Goal: Task Accomplishment & Management: Manage account settings

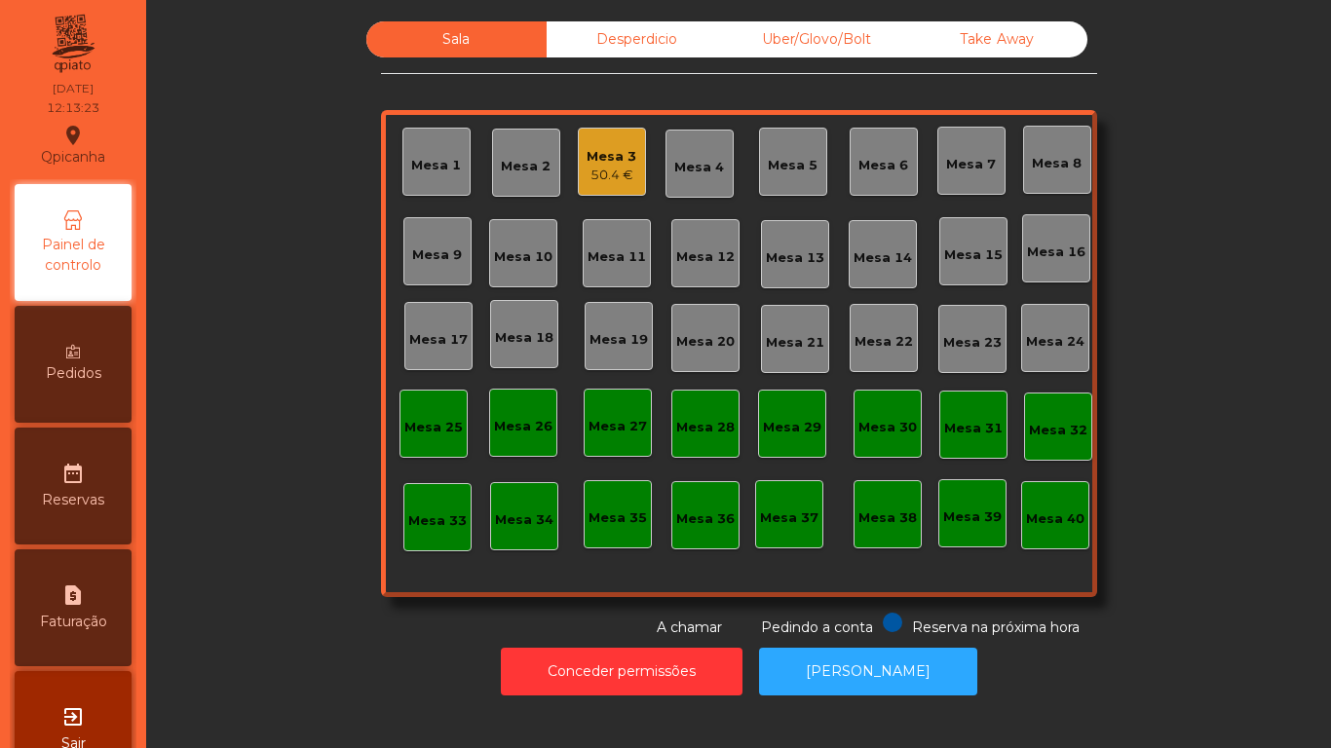
click at [492, 144] on div "Mesa 2" at bounding box center [526, 163] width 68 height 68
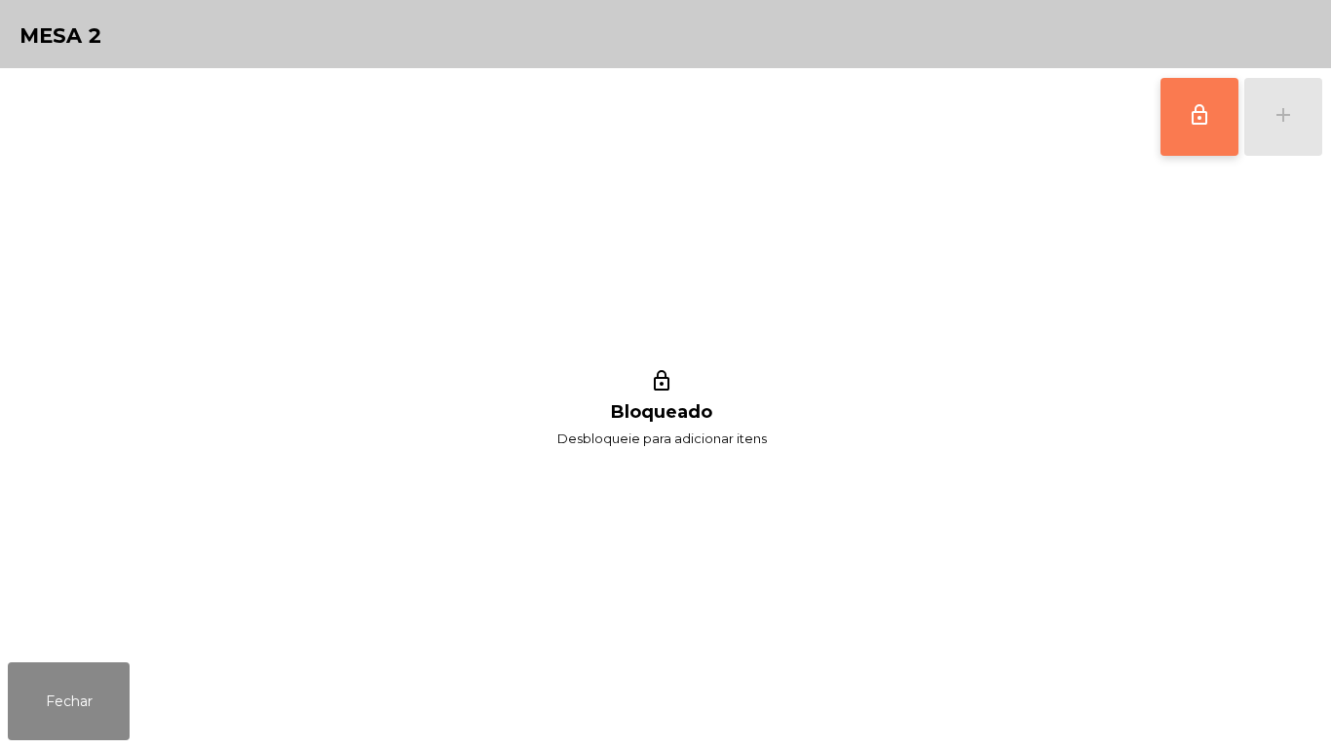
click at [1192, 139] on button "lock_outline" at bounding box center [1199, 117] width 78 height 78
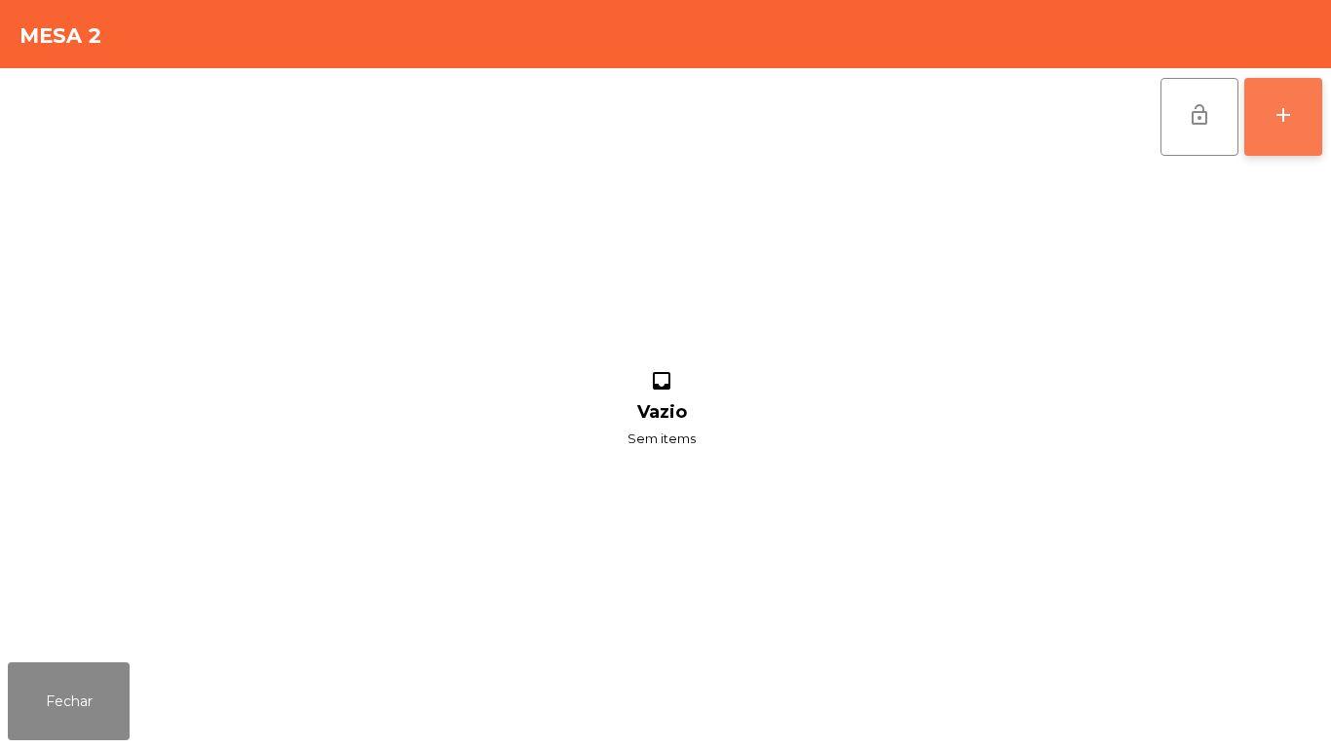
click at [1306, 121] on button "add" at bounding box center [1283, 117] width 78 height 78
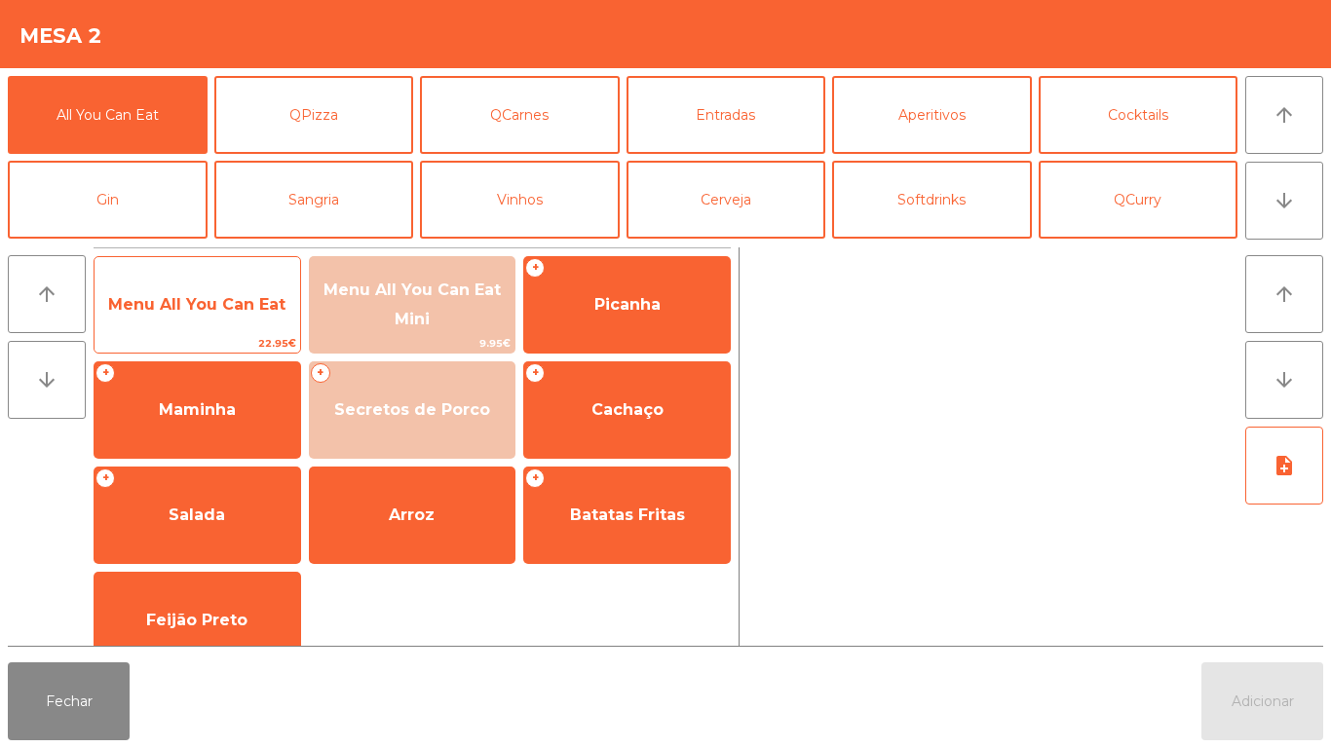
click at [230, 307] on span "Menu All You Can Eat" at bounding box center [196, 304] width 177 height 19
click at [232, 311] on span "Menu All You Can Eat" at bounding box center [196, 304] width 177 height 19
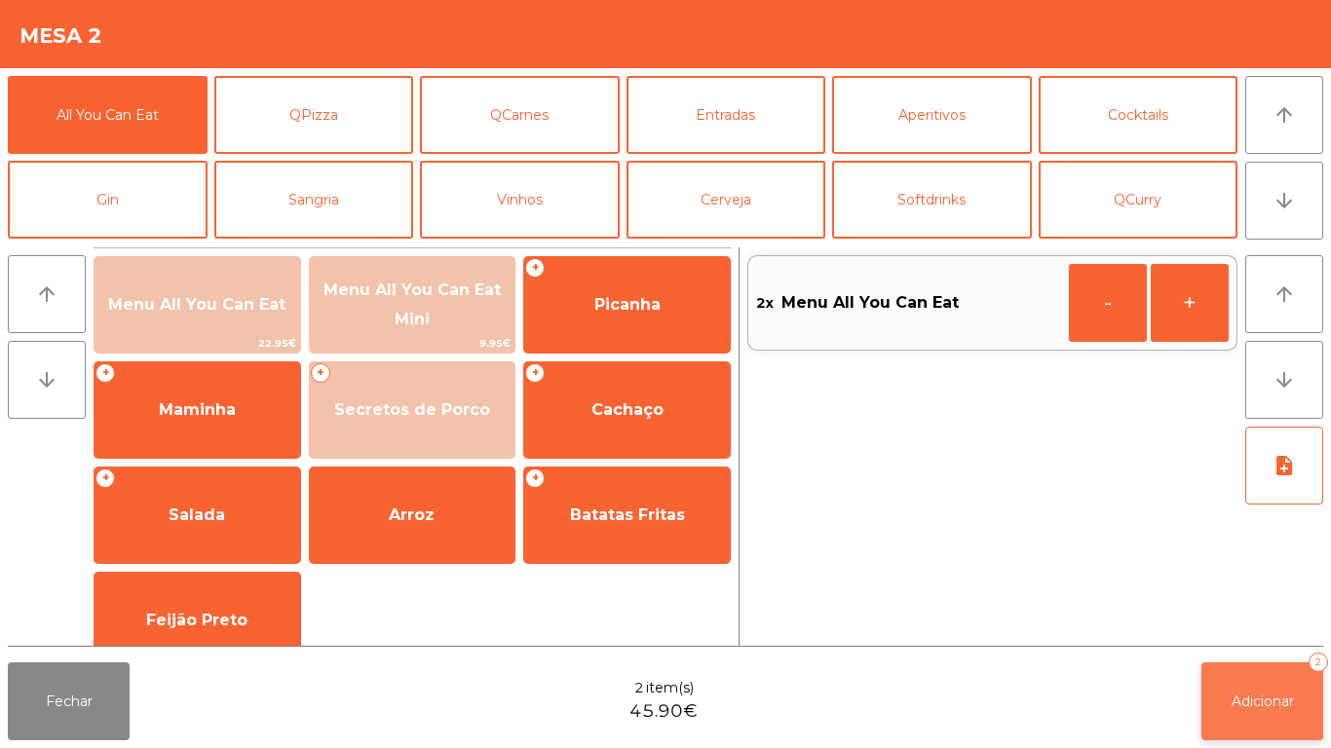
click at [1233, 670] on button "Adicionar 2" at bounding box center [1262, 702] width 122 height 78
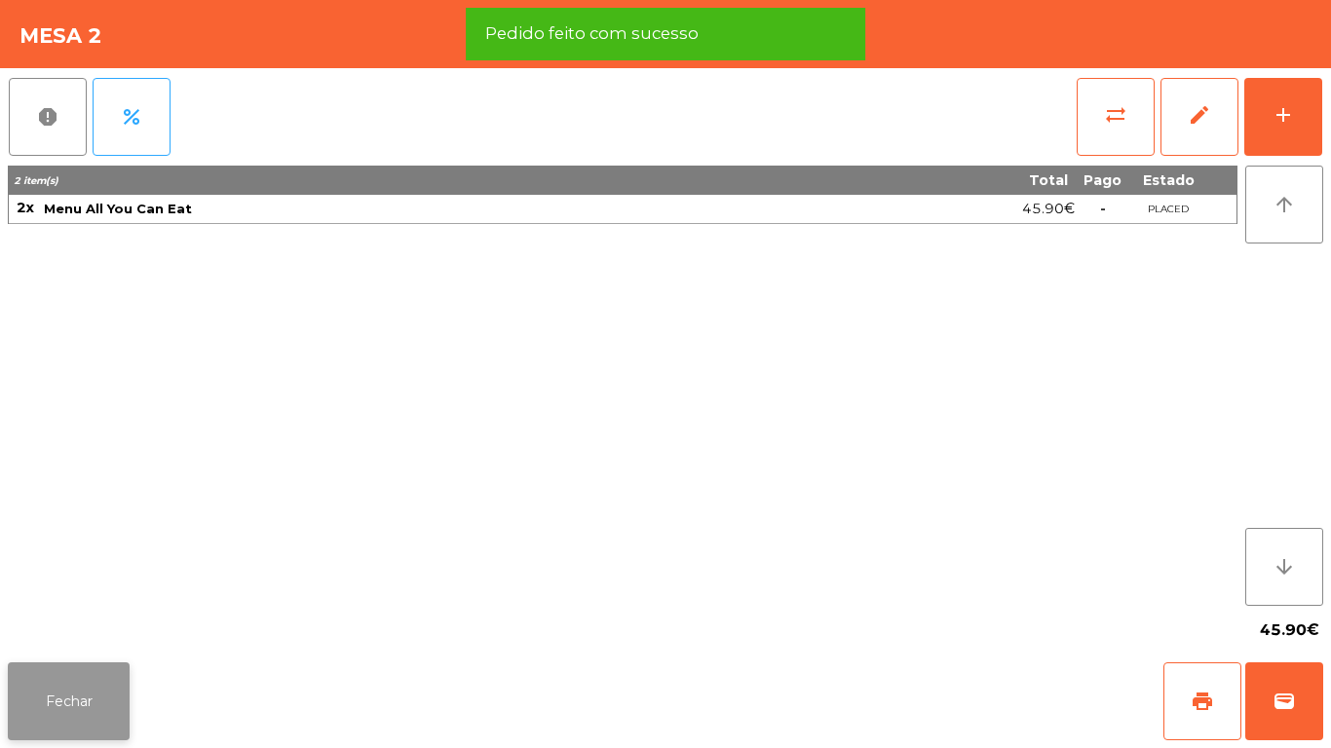
click at [113, 665] on button "Fechar" at bounding box center [69, 702] width 122 height 78
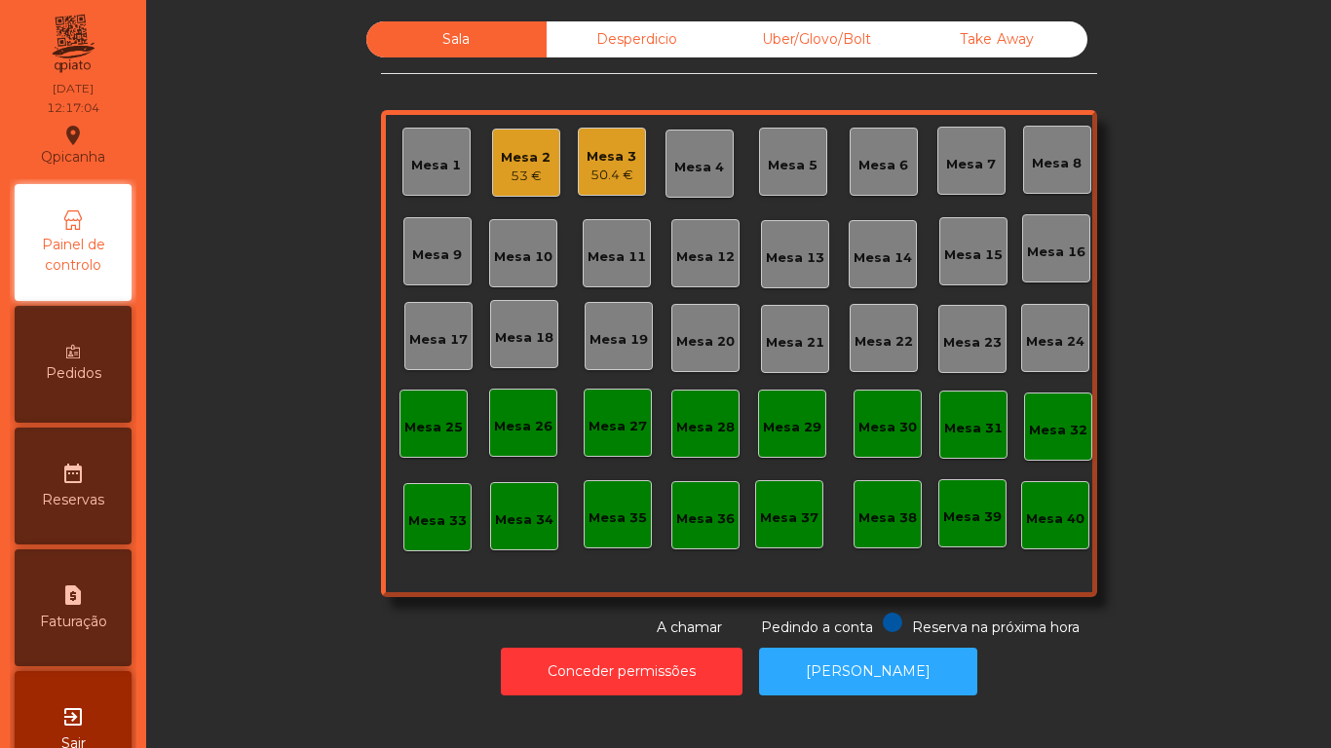
click at [417, 154] on div "Mesa 1" at bounding box center [436, 161] width 50 height 27
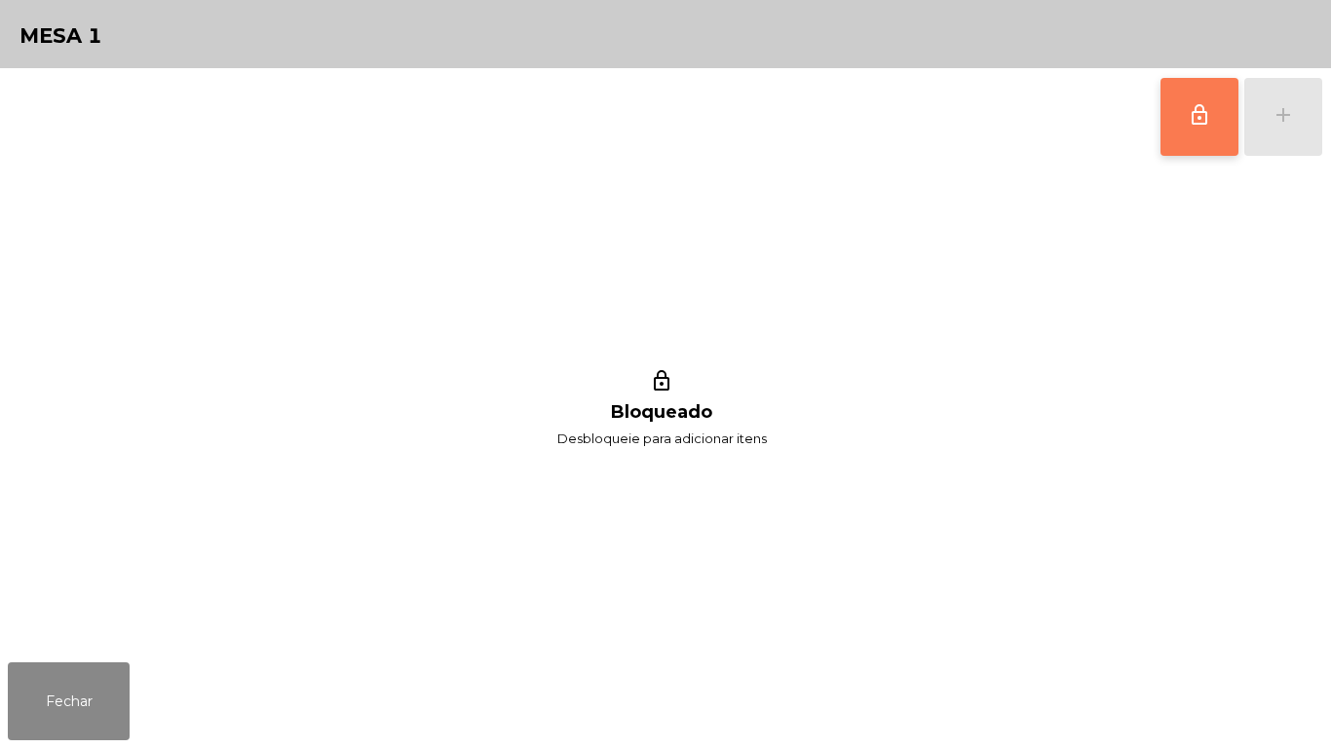
click at [1170, 116] on button "lock_outline" at bounding box center [1199, 117] width 78 height 78
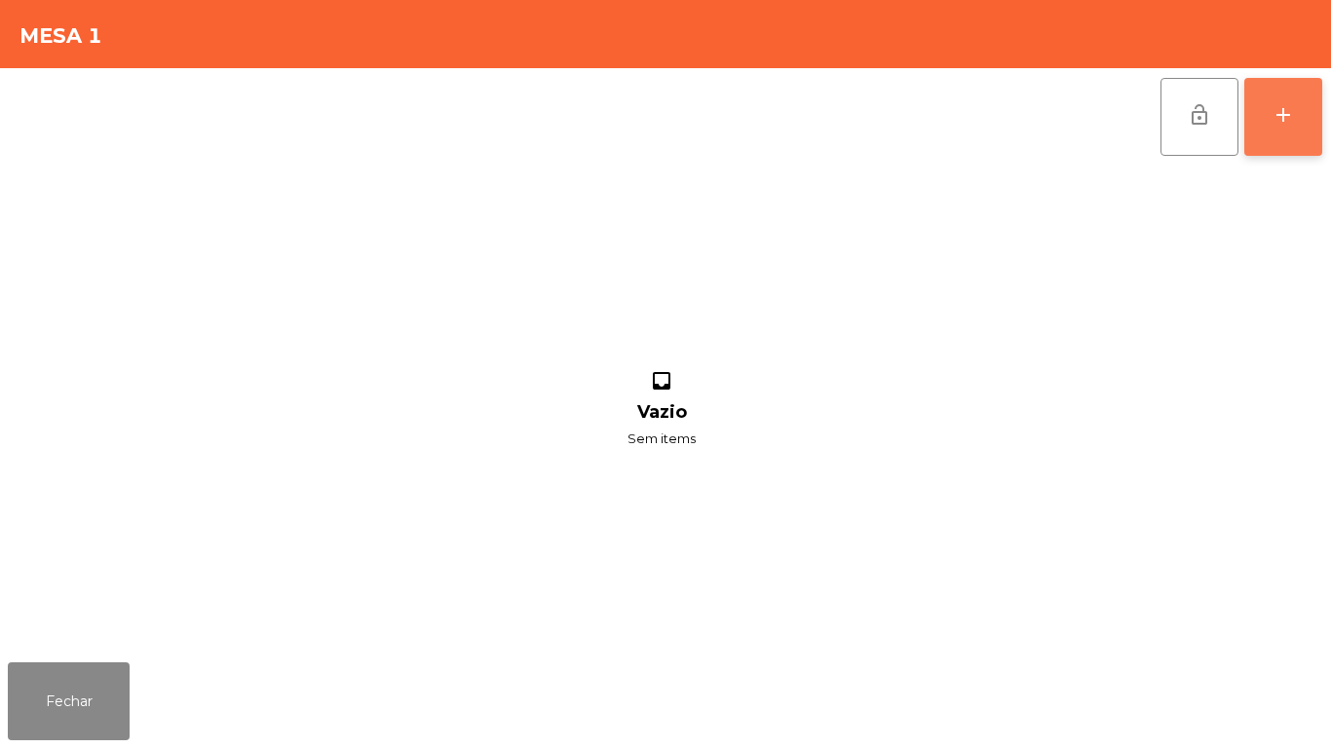
click at [1282, 130] on button "add" at bounding box center [1283, 117] width 78 height 78
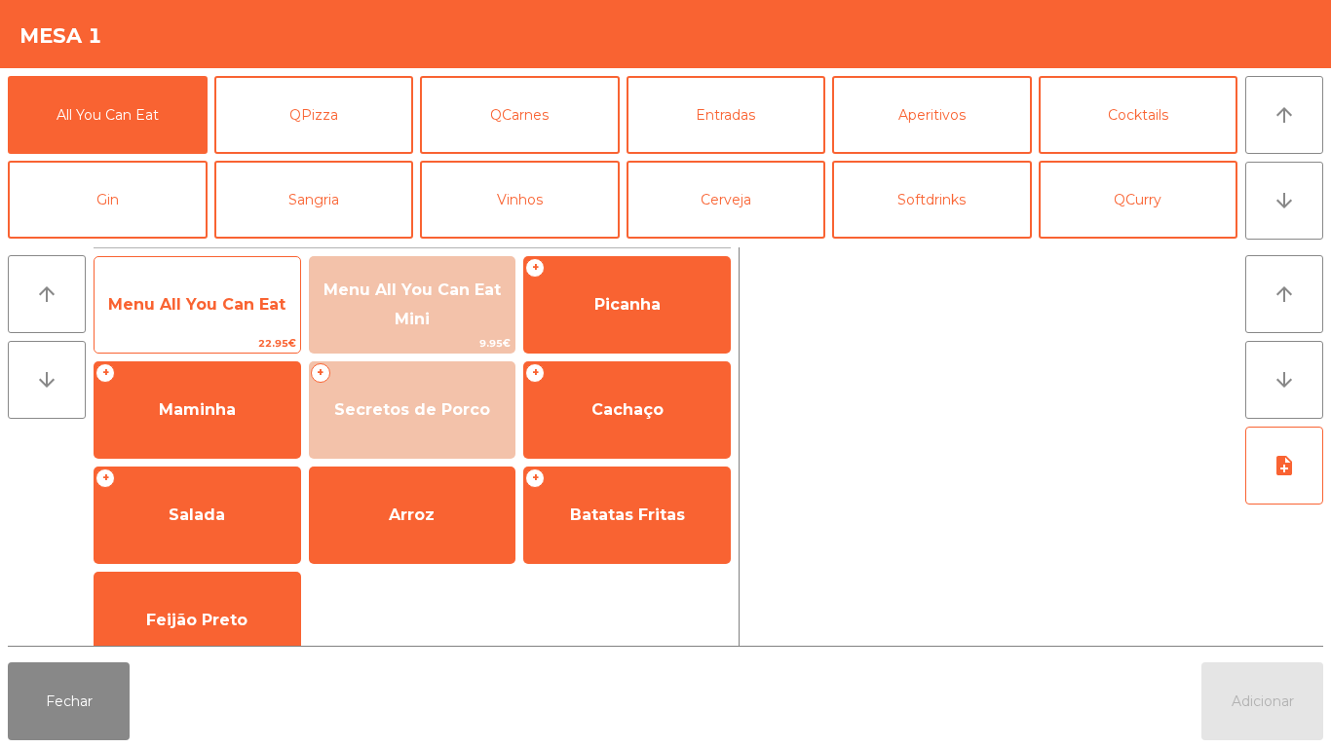
click at [299, 296] on span "Menu All You Can Eat" at bounding box center [198, 305] width 206 height 53
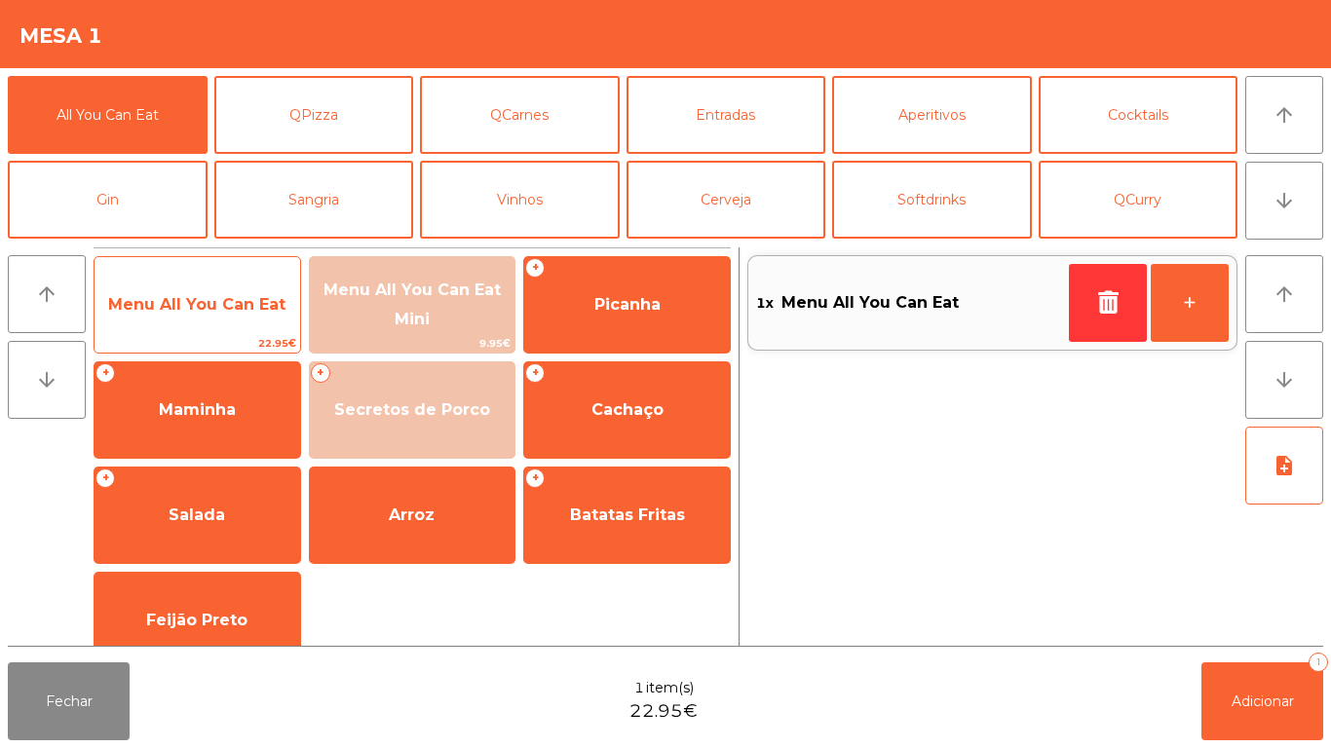
click at [265, 307] on span "Menu All You Can Eat" at bounding box center [196, 304] width 177 height 19
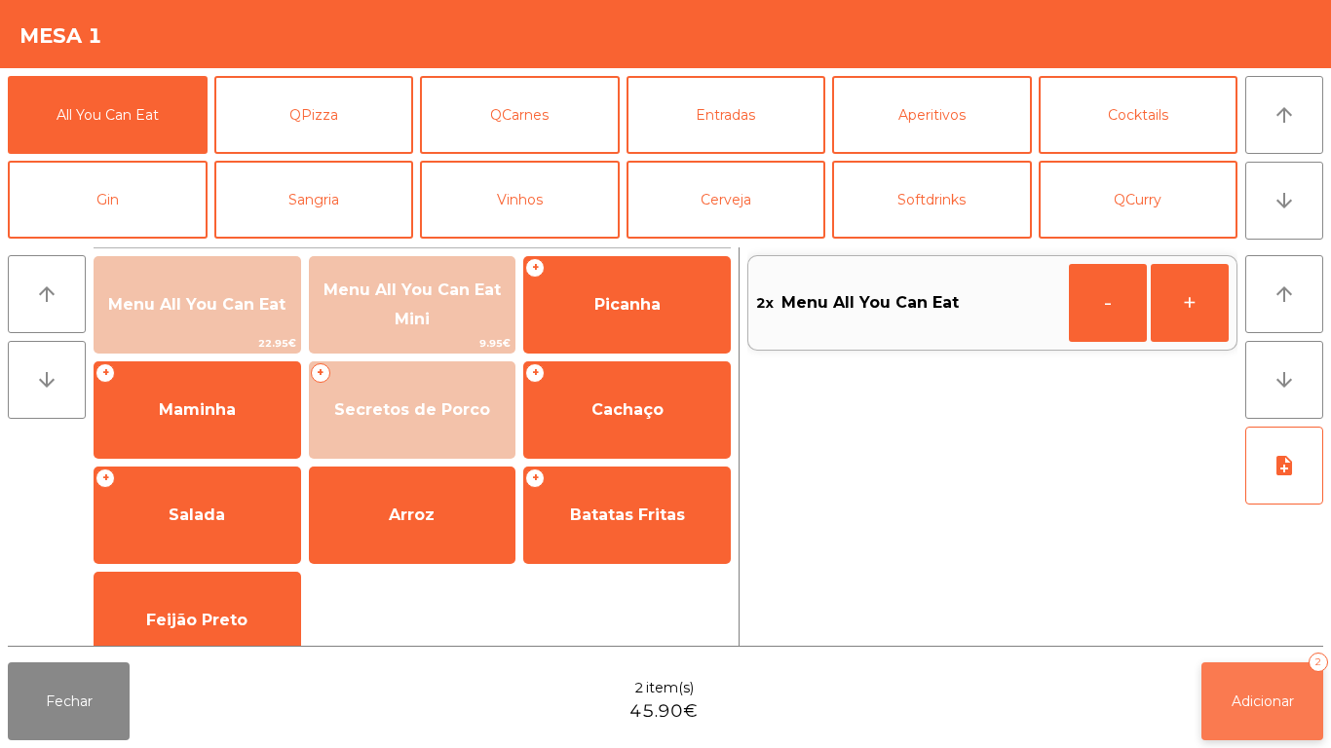
click at [1249, 667] on button "Adicionar 2" at bounding box center [1262, 702] width 122 height 78
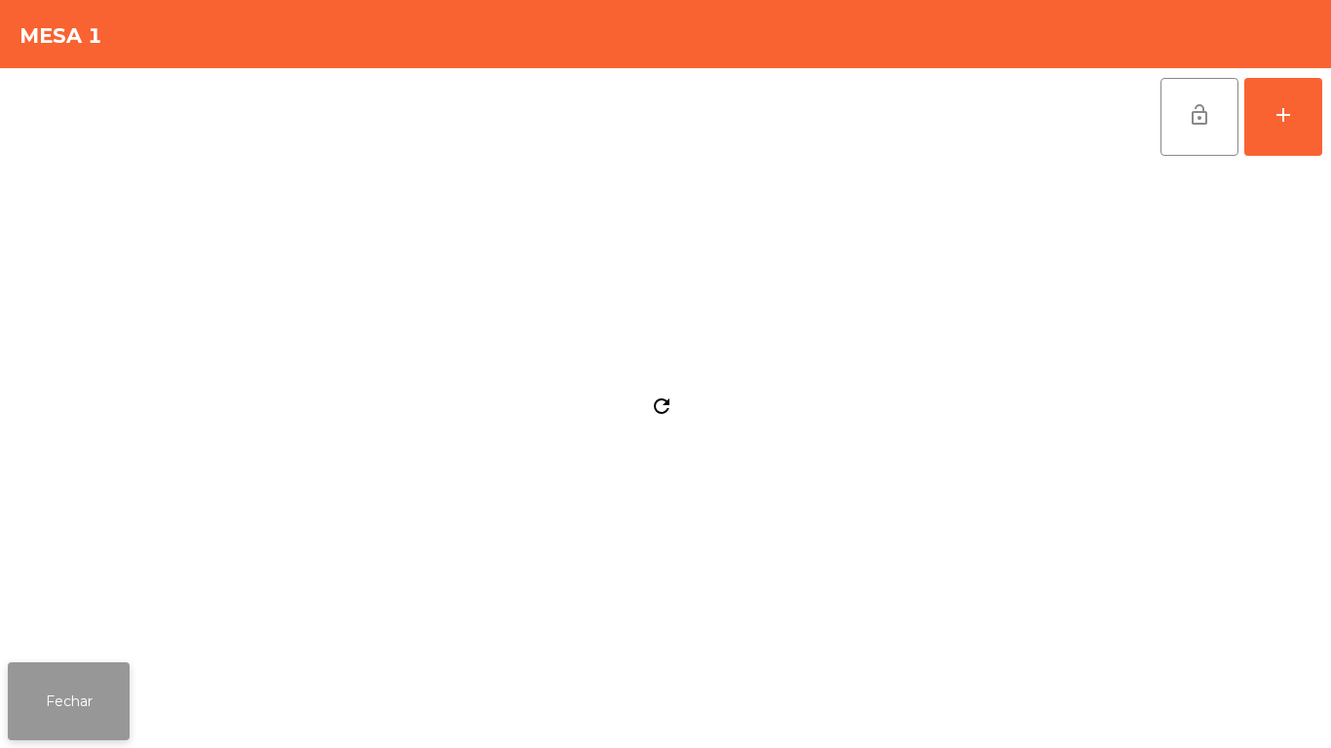
click at [85, 670] on button "Fechar" at bounding box center [69, 702] width 122 height 78
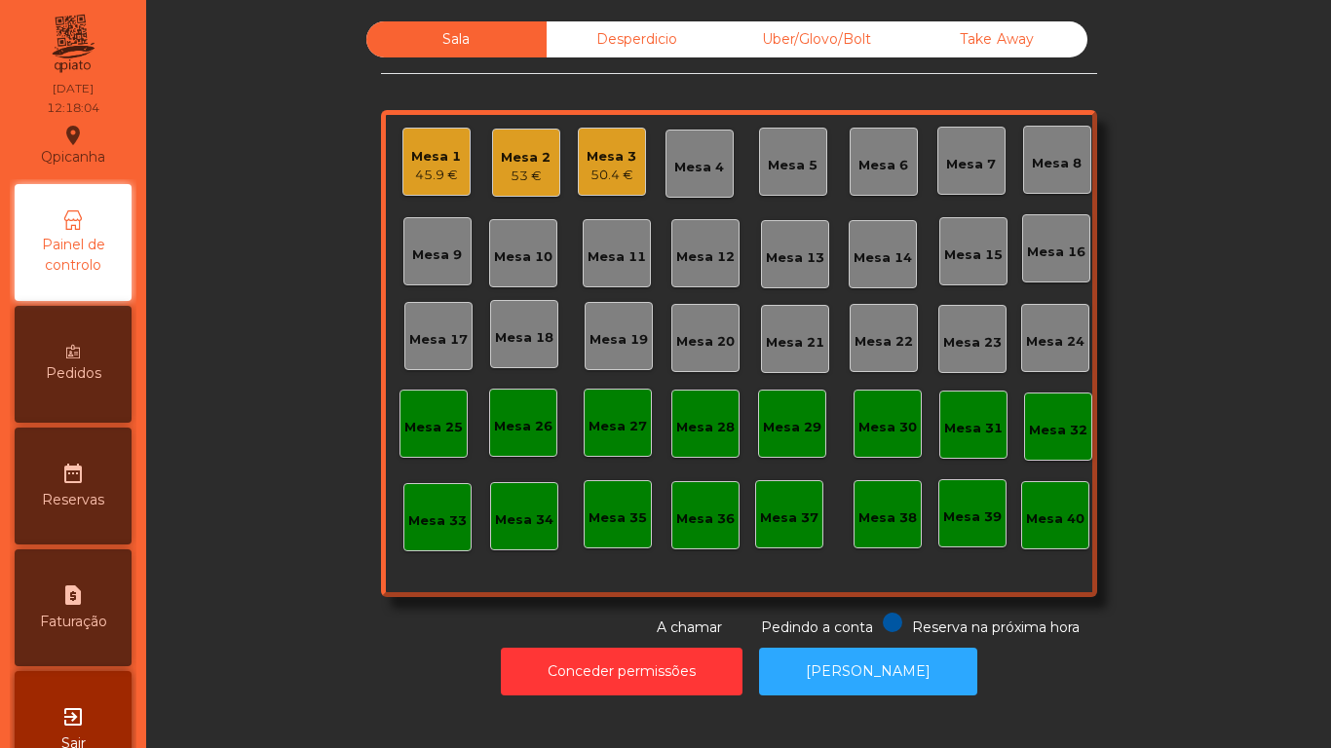
click at [444, 173] on div "45.9 €" at bounding box center [436, 175] width 50 height 19
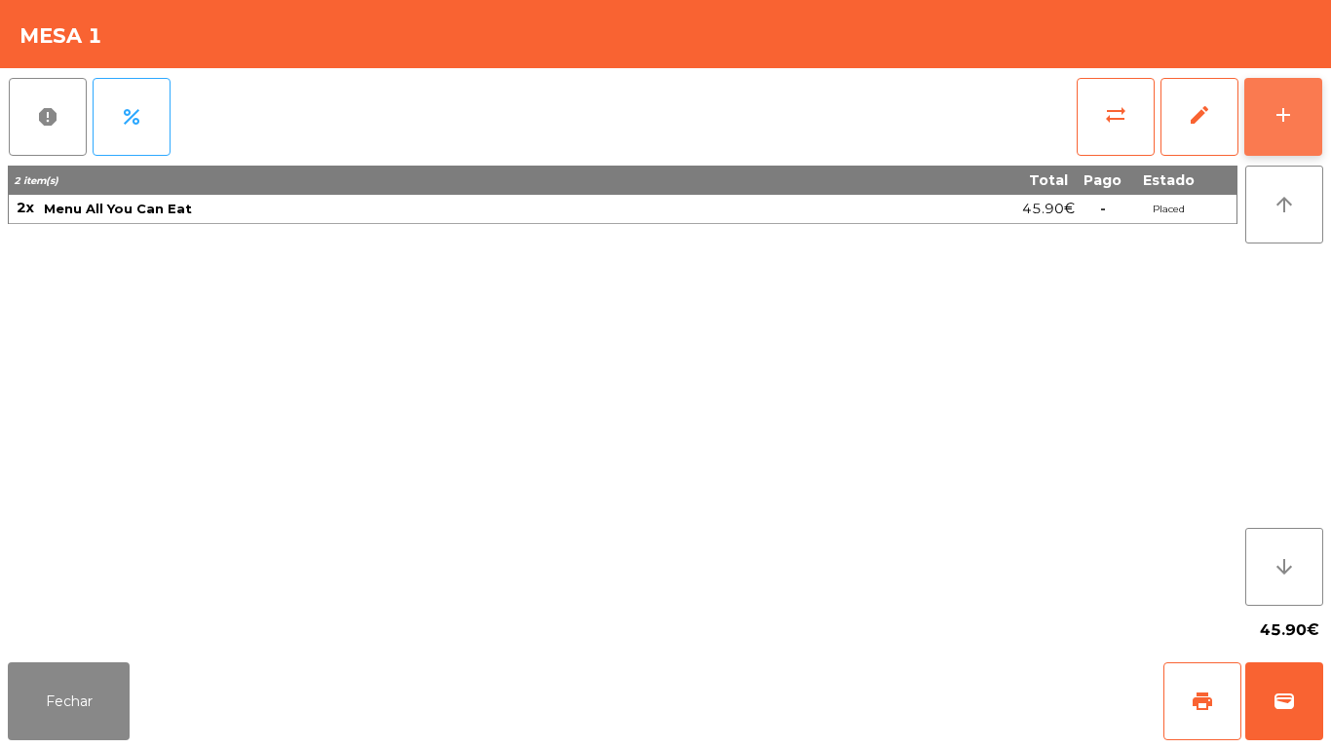
click at [1298, 131] on button "add" at bounding box center [1283, 117] width 78 height 78
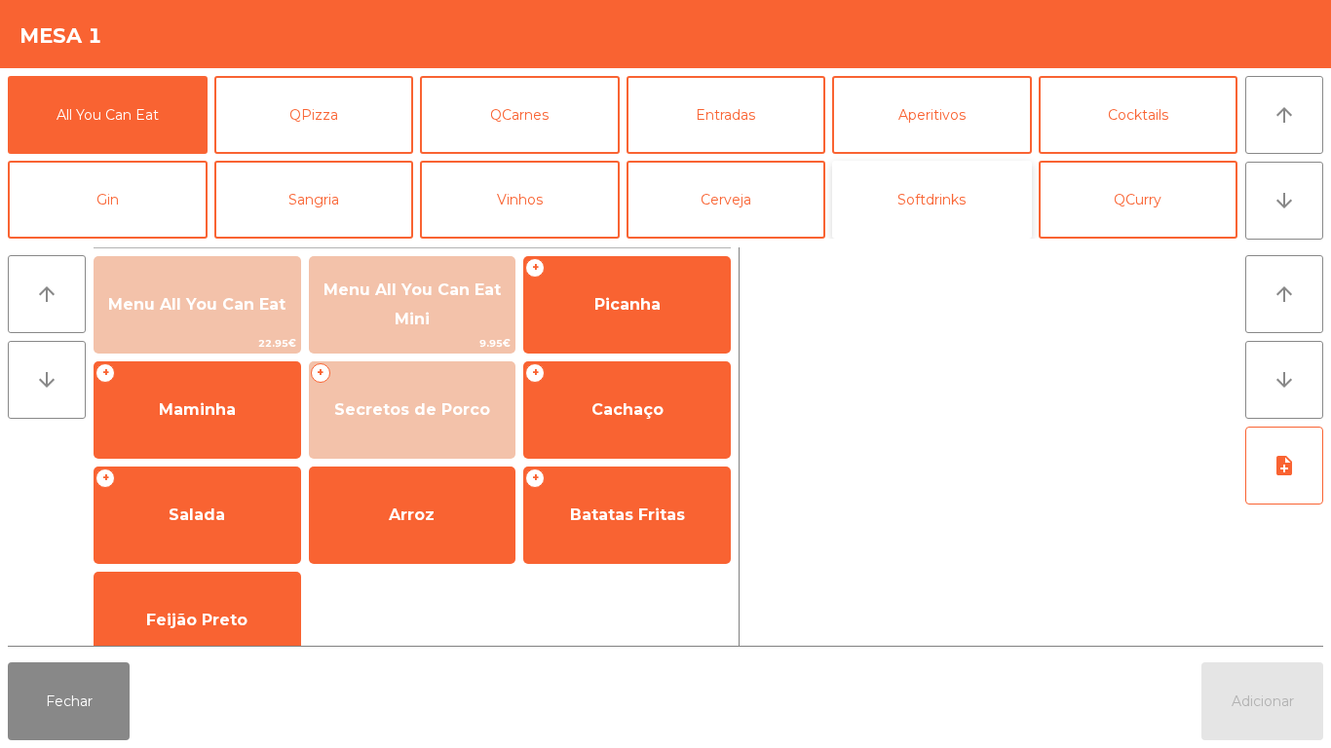
click at [906, 212] on button "Softdrinks" at bounding box center [932, 200] width 200 height 78
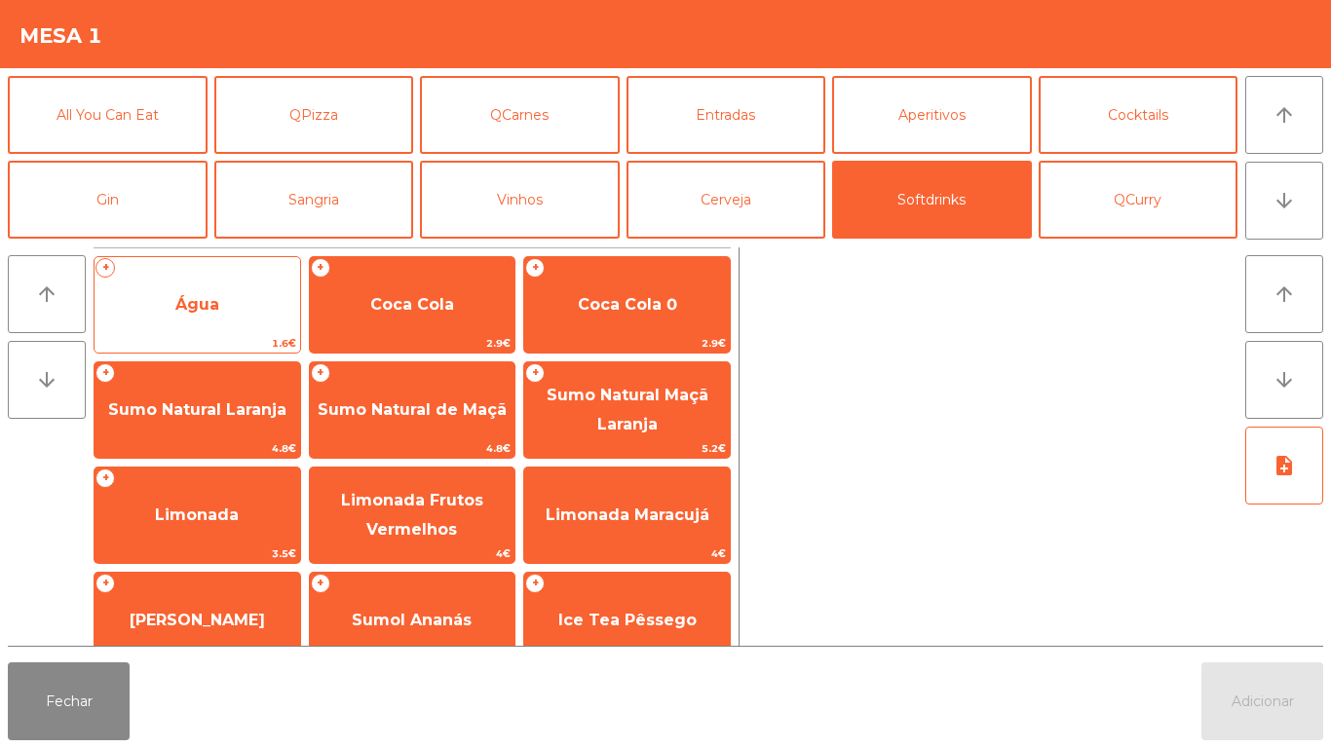
click at [233, 323] on span "Água" at bounding box center [198, 305] width 206 height 53
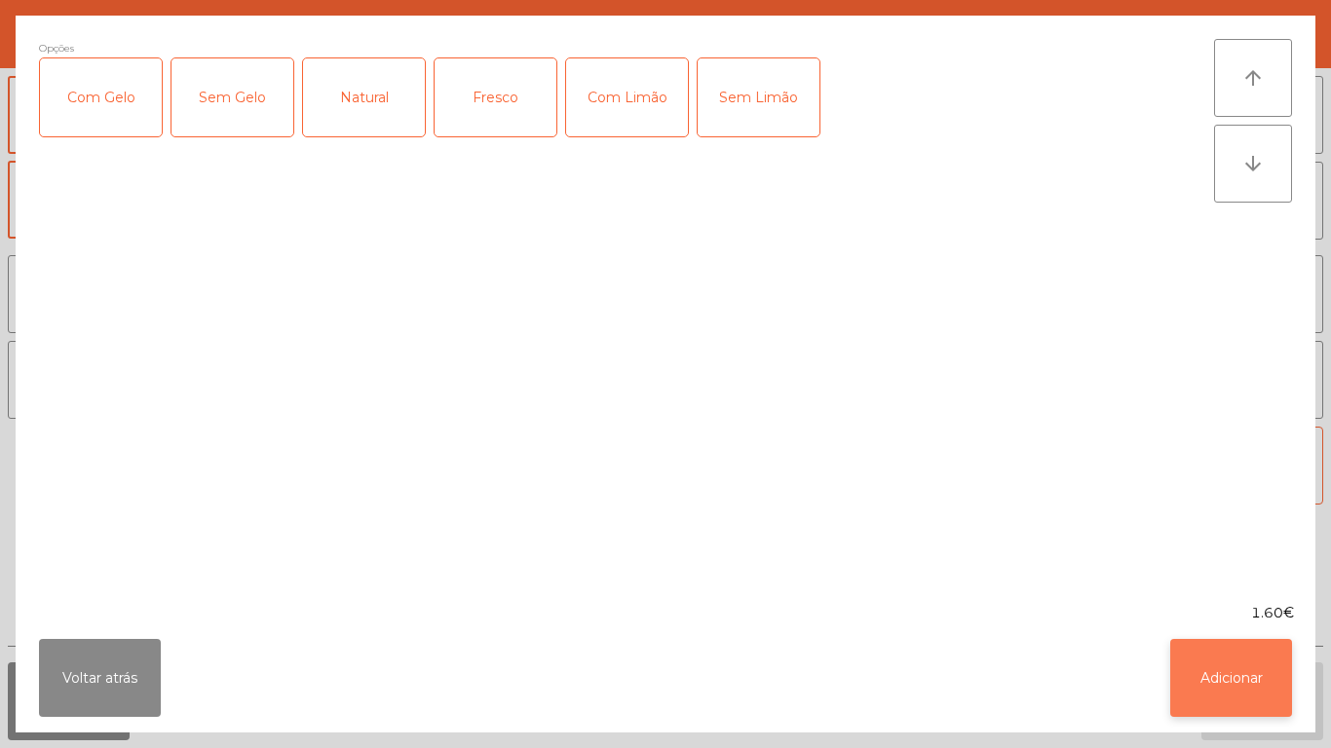
click at [1232, 668] on button "Adicionar" at bounding box center [1231, 678] width 122 height 78
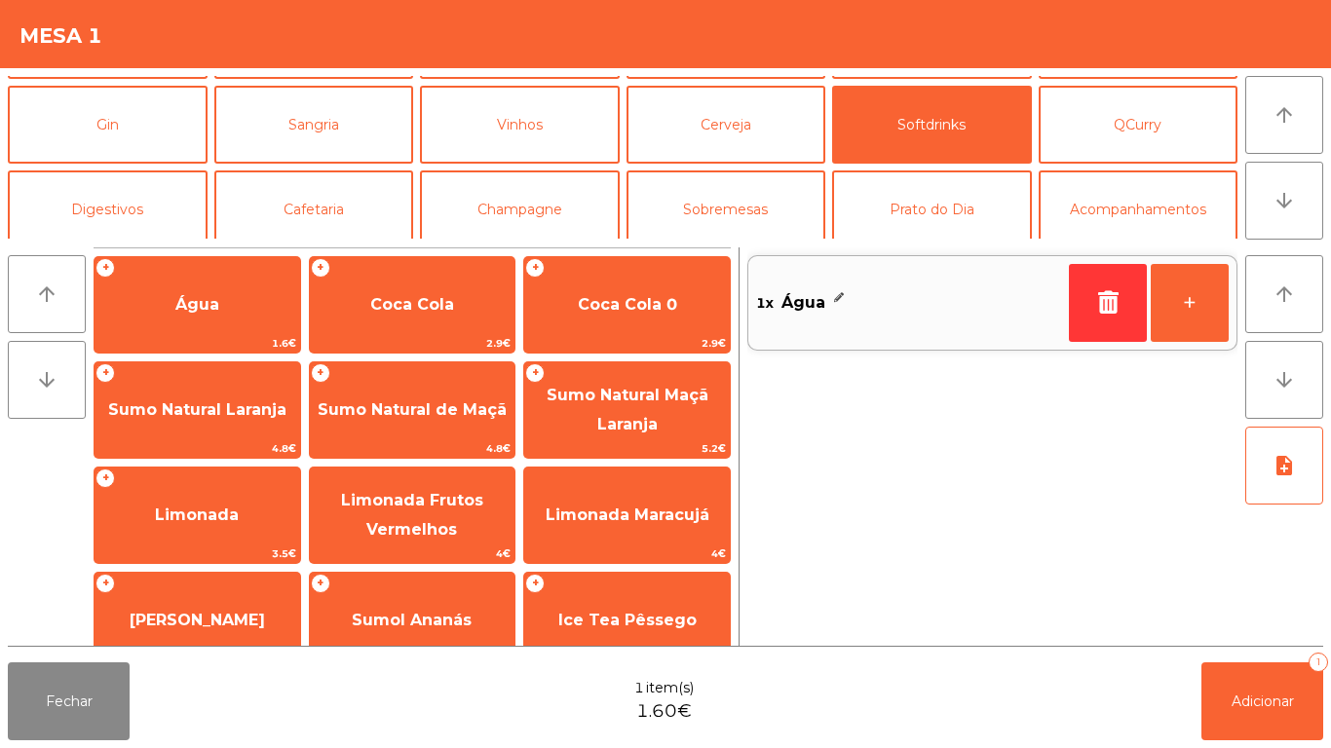
scroll to position [87, 0]
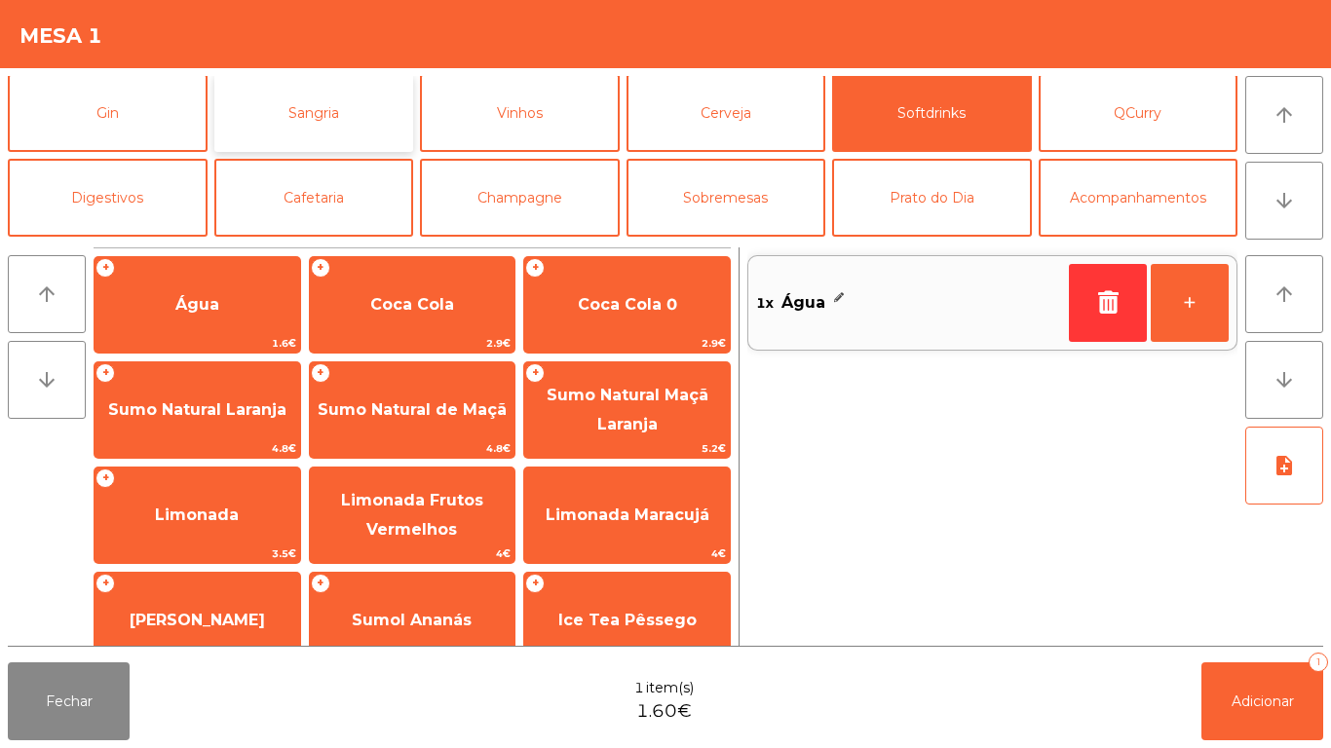
click at [369, 134] on button "Sangria" at bounding box center [314, 113] width 200 height 78
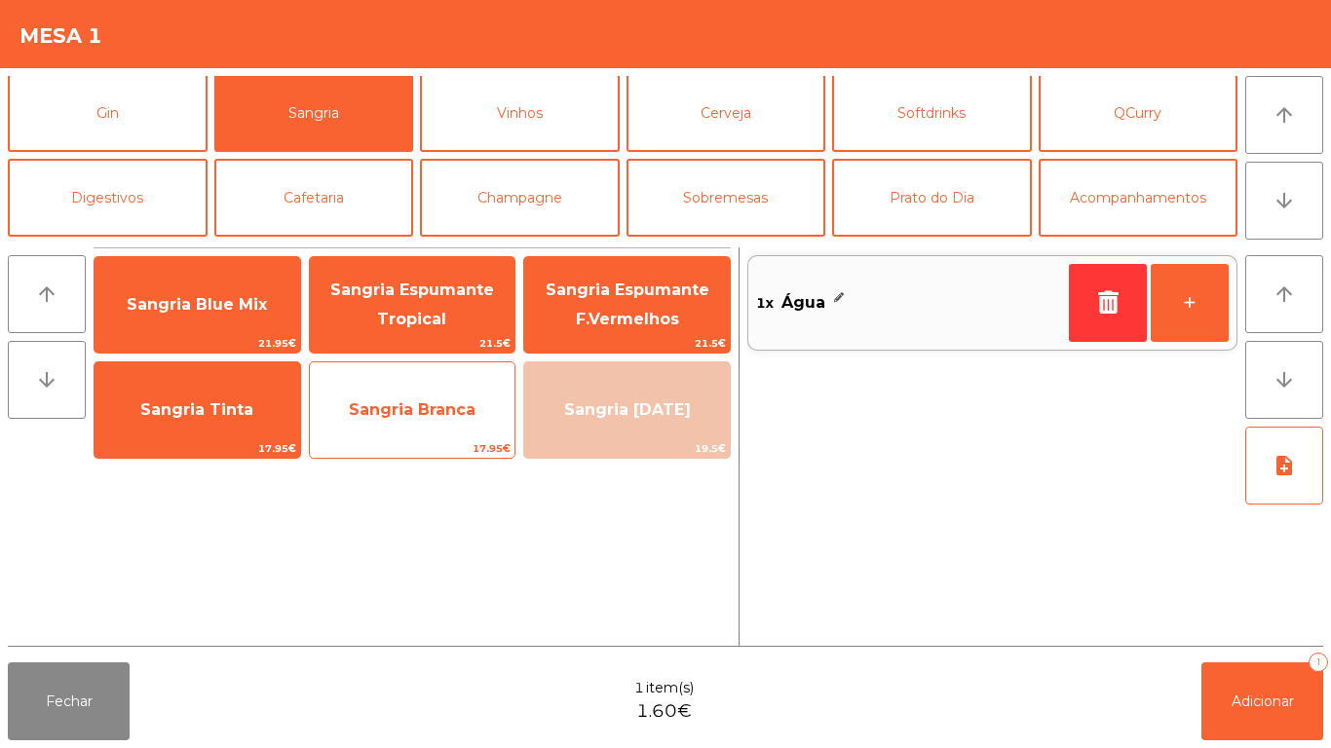
click at [459, 429] on span "Sangria Branca" at bounding box center [413, 410] width 206 height 53
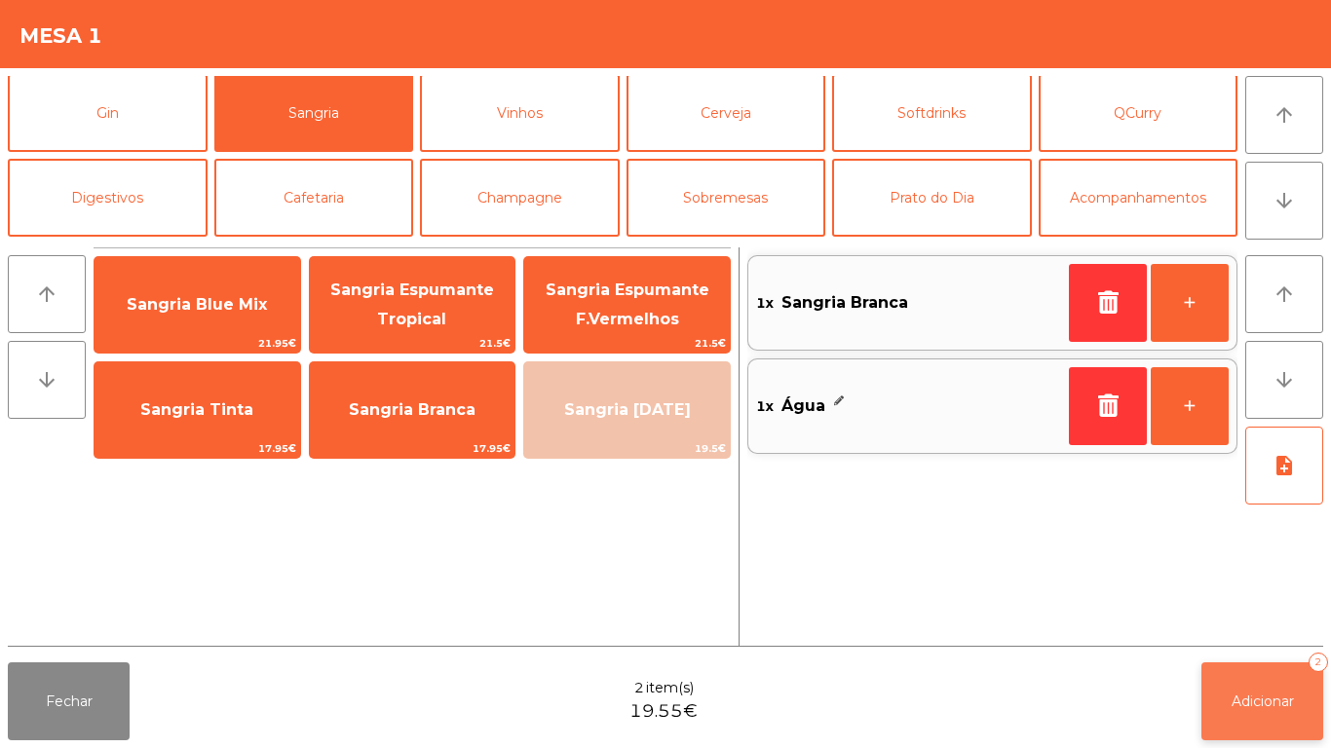
click at [1254, 687] on button "Adicionar 2" at bounding box center [1262, 702] width 122 height 78
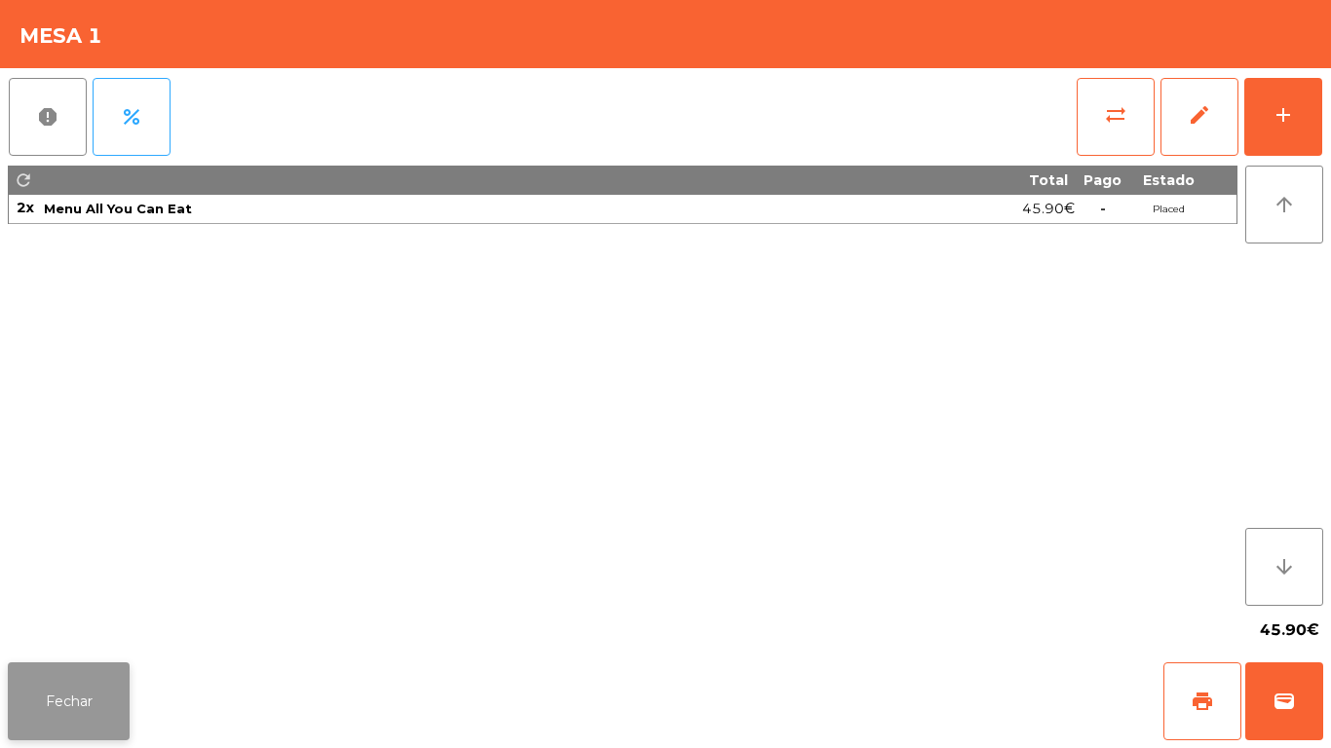
click at [95, 669] on button "Fechar" at bounding box center [69, 702] width 122 height 78
click at [75, 687] on button "Fechar" at bounding box center [69, 702] width 122 height 78
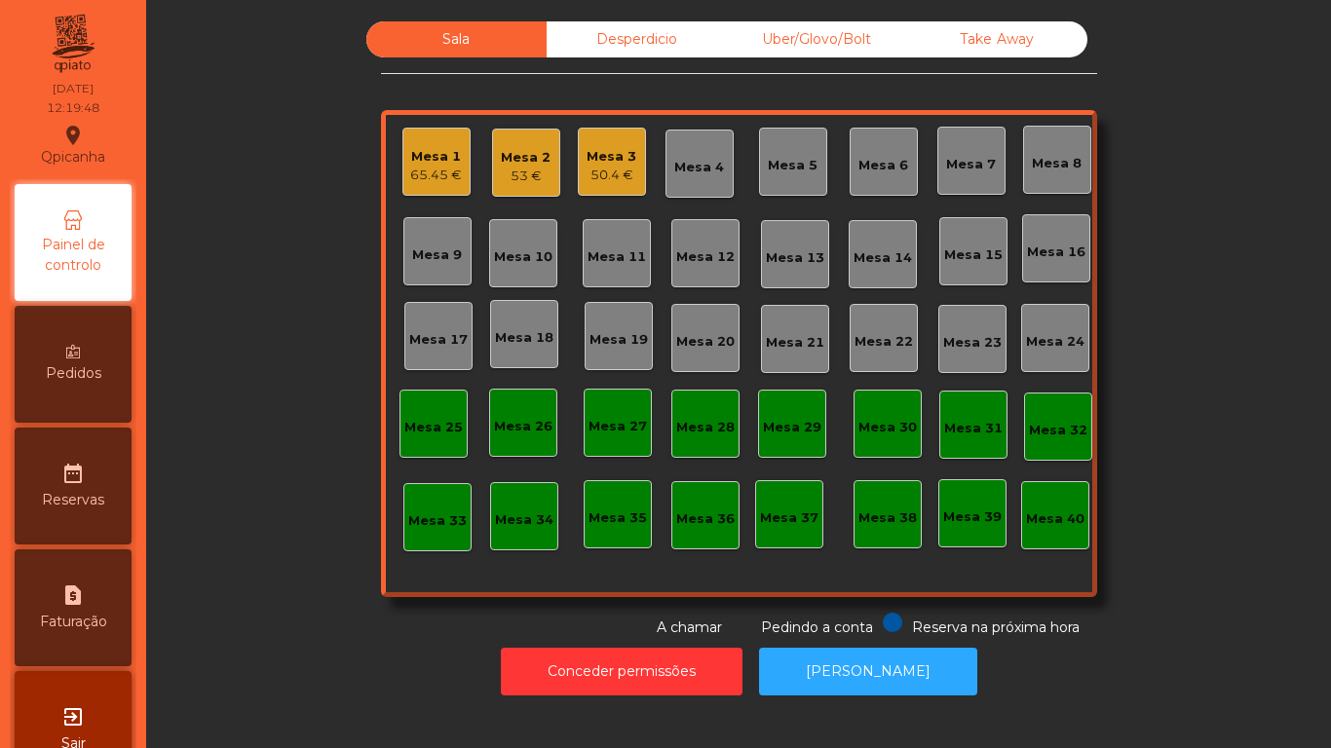
click at [523, 178] on div "53 €" at bounding box center [526, 176] width 50 height 19
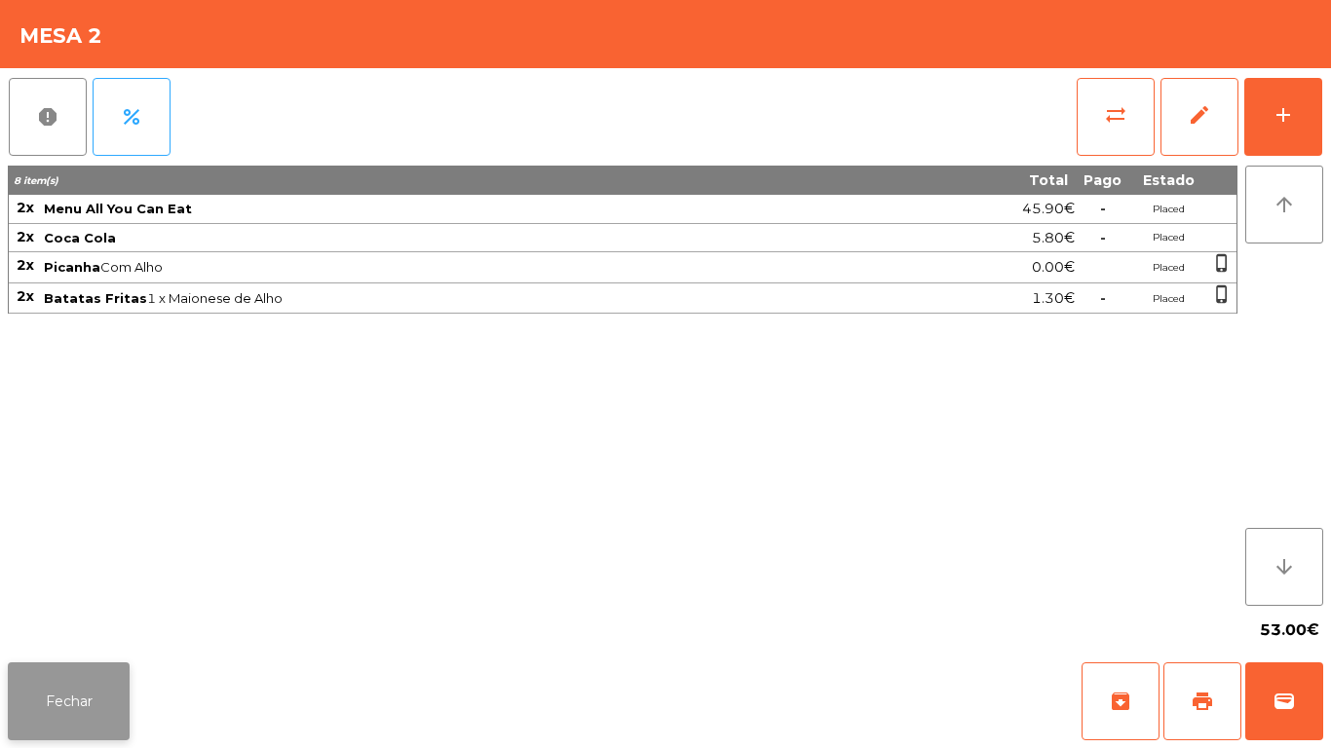
click at [112, 686] on button "Fechar" at bounding box center [69, 702] width 122 height 78
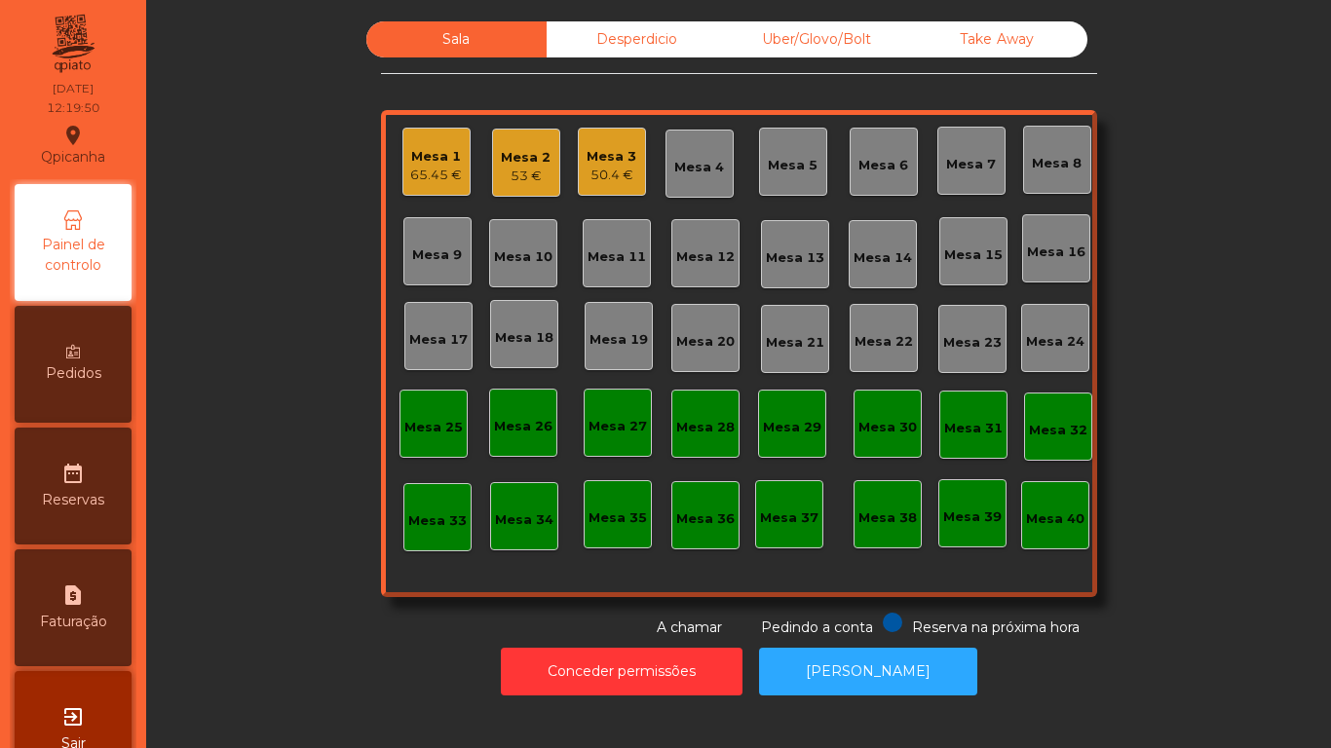
click at [625, 164] on div "Mesa 3" at bounding box center [612, 156] width 50 height 19
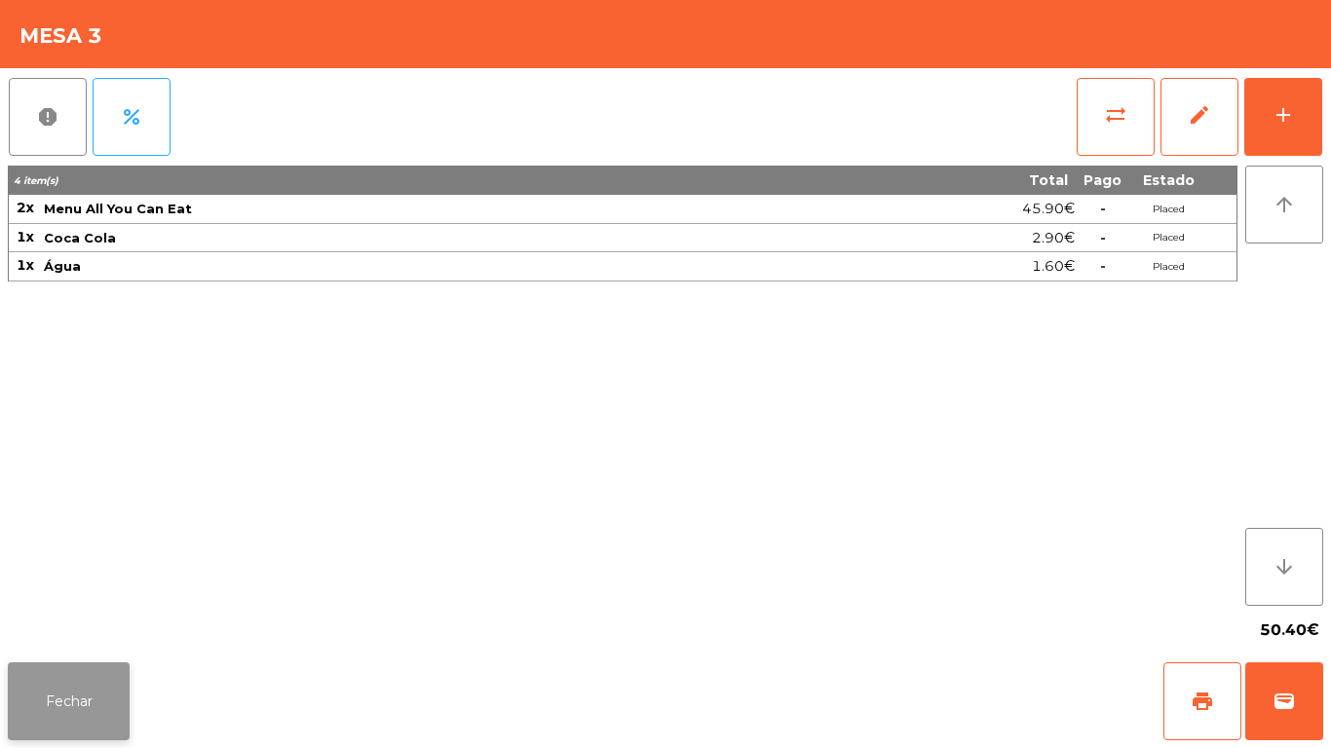
click at [75, 670] on button "Fechar" at bounding box center [69, 702] width 122 height 78
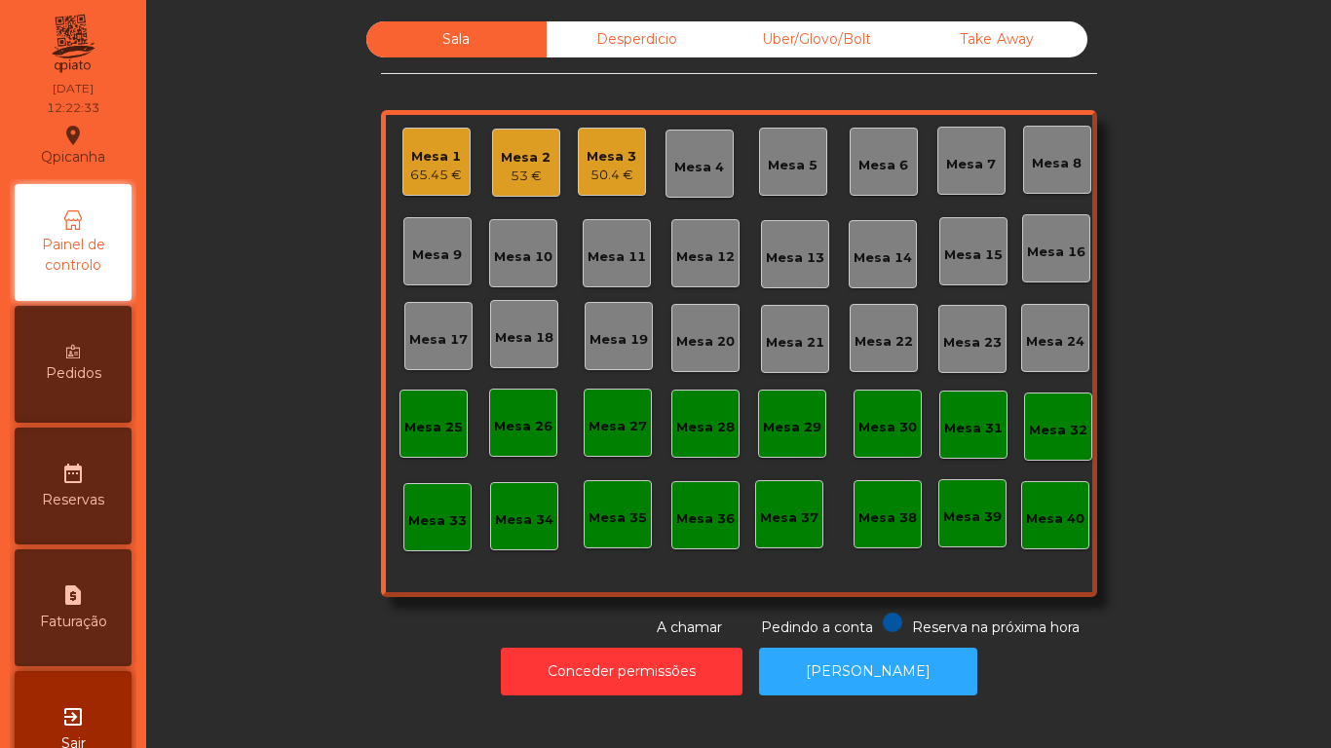
click at [606, 172] on div "50.4 €" at bounding box center [612, 175] width 50 height 19
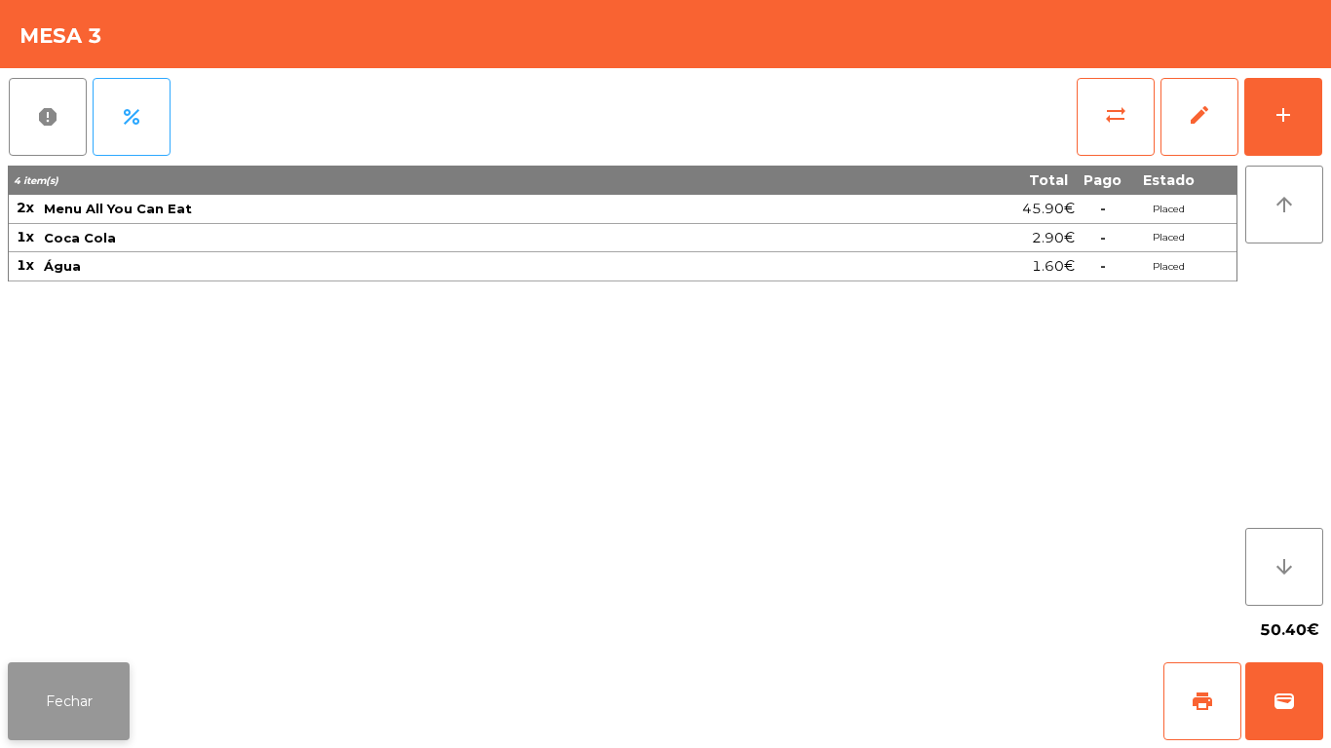
click at [114, 683] on button "Fechar" at bounding box center [69, 702] width 122 height 78
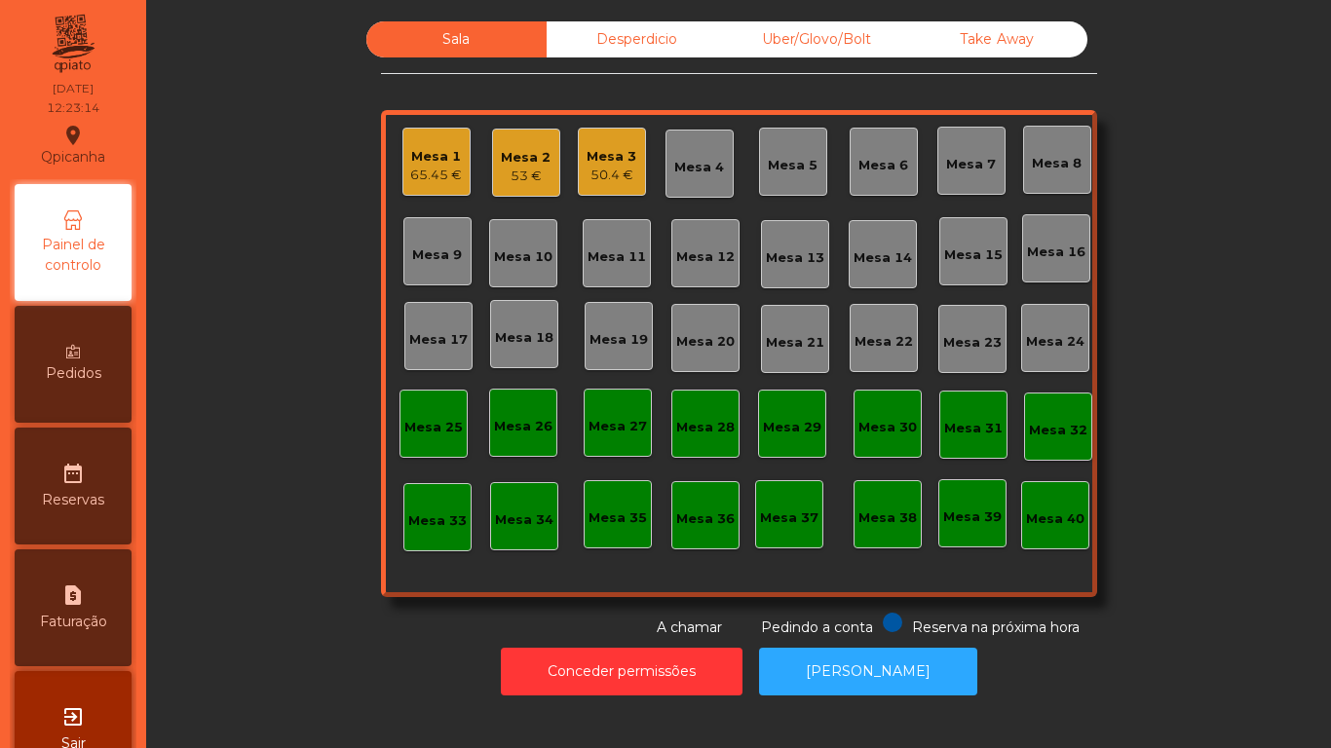
click at [589, 170] on div "50.4 €" at bounding box center [612, 175] width 50 height 19
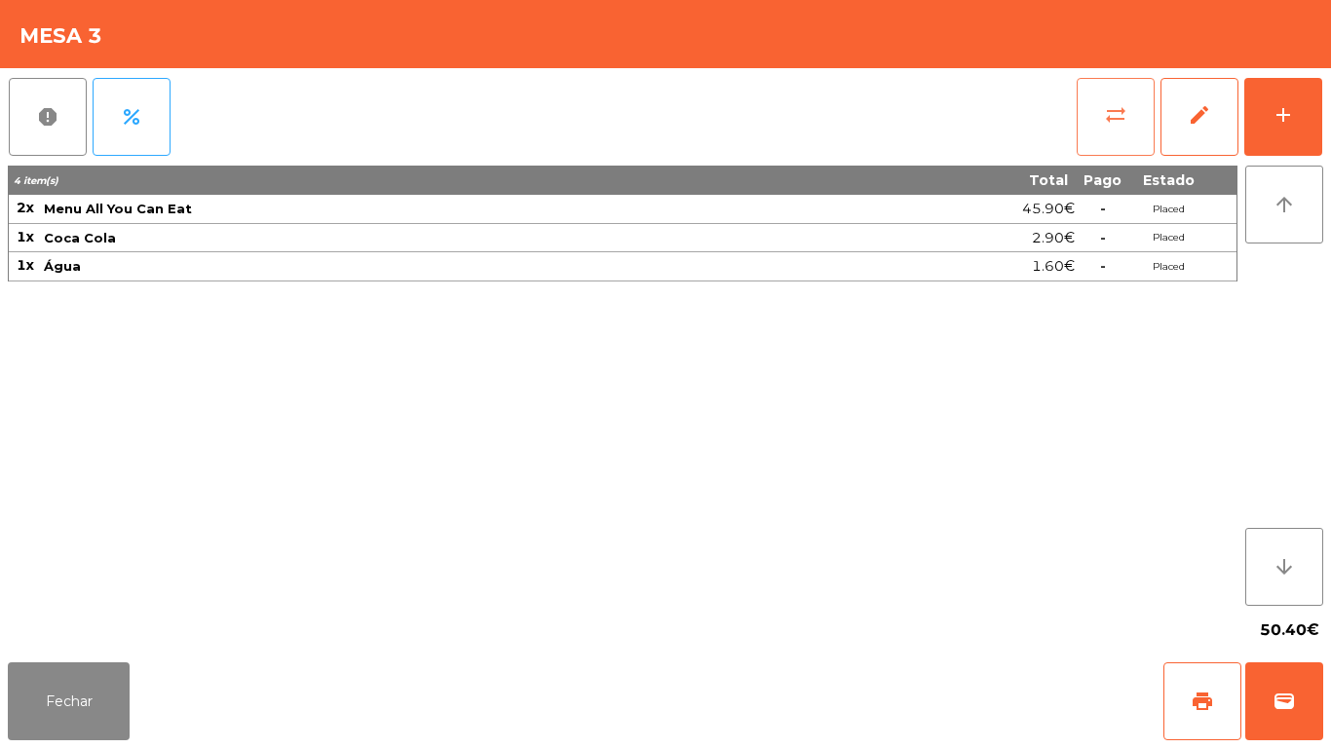
click at [1122, 121] on span "sync_alt" at bounding box center [1115, 114] width 23 height 23
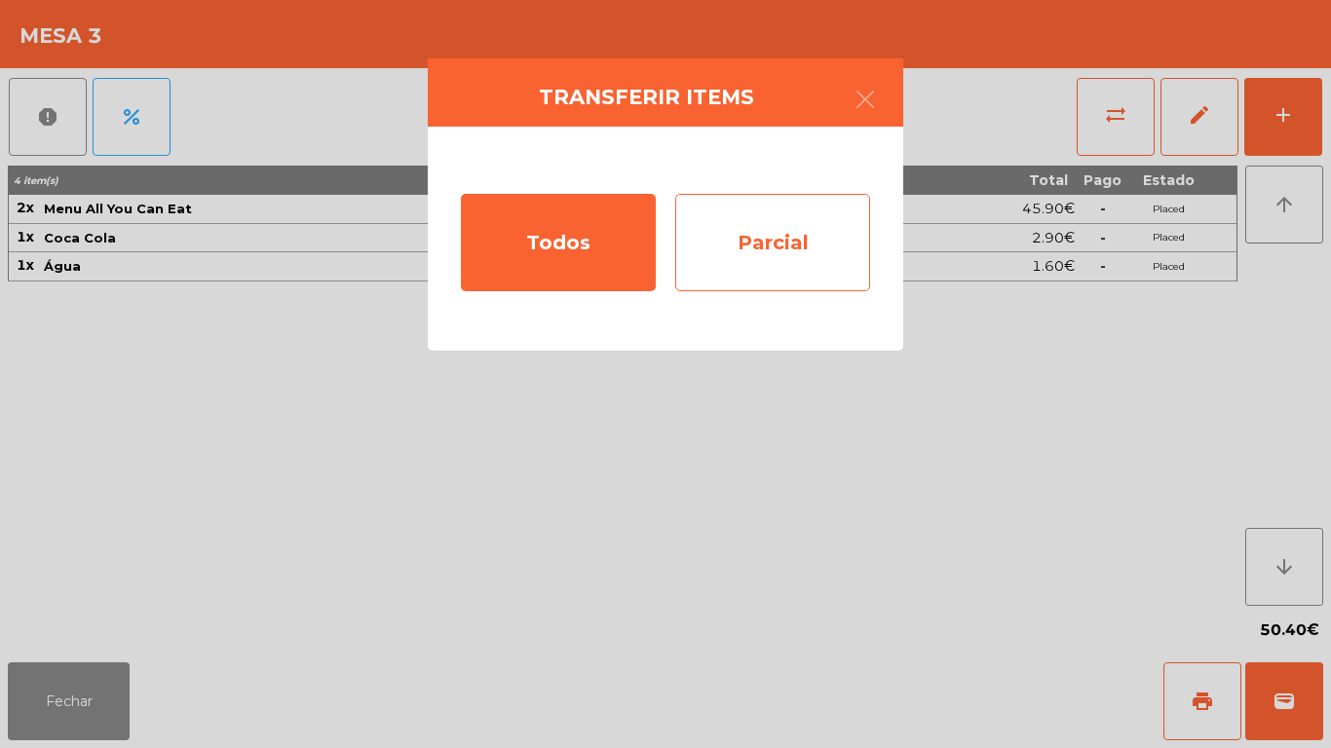
click at [792, 253] on div "Parcial" at bounding box center [772, 242] width 195 height 97
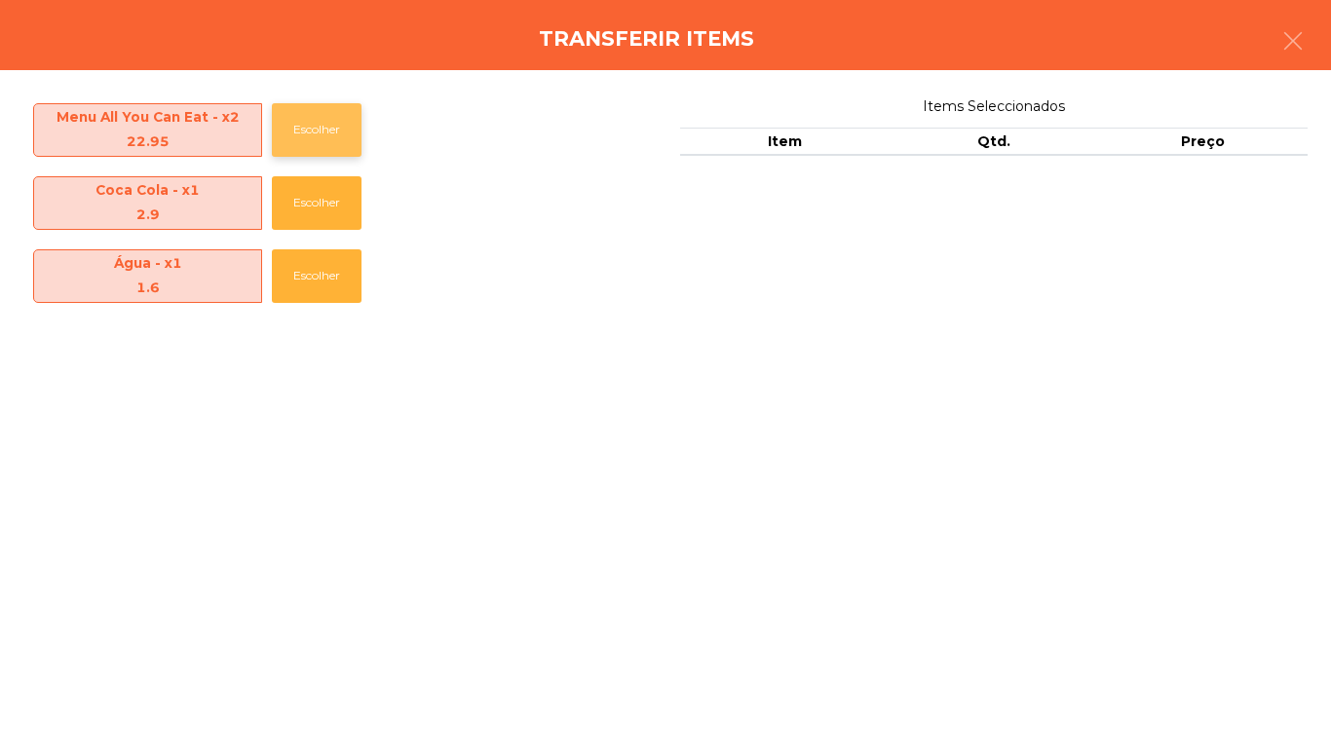
click at [328, 144] on button "Escolher" at bounding box center [317, 130] width 90 height 54
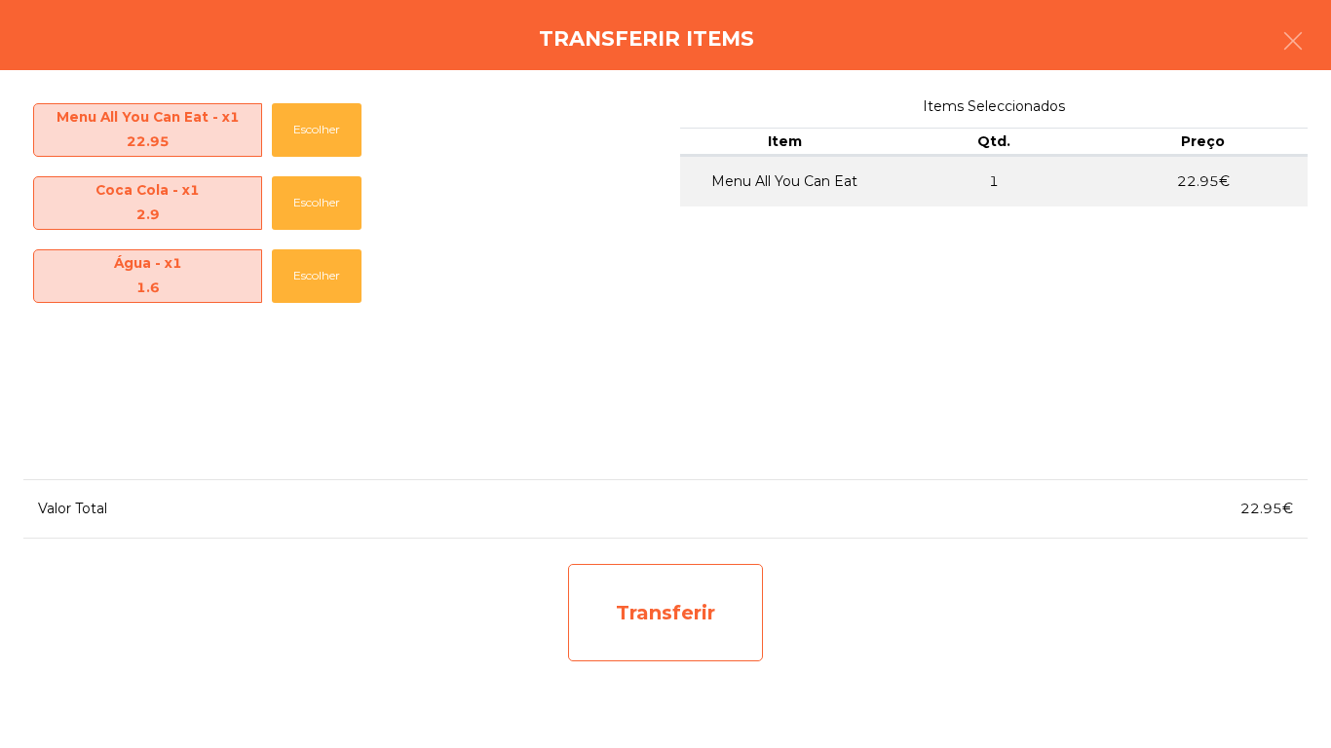
click at [727, 594] on div "Transferir" at bounding box center [665, 612] width 195 height 97
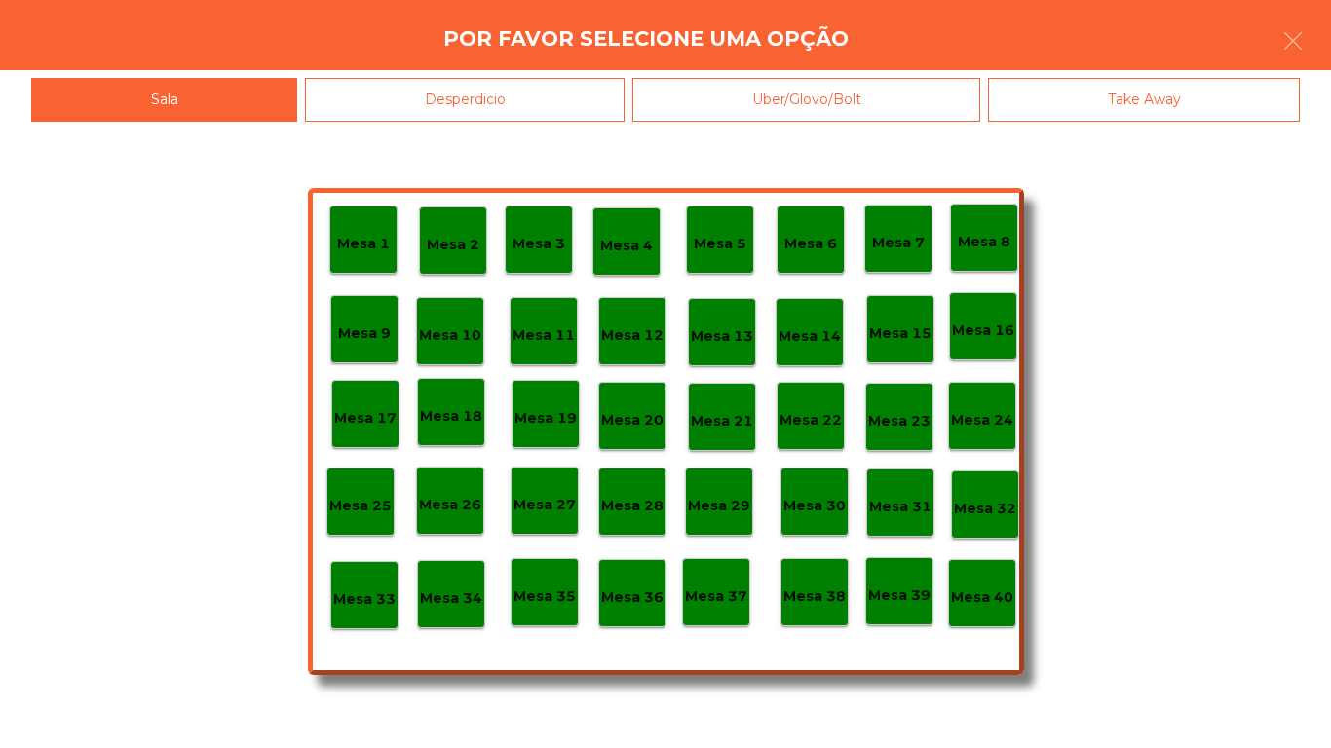
click at [380, 485] on div "Mesa 25" at bounding box center [360, 502] width 68 height 68
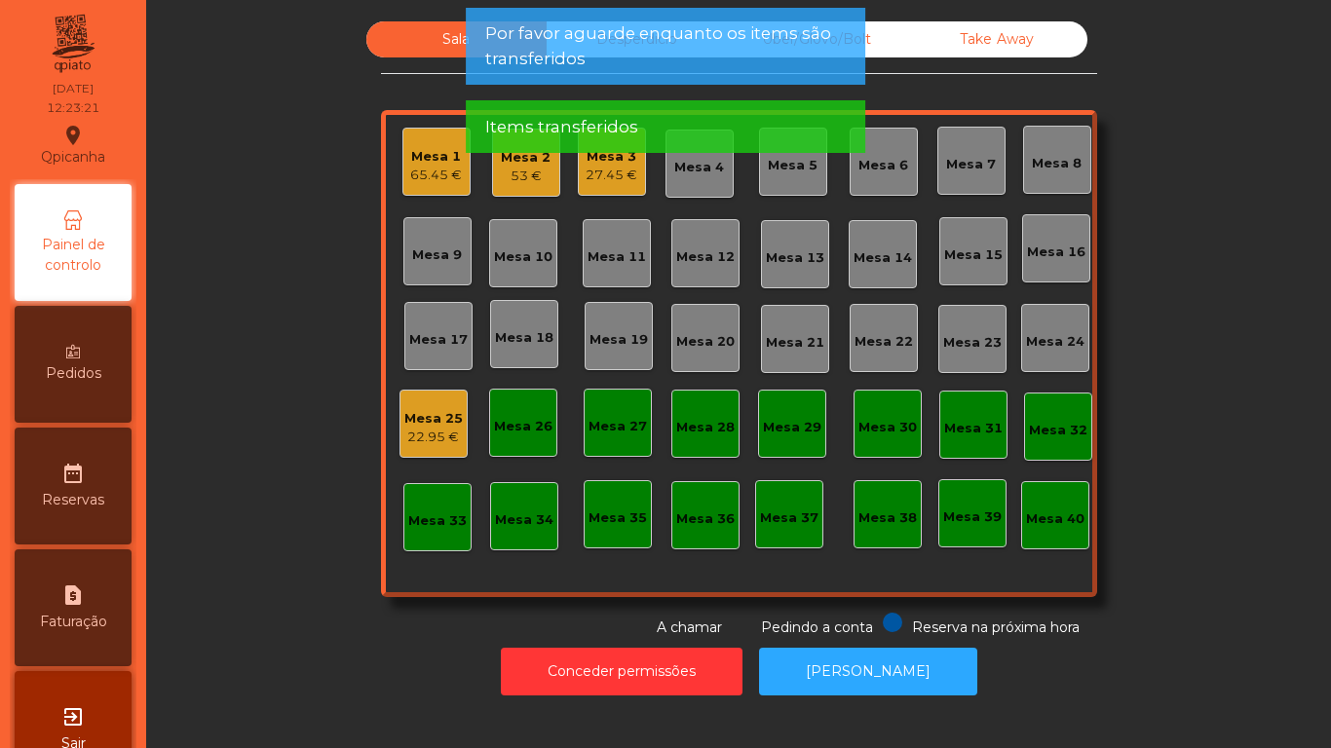
click at [604, 181] on div "27.45 €" at bounding box center [612, 175] width 52 height 19
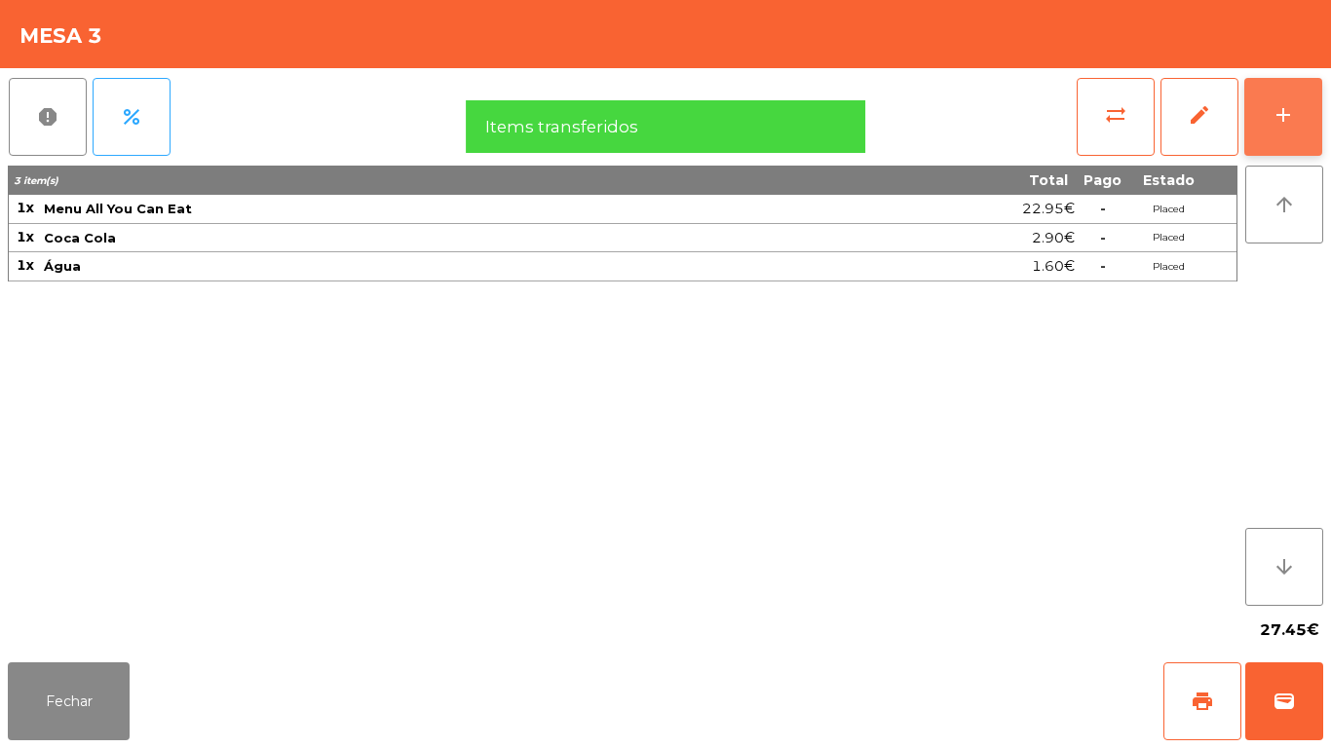
click at [1282, 127] on button "add" at bounding box center [1283, 117] width 78 height 78
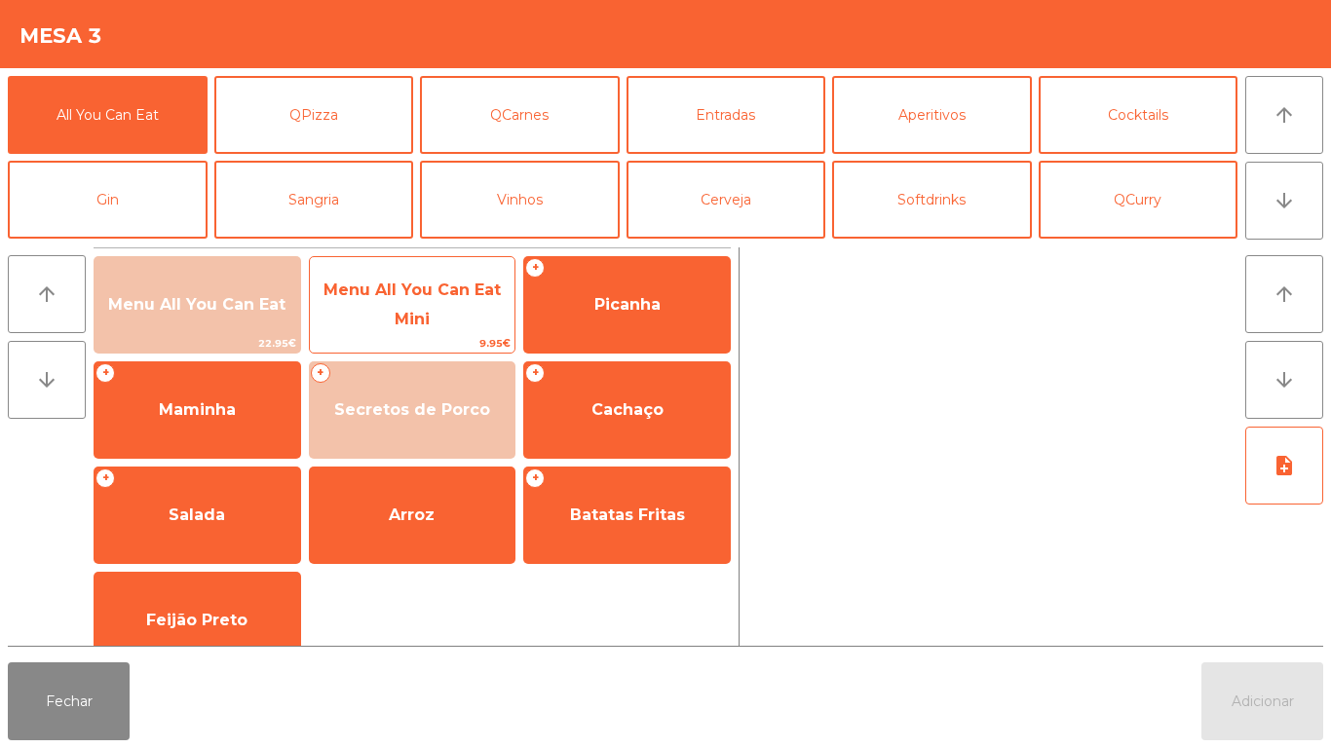
click at [455, 317] on span "Menu All You Can Eat Mini" at bounding box center [413, 305] width 206 height 83
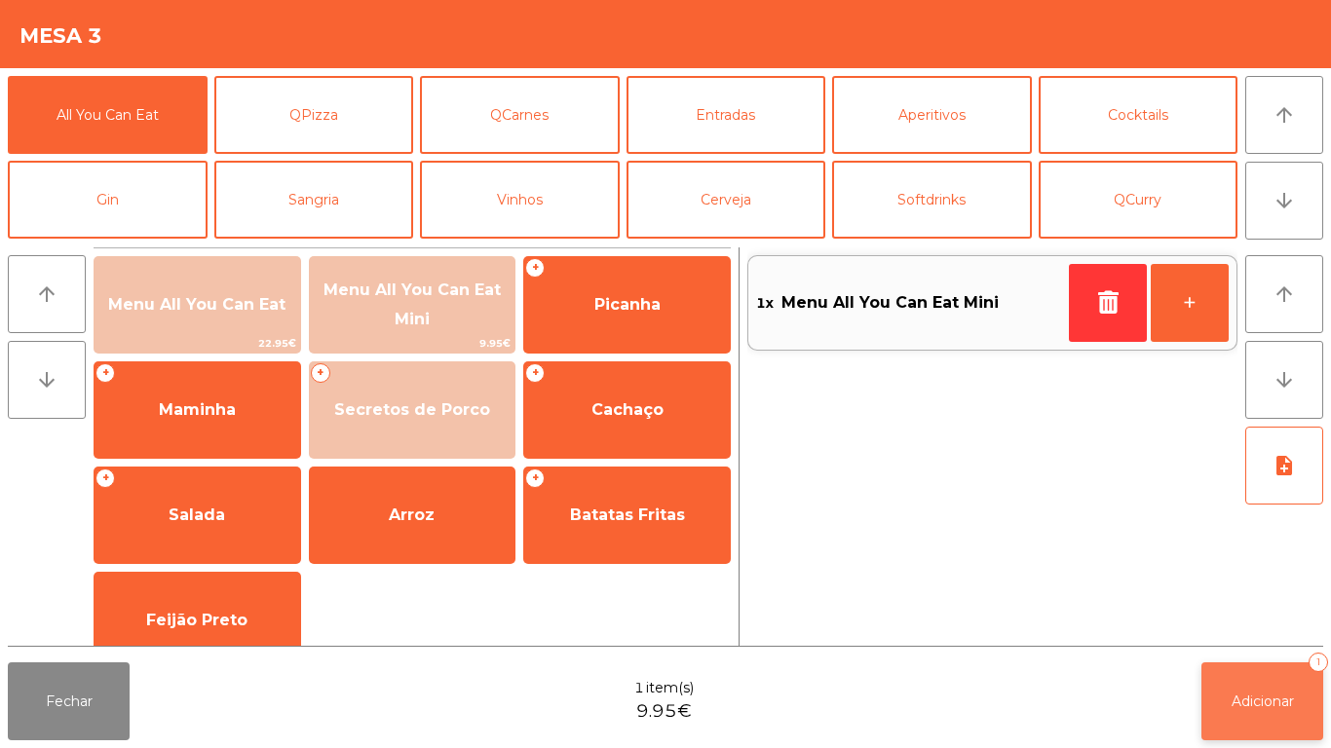
click at [1246, 698] on span "Adicionar" at bounding box center [1262, 702] width 62 height 18
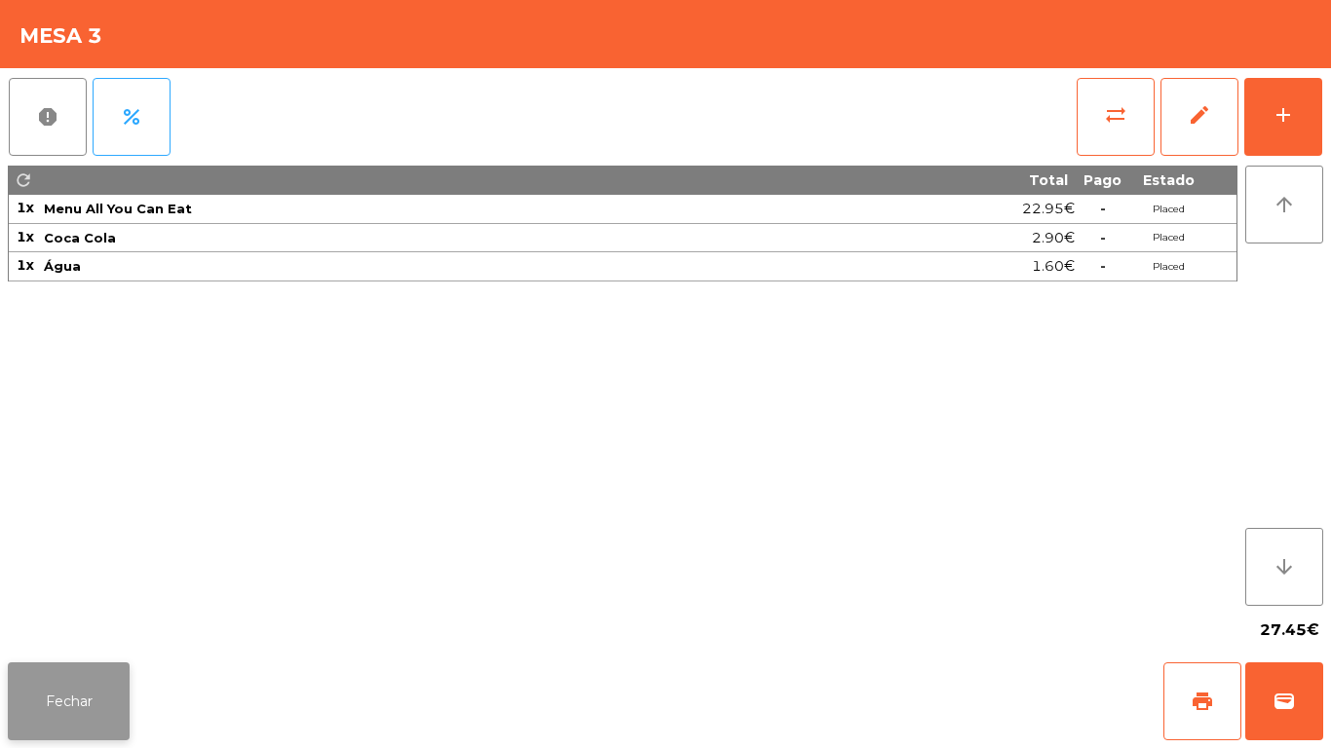
click at [121, 674] on button "Fechar" at bounding box center [69, 702] width 122 height 78
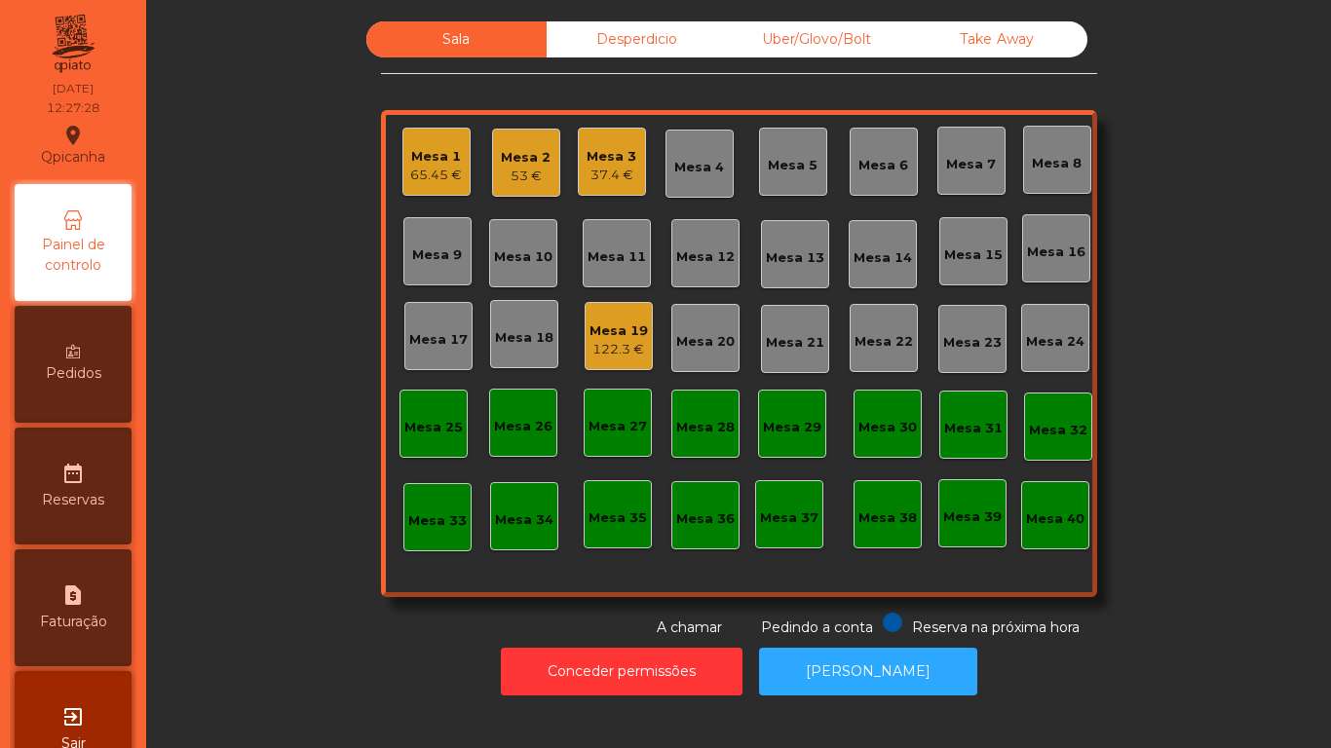
click at [451, 167] on div "65.45 €" at bounding box center [436, 175] width 52 height 19
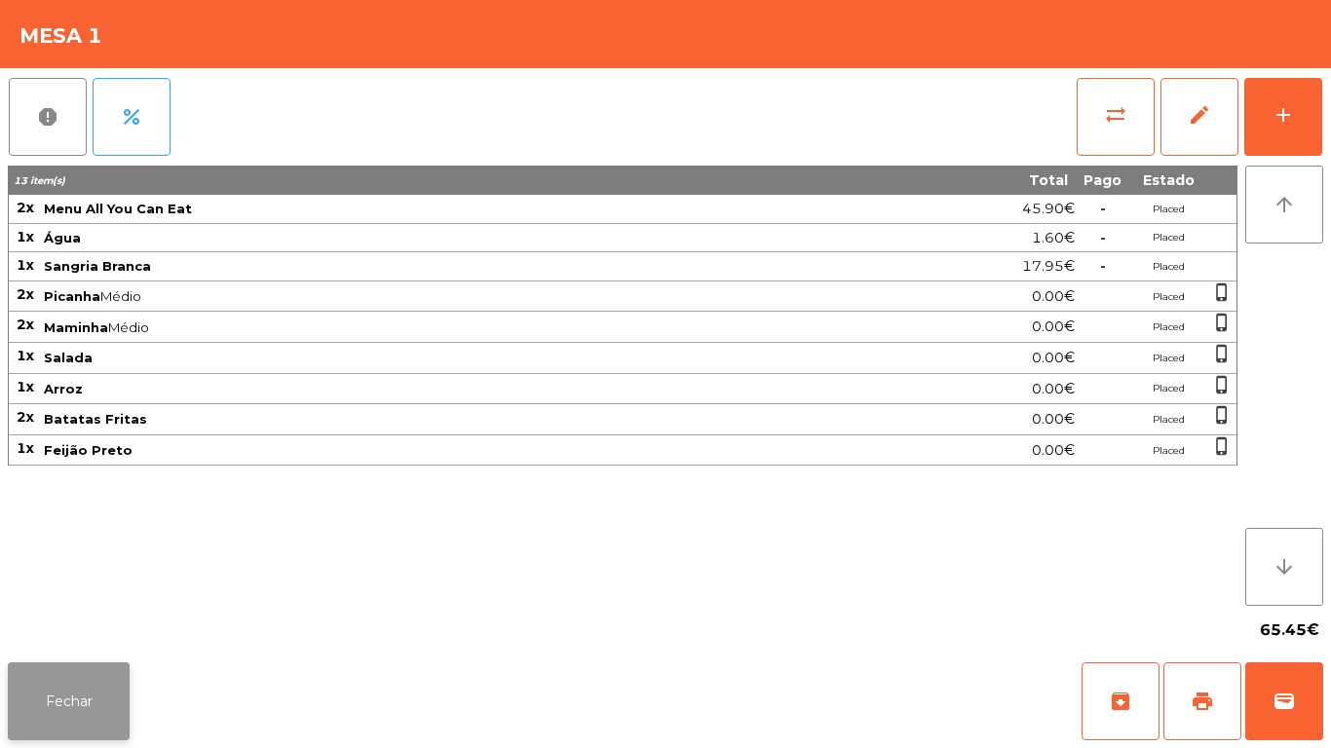
click at [91, 694] on button "Fechar" at bounding box center [69, 702] width 122 height 78
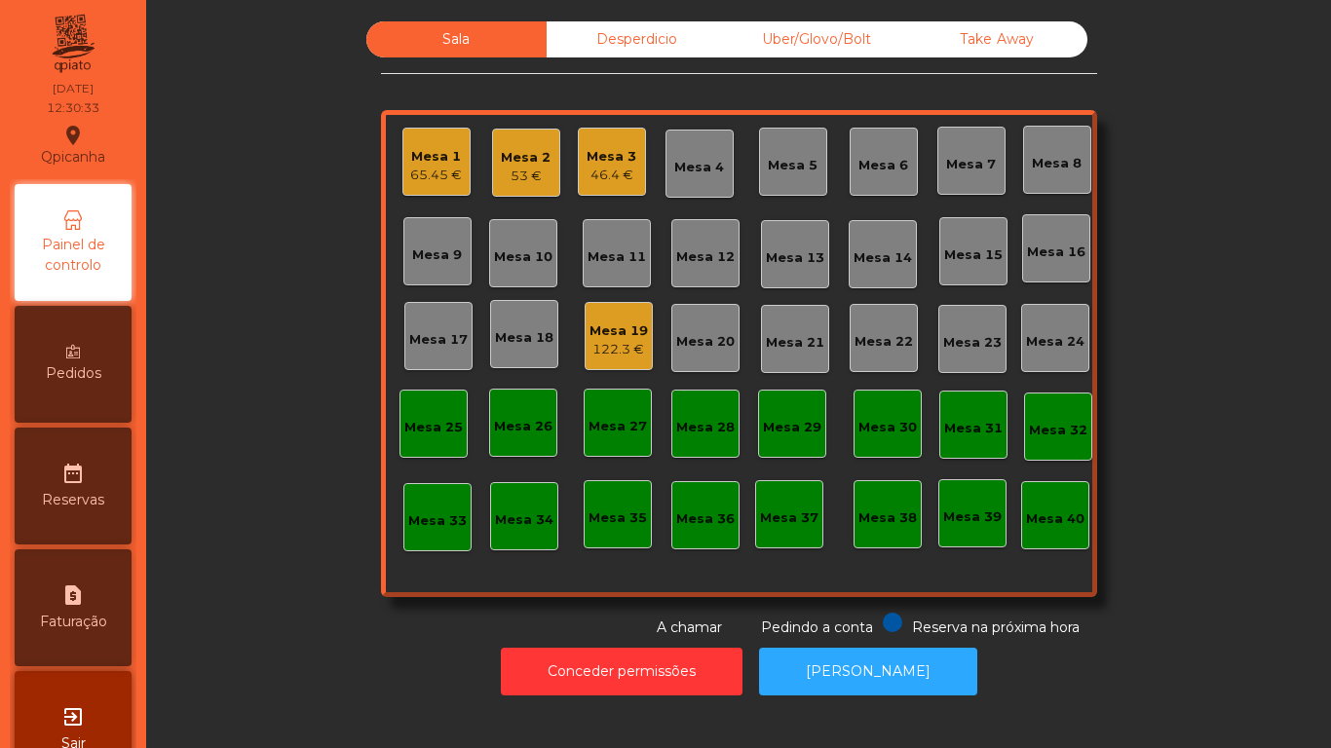
click at [612, 185] on div "Mesa 3 46.4 €" at bounding box center [612, 162] width 68 height 68
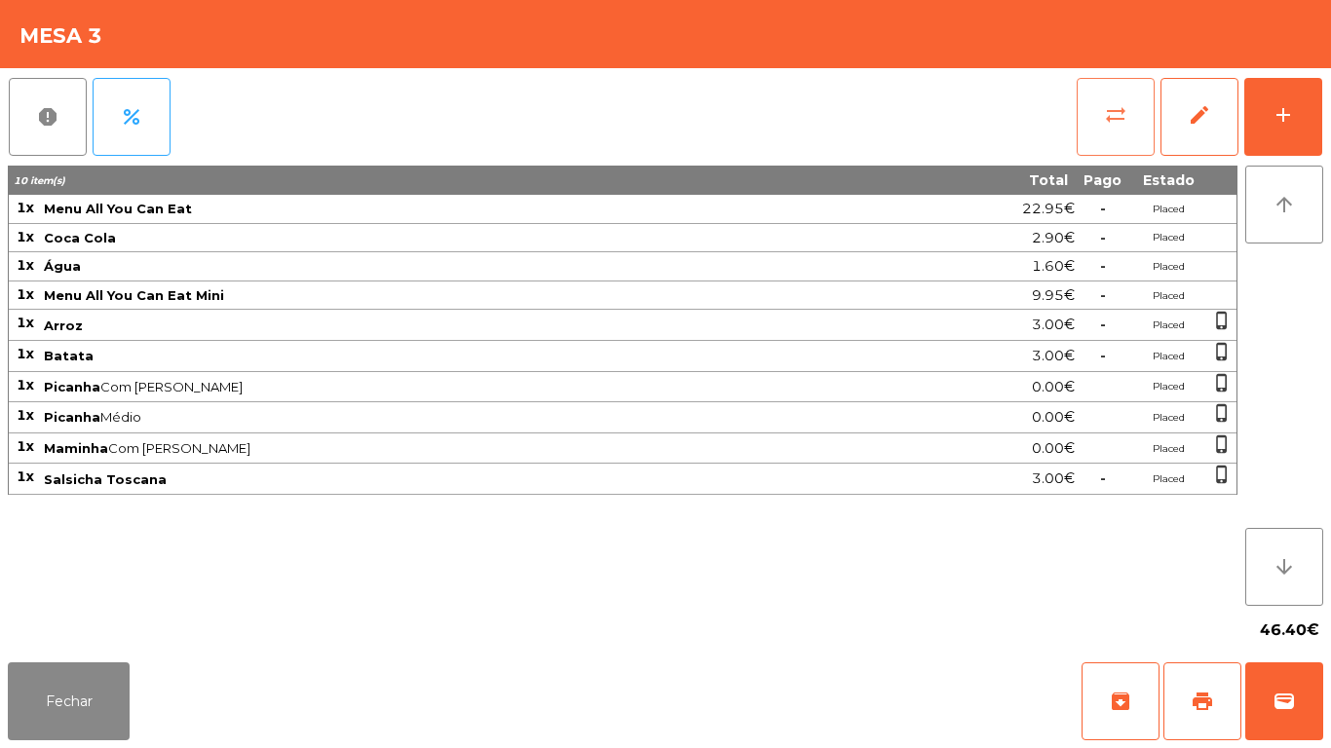
click at [1096, 132] on button "sync_alt" at bounding box center [1116, 117] width 78 height 78
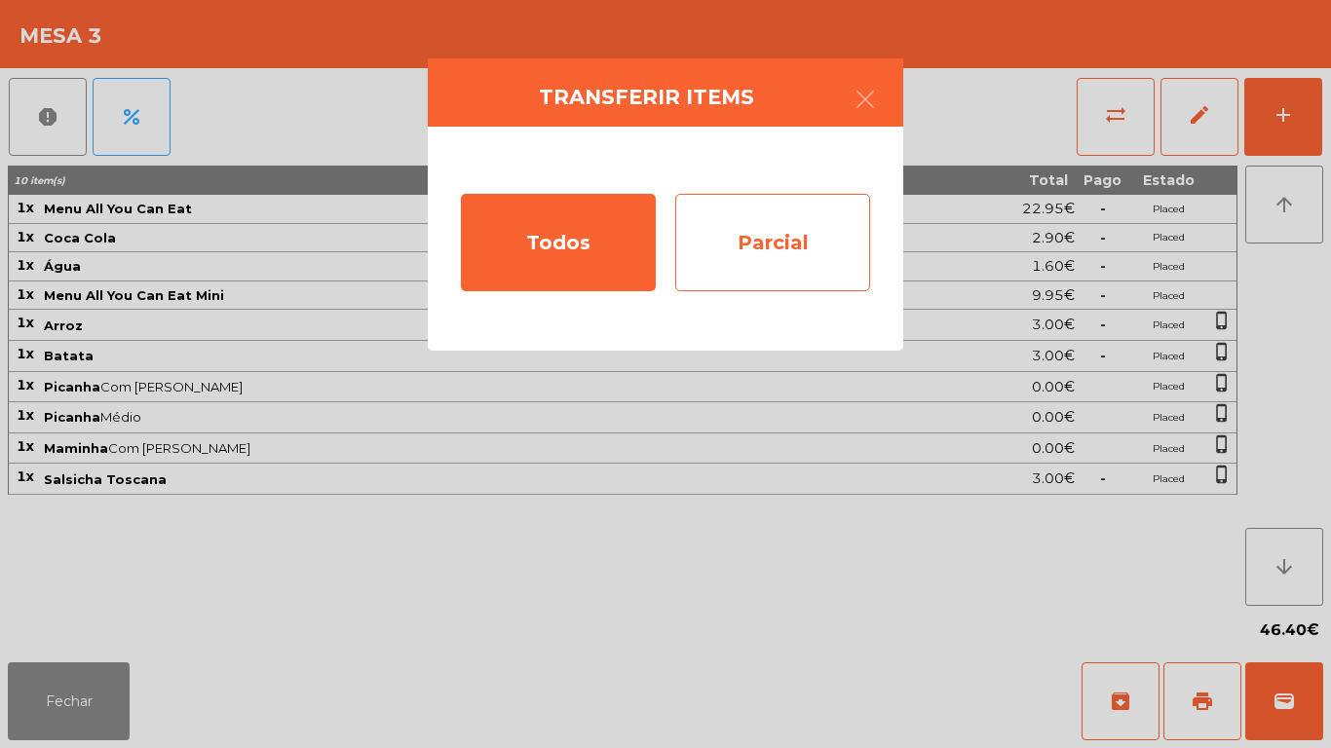
click at [795, 263] on div "Parcial" at bounding box center [772, 242] width 195 height 97
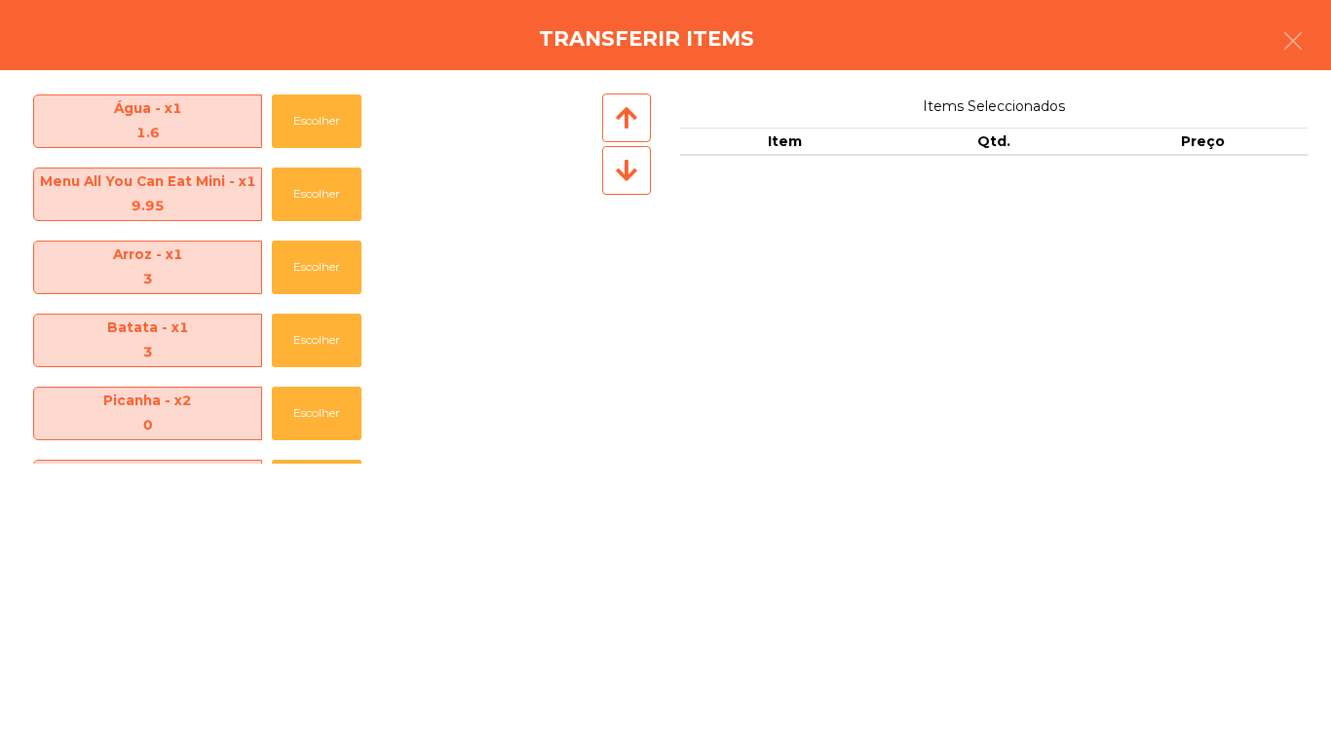
scroll to position [155, 0]
click at [323, 266] on button "Escolher" at bounding box center [317, 268] width 90 height 54
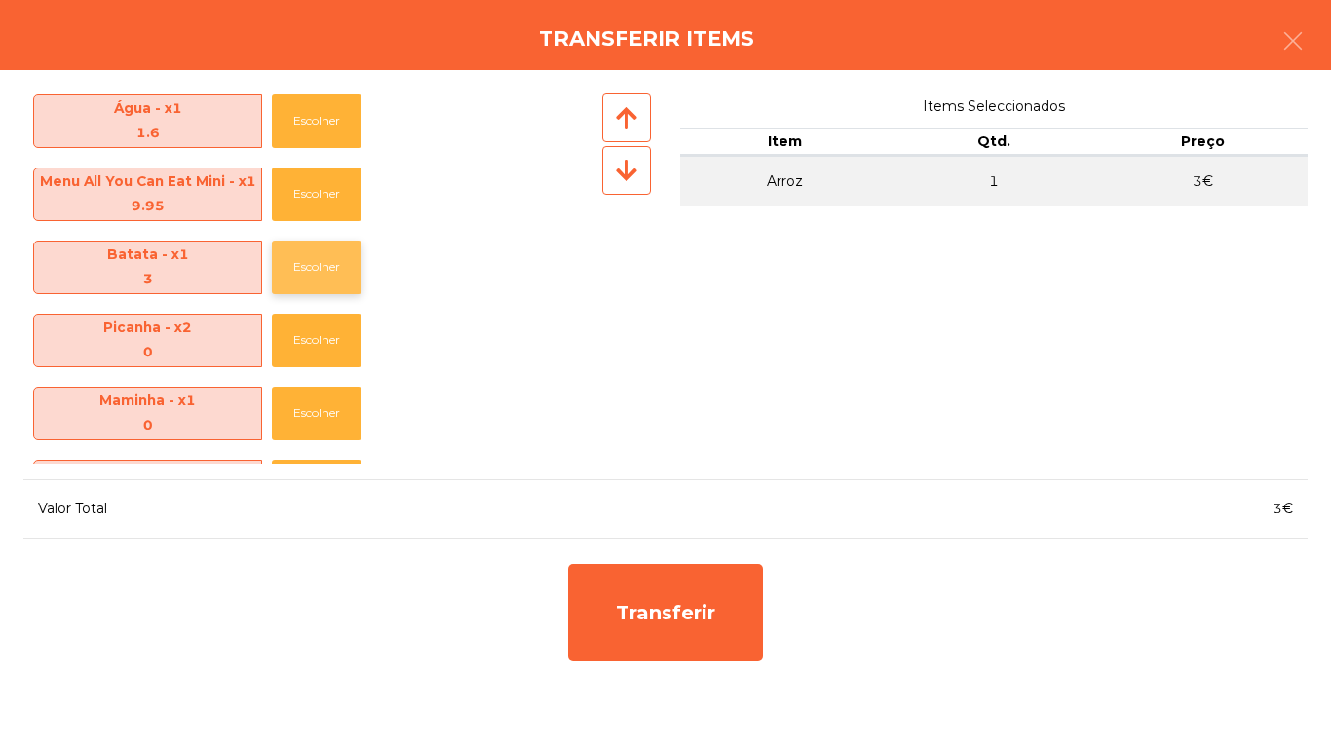
click at [345, 254] on button "Escolher" at bounding box center [317, 268] width 90 height 54
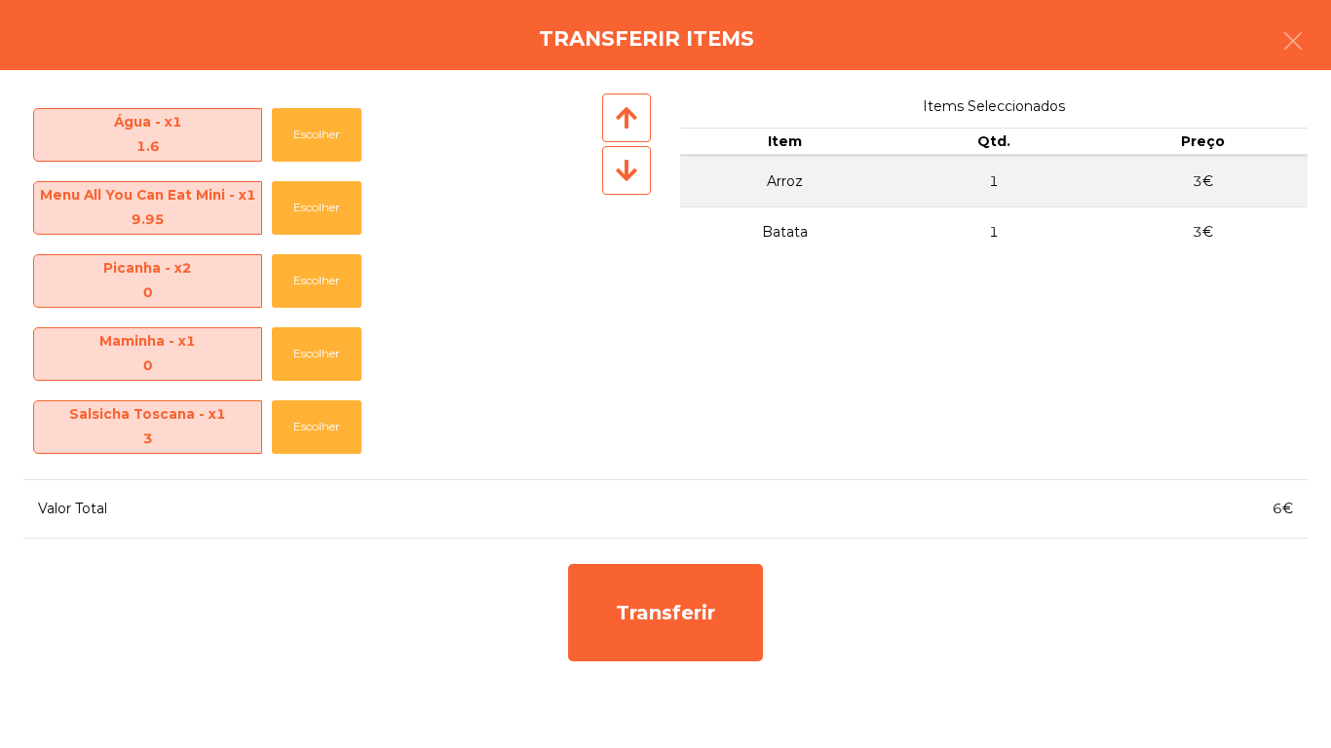
scroll to position [141, 0]
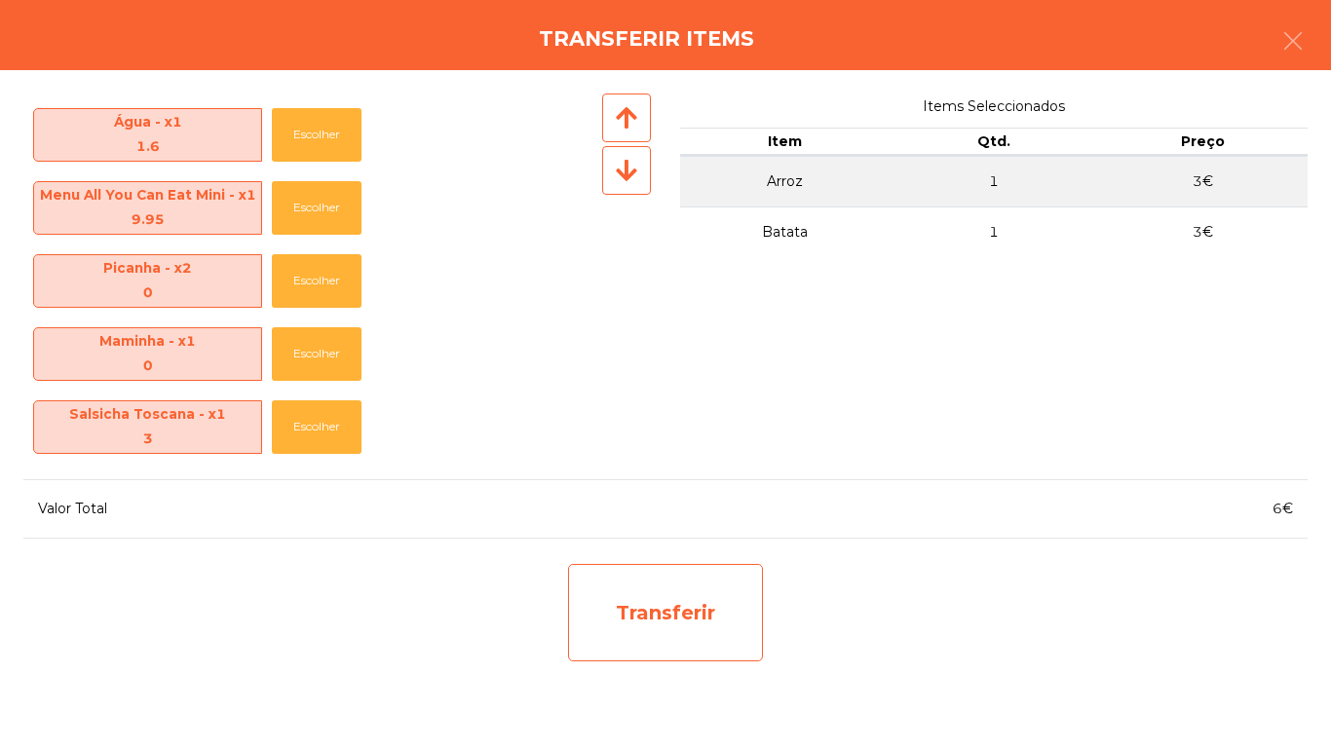
click at [733, 603] on div "Transferir" at bounding box center [665, 612] width 195 height 97
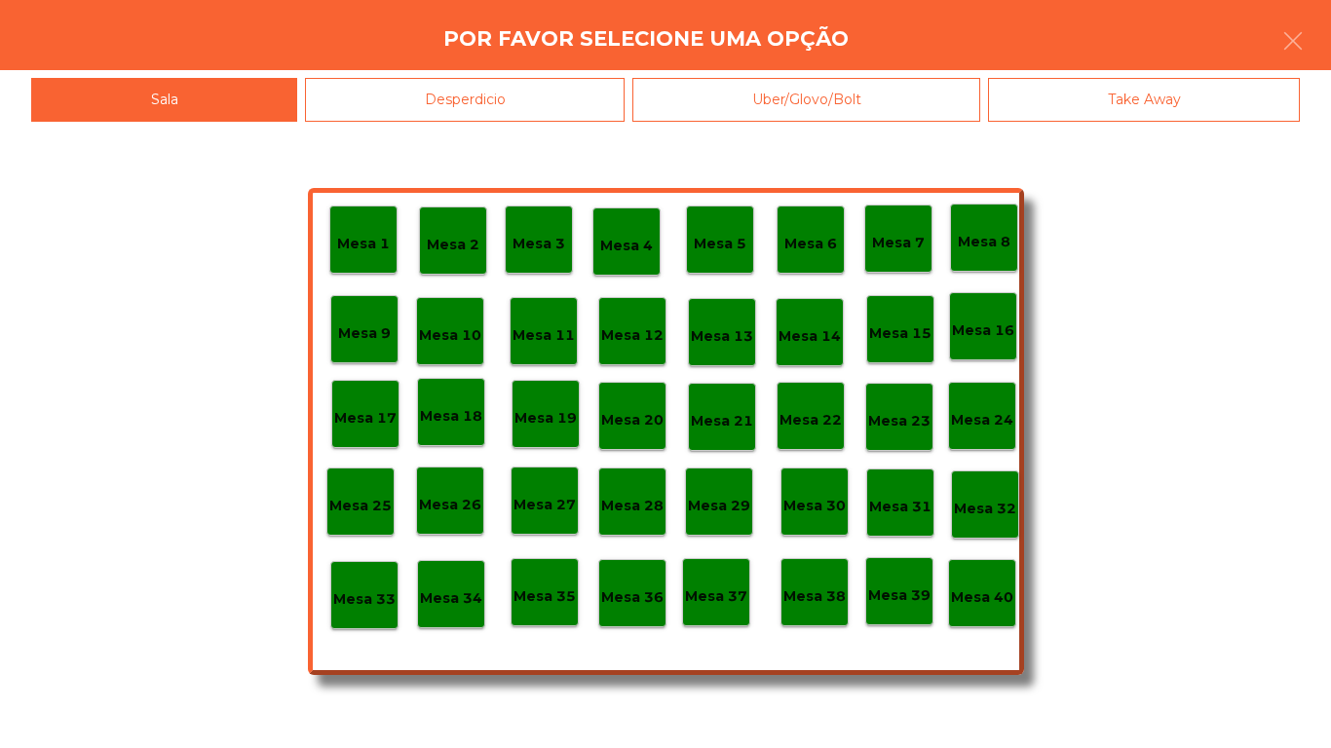
click at [386, 490] on div "Mesa 25" at bounding box center [360, 502] width 62 height 30
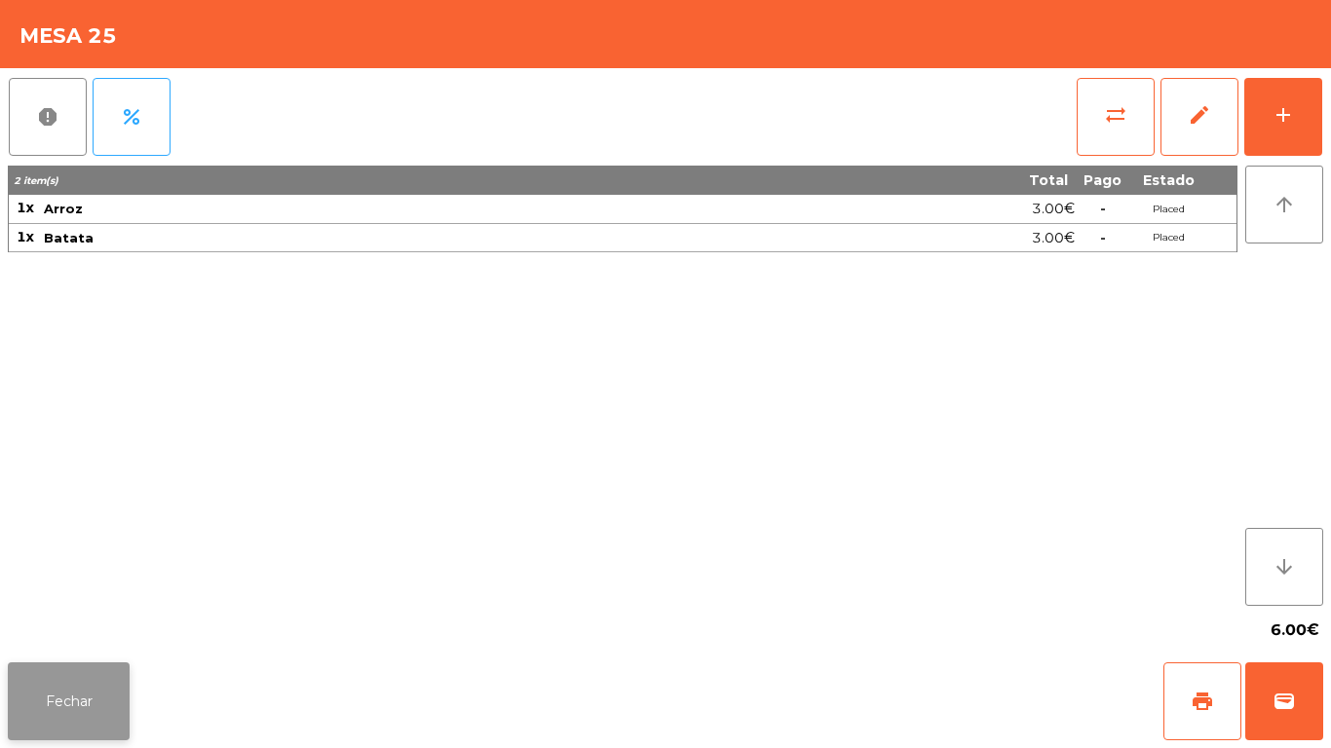
click at [47, 689] on button "Fechar" at bounding box center [69, 702] width 122 height 78
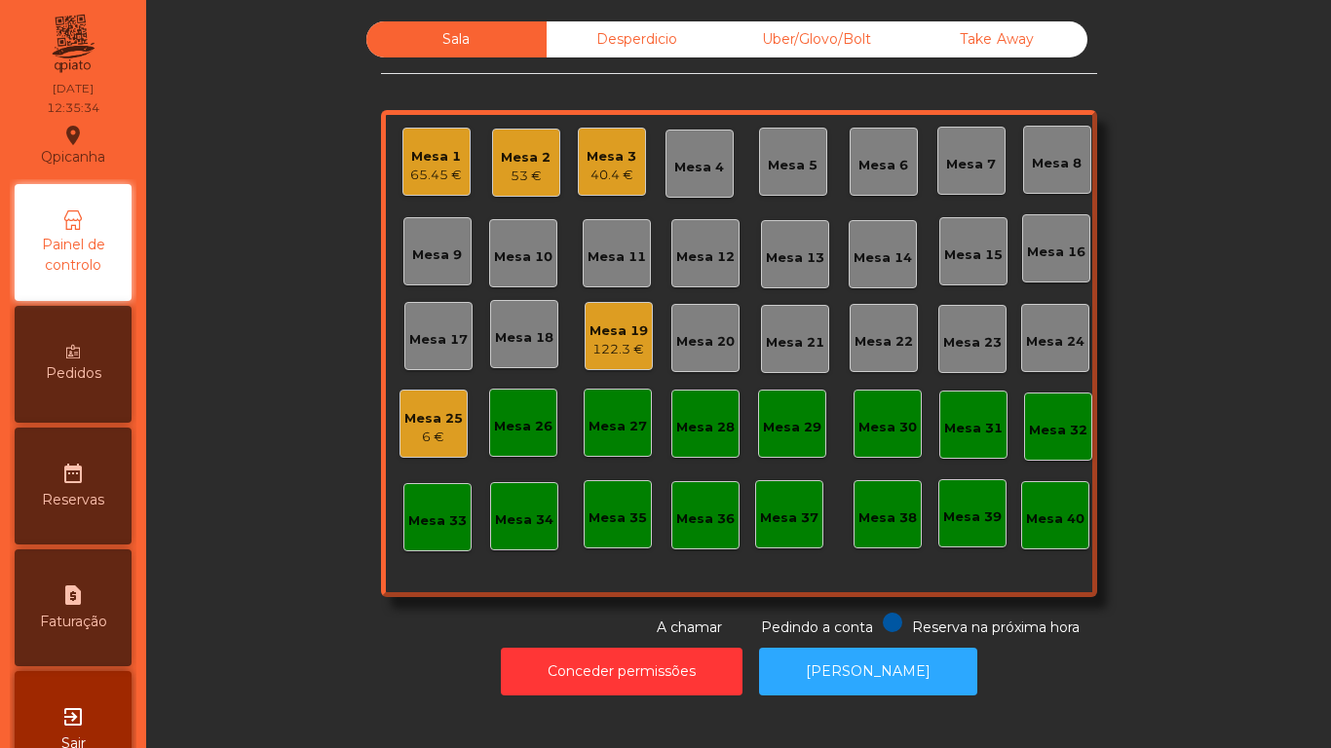
click at [634, 170] on div "Mesa 3 40.4 €" at bounding box center [612, 162] width 68 height 68
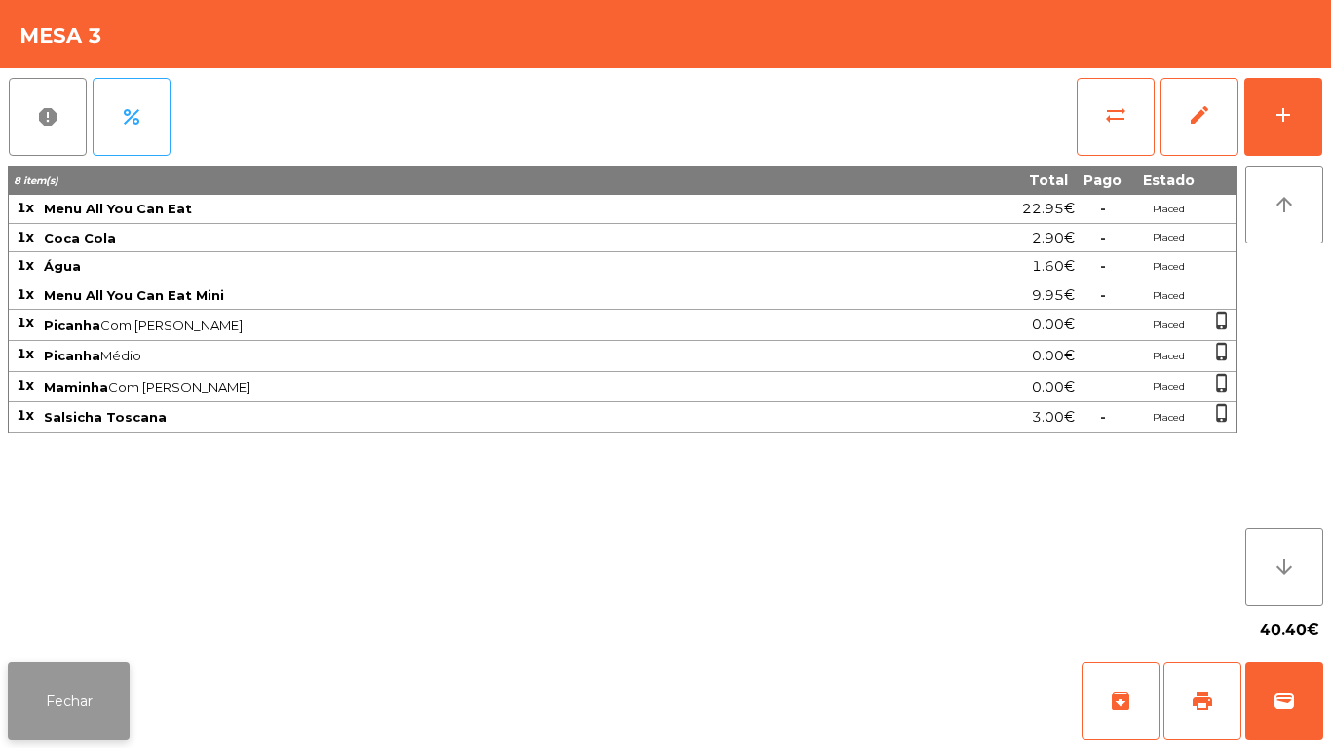
click at [98, 699] on button "Fechar" at bounding box center [69, 702] width 122 height 78
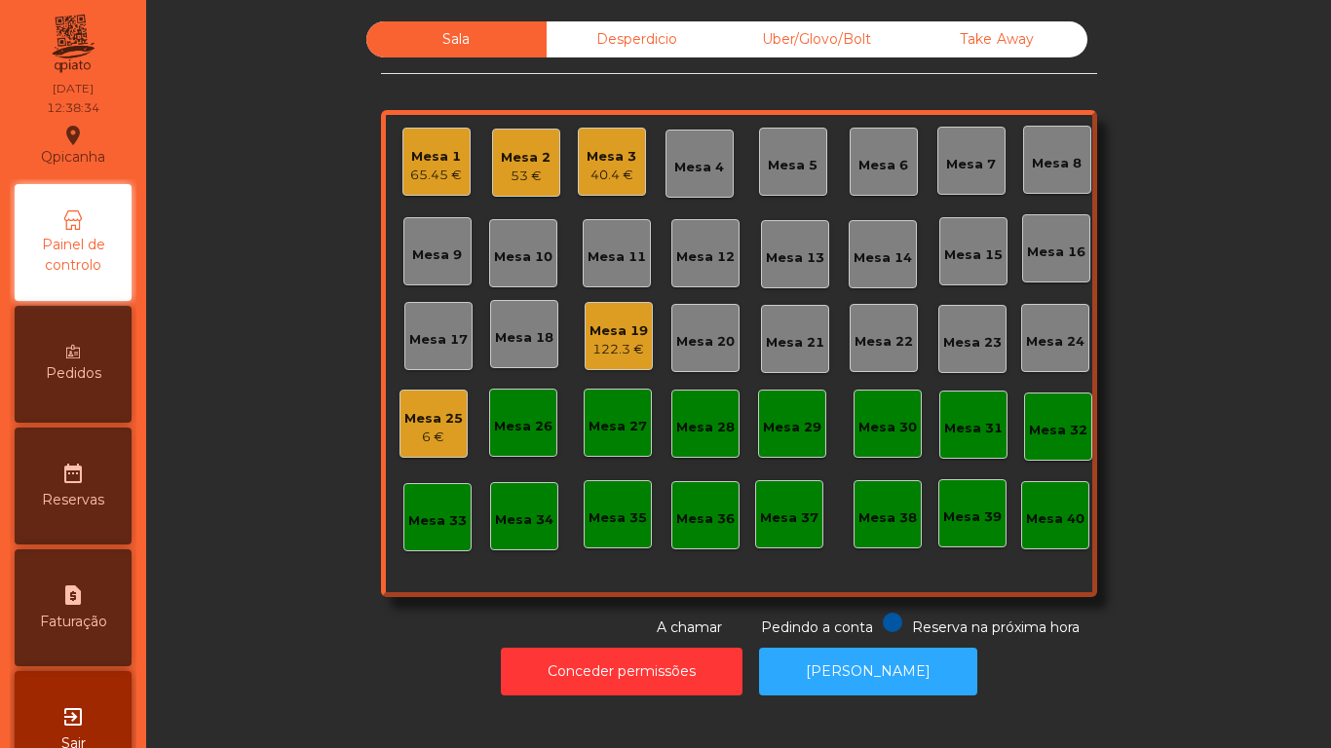
click at [615, 164] on div "Mesa 3" at bounding box center [612, 156] width 50 height 19
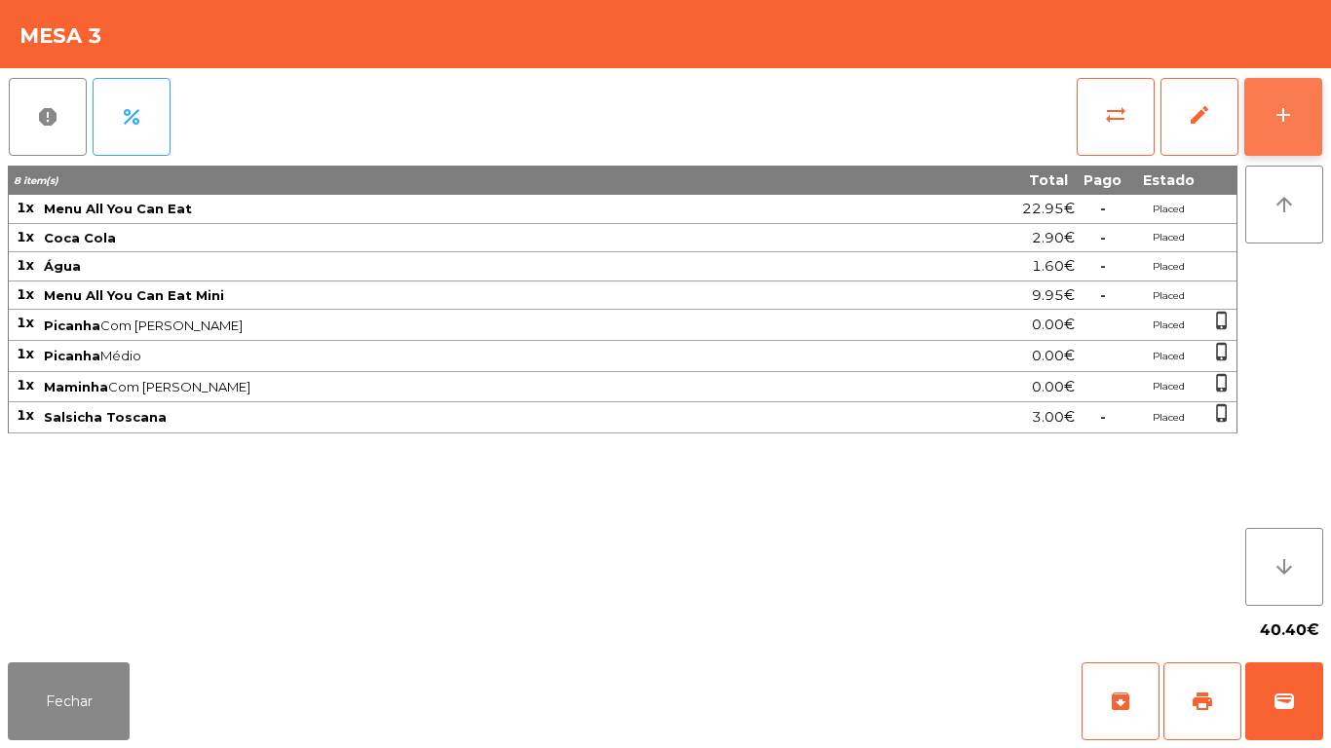
click at [1280, 101] on button "add" at bounding box center [1283, 117] width 78 height 78
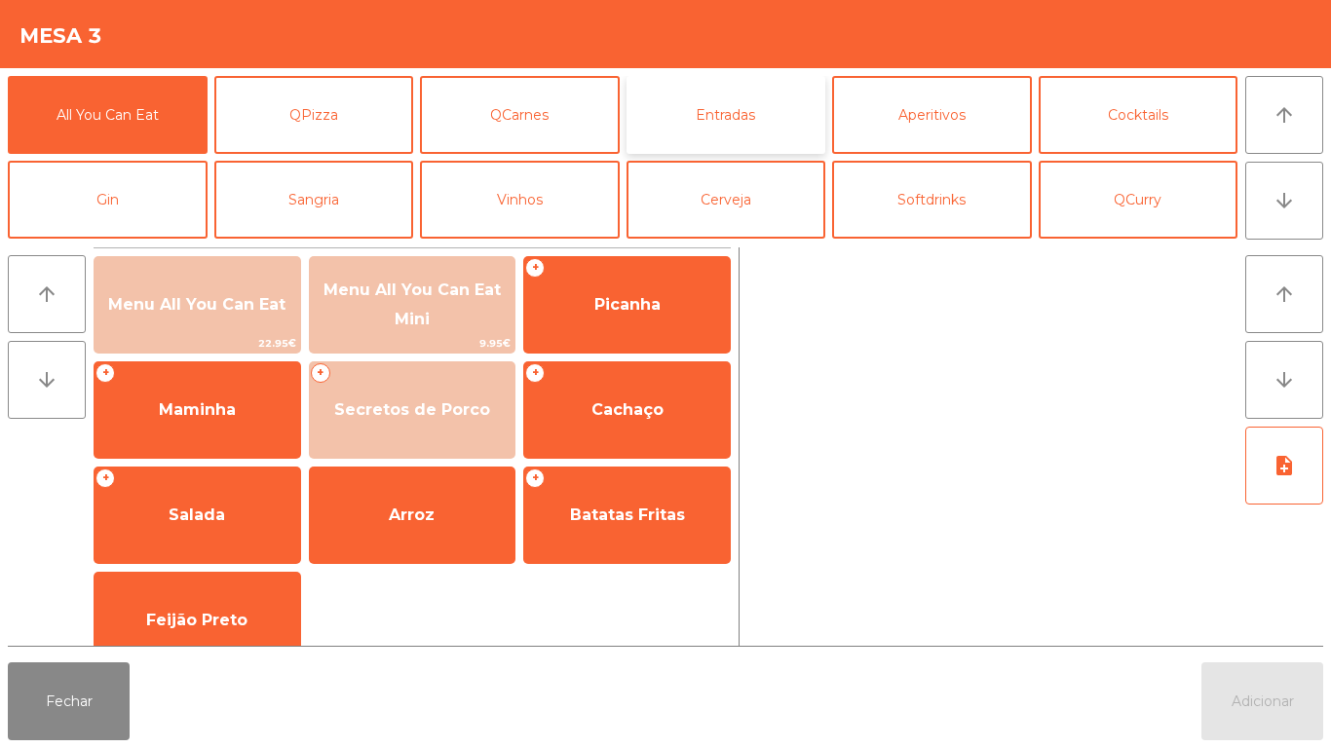
click at [725, 112] on button "Entradas" at bounding box center [726, 115] width 200 height 78
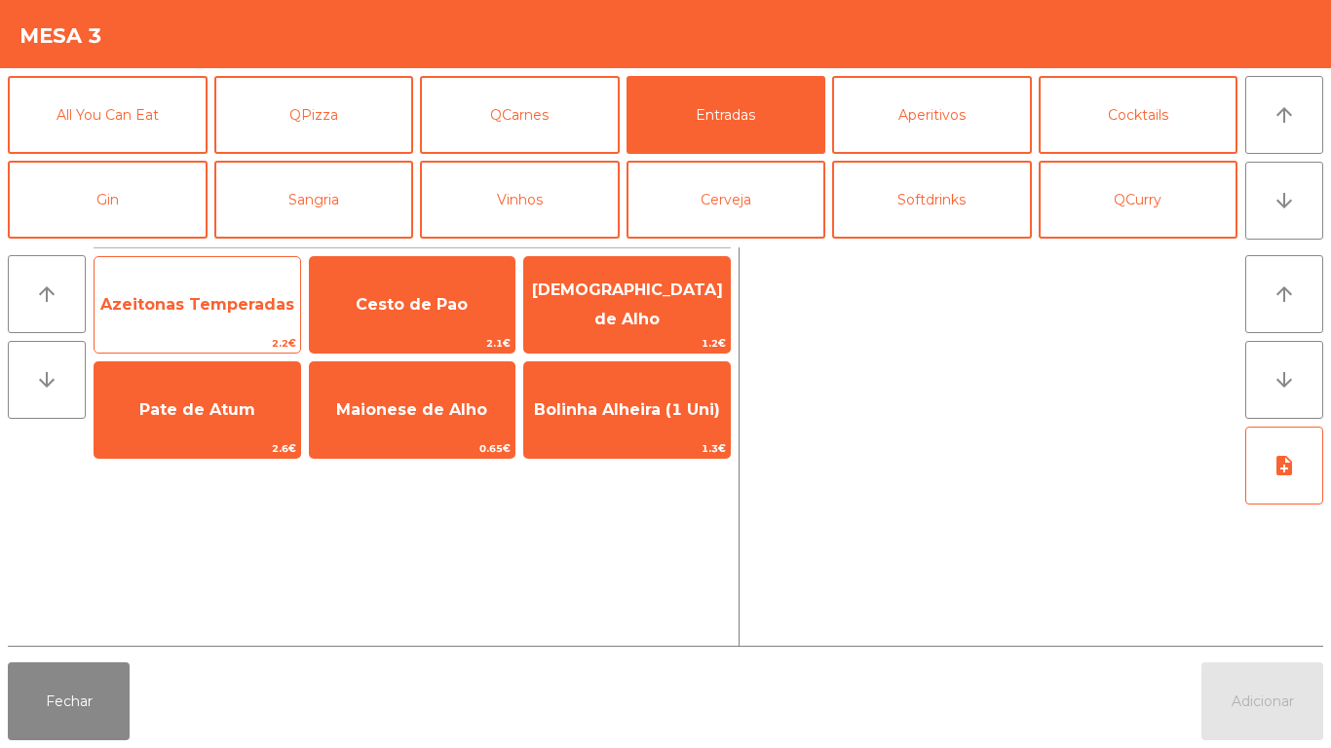
click at [276, 304] on span "Azeitonas Temperadas" at bounding box center [197, 304] width 194 height 19
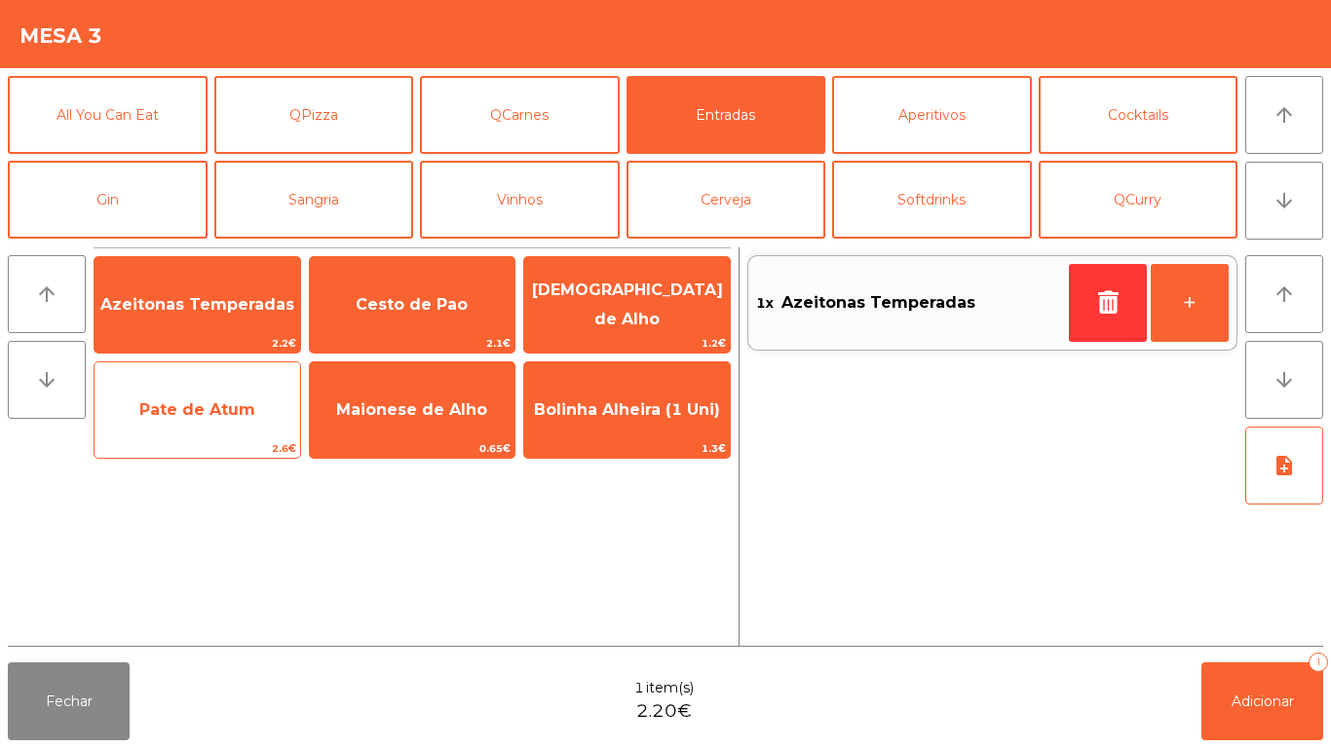
click at [231, 415] on span "Pate de Atum" at bounding box center [197, 409] width 116 height 19
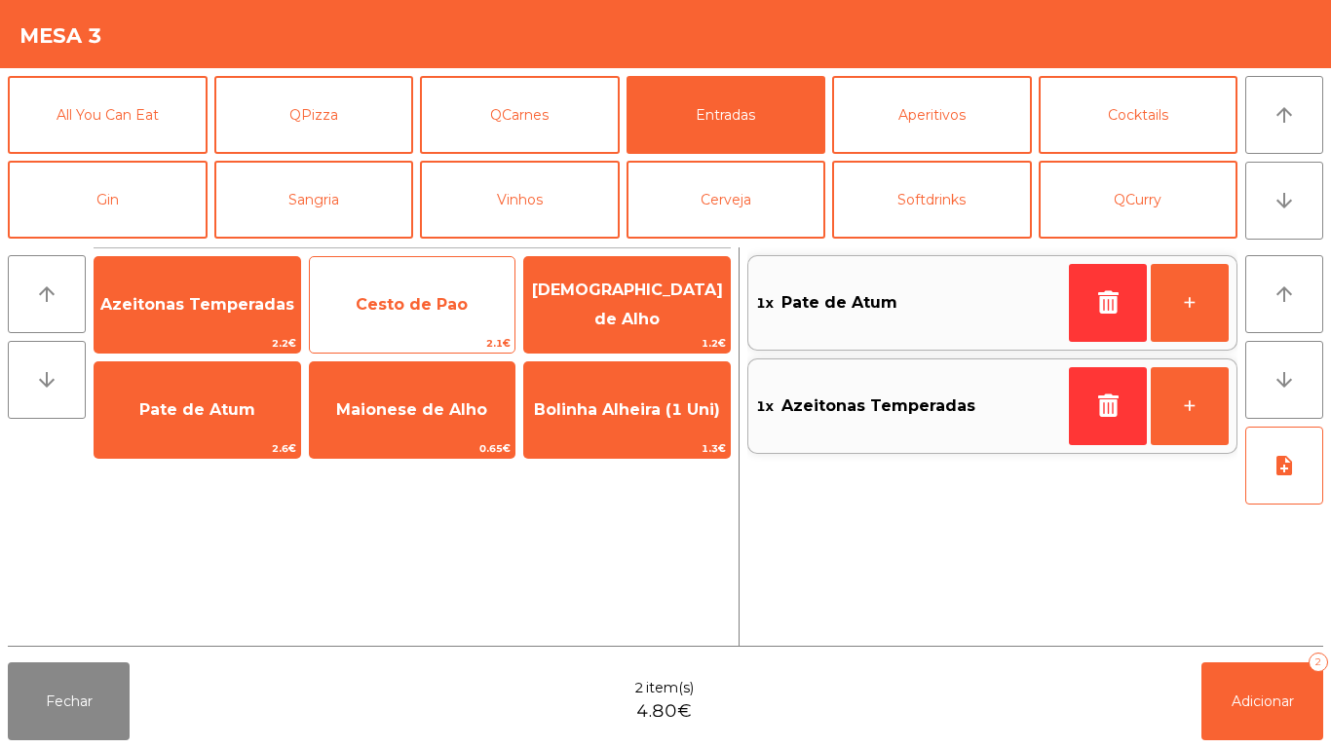
click at [451, 316] on span "Cesto de Pao" at bounding box center [413, 305] width 206 height 53
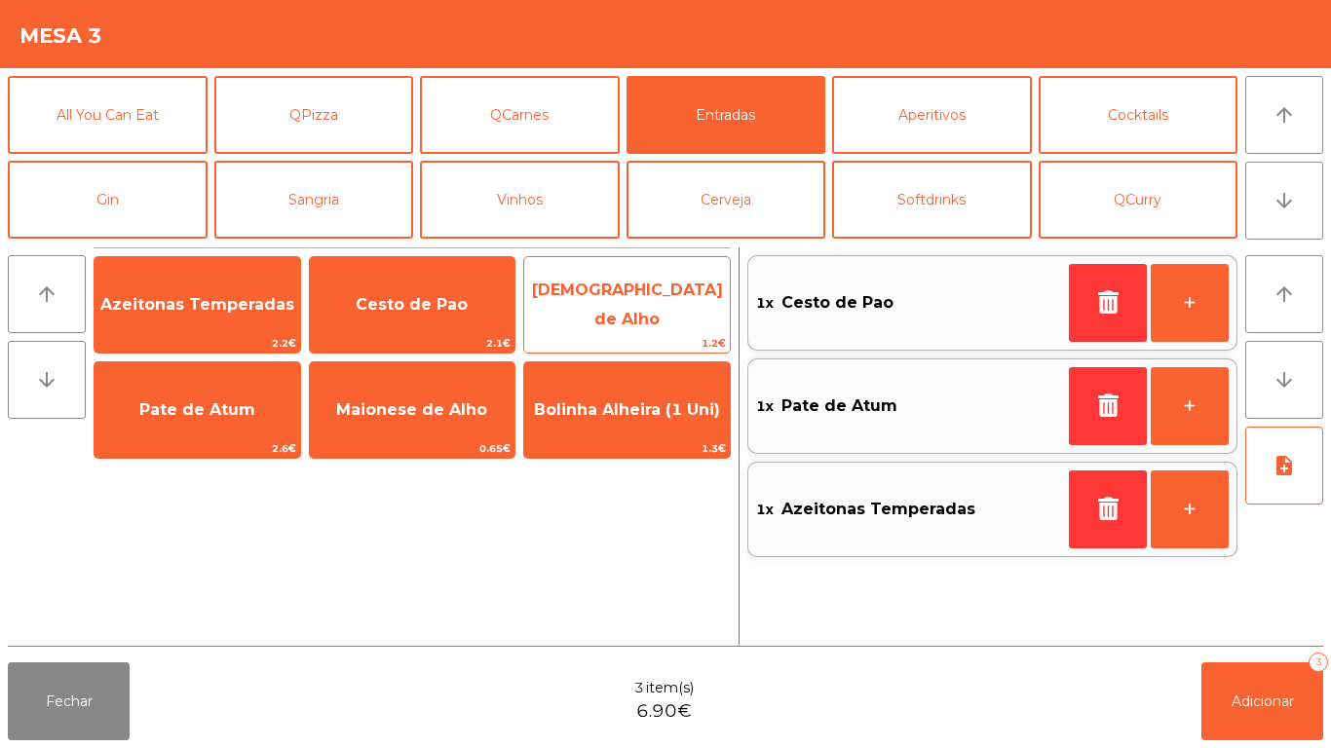
click at [655, 321] on span "[DEMOGRAPHIC_DATA] de Alho" at bounding box center [627, 305] width 206 height 83
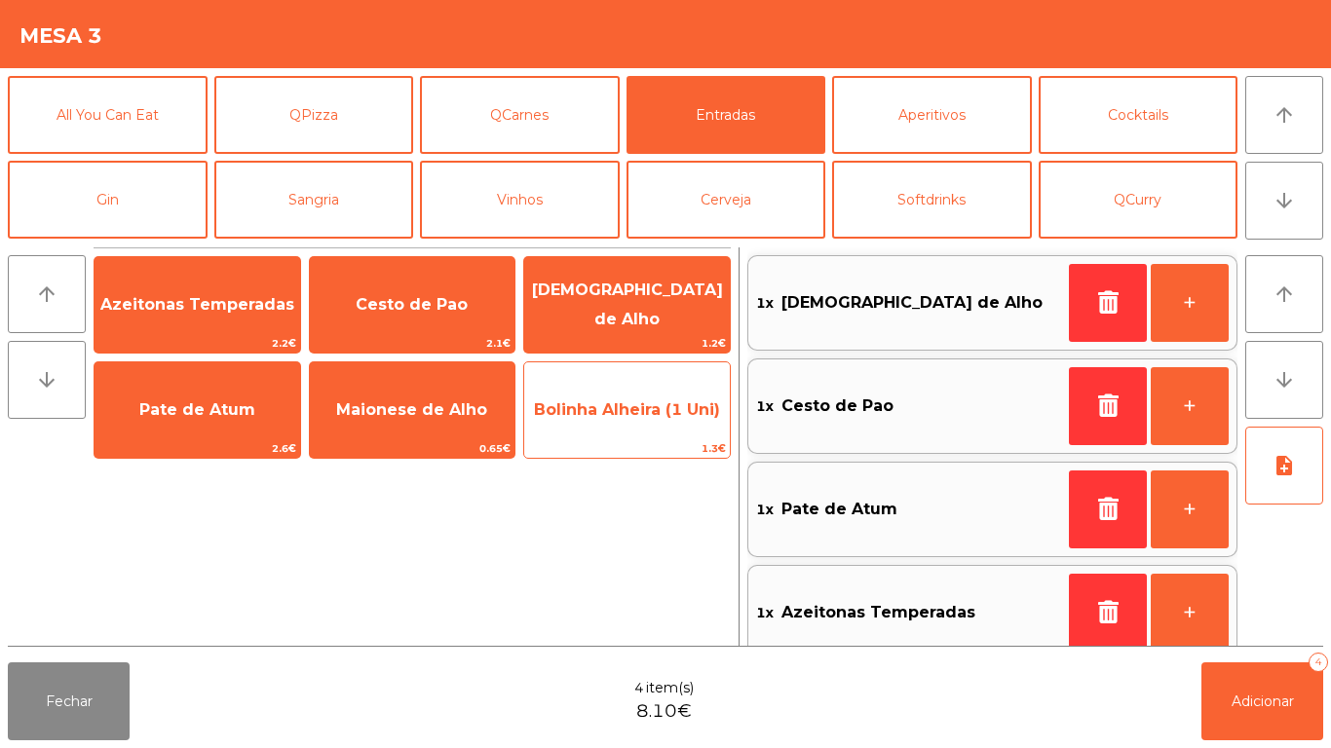
click at [661, 414] on span "Bolinha Alheira (1 Uni)" at bounding box center [627, 409] width 186 height 19
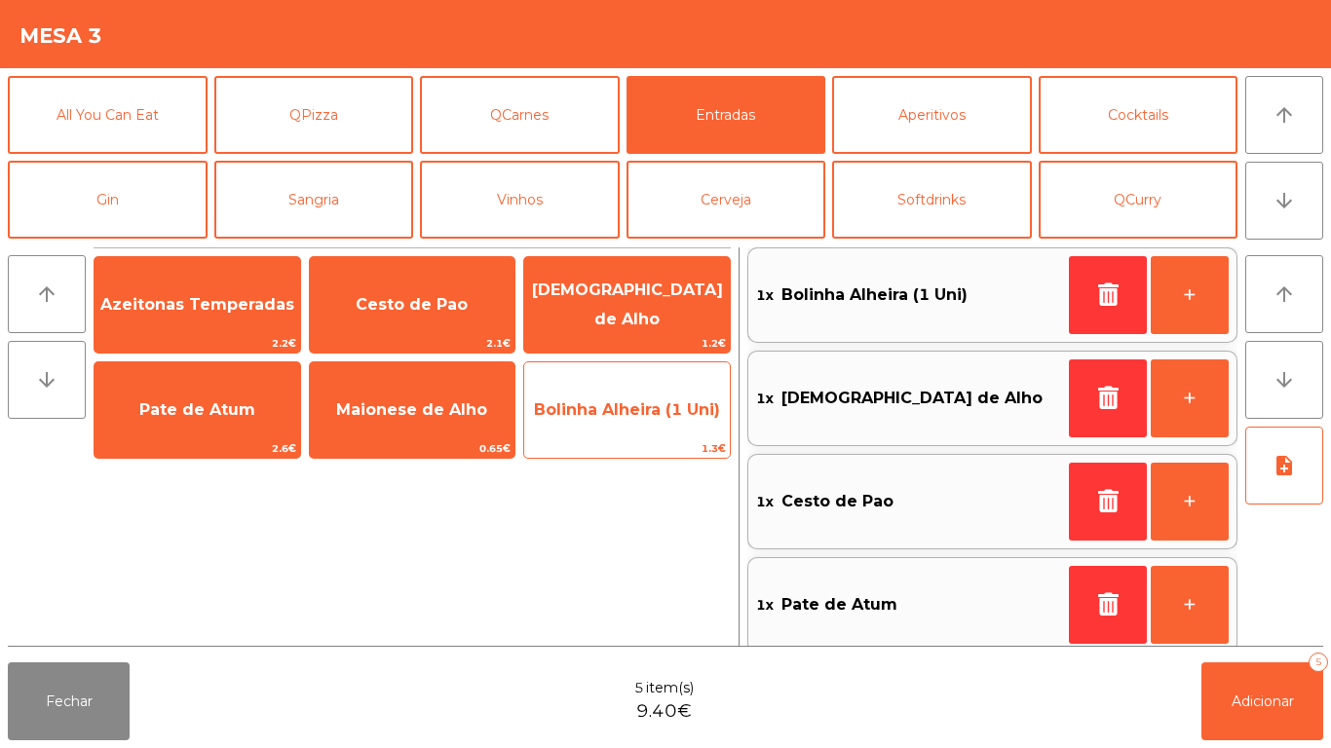
click at [633, 422] on span "Bolinha Alheira (1 Uni)" at bounding box center [627, 410] width 206 height 53
click at [640, 419] on span "Bolinha Alheira (1 Uni)" at bounding box center [627, 410] width 206 height 53
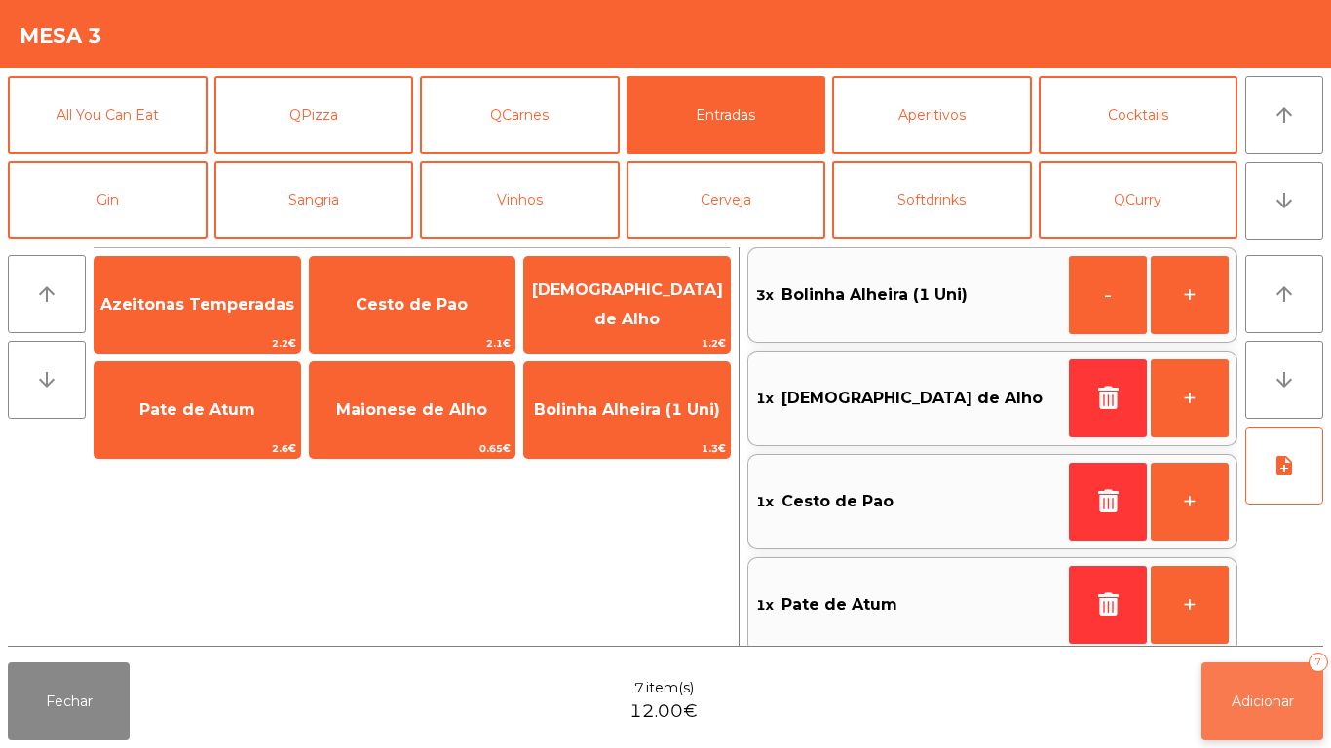
click at [1249, 684] on button "Adicionar 7" at bounding box center [1262, 702] width 122 height 78
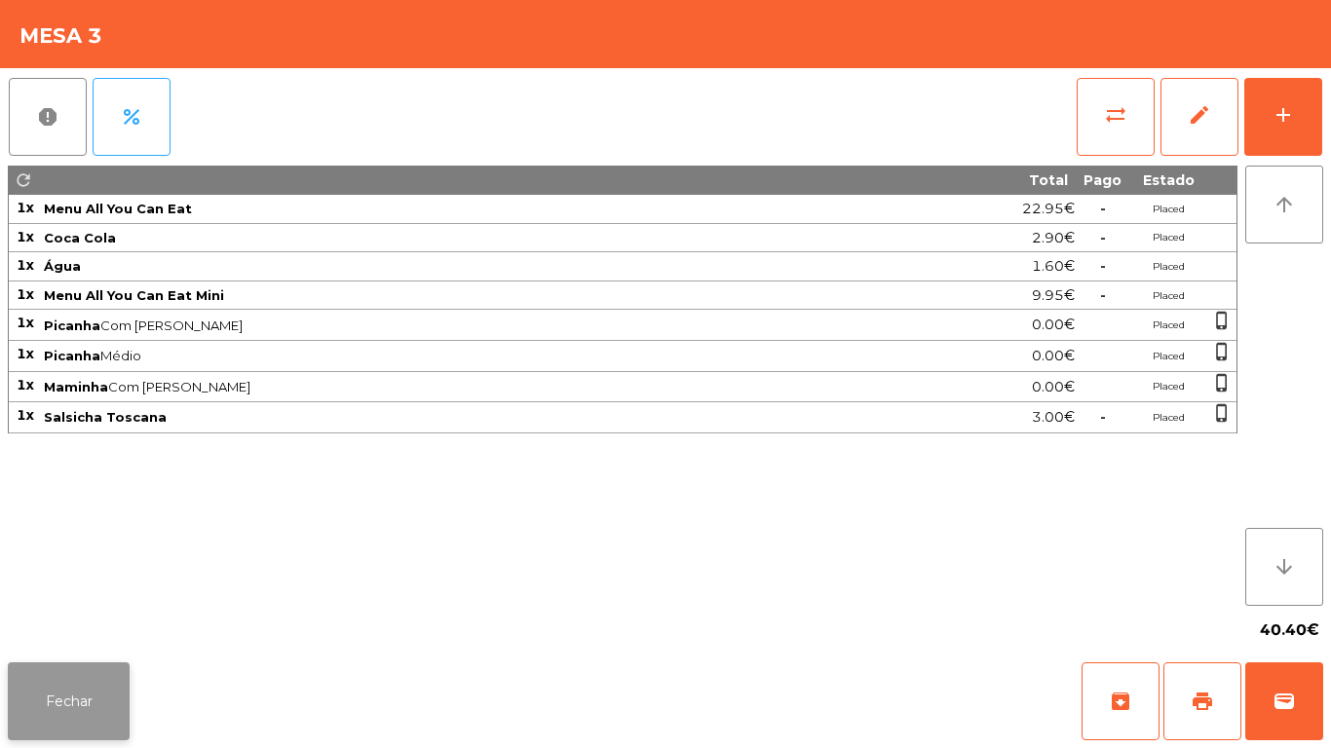
click at [127, 681] on button "Fechar" at bounding box center [69, 702] width 122 height 78
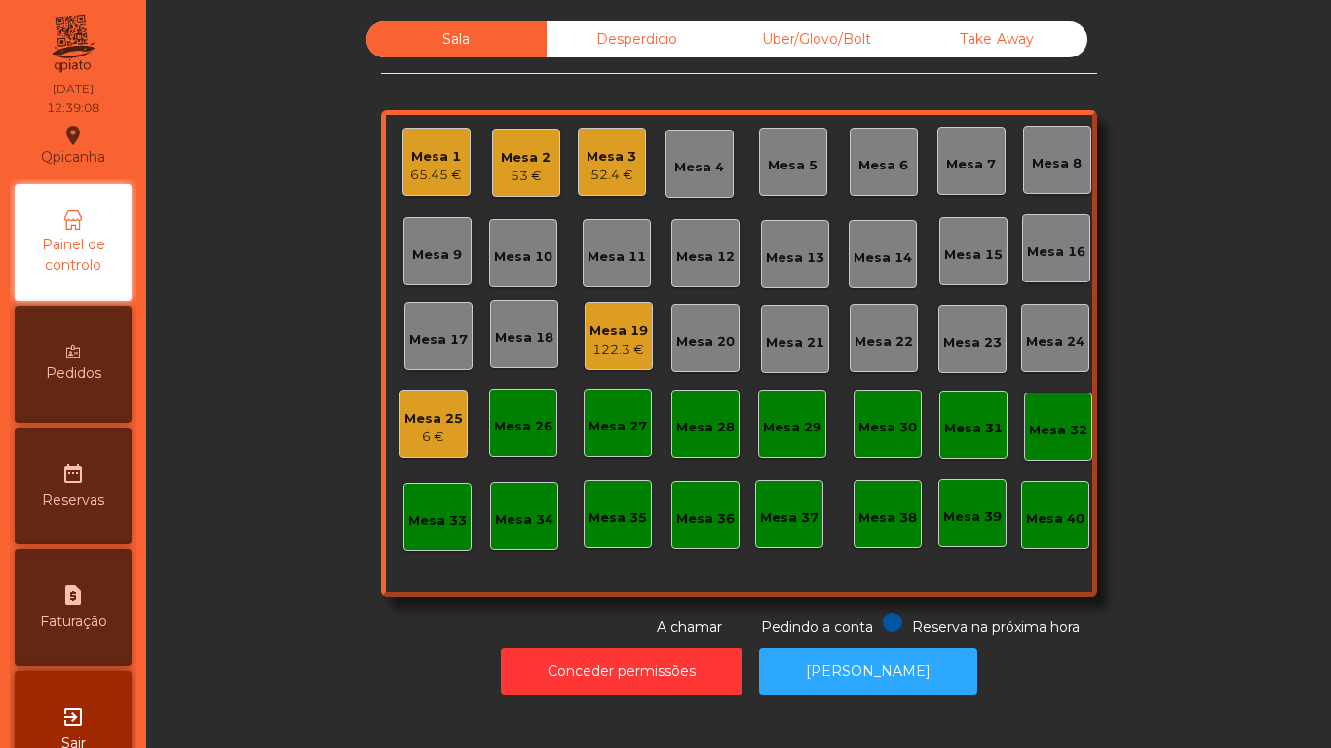
click at [611, 172] on div "52.4 €" at bounding box center [612, 175] width 50 height 19
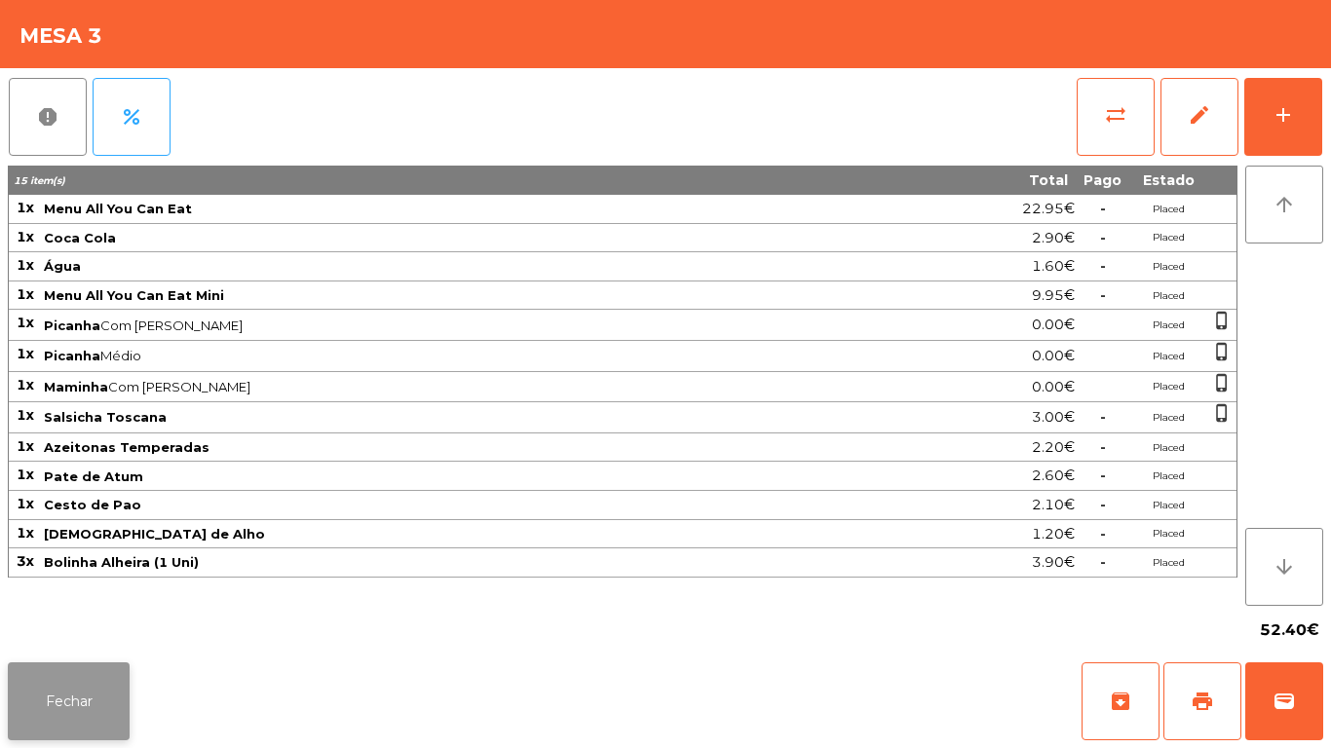
click at [87, 699] on button "Fechar" at bounding box center [69, 702] width 122 height 78
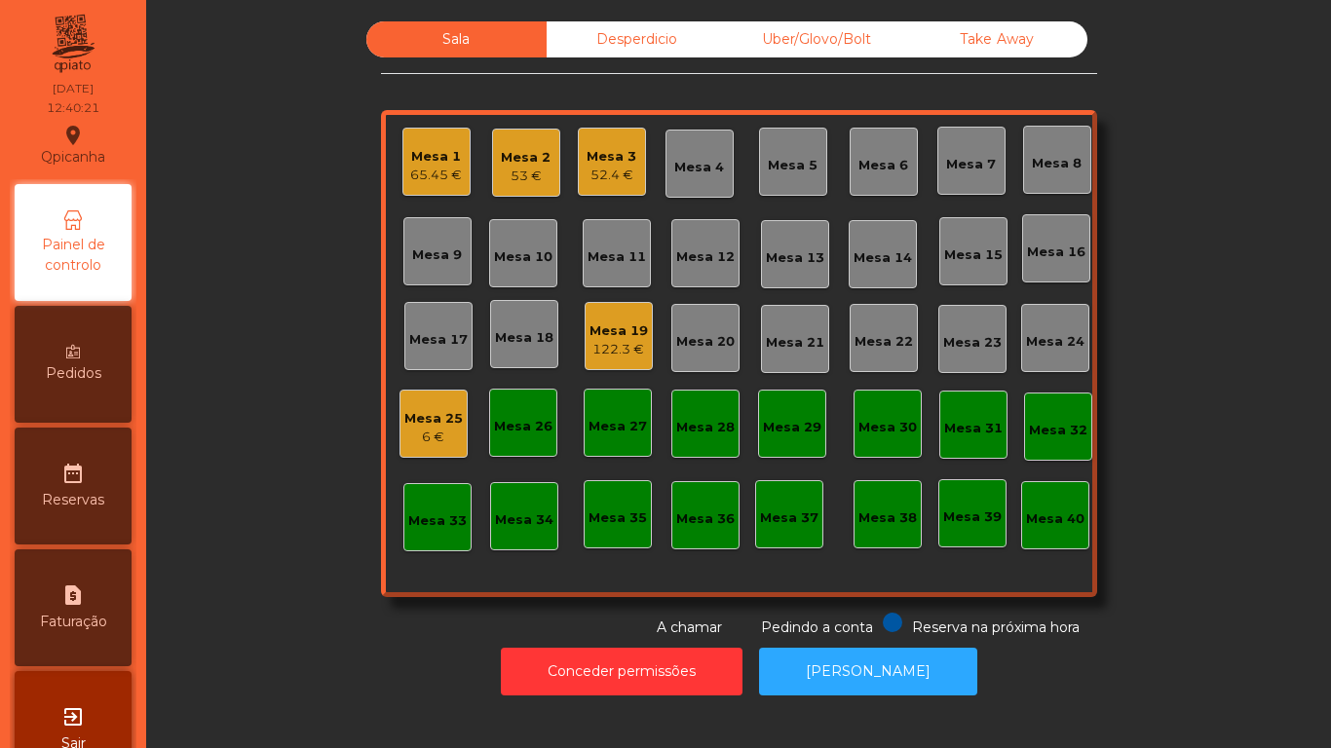
click at [972, 259] on div "Mesa 15" at bounding box center [973, 255] width 58 height 19
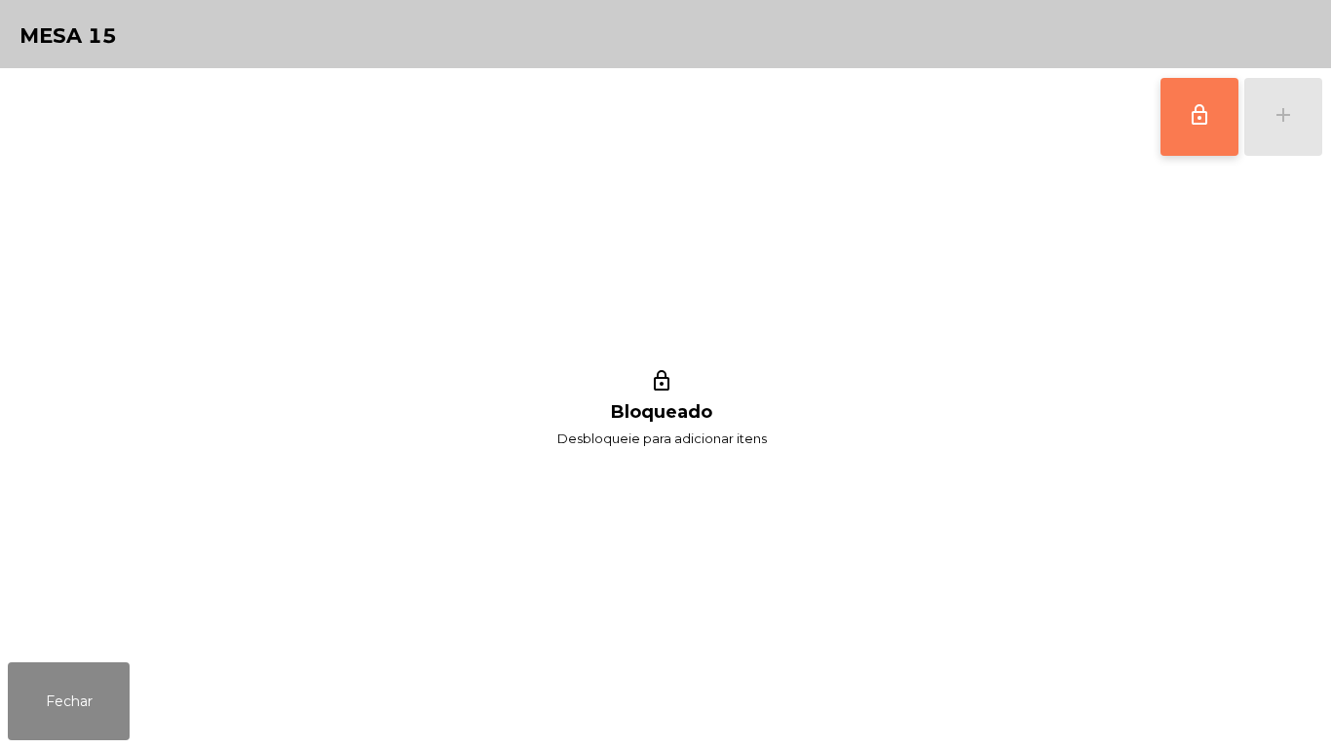
click at [1161, 119] on button "lock_outline" at bounding box center [1199, 117] width 78 height 78
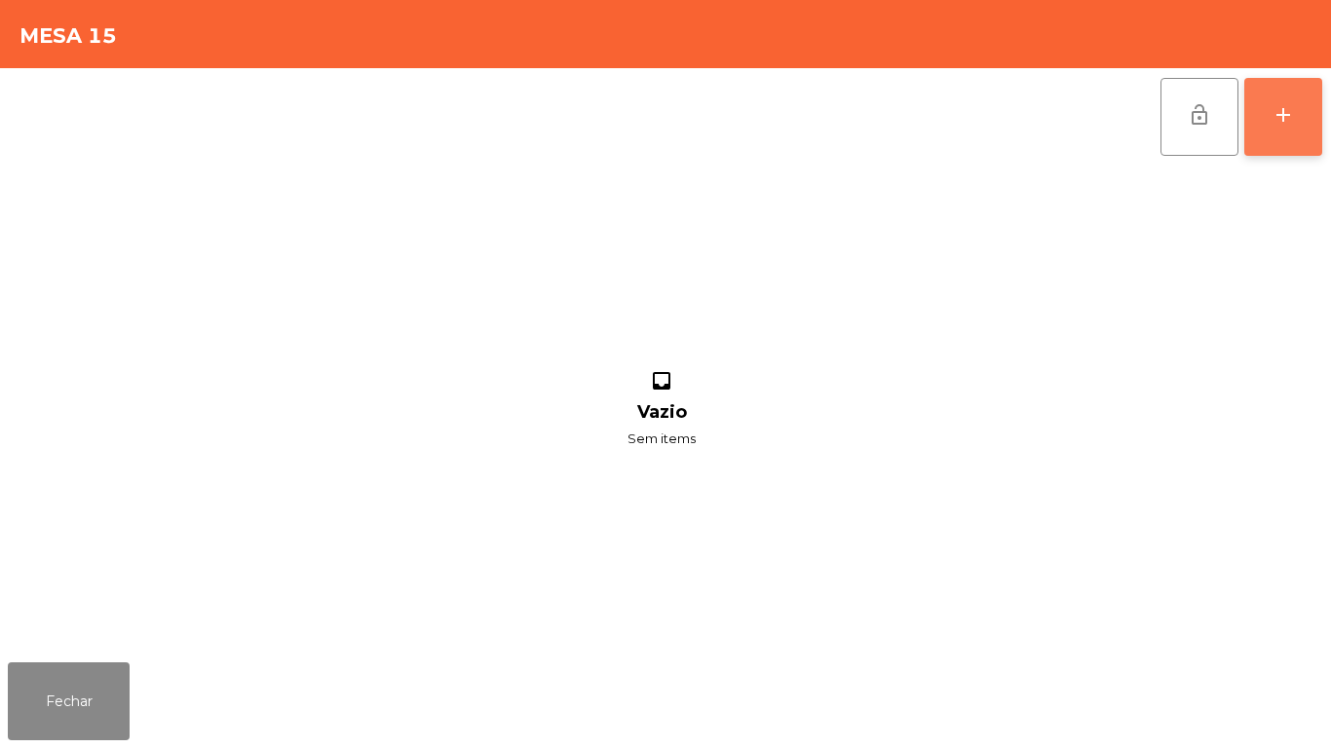
click at [1284, 121] on div "add" at bounding box center [1282, 114] width 23 height 23
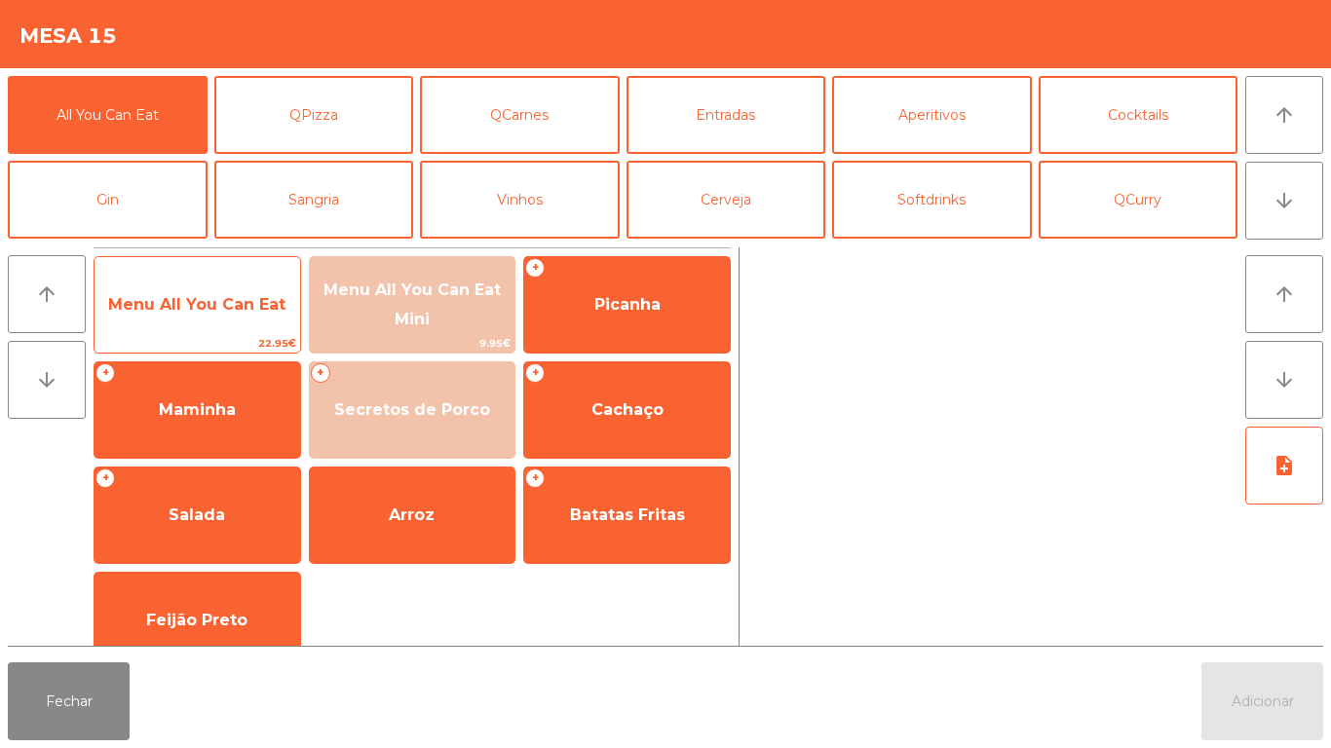
click at [259, 306] on span "Menu All You Can Eat" at bounding box center [196, 304] width 177 height 19
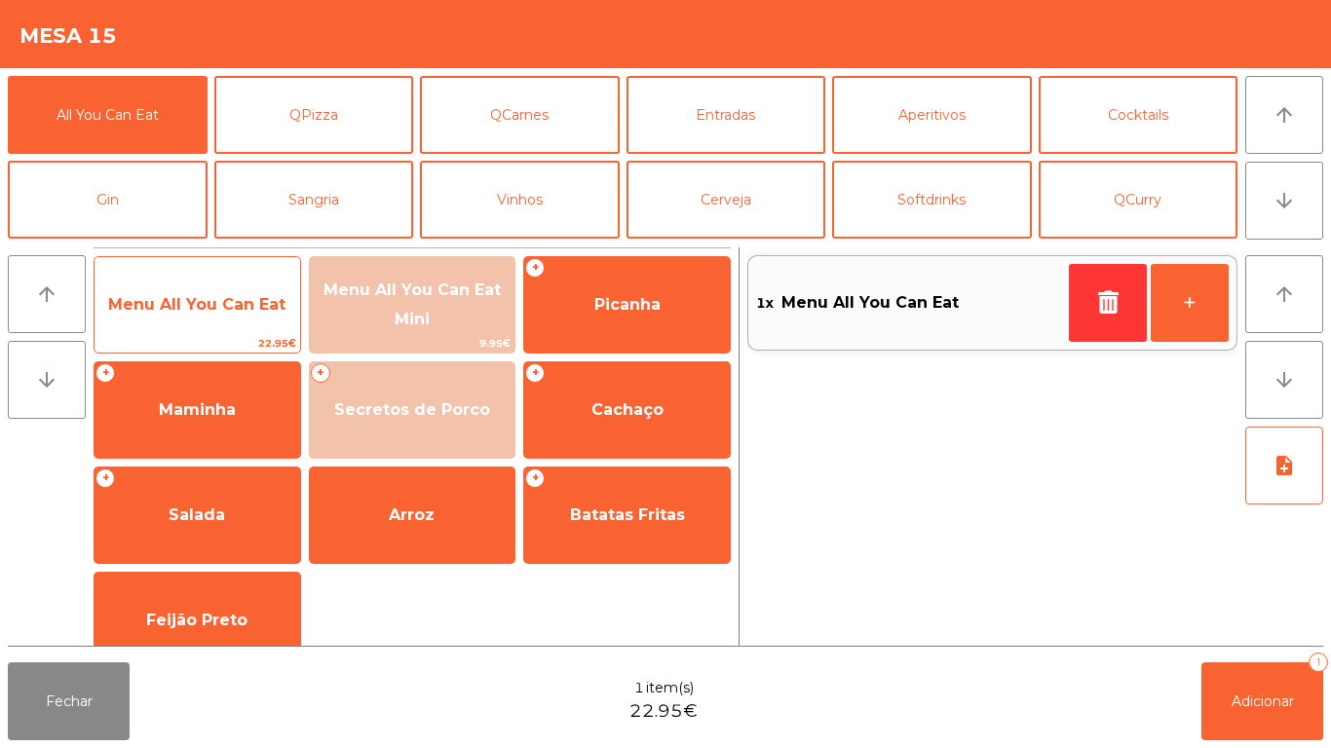
click at [260, 309] on span "Menu All You Can Eat" at bounding box center [196, 304] width 177 height 19
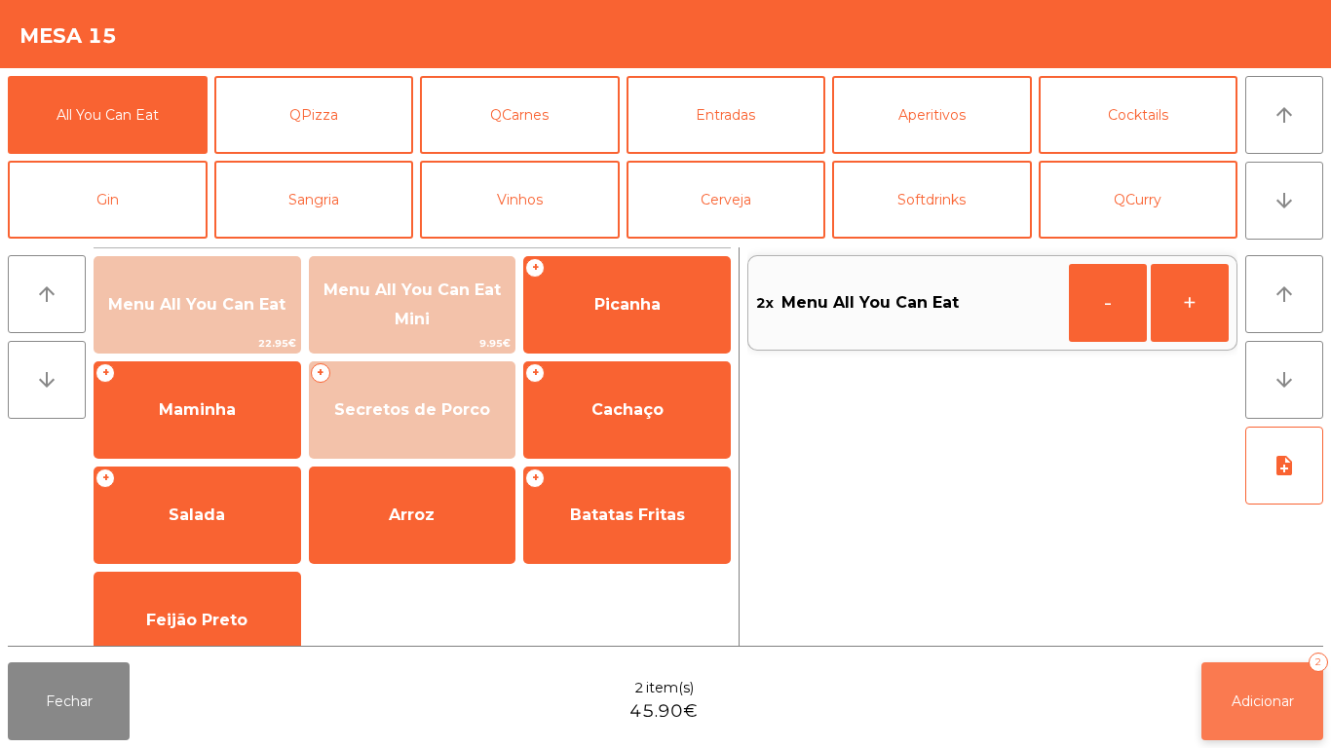
click at [1246, 667] on button "Adicionar 2" at bounding box center [1262, 702] width 122 height 78
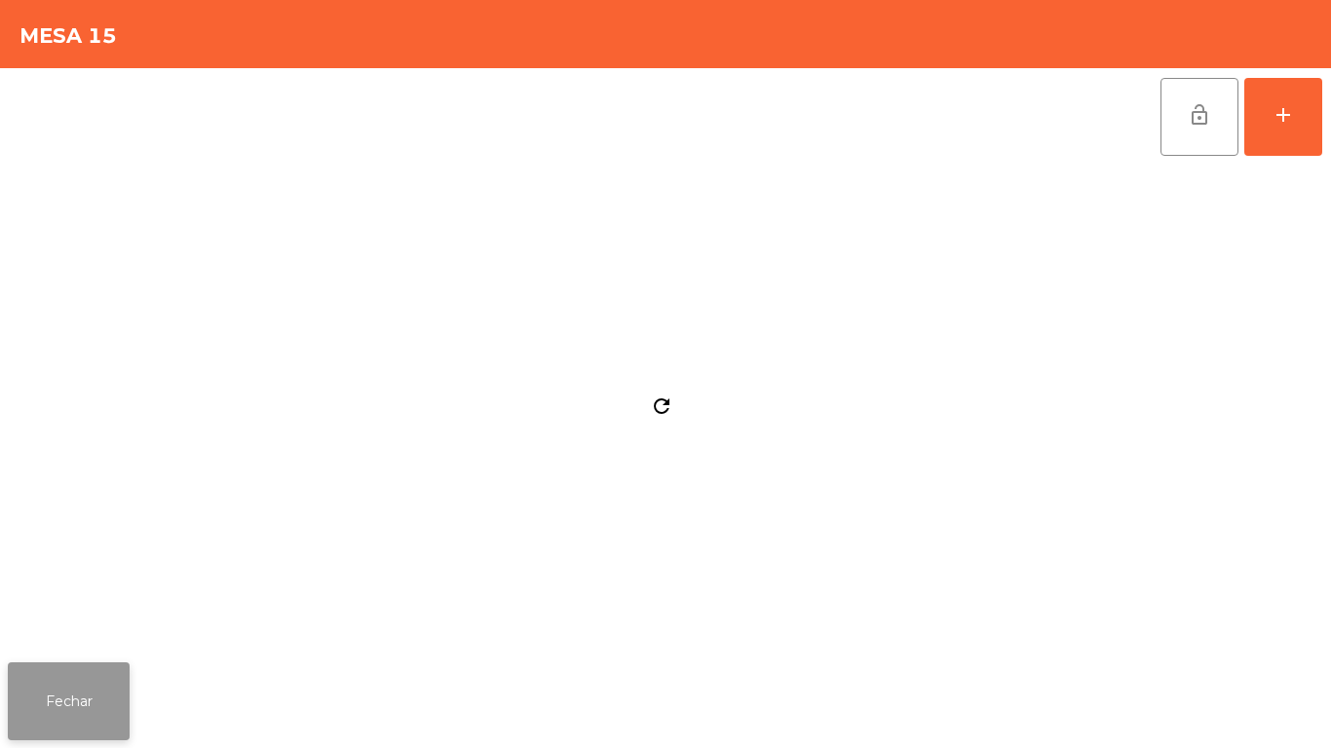
click at [61, 693] on button "Fechar" at bounding box center [69, 702] width 122 height 78
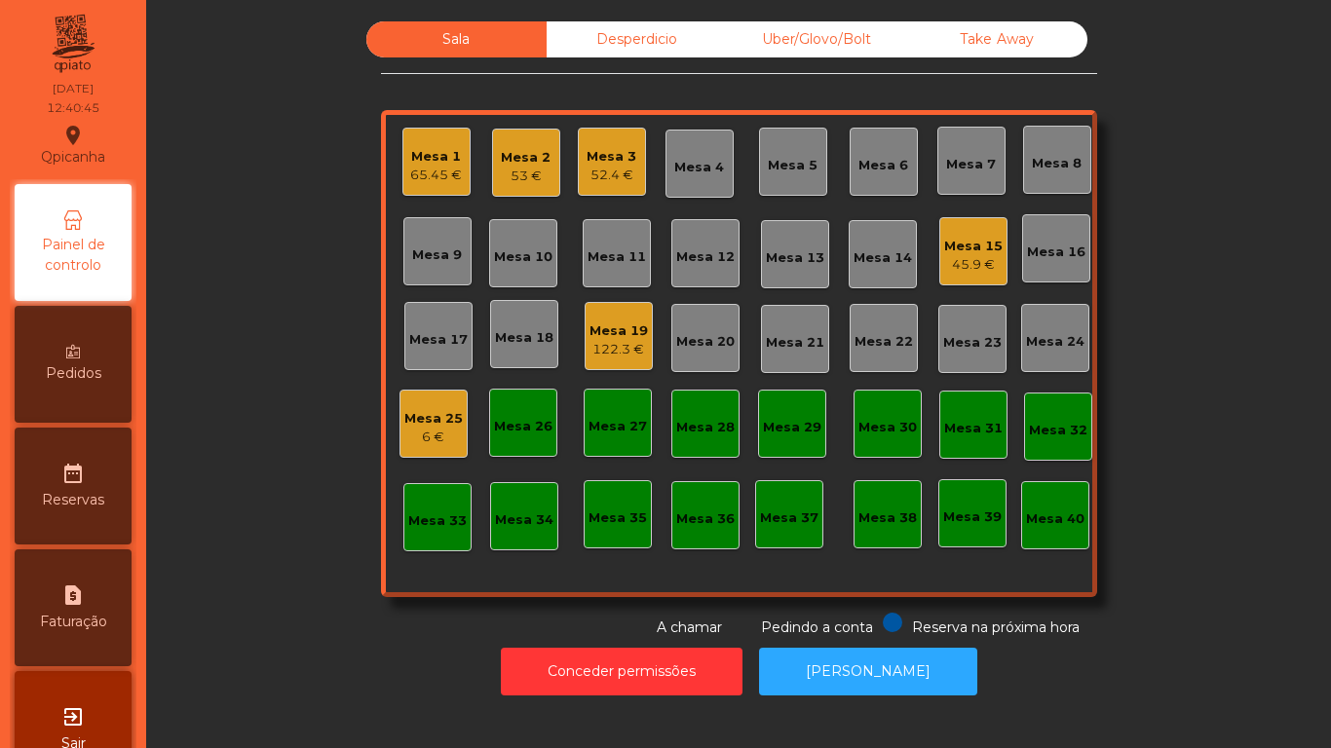
click at [436, 322] on div "Mesa 17" at bounding box center [438, 336] width 68 height 68
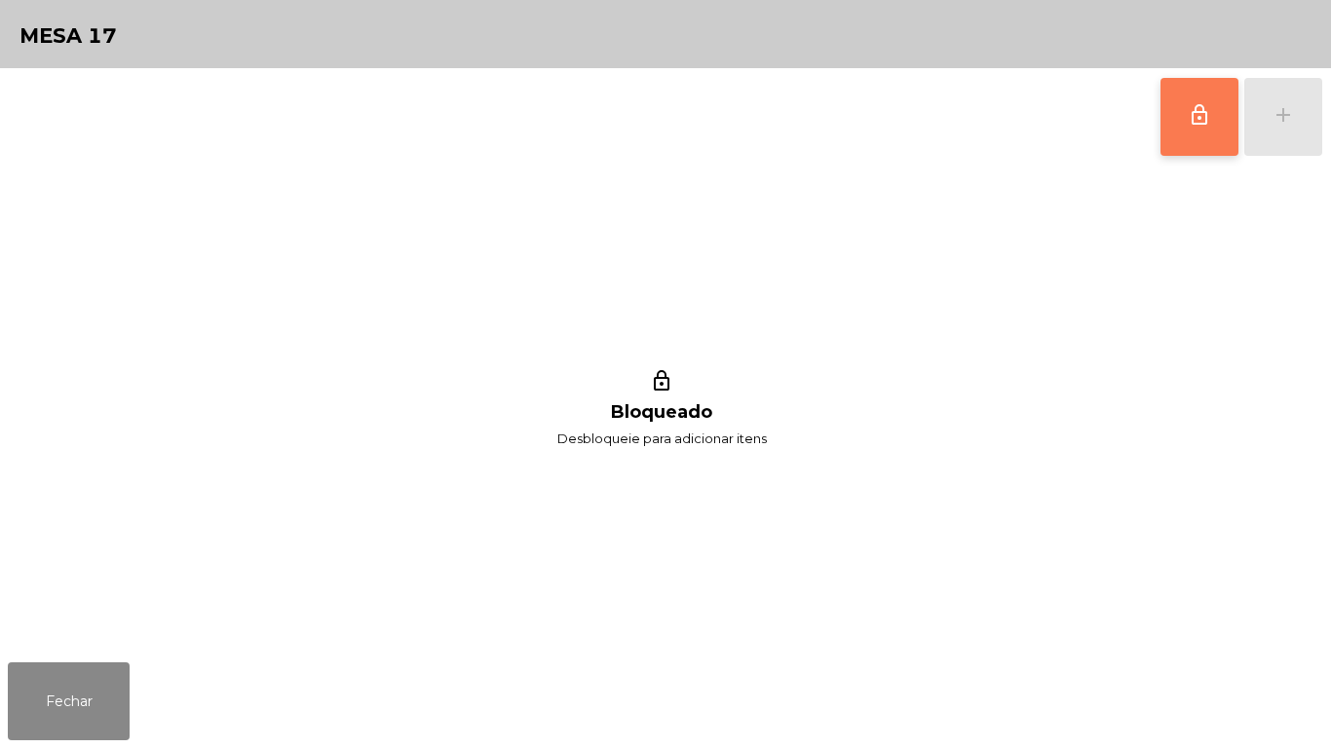
click at [1187, 132] on button "lock_outline" at bounding box center [1199, 117] width 78 height 78
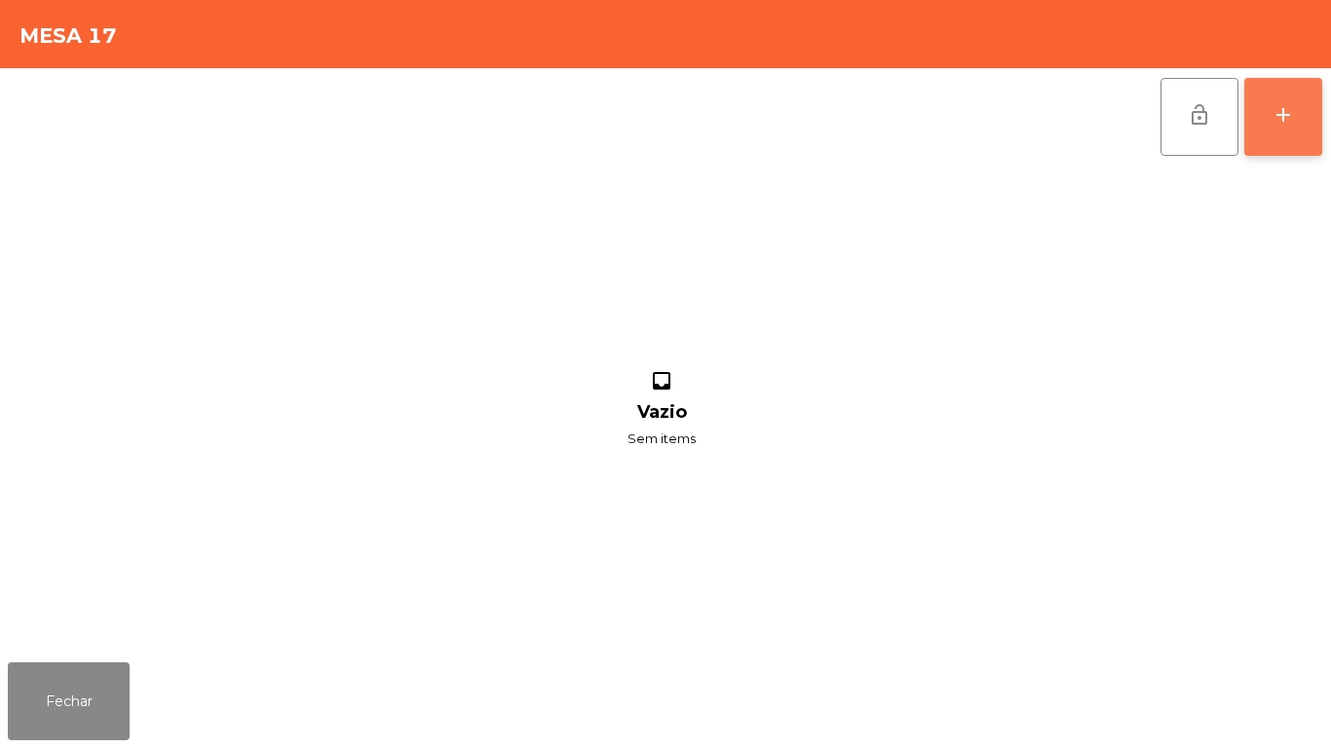
click at [1285, 128] on button "add" at bounding box center [1283, 117] width 78 height 78
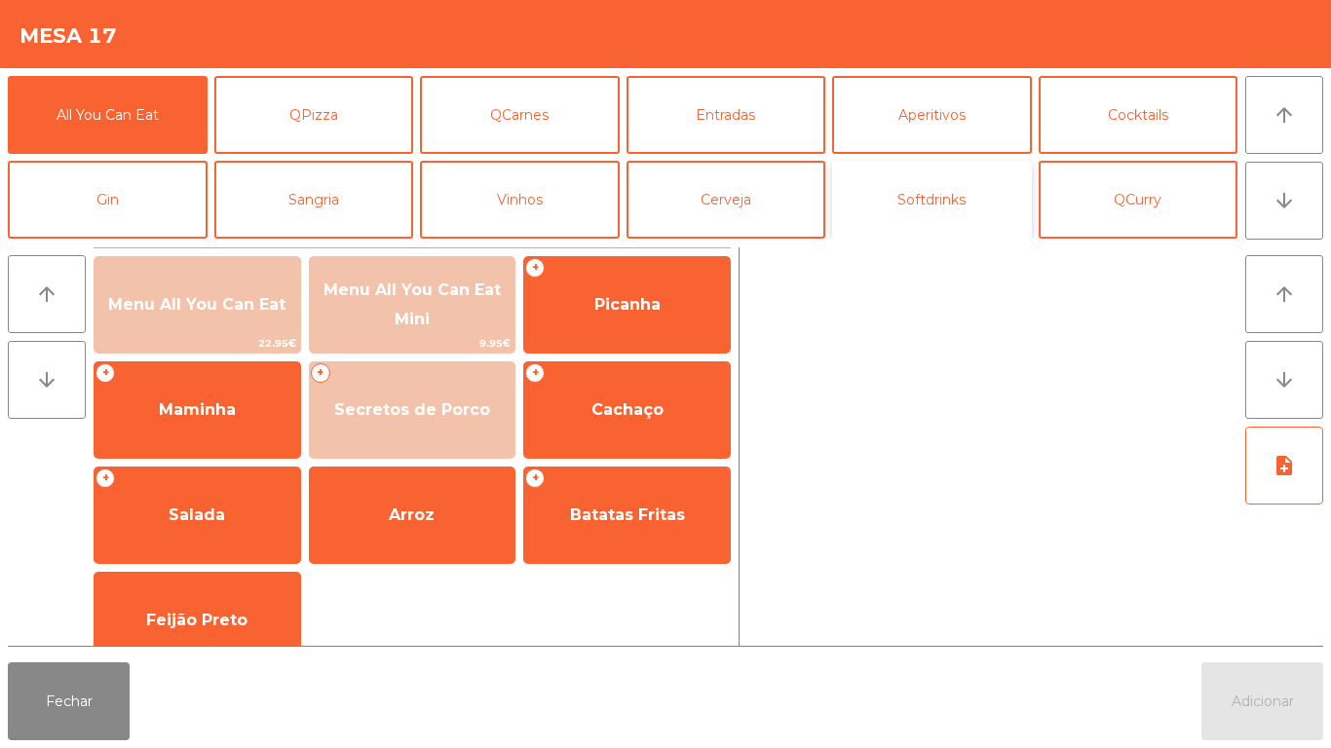
click at [940, 200] on button "Softdrinks" at bounding box center [932, 200] width 200 height 78
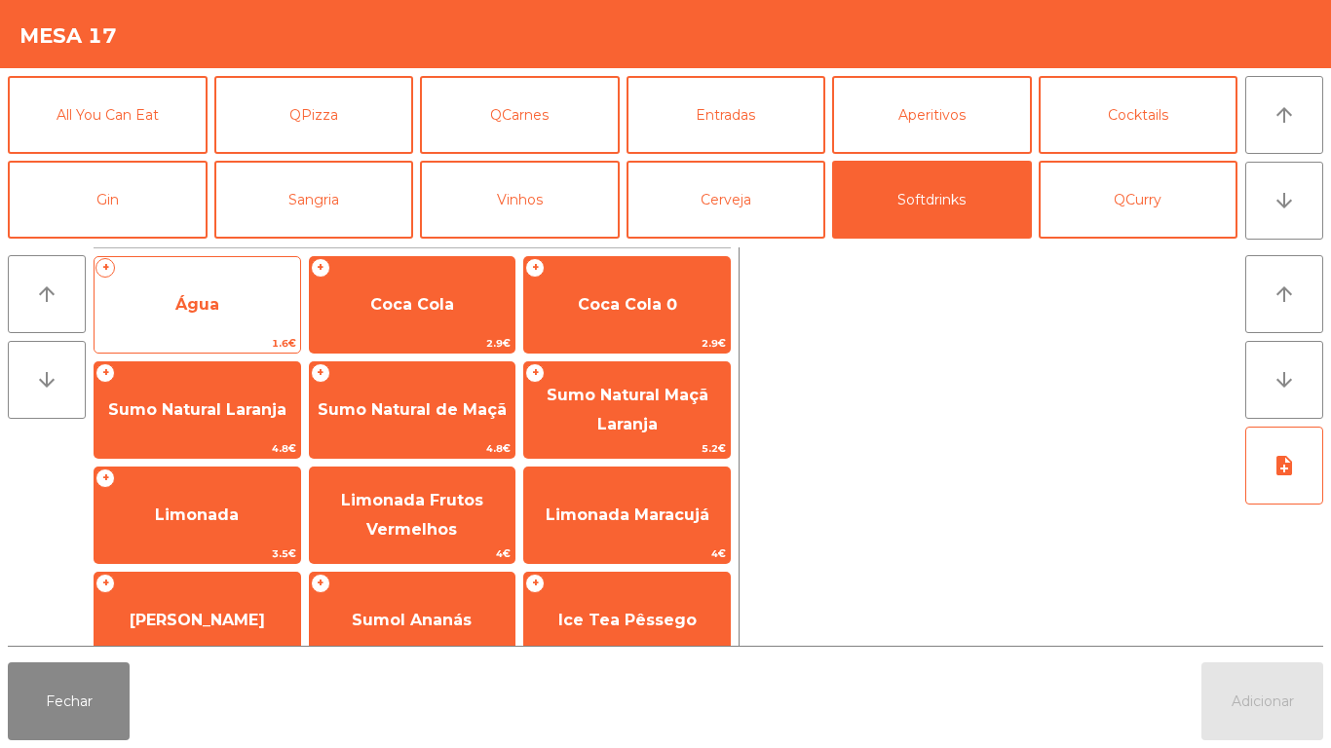
click at [219, 314] on span "Água" at bounding box center [198, 305] width 206 height 53
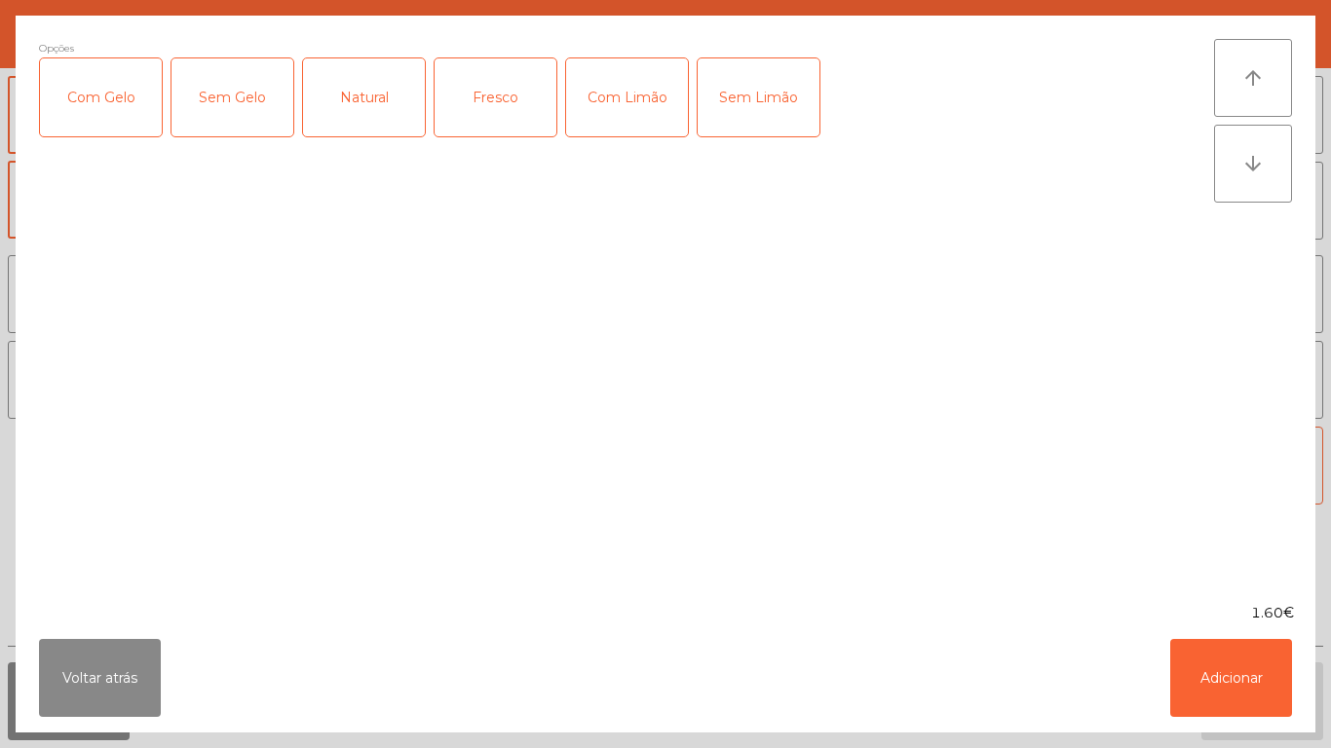
click at [498, 118] on div "Fresco" at bounding box center [496, 97] width 122 height 78
click at [1245, 696] on button "Adicionar" at bounding box center [1231, 678] width 122 height 78
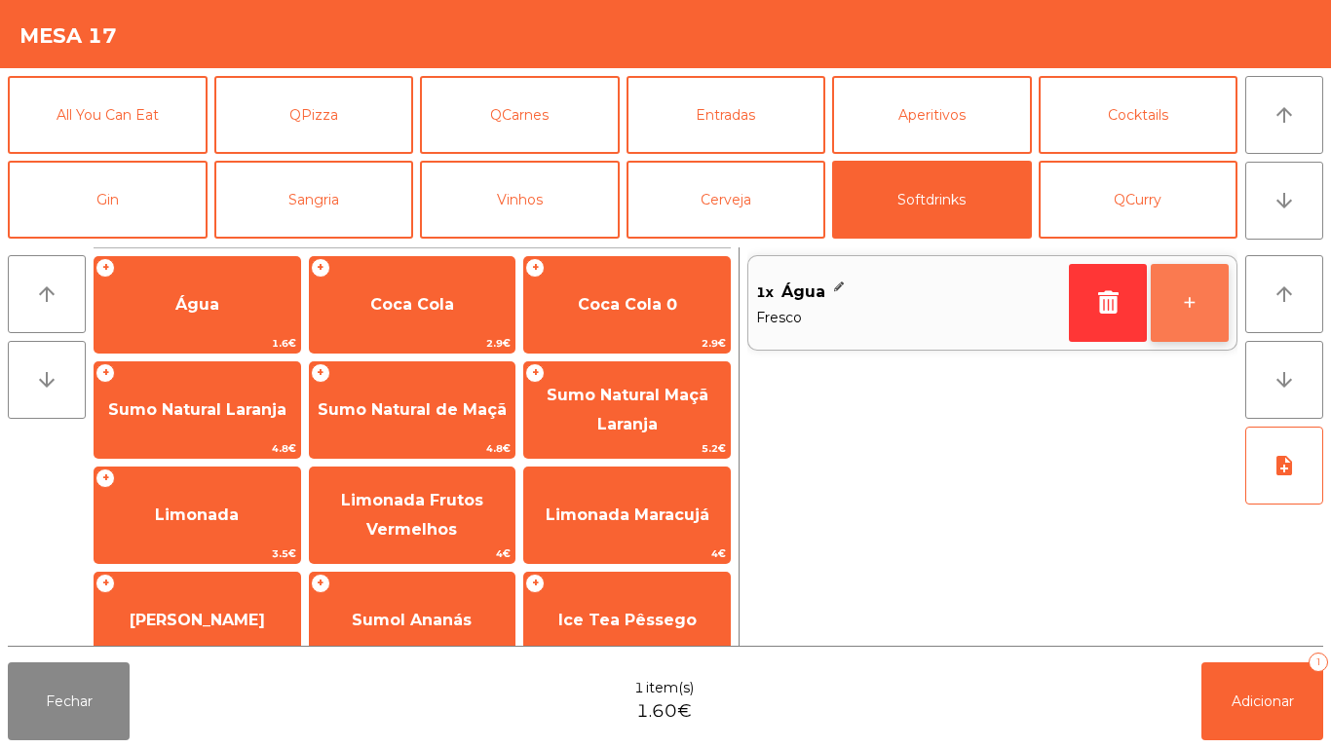
click at [1174, 295] on button "+" at bounding box center [1190, 303] width 78 height 78
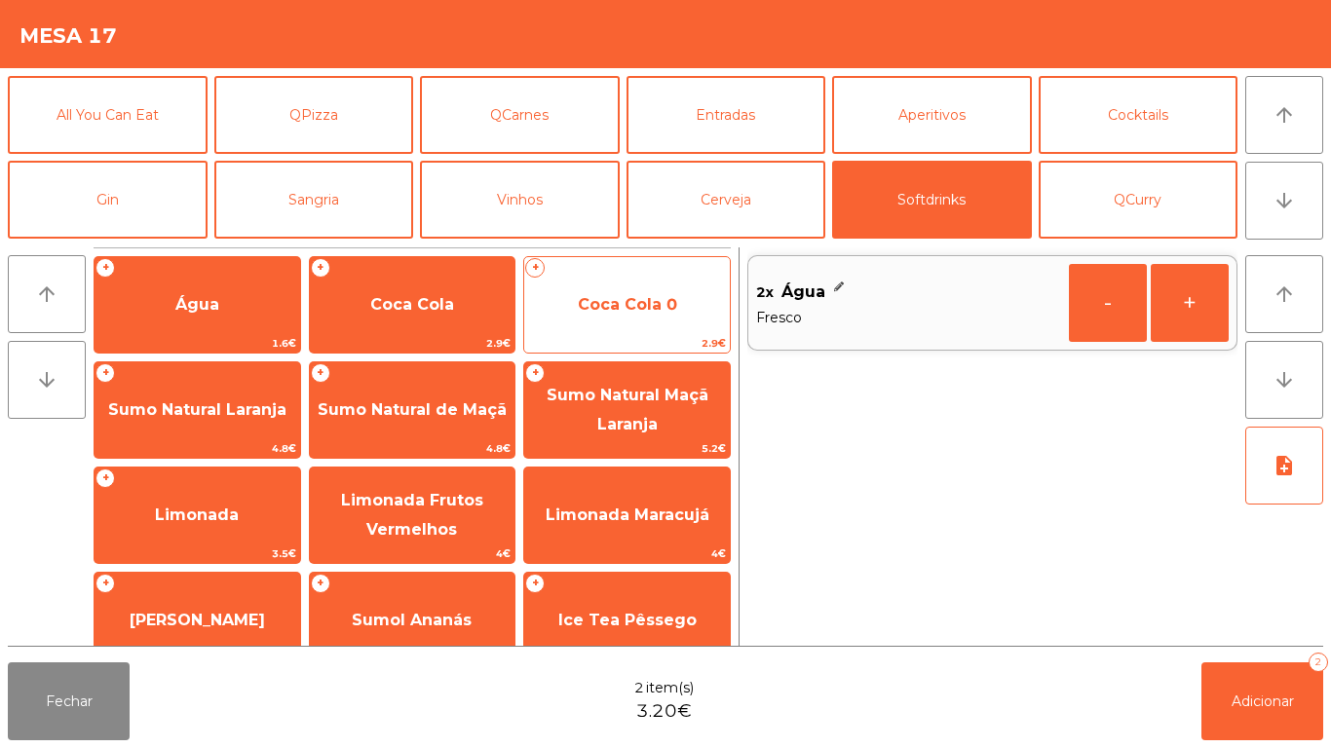
click at [621, 305] on span "Coca Cola 0" at bounding box center [627, 304] width 99 height 19
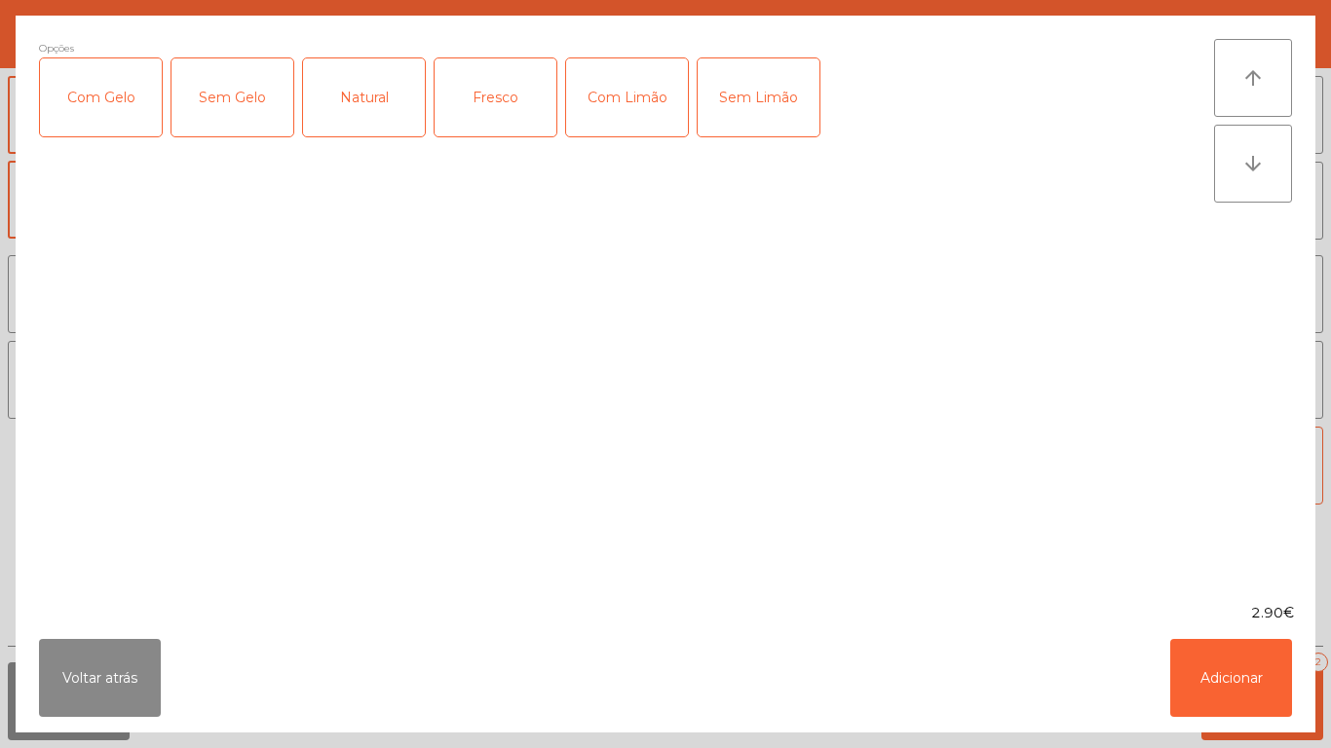
click at [117, 95] on div "Com Gelo" at bounding box center [101, 97] width 122 height 78
click at [623, 95] on div "Com Limão" at bounding box center [627, 97] width 122 height 78
click at [1214, 678] on button "Adicionar" at bounding box center [1231, 678] width 122 height 78
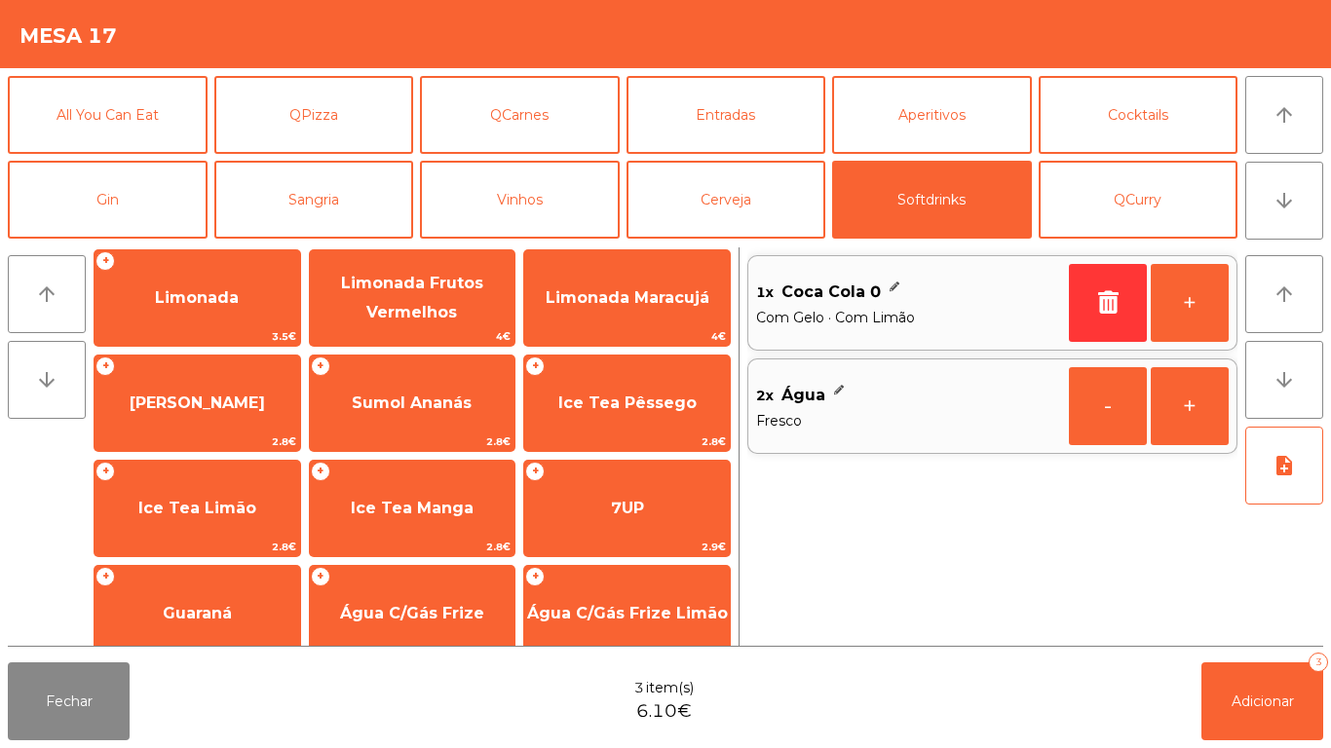
scroll to position [290, 0]
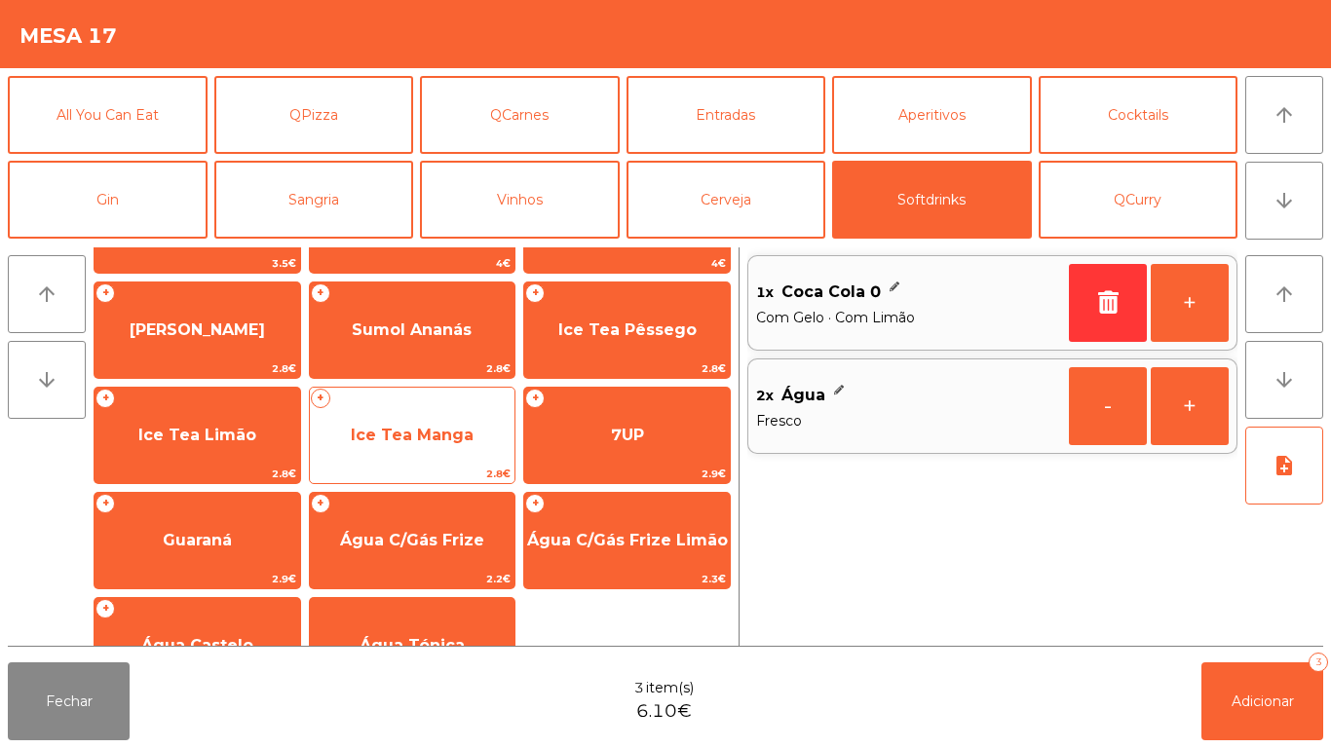
click at [432, 427] on span "Ice Tea Manga" at bounding box center [412, 435] width 123 height 19
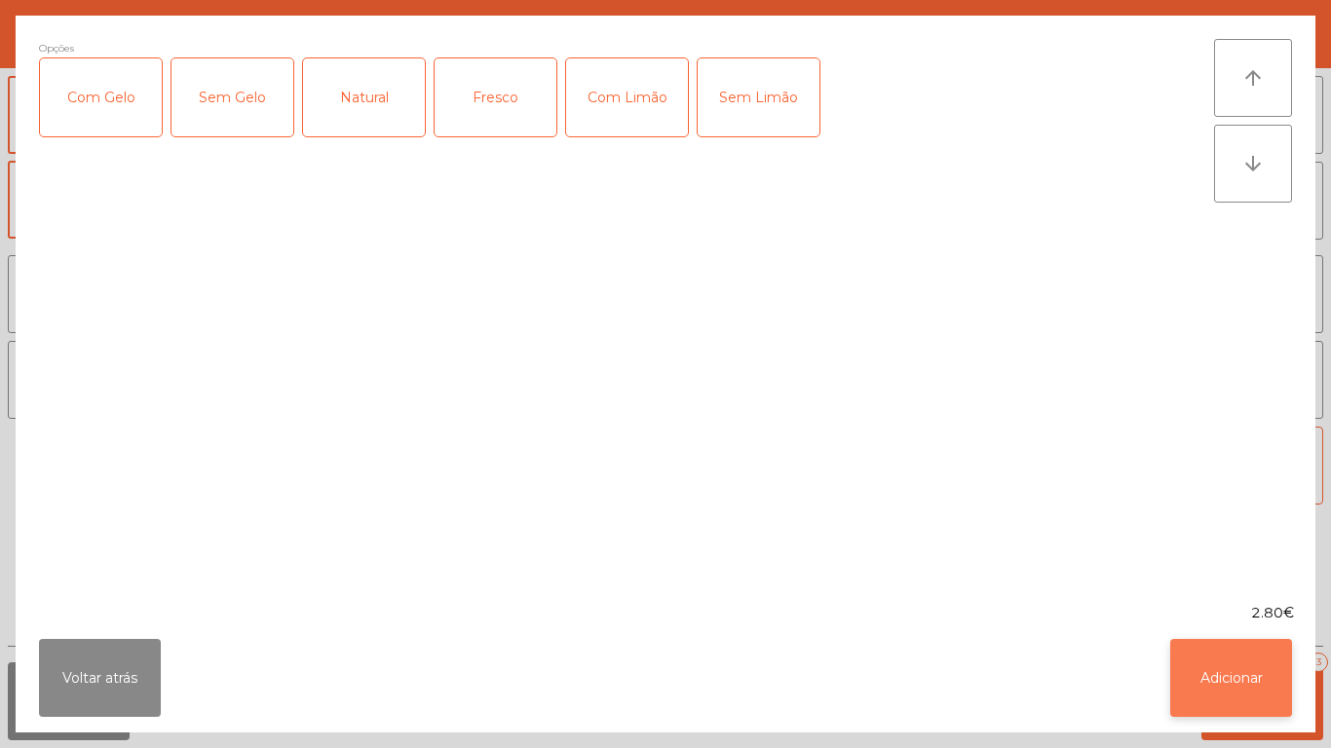
click at [1244, 666] on button "Adicionar" at bounding box center [1231, 678] width 122 height 78
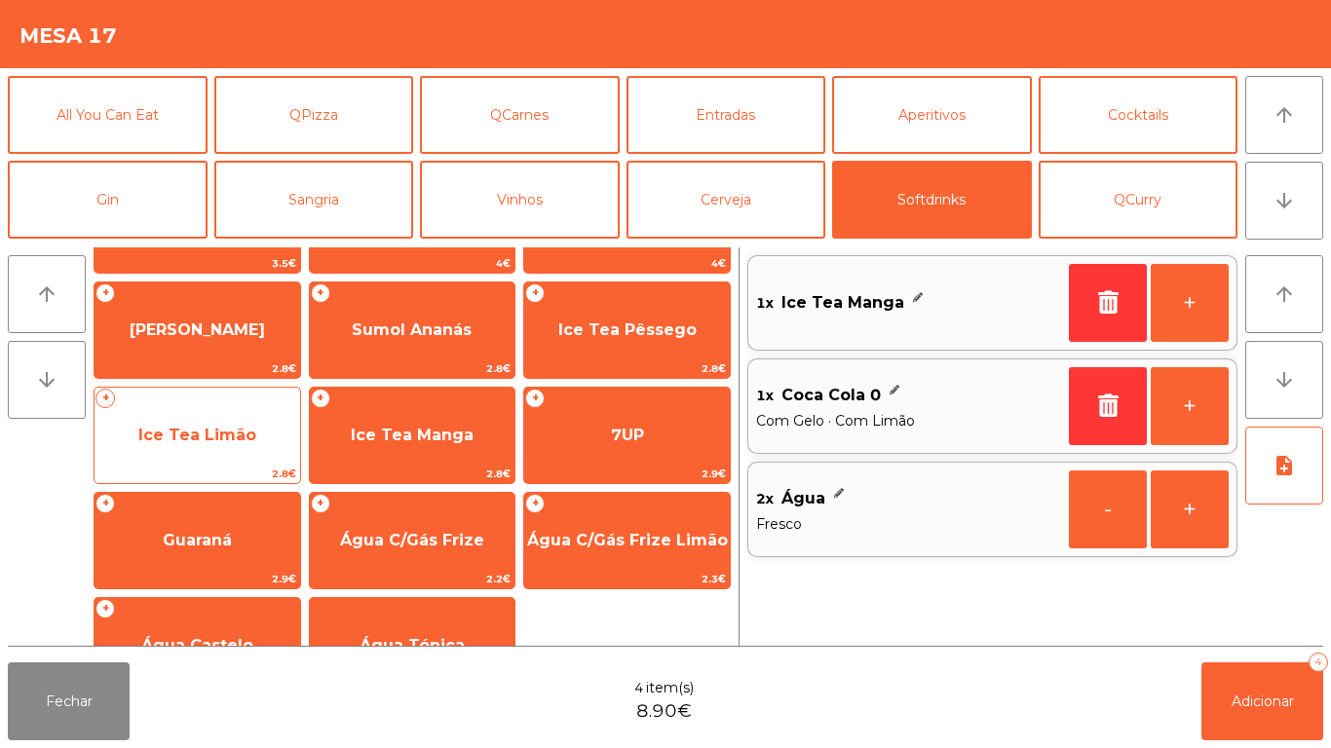
click at [220, 433] on span "Ice Tea Limão" at bounding box center [197, 435] width 118 height 19
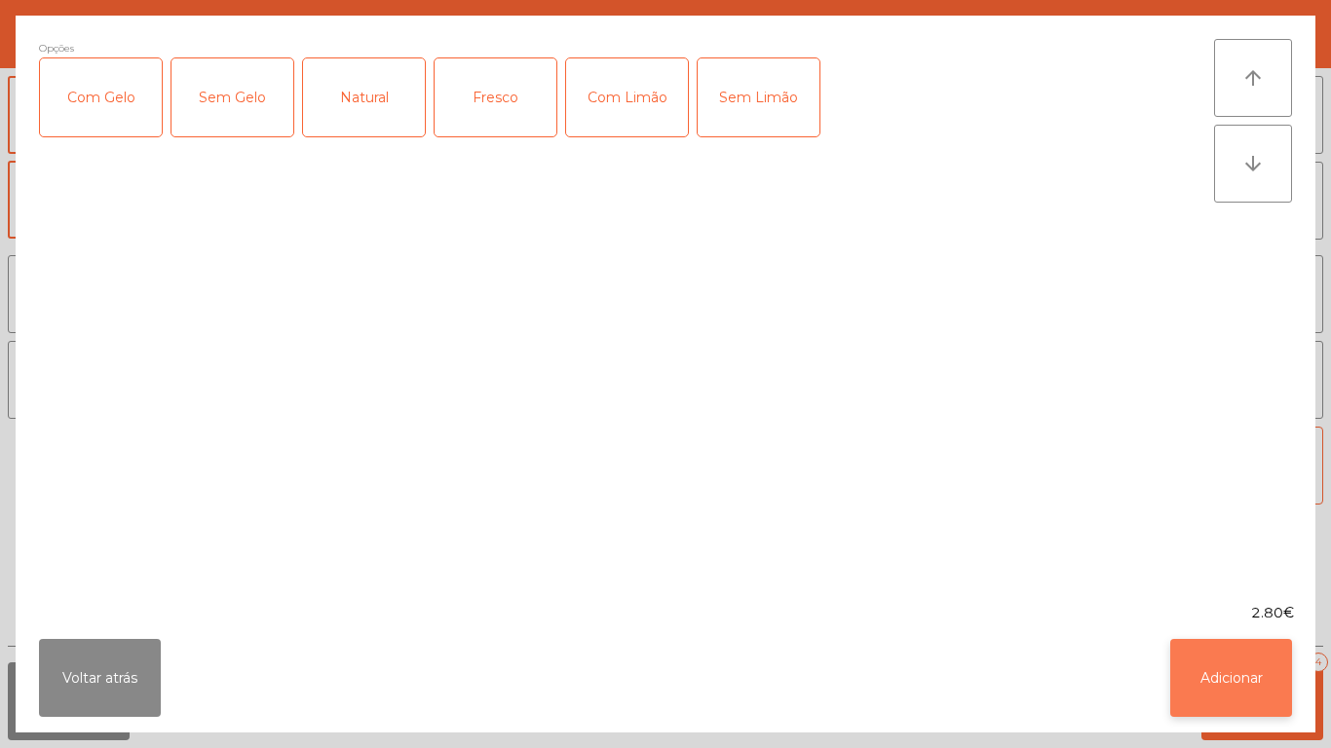
click at [1257, 663] on button "Adicionar" at bounding box center [1231, 678] width 122 height 78
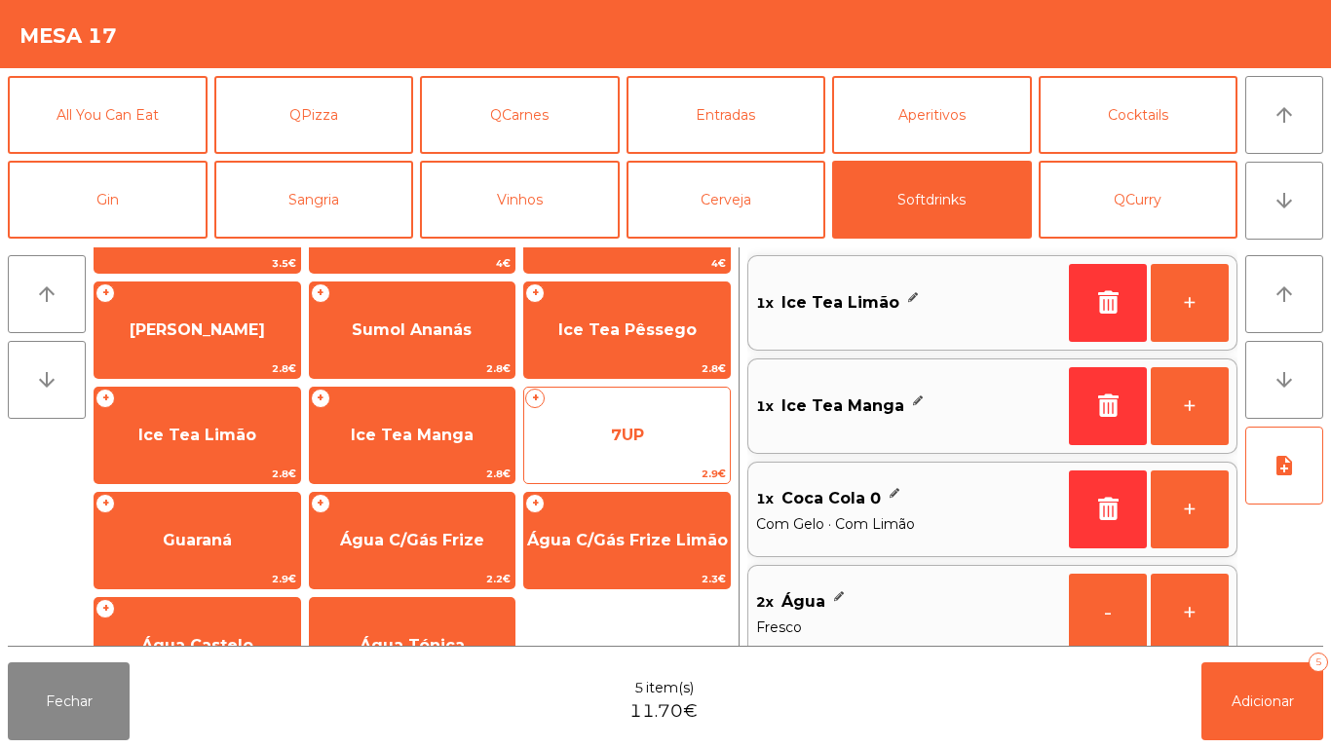
click at [632, 409] on span "7UP" at bounding box center [627, 435] width 206 height 53
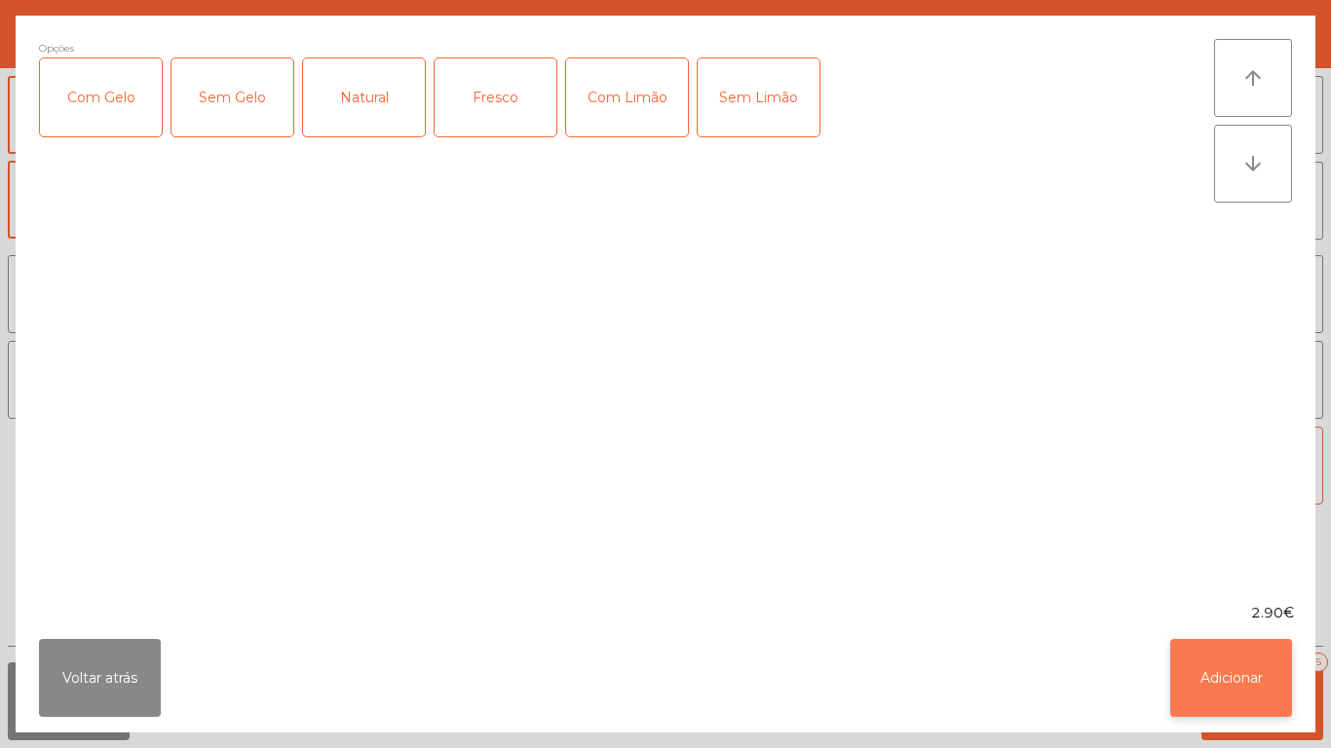
click at [1245, 648] on button "Adicionar" at bounding box center [1231, 678] width 122 height 78
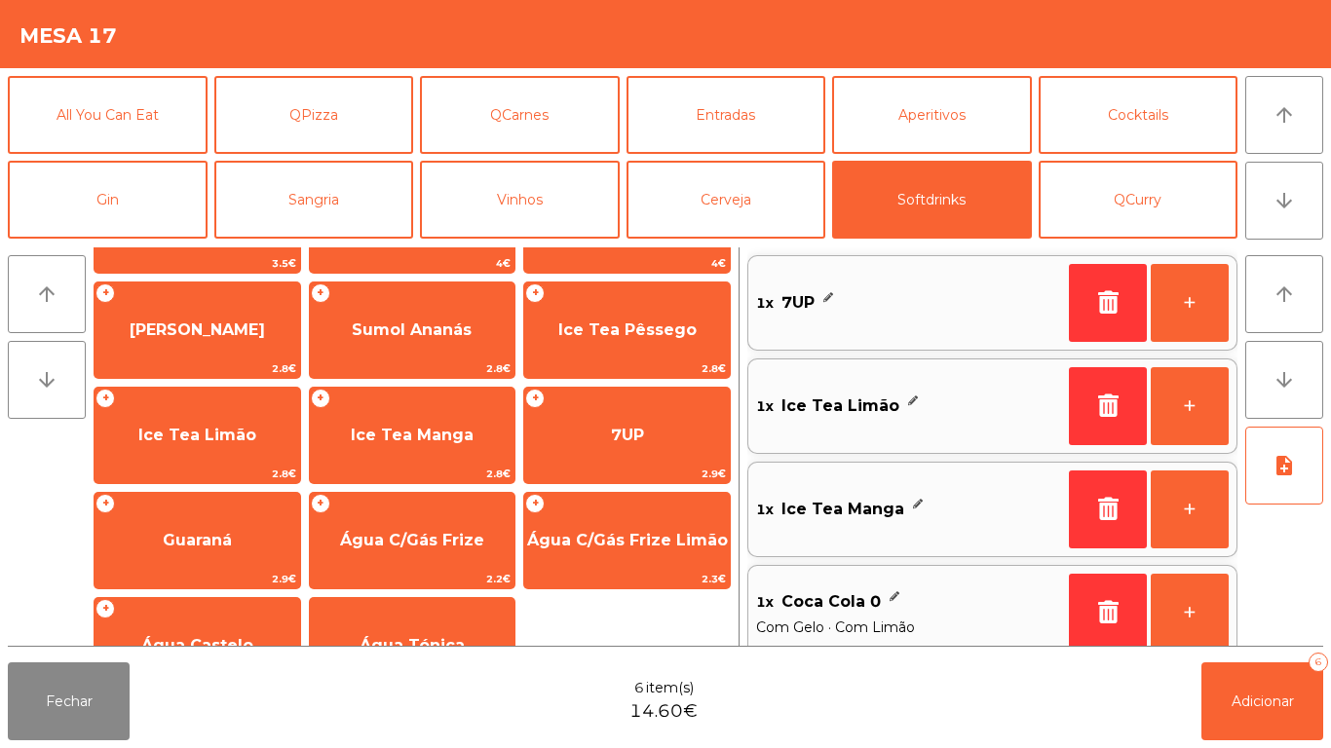
scroll to position [8, 0]
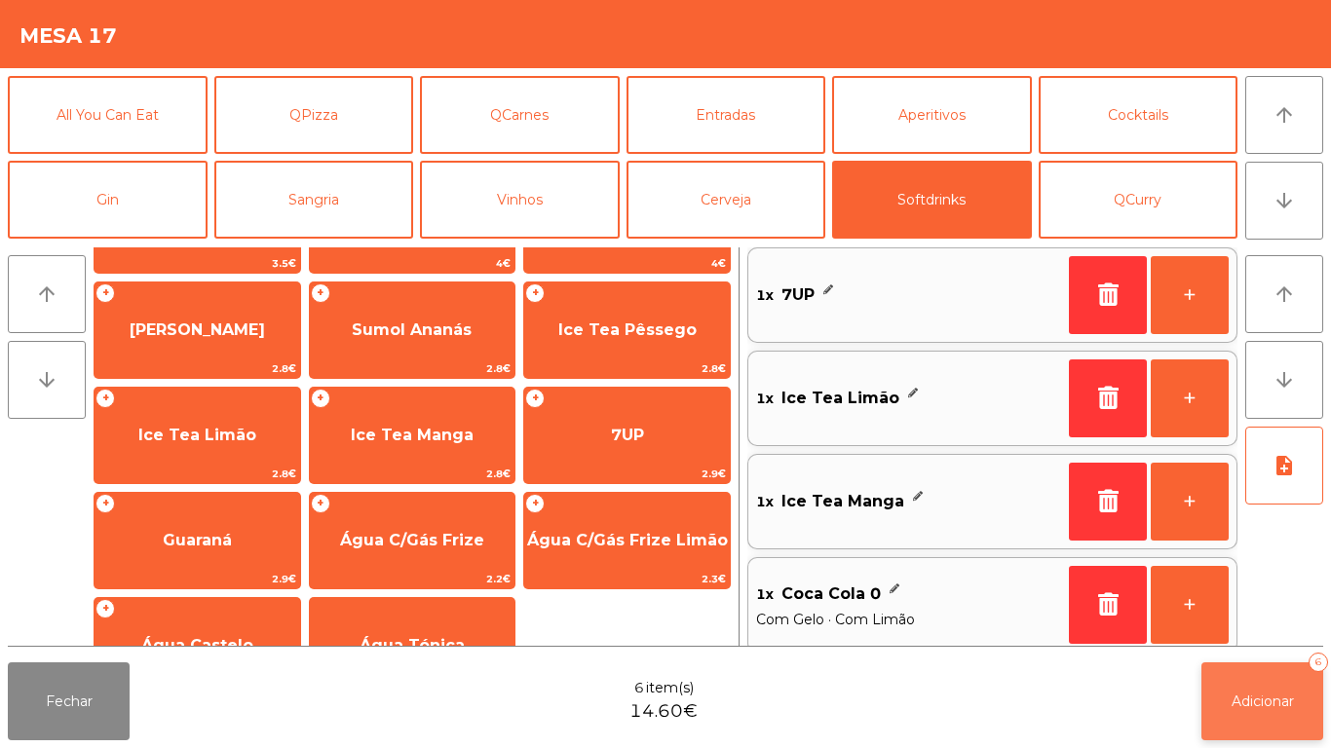
click at [1272, 701] on span "Adicionar" at bounding box center [1262, 702] width 62 height 18
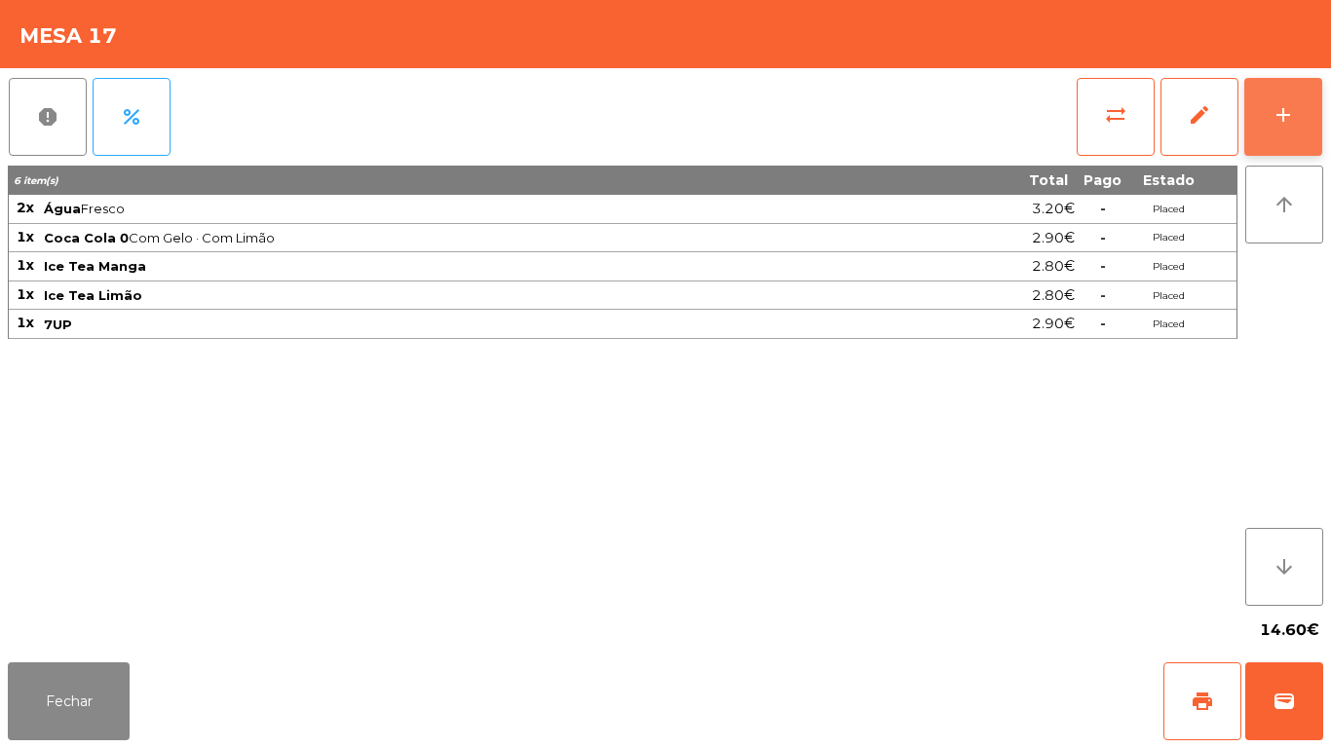
click at [1281, 141] on button "add" at bounding box center [1283, 117] width 78 height 78
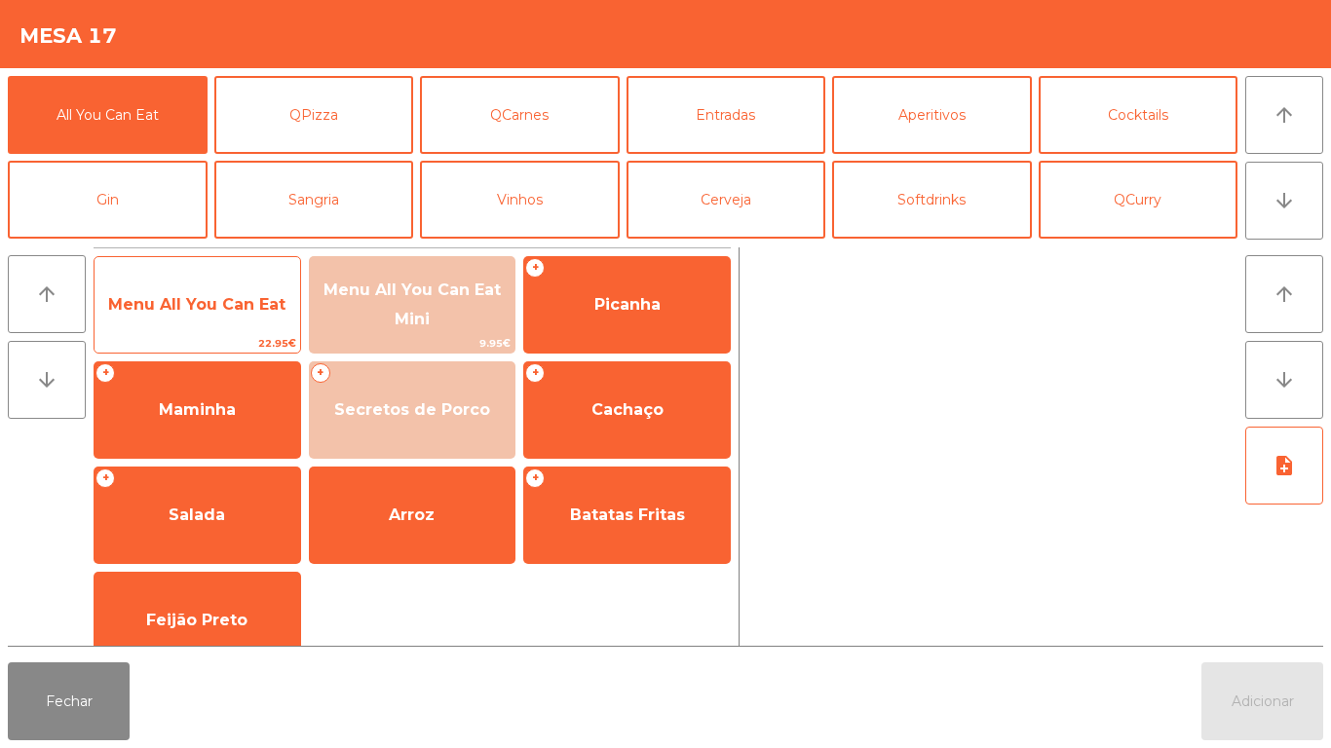
click at [232, 300] on span "Menu All You Can Eat" at bounding box center [196, 304] width 177 height 19
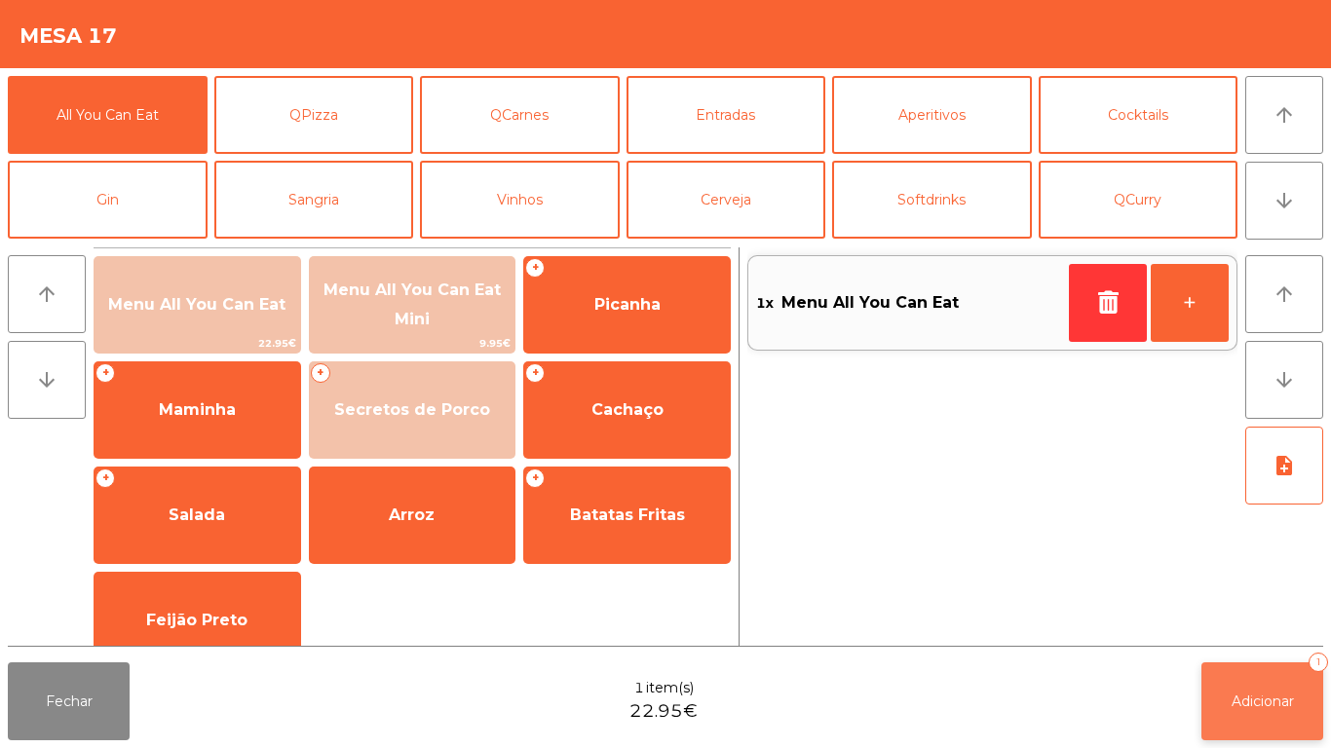
click at [1259, 685] on button "Adicionar 1" at bounding box center [1262, 702] width 122 height 78
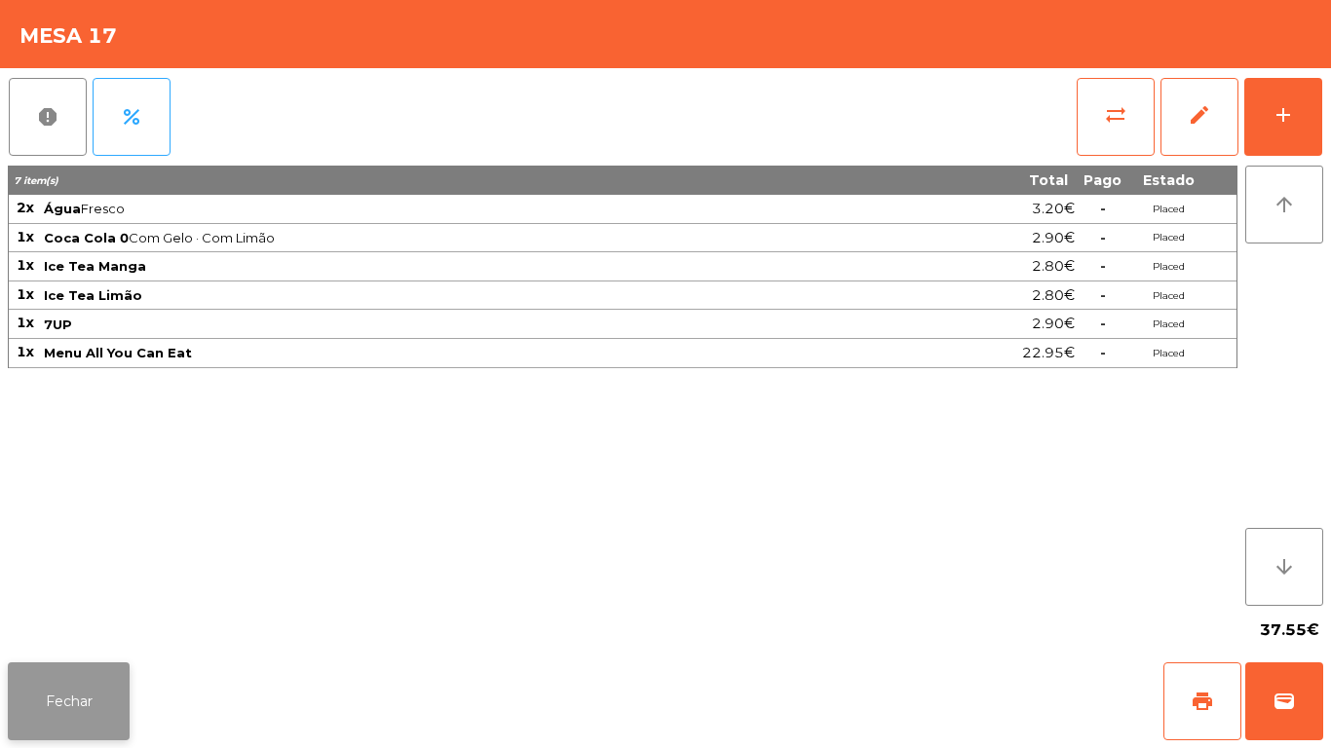
click at [94, 681] on button "Fechar" at bounding box center [69, 702] width 122 height 78
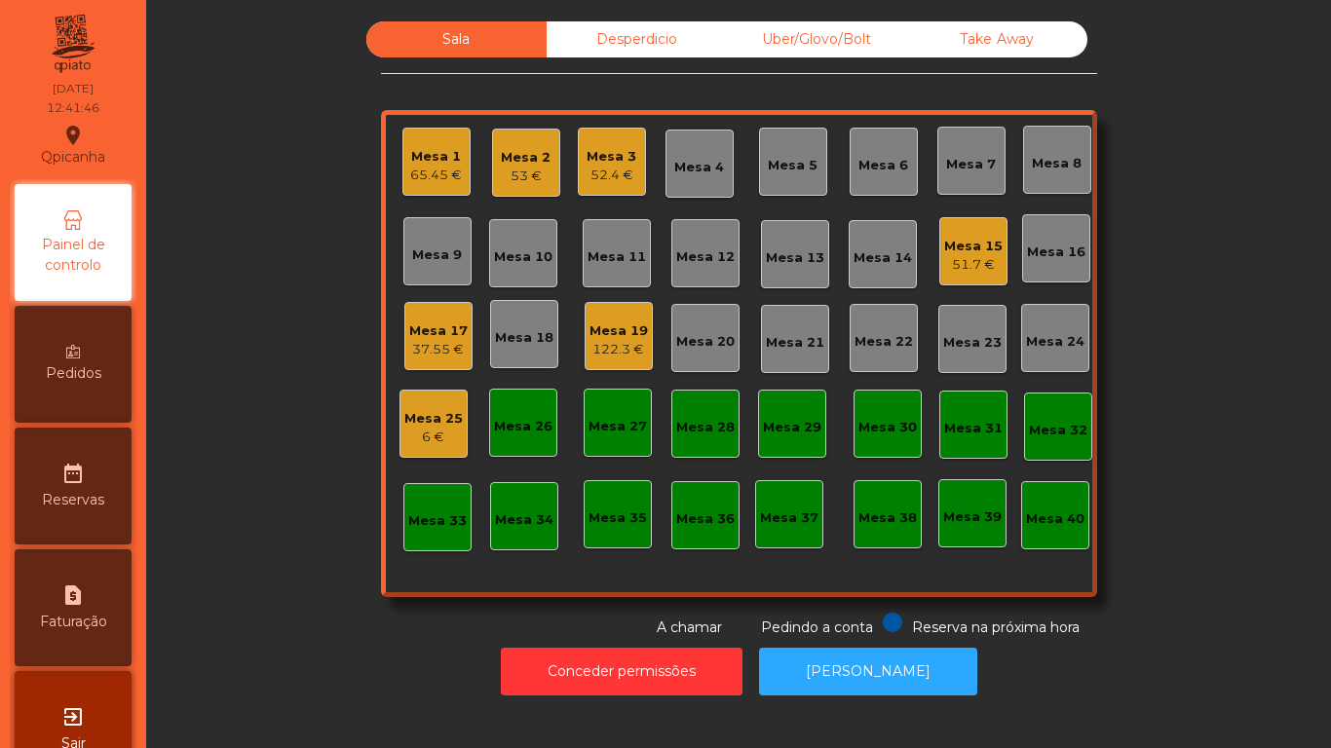
click at [965, 241] on div "Mesa 15" at bounding box center [973, 246] width 58 height 19
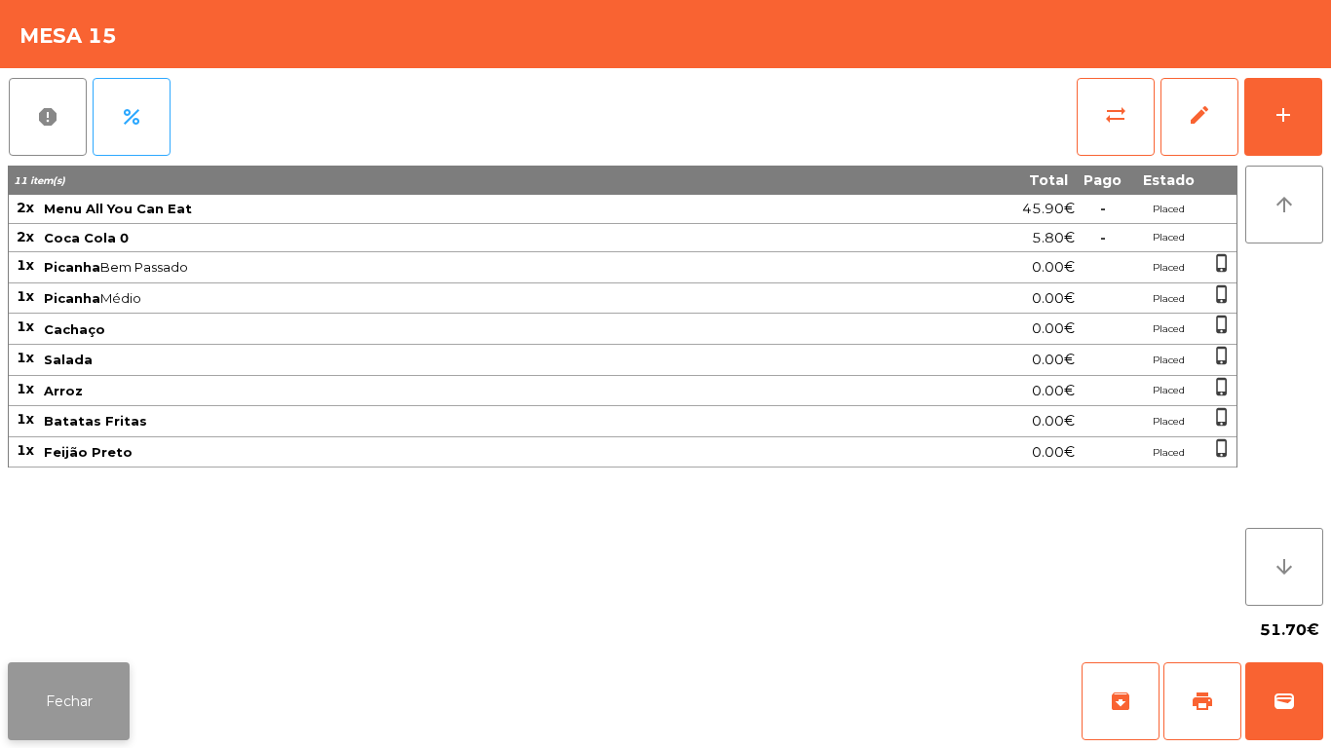
click at [76, 685] on button "Fechar" at bounding box center [69, 702] width 122 height 78
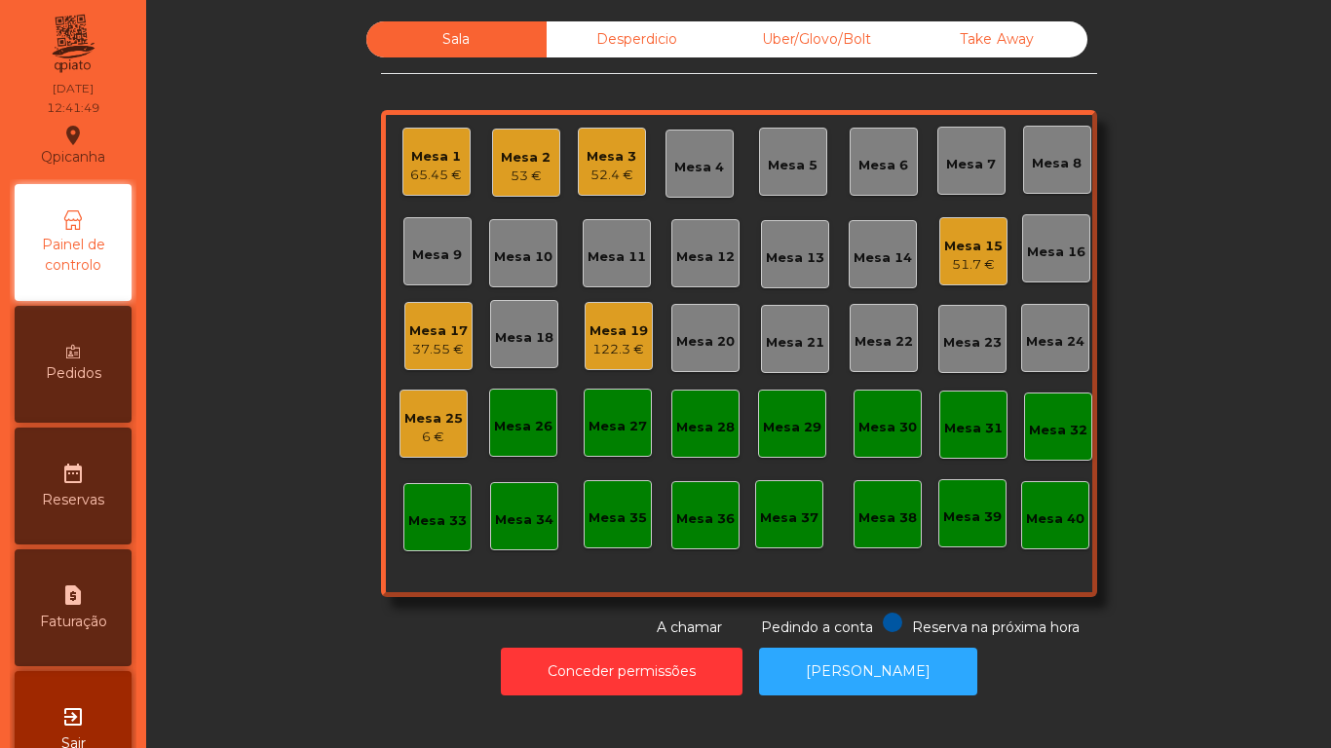
click at [530, 168] on div "53 €" at bounding box center [526, 176] width 50 height 19
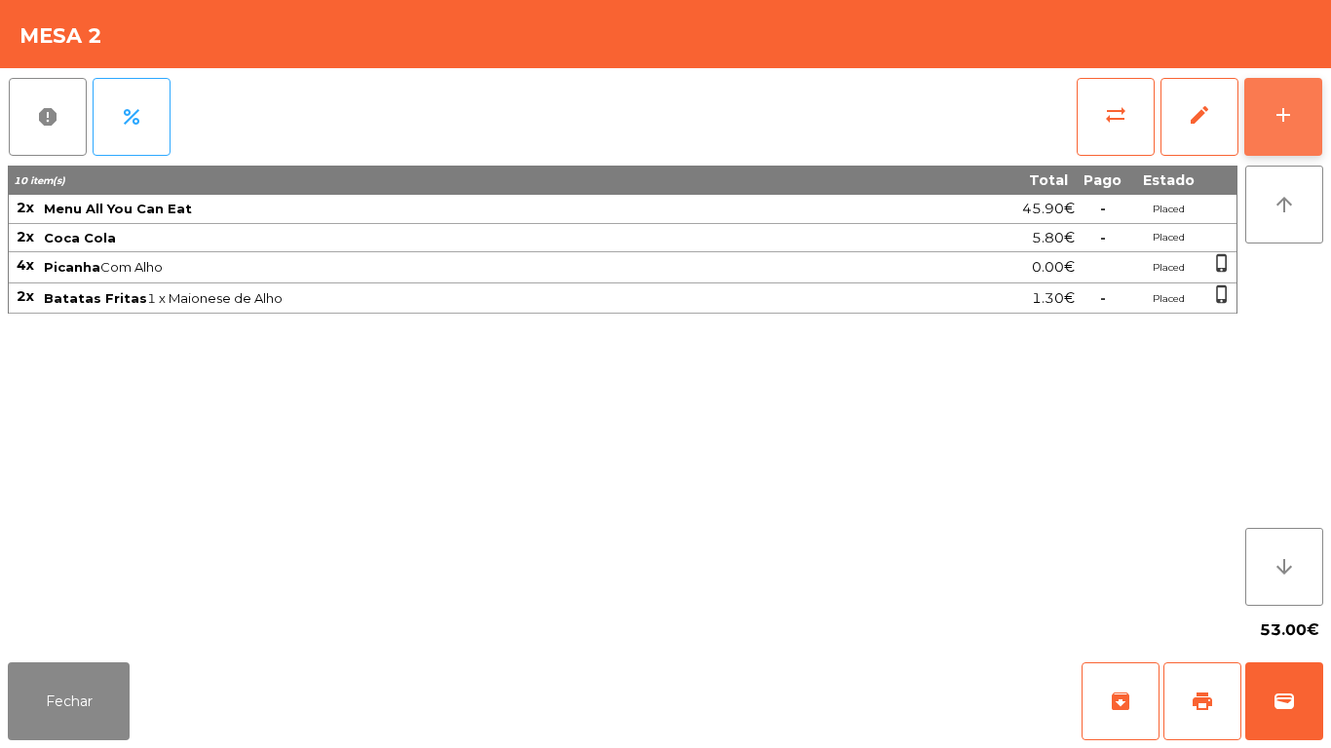
click at [1278, 152] on button "add" at bounding box center [1283, 117] width 78 height 78
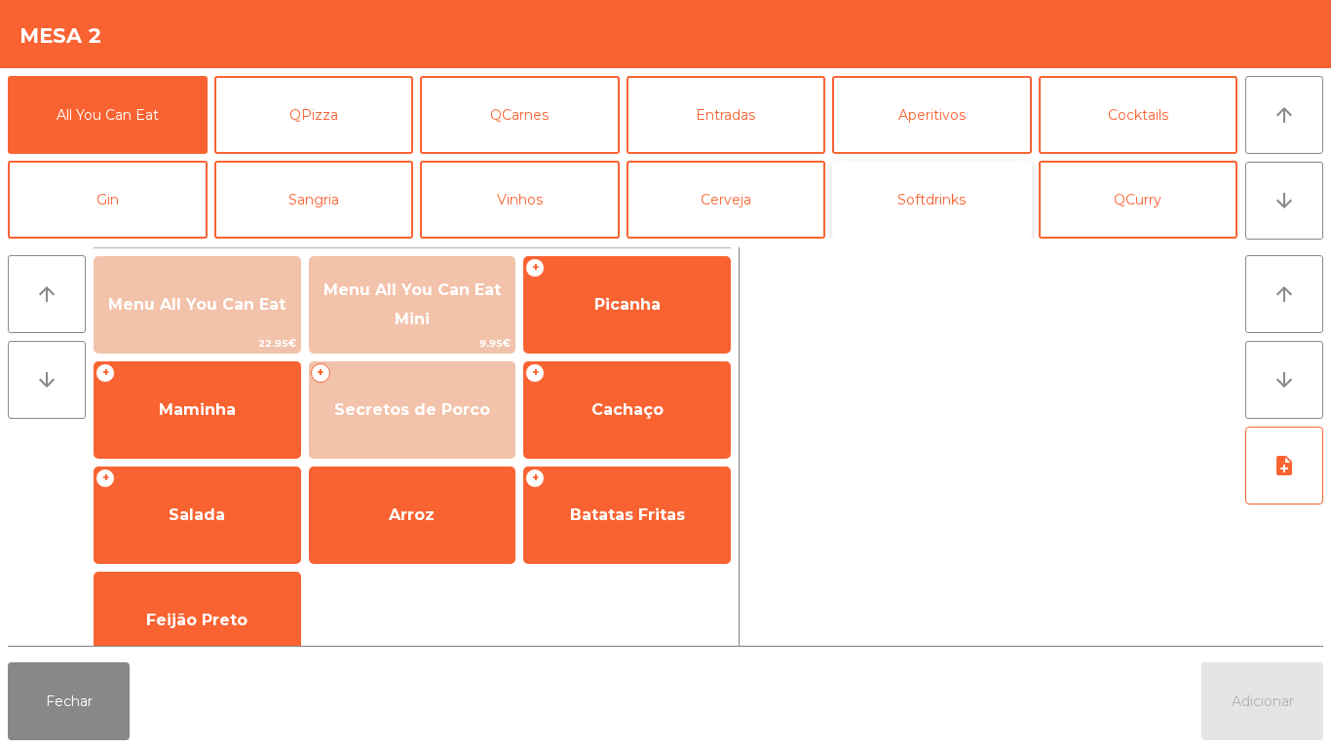
click at [948, 207] on button "Softdrinks" at bounding box center [932, 200] width 200 height 78
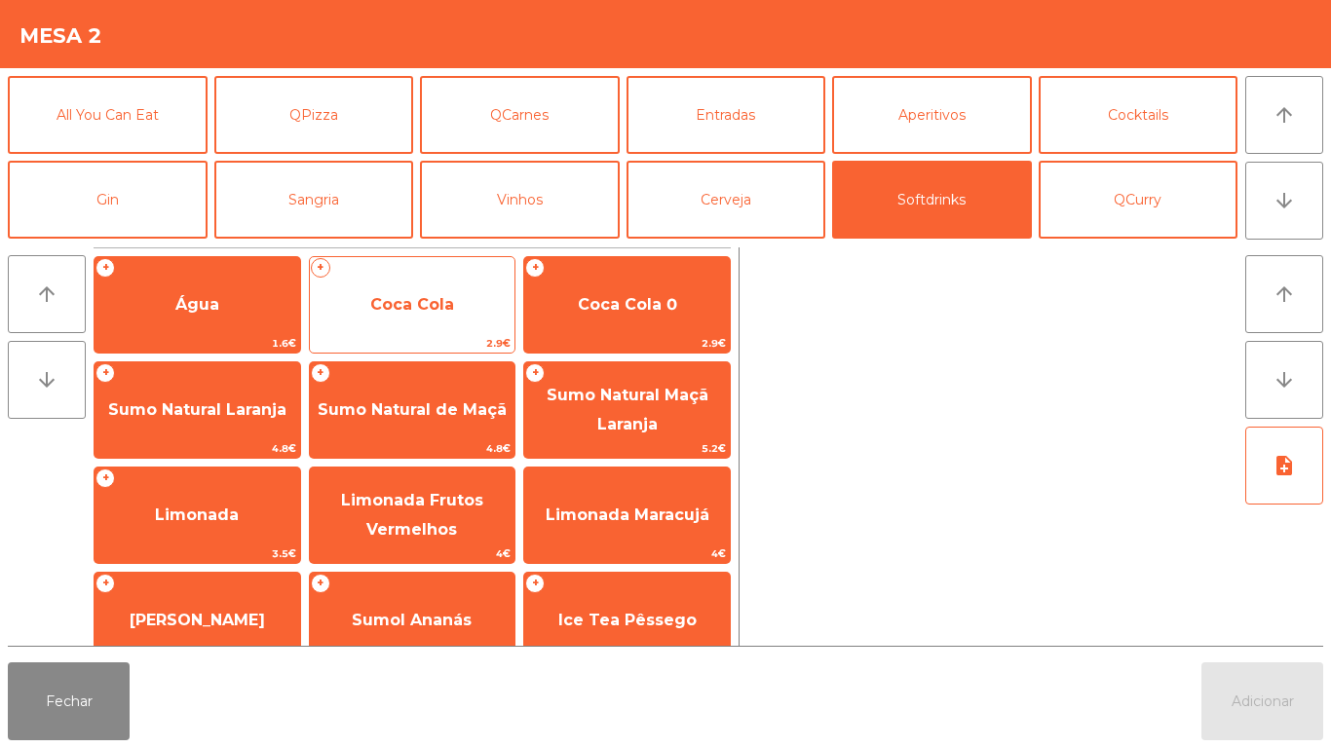
click at [436, 272] on div "+ Coca Cola 2.9€" at bounding box center [413, 304] width 208 height 97
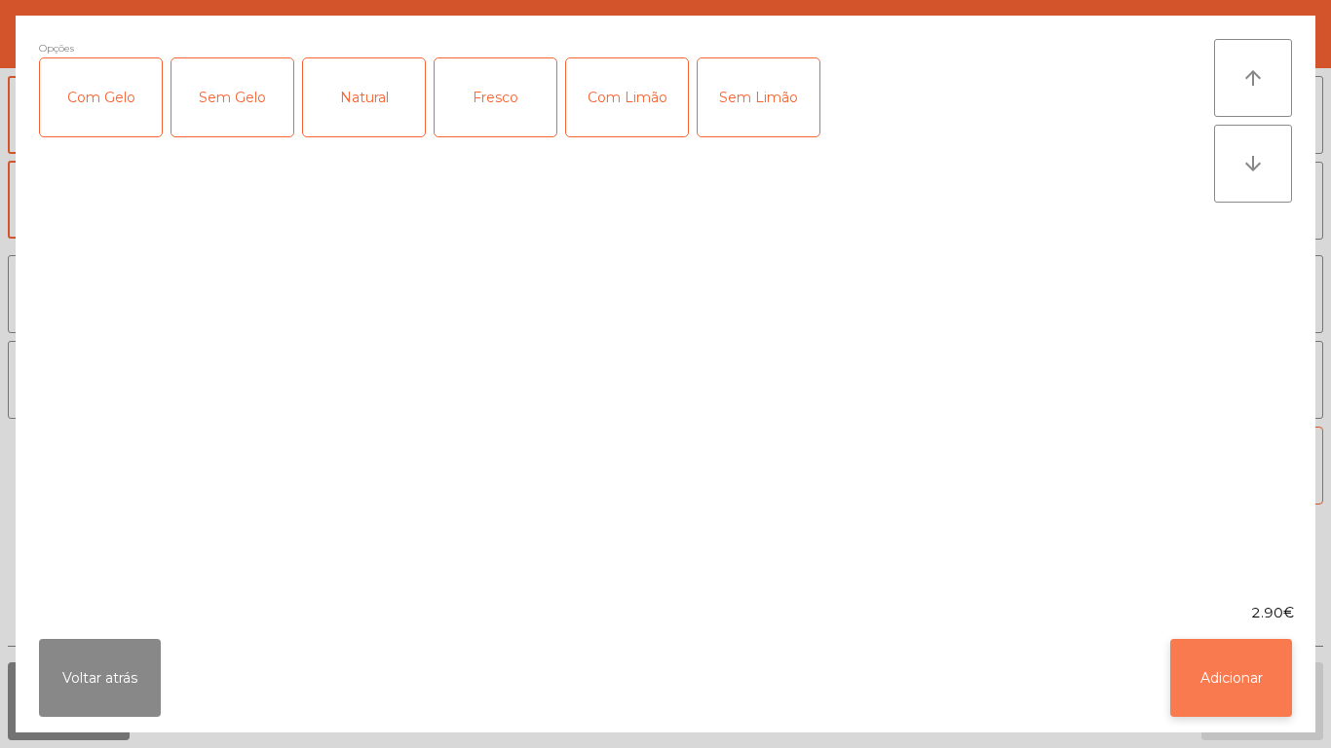
click at [1222, 671] on button "Adicionar" at bounding box center [1231, 678] width 122 height 78
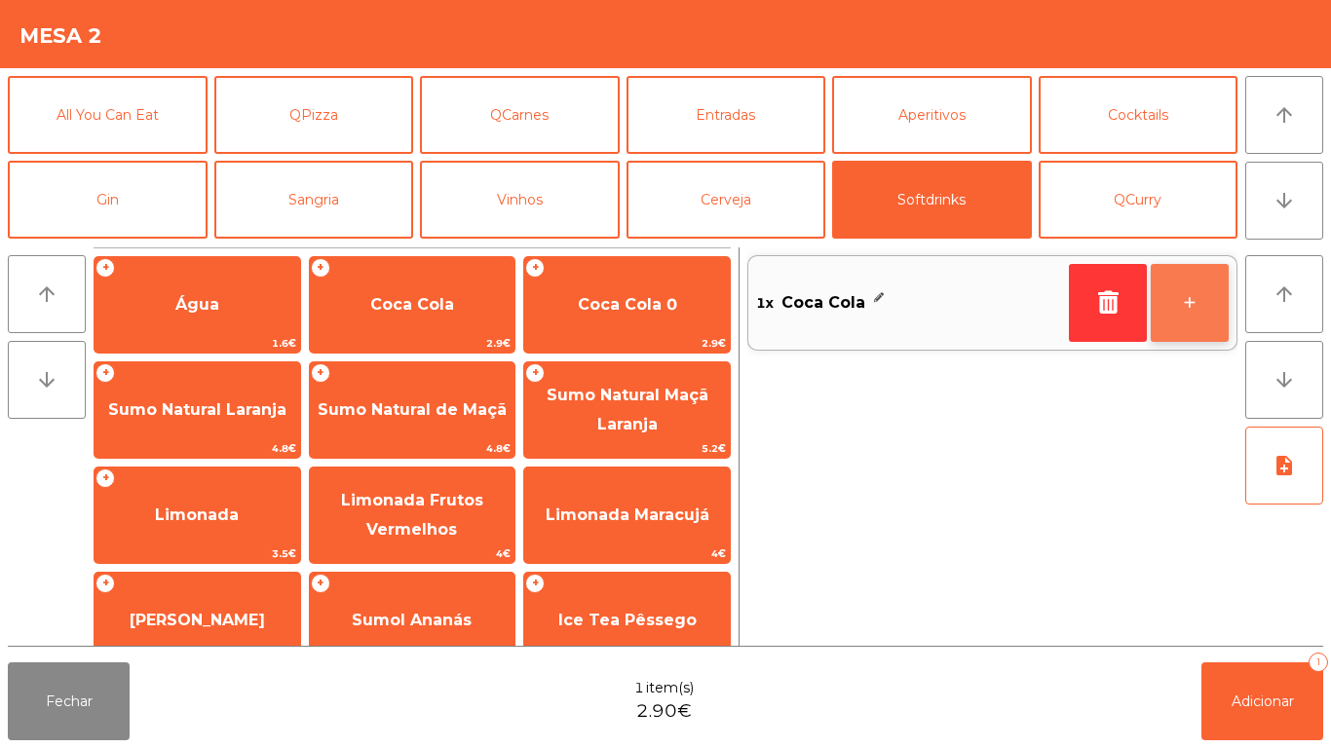
click at [1171, 297] on button "+" at bounding box center [1190, 303] width 78 height 78
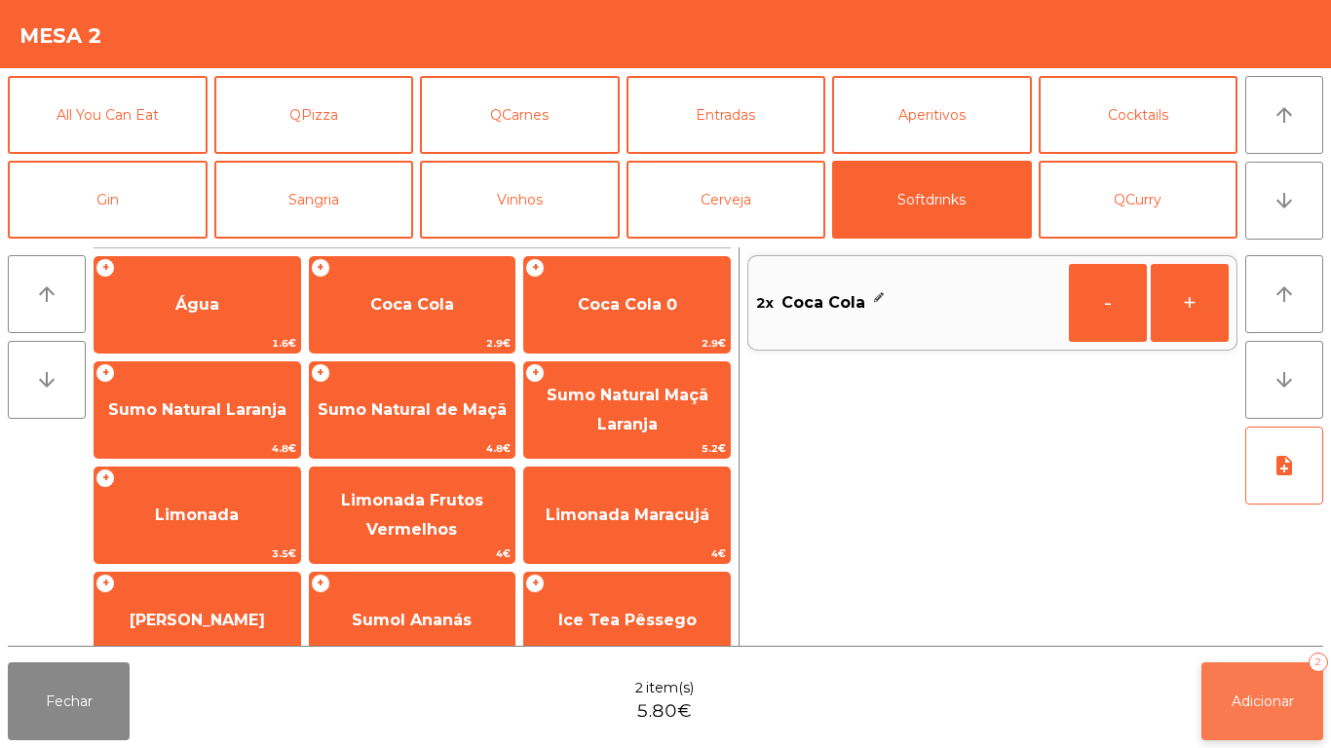
click at [1260, 699] on span "Adicionar" at bounding box center [1262, 702] width 62 height 18
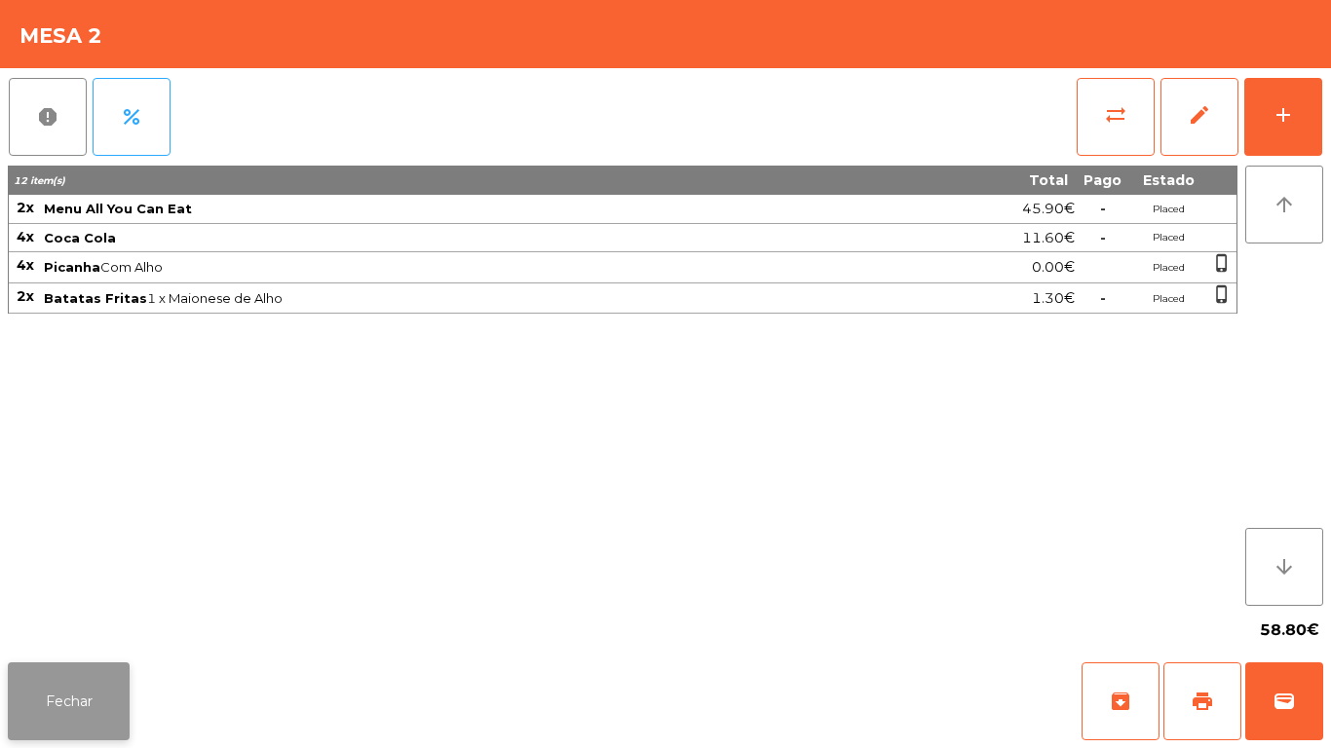
click at [104, 676] on button "Fechar" at bounding box center [69, 702] width 122 height 78
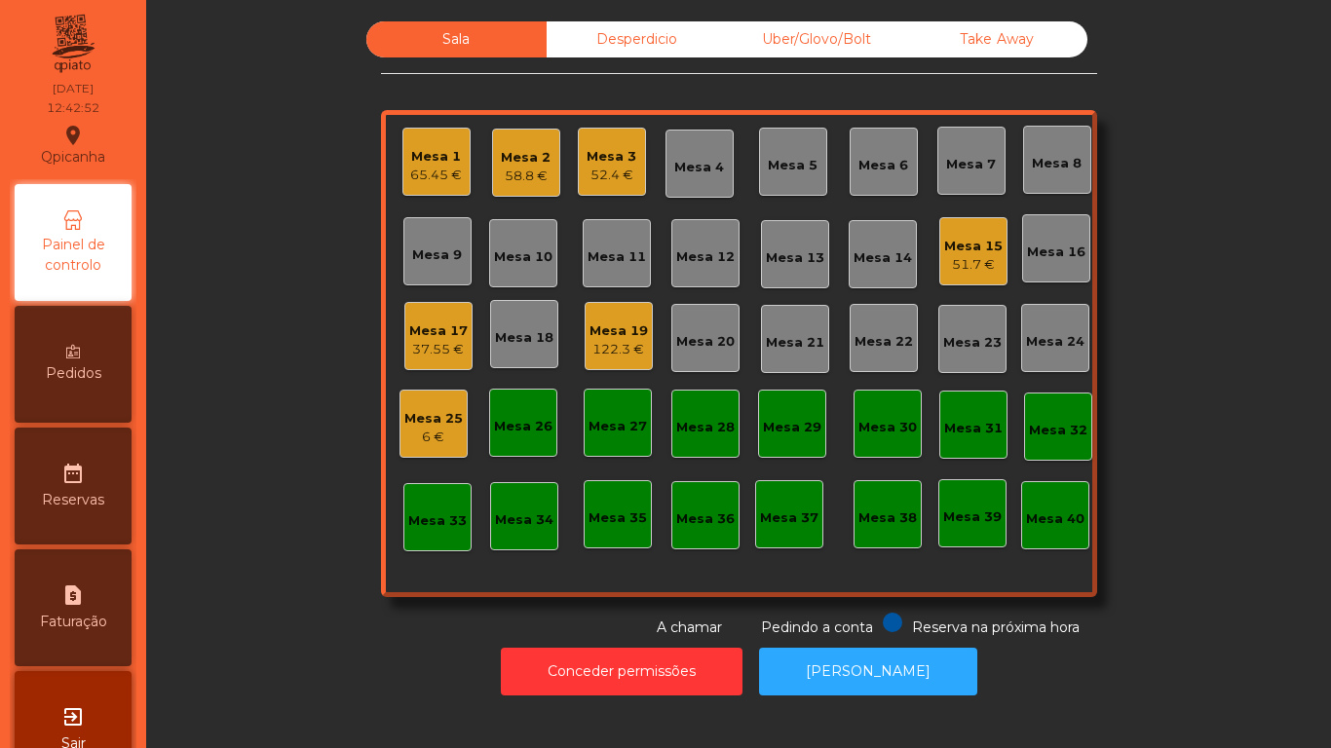
click at [625, 329] on div "Mesa 19" at bounding box center [618, 331] width 58 height 19
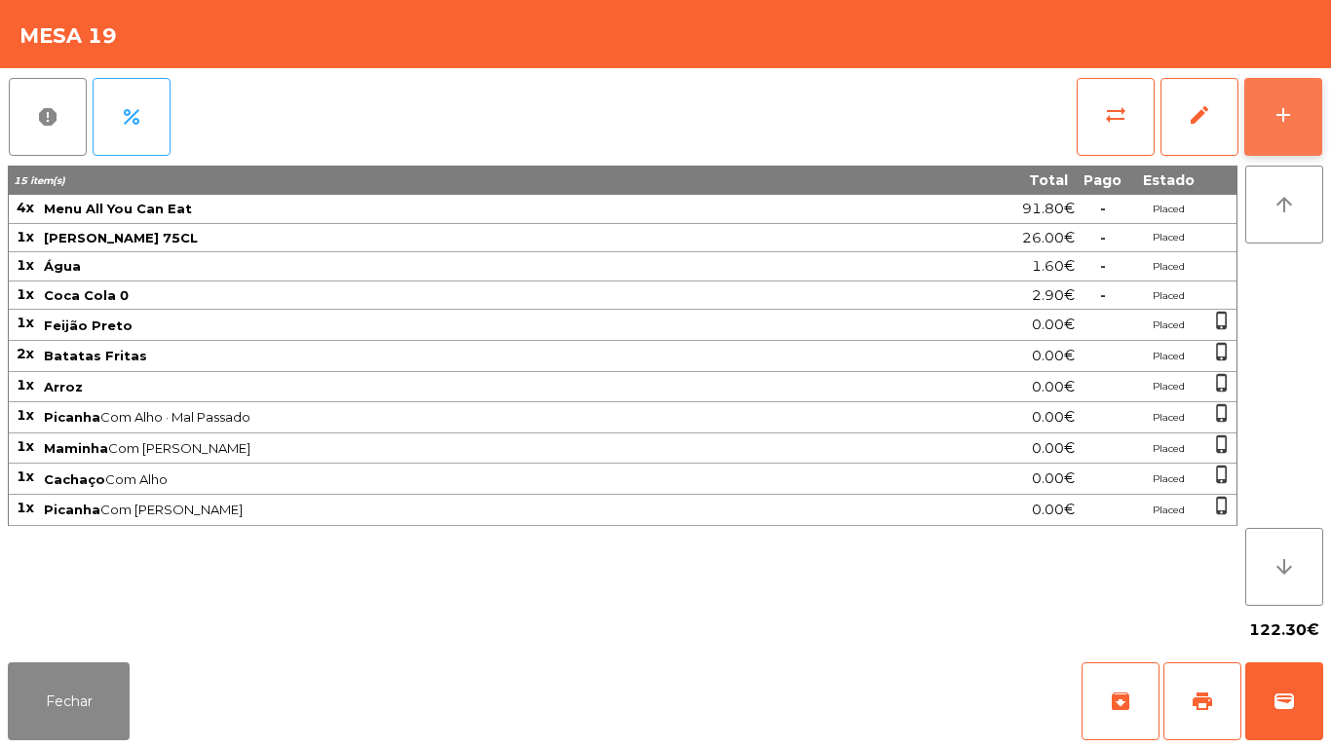
click at [1263, 115] on button "add" at bounding box center [1283, 117] width 78 height 78
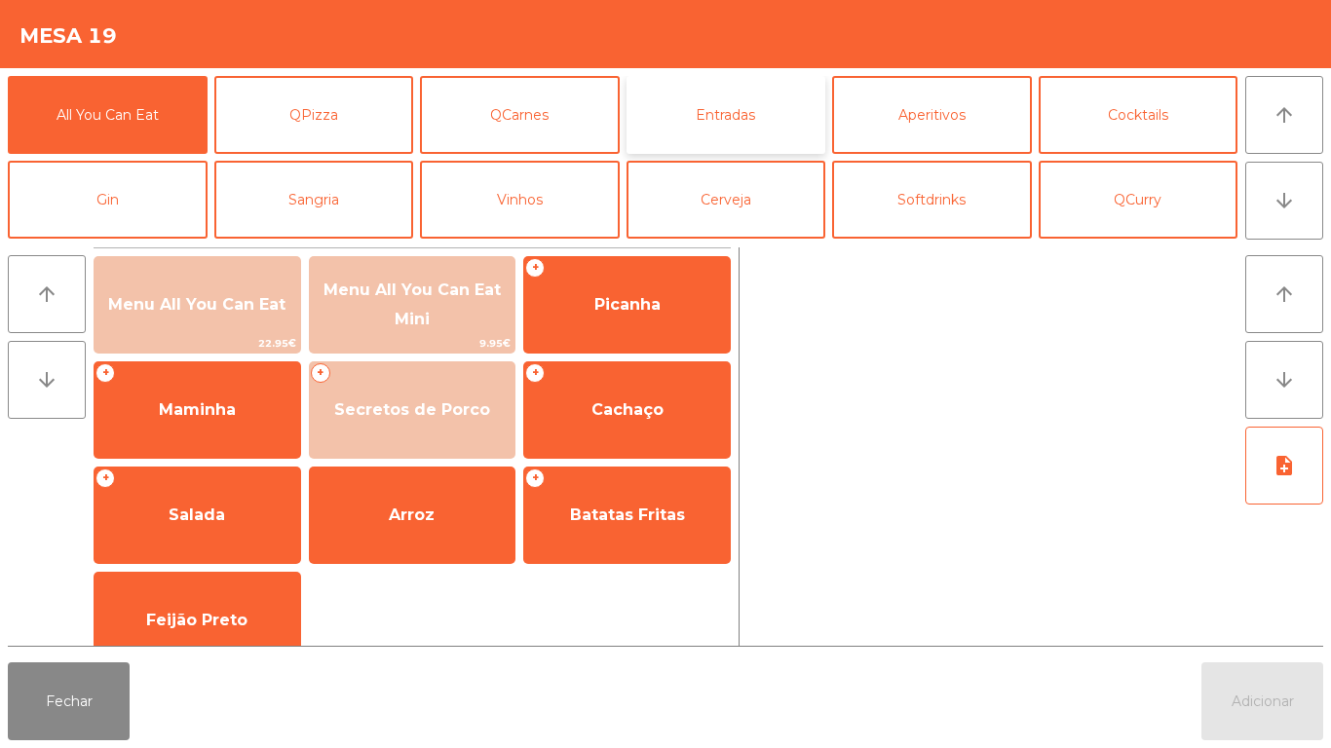
click at [728, 108] on button "Entradas" at bounding box center [726, 115] width 200 height 78
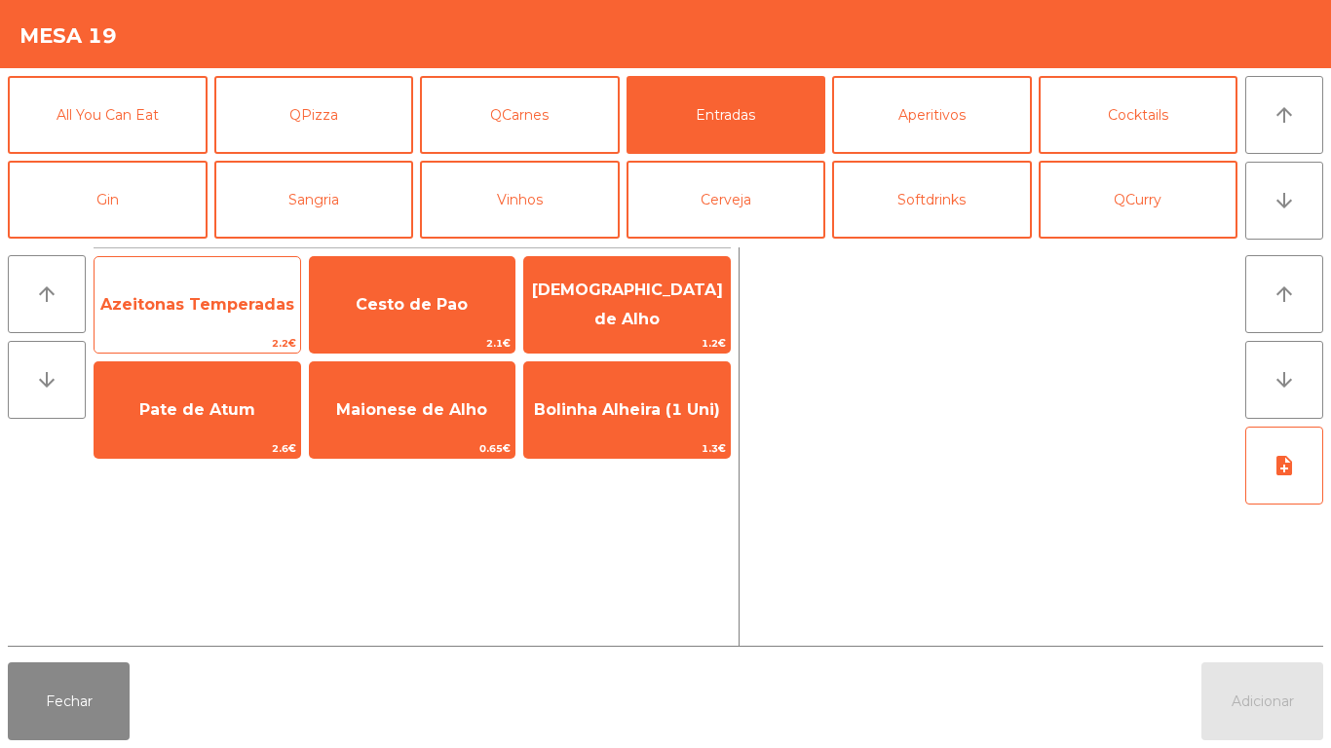
click at [213, 298] on span "Azeitonas Temperadas" at bounding box center [197, 304] width 194 height 19
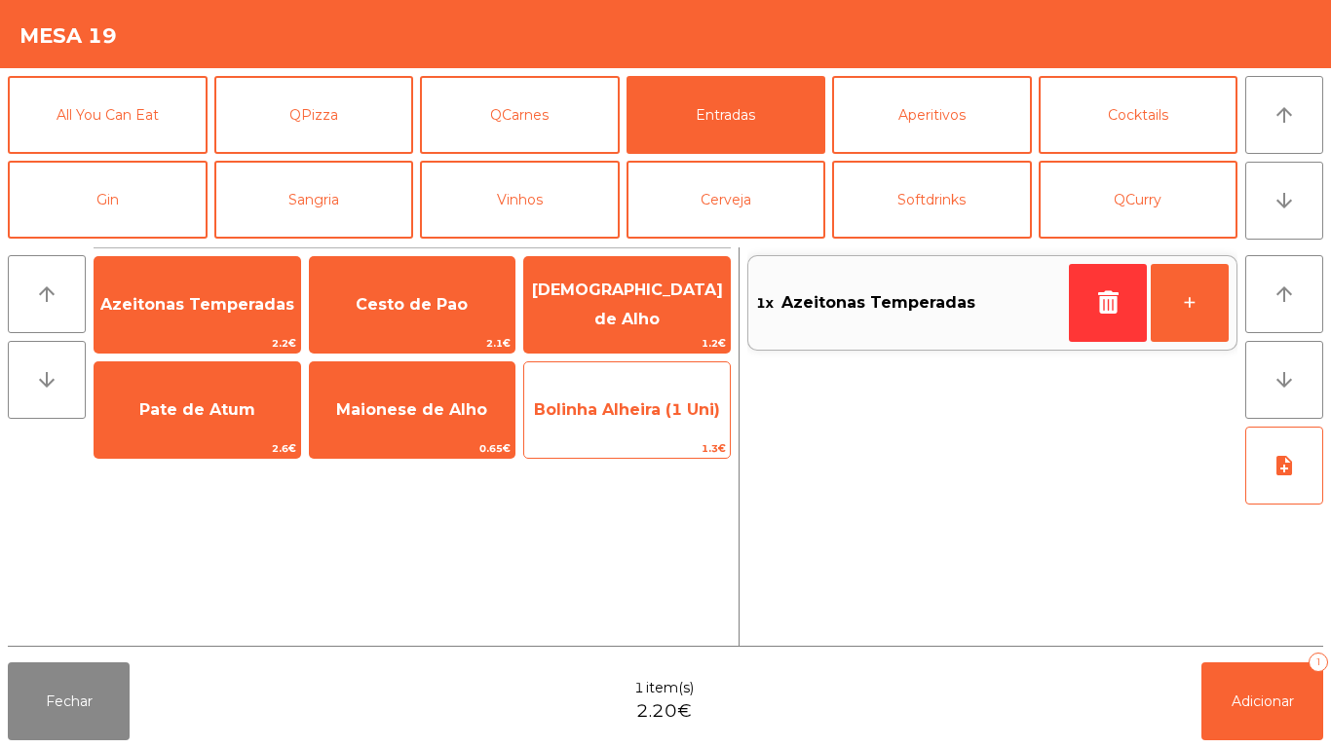
click at [644, 406] on span "Bolinha Alheira (1 Uni)" at bounding box center [627, 409] width 186 height 19
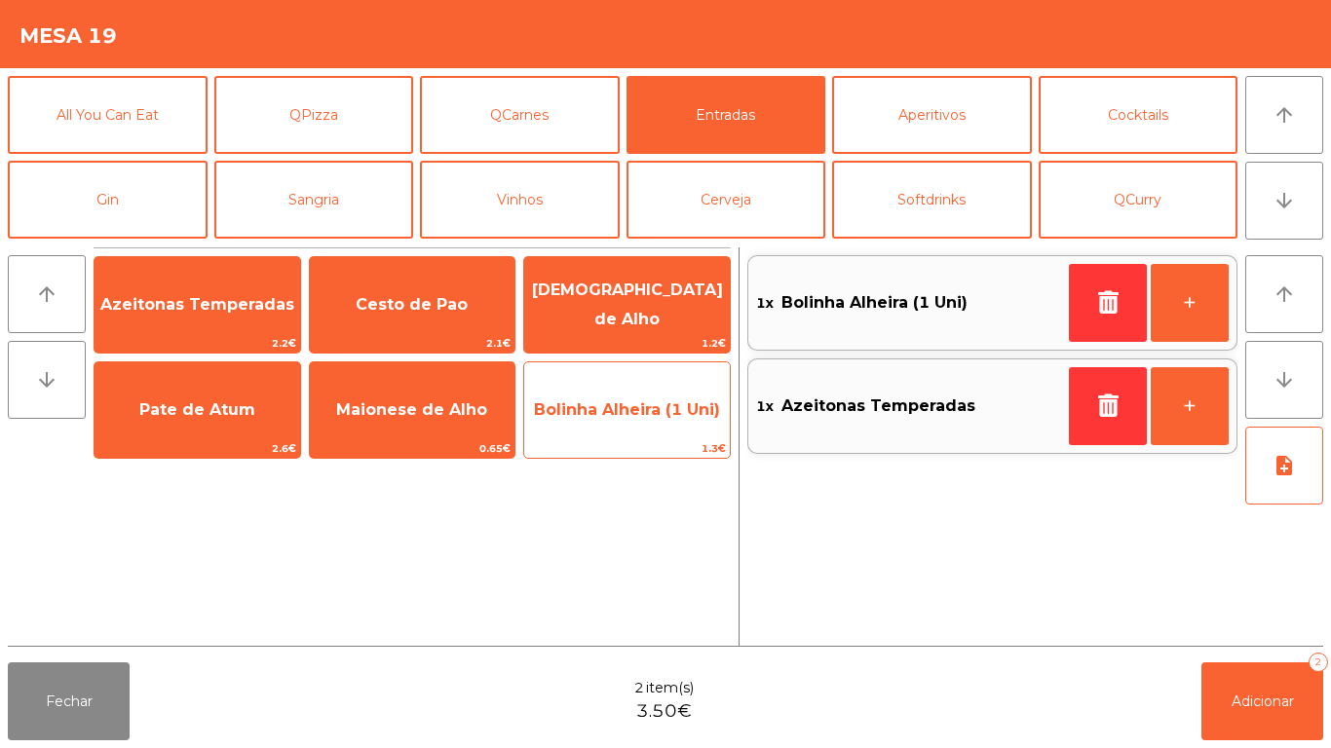
click at [636, 402] on span "Bolinha Alheira (1 Uni)" at bounding box center [627, 409] width 186 height 19
click at [616, 387] on span "Bolinha Alheira (1 Uni)" at bounding box center [627, 410] width 206 height 53
click at [623, 408] on span "Bolinha Alheira (1 Uni)" at bounding box center [627, 409] width 186 height 19
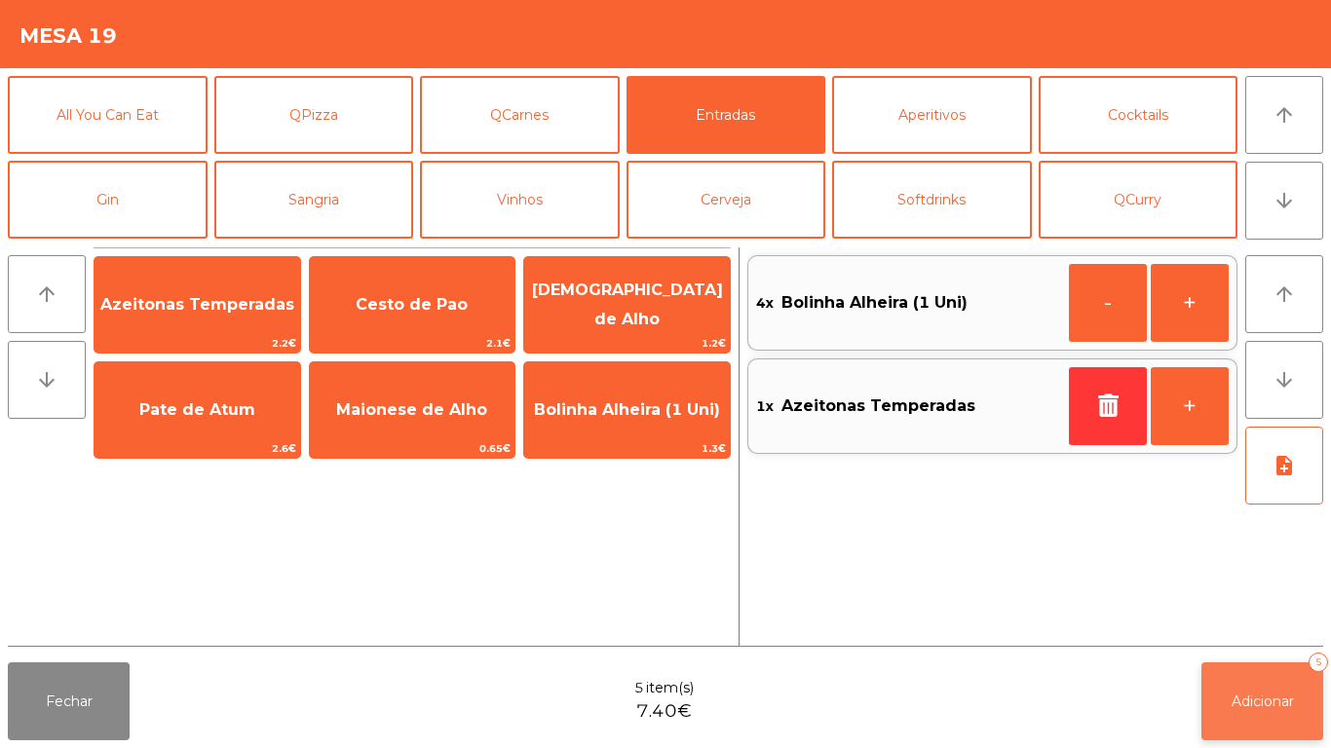
click at [1262, 669] on button "Adicionar 5" at bounding box center [1262, 702] width 122 height 78
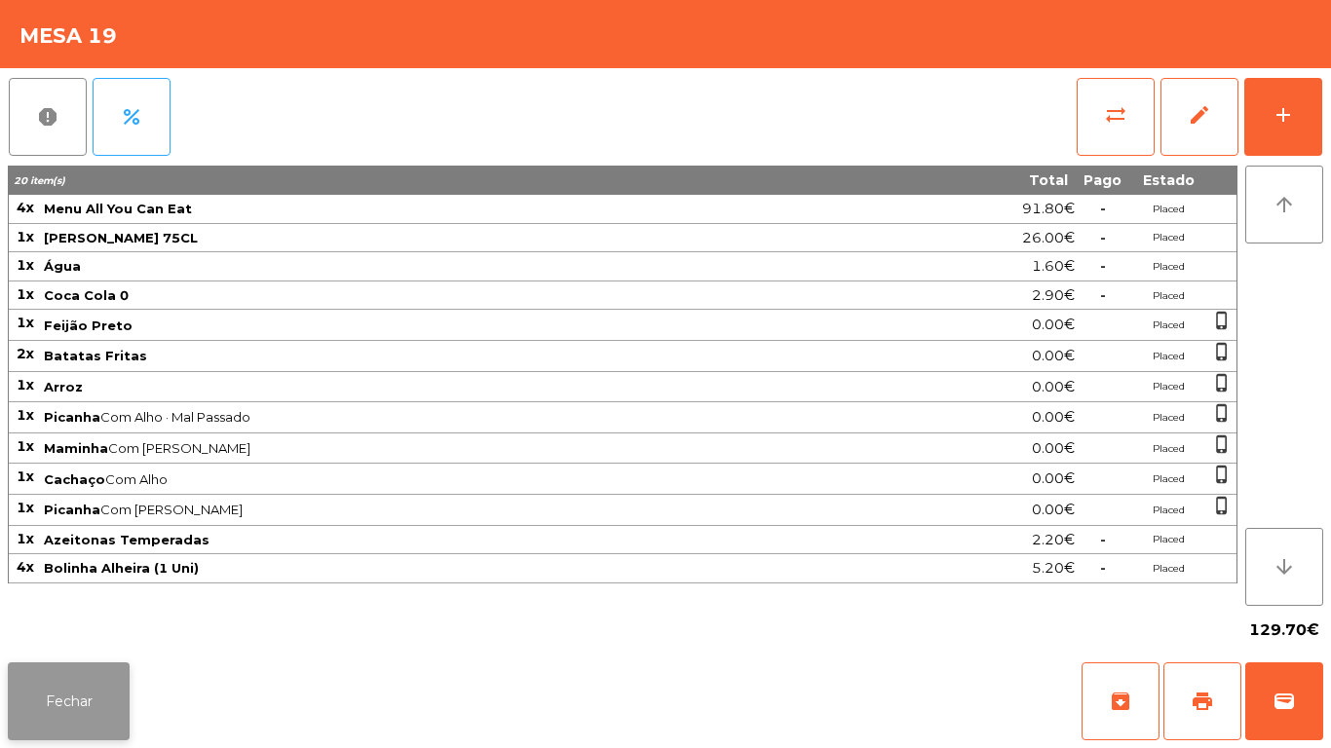
click at [96, 670] on button "Fechar" at bounding box center [69, 702] width 122 height 78
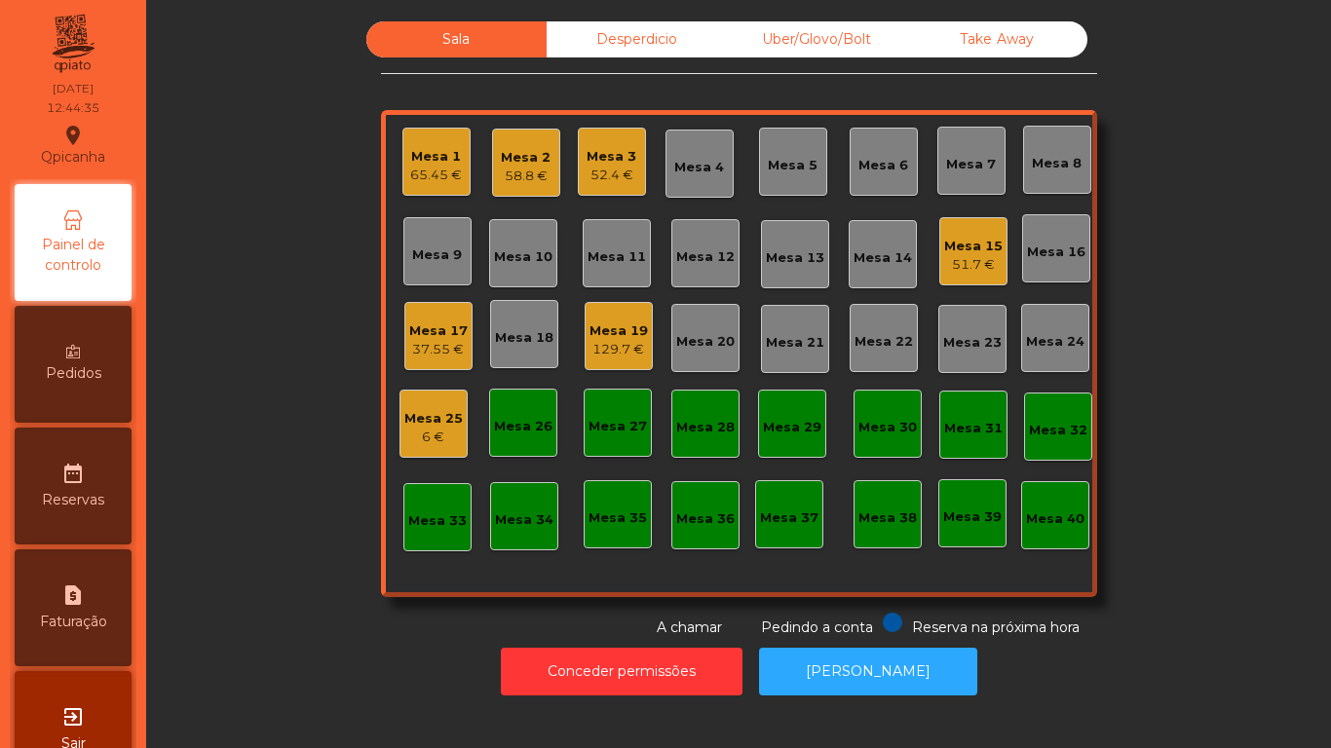
click at [801, 177] on div "Mesa 5" at bounding box center [793, 162] width 68 height 68
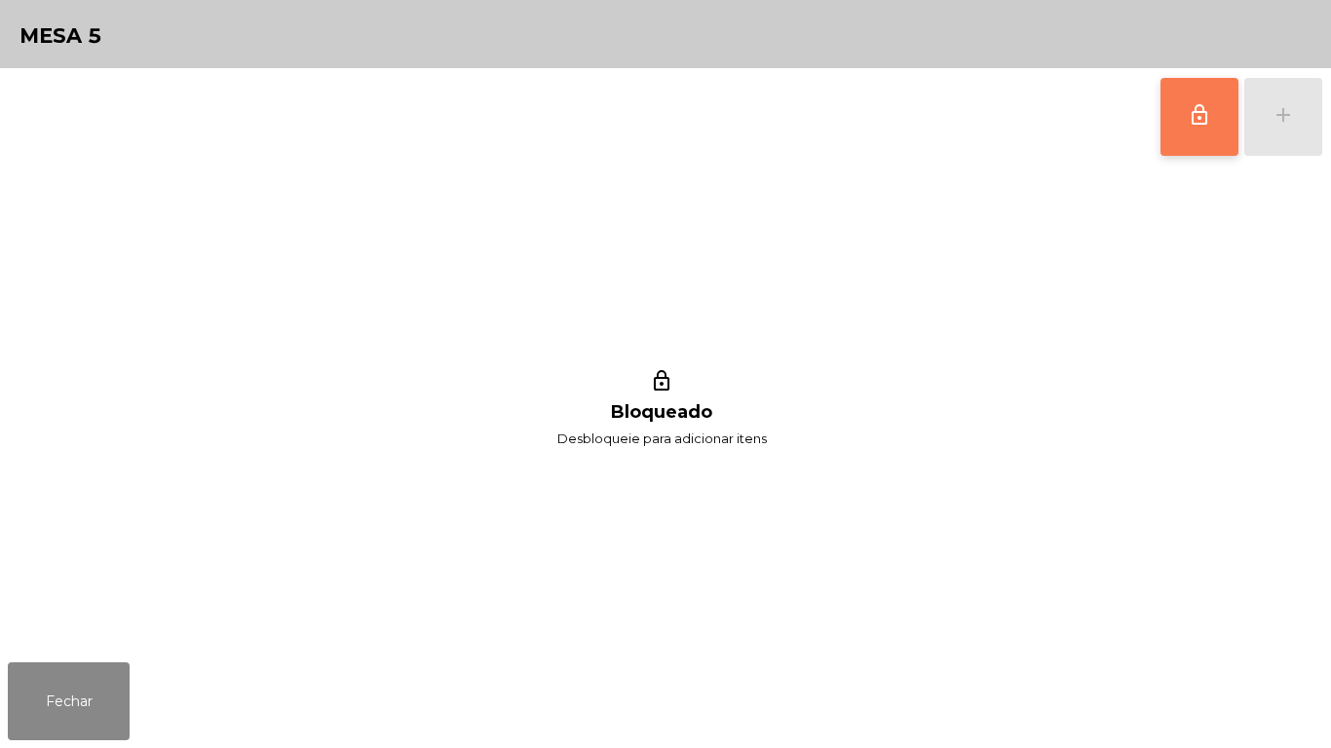
click at [1204, 127] on button "lock_outline" at bounding box center [1199, 117] width 78 height 78
click at [1298, 150] on button "add" at bounding box center [1283, 117] width 78 height 78
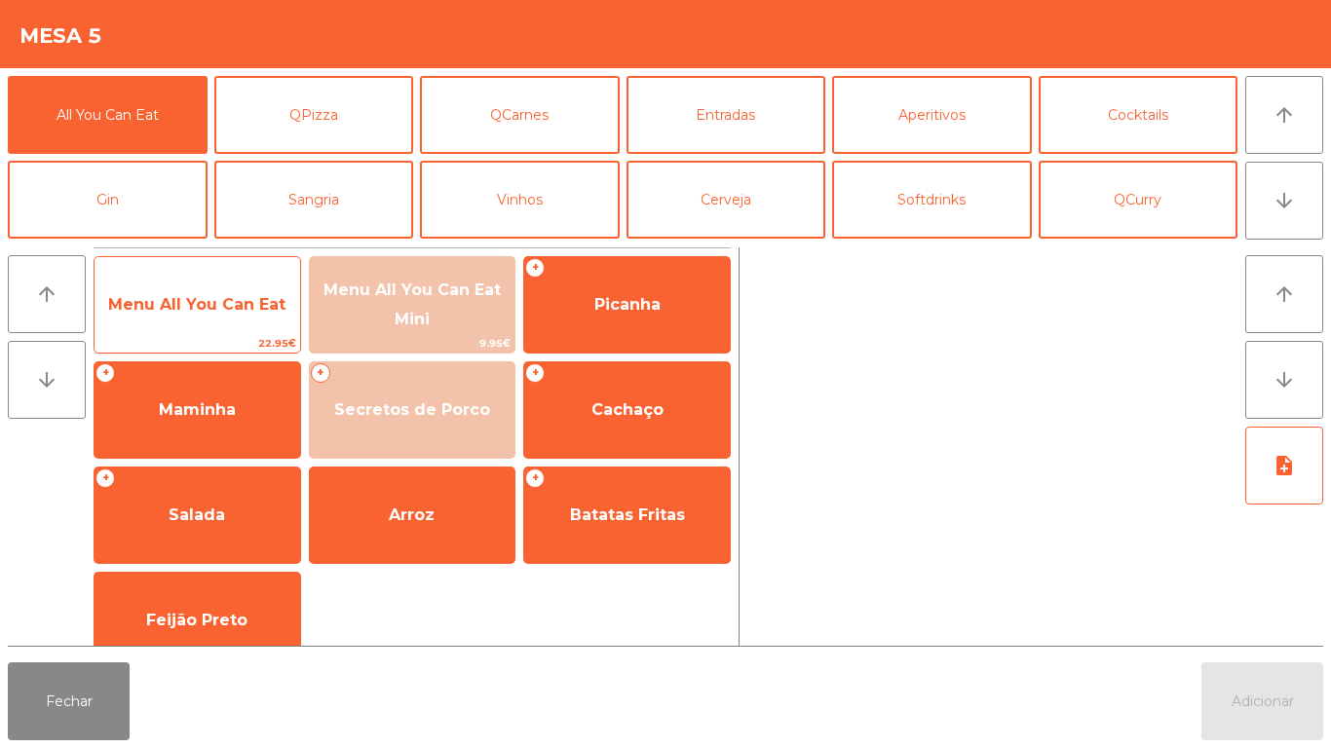
click at [246, 313] on span "Menu All You Can Eat" at bounding box center [196, 304] width 177 height 19
click at [241, 296] on span "Menu All You Can Eat" at bounding box center [196, 304] width 177 height 19
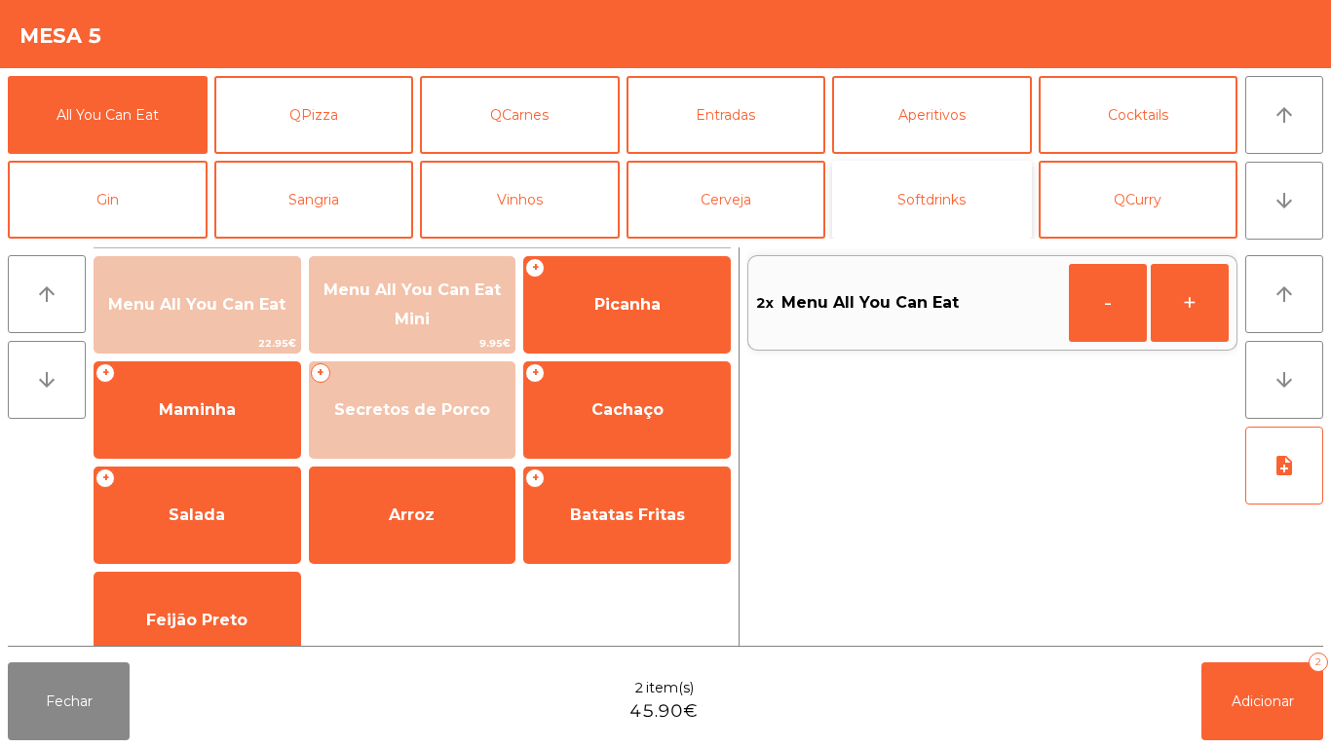
click at [927, 198] on button "Softdrinks" at bounding box center [932, 200] width 200 height 78
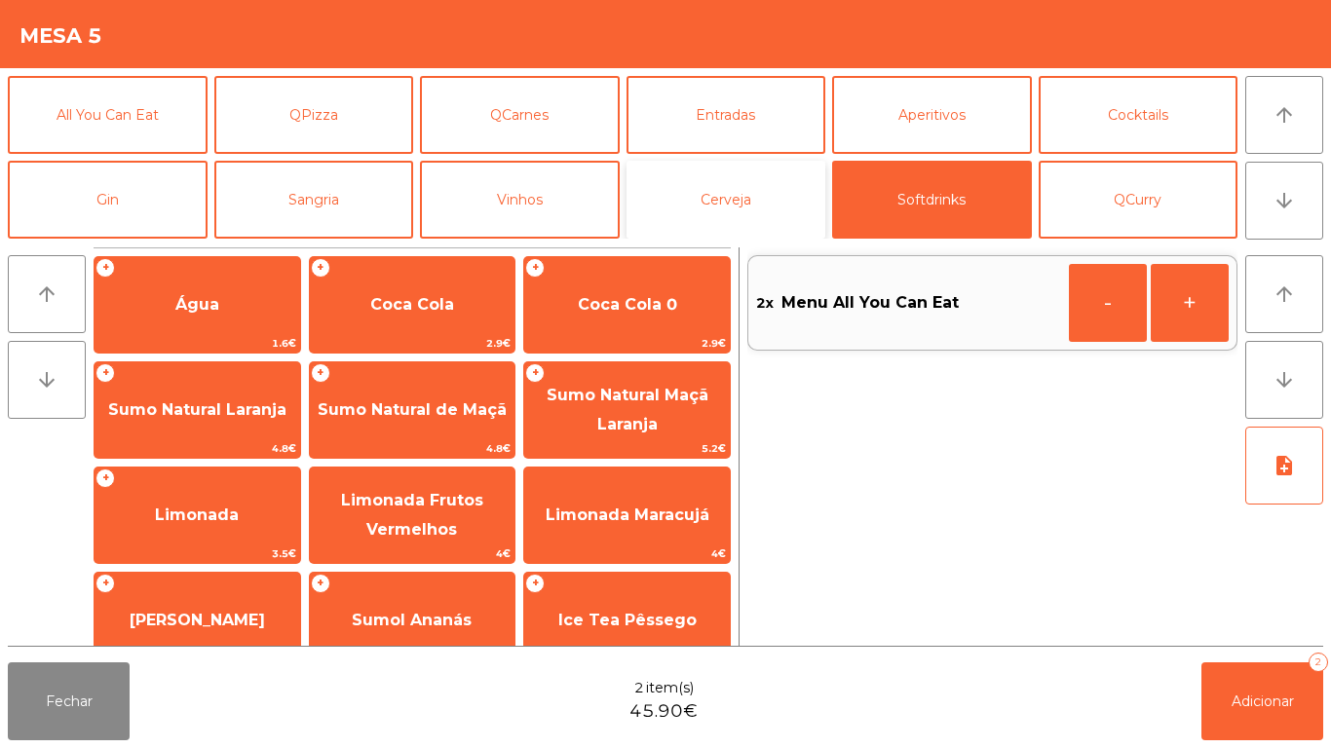
click at [748, 201] on button "Cerveja" at bounding box center [726, 200] width 200 height 78
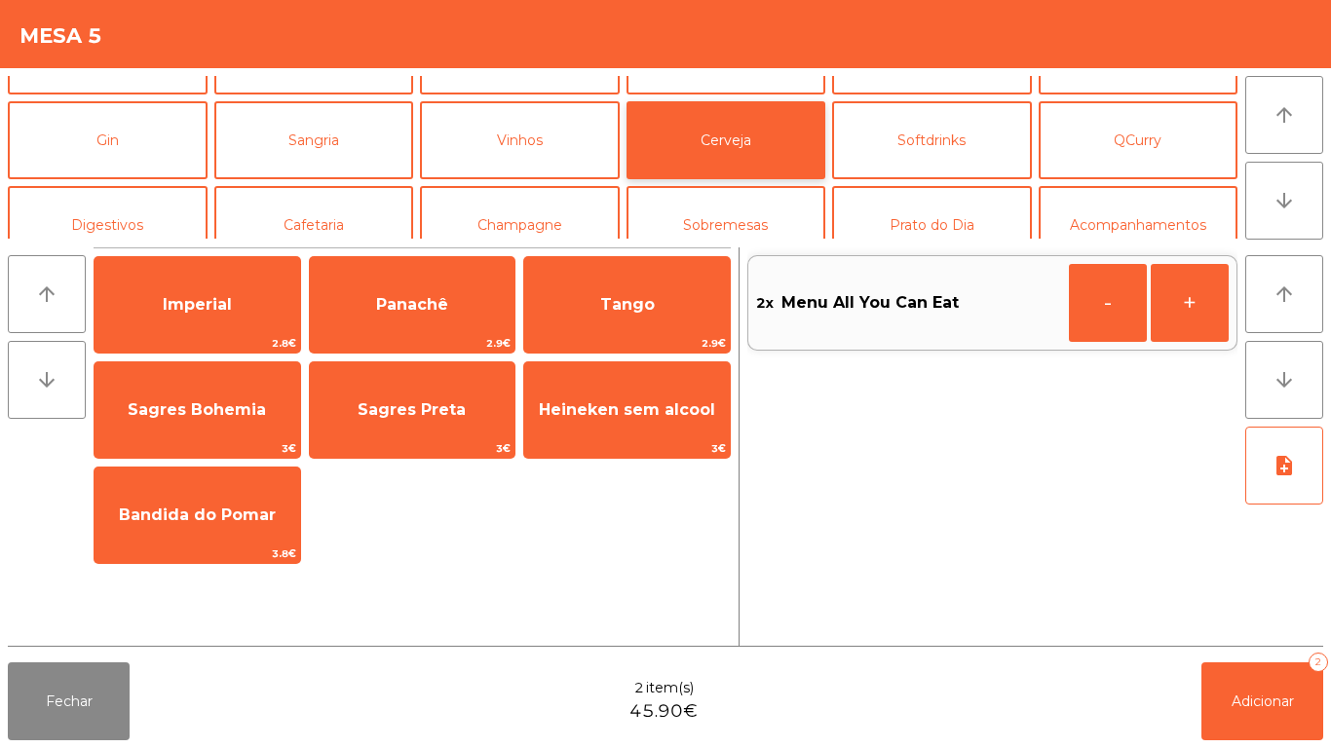
scroll to position [87, 0]
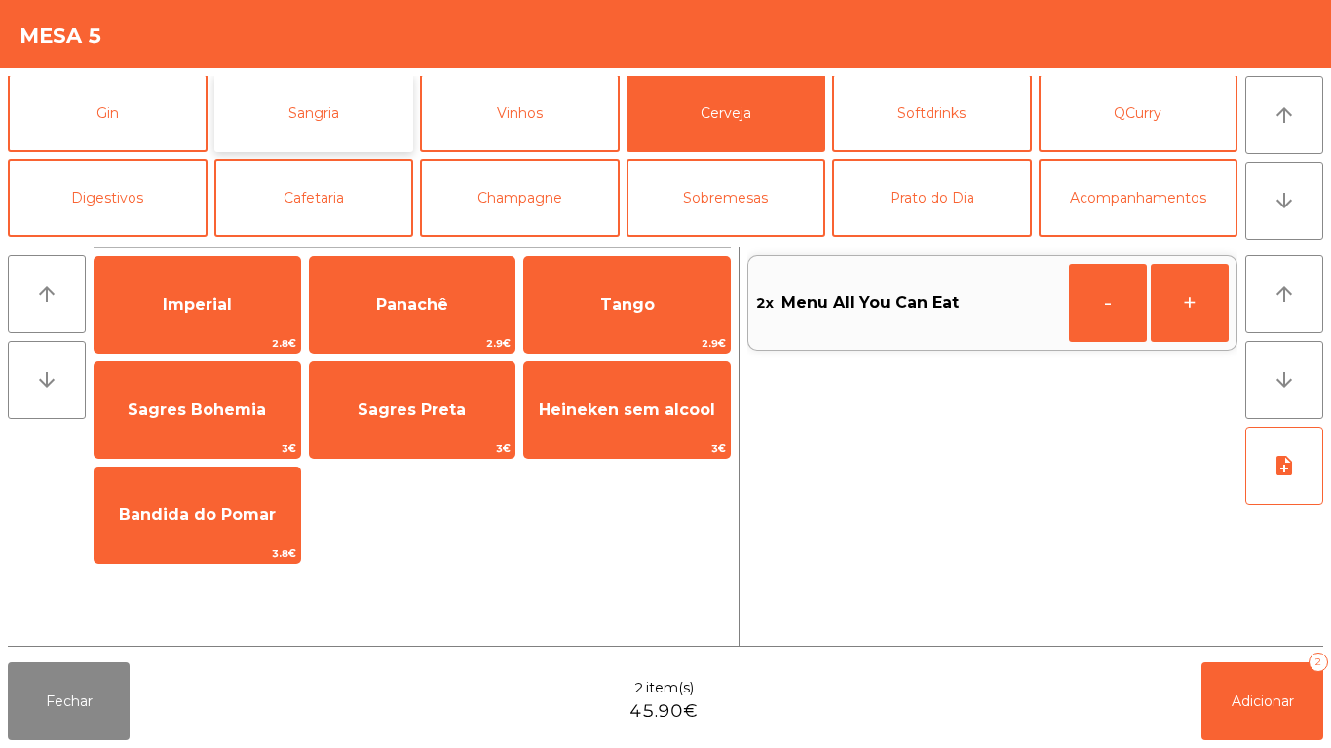
click at [342, 100] on button "Sangria" at bounding box center [314, 113] width 200 height 78
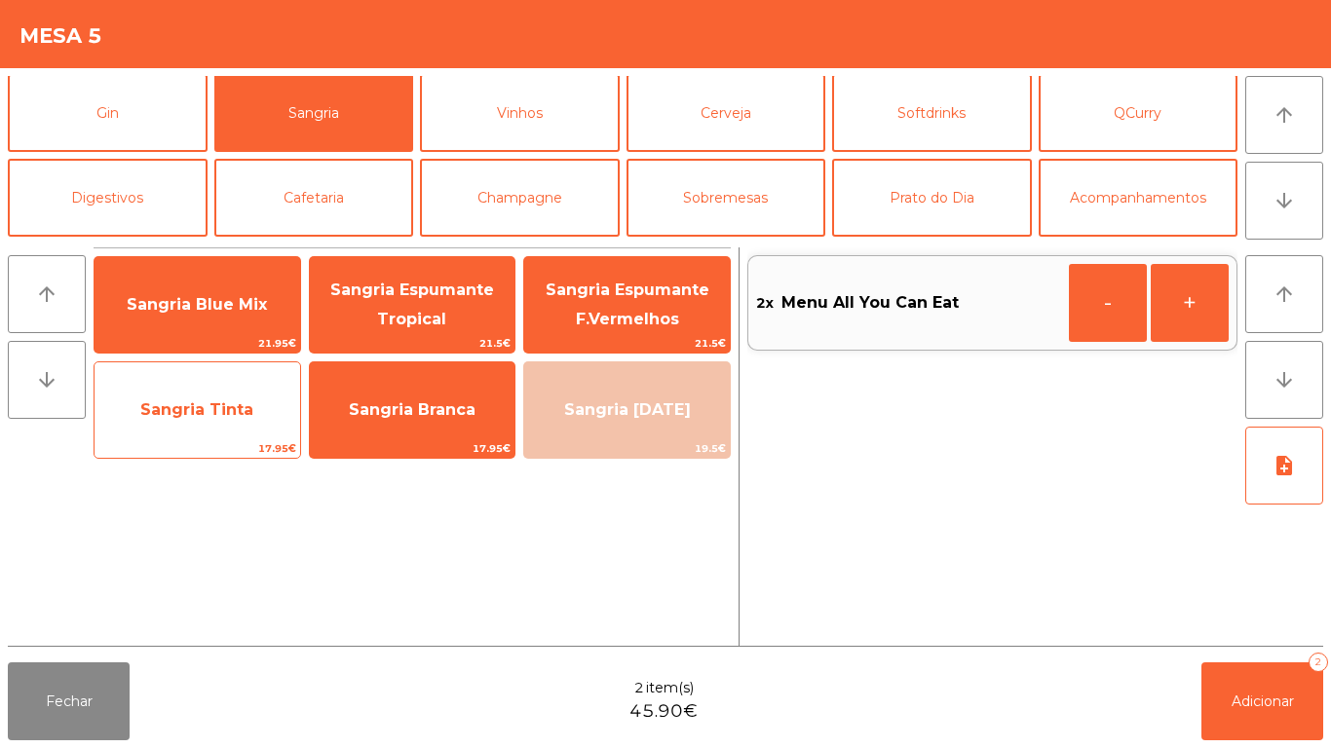
click at [231, 426] on span "Sangria Tinta" at bounding box center [198, 410] width 206 height 53
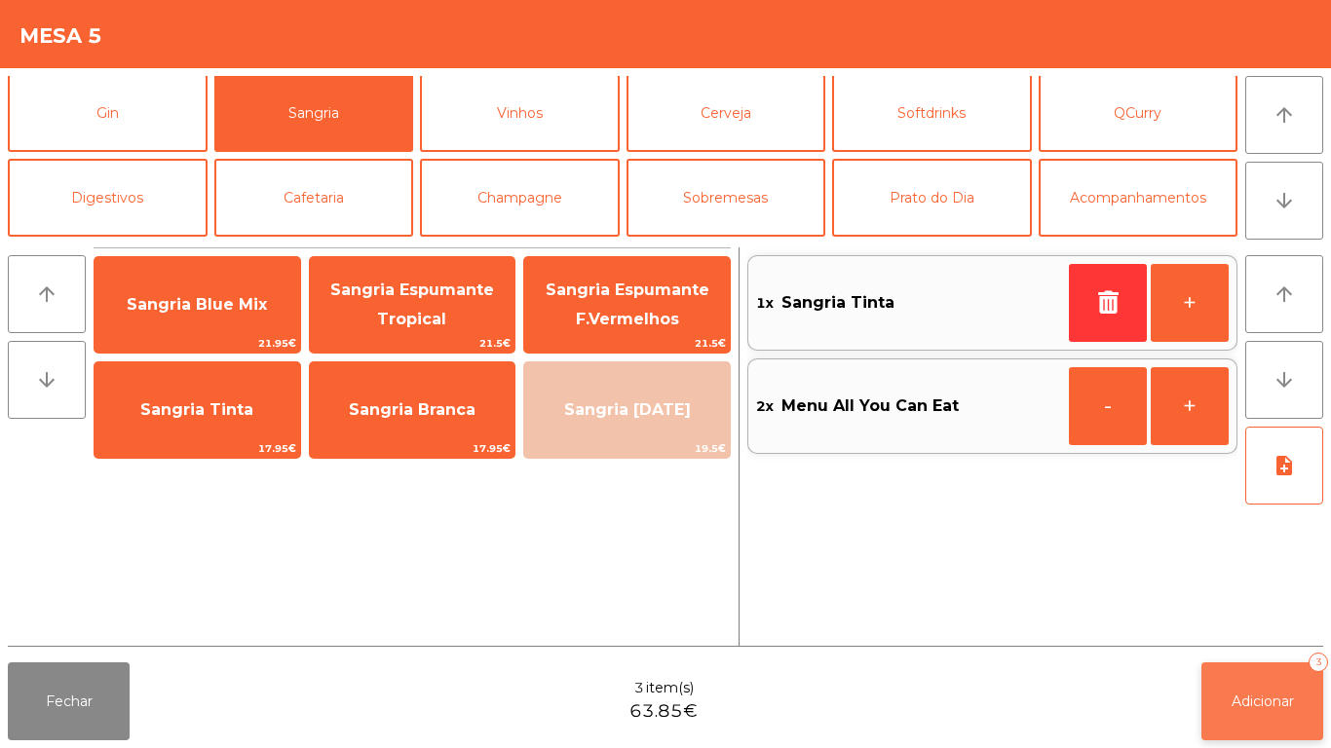
click at [1267, 704] on span "Adicionar" at bounding box center [1262, 702] width 62 height 18
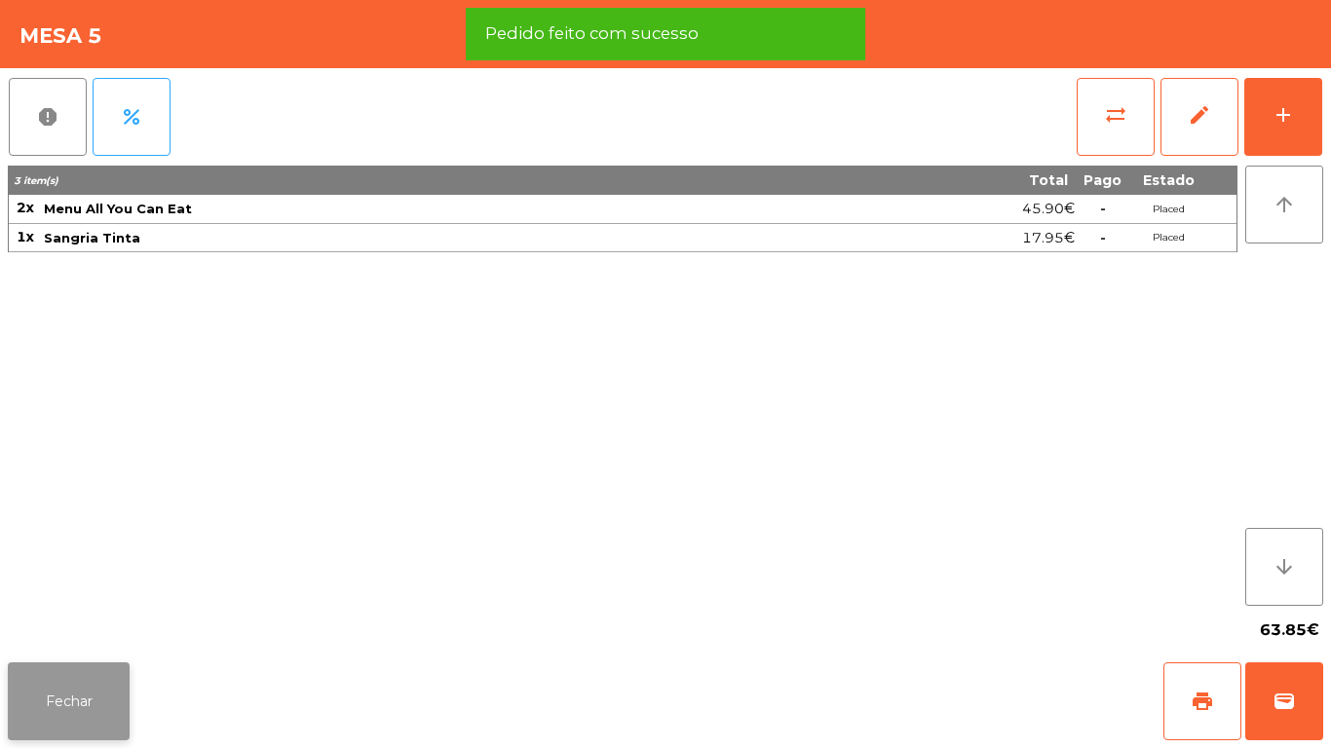
click at [75, 686] on button "Fechar" at bounding box center [69, 702] width 122 height 78
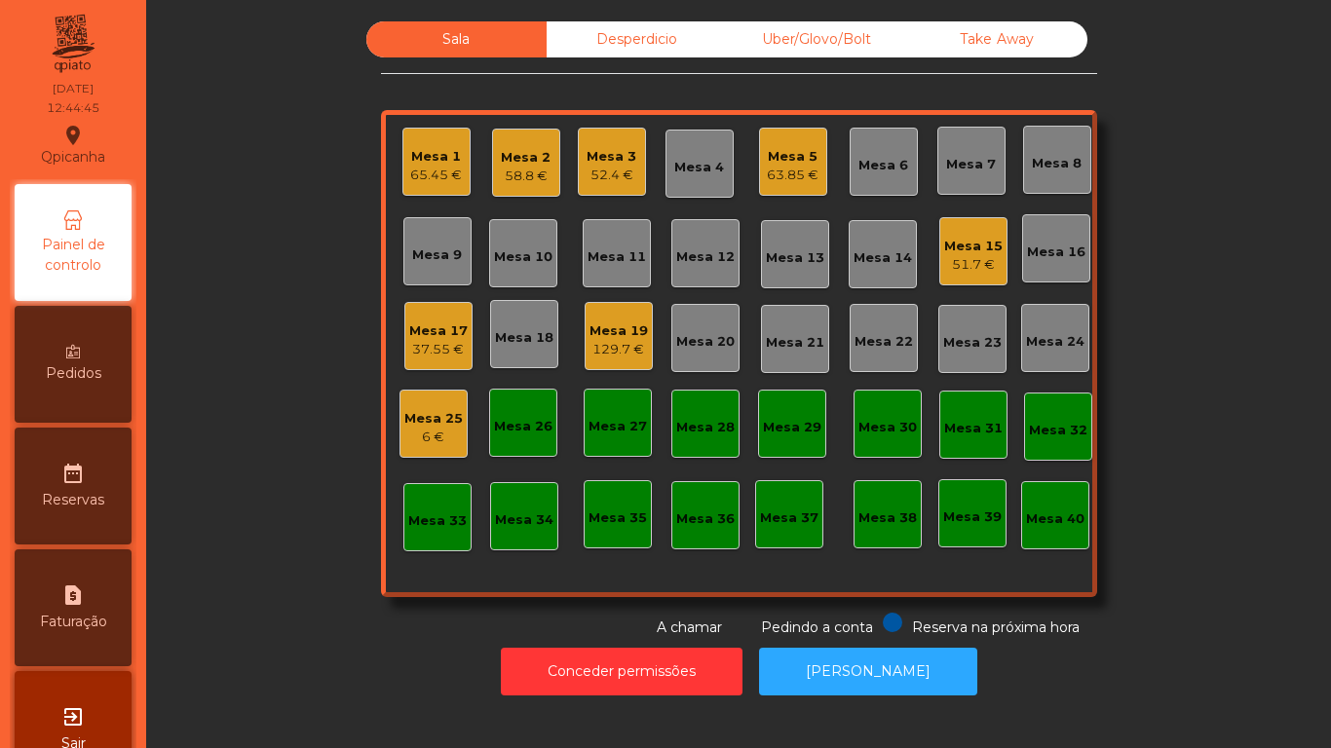
click at [629, 314] on div "Mesa 19 129.7 €" at bounding box center [618, 337] width 58 height 46
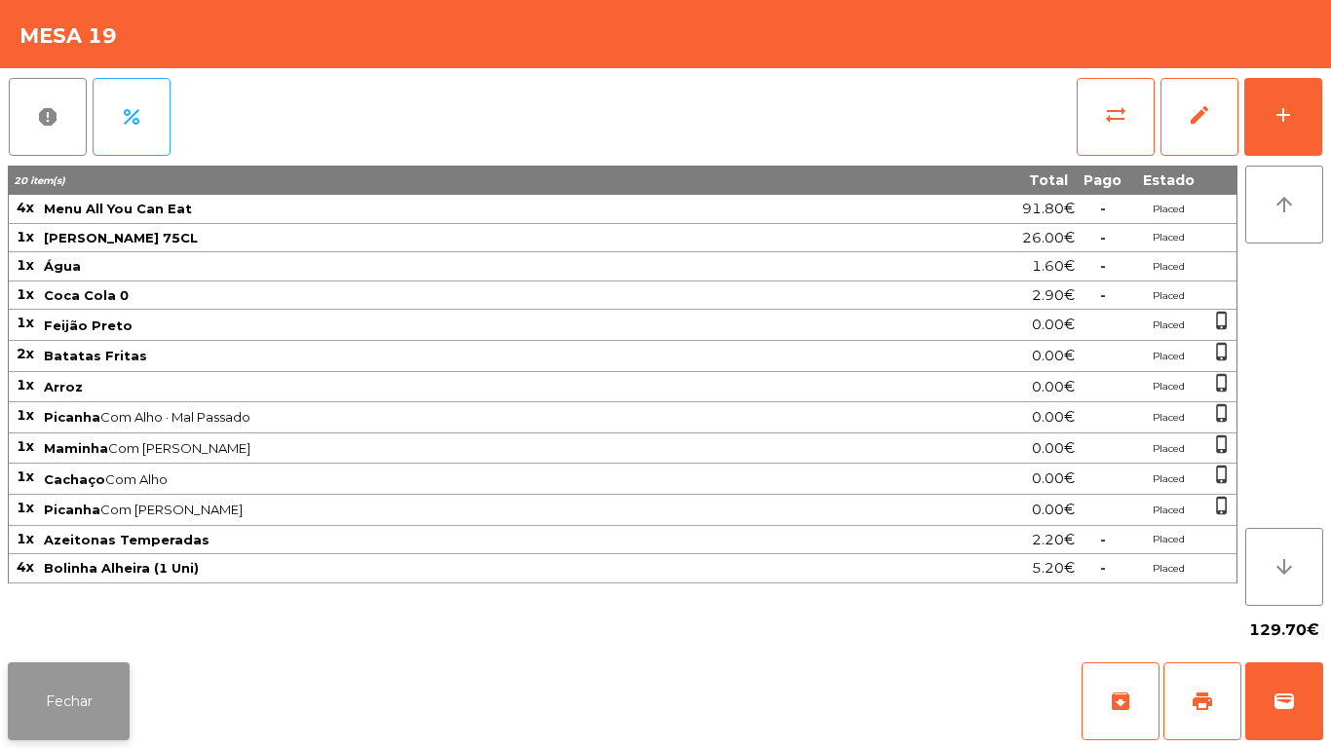
click at [114, 687] on button "Fechar" at bounding box center [69, 702] width 122 height 78
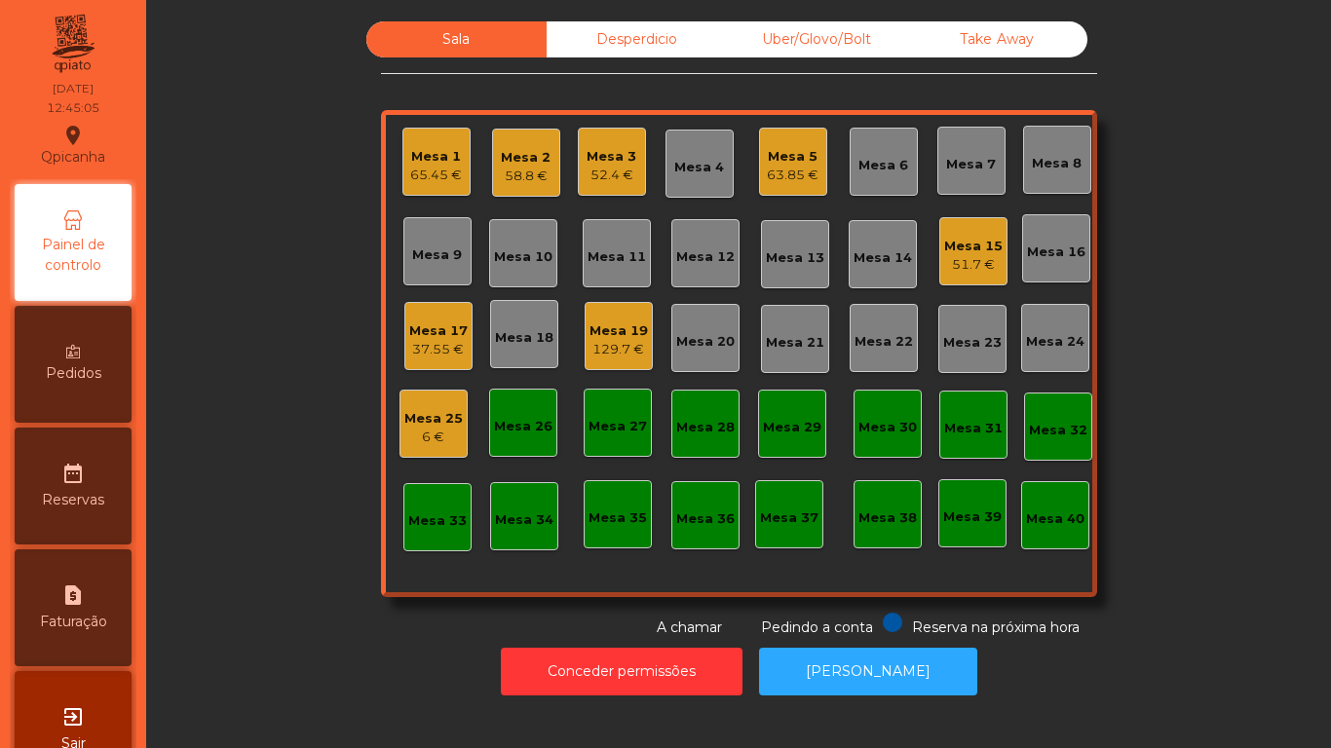
click at [956, 267] on div "51.7 €" at bounding box center [973, 264] width 58 height 19
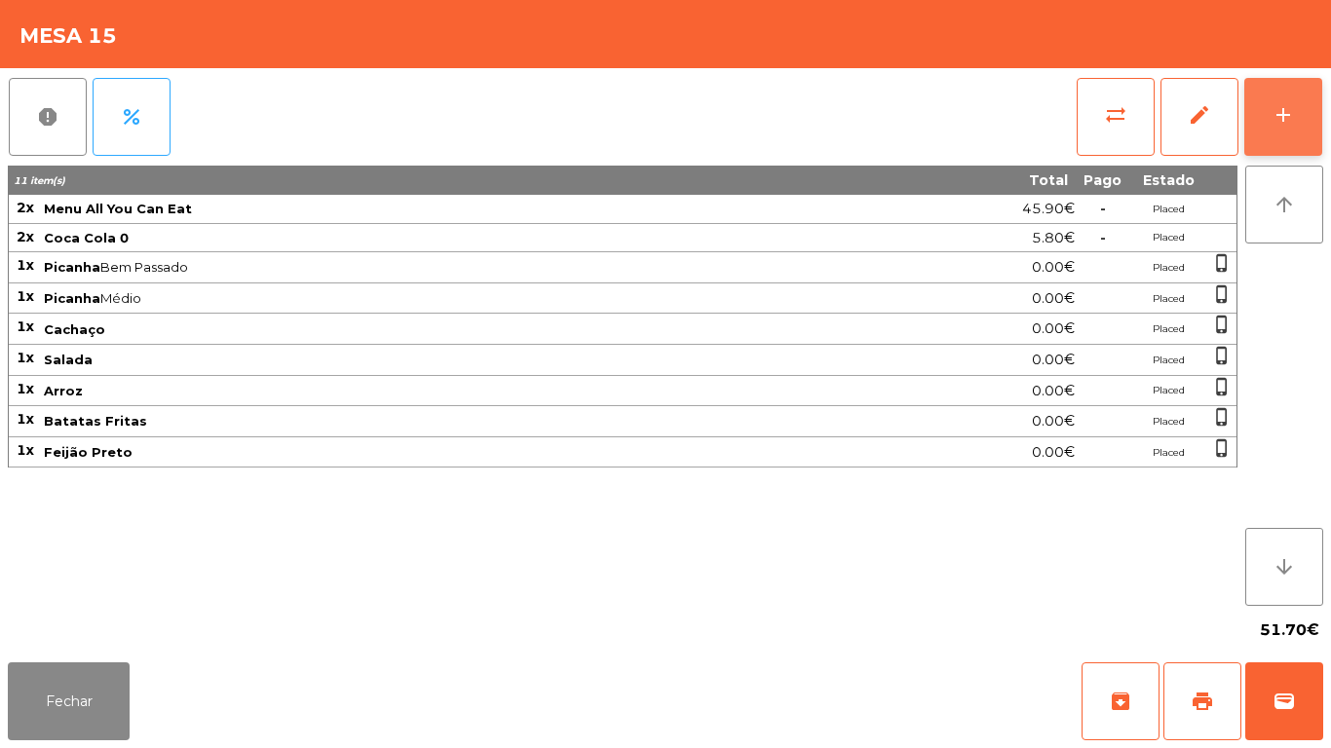
click at [1282, 115] on div "add" at bounding box center [1282, 114] width 23 height 23
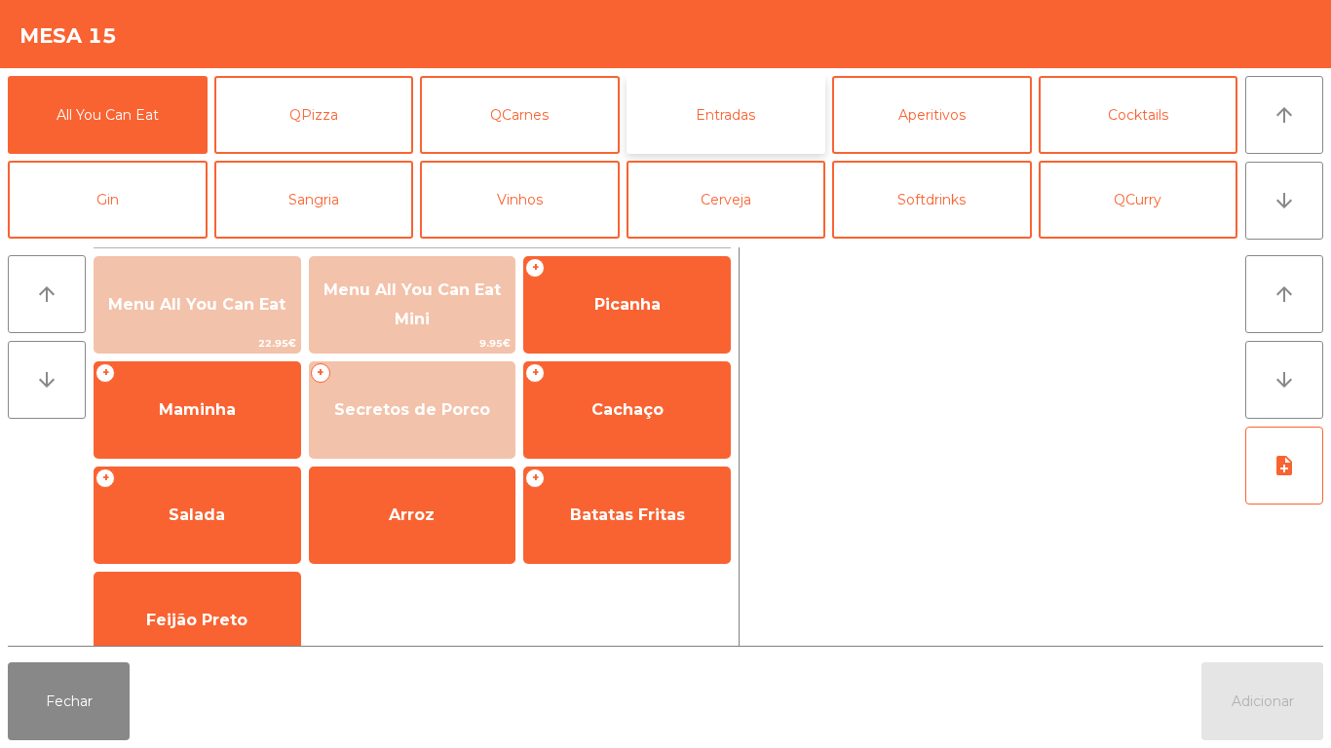
click at [772, 119] on button "Entradas" at bounding box center [726, 115] width 200 height 78
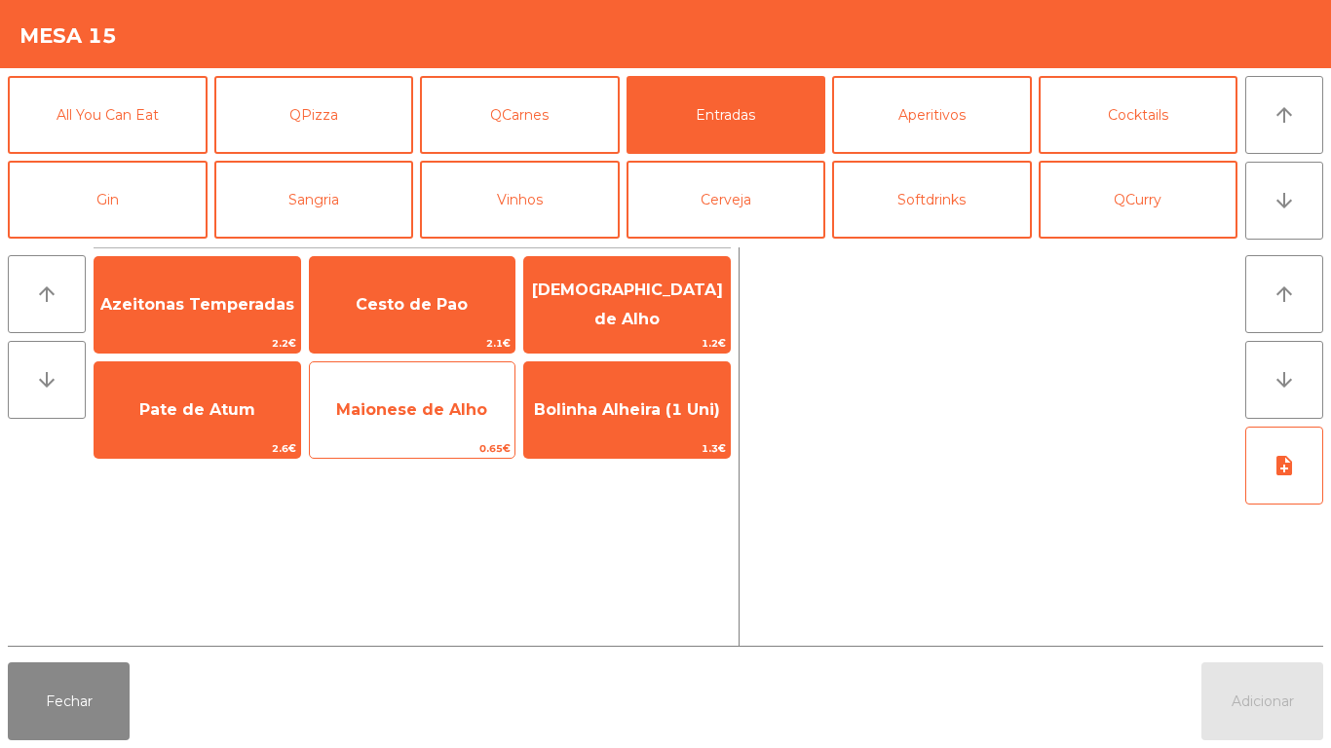
click at [431, 418] on span "Maionese de Alho" at bounding box center [411, 409] width 151 height 19
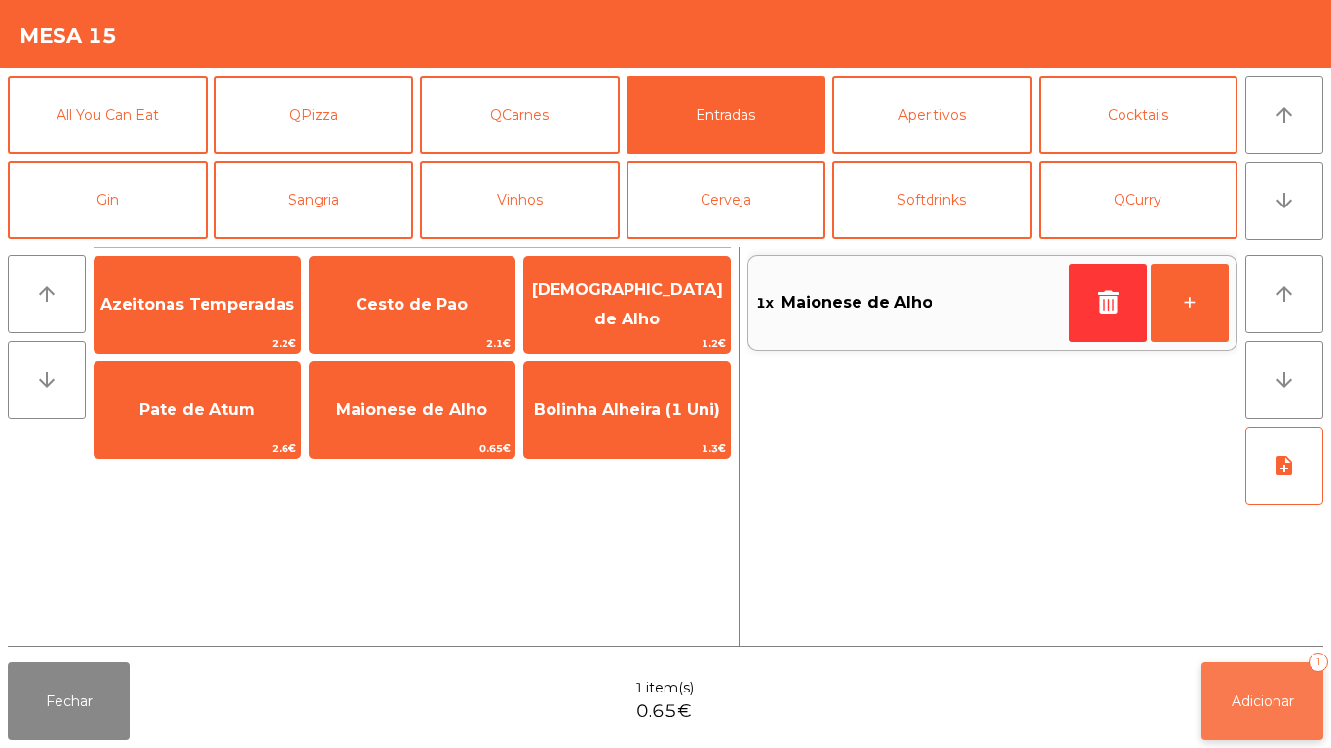
click at [1271, 678] on button "Adicionar 1" at bounding box center [1262, 702] width 122 height 78
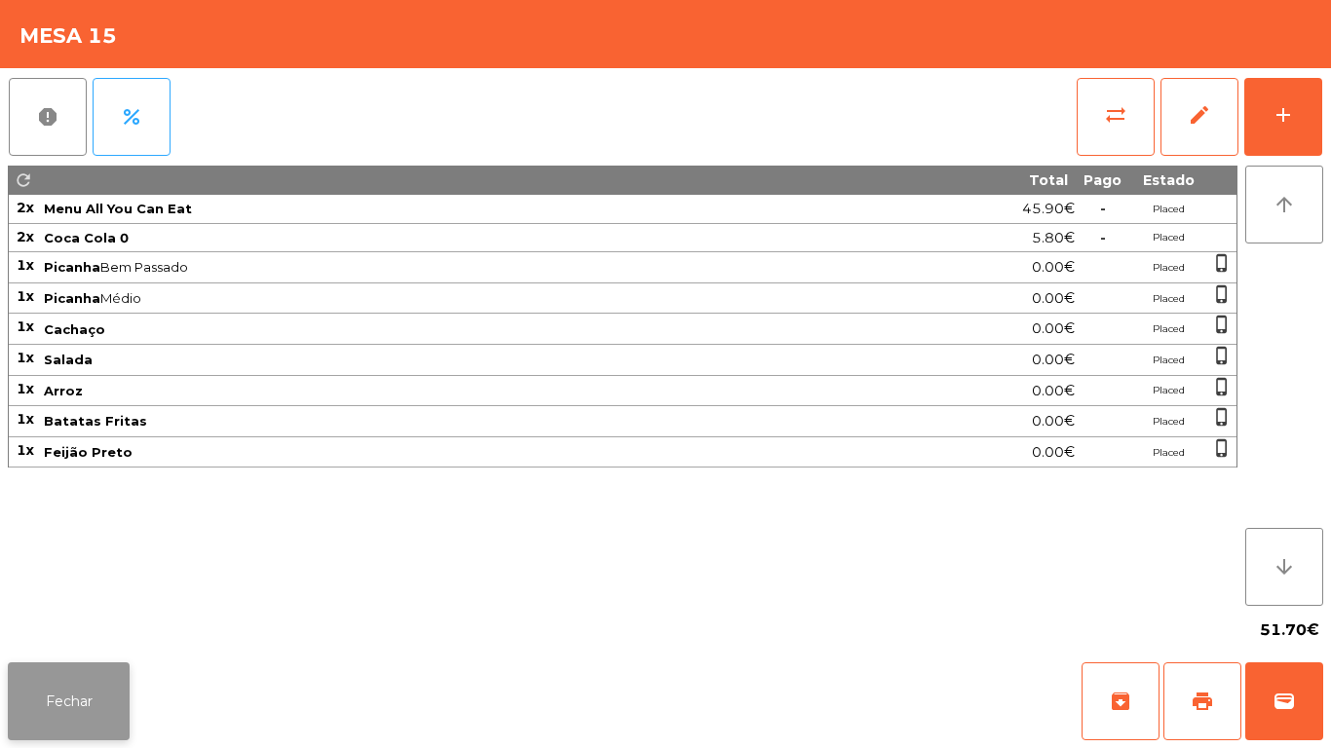
click at [115, 685] on button "Fechar" at bounding box center [69, 702] width 122 height 78
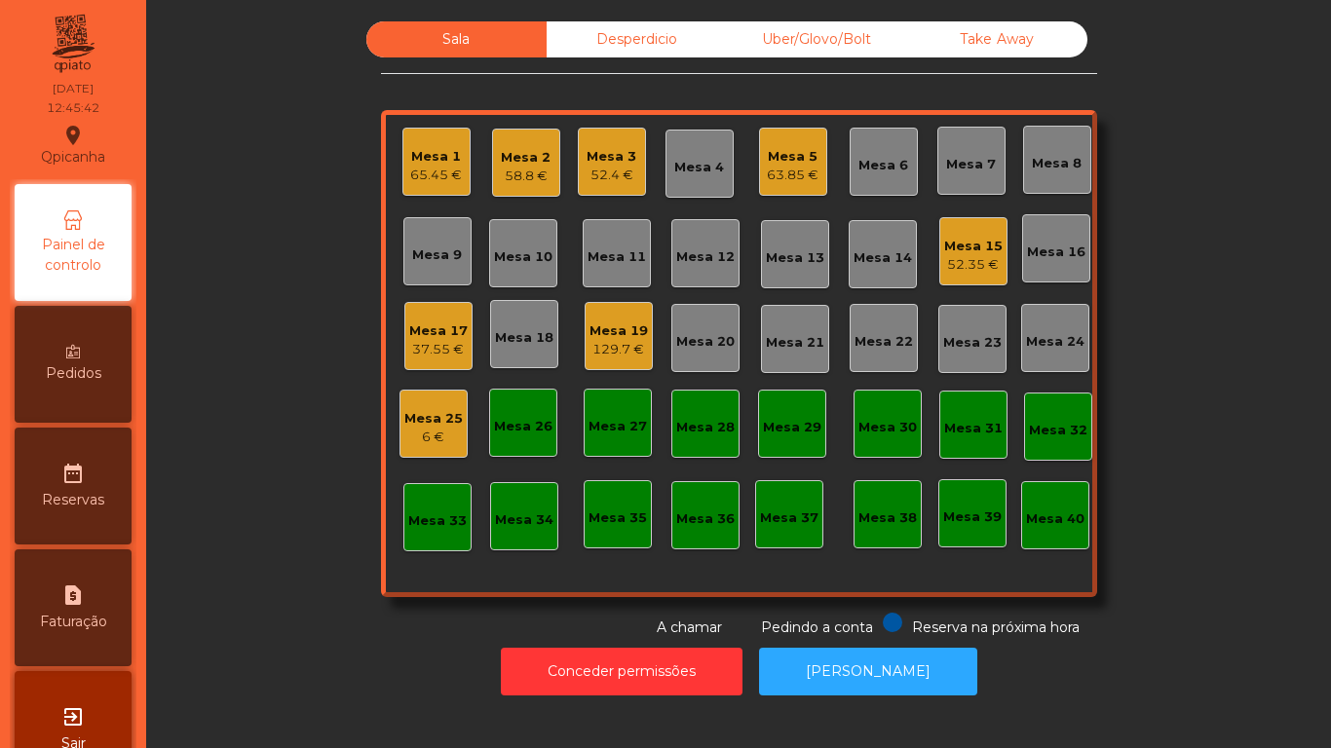
click at [630, 358] on div "129.7 €" at bounding box center [618, 349] width 58 height 19
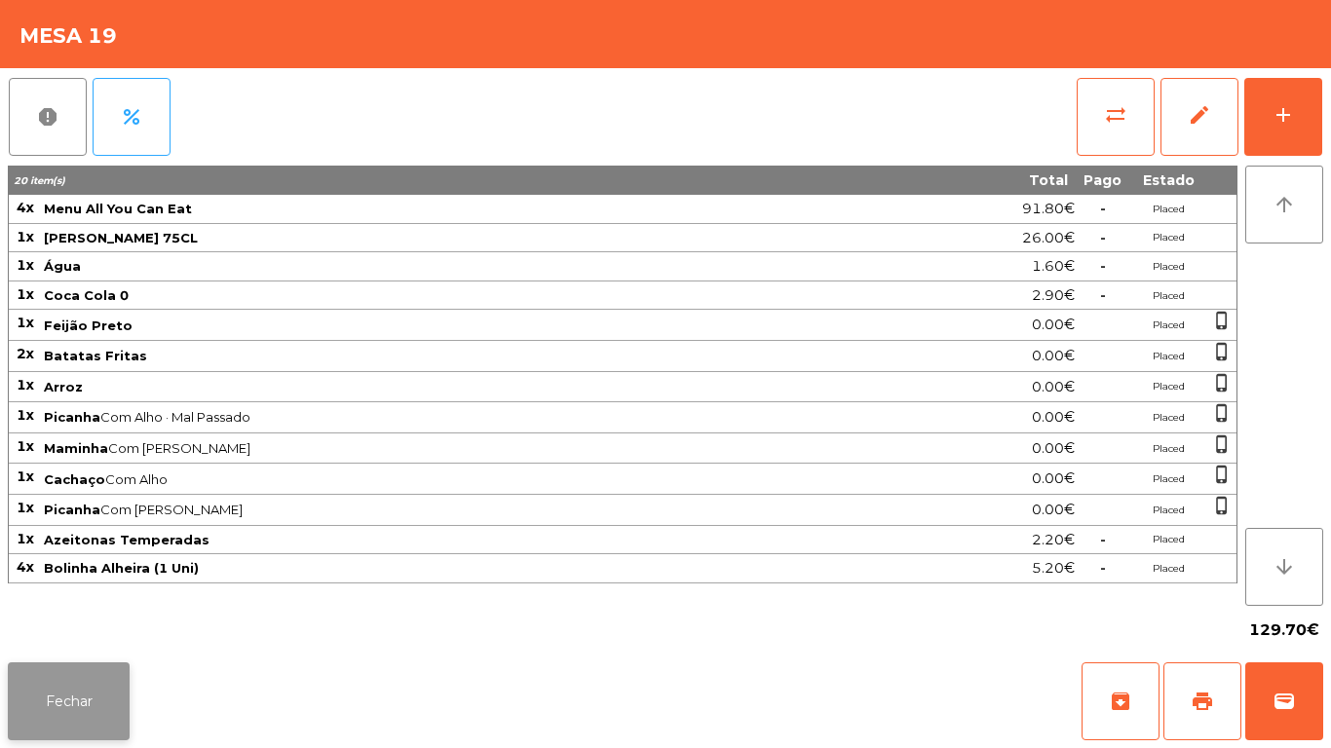
click at [95, 715] on button "Fechar" at bounding box center [69, 702] width 122 height 78
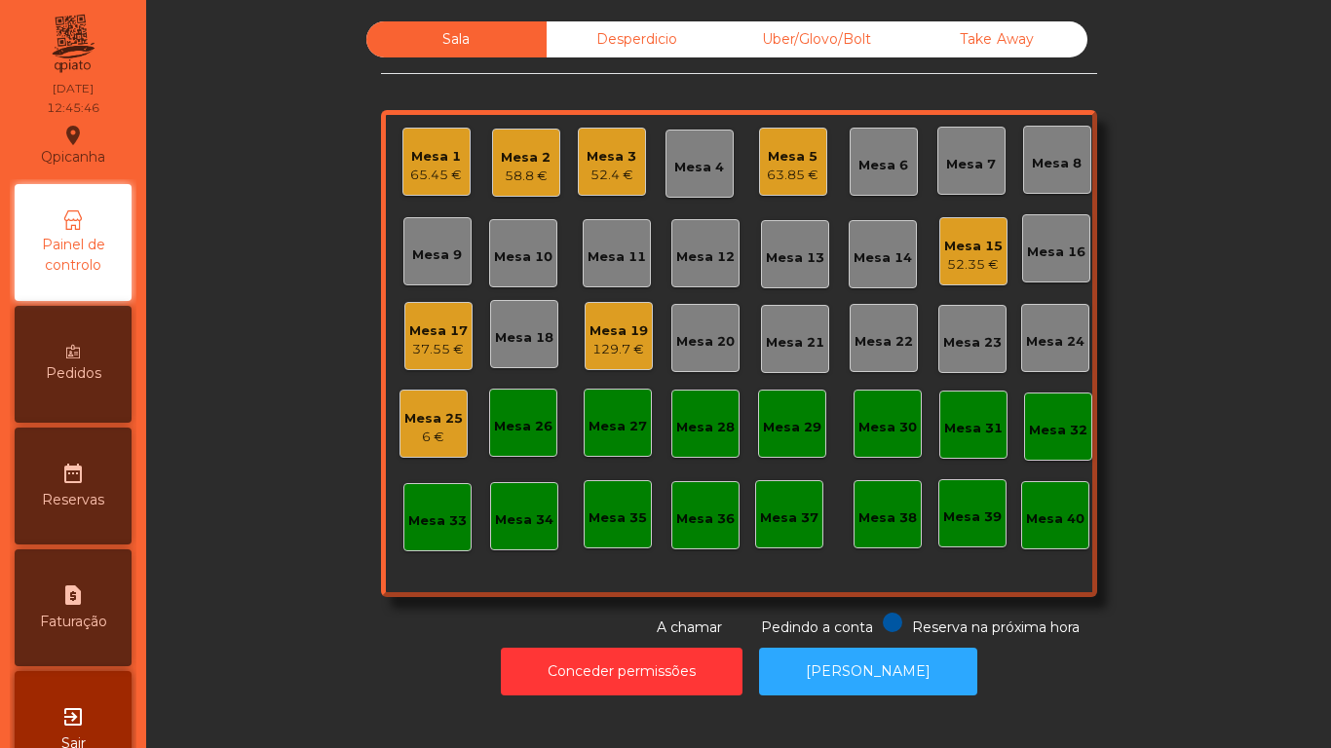
click at [433, 337] on div "Mesa 17" at bounding box center [438, 331] width 58 height 19
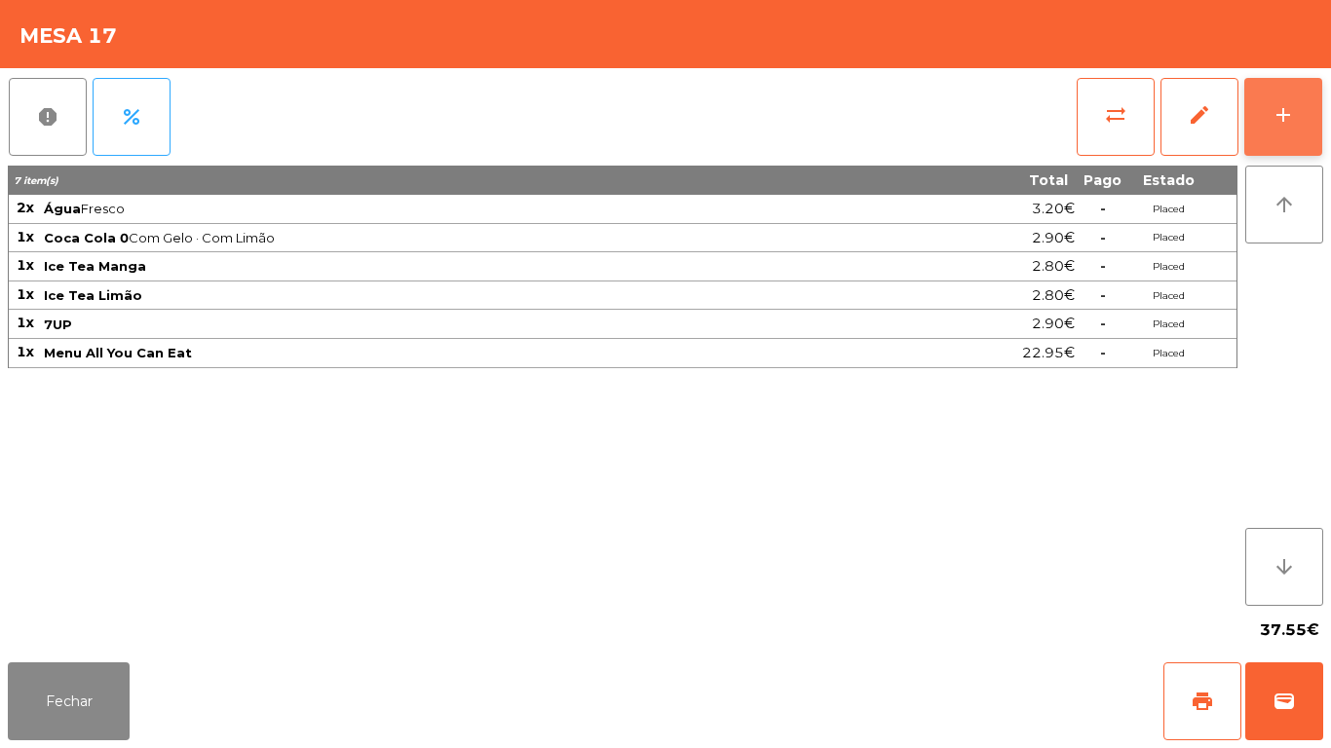
click at [1282, 127] on button "add" at bounding box center [1283, 117] width 78 height 78
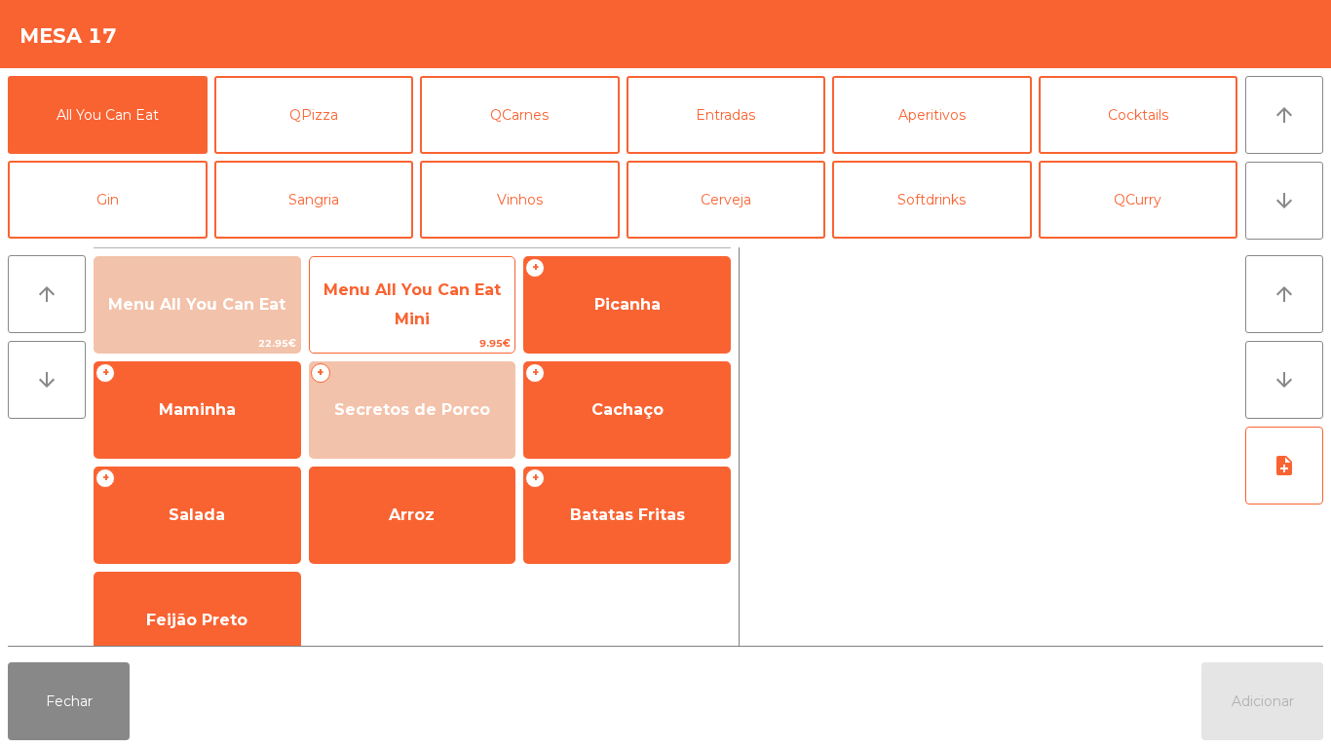
click at [434, 313] on span "Menu All You Can Eat Mini" at bounding box center [413, 305] width 206 height 83
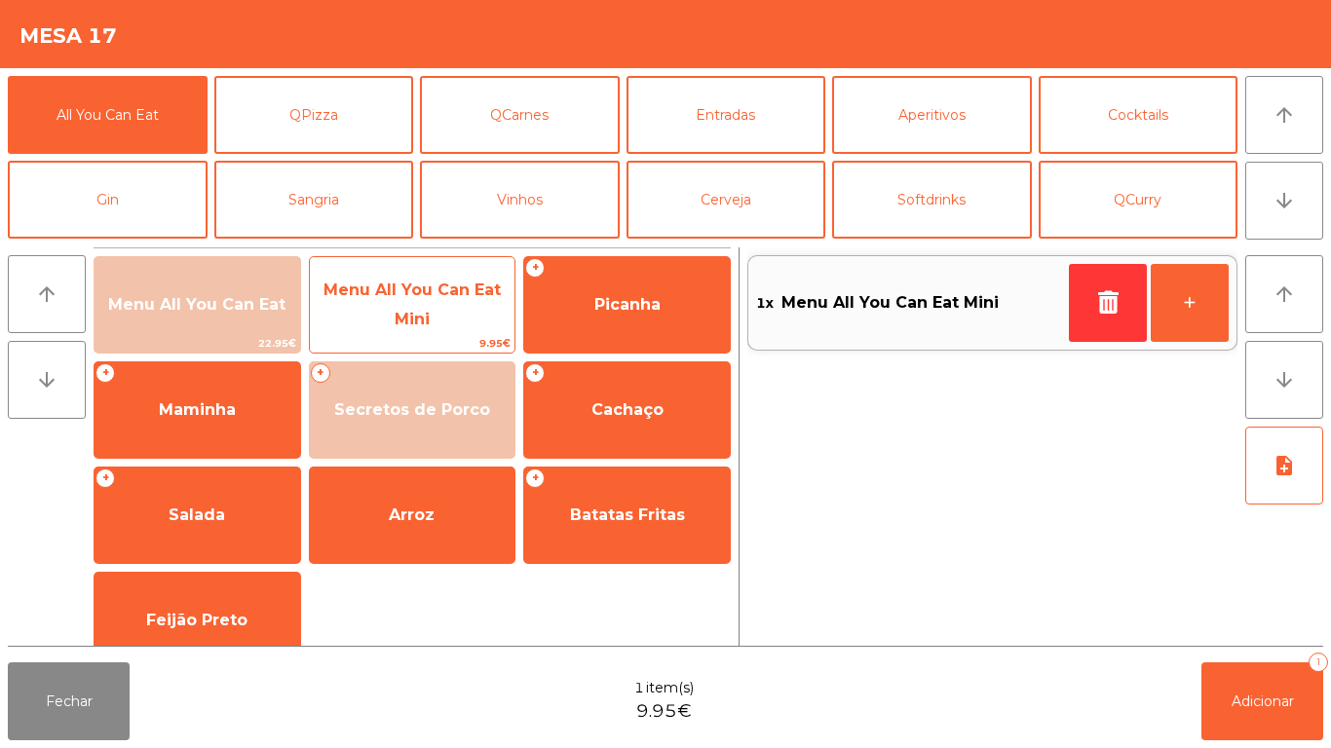
click at [442, 304] on span "Menu All You Can Eat Mini" at bounding box center [413, 305] width 206 height 83
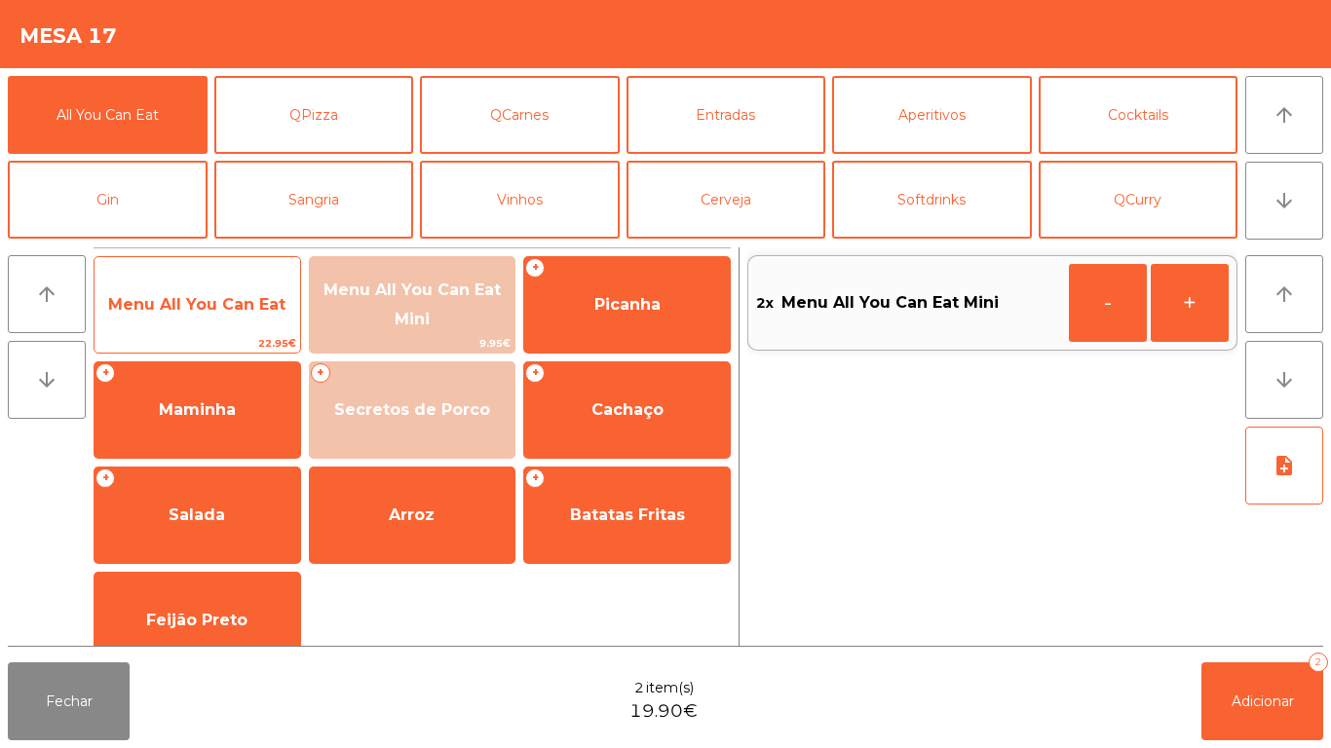
click at [241, 291] on span "Menu All You Can Eat" at bounding box center [198, 305] width 206 height 53
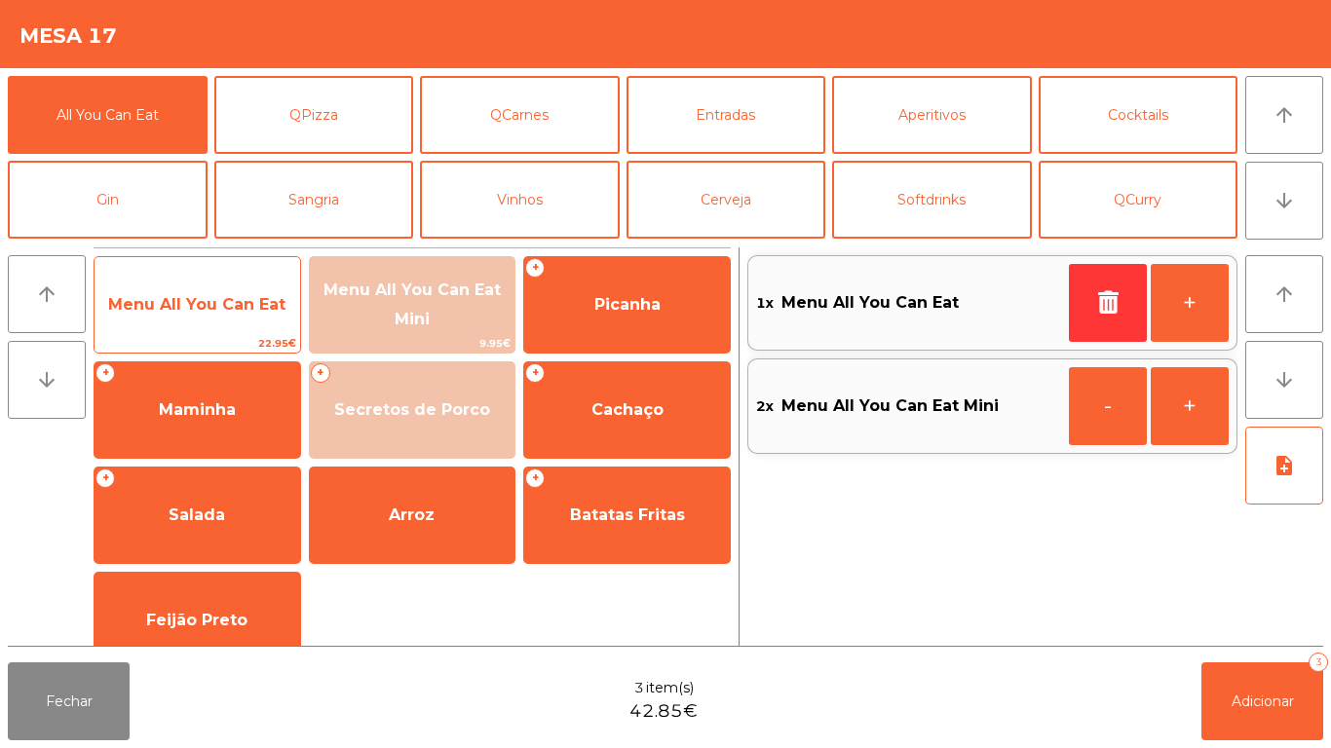
click at [244, 295] on span "Menu All You Can Eat" at bounding box center [196, 304] width 177 height 19
click at [244, 297] on span "Menu All You Can Eat" at bounding box center [196, 304] width 177 height 19
click at [235, 277] on div "Menu All You Can Eat 22.95€" at bounding box center [198, 304] width 208 height 97
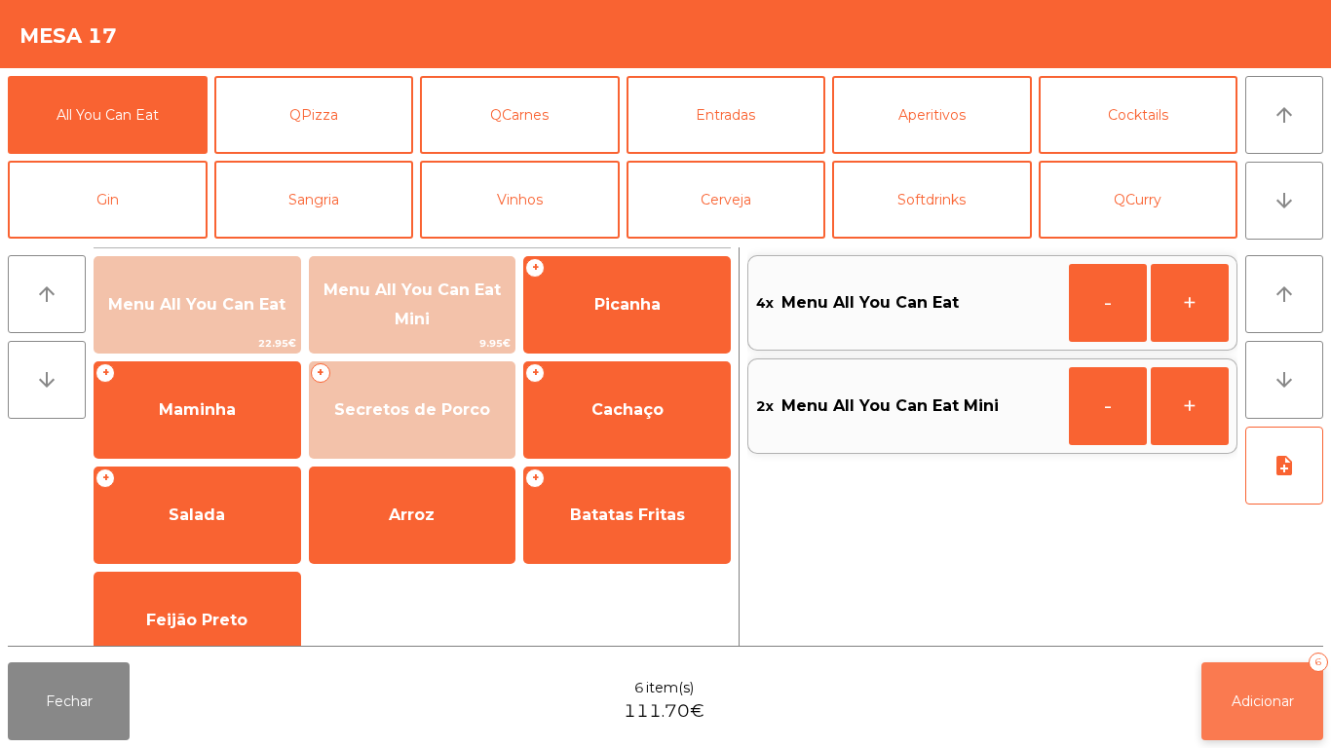
click at [1275, 680] on button "Adicionar 6" at bounding box center [1262, 702] width 122 height 78
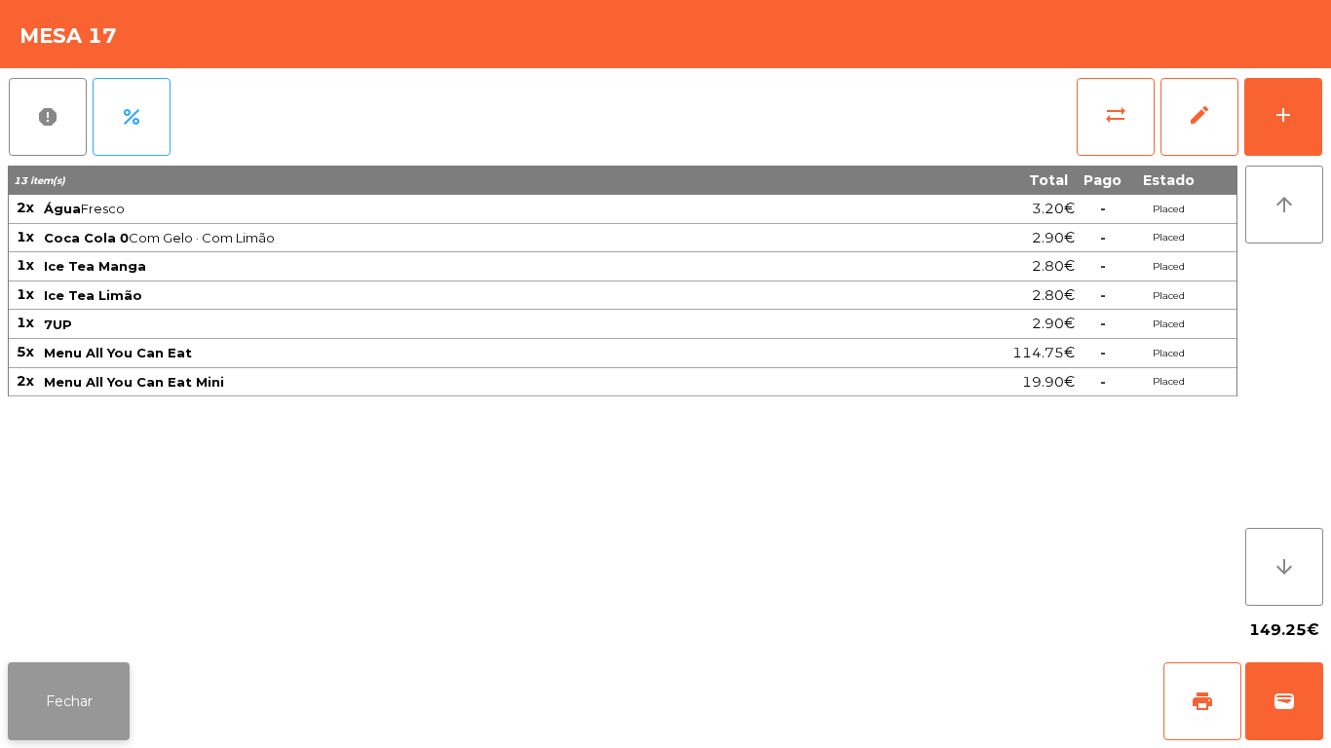
click at [81, 665] on button "Fechar" at bounding box center [69, 702] width 122 height 78
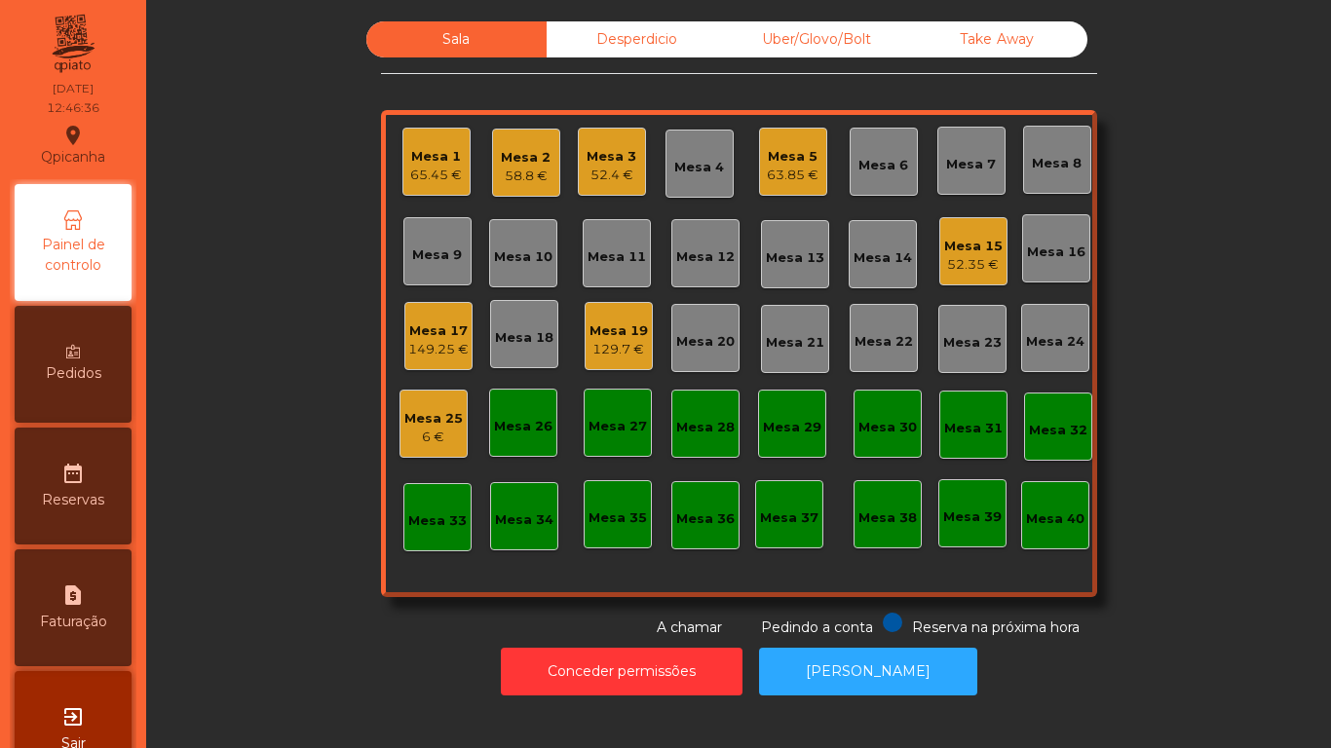
click at [978, 259] on div "52.35 €" at bounding box center [973, 264] width 58 height 19
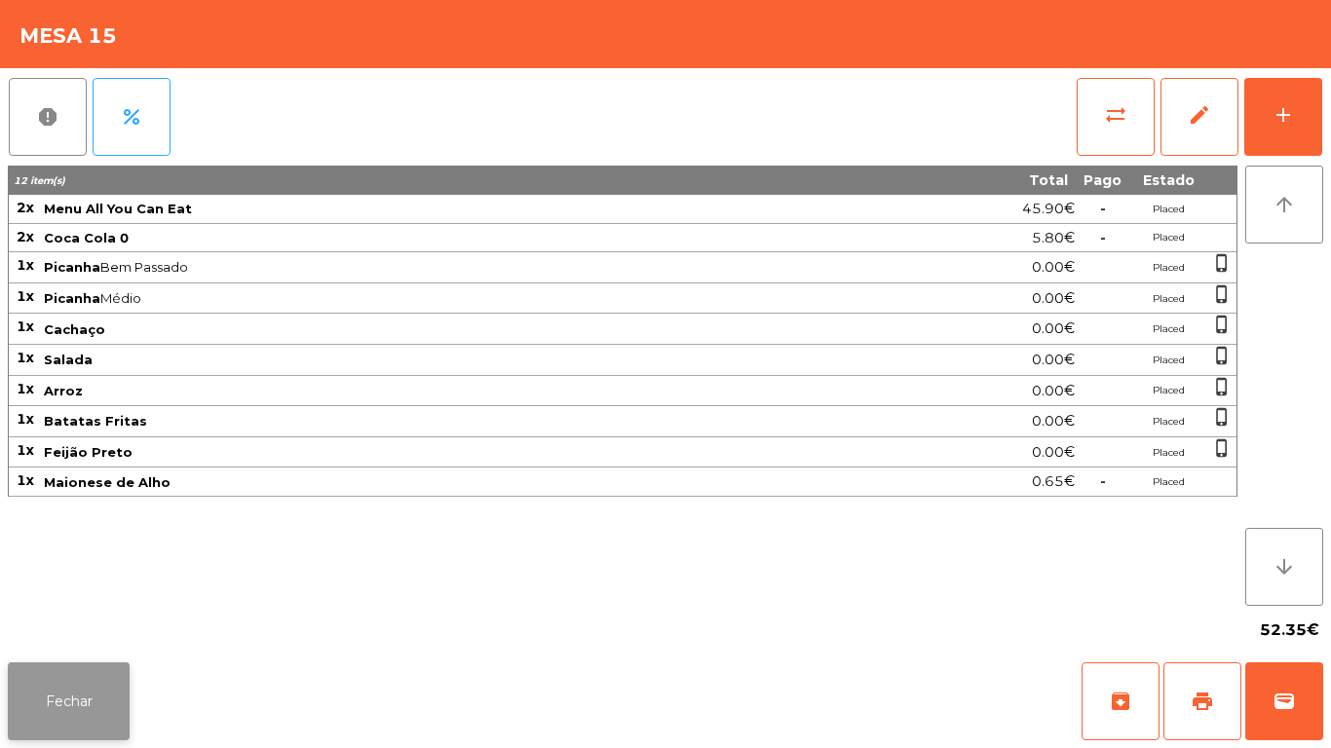
click at [81, 694] on button "Fechar" at bounding box center [69, 702] width 122 height 78
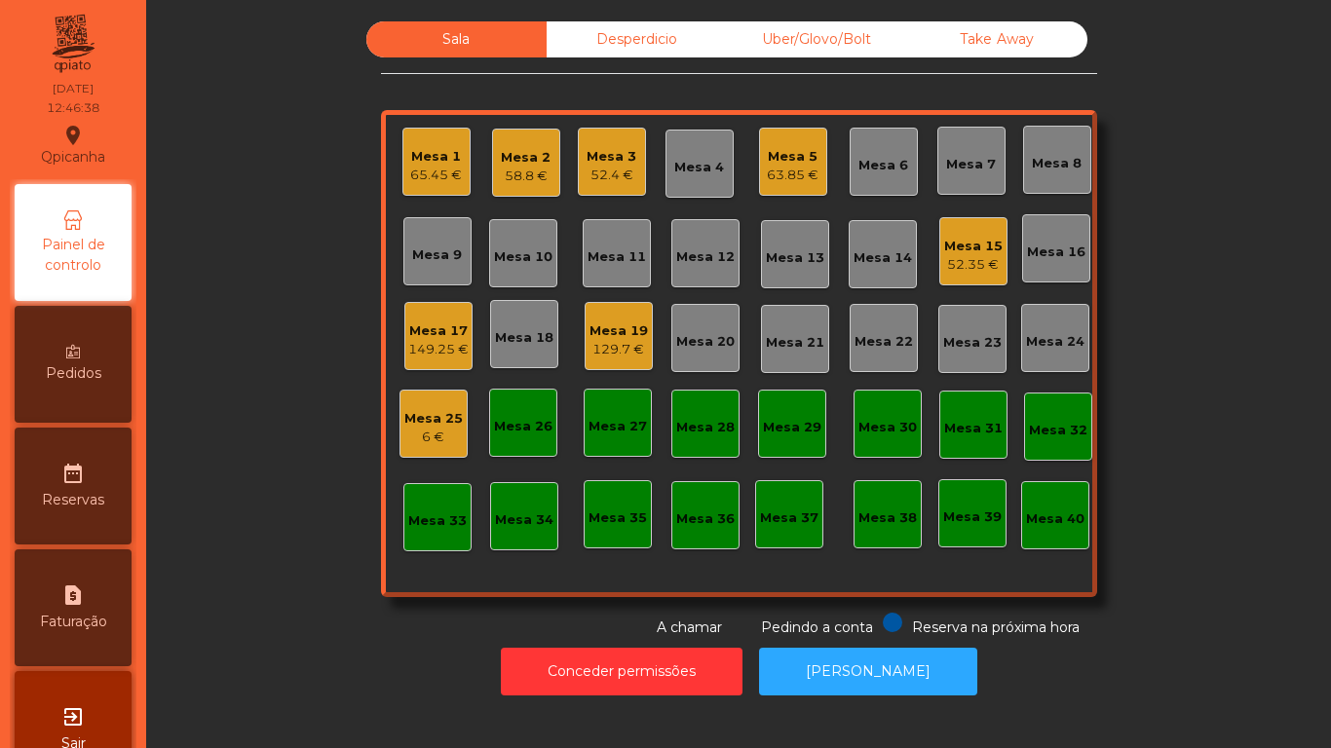
click at [791, 159] on div "Mesa 5" at bounding box center [793, 156] width 52 height 19
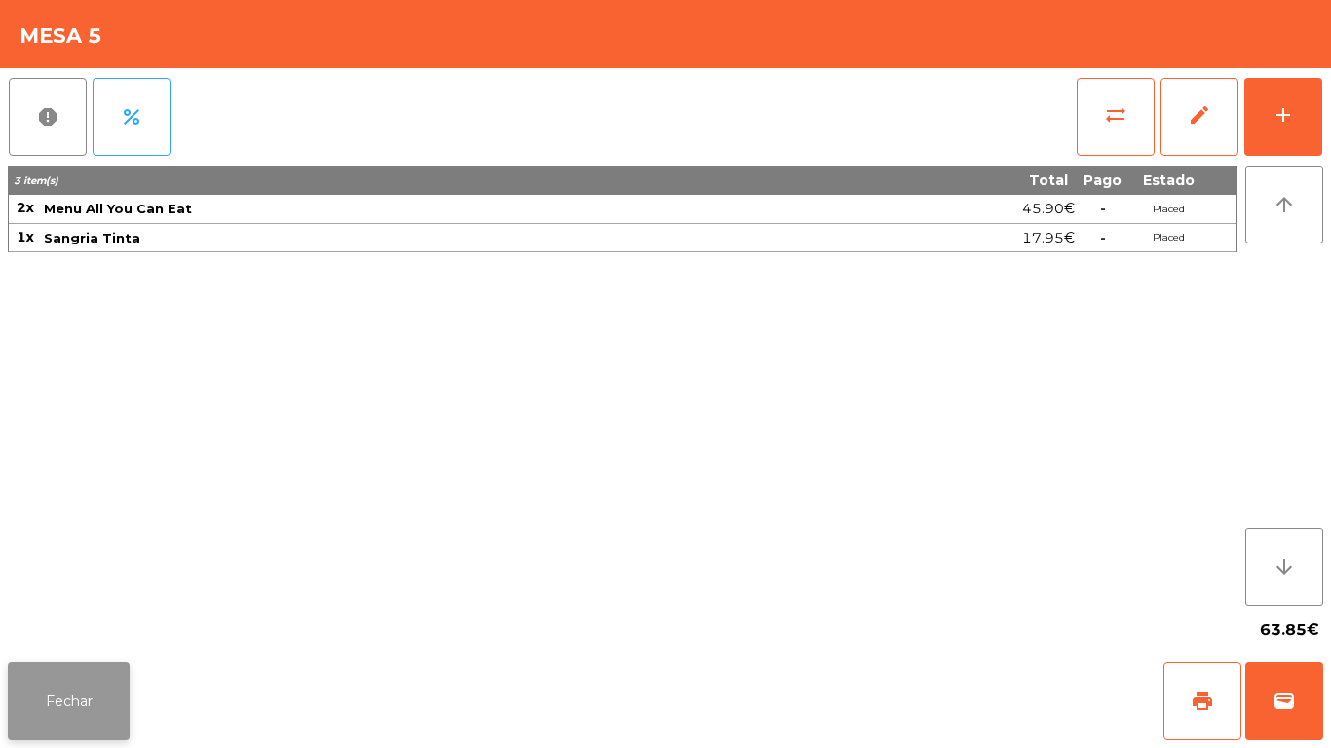
click at [94, 691] on button "Fechar" at bounding box center [69, 702] width 122 height 78
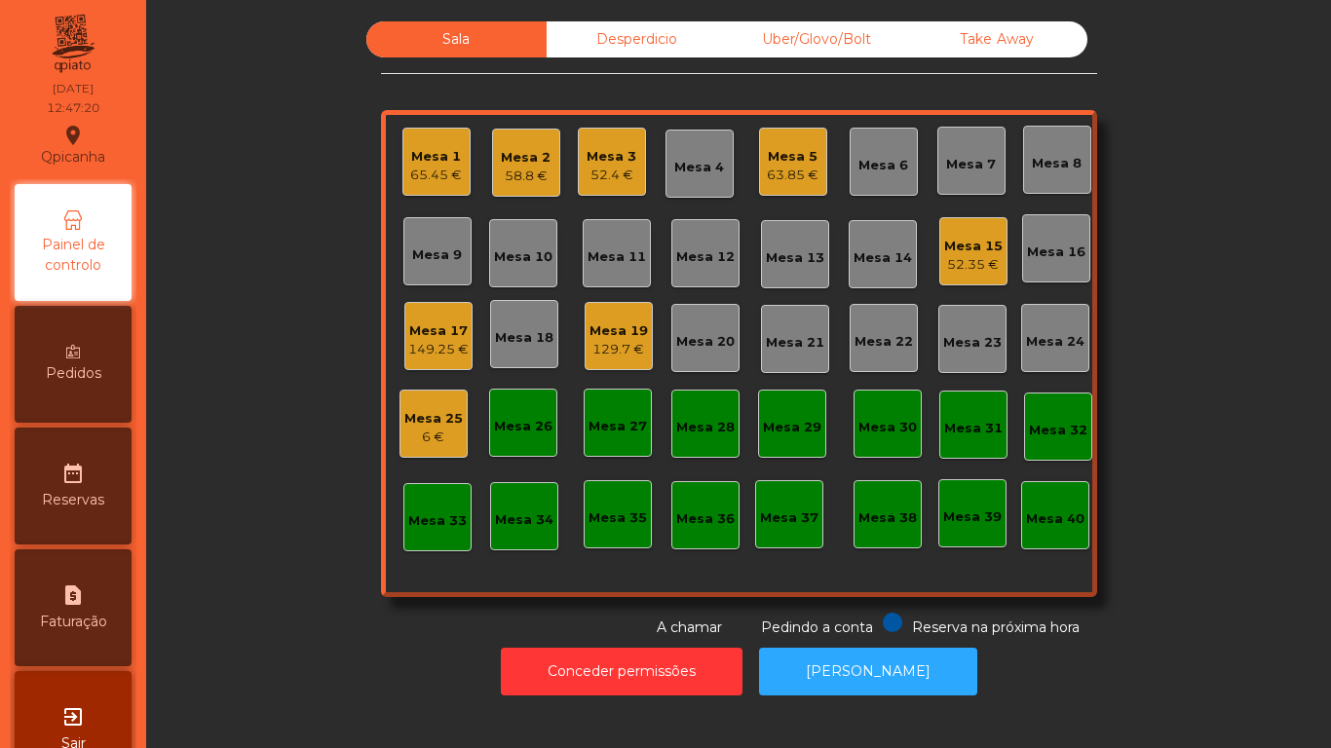
click at [781, 189] on div "Mesa 5 63.85 €" at bounding box center [793, 162] width 68 height 68
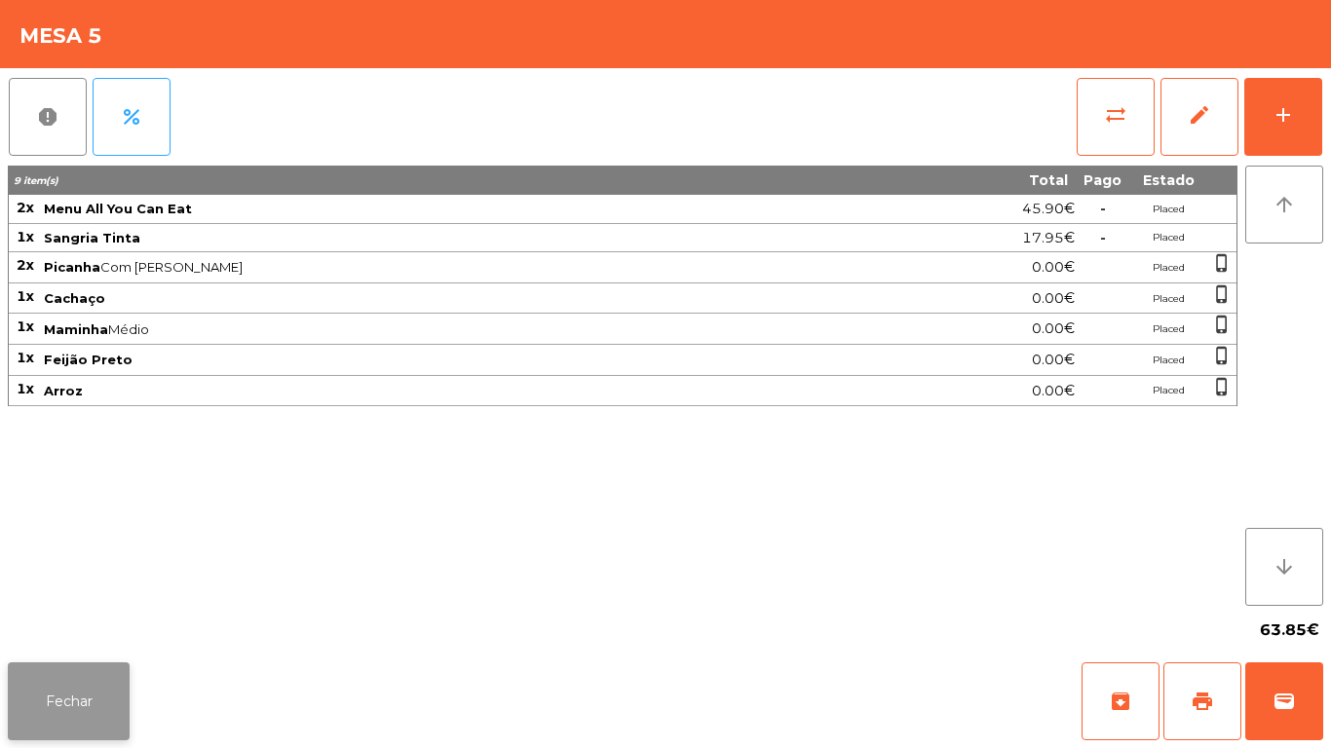
click at [106, 698] on button "Fechar" at bounding box center [69, 702] width 122 height 78
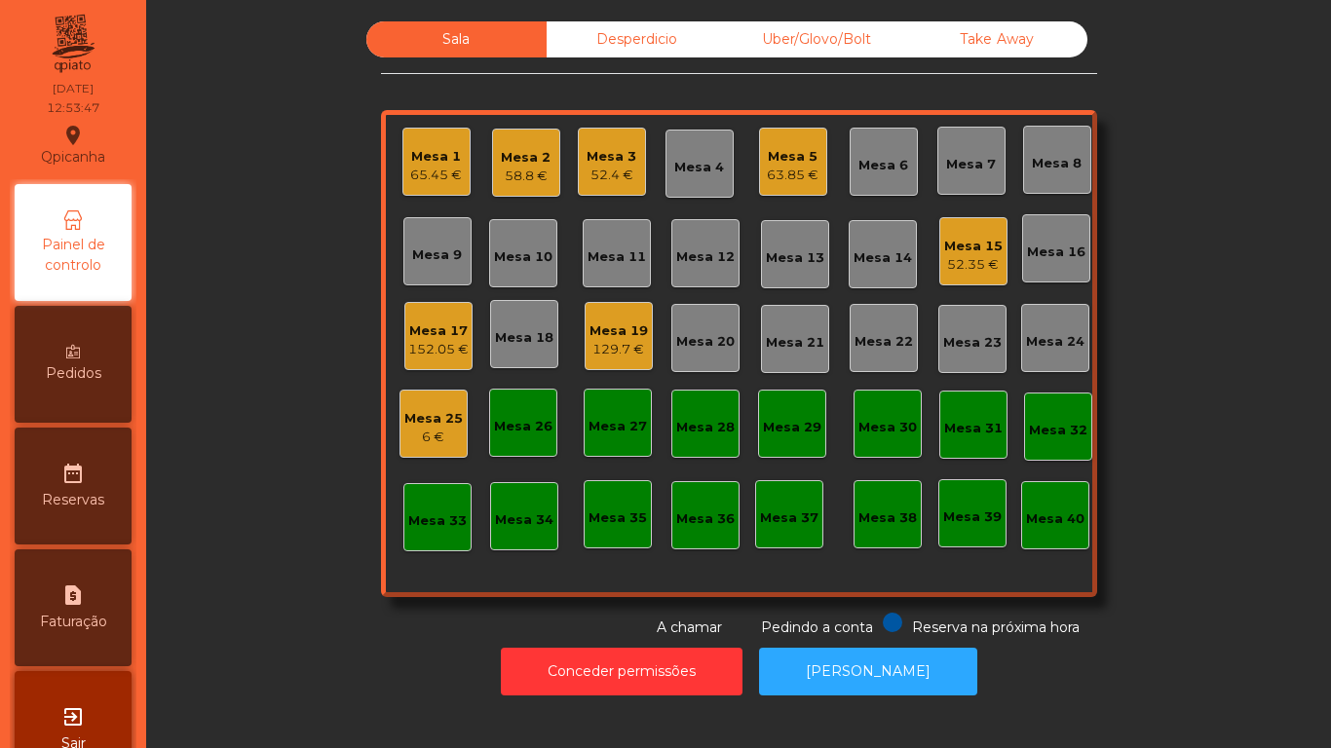
click at [774, 155] on div "Mesa 5" at bounding box center [793, 156] width 52 height 19
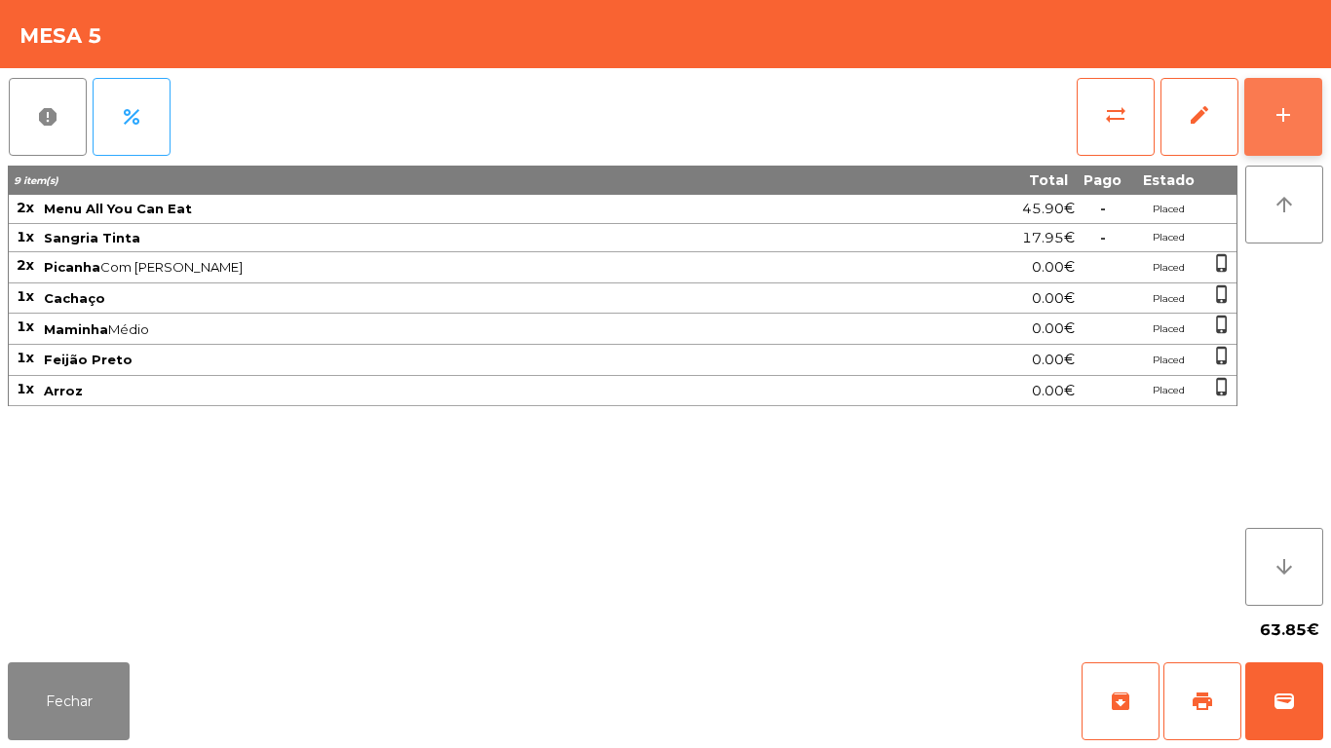
click at [1280, 135] on button "add" at bounding box center [1283, 117] width 78 height 78
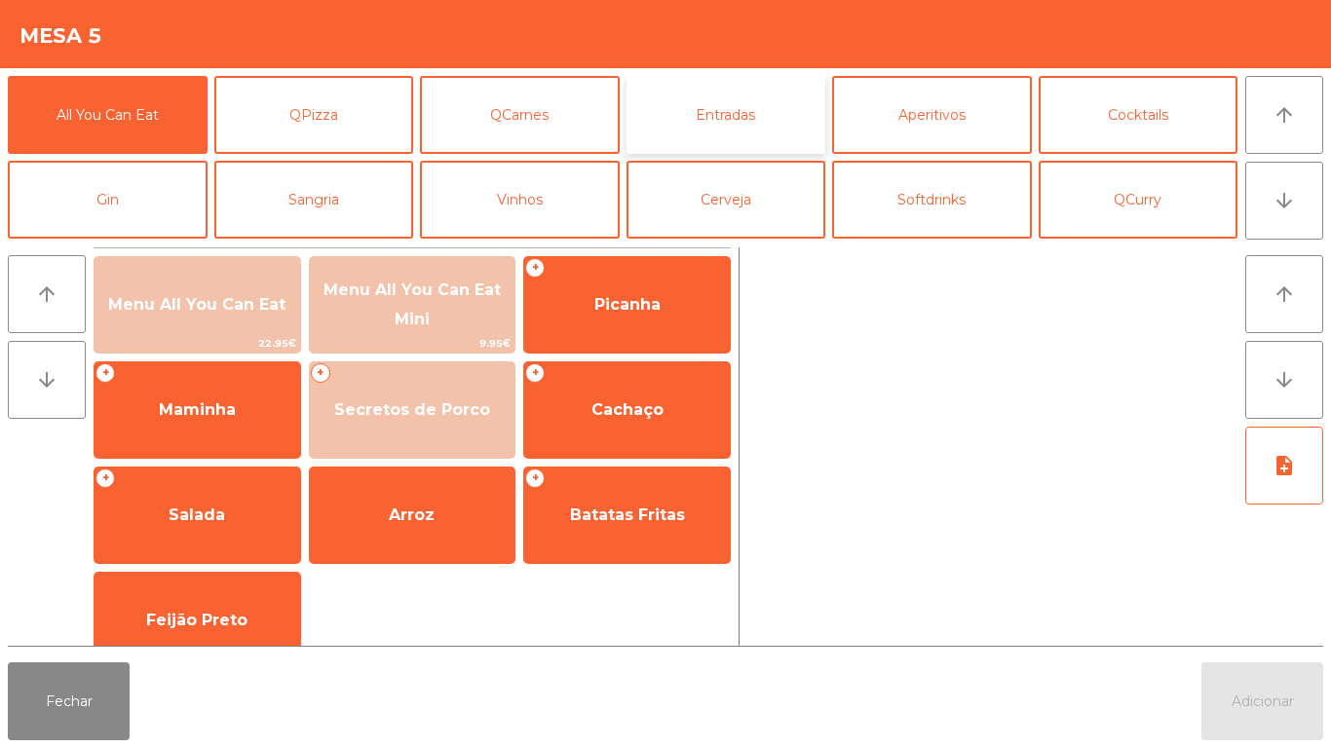
click at [762, 115] on button "Entradas" at bounding box center [726, 115] width 200 height 78
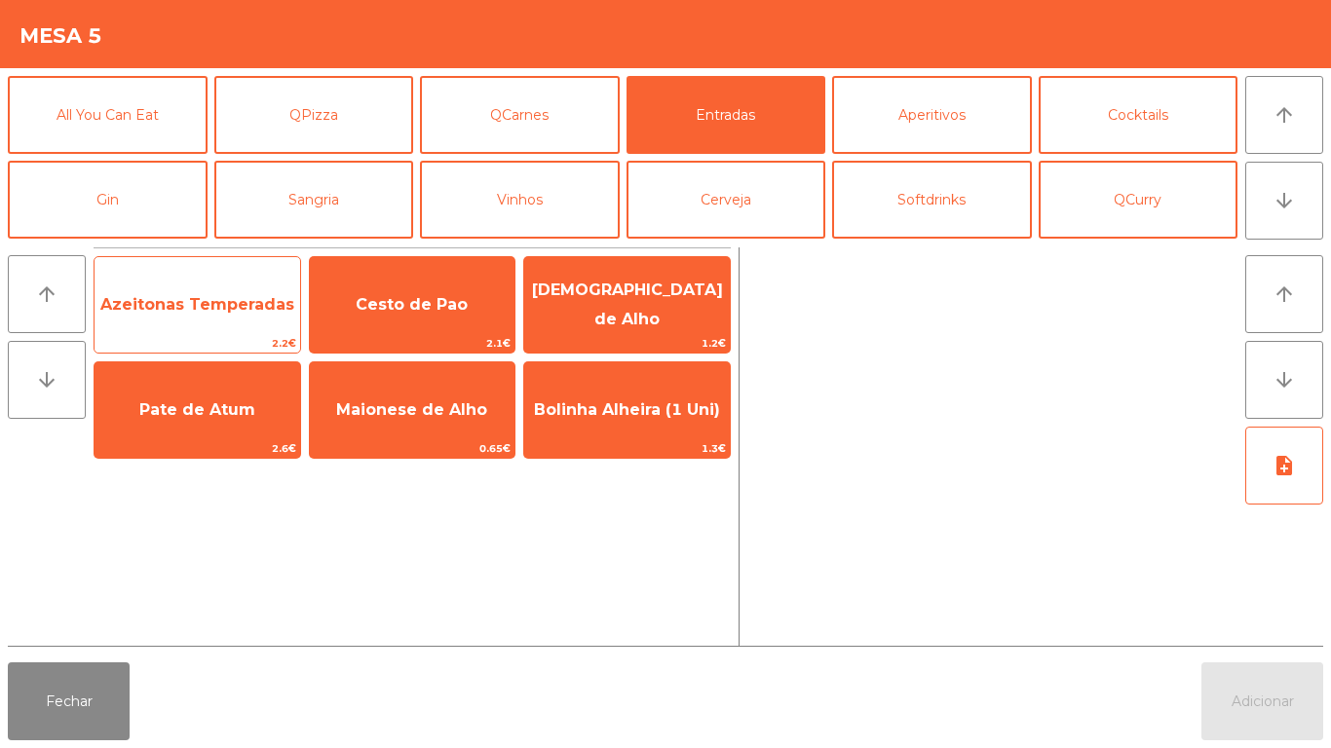
click at [233, 317] on span "Azeitonas Temperadas" at bounding box center [198, 305] width 206 height 53
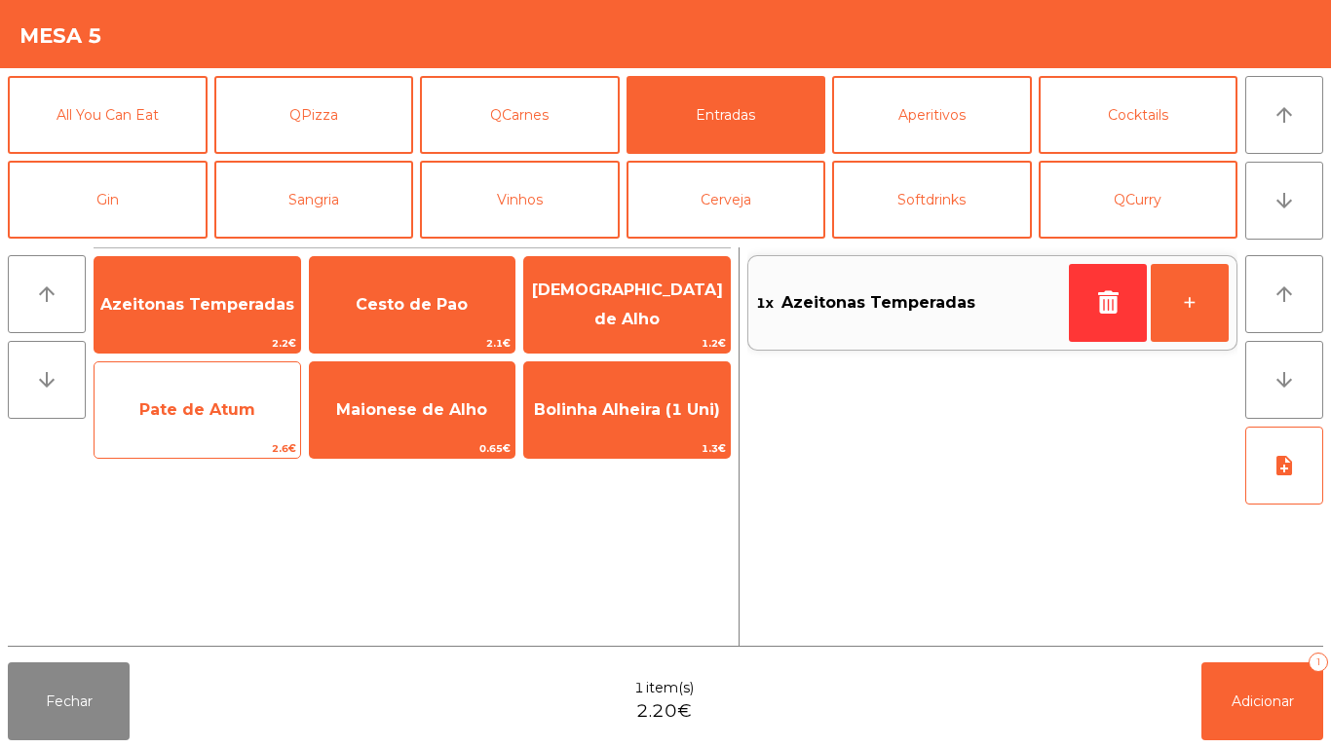
click at [211, 422] on span "Pate de Atum" at bounding box center [198, 410] width 206 height 53
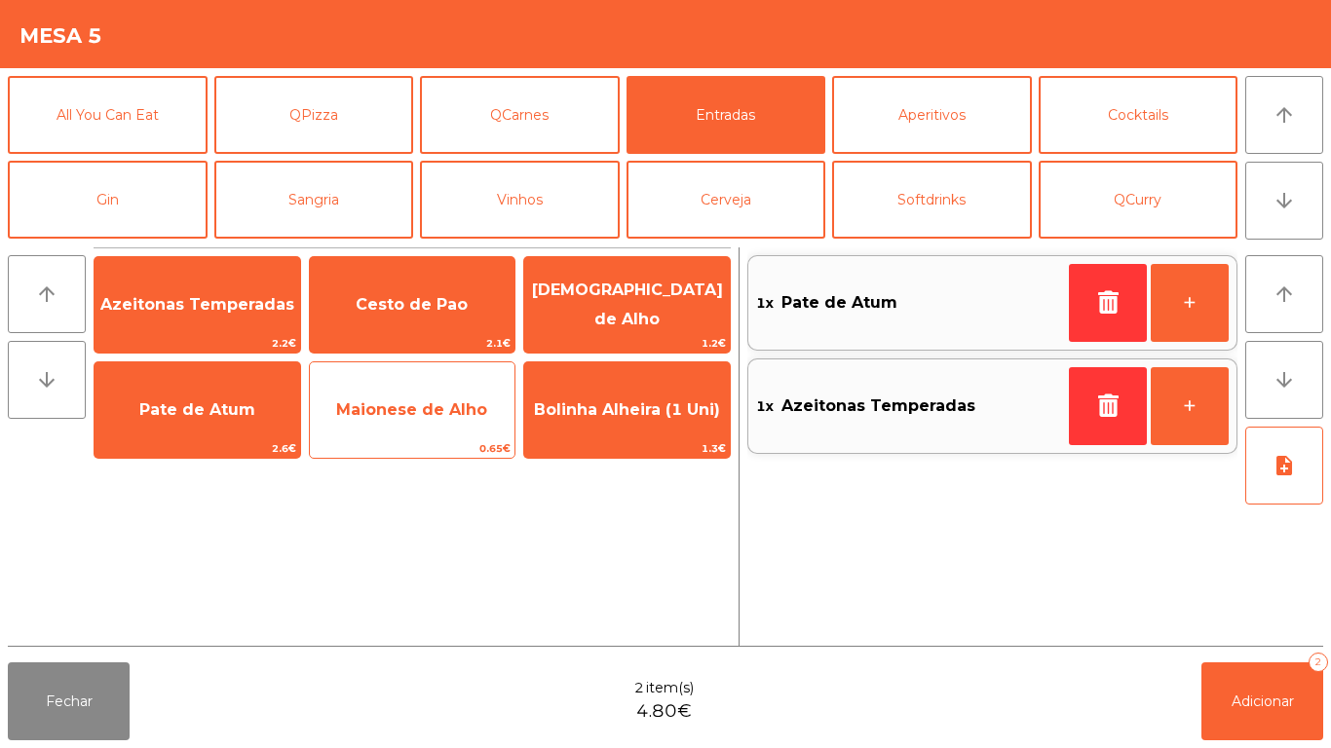
click at [432, 409] on span "Maionese de Alho" at bounding box center [411, 409] width 151 height 19
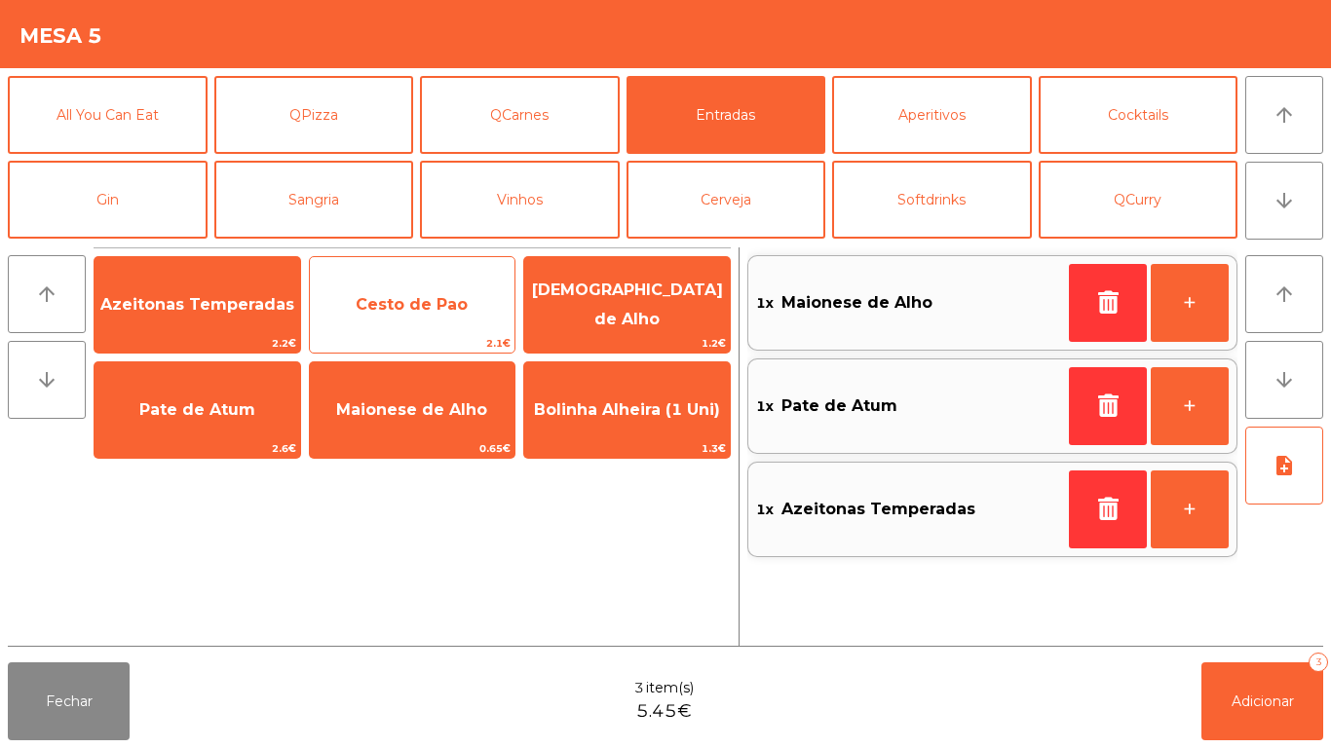
click at [450, 318] on span "Cesto de Pao" at bounding box center [413, 305] width 206 height 53
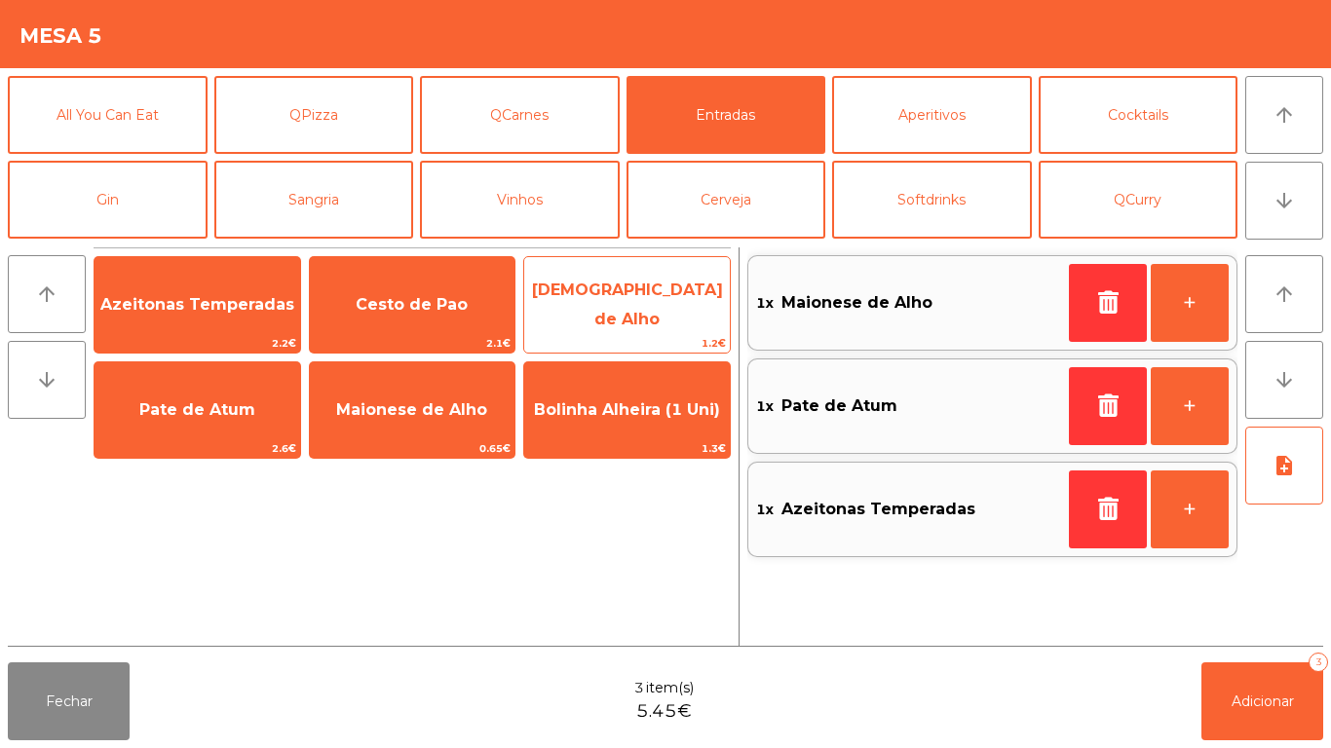
click at [660, 313] on span "[DEMOGRAPHIC_DATA] de Alho" at bounding box center [627, 305] width 191 height 48
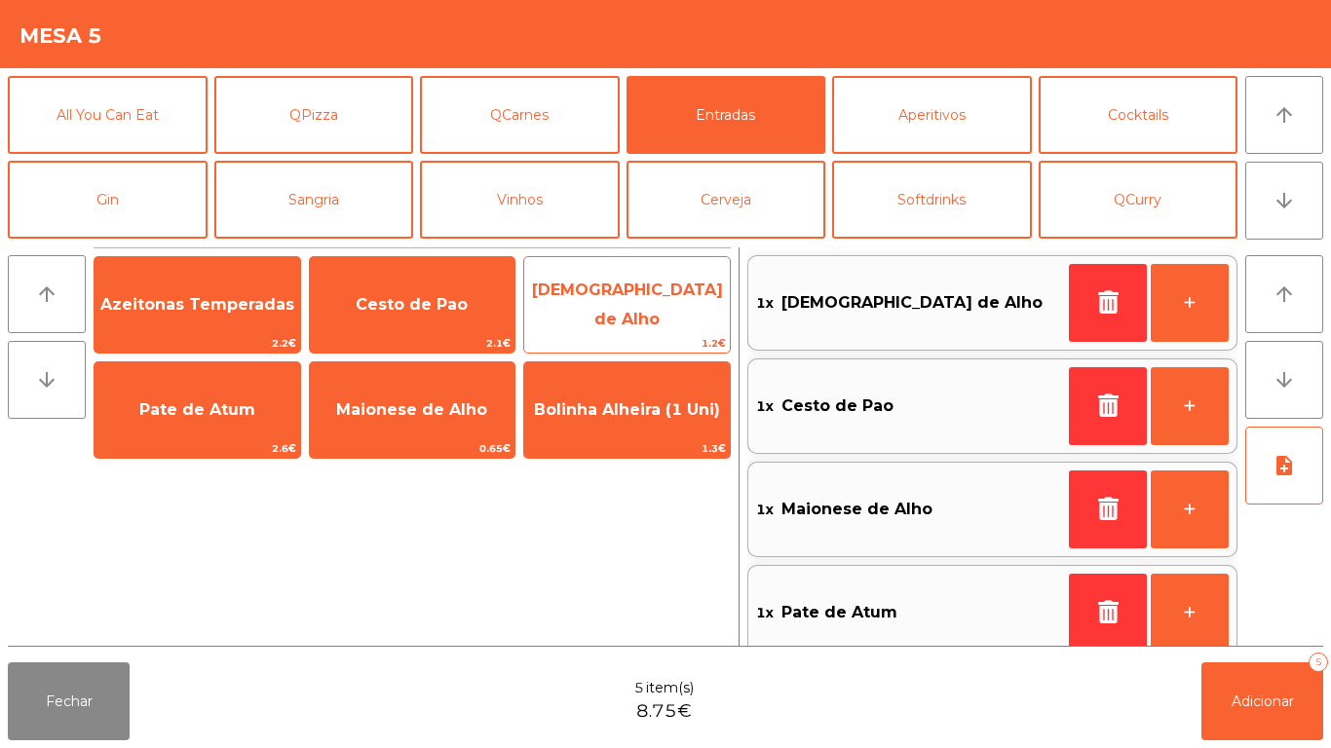
scroll to position [8, 0]
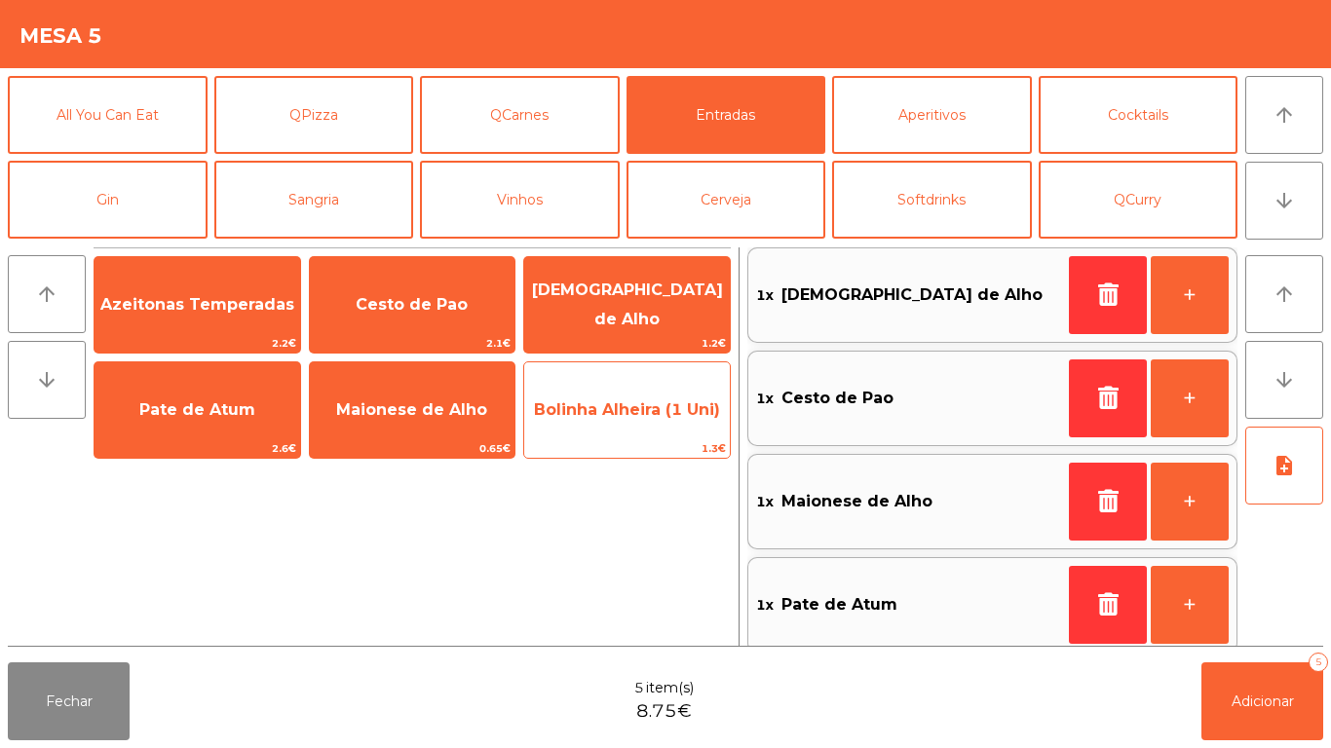
click at [652, 432] on span "Bolinha Alheira (1 Uni)" at bounding box center [627, 410] width 206 height 53
click at [661, 457] on span "1.3€" at bounding box center [627, 448] width 206 height 19
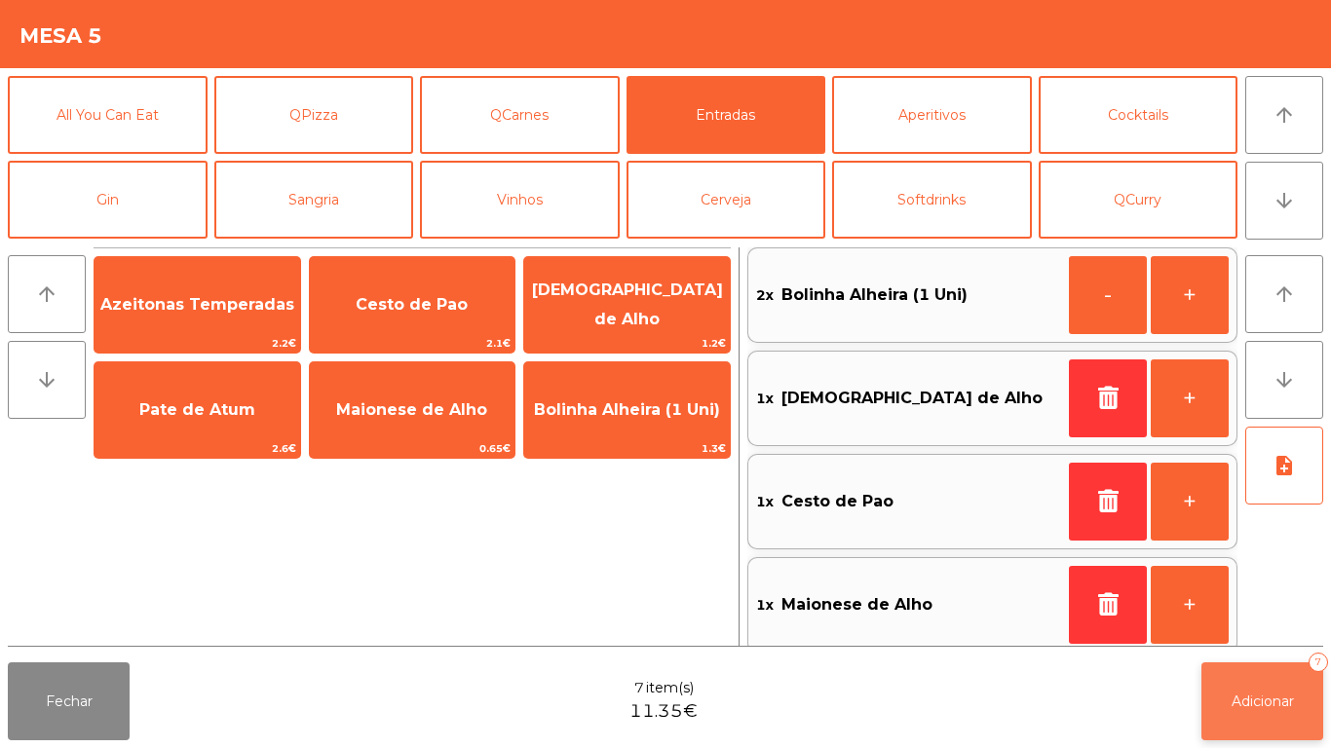
click at [1267, 701] on span "Adicionar" at bounding box center [1262, 702] width 62 height 18
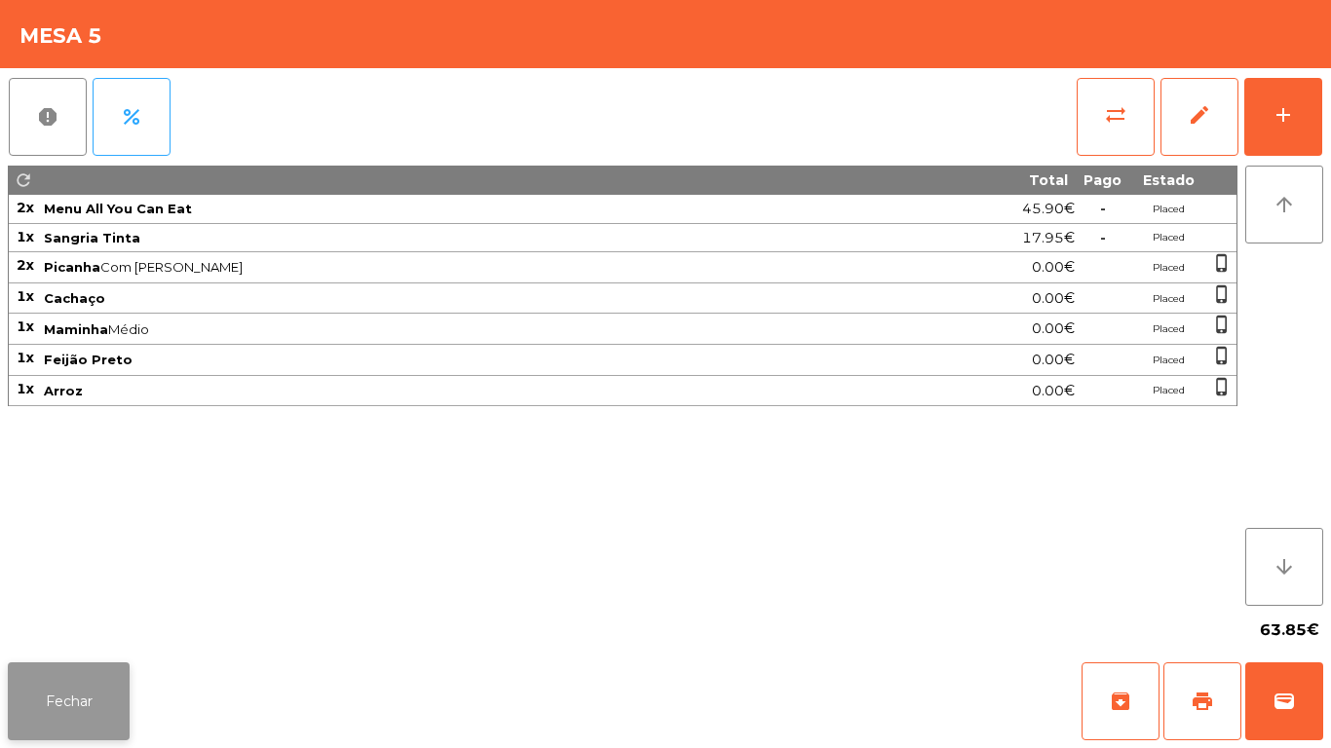
click at [101, 684] on button "Fechar" at bounding box center [69, 702] width 122 height 78
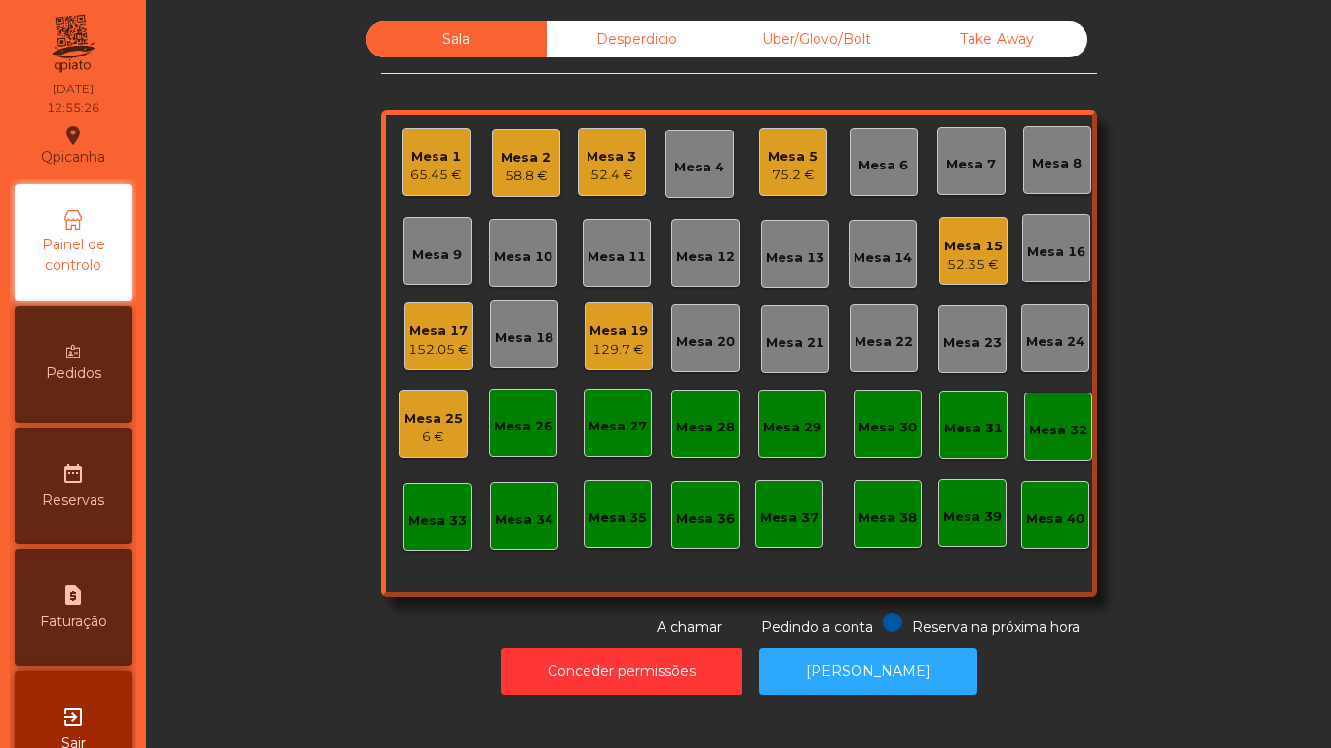
click at [529, 333] on div "Mesa 18" at bounding box center [524, 337] width 58 height 19
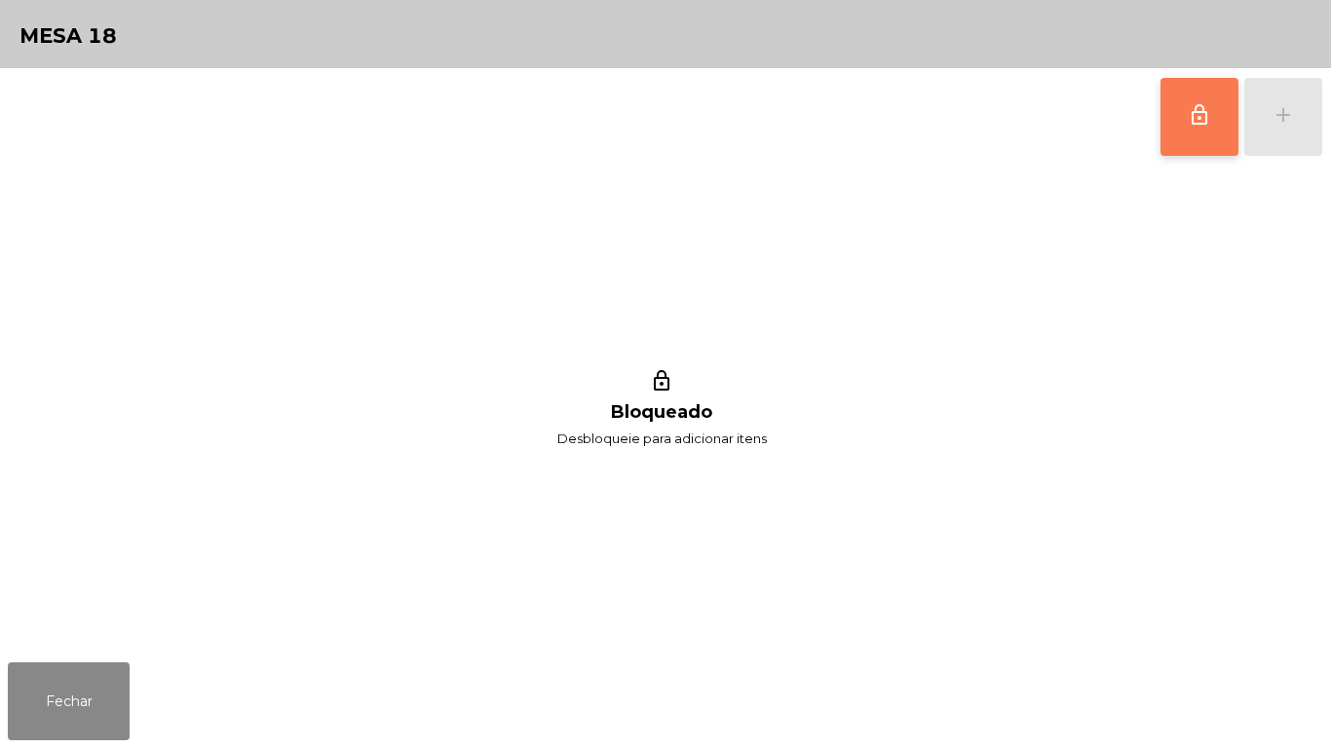
click at [1184, 130] on button "lock_outline" at bounding box center [1199, 117] width 78 height 78
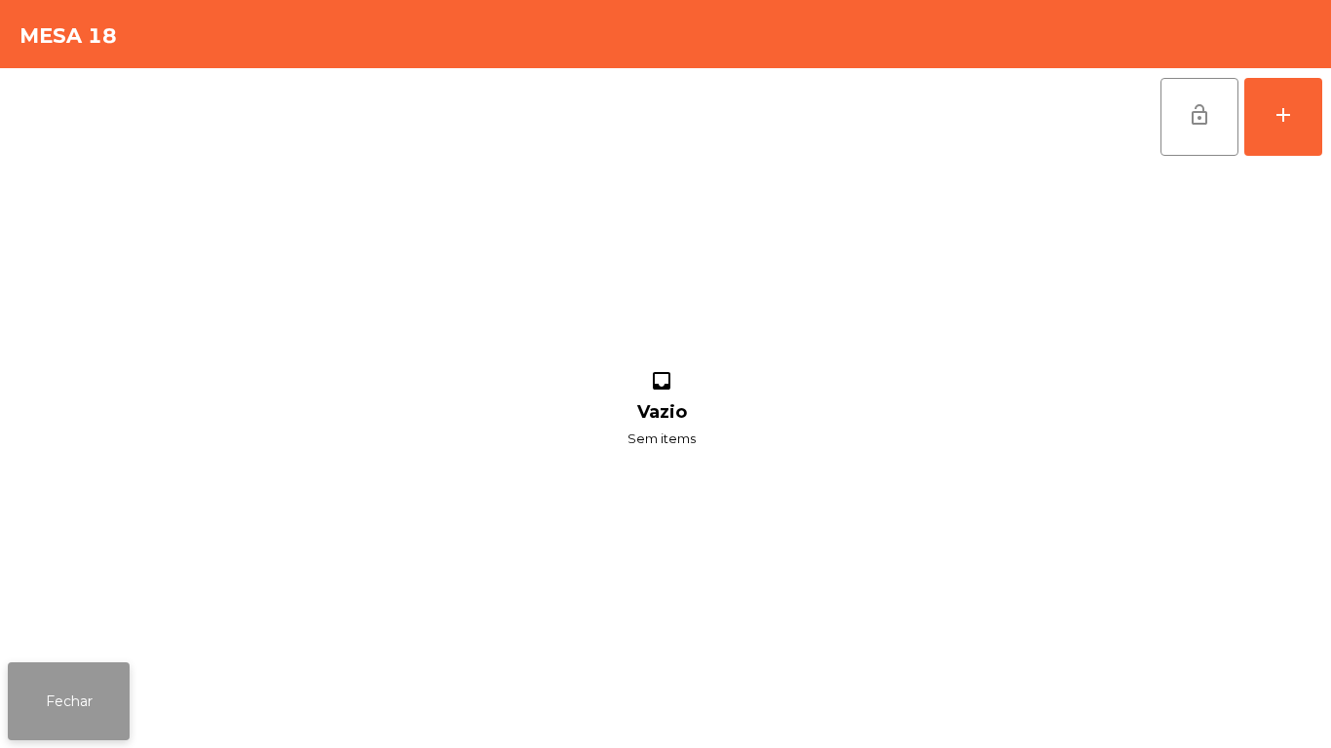
click at [78, 694] on button "Fechar" at bounding box center [69, 702] width 122 height 78
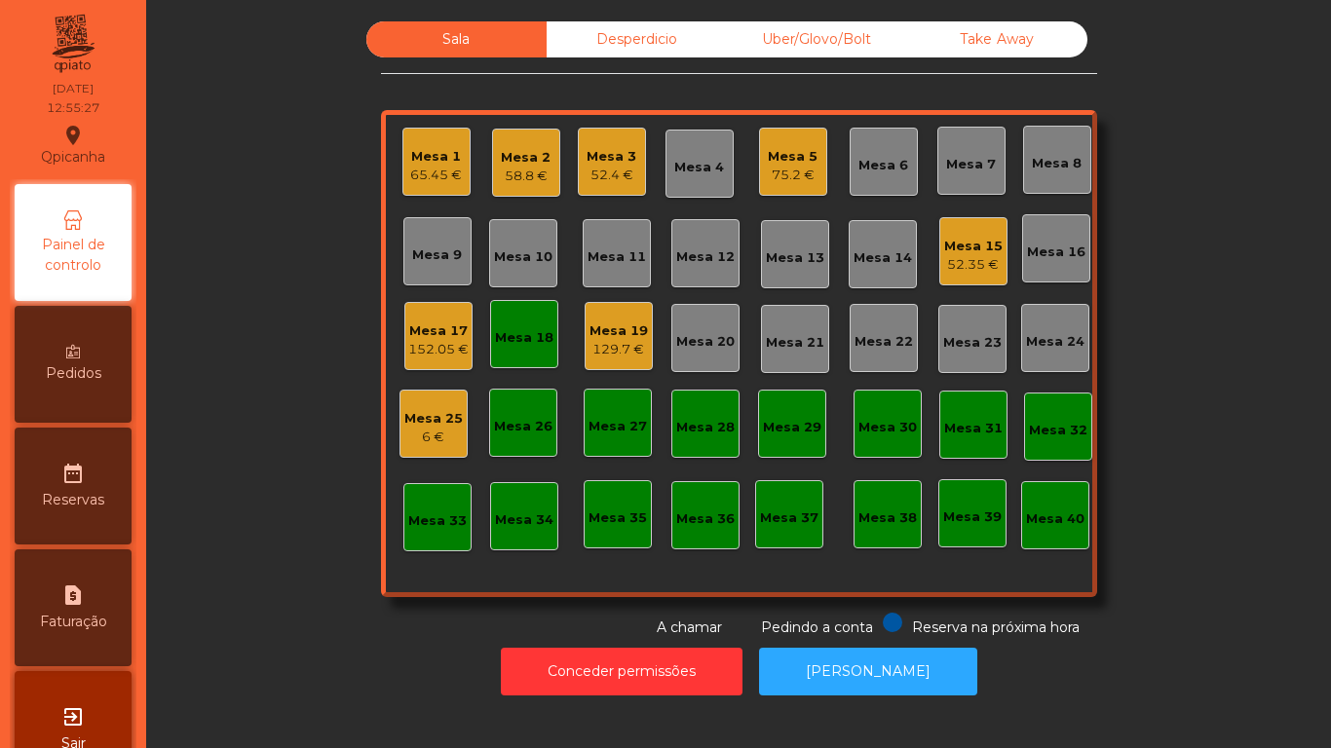
click at [448, 426] on div "Mesa 25" at bounding box center [433, 418] width 58 height 19
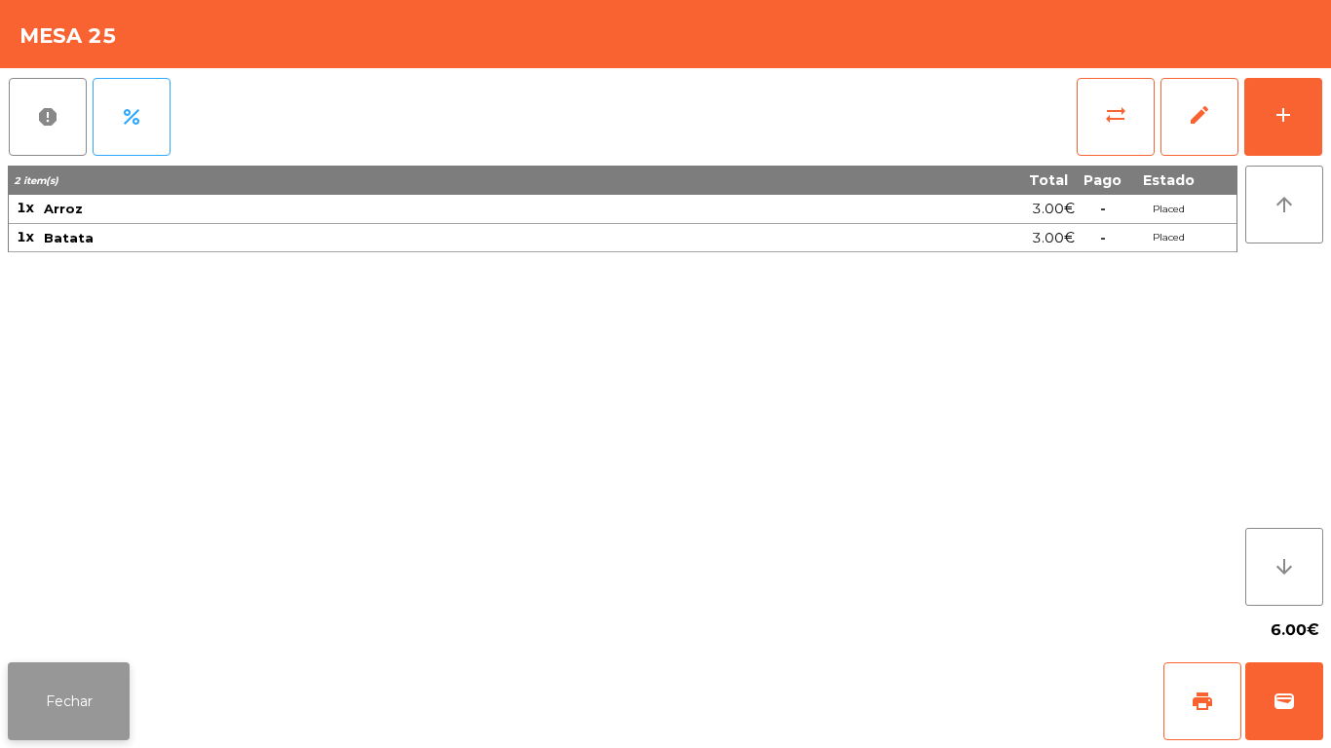
click at [100, 685] on button "Fechar" at bounding box center [69, 702] width 122 height 78
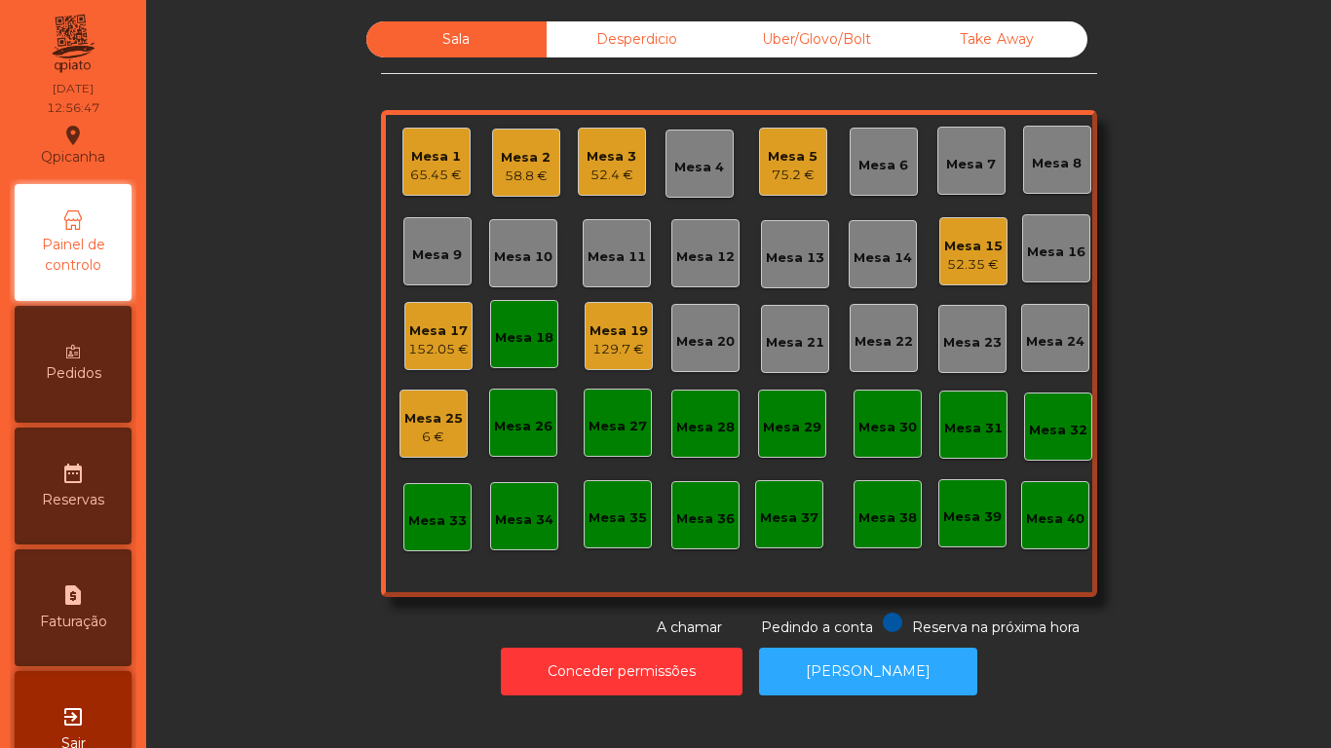
click at [499, 325] on div "Mesa 18" at bounding box center [524, 334] width 58 height 27
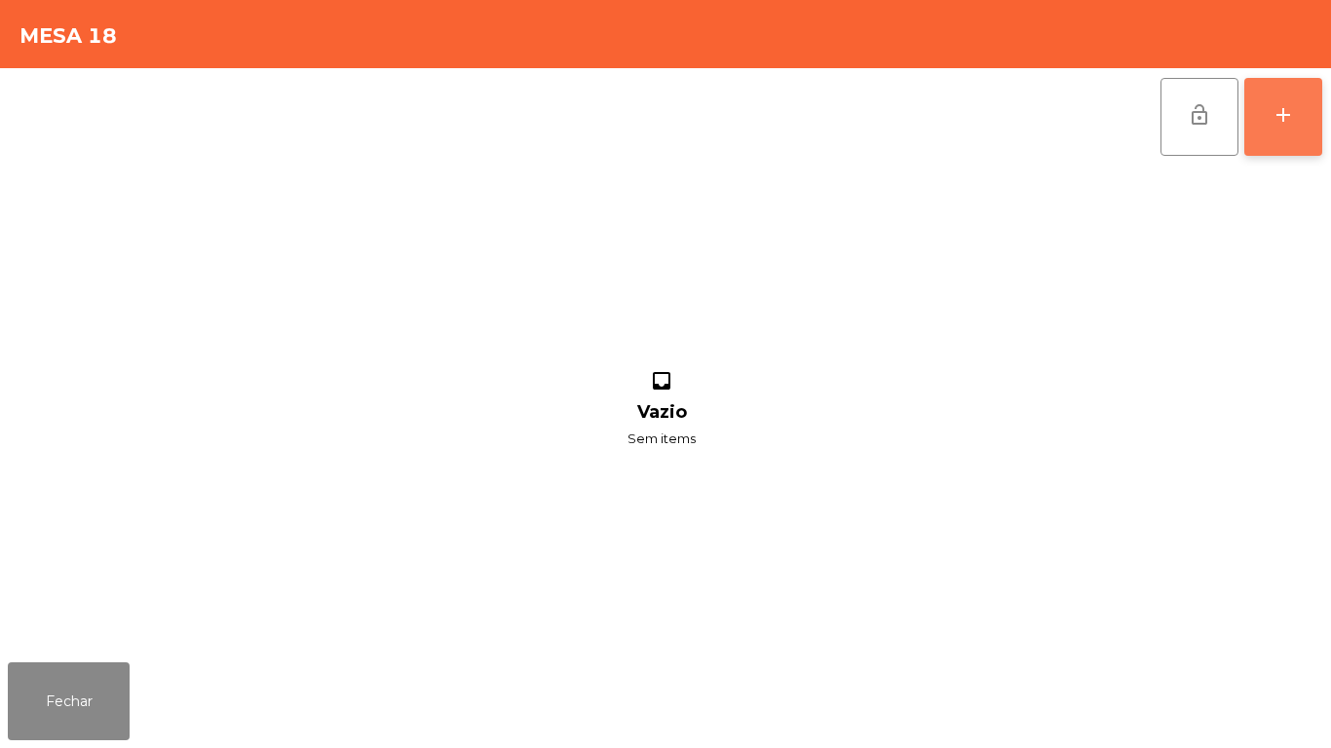
click at [1284, 146] on button "add" at bounding box center [1283, 117] width 78 height 78
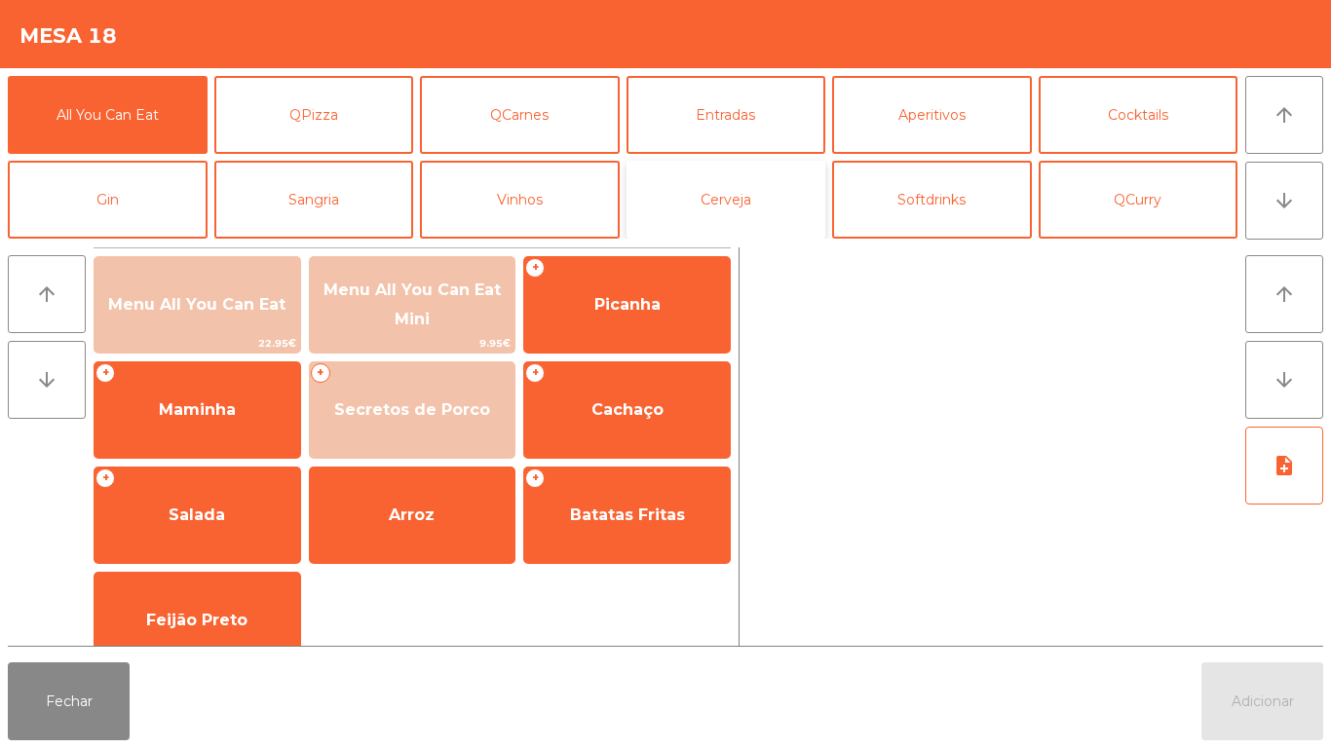
click at [748, 191] on button "Cerveja" at bounding box center [726, 200] width 200 height 78
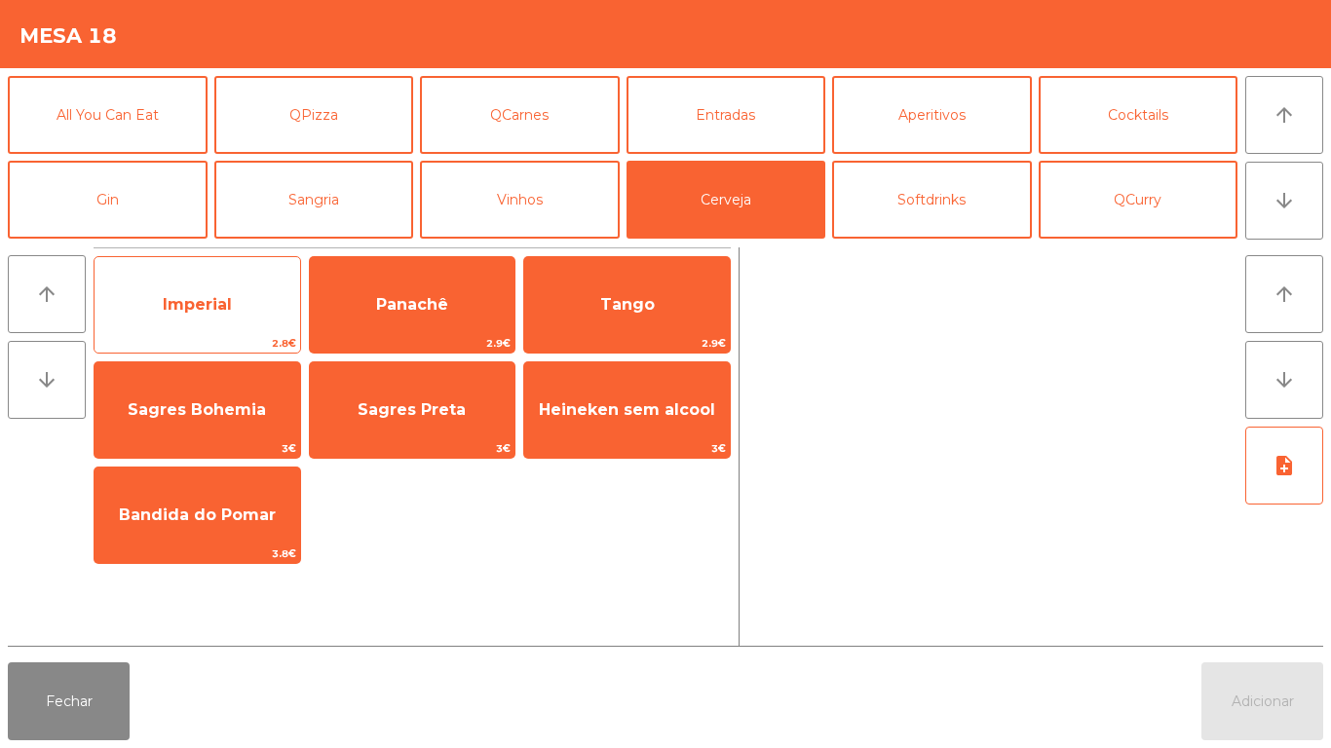
click at [239, 305] on span "Imperial" at bounding box center [198, 305] width 206 height 53
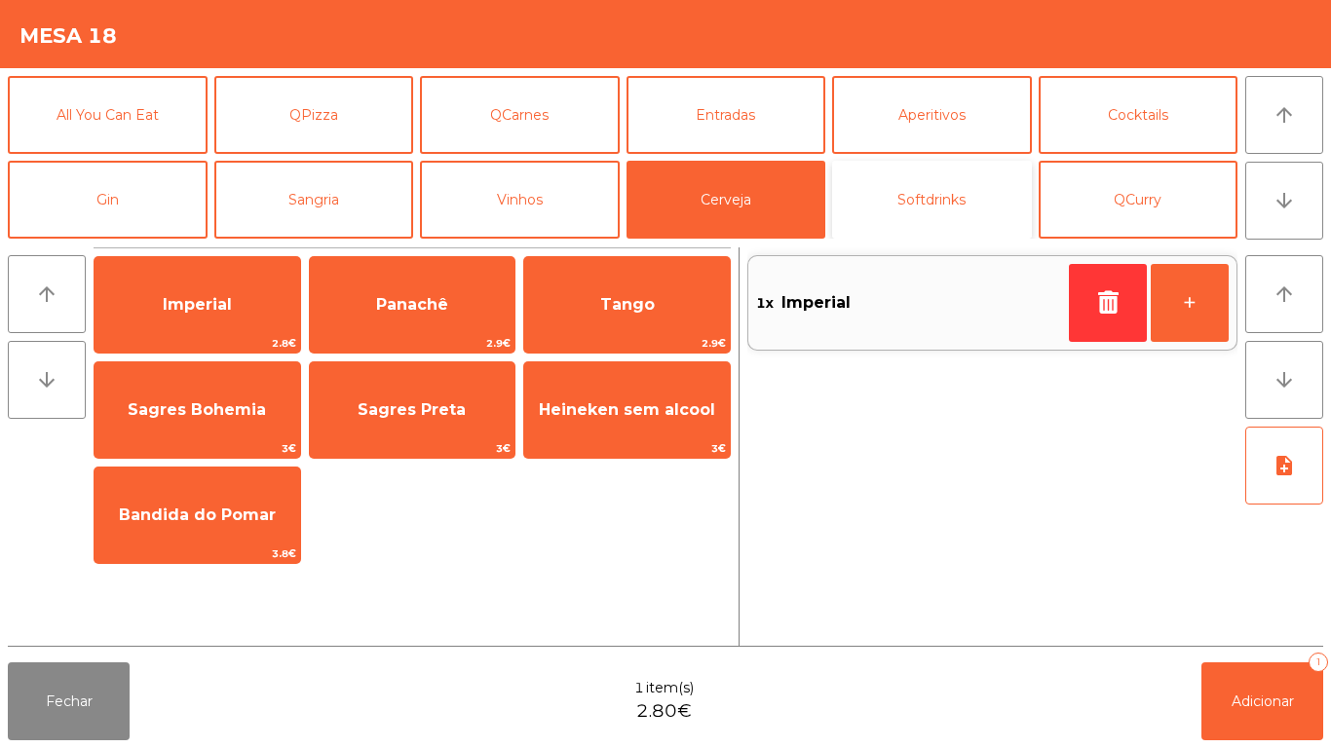
click at [936, 192] on button "Softdrinks" at bounding box center [932, 200] width 200 height 78
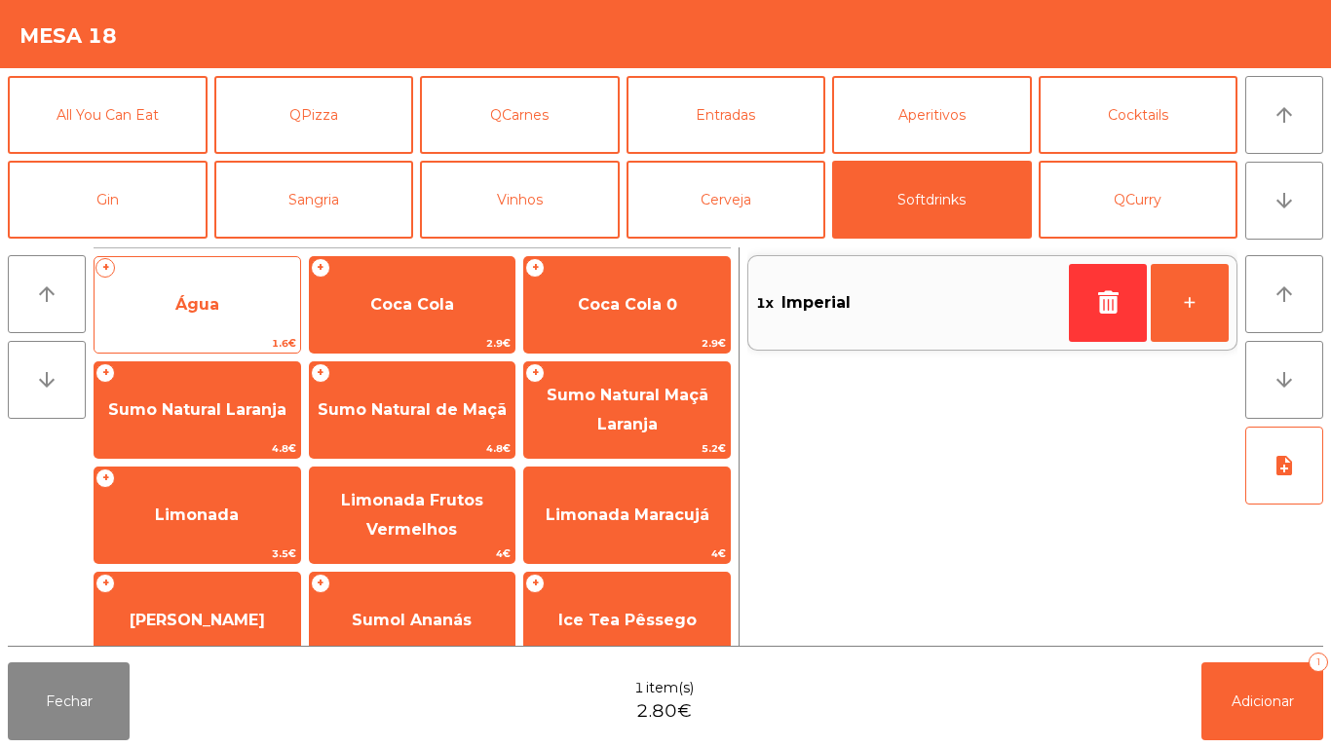
click at [253, 317] on span "Água" at bounding box center [198, 305] width 206 height 53
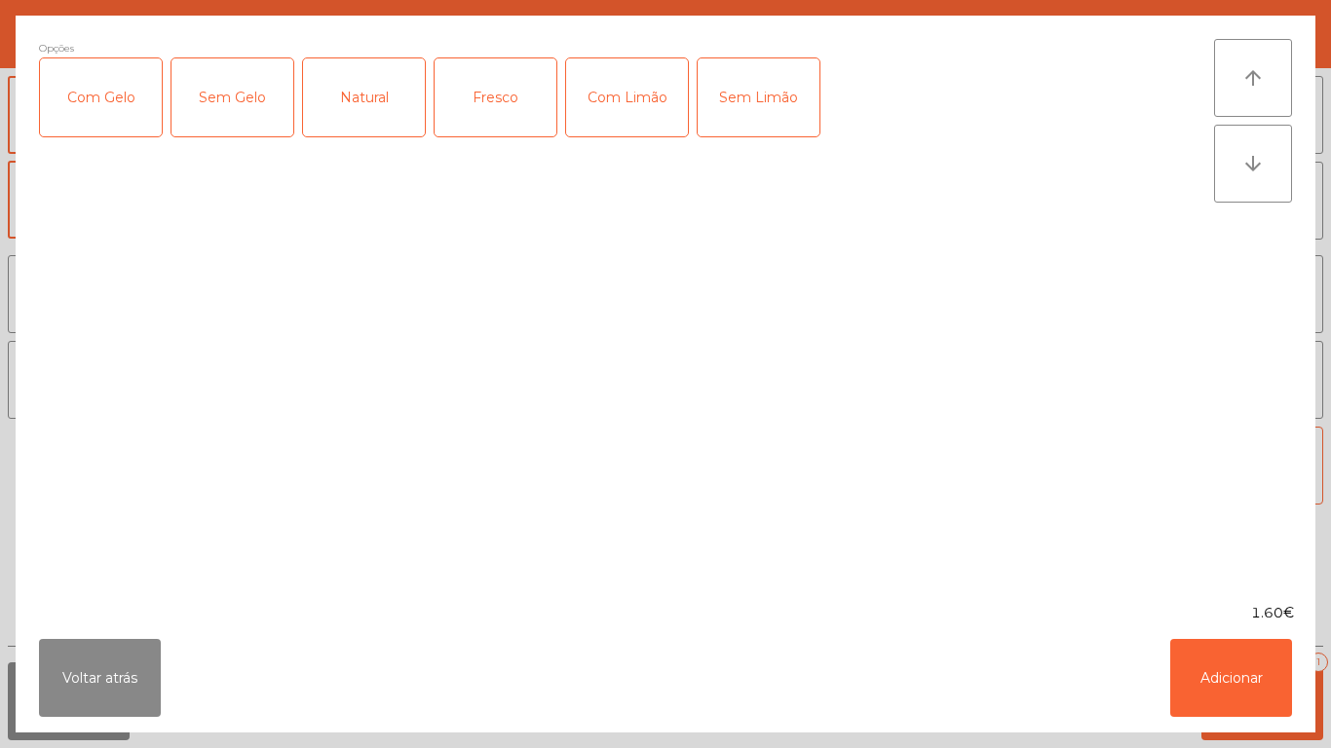
click at [514, 87] on div "Fresco" at bounding box center [496, 97] width 122 height 78
click at [1250, 681] on button "Adicionar" at bounding box center [1231, 678] width 122 height 78
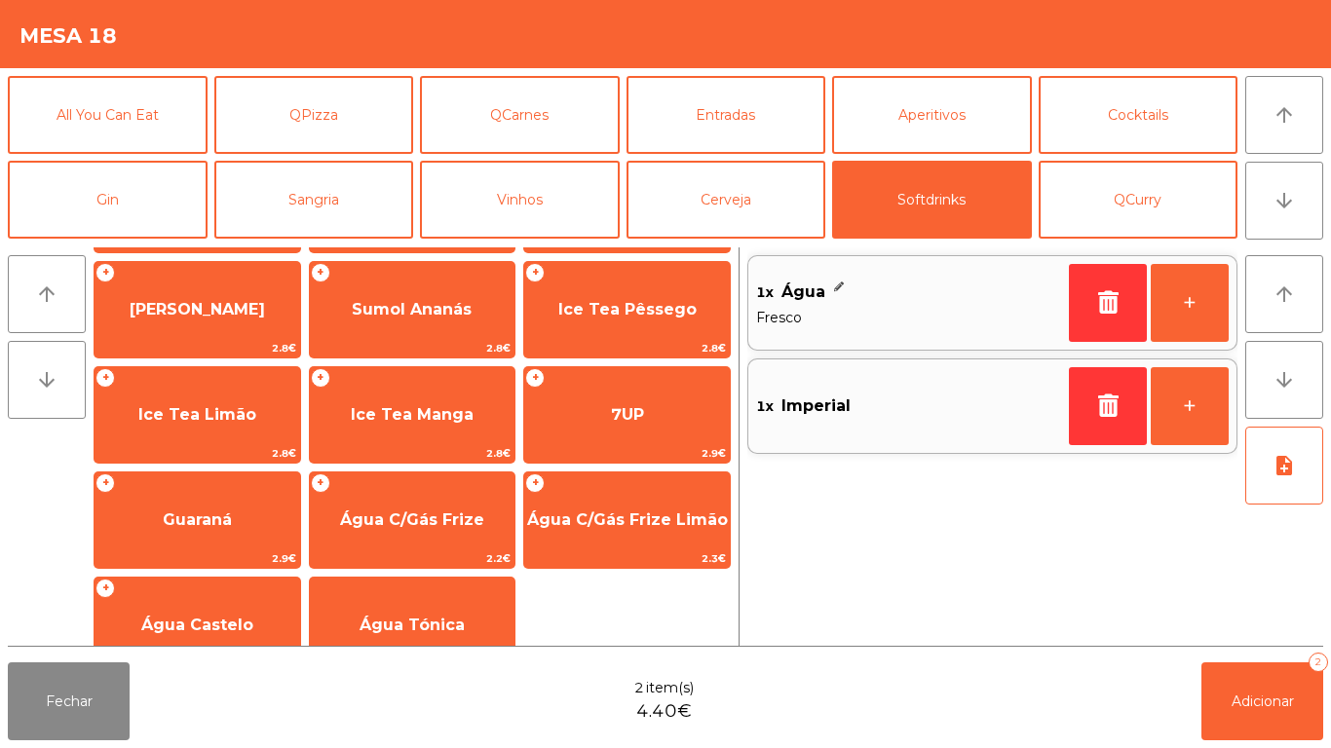
scroll to position [333, 0]
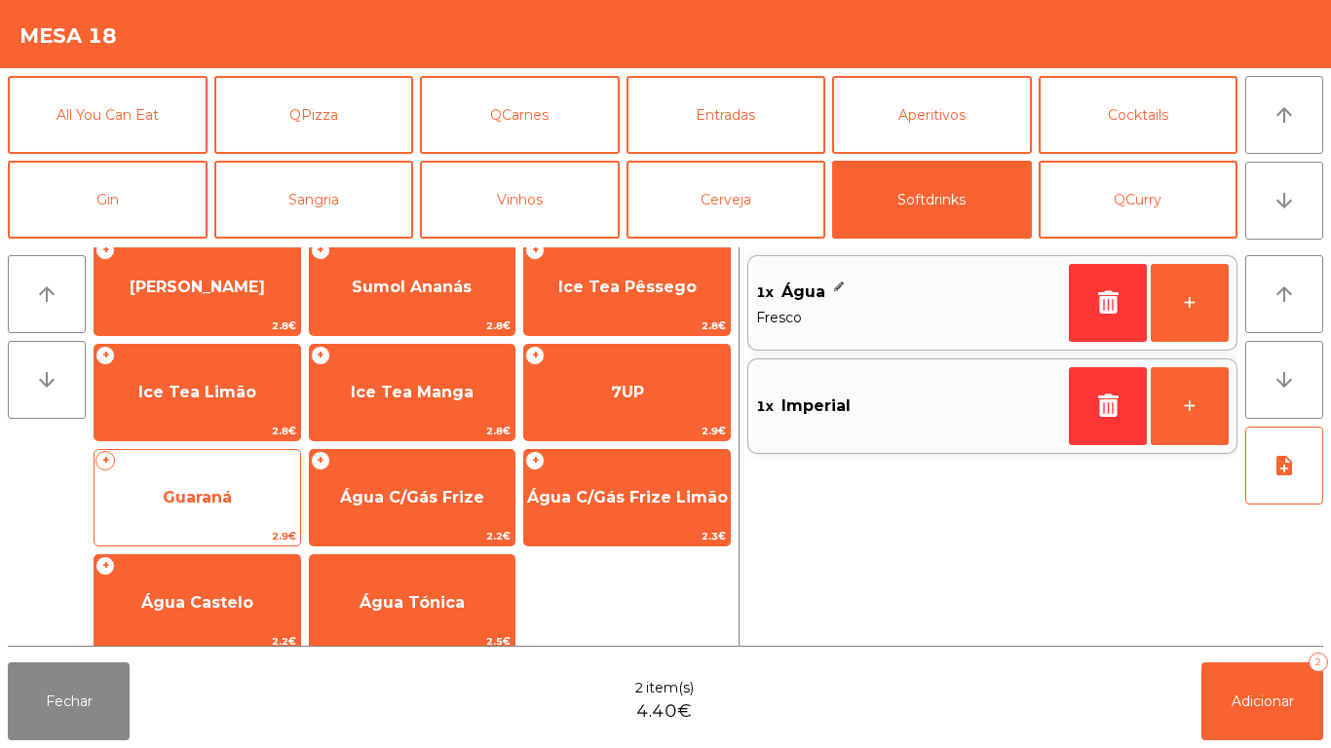
click at [245, 504] on span "Guaraná" at bounding box center [198, 498] width 206 height 53
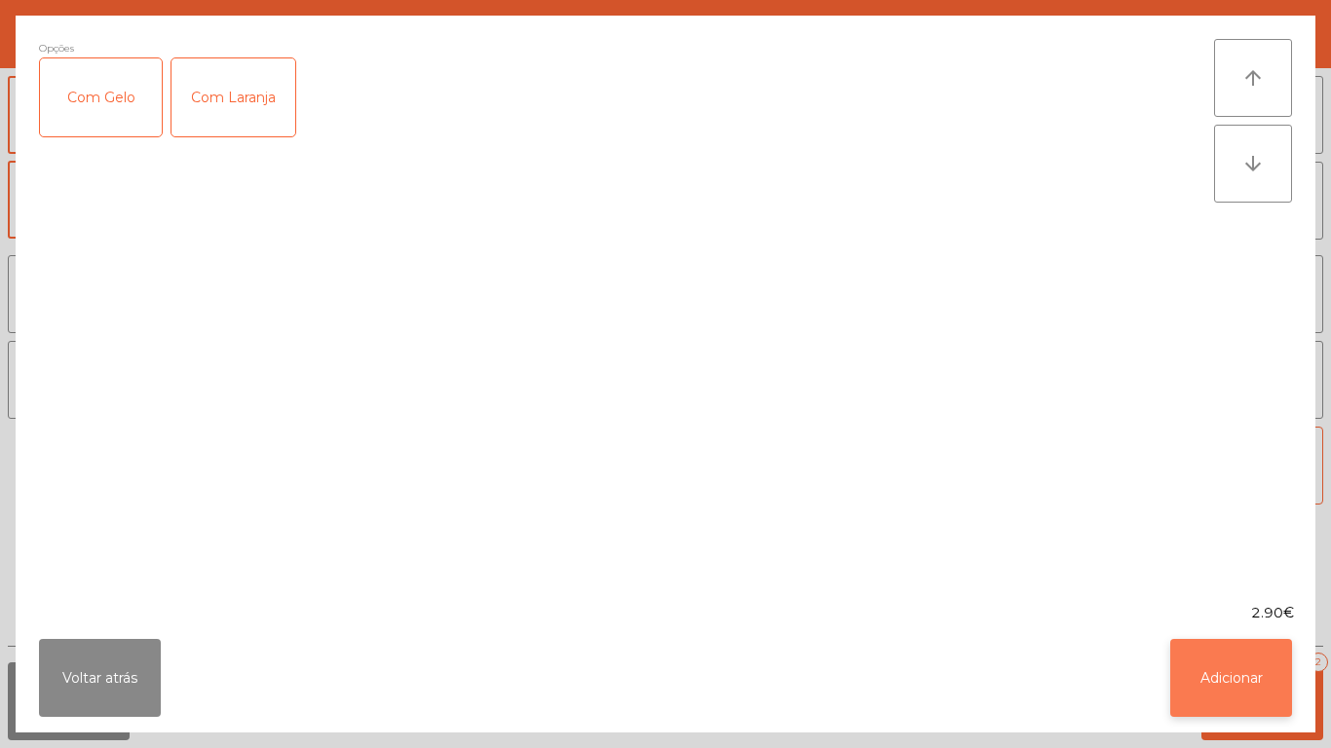
click at [1203, 664] on button "Adicionar" at bounding box center [1231, 678] width 122 height 78
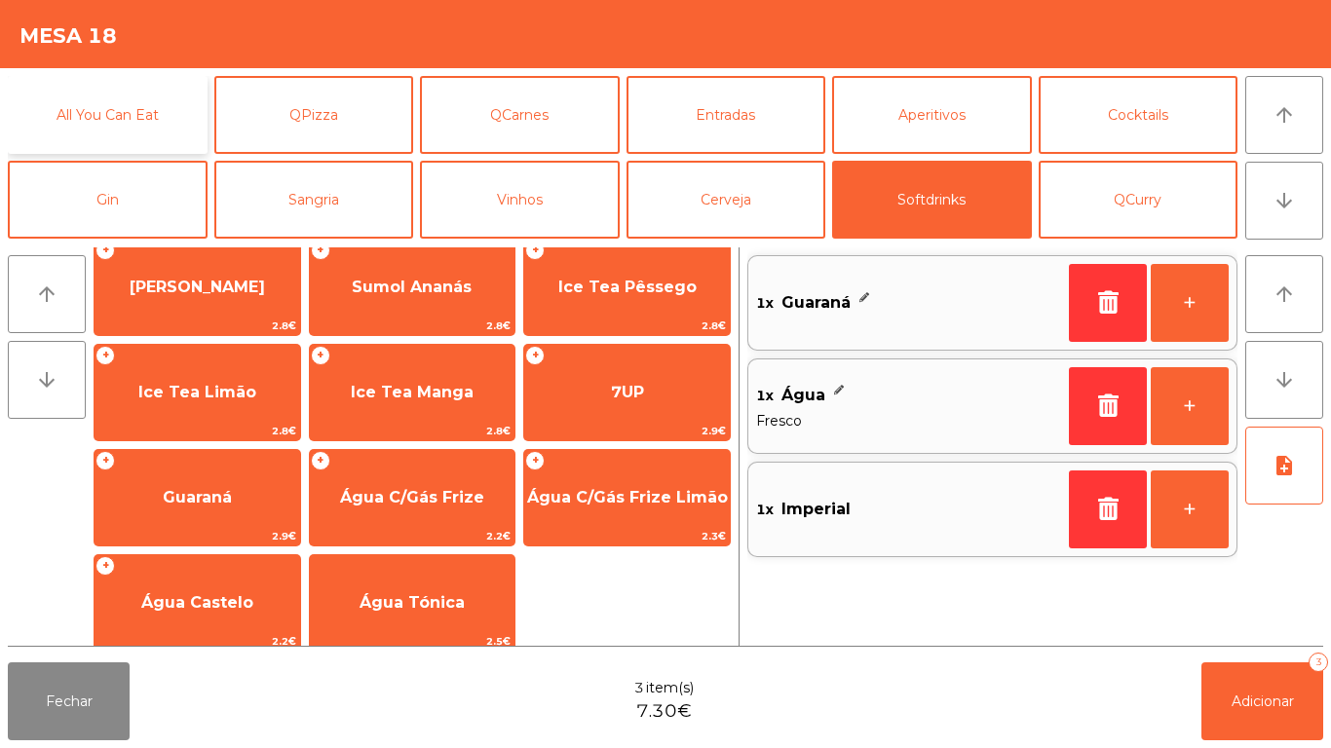
click at [116, 131] on button "All You Can Eat" at bounding box center [108, 115] width 200 height 78
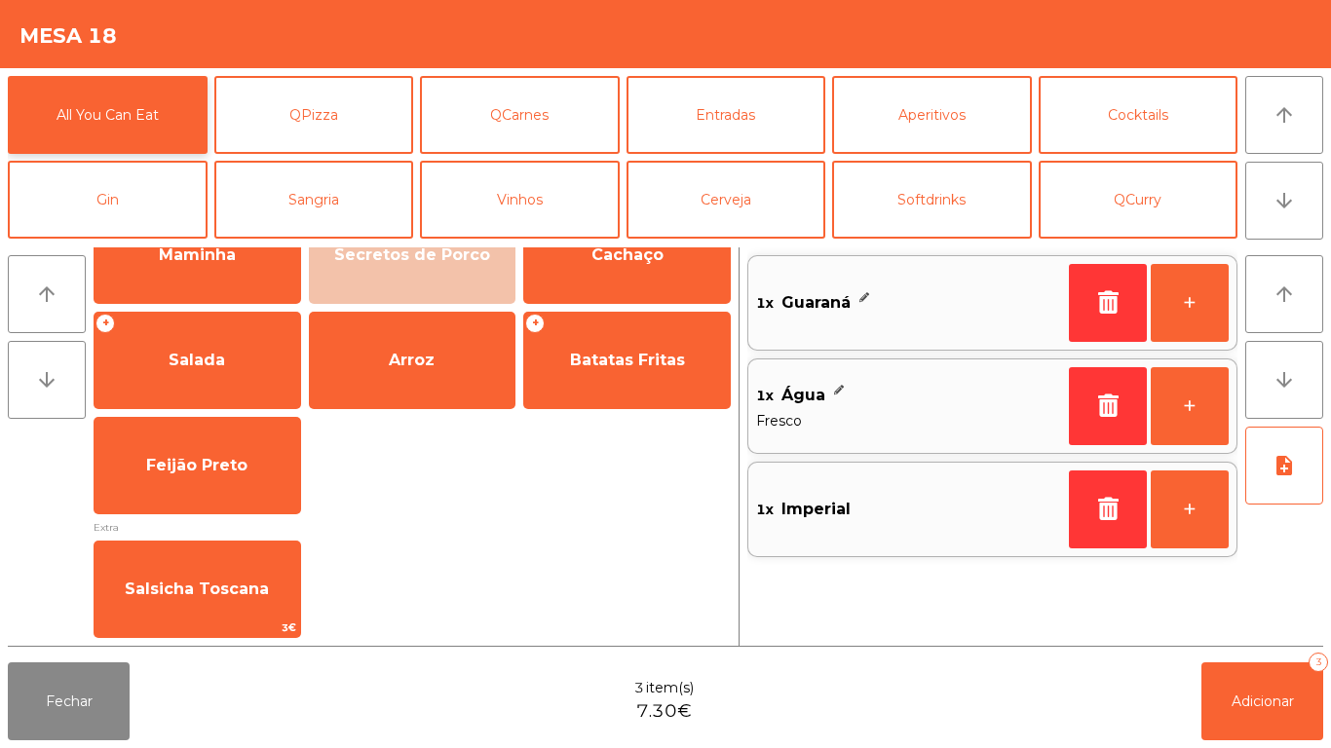
scroll to position [0, 0]
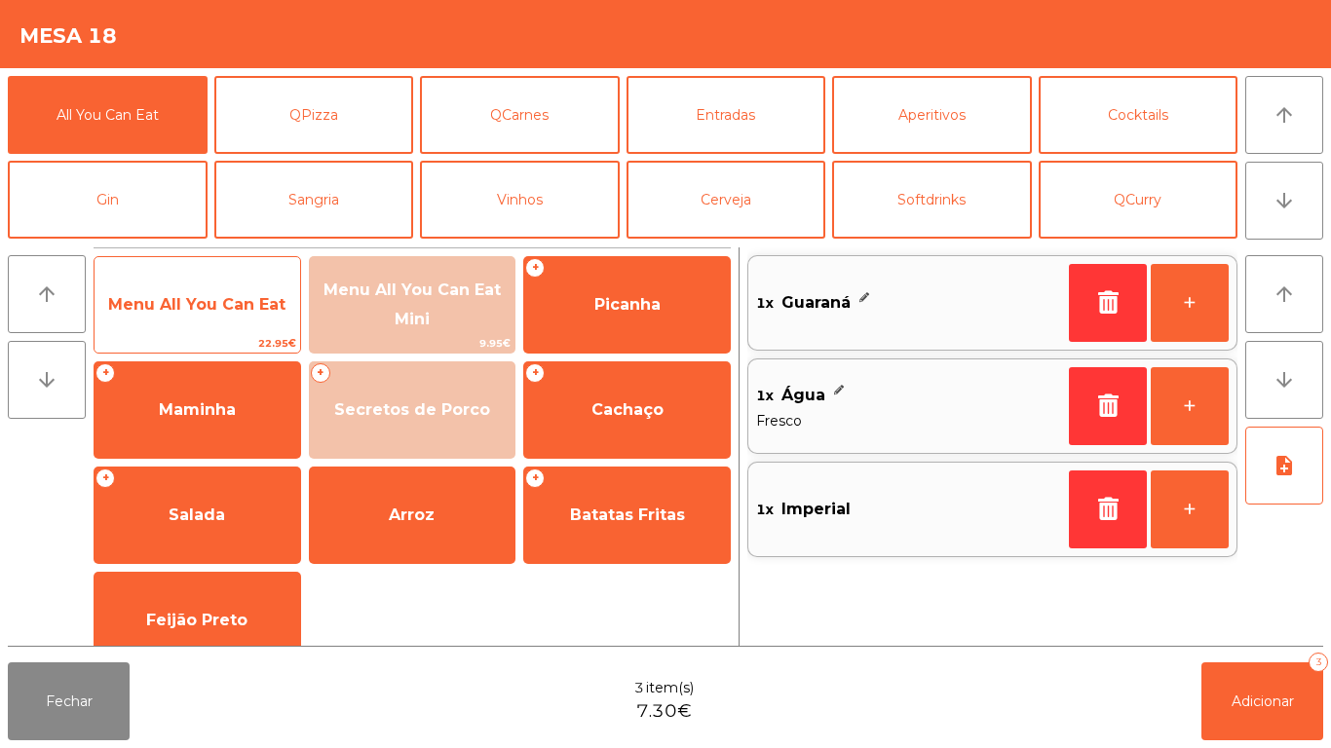
click at [228, 311] on span "Menu All You Can Eat" at bounding box center [196, 304] width 177 height 19
click at [220, 302] on span "Menu All You Can Eat" at bounding box center [196, 304] width 177 height 19
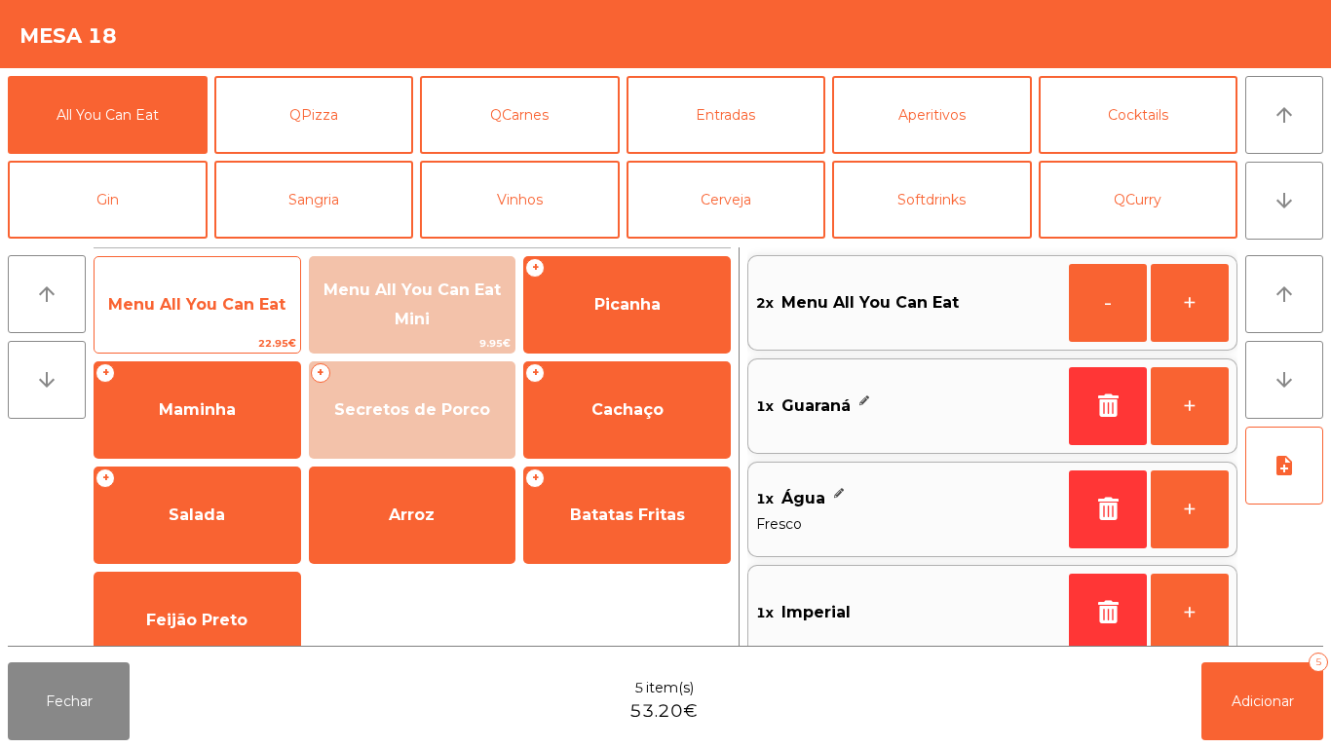
scroll to position [8, 0]
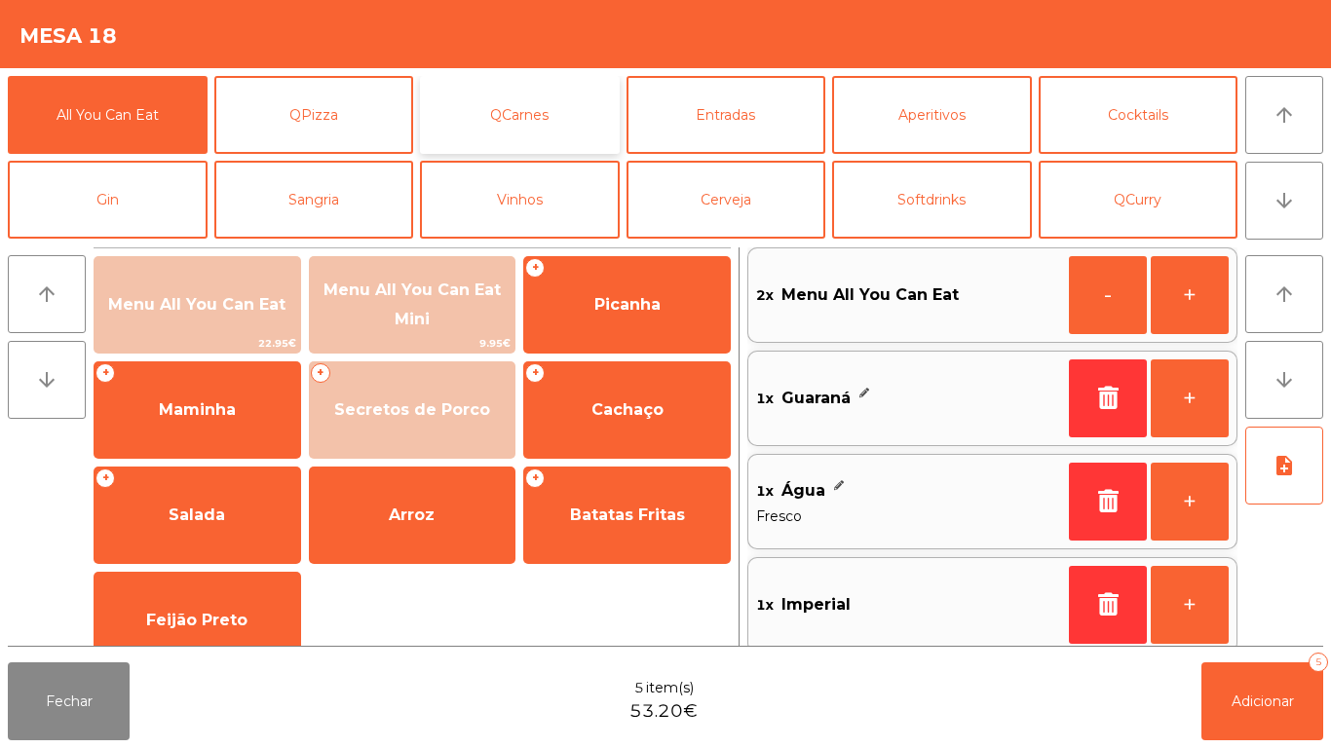
click at [481, 103] on button "QCarnes" at bounding box center [520, 115] width 200 height 78
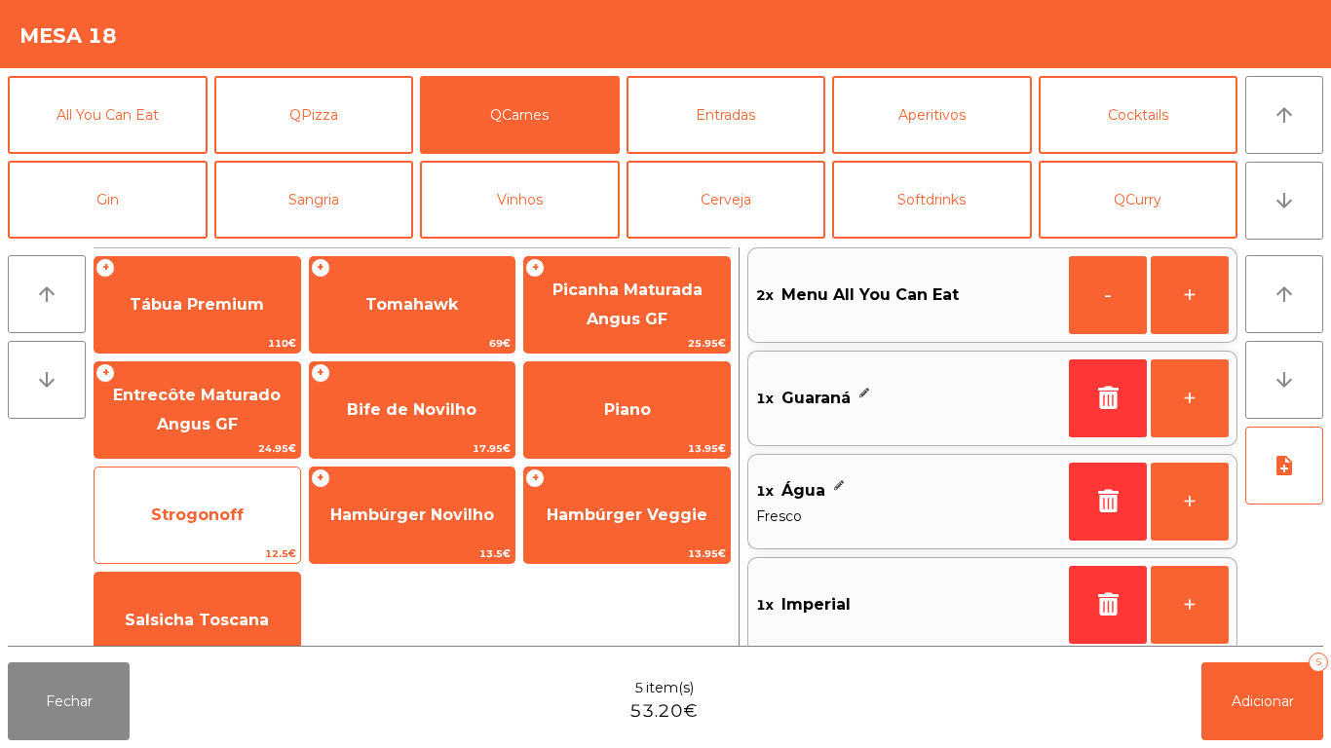
click at [236, 518] on span "Strogonoff" at bounding box center [197, 515] width 93 height 19
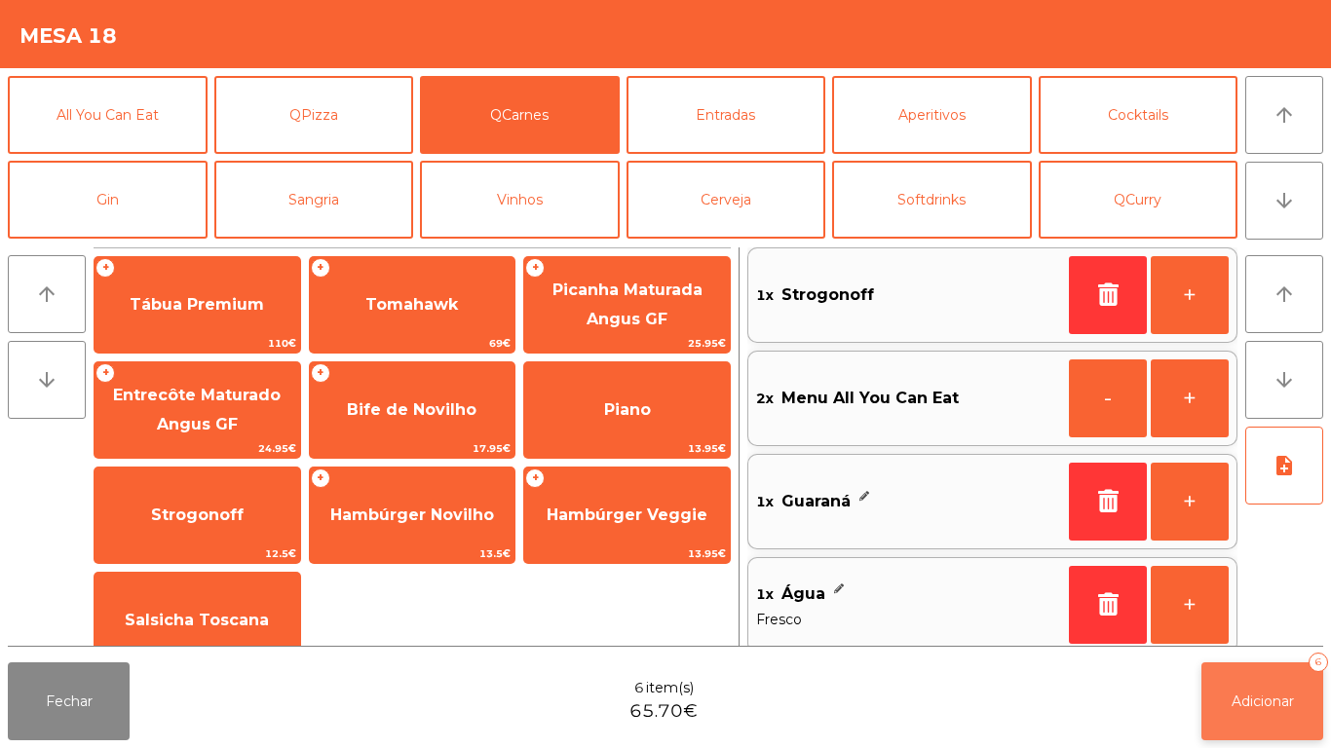
click at [1283, 719] on button "Adicionar 6" at bounding box center [1262, 702] width 122 height 78
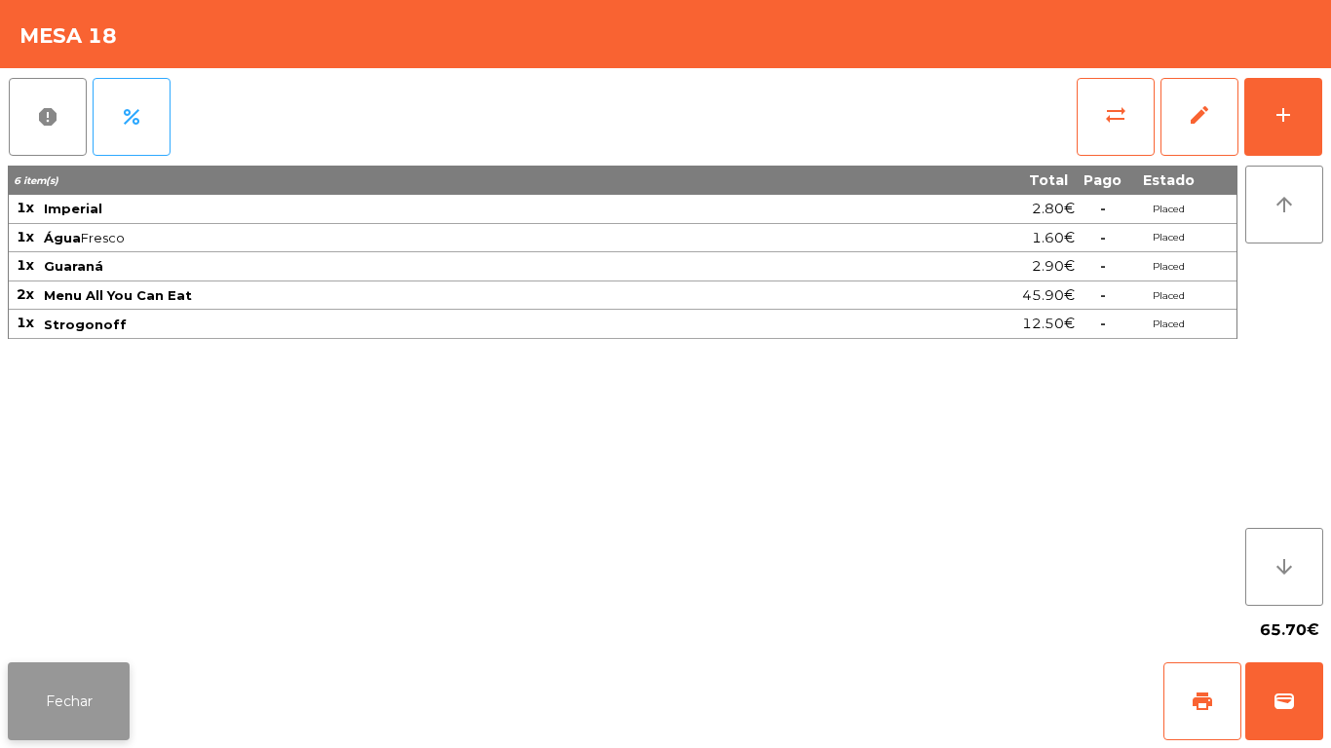
click at [102, 685] on button "Fechar" at bounding box center [69, 702] width 122 height 78
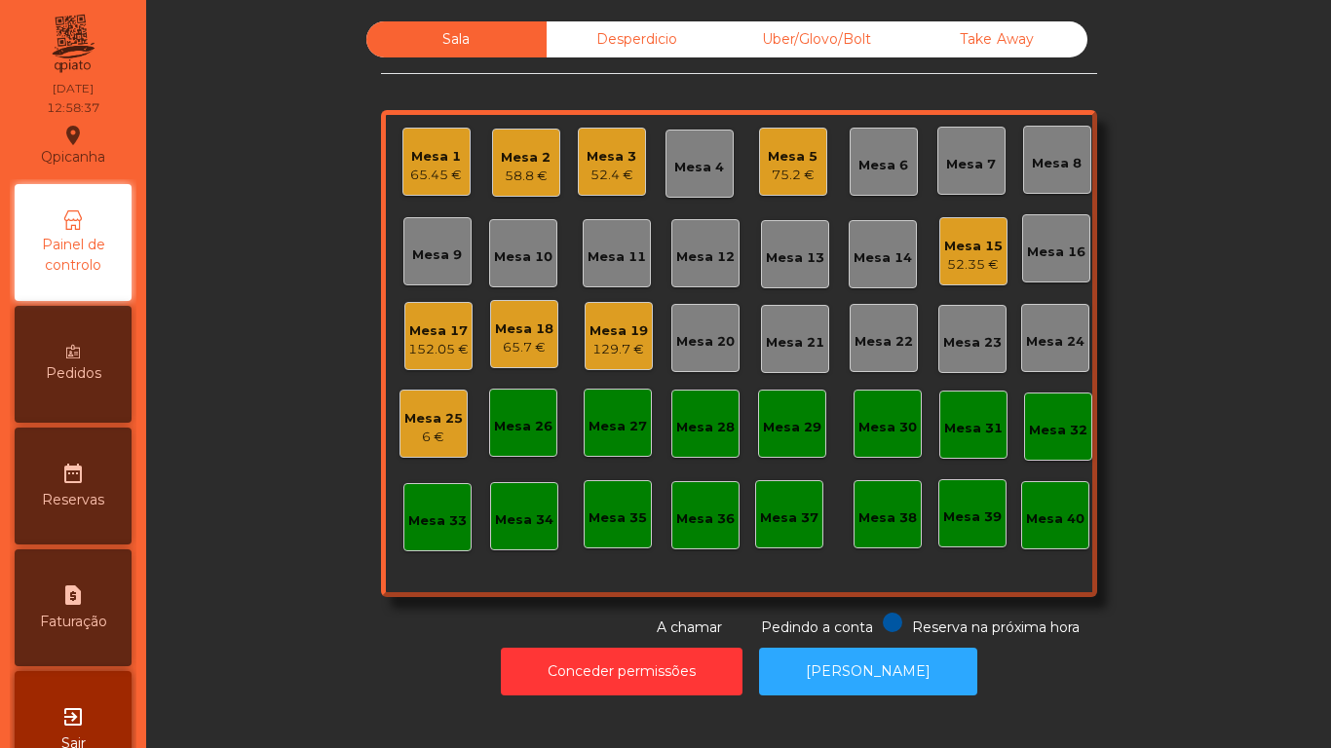
click at [444, 341] on div "152.05 €" at bounding box center [438, 349] width 60 height 19
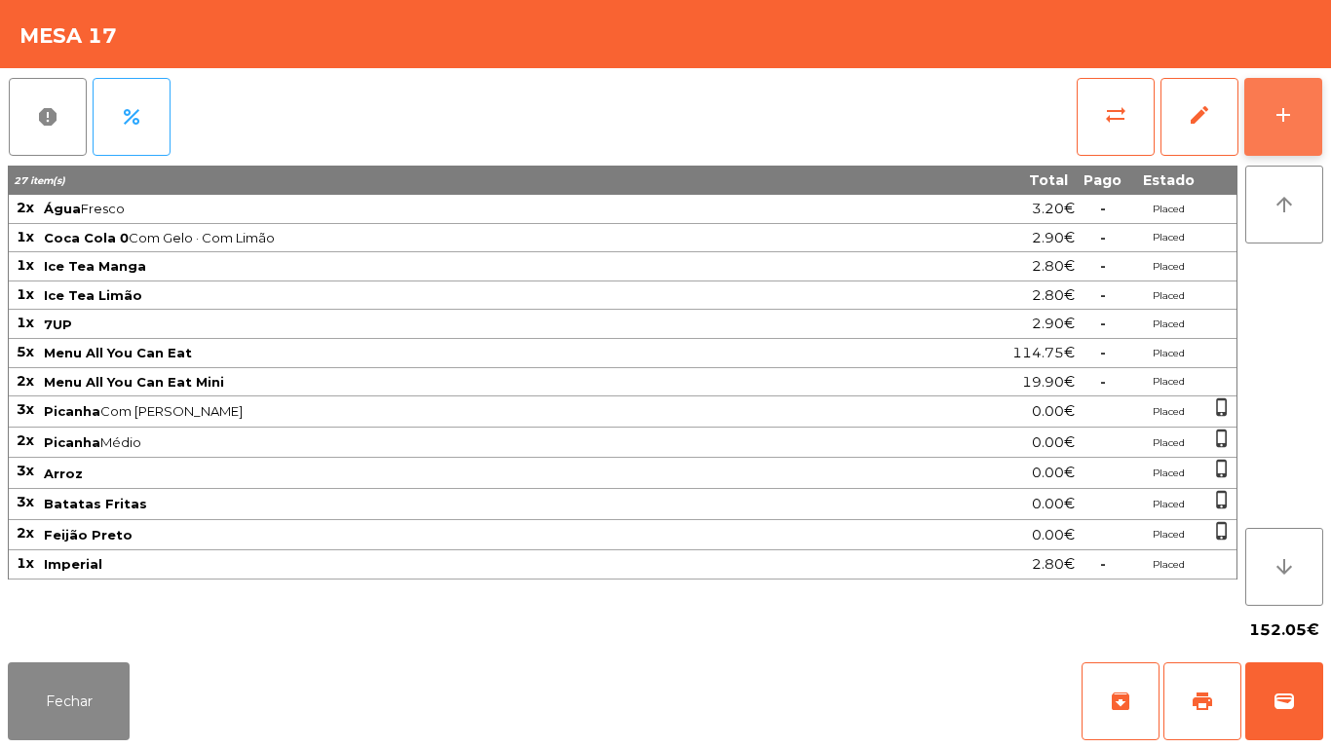
click at [1274, 111] on div "add" at bounding box center [1282, 114] width 23 height 23
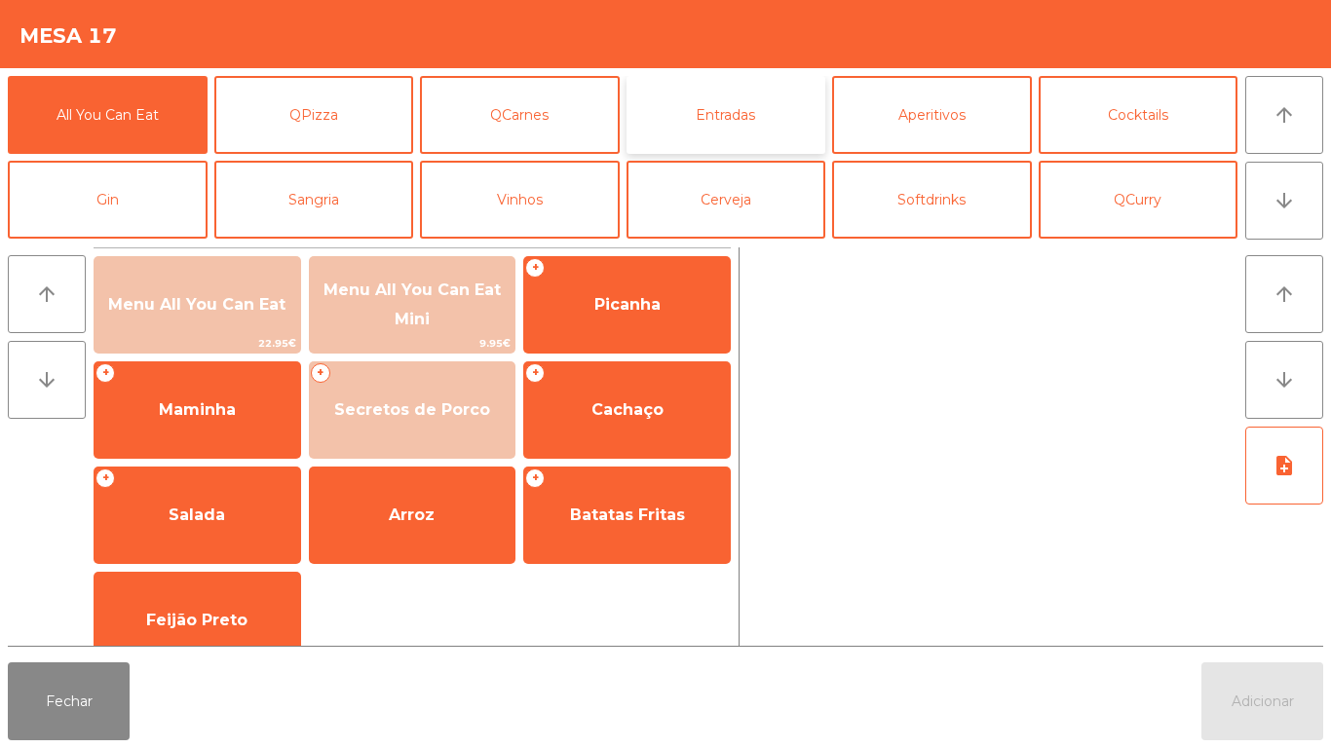
click at [756, 100] on button "Entradas" at bounding box center [726, 115] width 200 height 78
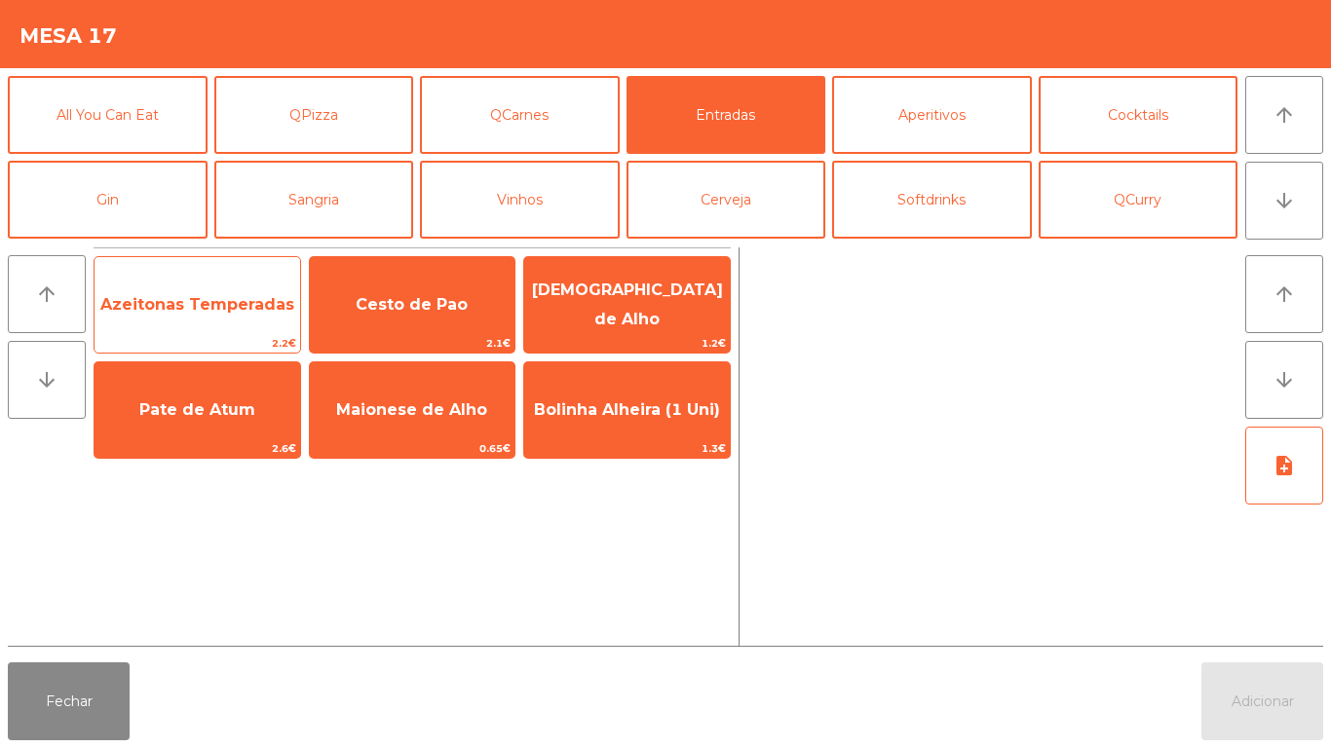
click at [210, 293] on span "Azeitonas Temperadas" at bounding box center [198, 305] width 206 height 53
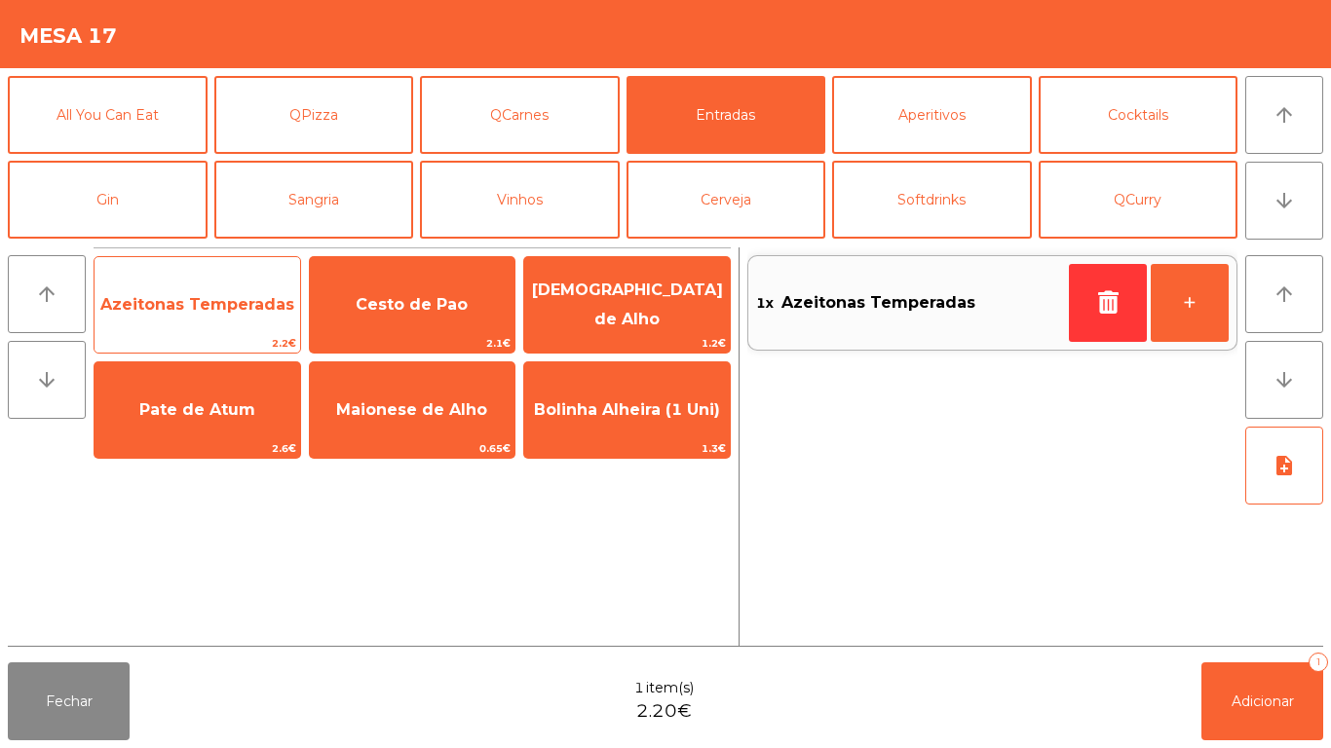
click at [217, 282] on span "Azeitonas Temperadas" at bounding box center [198, 305] width 206 height 53
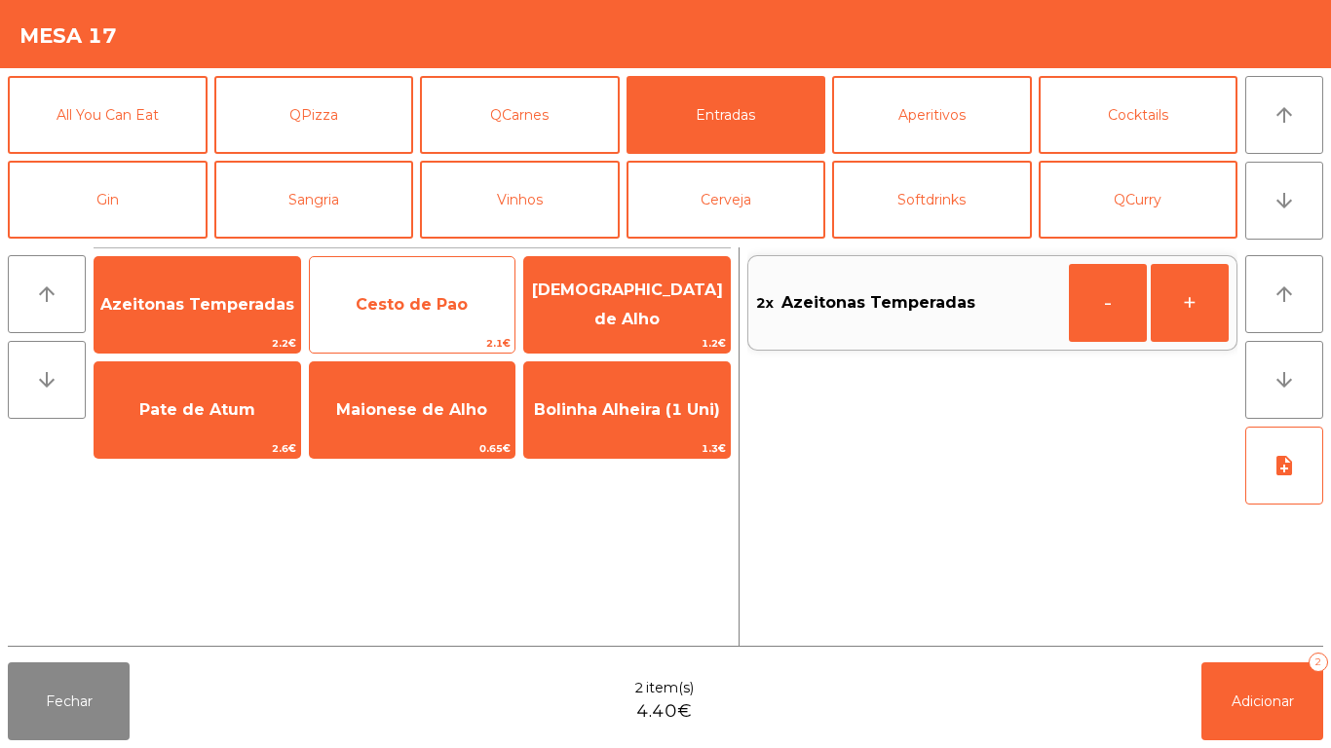
click at [424, 296] on span "Cesto de Pao" at bounding box center [412, 304] width 112 height 19
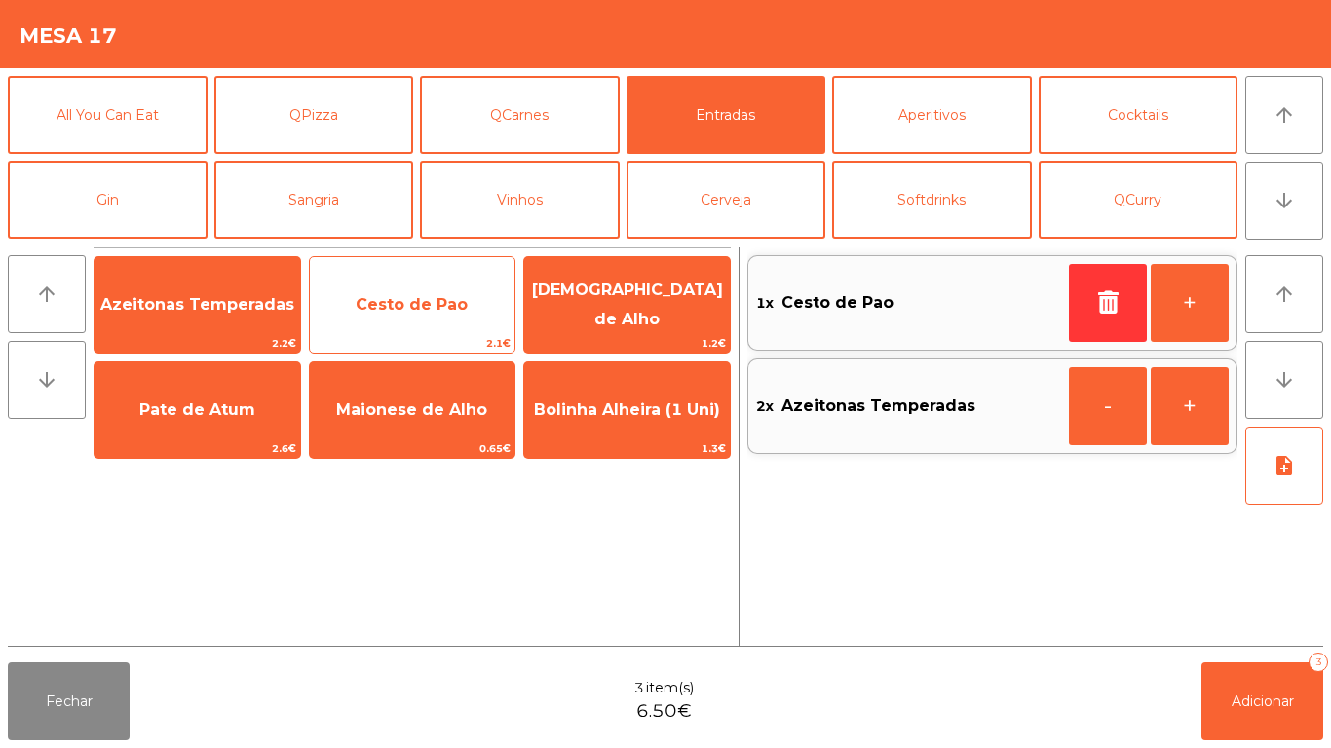
click at [438, 279] on span "Cesto de Pao" at bounding box center [413, 305] width 206 height 53
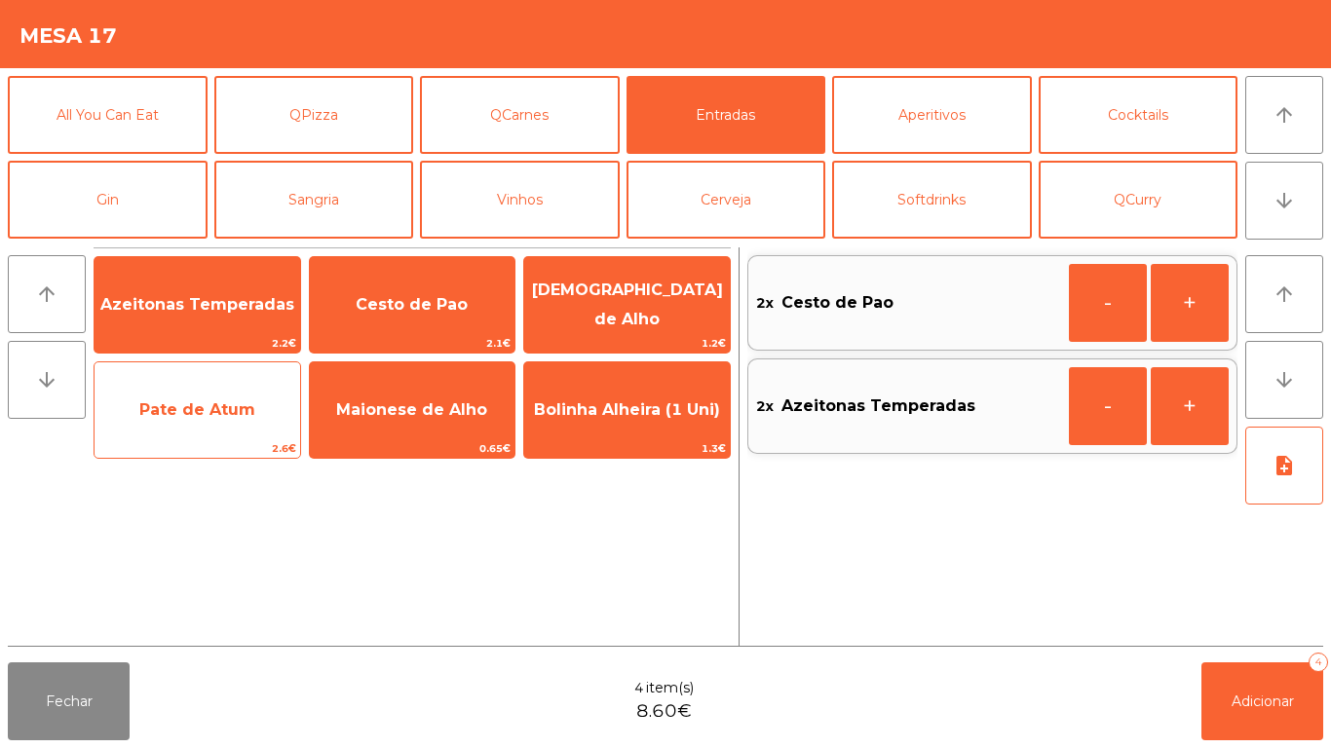
click at [239, 417] on span "Pate de Atum" at bounding box center [197, 409] width 116 height 19
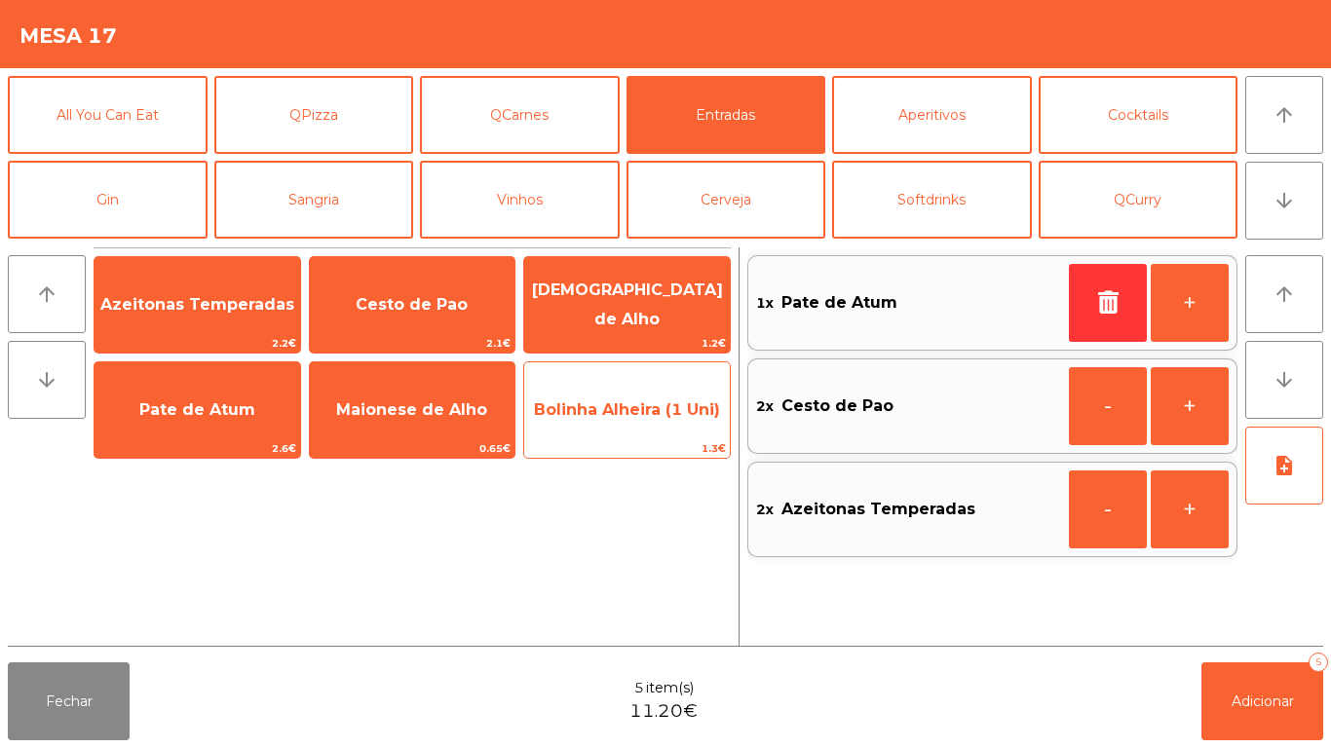
click at [669, 417] on span "Bolinha Alheira (1 Uni)" at bounding box center [627, 409] width 186 height 19
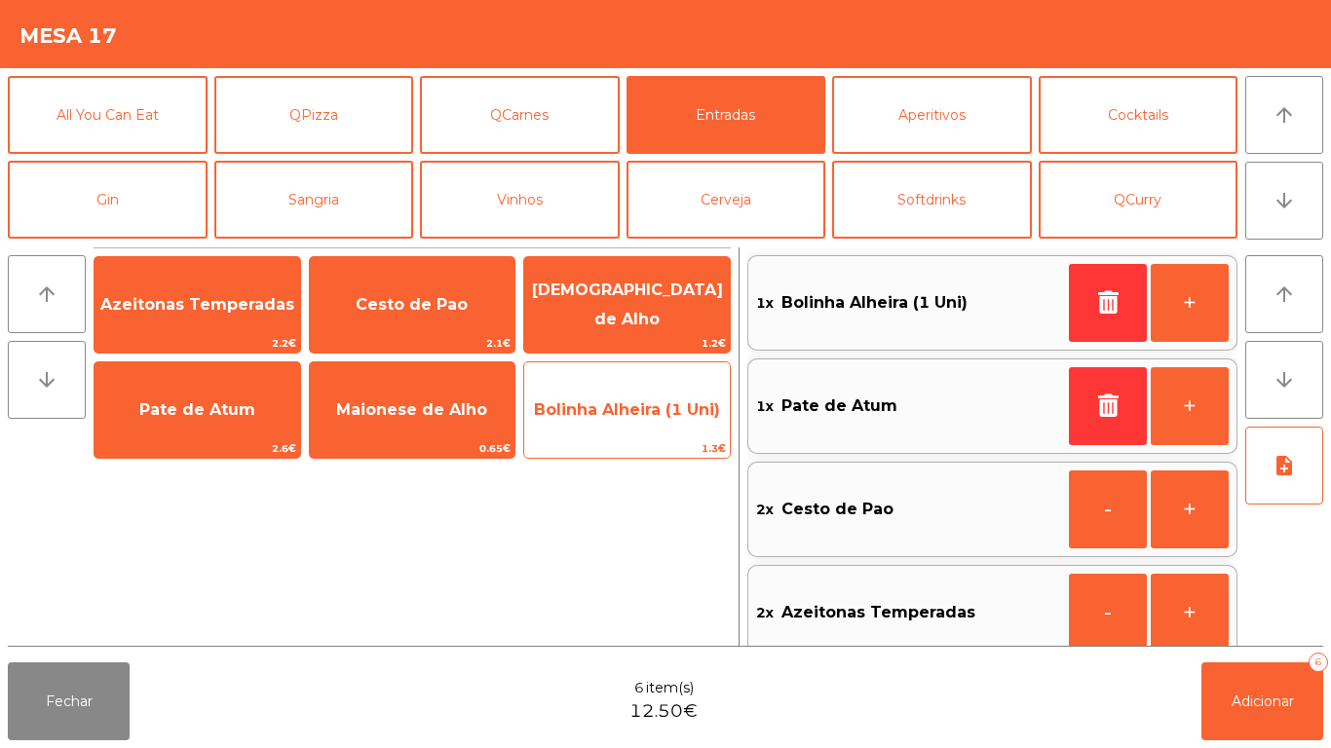
click at [686, 428] on span "Bolinha Alheira (1 Uni)" at bounding box center [627, 410] width 206 height 53
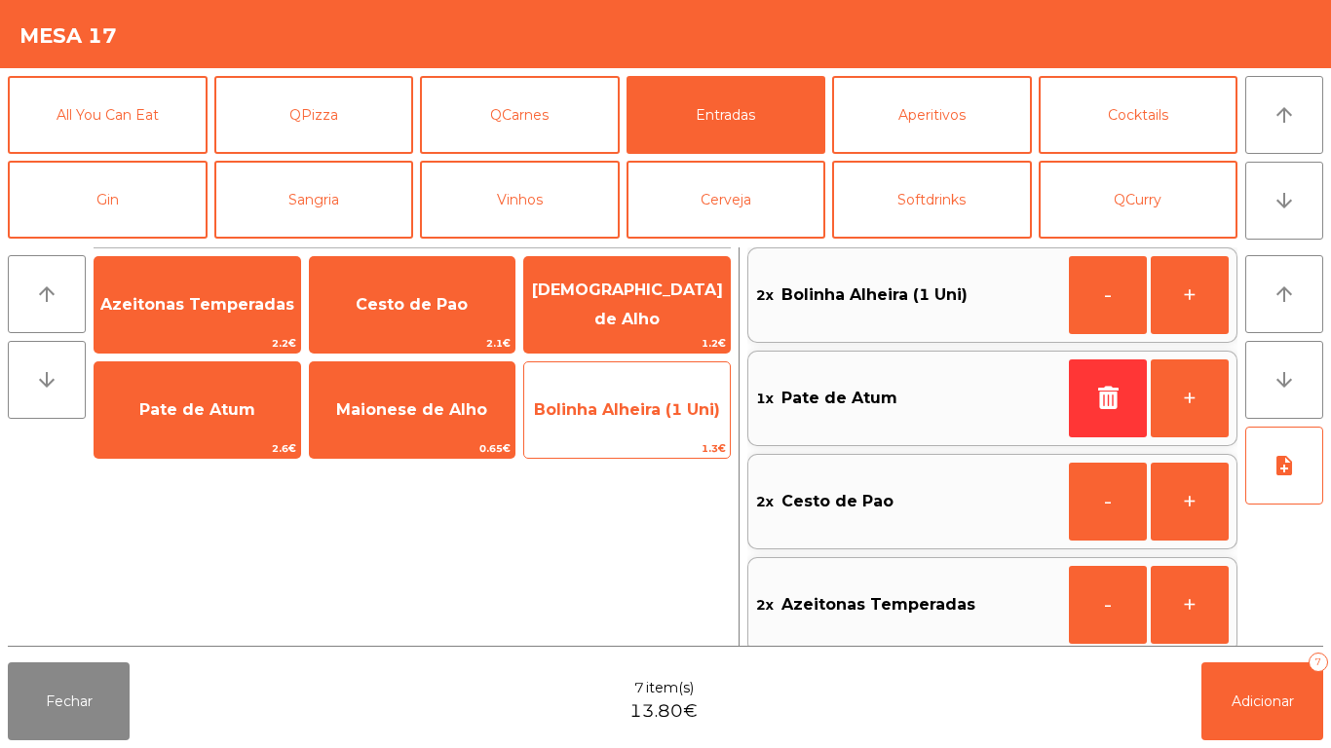
click at [679, 416] on span "Bolinha Alheira (1 Uni)" at bounding box center [627, 409] width 186 height 19
click at [665, 391] on span "Bolinha Alheira (1 Uni)" at bounding box center [627, 410] width 206 height 53
click at [663, 400] on span "Bolinha Alheira (1 Uni)" at bounding box center [627, 409] width 186 height 19
click at [650, 418] on span "Bolinha Alheira (1 Uni)" at bounding box center [627, 409] width 186 height 19
click at [646, 411] on span "Bolinha Alheira (1 Uni)" at bounding box center [627, 409] width 186 height 19
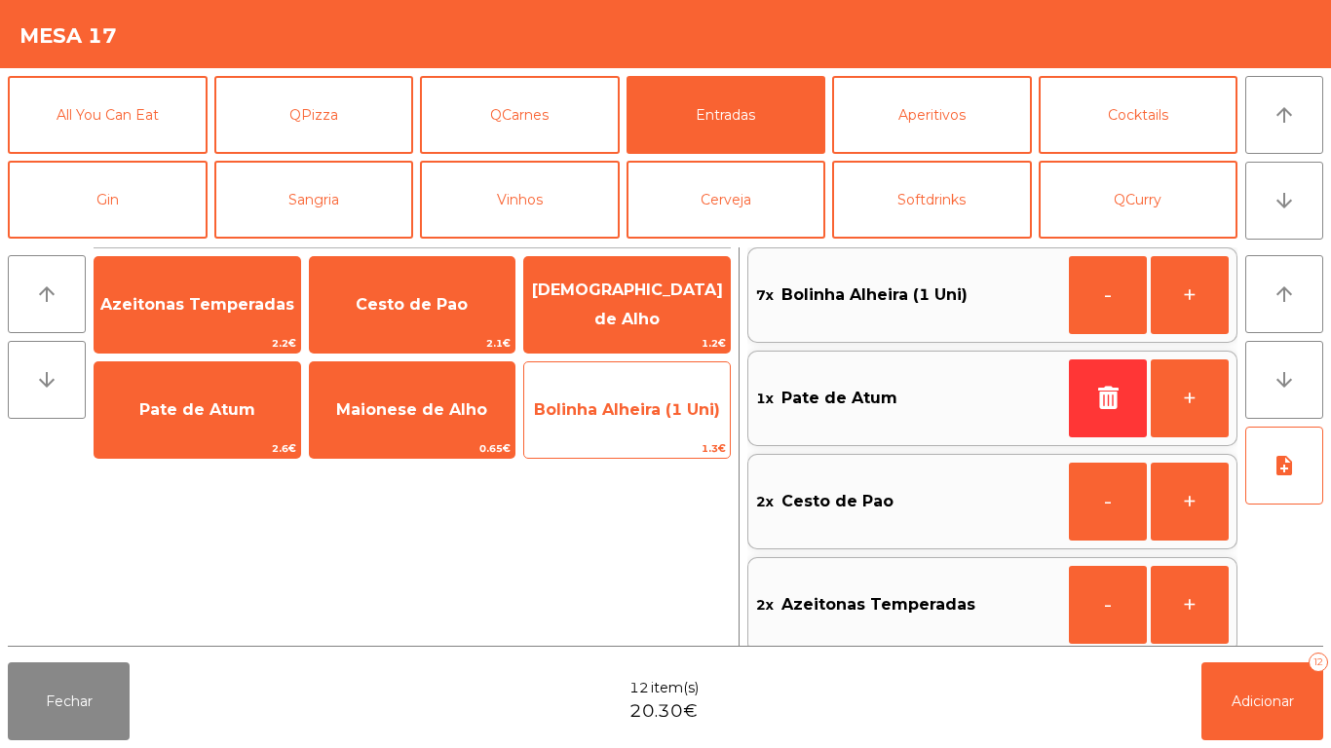
click at [639, 407] on span "Bolinha Alheira (1 Uni)" at bounding box center [627, 409] width 186 height 19
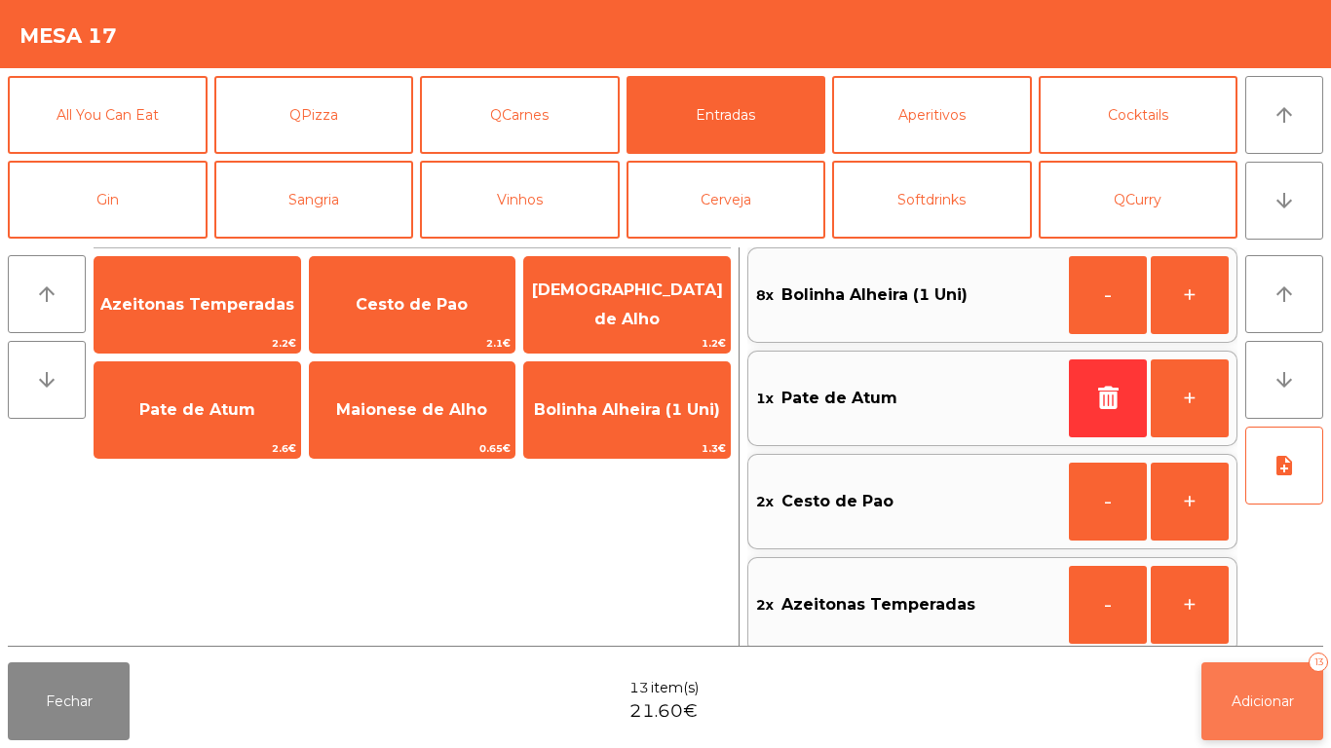
click at [1278, 700] on span "Adicionar" at bounding box center [1262, 702] width 62 height 18
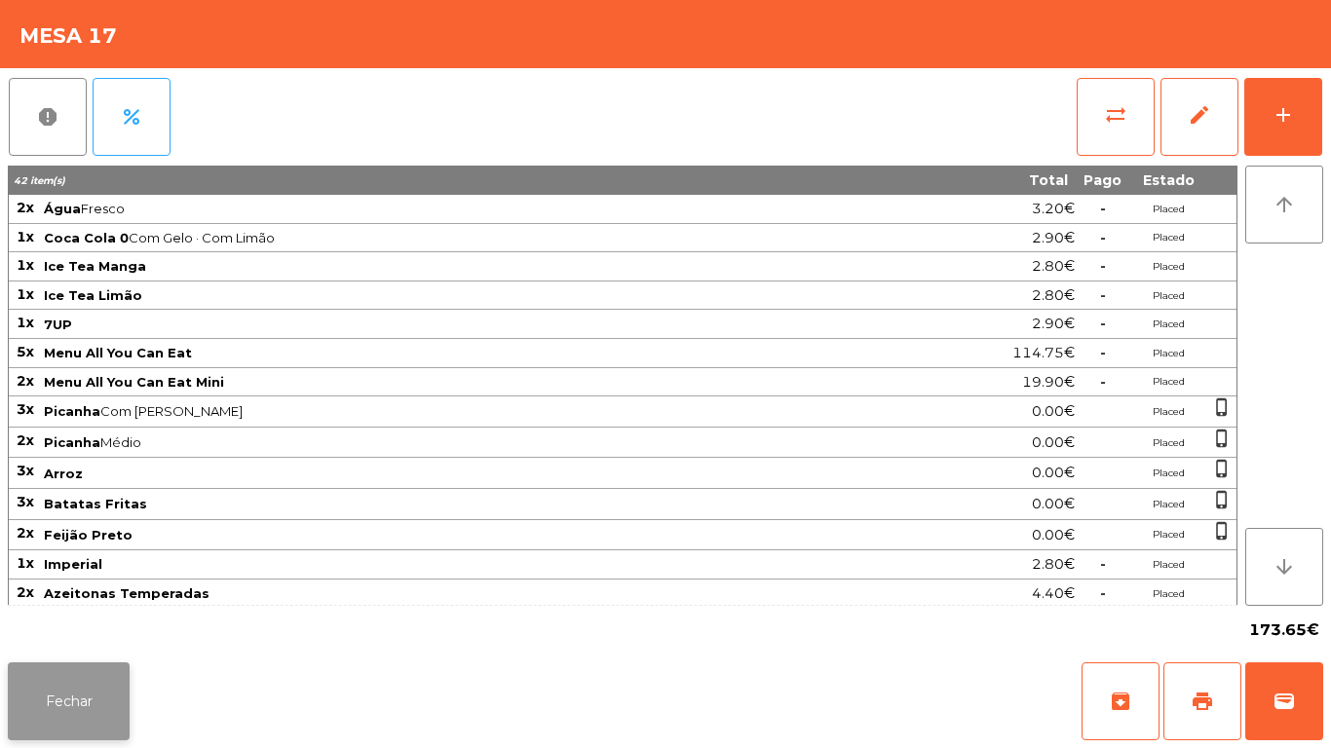
click at [122, 689] on button "Fechar" at bounding box center [69, 702] width 122 height 78
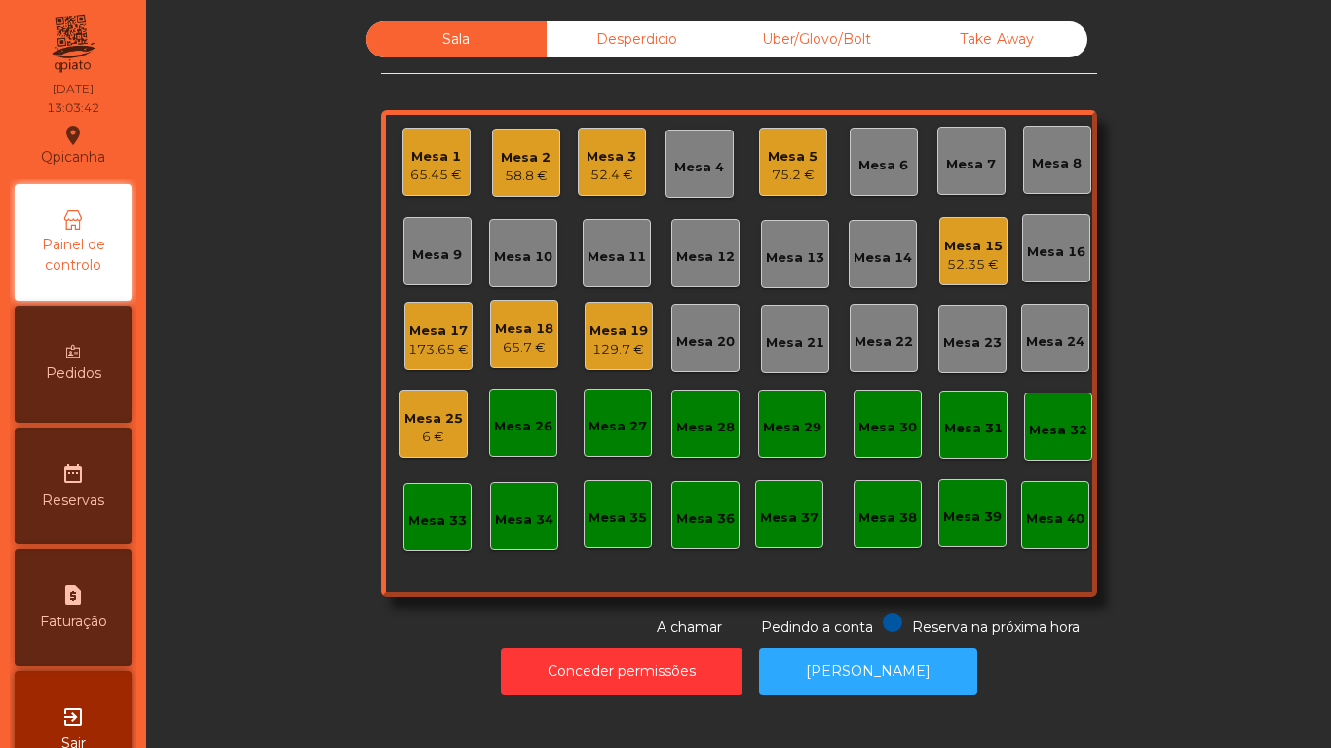
click at [522, 348] on div "65.7 €" at bounding box center [524, 347] width 58 height 19
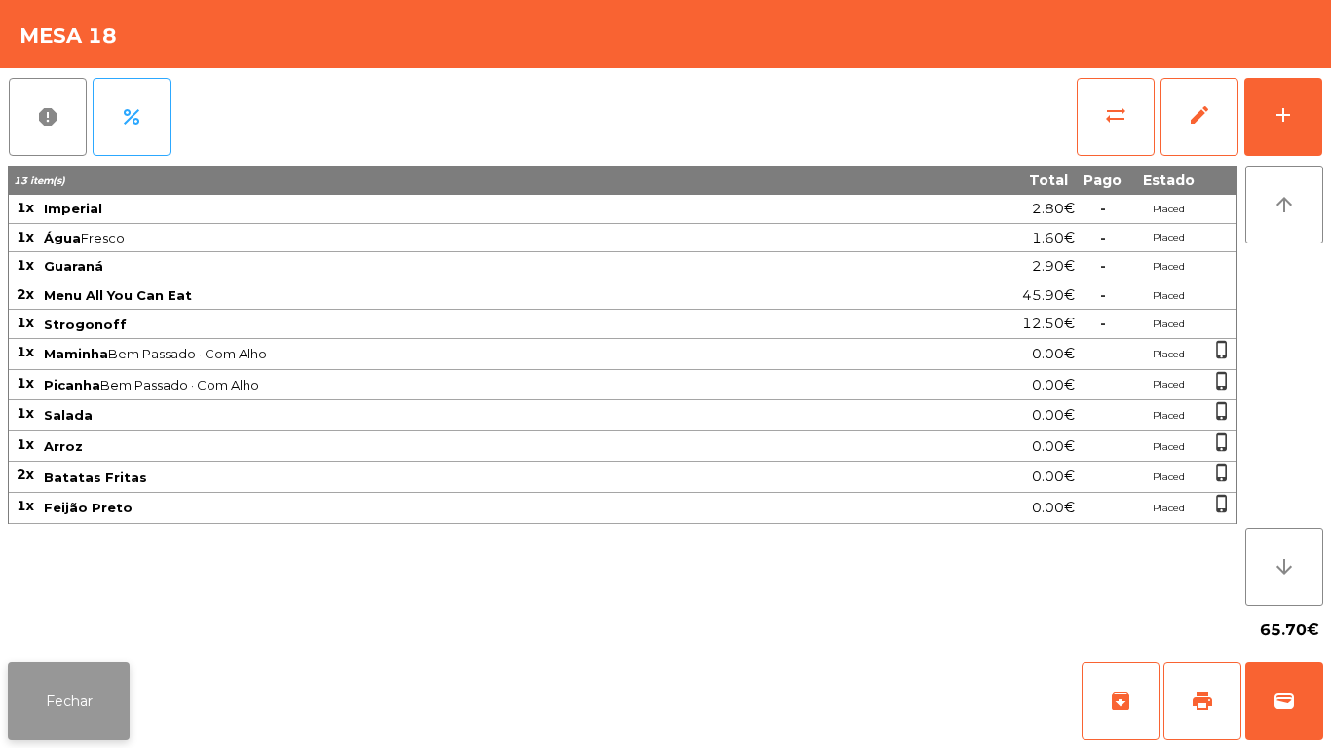
click at [125, 679] on button "Fechar" at bounding box center [69, 702] width 122 height 78
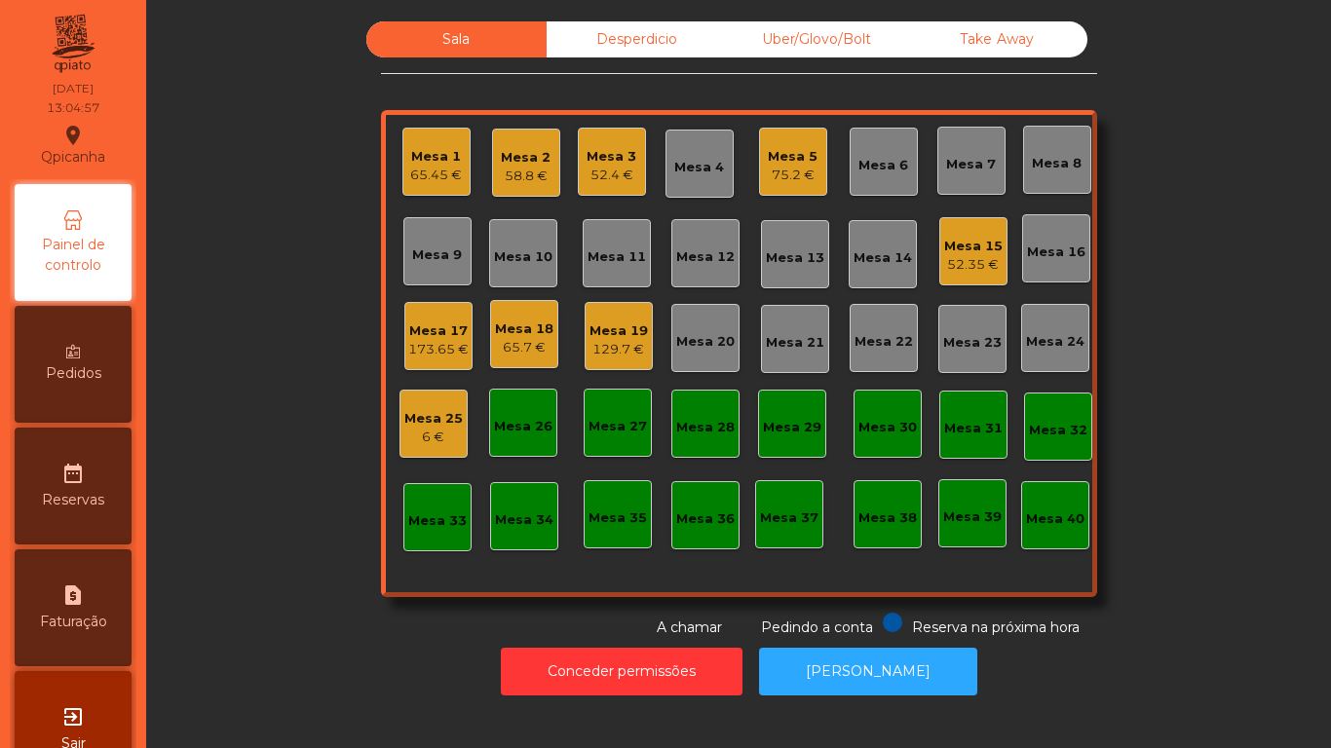
click at [714, 160] on div "Mesa 4" at bounding box center [699, 167] width 50 height 19
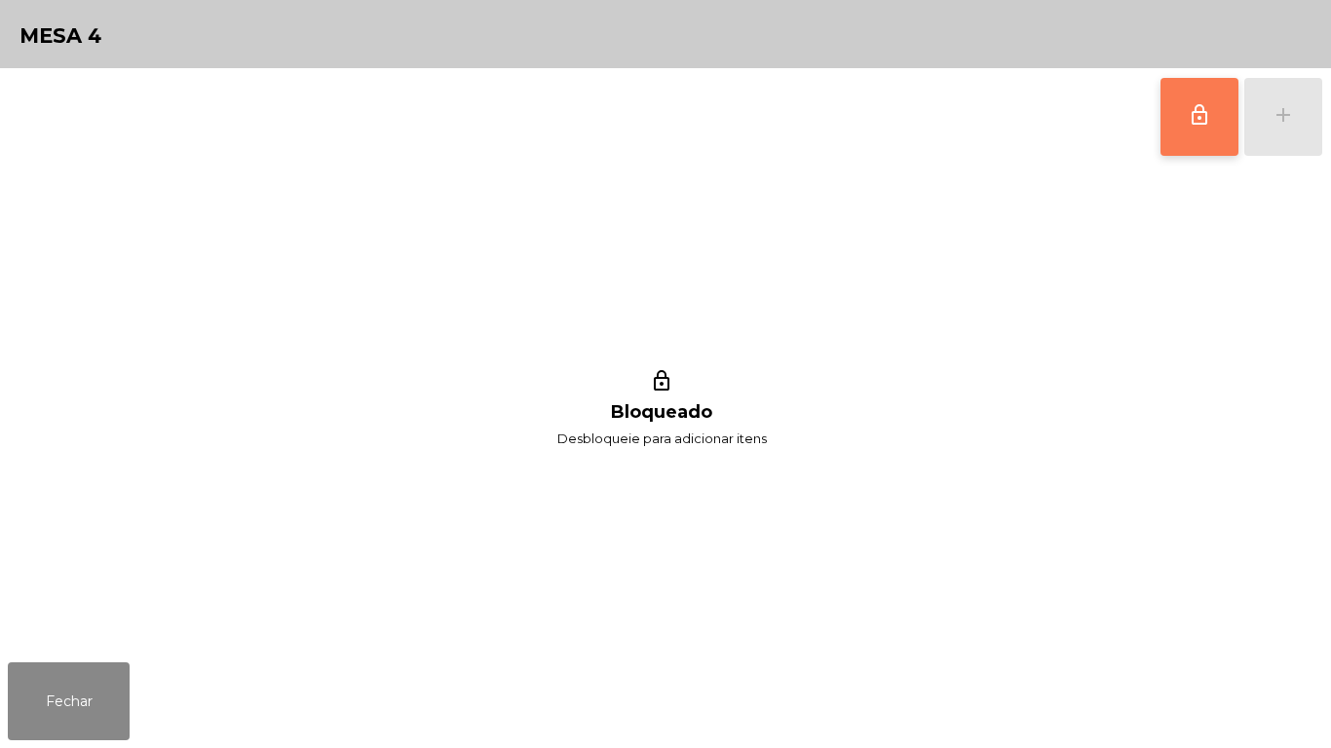
click at [1183, 130] on button "lock_outline" at bounding box center [1199, 117] width 78 height 78
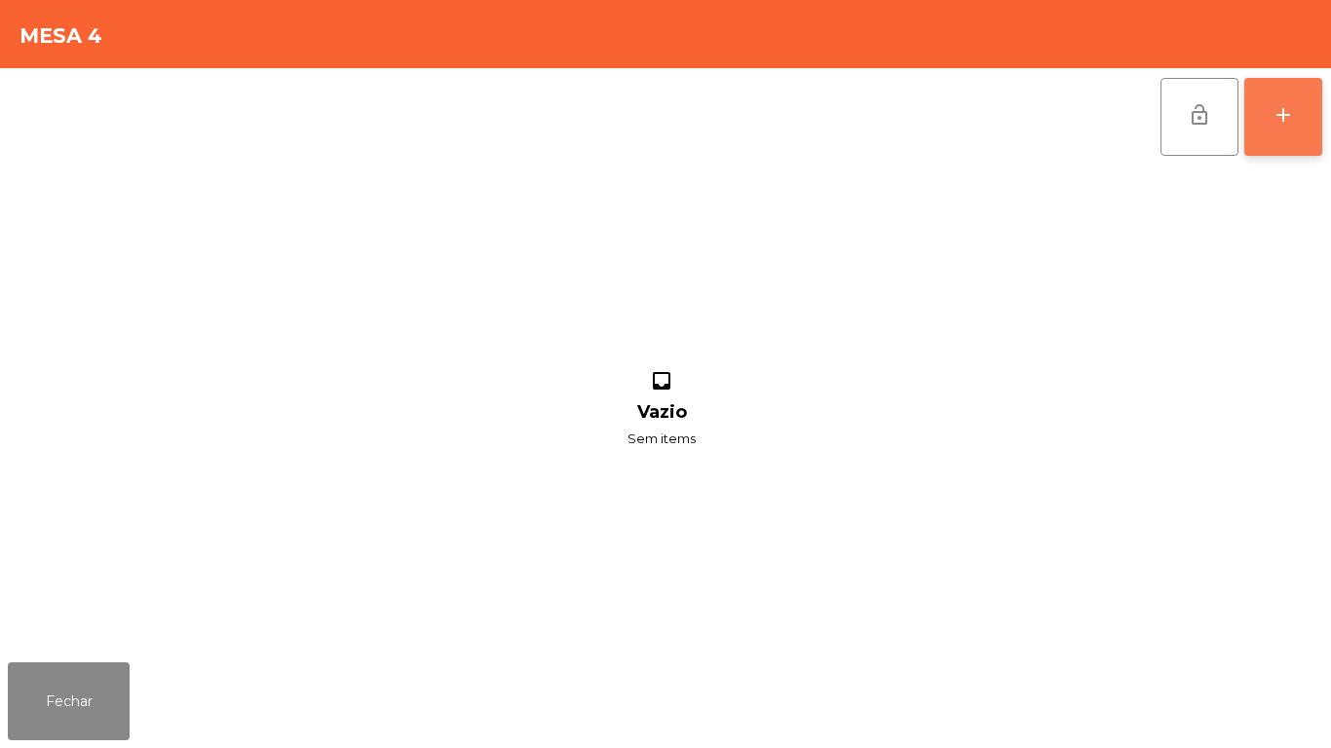
click at [1275, 123] on div "add" at bounding box center [1282, 114] width 23 height 23
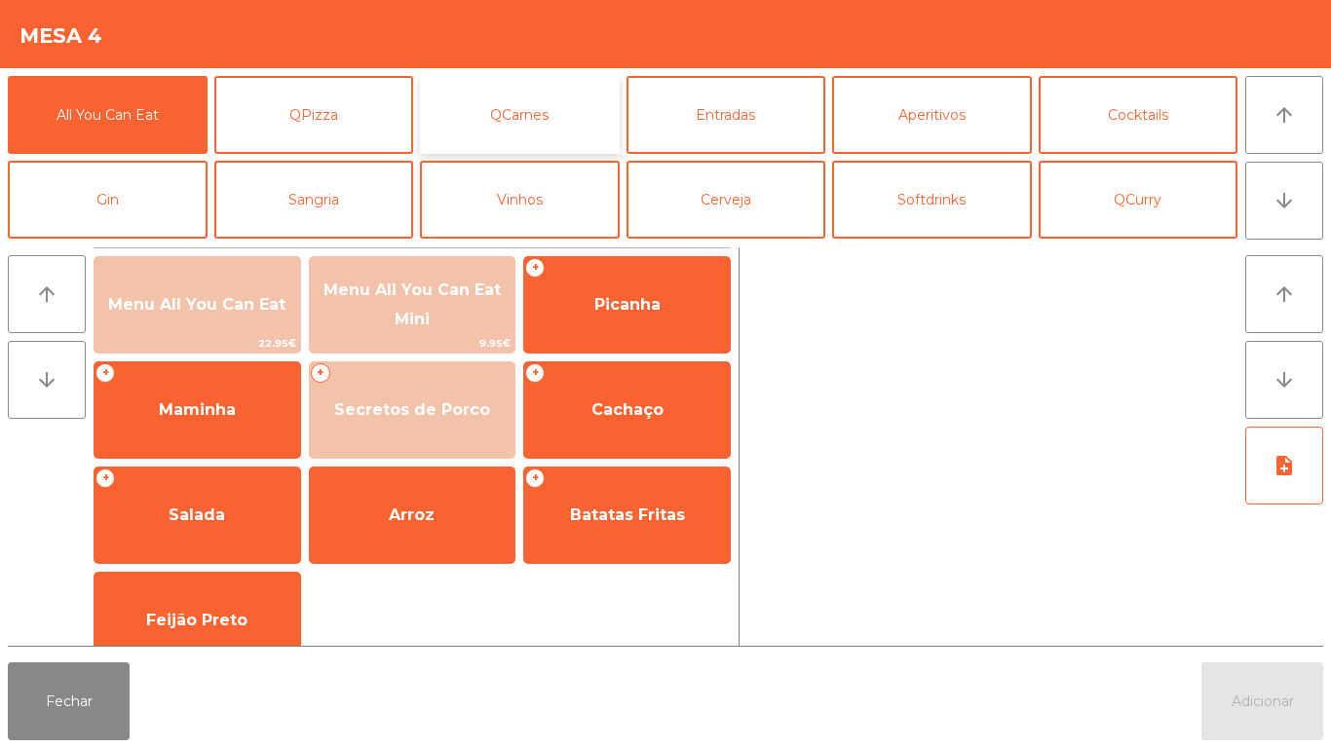
click at [563, 125] on button "QCarnes" at bounding box center [520, 115] width 200 height 78
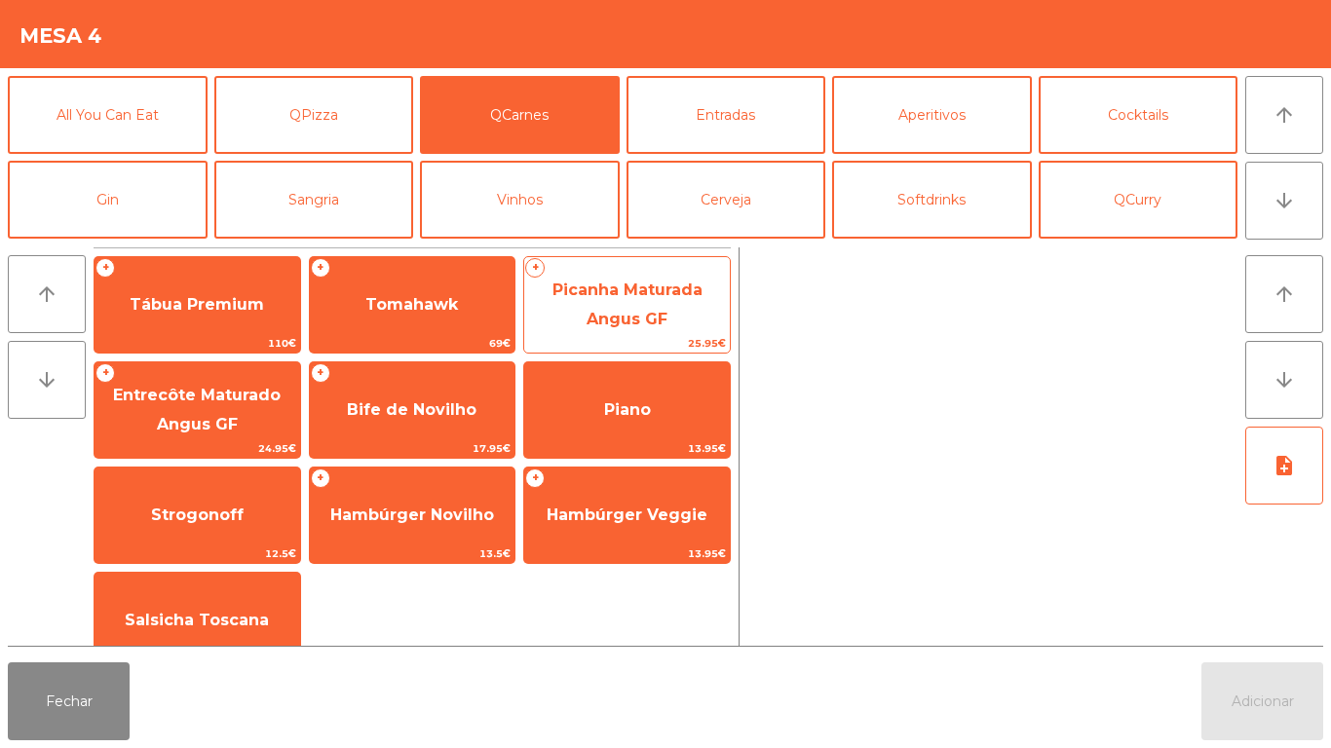
click at [661, 318] on span "Picanha Maturada Angus GF" at bounding box center [627, 305] width 150 height 48
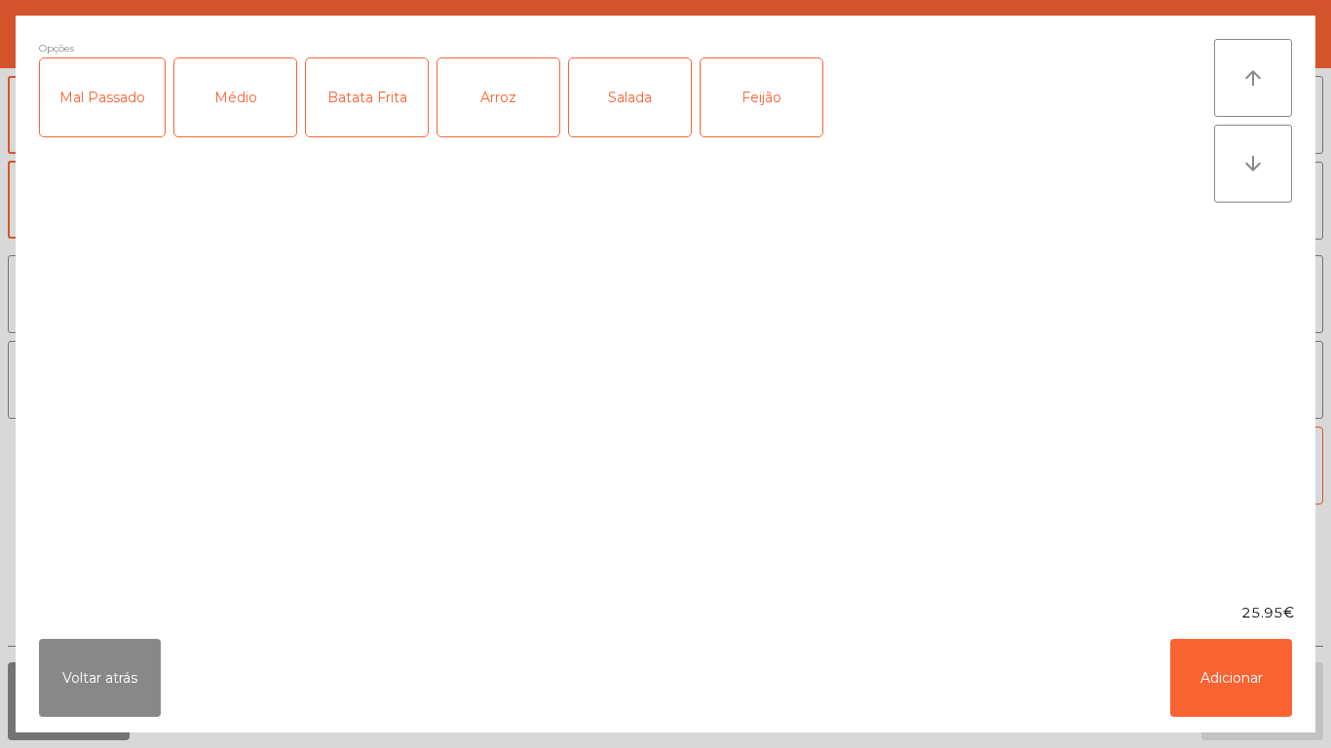
click at [235, 100] on div "Médio" at bounding box center [235, 97] width 122 height 78
click at [123, 103] on div "Mal Passado" at bounding box center [102, 97] width 125 height 78
click at [532, 113] on div "Arroz" at bounding box center [498, 97] width 122 height 78
click at [395, 82] on div "Batata Frita" at bounding box center [367, 97] width 122 height 78
click at [1224, 679] on button "Adicionar" at bounding box center [1231, 678] width 122 height 78
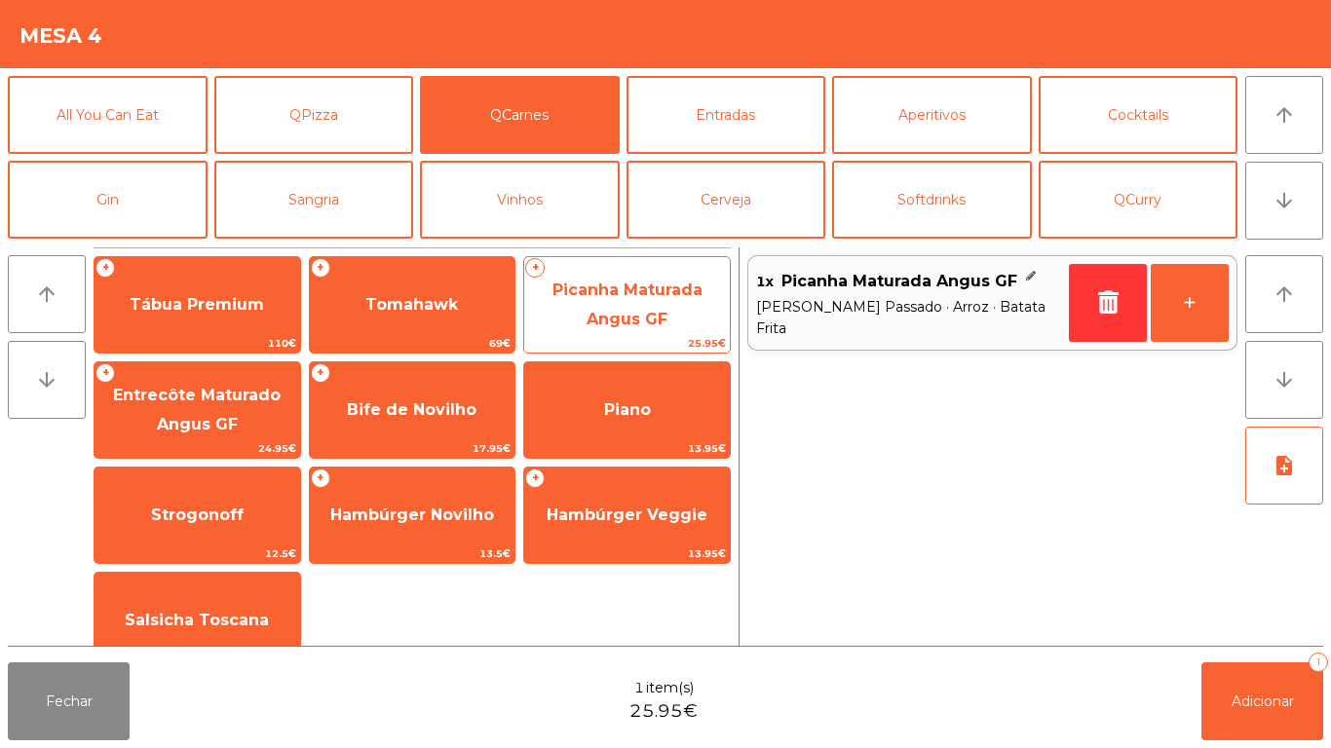
click at [631, 309] on span "Picanha Maturada Angus GF" at bounding box center [627, 305] width 206 height 83
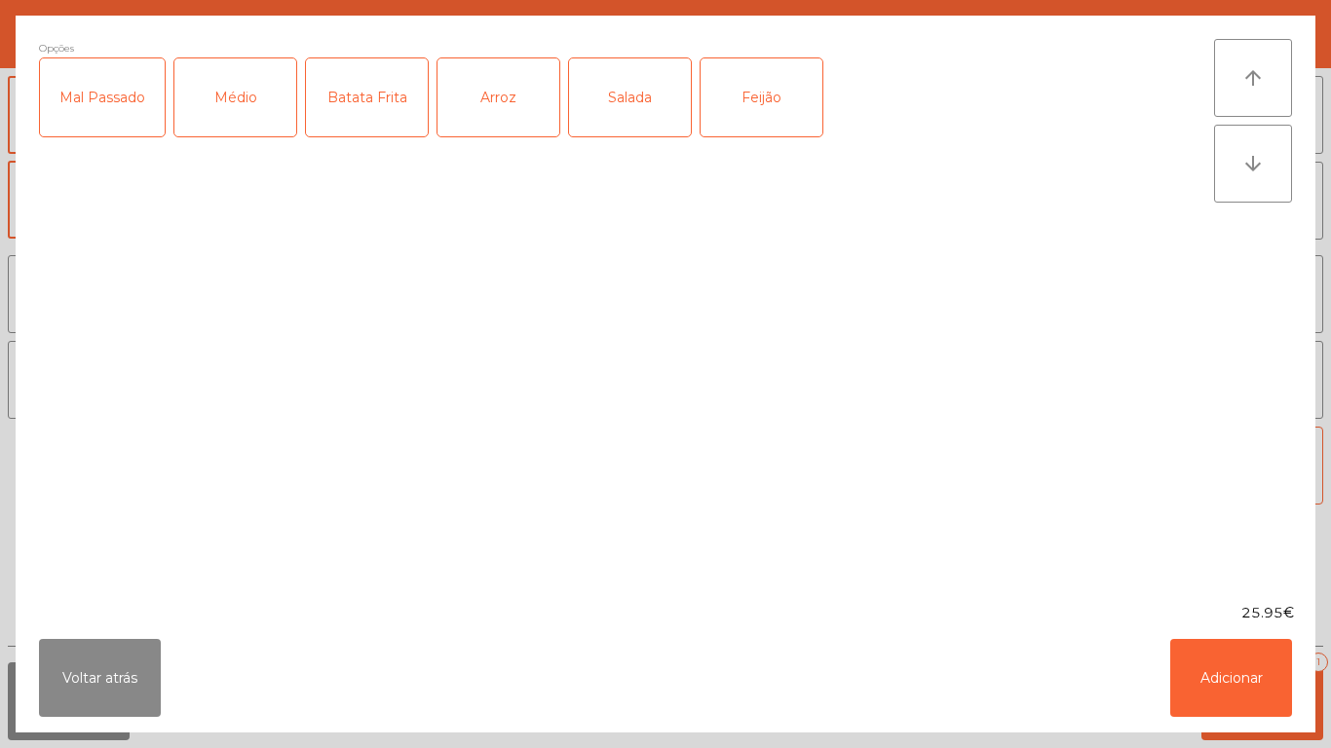
click at [215, 116] on div "Médio" at bounding box center [235, 97] width 122 height 78
click at [112, 111] on div "Mal Passado" at bounding box center [102, 97] width 125 height 78
click at [511, 108] on div "Arroz" at bounding box center [498, 97] width 122 height 78
click at [750, 110] on div "Feijão" at bounding box center [762, 97] width 122 height 78
click at [1225, 648] on button "Adicionar" at bounding box center [1231, 678] width 122 height 78
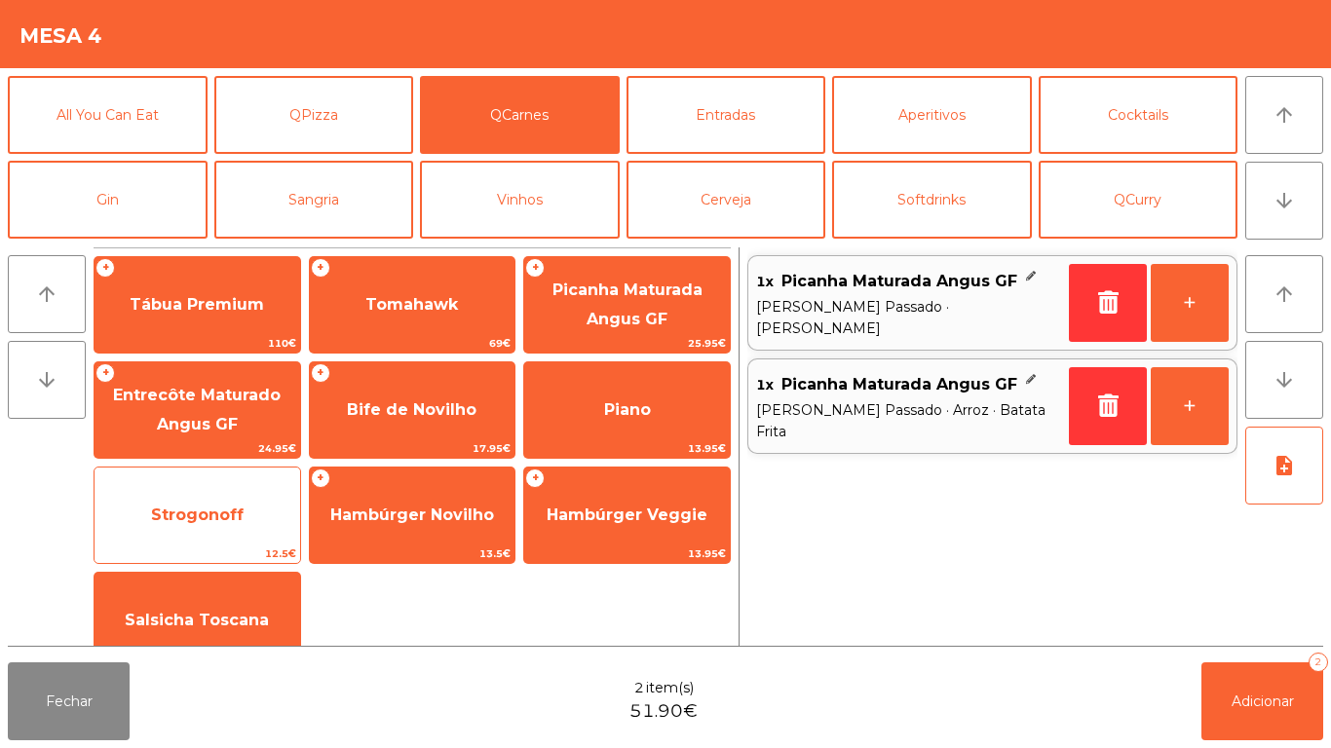
click at [253, 515] on span "Strogonoff" at bounding box center [198, 515] width 206 height 53
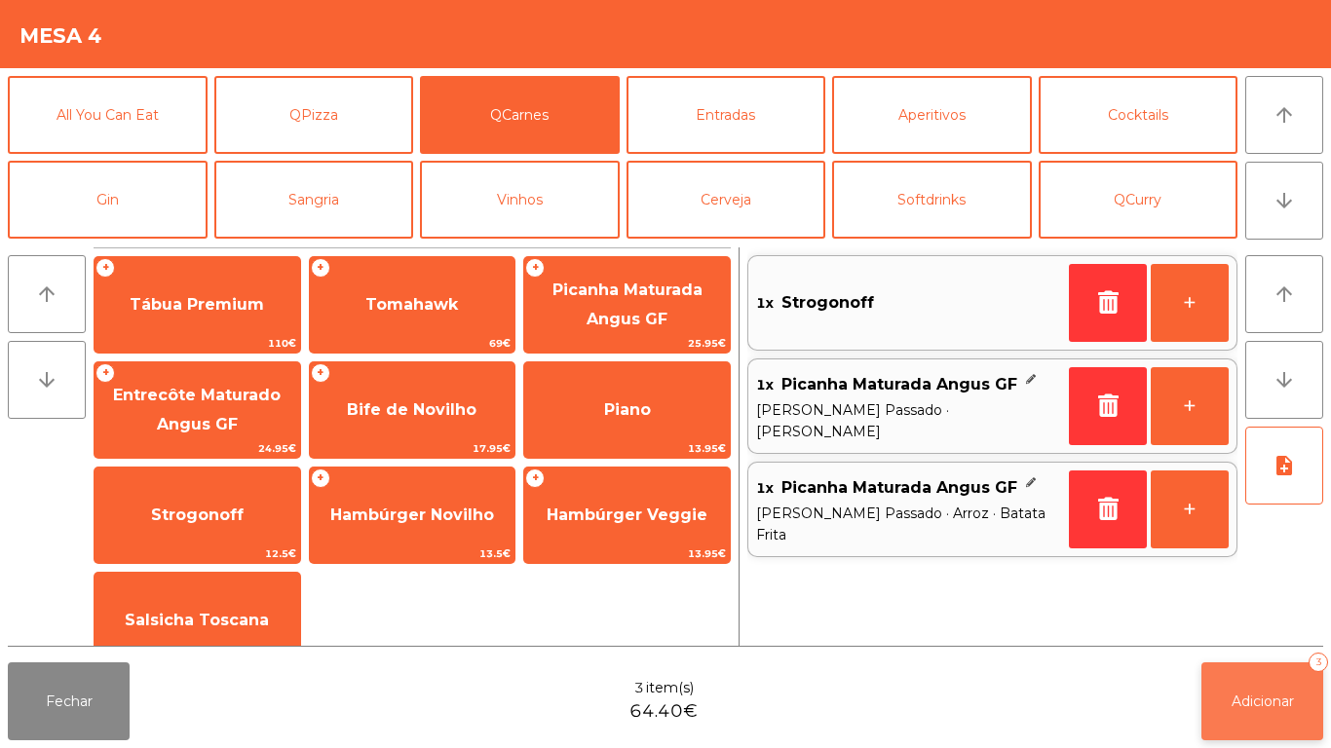
click at [1249, 664] on button "Adicionar 3" at bounding box center [1262, 702] width 122 height 78
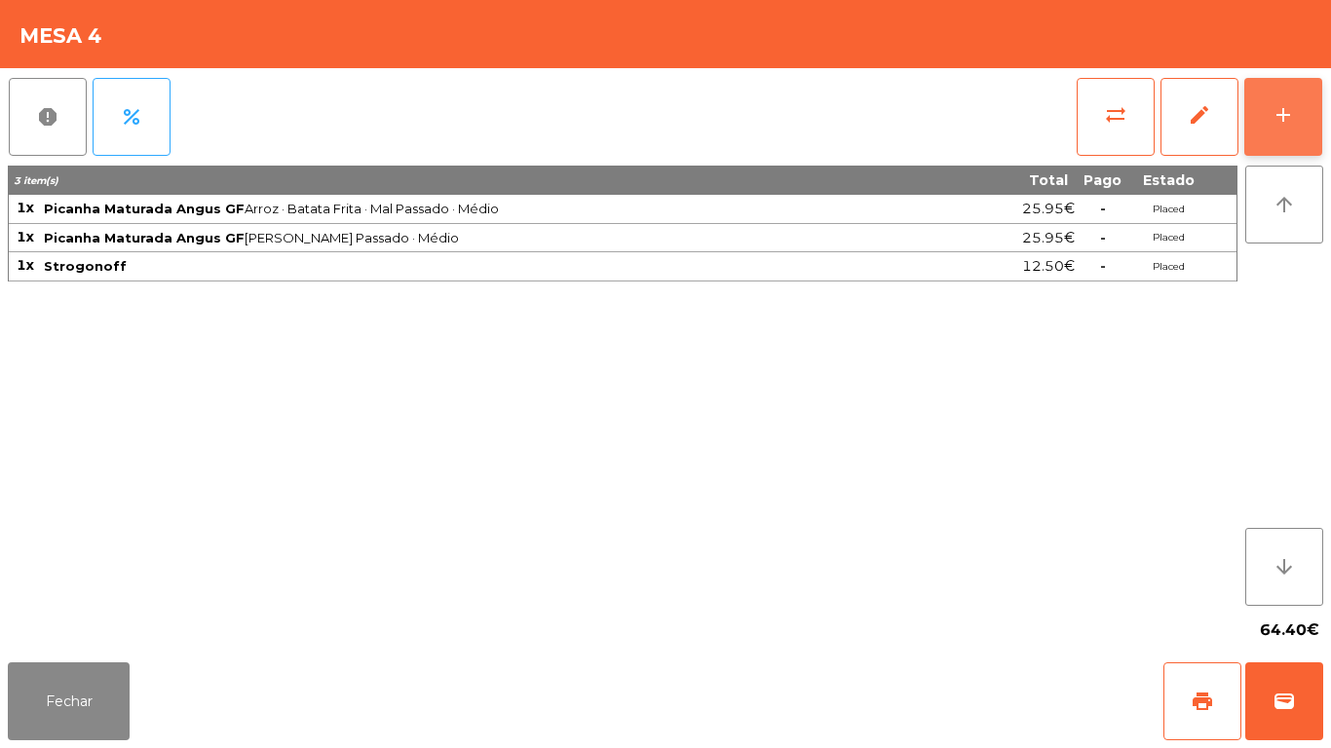
click at [1284, 140] on button "add" at bounding box center [1283, 117] width 78 height 78
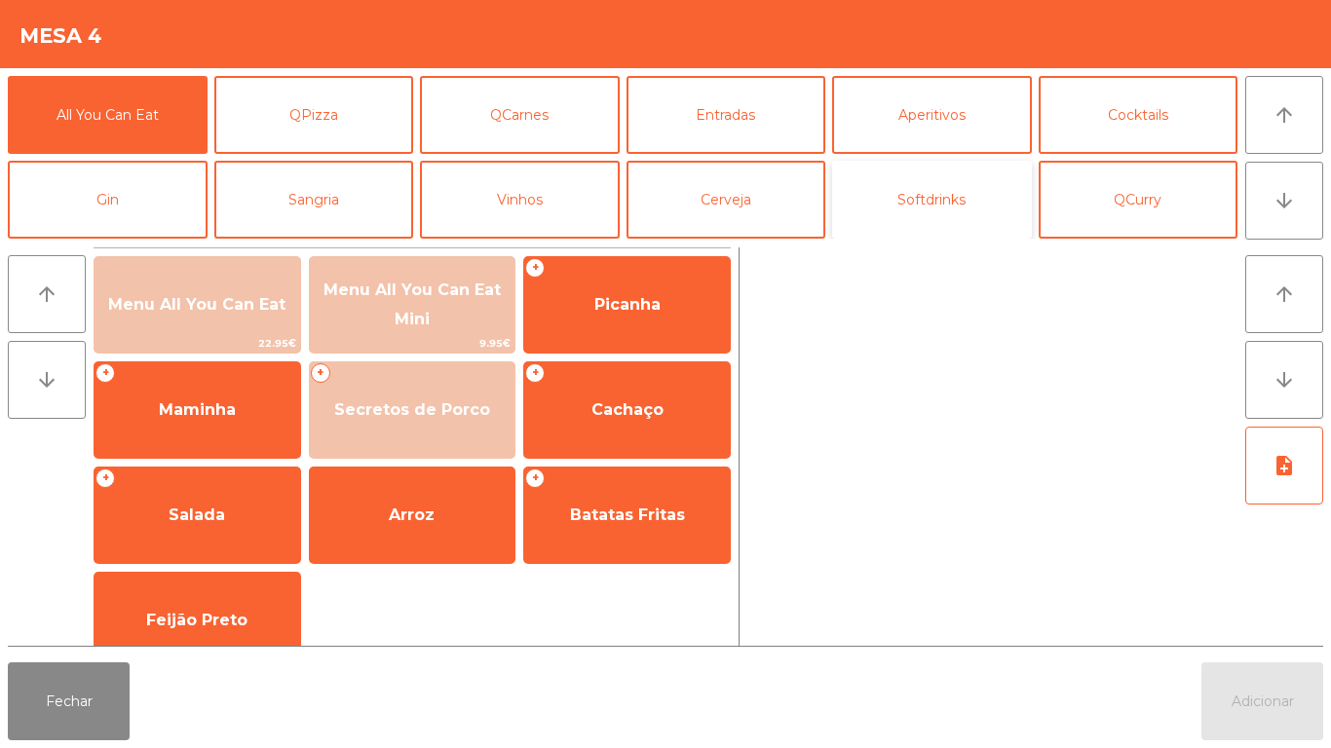
click at [939, 212] on button "Softdrinks" at bounding box center [932, 200] width 200 height 78
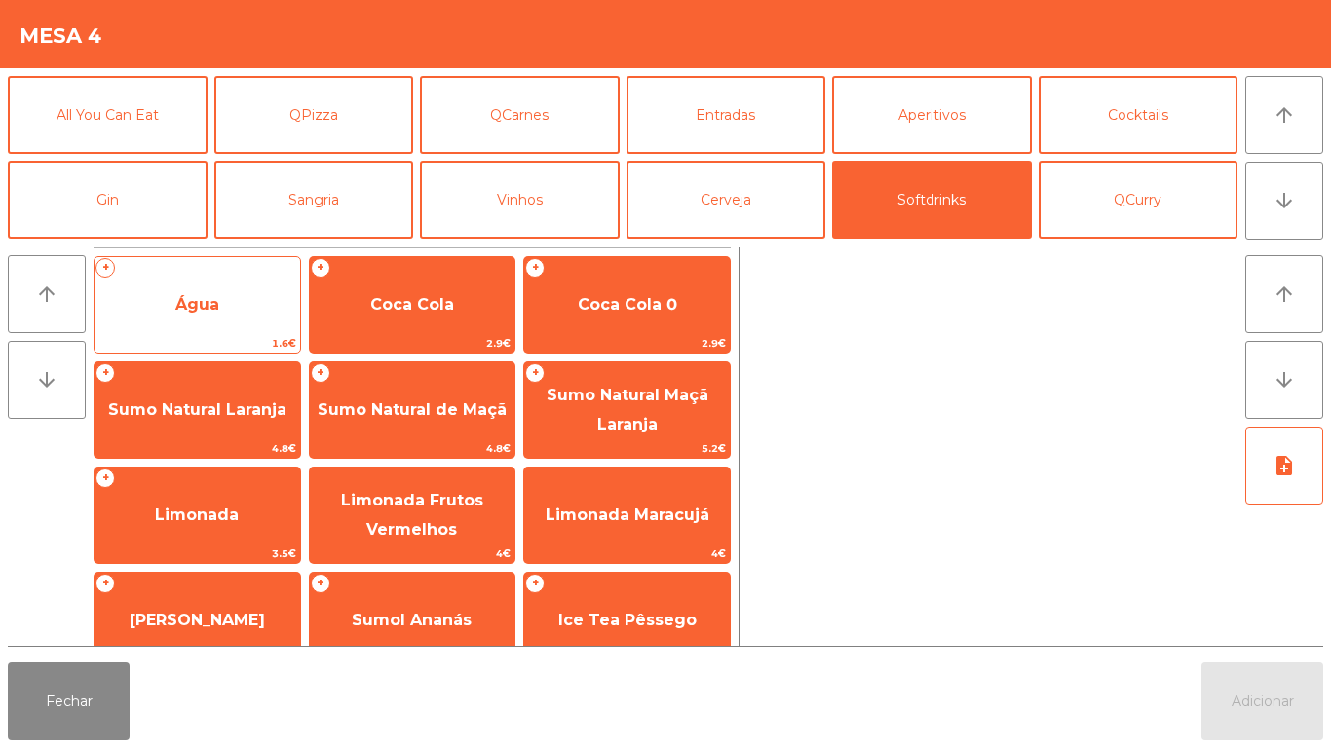
click at [252, 319] on span "Água" at bounding box center [198, 305] width 206 height 53
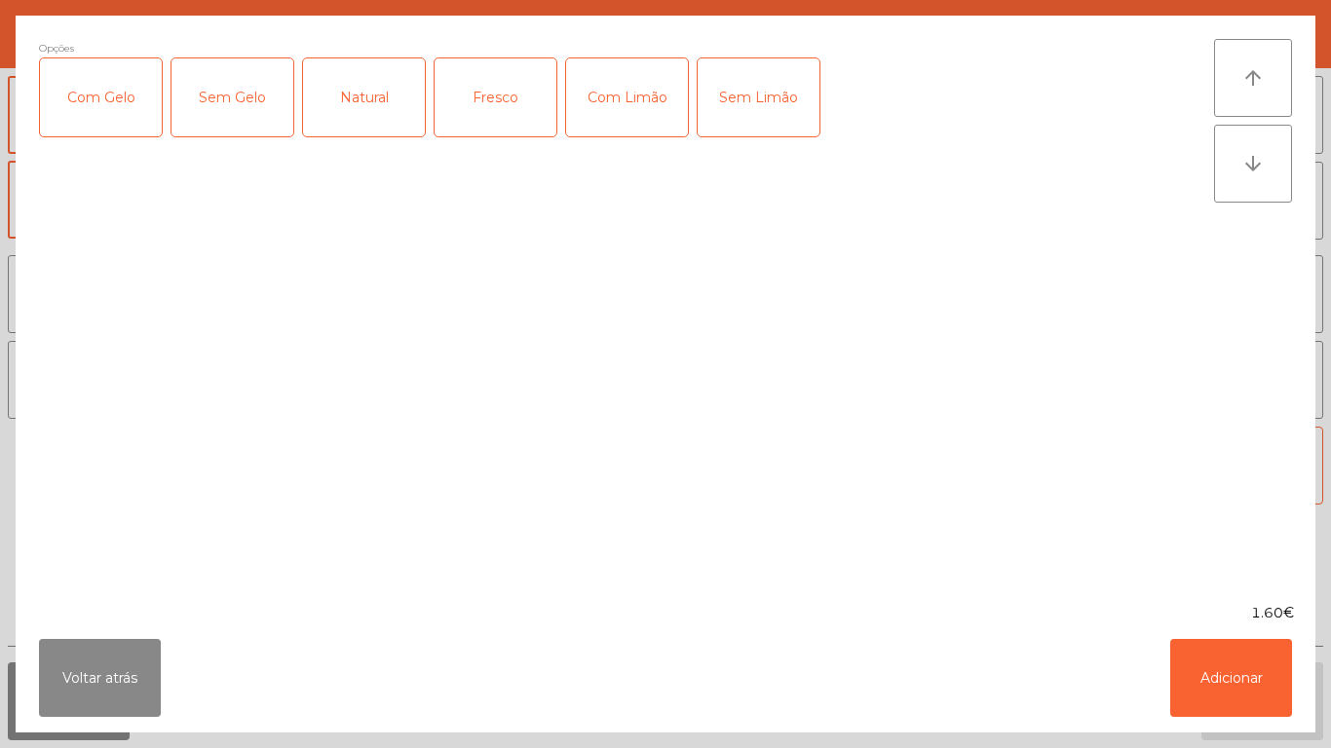
click at [380, 114] on div "Natural" at bounding box center [364, 97] width 122 height 78
click at [1201, 654] on button "Adicionar" at bounding box center [1231, 678] width 122 height 78
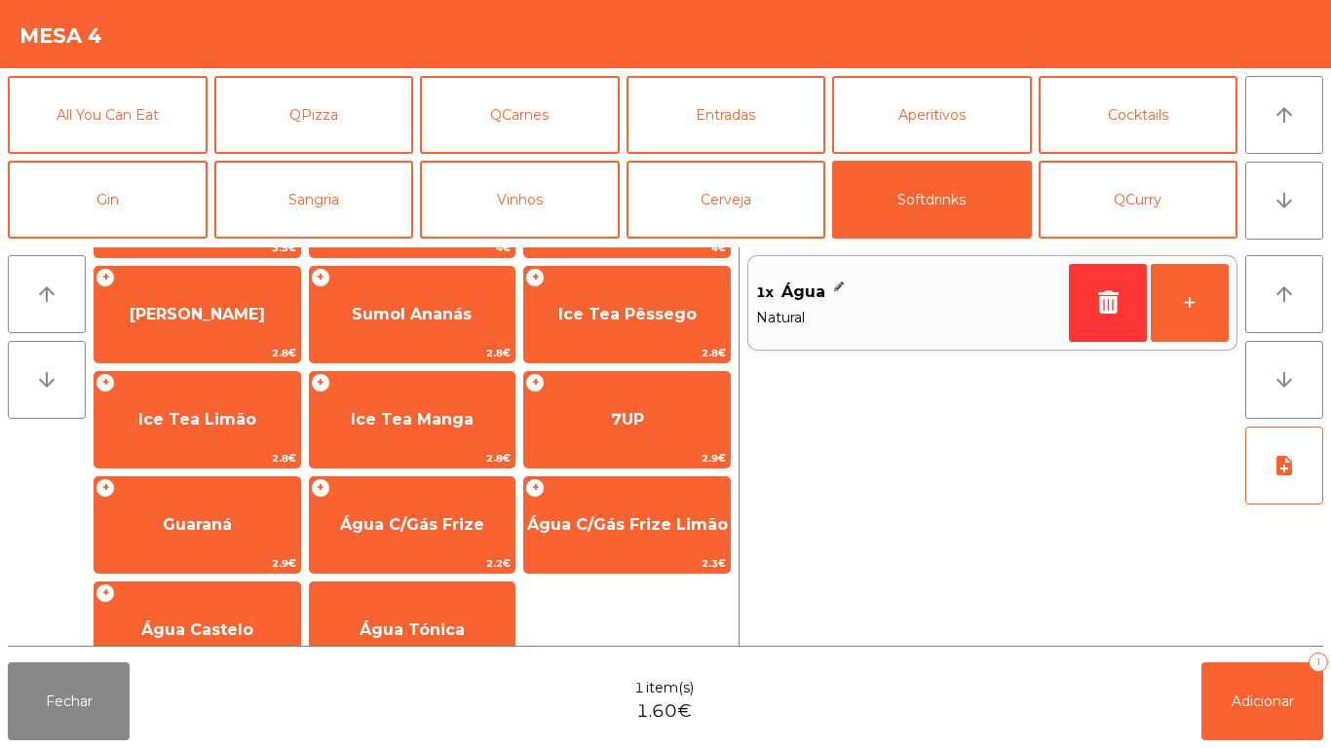
scroll to position [347, 0]
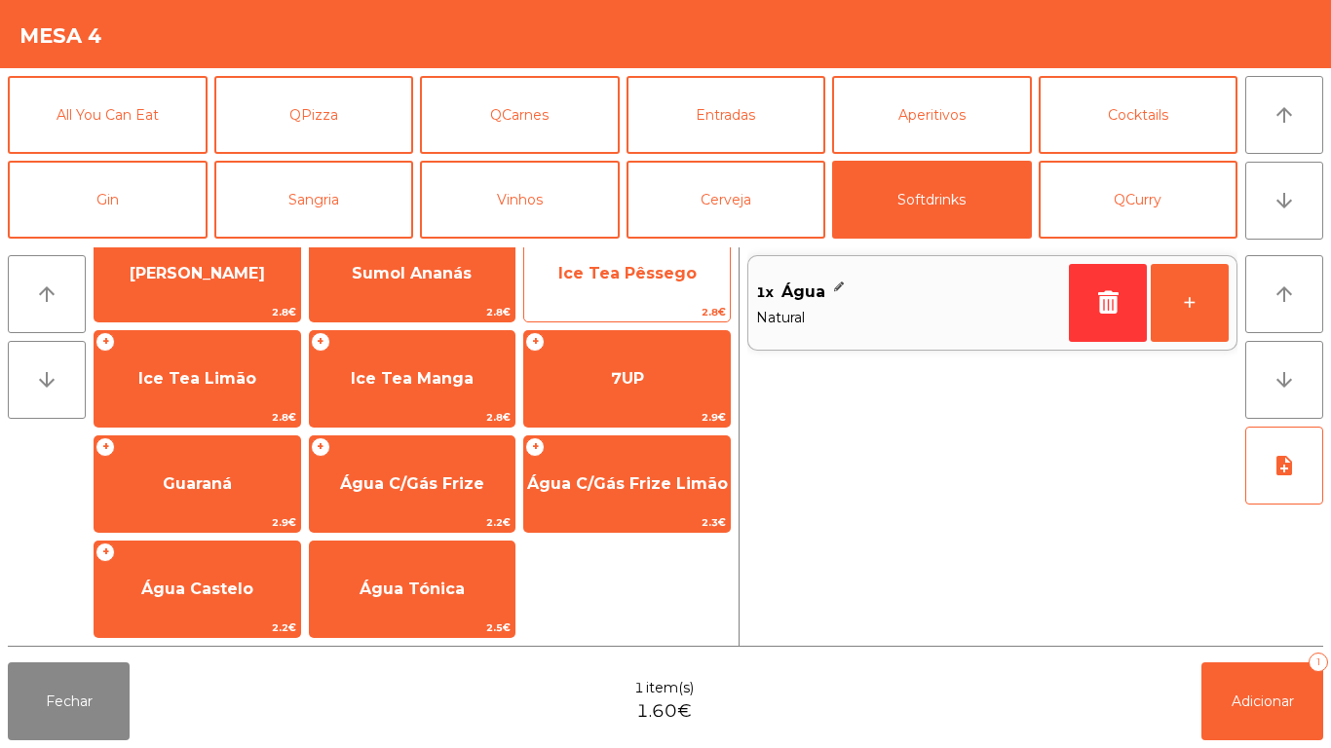
click at [661, 284] on span "Ice Tea Pêssego" at bounding box center [627, 273] width 206 height 53
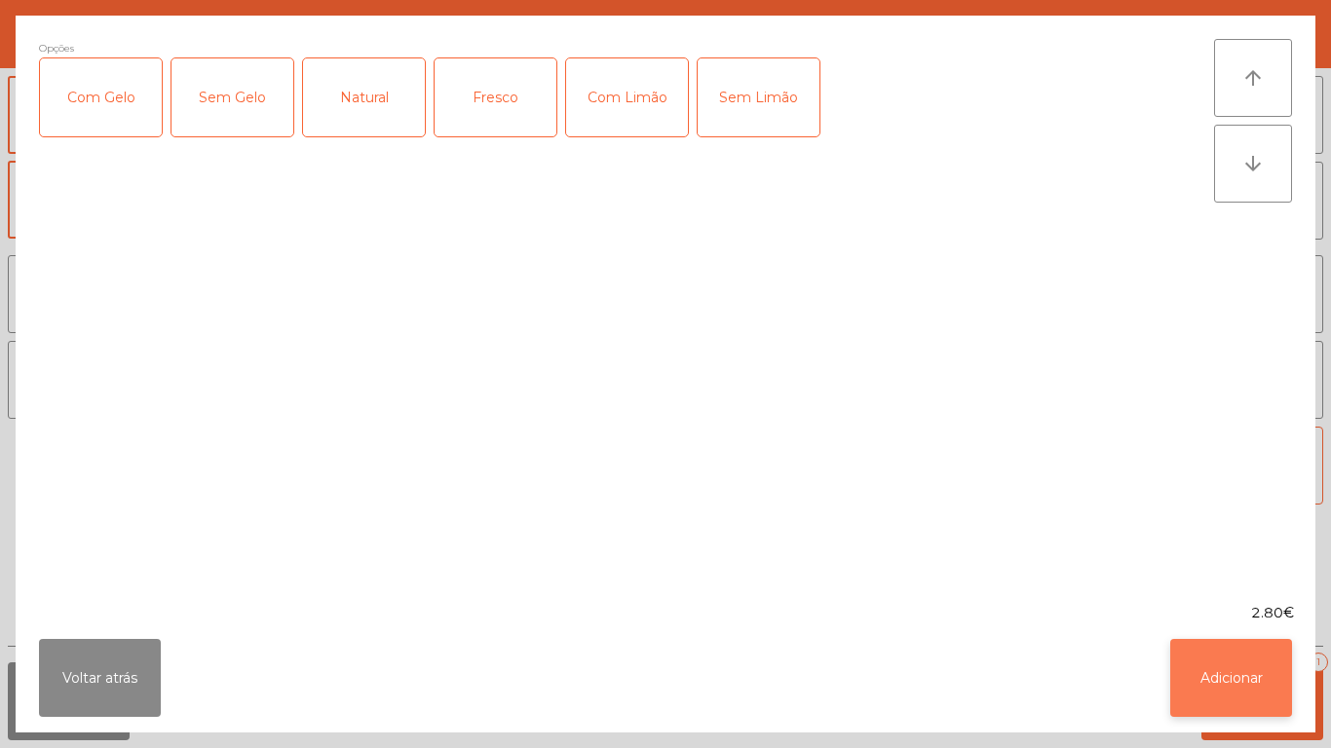
click at [1221, 659] on button "Adicionar" at bounding box center [1231, 678] width 122 height 78
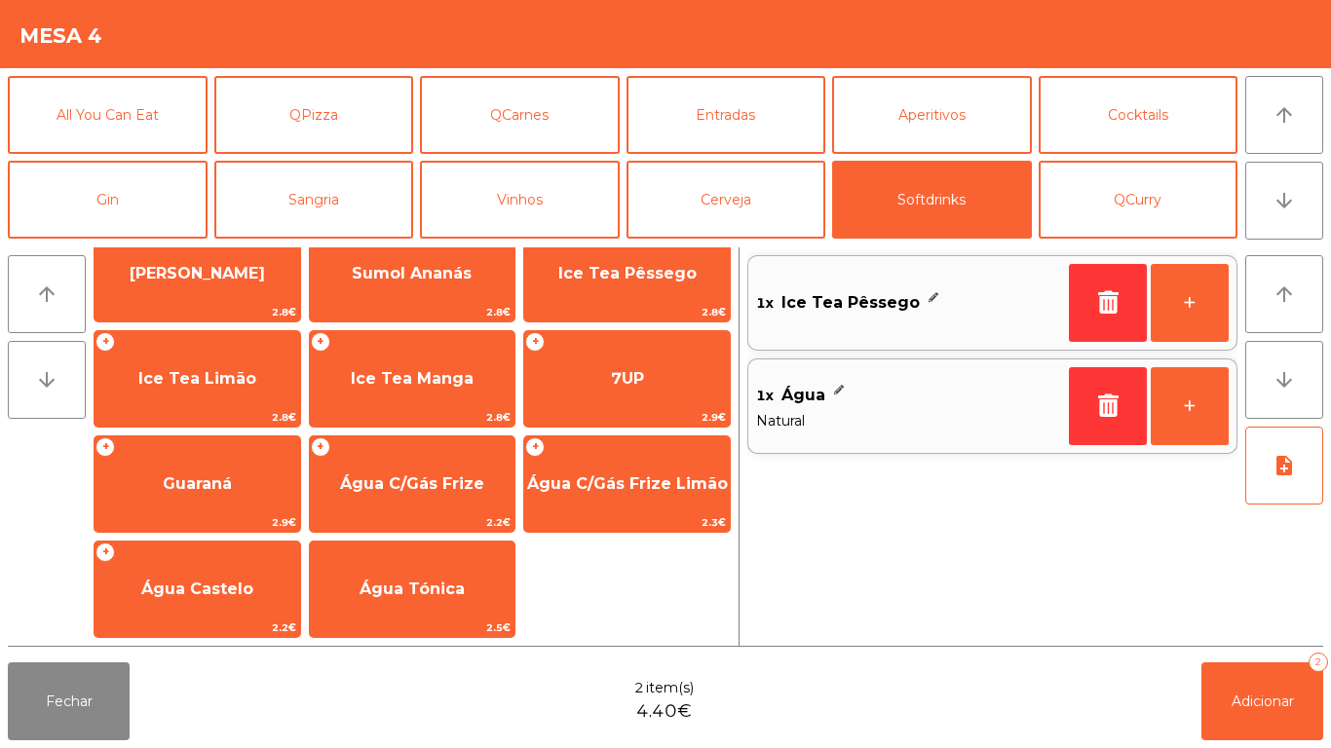
scroll to position [15, 0]
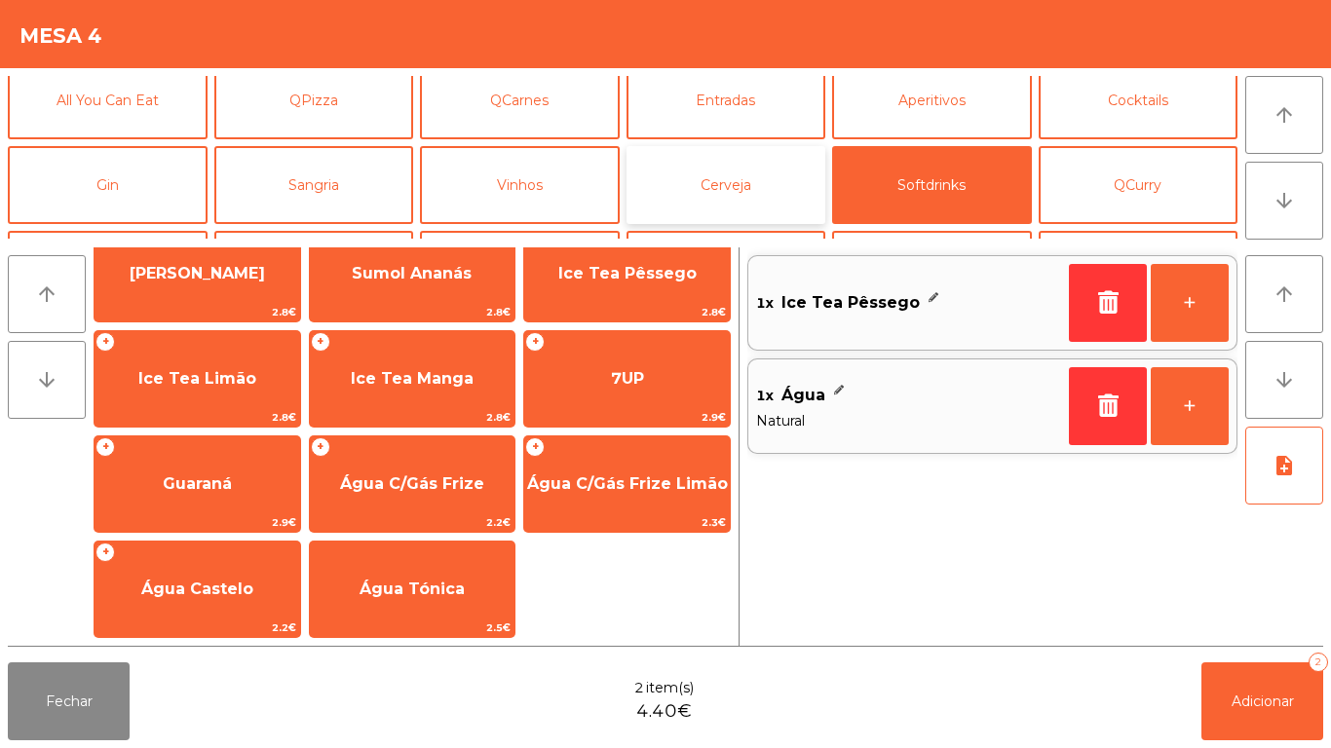
click at [739, 203] on button "Cerveja" at bounding box center [726, 185] width 200 height 78
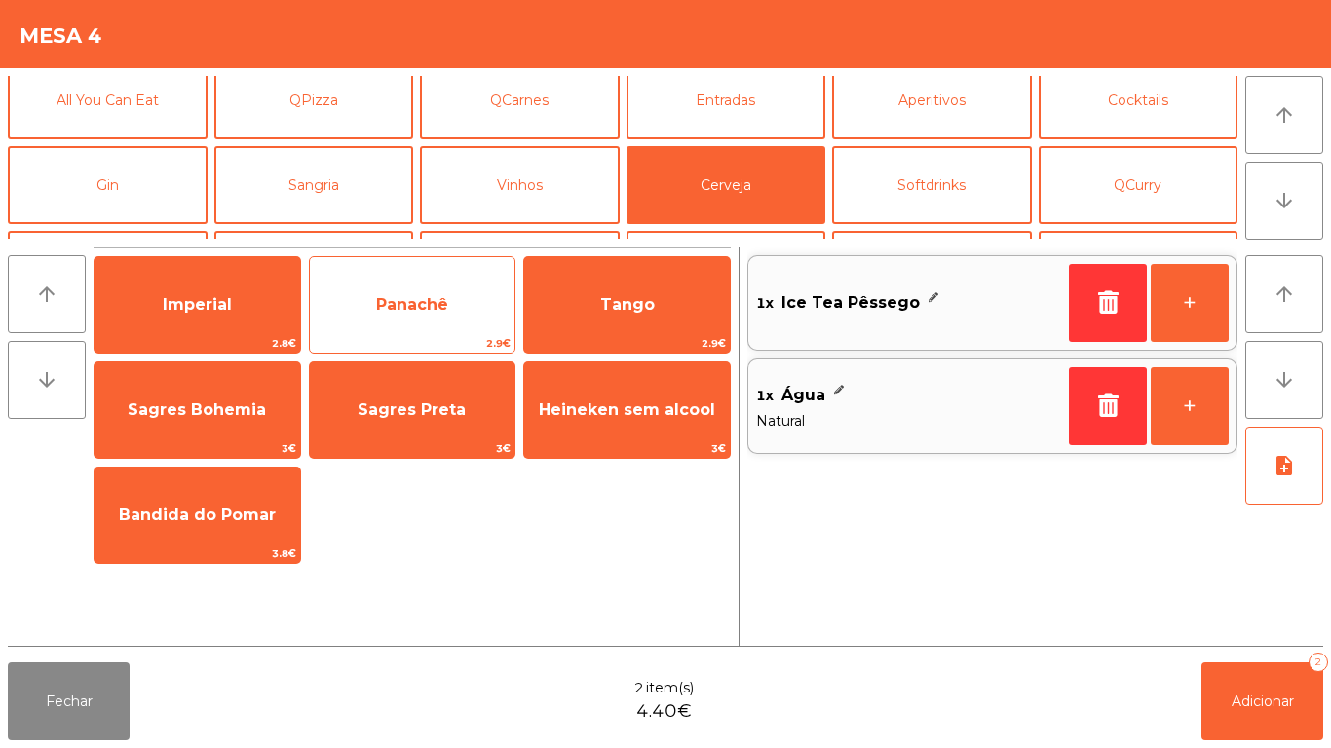
click at [443, 323] on span "Panachê" at bounding box center [413, 305] width 206 height 53
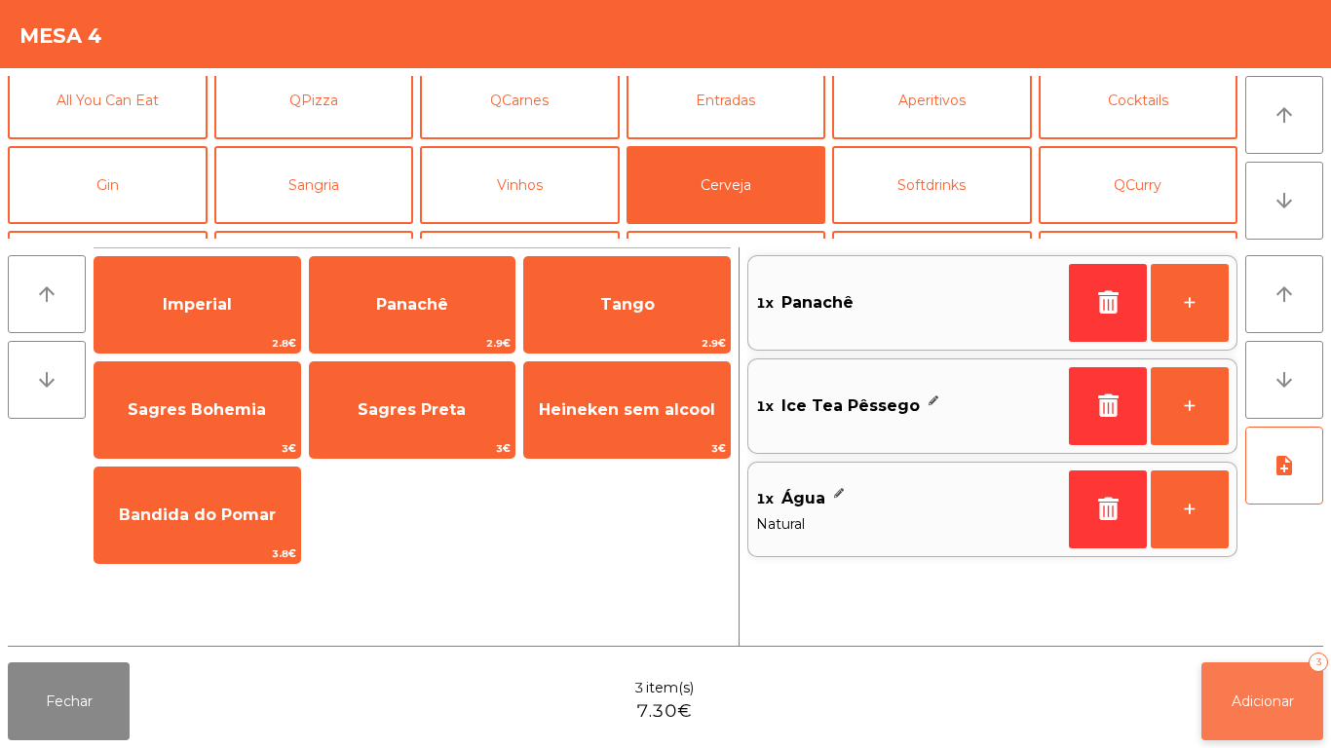
click at [1253, 680] on button "Adicionar 3" at bounding box center [1262, 702] width 122 height 78
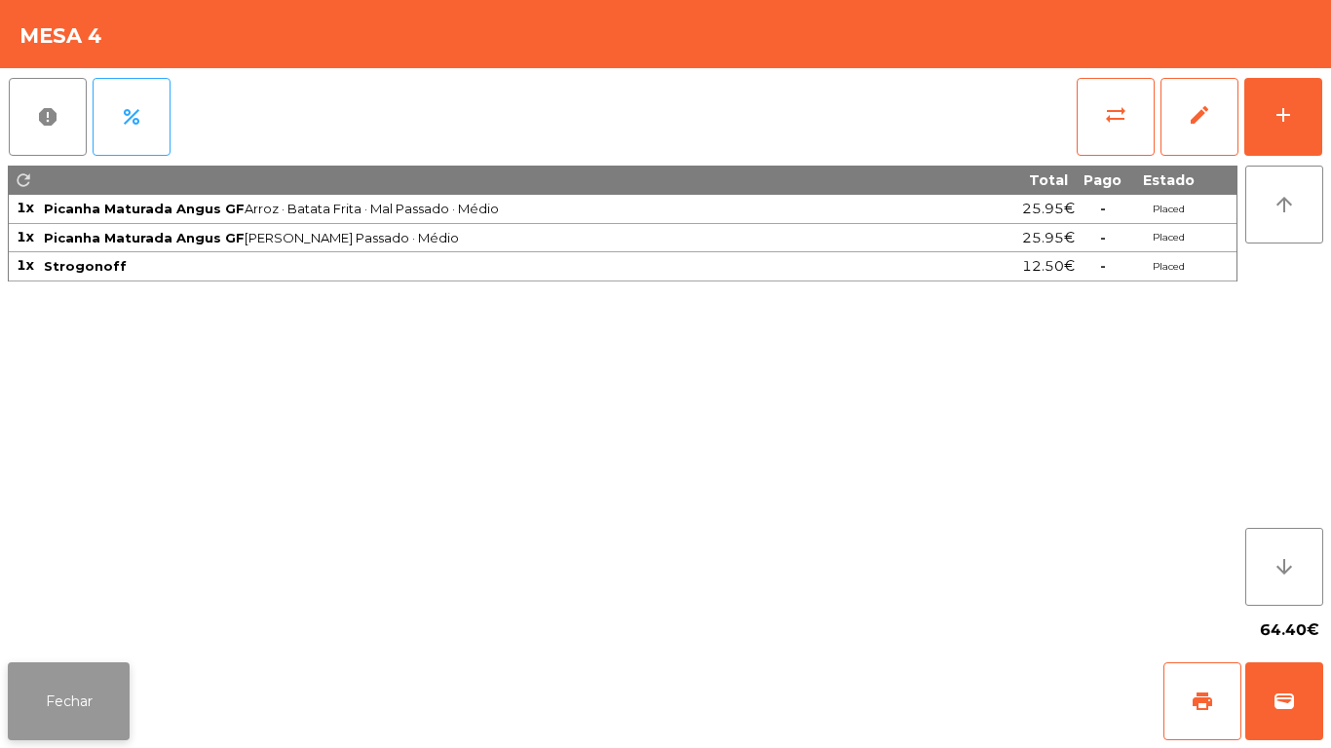
click at [98, 727] on button "Fechar" at bounding box center [69, 702] width 122 height 78
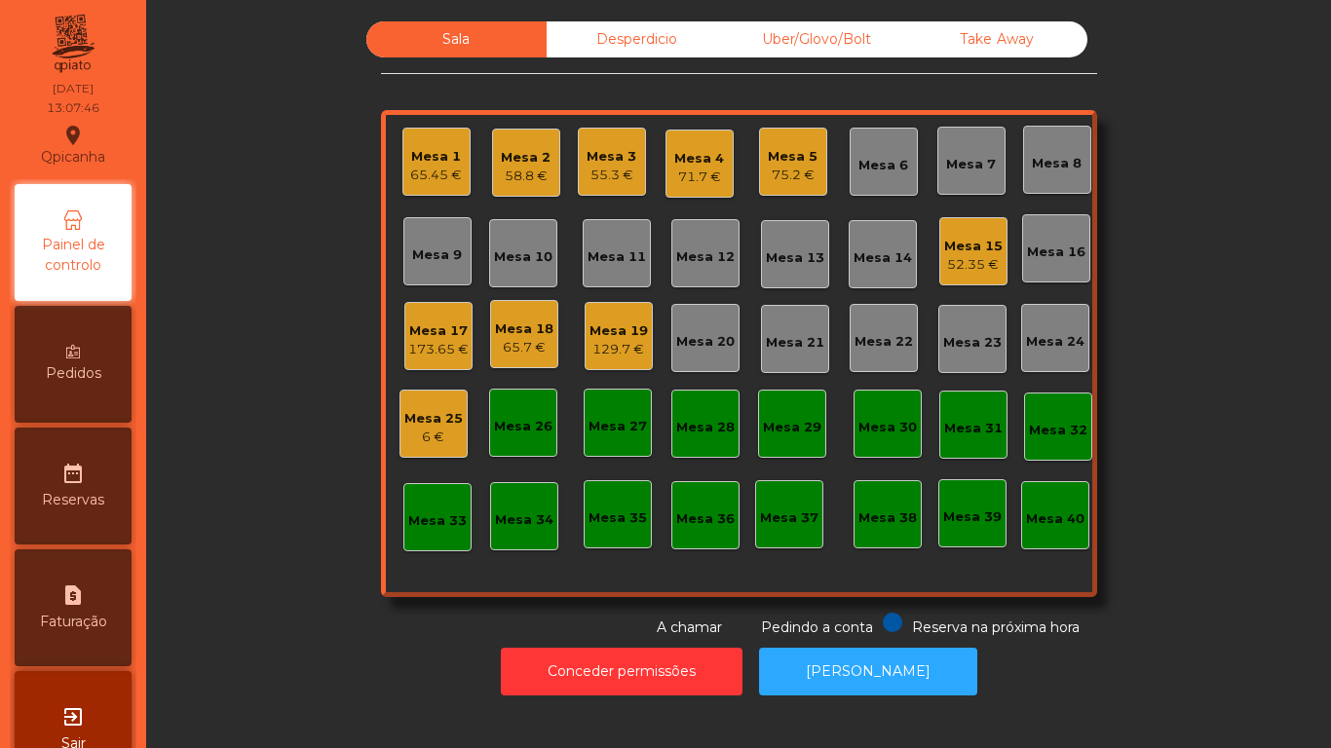
click at [517, 170] on div "58.8 €" at bounding box center [526, 176] width 50 height 19
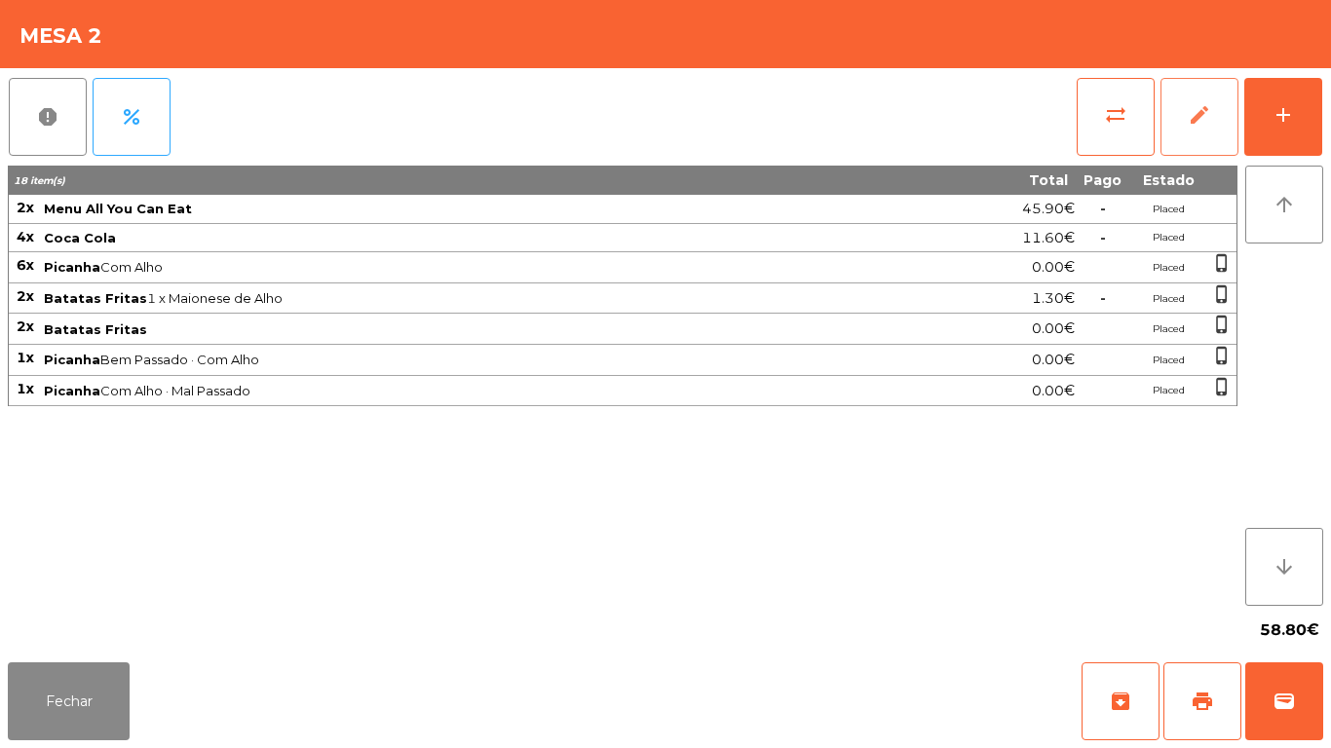
click at [1231, 130] on button "edit" at bounding box center [1199, 117] width 78 height 78
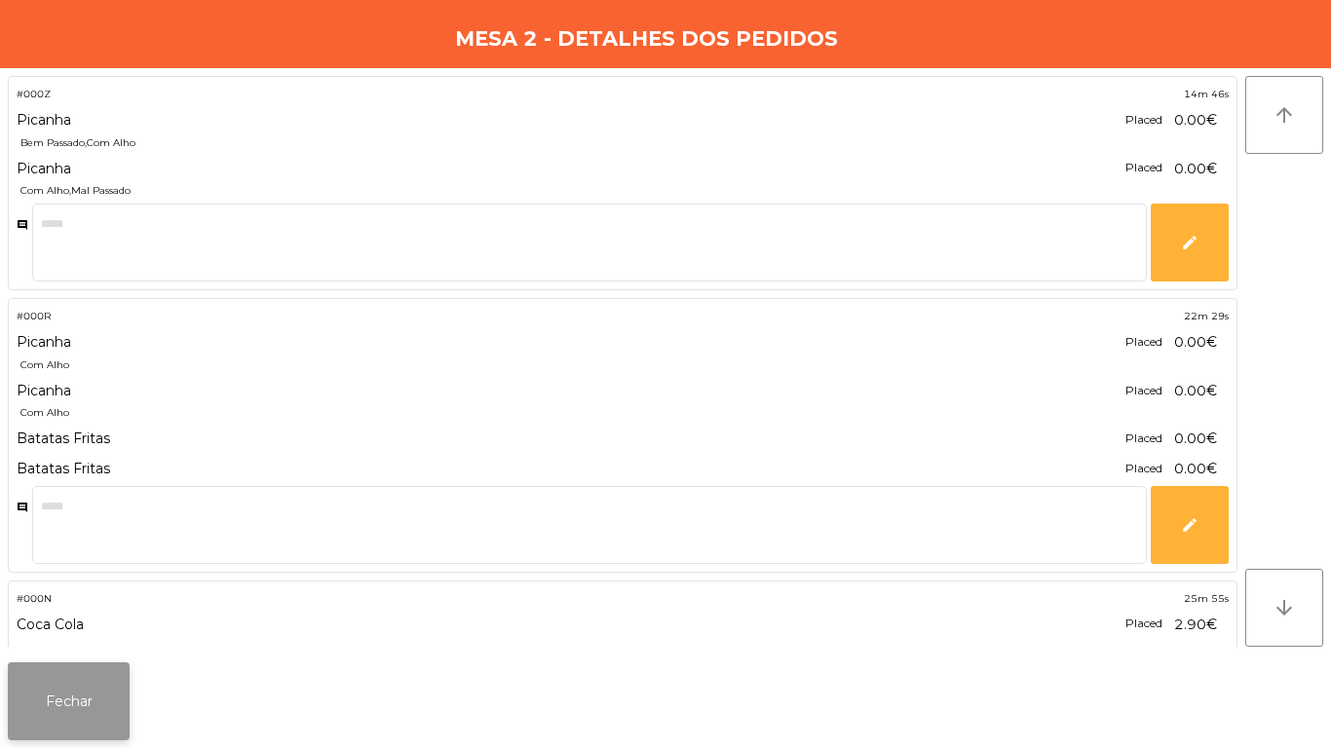
click at [78, 669] on button "Fechar" at bounding box center [69, 702] width 122 height 78
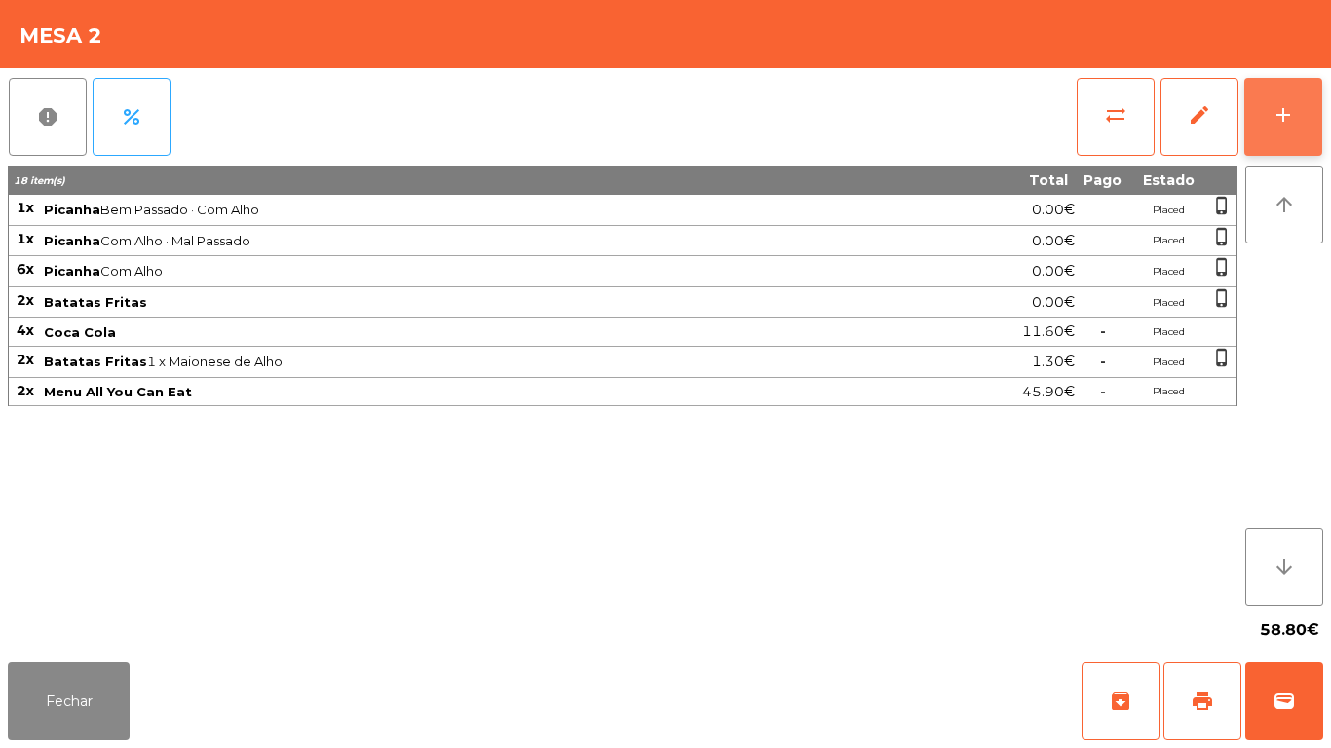
click at [1280, 114] on div "add" at bounding box center [1282, 114] width 23 height 23
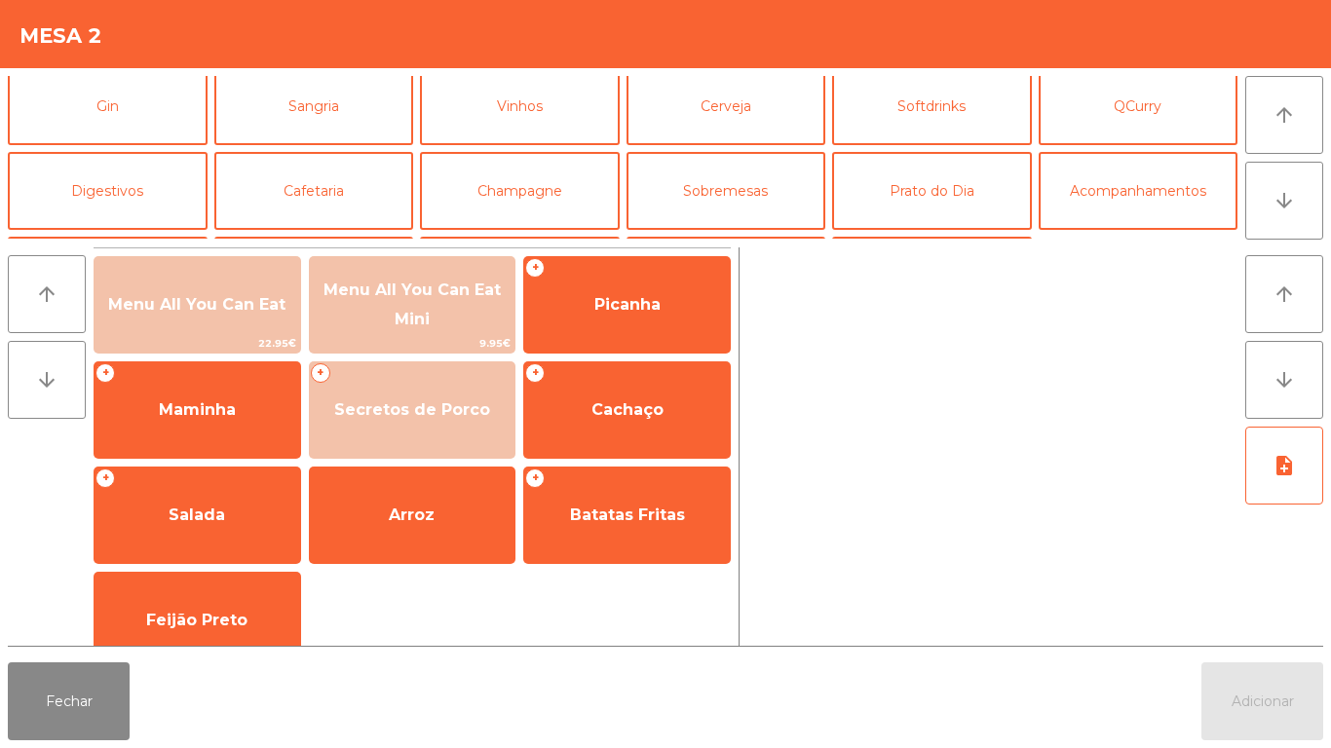
scroll to position [107, 0]
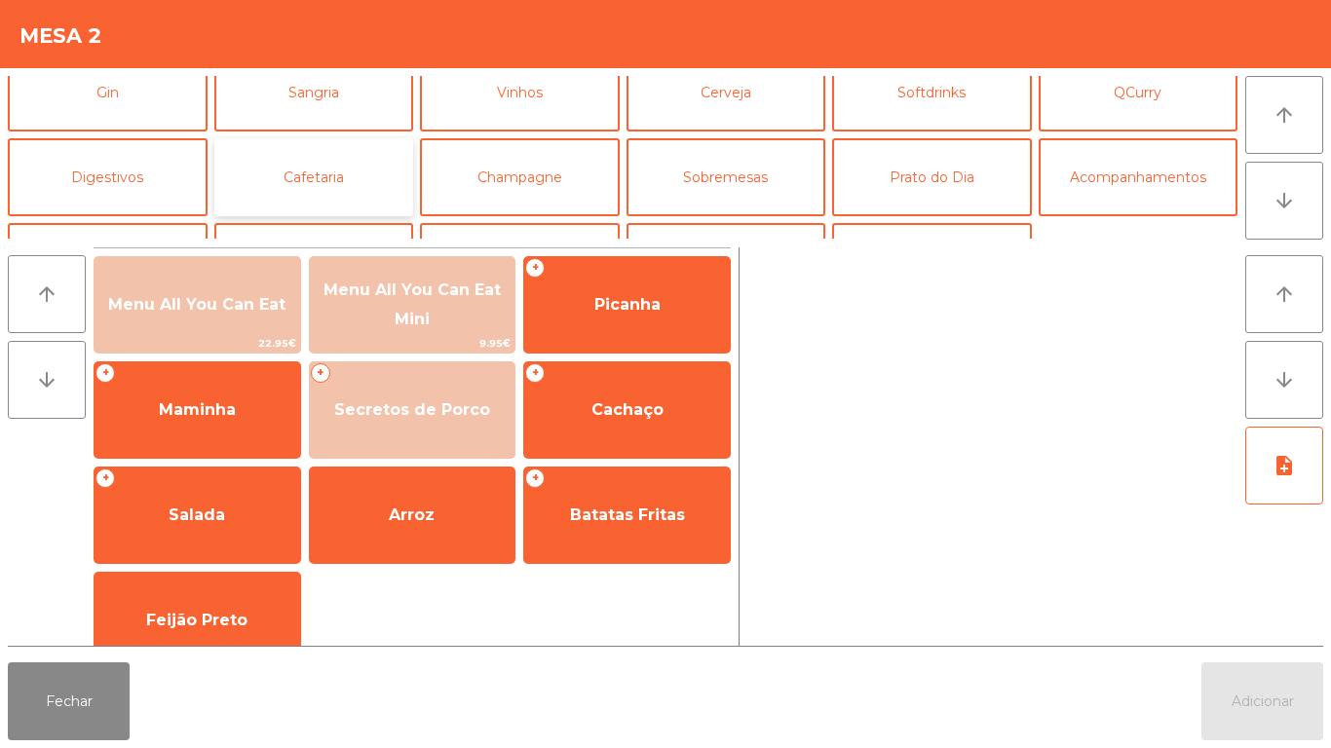
click at [339, 176] on button "Cafetaria" at bounding box center [314, 177] width 200 height 78
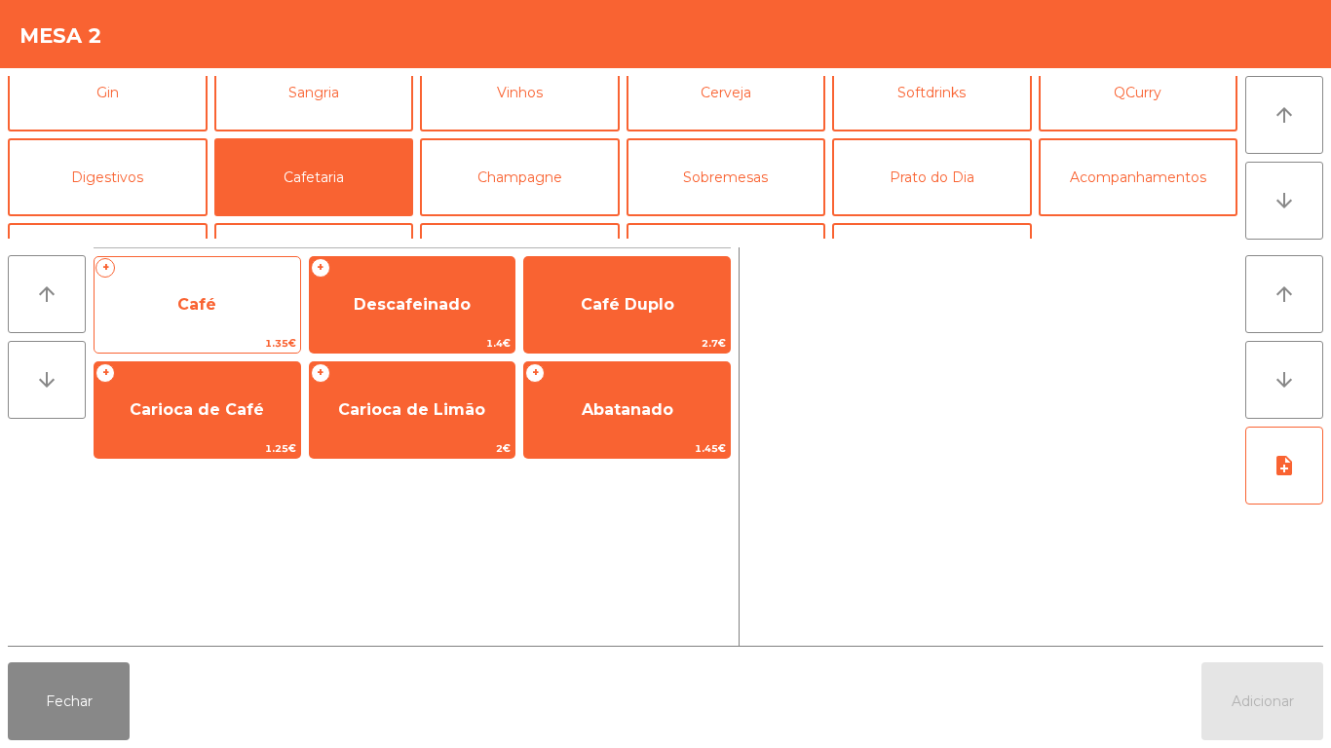
click at [240, 307] on span "Café" at bounding box center [198, 305] width 206 height 53
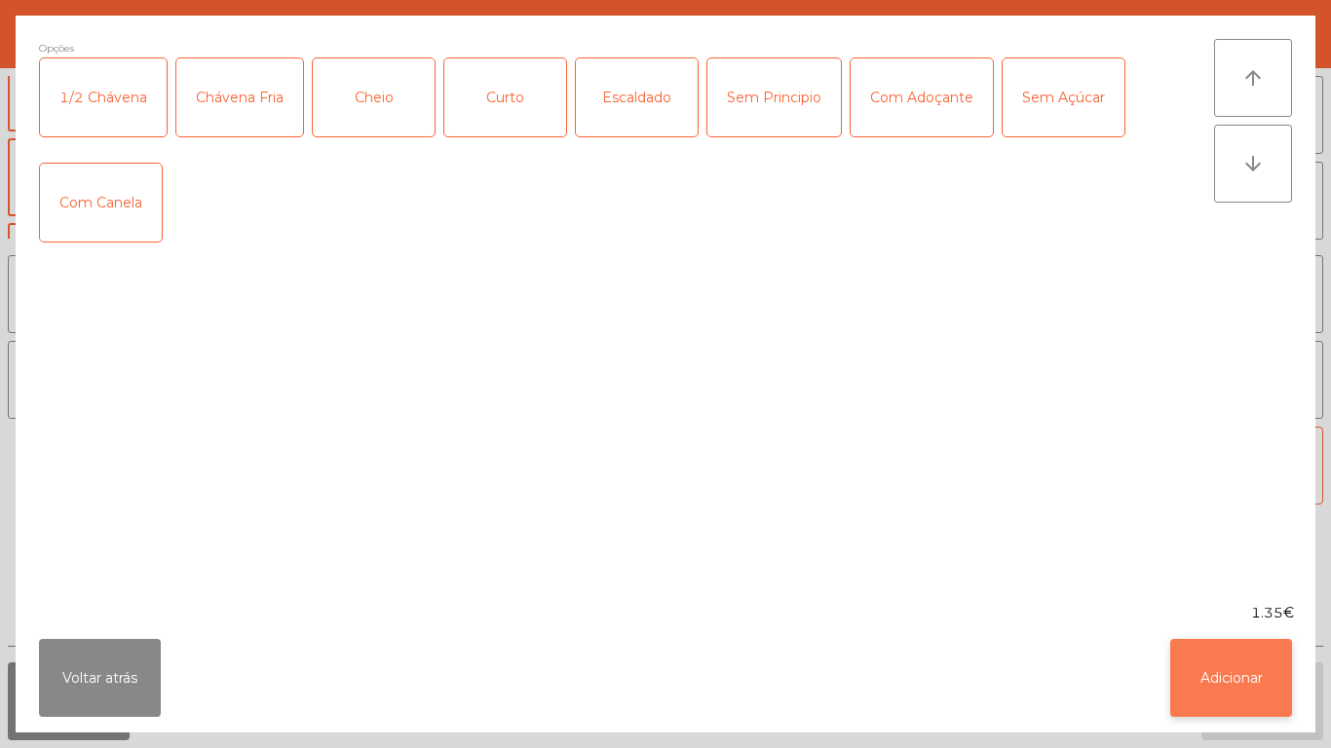
click at [1245, 686] on button "Adicionar" at bounding box center [1231, 678] width 122 height 78
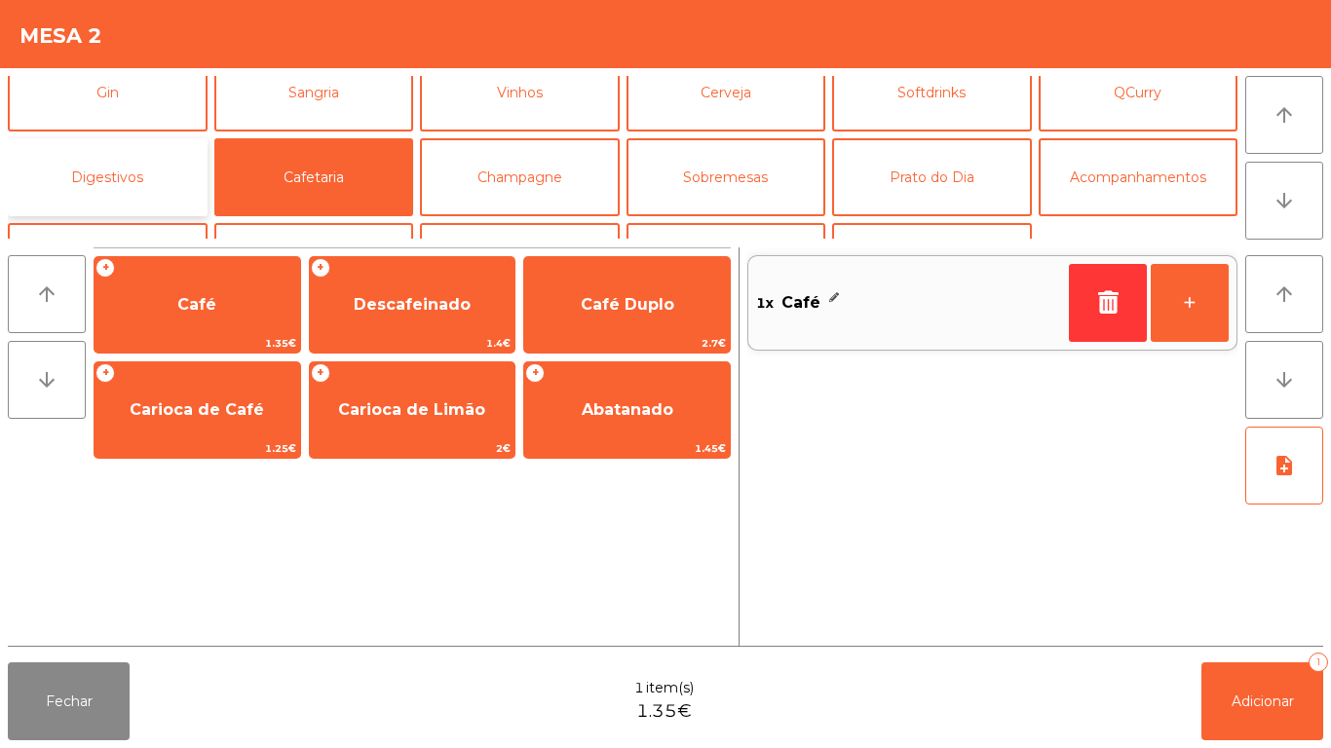
click at [118, 169] on button "Digestivos" at bounding box center [108, 177] width 200 height 78
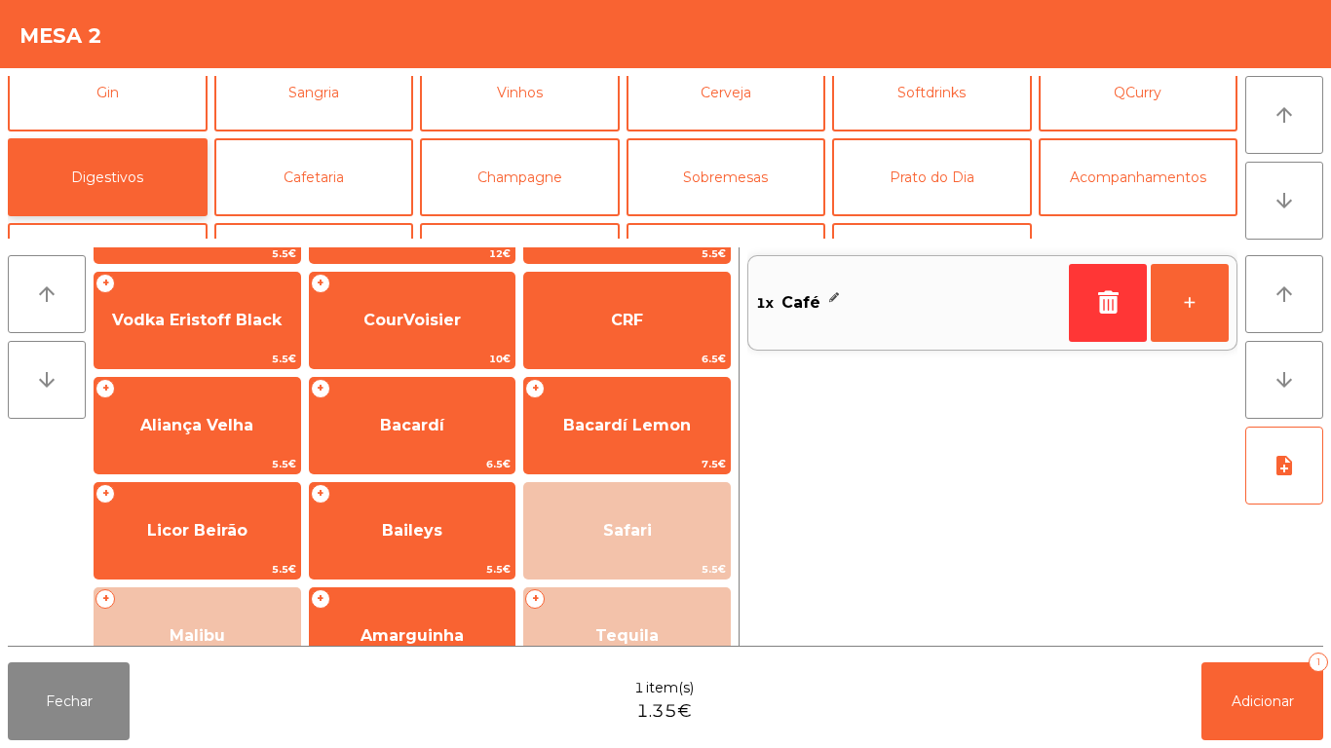
scroll to position [371, 0]
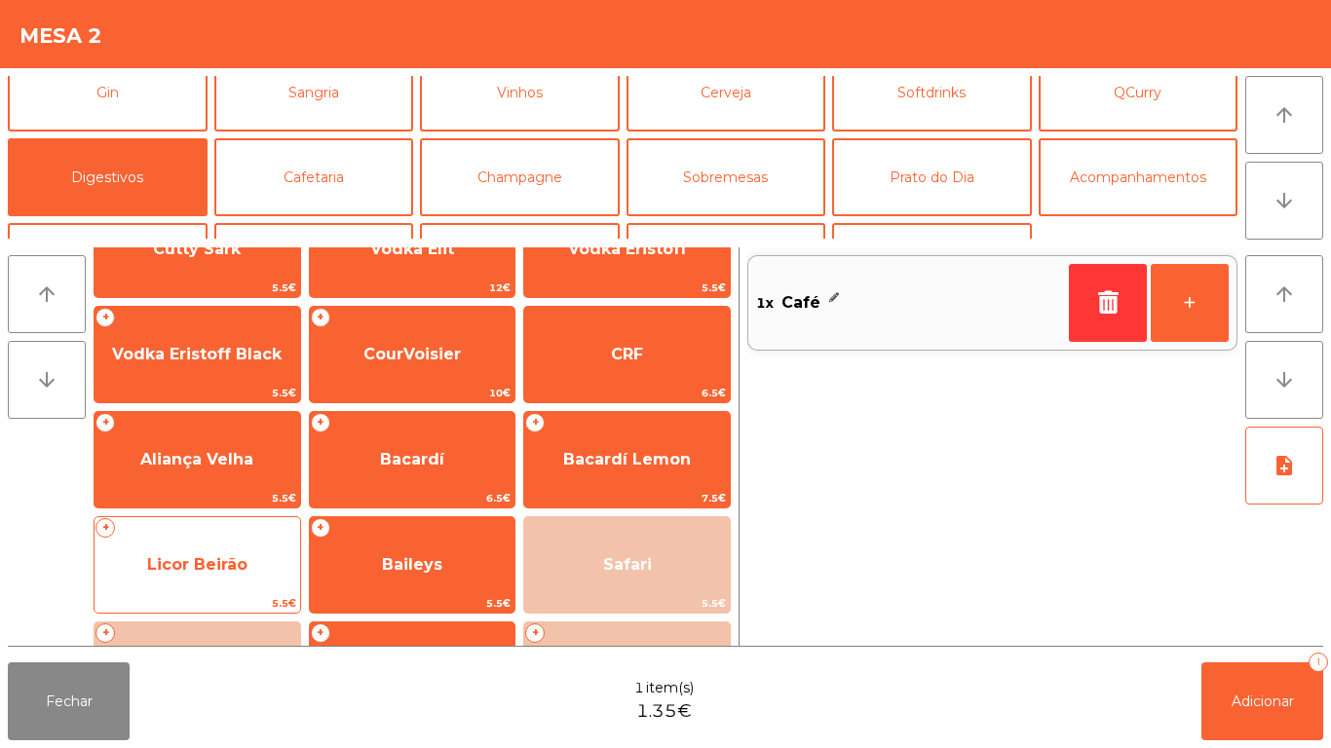
click at [231, 568] on span "Licor Beirão" at bounding box center [197, 564] width 100 height 19
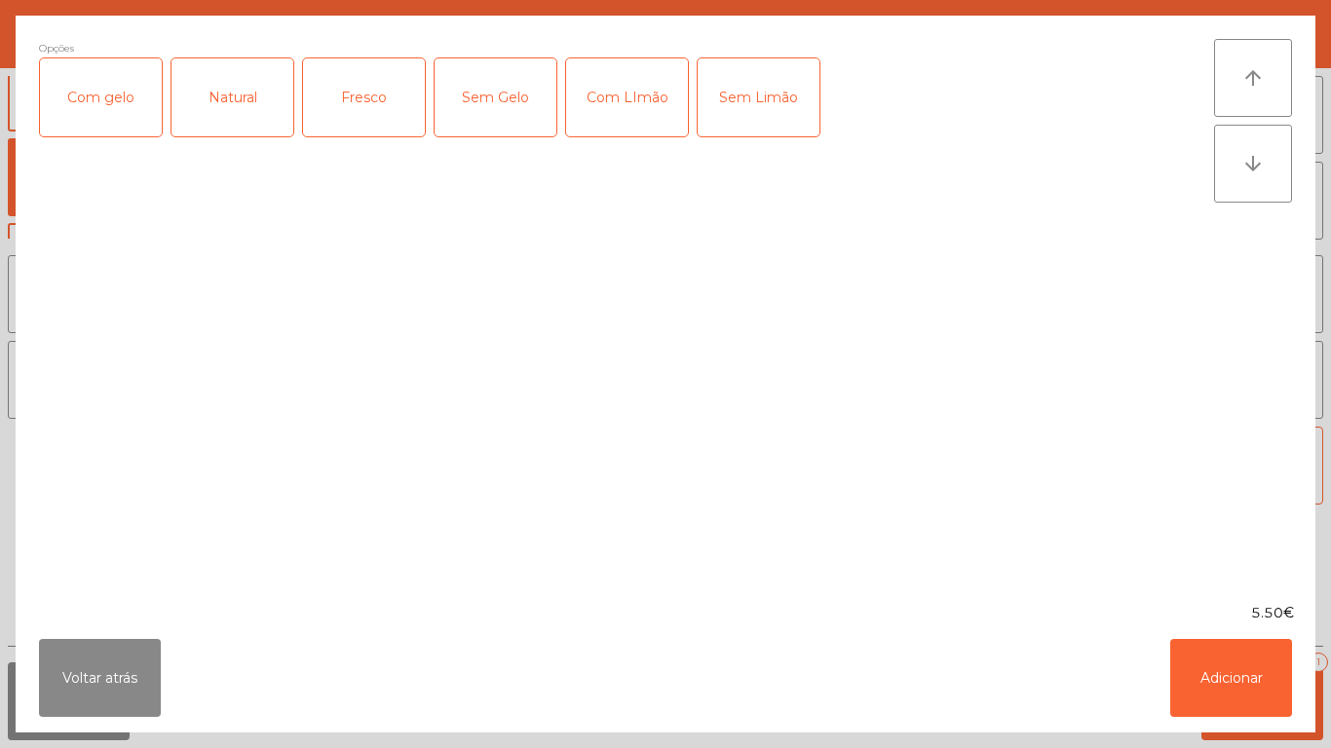
click at [483, 109] on div "Sem Gelo" at bounding box center [496, 97] width 122 height 78
click at [1258, 666] on button "Adicionar" at bounding box center [1231, 678] width 122 height 78
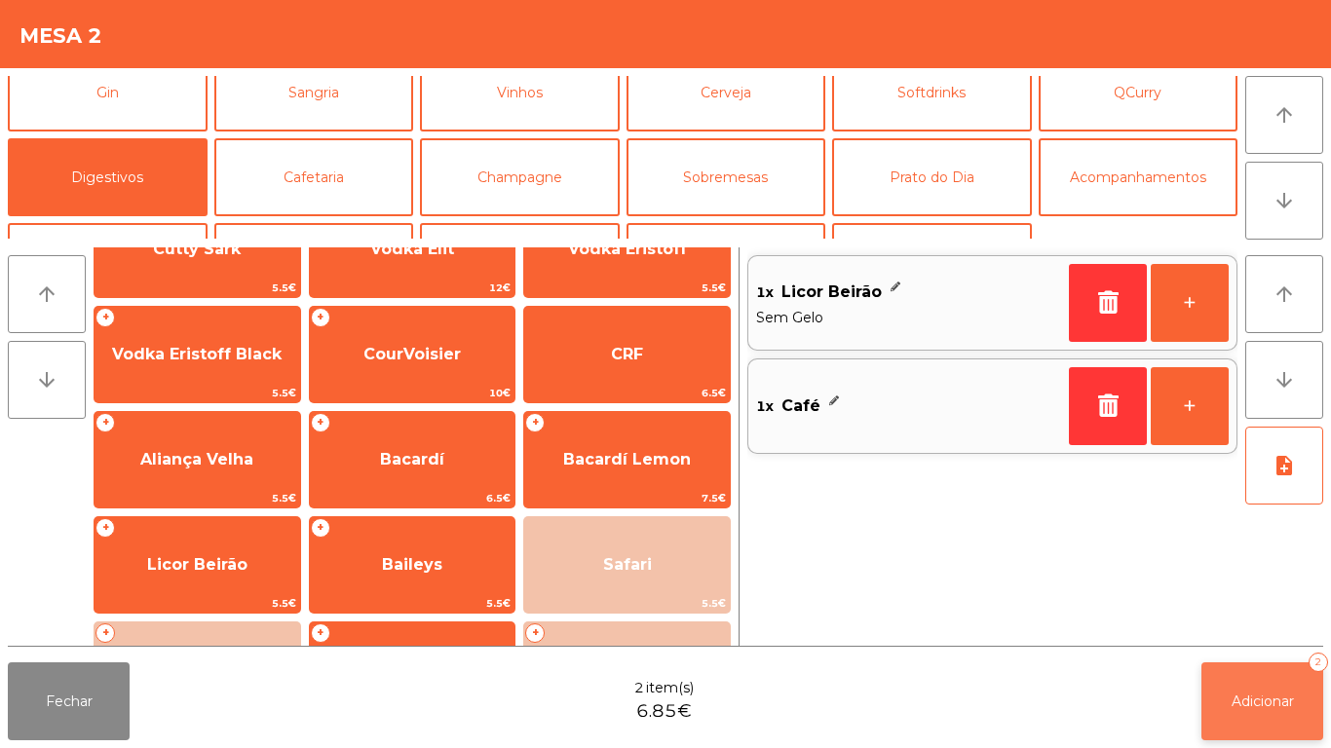
click at [1282, 693] on span "Adicionar" at bounding box center [1262, 702] width 62 height 18
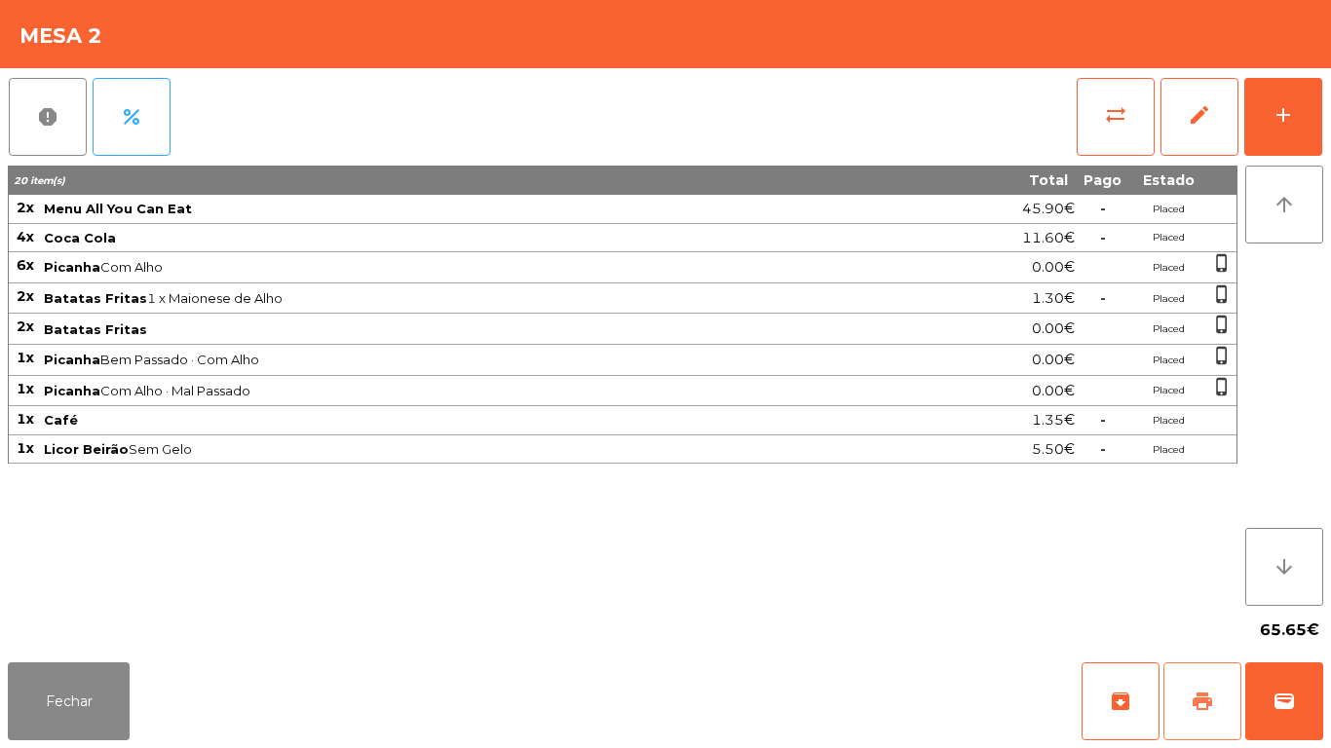
click at [1207, 686] on button "print" at bounding box center [1202, 702] width 78 height 78
click at [95, 695] on button "Fechar" at bounding box center [69, 702] width 122 height 78
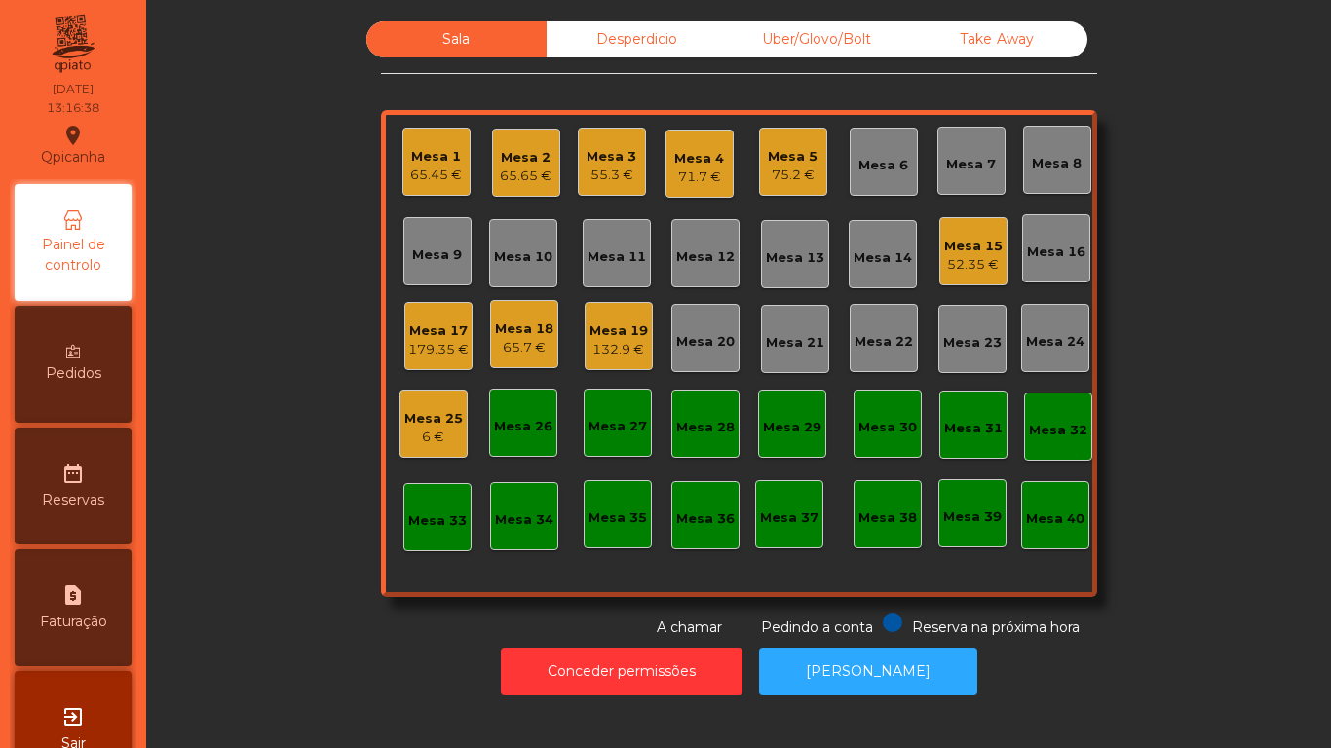
click at [498, 325] on div "Mesa 18" at bounding box center [524, 329] width 58 height 19
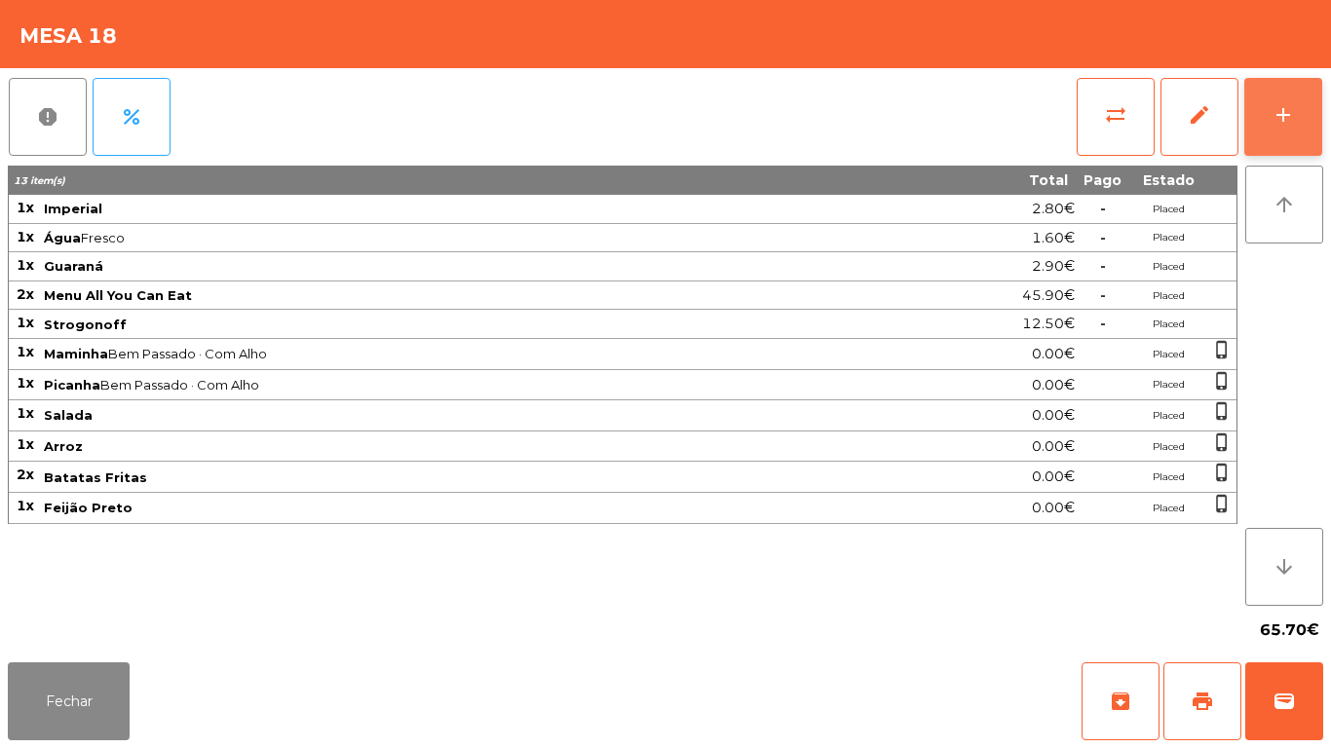
click at [1282, 103] on div "add" at bounding box center [1282, 114] width 23 height 23
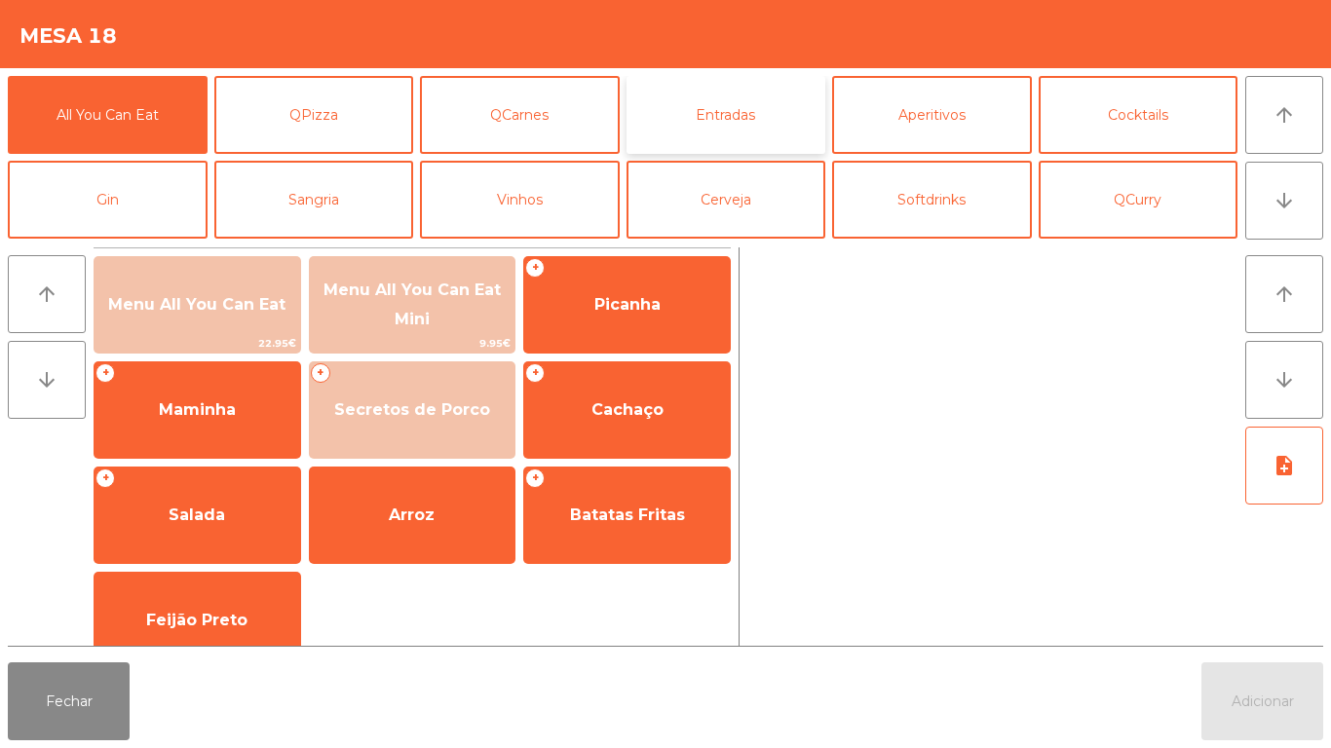
click at [761, 132] on button "Entradas" at bounding box center [726, 115] width 200 height 78
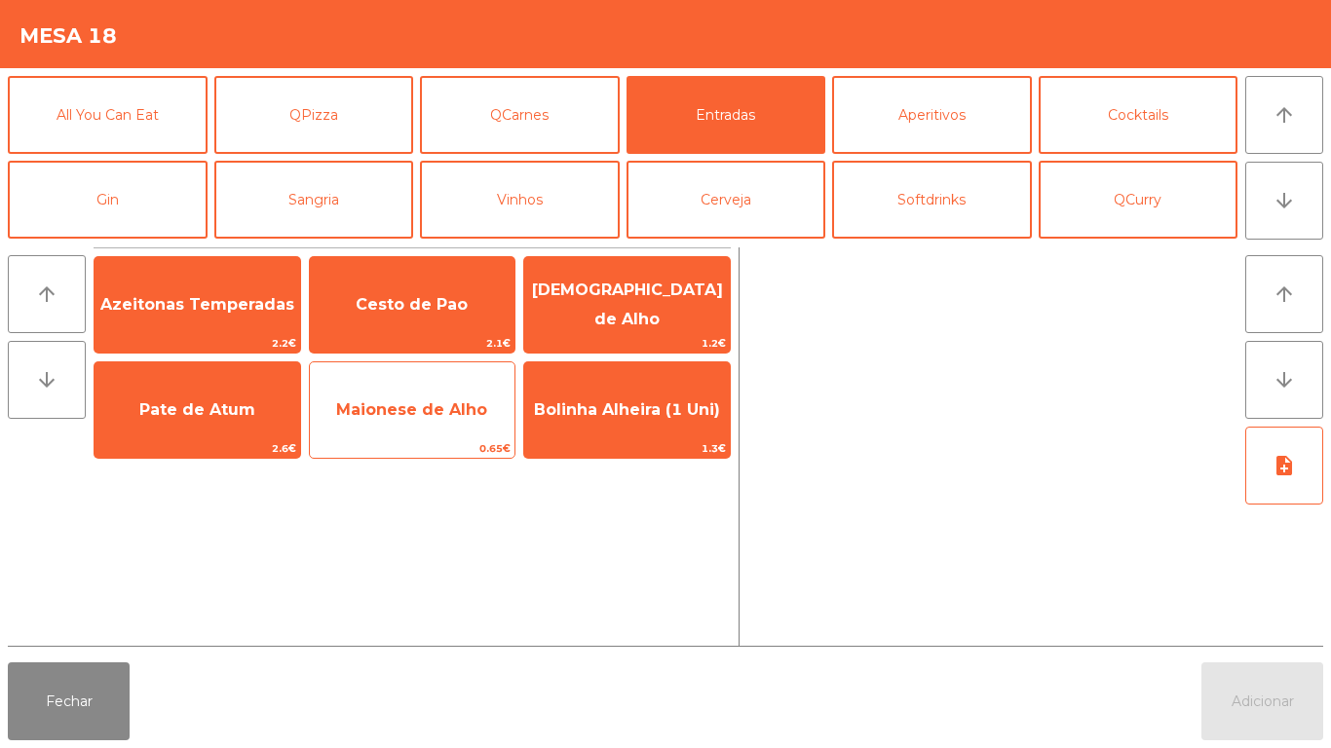
click at [449, 415] on span "Maionese de Alho" at bounding box center [411, 409] width 151 height 19
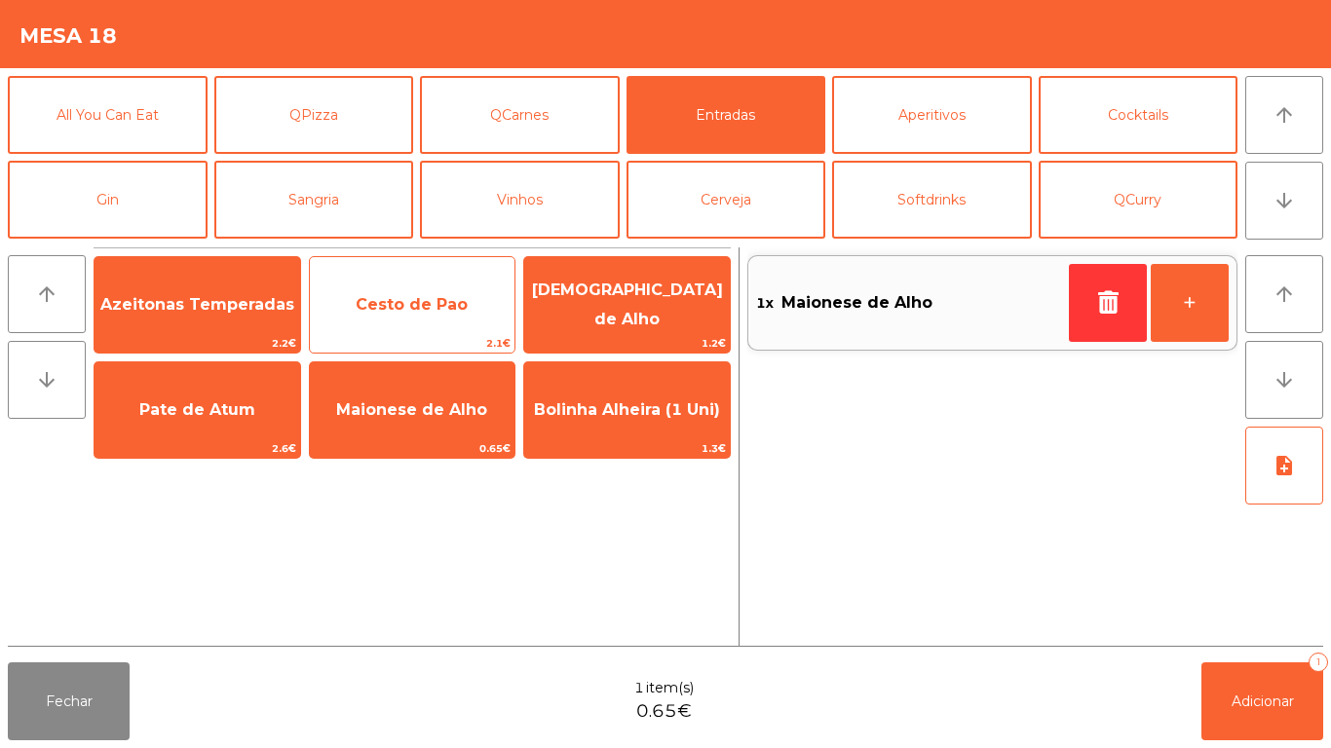
click at [469, 322] on span "Cesto de Pao" at bounding box center [413, 305] width 206 height 53
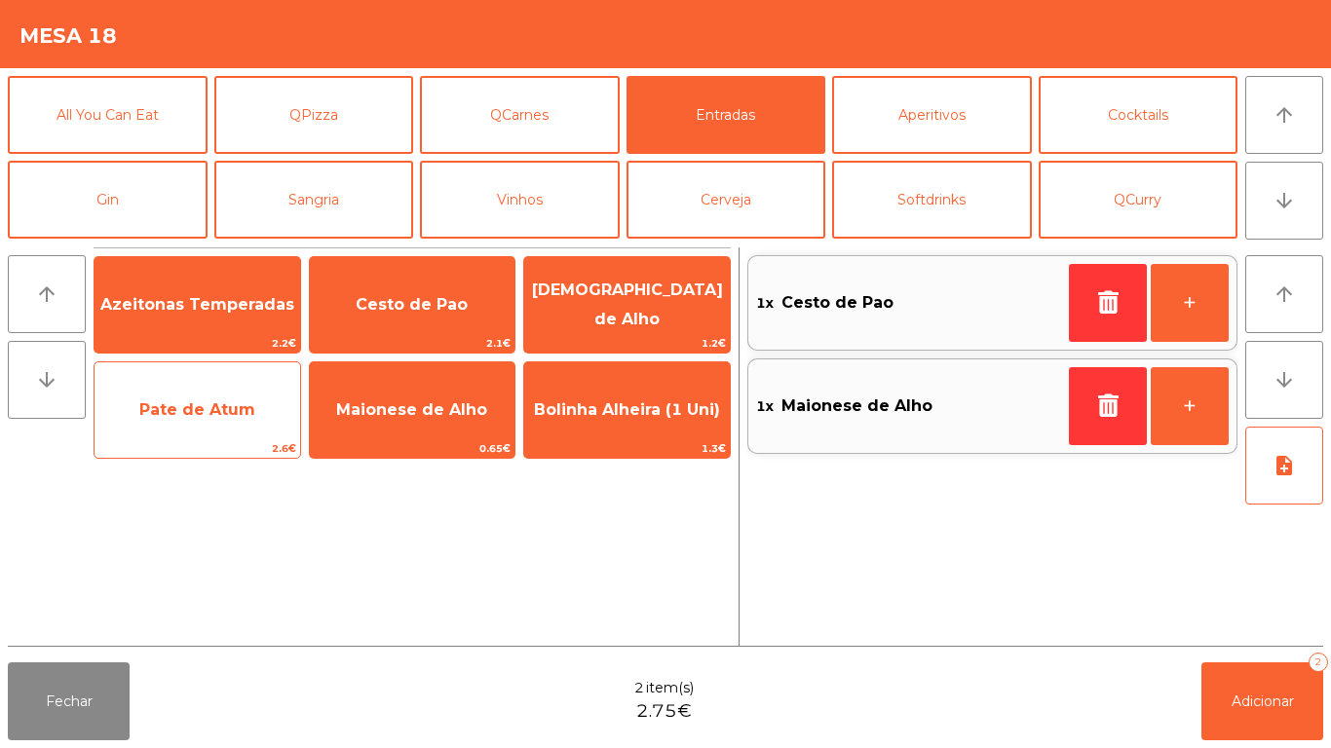
click at [226, 410] on span "Pate de Atum" at bounding box center [197, 409] width 116 height 19
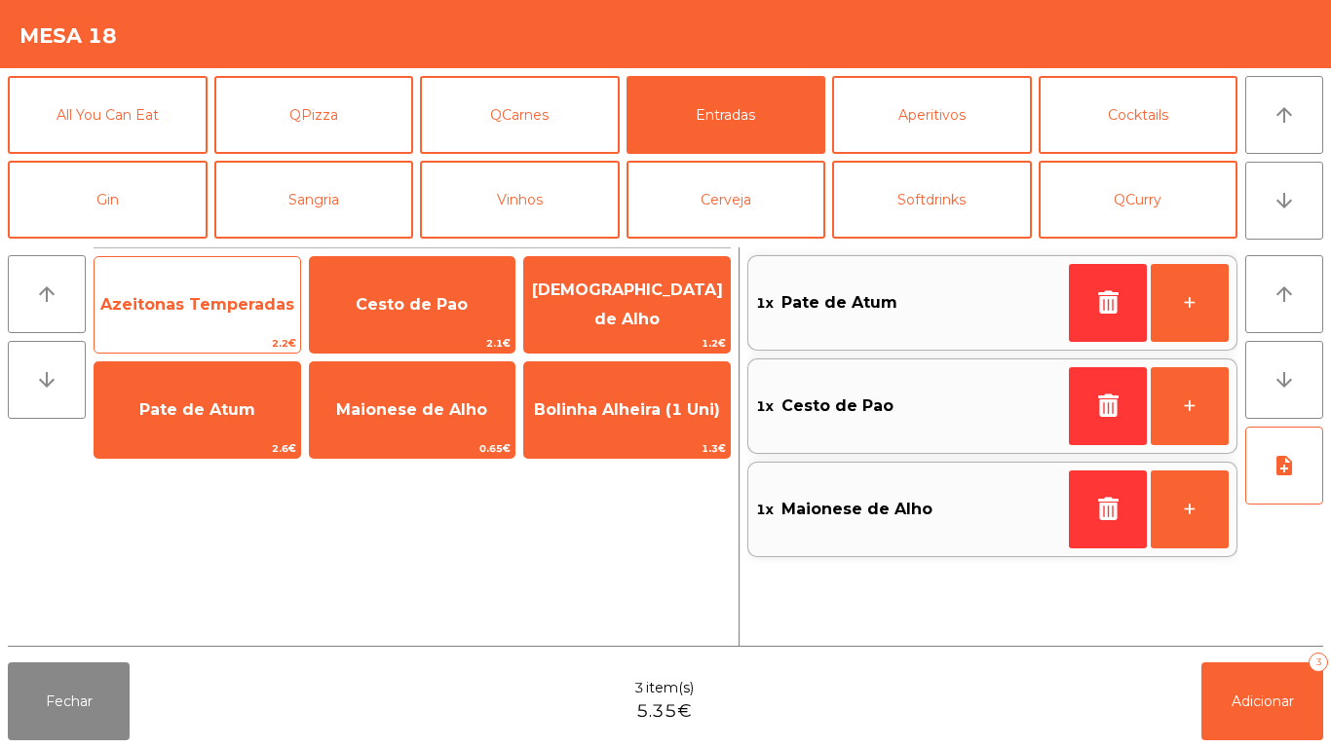
click at [246, 315] on span "Azeitonas Temperadas" at bounding box center [198, 305] width 206 height 53
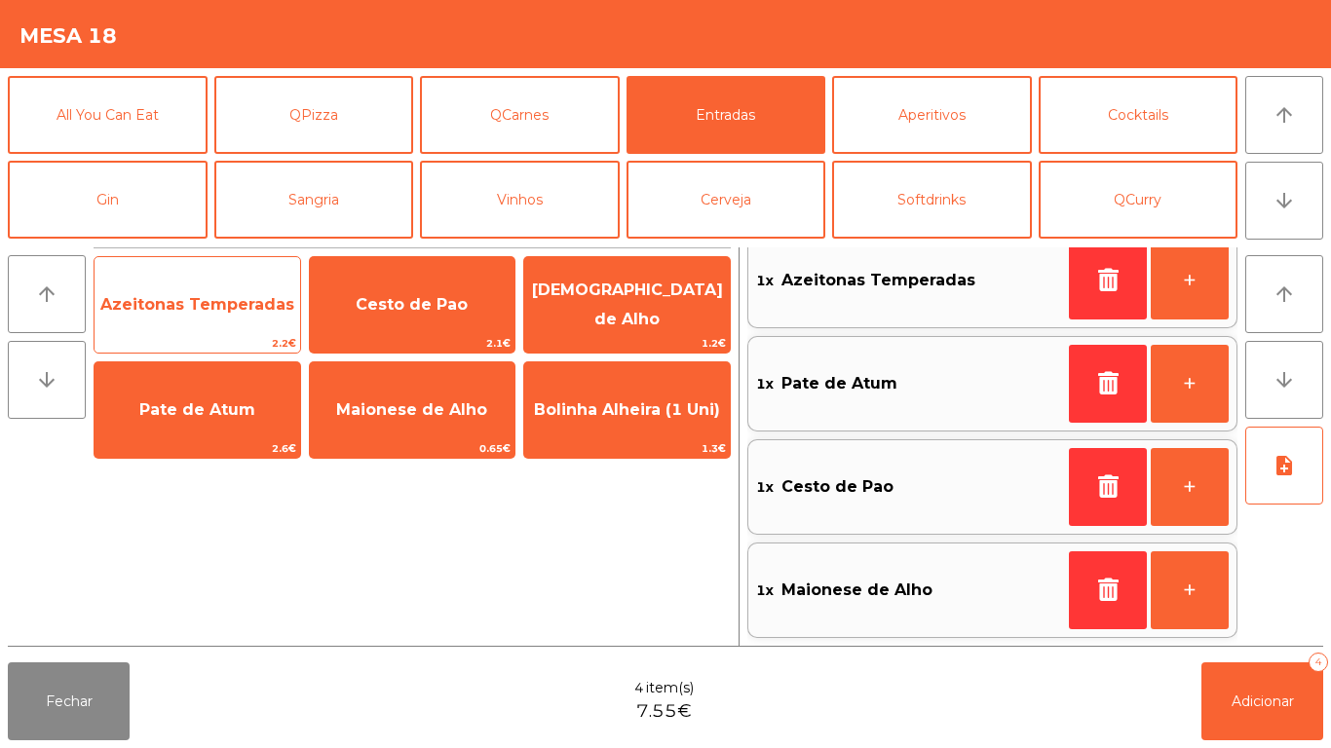
scroll to position [0, 0]
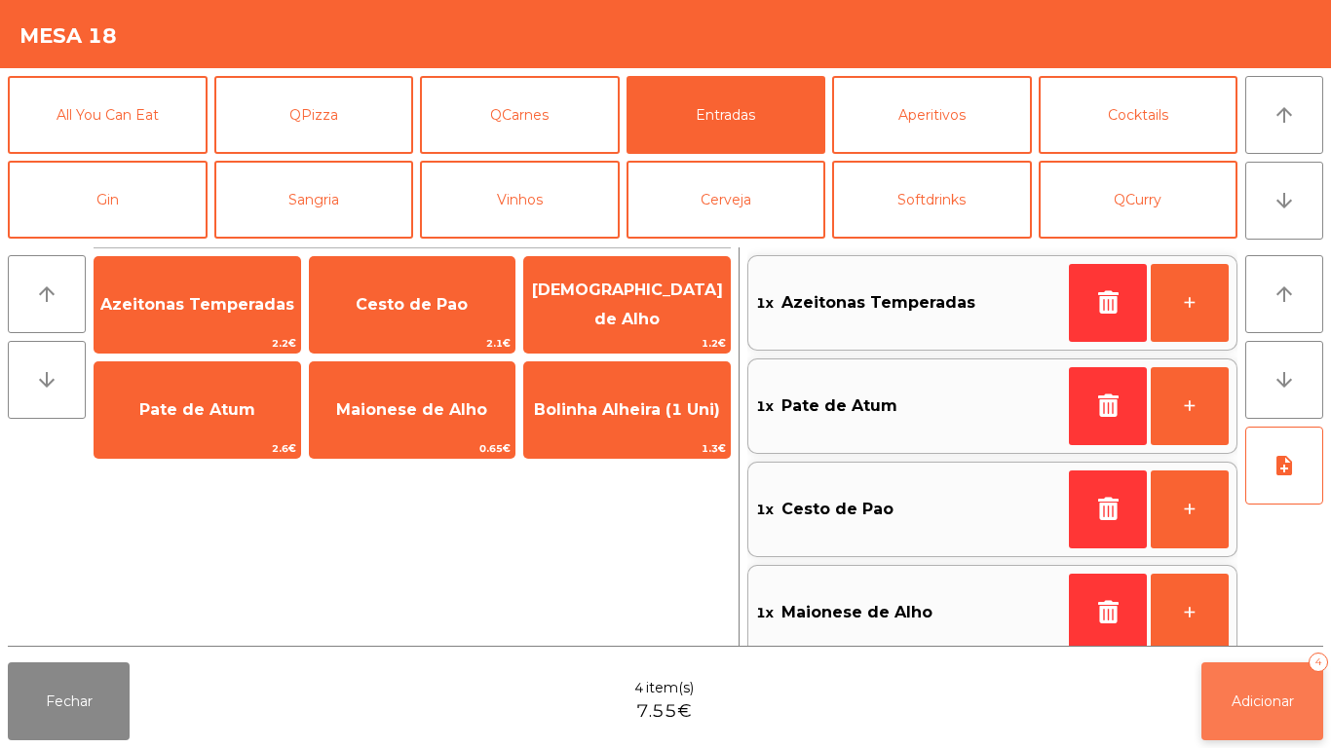
click at [1258, 668] on button "Adicionar 4" at bounding box center [1262, 702] width 122 height 78
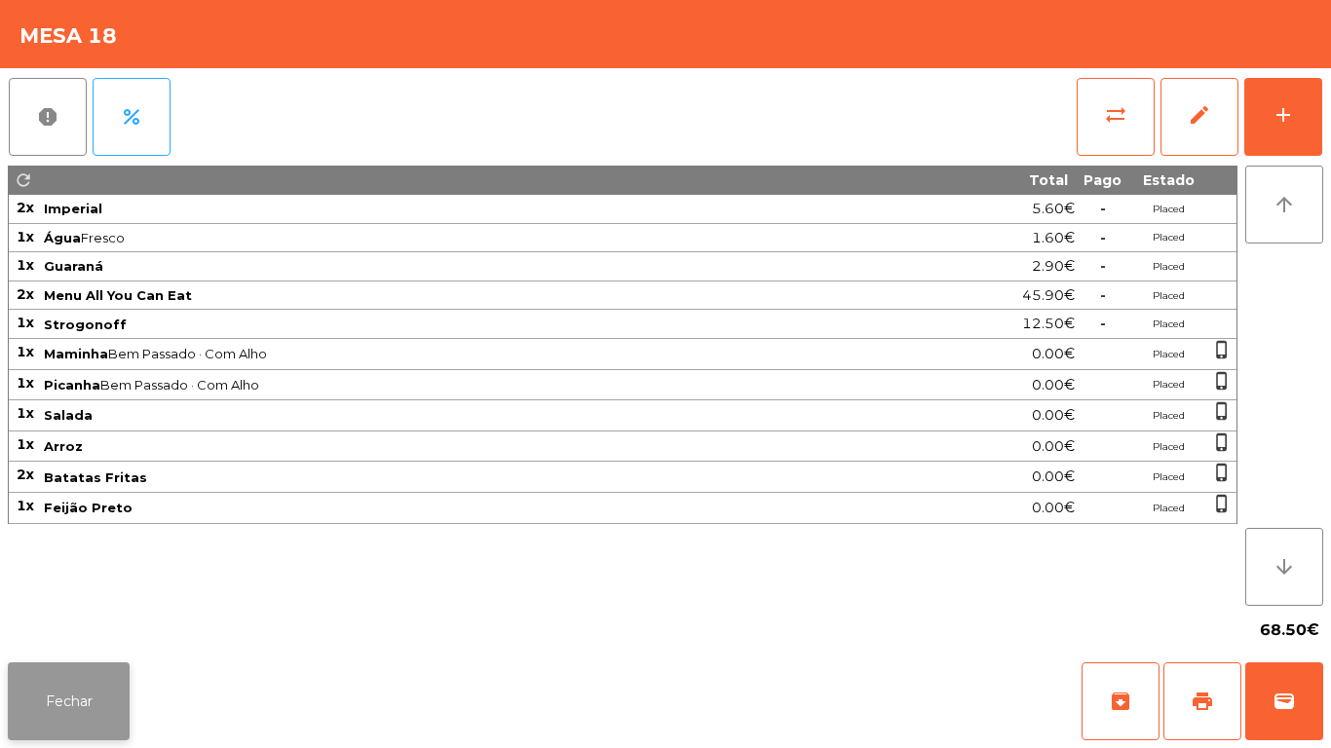
click at [80, 709] on button "Fechar" at bounding box center [69, 702] width 122 height 78
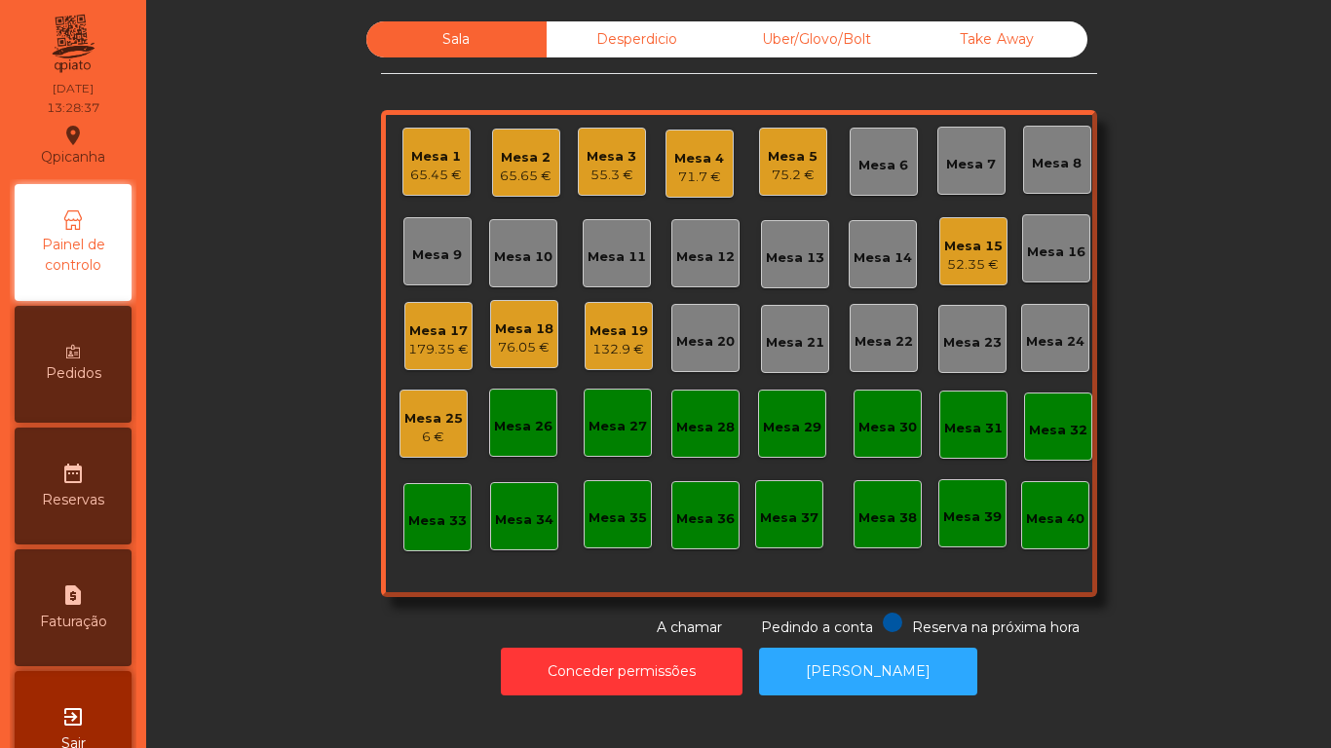
click at [720, 192] on div "Mesa 4 71.7 €" at bounding box center [699, 164] width 68 height 68
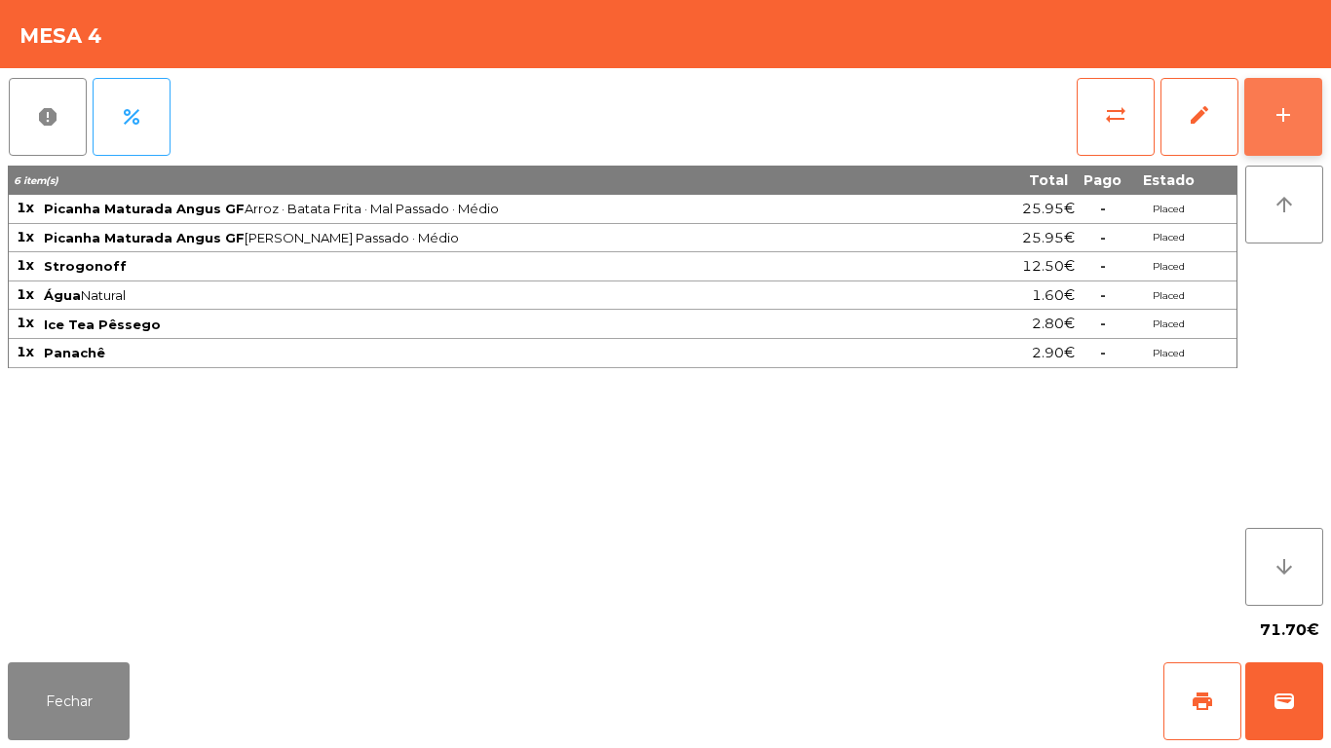
click at [1275, 118] on div "add" at bounding box center [1282, 114] width 23 height 23
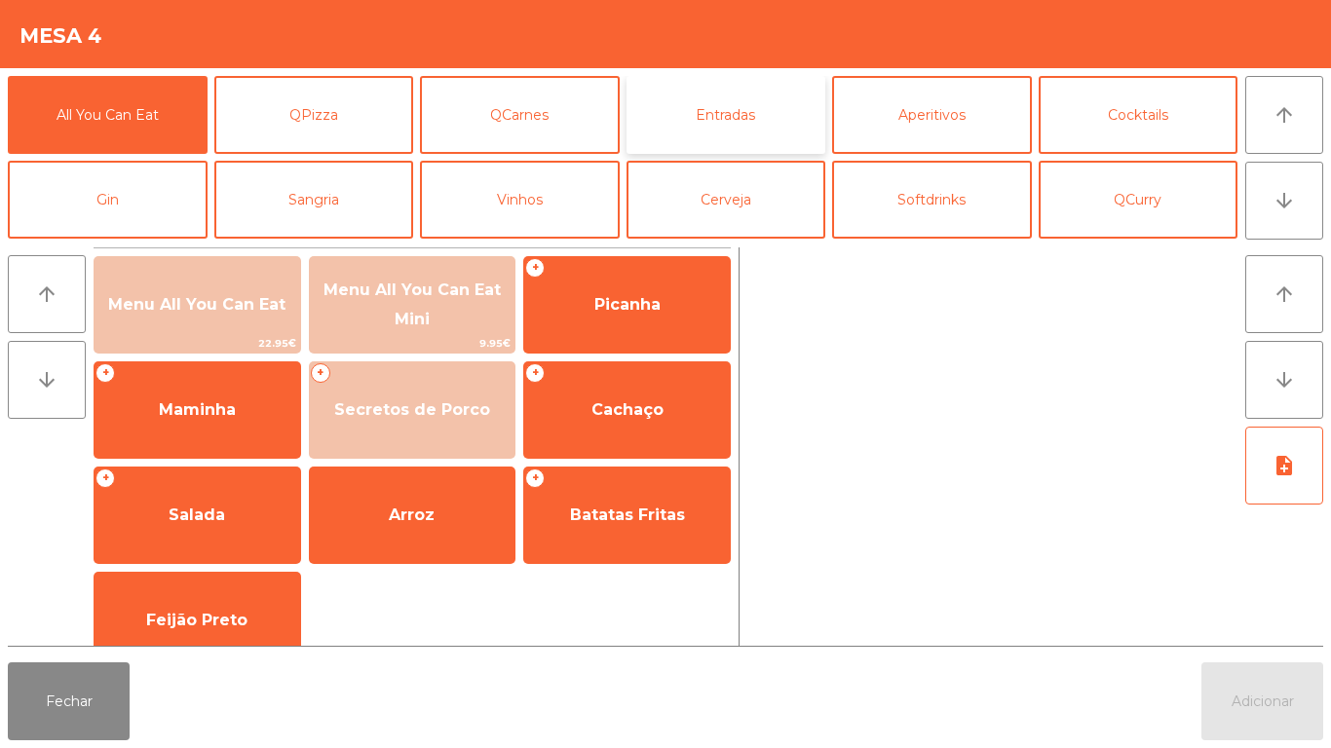
click at [730, 110] on button "Entradas" at bounding box center [726, 115] width 200 height 78
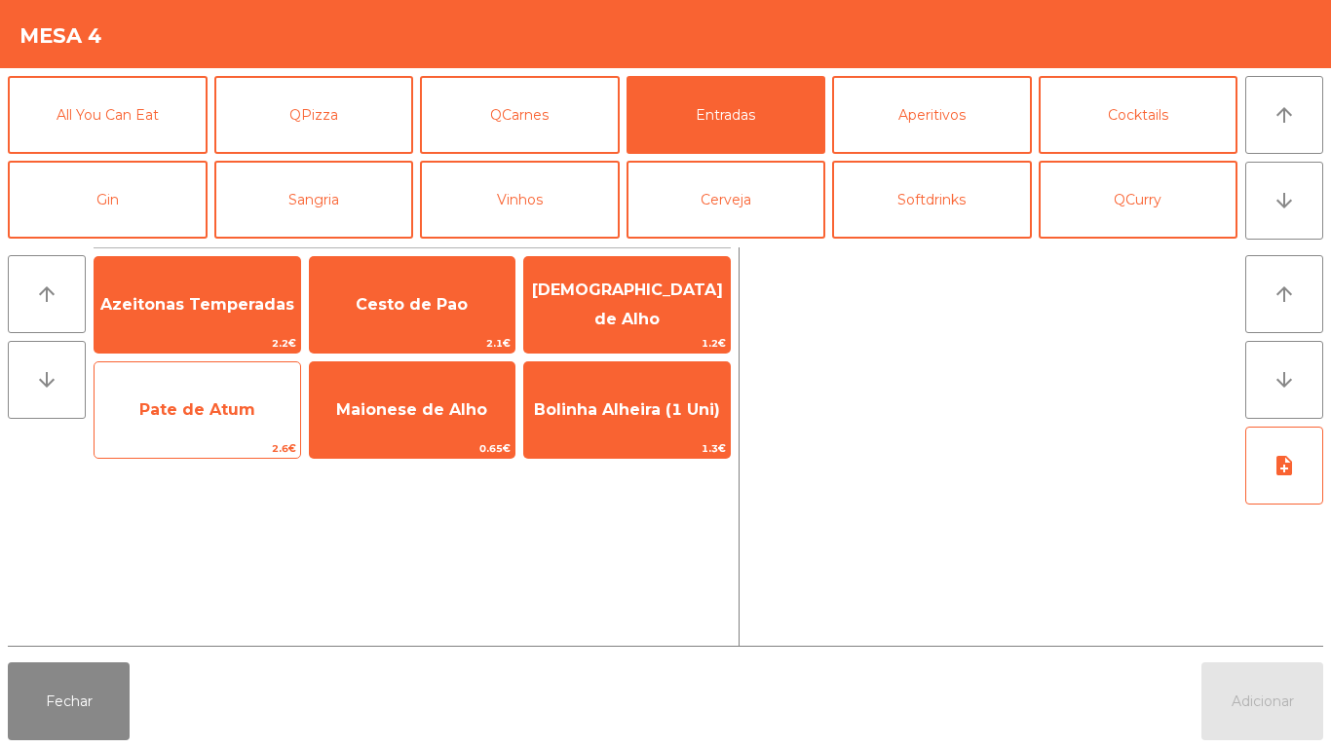
click at [227, 423] on span "Pate de Atum" at bounding box center [198, 410] width 206 height 53
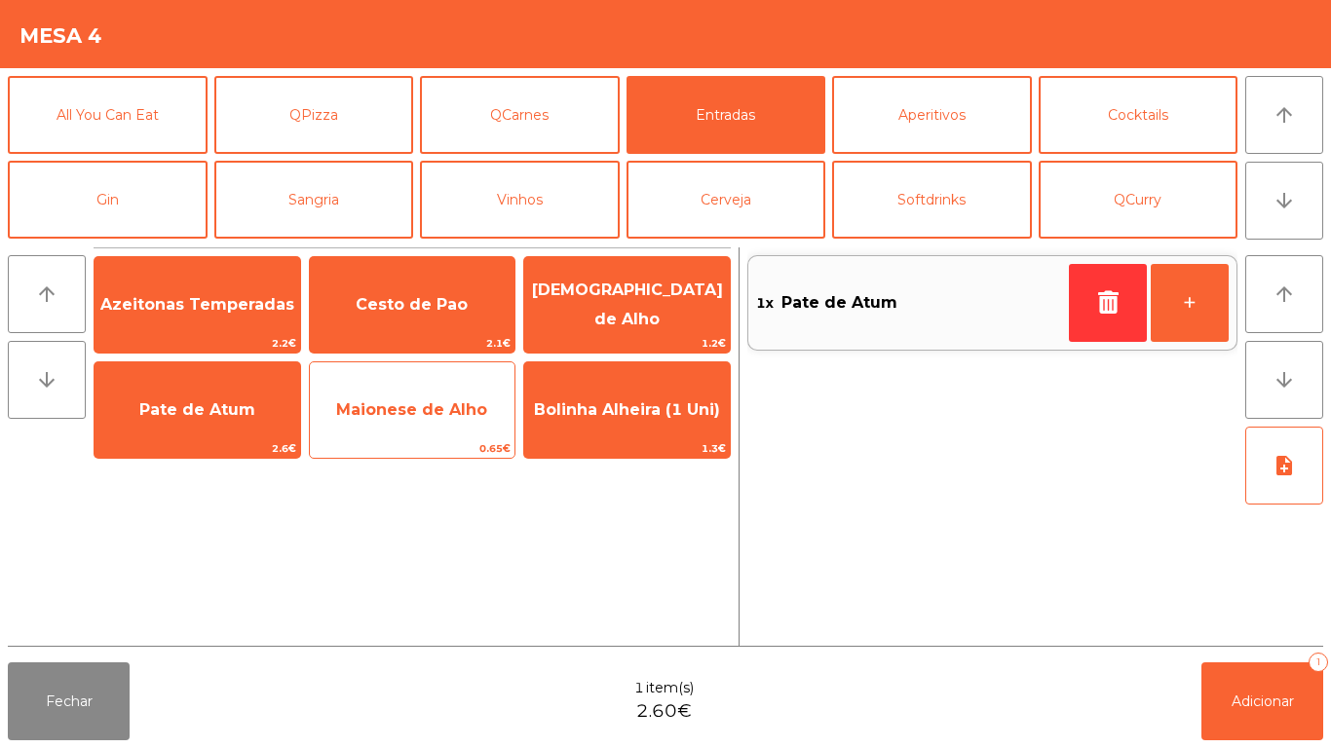
click at [399, 422] on span "Maionese de Alho" at bounding box center [413, 410] width 206 height 53
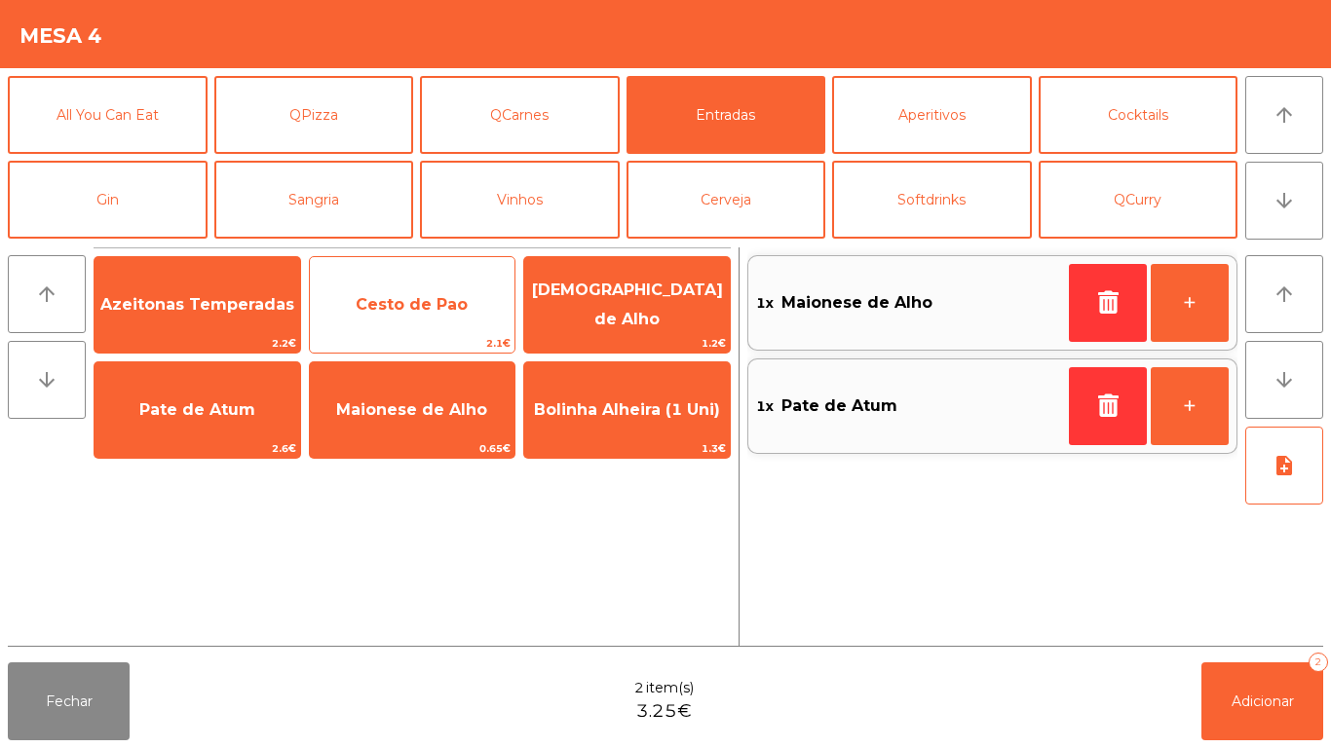
click at [428, 309] on span "Cesto de Pao" at bounding box center [412, 304] width 112 height 19
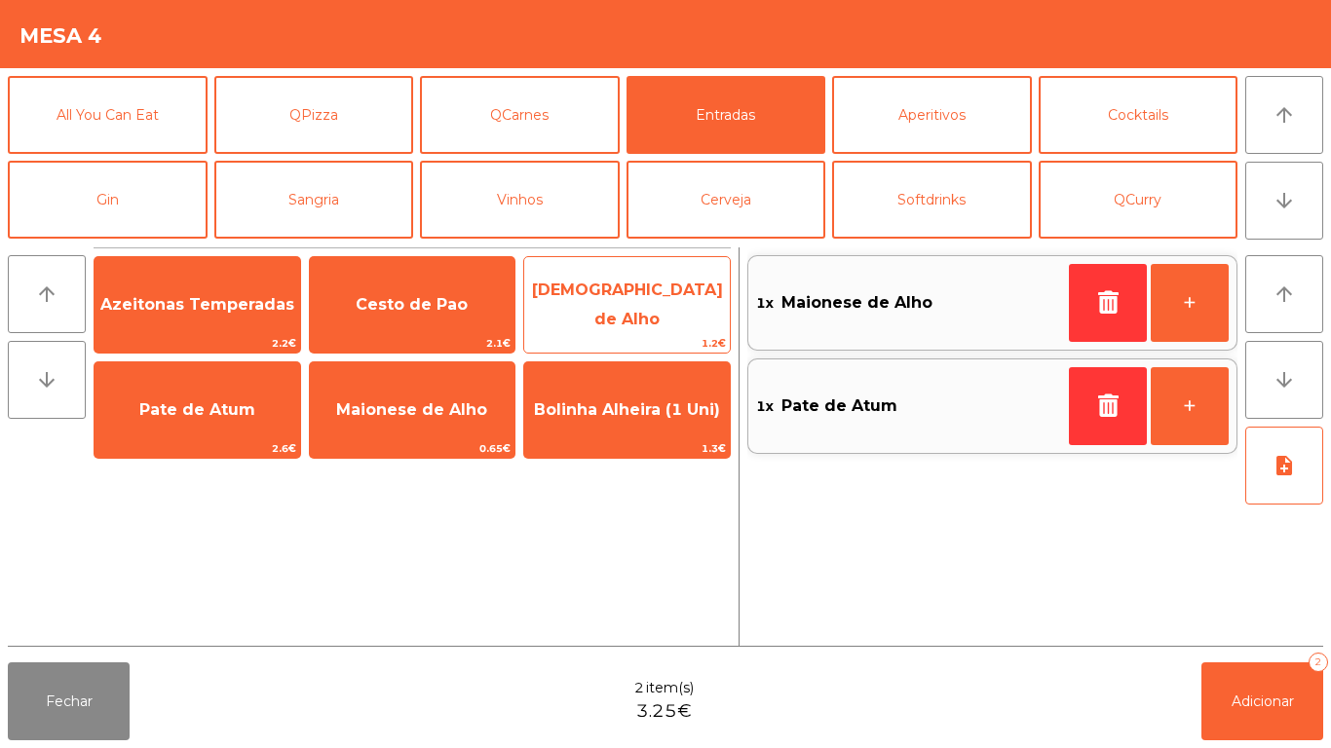
click at [623, 299] on span "[DEMOGRAPHIC_DATA] de Alho" at bounding box center [627, 305] width 191 height 48
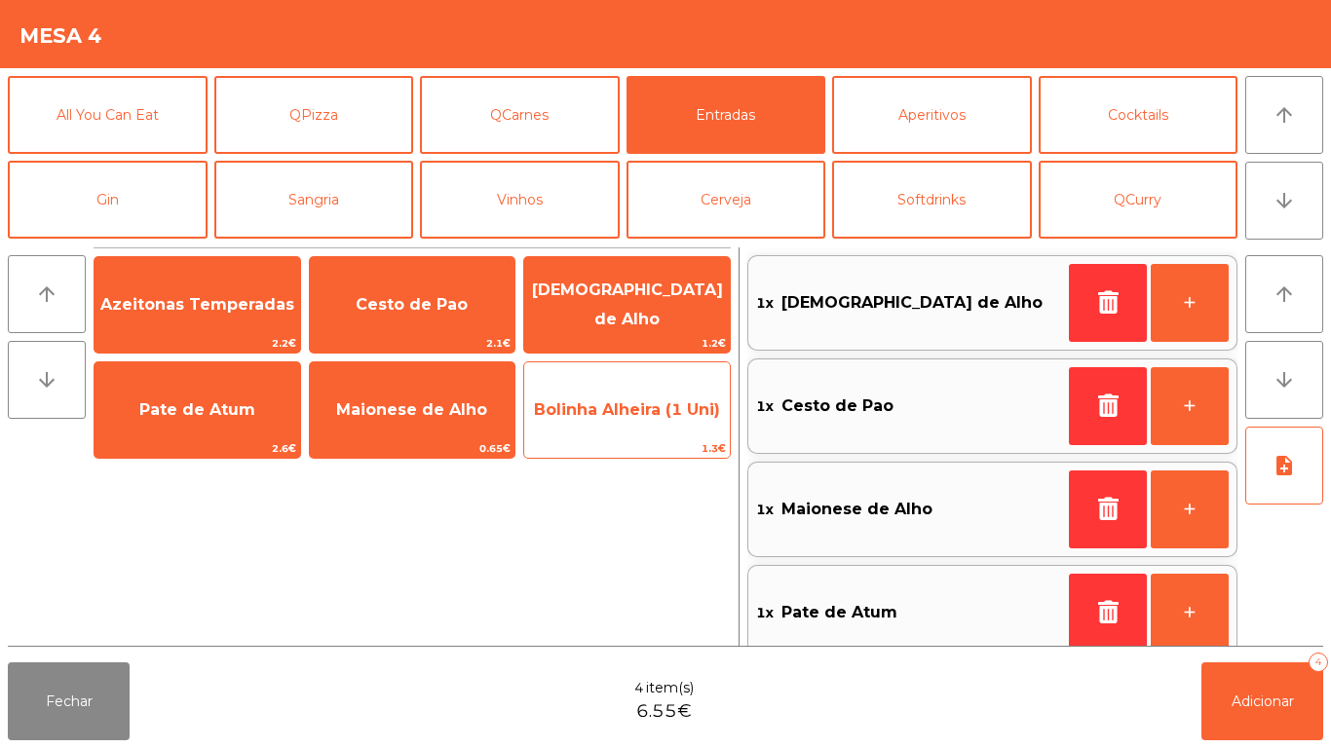
click at [609, 398] on span "Bolinha Alheira (1 Uni)" at bounding box center [627, 410] width 206 height 53
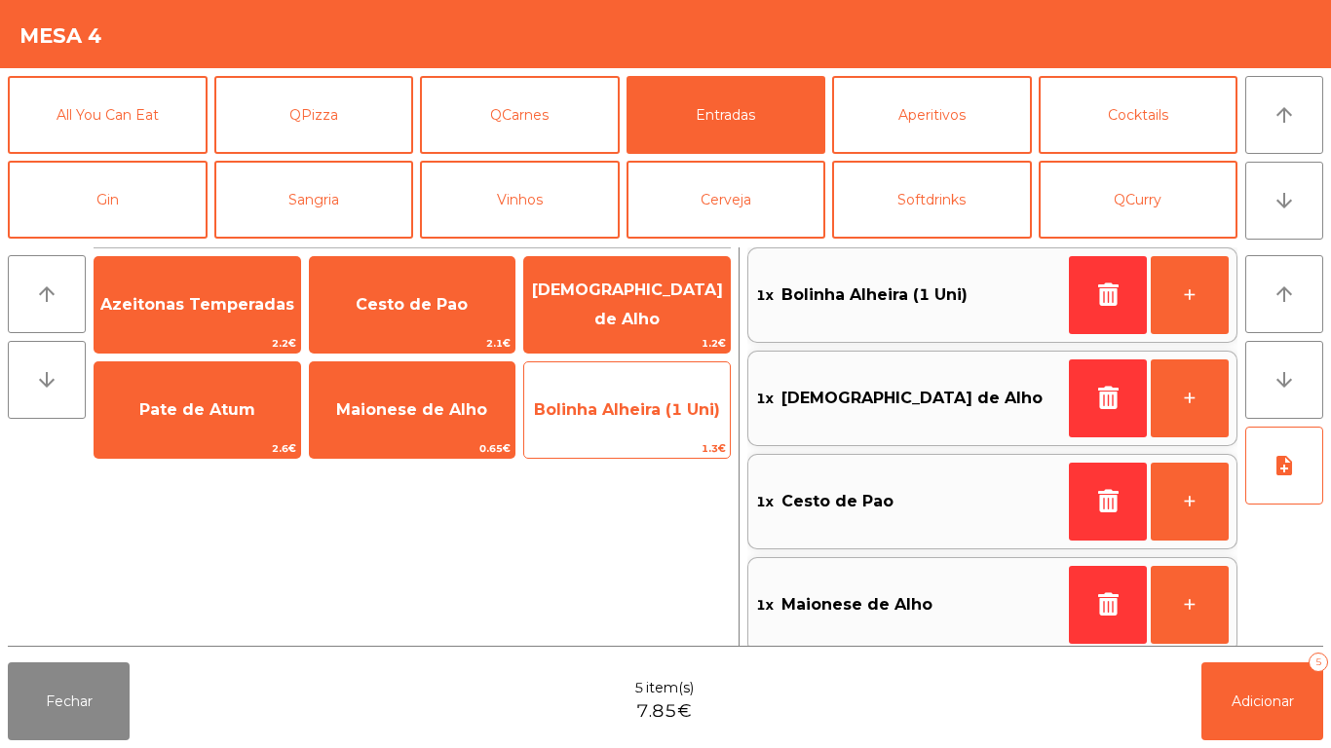
click at [623, 428] on span "Bolinha Alheira (1 Uni)" at bounding box center [627, 410] width 206 height 53
click at [638, 429] on span "Bolinha Alheira (1 Uni)" at bounding box center [627, 410] width 206 height 53
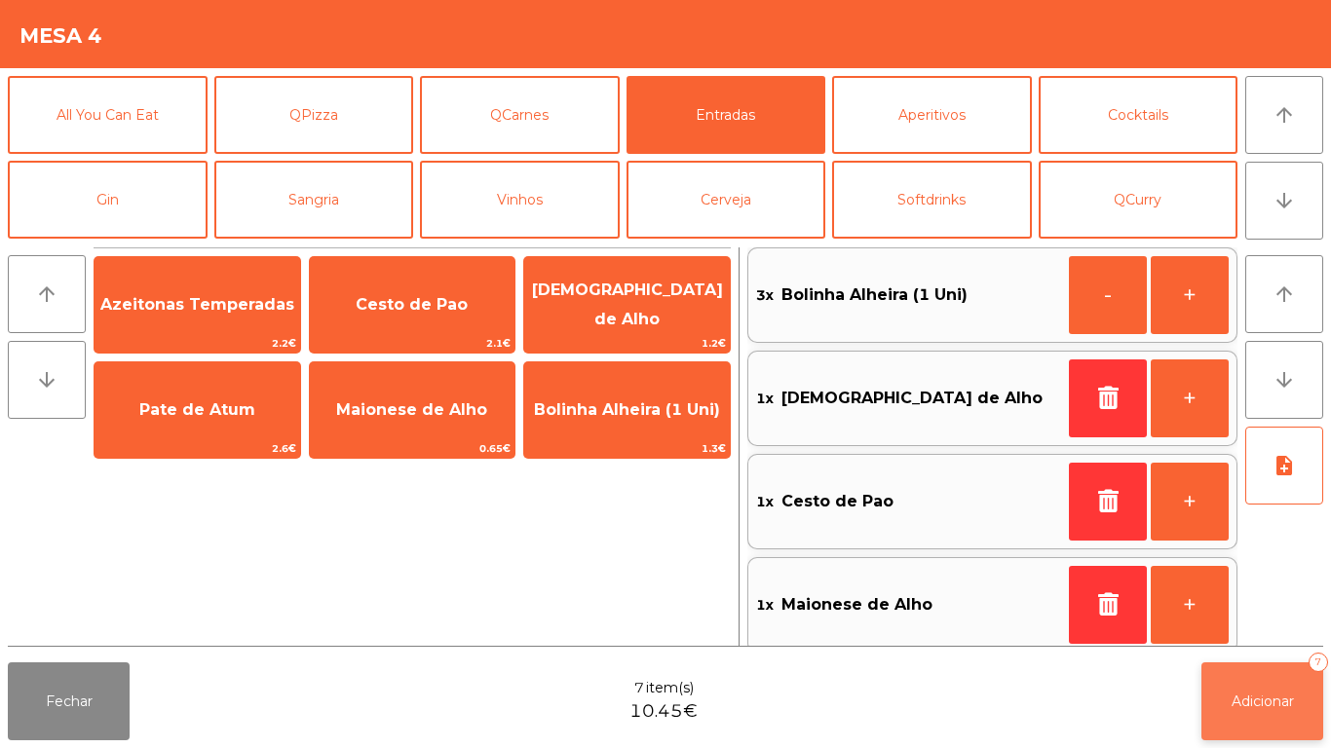
click at [1213, 685] on button "Adicionar 7" at bounding box center [1262, 702] width 122 height 78
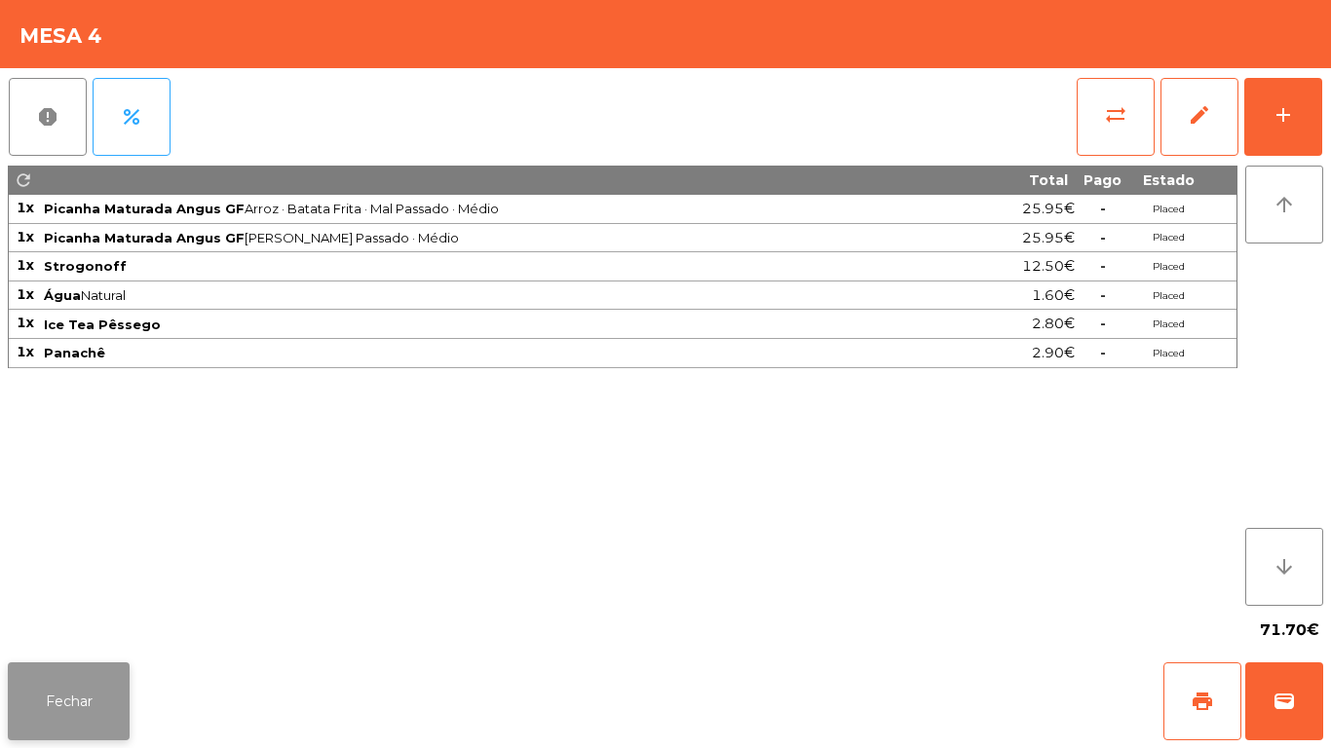
click at [92, 677] on button "Fechar" at bounding box center [69, 702] width 122 height 78
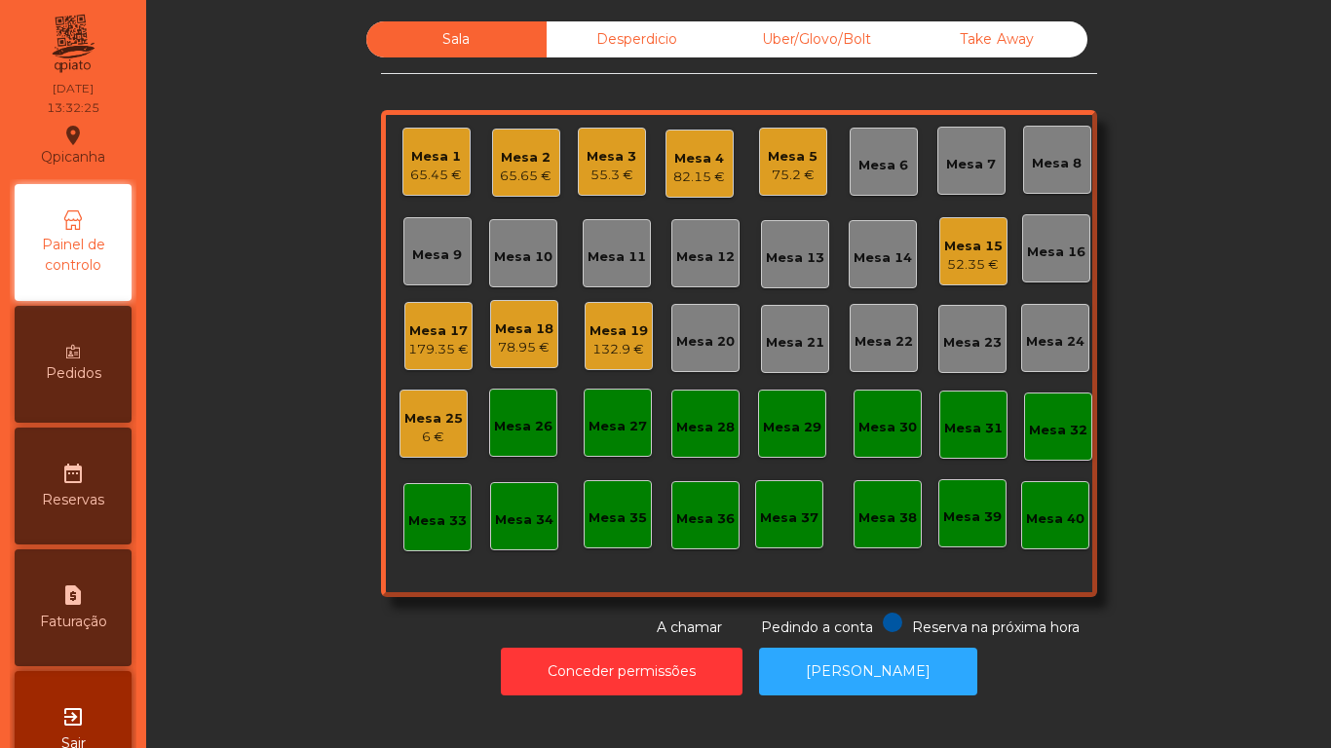
click at [713, 259] on div "Mesa 12" at bounding box center [705, 256] width 58 height 19
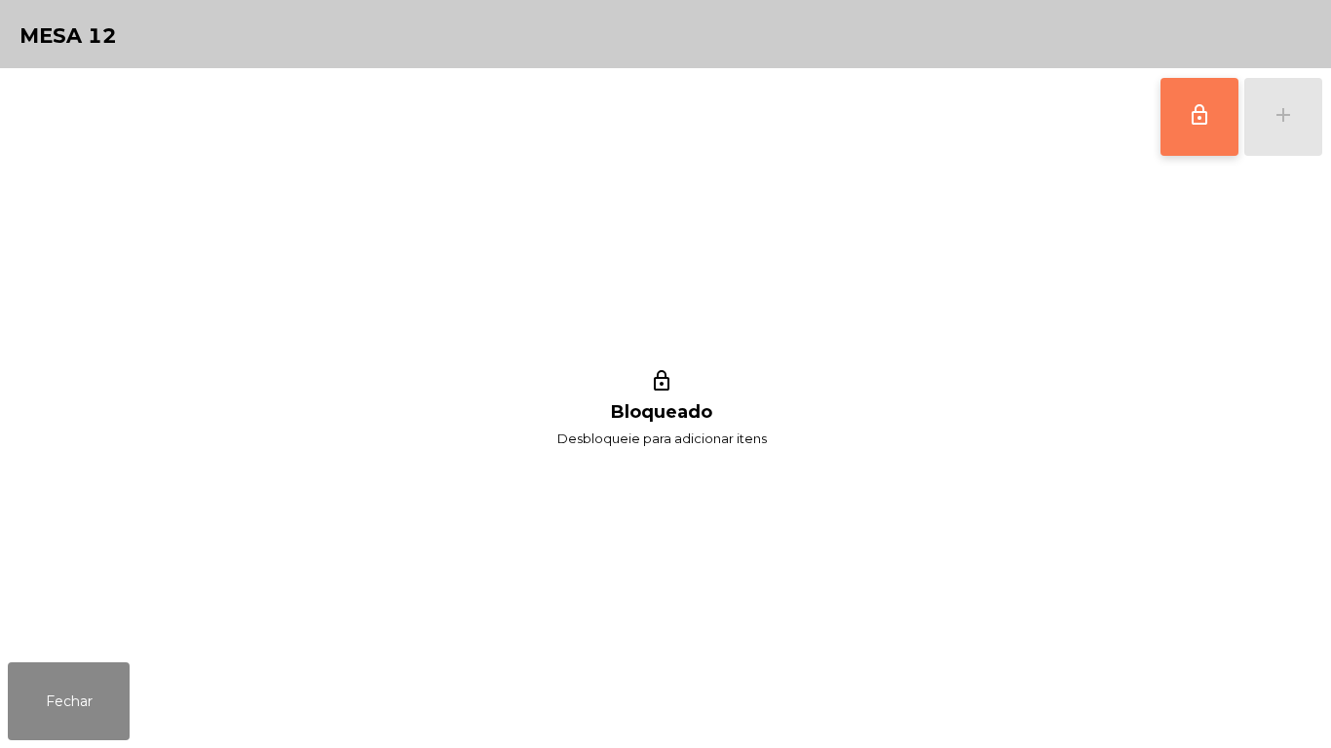
click at [1191, 124] on span "lock_outline" at bounding box center [1199, 114] width 23 height 23
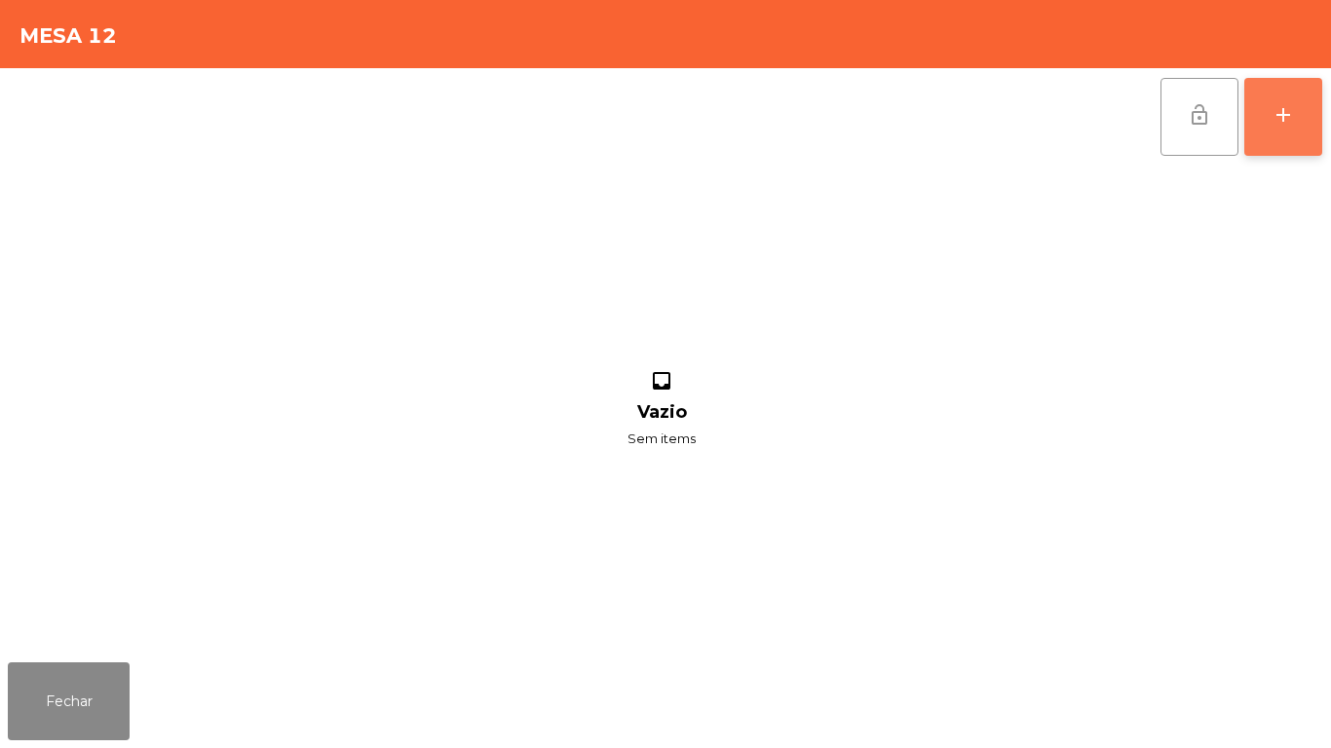
click at [1290, 118] on div "add" at bounding box center [1282, 114] width 23 height 23
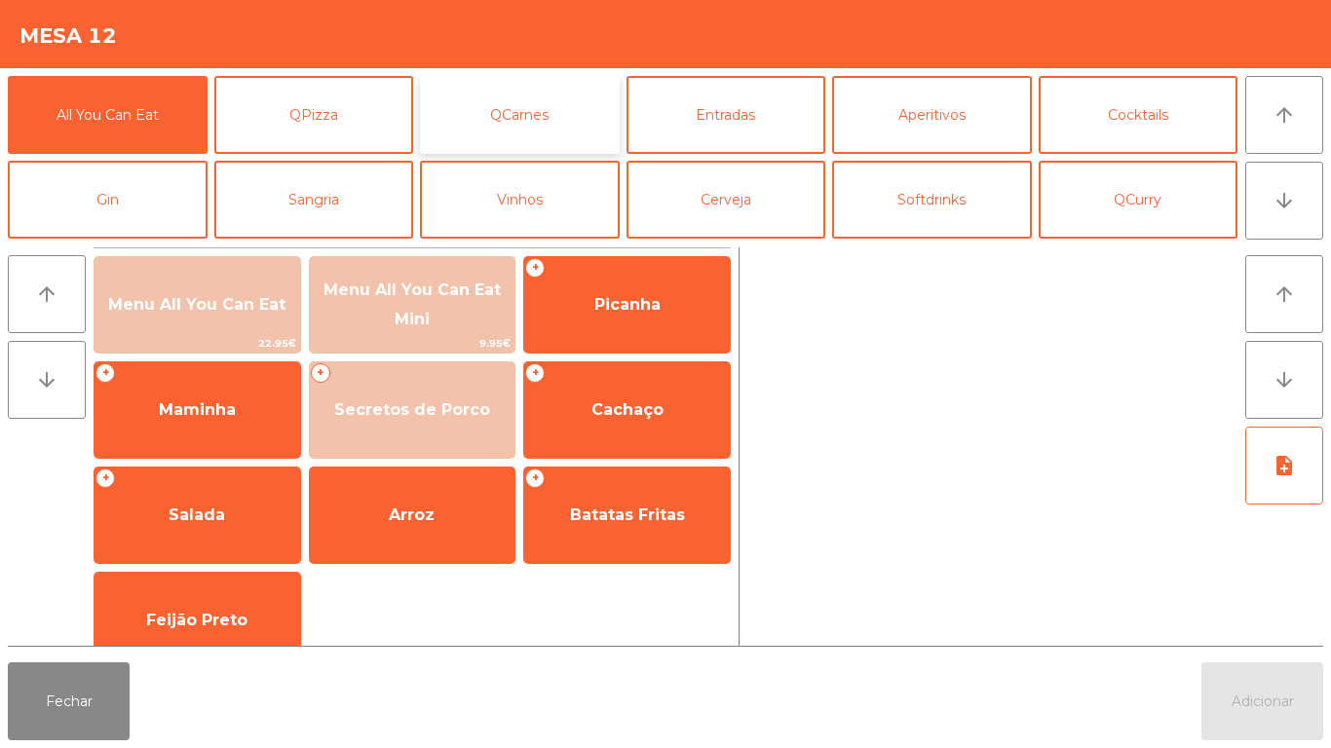
click at [549, 124] on button "QCarnes" at bounding box center [520, 115] width 200 height 78
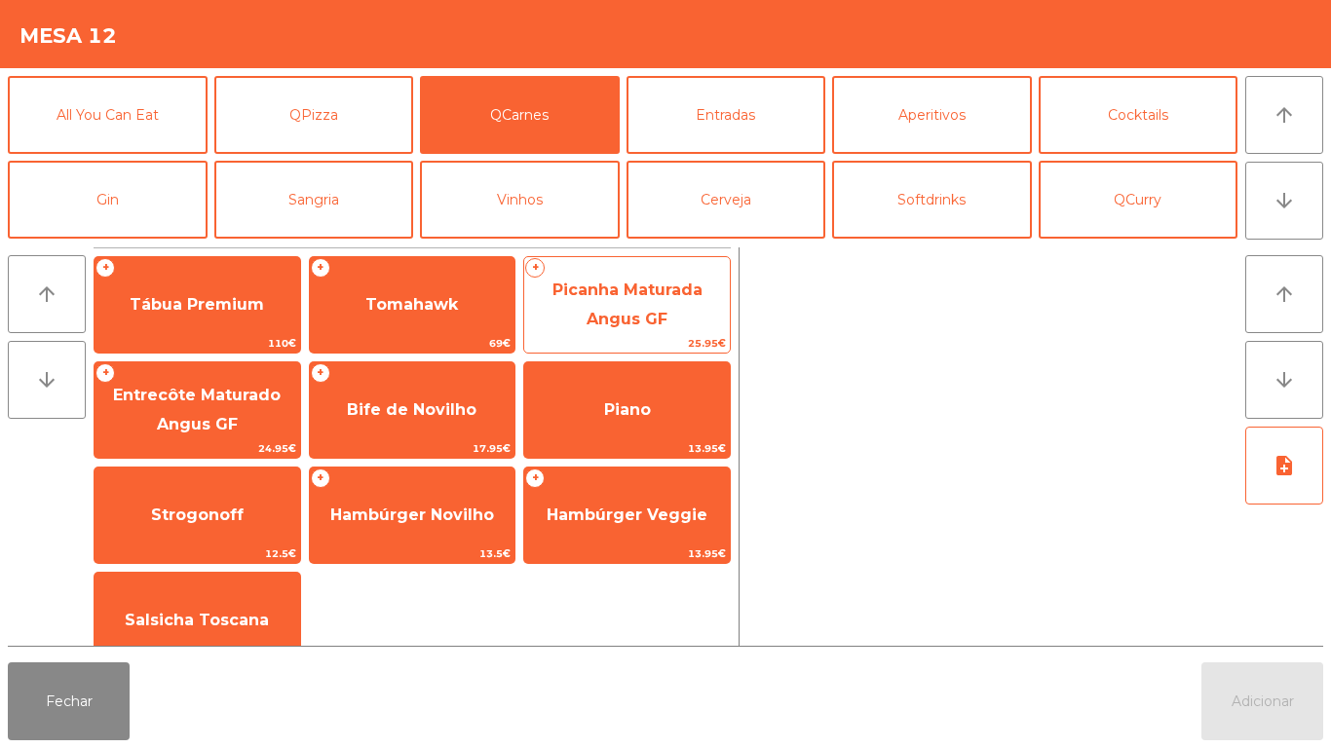
click at [675, 312] on span "Picanha Maturada Angus GF" at bounding box center [627, 305] width 206 height 83
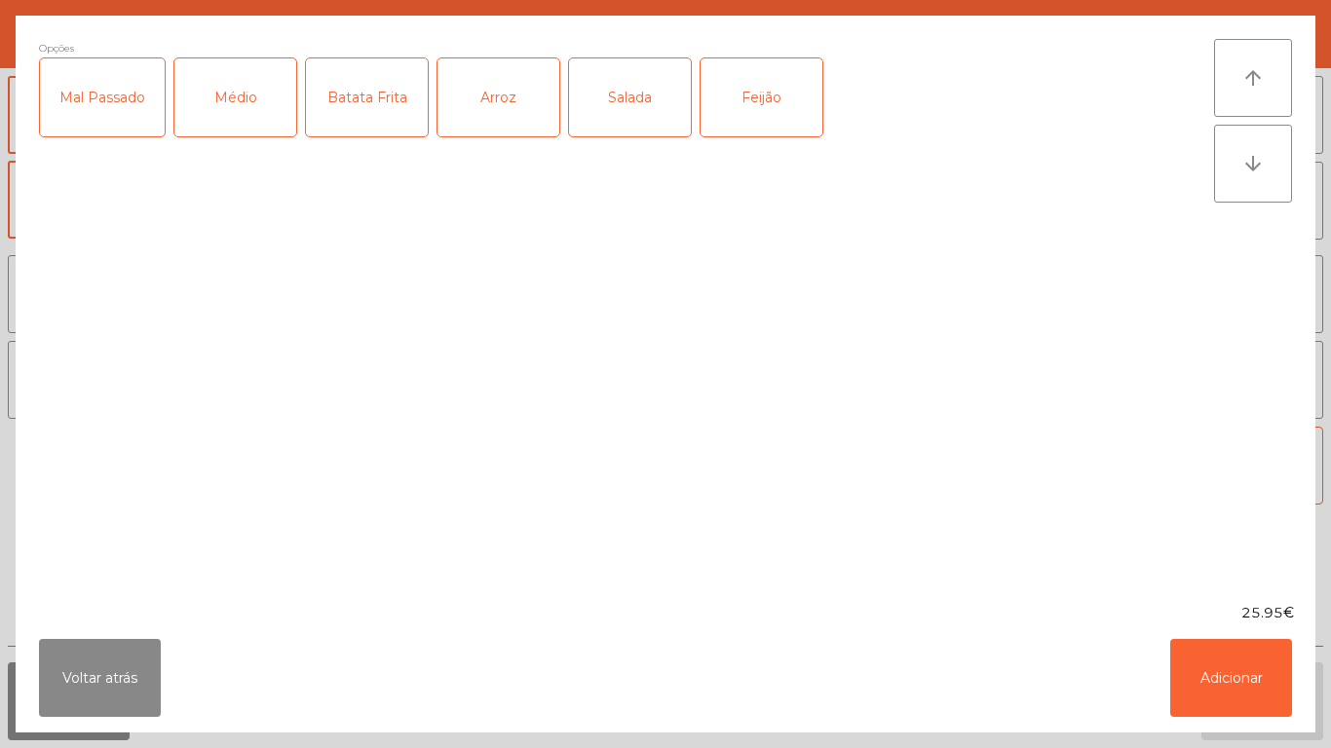
click at [224, 119] on div "Médio" at bounding box center [235, 97] width 122 height 78
click at [101, 106] on div "Mal Passado" at bounding box center [102, 97] width 125 height 78
click at [518, 118] on div "Arroz" at bounding box center [498, 97] width 122 height 78
click at [783, 124] on div "Feijão" at bounding box center [762, 97] width 122 height 78
click at [1201, 649] on button "Adicionar" at bounding box center [1231, 678] width 122 height 78
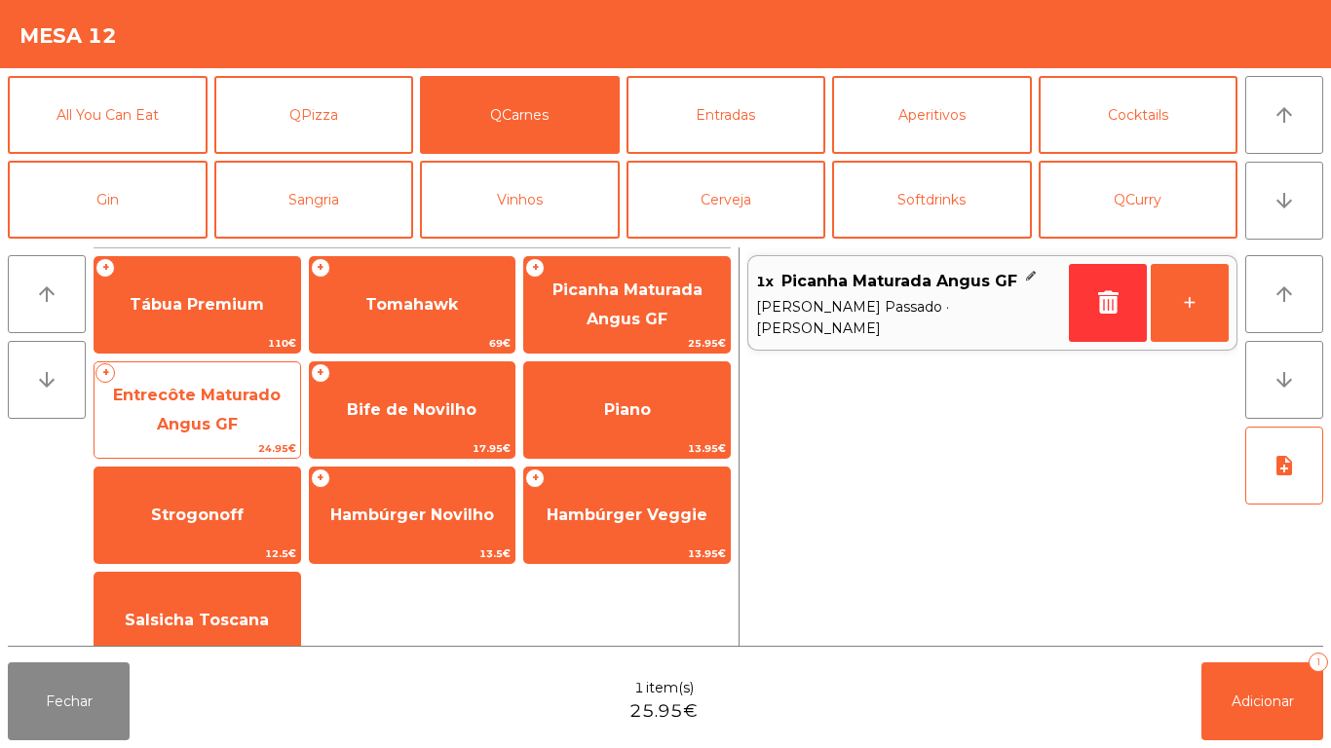
click at [243, 414] on span "Entrecôte Maturado Angus GF" at bounding box center [198, 410] width 206 height 83
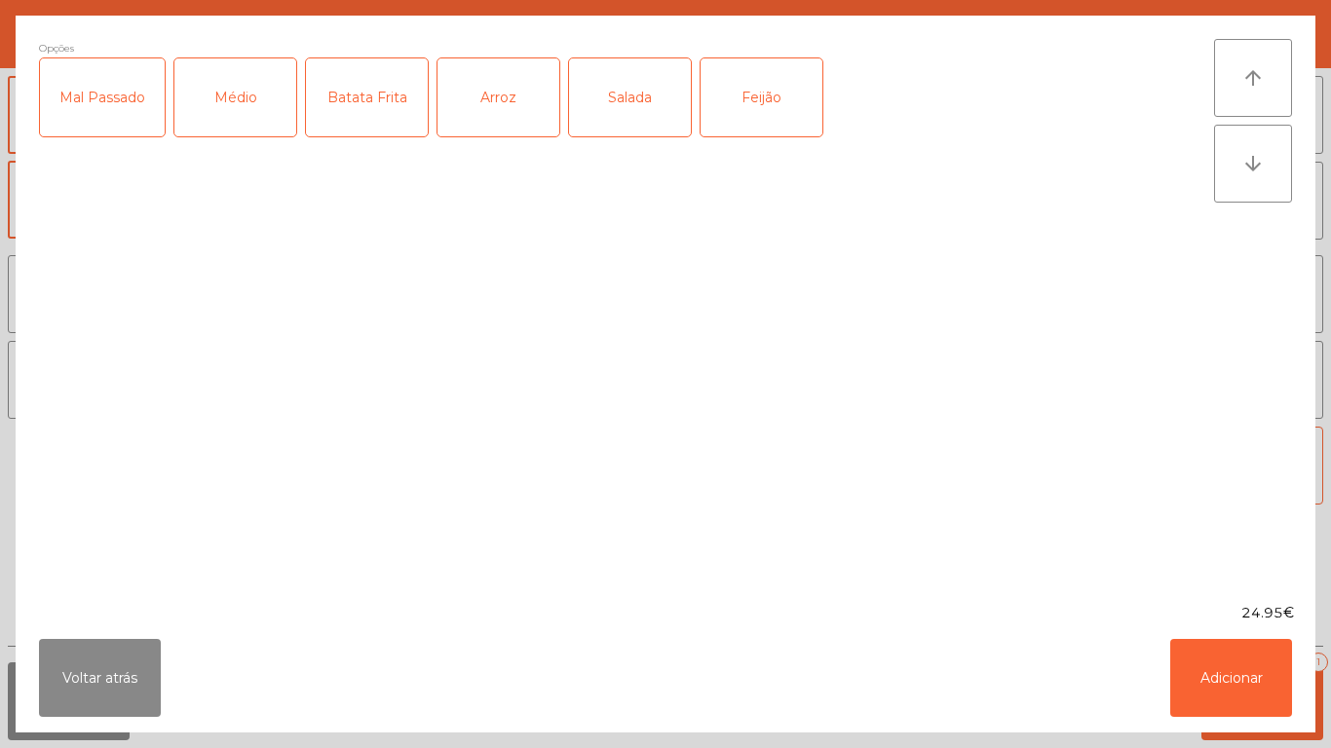
click at [241, 112] on div "Médio" at bounding box center [235, 97] width 122 height 78
click at [112, 118] on div "Mal Passado" at bounding box center [102, 97] width 125 height 78
click at [387, 113] on div "Batata Frita" at bounding box center [367, 97] width 122 height 78
click at [762, 122] on div "Feijão" at bounding box center [762, 97] width 122 height 78
click at [1233, 652] on button "Adicionar" at bounding box center [1231, 678] width 122 height 78
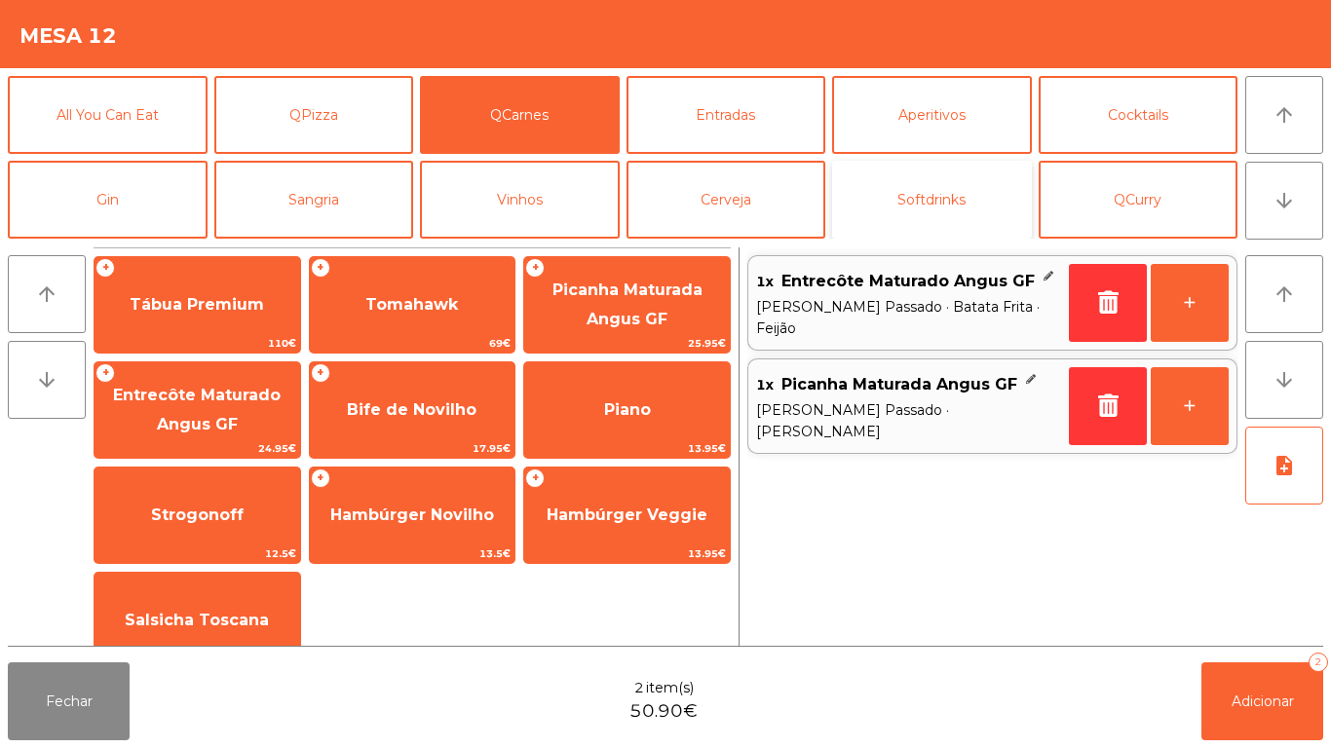
click at [944, 223] on button "Softdrinks" at bounding box center [932, 200] width 200 height 78
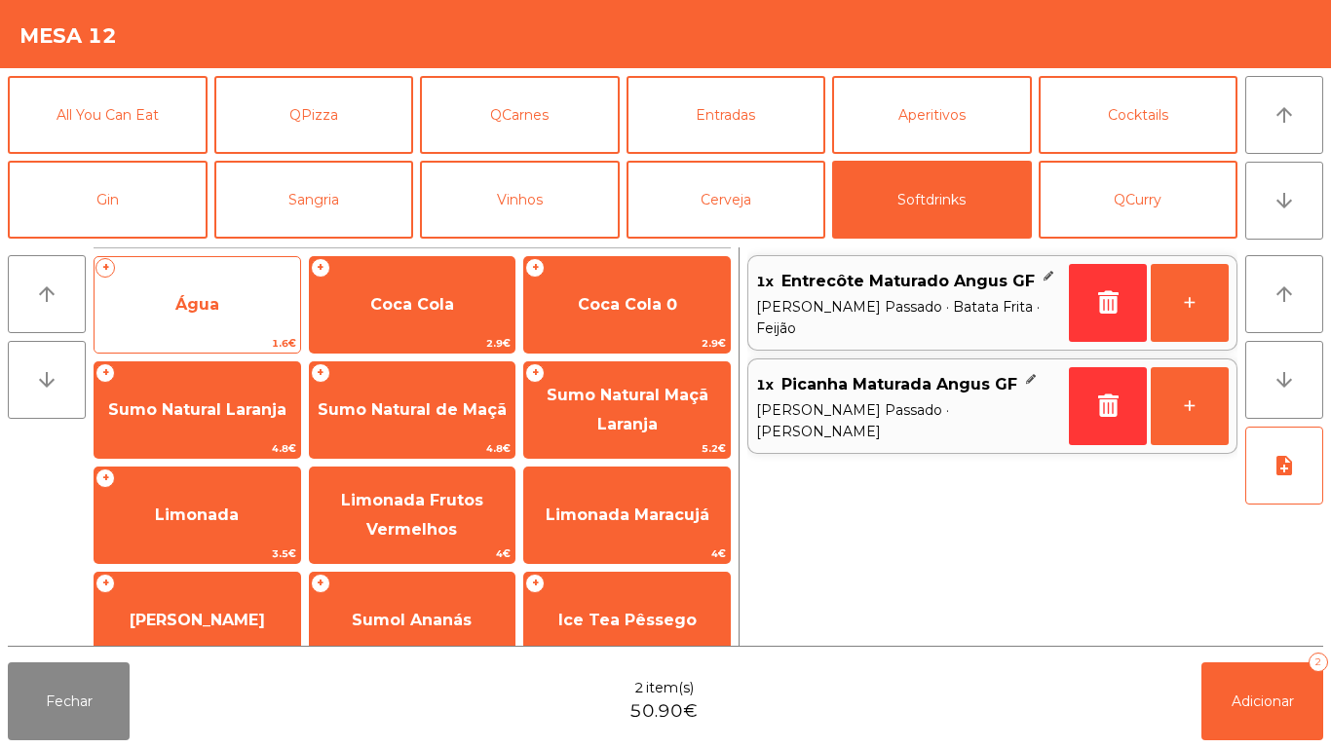
click at [239, 298] on span "Água" at bounding box center [198, 305] width 206 height 53
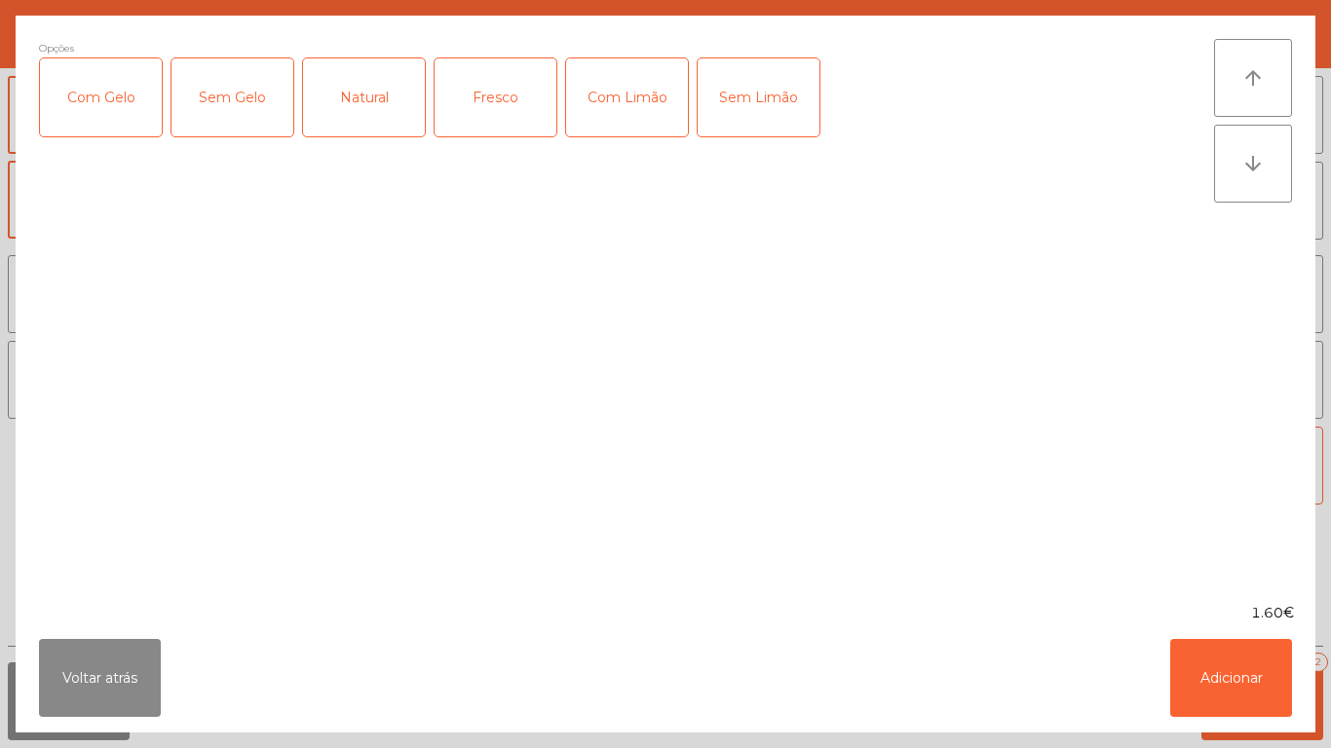
click at [488, 105] on div "Fresco" at bounding box center [496, 97] width 122 height 78
click at [485, 120] on div "Fresco" at bounding box center [496, 97] width 122 height 78
click at [361, 113] on div "Natural" at bounding box center [364, 97] width 122 height 78
click at [1224, 679] on button "Adicionar" at bounding box center [1231, 678] width 122 height 78
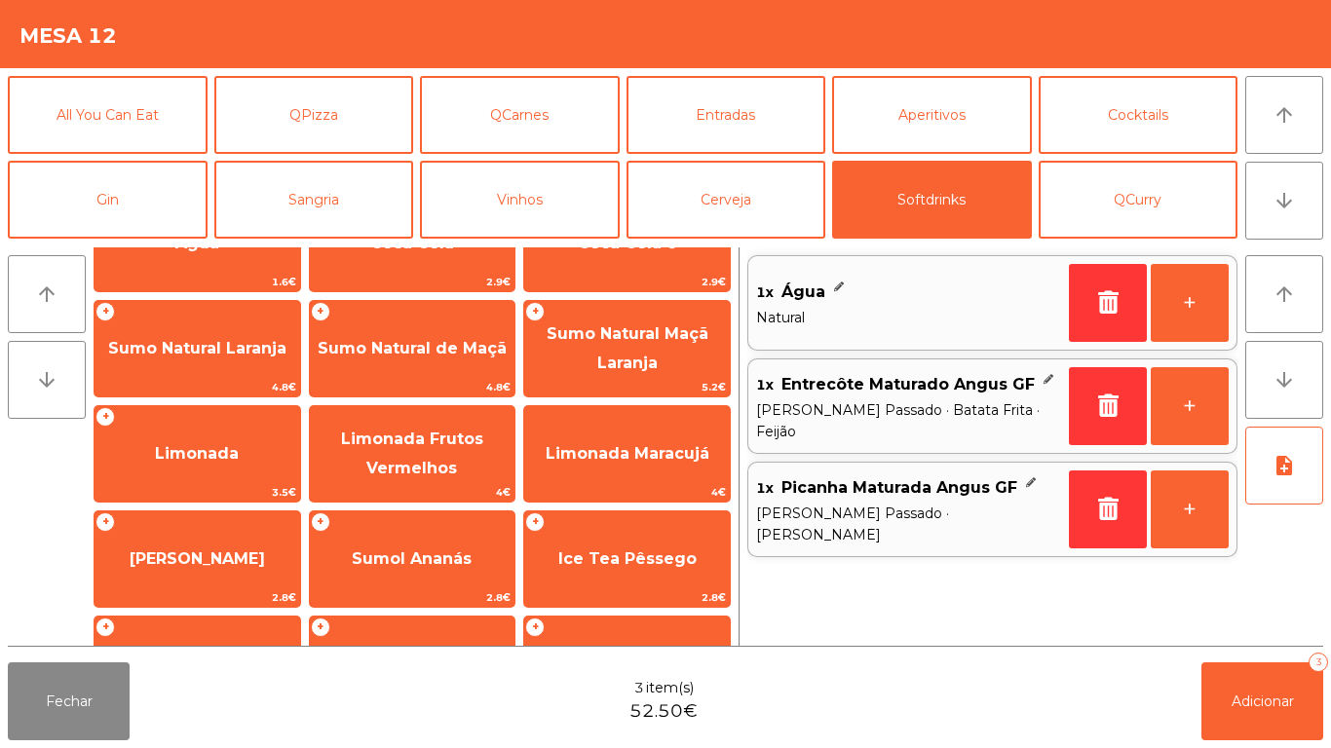
scroll to position [57, 0]
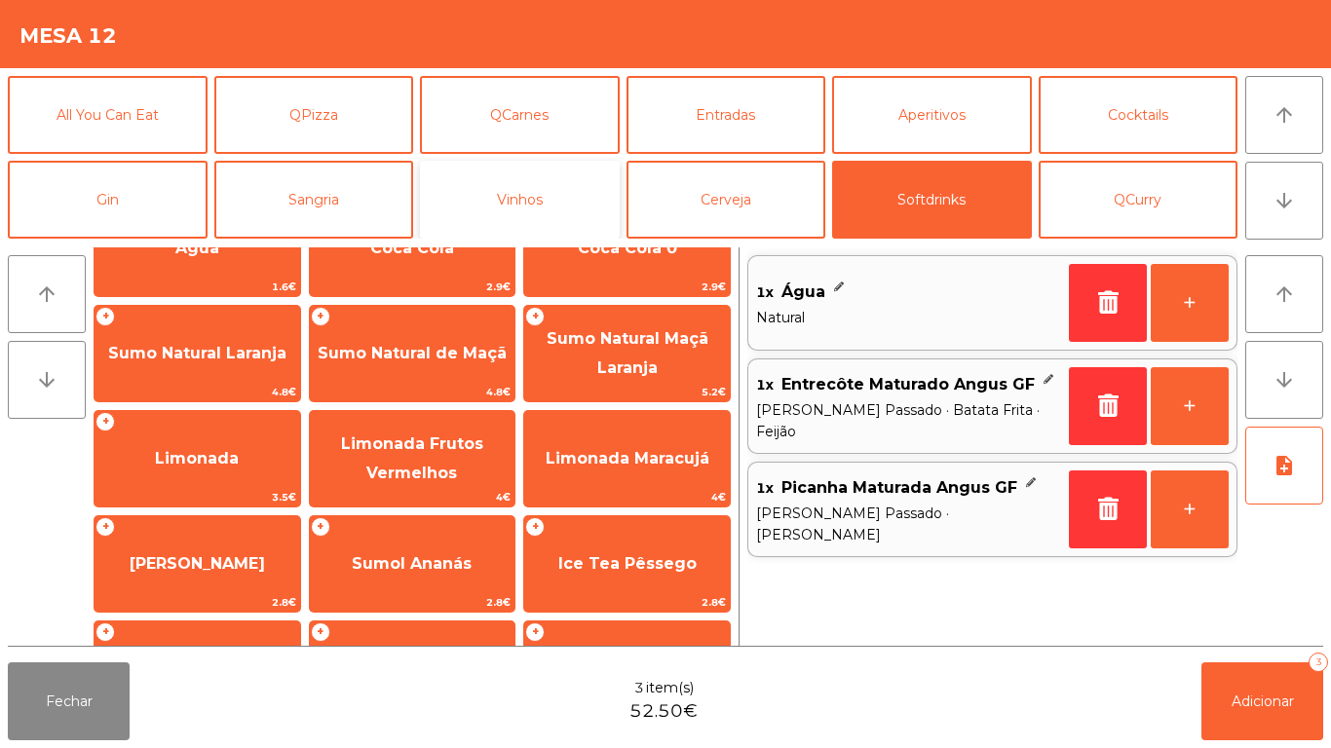
click at [527, 207] on button "Vinhos" at bounding box center [520, 200] width 200 height 78
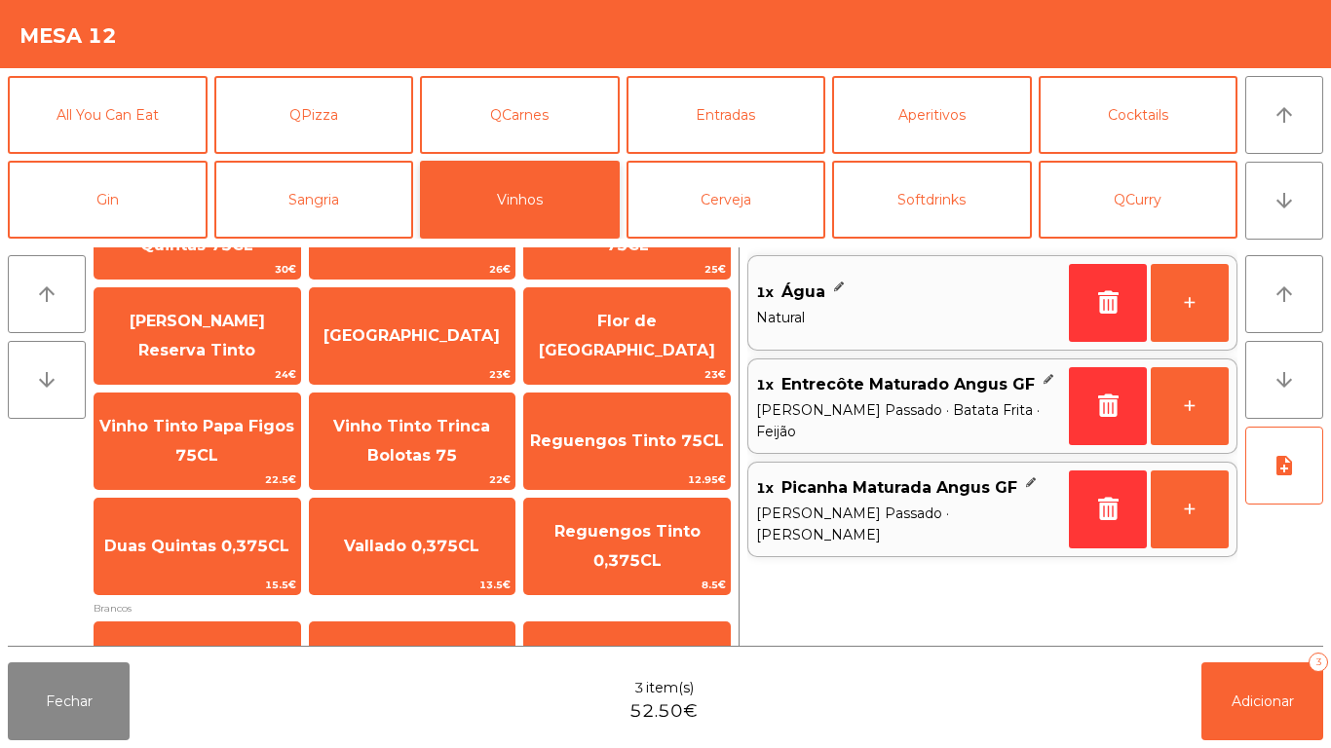
scroll to position [132, 0]
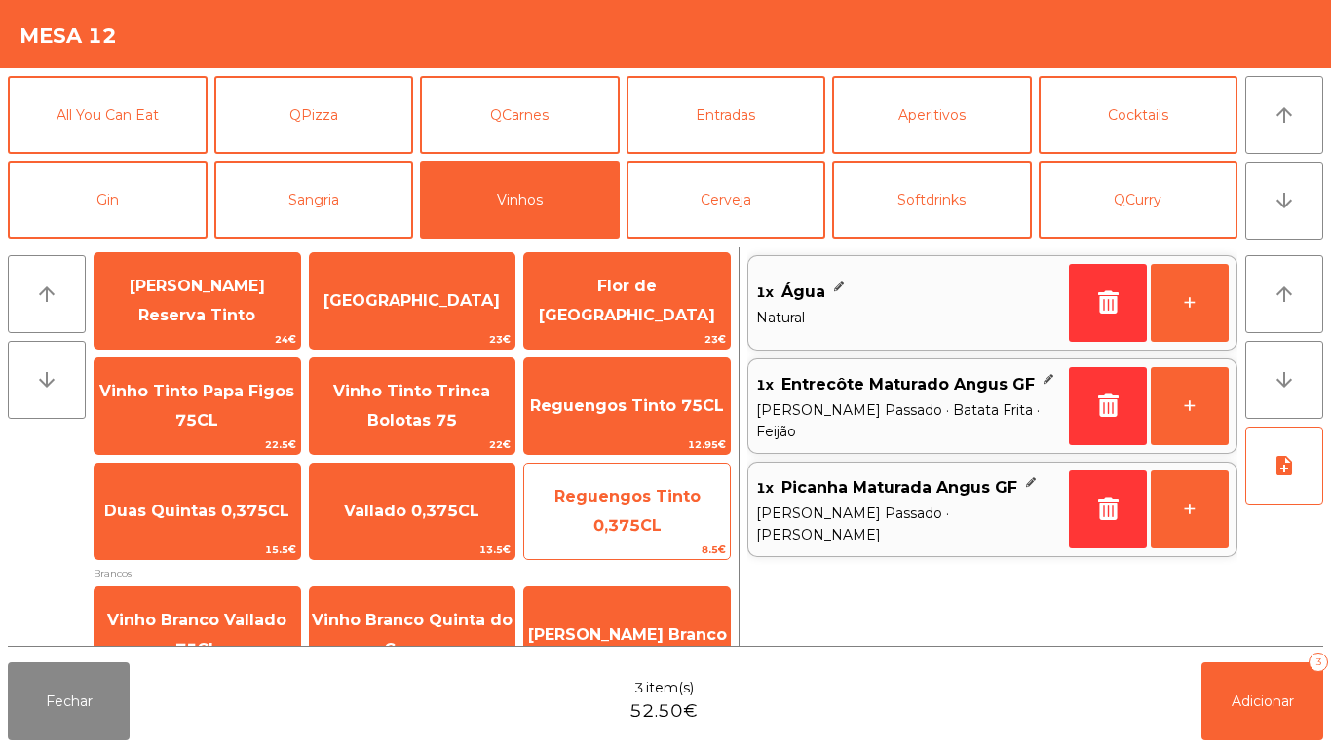
click at [663, 516] on span "Reguengos Tinto 0,375CL" at bounding box center [627, 512] width 206 height 83
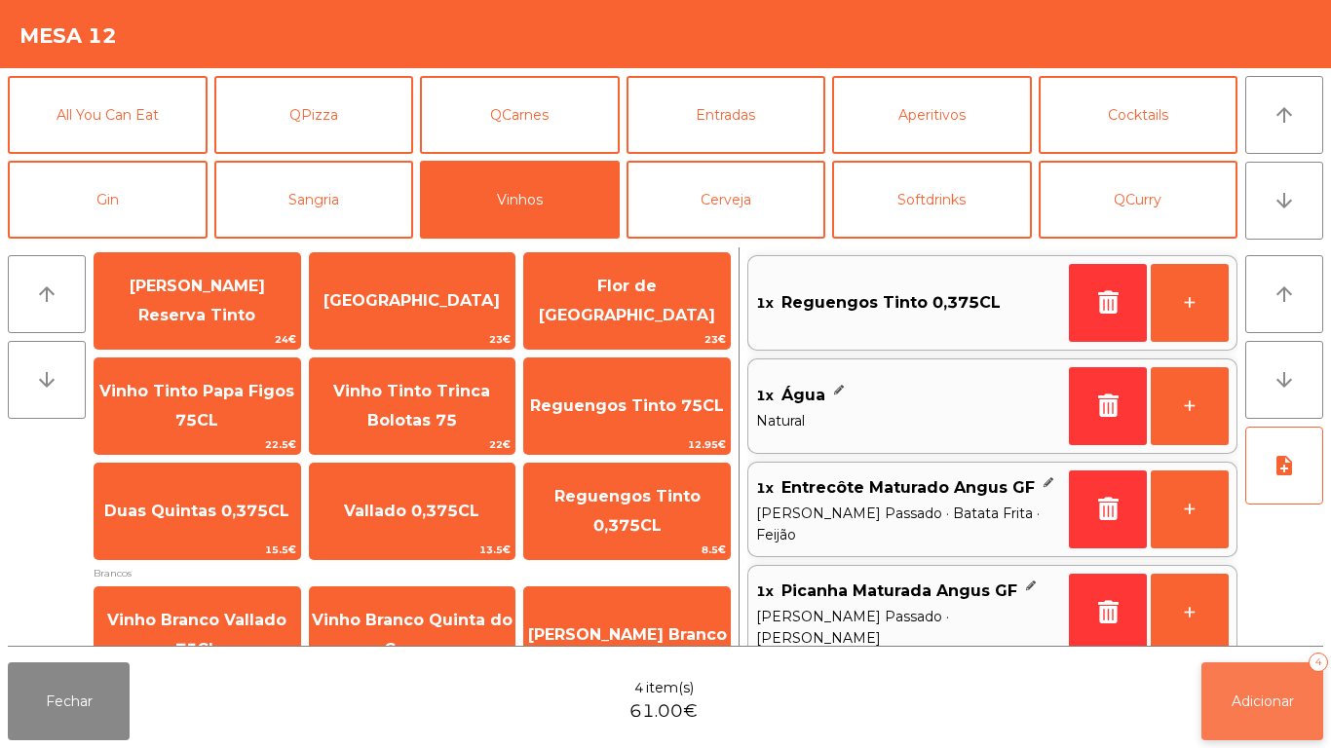
click at [1227, 702] on button "Adicionar 4" at bounding box center [1262, 702] width 122 height 78
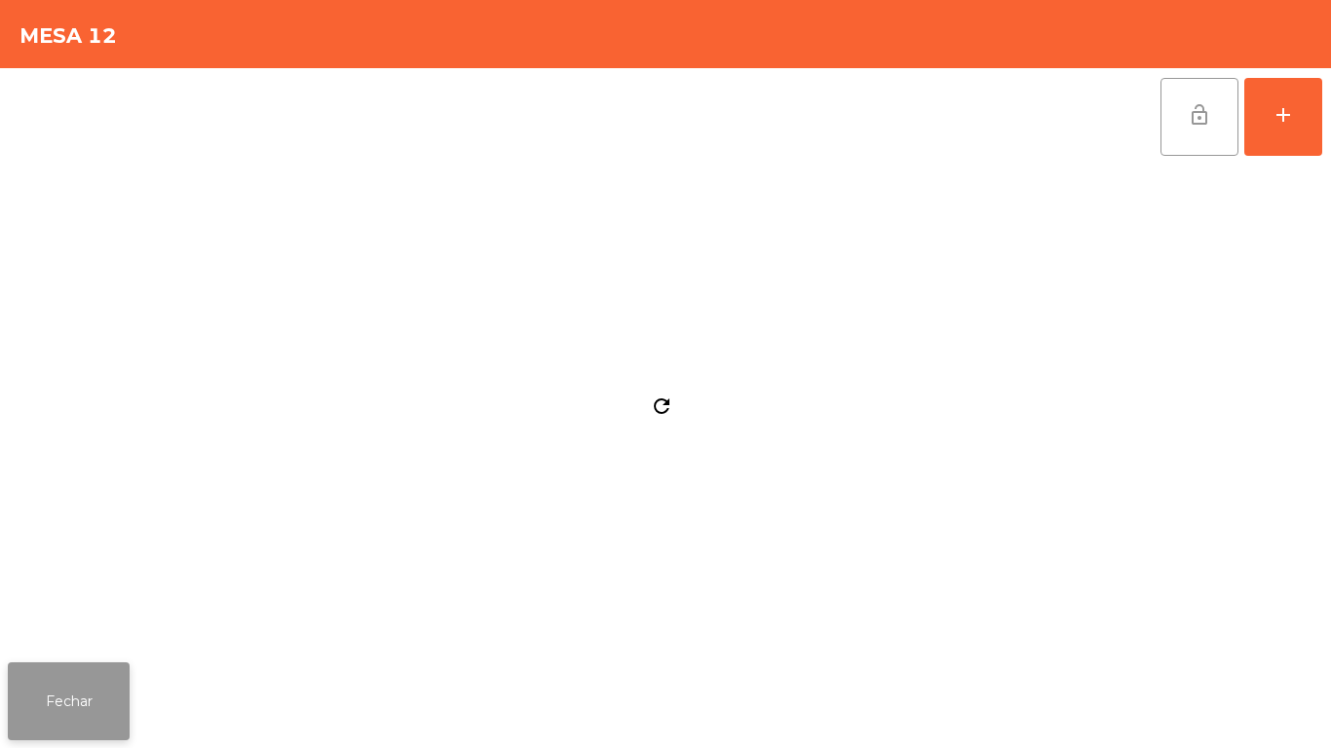
click at [129, 693] on button "Fechar" at bounding box center [69, 702] width 122 height 78
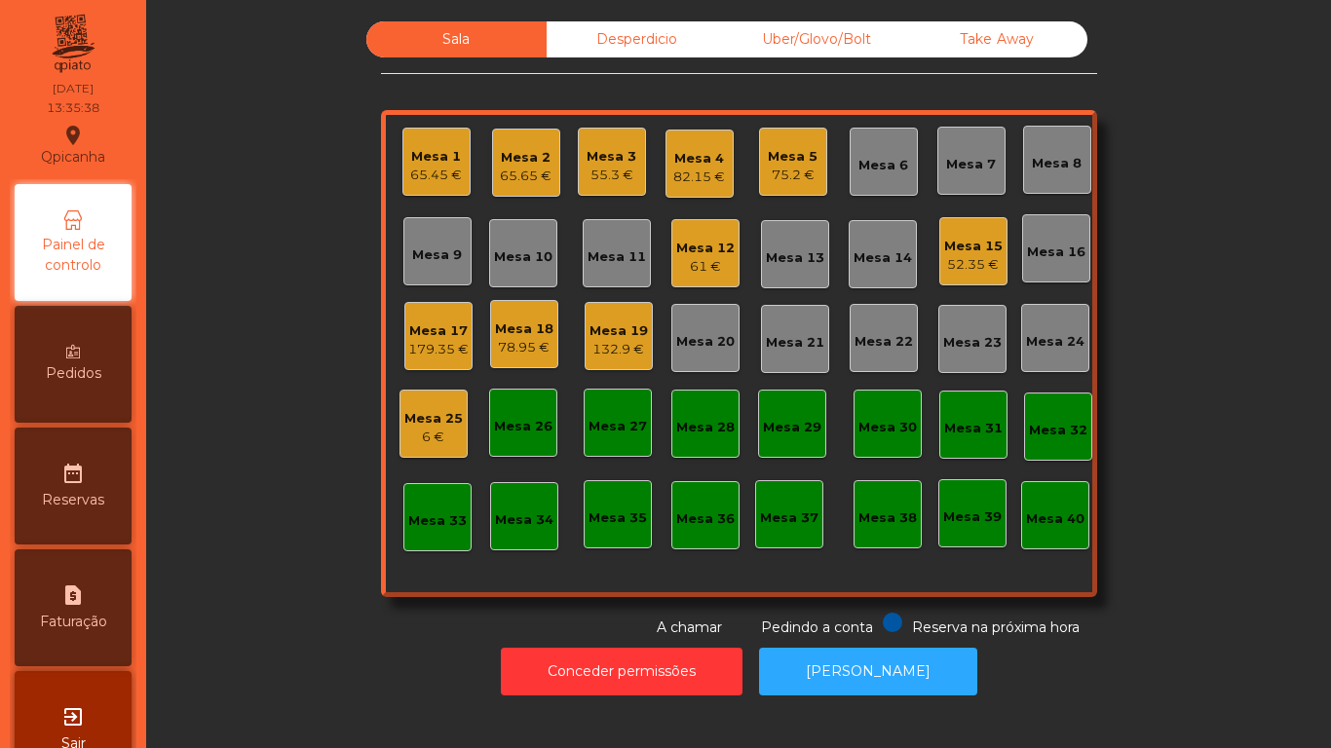
click at [957, 177] on div "Mesa 7" at bounding box center [971, 161] width 68 height 68
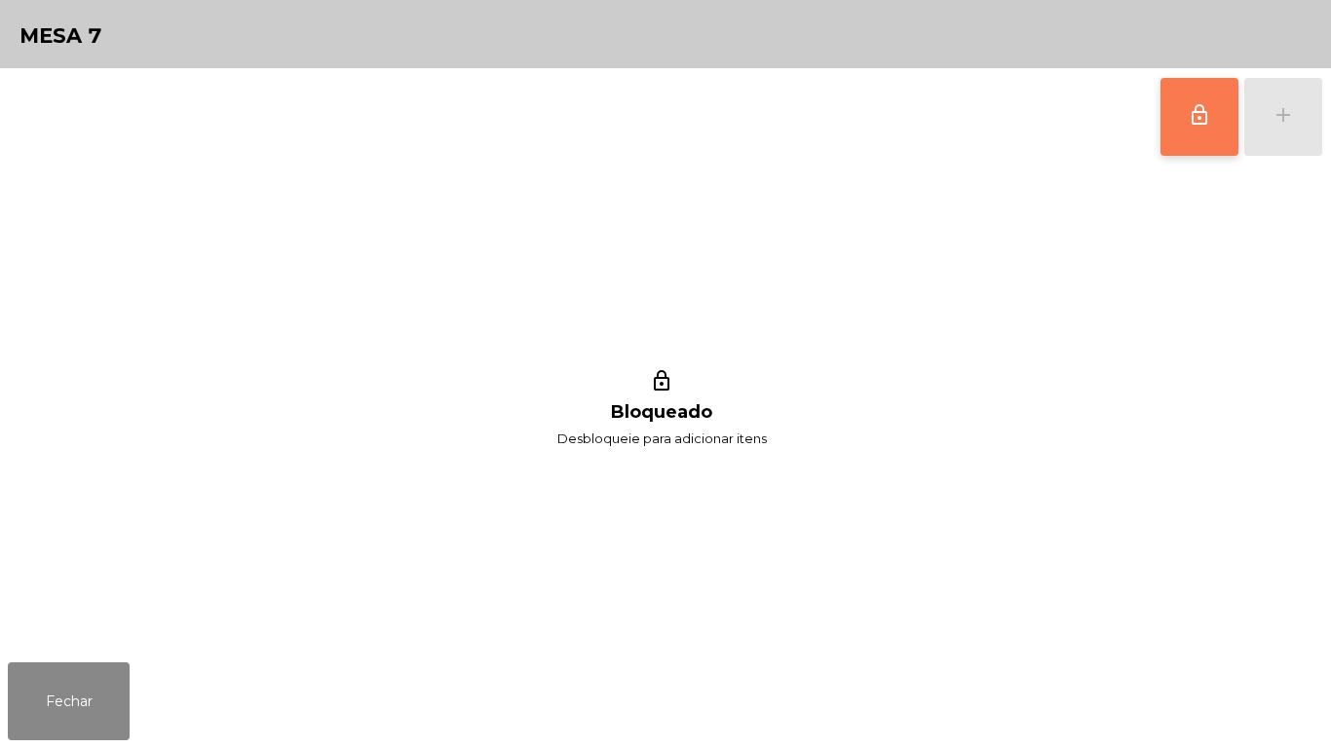
click at [1187, 148] on button "lock_outline" at bounding box center [1199, 117] width 78 height 78
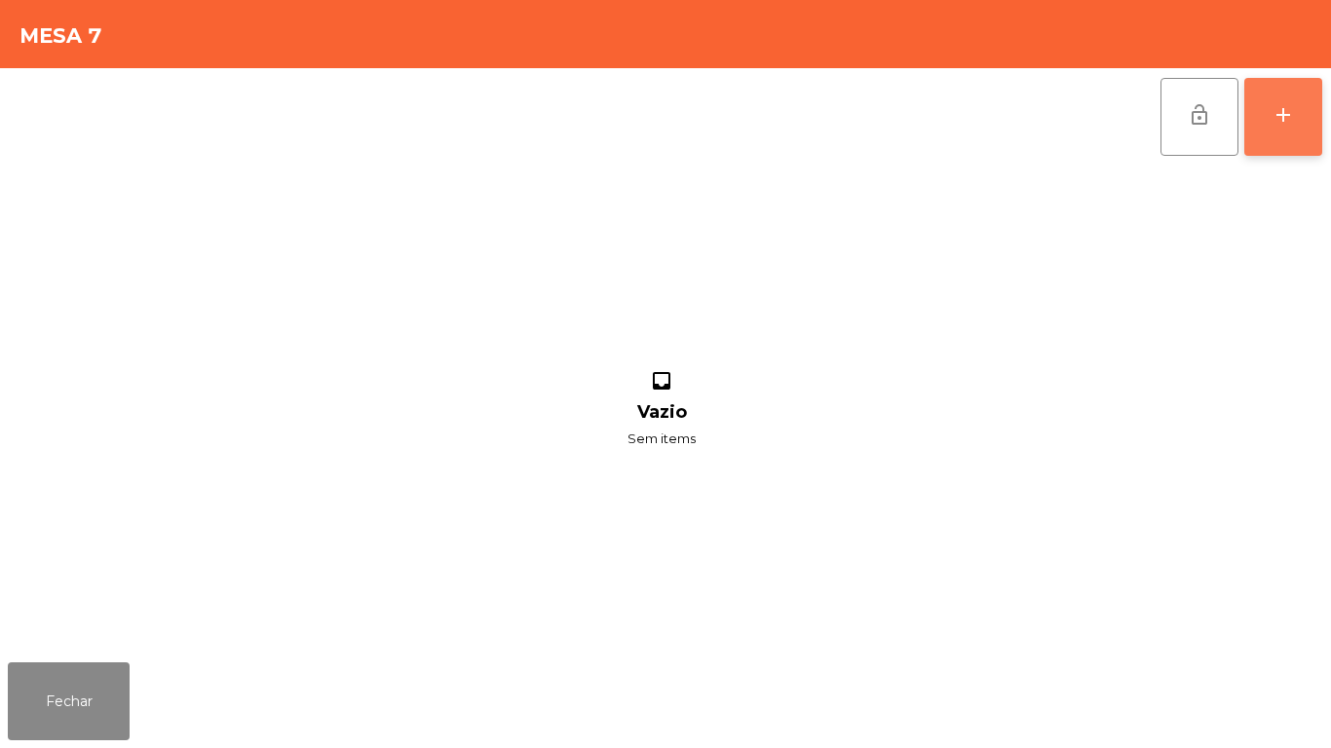
click at [1286, 141] on button "add" at bounding box center [1283, 117] width 78 height 78
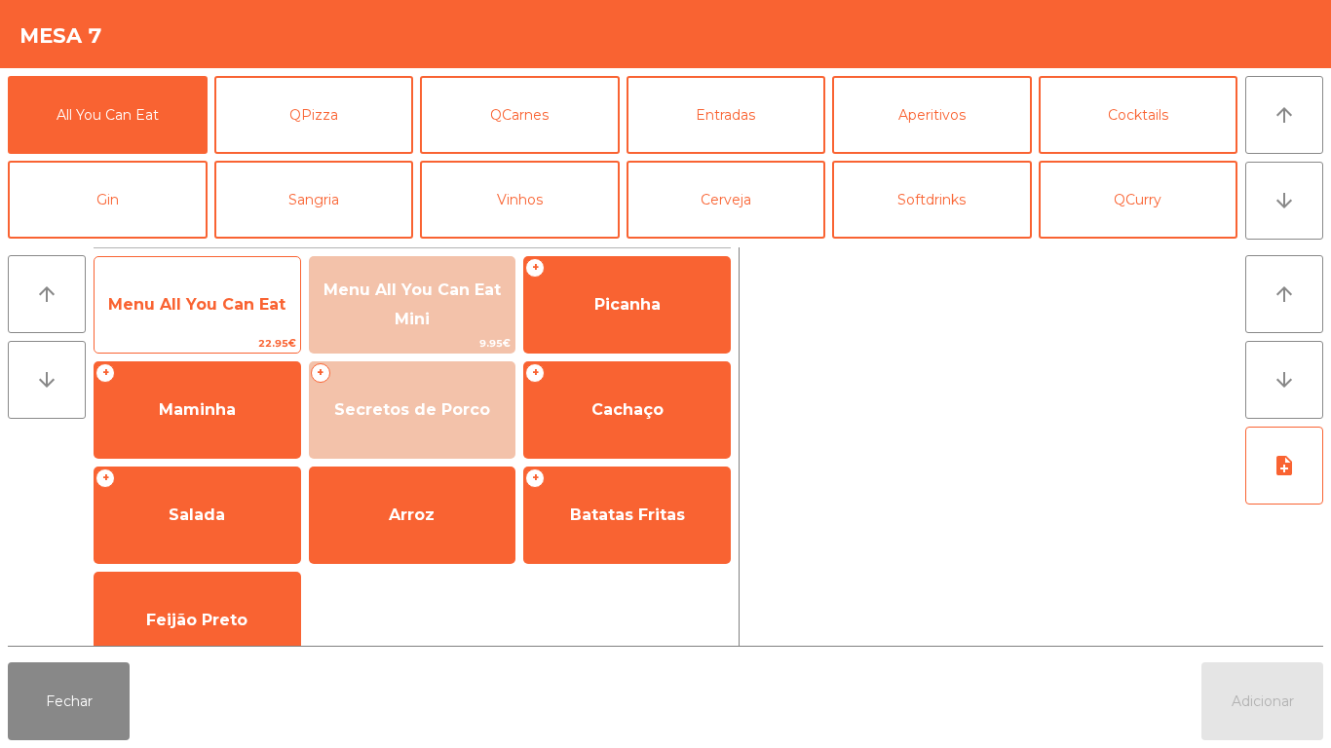
click at [242, 316] on span "Menu All You Can Eat" at bounding box center [198, 305] width 206 height 53
click at [236, 321] on span "Menu All You Can Eat" at bounding box center [198, 305] width 206 height 53
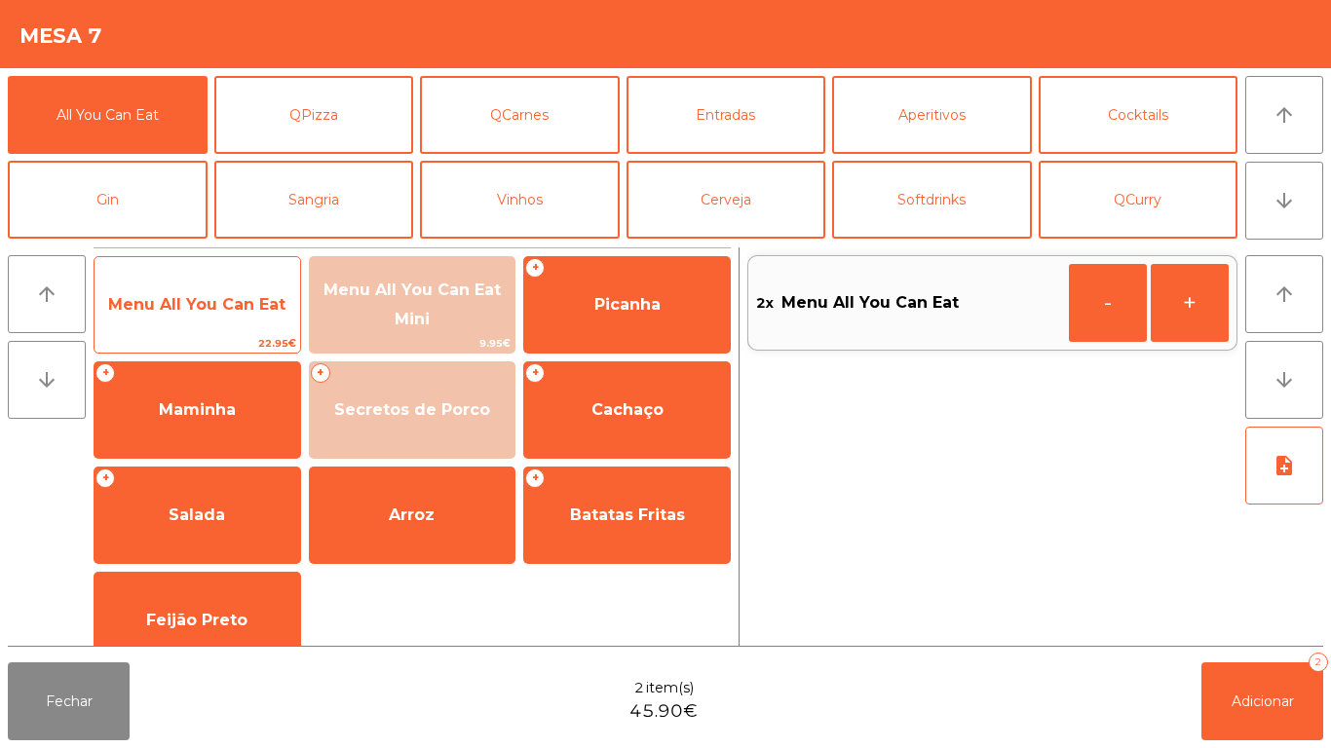
click at [242, 313] on span "Menu All You Can Eat" at bounding box center [196, 304] width 177 height 19
click at [238, 312] on span "Menu All You Can Eat" at bounding box center [196, 304] width 177 height 19
click at [240, 309] on span "Menu All You Can Eat" at bounding box center [196, 304] width 177 height 19
click at [217, 298] on span "Menu All You Can Eat" at bounding box center [196, 304] width 177 height 19
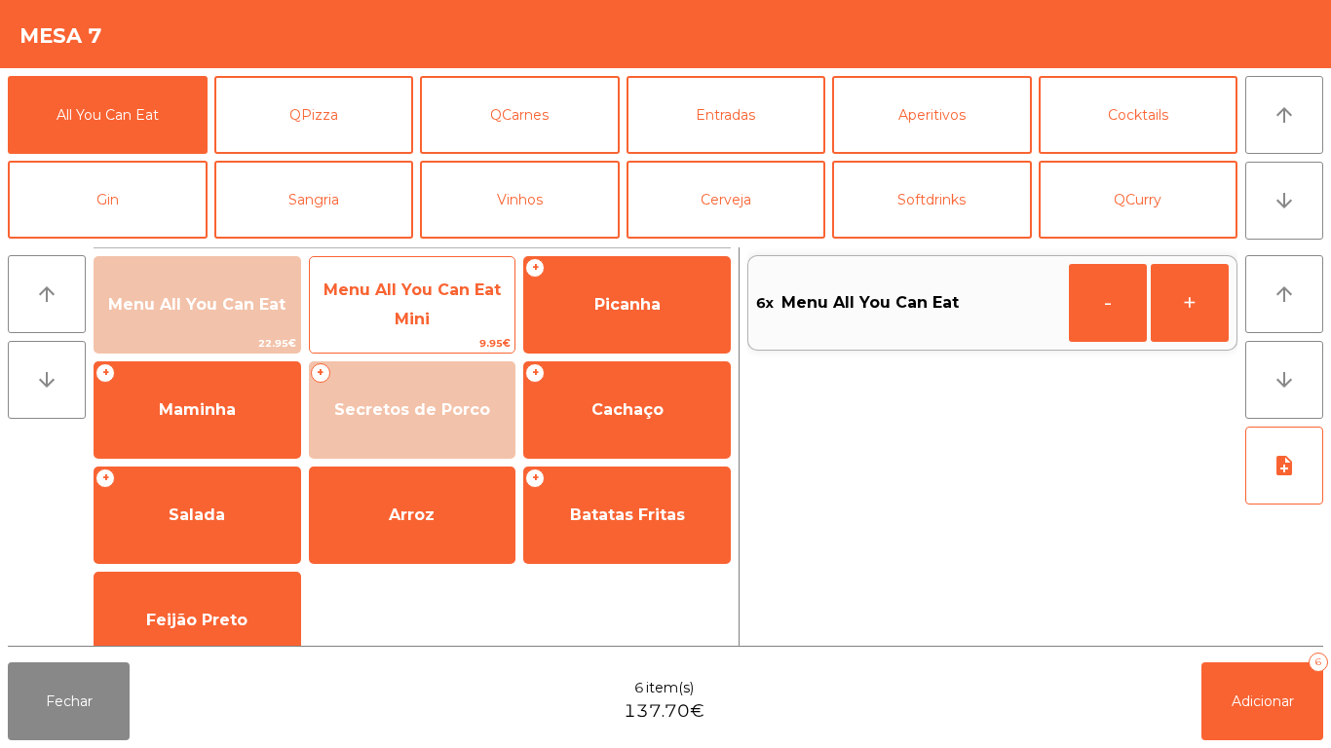
click at [422, 311] on span "Menu All You Can Eat Mini" at bounding box center [411, 305] width 177 height 48
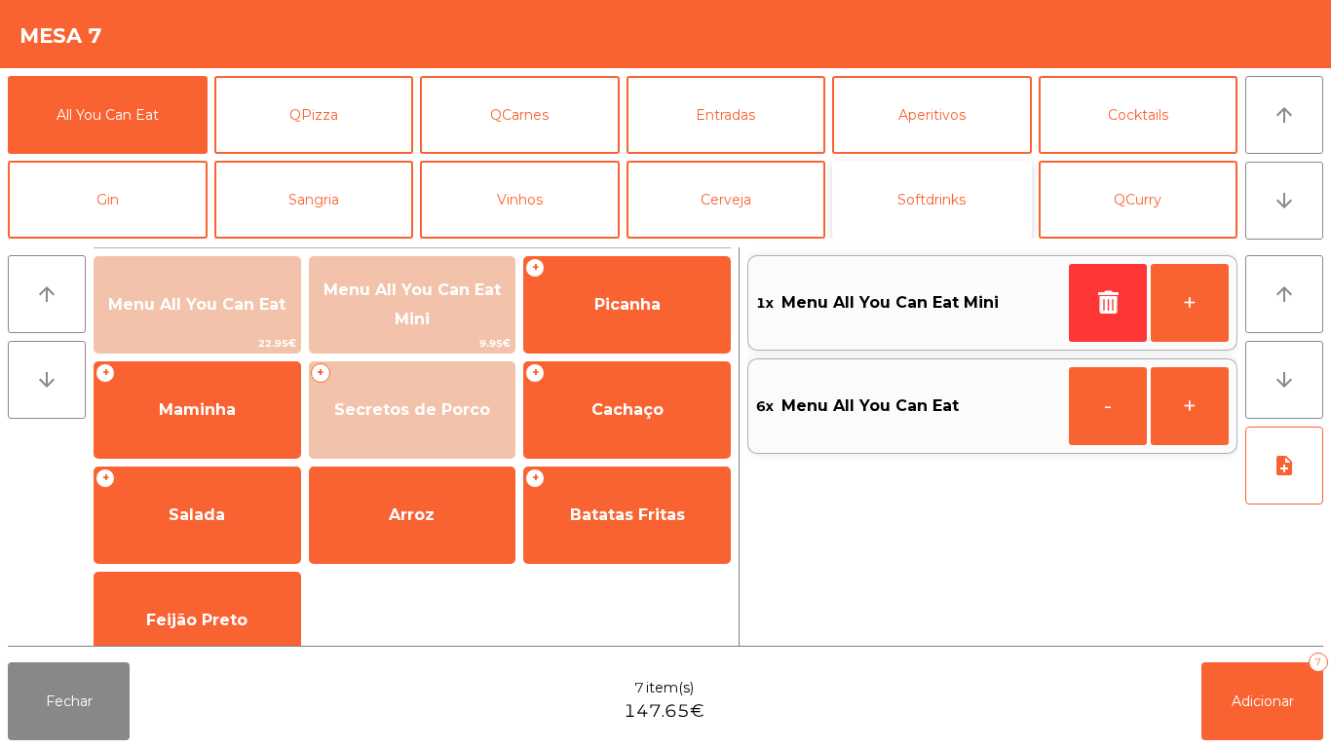
click at [920, 210] on button "Softdrinks" at bounding box center [932, 200] width 200 height 78
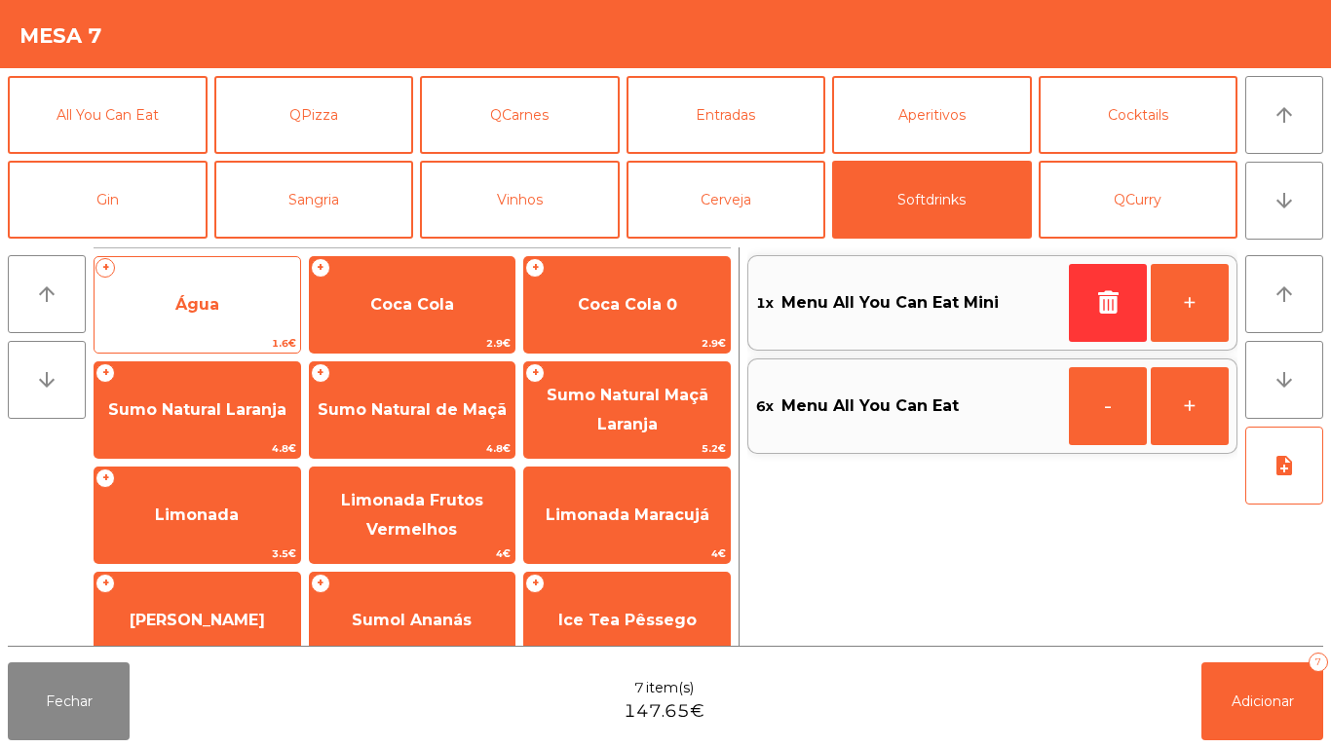
click at [234, 309] on span "Água" at bounding box center [198, 305] width 206 height 53
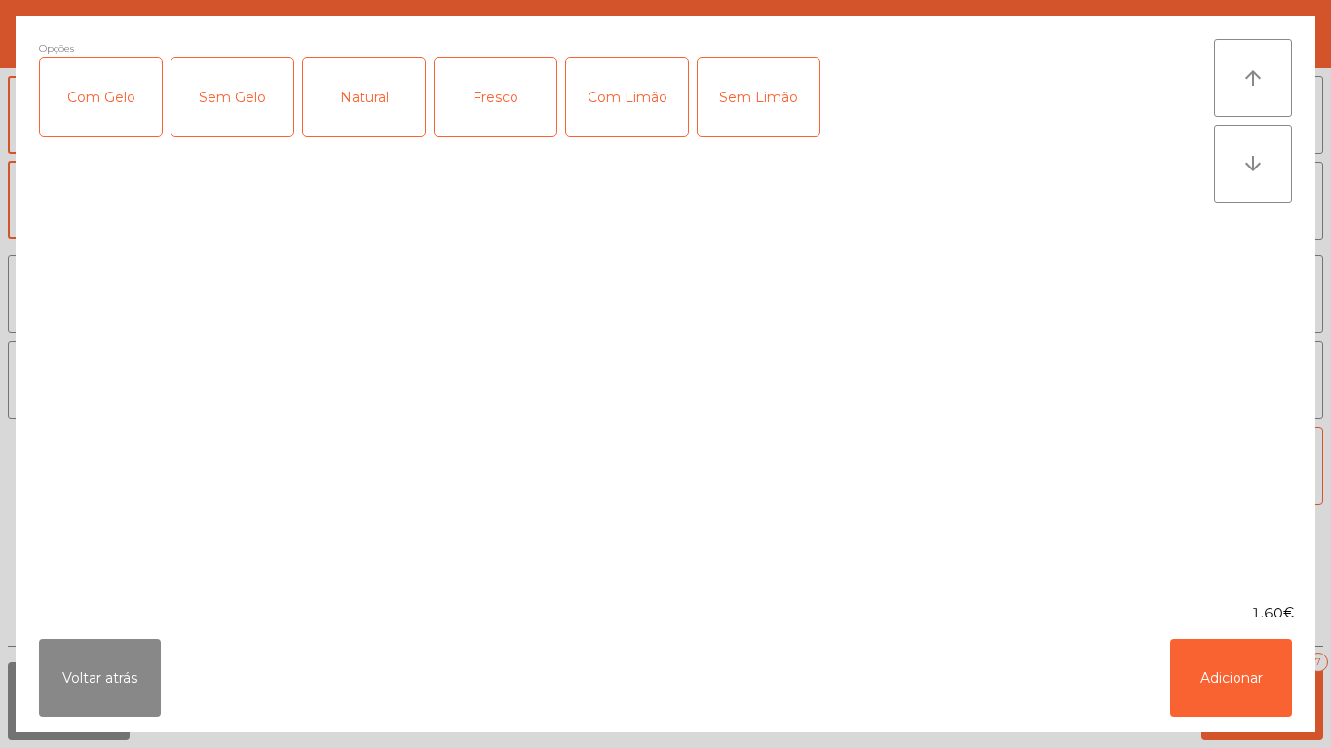
click at [486, 113] on div "Fresco" at bounding box center [496, 97] width 122 height 78
click at [1231, 671] on button "Adicionar" at bounding box center [1231, 678] width 122 height 78
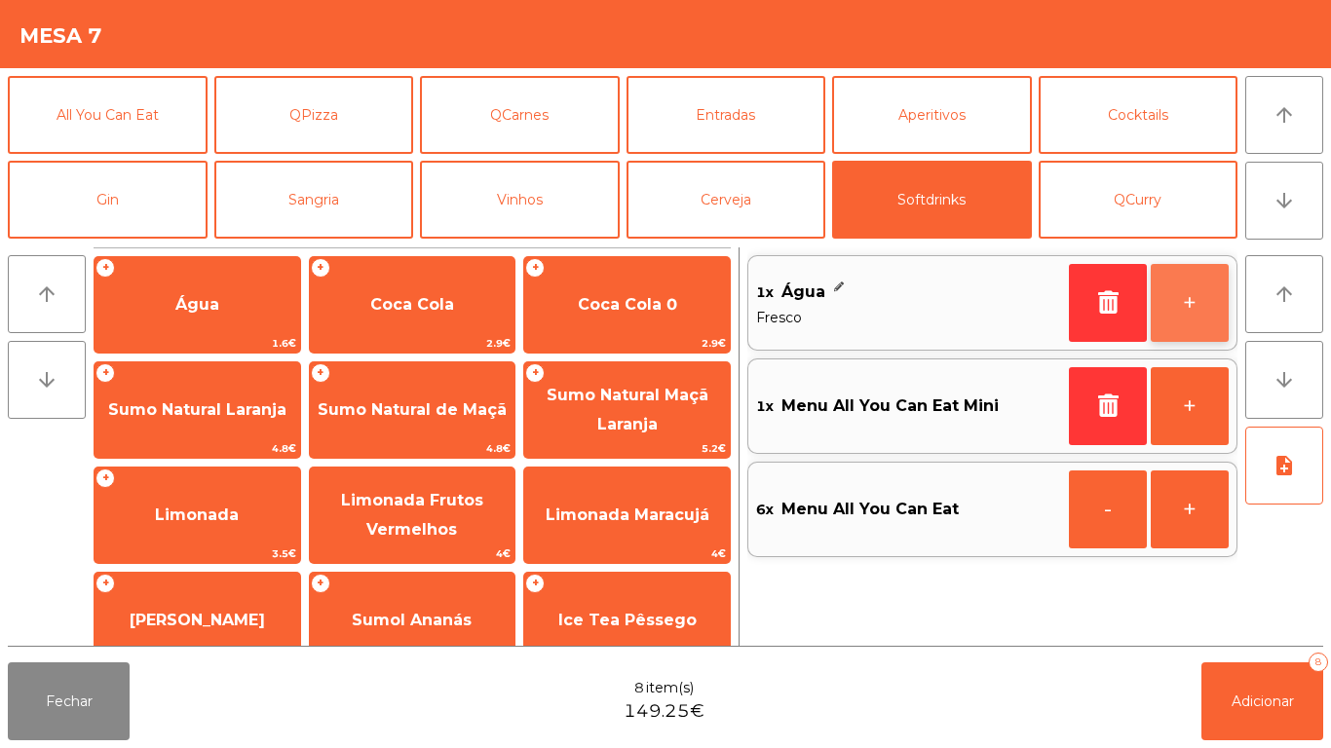
click at [1177, 309] on button "+" at bounding box center [1190, 303] width 78 height 78
click at [1184, 307] on button "+" at bounding box center [1190, 303] width 78 height 78
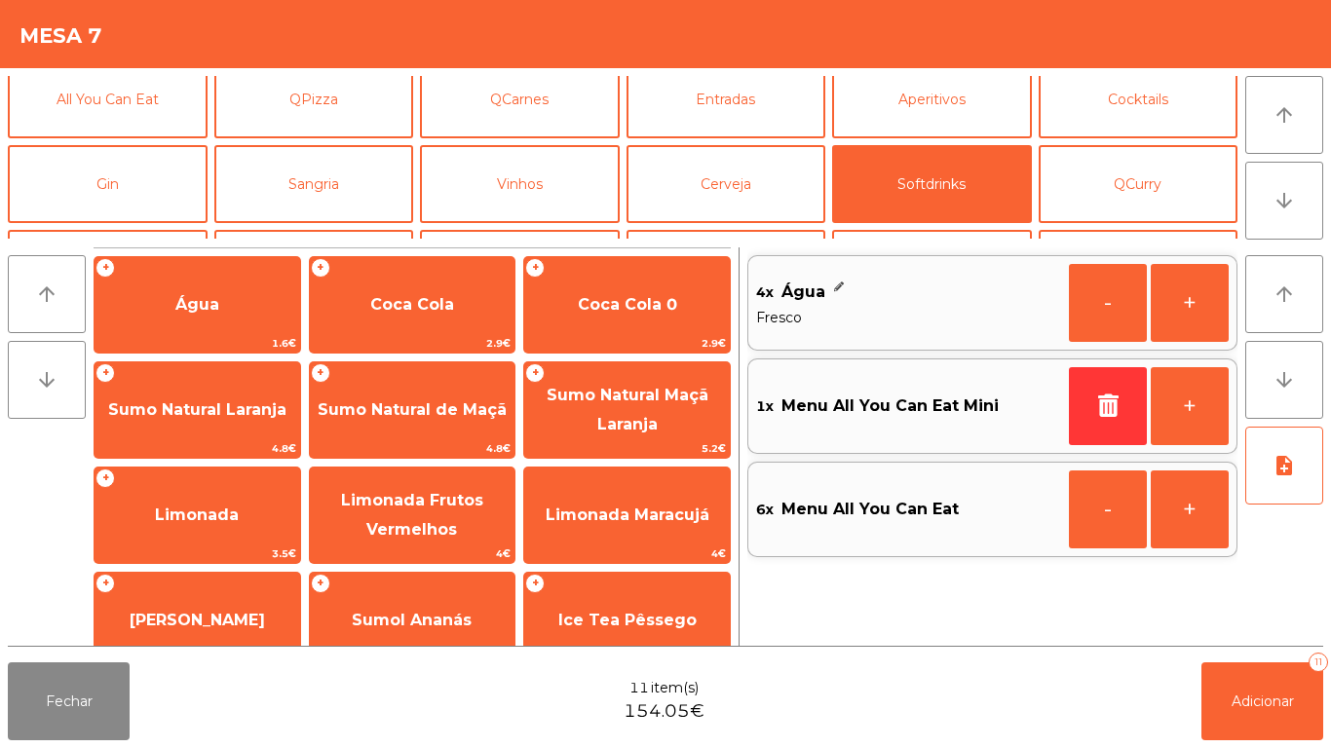
scroll to position [18, 0]
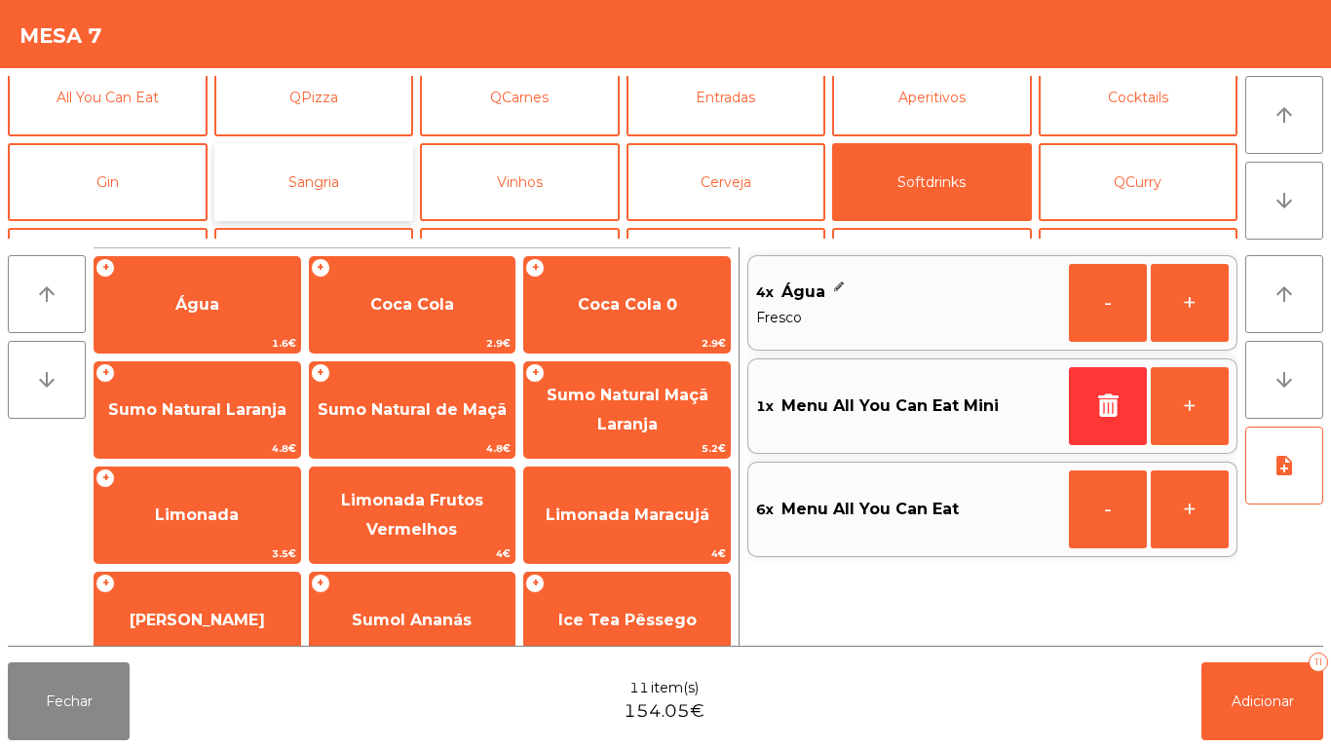
click at [336, 185] on button "Sangria" at bounding box center [314, 182] width 200 height 78
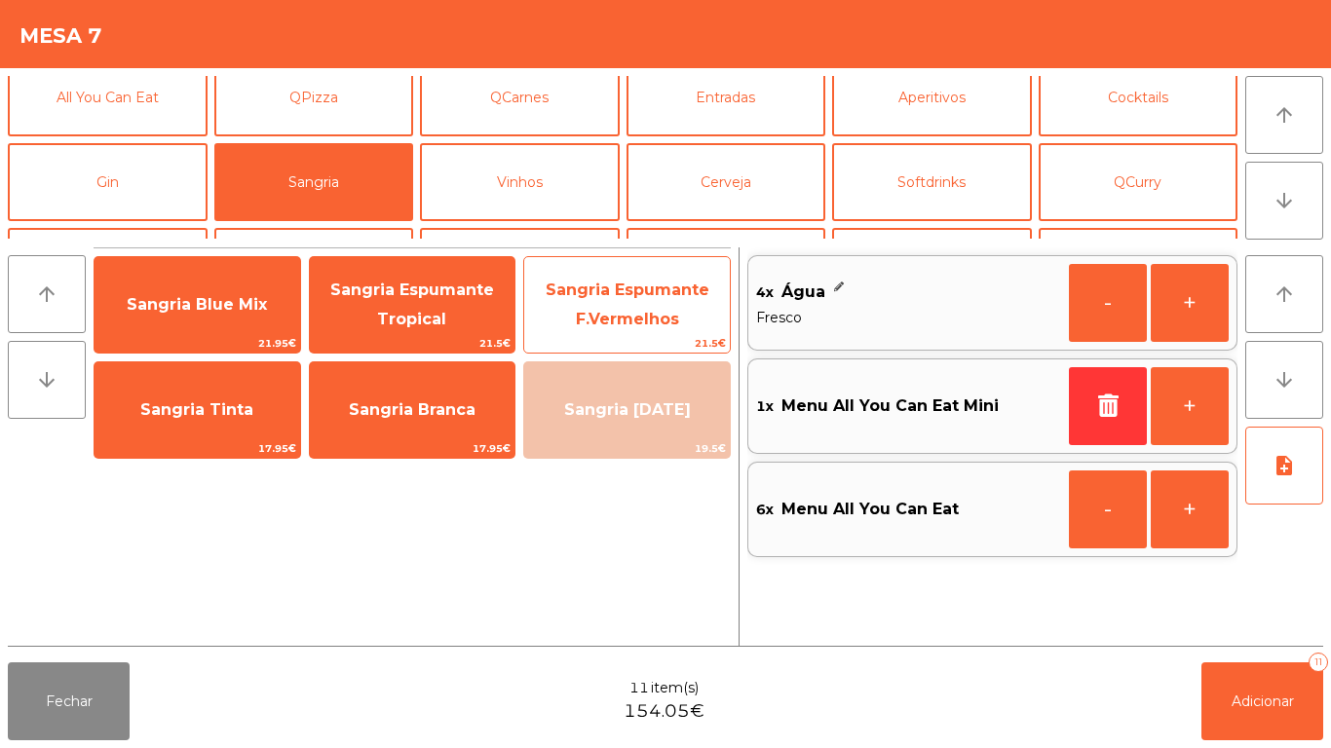
click at [646, 310] on span "Sangria Espumante F.Vermelhos" at bounding box center [628, 305] width 164 height 48
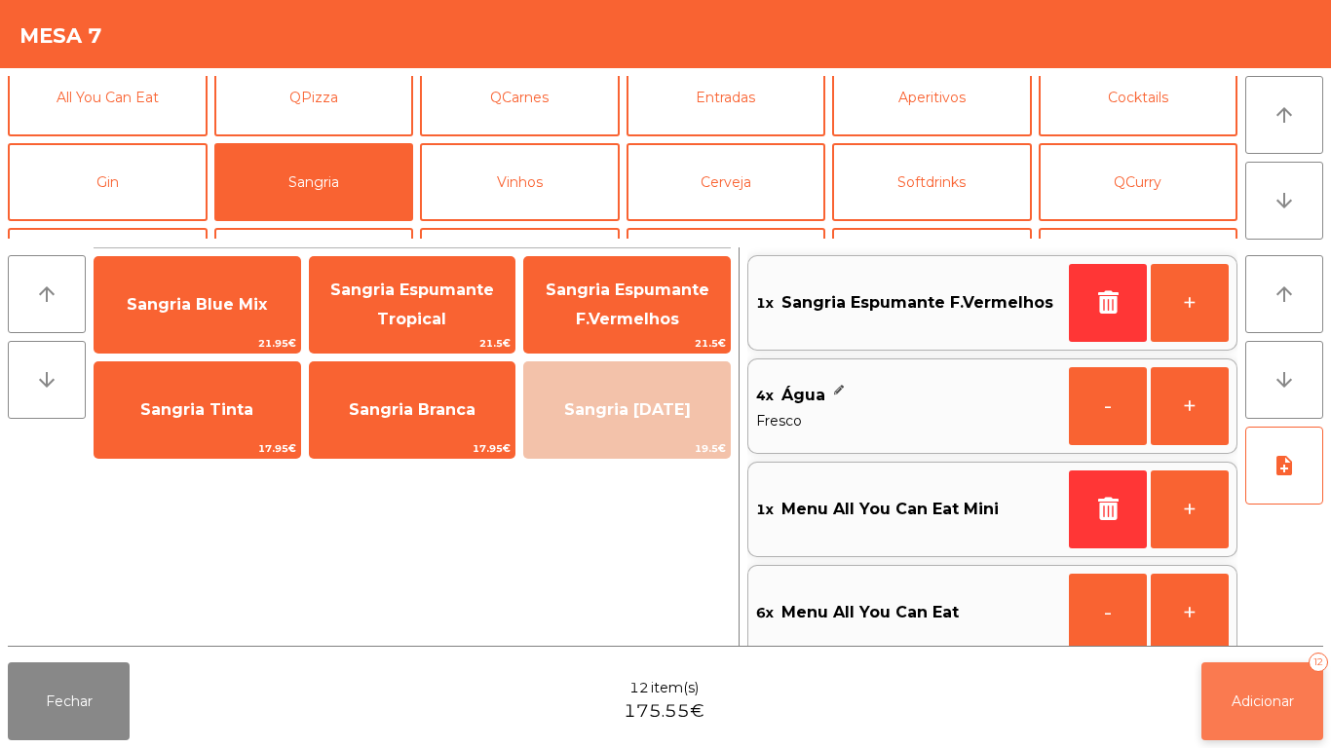
click at [1255, 721] on button "Adicionar 12" at bounding box center [1262, 702] width 122 height 78
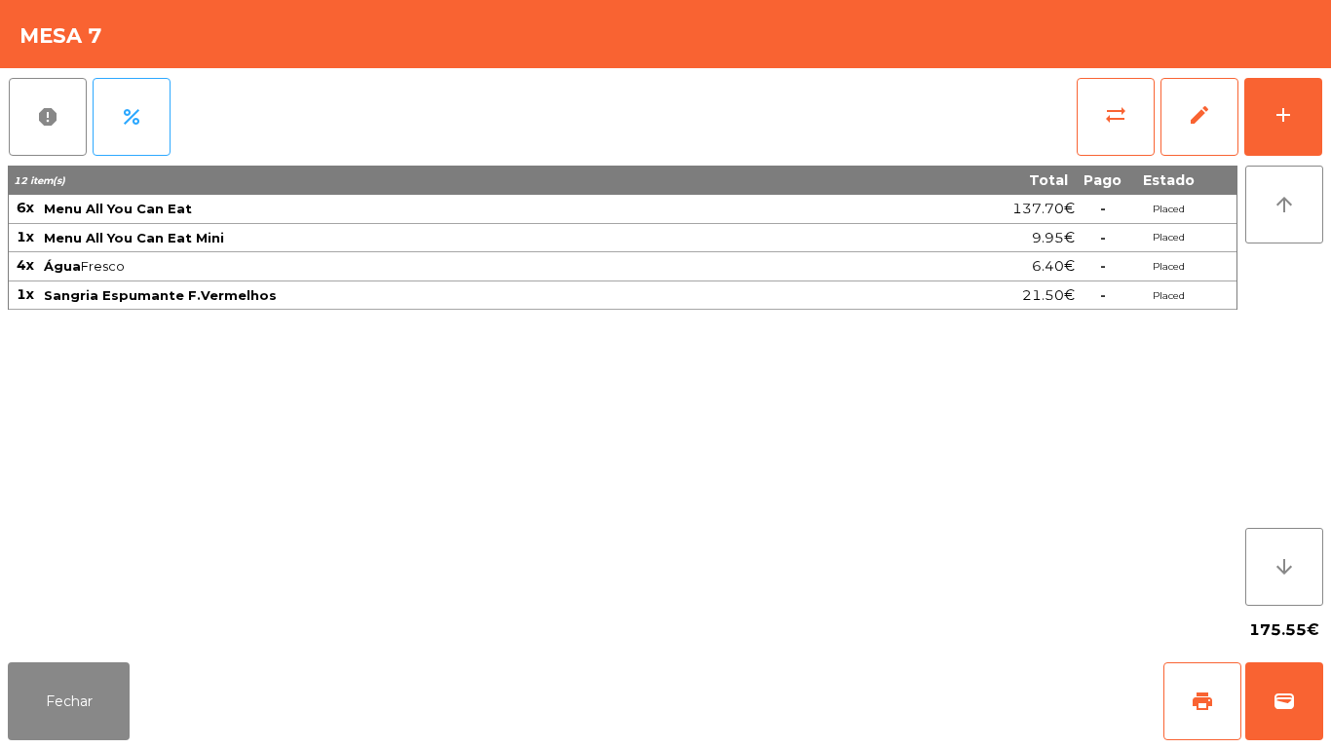
click at [150, 690] on div "Fechar print wallet" at bounding box center [665, 702] width 1331 height 94
click at [83, 700] on button "Fechar" at bounding box center [69, 702] width 122 height 78
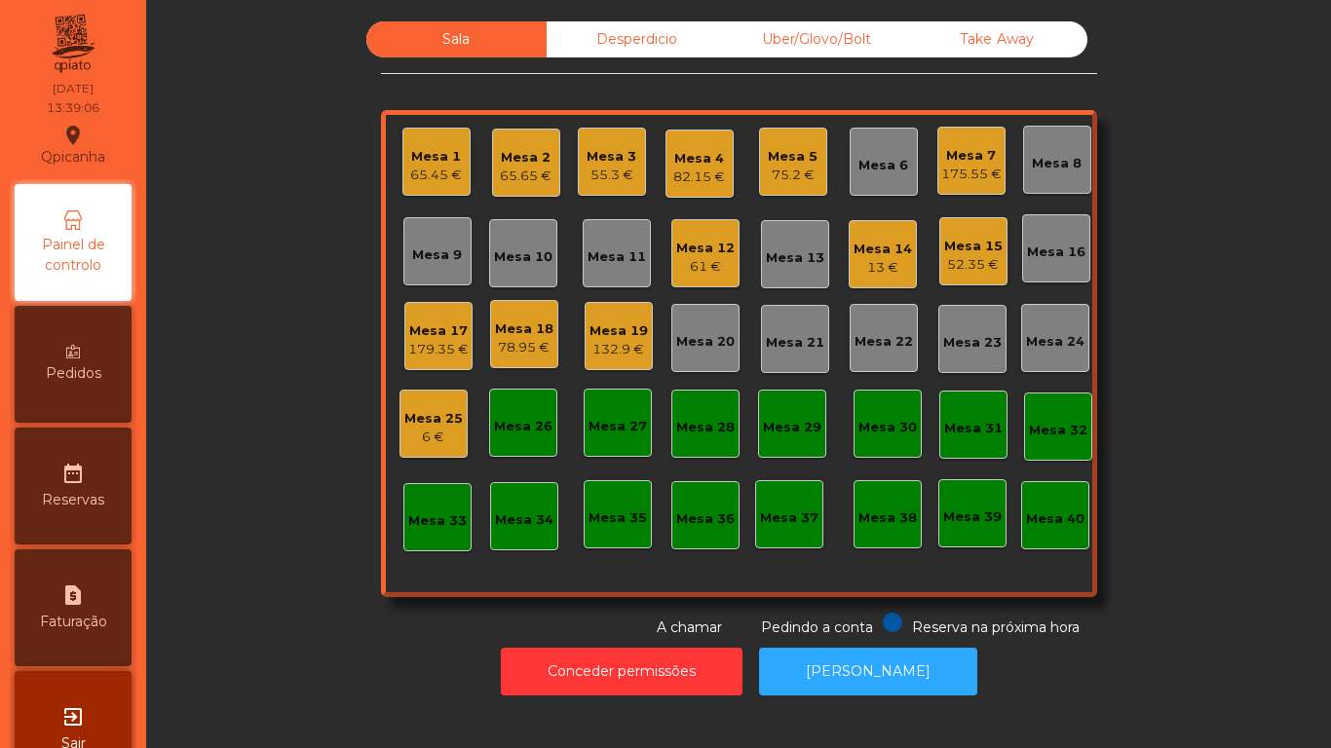
click at [1046, 264] on div "Mesa 16" at bounding box center [1056, 248] width 68 height 68
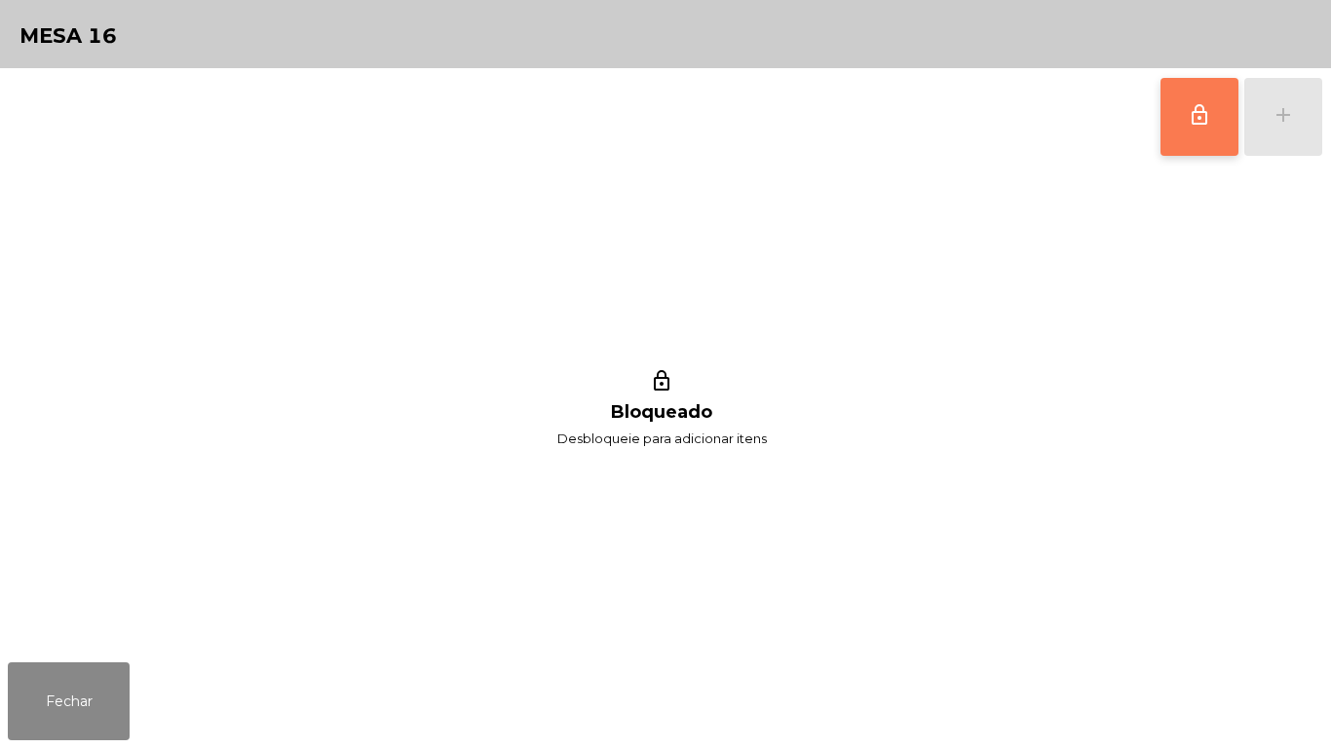
click at [1200, 110] on span "lock_outline" at bounding box center [1199, 114] width 23 height 23
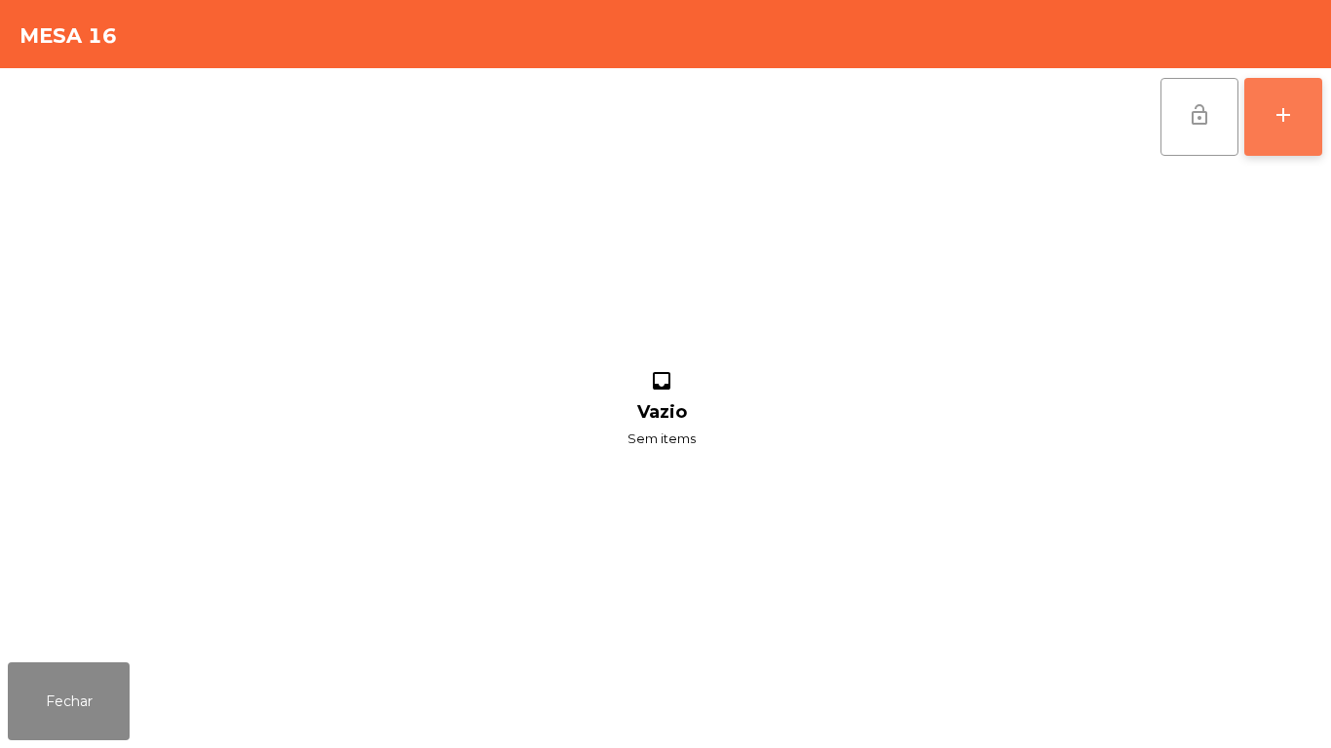
click at [1263, 112] on button "add" at bounding box center [1283, 117] width 78 height 78
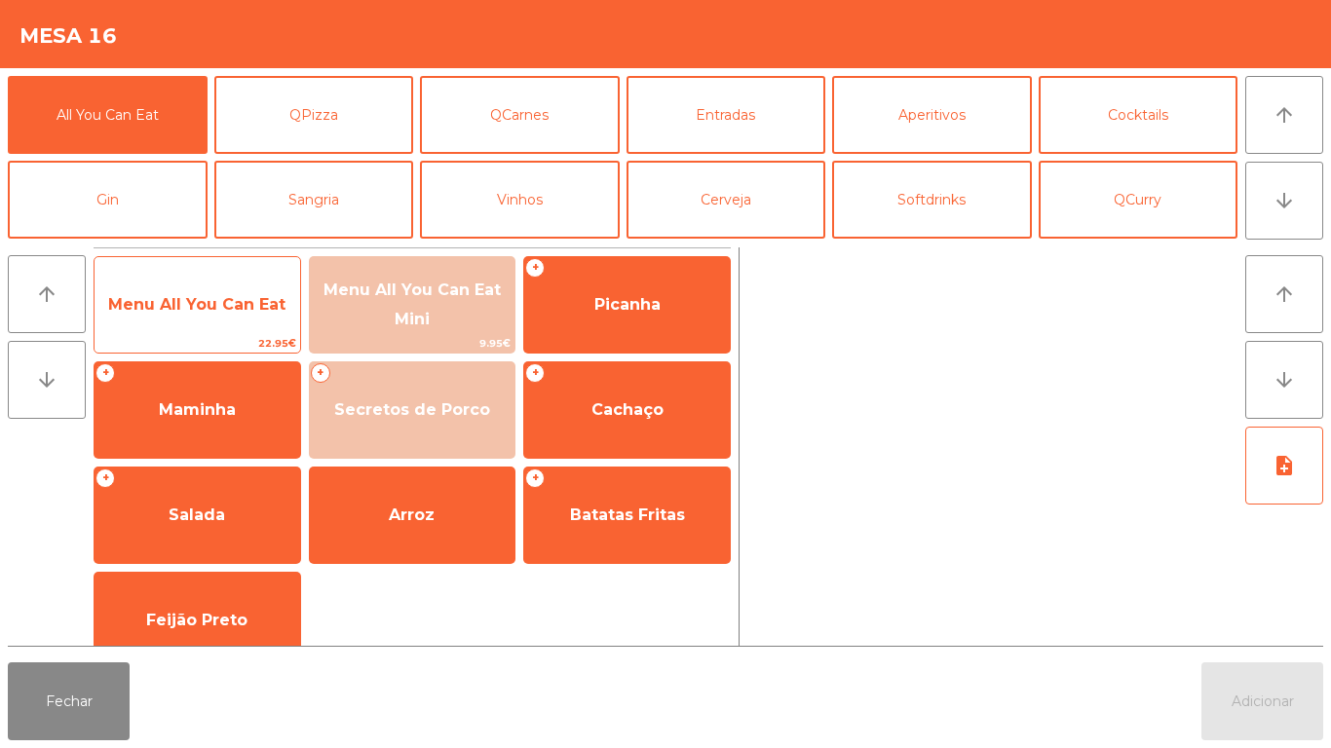
click at [242, 315] on span "Menu All You Can Eat" at bounding box center [198, 305] width 206 height 53
click at [243, 296] on span "Menu All You Can Eat" at bounding box center [196, 304] width 177 height 19
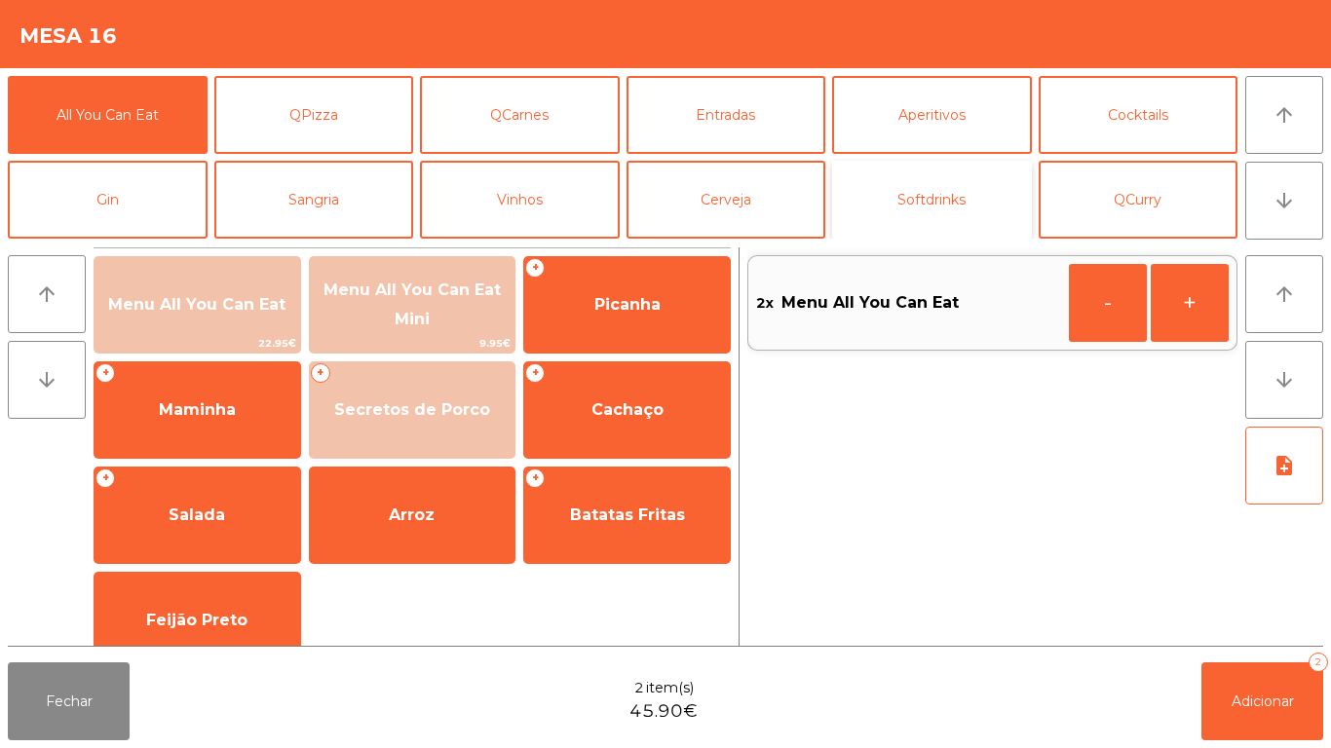
click at [934, 191] on button "Softdrinks" at bounding box center [932, 200] width 200 height 78
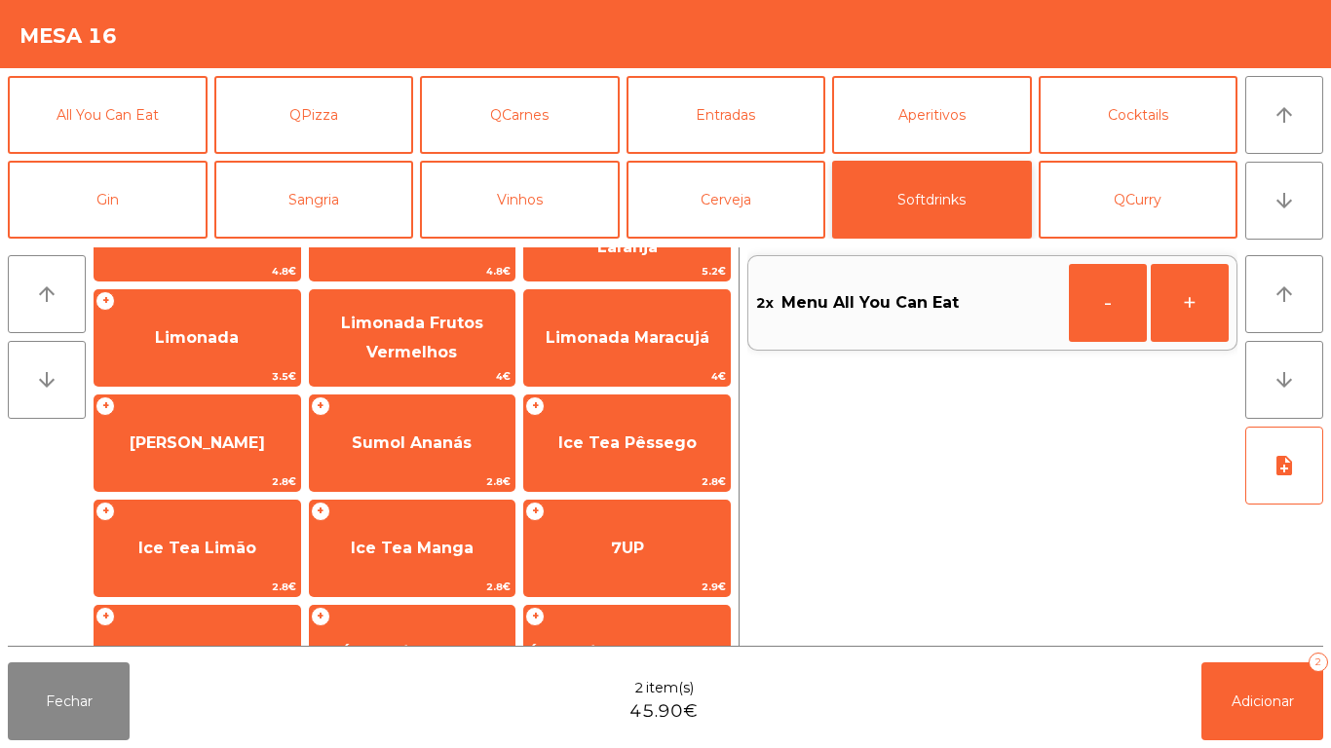
scroll to position [157, 0]
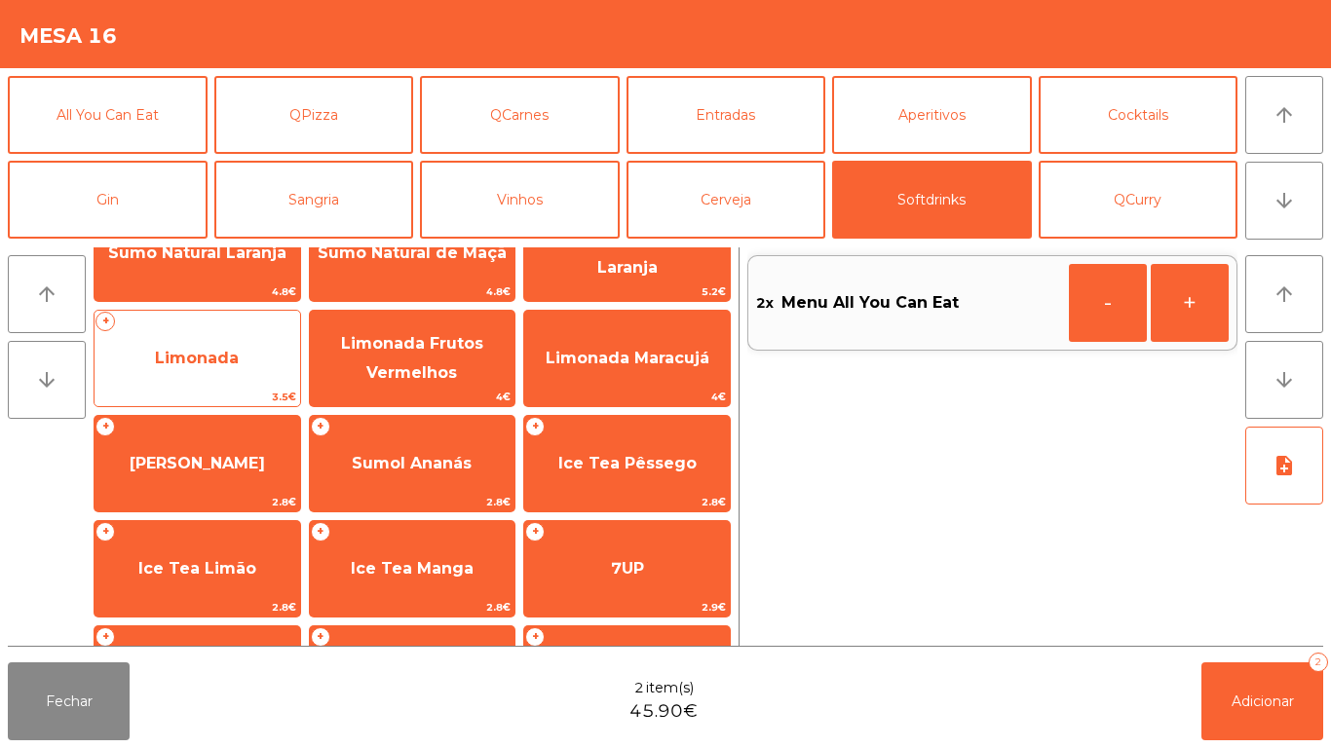
click at [231, 365] on span "Limonada" at bounding box center [197, 358] width 84 height 19
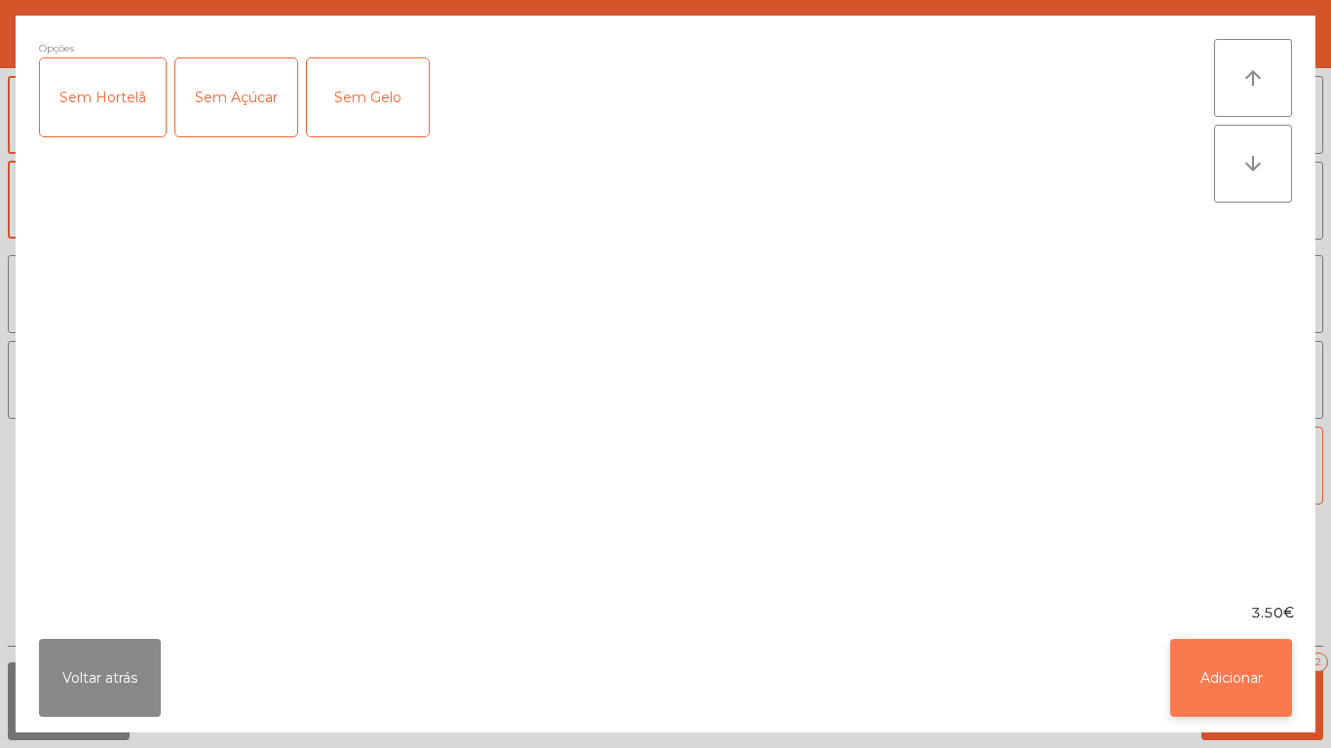
click at [1245, 671] on button "Adicionar" at bounding box center [1231, 678] width 122 height 78
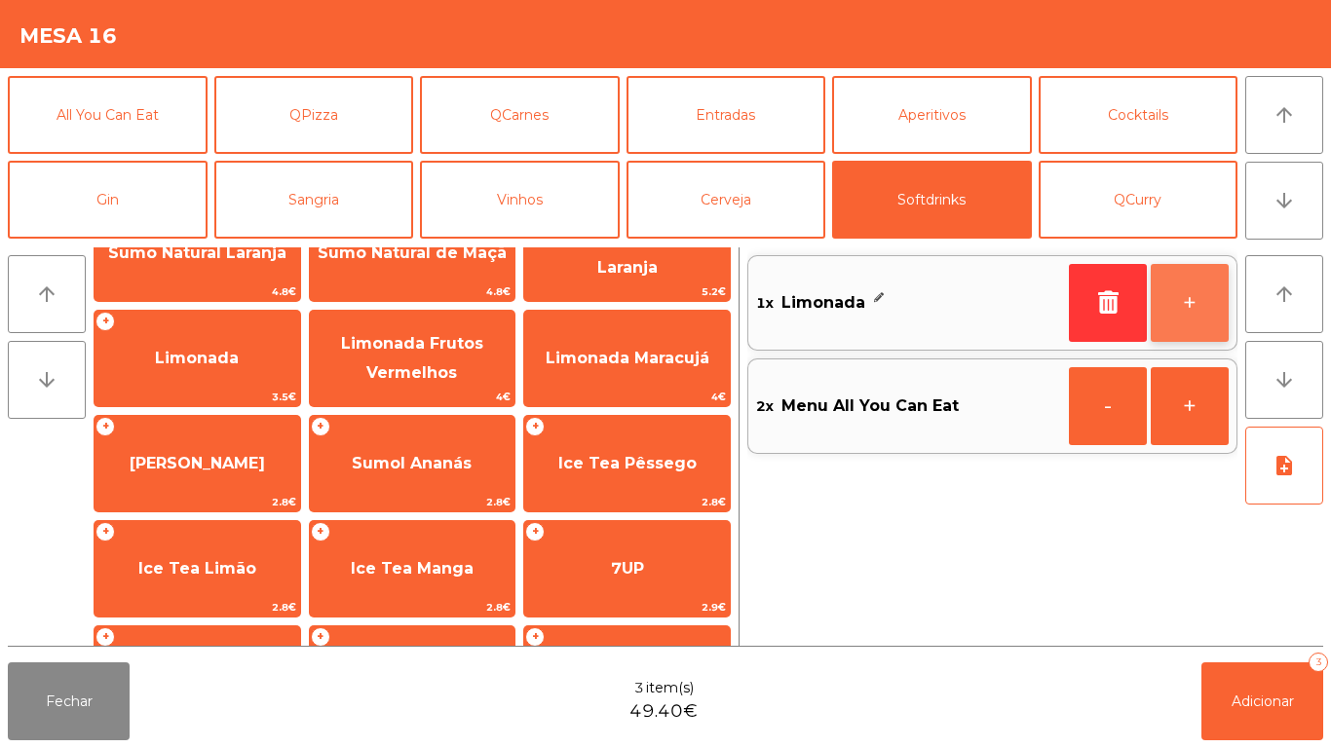
click at [1169, 270] on button "+" at bounding box center [1190, 303] width 78 height 78
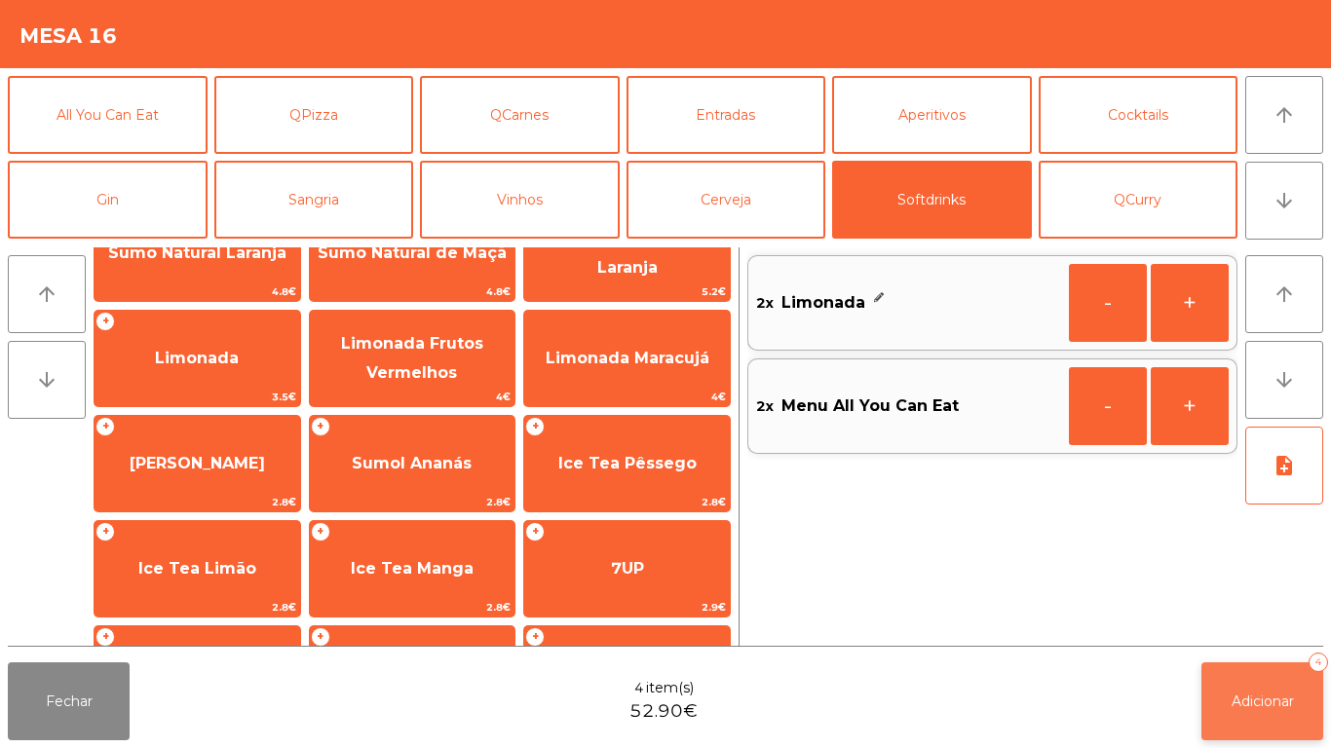
click at [1236, 669] on button "Adicionar 4" at bounding box center [1262, 702] width 122 height 78
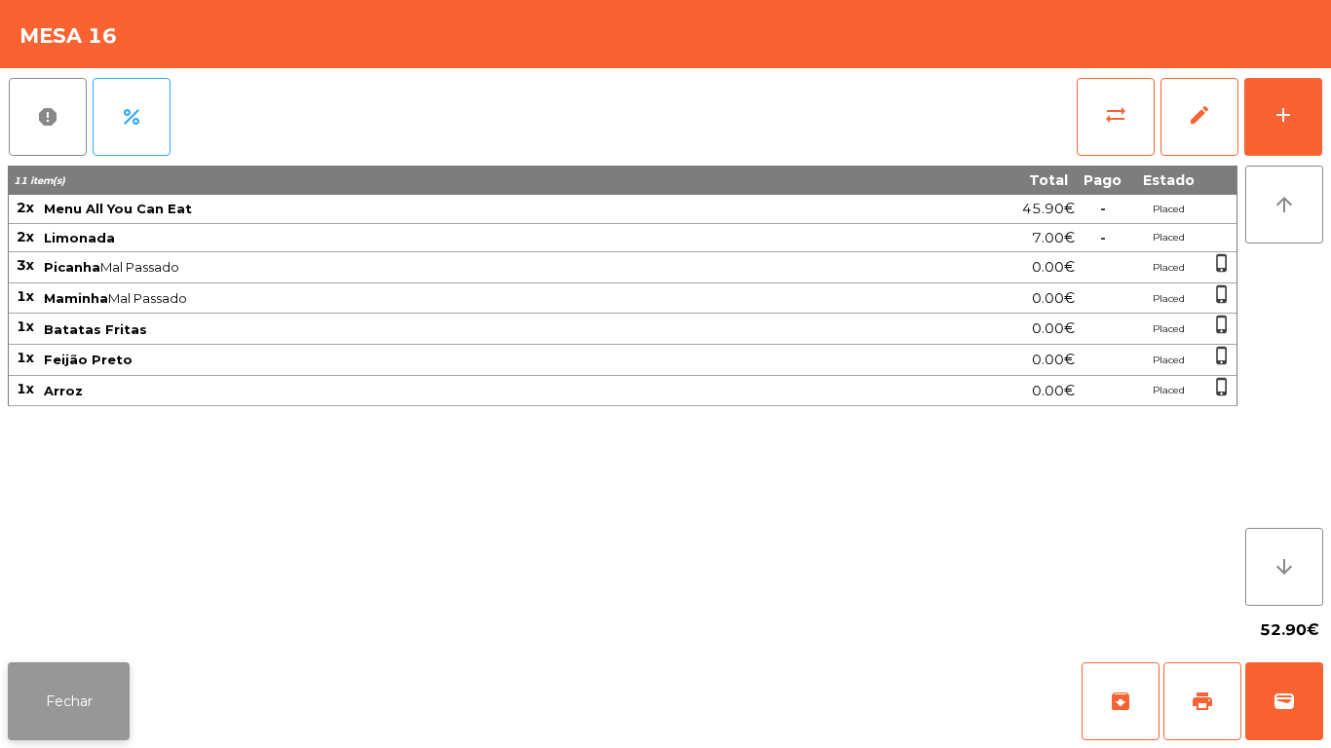
click at [83, 687] on button "Fechar" at bounding box center [69, 702] width 122 height 78
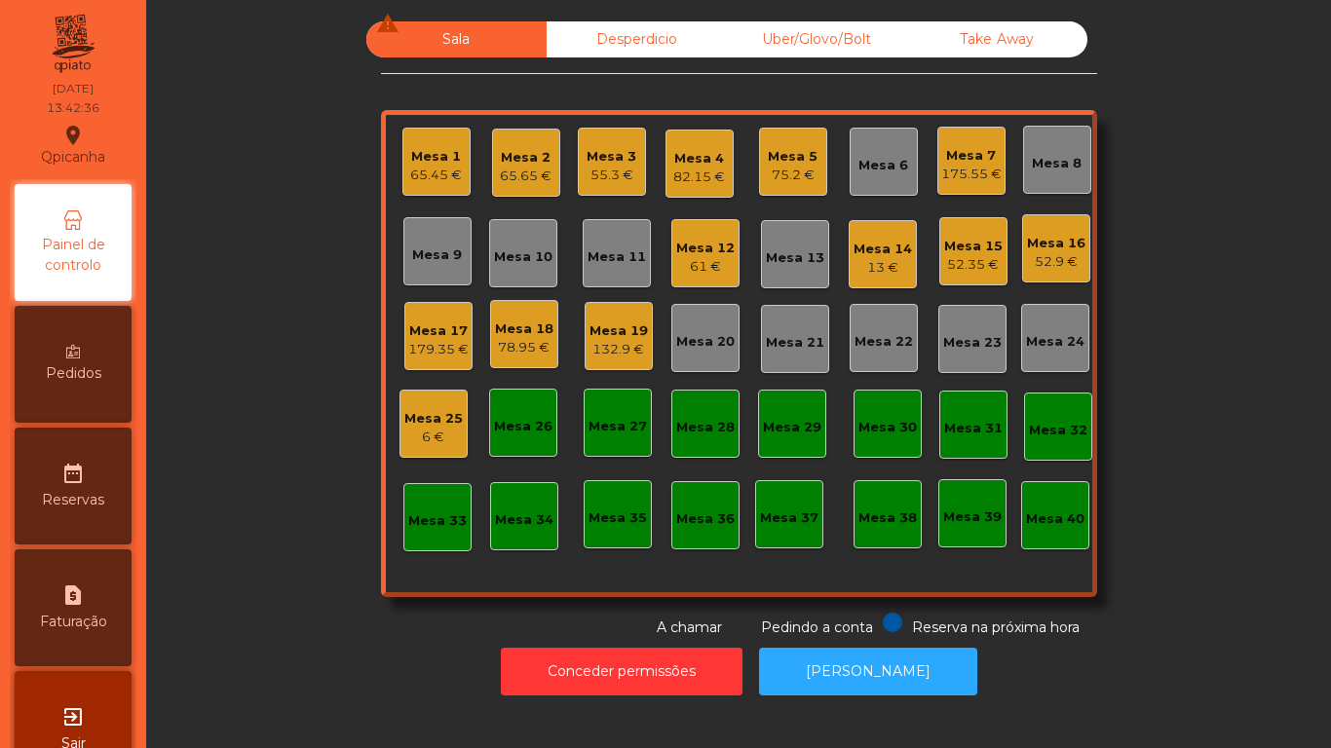
click at [788, 169] on div "75.2 €" at bounding box center [793, 175] width 50 height 19
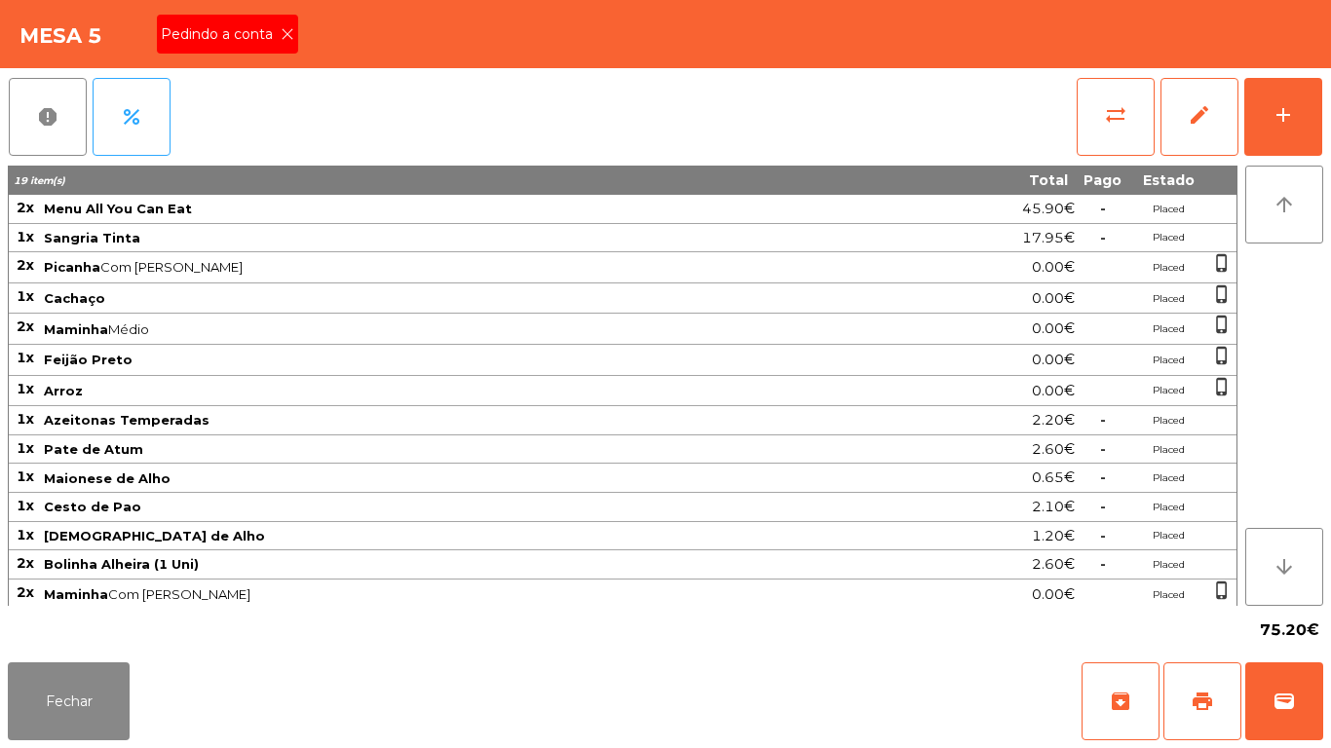
click at [290, 49] on div "Pedindo a conta" at bounding box center [227, 34] width 141 height 39
click at [1197, 686] on button "print" at bounding box center [1202, 702] width 78 height 78
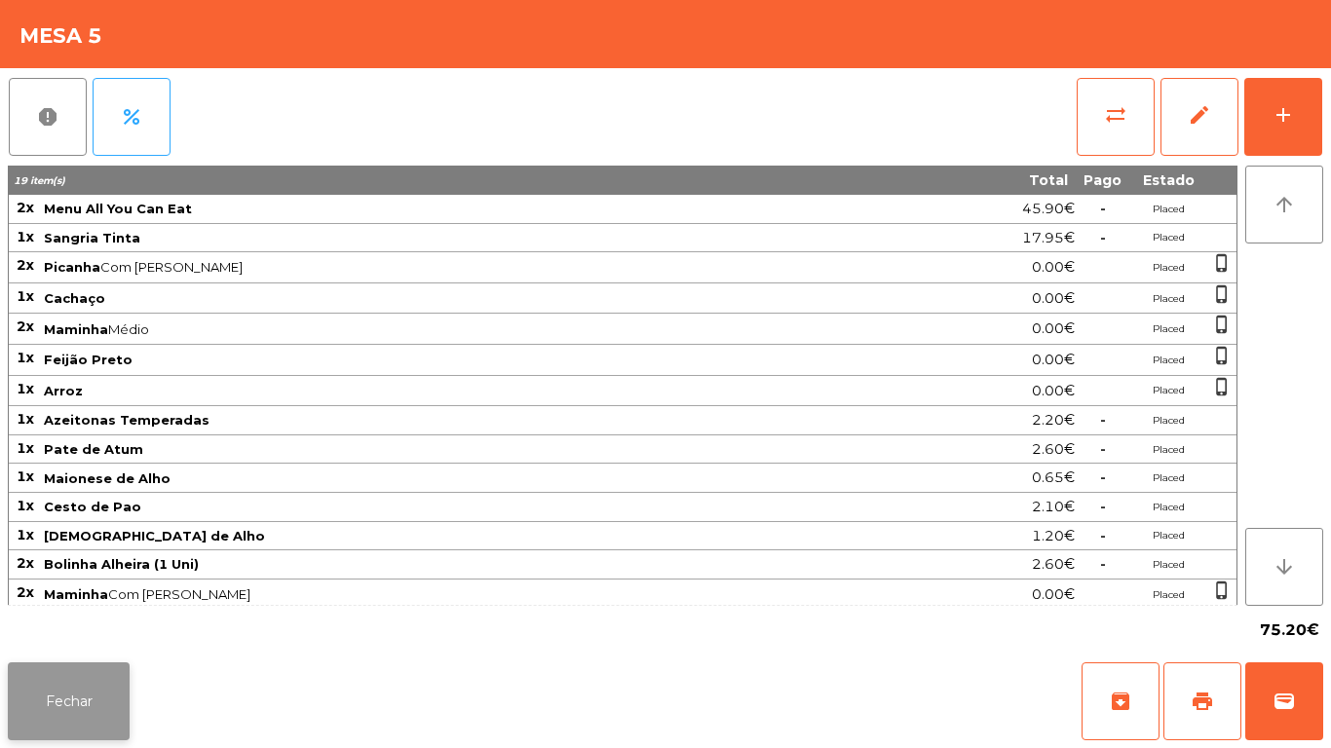
click at [87, 680] on button "Fechar" at bounding box center [69, 702] width 122 height 78
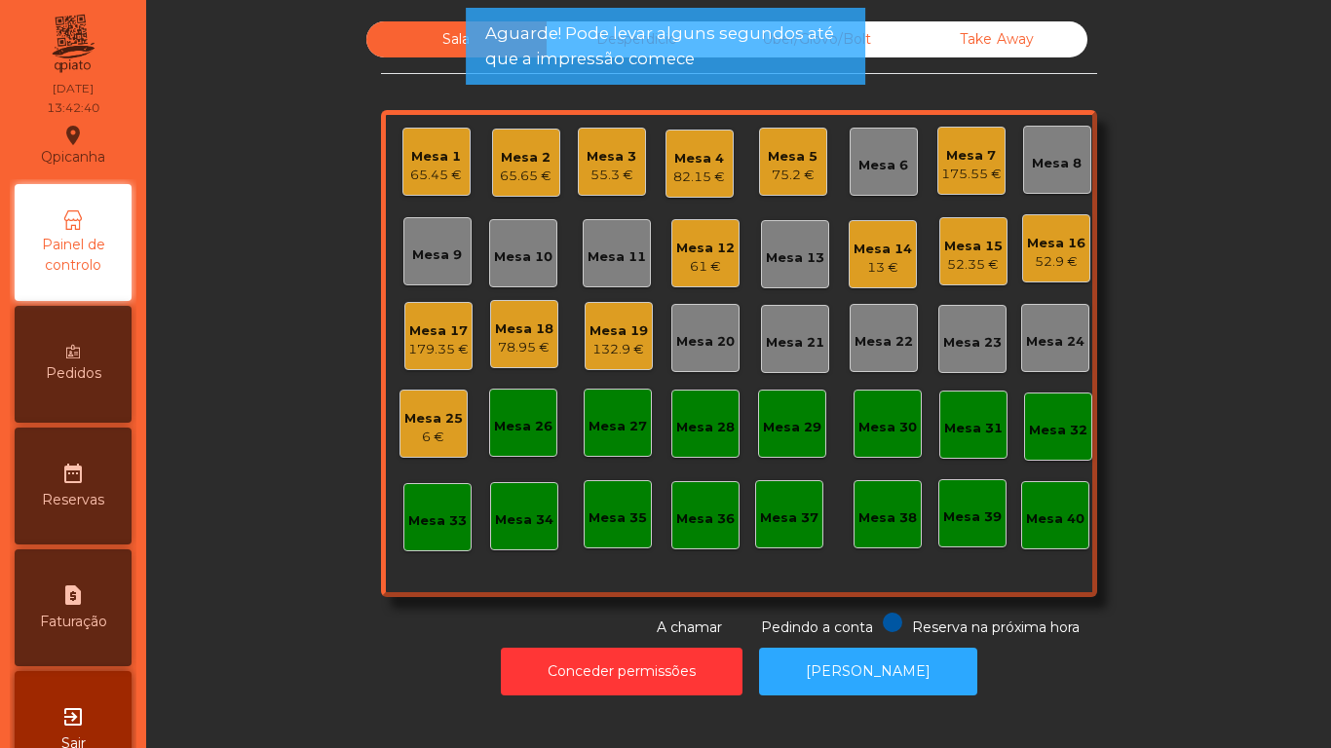
click at [447, 246] on div "Mesa 9" at bounding box center [437, 255] width 50 height 19
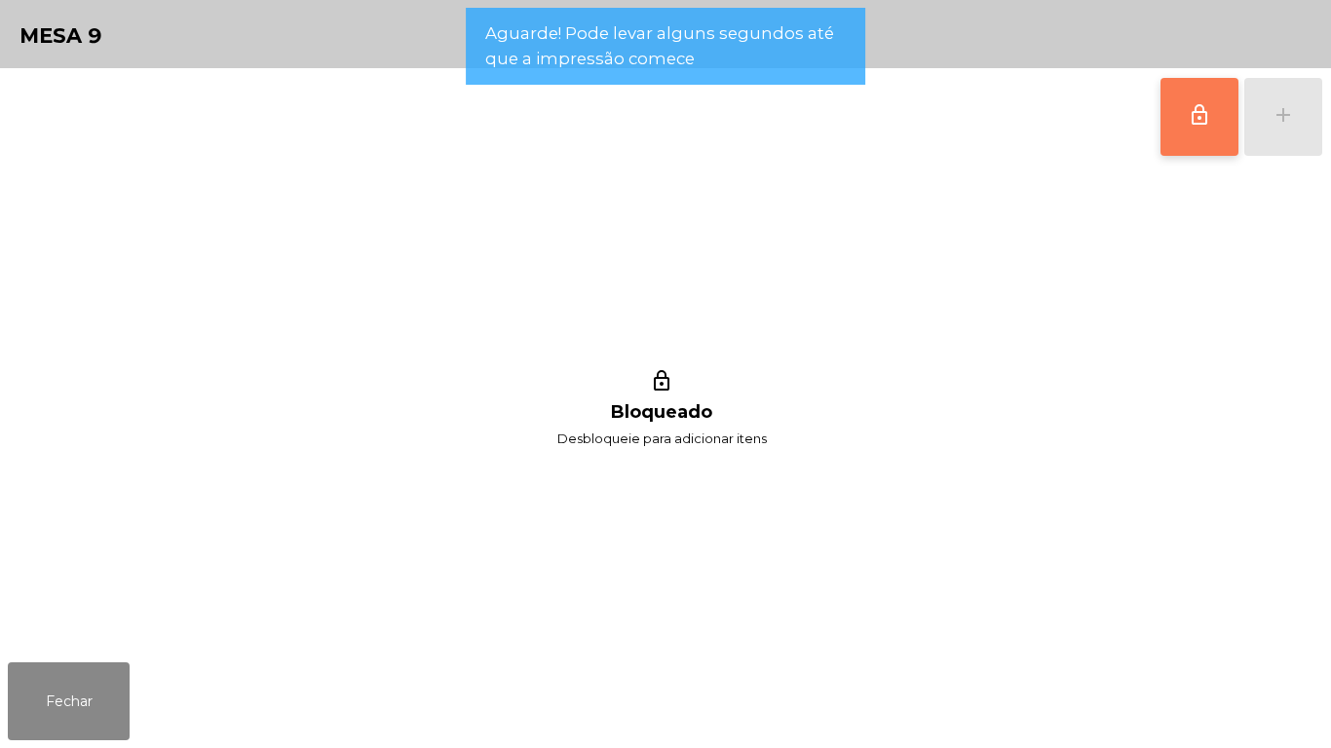
click at [1186, 125] on button "lock_outline" at bounding box center [1199, 117] width 78 height 78
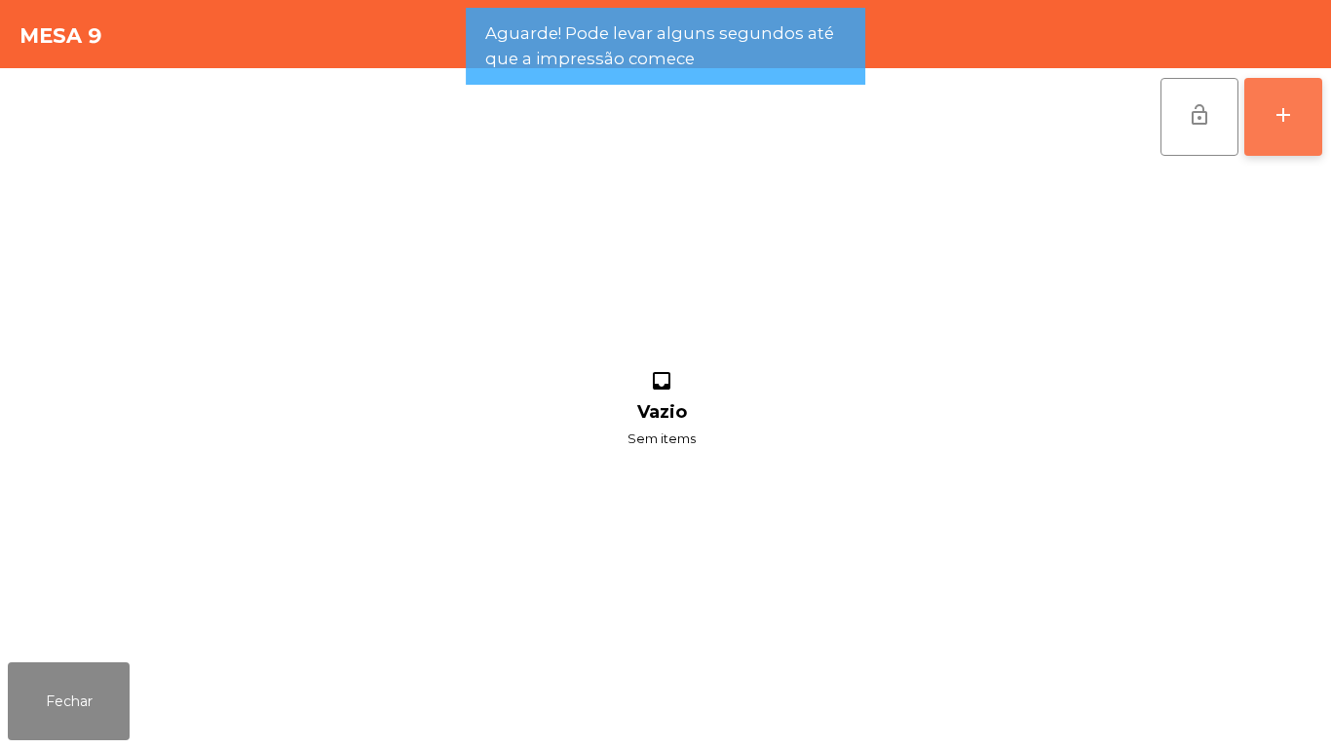
click at [1293, 132] on button "add" at bounding box center [1283, 117] width 78 height 78
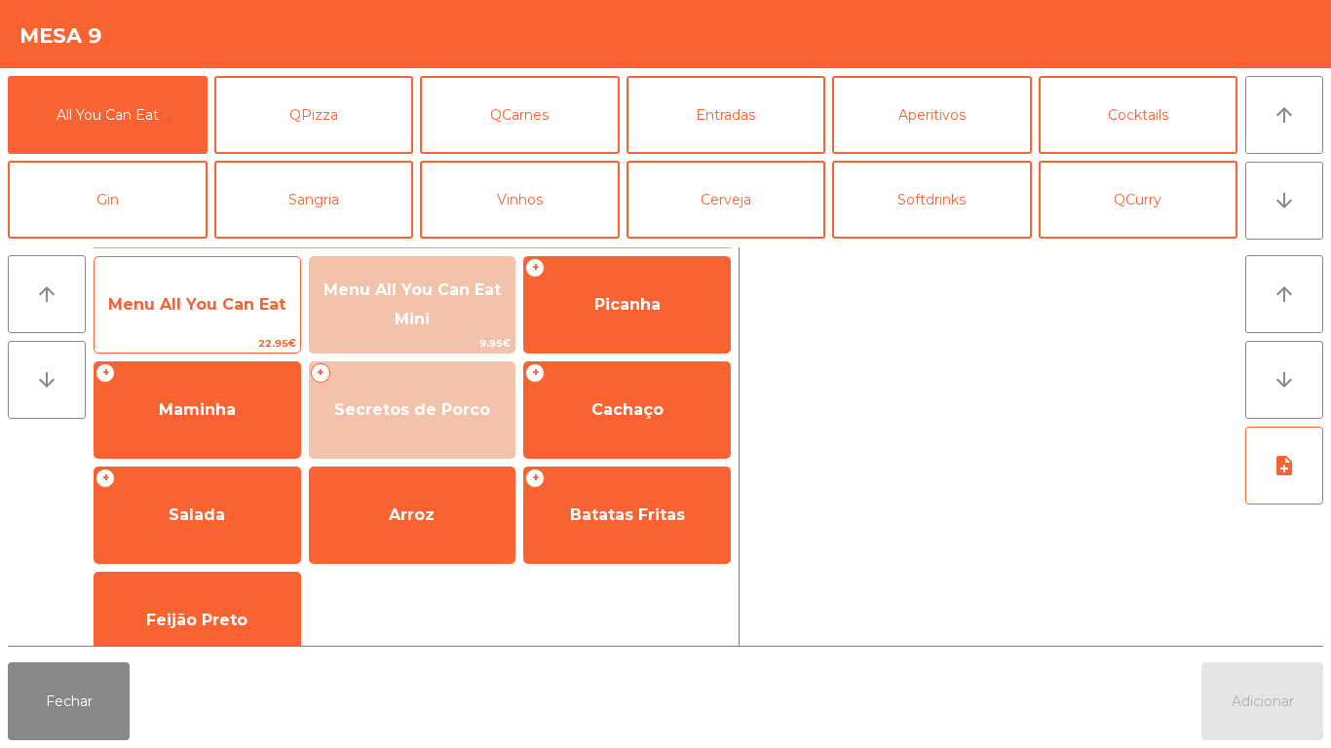
click at [217, 305] on span "Menu All You Can Eat" at bounding box center [196, 304] width 177 height 19
click at [214, 296] on span "Menu All You Can Eat" at bounding box center [196, 304] width 177 height 19
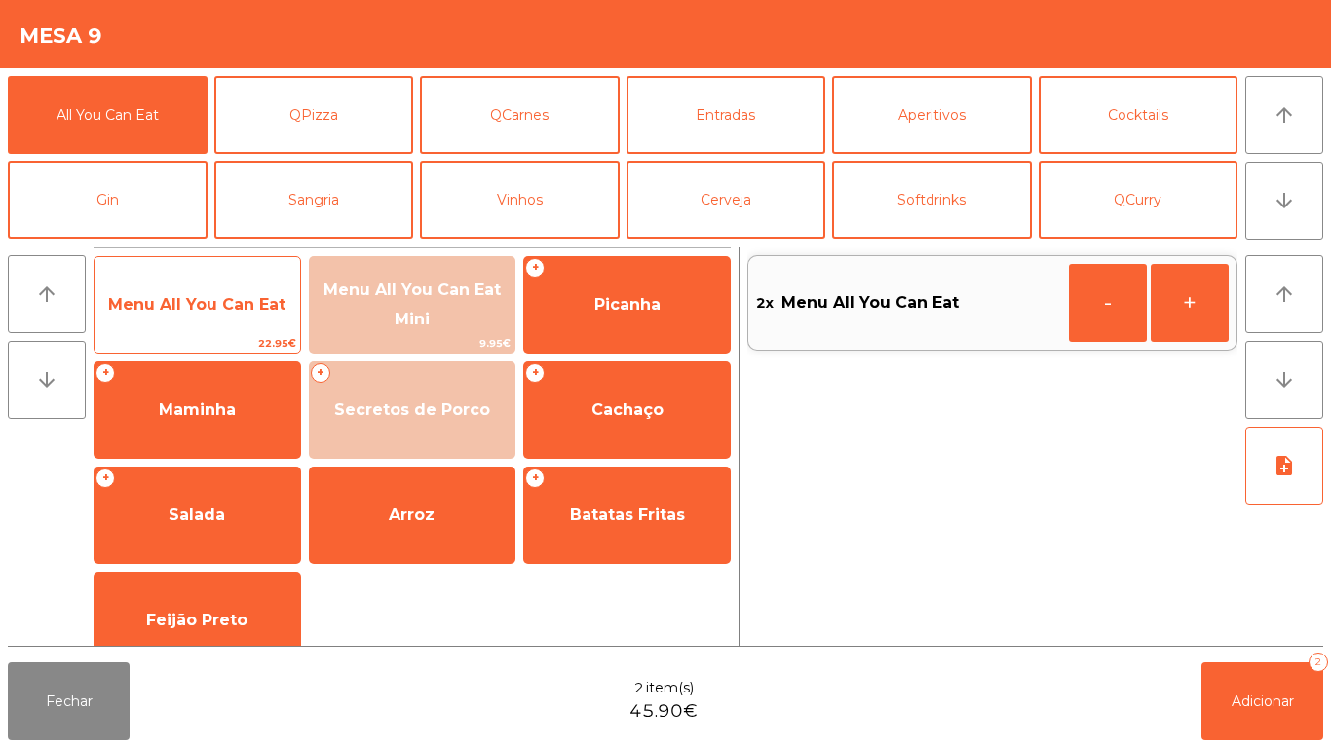
click at [221, 295] on span "Menu All You Can Eat" at bounding box center [196, 304] width 177 height 19
click at [229, 286] on span "Menu All You Can Eat" at bounding box center [198, 305] width 206 height 53
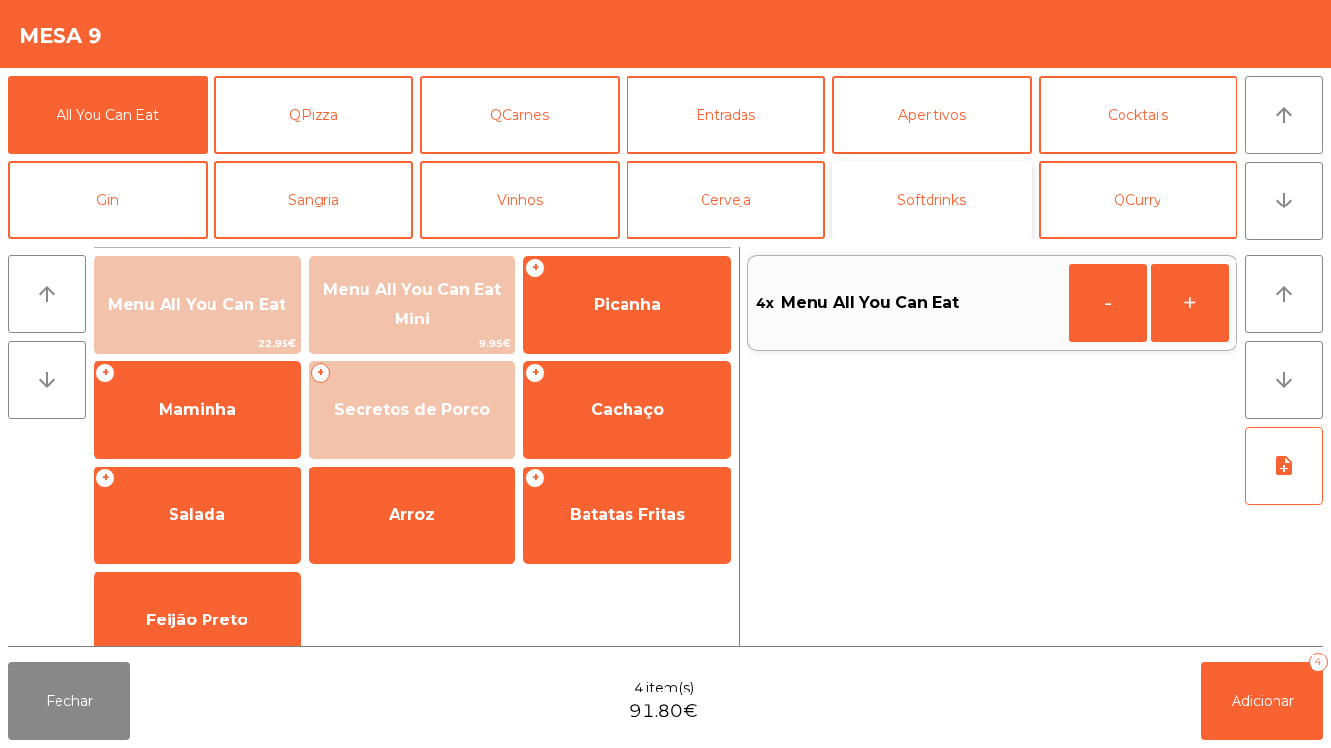
click at [933, 180] on button "Softdrinks" at bounding box center [932, 200] width 200 height 78
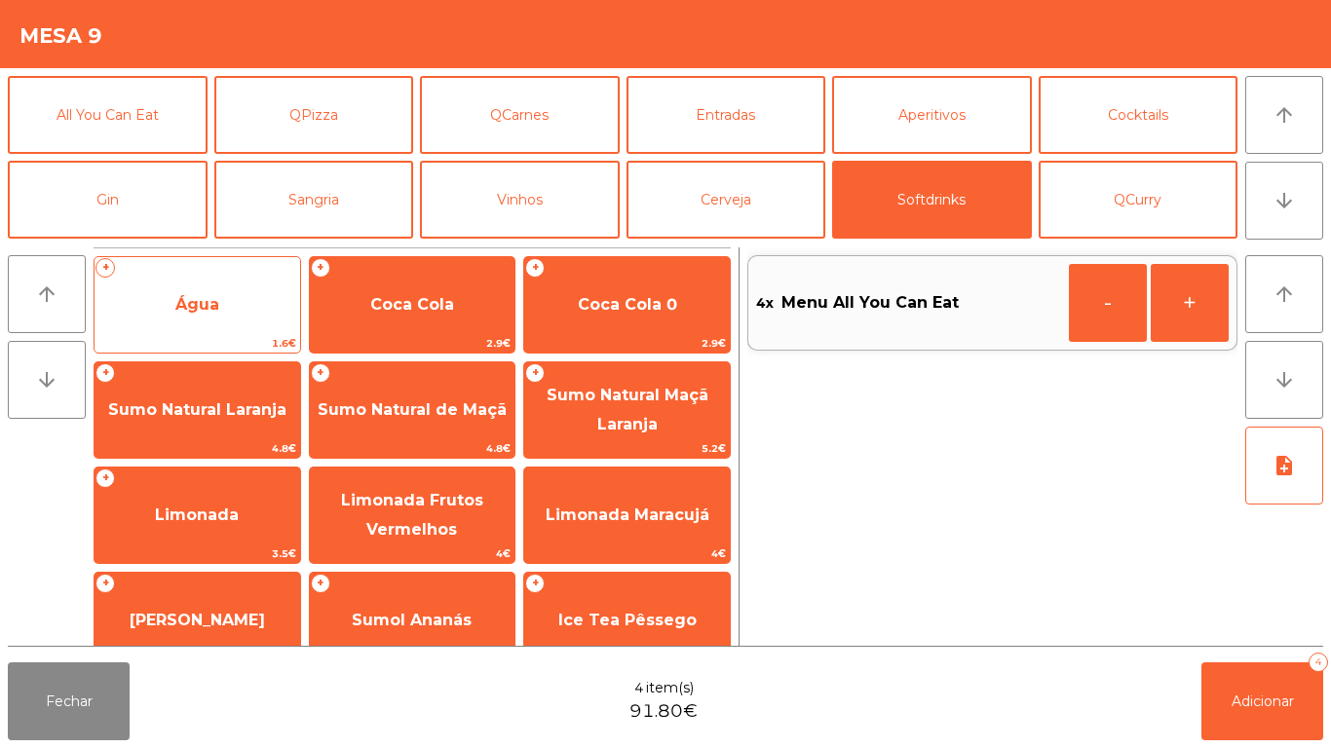
click at [211, 309] on span "Água" at bounding box center [197, 304] width 44 height 19
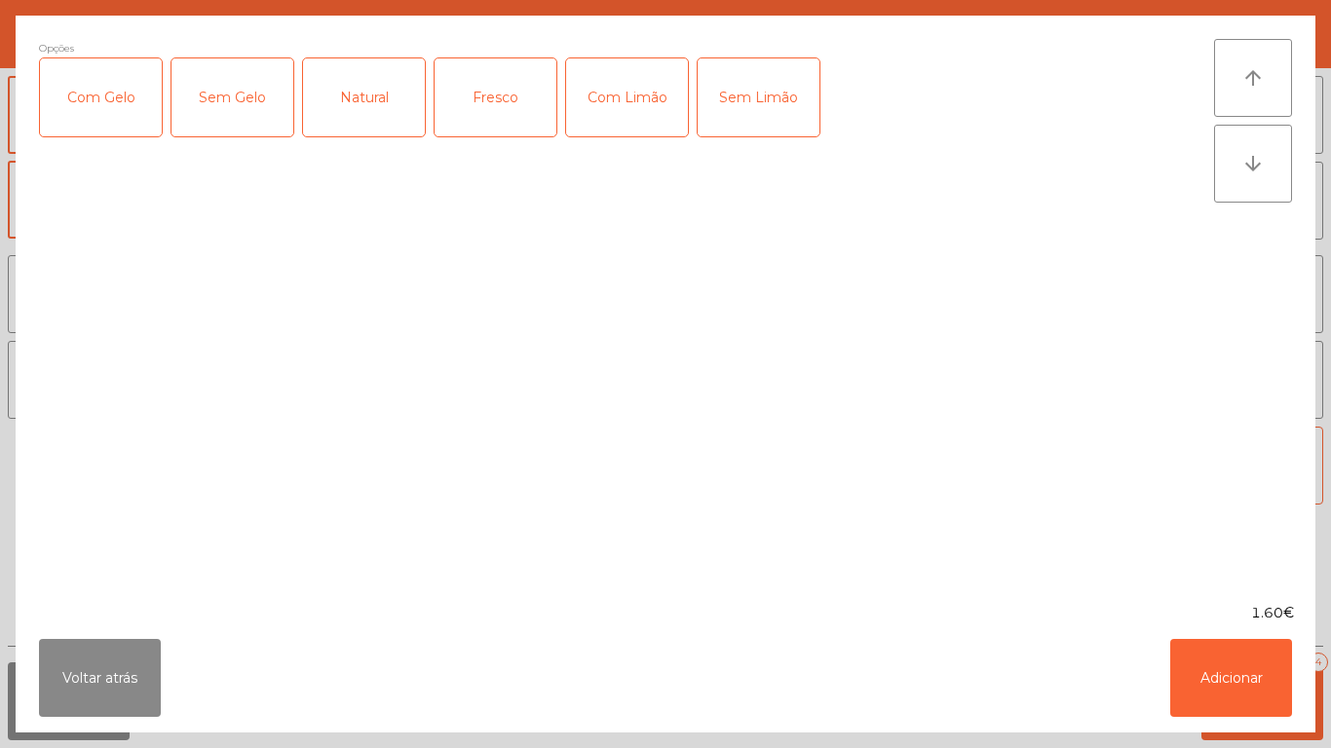
click at [492, 112] on div "Fresco" at bounding box center [496, 97] width 122 height 78
click at [1248, 686] on button "Adicionar" at bounding box center [1231, 678] width 122 height 78
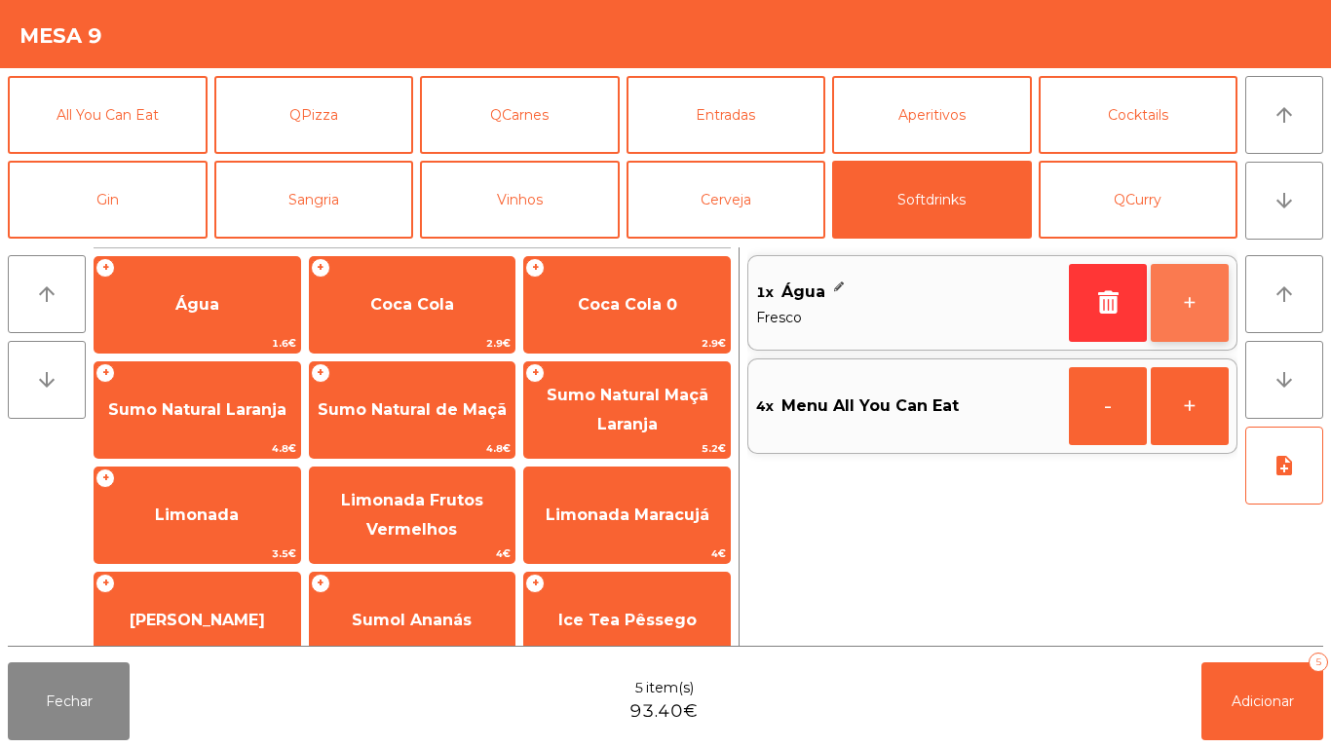
click at [1172, 316] on button "+" at bounding box center [1190, 303] width 78 height 78
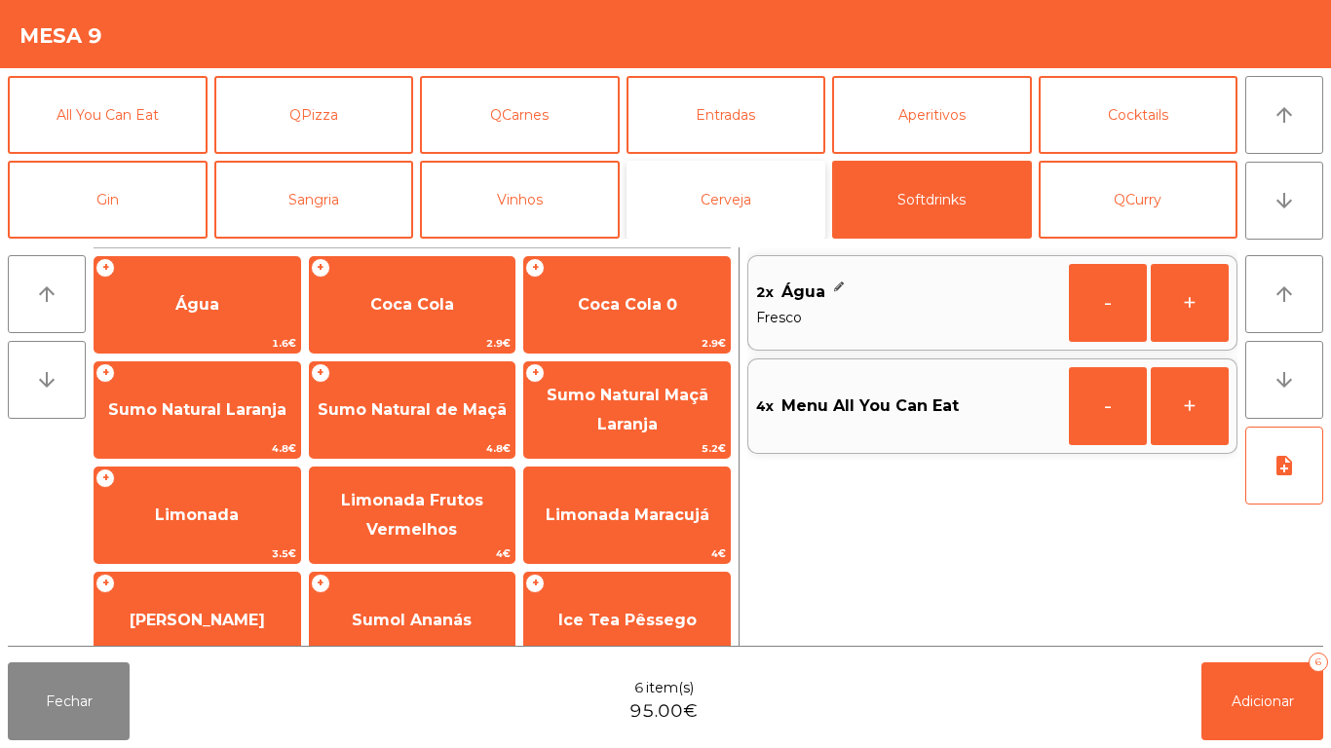
click at [733, 197] on button "Cerveja" at bounding box center [726, 200] width 200 height 78
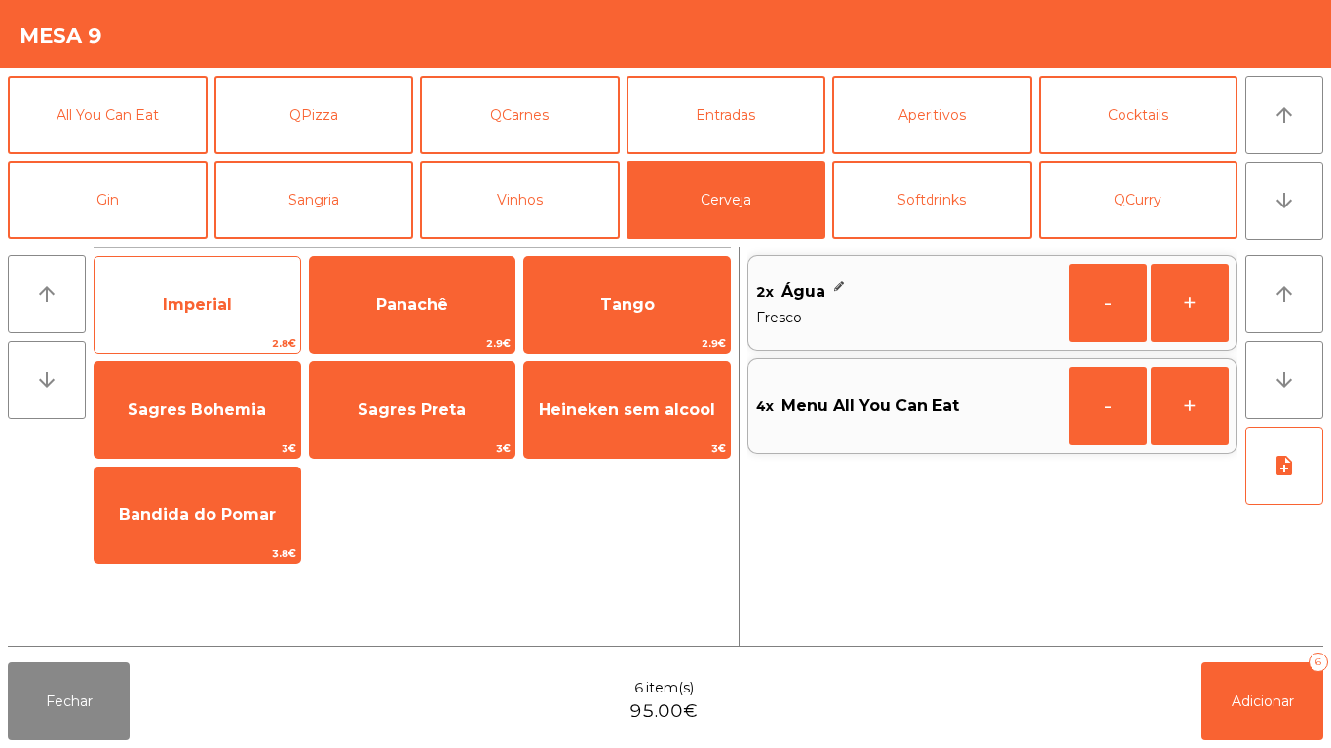
click at [217, 322] on span "Imperial" at bounding box center [198, 305] width 206 height 53
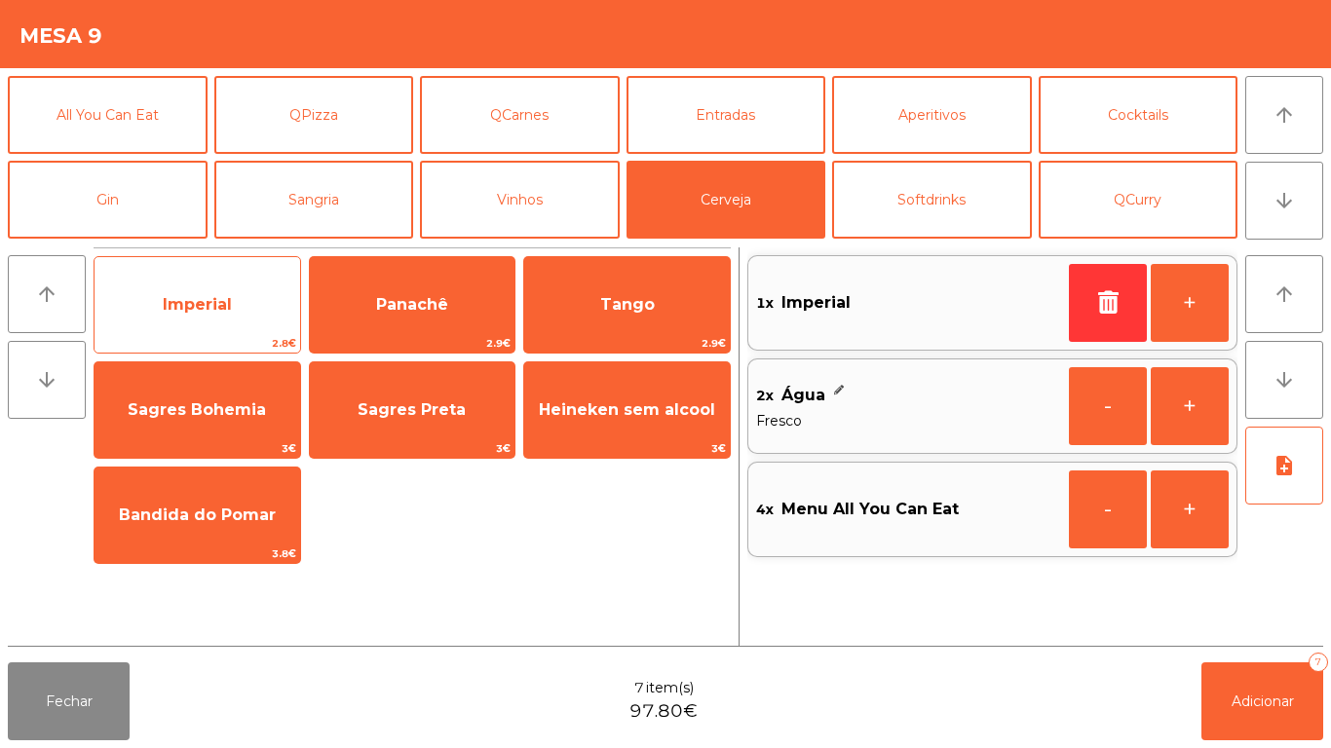
click at [231, 296] on span "Imperial" at bounding box center [197, 304] width 69 height 19
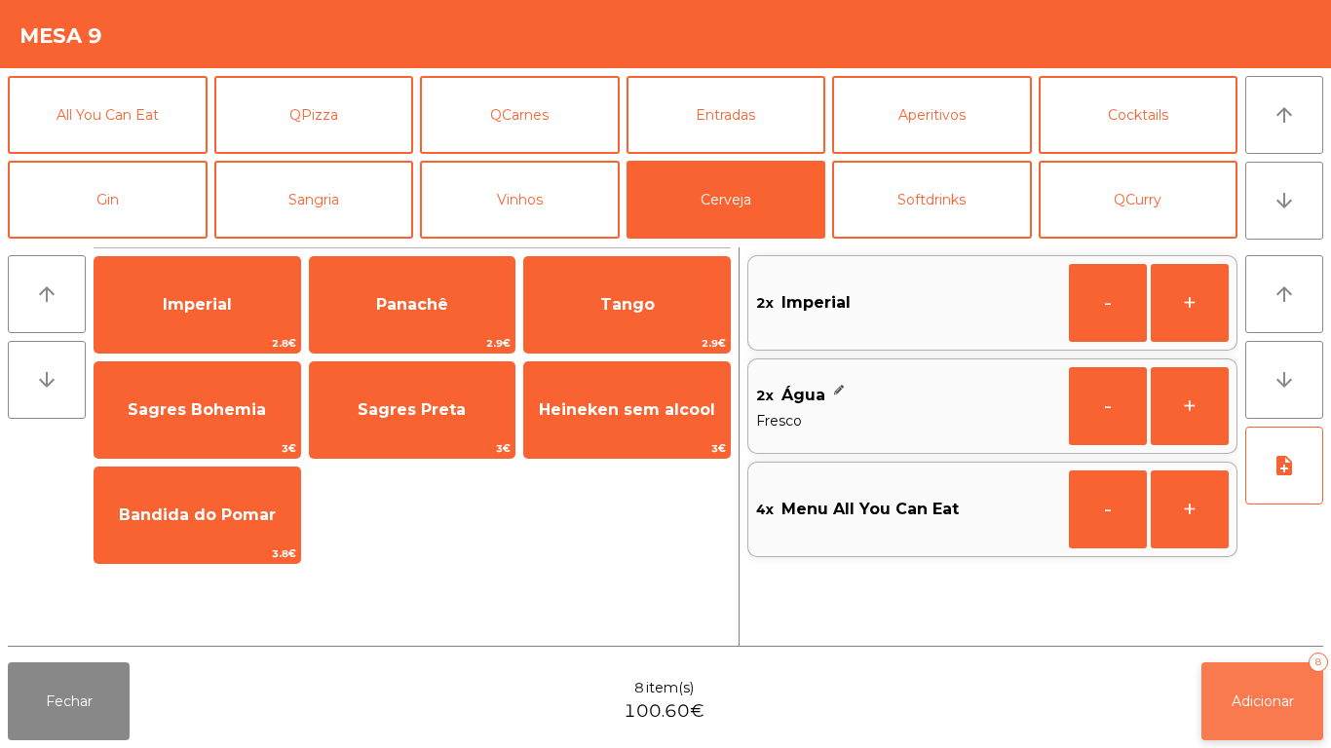
click at [1249, 680] on button "Adicionar 8" at bounding box center [1262, 702] width 122 height 78
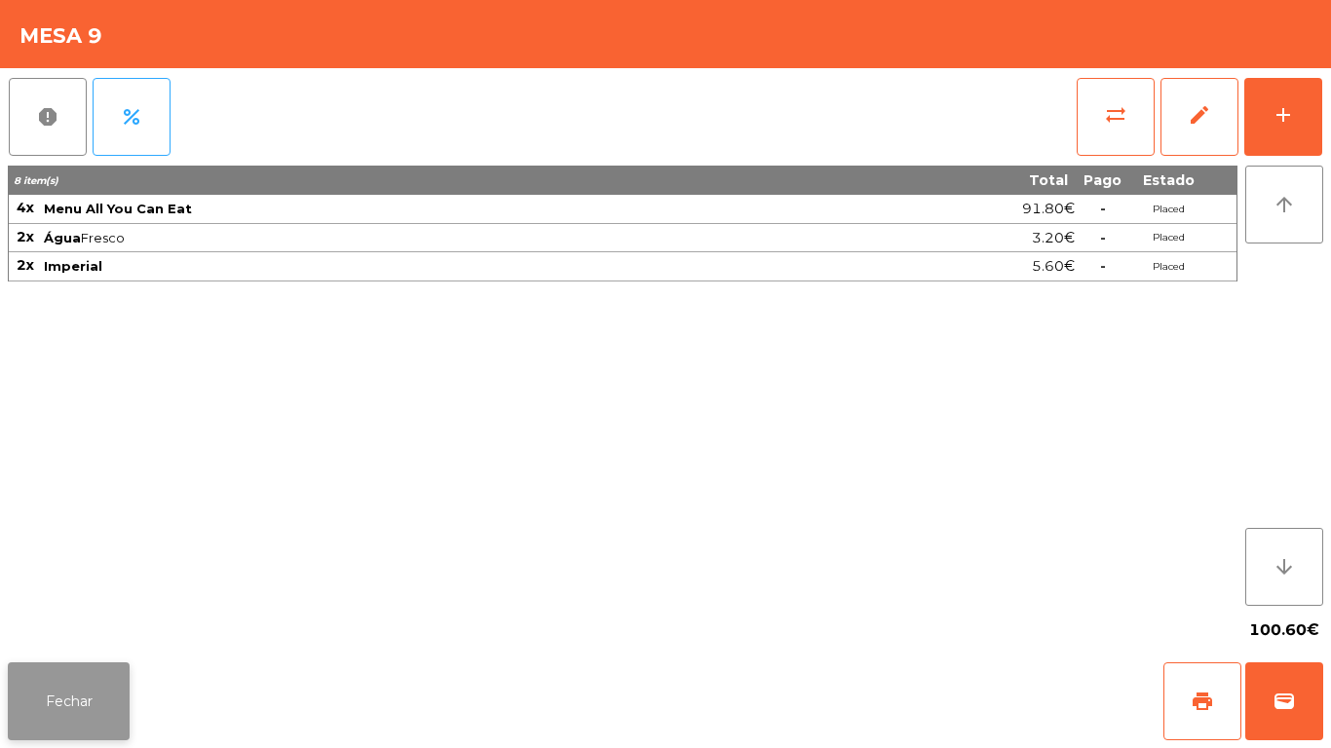
click at [90, 665] on button "Fechar" at bounding box center [69, 702] width 122 height 78
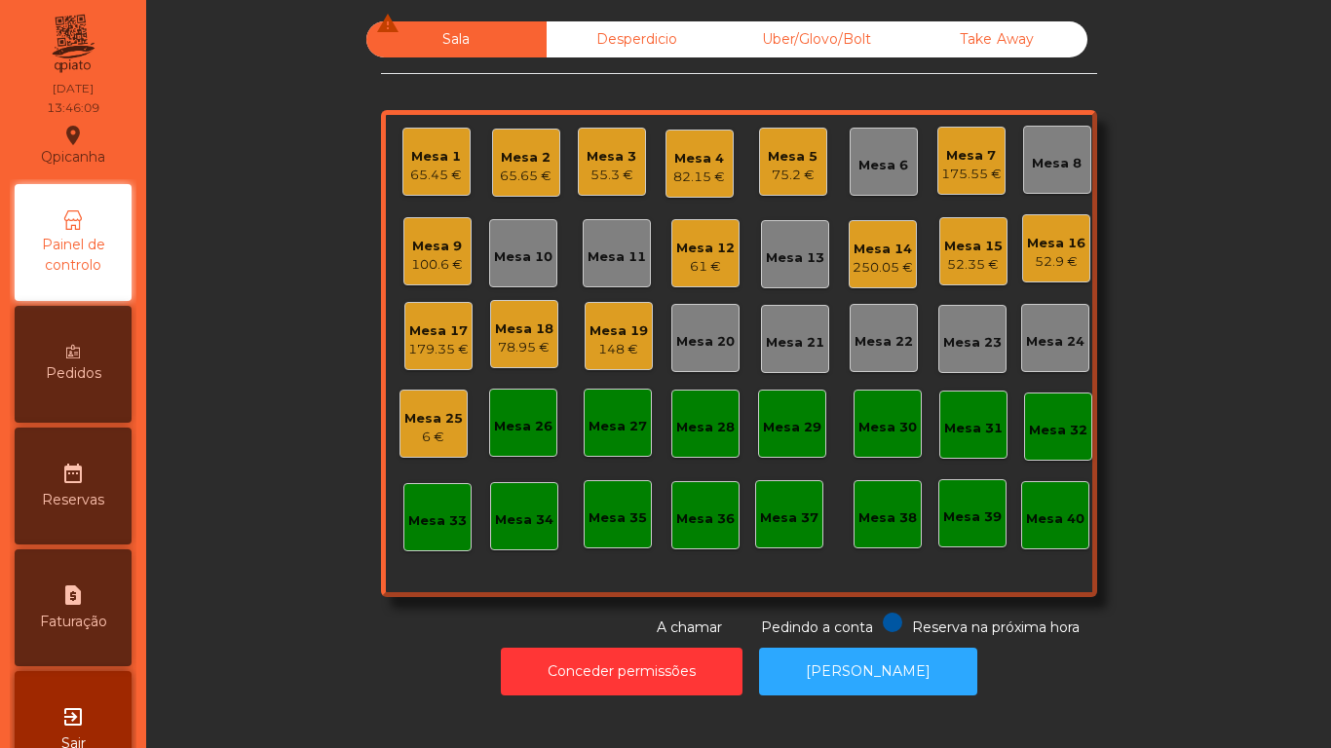
click at [958, 245] on div "Mesa 15" at bounding box center [973, 246] width 58 height 19
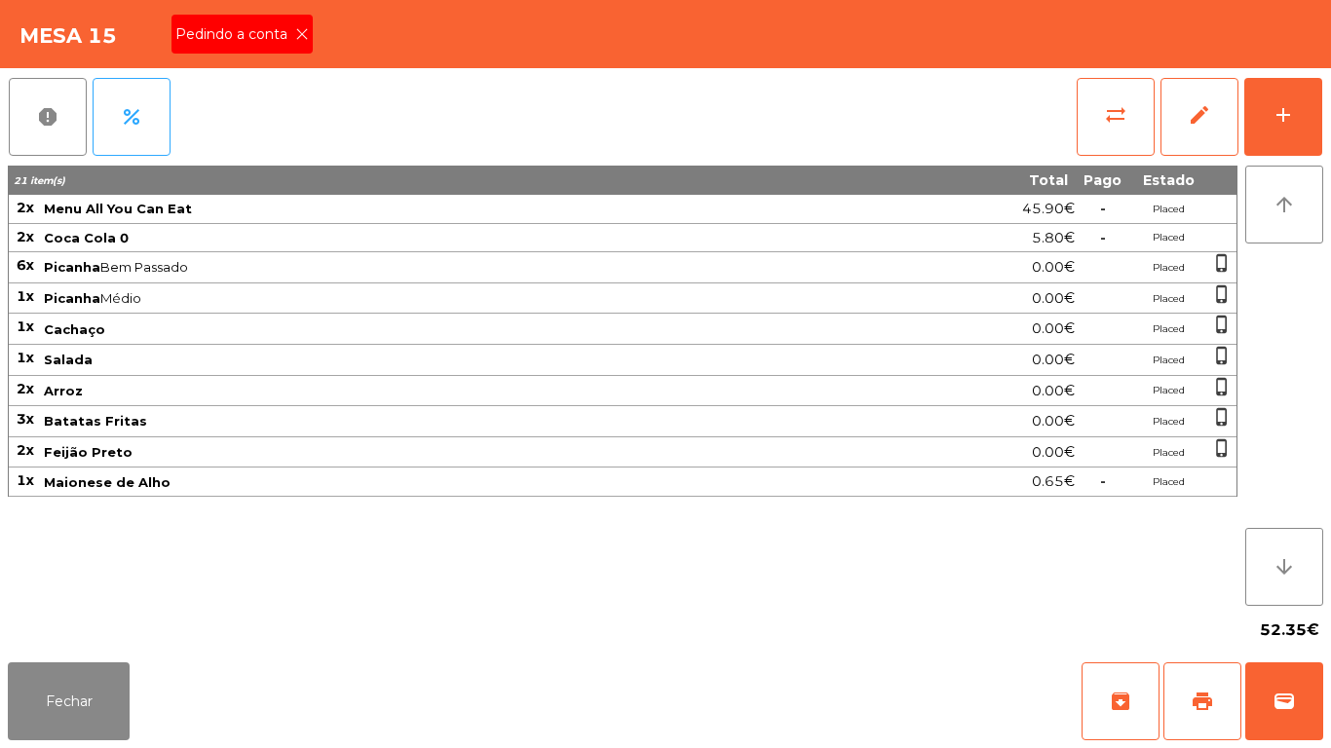
click at [301, 34] on icon at bounding box center [302, 34] width 14 height 14
click at [1200, 691] on span "print" at bounding box center [1202, 701] width 23 height 23
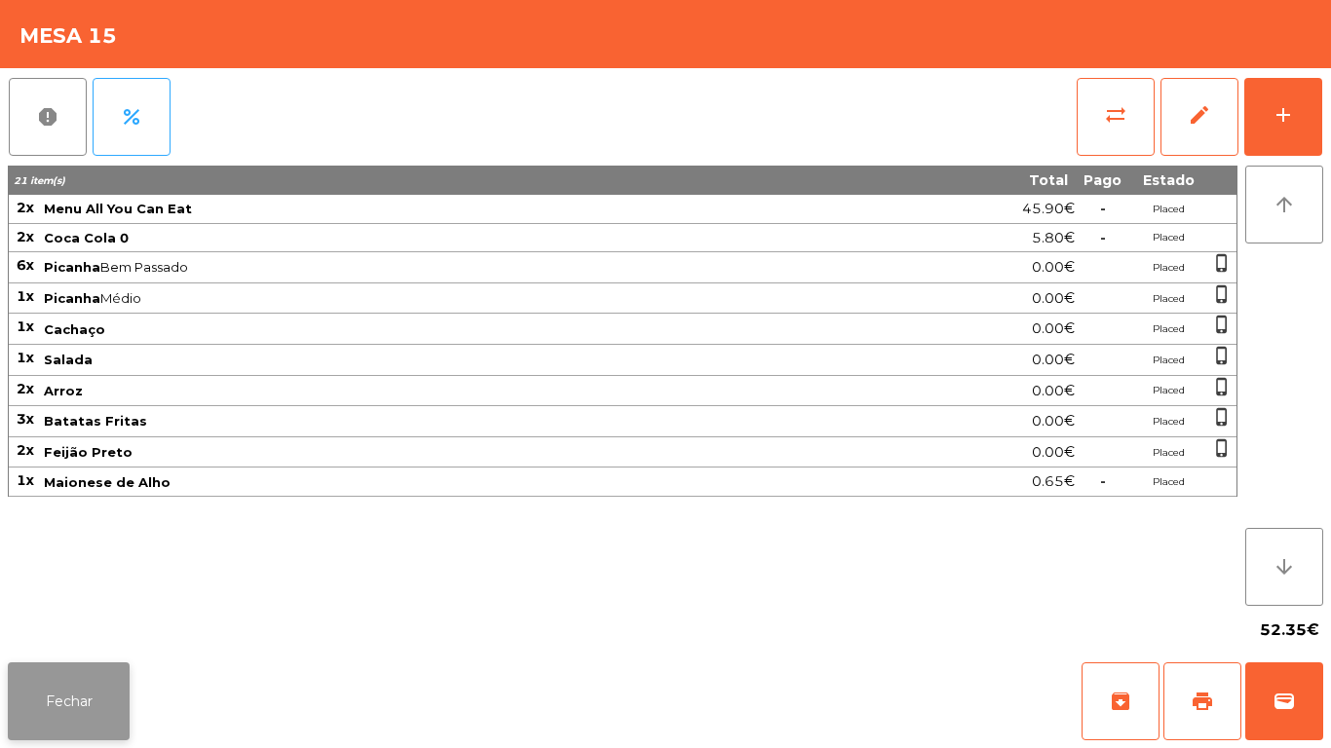
click at [120, 688] on button "Fechar" at bounding box center [69, 702] width 122 height 78
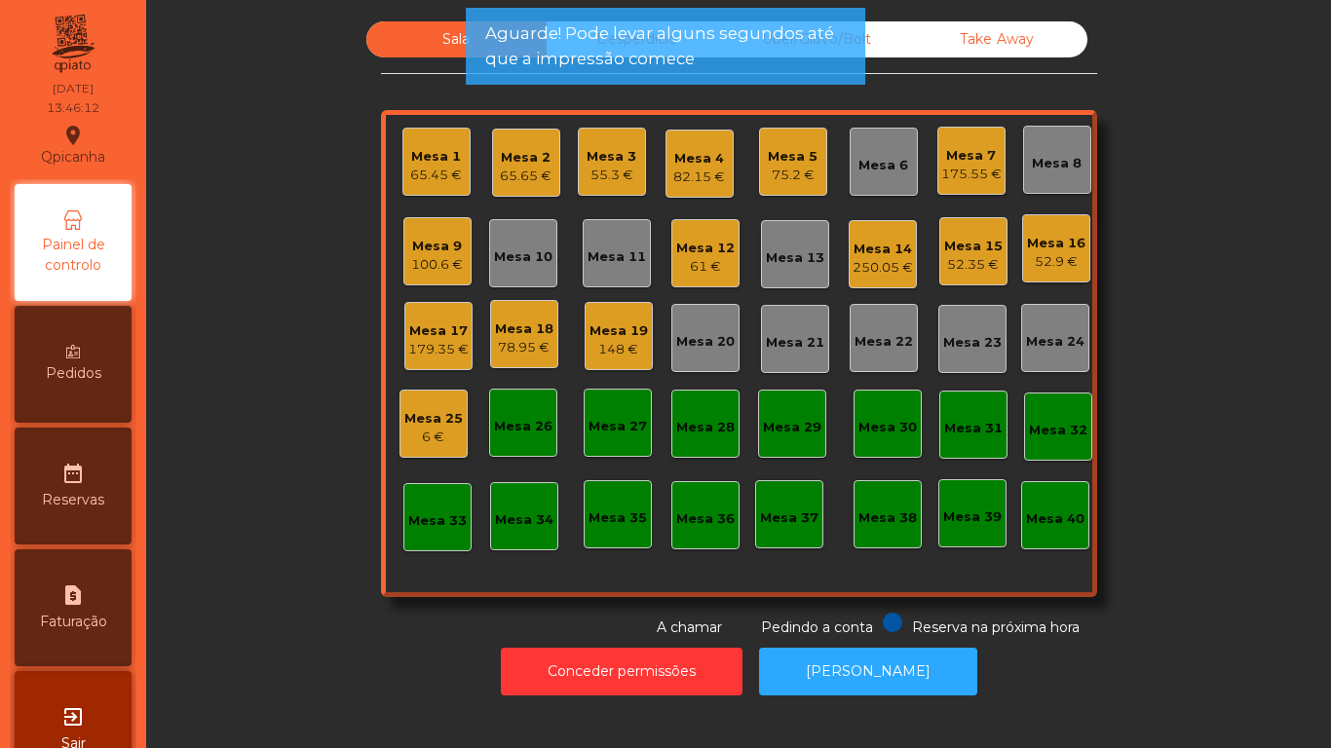
click at [608, 249] on div "Mesa 11" at bounding box center [616, 256] width 58 height 19
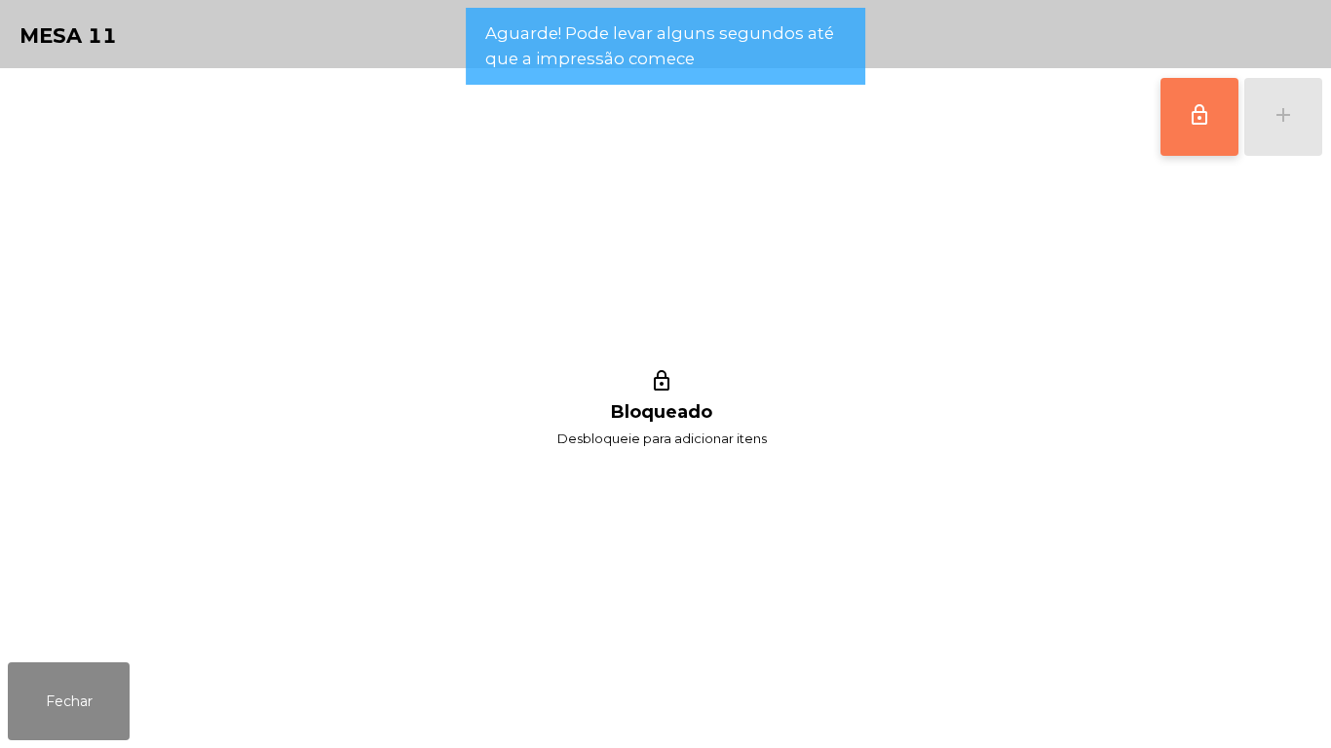
click at [1184, 115] on button "lock_outline" at bounding box center [1199, 117] width 78 height 78
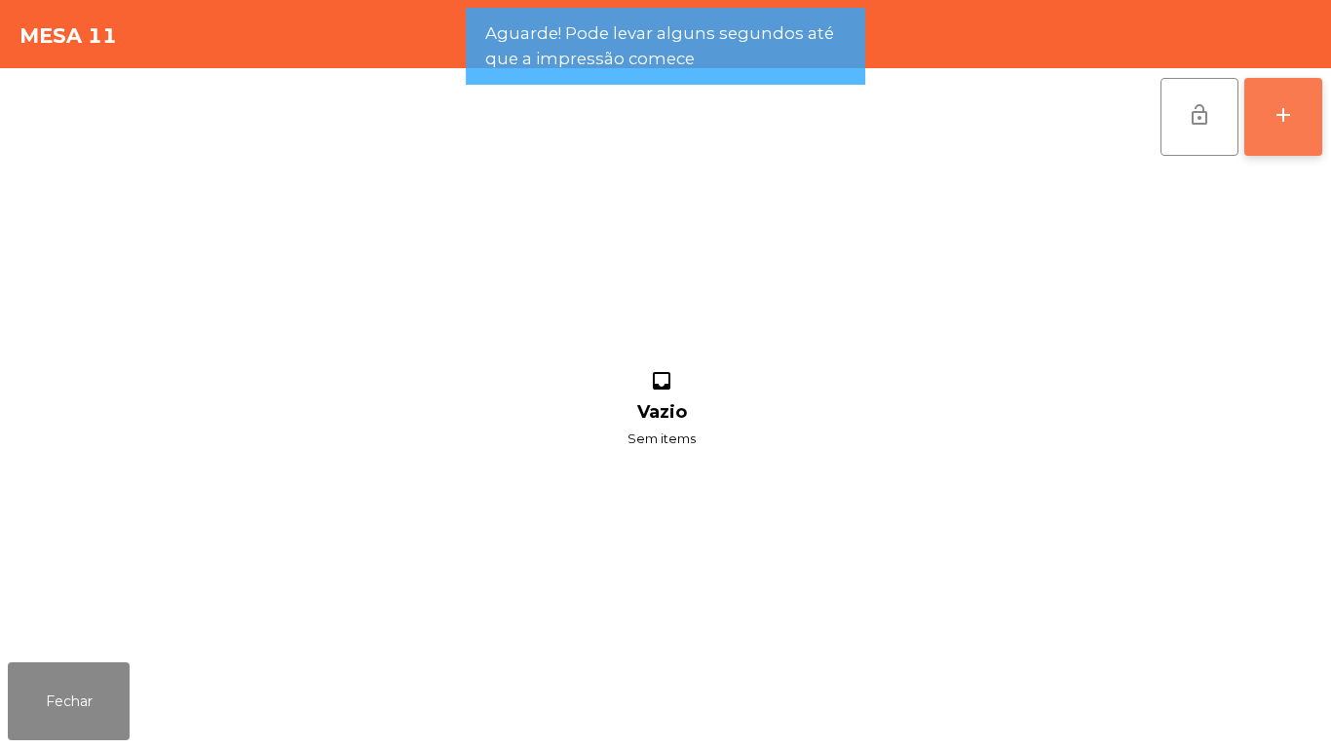
click at [1281, 138] on button "add" at bounding box center [1283, 117] width 78 height 78
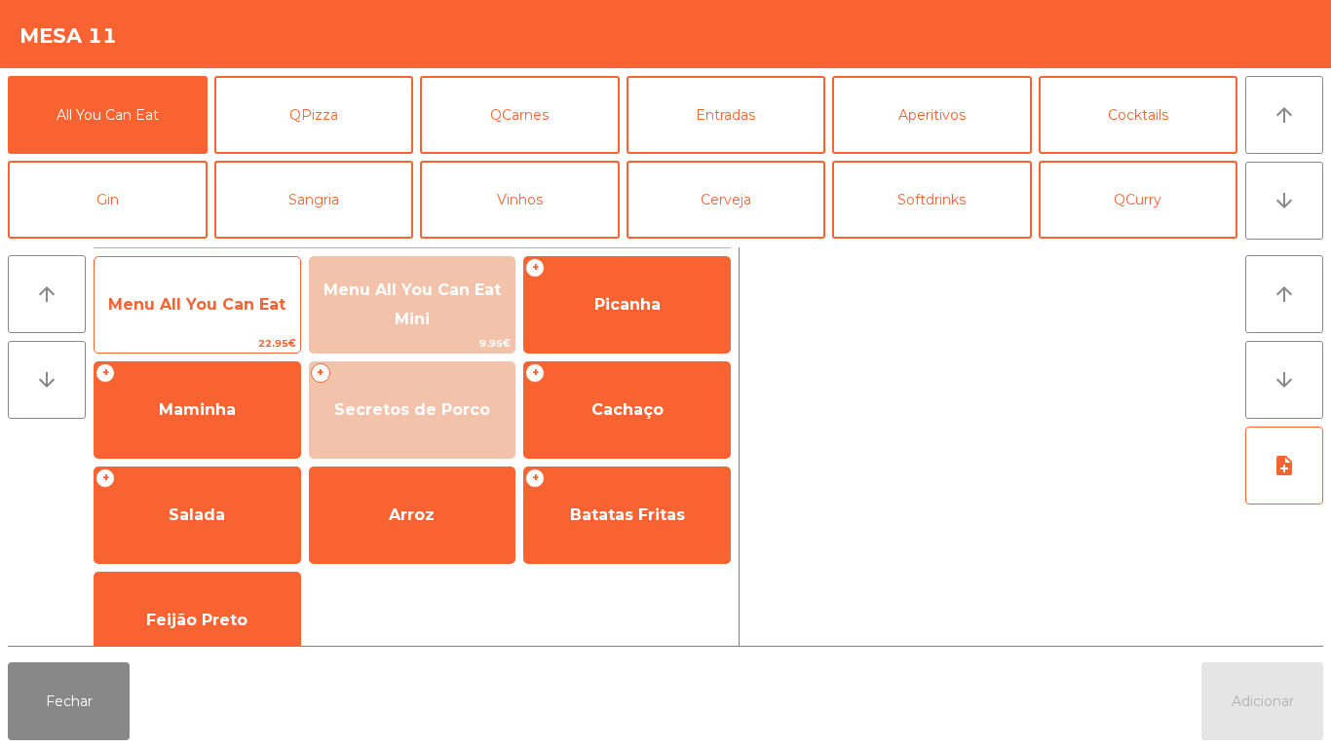
click at [246, 305] on span "Menu All You Can Eat" at bounding box center [196, 304] width 177 height 19
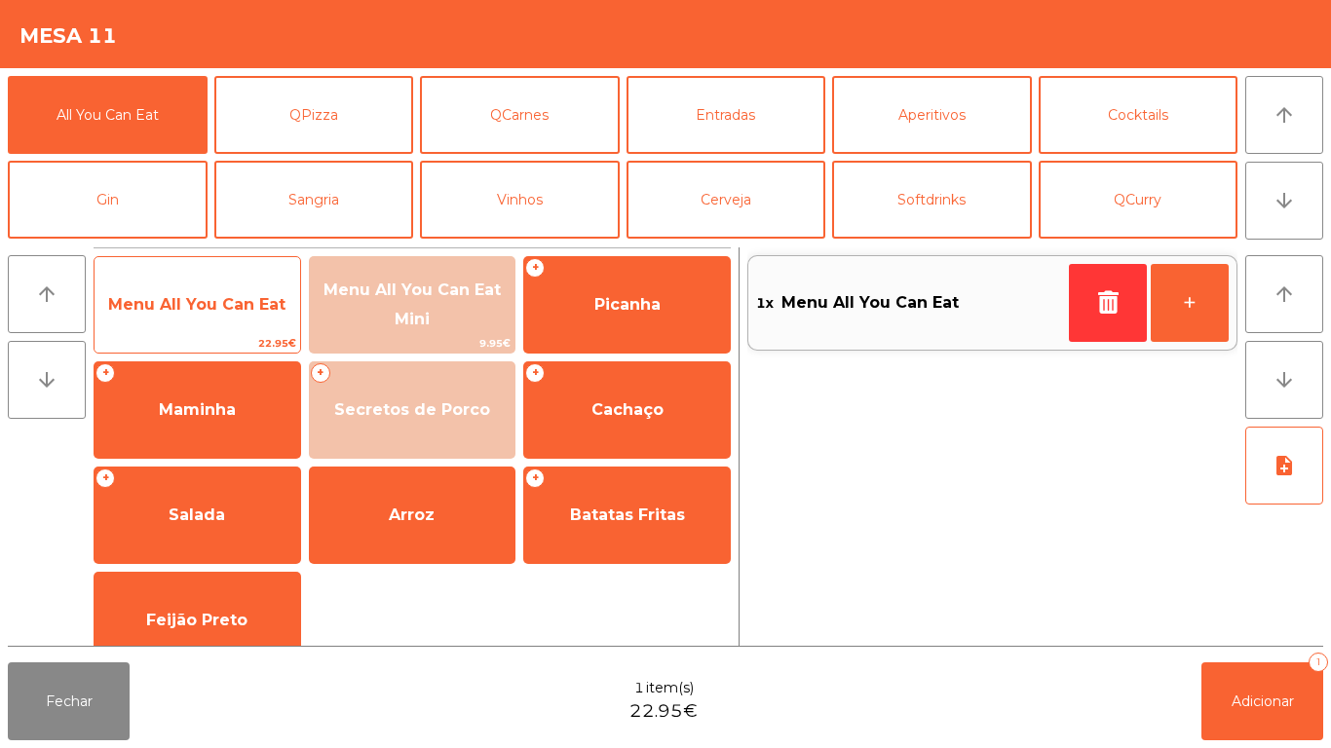
click at [250, 315] on span "Menu All You Can Eat" at bounding box center [198, 305] width 206 height 53
click at [265, 307] on span "Menu All You Can Eat" at bounding box center [196, 304] width 177 height 19
click at [273, 302] on span "Menu All You Can Eat" at bounding box center [196, 304] width 177 height 19
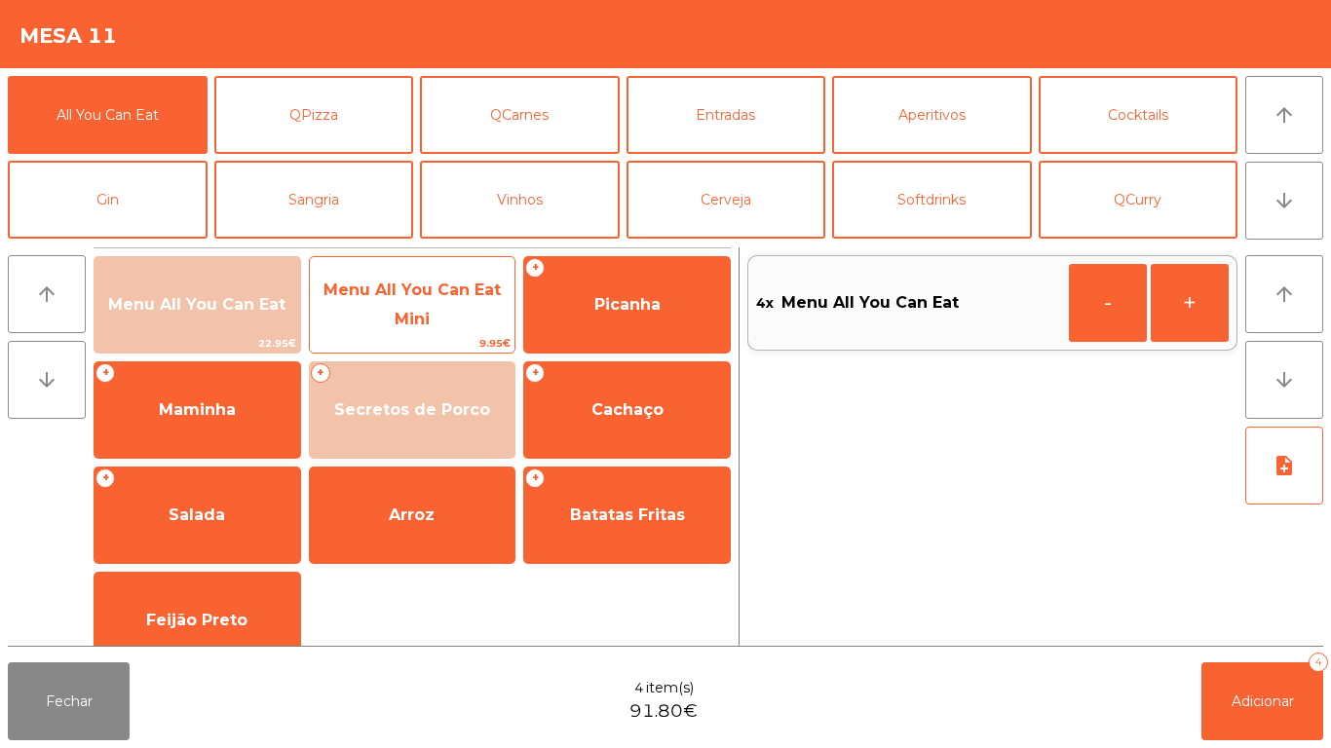
click at [444, 313] on span "Menu All You Can Eat Mini" at bounding box center [413, 305] width 206 height 83
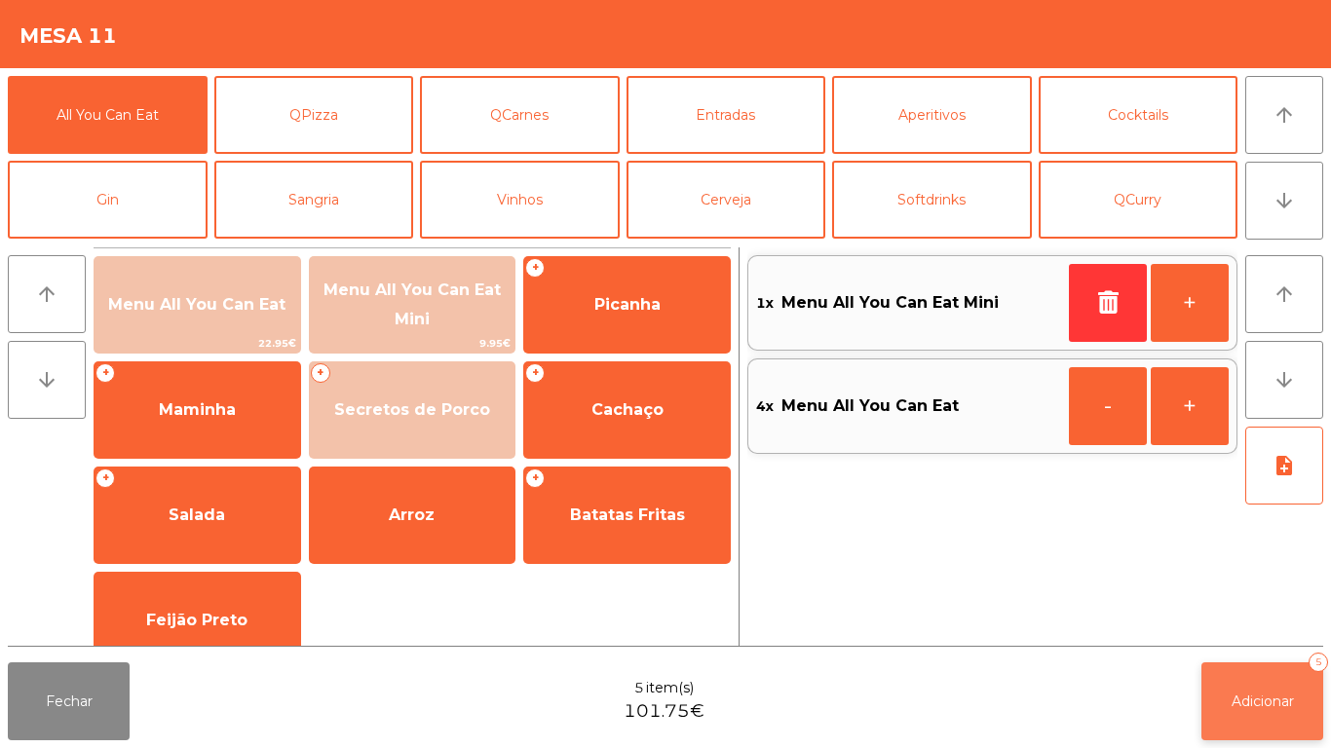
click at [1285, 684] on button "Adicionar 5" at bounding box center [1262, 702] width 122 height 78
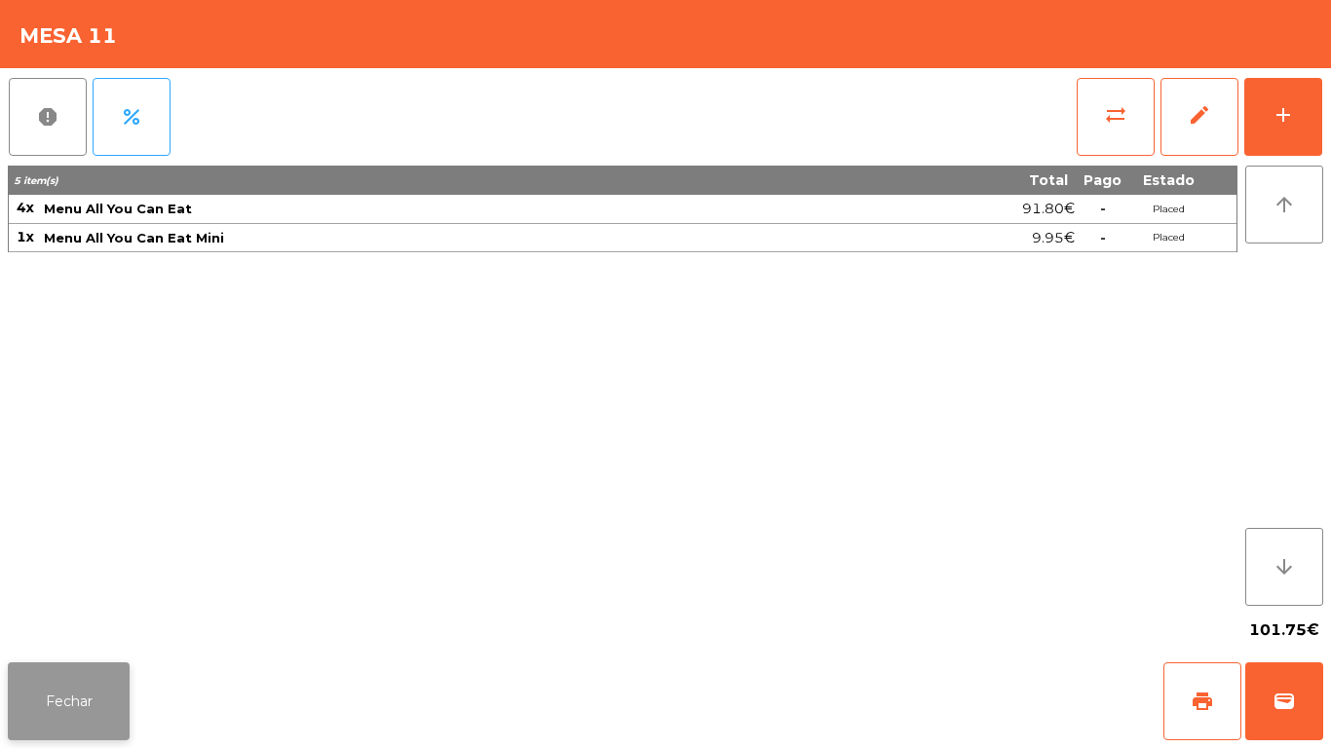
click at [54, 669] on button "Fechar" at bounding box center [69, 702] width 122 height 78
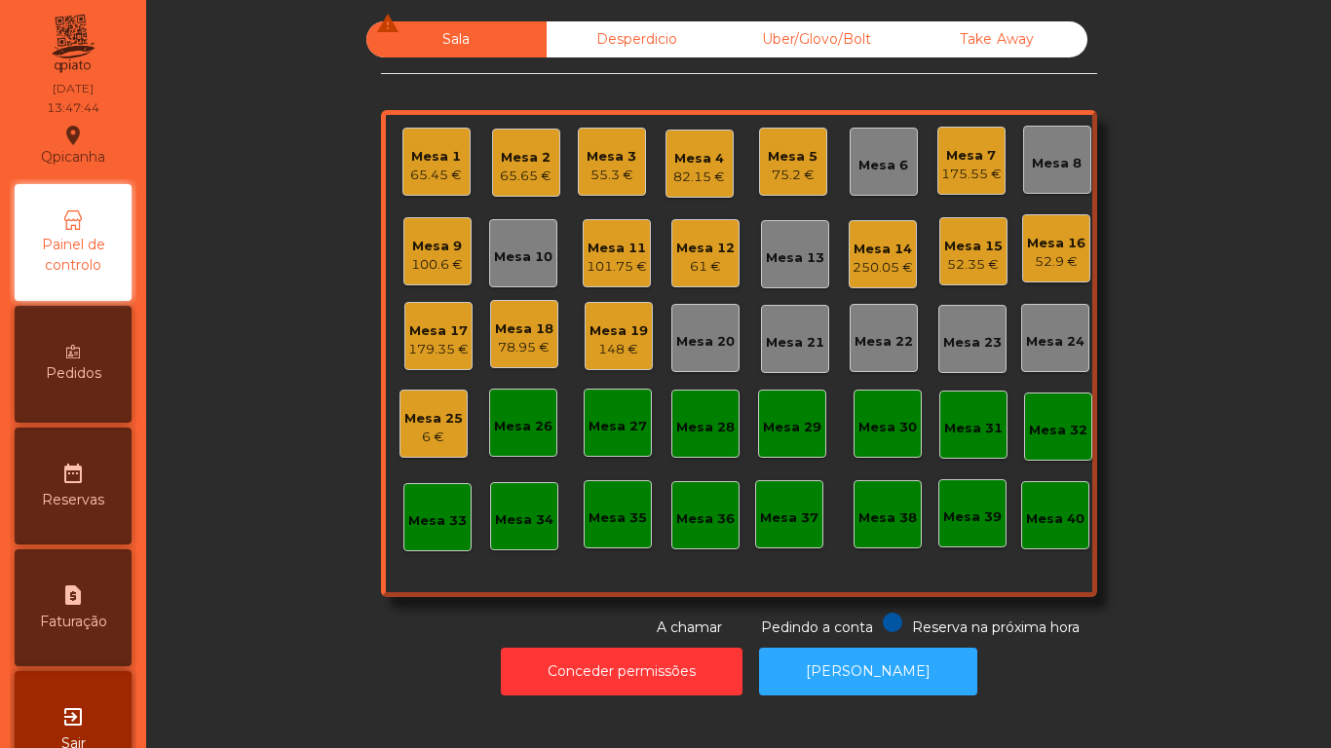
click at [613, 191] on div "Mesa 3 55.3 €" at bounding box center [612, 162] width 68 height 68
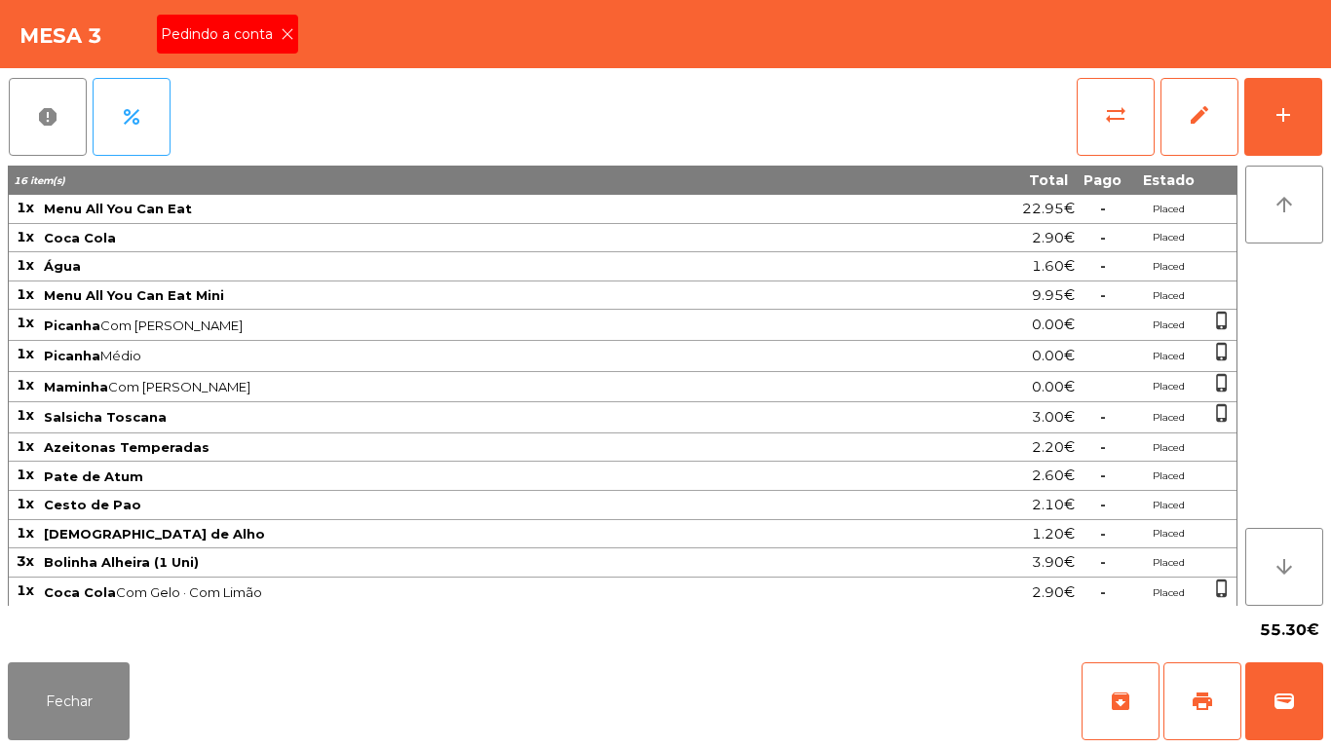
click at [281, 32] on icon at bounding box center [288, 34] width 14 height 14
click at [1212, 686] on button "print" at bounding box center [1202, 702] width 78 height 78
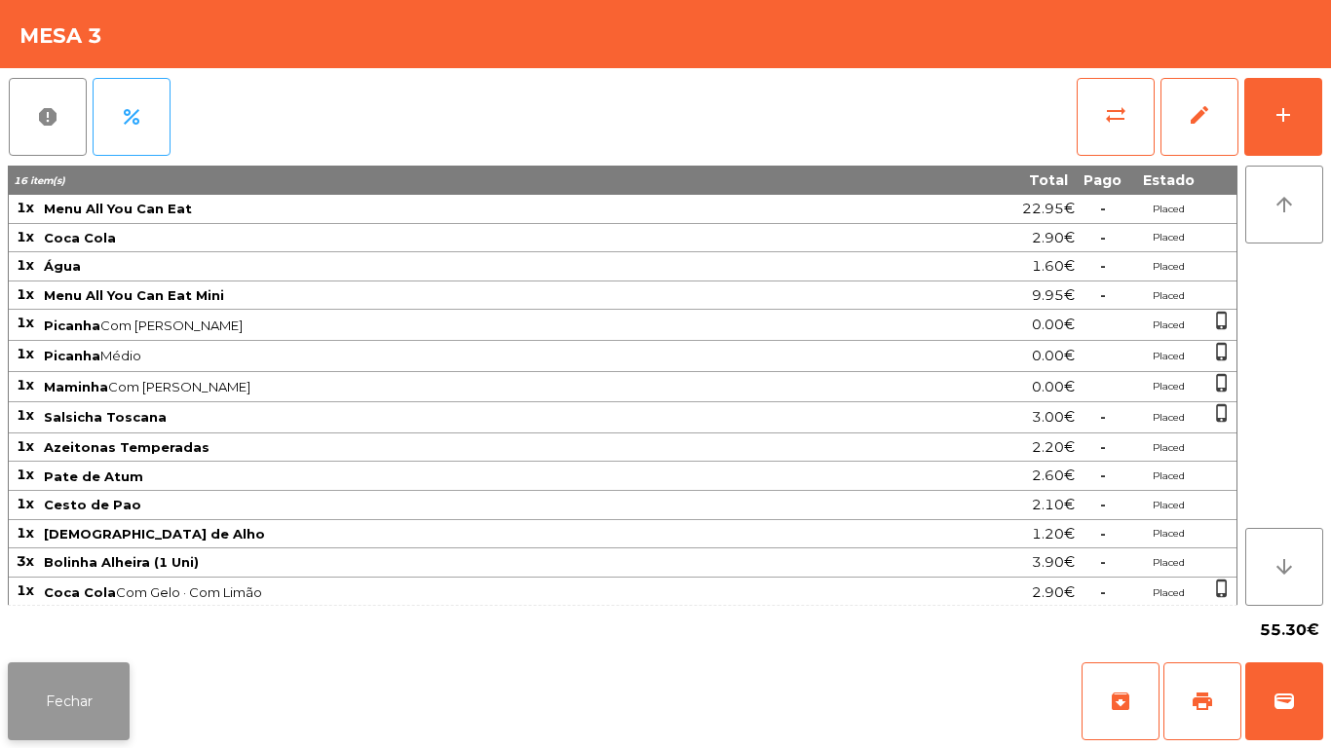
click at [63, 695] on button "Fechar" at bounding box center [69, 702] width 122 height 78
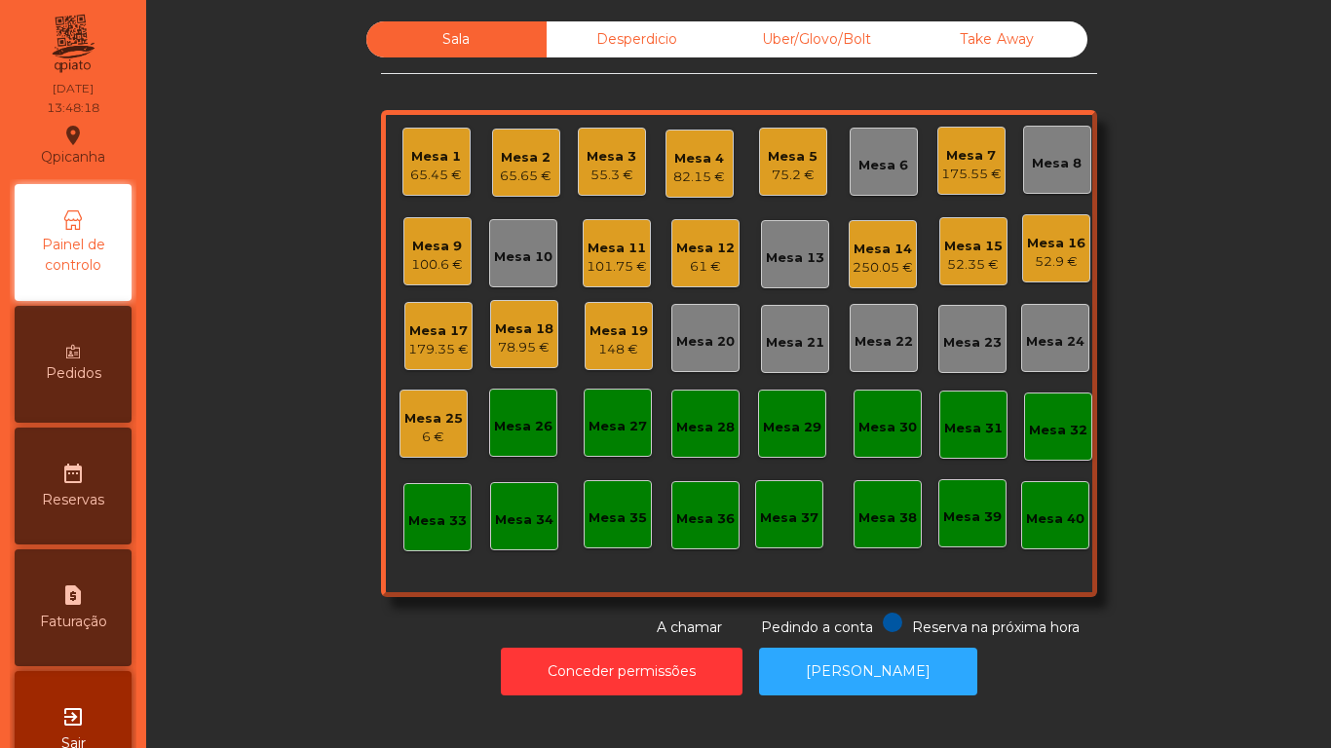
click at [714, 244] on div "Mesa 12" at bounding box center [705, 248] width 58 height 19
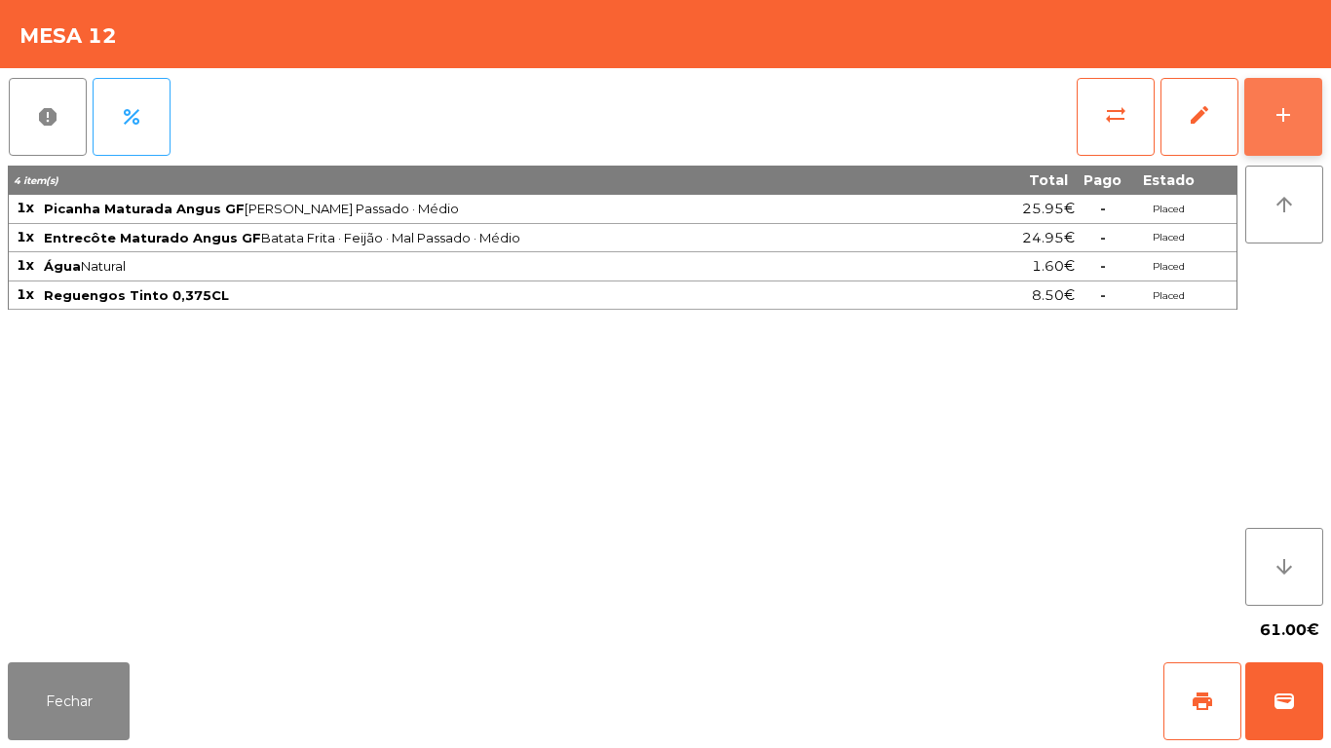
click at [1284, 103] on div "add" at bounding box center [1282, 114] width 23 height 23
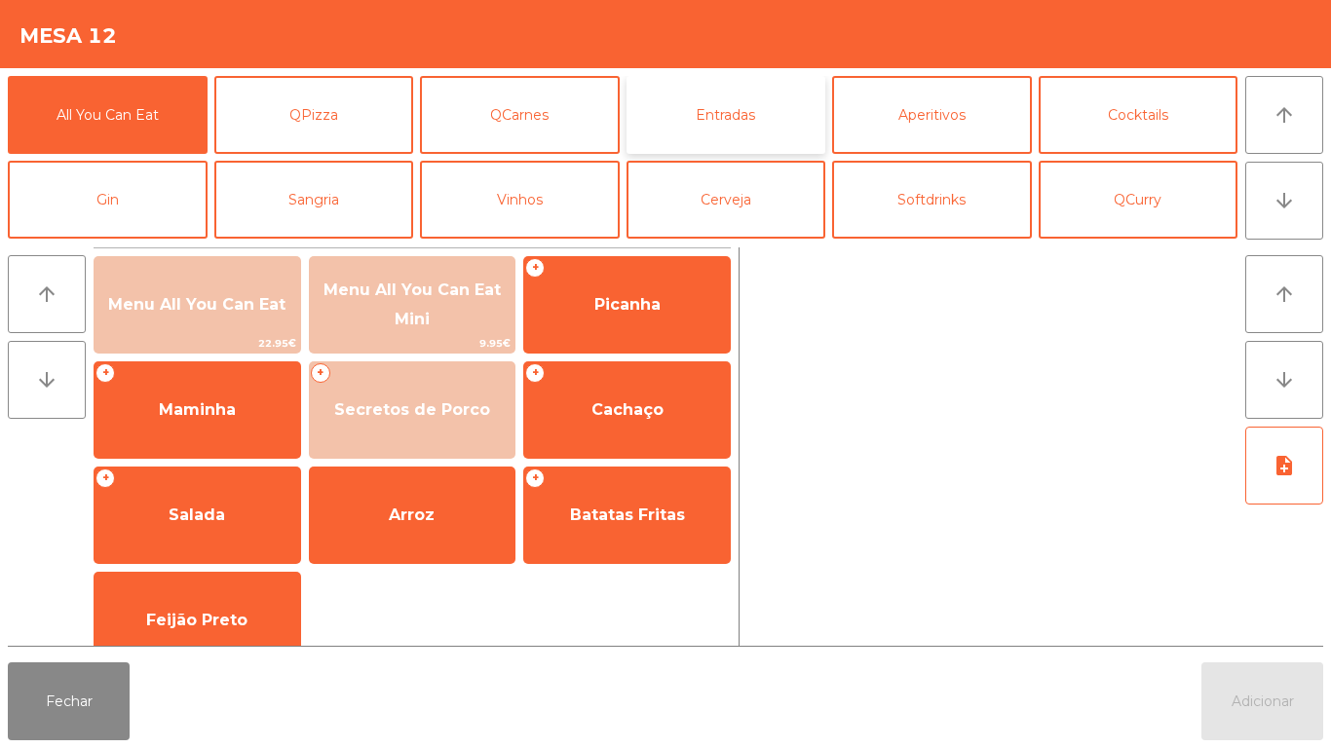
click at [756, 128] on button "Entradas" at bounding box center [726, 115] width 200 height 78
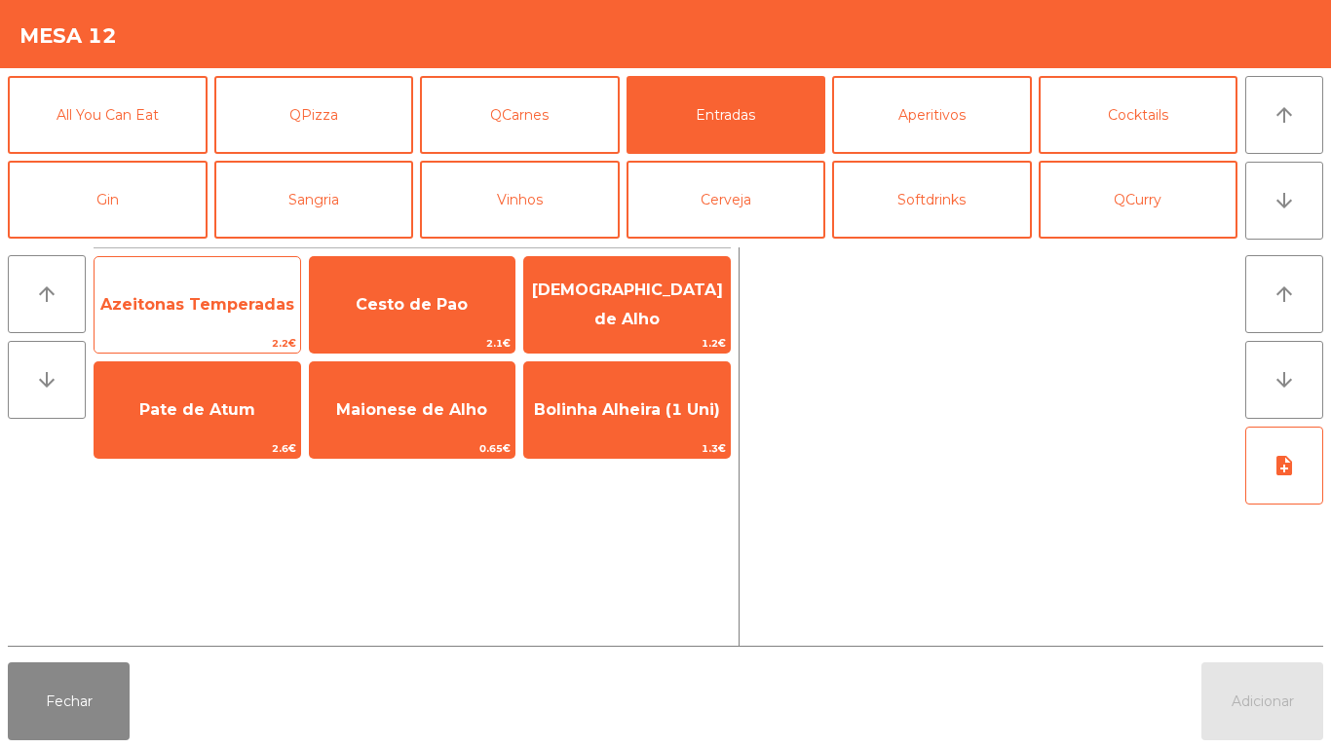
click at [249, 305] on span "Azeitonas Temperadas" at bounding box center [197, 304] width 194 height 19
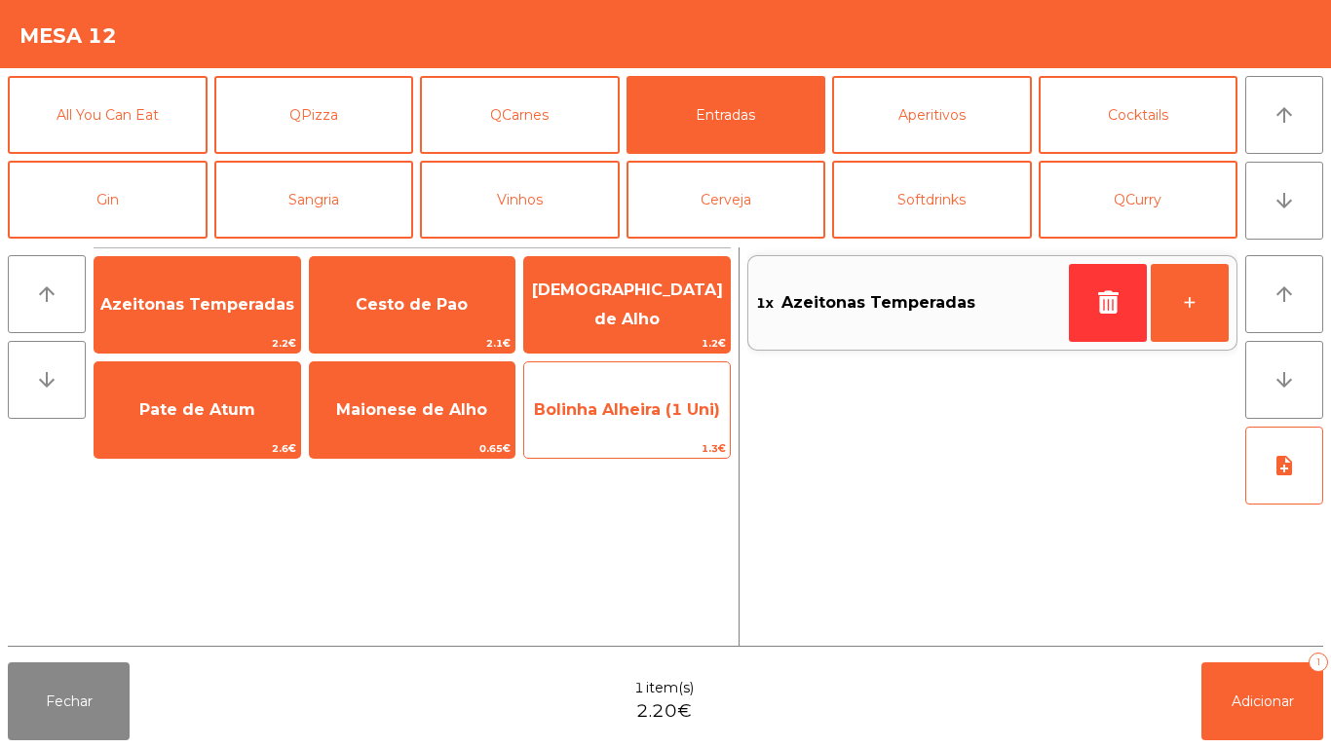
click at [682, 424] on span "Bolinha Alheira (1 Uni)" at bounding box center [627, 410] width 206 height 53
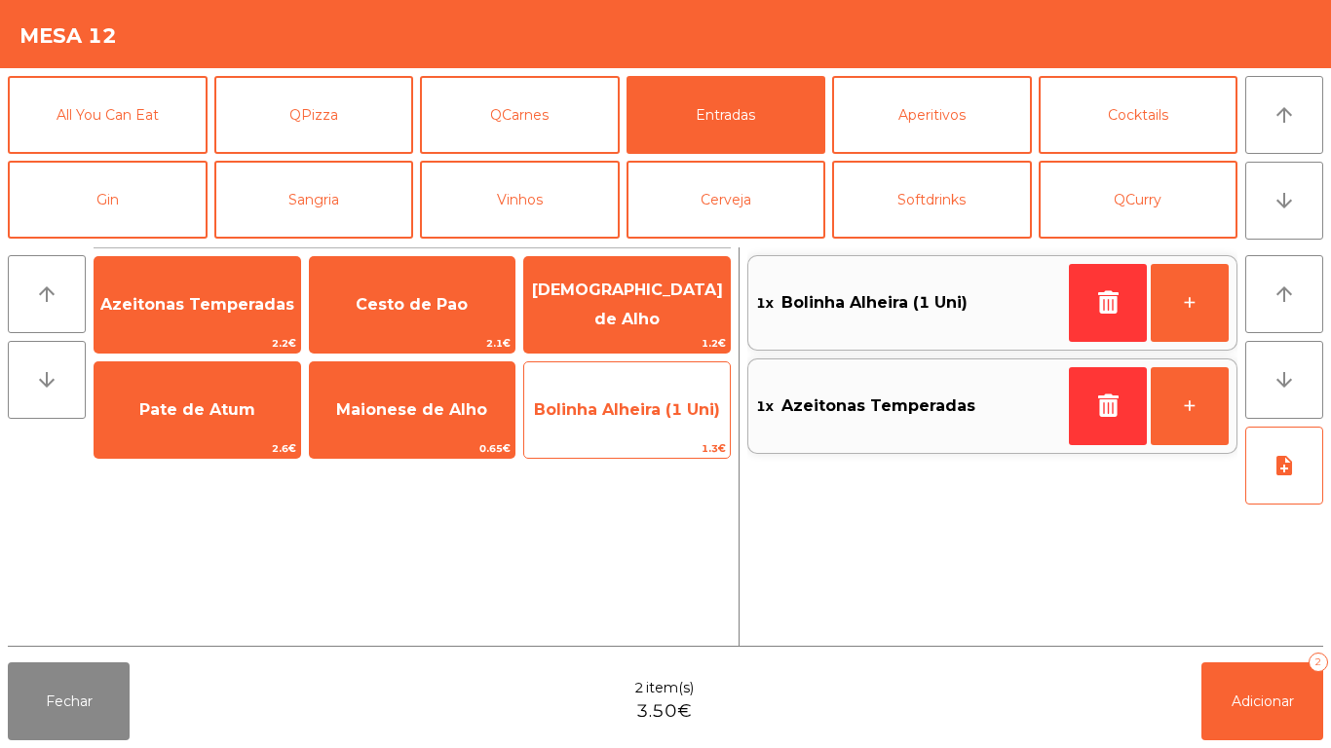
click at [662, 442] on span "1.3€" at bounding box center [627, 448] width 206 height 19
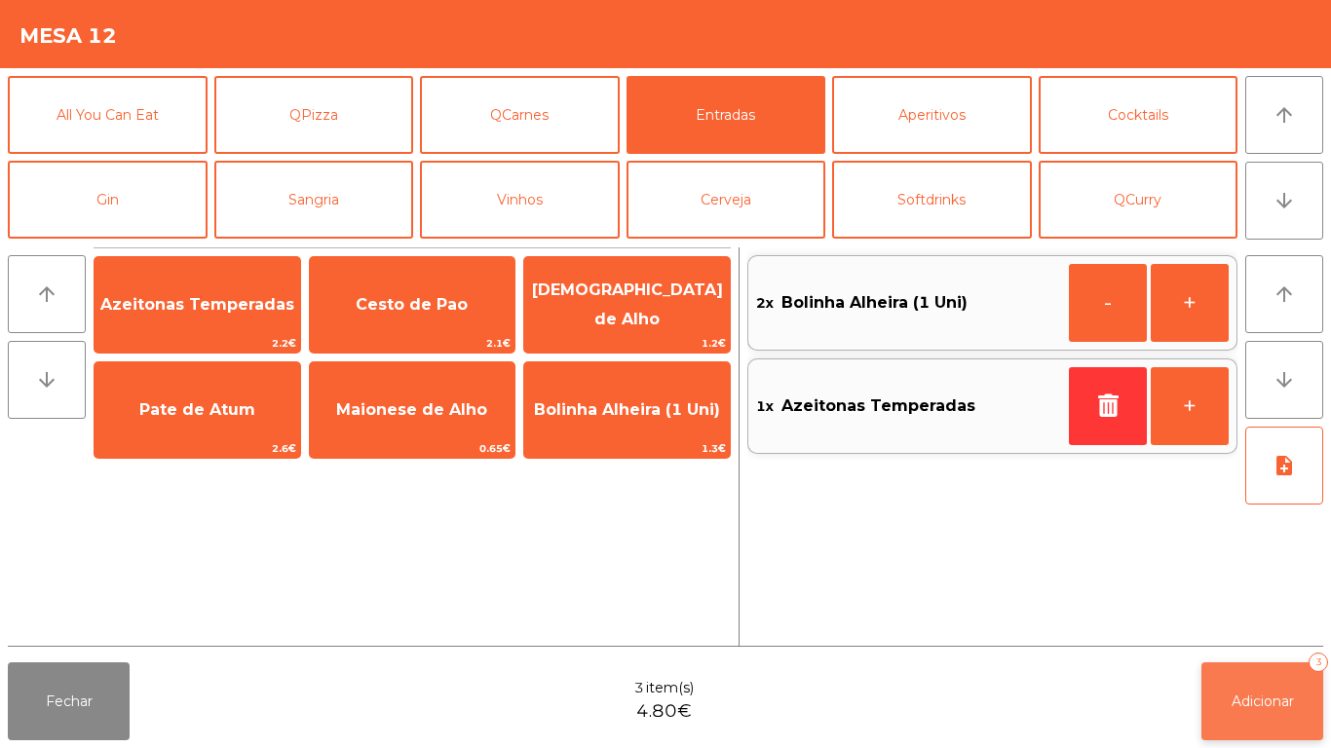
click at [1253, 678] on button "Adicionar 3" at bounding box center [1262, 702] width 122 height 78
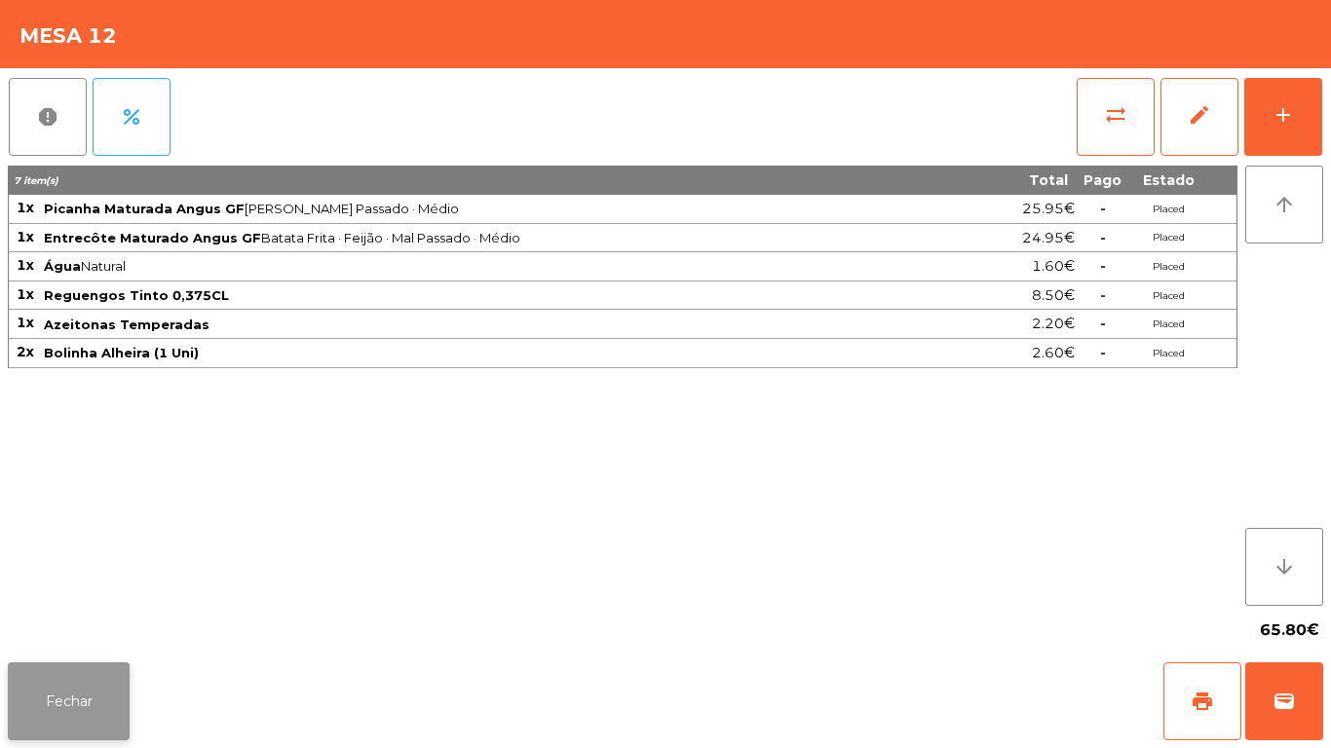
click at [84, 701] on button "Fechar" at bounding box center [69, 702] width 122 height 78
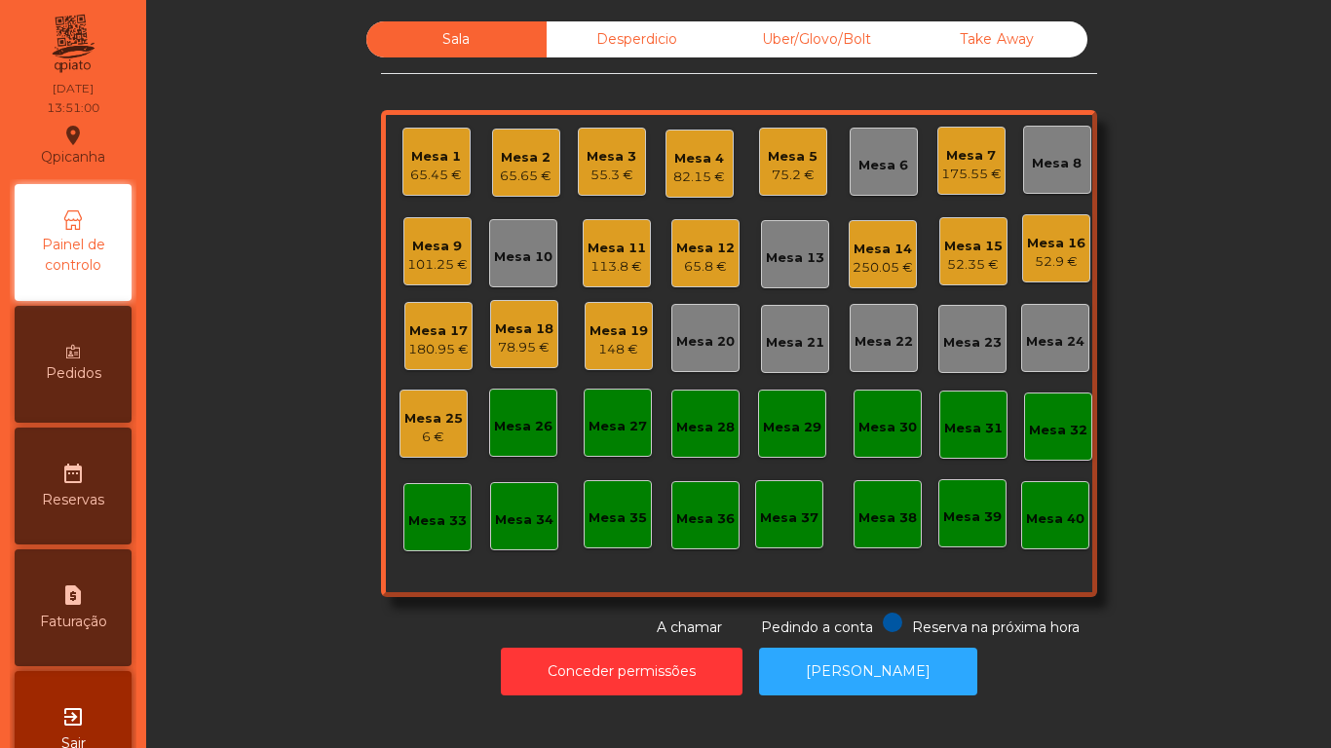
click at [1063, 251] on div "Mesa 16" at bounding box center [1056, 243] width 58 height 19
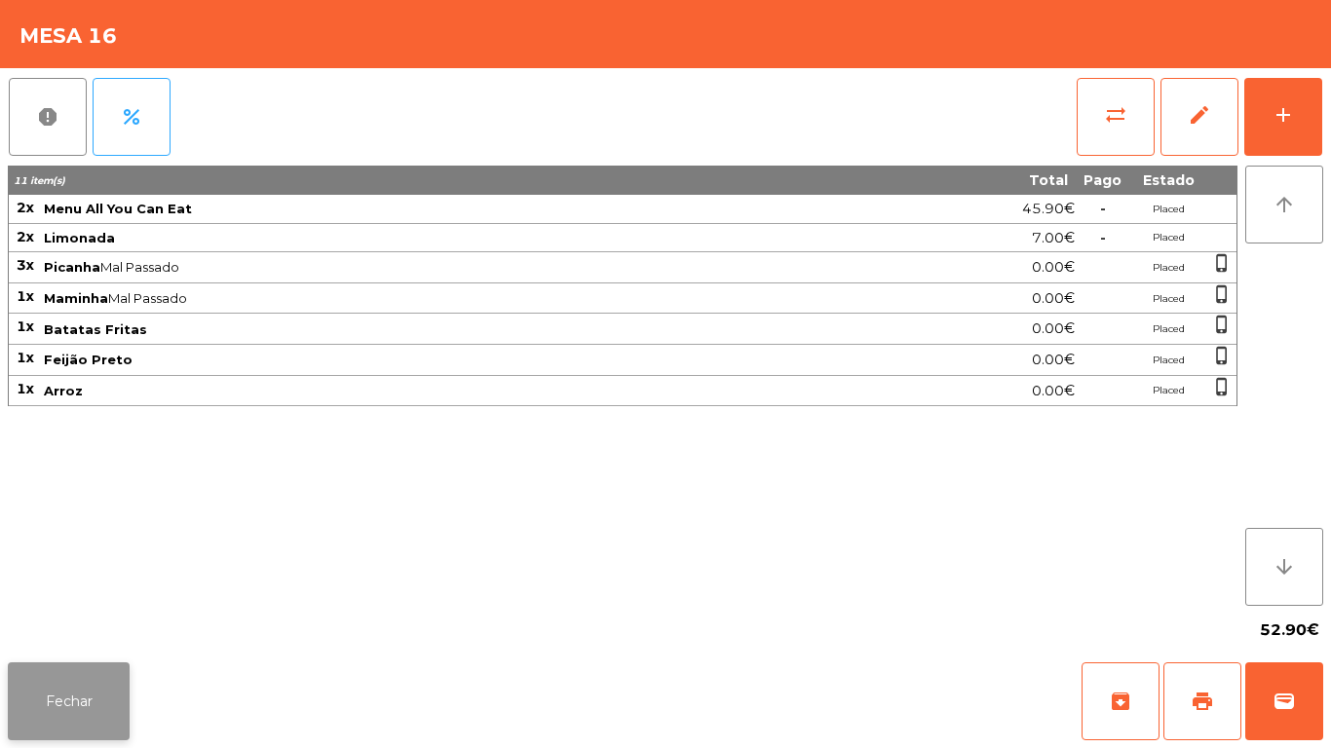
click at [70, 721] on button "Fechar" at bounding box center [69, 702] width 122 height 78
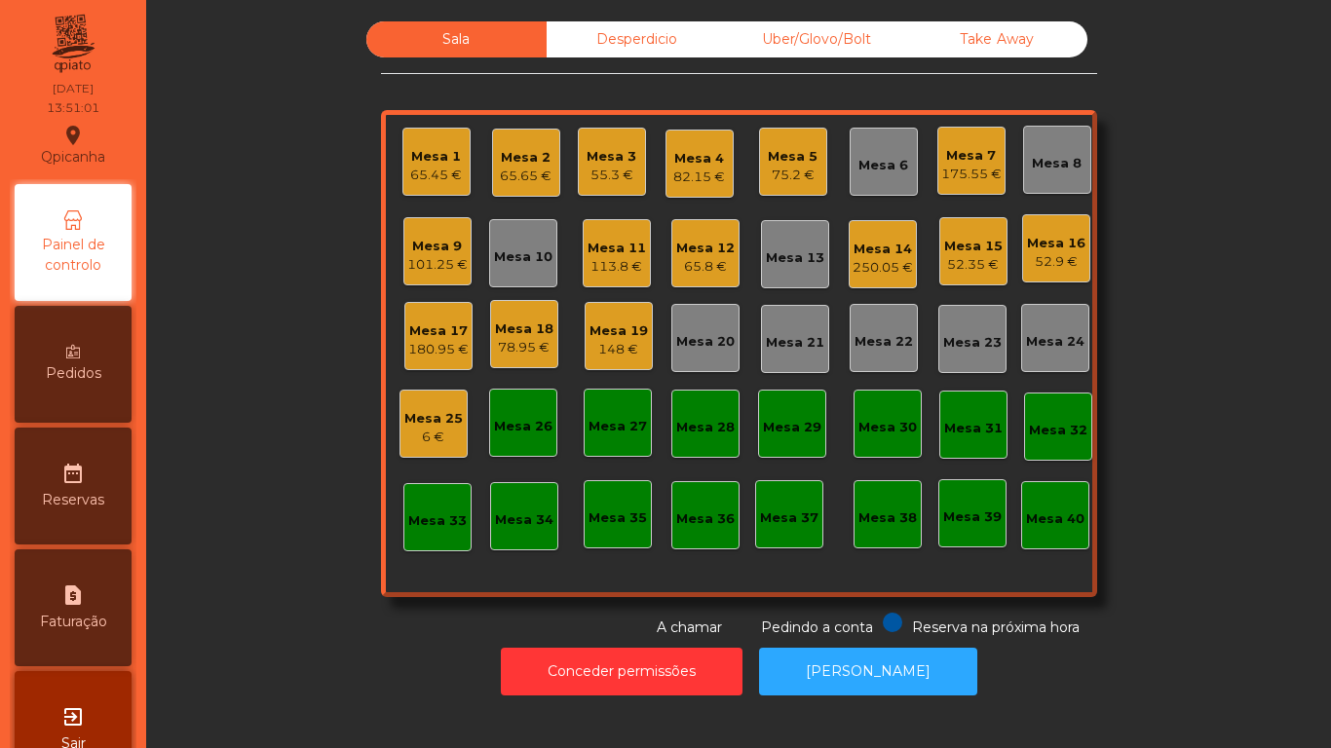
click at [431, 262] on div "101.25 €" at bounding box center [437, 264] width 60 height 19
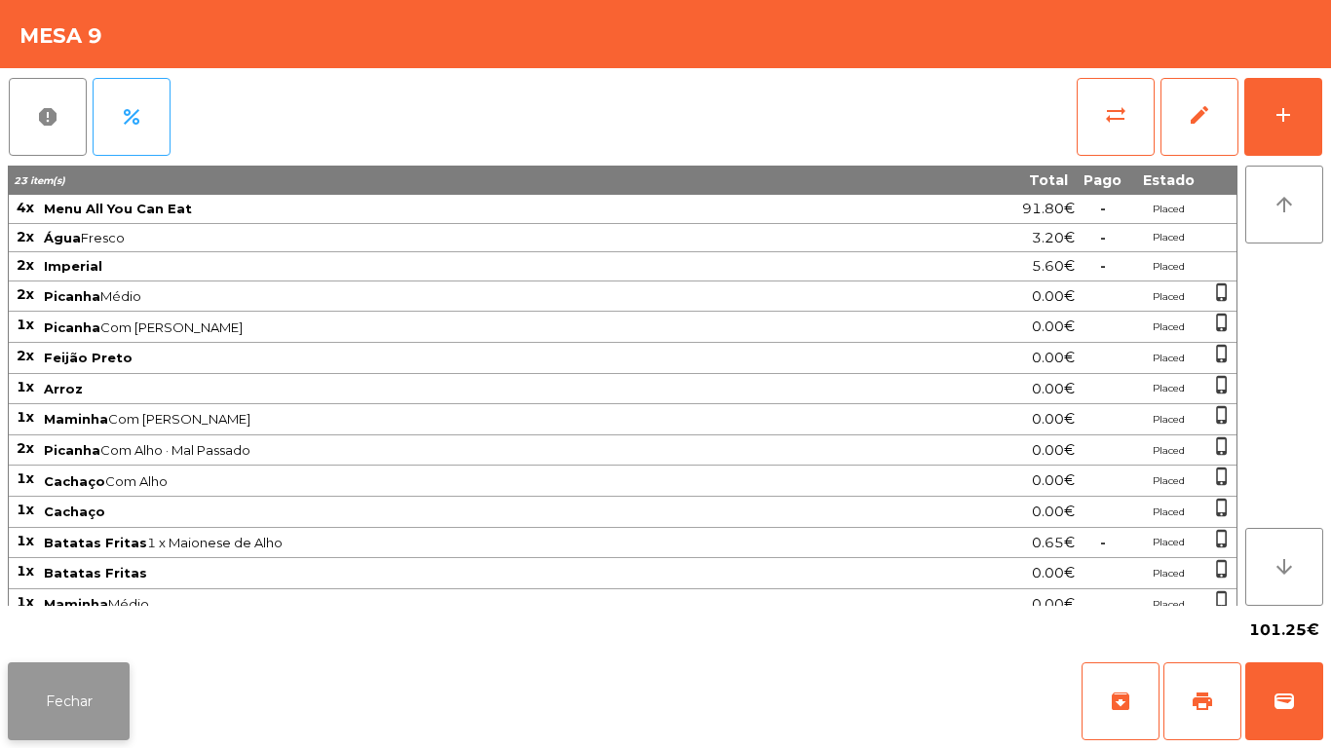
click at [87, 701] on button "Fechar" at bounding box center [69, 702] width 122 height 78
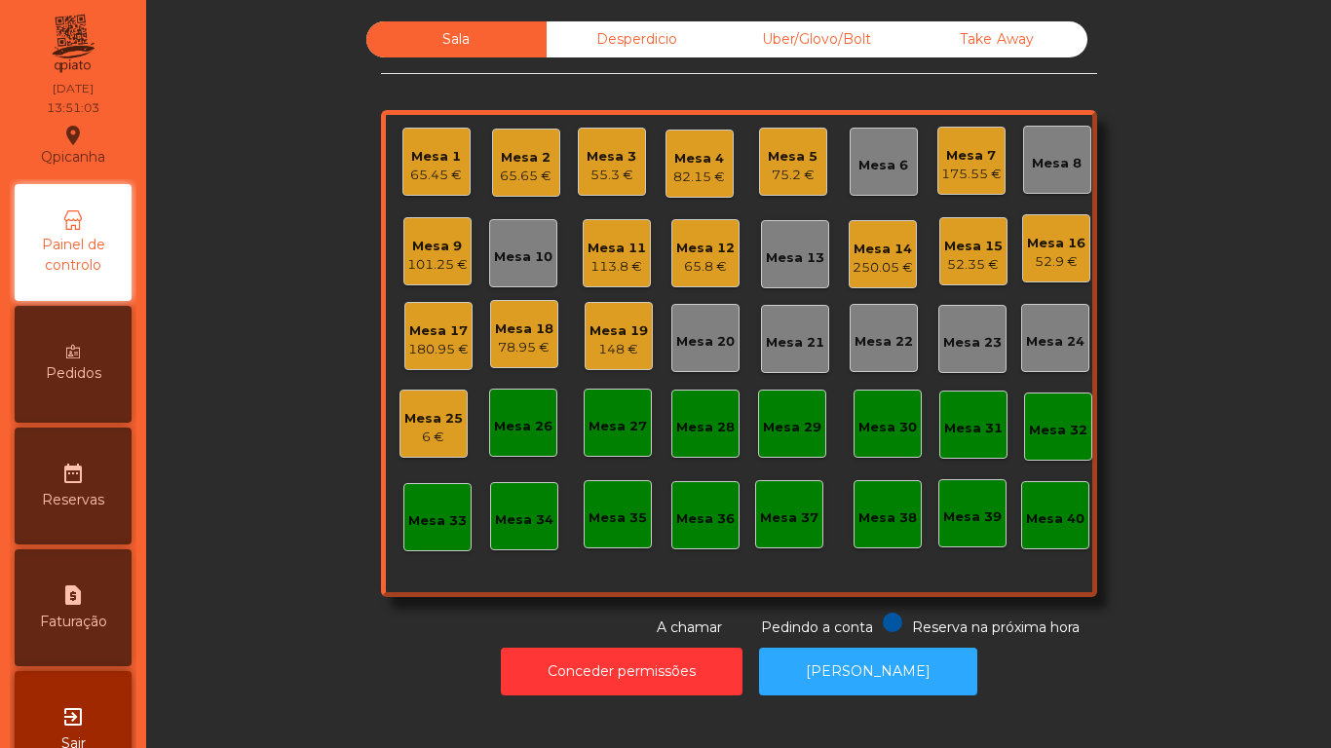
click at [780, 169] on div "75.2 €" at bounding box center [793, 175] width 50 height 19
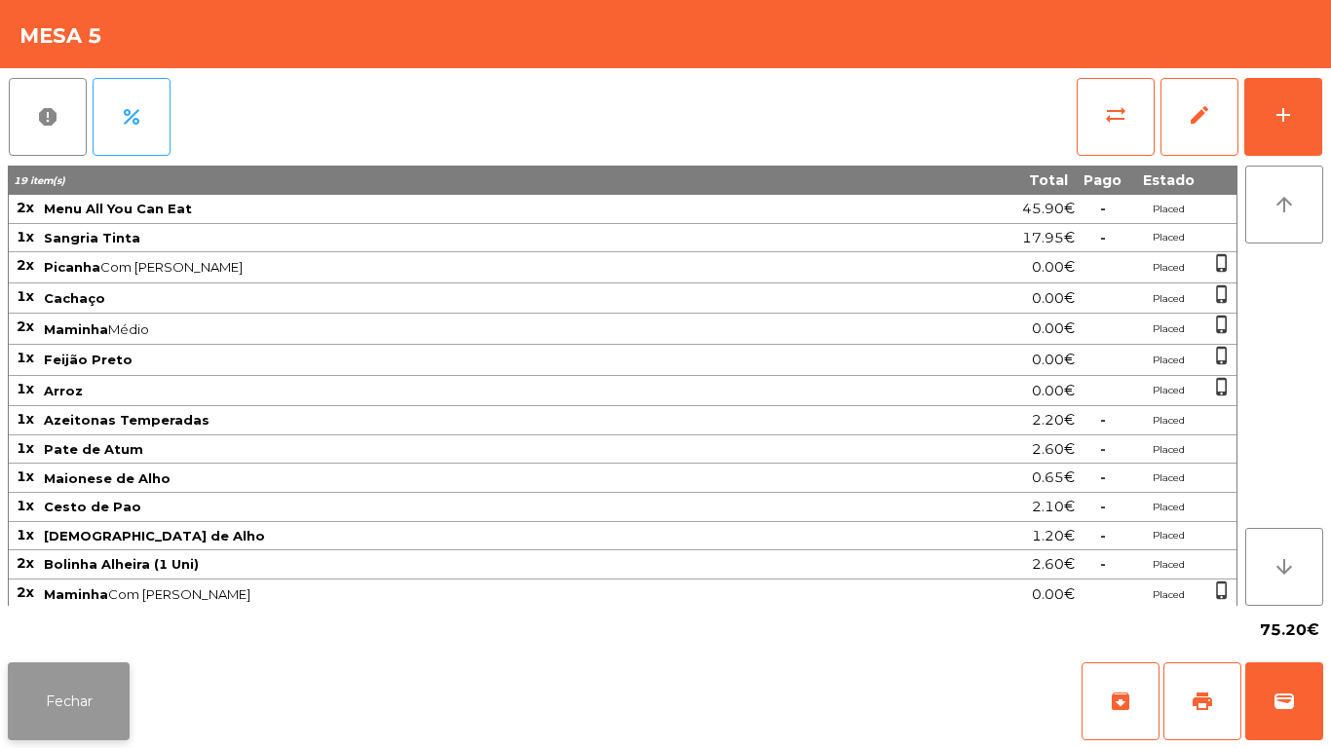
click at [71, 715] on button "Fechar" at bounding box center [69, 702] width 122 height 78
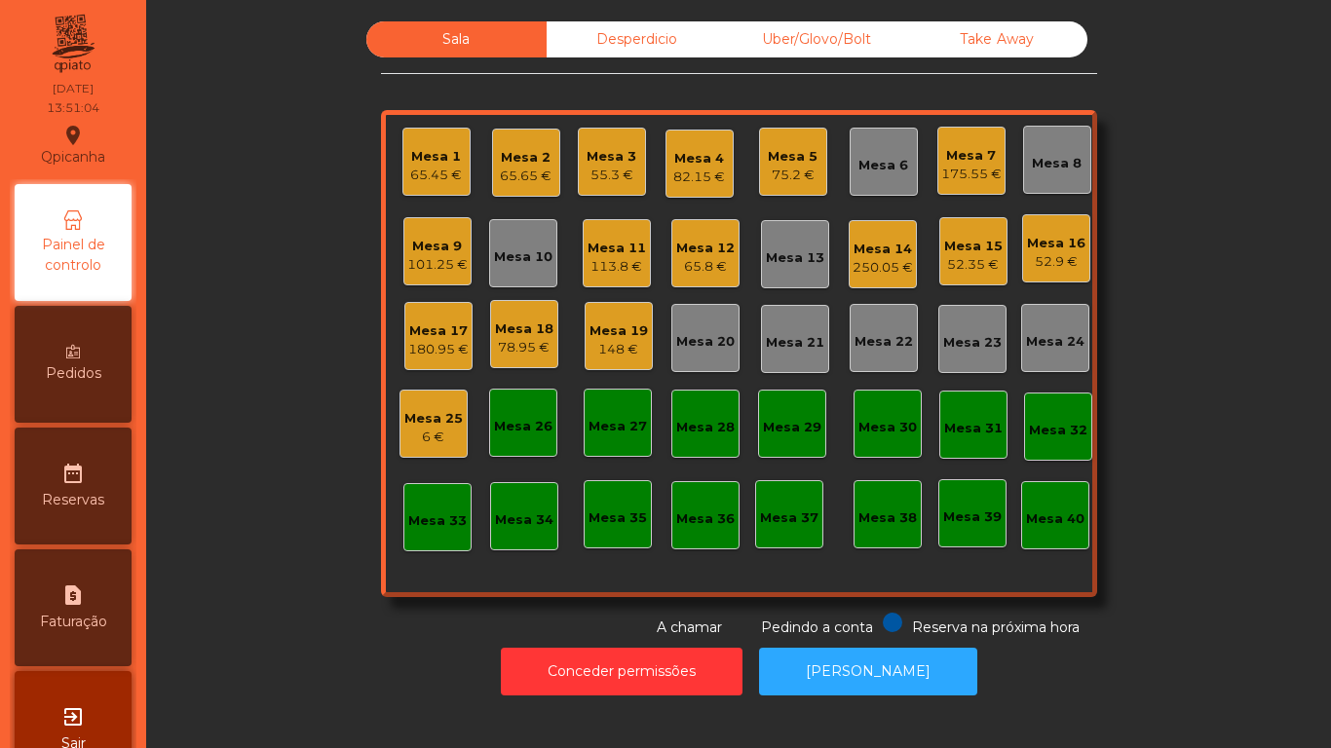
click at [963, 176] on div "175.55 €" at bounding box center [971, 174] width 60 height 19
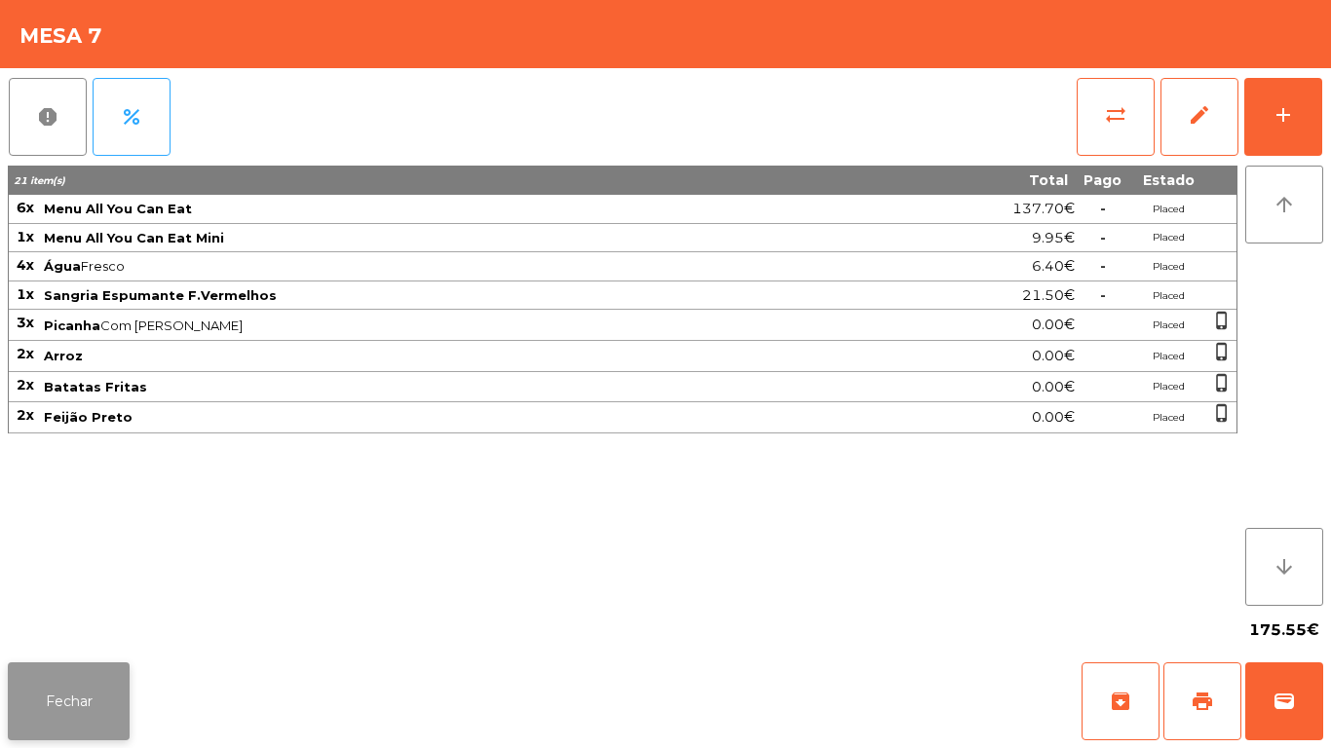
click at [95, 686] on button "Fechar" at bounding box center [69, 702] width 122 height 78
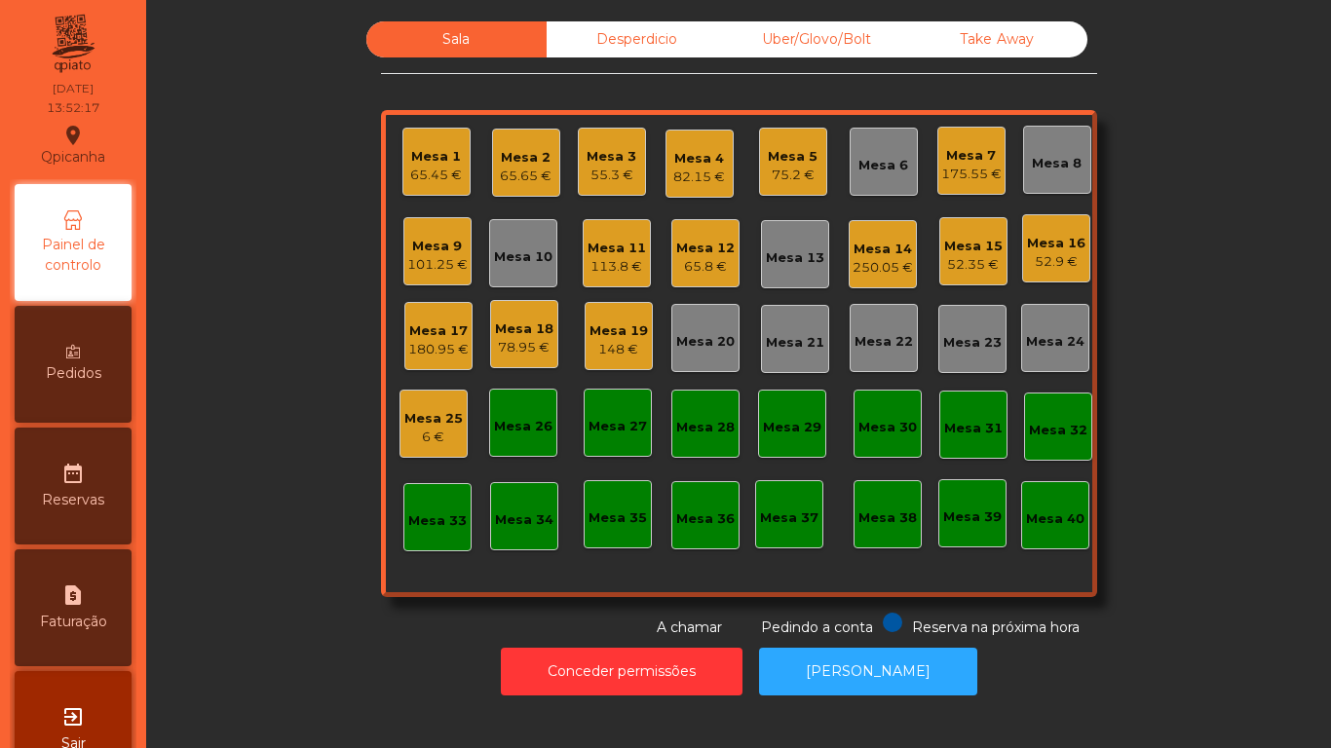
click at [965, 257] on div "52.35 €" at bounding box center [973, 264] width 58 height 19
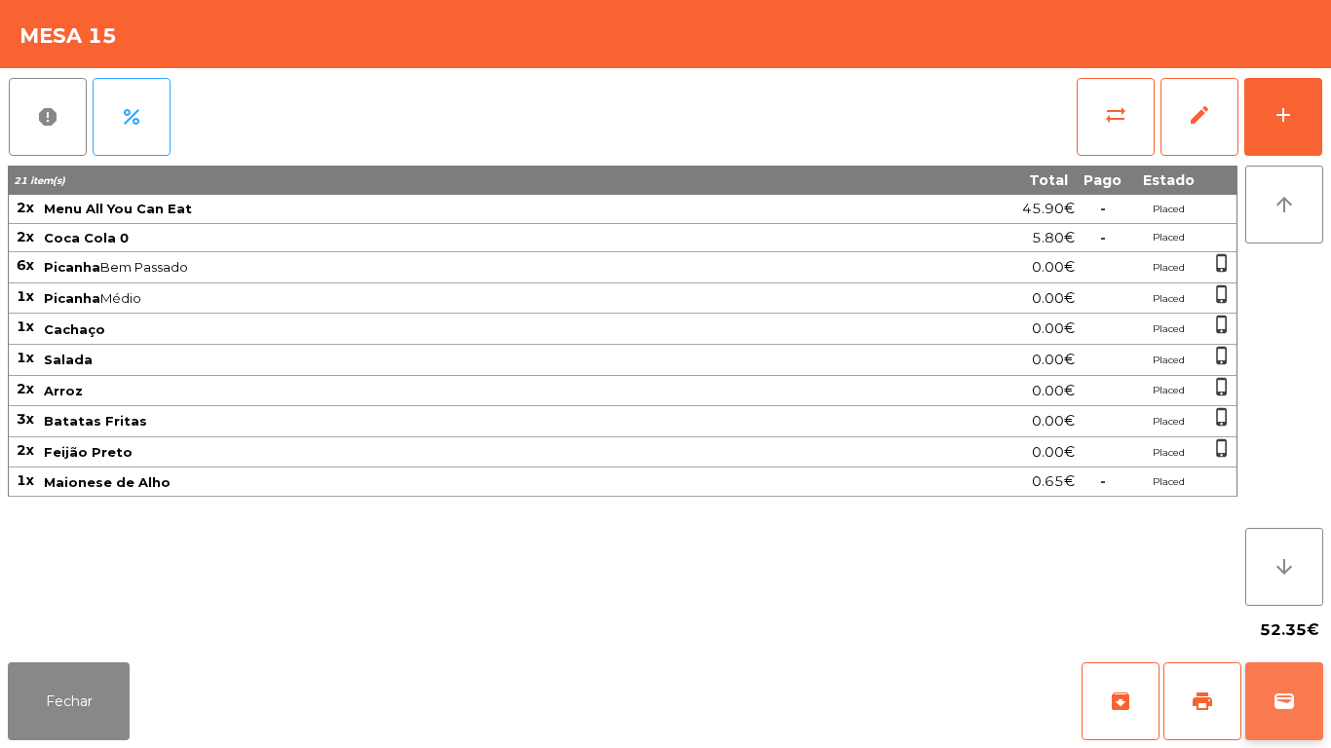
click at [1298, 678] on button "wallet" at bounding box center [1284, 702] width 78 height 78
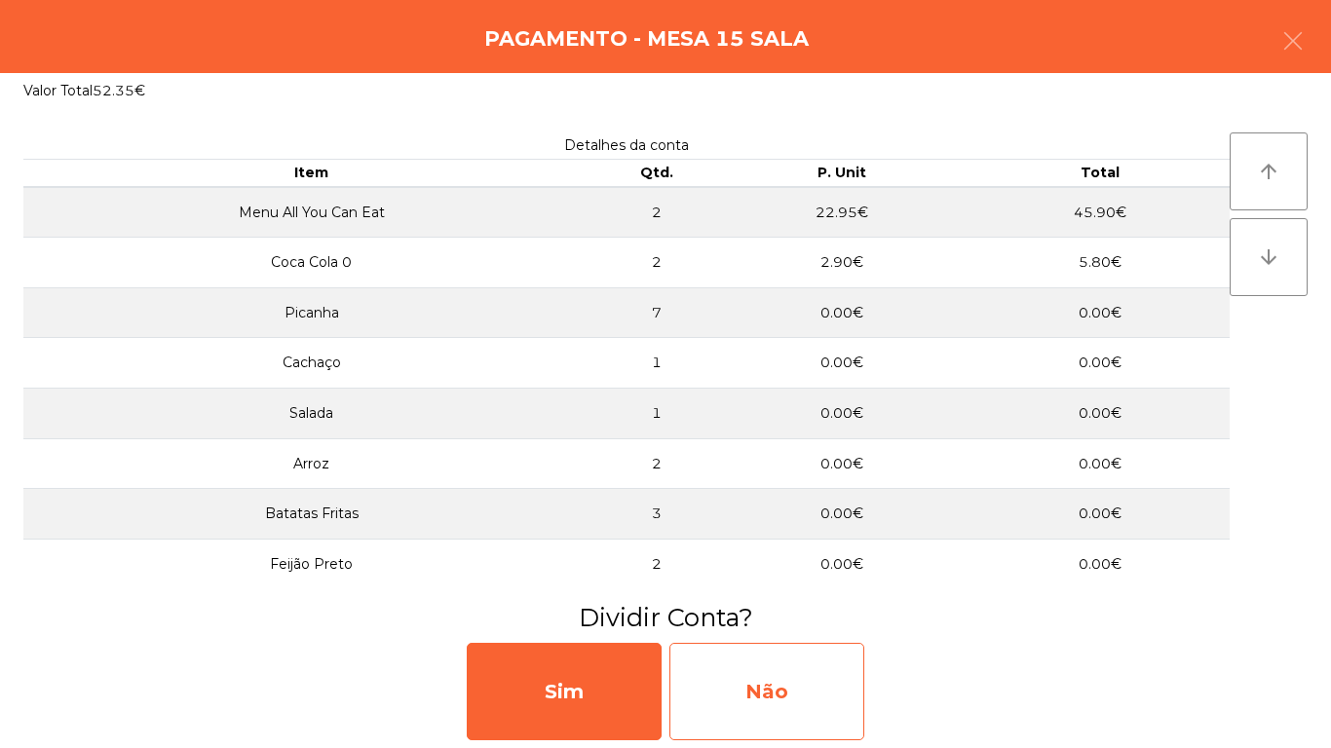
click at [799, 661] on div "Não" at bounding box center [766, 691] width 195 height 97
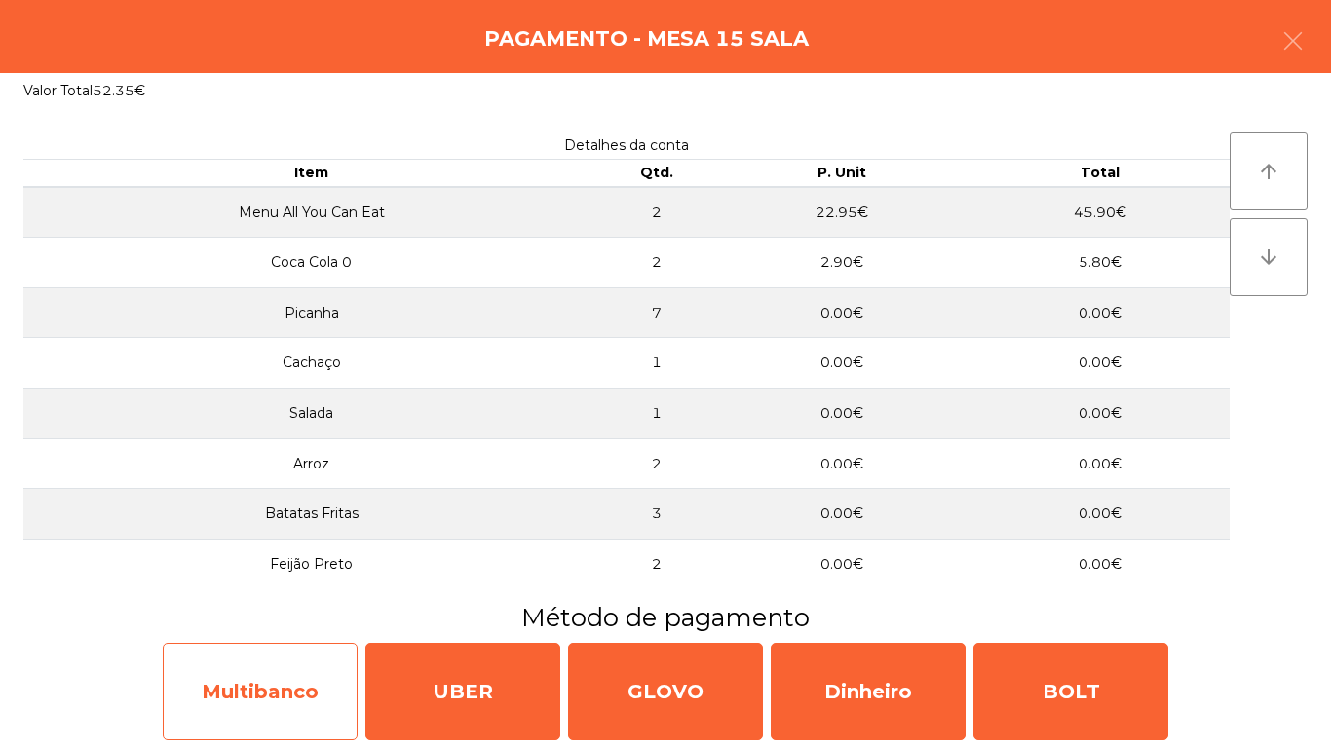
click at [319, 677] on div "Multibanco" at bounding box center [260, 691] width 195 height 97
select select "**"
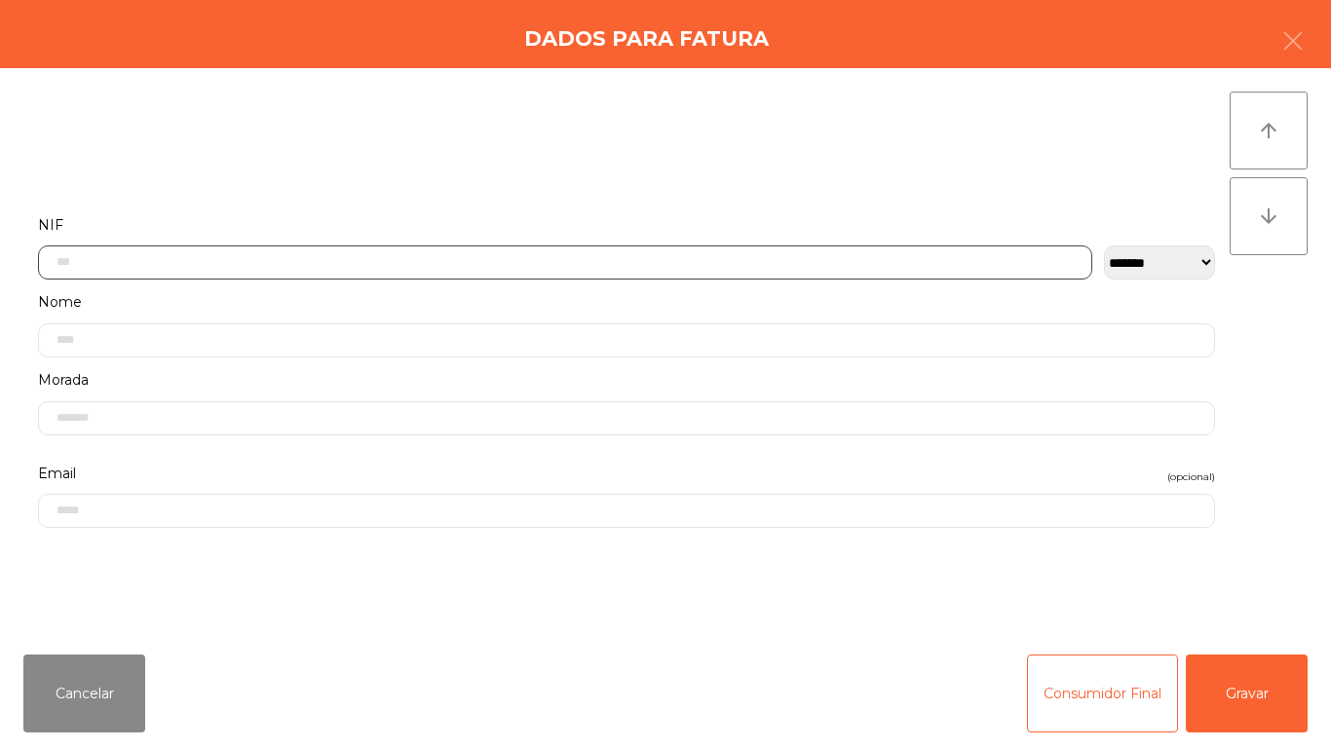
click at [449, 257] on input "text" at bounding box center [565, 263] width 1054 height 34
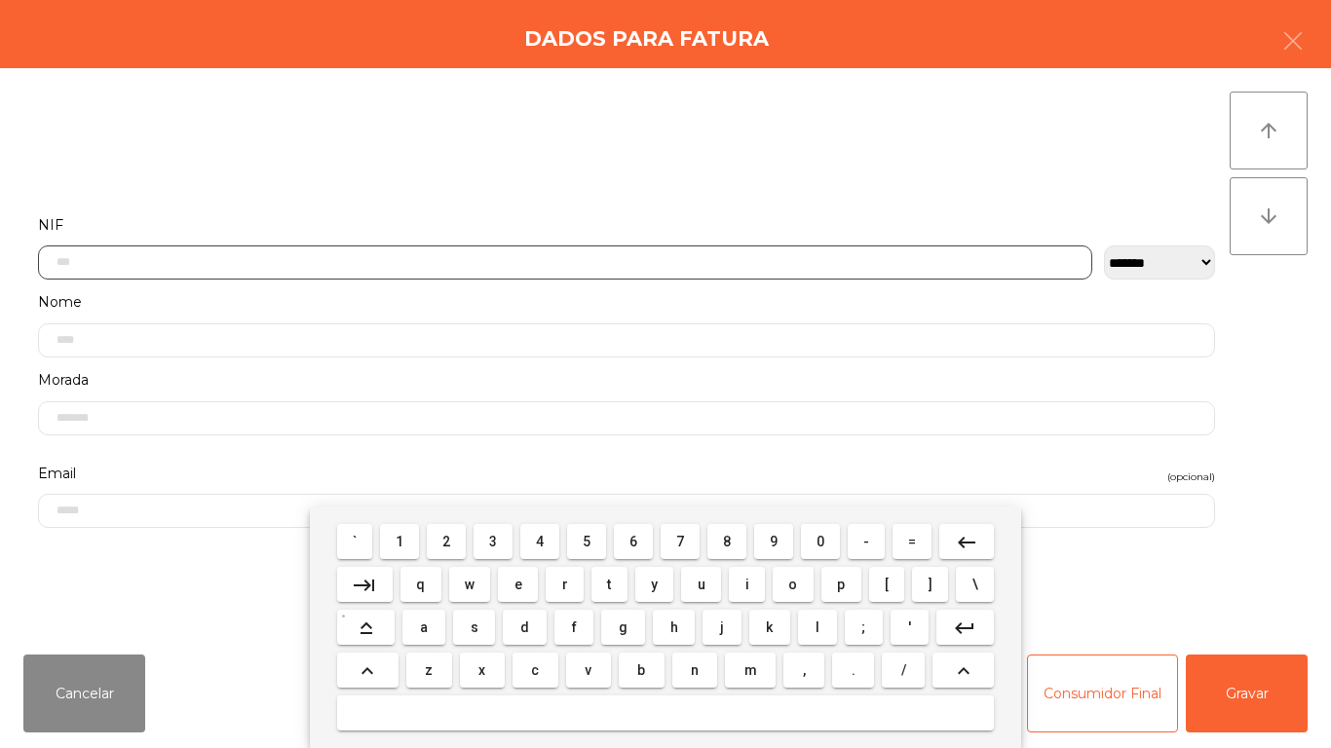
scroll to position [119, 0]
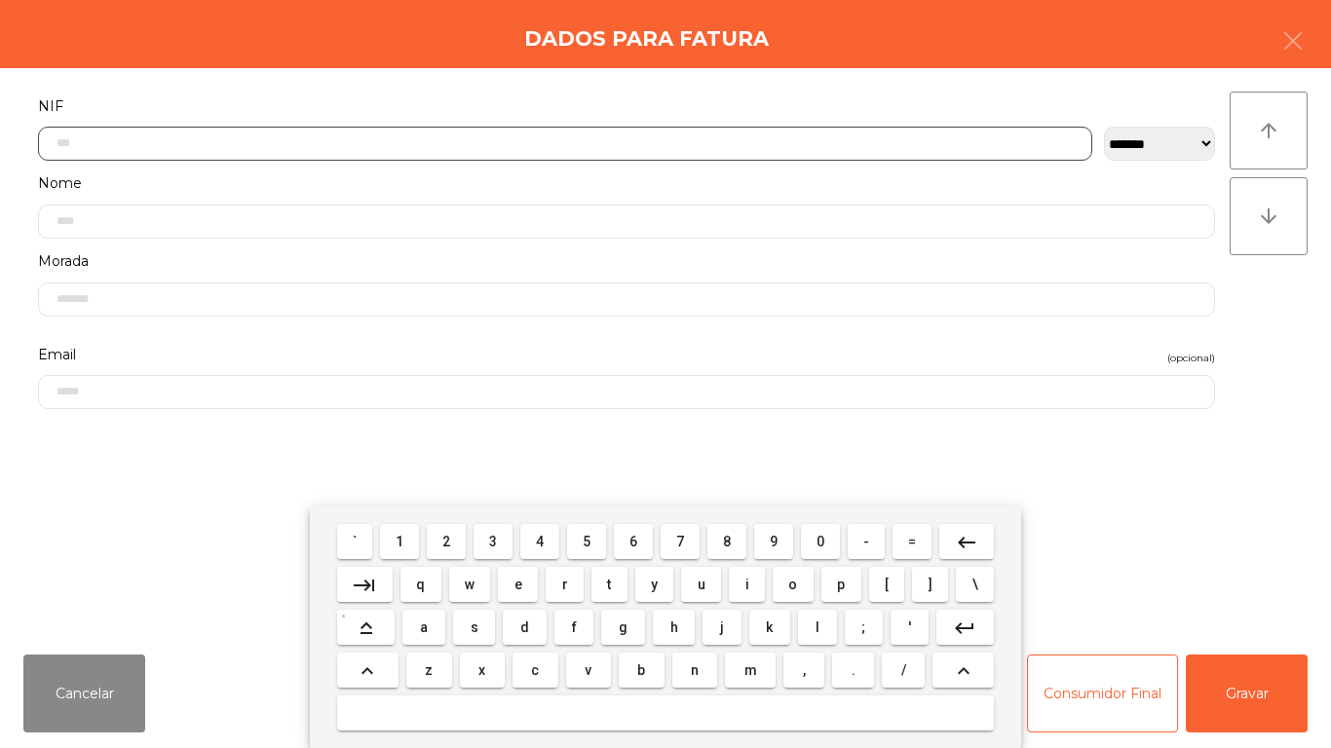
click at [447, 541] on span "2" at bounding box center [446, 542] width 8 height 16
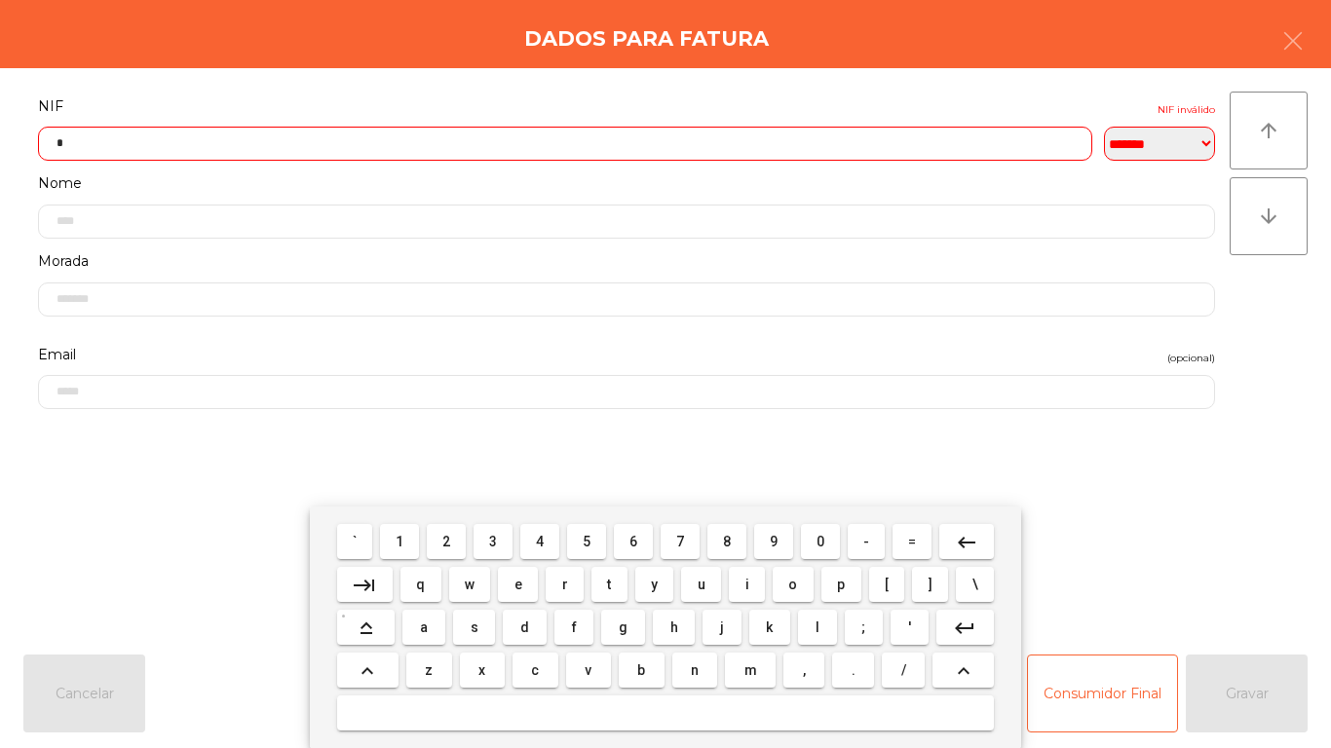
click at [637, 537] on span "6" at bounding box center [633, 542] width 8 height 16
click at [820, 541] on span "0" at bounding box center [820, 542] width 8 height 16
click at [727, 541] on span "8" at bounding box center [727, 542] width 8 height 16
click at [460, 528] on button "2" at bounding box center [446, 541] width 39 height 35
click at [634, 541] on span "6" at bounding box center [633, 542] width 8 height 16
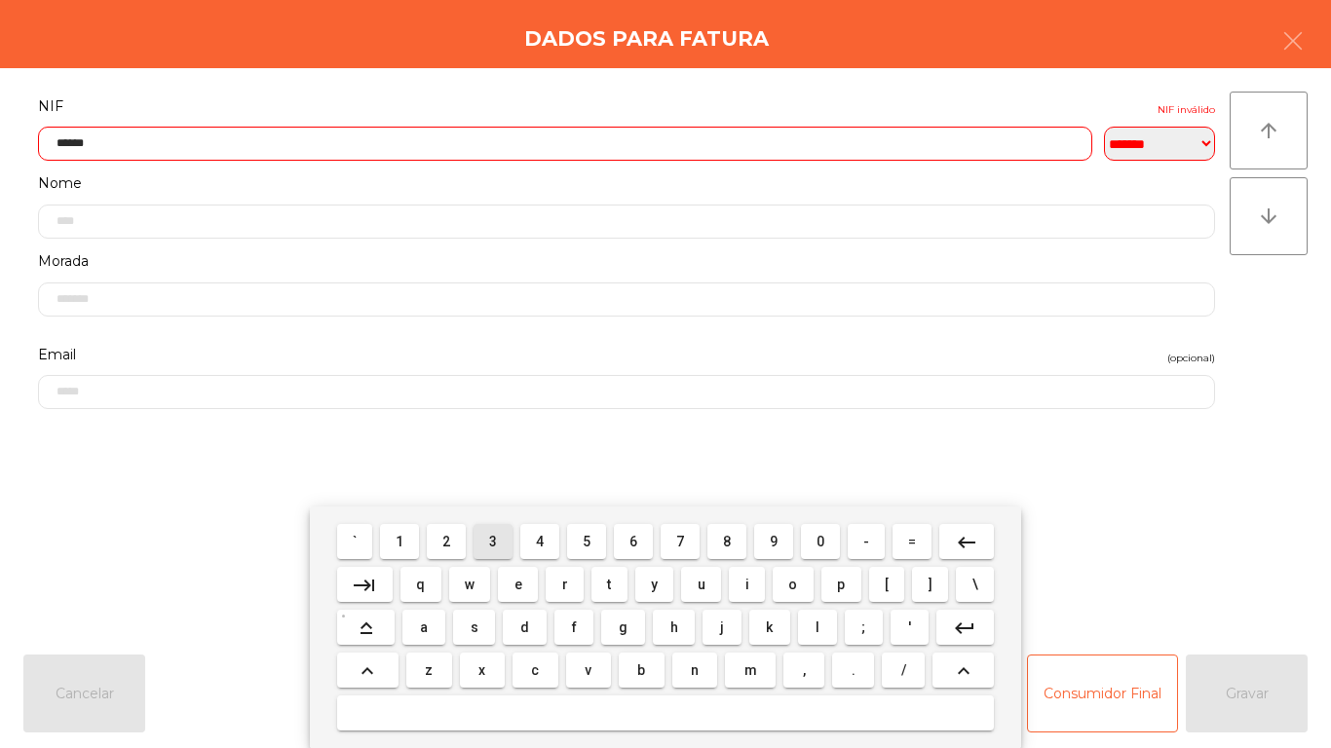
click at [494, 541] on span "3" at bounding box center [493, 542] width 8 height 16
click at [633, 541] on span "6" at bounding box center [633, 542] width 8 height 16
click at [818, 528] on button "0" at bounding box center [820, 541] width 39 height 35
click at [962, 524] on button "keyboard_backspace" at bounding box center [966, 541] width 55 height 35
click at [774, 541] on span "9" at bounding box center [774, 542] width 8 height 16
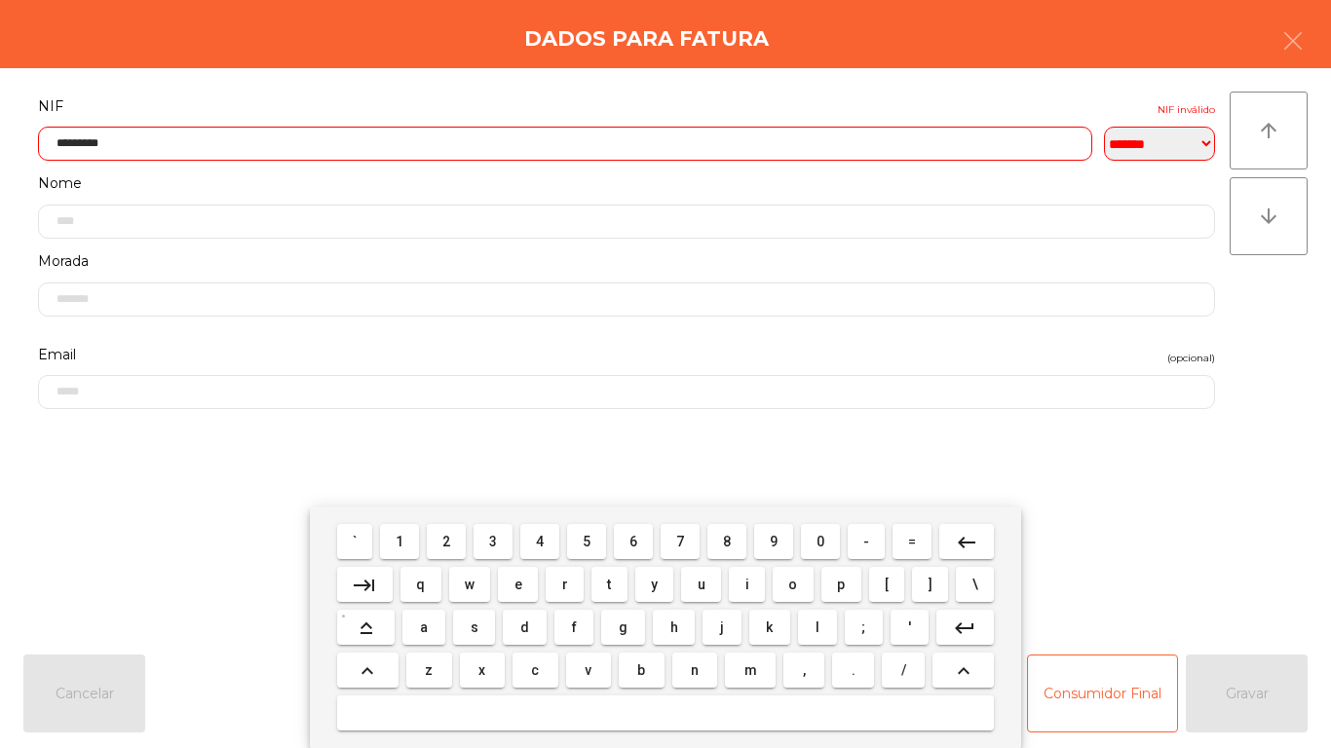
click at [974, 536] on mat-icon "keyboard_backspace" at bounding box center [966, 542] width 23 height 23
click at [820, 541] on span "0" at bounding box center [820, 542] width 8 height 16
click at [973, 538] on mat-icon "keyboard_backspace" at bounding box center [966, 542] width 23 height 23
click at [724, 548] on span "8" at bounding box center [727, 542] width 8 height 16
click at [970, 546] on mat-icon "keyboard_backspace" at bounding box center [966, 542] width 23 height 23
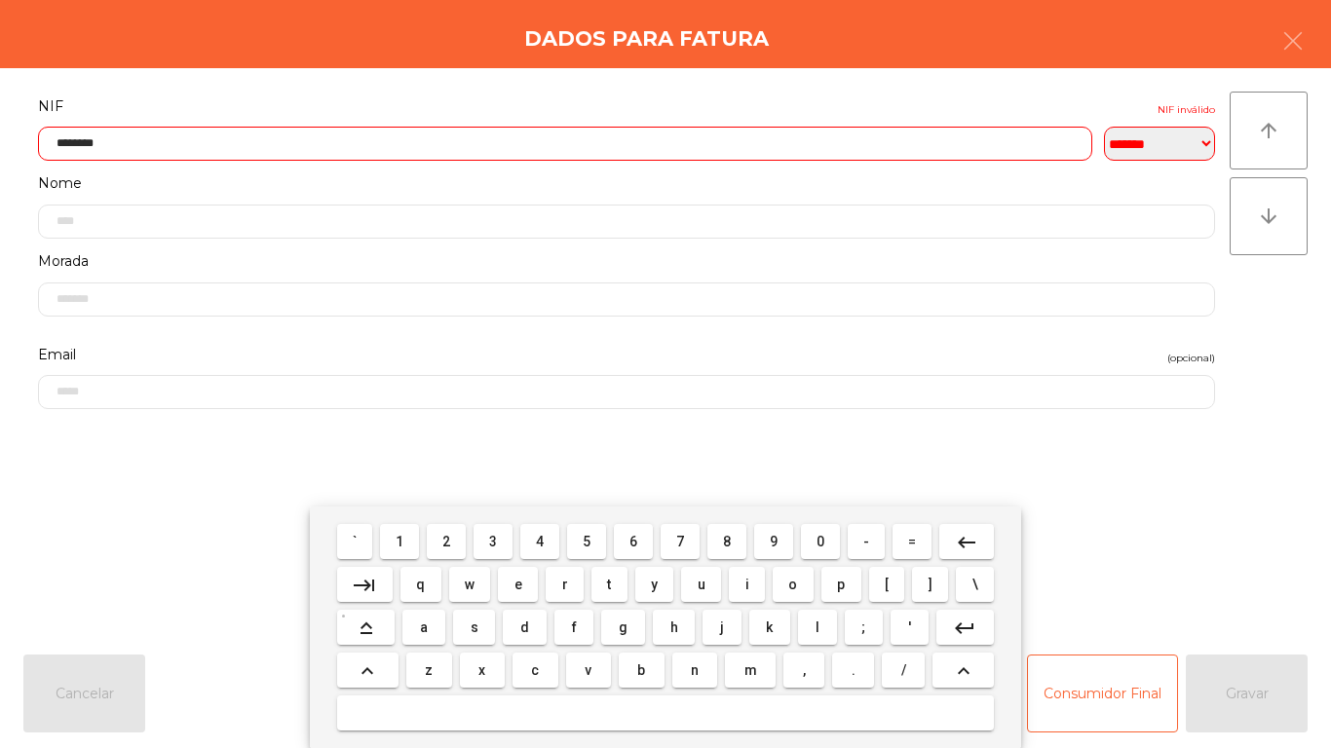
click at [683, 535] on span "7" at bounding box center [680, 542] width 8 height 16
type input "*********"
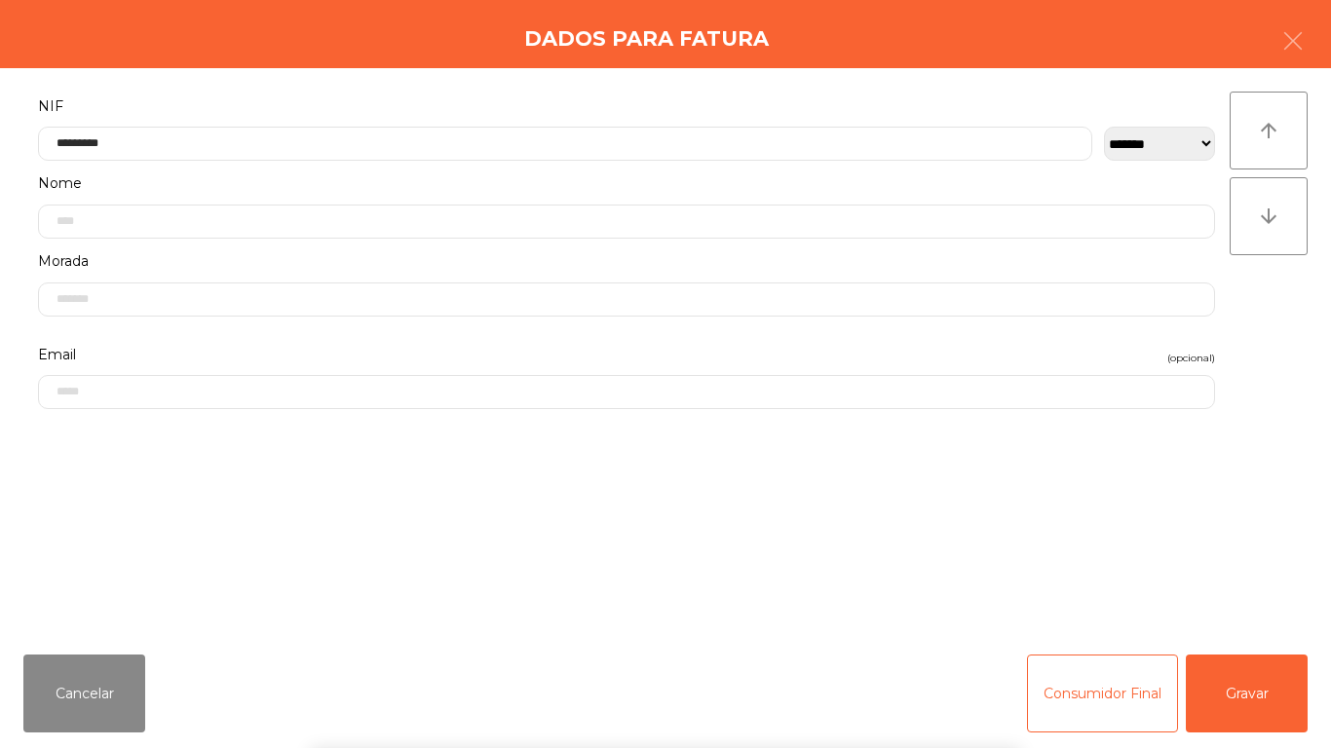
click at [1263, 690] on div "` 1 2 3 4 5 6 7 8 9 0 - = keyboard_backspace keyboard_tab q w e r t y u i o p […" at bounding box center [665, 628] width 1331 height 242
click at [1244, 684] on button "Gravar" at bounding box center [1247, 694] width 122 height 78
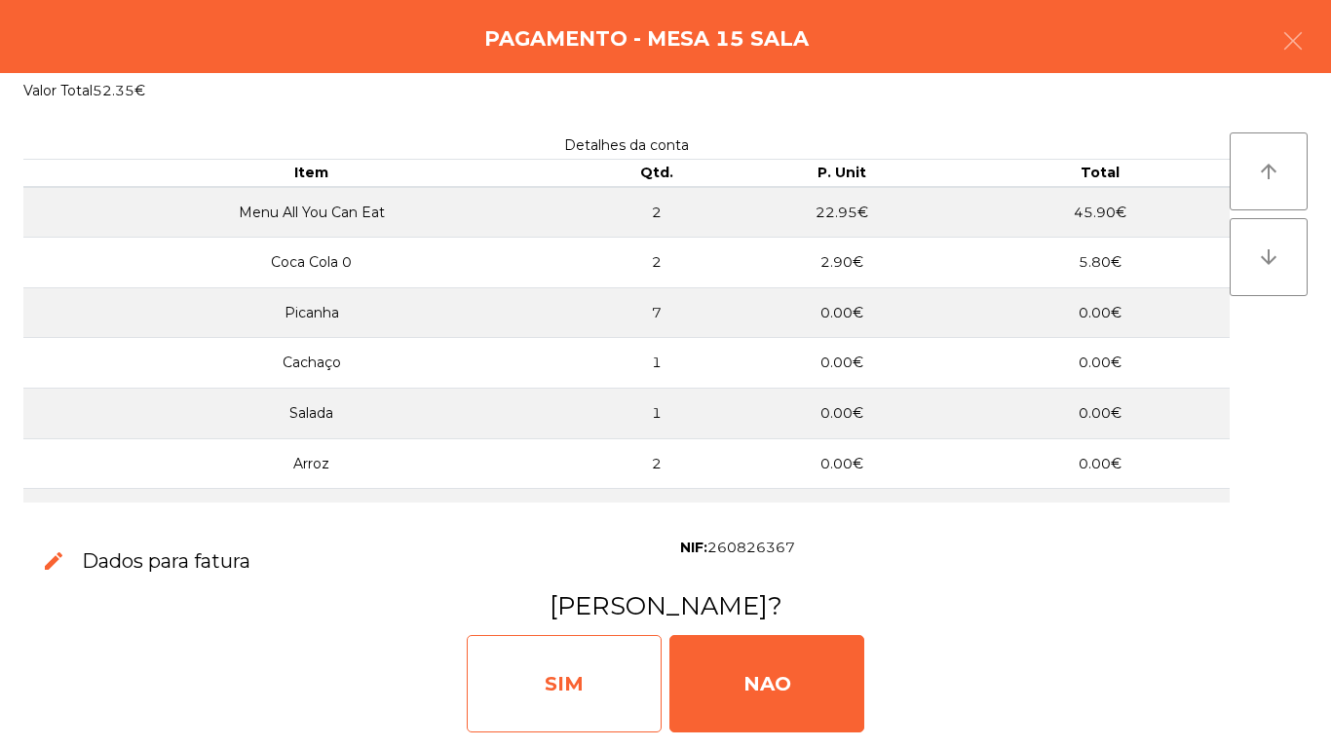
click at [566, 682] on div "SIM" at bounding box center [564, 683] width 195 height 97
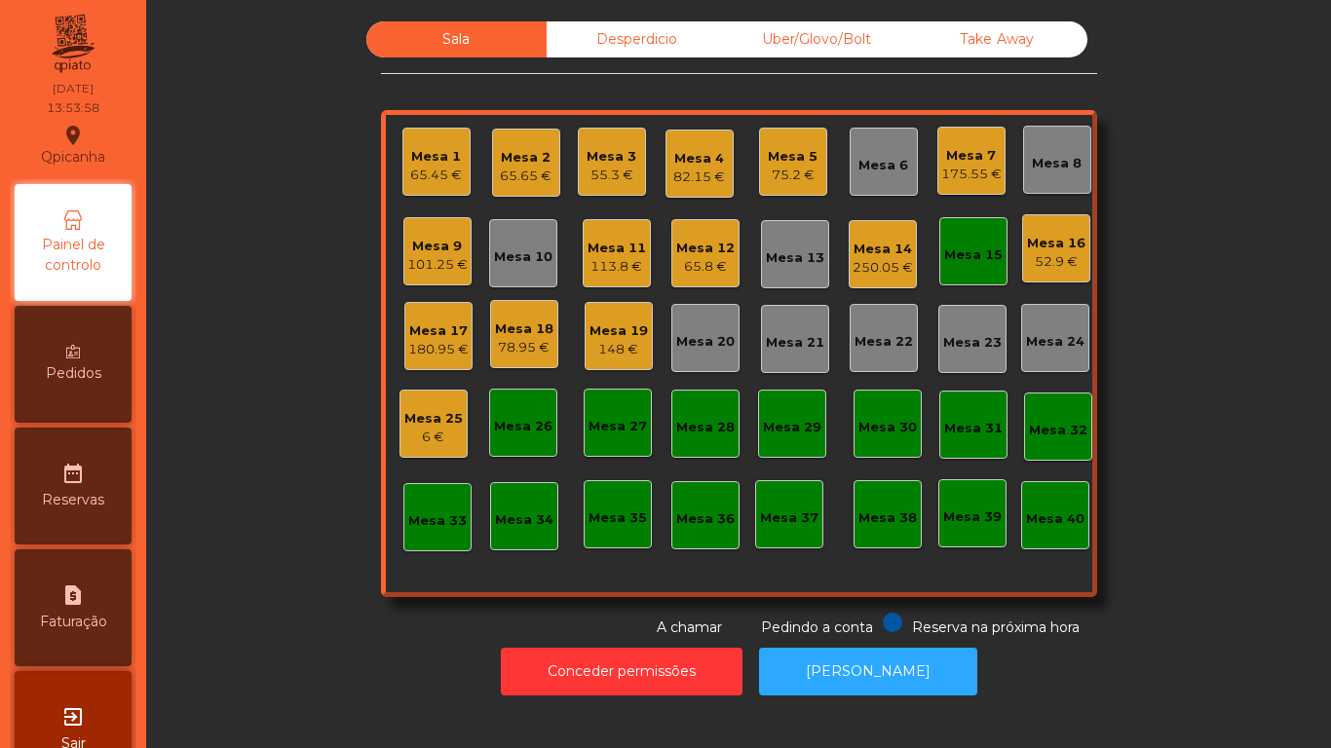
click at [603, 168] on div "55.3 €" at bounding box center [612, 175] width 50 height 19
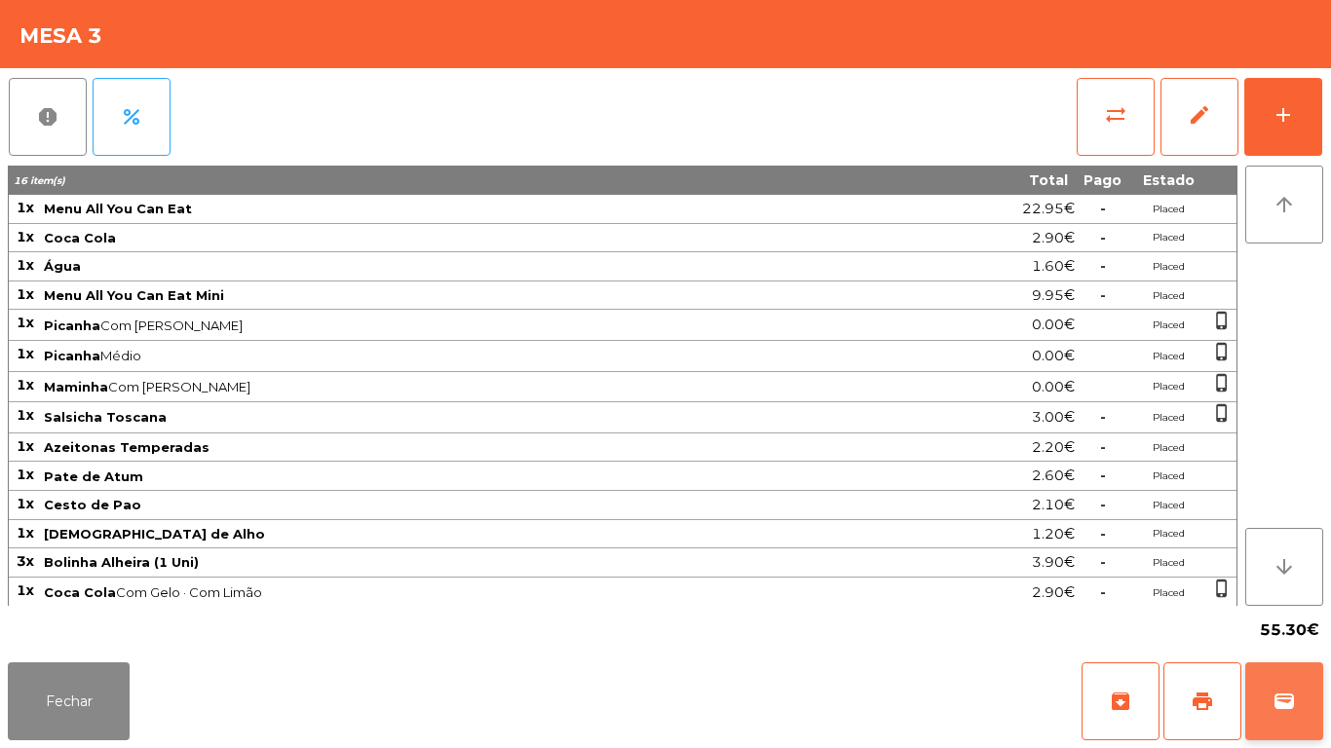
click at [1314, 702] on button "wallet" at bounding box center [1284, 702] width 78 height 78
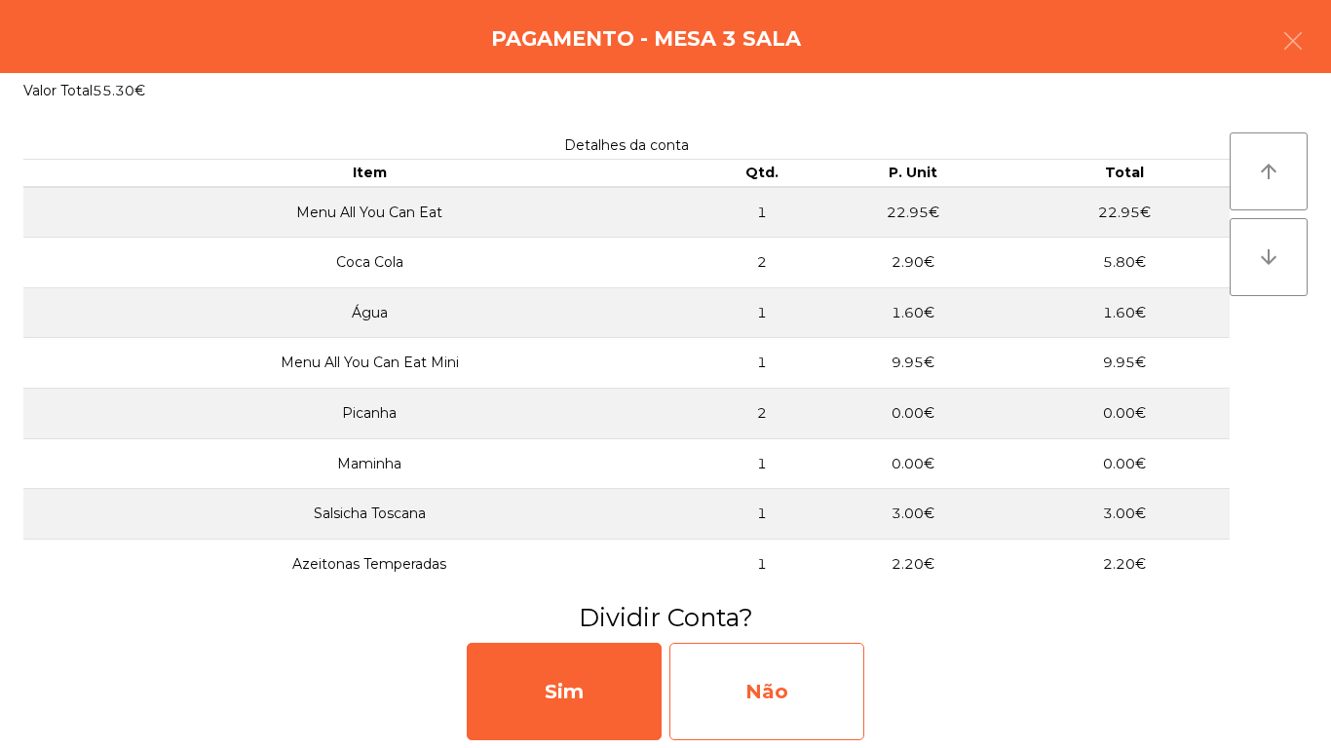
click at [798, 667] on div "Não" at bounding box center [766, 691] width 195 height 97
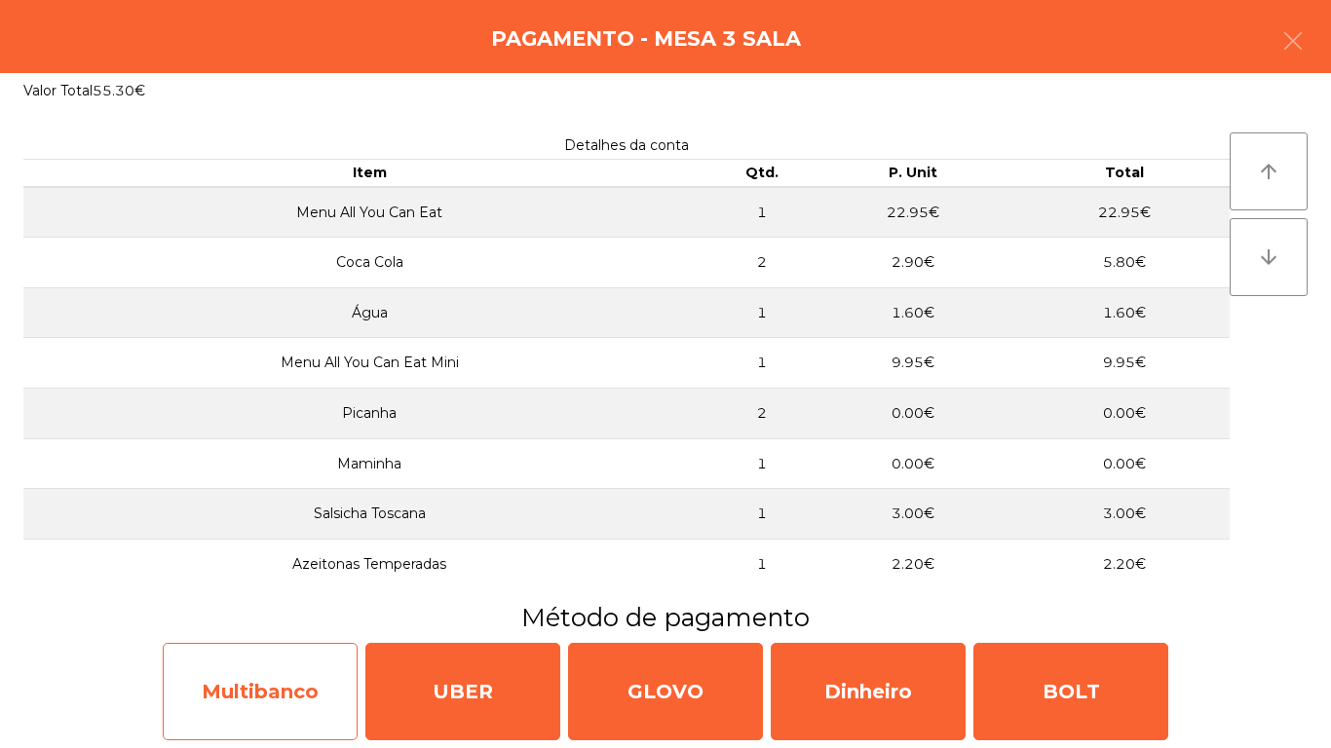
click at [222, 684] on div "Multibanco" at bounding box center [260, 691] width 195 height 97
select select "**"
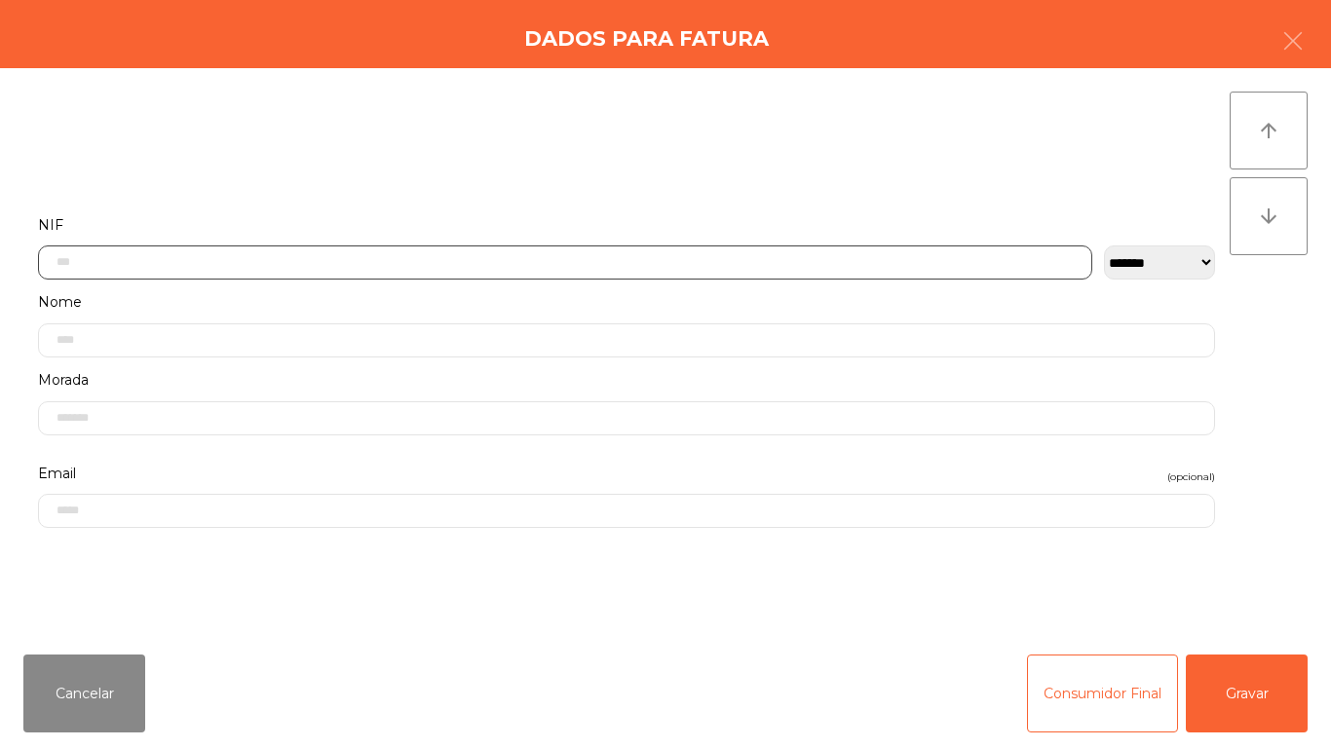
click at [496, 258] on input "text" at bounding box center [565, 263] width 1054 height 34
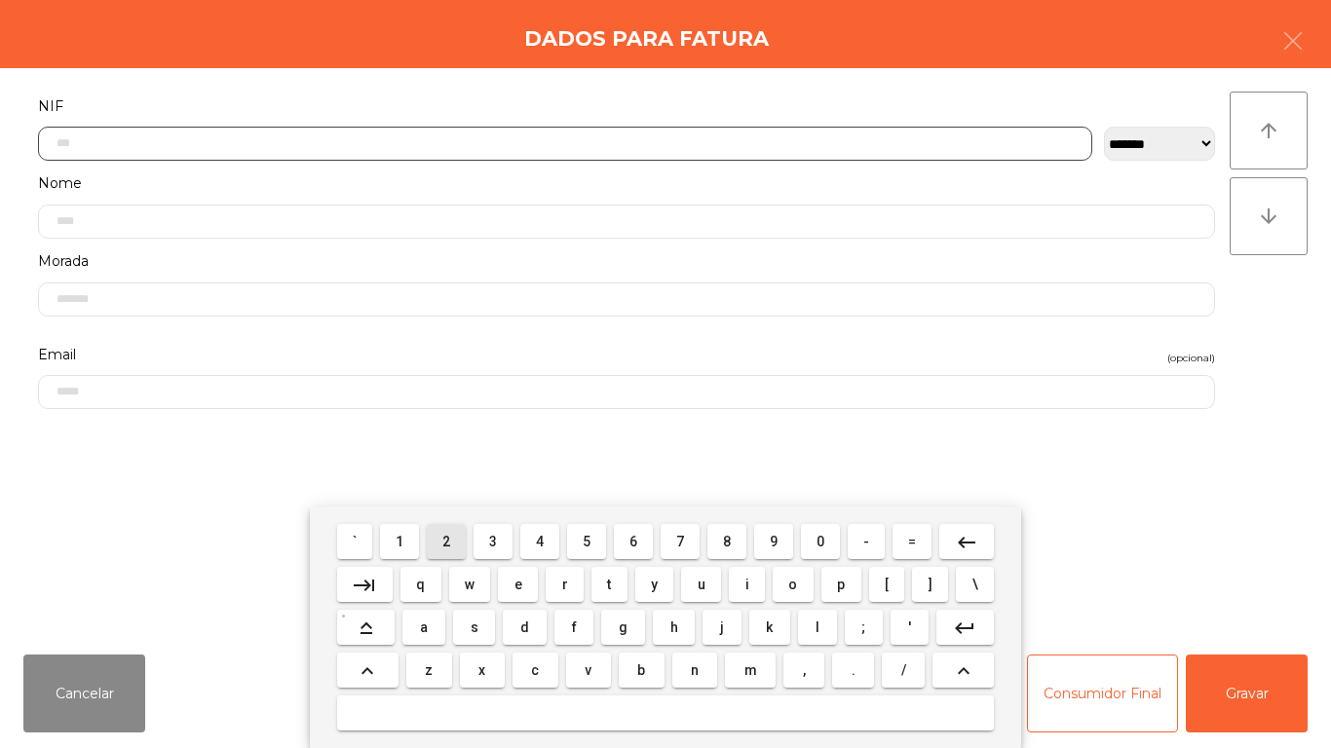
click at [447, 541] on span "2" at bounding box center [446, 542] width 8 height 16
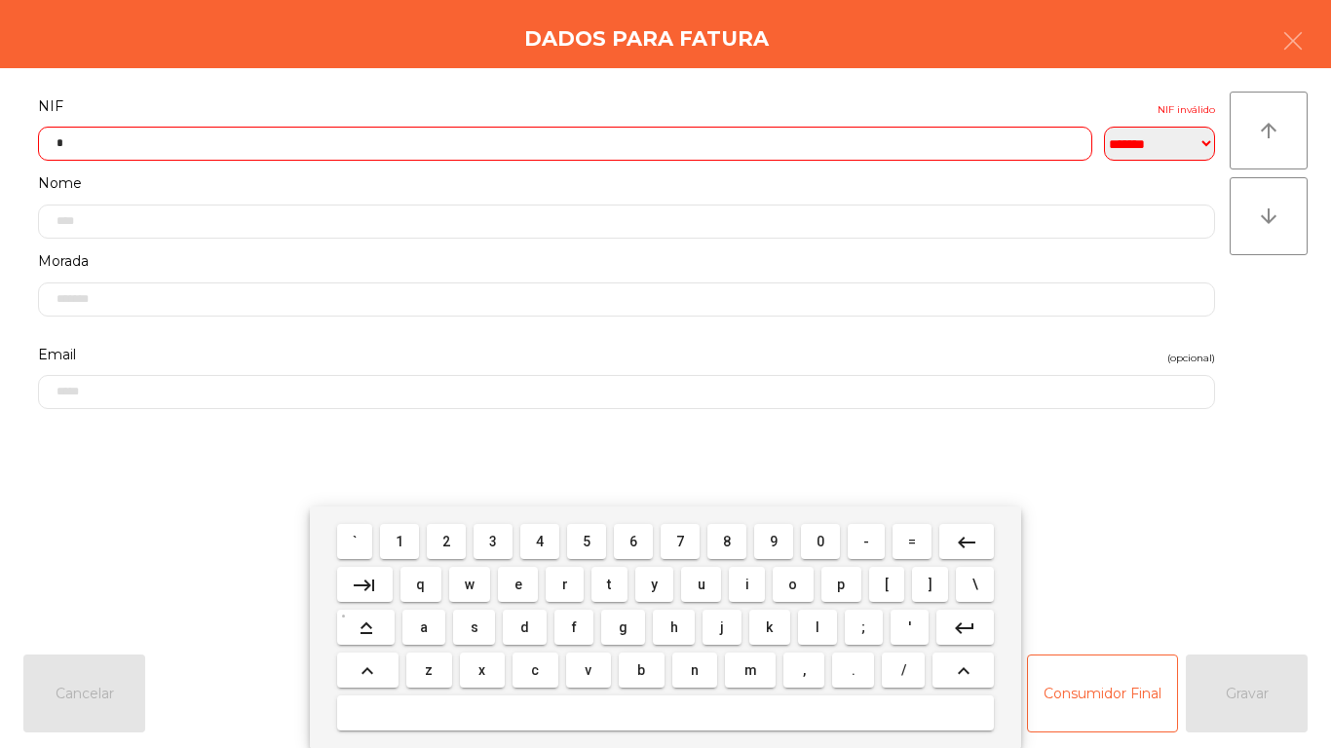
click at [540, 541] on span "4" at bounding box center [540, 542] width 8 height 16
click at [820, 541] on span "0" at bounding box center [820, 542] width 8 height 16
click at [633, 541] on span "6" at bounding box center [633, 542] width 8 height 16
click at [494, 541] on span "3" at bounding box center [493, 542] width 8 height 16
click at [508, 521] on mat-keyboard-key "3" at bounding box center [493, 541] width 47 height 43
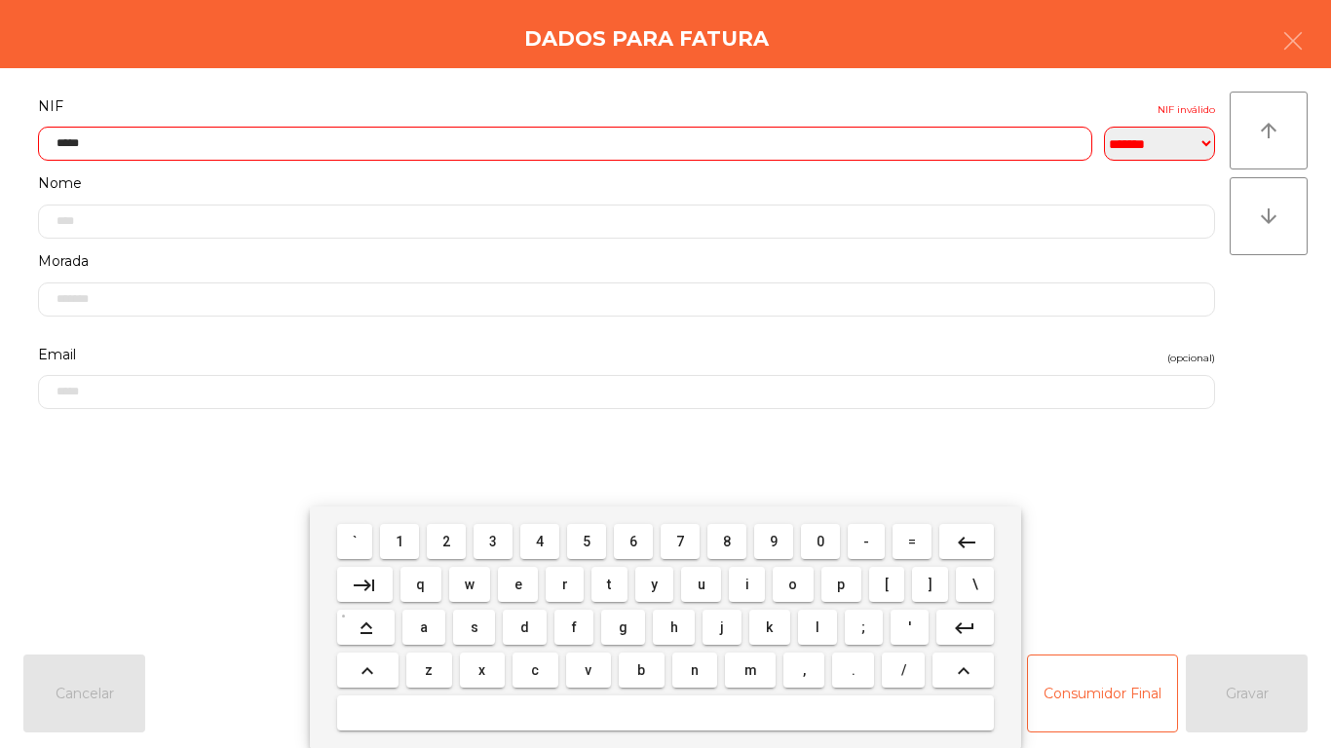
click at [494, 540] on span "3" at bounding box center [493, 542] width 8 height 16
click at [774, 541] on span "9" at bounding box center [774, 542] width 8 height 16
click at [494, 541] on span "3" at bounding box center [493, 542] width 8 height 16
click at [731, 528] on button "8" at bounding box center [726, 541] width 39 height 35
type input "*********"
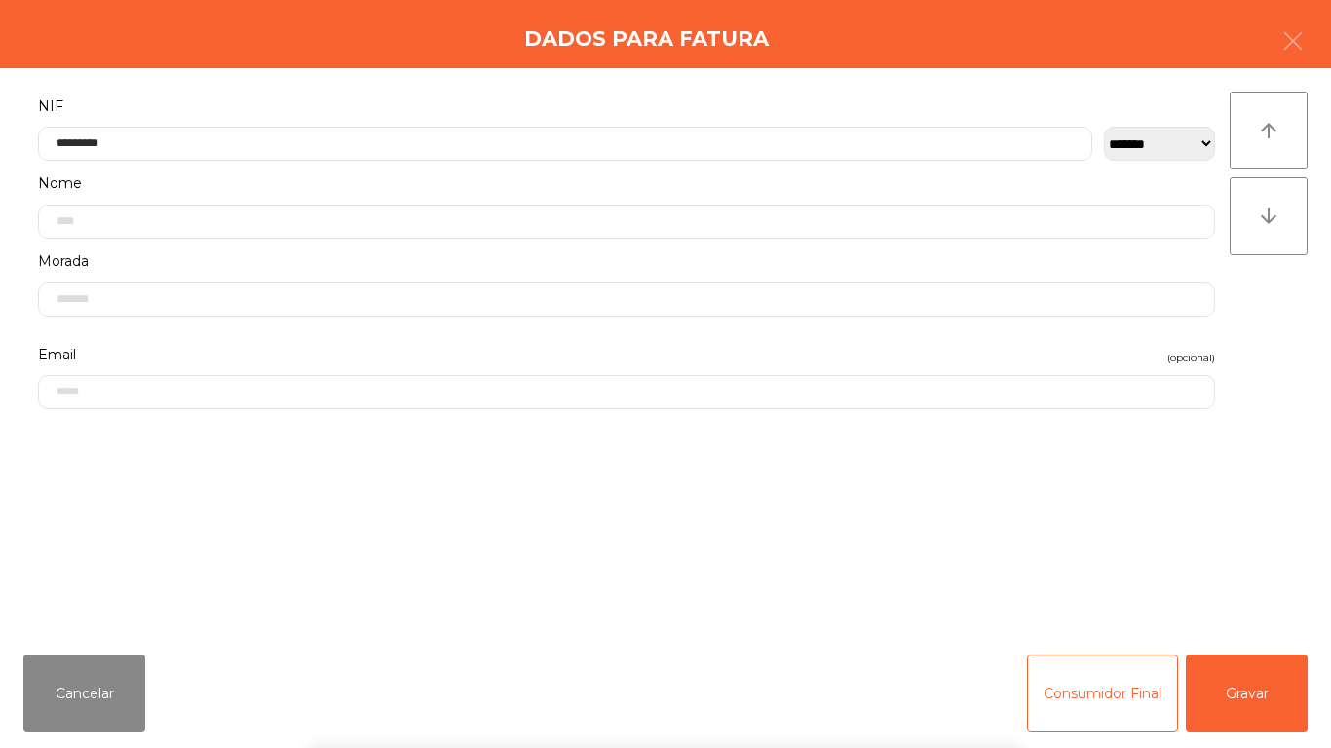
click at [1247, 682] on div "` 1 2 3 4 5 6 7 8 9 0 - = keyboard_backspace keyboard_tab q w e r t y u i o p […" at bounding box center [665, 628] width 1331 height 242
click at [1279, 701] on button "Gravar" at bounding box center [1247, 694] width 122 height 78
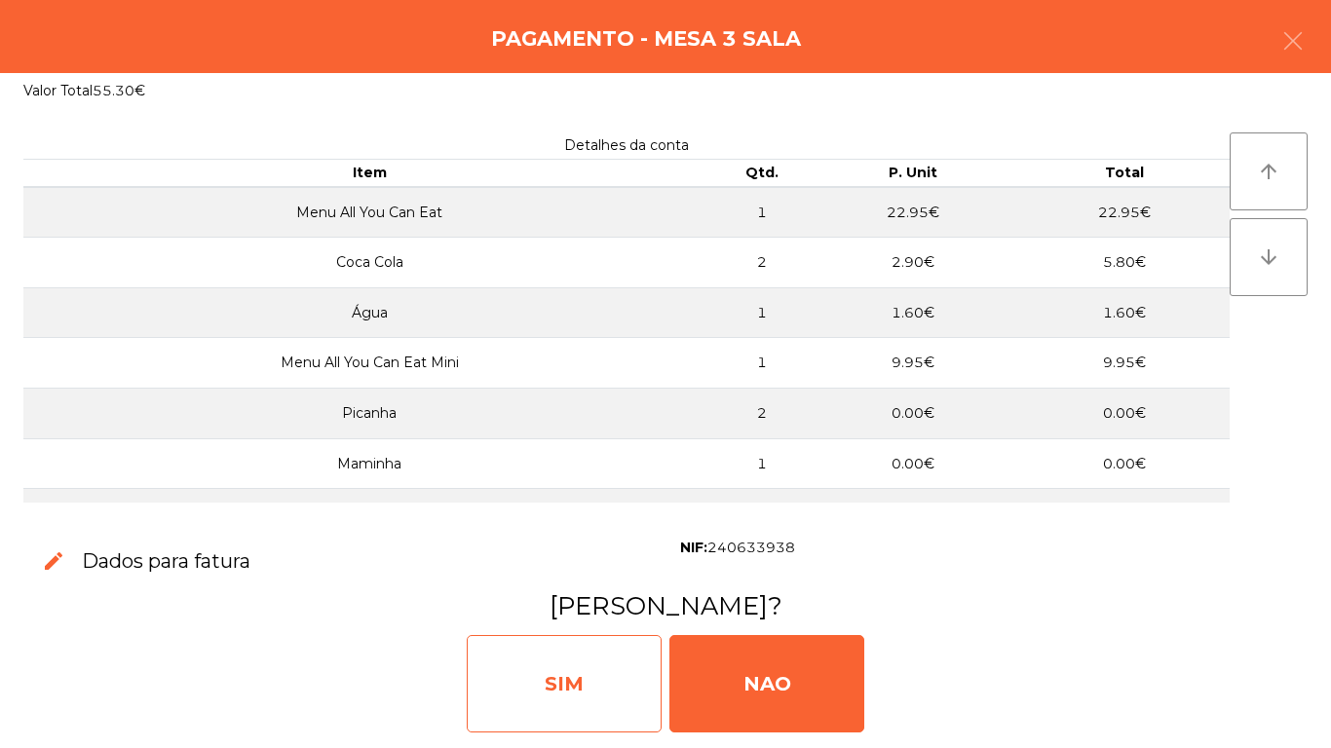
click at [587, 666] on div "SIM" at bounding box center [564, 683] width 195 height 97
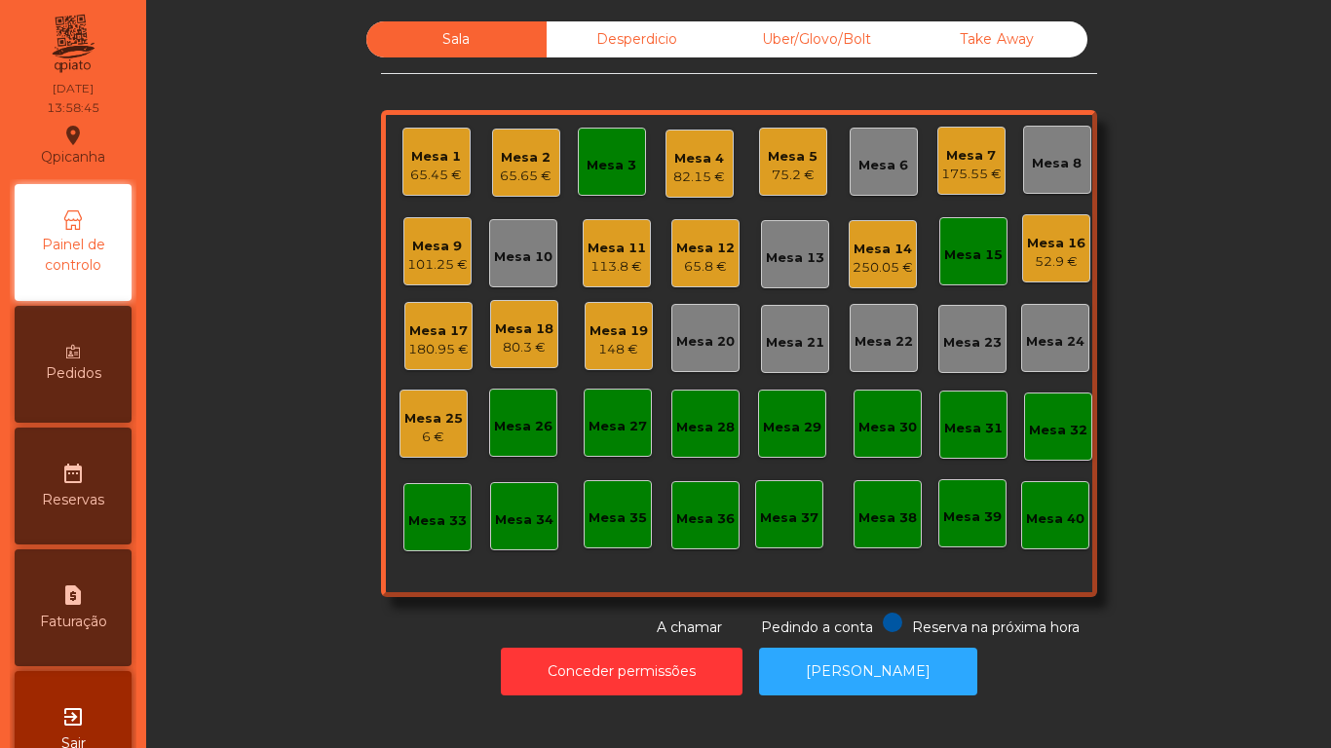
click at [673, 153] on div "Mesa 4" at bounding box center [699, 158] width 52 height 19
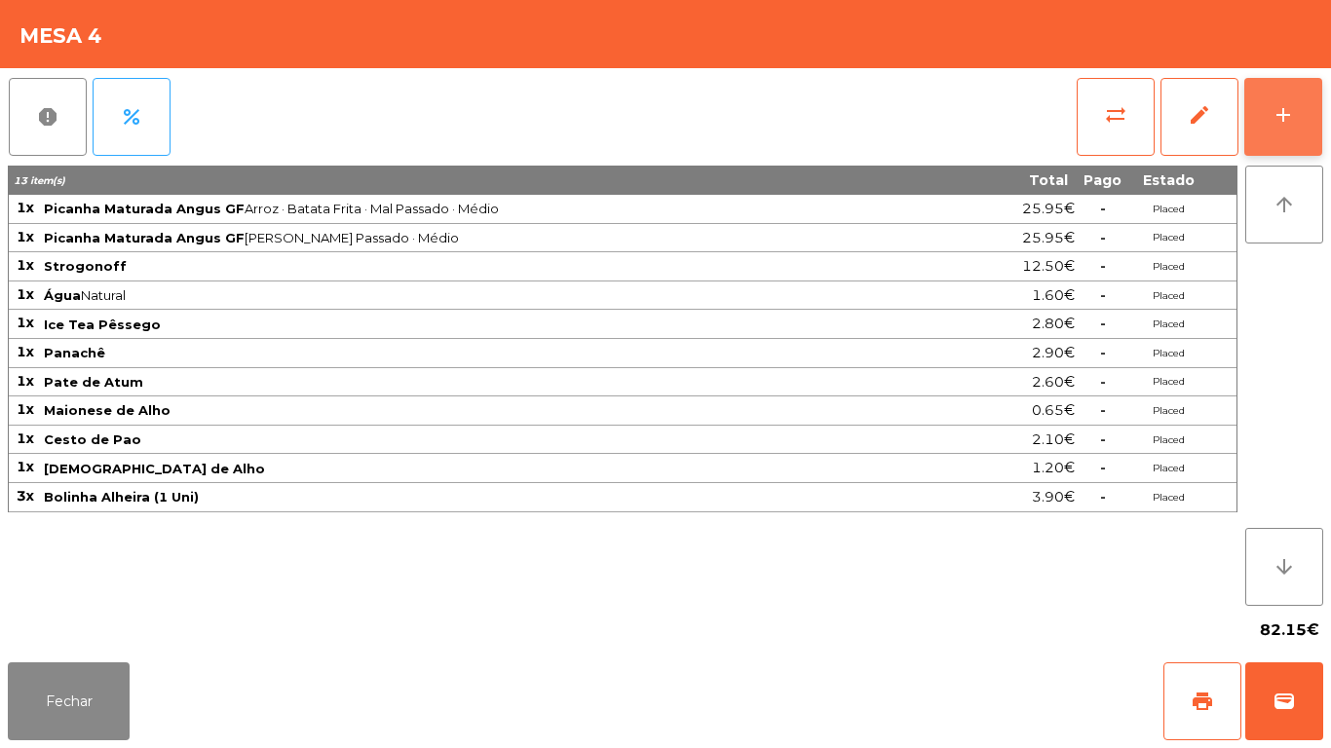
click at [1269, 130] on button "add" at bounding box center [1283, 117] width 78 height 78
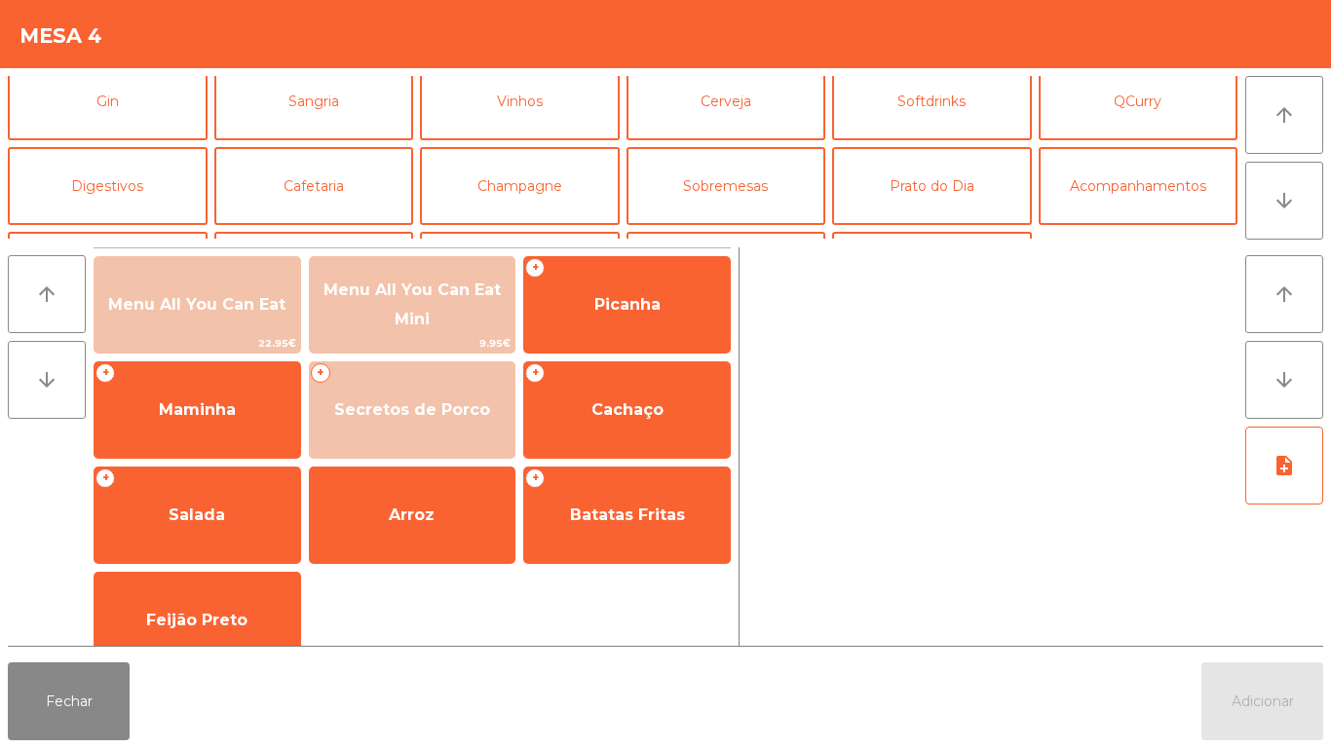
scroll to position [140, 0]
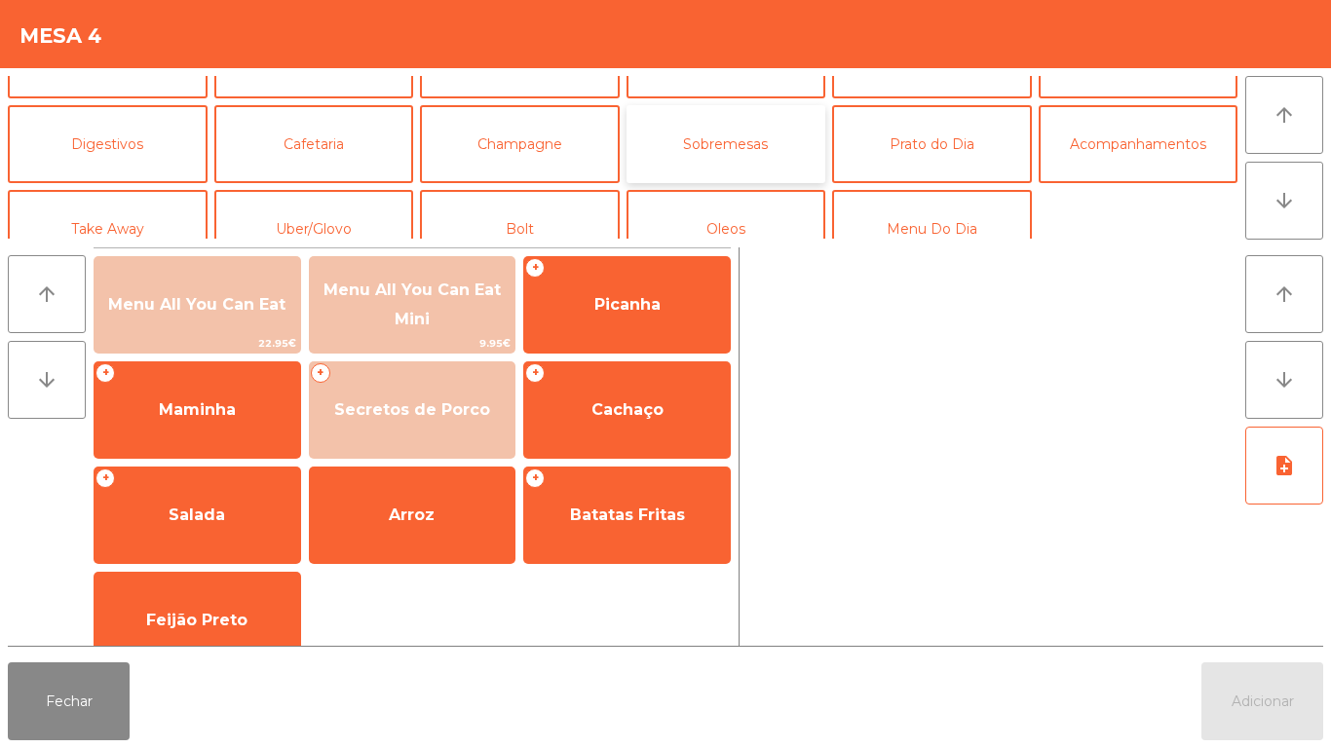
click at [746, 134] on button "Sobremesas" at bounding box center [726, 144] width 200 height 78
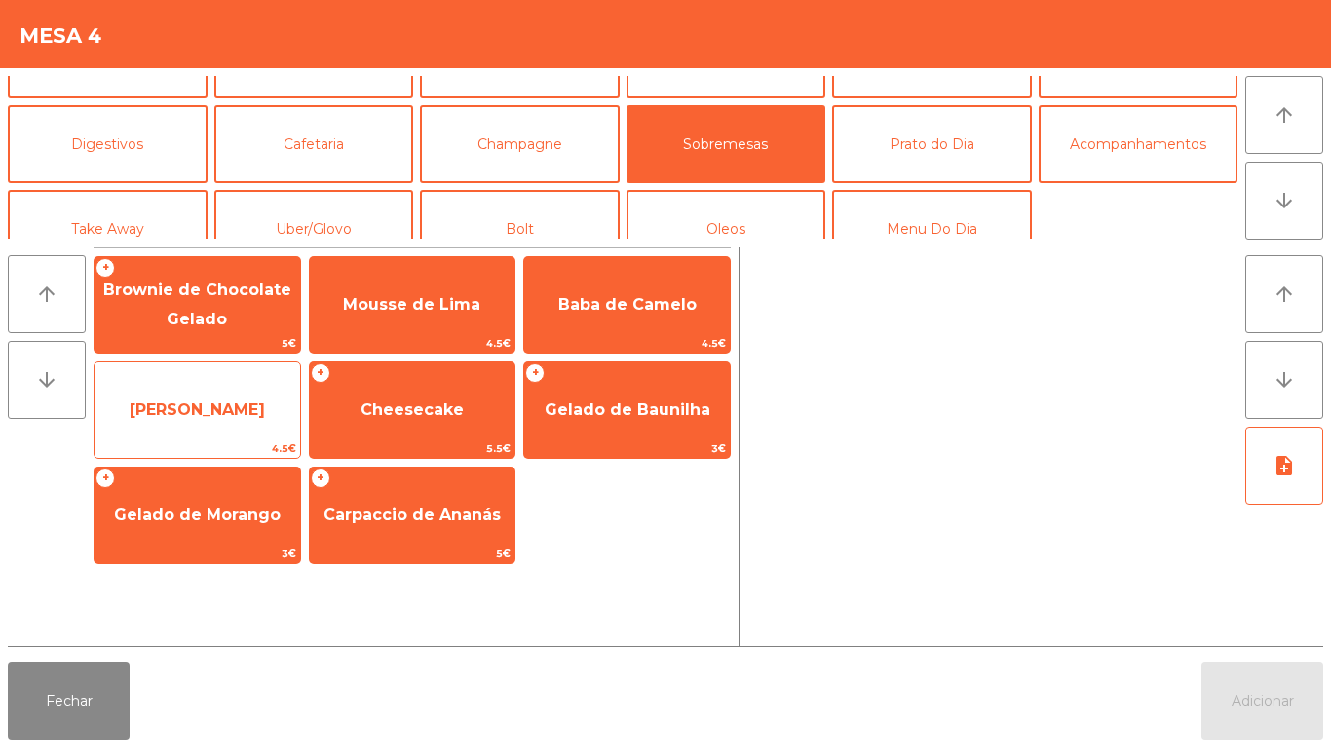
click at [239, 394] on span "[PERSON_NAME]" at bounding box center [198, 410] width 206 height 53
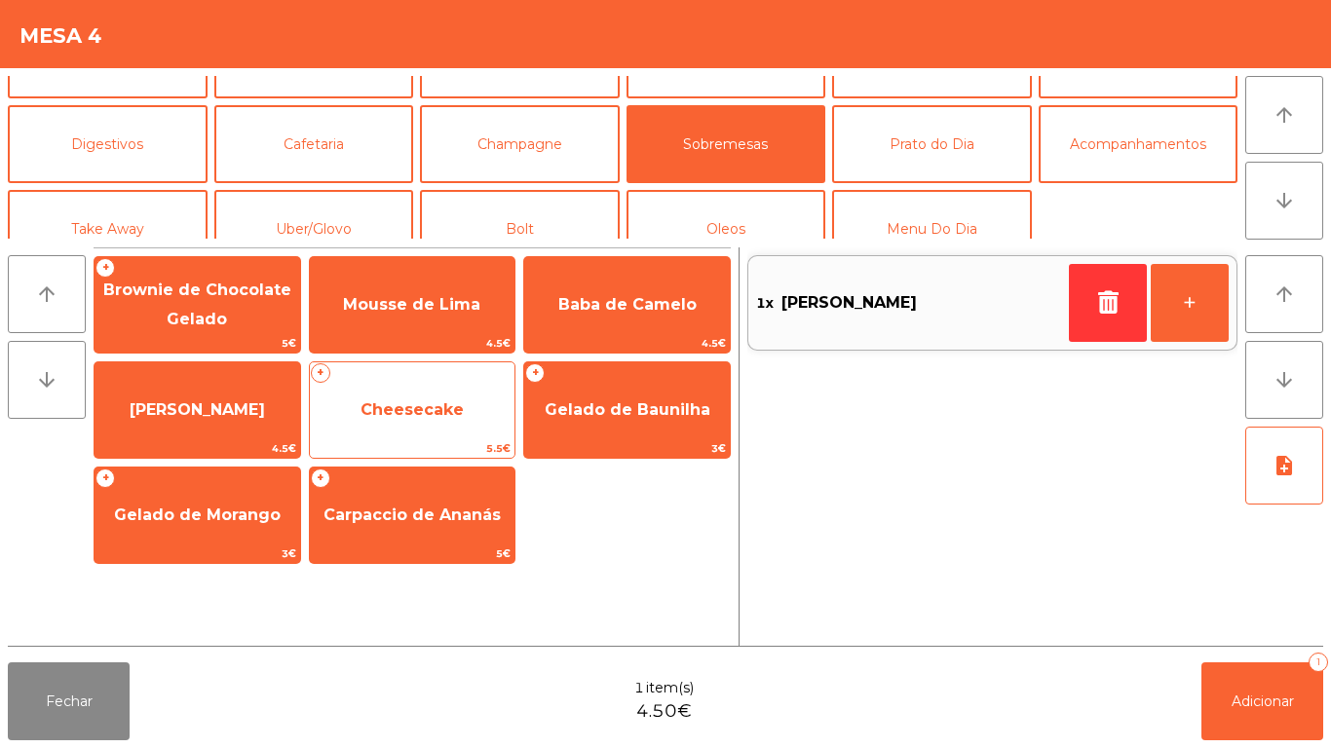
click at [440, 412] on span "Cheesecake" at bounding box center [411, 409] width 103 height 19
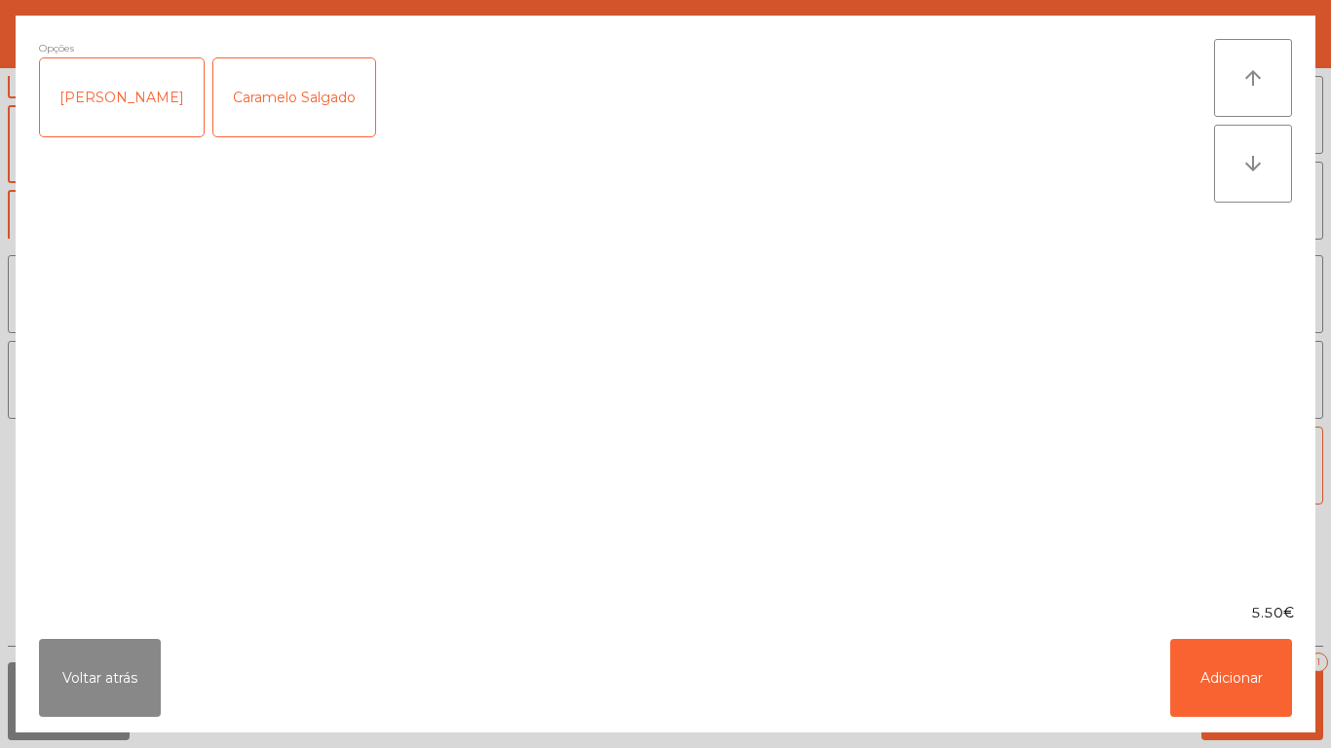
click at [133, 88] on div "[PERSON_NAME]" at bounding box center [122, 97] width 164 height 78
click at [1250, 686] on button "Adicionar" at bounding box center [1231, 678] width 122 height 78
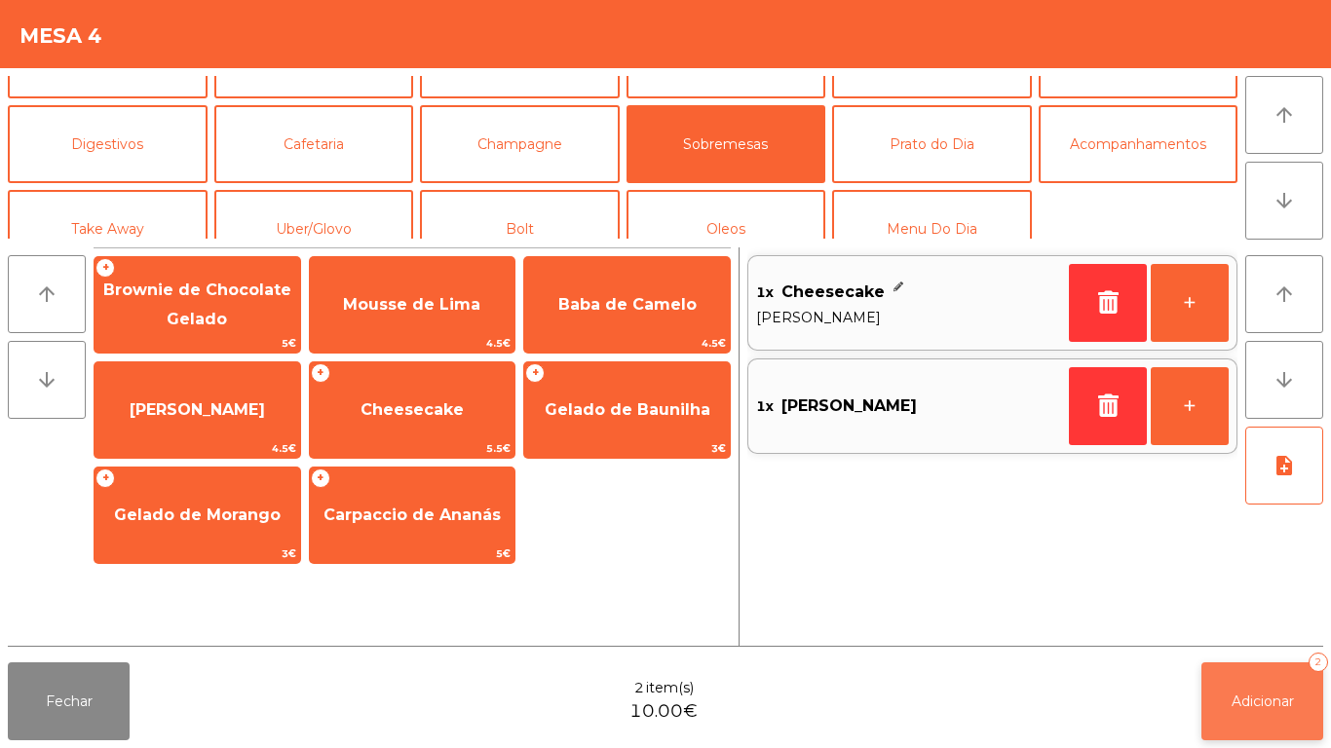
click at [1269, 700] on span "Adicionar" at bounding box center [1262, 702] width 62 height 18
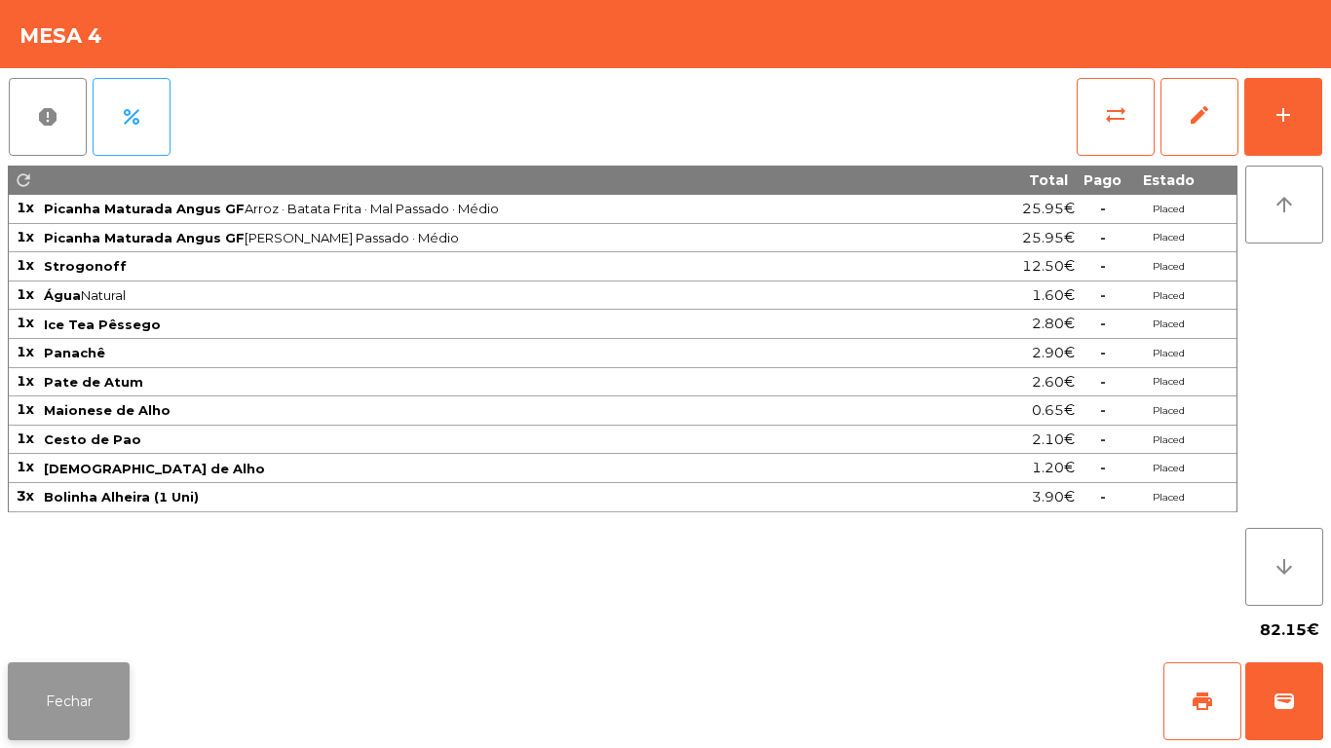
click at [111, 692] on button "Fechar" at bounding box center [69, 702] width 122 height 78
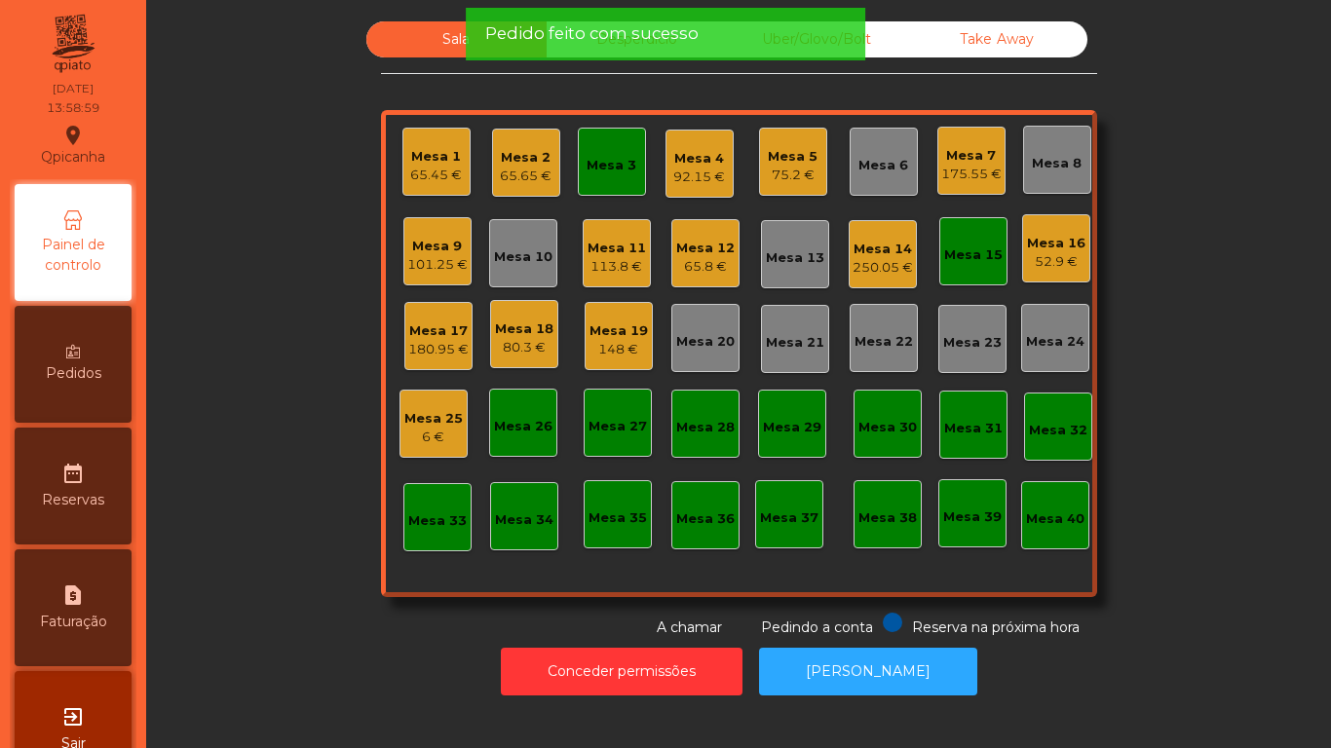
click at [970, 161] on div "Mesa 7" at bounding box center [971, 155] width 60 height 19
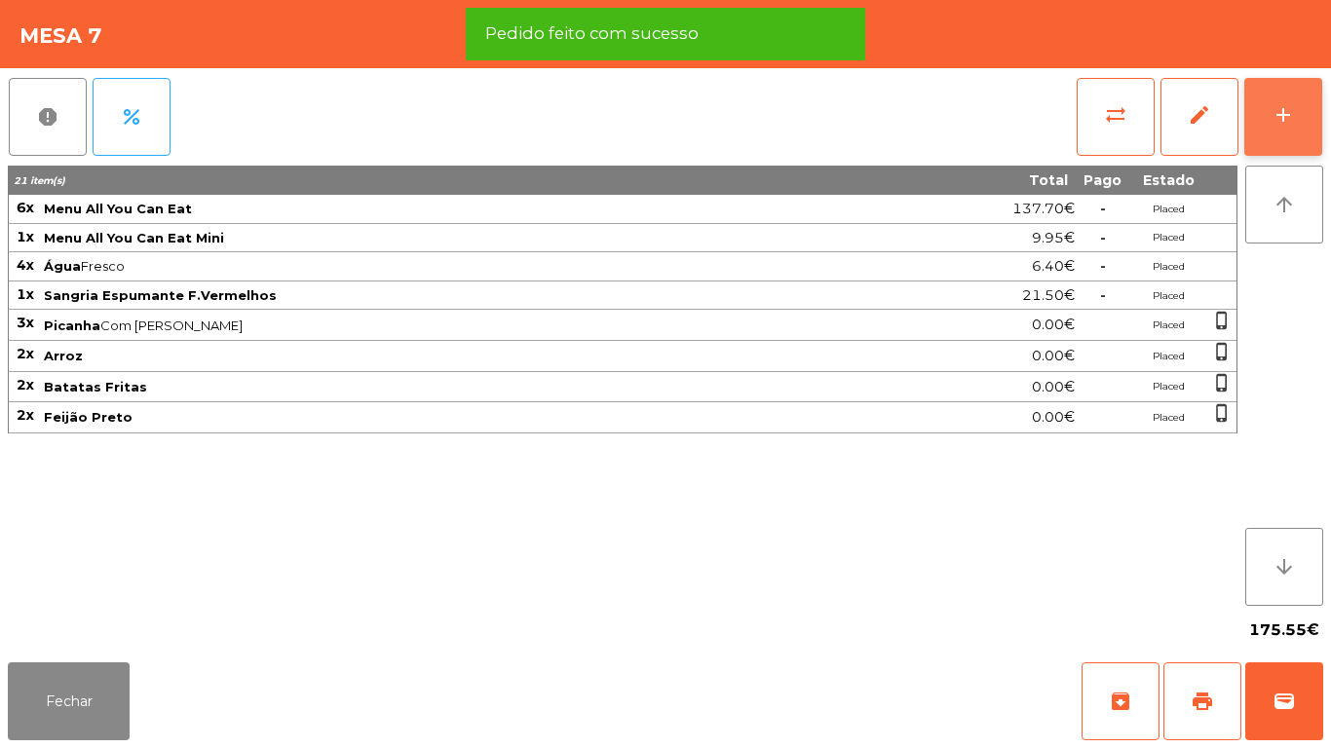
click at [1282, 110] on div "add" at bounding box center [1282, 114] width 23 height 23
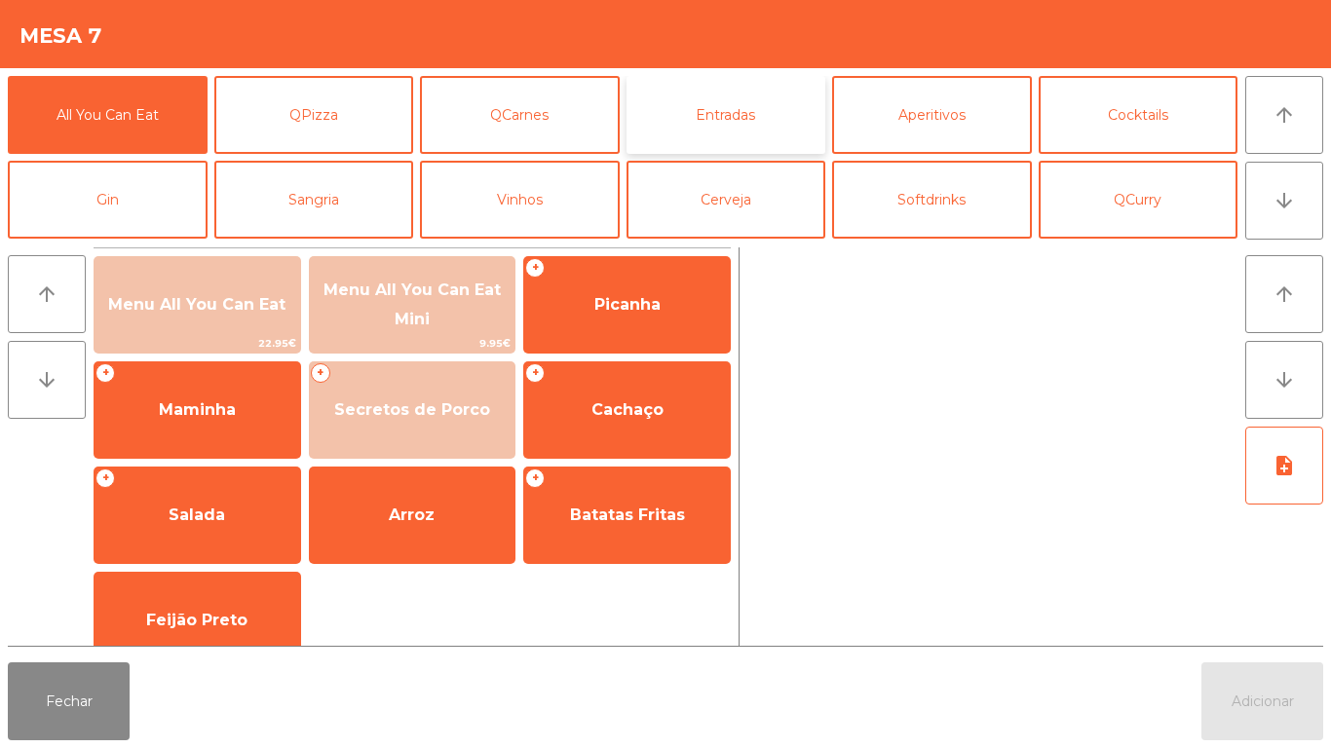
click at [763, 111] on button "Entradas" at bounding box center [726, 115] width 200 height 78
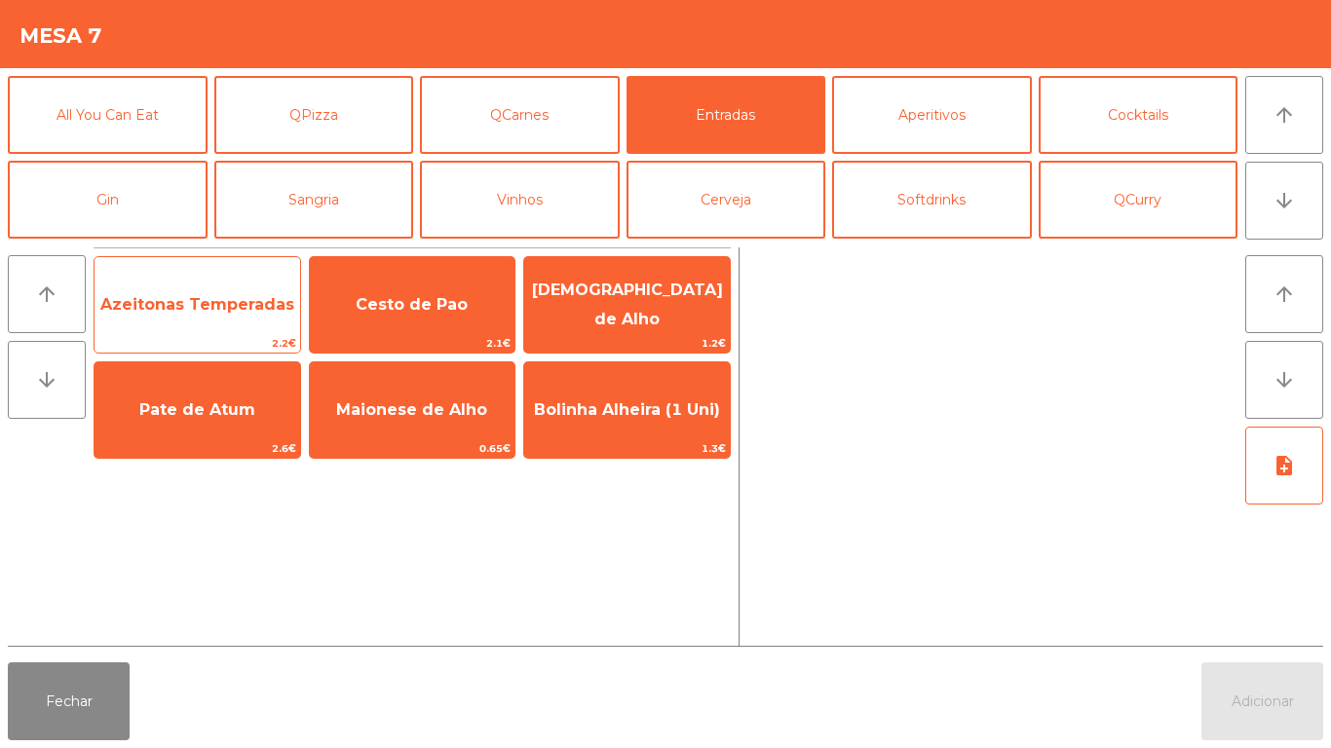
click at [231, 307] on span "Azeitonas Temperadas" at bounding box center [197, 304] width 194 height 19
click at [245, 307] on span "Azeitonas Temperadas" at bounding box center [197, 304] width 194 height 19
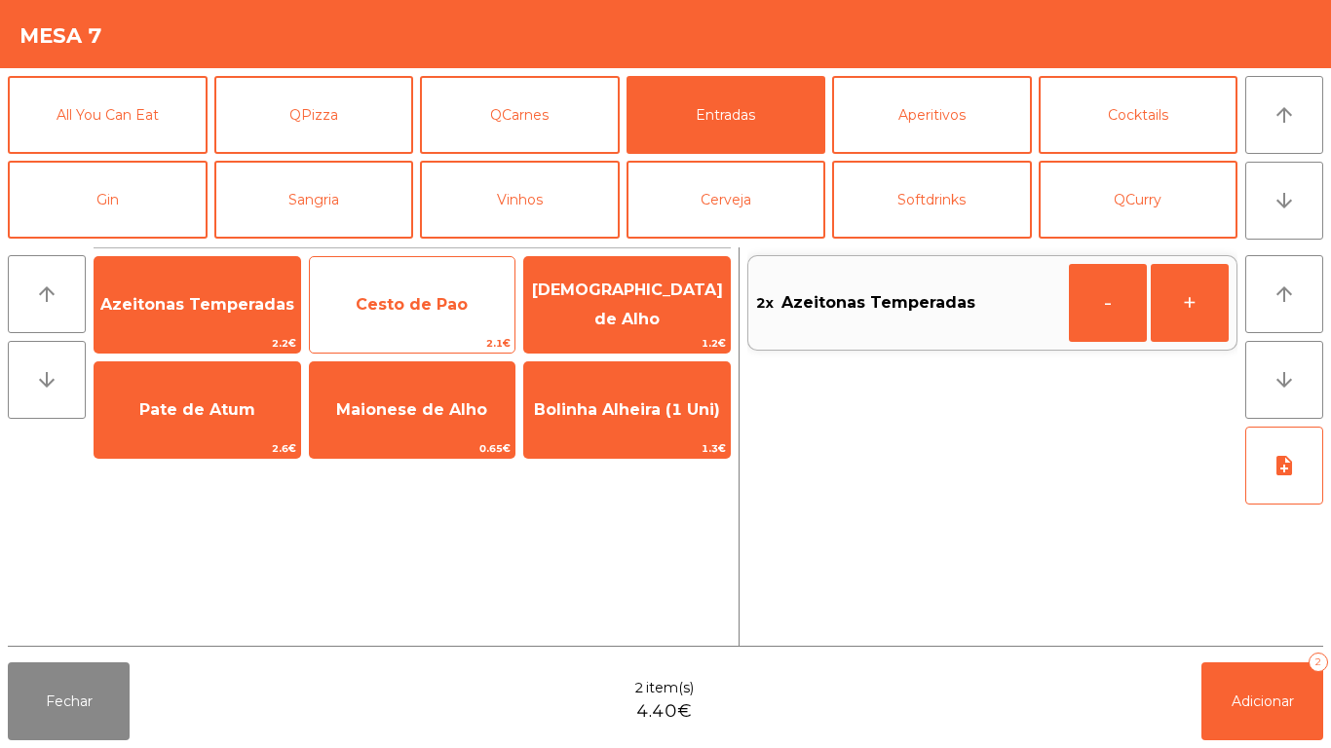
click at [416, 346] on span "2.1€" at bounding box center [413, 343] width 206 height 19
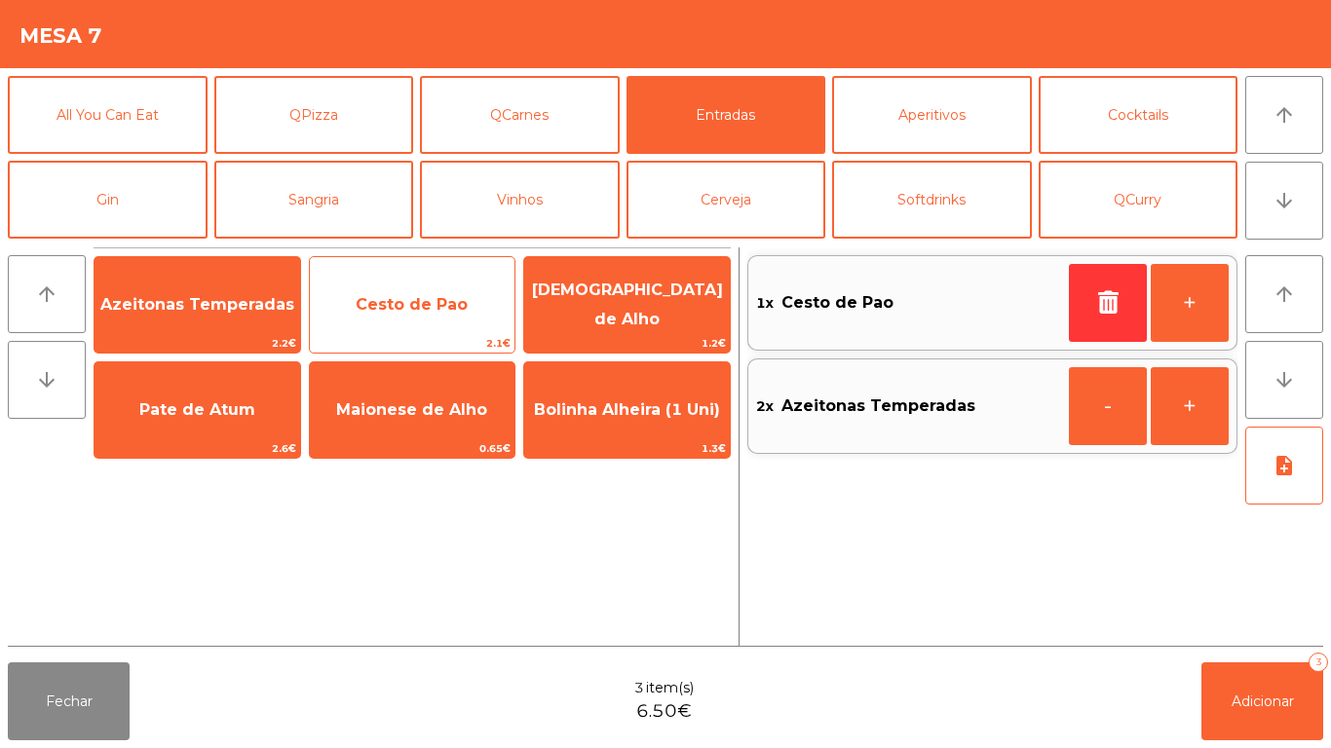
click at [405, 347] on span "2.1€" at bounding box center [413, 343] width 206 height 19
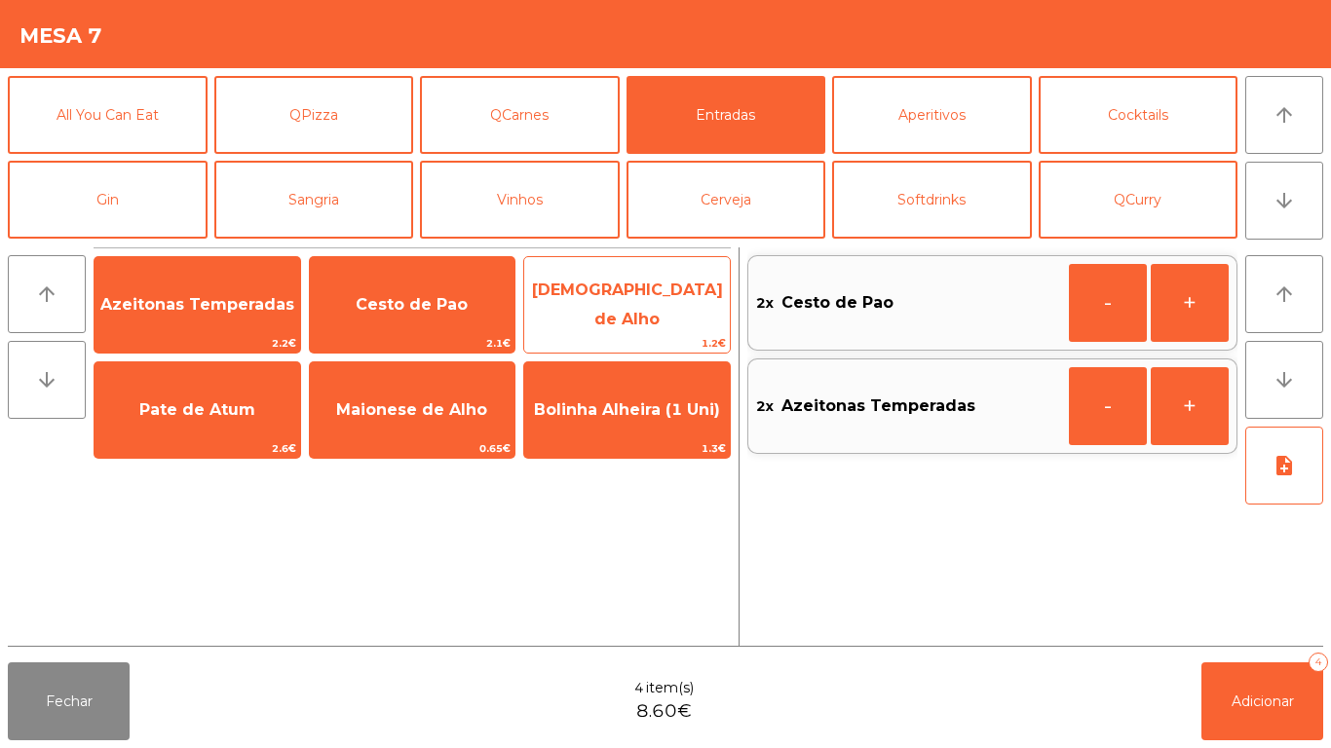
click at [627, 301] on span "[DEMOGRAPHIC_DATA] de Alho" at bounding box center [627, 305] width 191 height 48
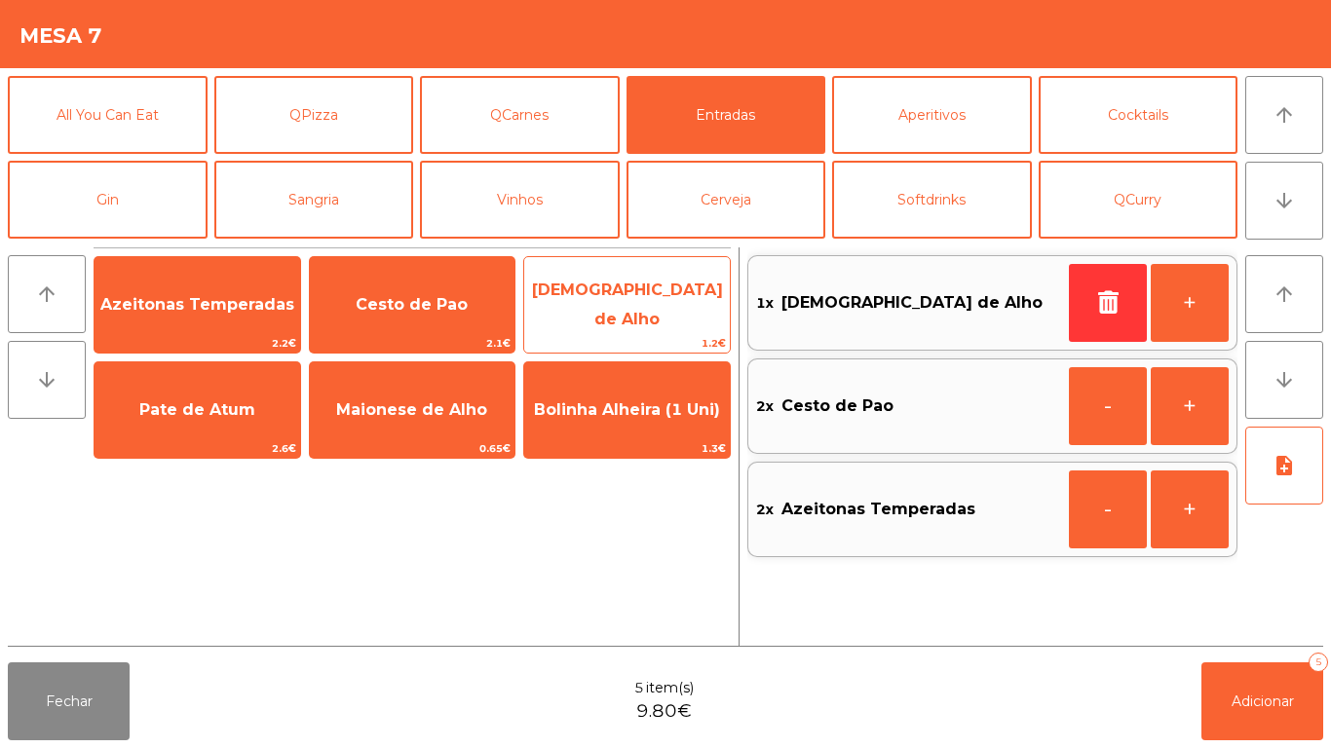
click at [628, 295] on span "[DEMOGRAPHIC_DATA] de Alho" at bounding box center [627, 305] width 191 height 48
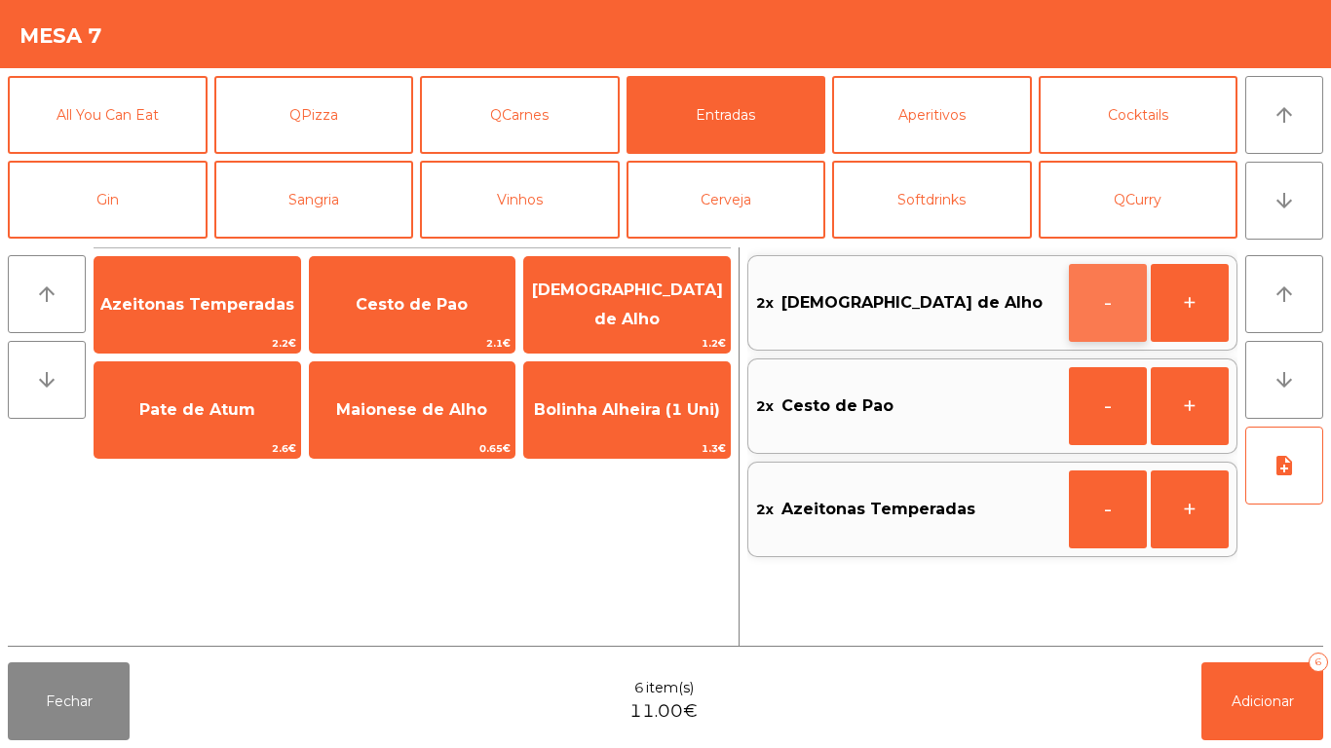
click at [1114, 304] on button "-" at bounding box center [1108, 303] width 78 height 78
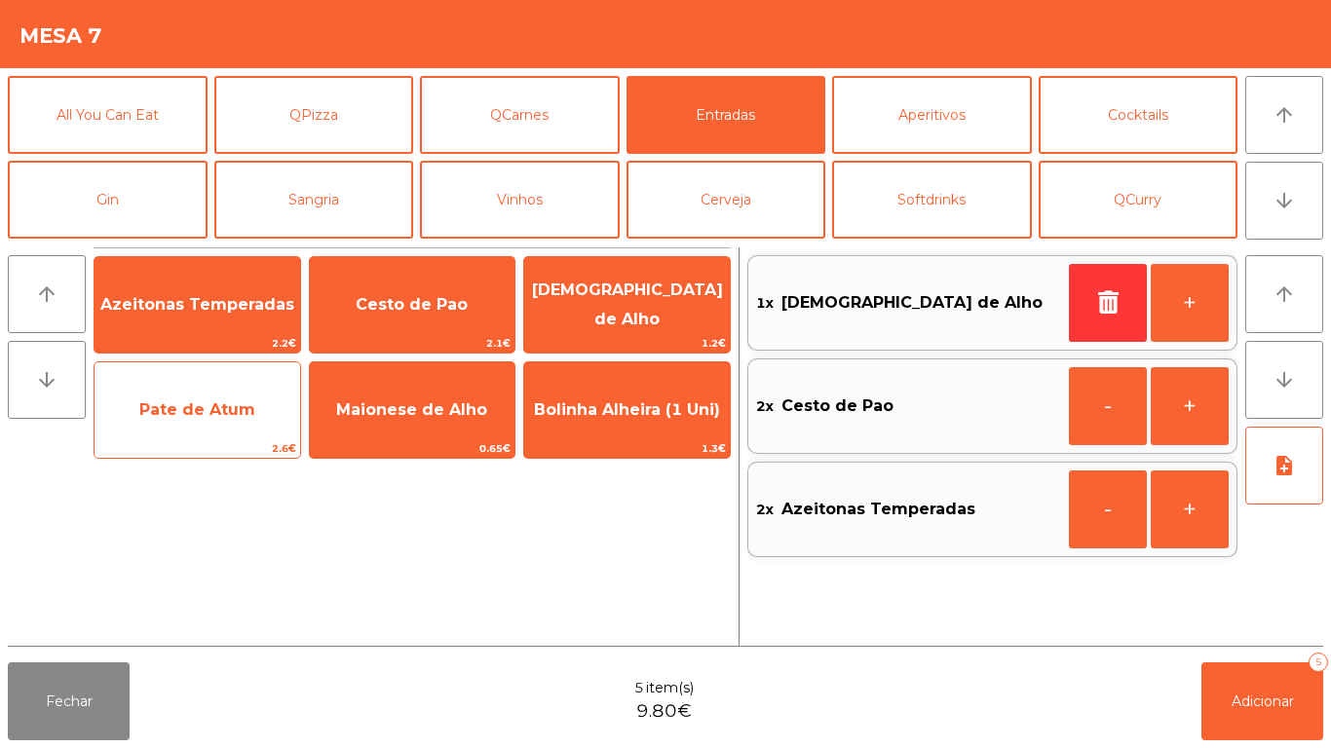
click at [214, 423] on span "Pate de Atum" at bounding box center [198, 410] width 206 height 53
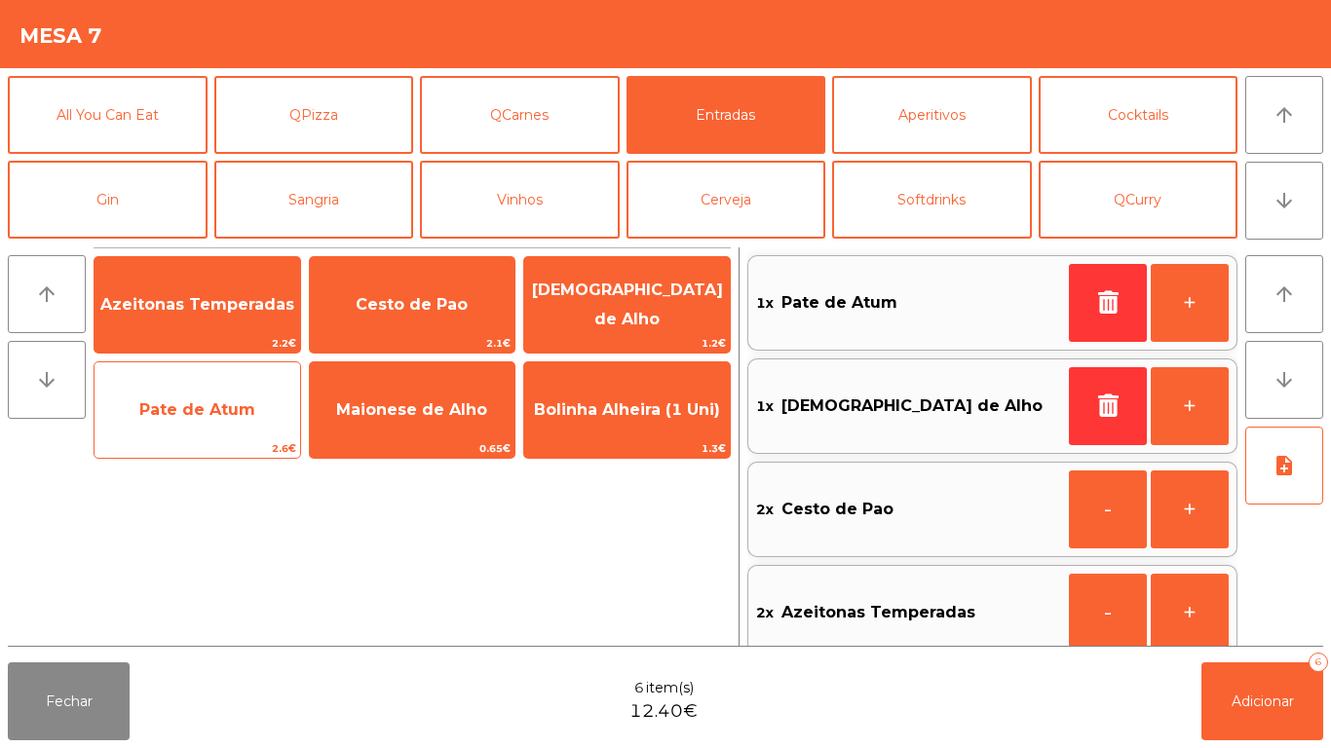
click at [227, 421] on span "Pate de Atum" at bounding box center [198, 410] width 206 height 53
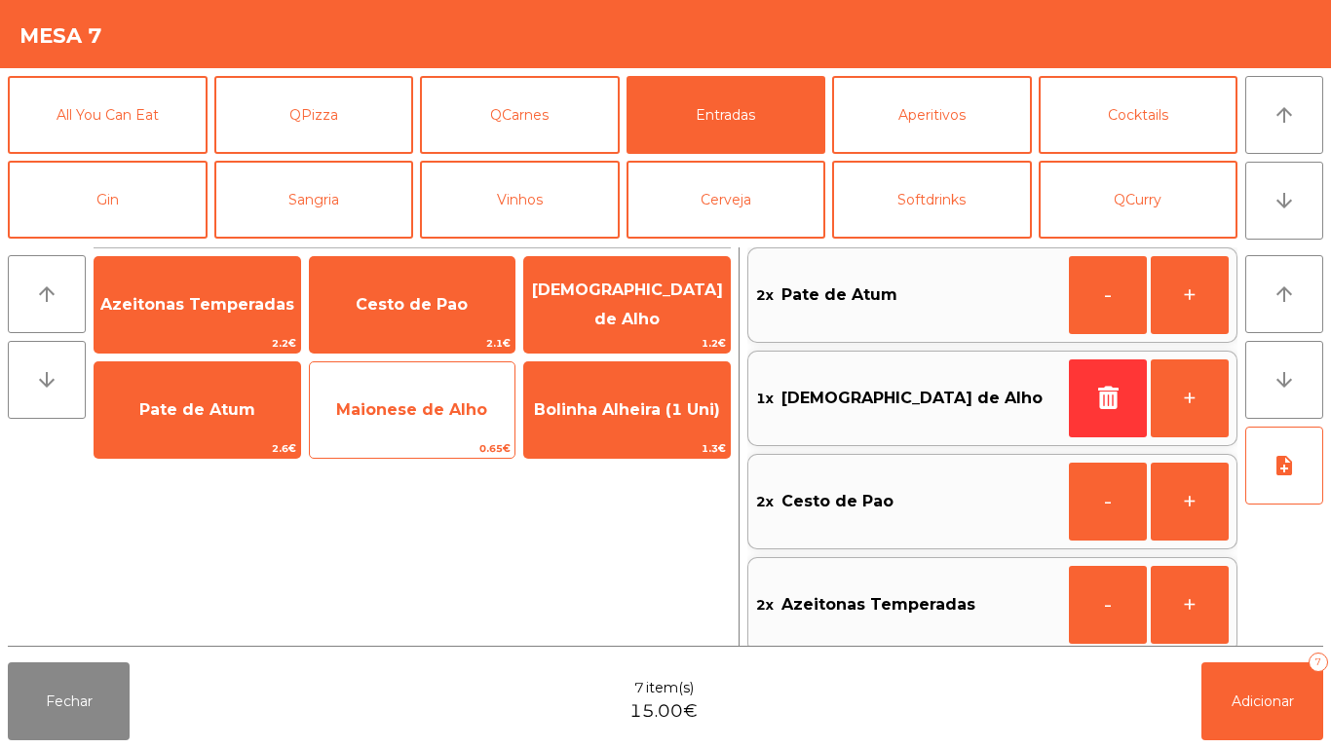
click at [419, 419] on span "Maionese de Alho" at bounding box center [413, 410] width 206 height 53
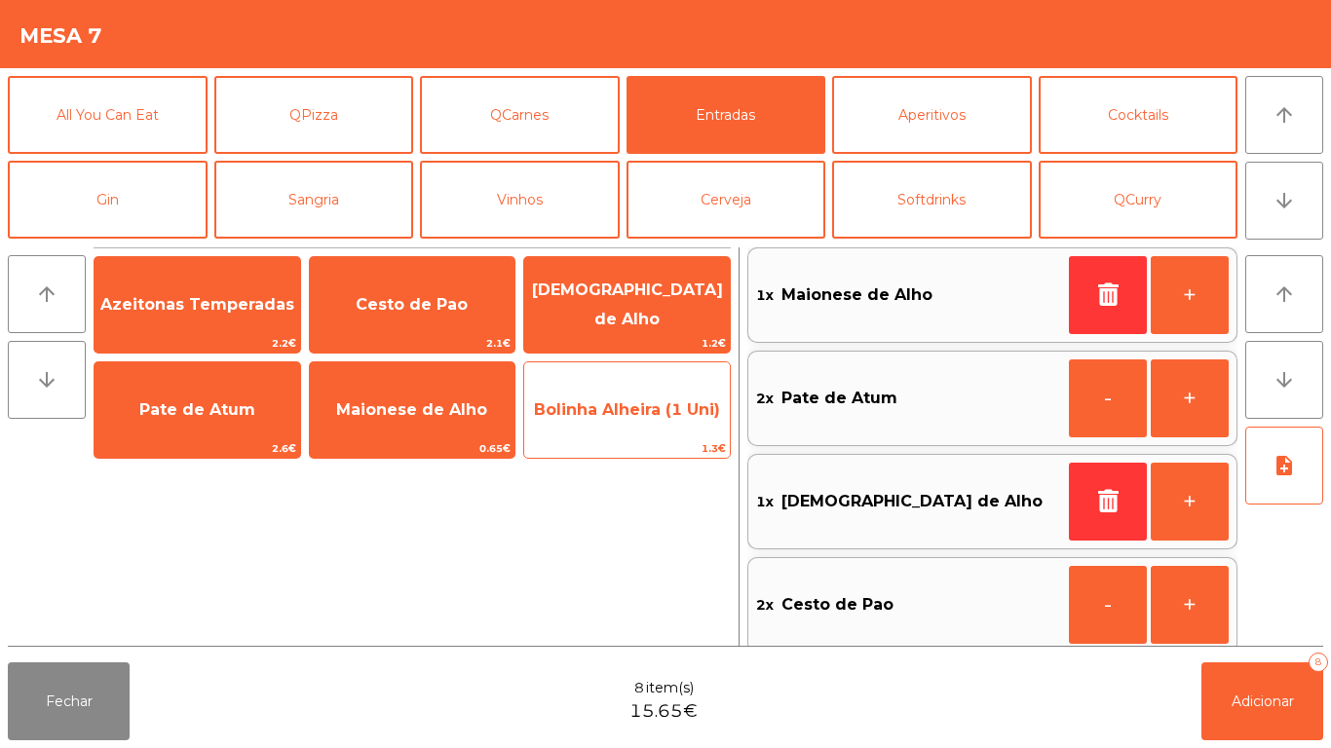
click at [668, 408] on span "Bolinha Alheira (1 Uni)" at bounding box center [627, 409] width 186 height 19
click at [662, 408] on span "Bolinha Alheira (1 Uni)" at bounding box center [627, 409] width 186 height 19
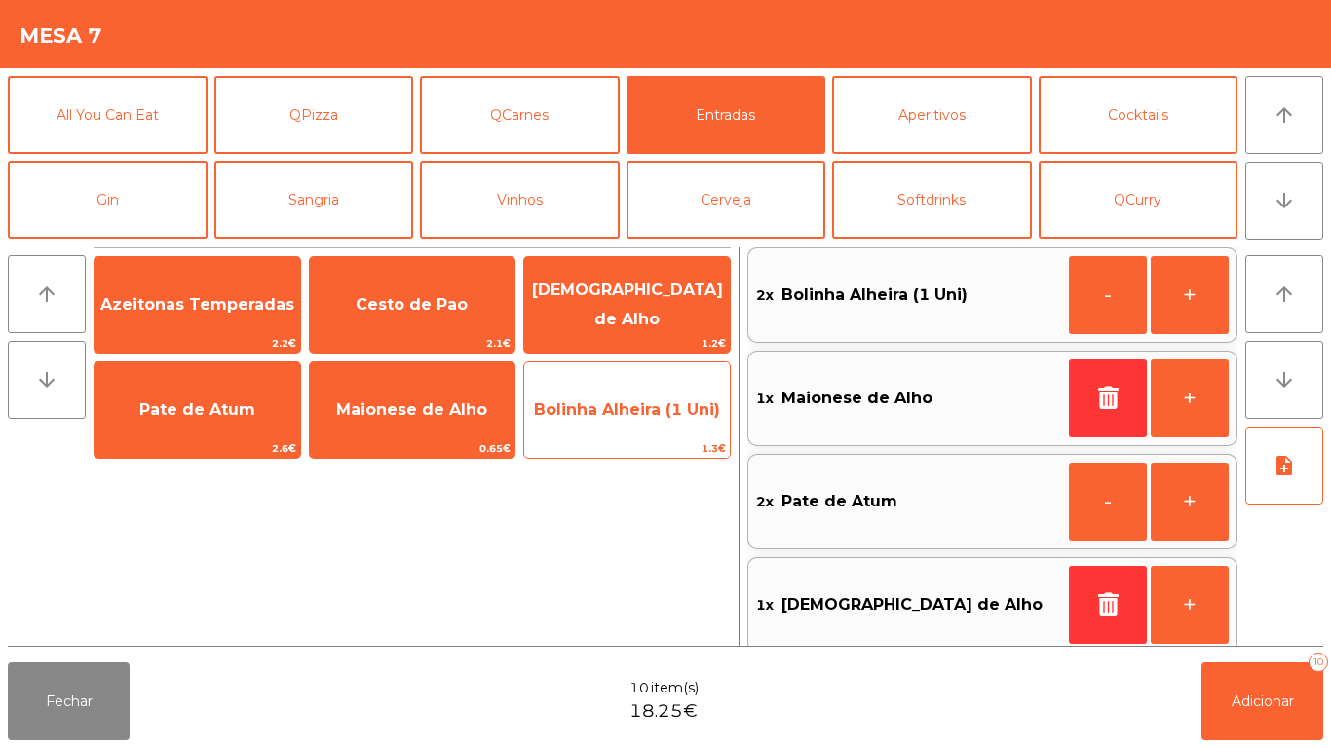
click at [640, 428] on span "Bolinha Alheira (1 Uni)" at bounding box center [627, 410] width 206 height 53
click at [623, 431] on span "Bolinha Alheira (1 Uni)" at bounding box center [627, 410] width 206 height 53
click at [628, 426] on span "Bolinha Alheira (1 Uni)" at bounding box center [627, 410] width 206 height 53
click at [626, 422] on span "Bolinha Alheira (1 Uni)" at bounding box center [627, 410] width 206 height 53
click at [644, 400] on span "Bolinha Alheira (1 Uni)" at bounding box center [627, 409] width 186 height 19
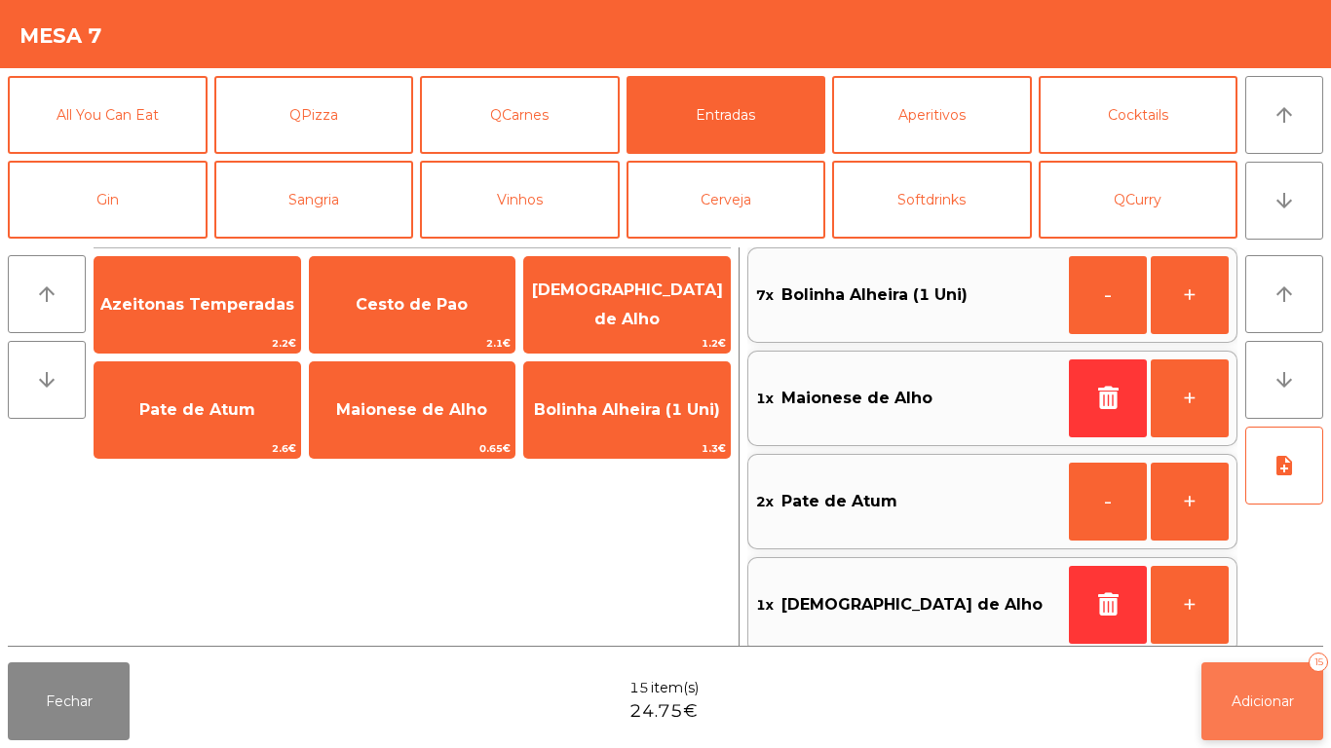
click at [1234, 682] on button "Adicionar 15" at bounding box center [1262, 702] width 122 height 78
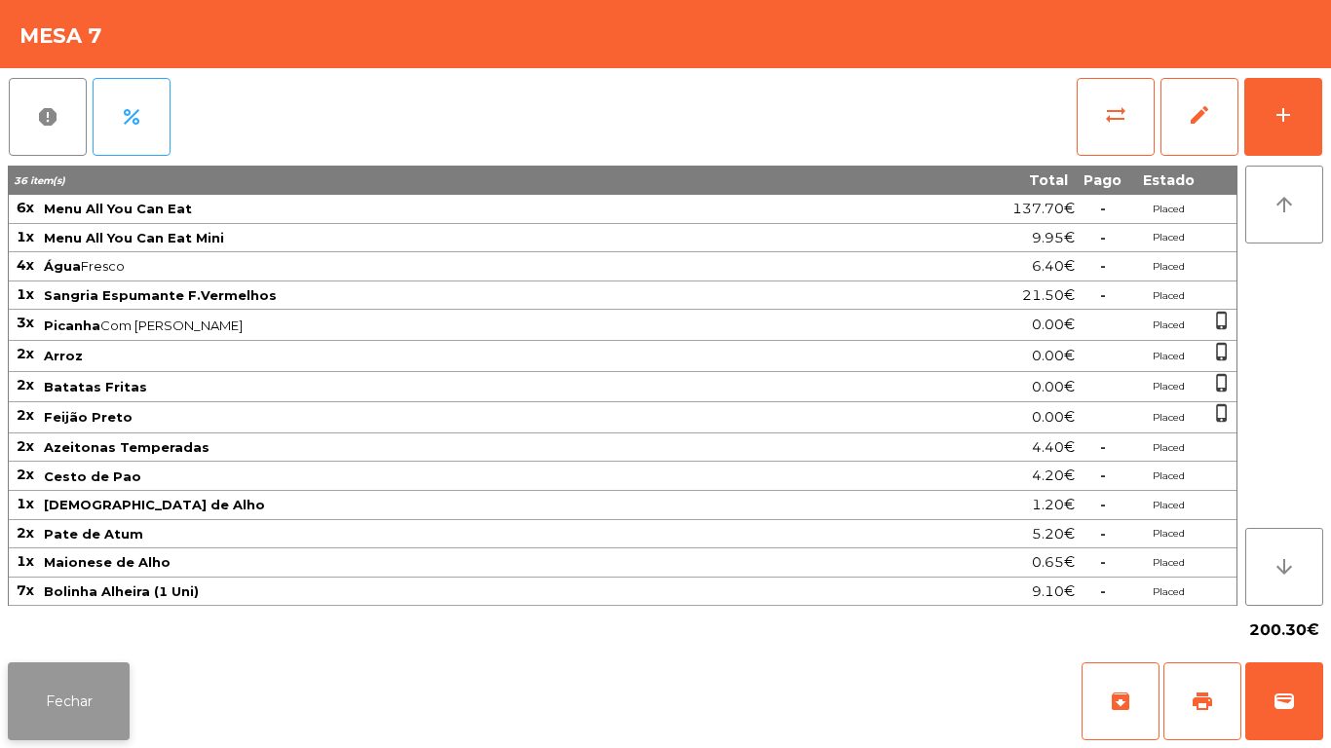
click at [74, 677] on button "Fechar" at bounding box center [69, 702] width 122 height 78
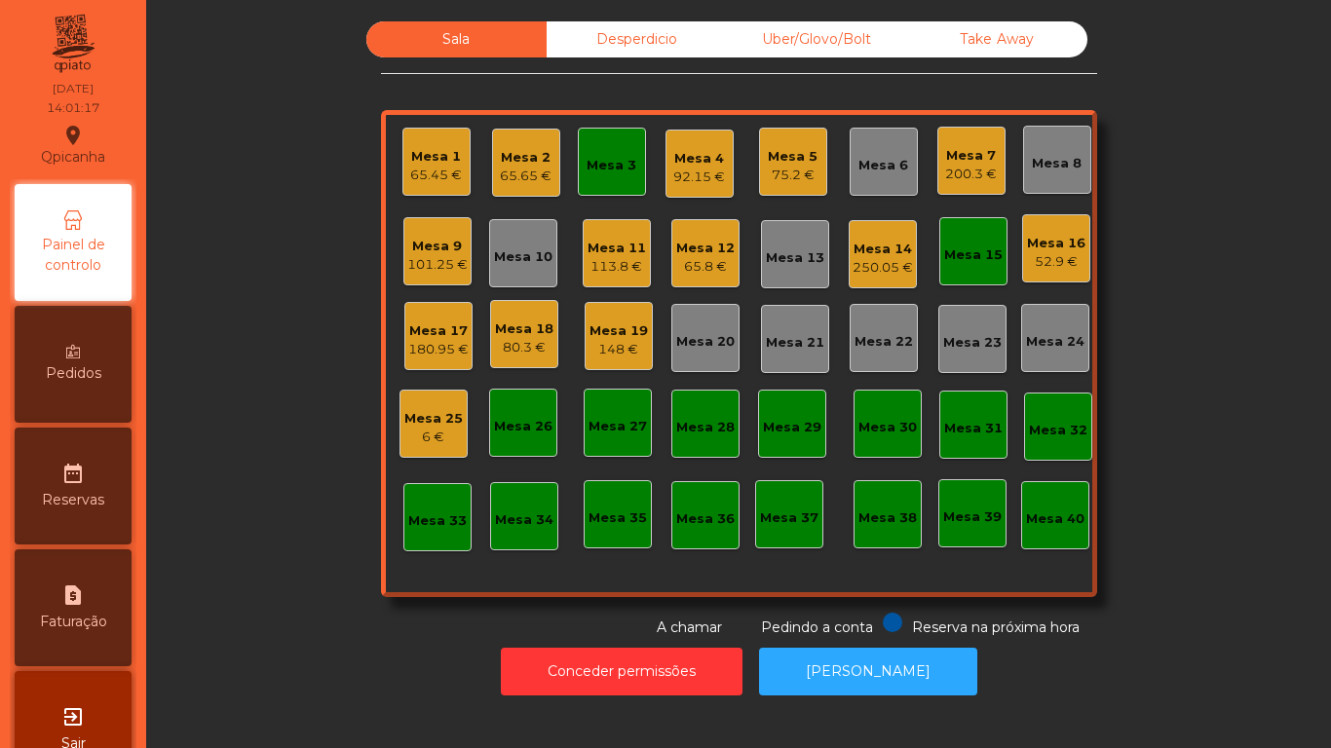
click at [519, 340] on div "80.3 €" at bounding box center [524, 347] width 58 height 19
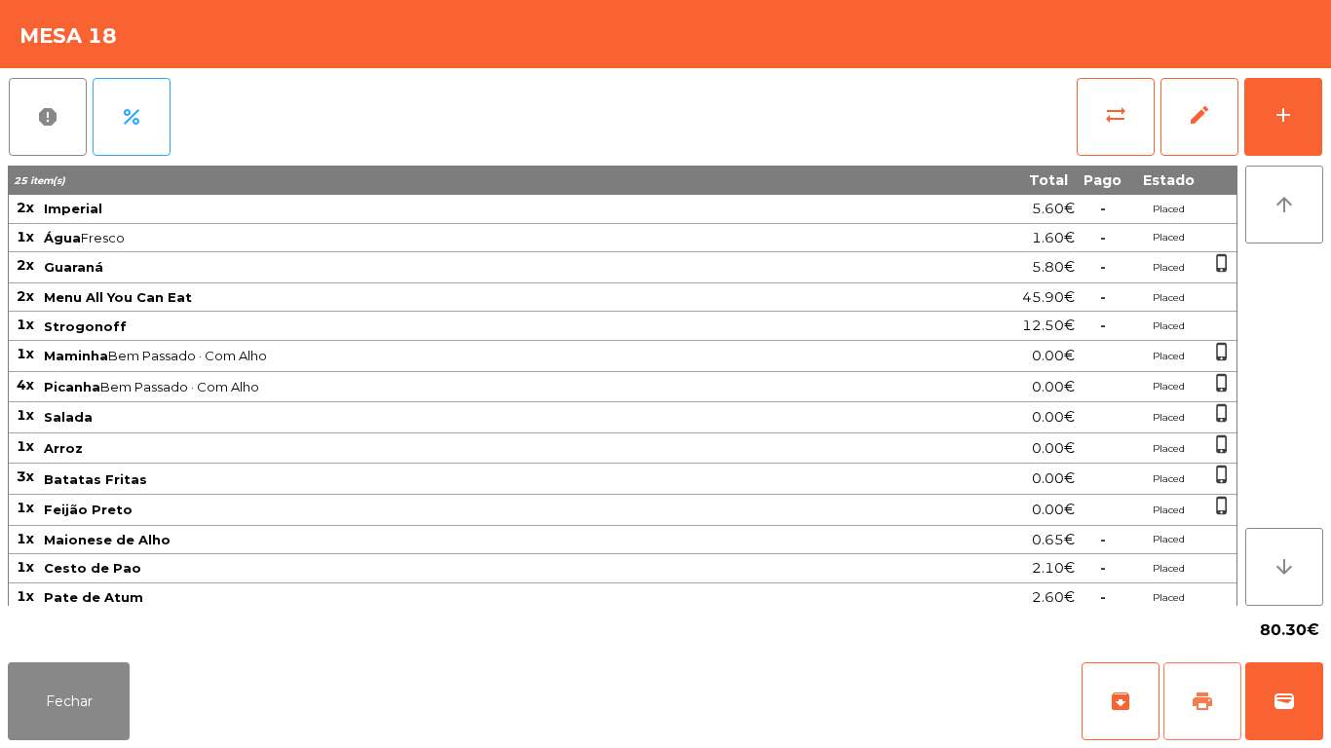
click at [1209, 674] on button "print" at bounding box center [1202, 702] width 78 height 78
click at [93, 674] on button "Fechar" at bounding box center [69, 702] width 122 height 78
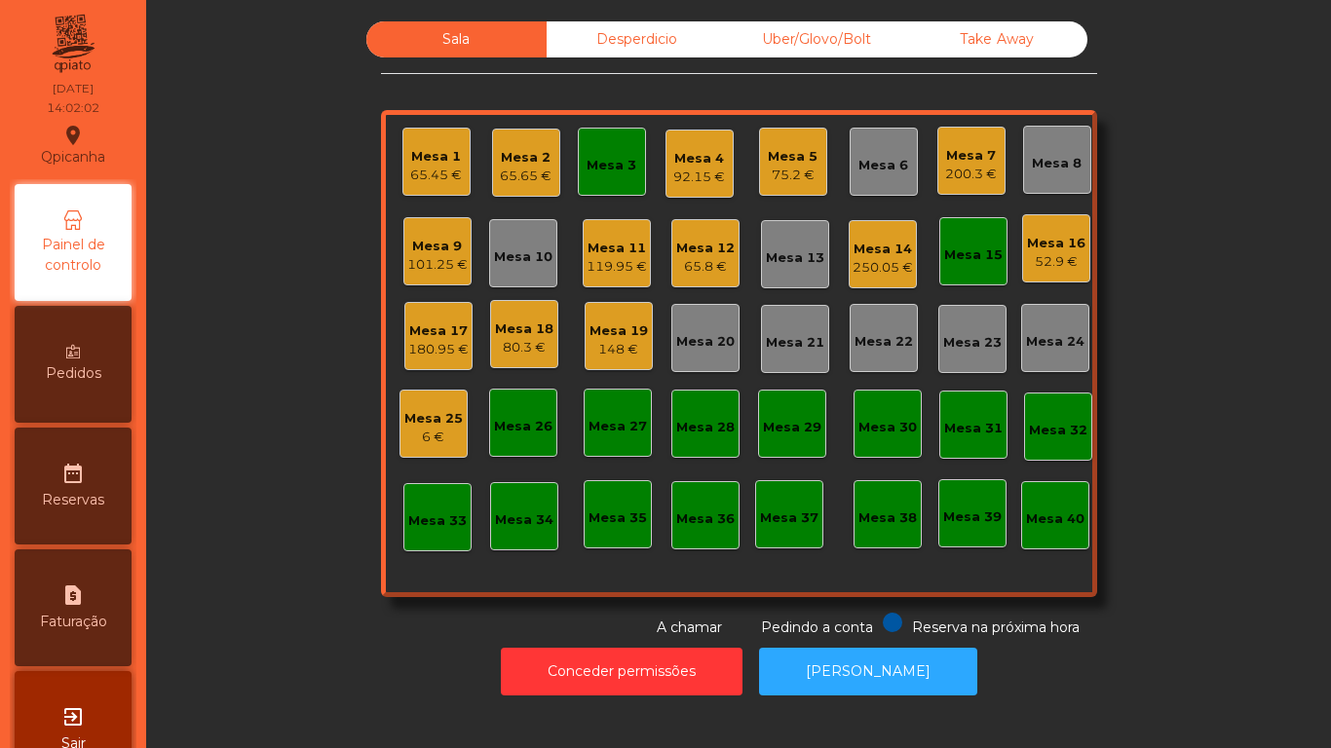
click at [626, 268] on div "119.95 €" at bounding box center [617, 266] width 60 height 19
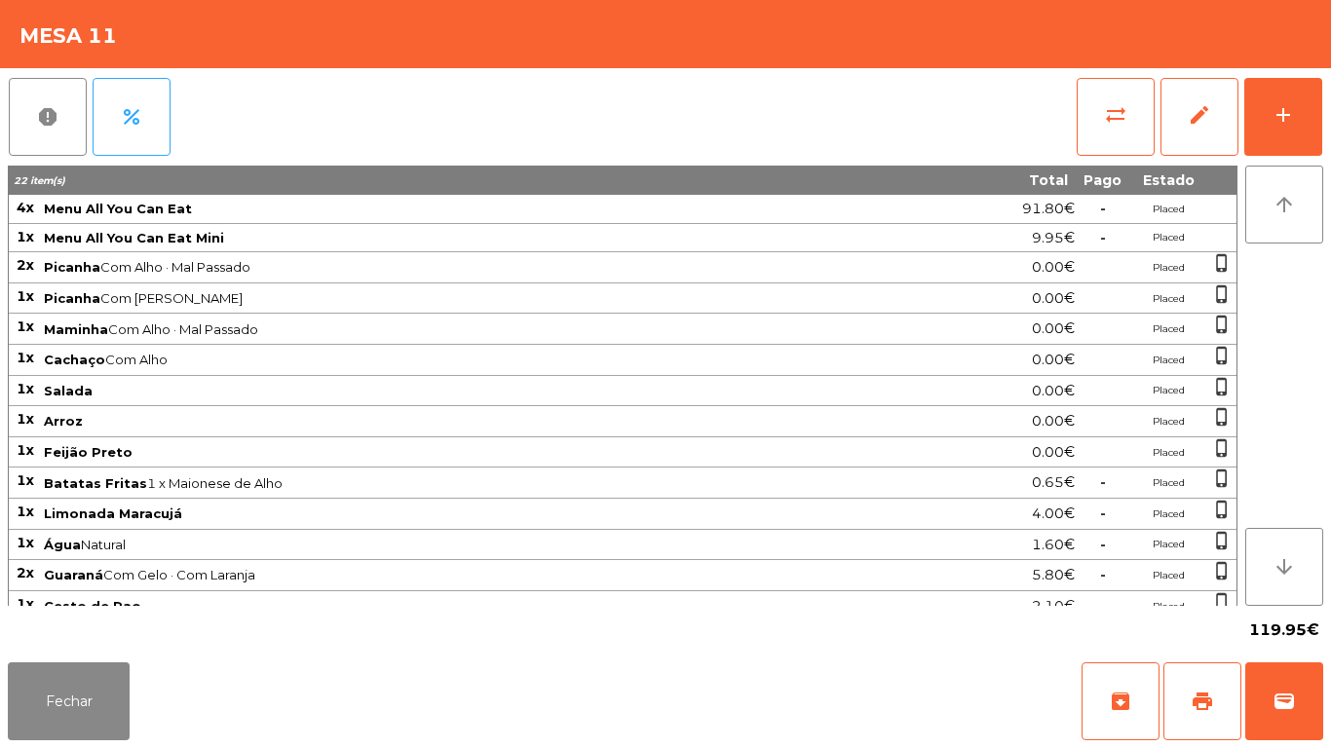
scroll to position [108, 0]
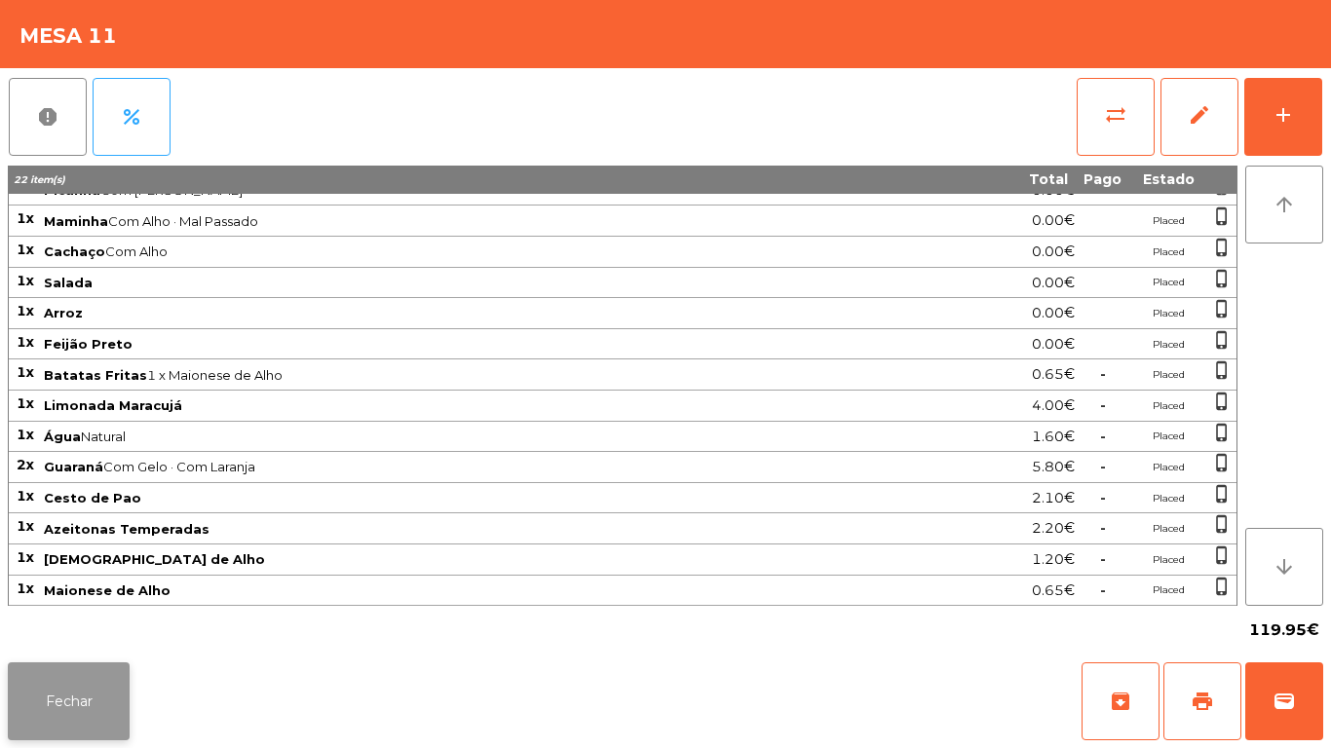
click at [128, 694] on button "Fechar" at bounding box center [69, 702] width 122 height 78
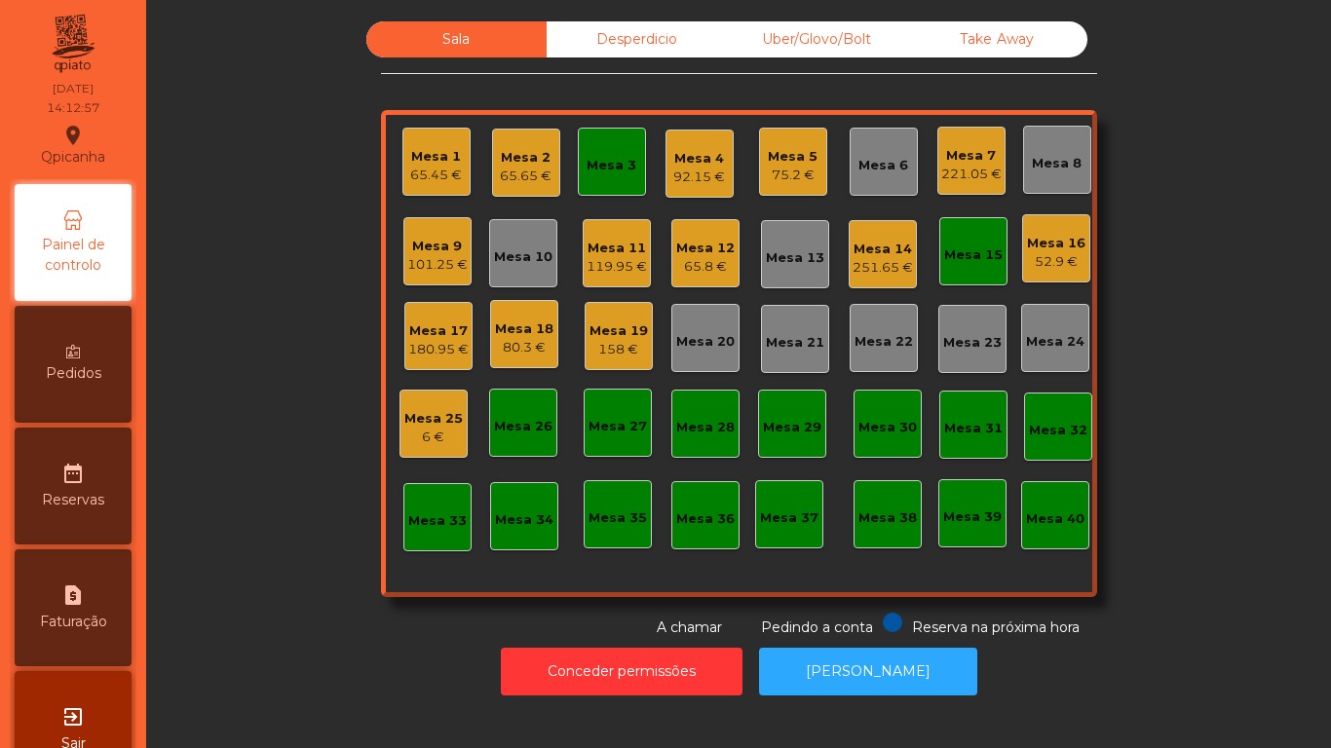
click at [866, 259] on div "251.65 €" at bounding box center [882, 267] width 60 height 19
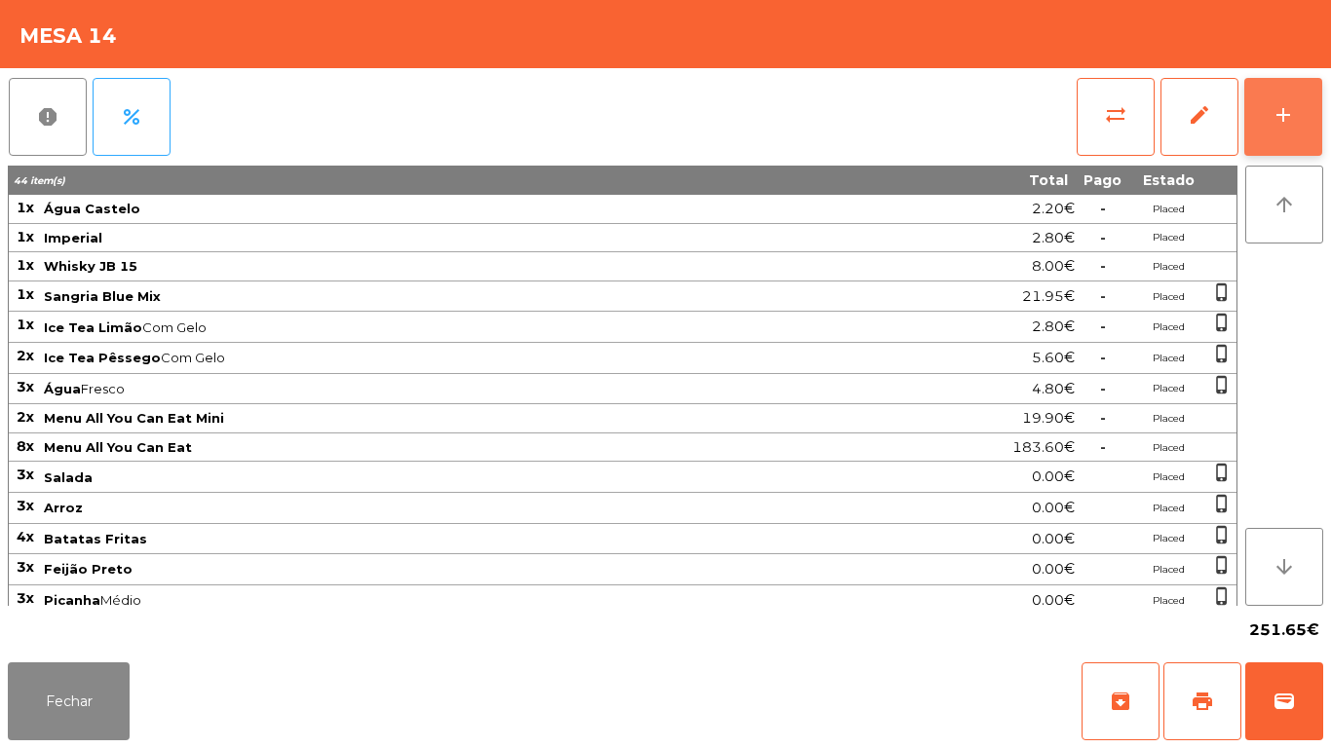
click at [1289, 105] on div "add" at bounding box center [1282, 114] width 23 height 23
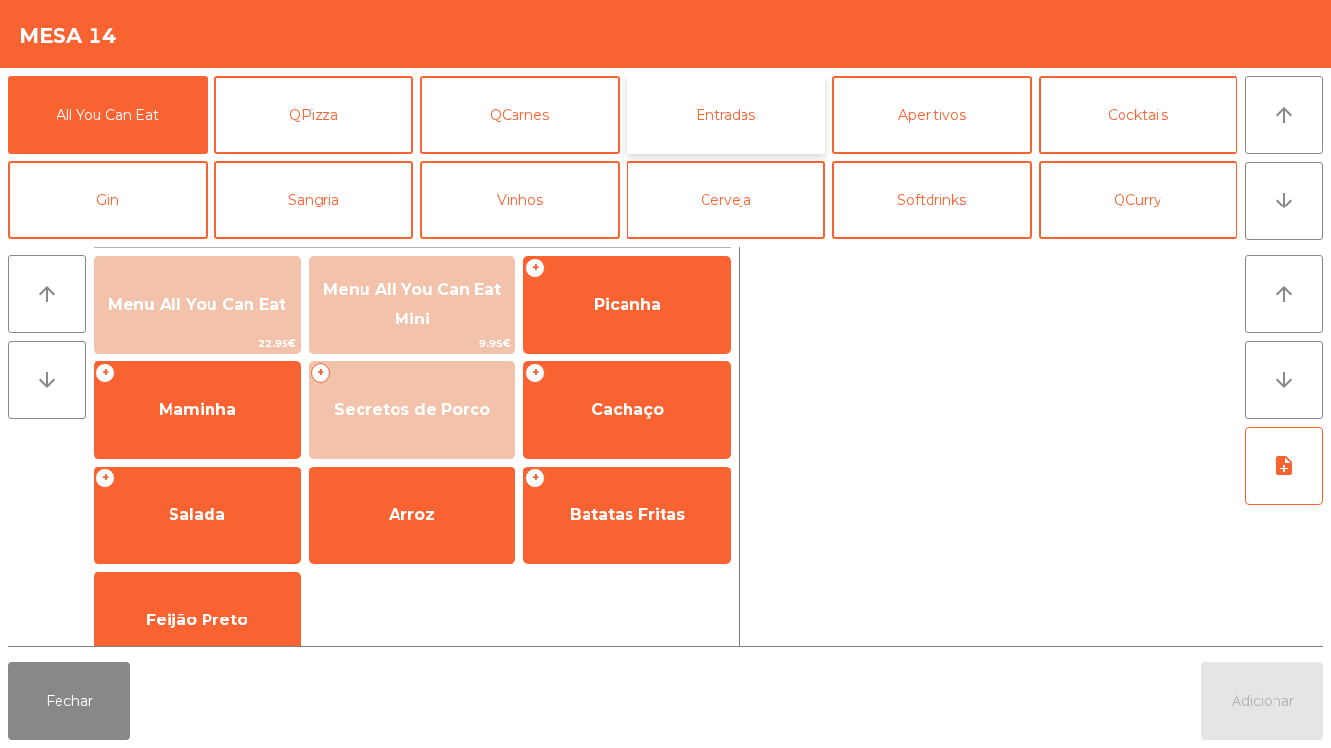
click at [745, 136] on button "Entradas" at bounding box center [726, 115] width 200 height 78
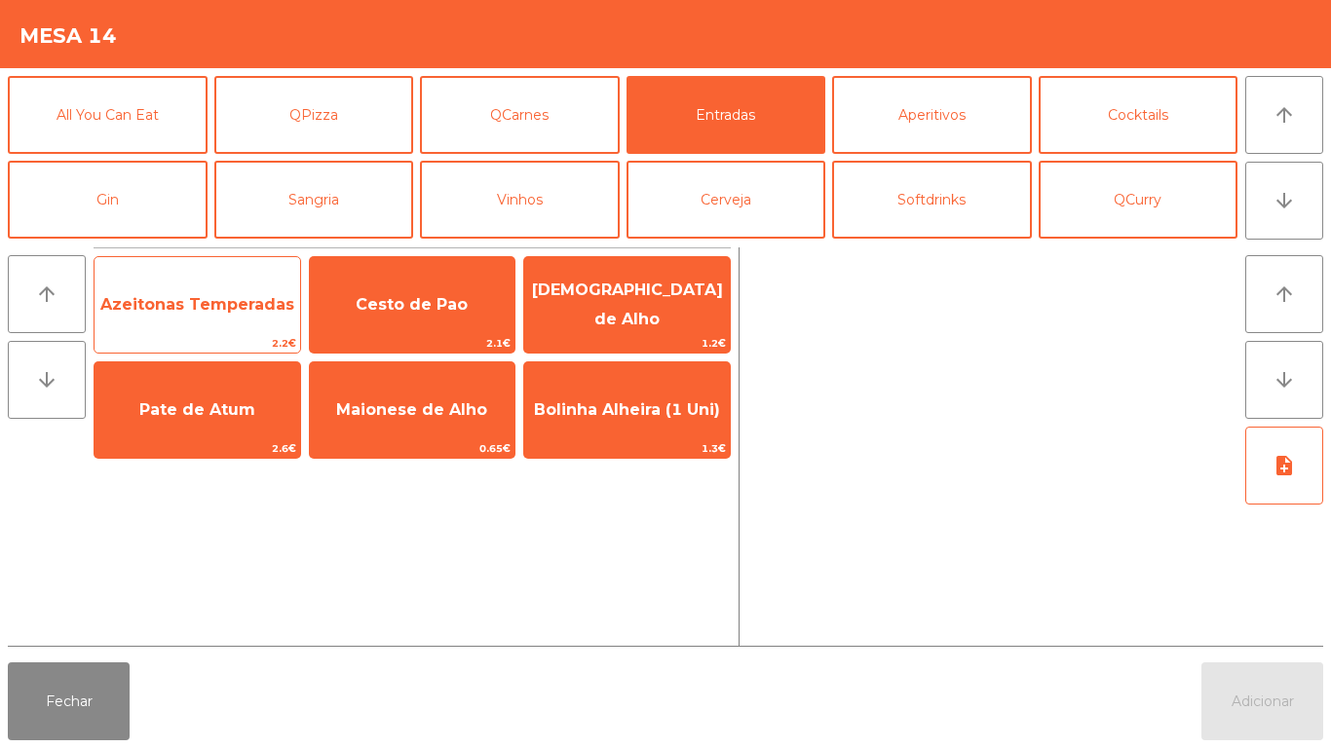
click at [228, 322] on span "Azeitonas Temperadas" at bounding box center [198, 305] width 206 height 53
click at [247, 302] on span "Azeitonas Temperadas" at bounding box center [197, 304] width 194 height 19
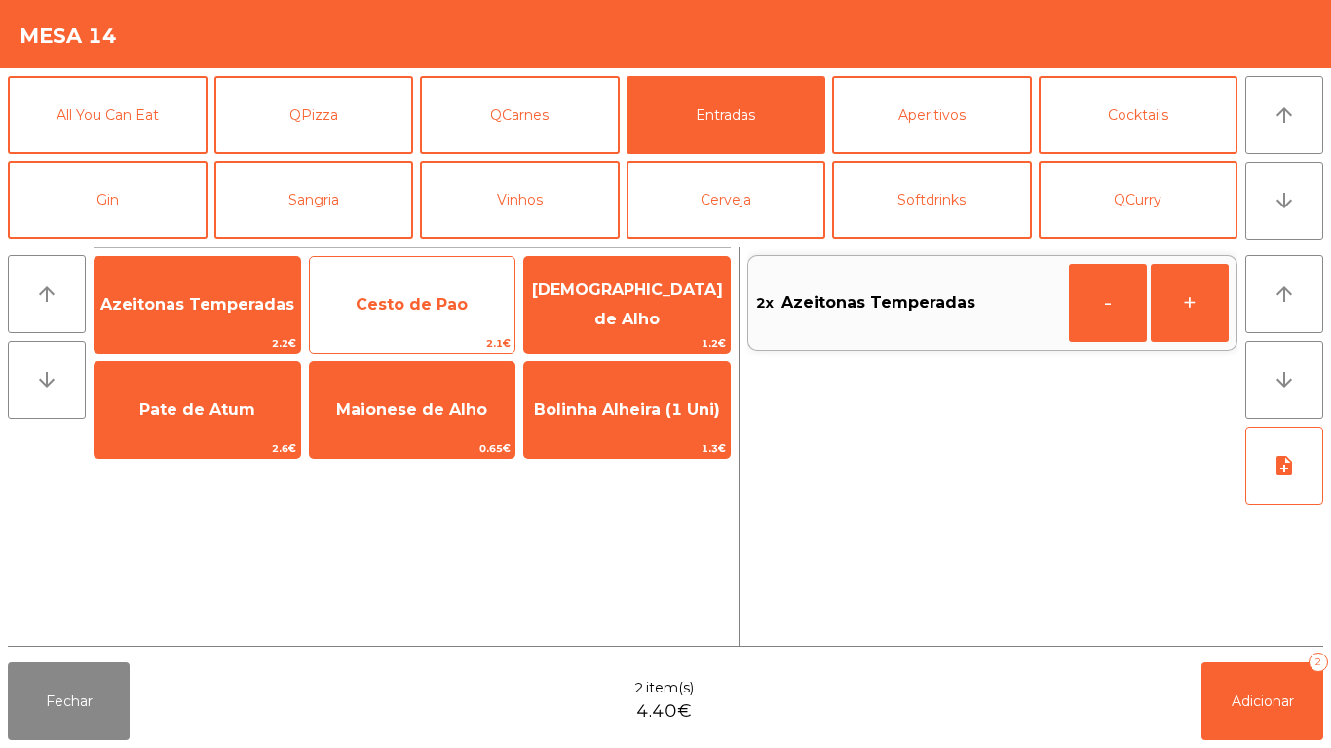
click at [415, 303] on span "Cesto de Pao" at bounding box center [412, 304] width 112 height 19
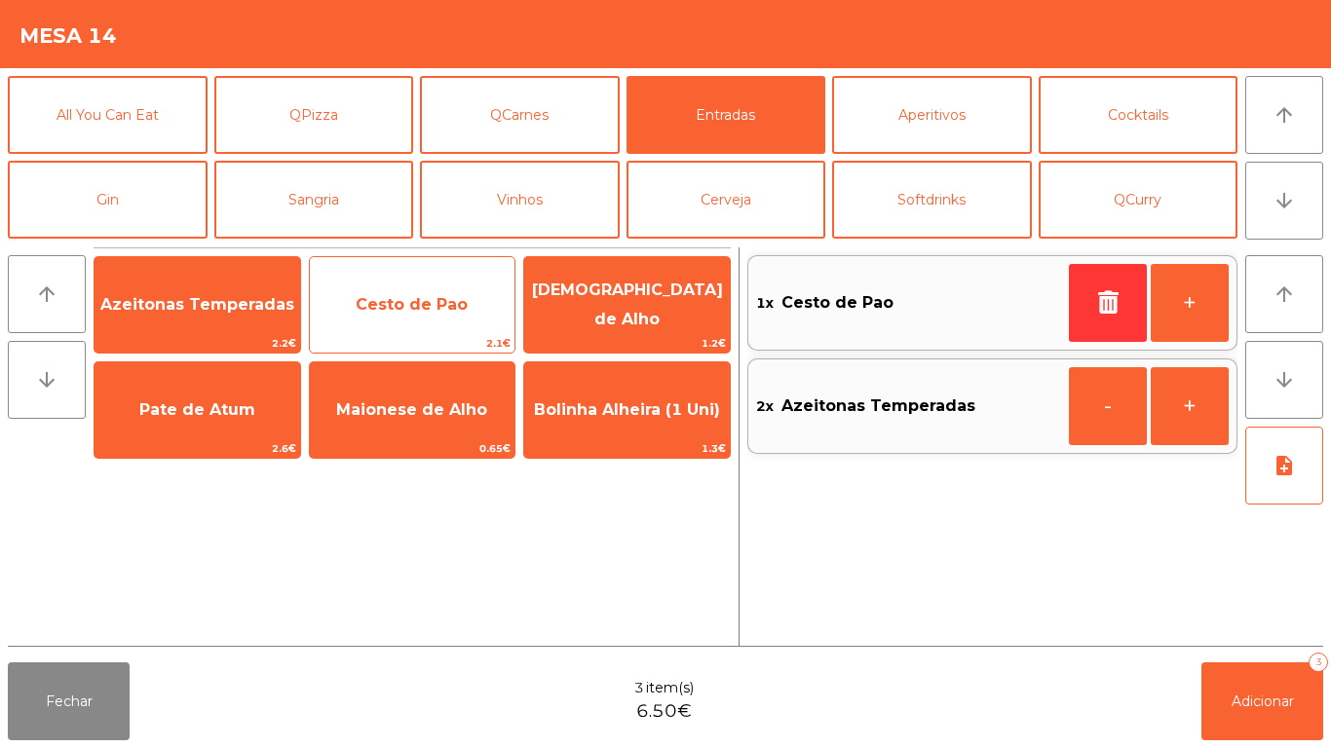
click at [421, 291] on span "Cesto de Pao" at bounding box center [413, 305] width 206 height 53
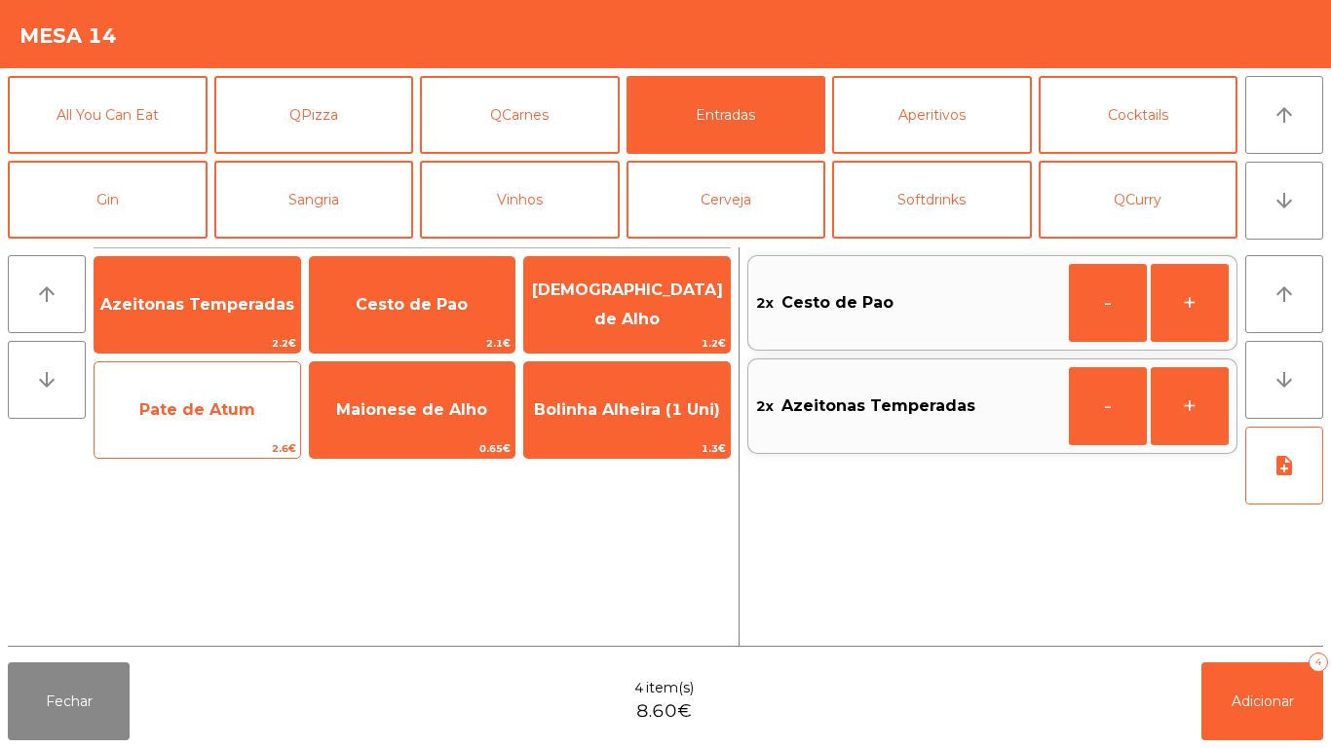
click at [215, 433] on span "Pate de Atum" at bounding box center [198, 410] width 206 height 53
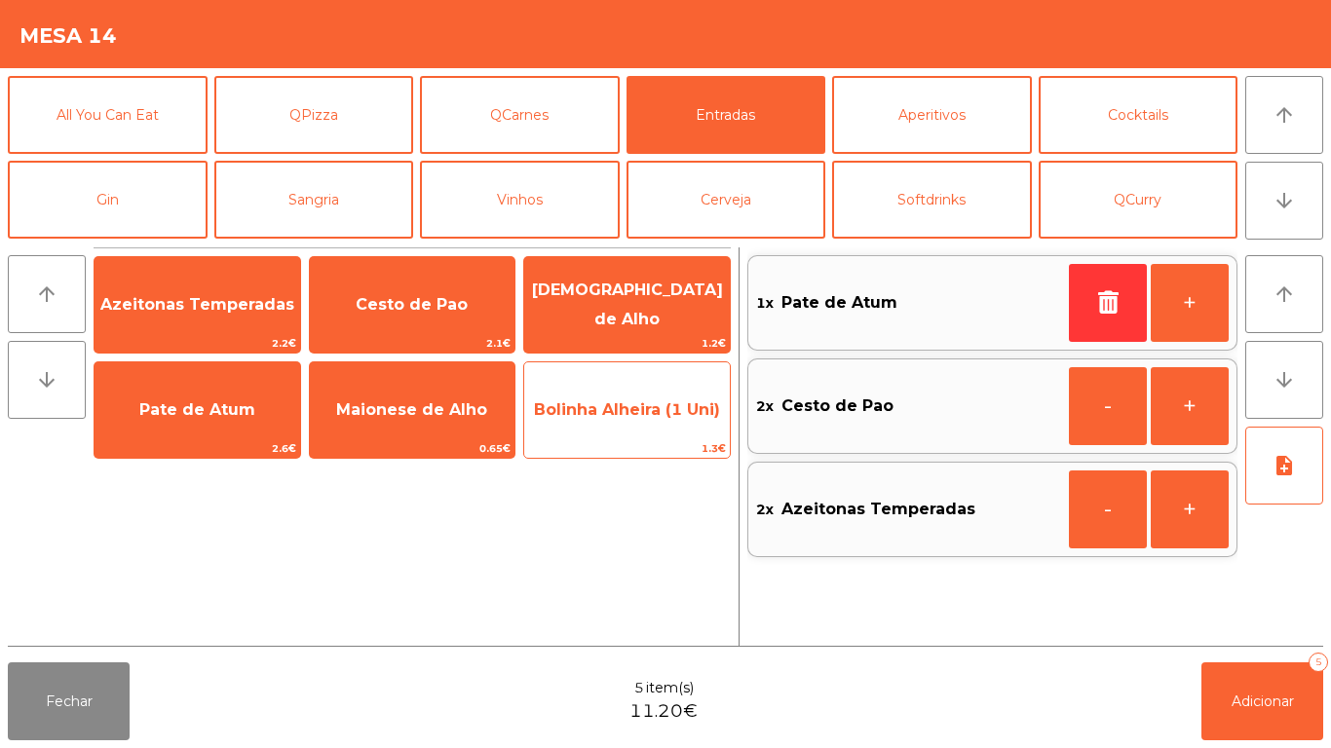
click at [662, 400] on span "Bolinha Alheira (1 Uni)" at bounding box center [627, 409] width 186 height 19
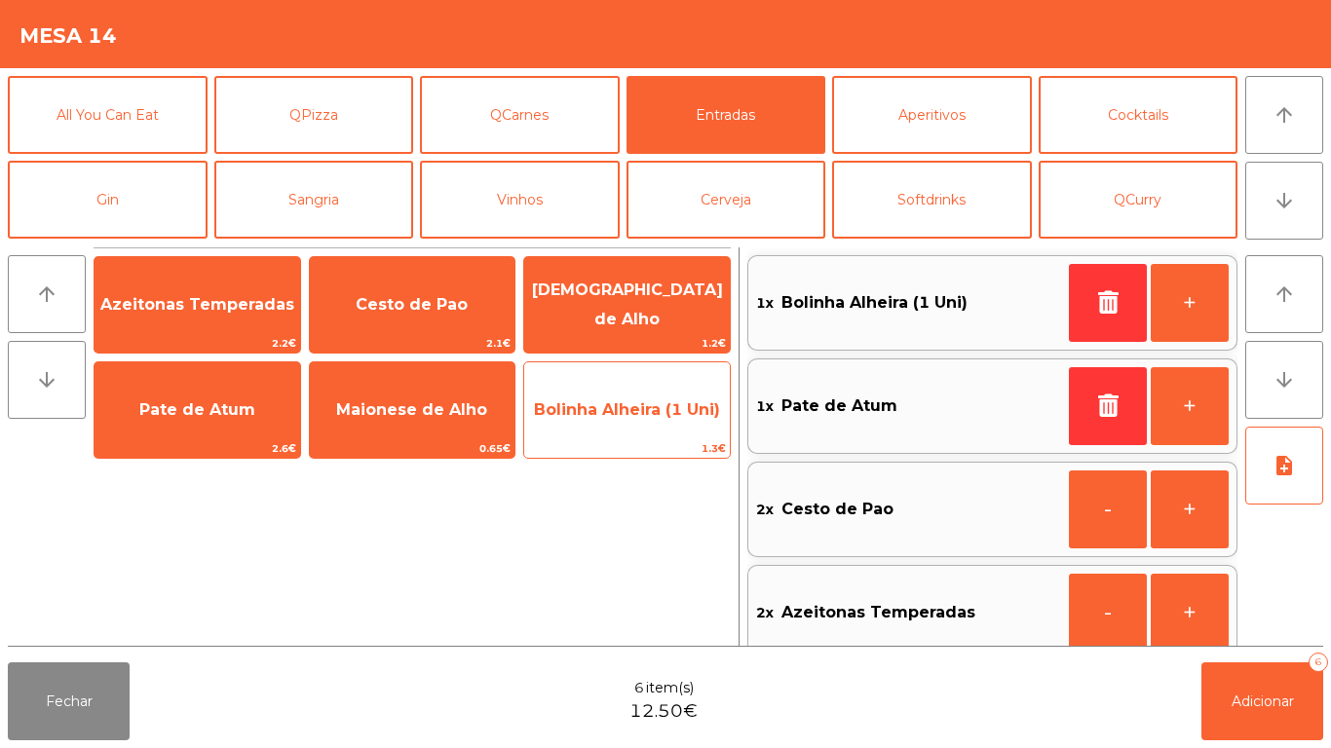
click at [660, 410] on span "Bolinha Alheira (1 Uni)" at bounding box center [627, 409] width 186 height 19
click at [654, 413] on span "Bolinha Alheira (1 Uni)" at bounding box center [627, 409] width 186 height 19
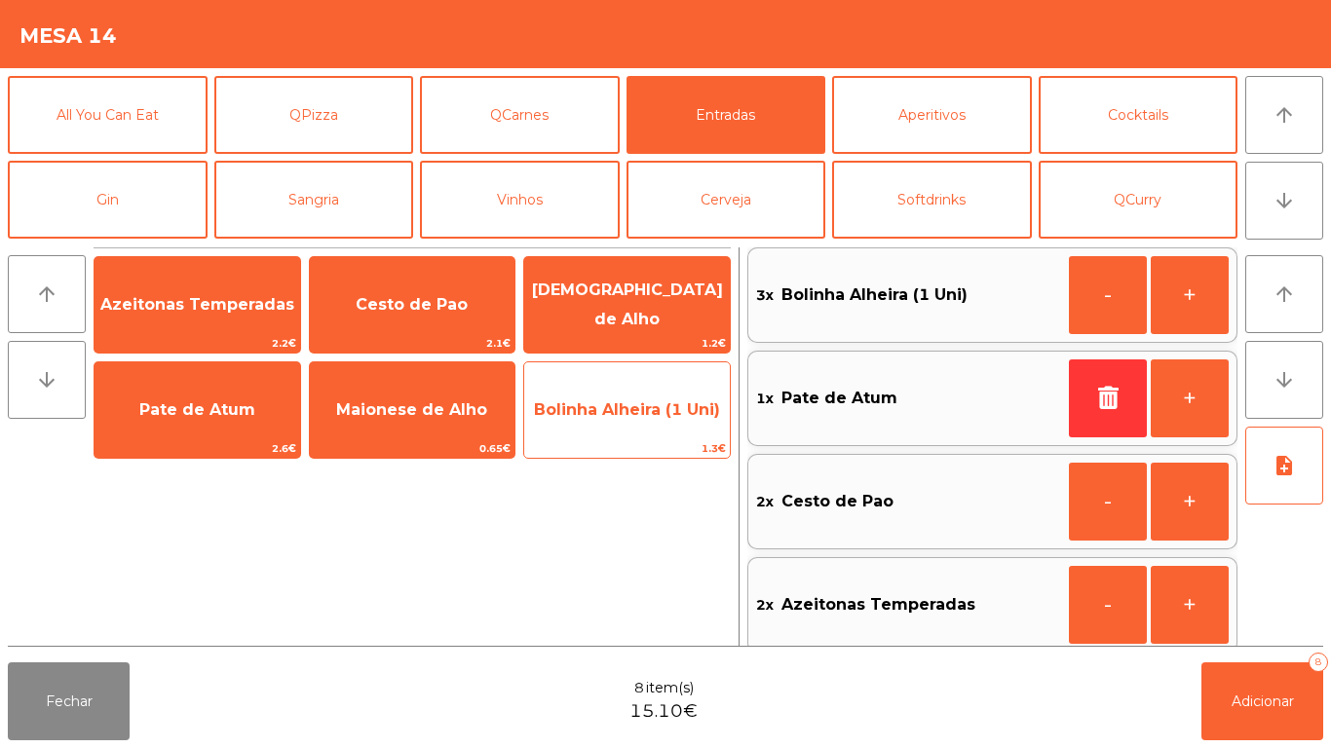
click at [665, 418] on span "Bolinha Alheira (1 Uni)" at bounding box center [627, 409] width 186 height 19
click at [676, 426] on span "Bolinha Alheira (1 Uni)" at bounding box center [627, 410] width 206 height 53
click at [636, 401] on span "Bolinha Alheira (1 Uni)" at bounding box center [627, 409] width 186 height 19
click at [655, 403] on span "Bolinha Alheira (1 Uni)" at bounding box center [627, 409] width 186 height 19
click at [656, 410] on span "Bolinha Alheira (1 Uni)" at bounding box center [627, 409] width 186 height 19
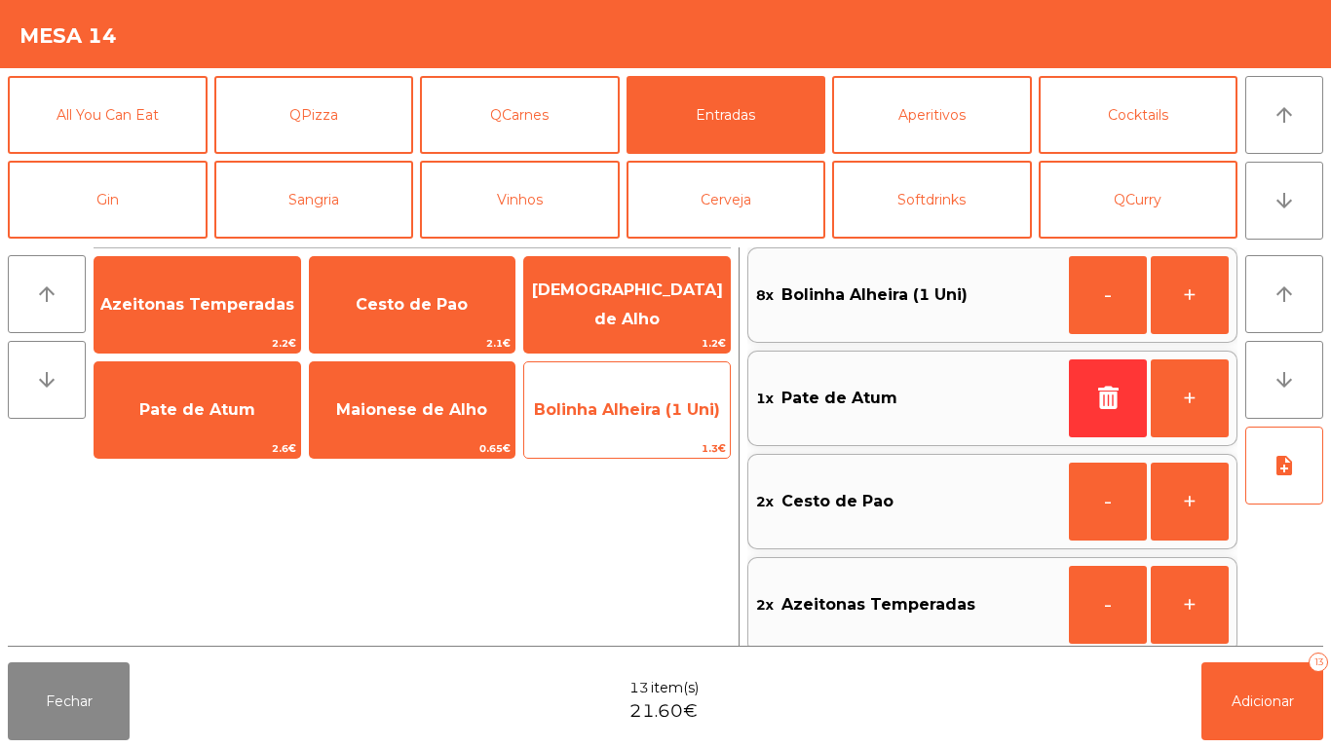
click at [649, 412] on span "Bolinha Alheira (1 Uni)" at bounding box center [627, 409] width 186 height 19
click at [646, 408] on span "Bolinha Alheira (1 Uni)" at bounding box center [627, 409] width 186 height 19
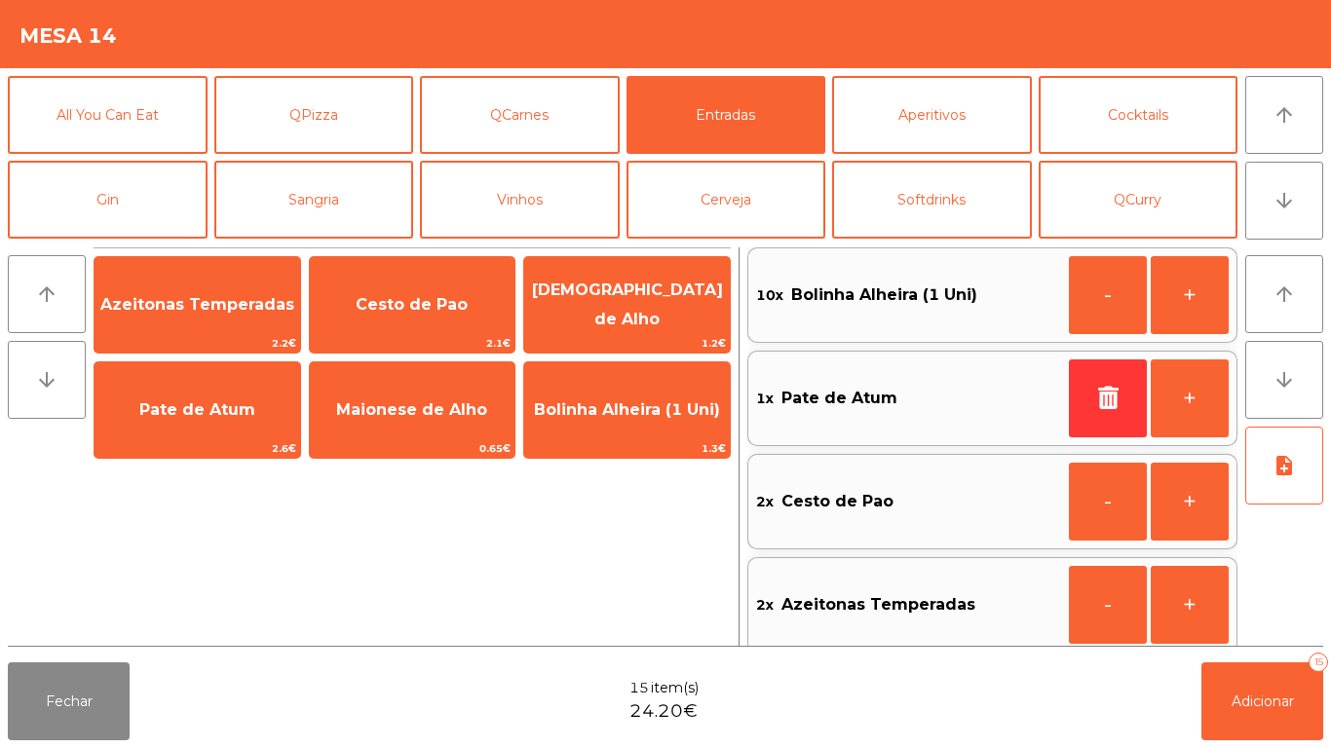
click at [1330, 689] on div "Fechar 15 item(s) 24.20€ Adicionar 15" at bounding box center [665, 702] width 1331 height 94
click at [1269, 670] on button "Adicionar 15" at bounding box center [1262, 702] width 122 height 78
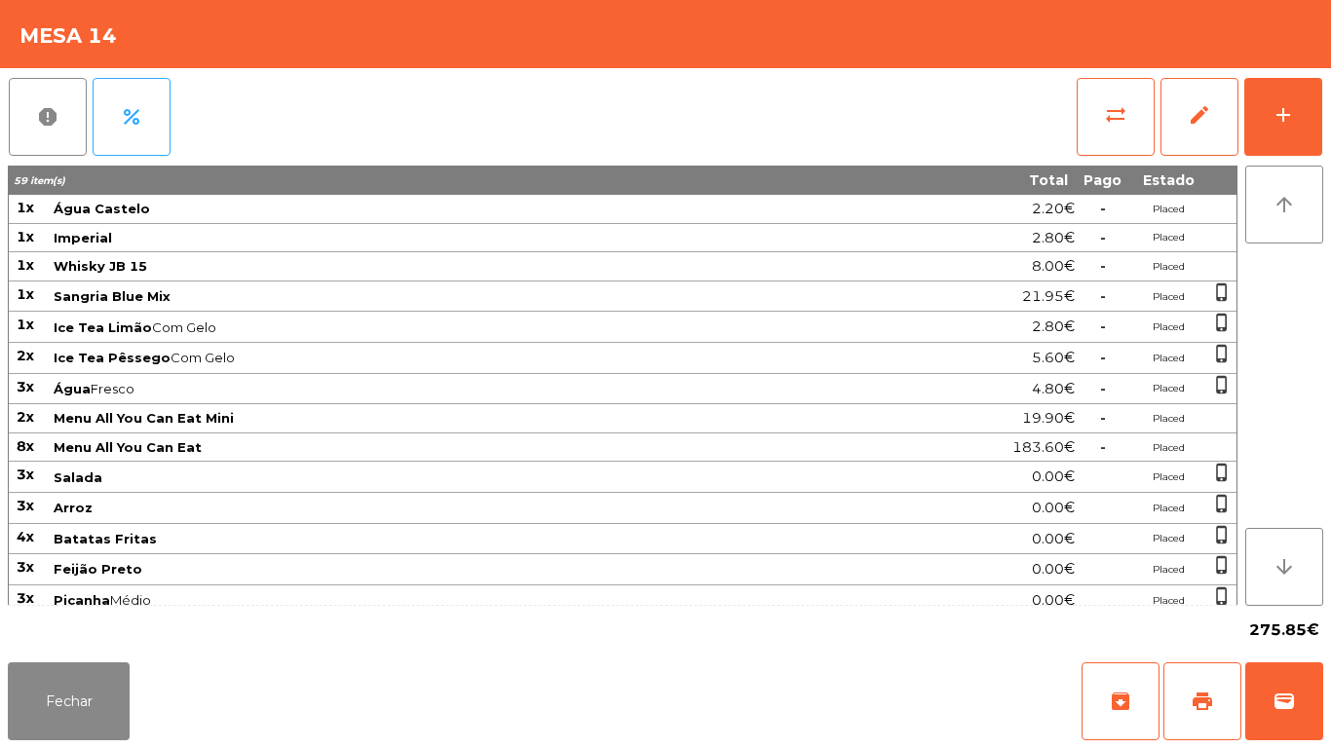
click at [73, 747] on div "Fechar archive print wallet" at bounding box center [665, 702] width 1331 height 94
click at [100, 687] on button "Fechar" at bounding box center [69, 702] width 122 height 78
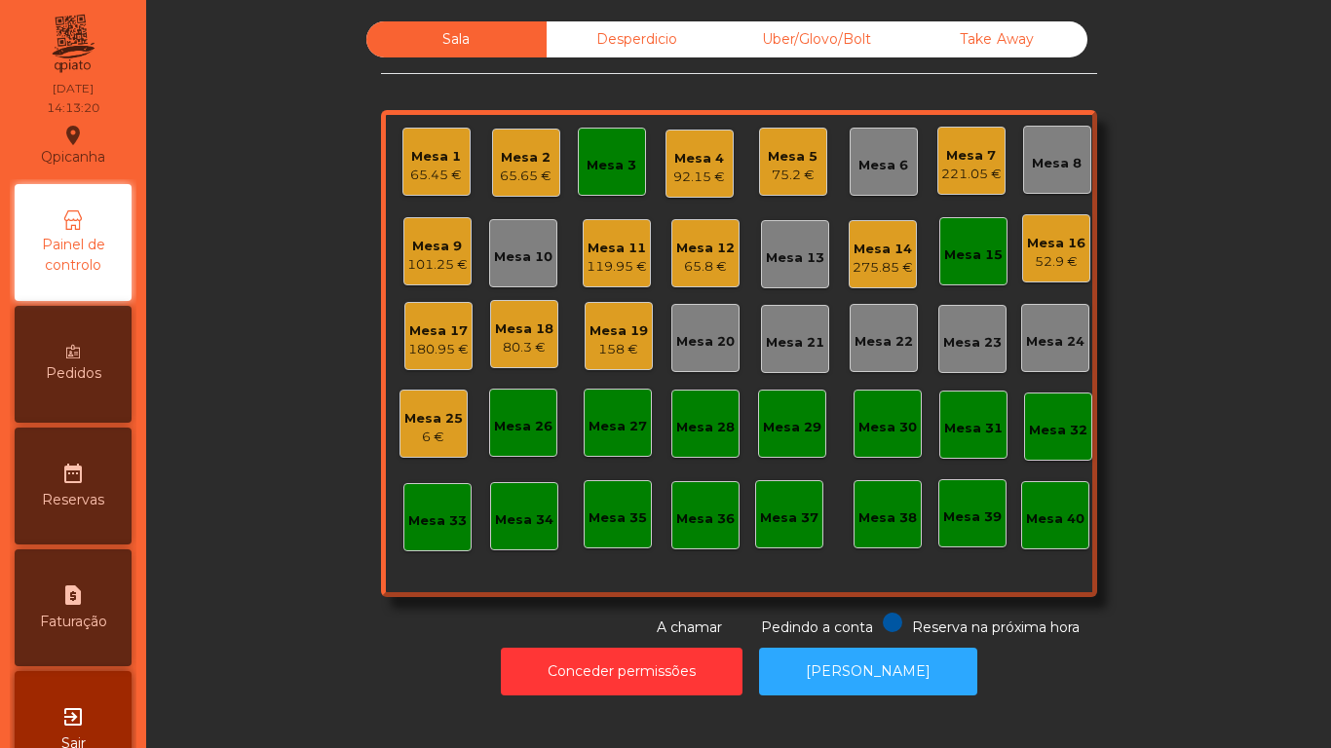
click at [624, 351] on div "158 €" at bounding box center [618, 349] width 58 height 19
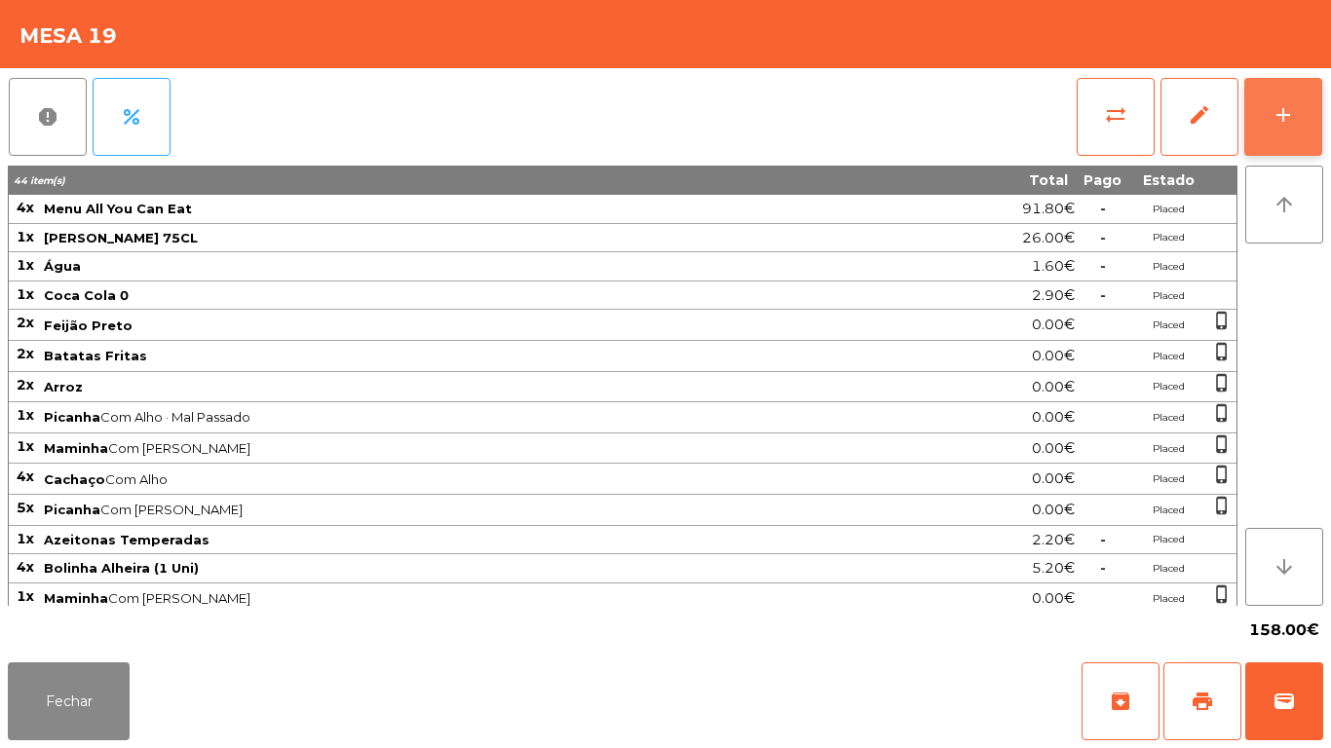
click at [1269, 123] on button "add" at bounding box center [1283, 117] width 78 height 78
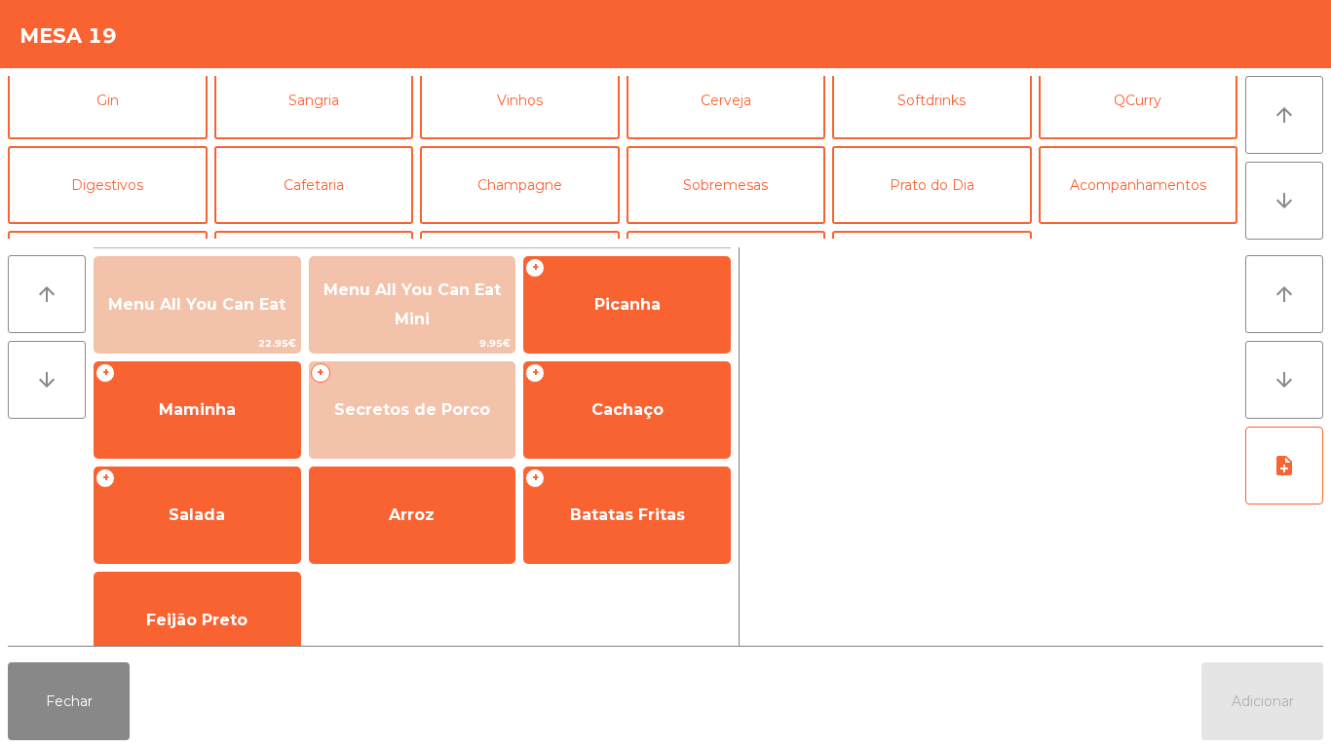
scroll to position [112, 0]
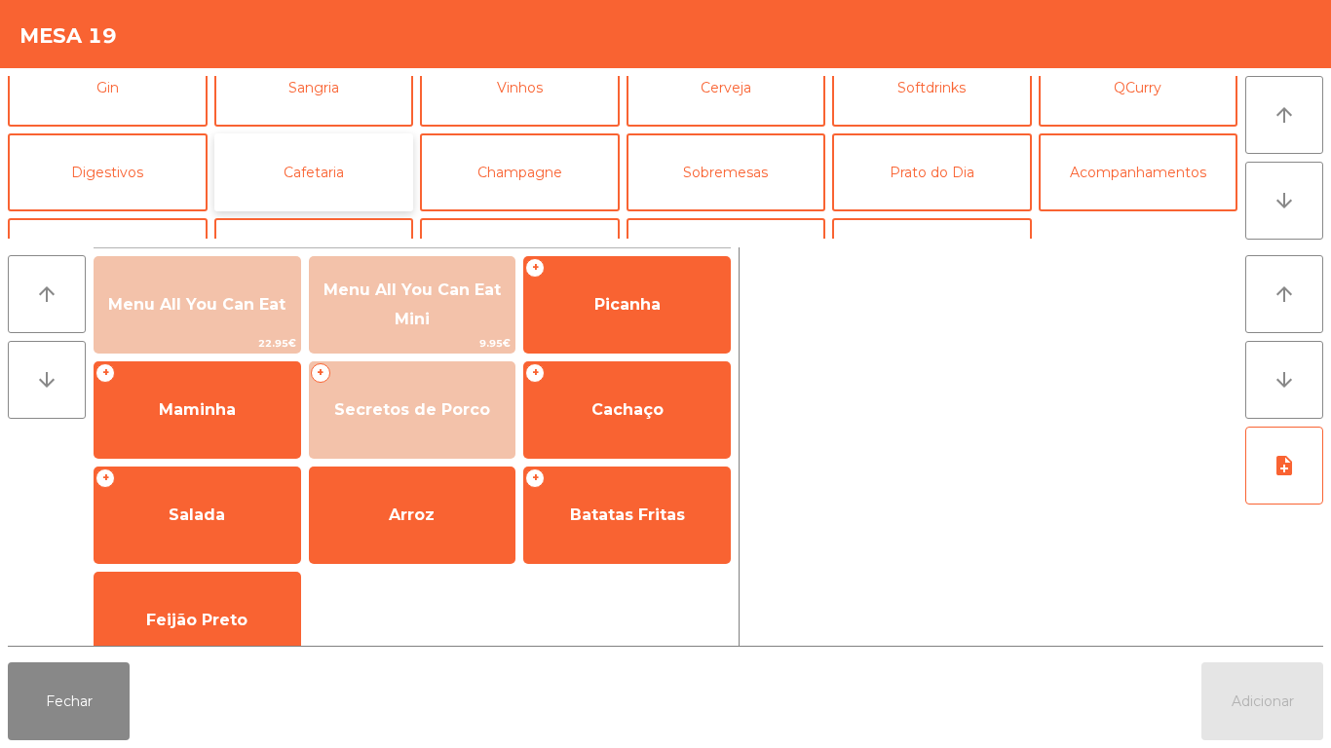
click at [355, 176] on button "Cafetaria" at bounding box center [314, 172] width 200 height 78
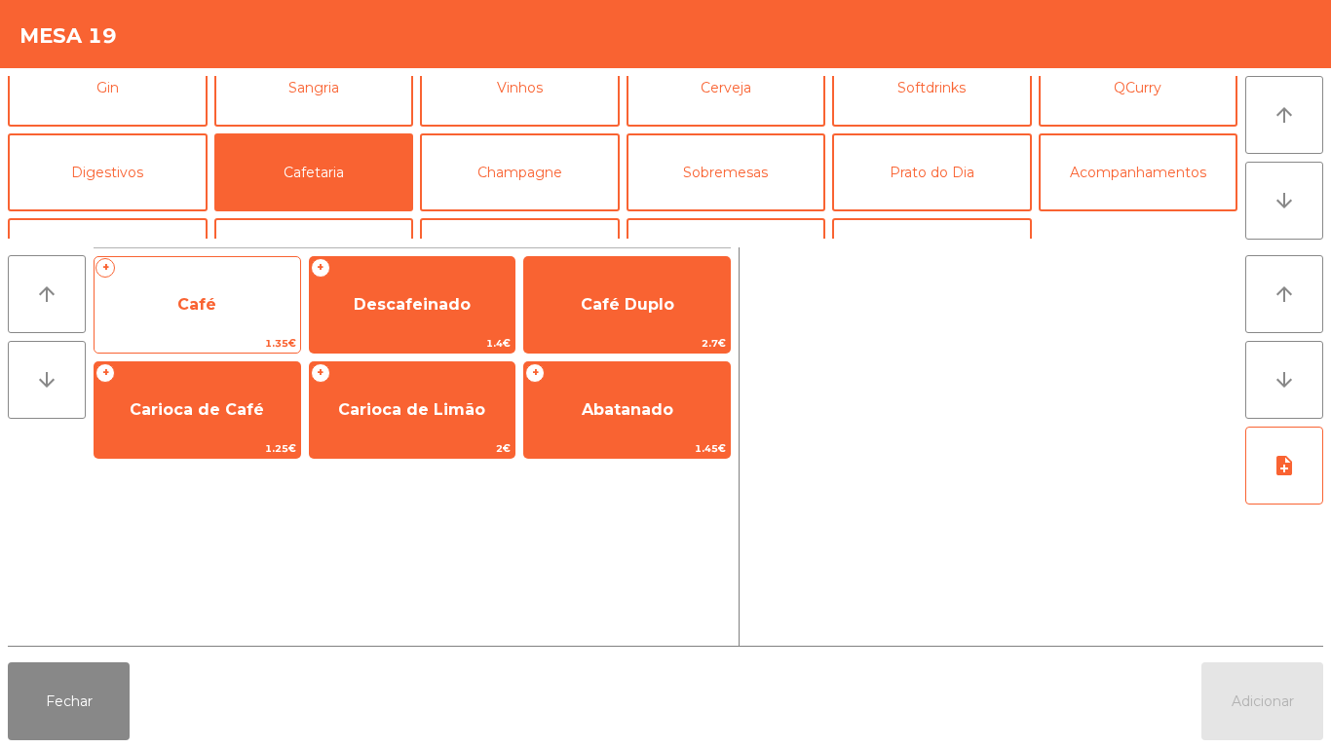
click at [225, 294] on span "Café" at bounding box center [198, 305] width 206 height 53
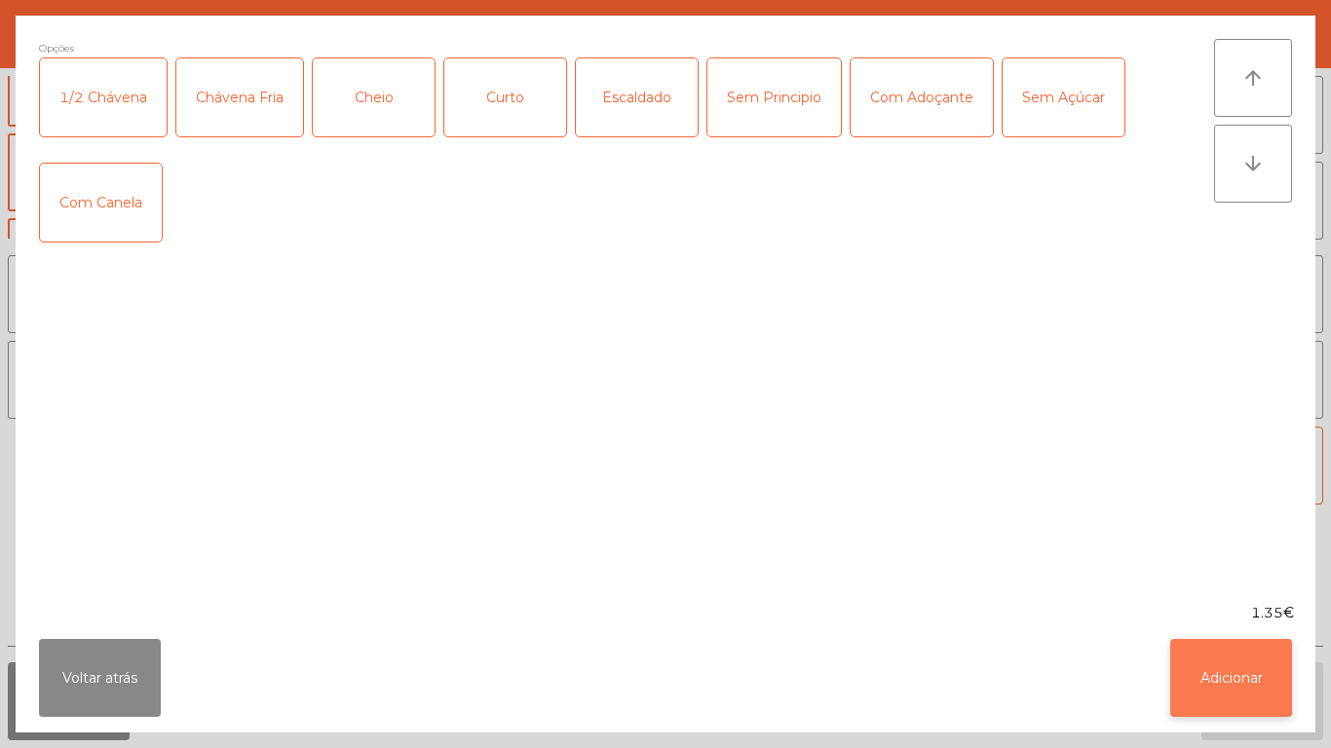
click at [1200, 663] on button "Adicionar" at bounding box center [1231, 678] width 122 height 78
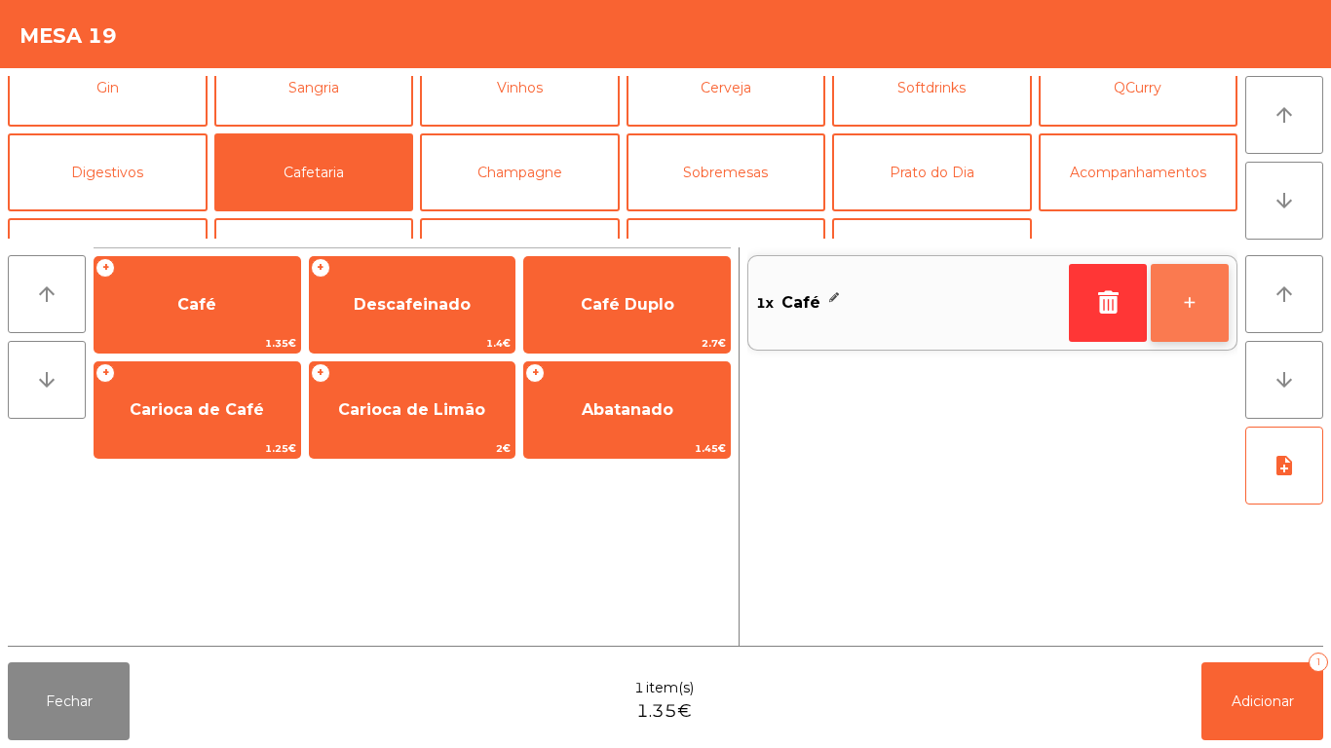
click at [1193, 306] on button "+" at bounding box center [1190, 303] width 78 height 78
click at [1325, 711] on div "Fechar 2 item(s) 2.70€ Adicionar 2" at bounding box center [665, 702] width 1331 height 94
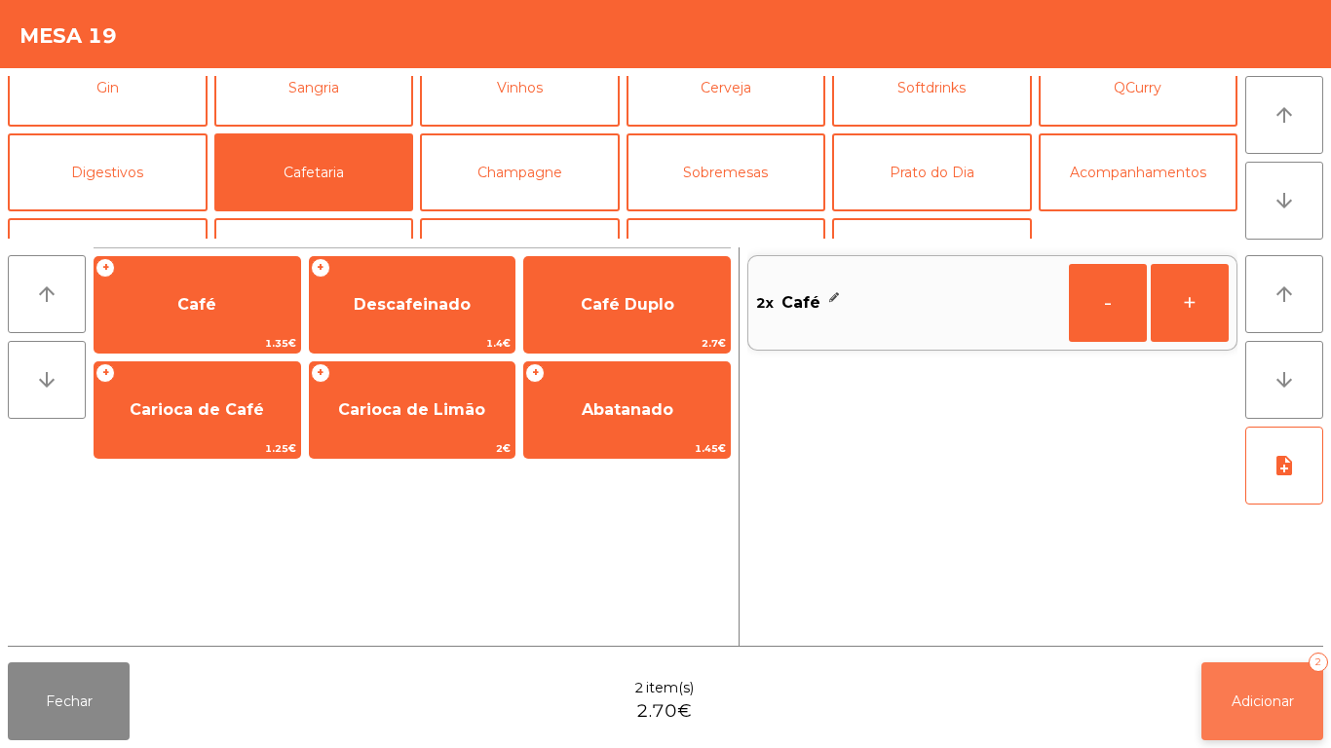
click at [1257, 695] on span "Adicionar" at bounding box center [1262, 702] width 62 height 18
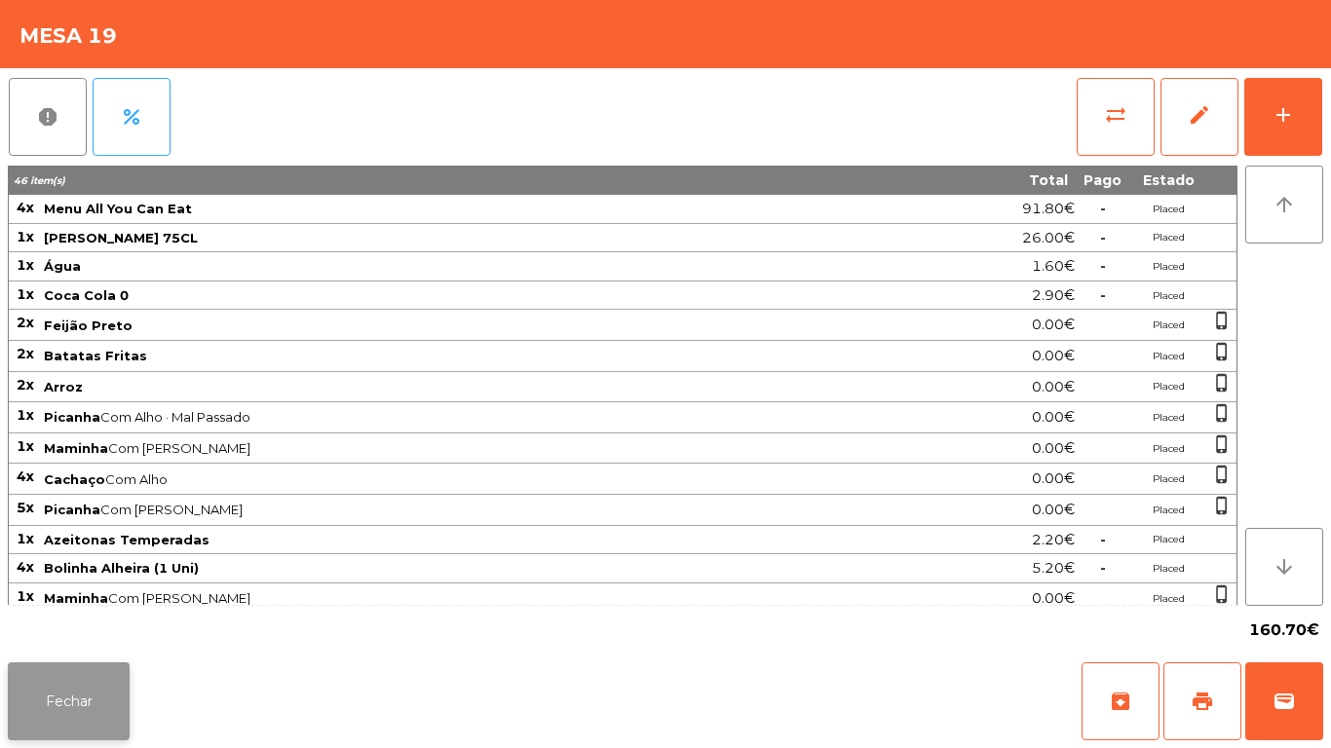
click at [94, 700] on button "Fechar" at bounding box center [69, 702] width 122 height 78
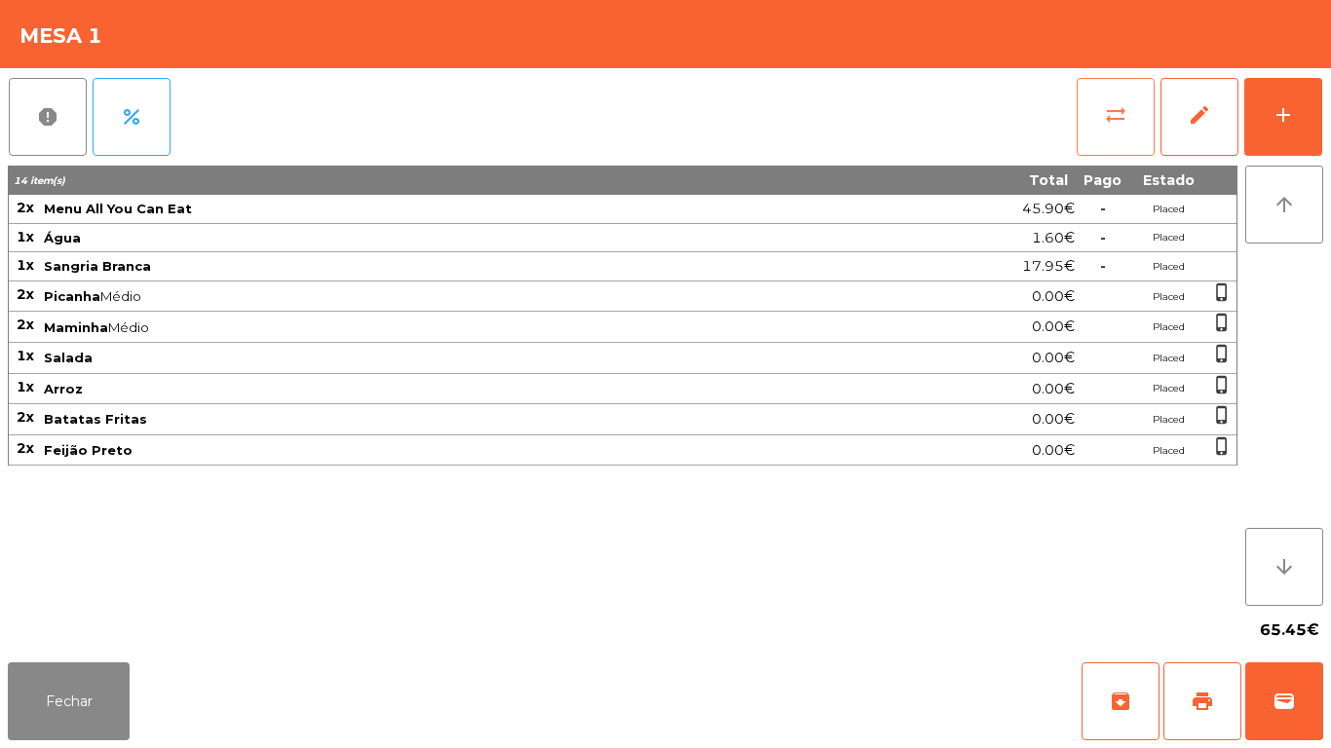
click at [1085, 109] on button "sync_alt" at bounding box center [1116, 117] width 78 height 78
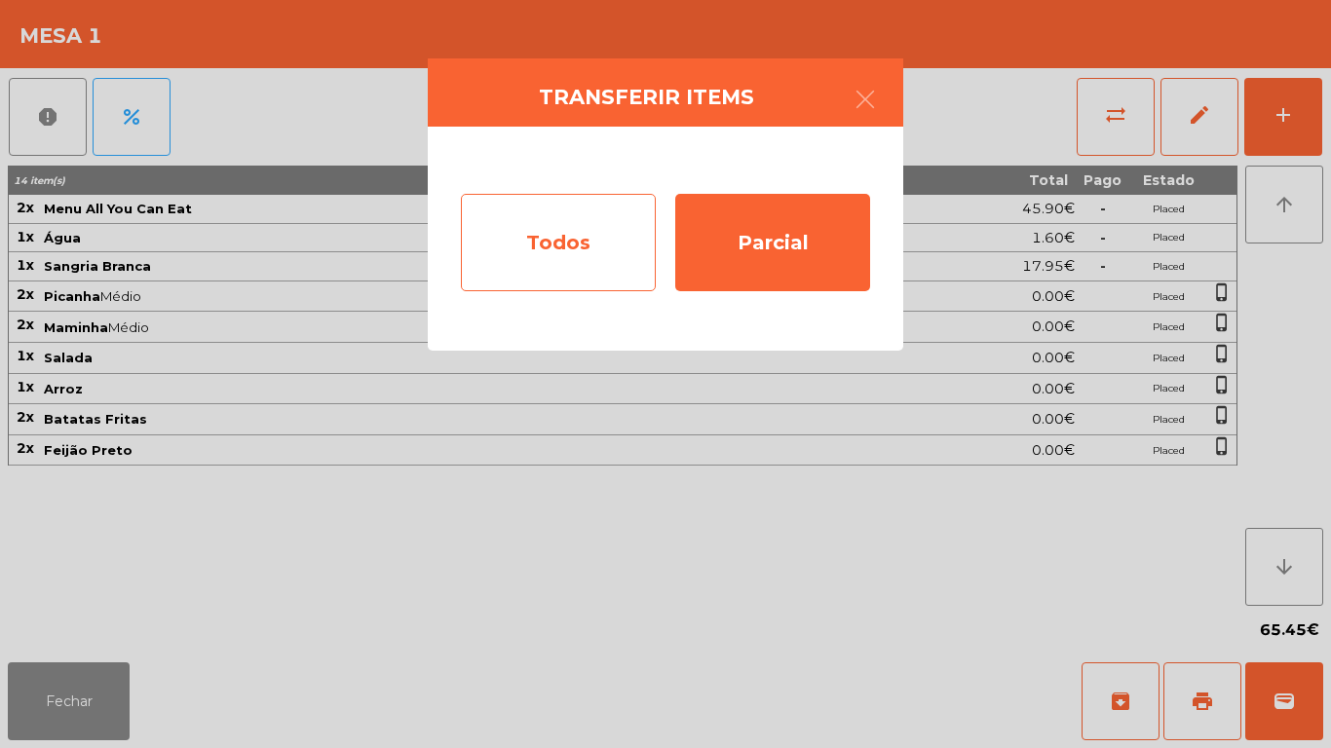
click at [562, 244] on div "Todos" at bounding box center [558, 242] width 195 height 97
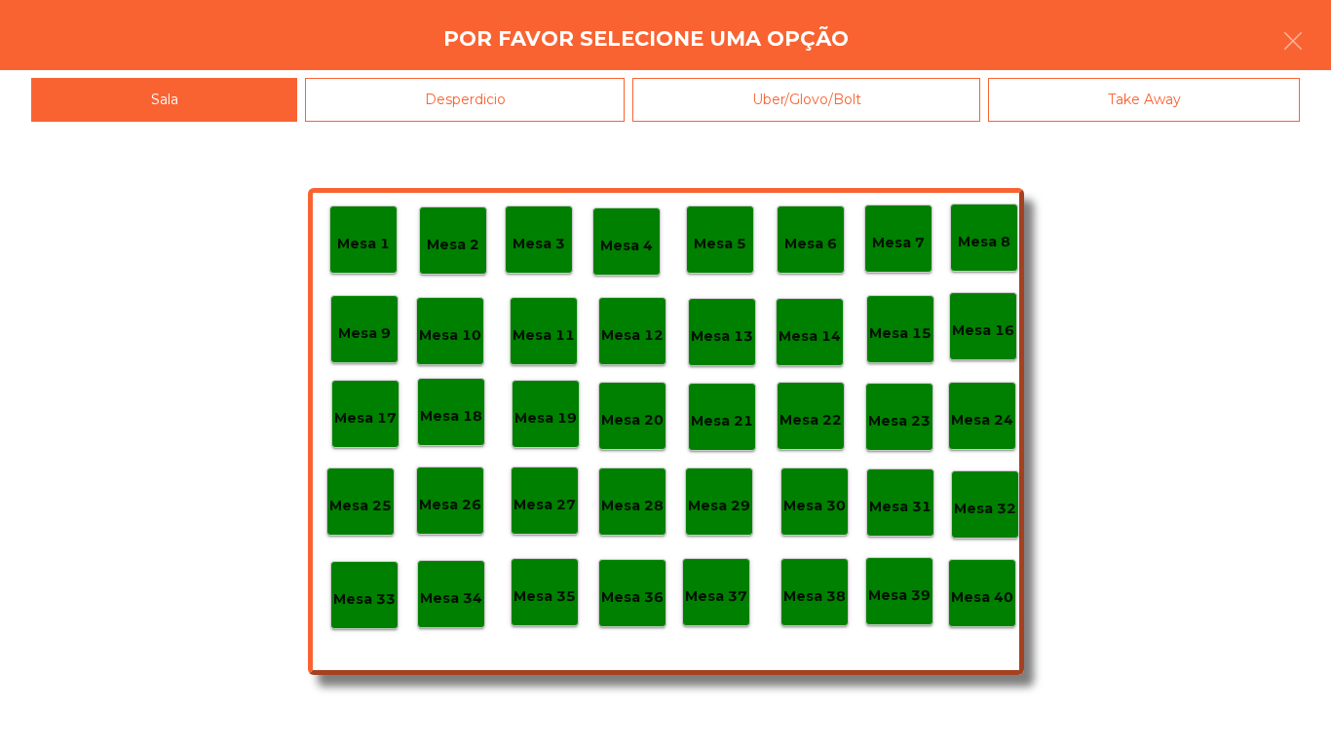
click at [986, 583] on div "Mesa 40" at bounding box center [982, 594] width 62 height 30
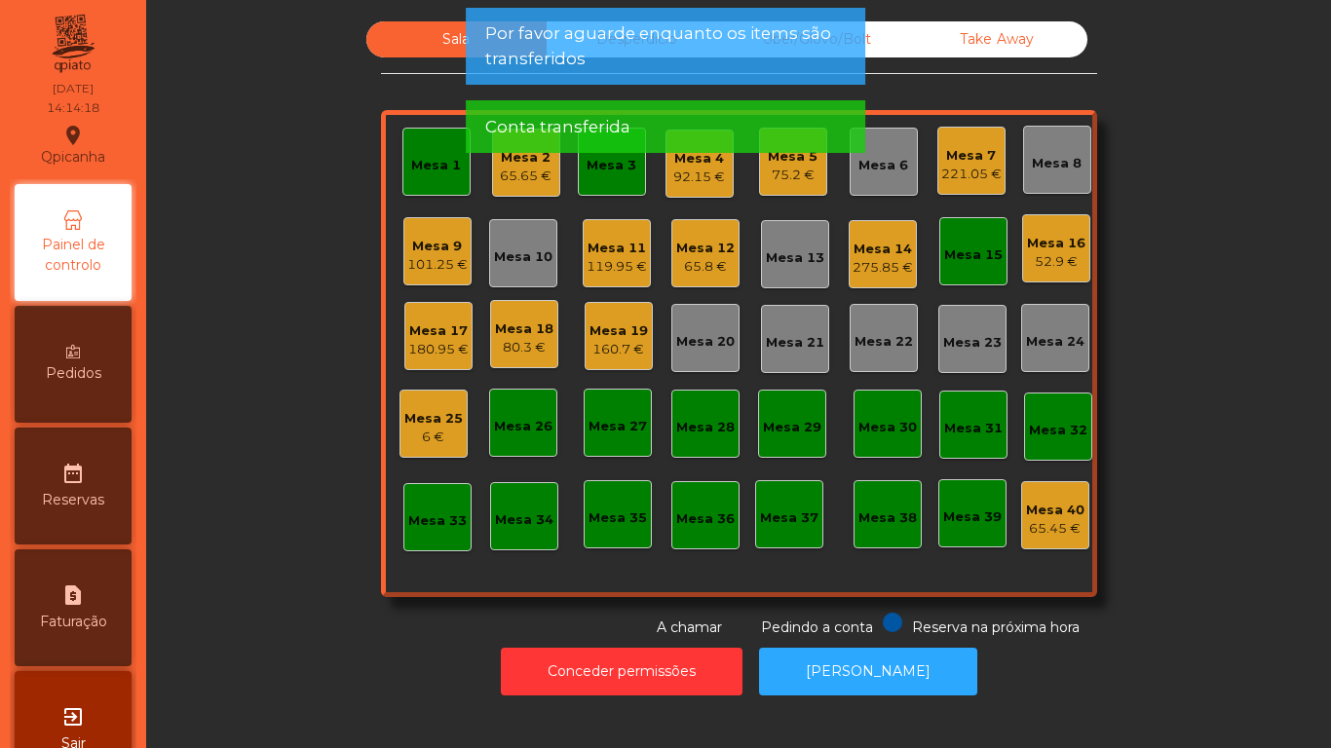
click at [523, 190] on div "Mesa 2 65.65 €" at bounding box center [526, 163] width 68 height 68
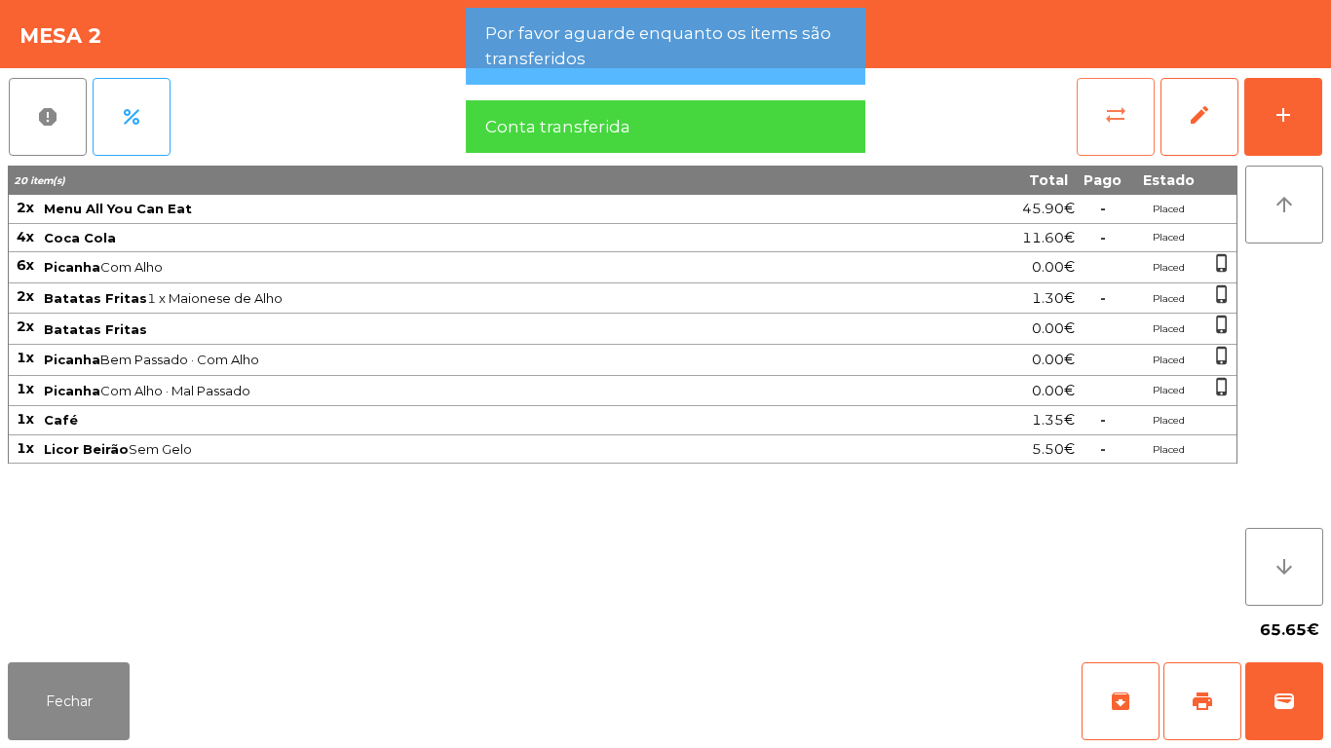
click at [1142, 129] on button "sync_alt" at bounding box center [1116, 117] width 78 height 78
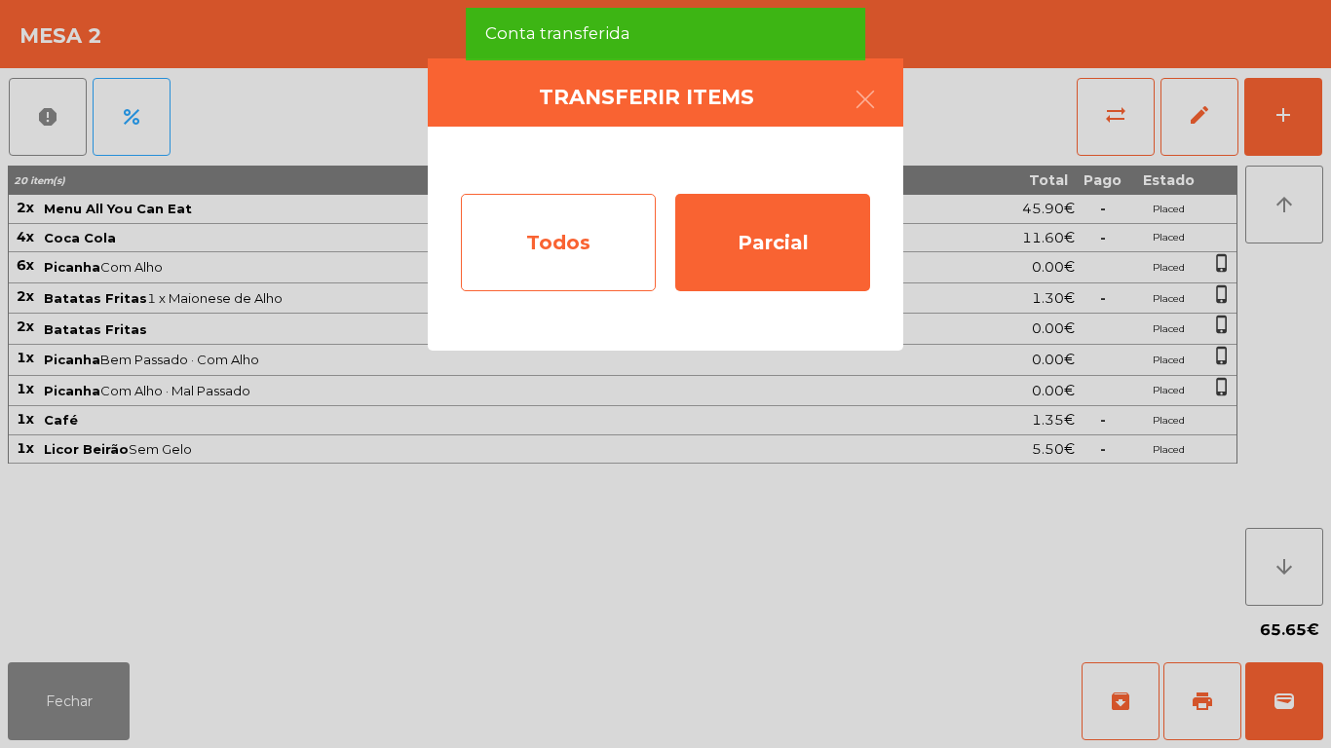
click at [575, 232] on div "Todos" at bounding box center [558, 242] width 195 height 97
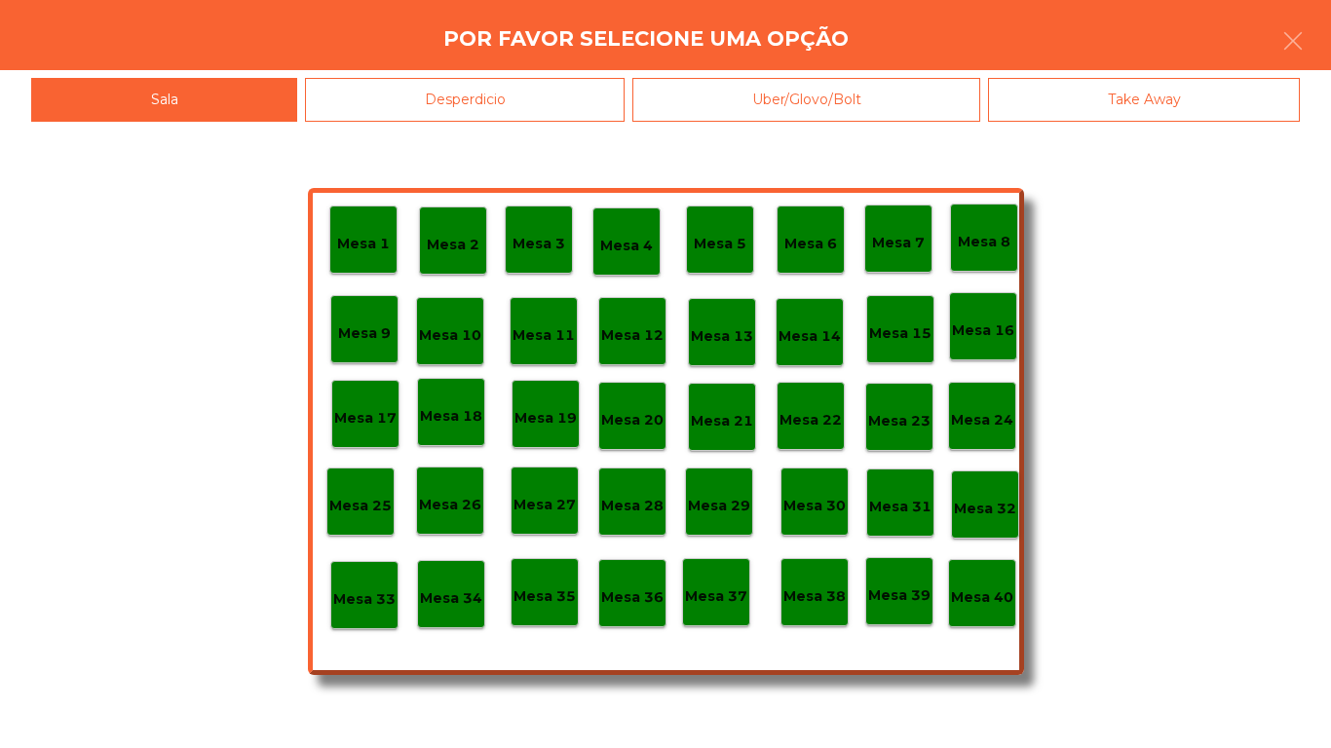
click at [979, 583] on div "Mesa 40" at bounding box center [982, 594] width 62 height 30
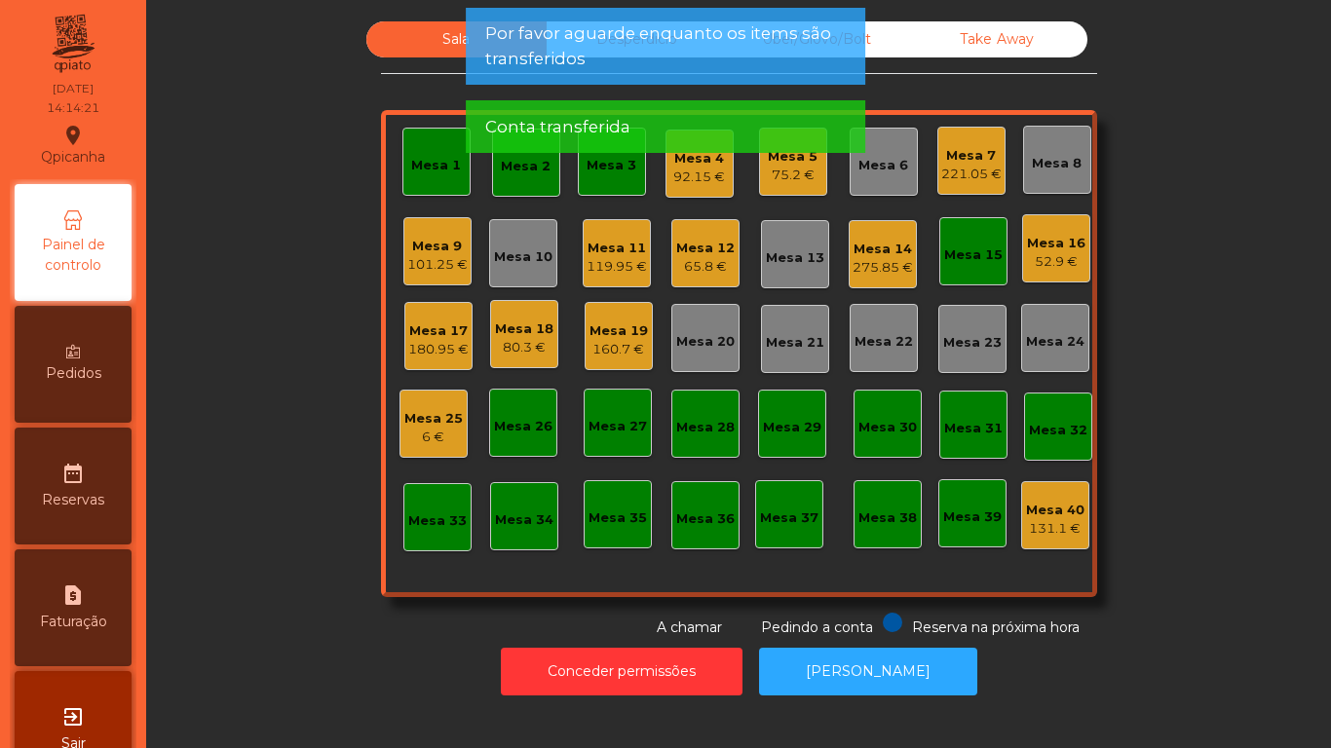
click at [690, 181] on div "92.15 €" at bounding box center [699, 177] width 52 height 19
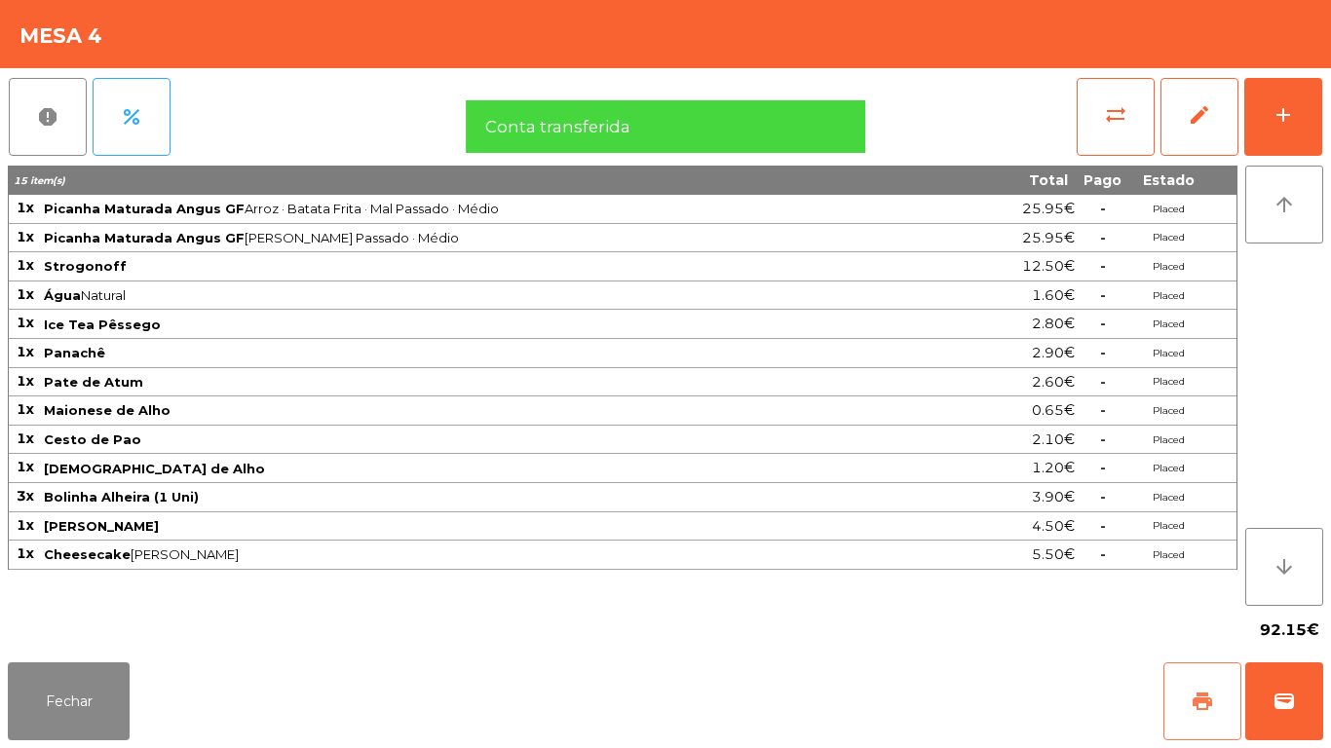
click at [1213, 668] on button "print" at bounding box center [1202, 702] width 78 height 78
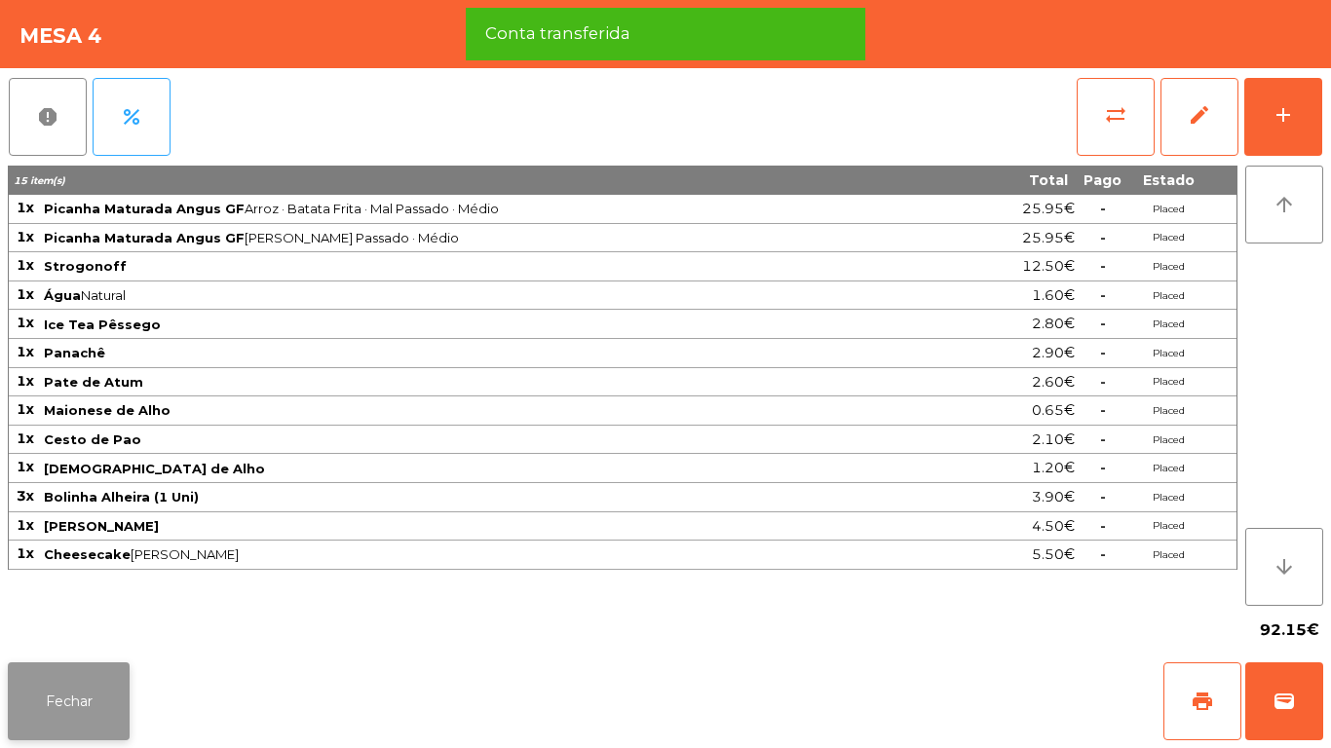
click at [70, 682] on button "Fechar" at bounding box center [69, 702] width 122 height 78
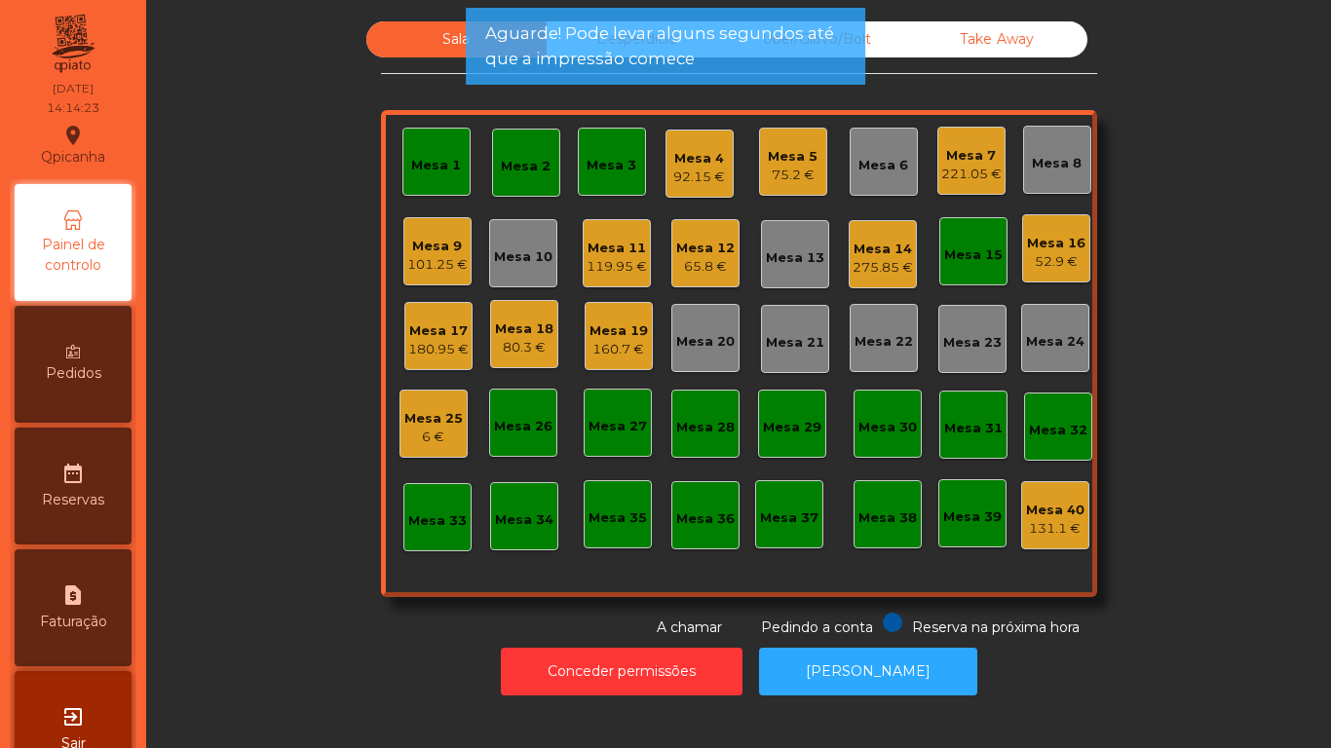
click at [787, 177] on div "75.2 €" at bounding box center [793, 175] width 50 height 19
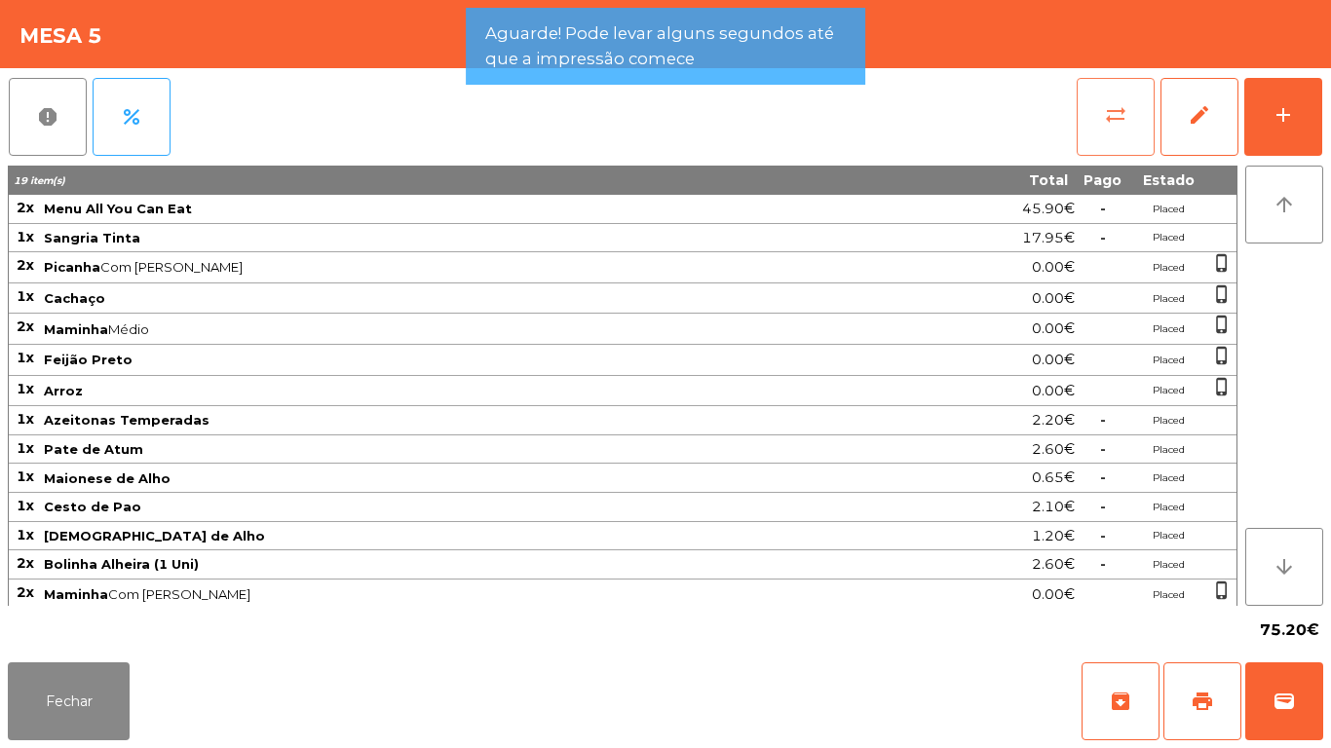
click at [1109, 114] on span "sync_alt" at bounding box center [1115, 114] width 23 height 23
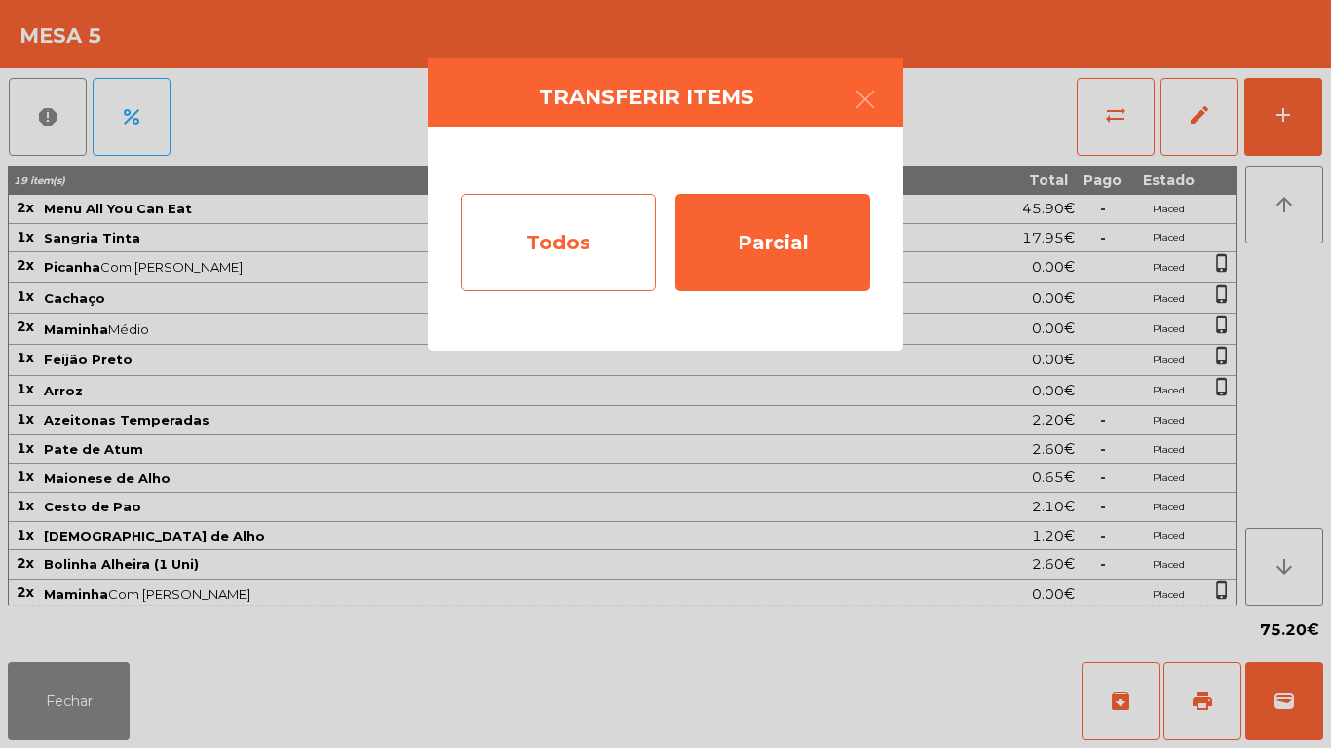
click at [558, 240] on div "Todos" at bounding box center [558, 242] width 195 height 97
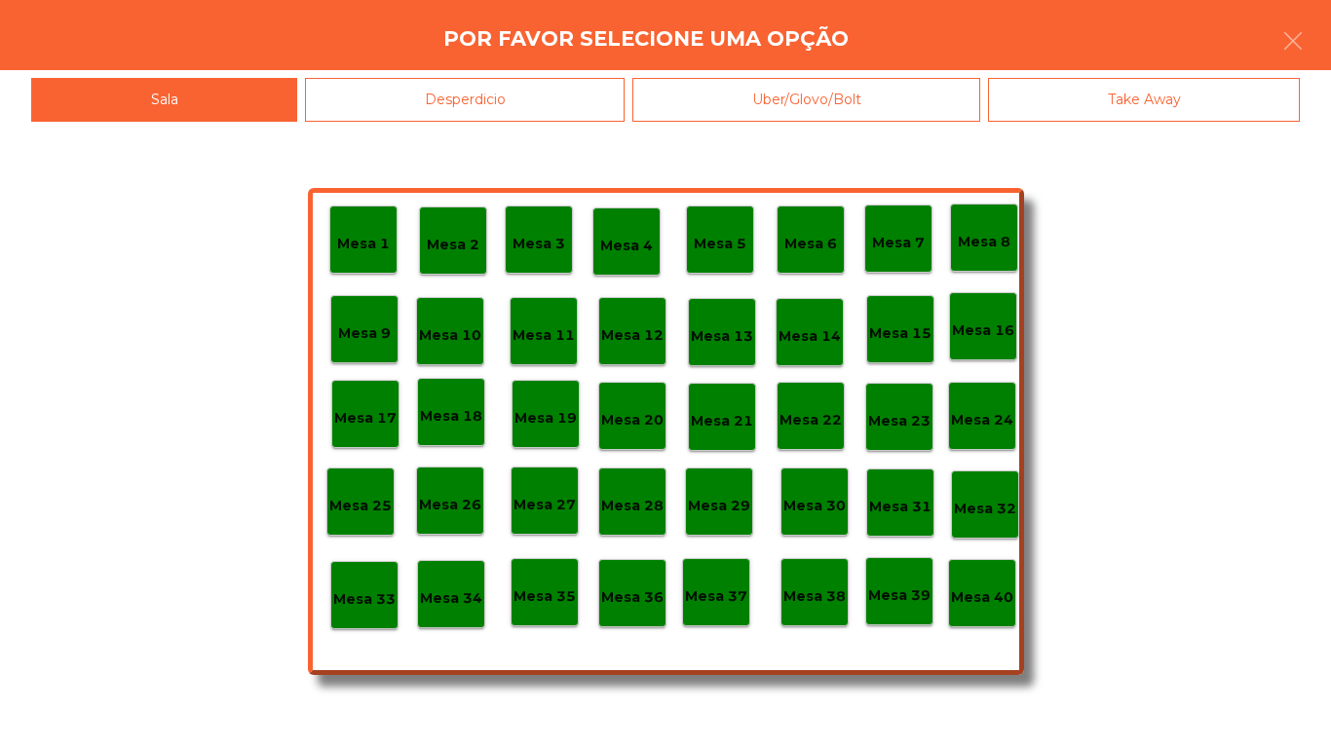
click at [990, 589] on p "Mesa 40" at bounding box center [982, 598] width 62 height 22
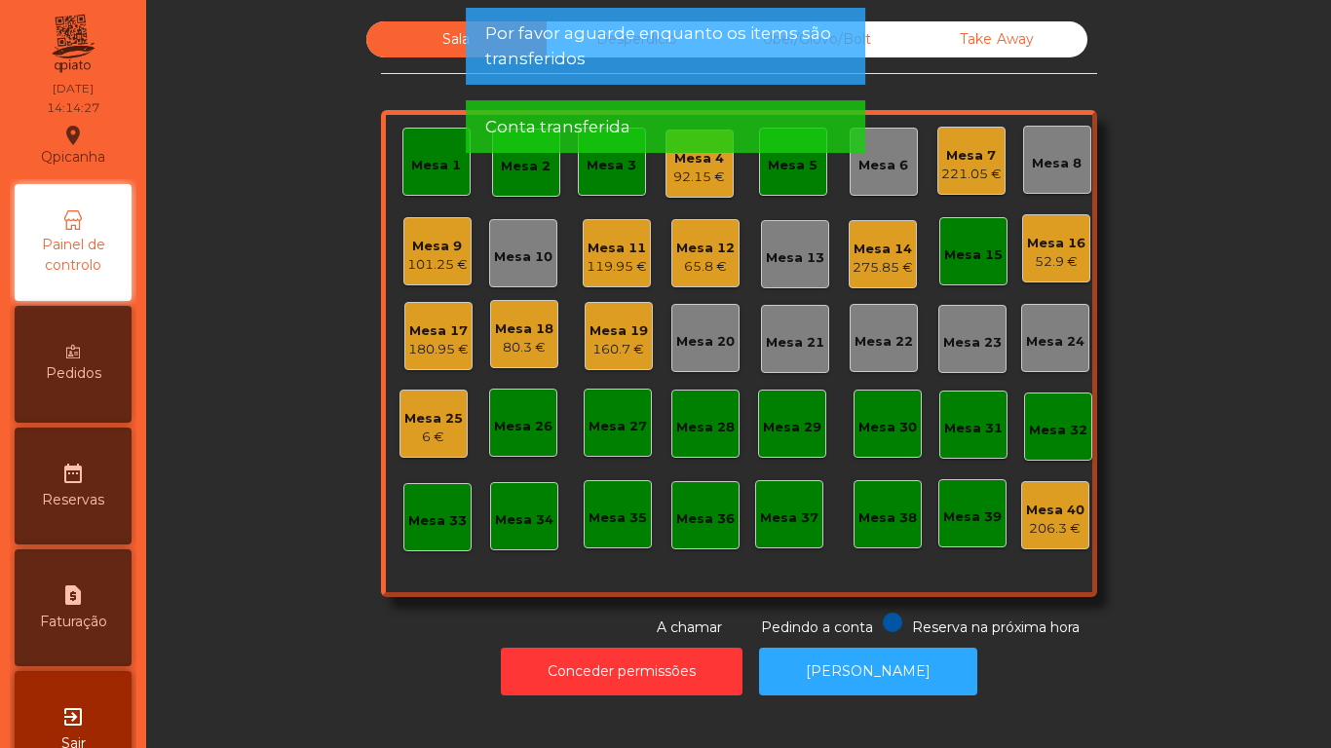
click at [805, 176] on div "Mesa 5" at bounding box center [793, 162] width 68 height 68
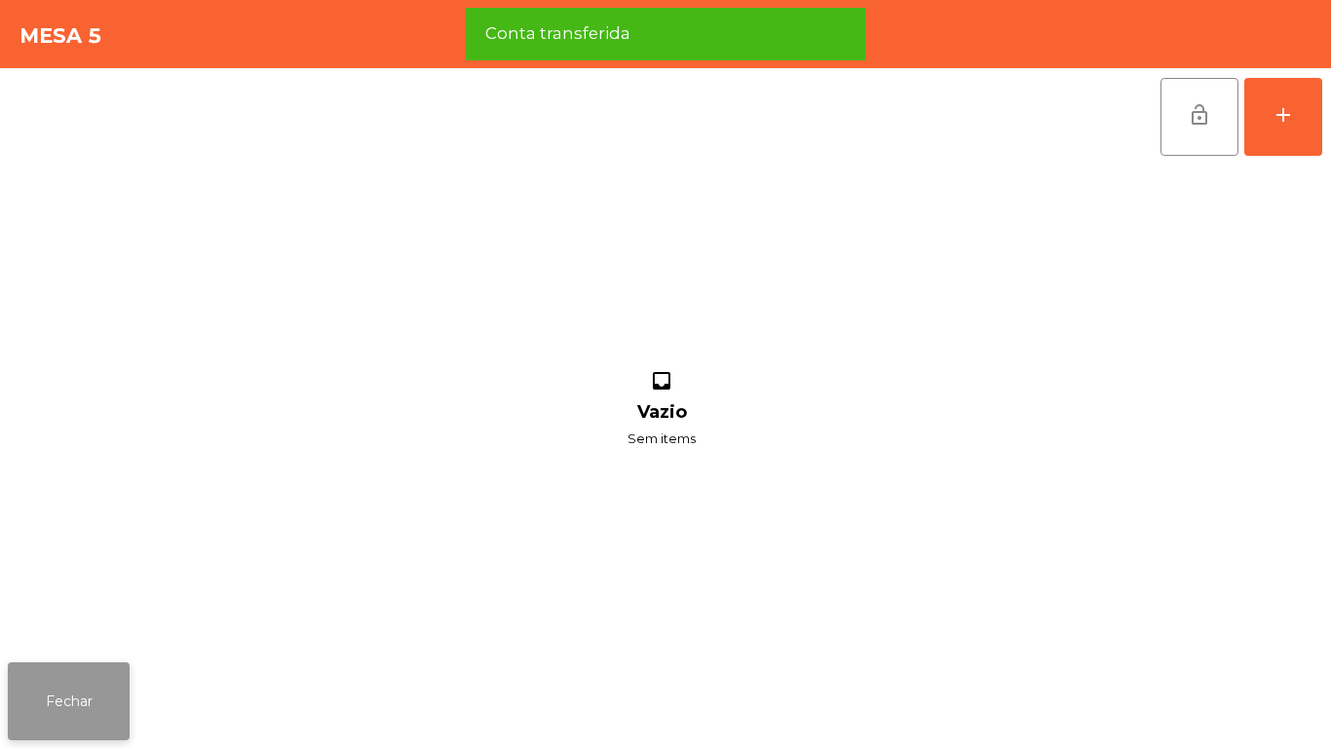
click at [61, 719] on button "Fechar" at bounding box center [69, 702] width 122 height 78
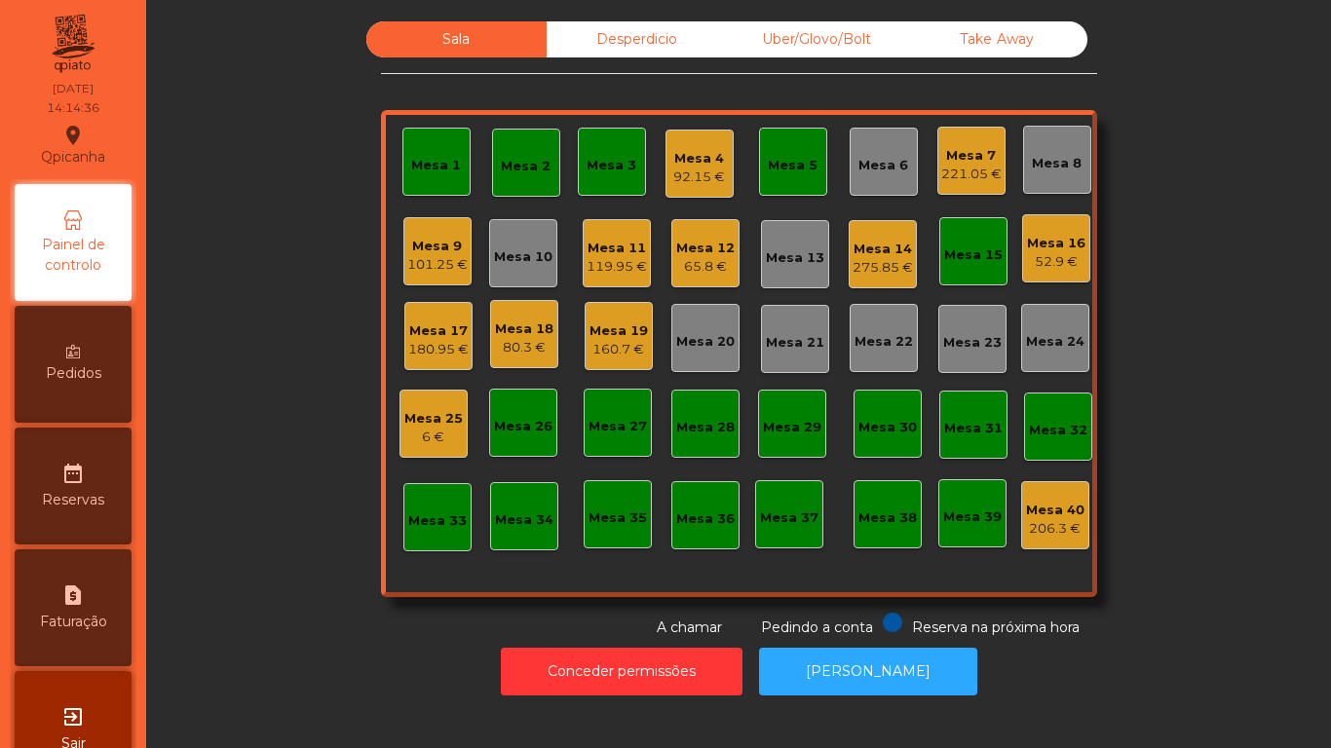
click at [528, 326] on div "Mesa 18" at bounding box center [524, 329] width 58 height 19
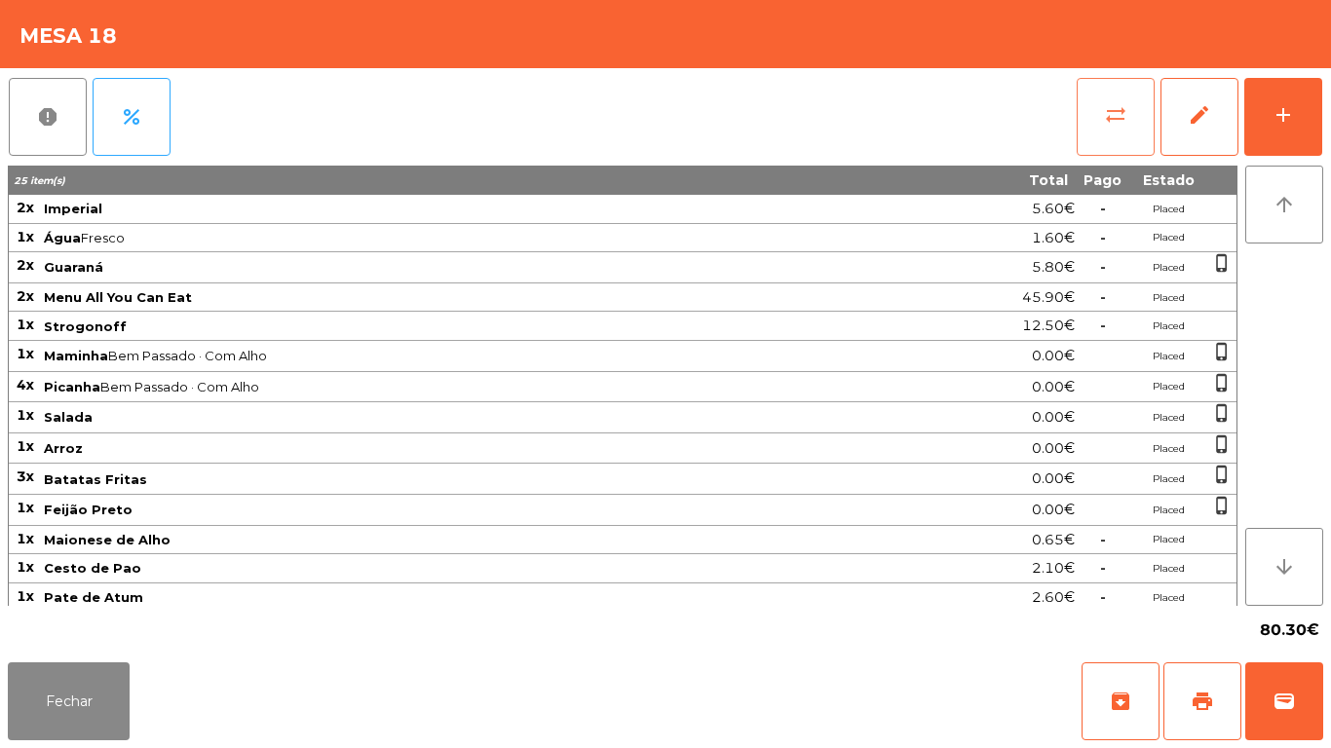
click at [1132, 134] on button "sync_alt" at bounding box center [1116, 117] width 78 height 78
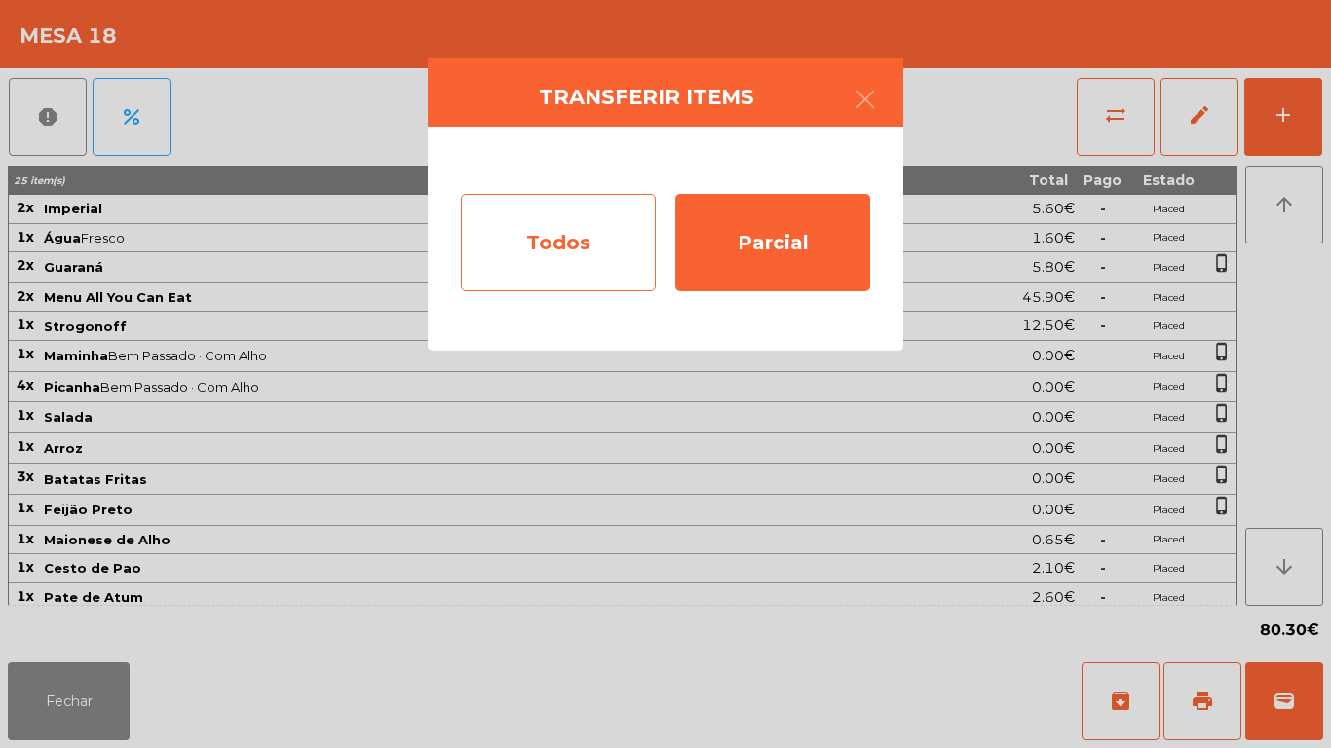
click at [586, 245] on div "Todos" at bounding box center [558, 242] width 195 height 97
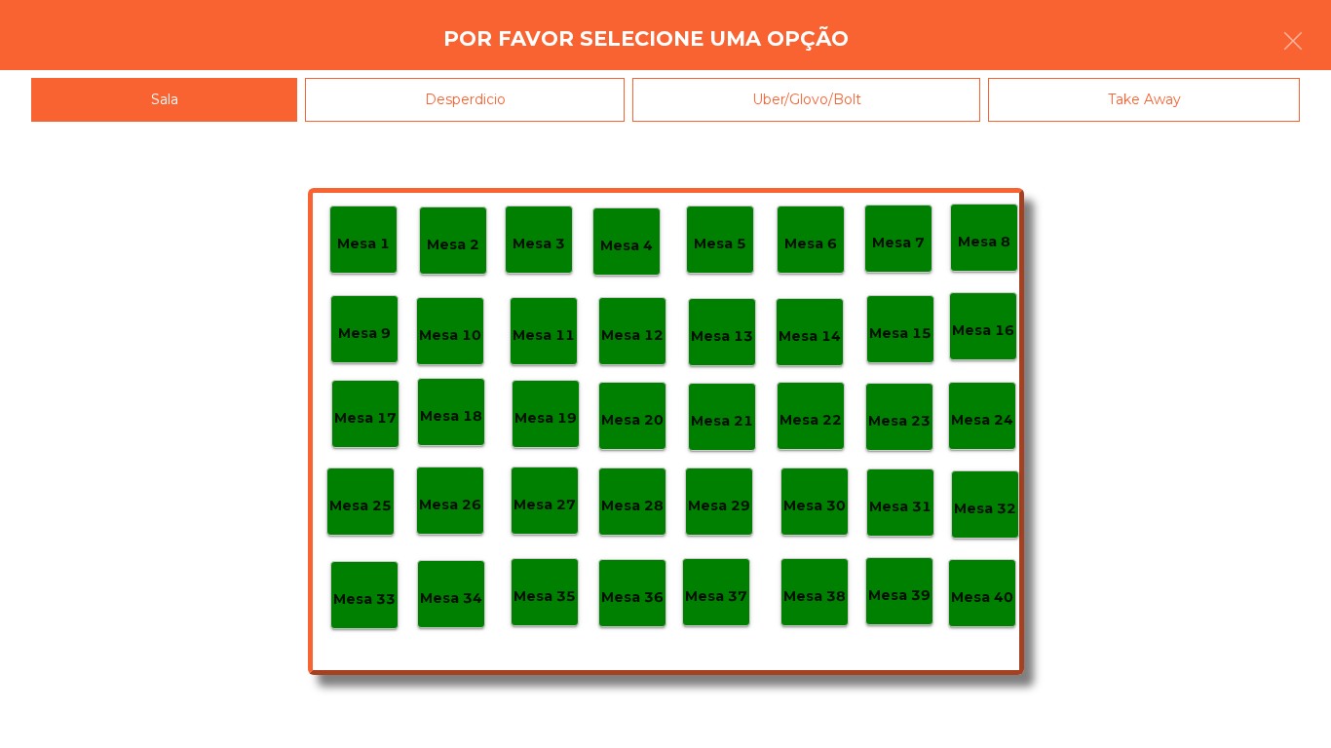
click at [983, 590] on p "Mesa 40" at bounding box center [982, 598] width 62 height 22
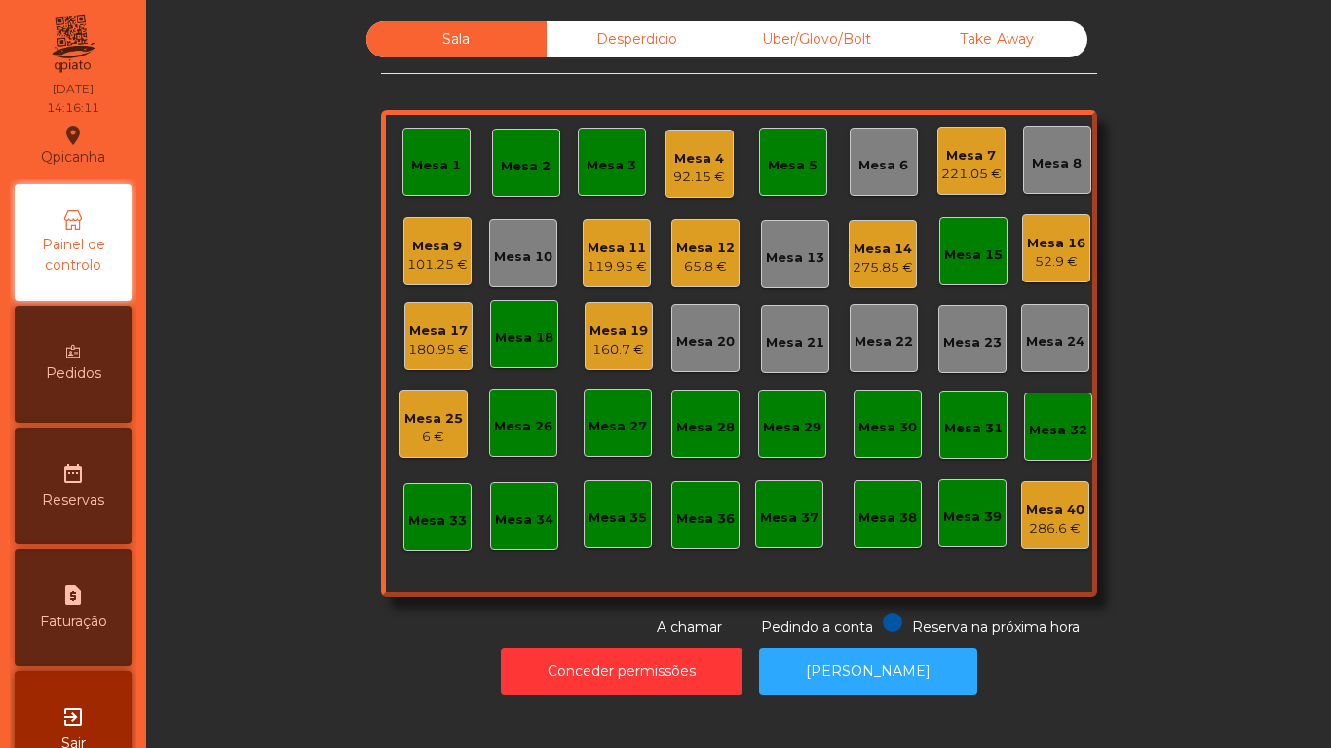
click at [1057, 254] on div "52.9 €" at bounding box center [1056, 261] width 58 height 19
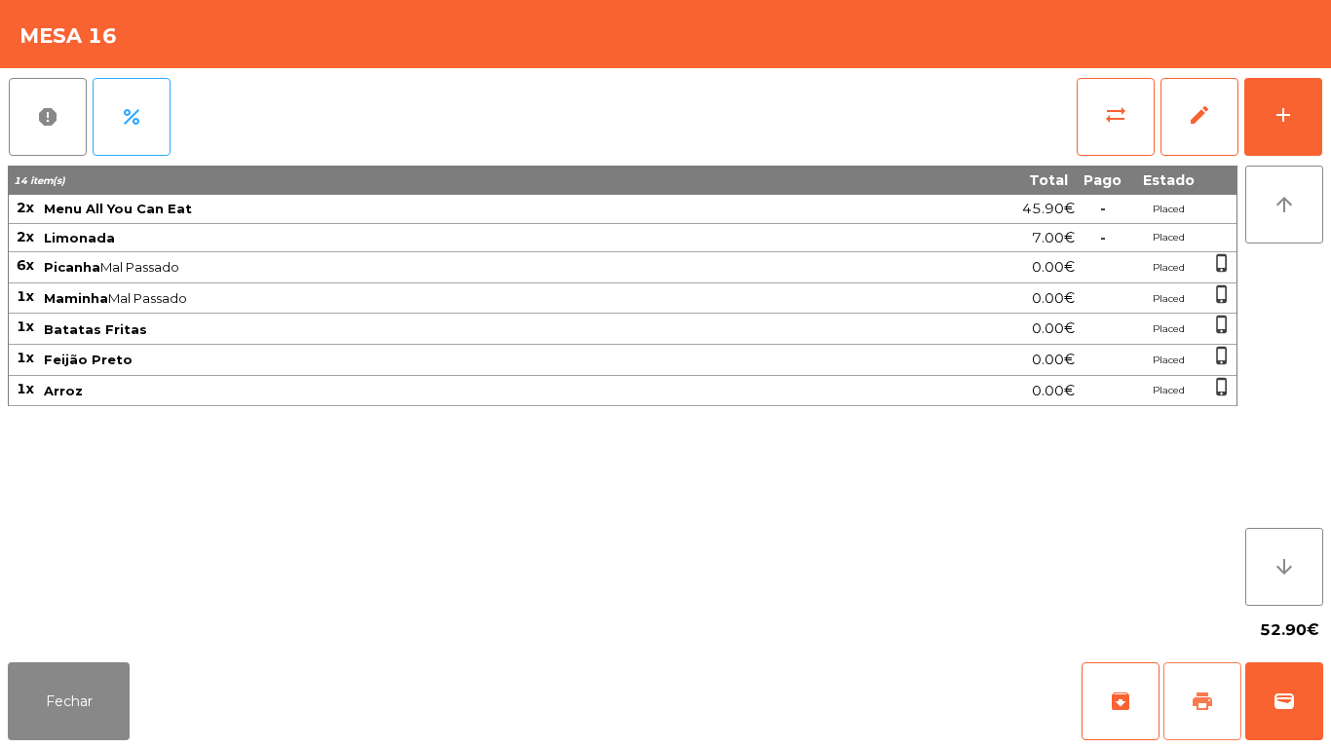
click at [1210, 678] on button "print" at bounding box center [1202, 702] width 78 height 78
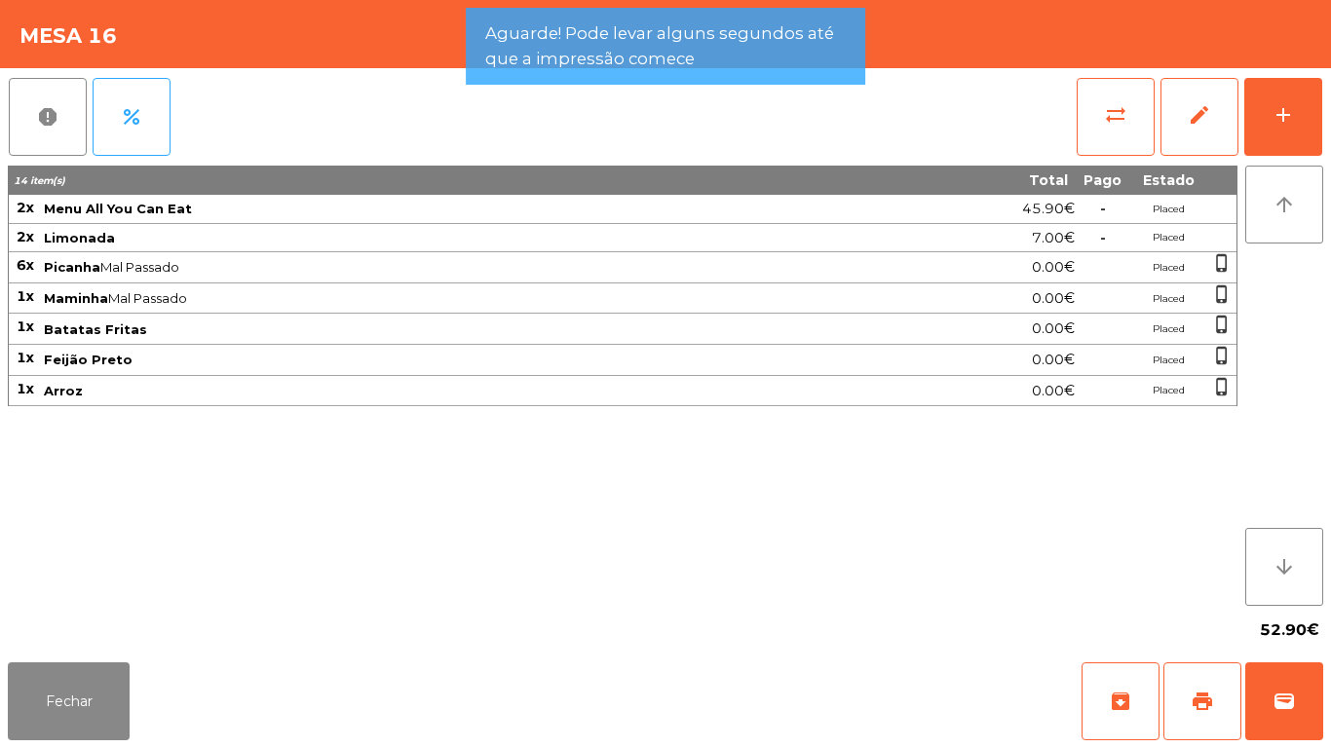
click at [158, 672] on div "Fechar archive print wallet" at bounding box center [665, 702] width 1331 height 94
click at [123, 702] on button "Fechar" at bounding box center [69, 702] width 122 height 78
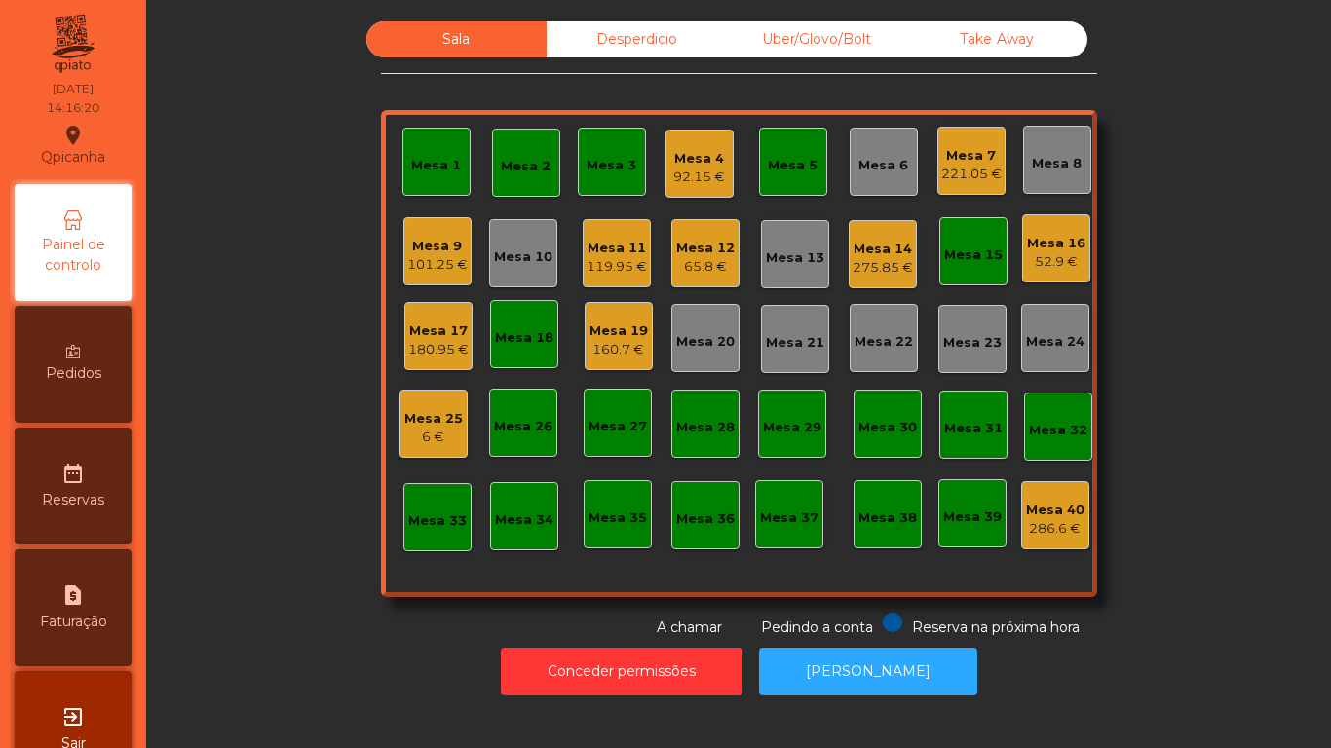
click at [880, 253] on div "Mesa 14" at bounding box center [882, 249] width 60 height 19
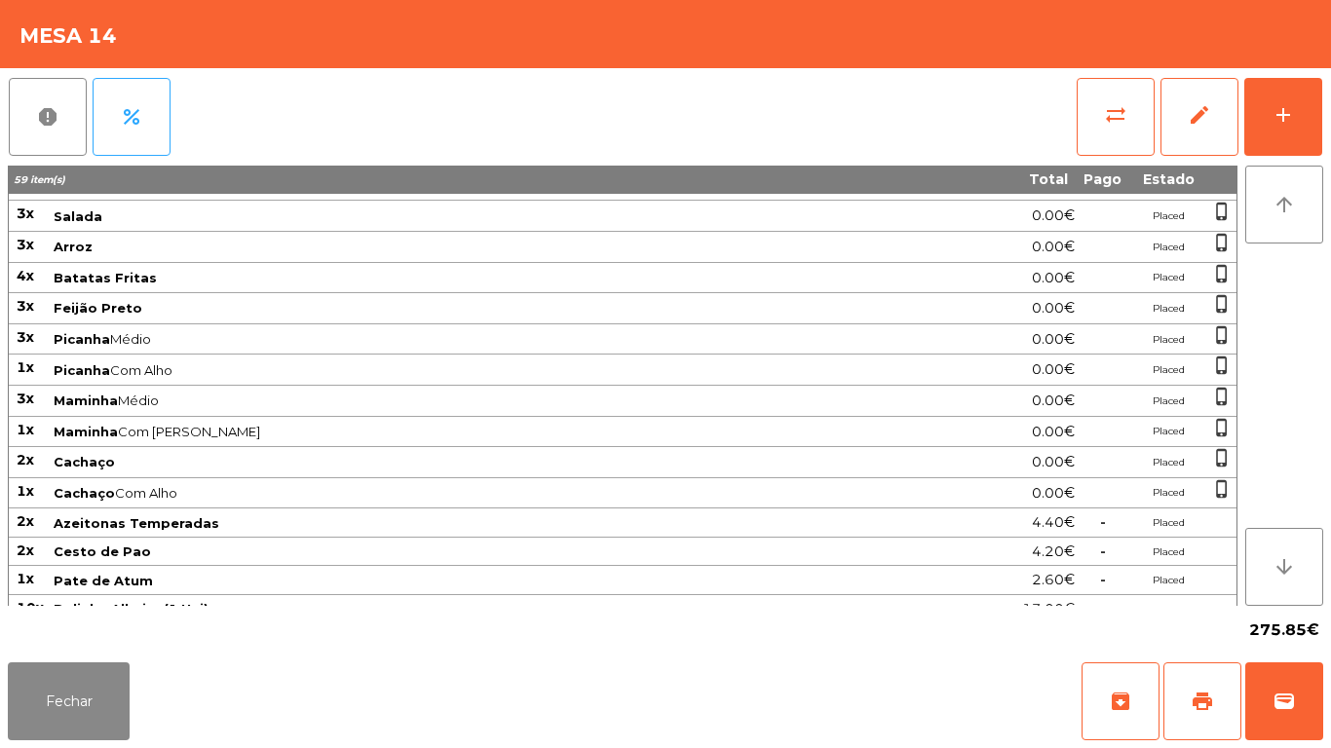
scroll to position [280, 0]
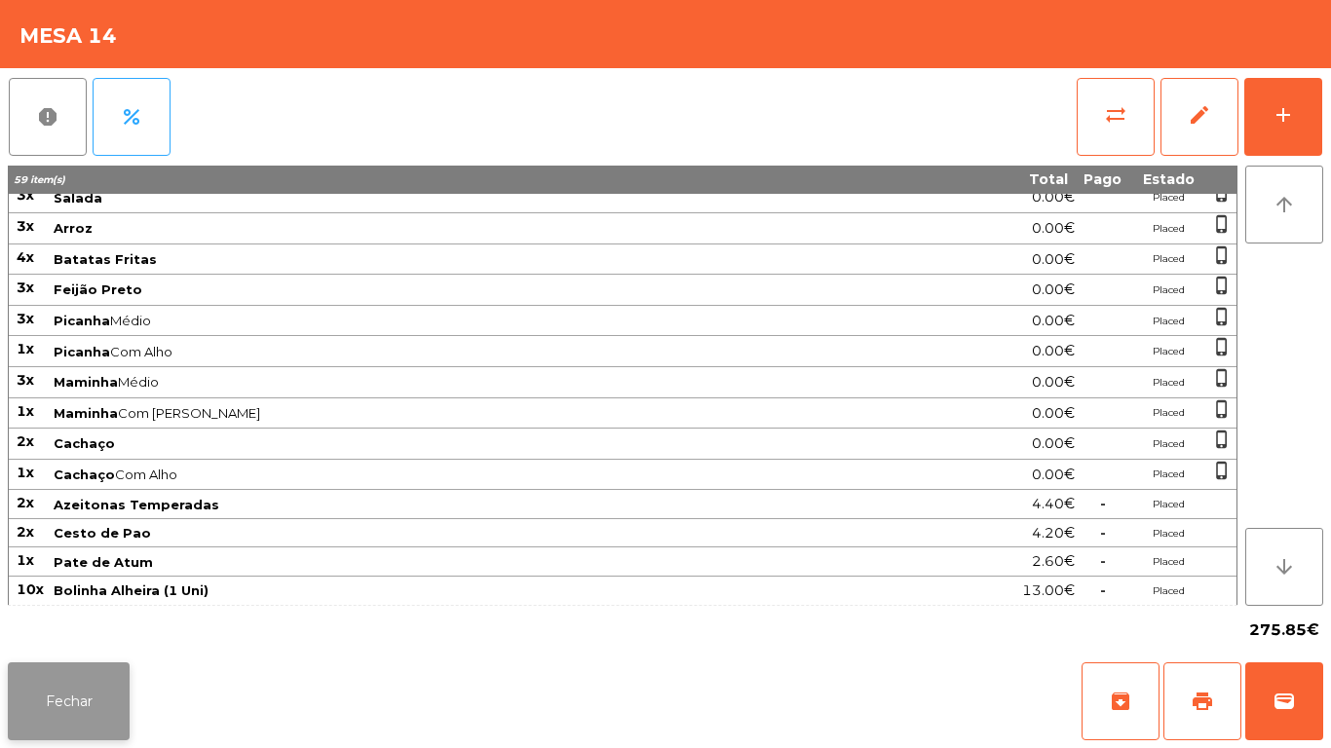
click at [95, 680] on button "Fechar" at bounding box center [69, 702] width 122 height 78
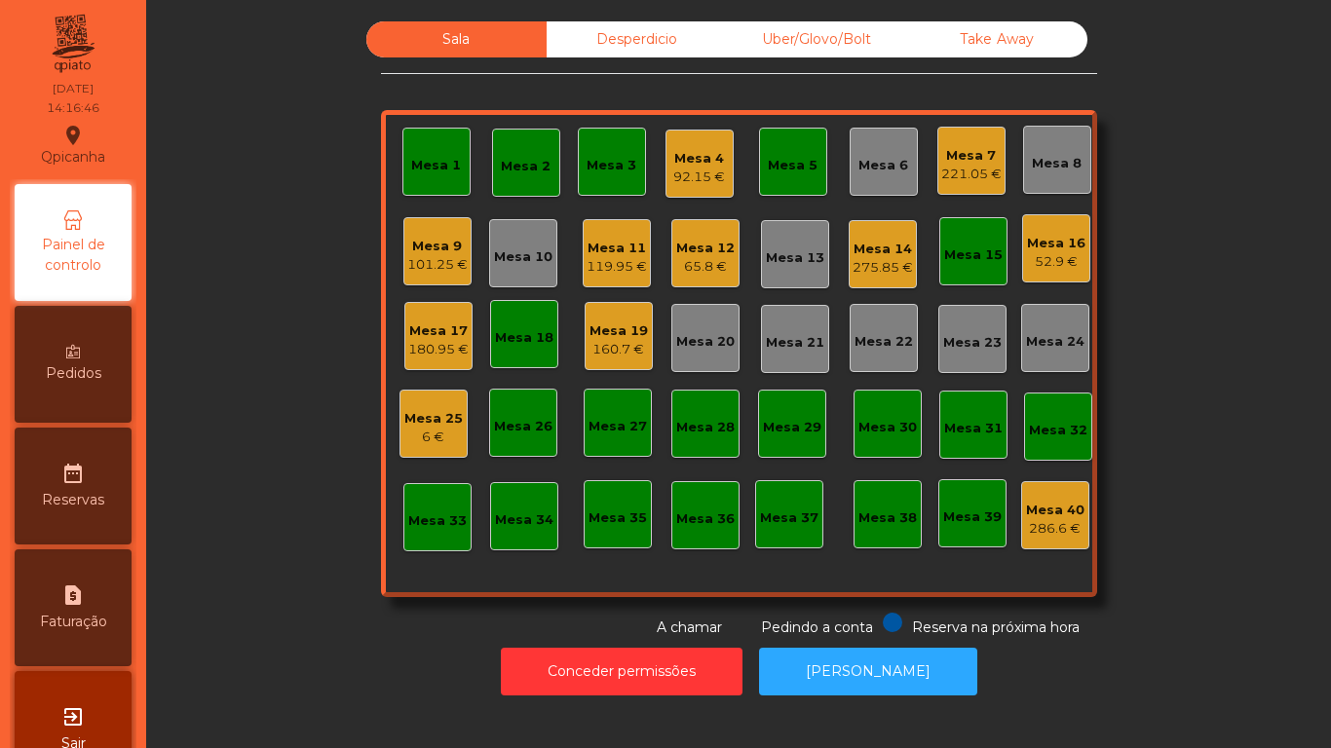
click at [605, 276] on div "119.95 €" at bounding box center [617, 266] width 60 height 19
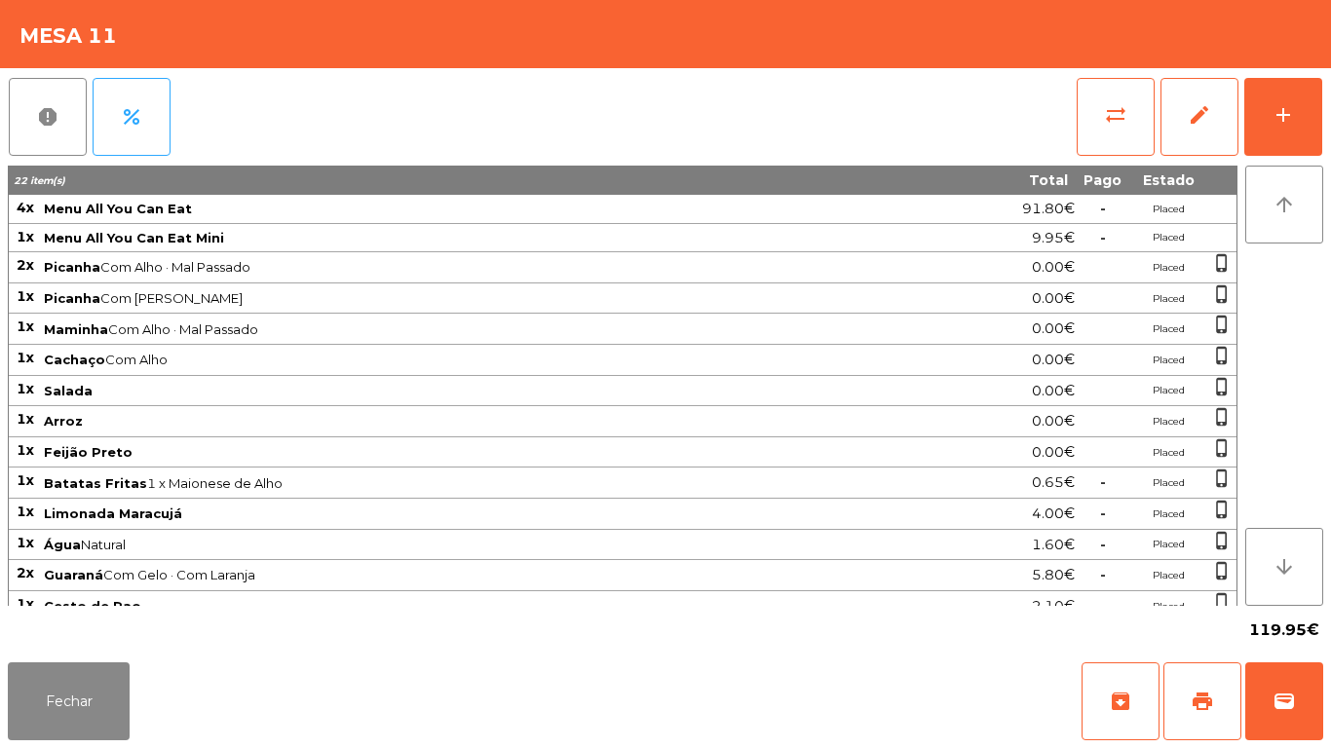
scroll to position [108, 0]
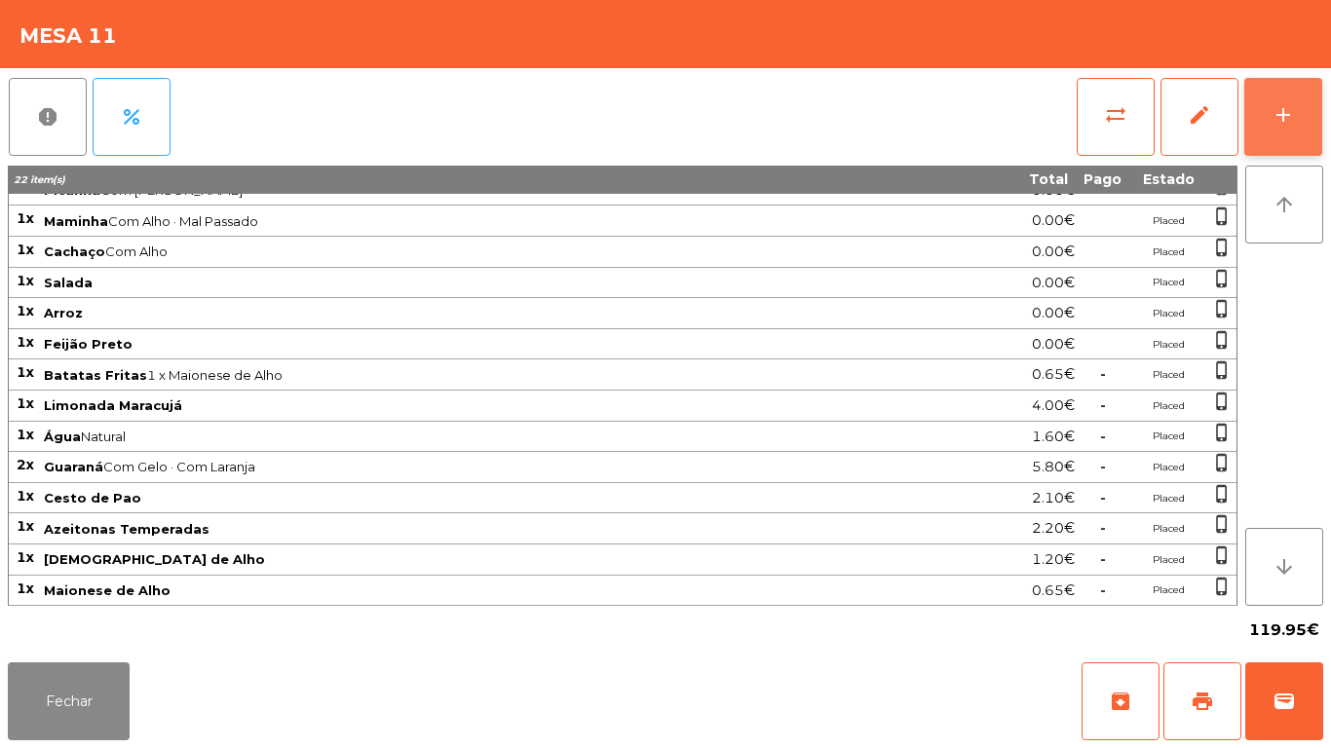
click at [1272, 105] on div "add" at bounding box center [1282, 114] width 23 height 23
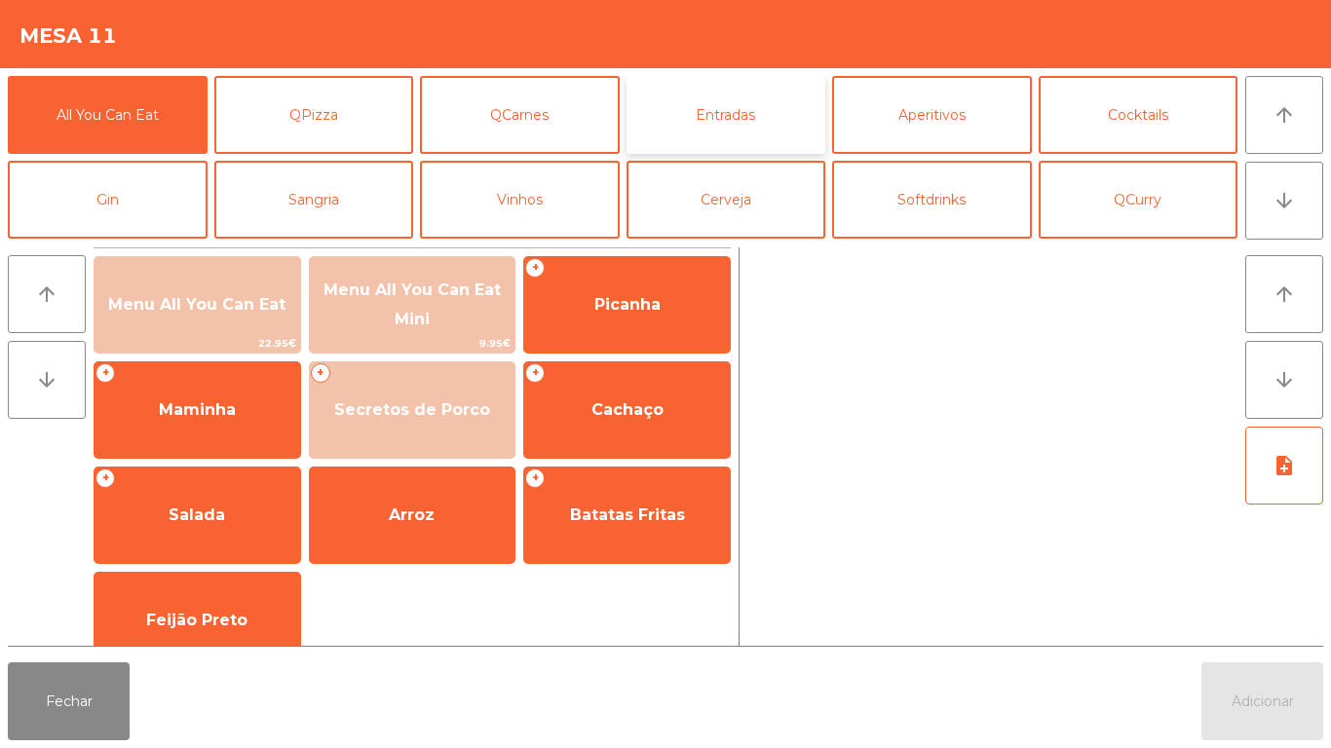
click at [722, 131] on button "Entradas" at bounding box center [726, 115] width 200 height 78
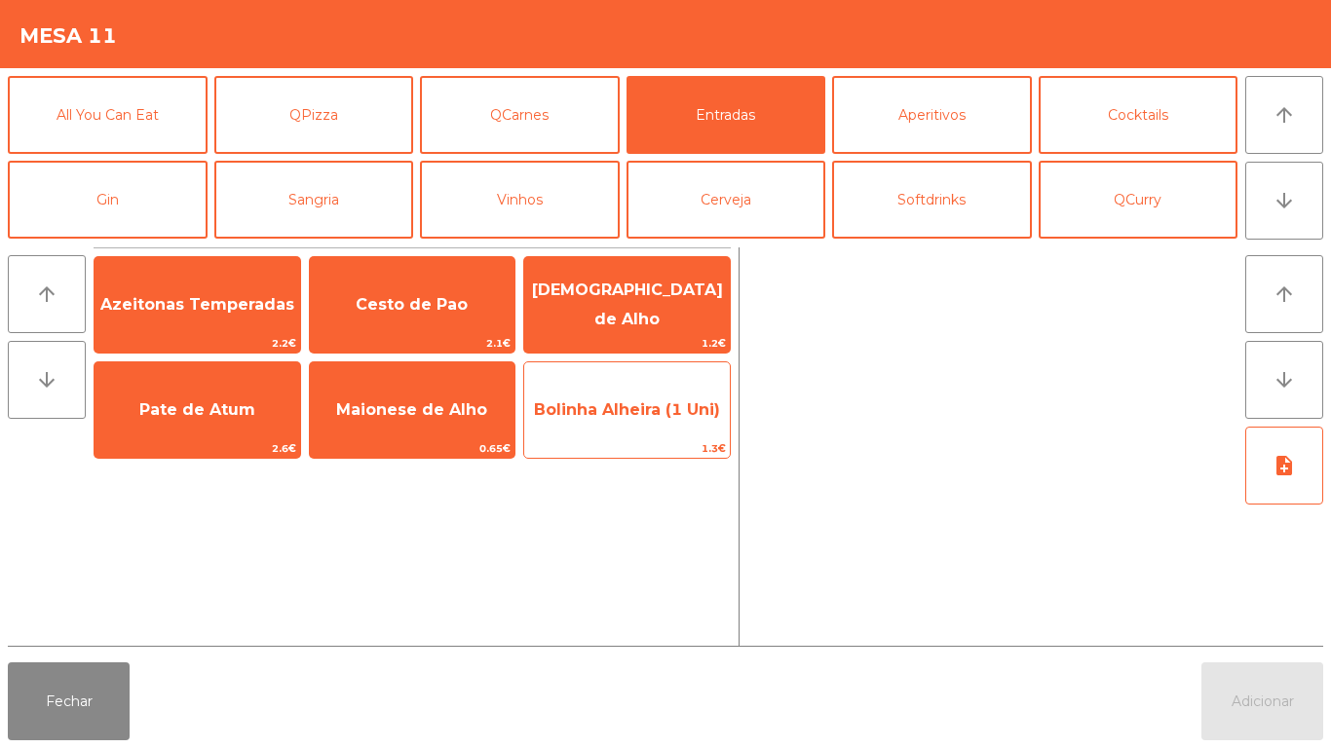
click at [661, 404] on span "Bolinha Alheira (1 Uni)" at bounding box center [627, 409] width 186 height 19
click at [665, 398] on span "Bolinha Alheira (1 Uni)" at bounding box center [627, 410] width 206 height 53
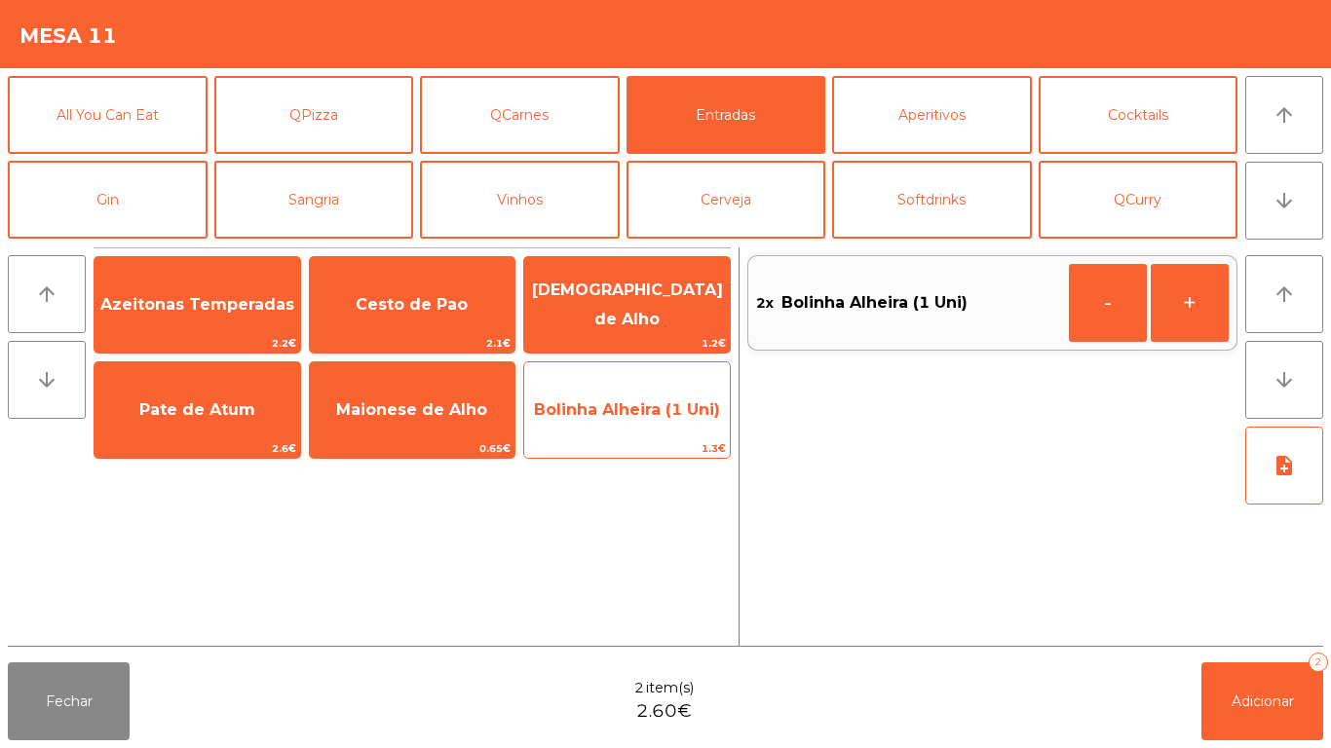
click at [656, 402] on span "Bolinha Alheira (1 Uni)" at bounding box center [627, 409] width 186 height 19
click at [663, 402] on span "Bolinha Alheira (1 Uni)" at bounding box center [627, 409] width 186 height 19
click at [648, 405] on span "Bolinha Alheira (1 Uni)" at bounding box center [627, 409] width 186 height 19
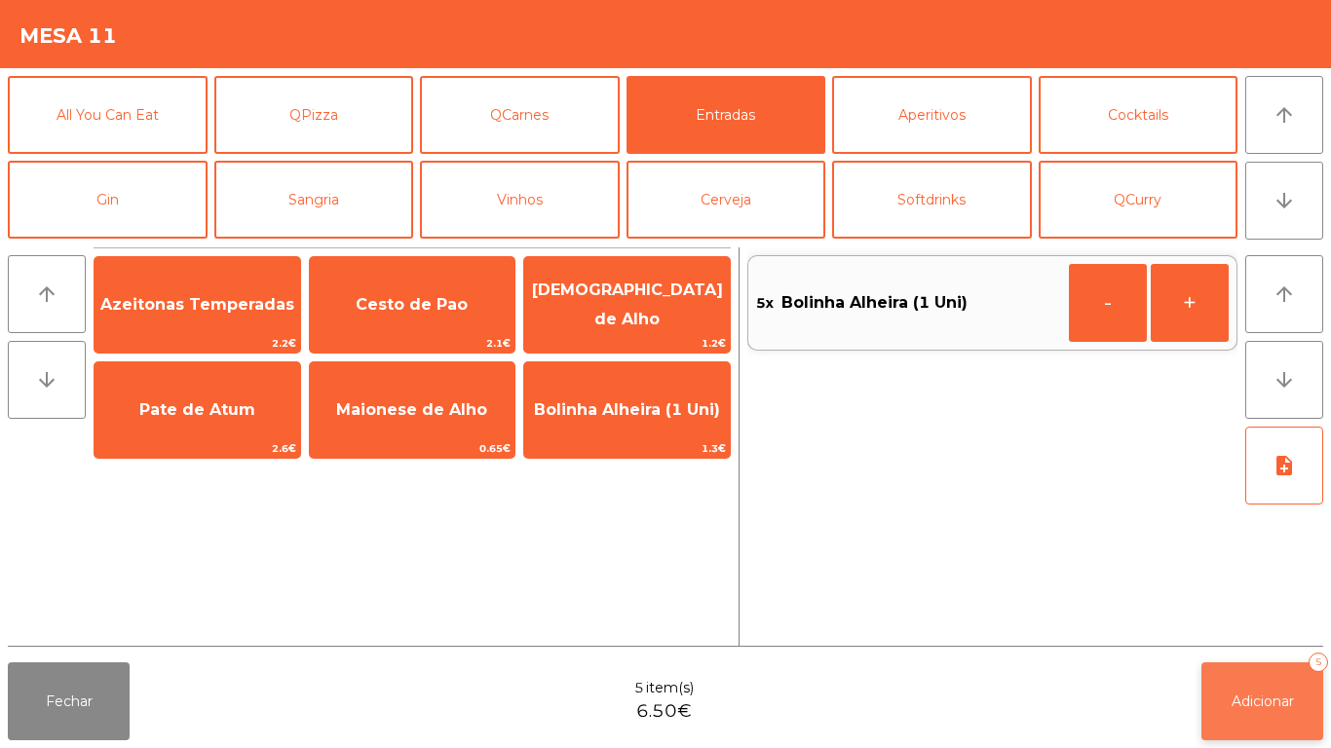
click at [1282, 733] on button "Adicionar 5" at bounding box center [1262, 702] width 122 height 78
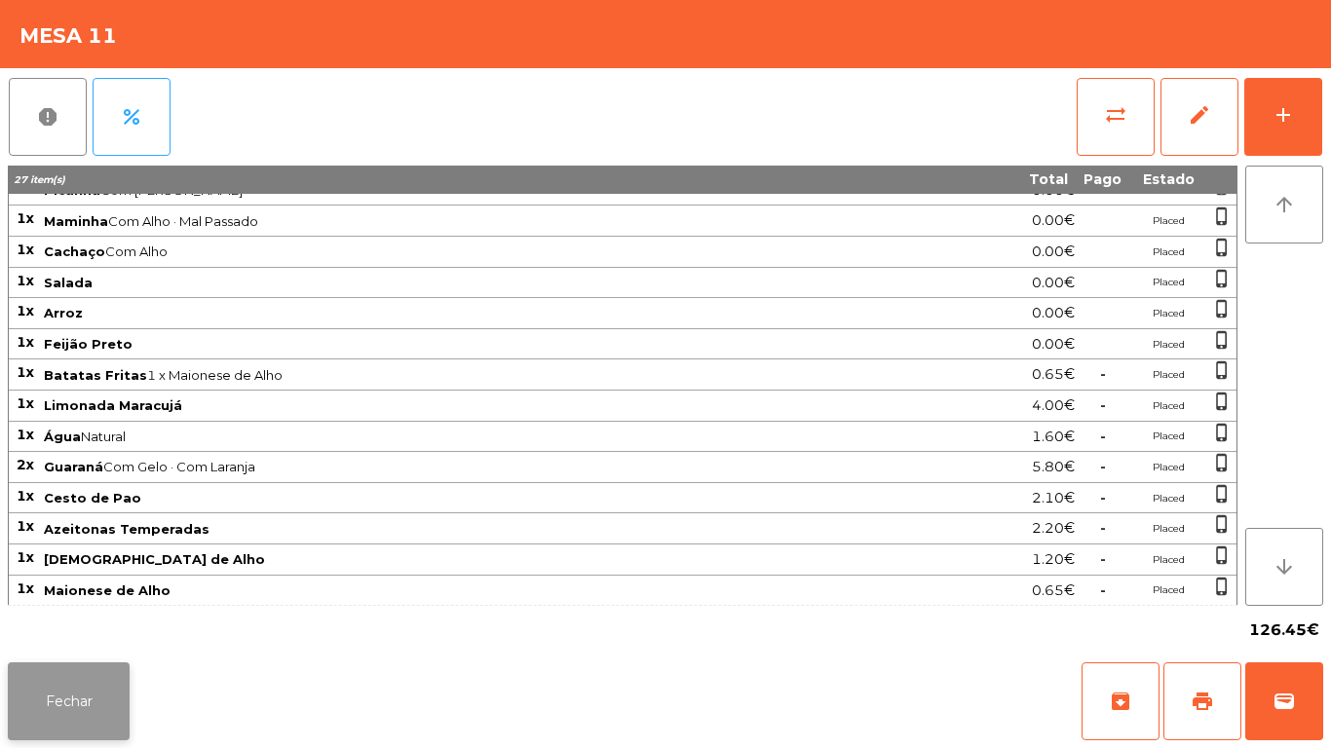
click at [95, 700] on button "Fechar" at bounding box center [69, 702] width 122 height 78
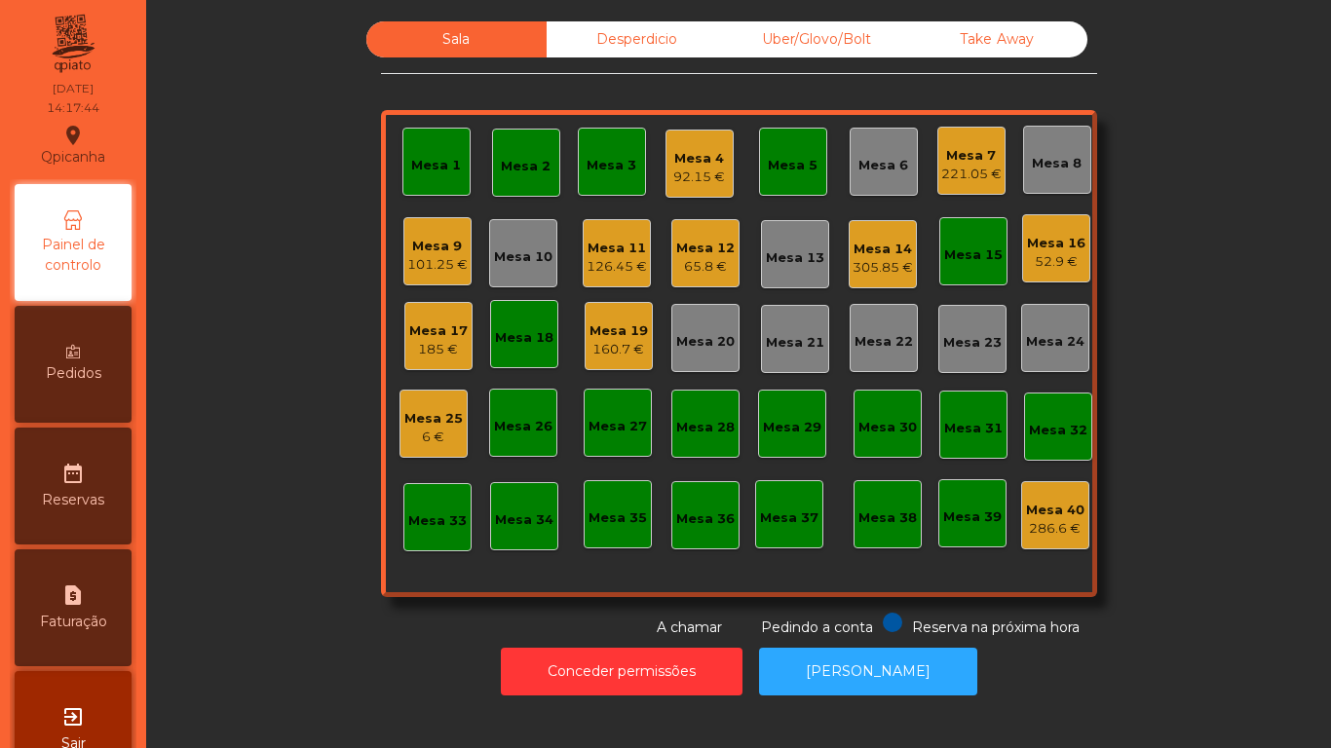
click at [1045, 261] on div "52.9 €" at bounding box center [1056, 261] width 58 height 19
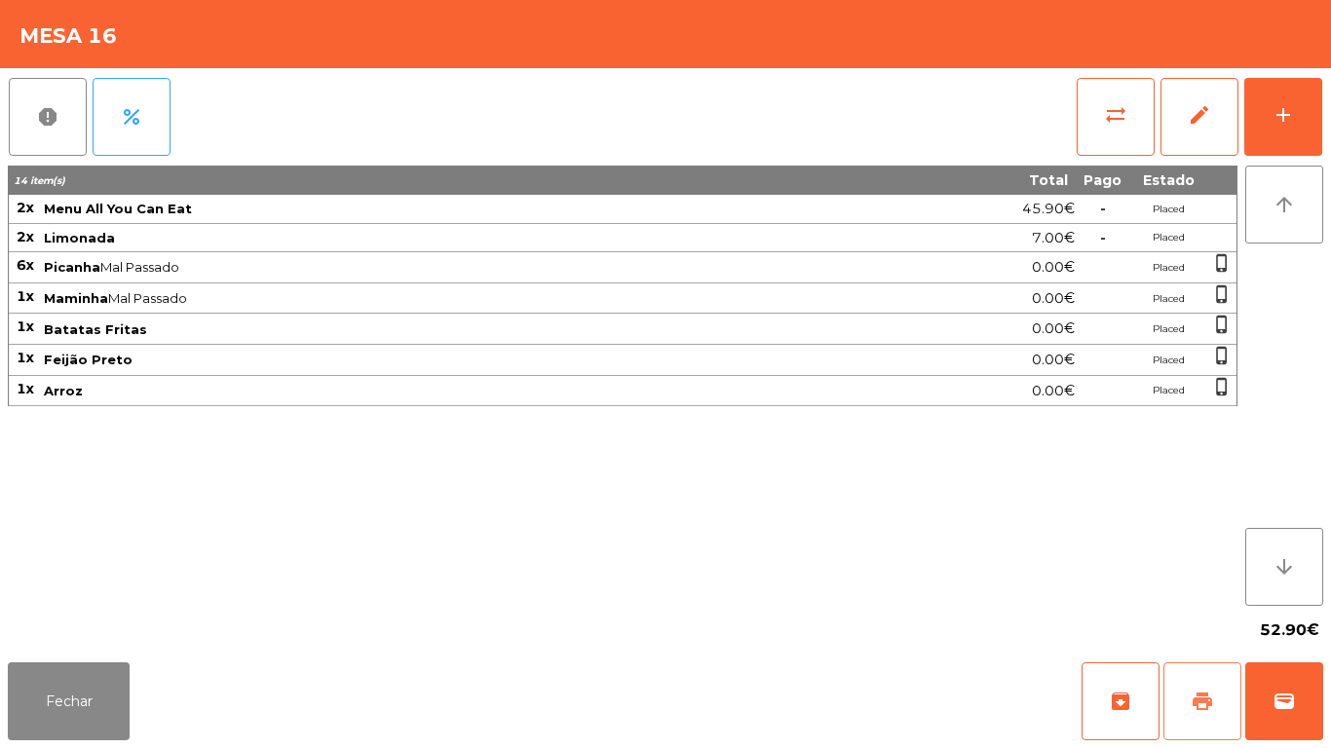
click at [1201, 680] on button "print" at bounding box center [1202, 702] width 78 height 78
click at [85, 669] on button "Fechar" at bounding box center [69, 702] width 122 height 78
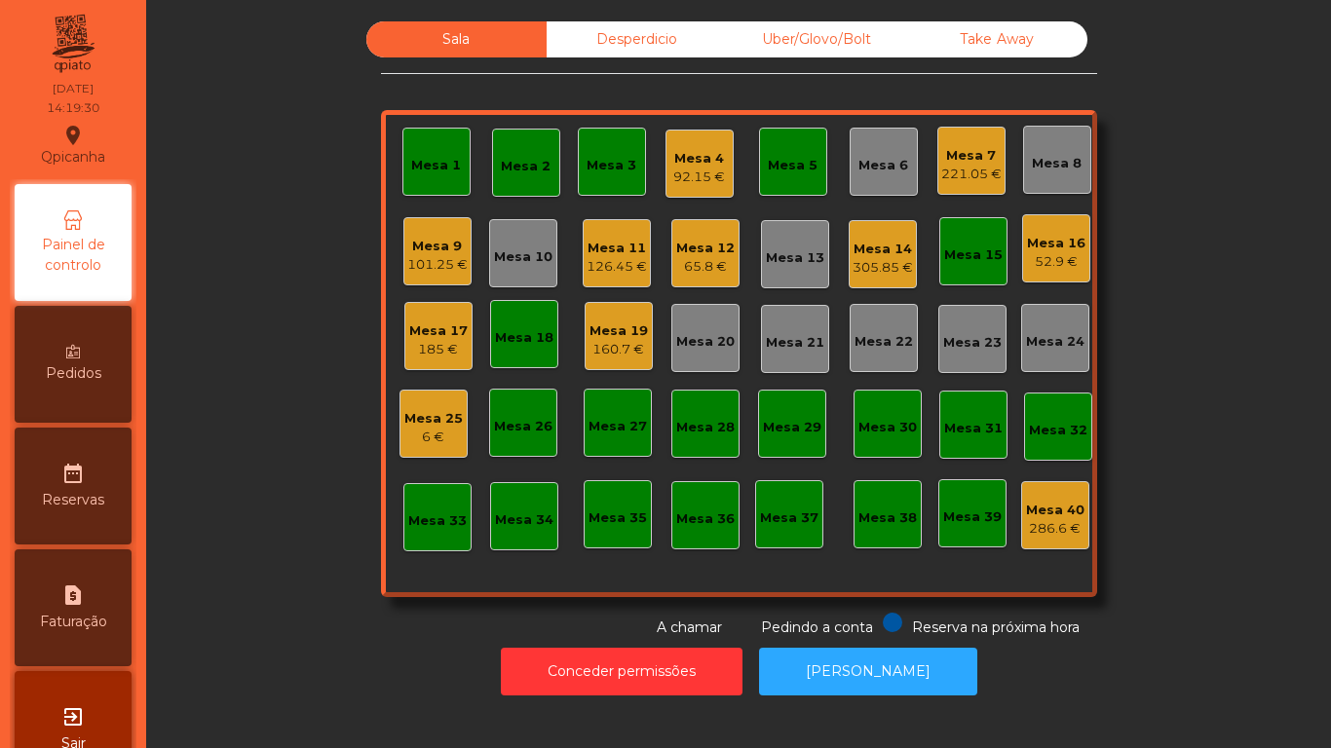
click at [1045, 243] on div "Mesa 16" at bounding box center [1056, 243] width 58 height 19
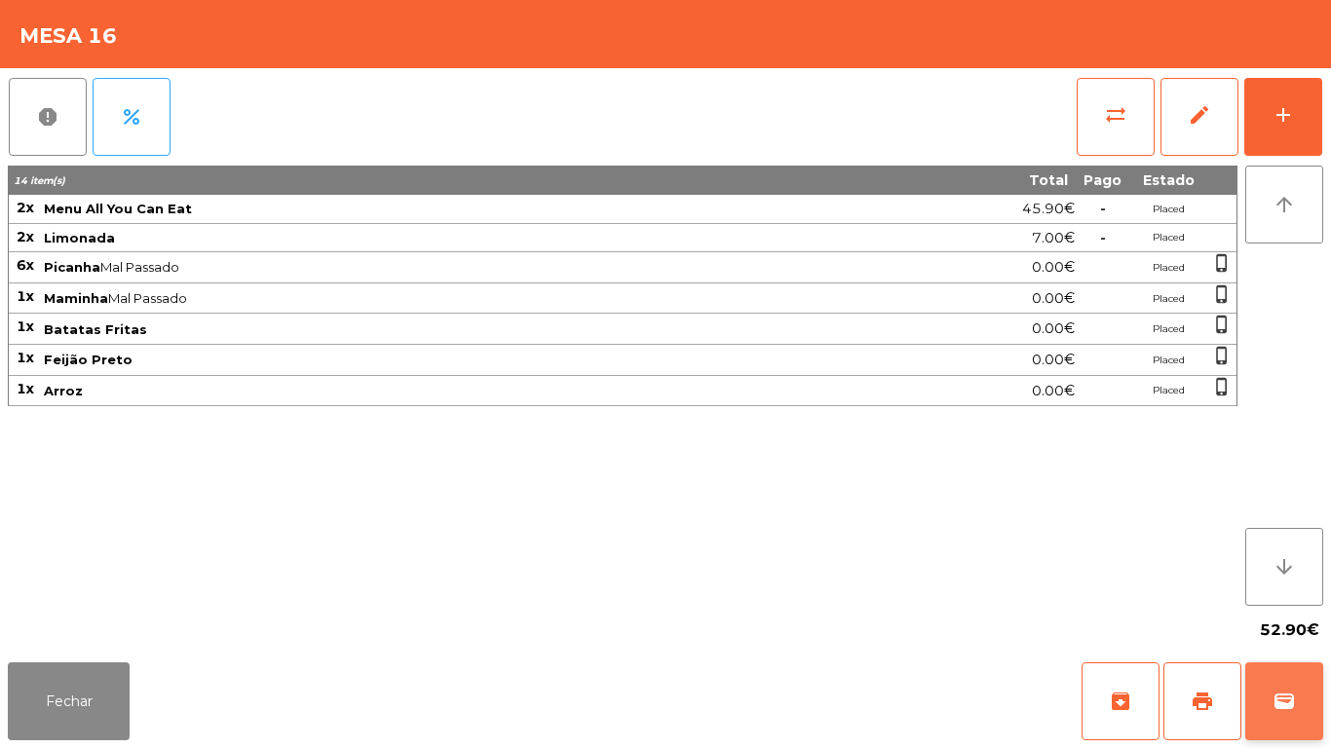
click at [1270, 706] on button "wallet" at bounding box center [1284, 702] width 78 height 78
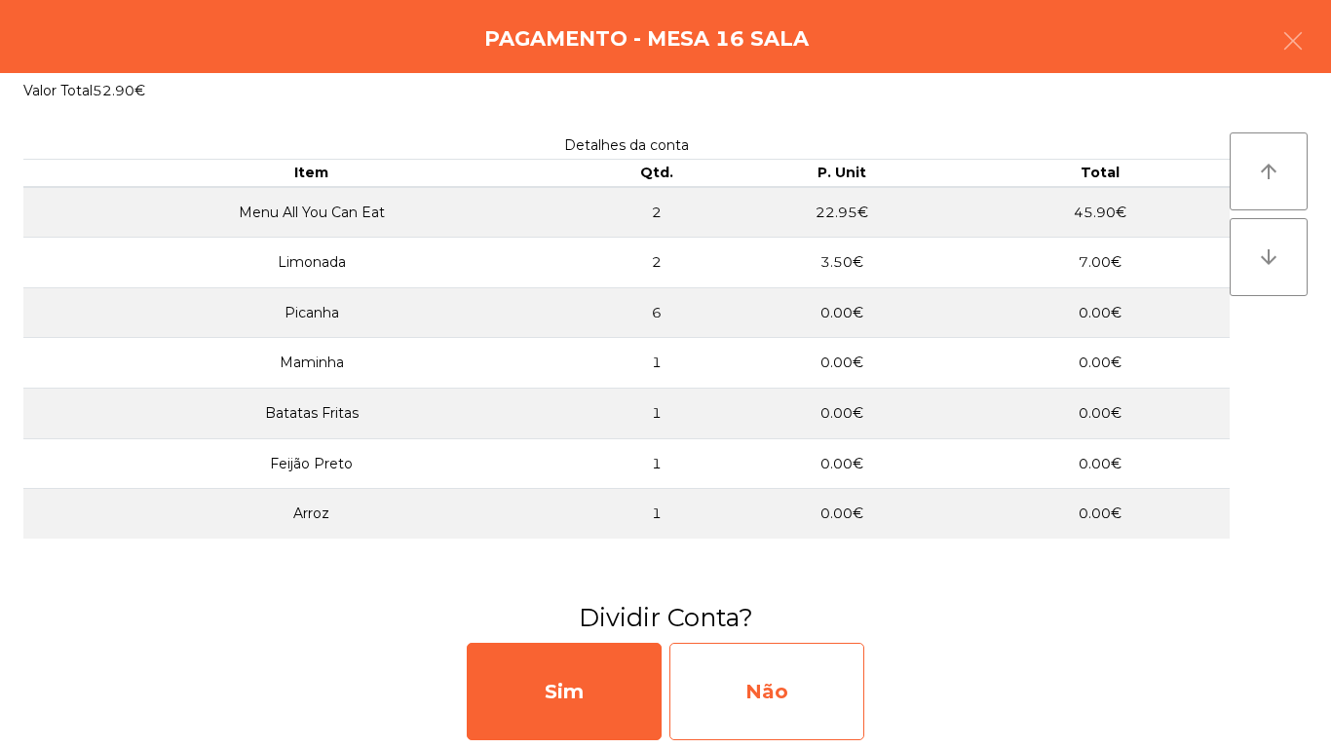
click at [798, 683] on div "Não" at bounding box center [766, 691] width 195 height 97
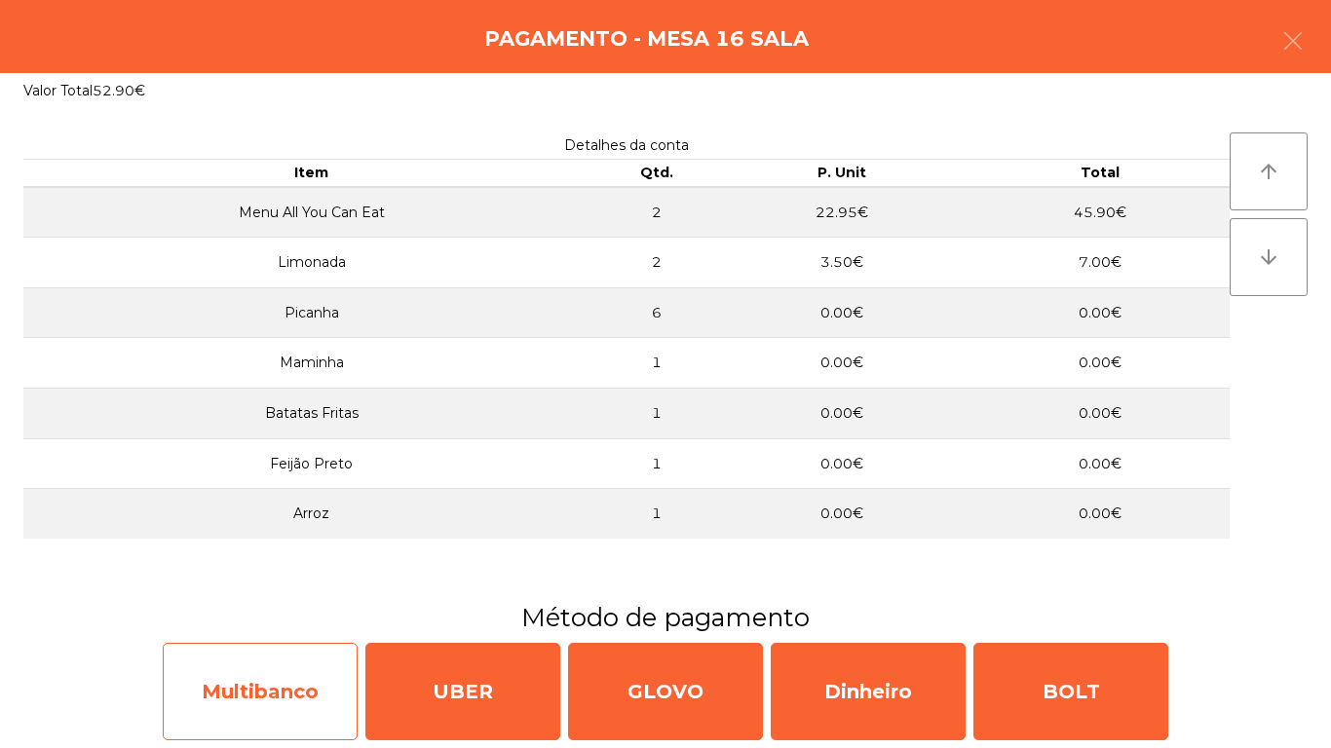
click at [269, 660] on div "Multibanco" at bounding box center [260, 691] width 195 height 97
select select "**"
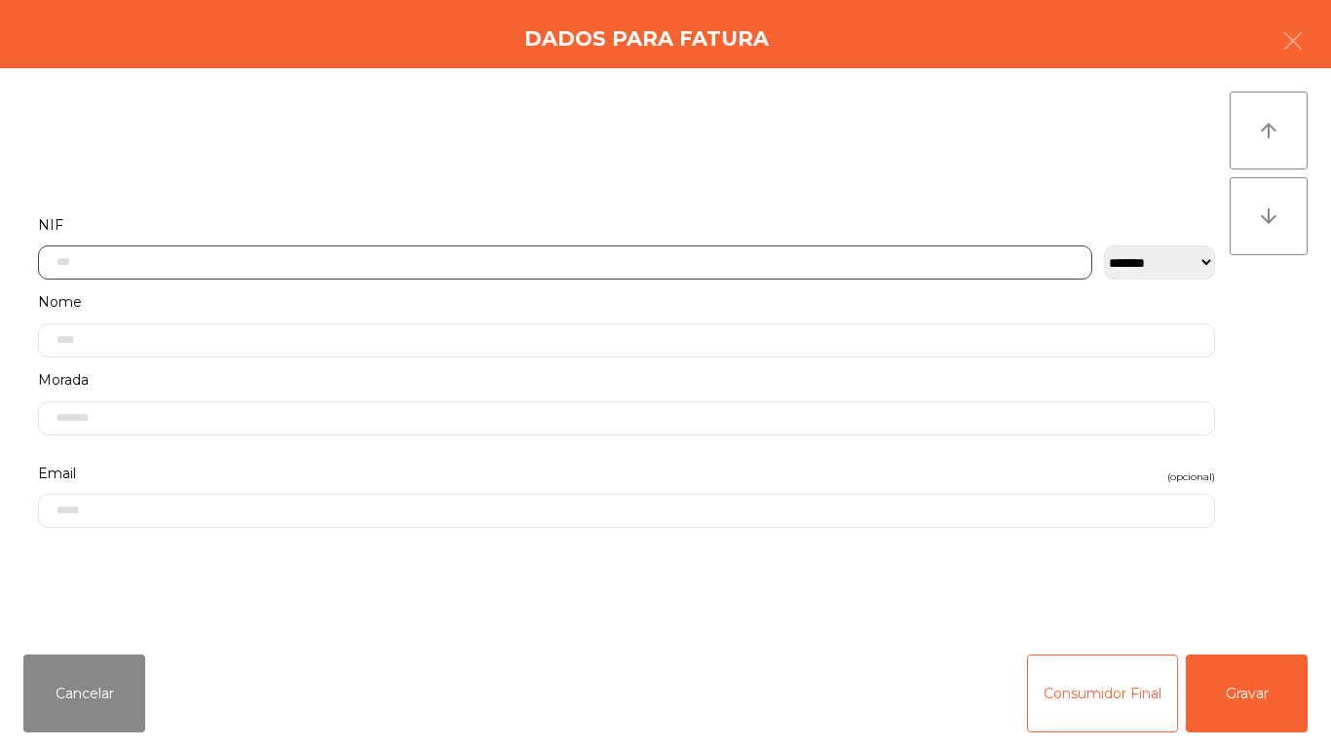
click at [490, 260] on input "text" at bounding box center [565, 263] width 1054 height 34
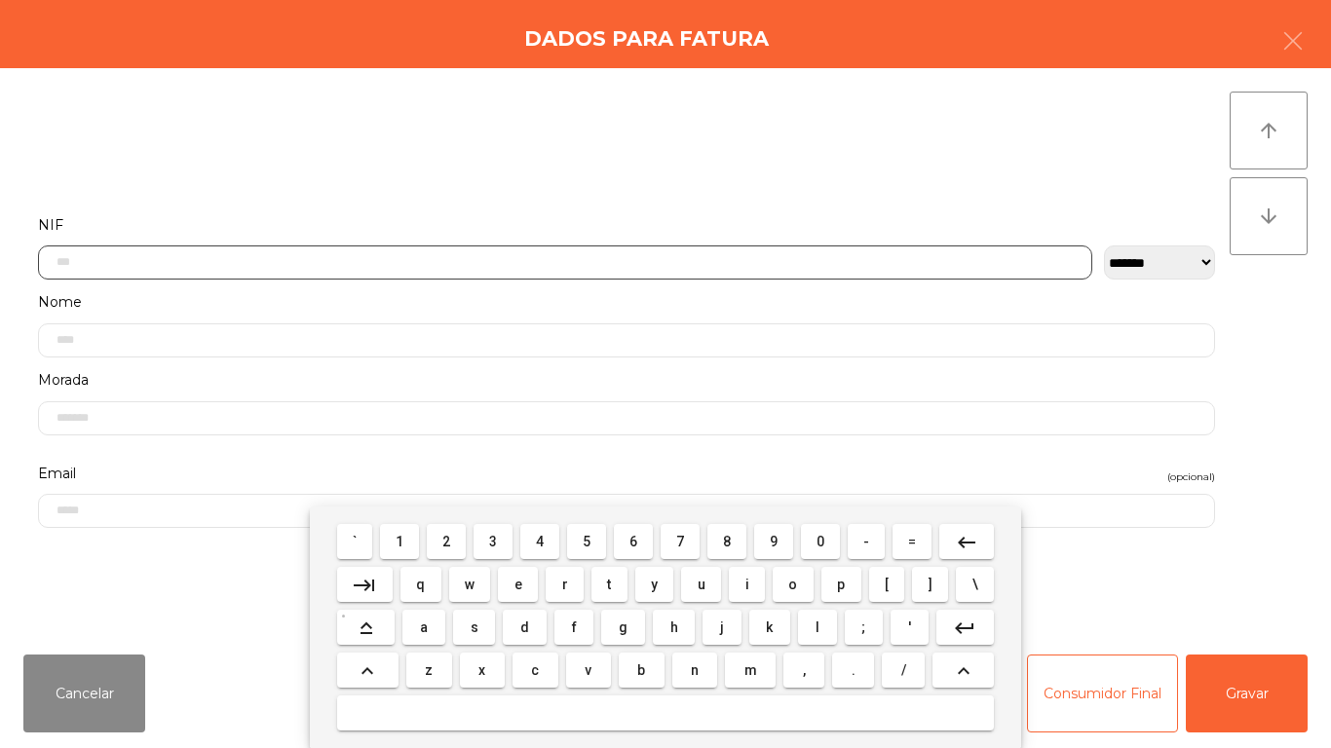
scroll to position [119, 0]
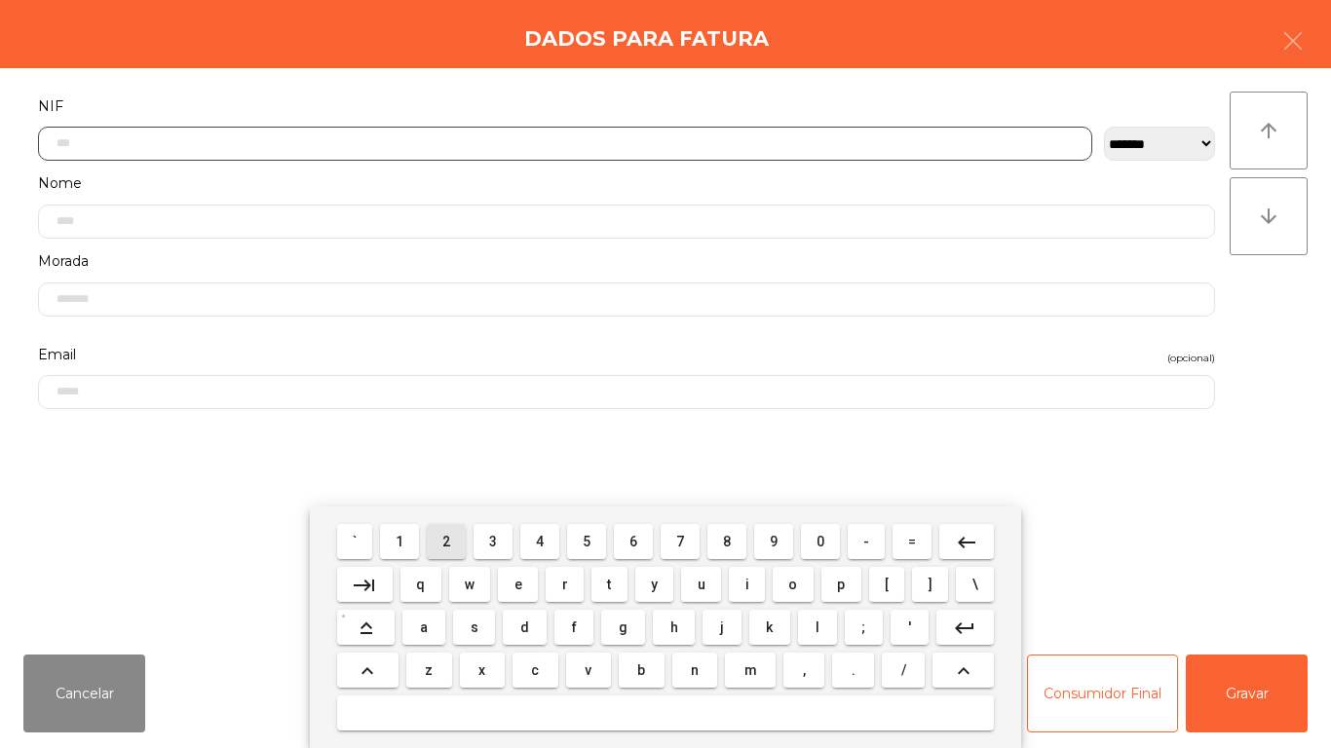
click at [461, 536] on button "2" at bounding box center [446, 541] width 39 height 35
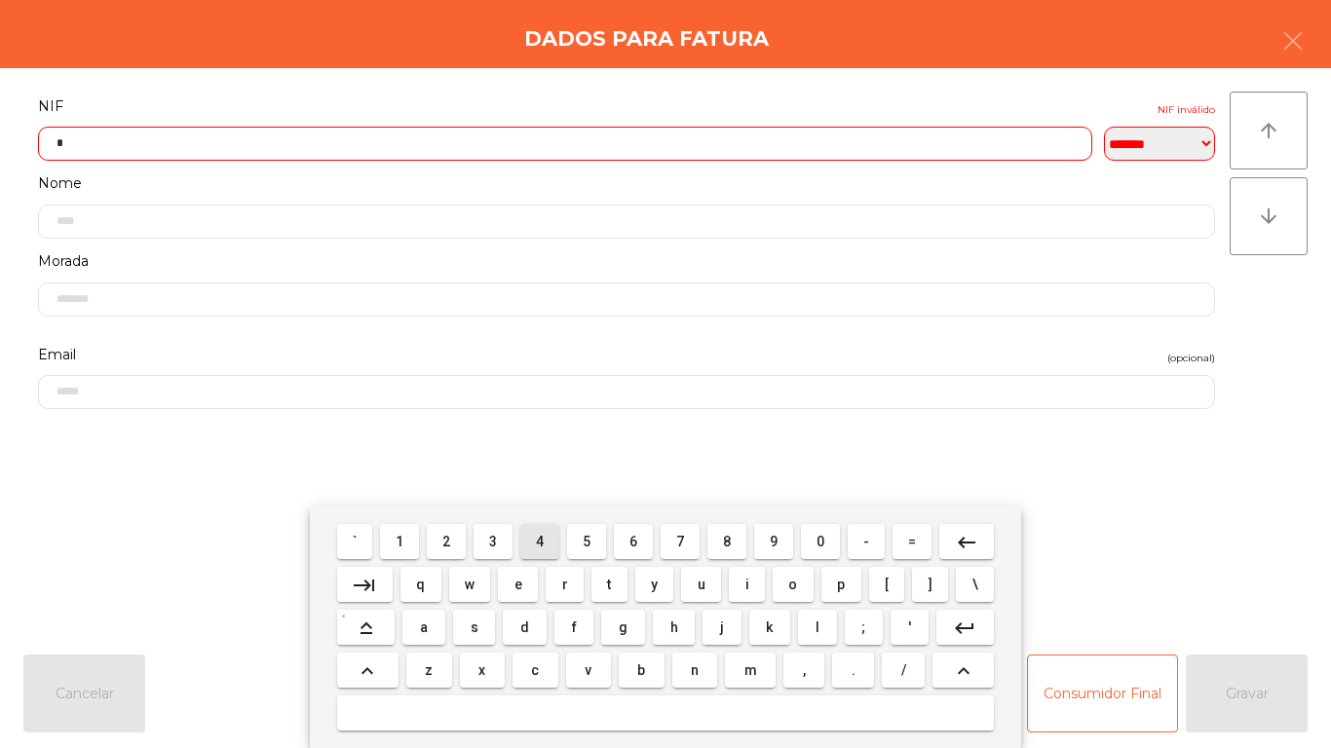
click at [540, 541] on span "4" at bounding box center [540, 542] width 8 height 16
click at [836, 535] on button "0" at bounding box center [820, 541] width 39 height 35
click at [494, 539] on span "3" at bounding box center [493, 542] width 8 height 16
click at [645, 525] on button "6" at bounding box center [633, 541] width 39 height 35
click at [820, 541] on span "0" at bounding box center [820, 542] width 8 height 16
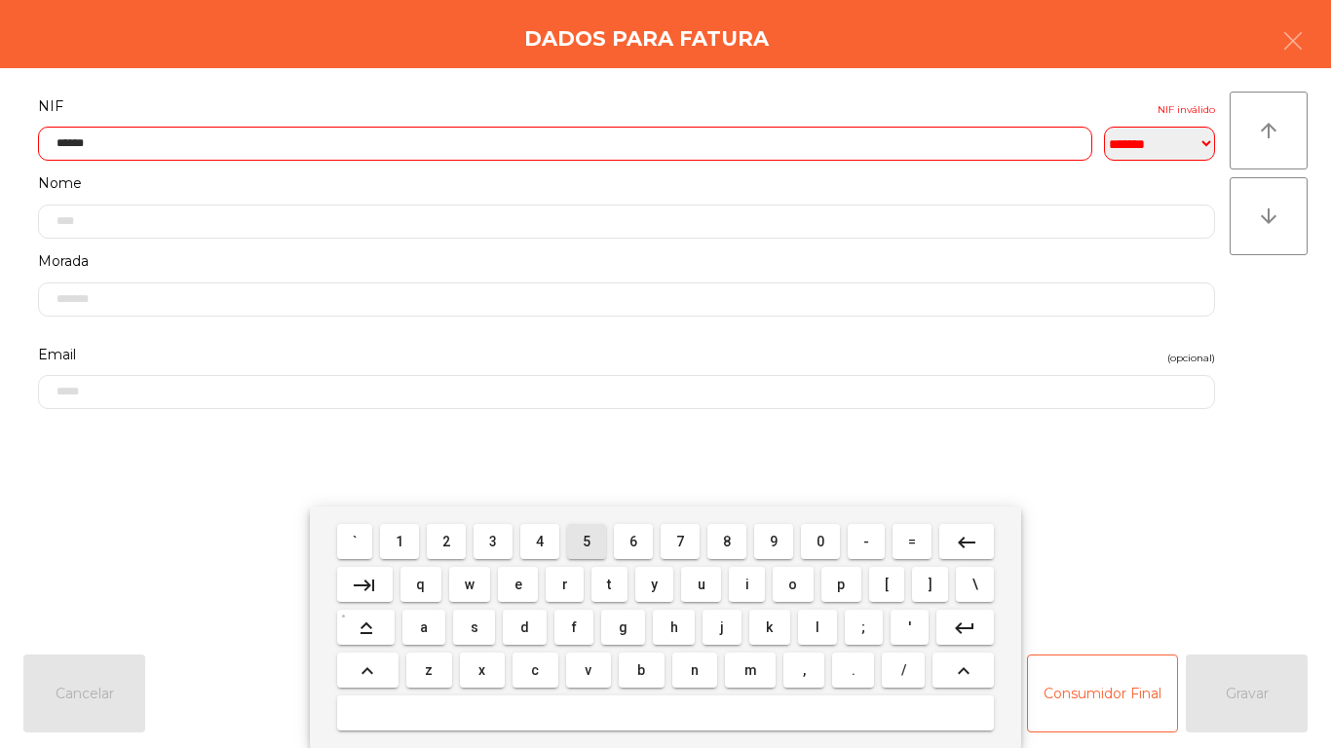
click at [587, 541] on span "5" at bounding box center [587, 542] width 8 height 16
click at [680, 537] on span "7" at bounding box center [680, 542] width 8 height 16
click at [786, 538] on button "9" at bounding box center [773, 541] width 39 height 35
click at [960, 531] on mat-icon "keyboard_backspace" at bounding box center [966, 542] width 23 height 23
click at [587, 539] on span "5" at bounding box center [587, 542] width 8 height 16
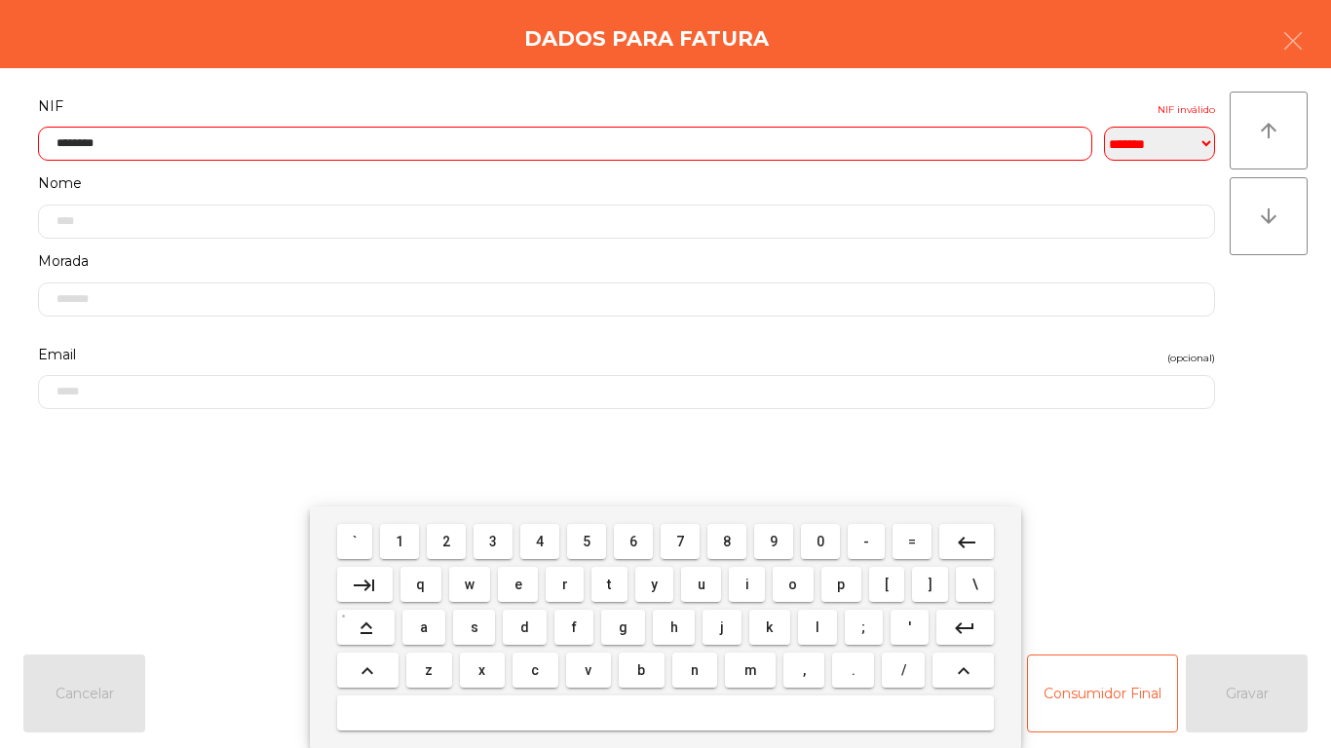
type input "*********"
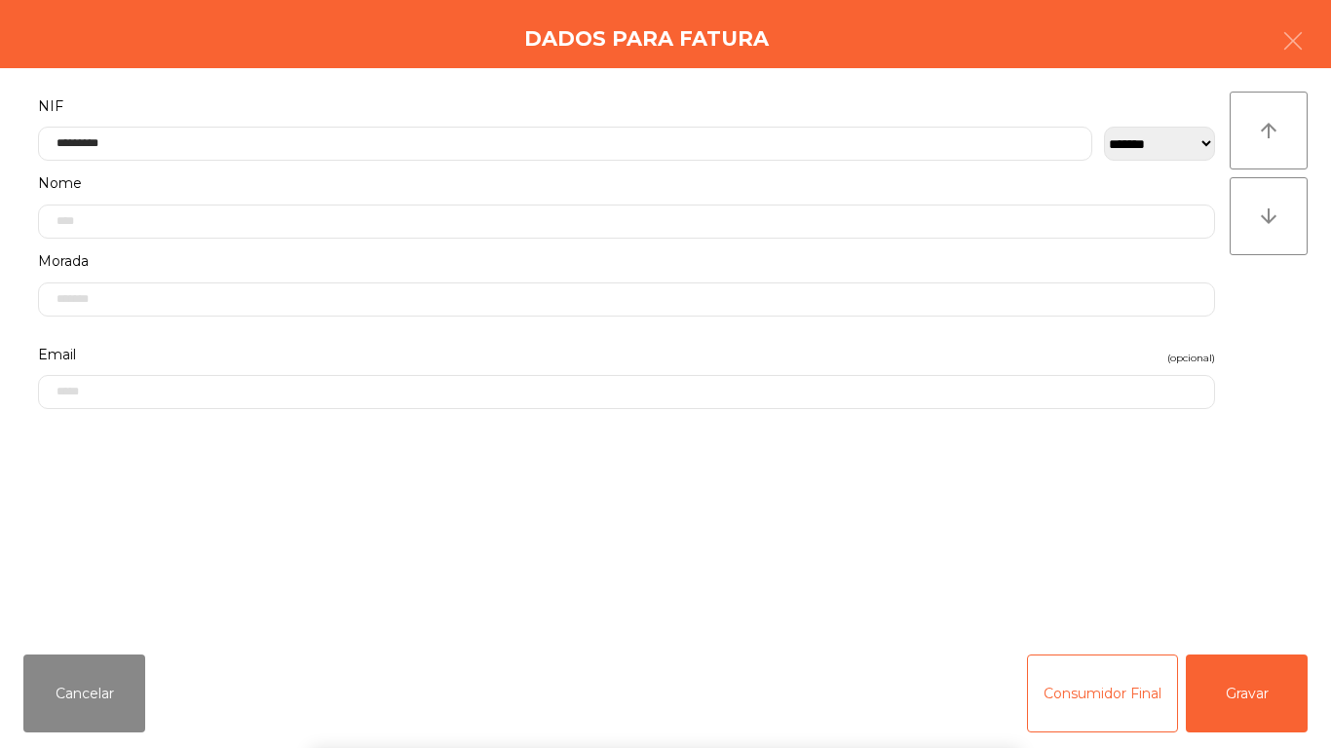
click at [1247, 696] on div "` 1 2 3 4 5 6 7 8 9 0 - = keyboard_backspace keyboard_tab q w e r t y u i o p […" at bounding box center [665, 628] width 1331 height 242
click at [1262, 691] on button "Gravar" at bounding box center [1247, 694] width 122 height 78
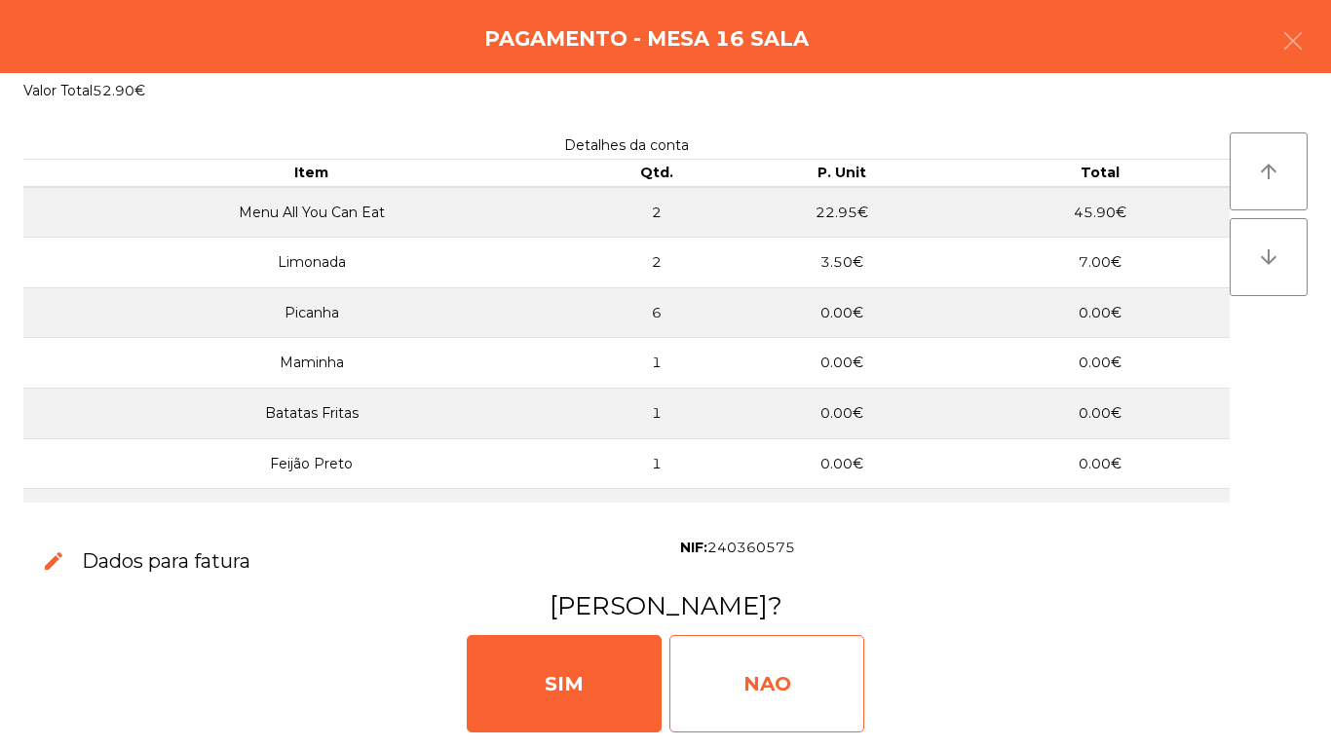
click at [776, 678] on div "NAO" at bounding box center [766, 683] width 195 height 97
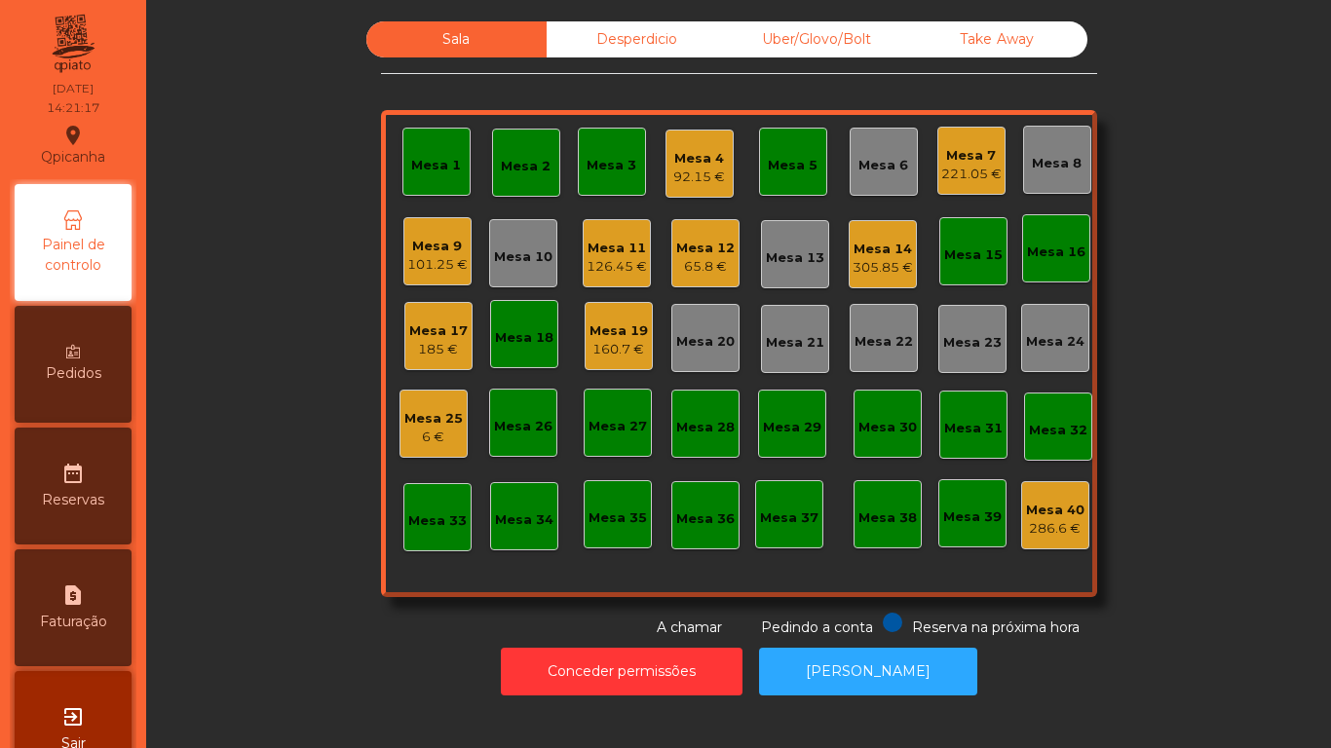
click at [448, 327] on div "Mesa 17" at bounding box center [438, 331] width 58 height 19
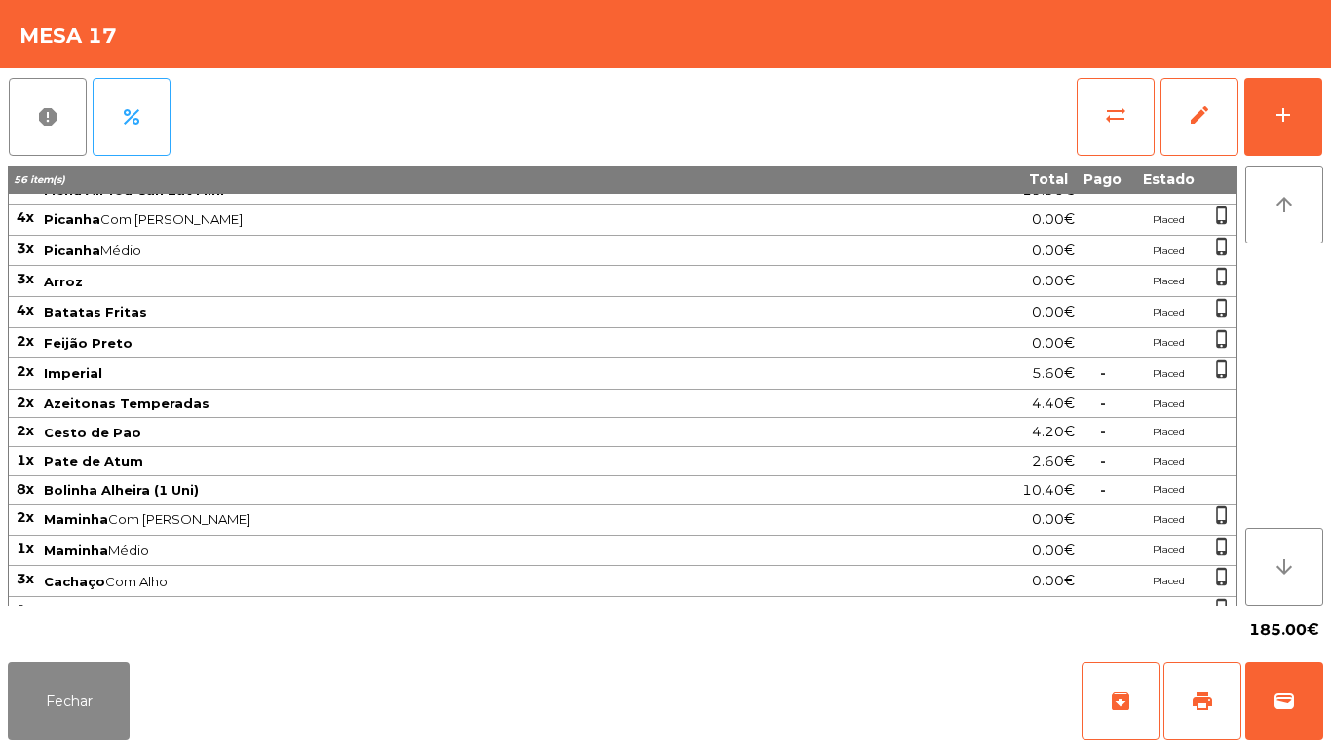
scroll to position [0, 0]
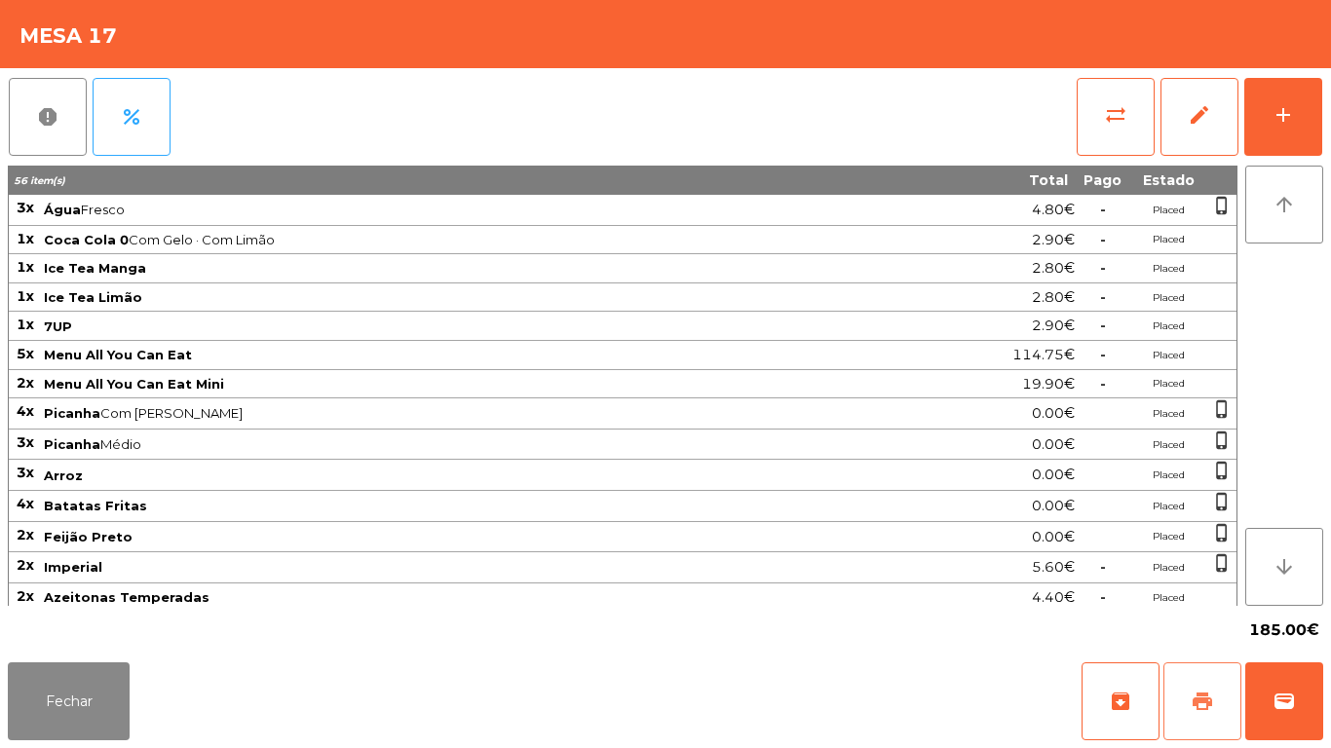
click at [1198, 693] on span "print" at bounding box center [1202, 701] width 23 height 23
click at [114, 680] on button "Fechar" at bounding box center [69, 702] width 122 height 78
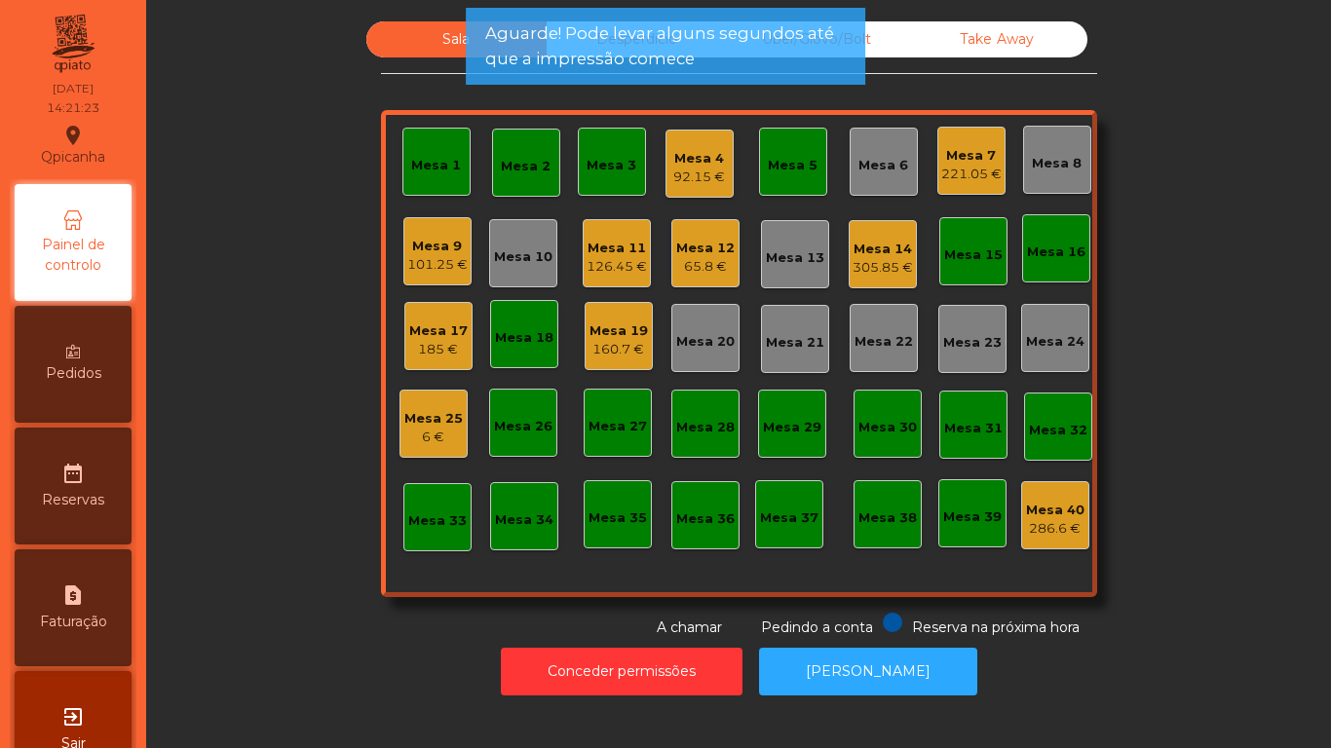
click at [446, 424] on div "Mesa 25" at bounding box center [433, 418] width 58 height 19
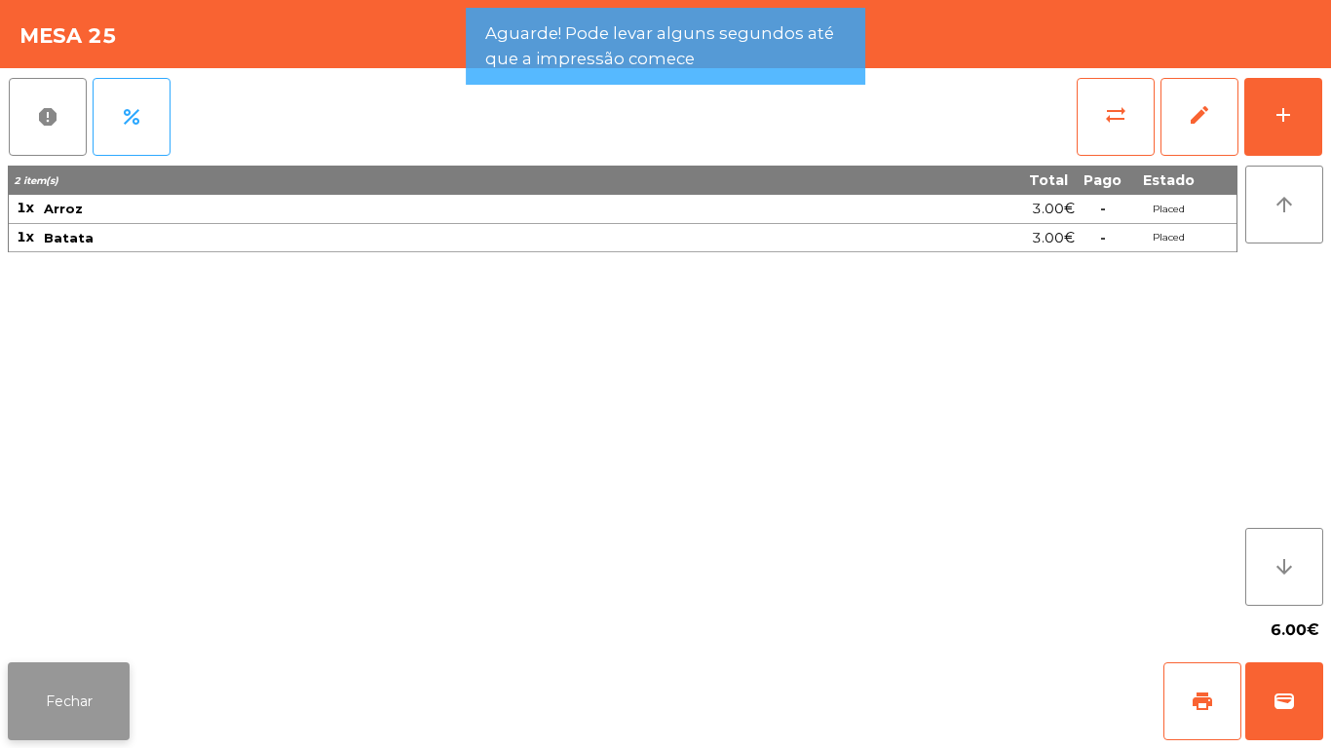
click at [91, 729] on button "Fechar" at bounding box center [69, 702] width 122 height 78
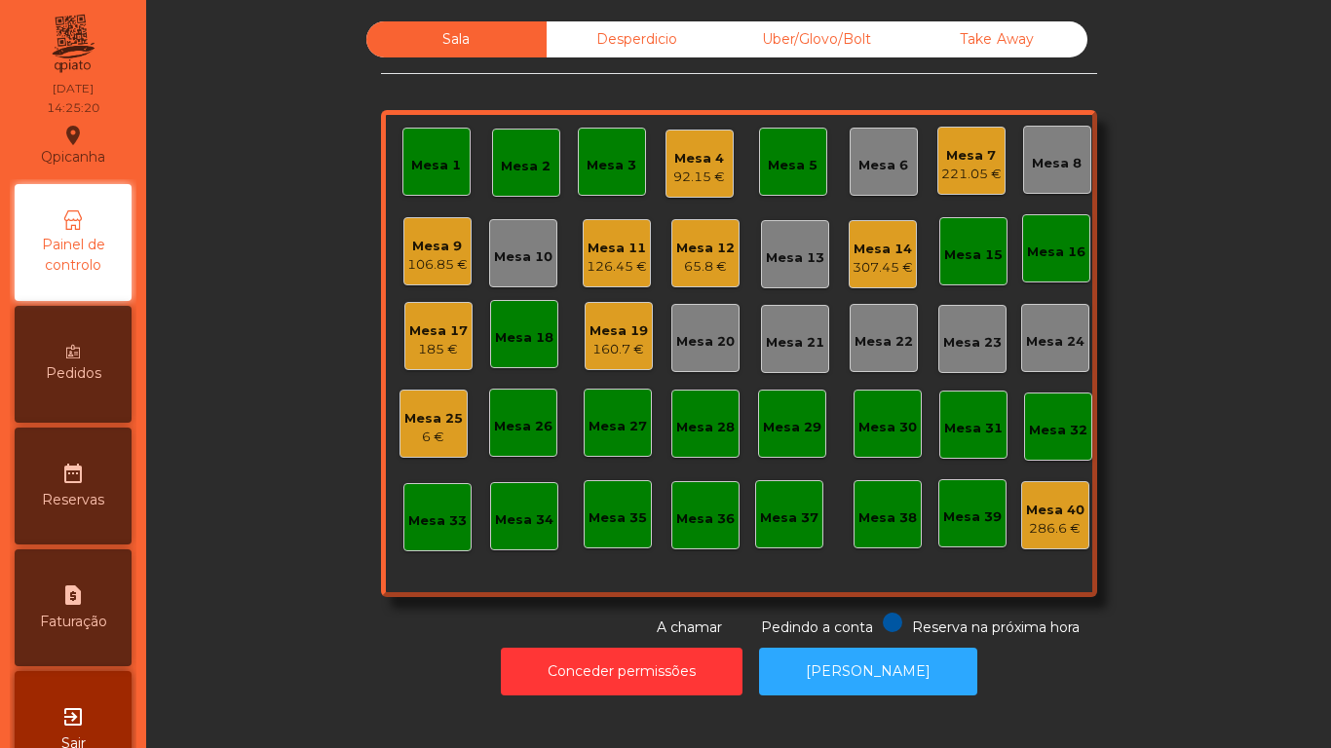
click at [621, 329] on div "Mesa 19" at bounding box center [618, 331] width 58 height 19
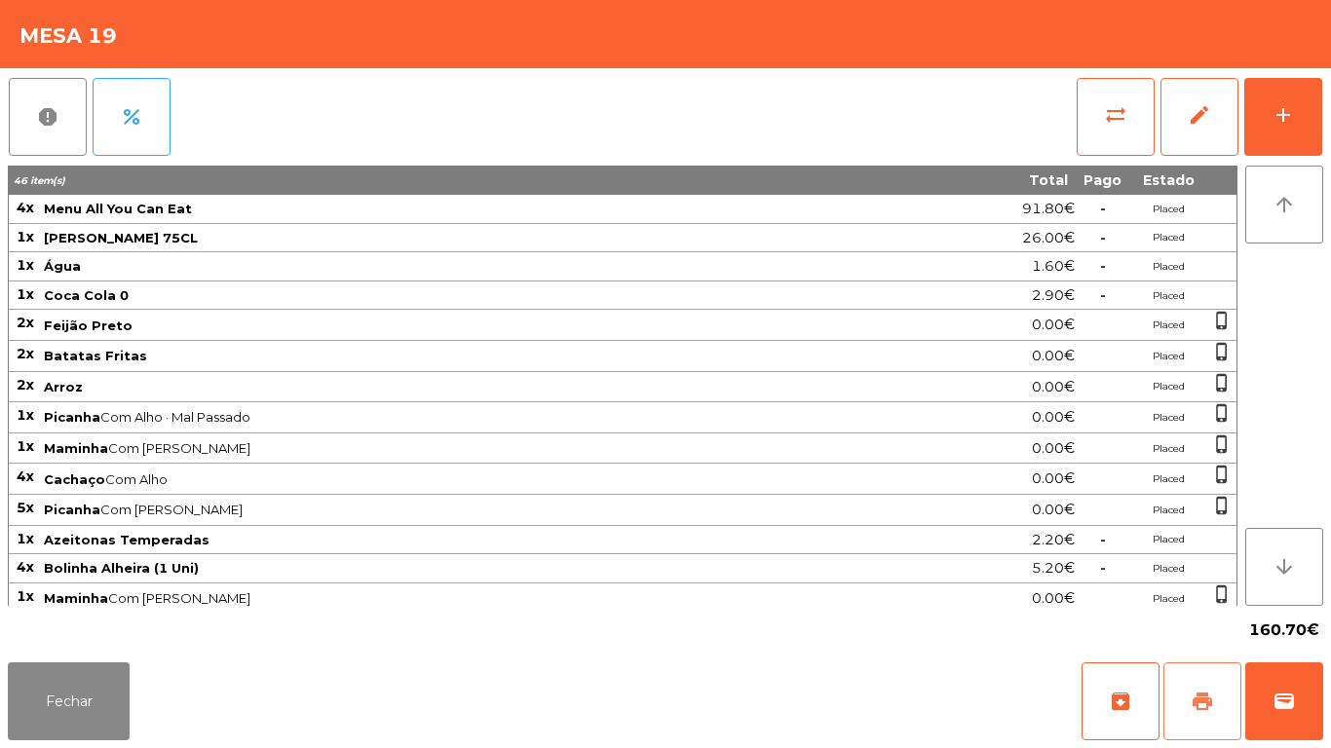
click at [1197, 697] on span "print" at bounding box center [1202, 701] width 23 height 23
click at [128, 689] on button "Fechar" at bounding box center [69, 702] width 122 height 78
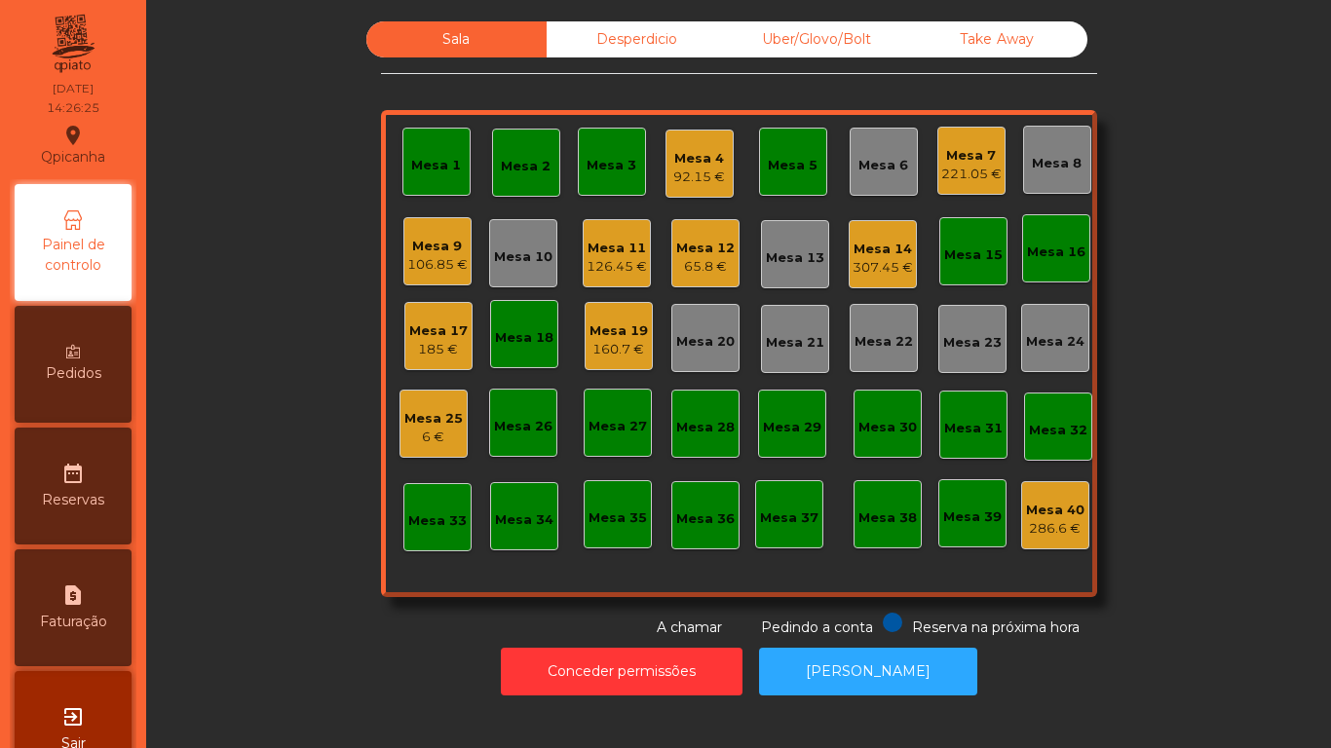
click at [449, 347] on div "185 €" at bounding box center [438, 349] width 58 height 19
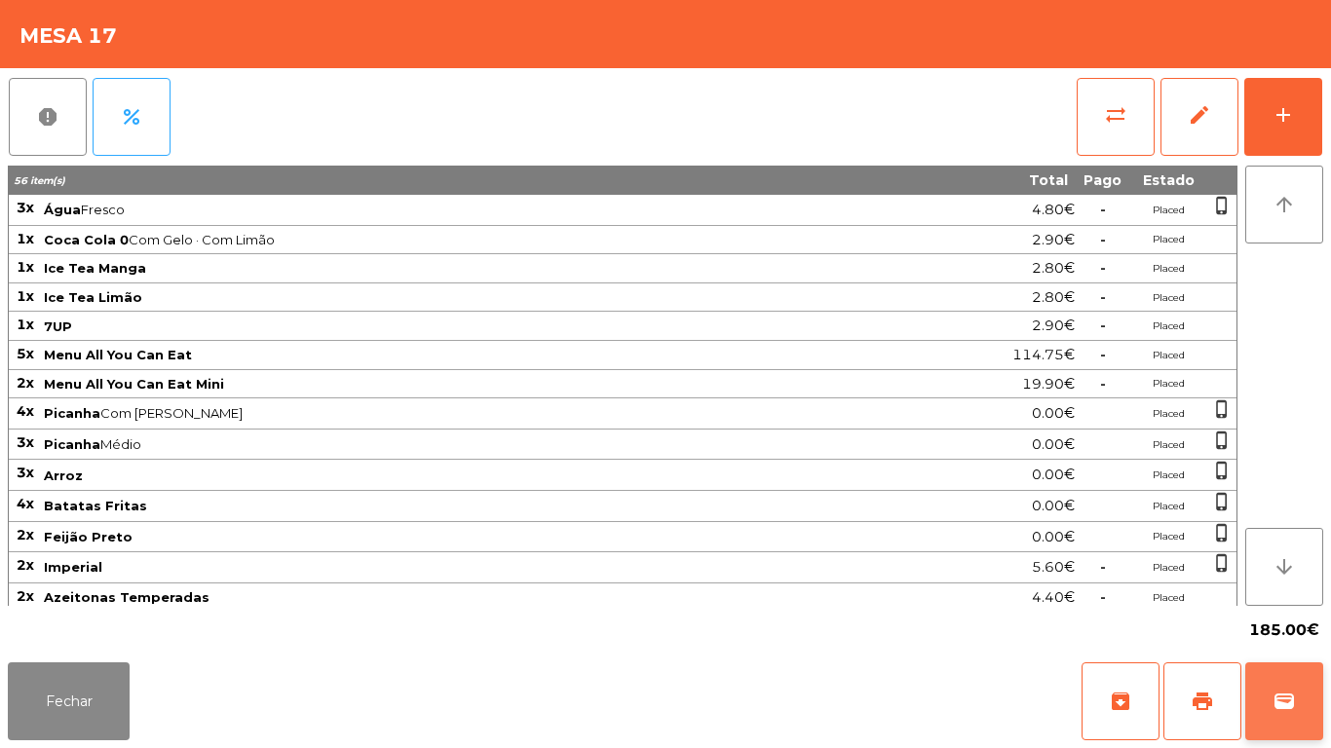
click at [1312, 695] on button "wallet" at bounding box center [1284, 702] width 78 height 78
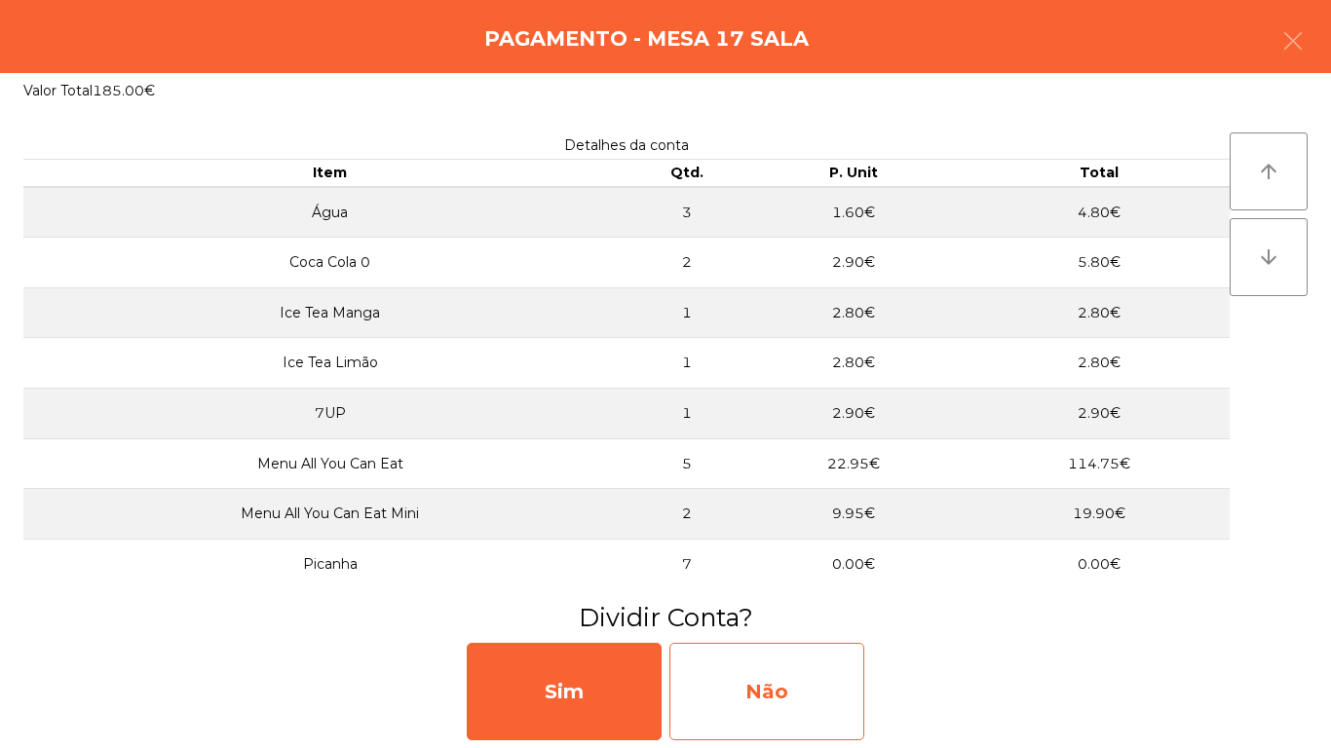
click at [831, 694] on div "Não" at bounding box center [766, 691] width 195 height 97
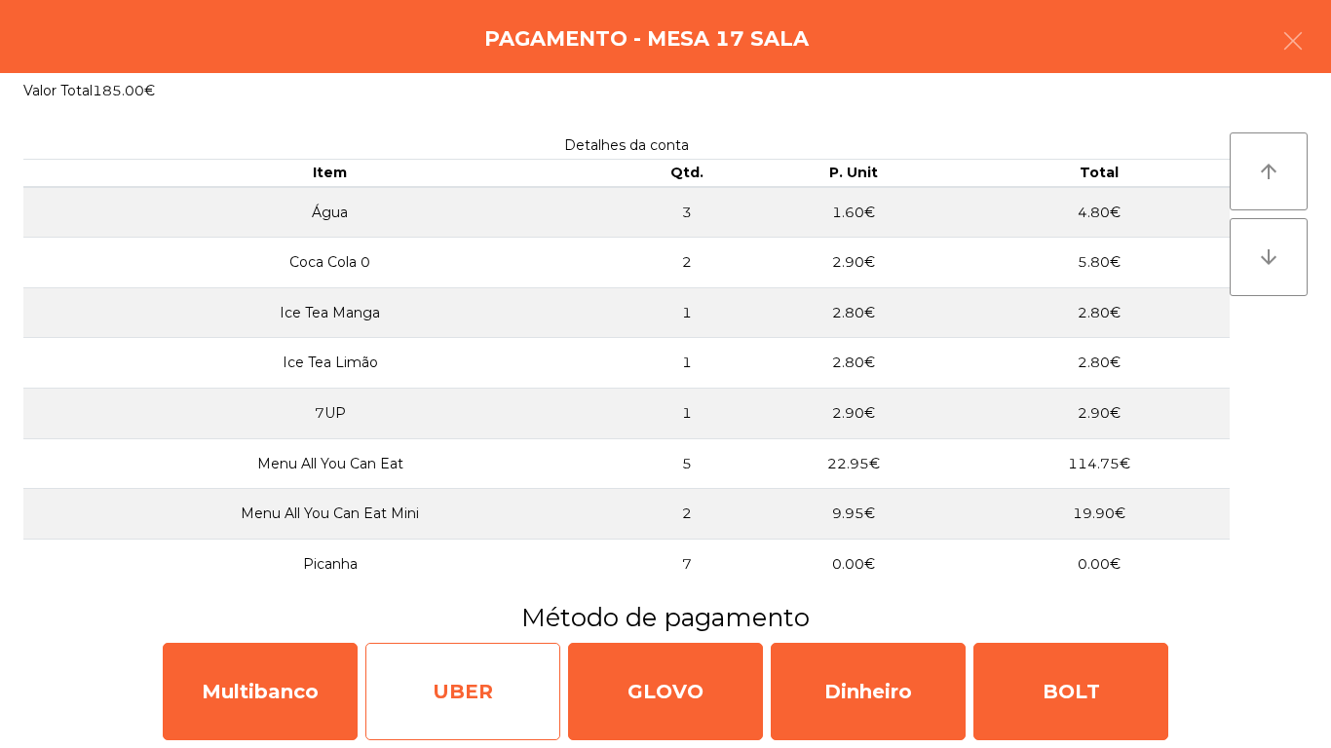
click at [365, 670] on div "UBER" at bounding box center [462, 691] width 195 height 97
select select "**"
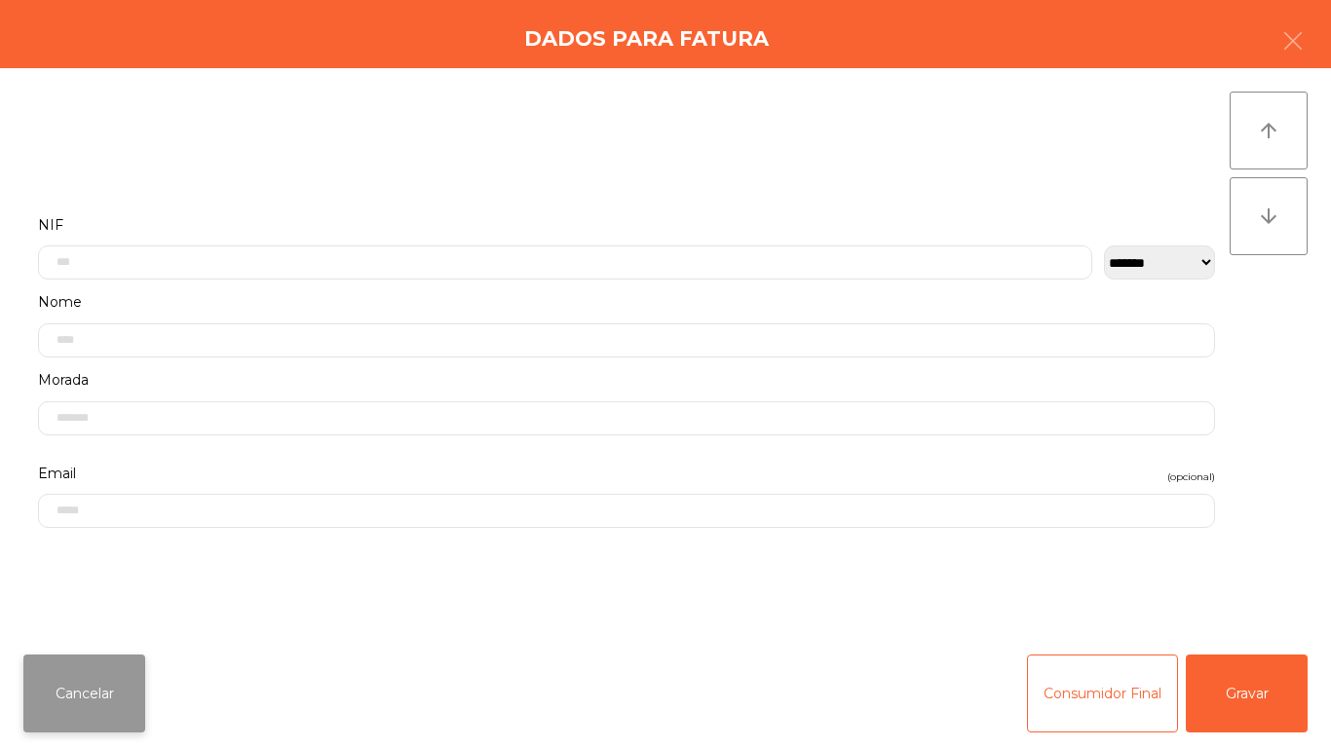
click at [129, 663] on button "Cancelar" at bounding box center [84, 694] width 122 height 78
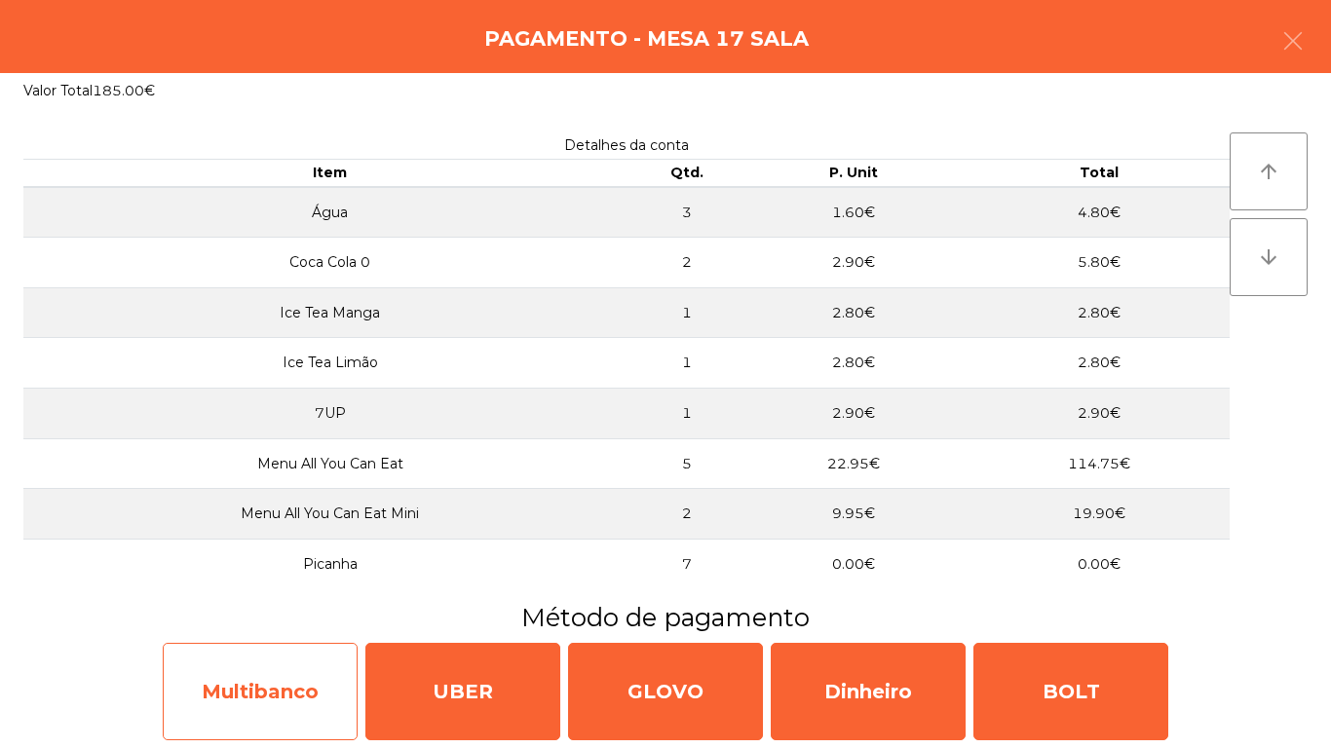
click at [266, 697] on div "Multibanco" at bounding box center [260, 691] width 195 height 97
select select "**"
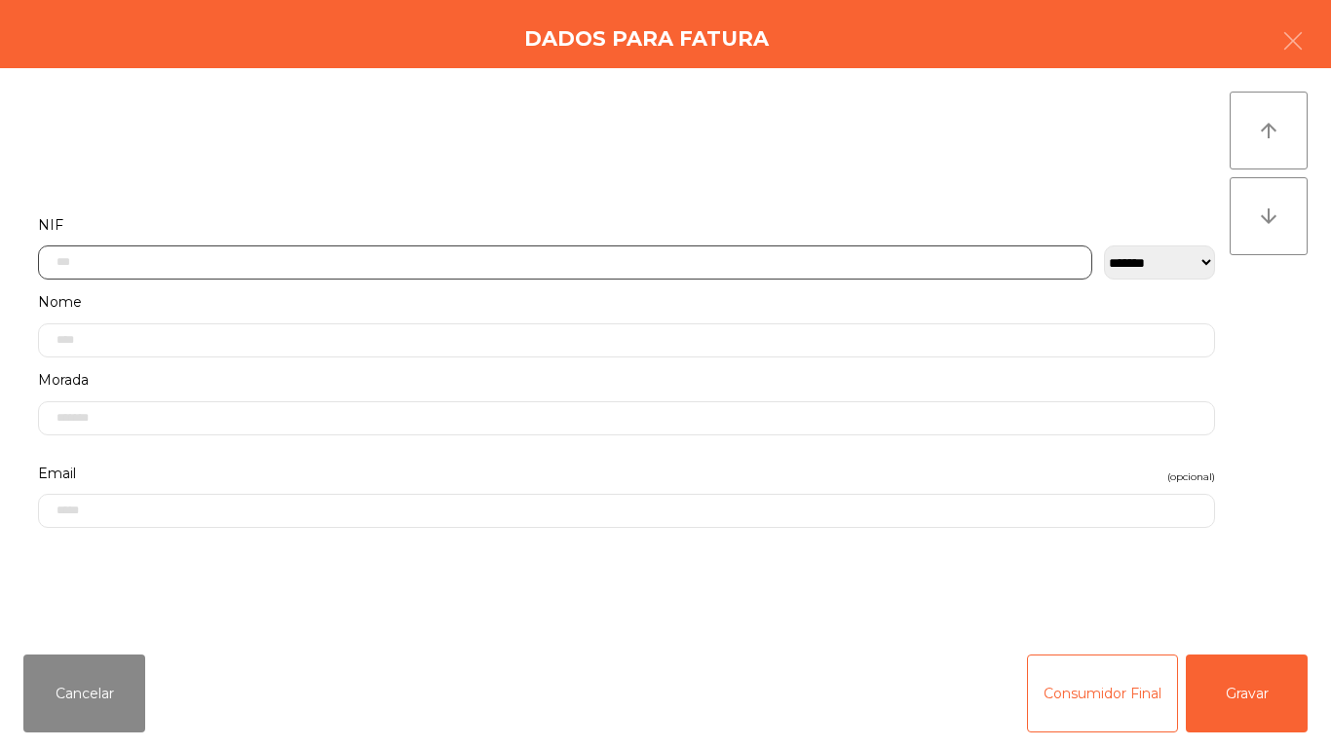
click at [384, 264] on input "text" at bounding box center [565, 263] width 1054 height 34
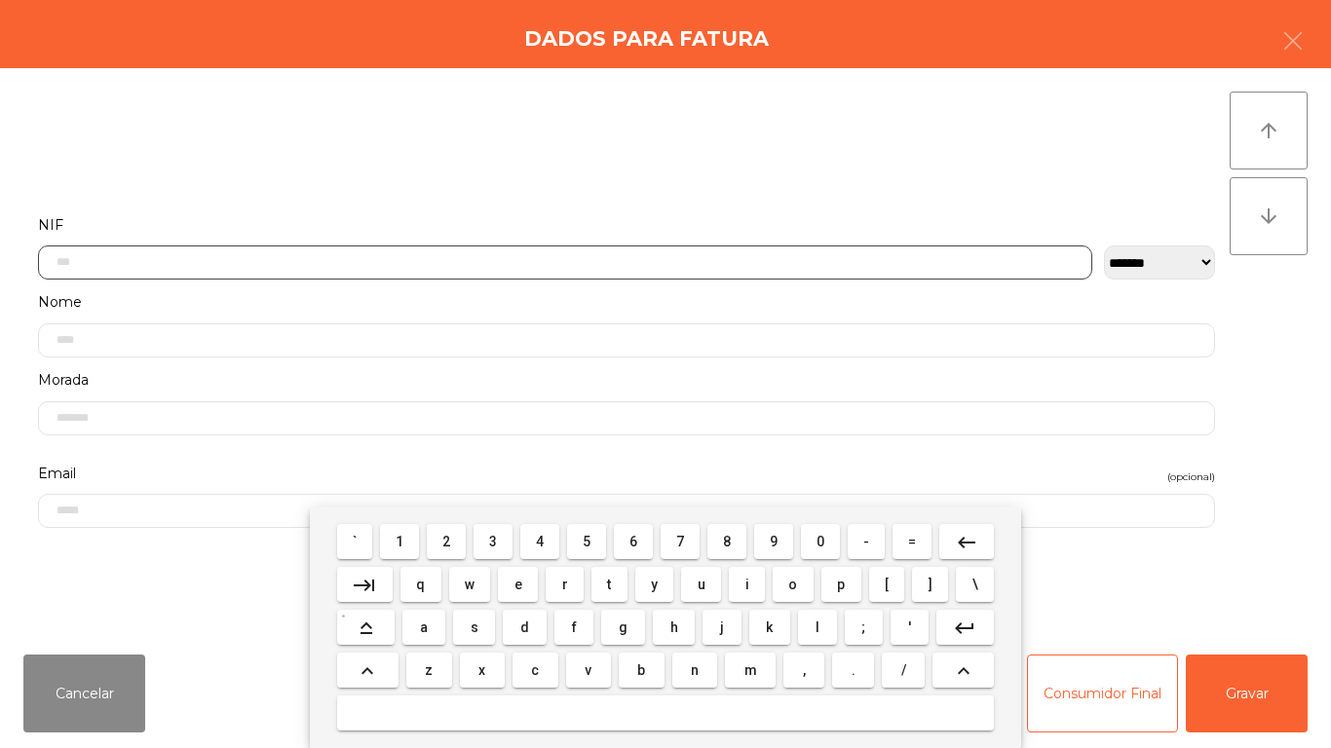
scroll to position [119, 0]
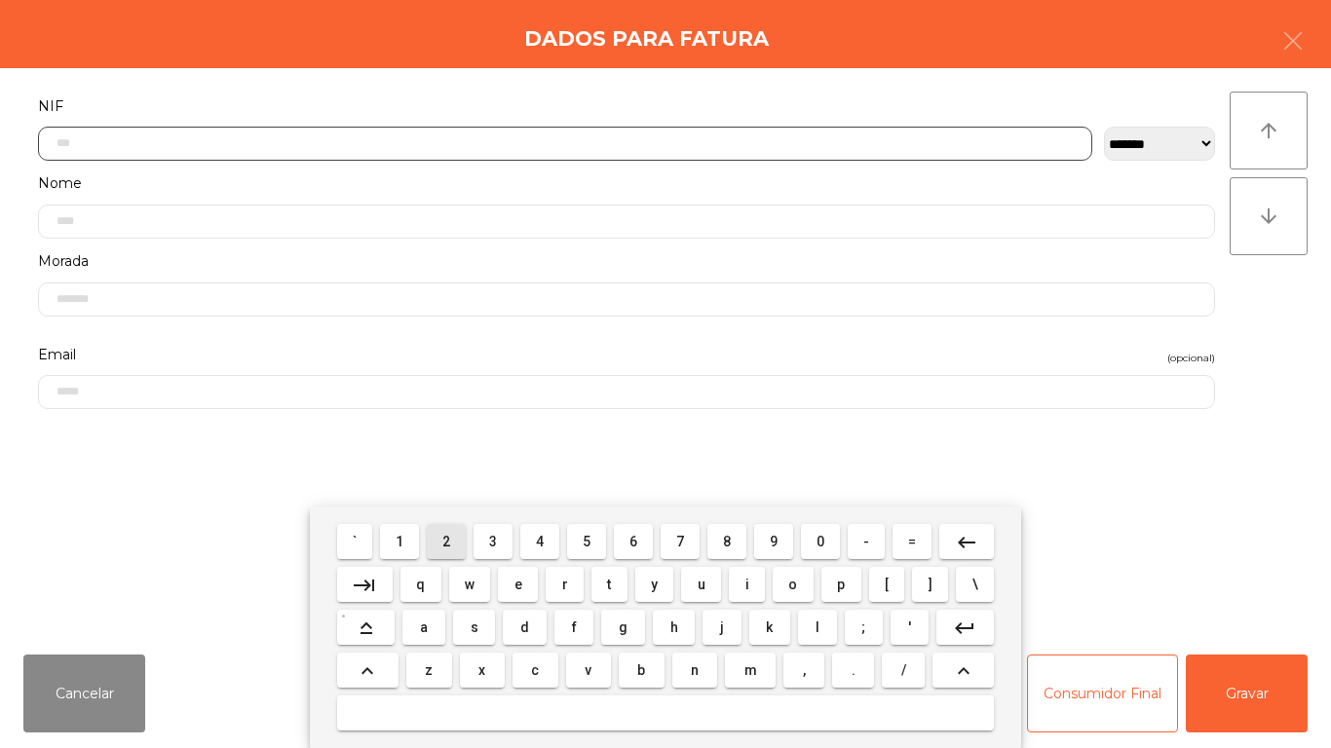
click at [447, 541] on span "2" at bounding box center [446, 542] width 8 height 16
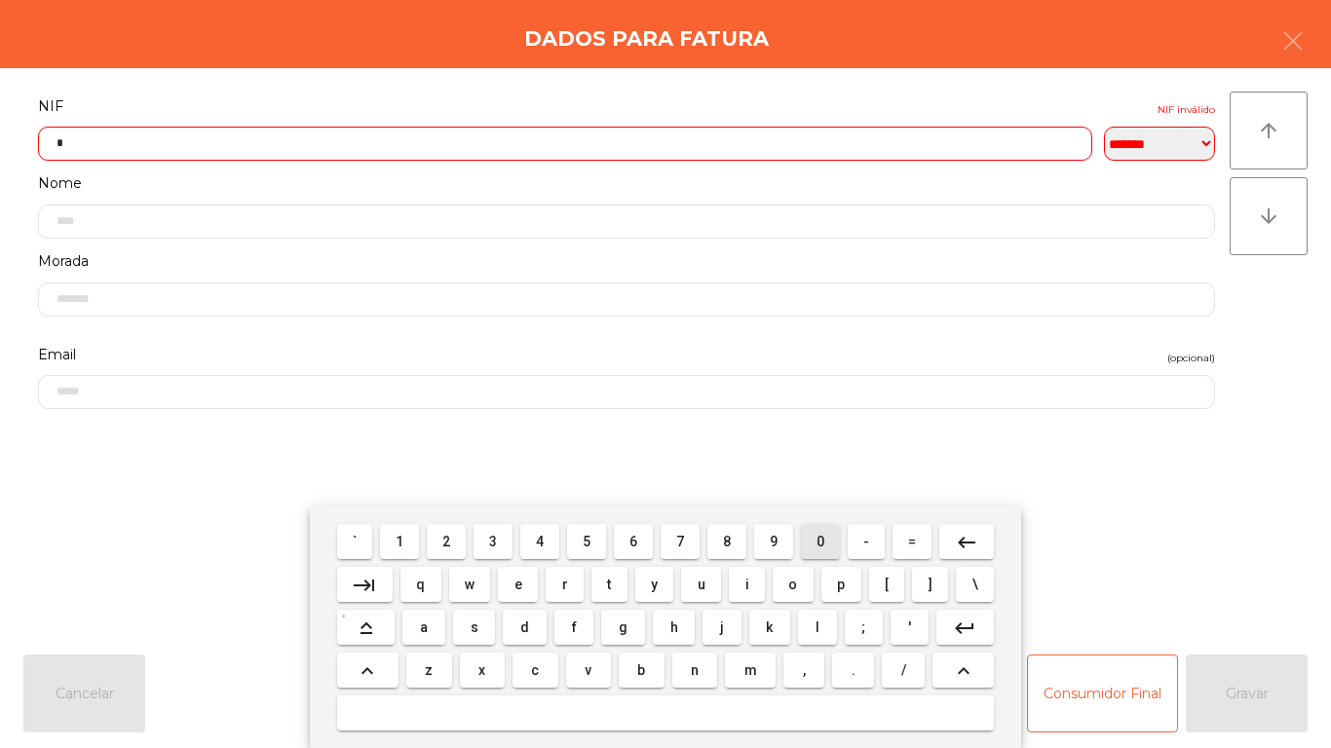
click at [817, 539] on span "0" at bounding box center [820, 542] width 8 height 16
click at [962, 538] on mat-icon "keyboard_backspace" at bounding box center [966, 542] width 23 height 23
click at [400, 539] on span "1" at bounding box center [400, 542] width 8 height 16
click at [776, 539] on span "9" at bounding box center [774, 542] width 8 height 16
click at [820, 541] on span "0" at bounding box center [820, 542] width 8 height 16
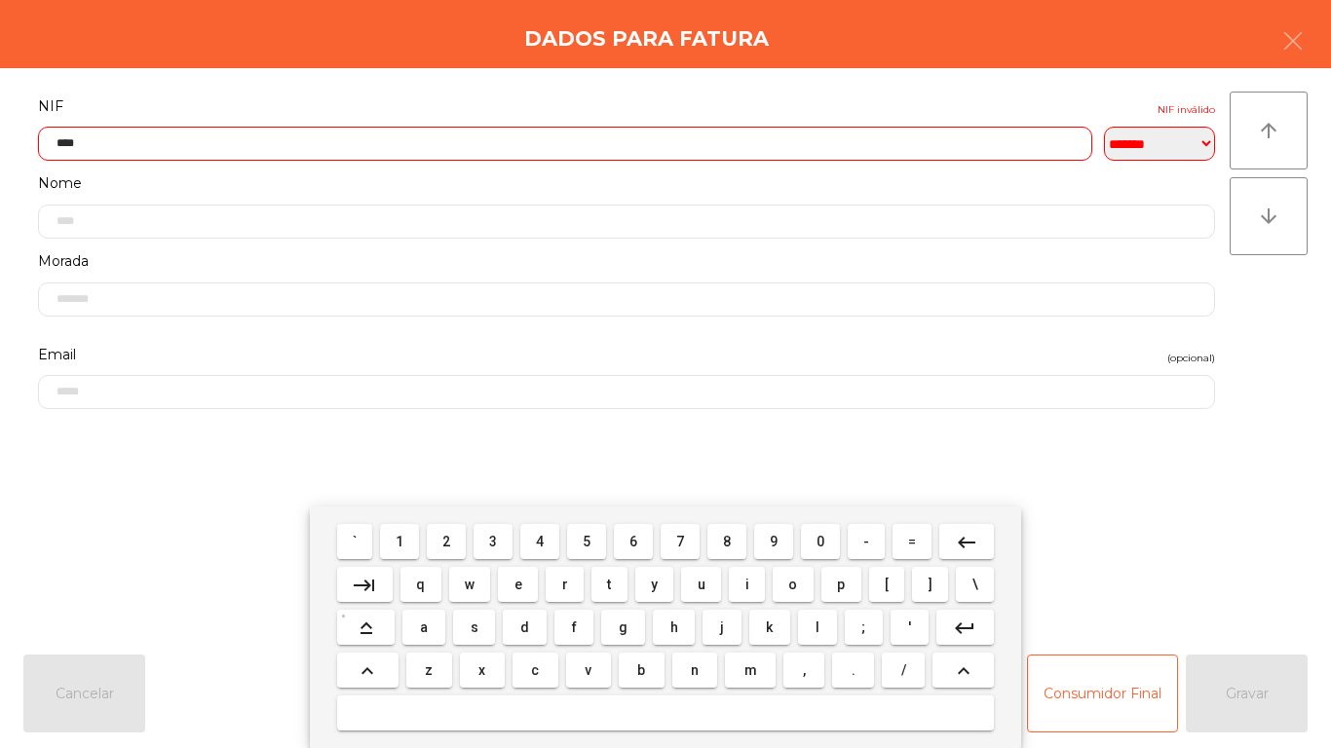
click at [821, 538] on span "0" at bounding box center [820, 542] width 8 height 16
click at [727, 541] on span "8" at bounding box center [727, 542] width 8 height 16
click at [725, 543] on span "8" at bounding box center [727, 542] width 8 height 16
click at [631, 541] on span "6" at bounding box center [633, 542] width 8 height 16
click at [400, 539] on span "1" at bounding box center [400, 542] width 8 height 16
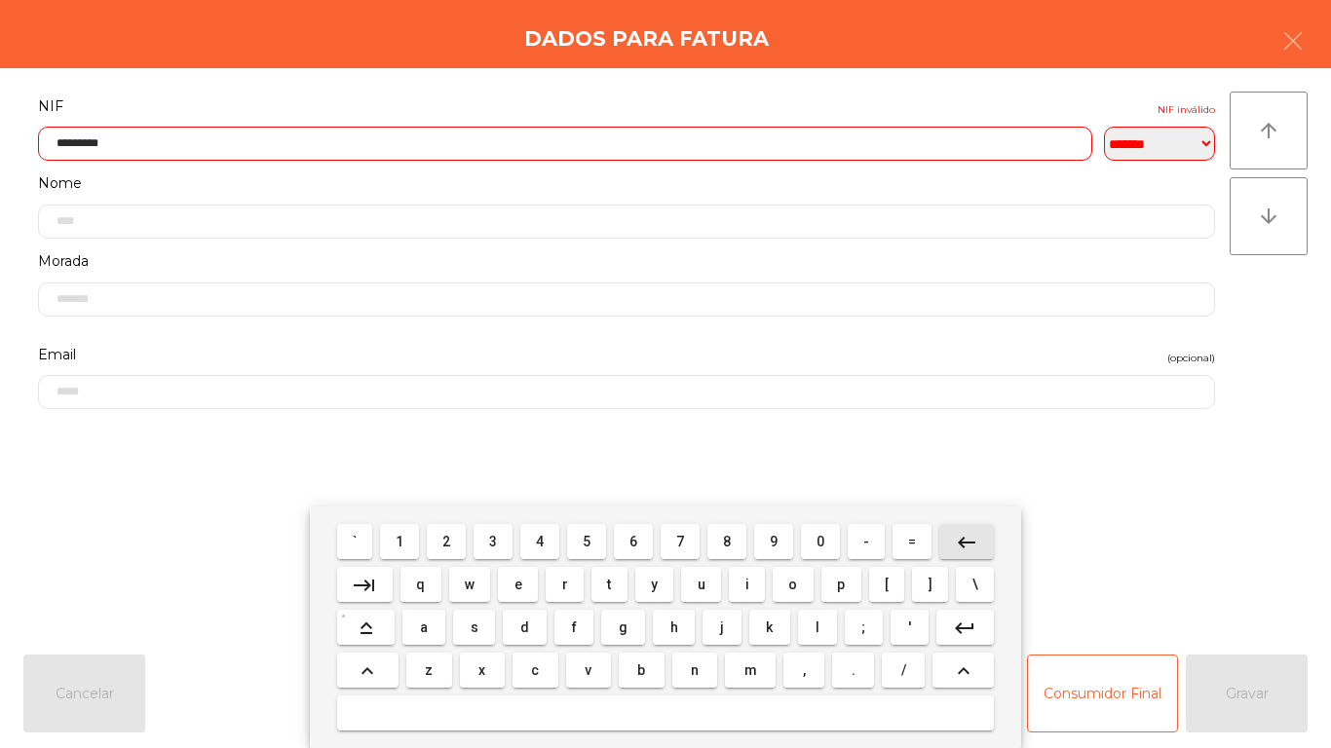
click at [967, 544] on mat-icon "keyboard_backspace" at bounding box center [966, 542] width 23 height 23
click at [962, 533] on mat-icon "keyboard_backspace" at bounding box center [966, 542] width 23 height 23
click at [966, 540] on mat-icon "keyboard_backspace" at bounding box center [966, 542] width 23 height 23
click at [960, 527] on button "keyboard_backspace" at bounding box center [966, 541] width 55 height 35
click at [727, 540] on span "8" at bounding box center [727, 542] width 8 height 16
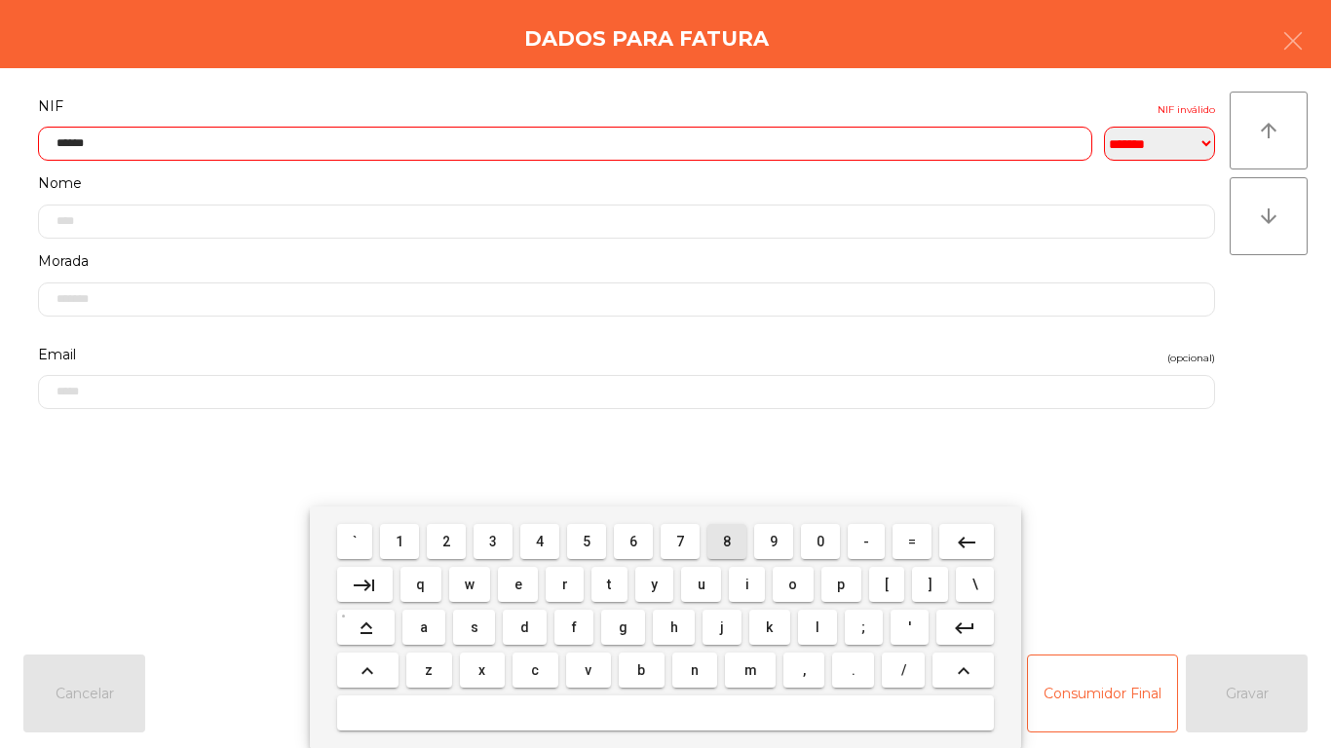
click at [727, 541] on span "8" at bounding box center [727, 542] width 8 height 16
click at [634, 539] on span "6" at bounding box center [633, 542] width 8 height 16
click at [400, 541] on span "1" at bounding box center [400, 542] width 8 height 16
click at [959, 524] on button "keyboard_backspace" at bounding box center [966, 541] width 55 height 35
click at [726, 534] on span "8" at bounding box center [727, 542] width 8 height 16
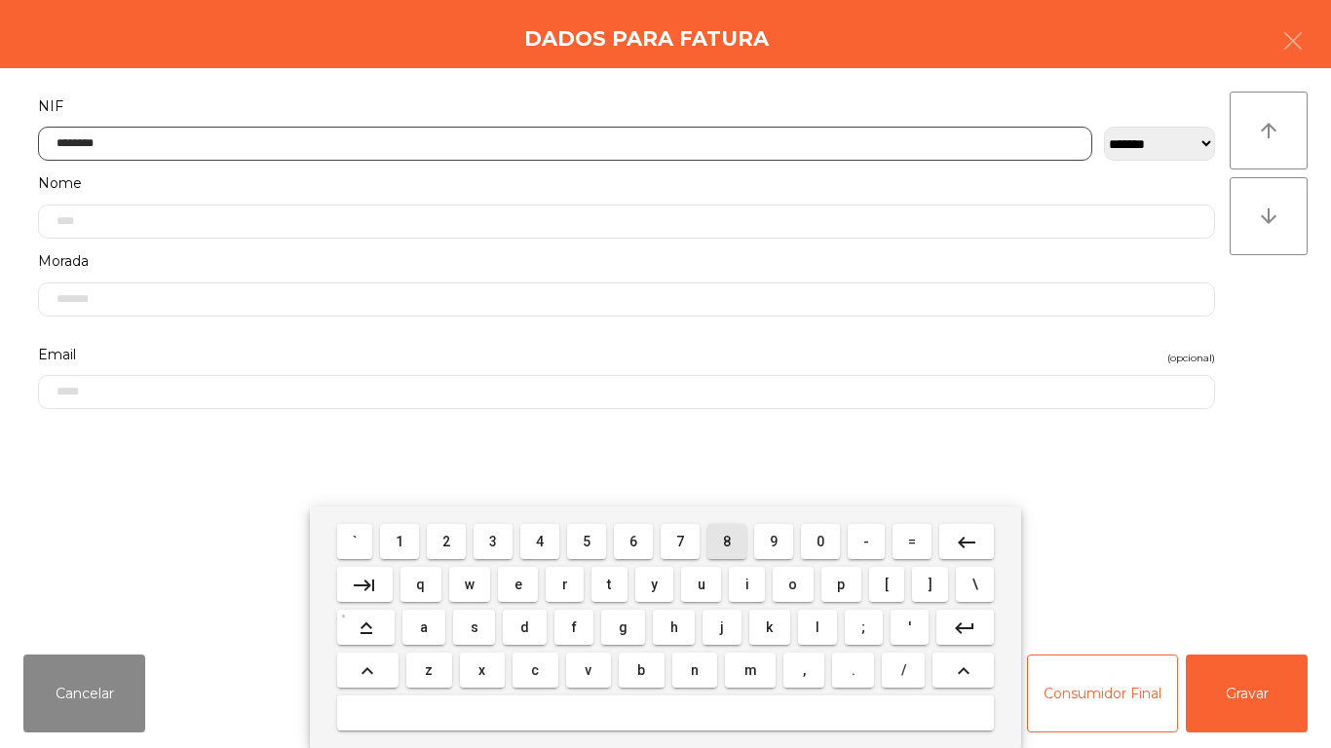
type input "*********"
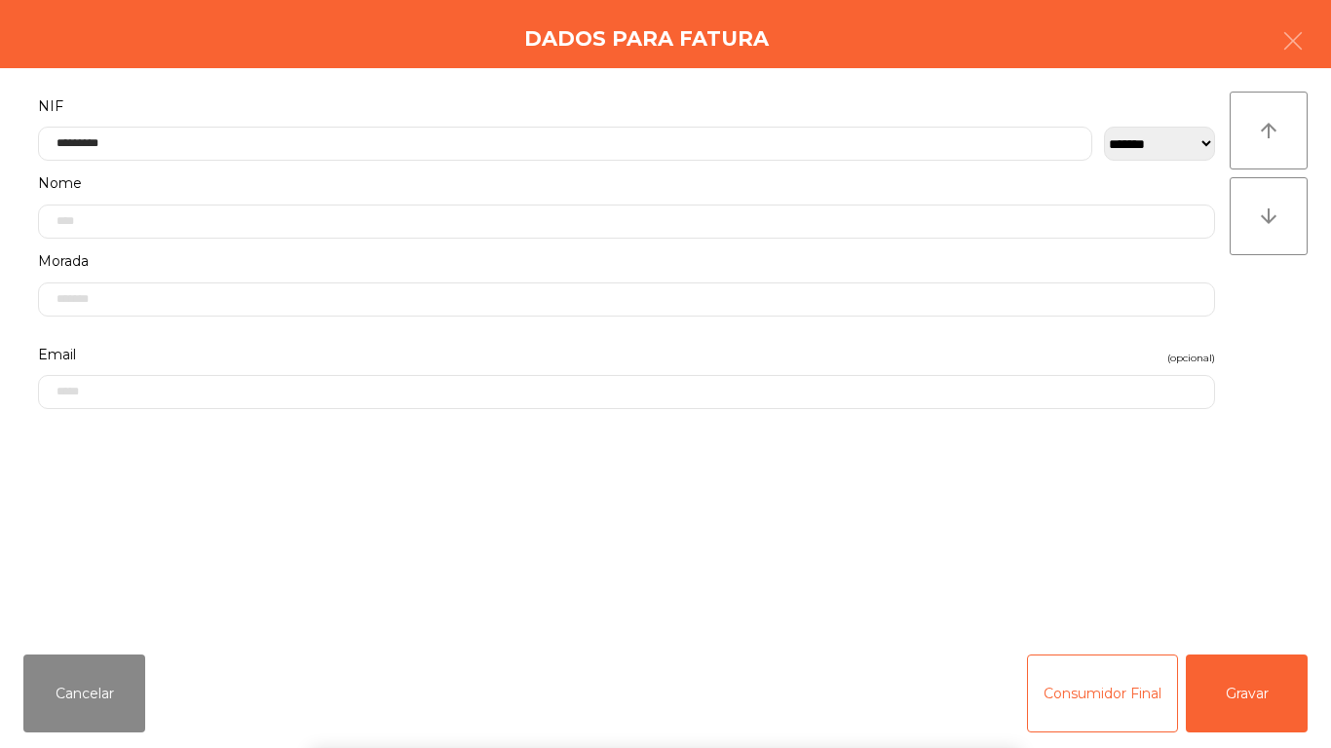
click at [1225, 697] on div "` 1 2 3 4 5 6 7 8 9 0 - = keyboard_backspace keyboard_tab q w e r t y u i o p […" at bounding box center [665, 628] width 1331 height 242
click at [1255, 667] on button "Gravar" at bounding box center [1247, 694] width 122 height 78
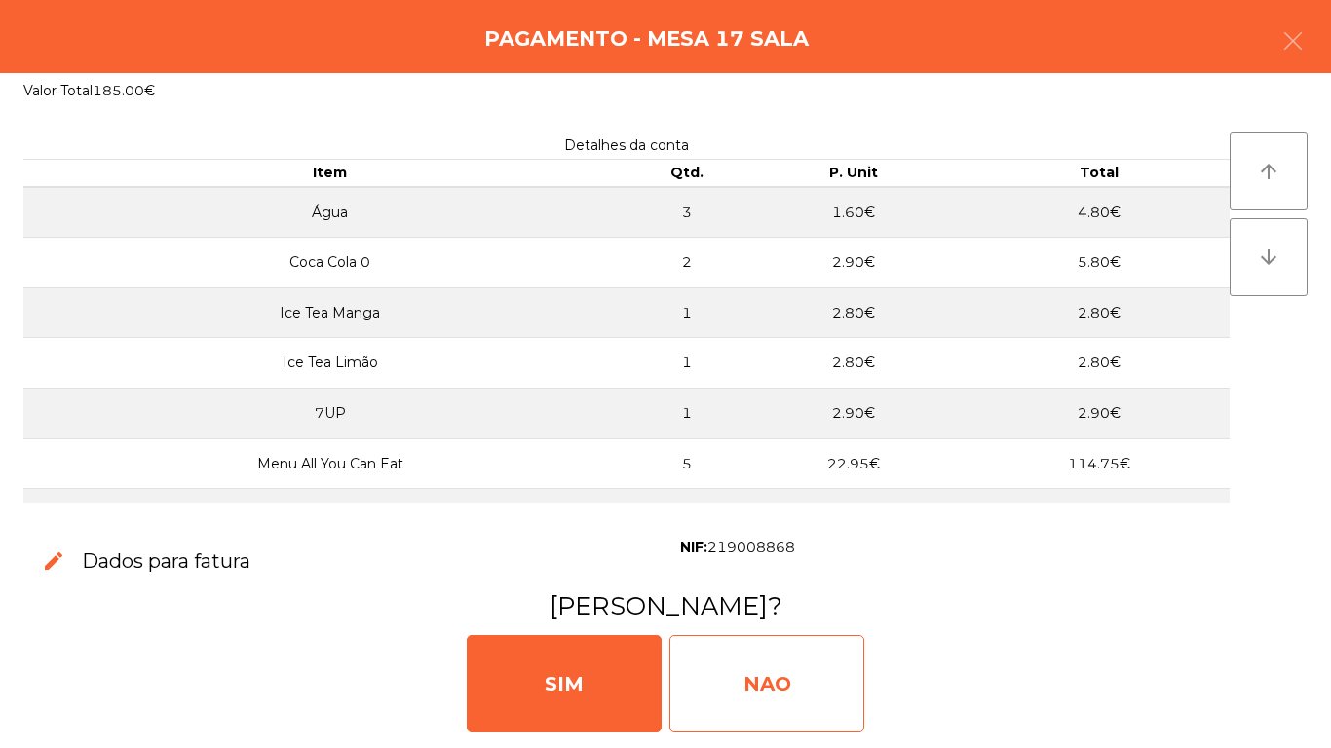
click at [772, 681] on div "NAO" at bounding box center [766, 683] width 195 height 97
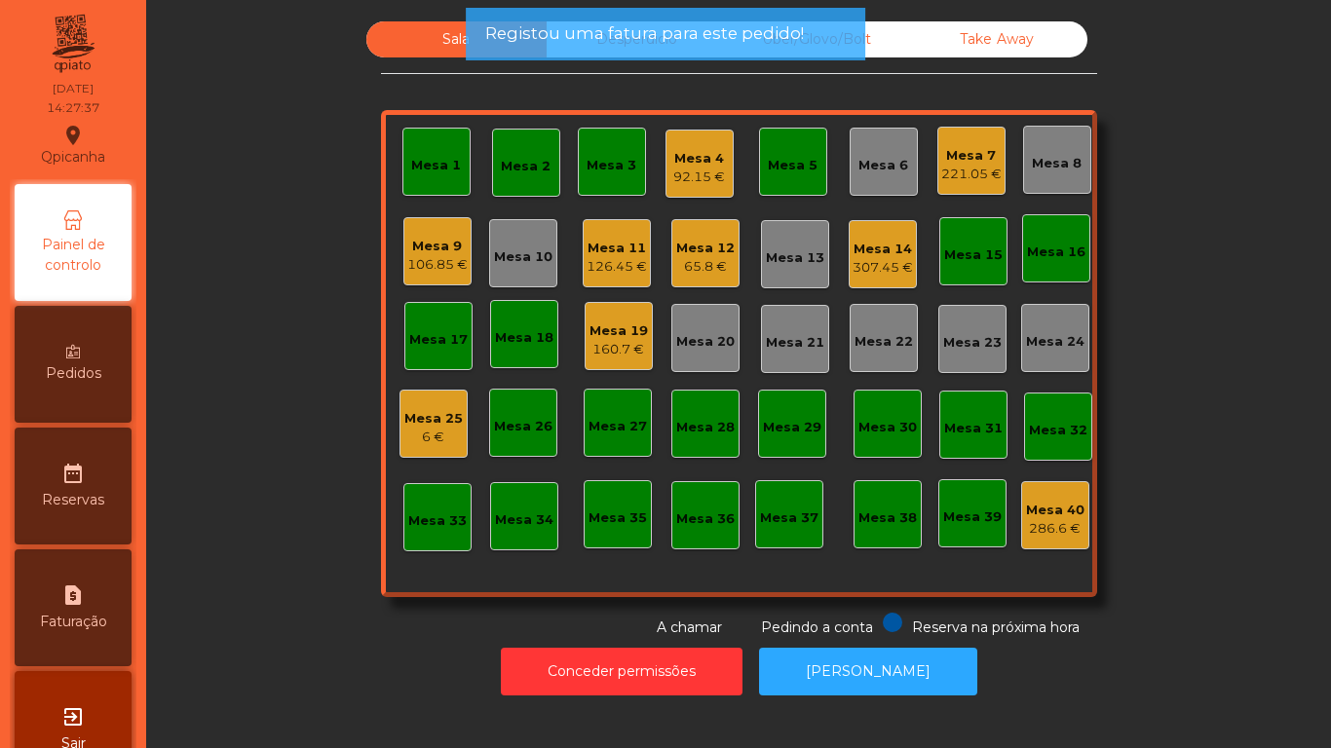
click at [452, 342] on div "Mesa 17" at bounding box center [438, 339] width 58 height 19
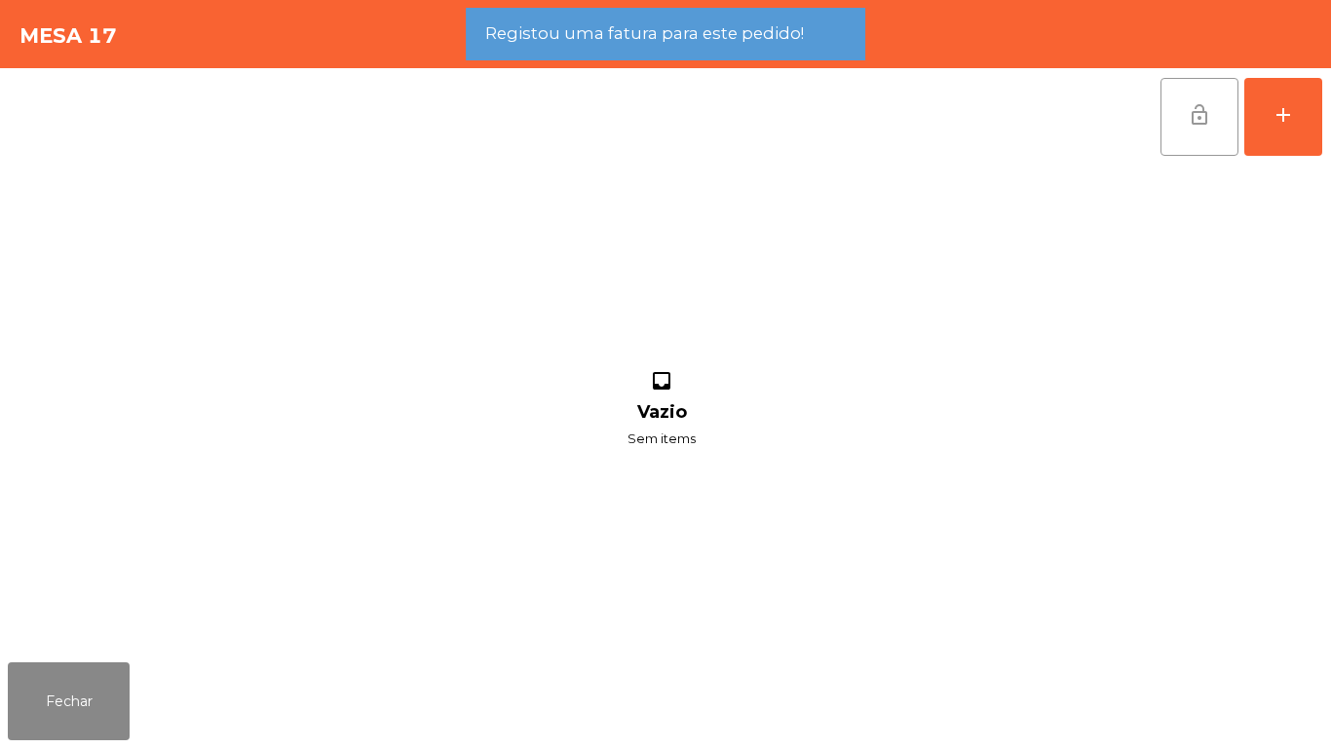
click at [1190, 103] on span "lock_open" at bounding box center [1199, 114] width 23 height 23
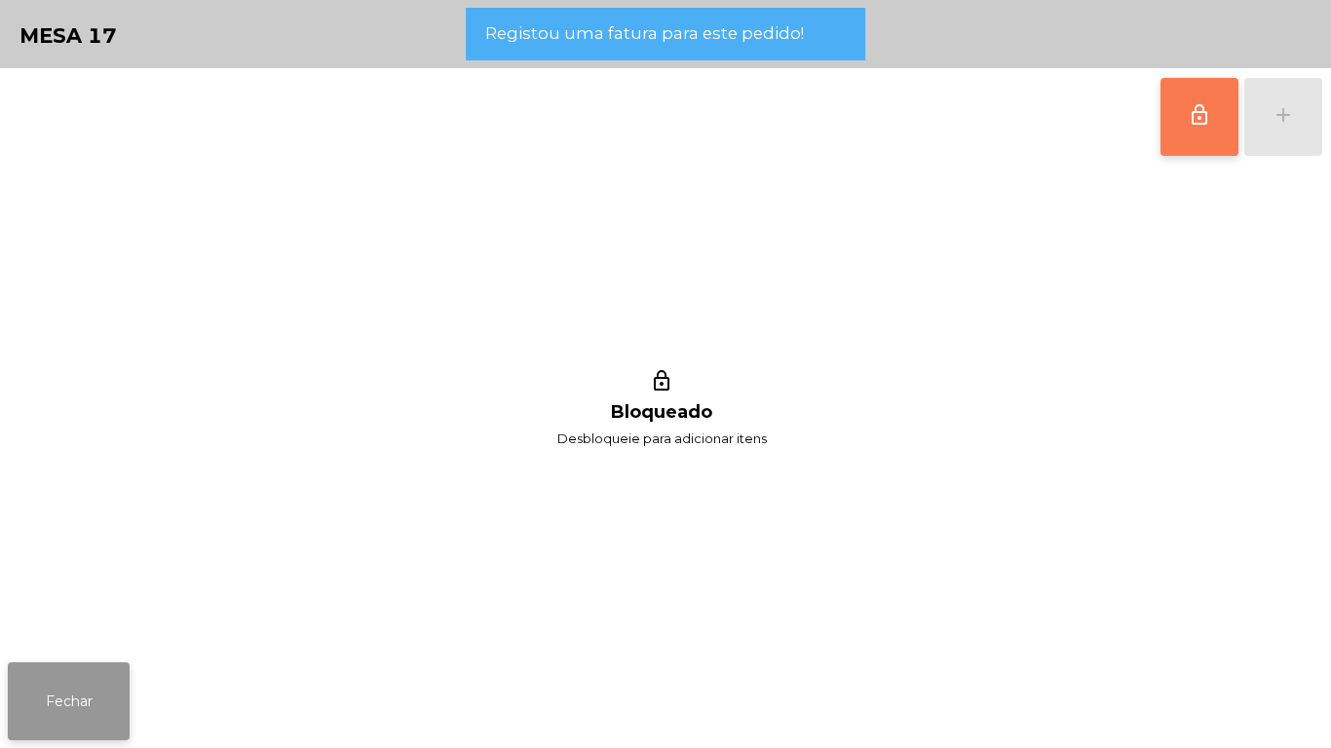
click at [94, 698] on button "Fechar" at bounding box center [69, 702] width 122 height 78
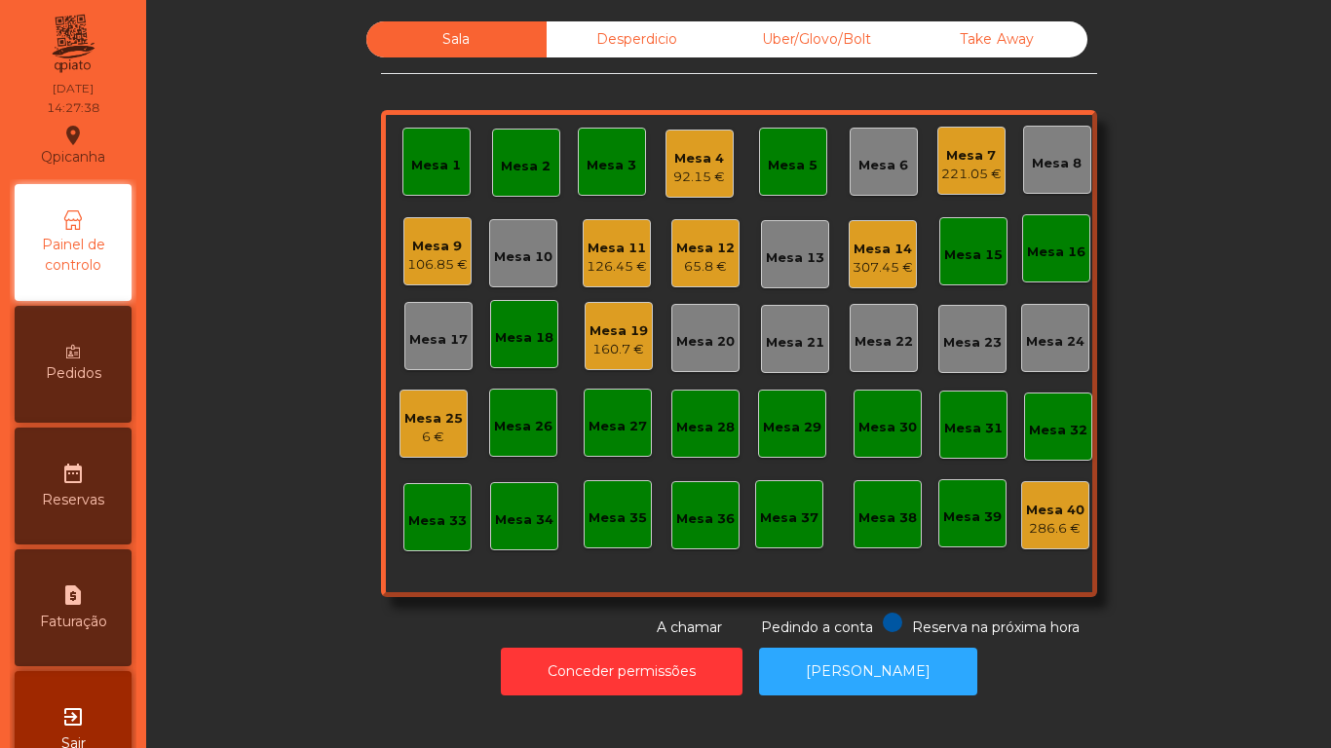
click at [529, 341] on div "Mesa 18" at bounding box center [524, 337] width 58 height 19
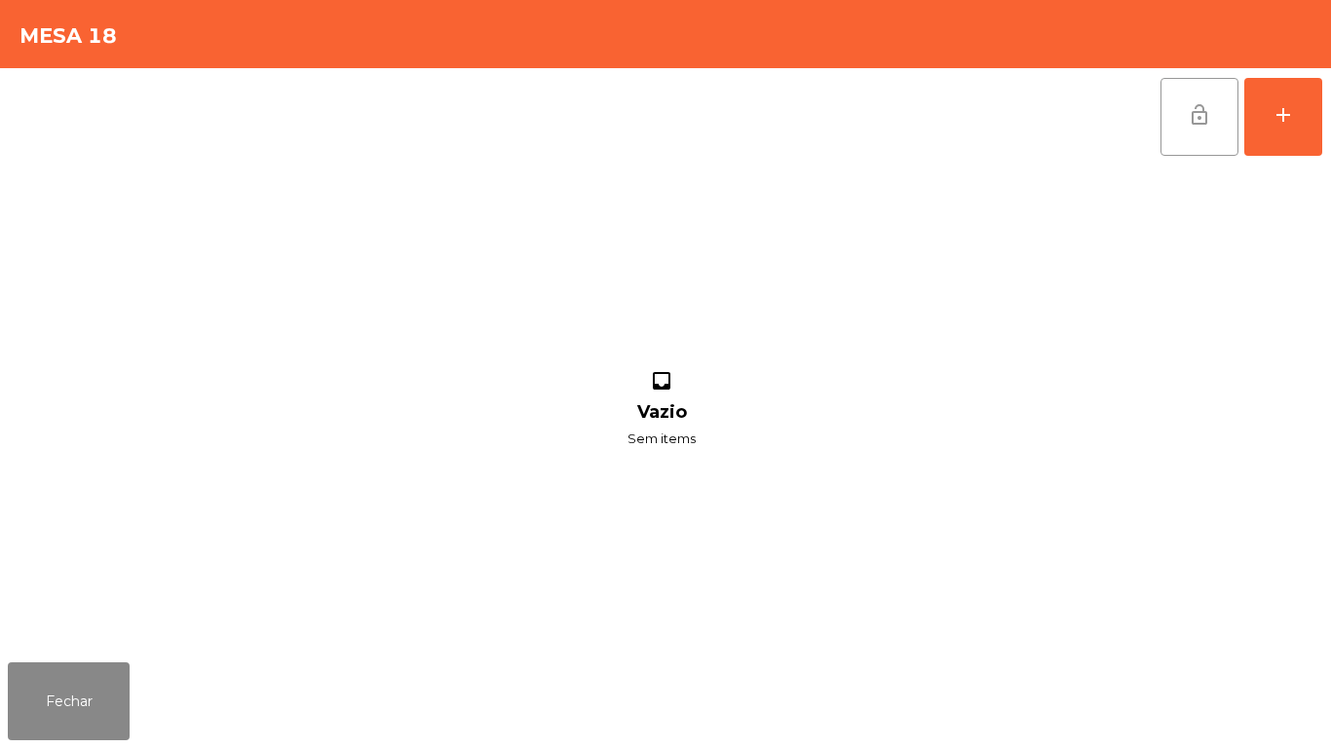
click at [1207, 117] on span "lock_open" at bounding box center [1199, 114] width 23 height 23
click at [83, 708] on button "Fechar" at bounding box center [69, 702] width 122 height 78
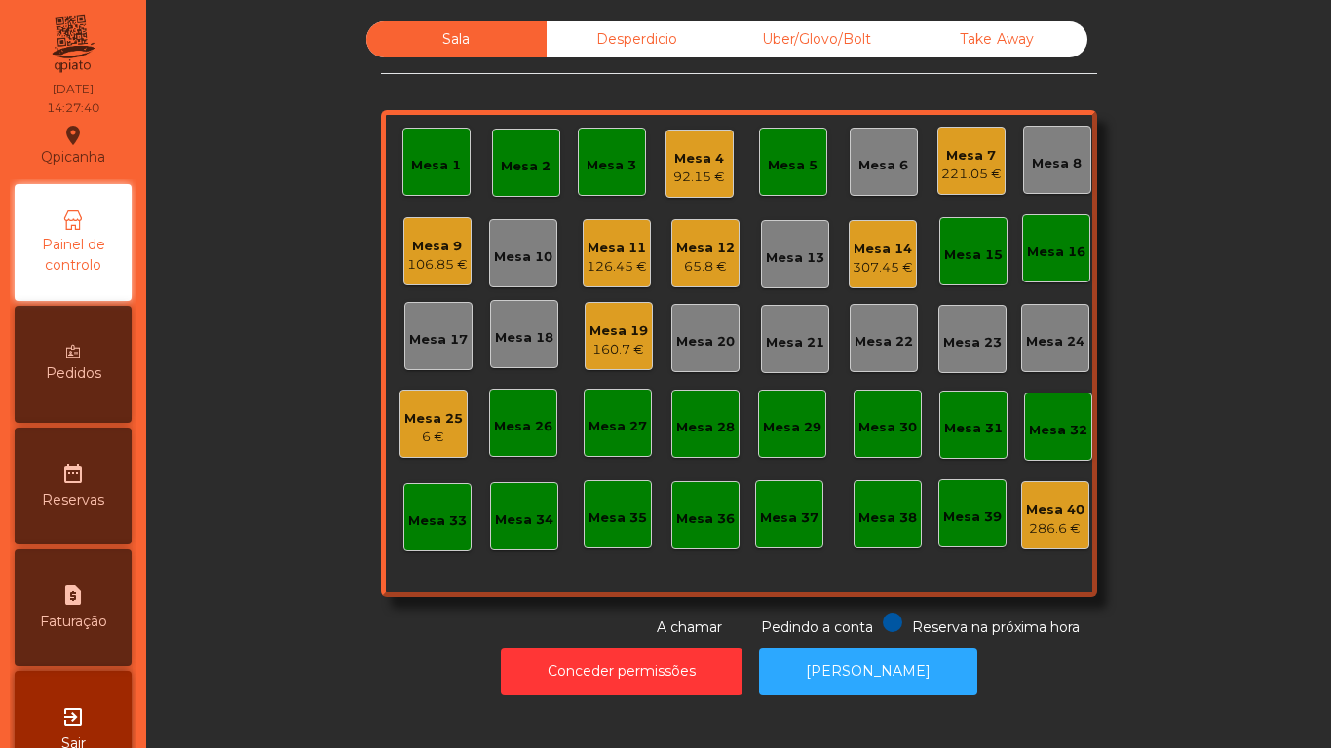
click at [426, 149] on div "Mesa 1" at bounding box center [436, 161] width 50 height 27
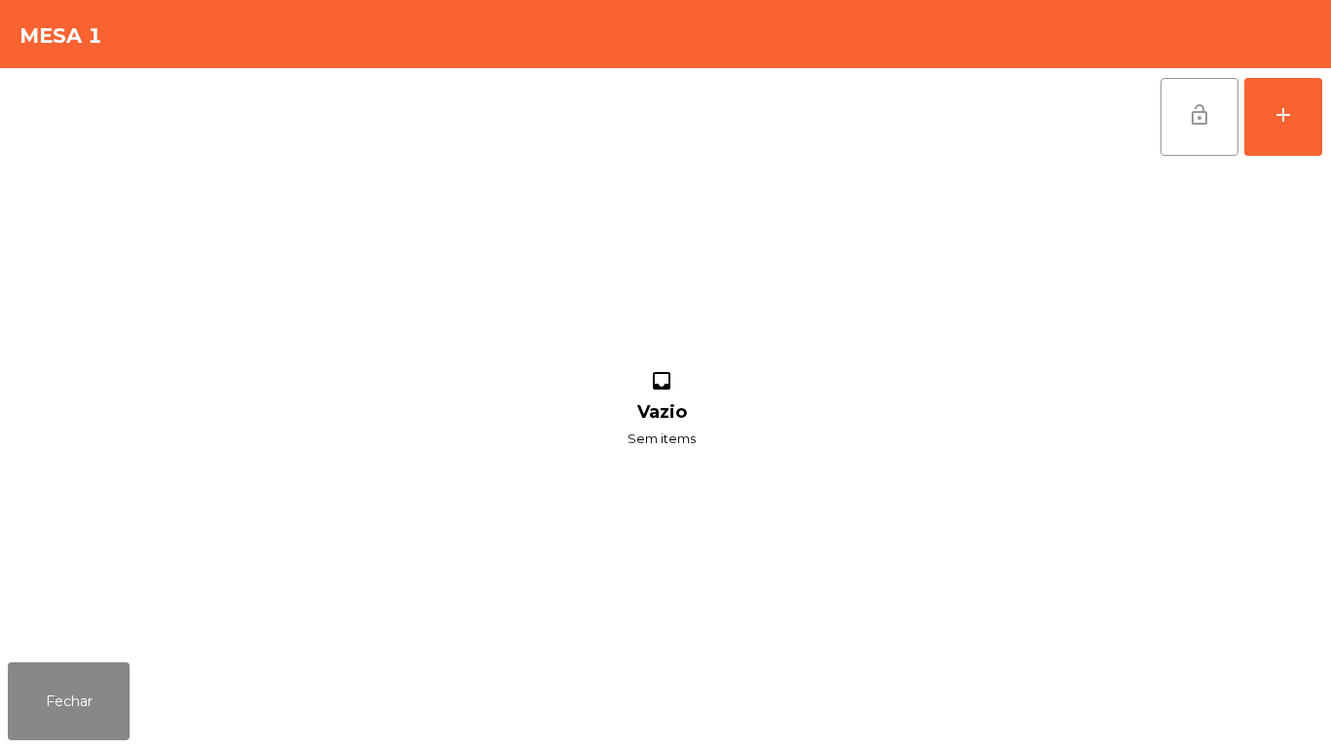
click at [1195, 118] on span "lock_open" at bounding box center [1199, 114] width 23 height 23
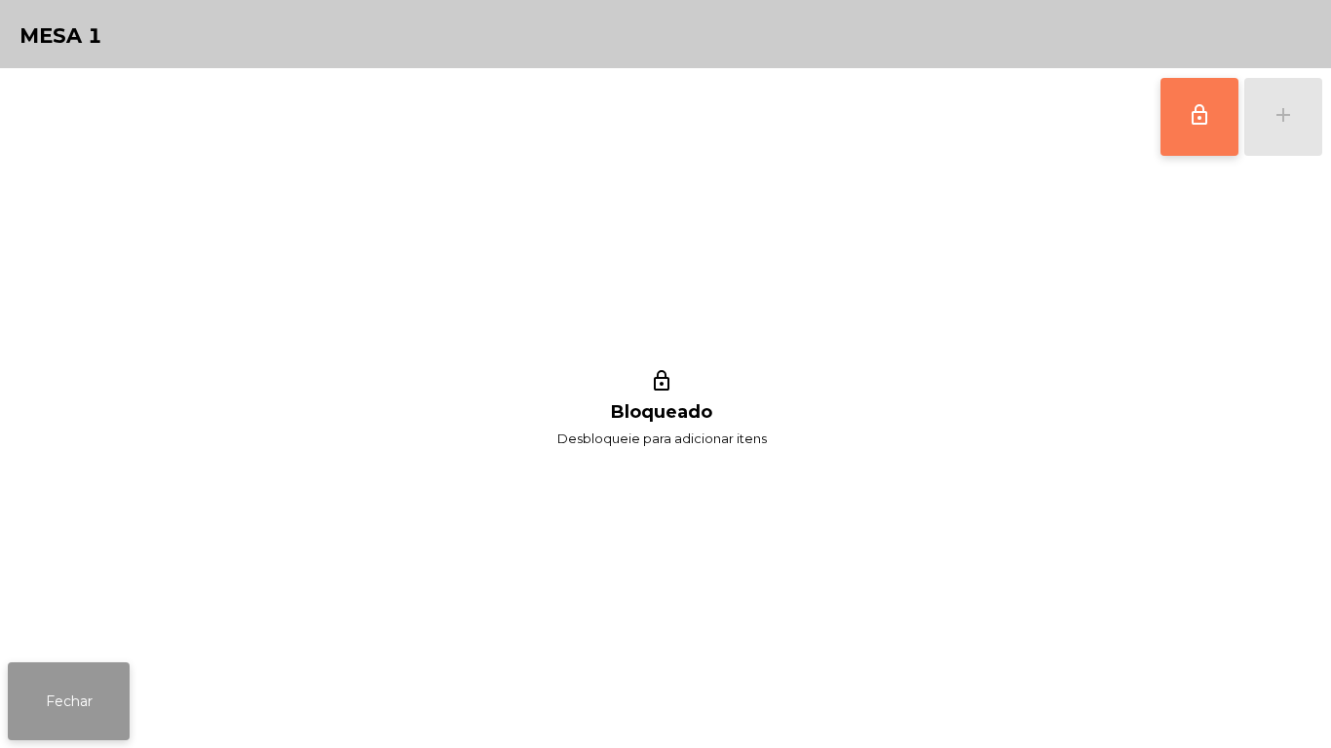
click at [99, 701] on button "Fechar" at bounding box center [69, 702] width 122 height 78
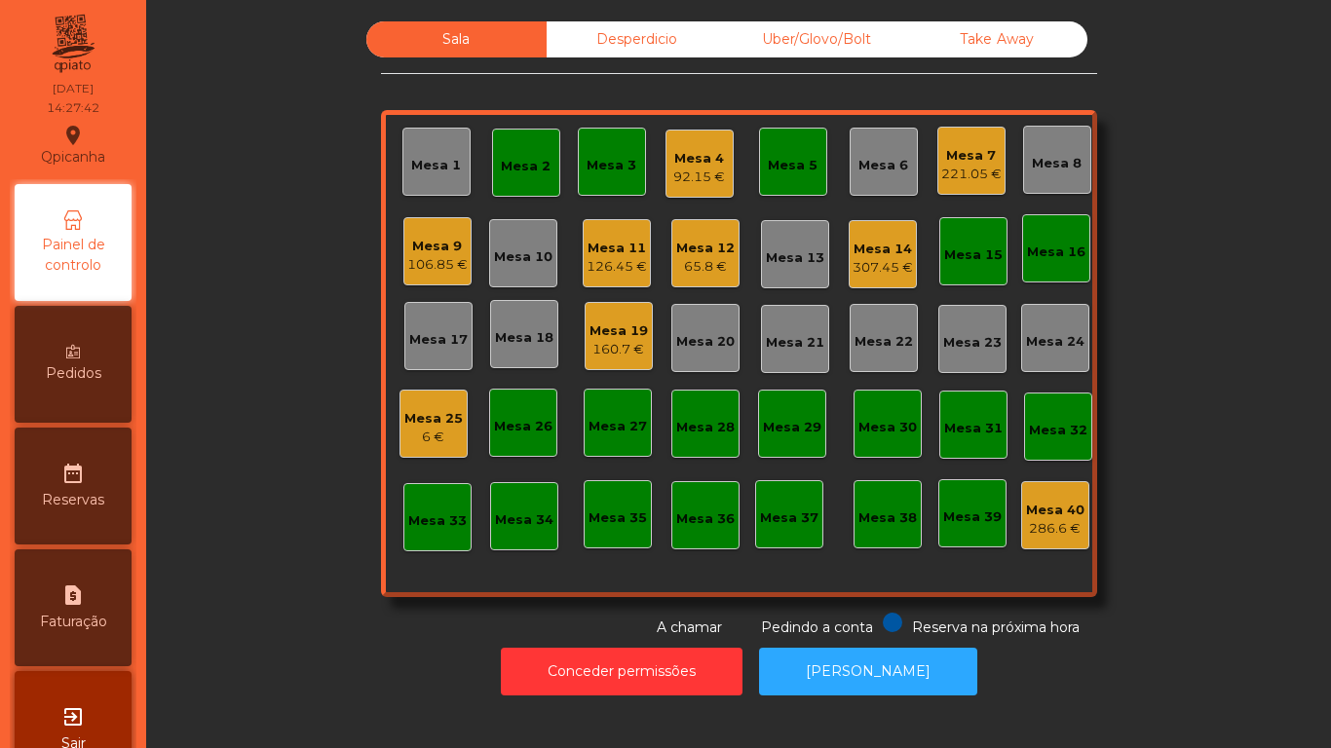
click at [538, 150] on div "Mesa 2" at bounding box center [526, 162] width 50 height 27
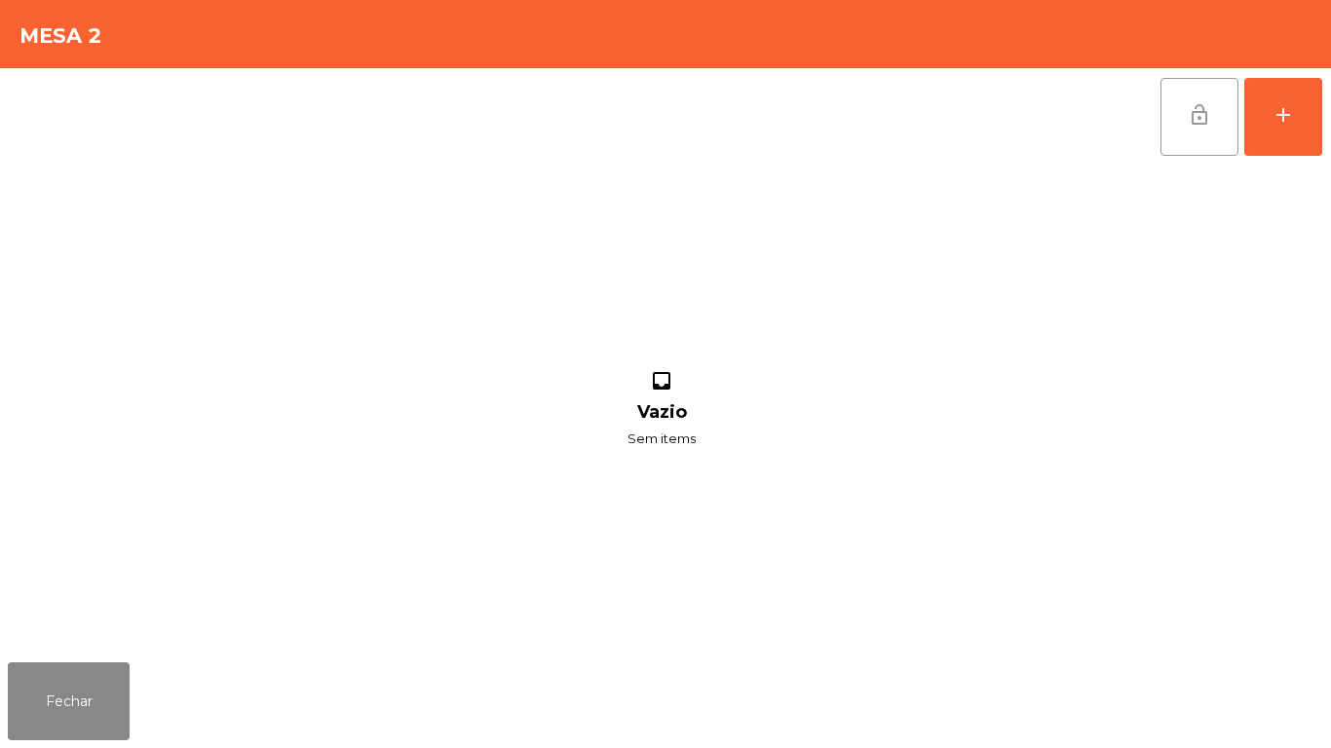
click at [1198, 128] on button "lock_open" at bounding box center [1199, 117] width 78 height 78
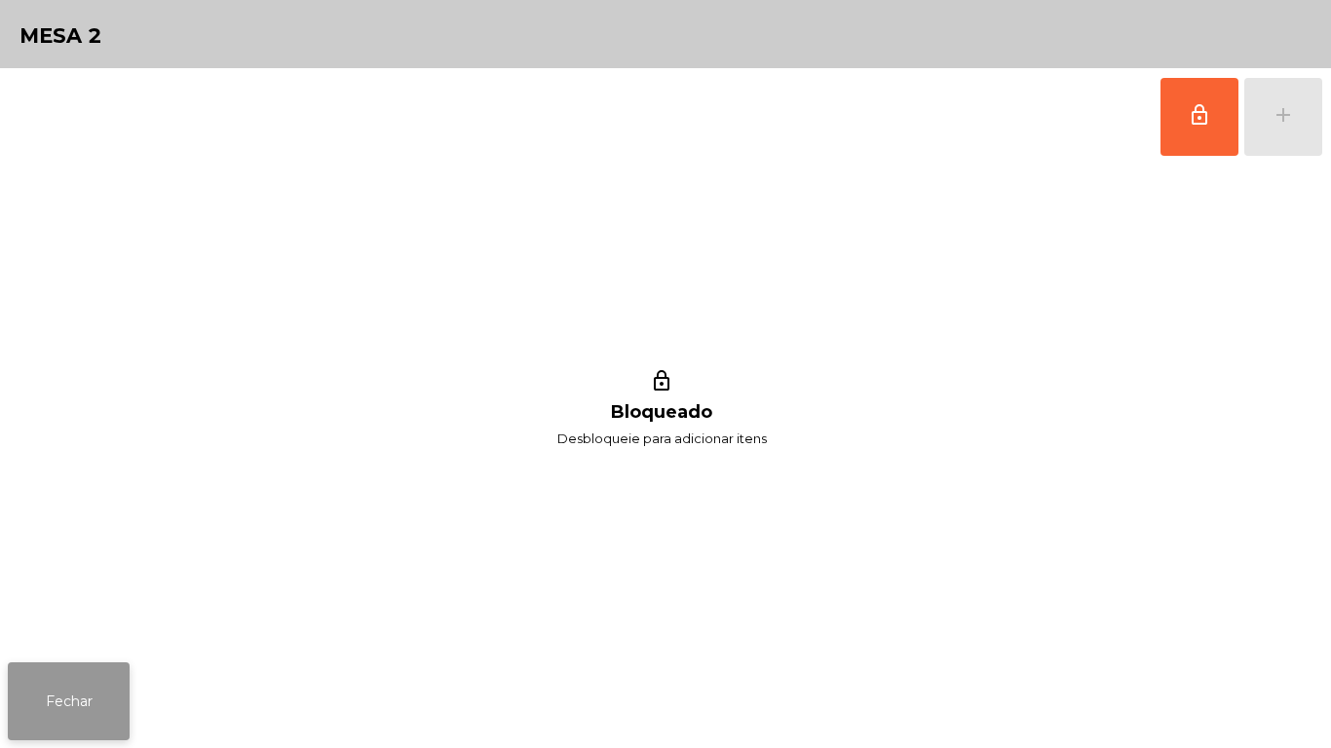
click at [125, 699] on button "Fechar" at bounding box center [69, 702] width 122 height 78
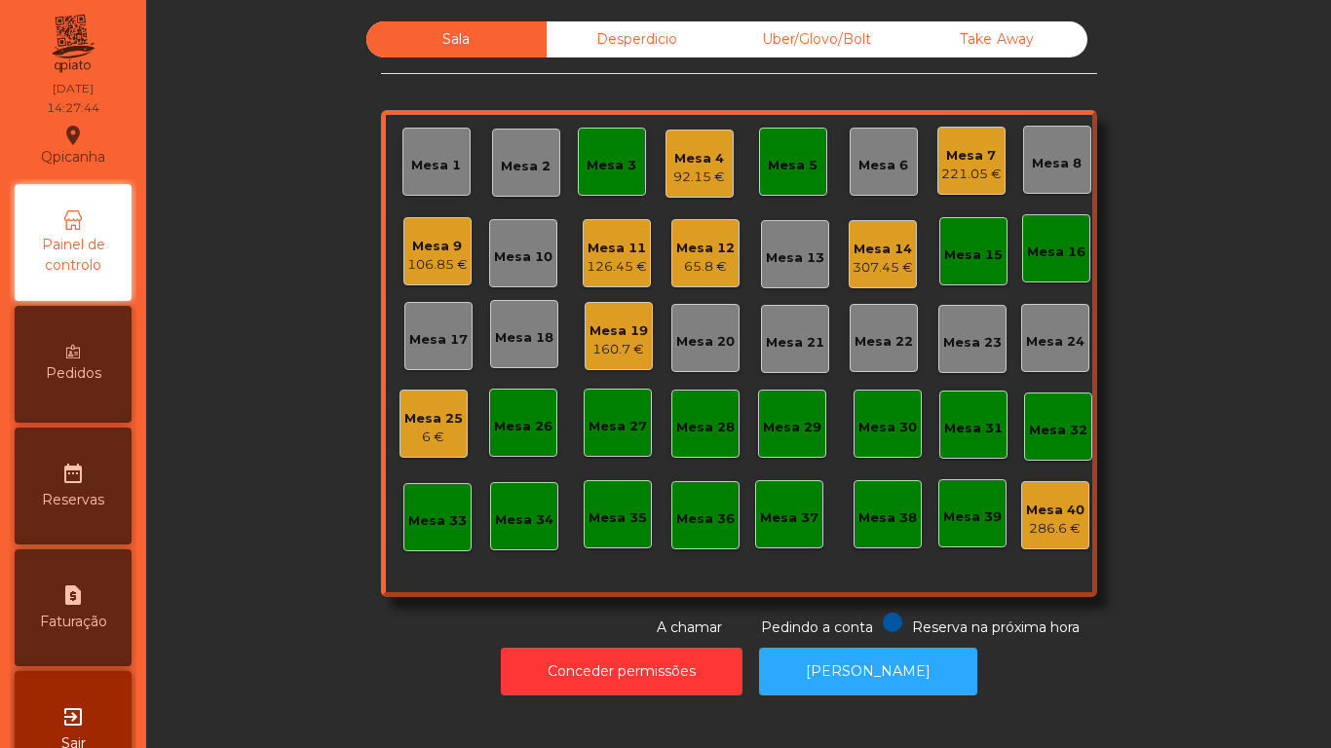
click at [593, 169] on div "Mesa 3" at bounding box center [612, 165] width 50 height 19
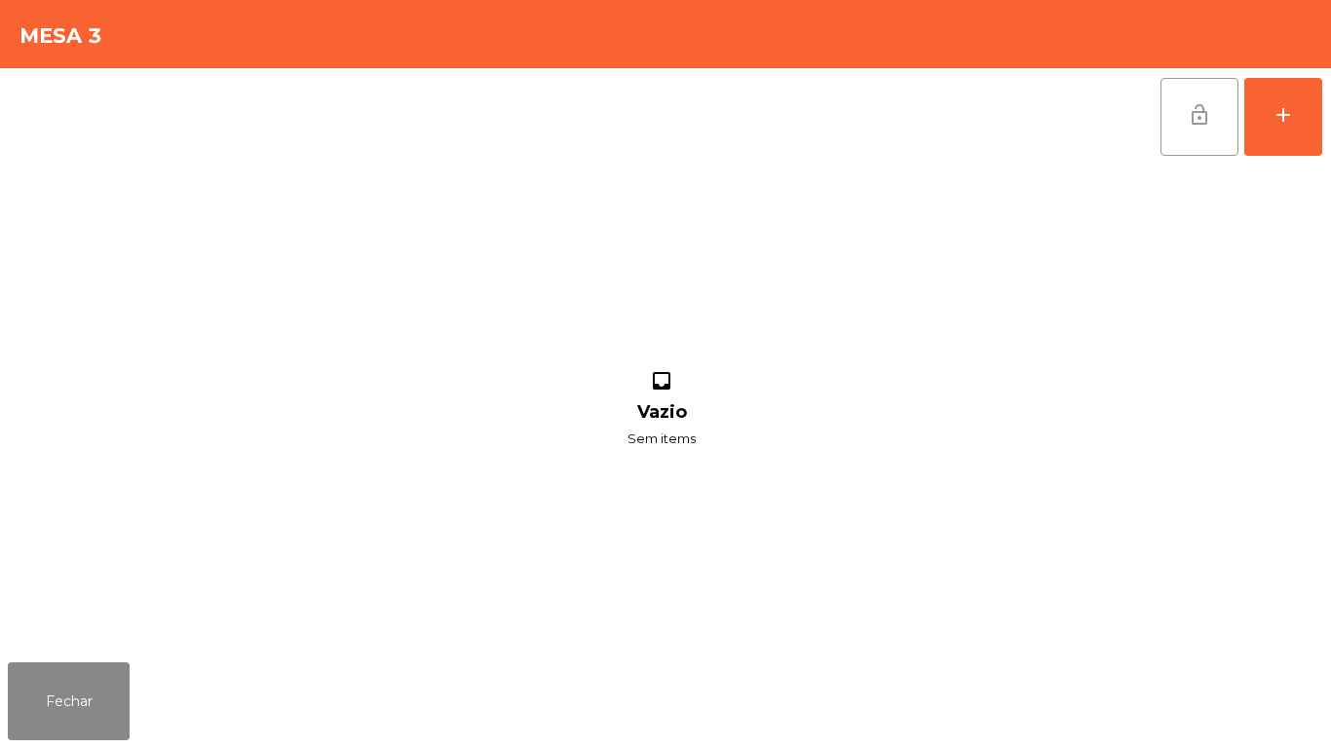
click at [1193, 143] on button "lock_open" at bounding box center [1199, 117] width 78 height 78
click at [73, 723] on button "Fechar" at bounding box center [69, 702] width 122 height 78
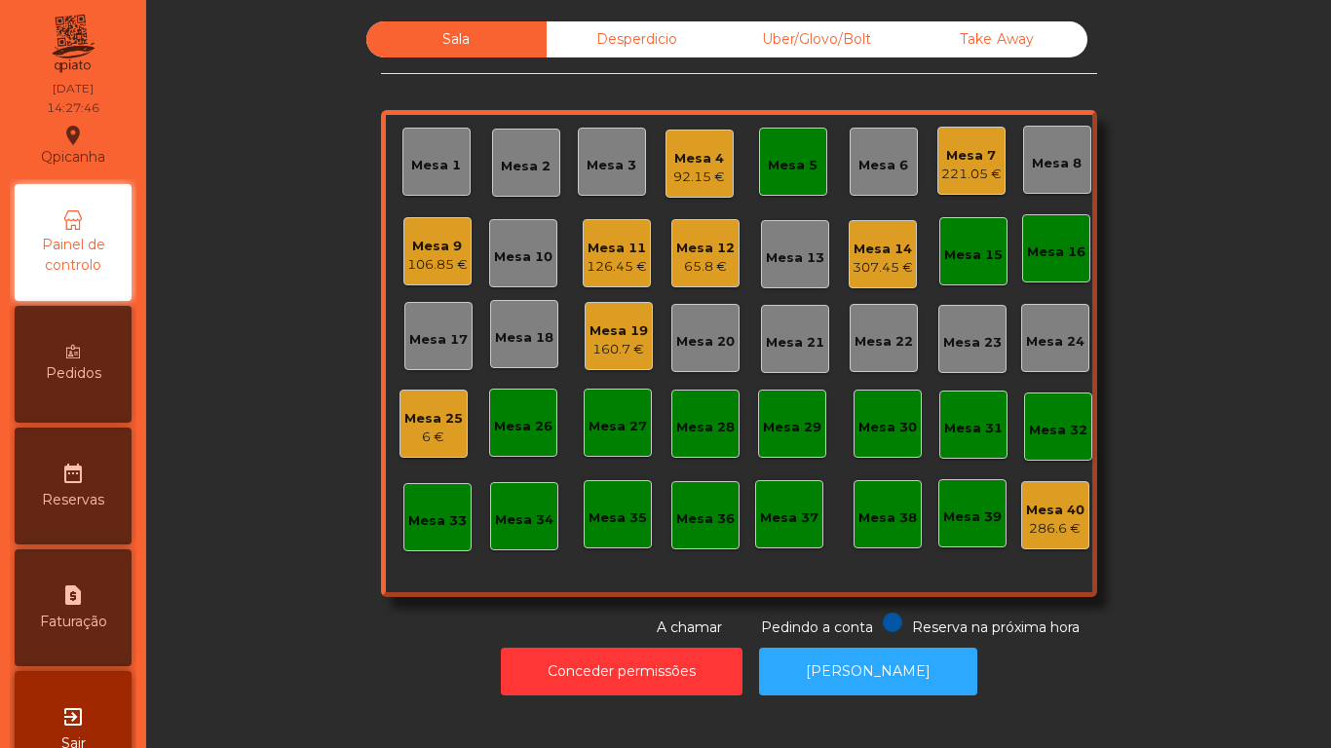
click at [790, 165] on div "Mesa 5" at bounding box center [793, 165] width 50 height 19
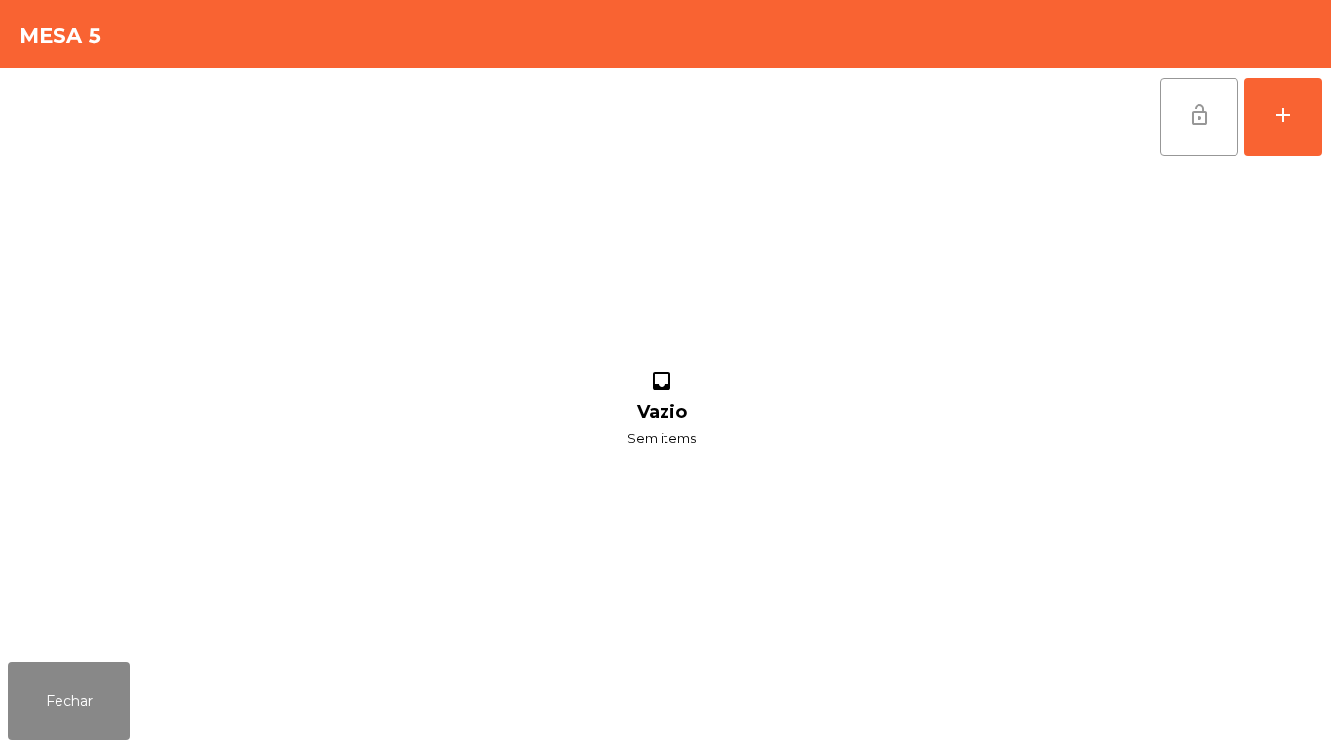
click at [1198, 122] on span "lock_open" at bounding box center [1199, 114] width 23 height 23
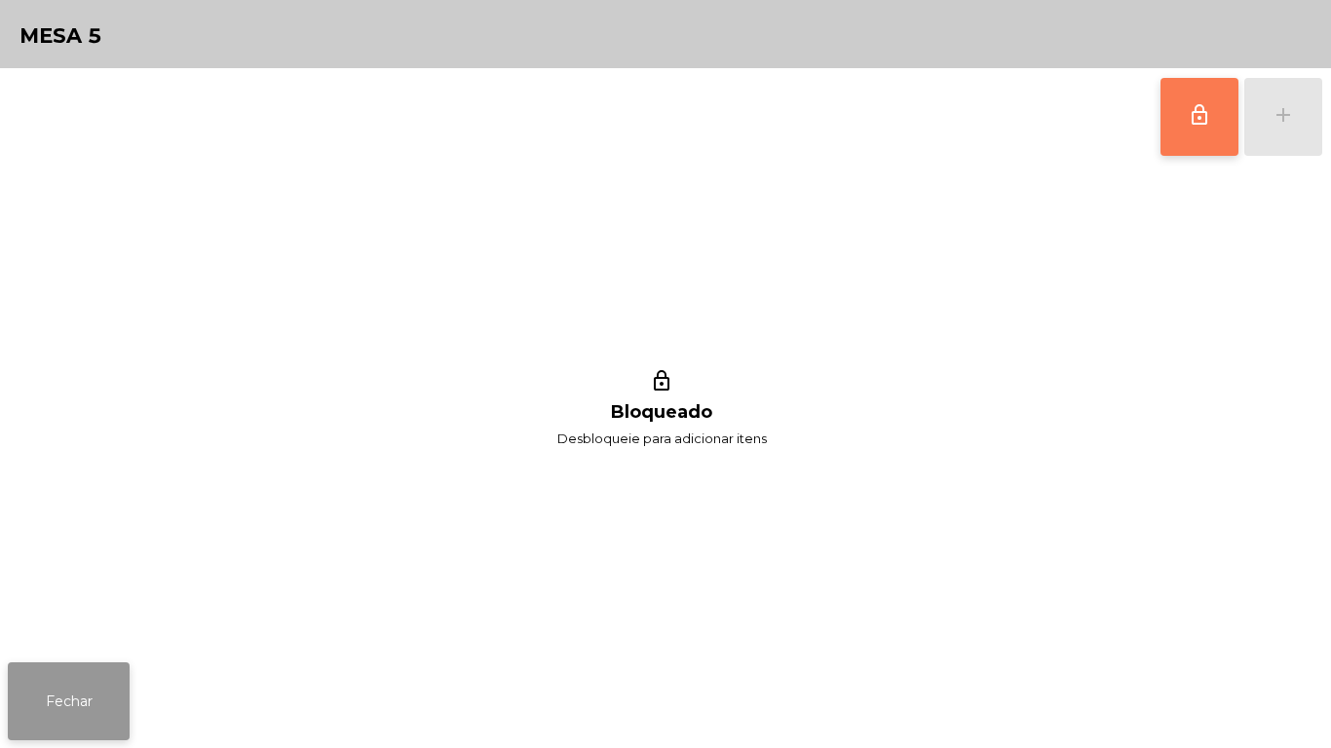
click at [111, 668] on button "Fechar" at bounding box center [69, 702] width 122 height 78
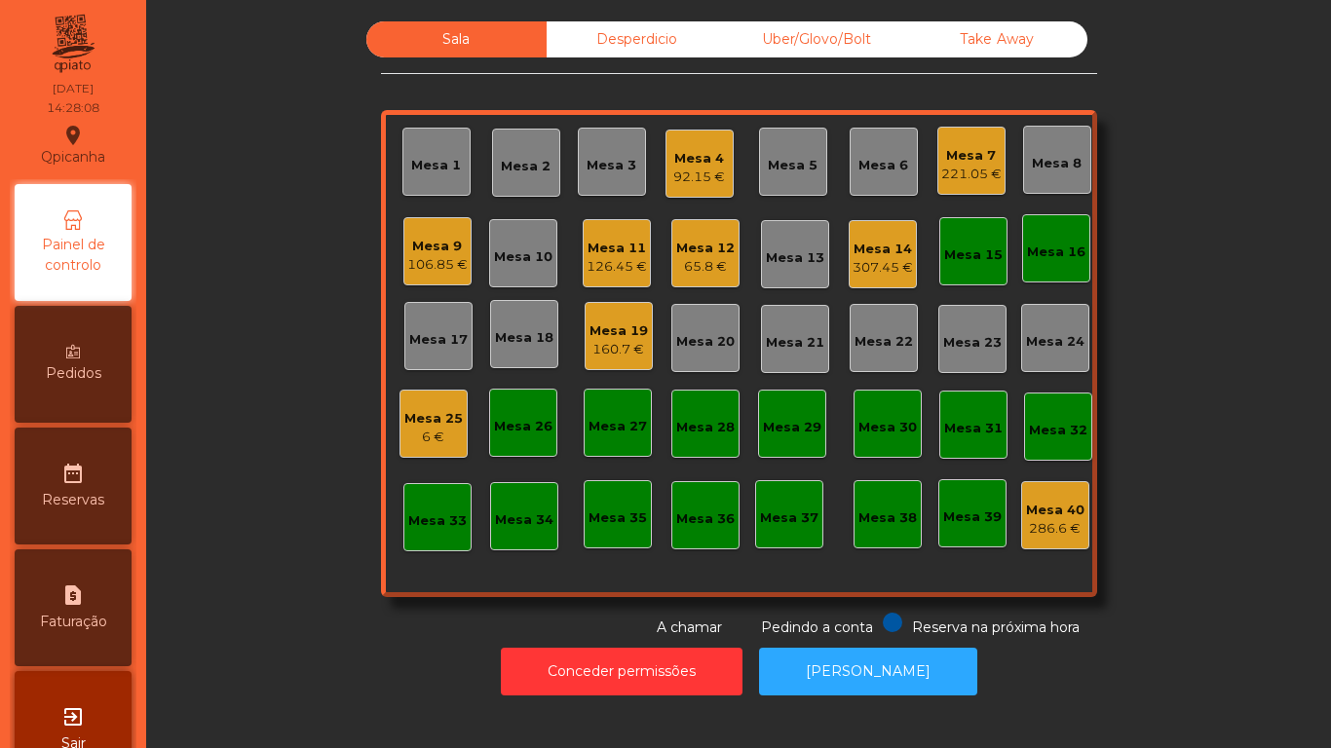
click at [982, 277] on div "Mesa 15" at bounding box center [973, 251] width 68 height 68
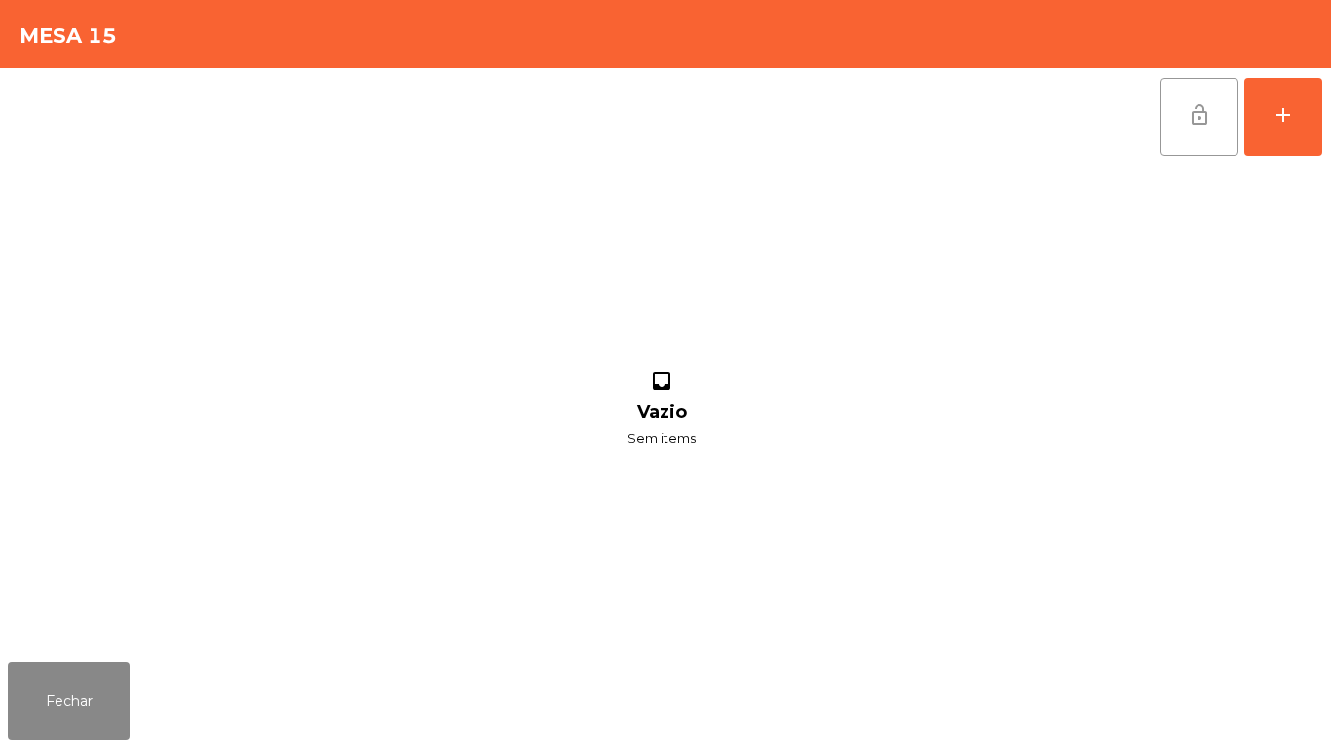
click at [1187, 132] on button "lock_open" at bounding box center [1199, 117] width 78 height 78
click at [116, 687] on button "Fechar" at bounding box center [69, 702] width 122 height 78
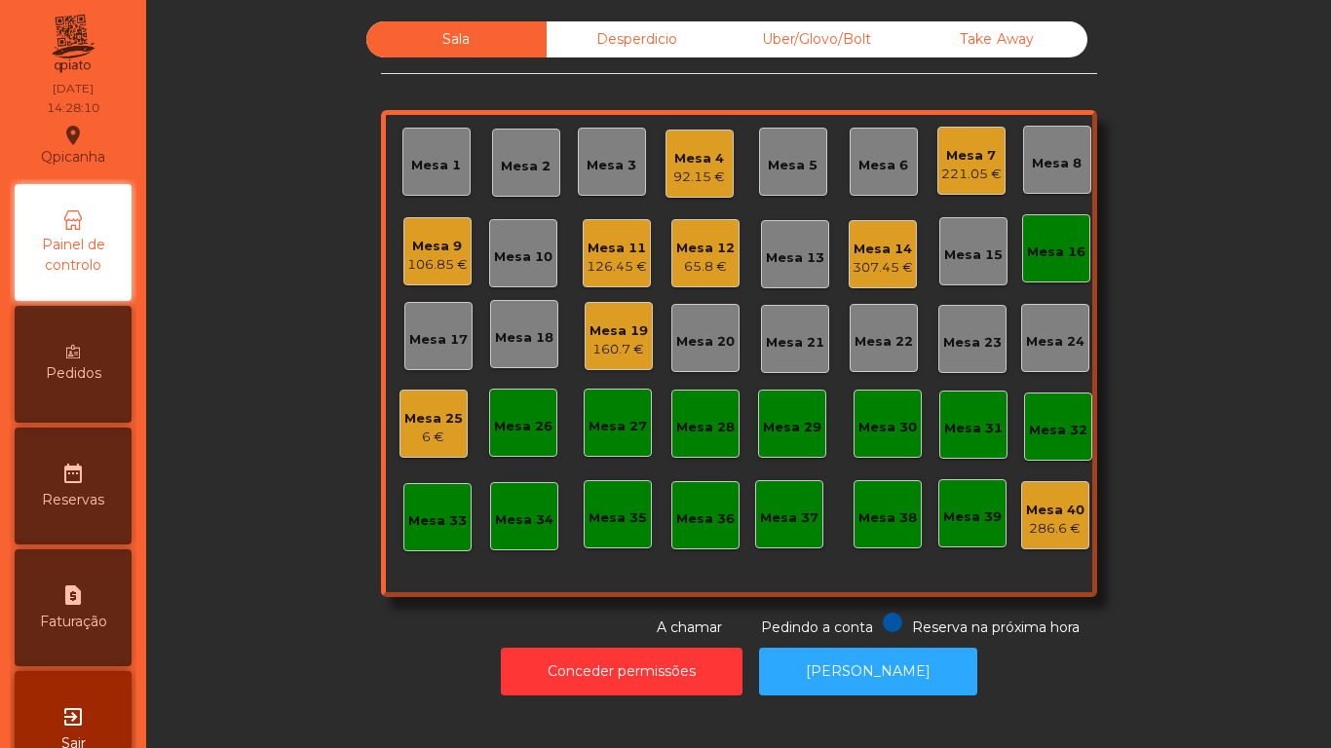
click at [1064, 225] on div "Mesa 16" at bounding box center [1056, 248] width 68 height 68
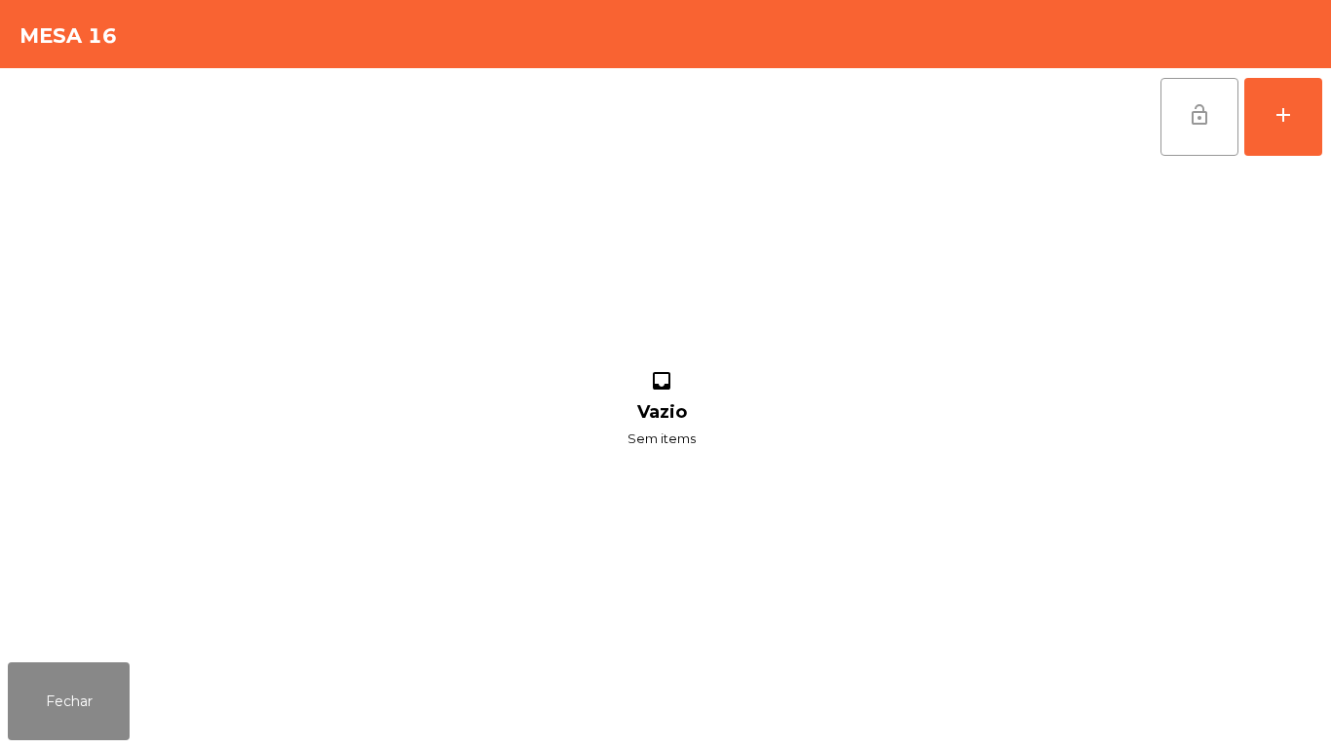
click at [1197, 125] on span "lock_open" at bounding box center [1199, 114] width 23 height 23
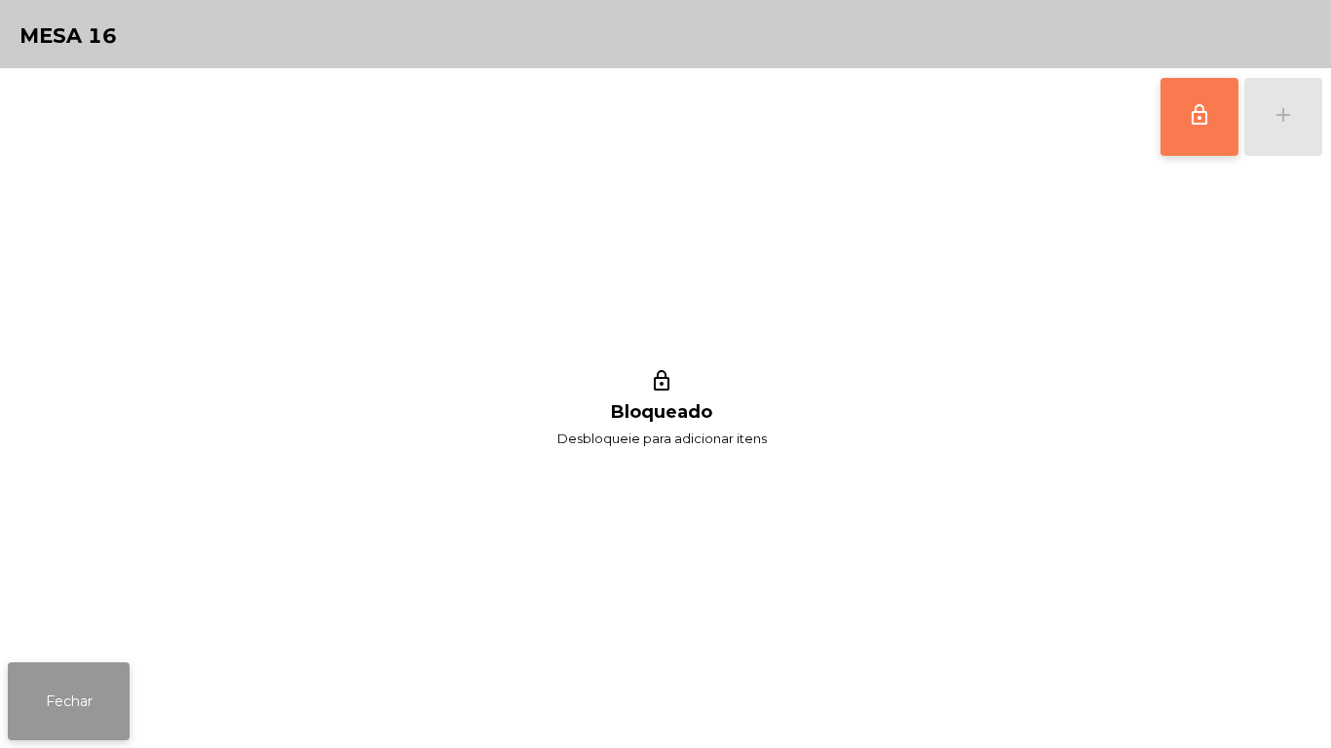
click at [111, 685] on button "Fechar" at bounding box center [69, 702] width 122 height 78
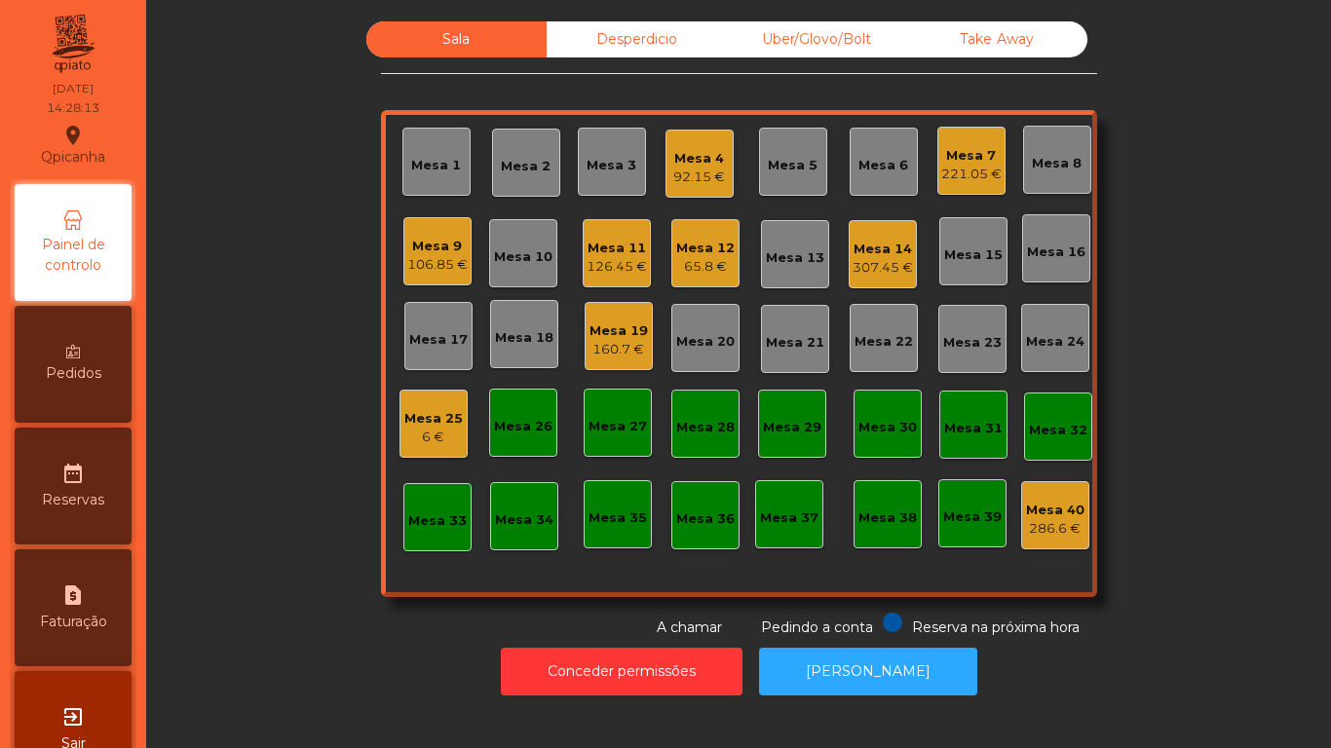
click at [628, 345] on div "160.7 €" at bounding box center [618, 349] width 58 height 19
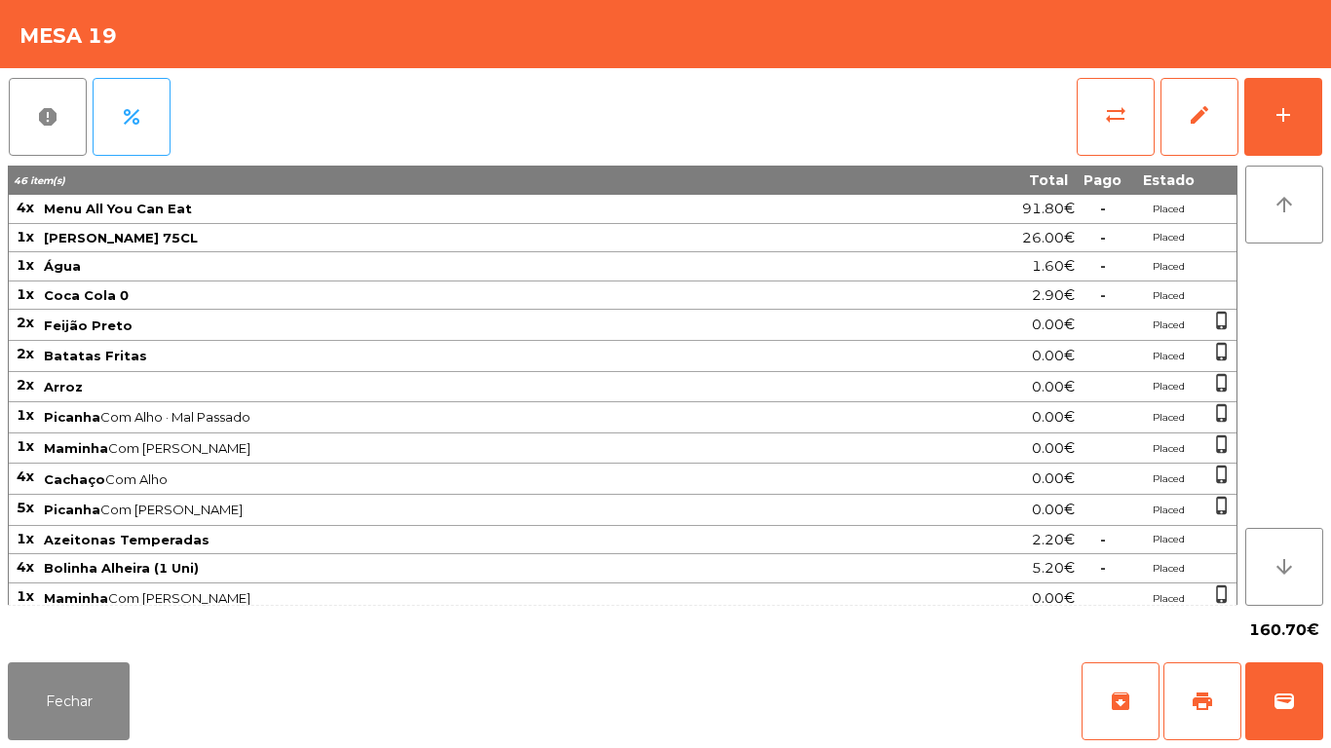
click at [114, 746] on div "Fechar archive print wallet" at bounding box center [665, 702] width 1331 height 94
click at [1110, 118] on span "sync_alt" at bounding box center [1115, 114] width 23 height 23
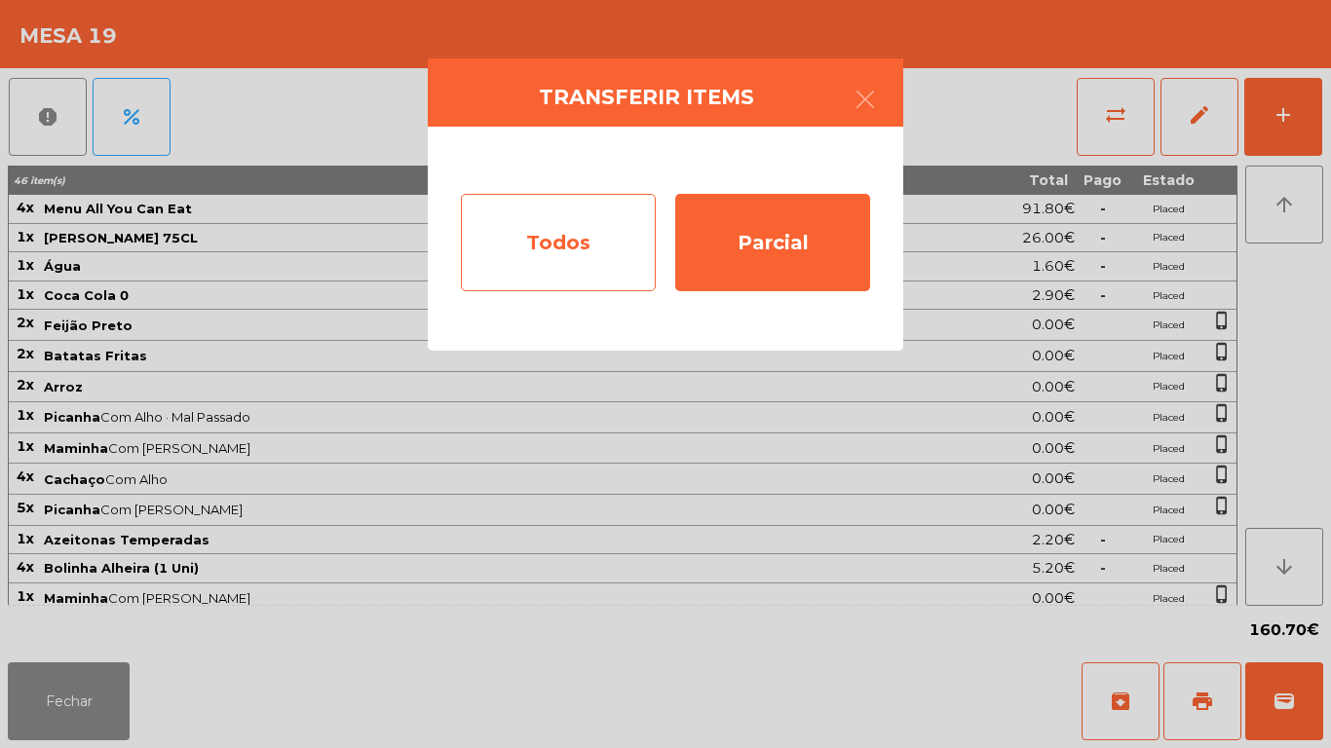
click at [552, 261] on div "Todos" at bounding box center [558, 242] width 195 height 97
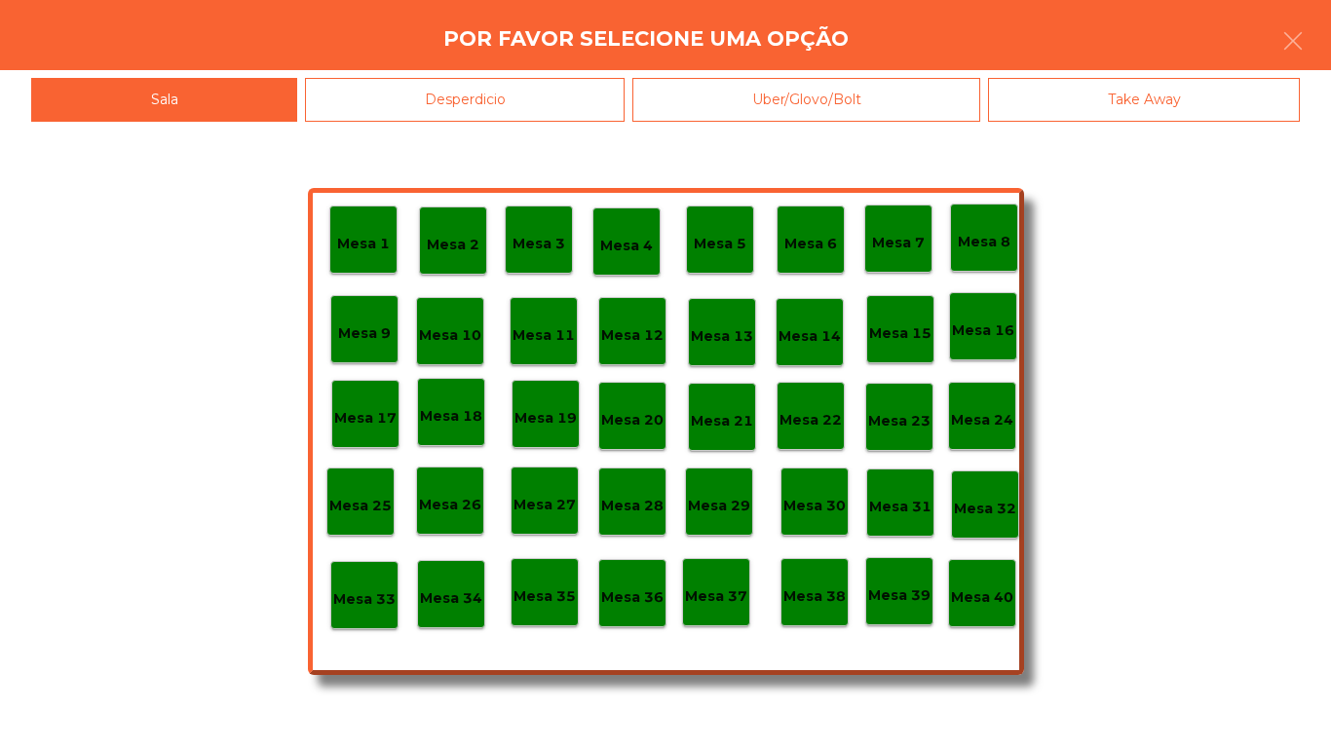
click at [985, 595] on p "Mesa 40" at bounding box center [982, 598] width 62 height 22
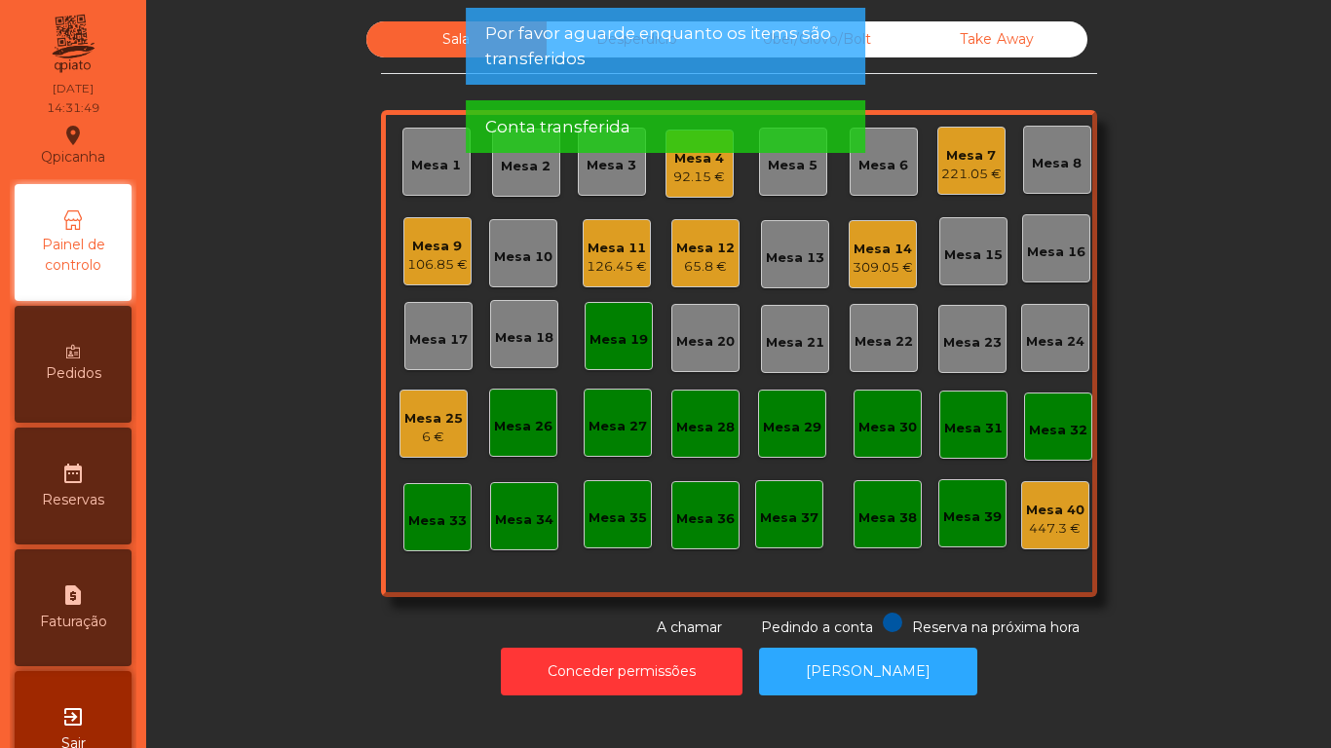
click at [630, 331] on div "Mesa 19" at bounding box center [618, 339] width 58 height 19
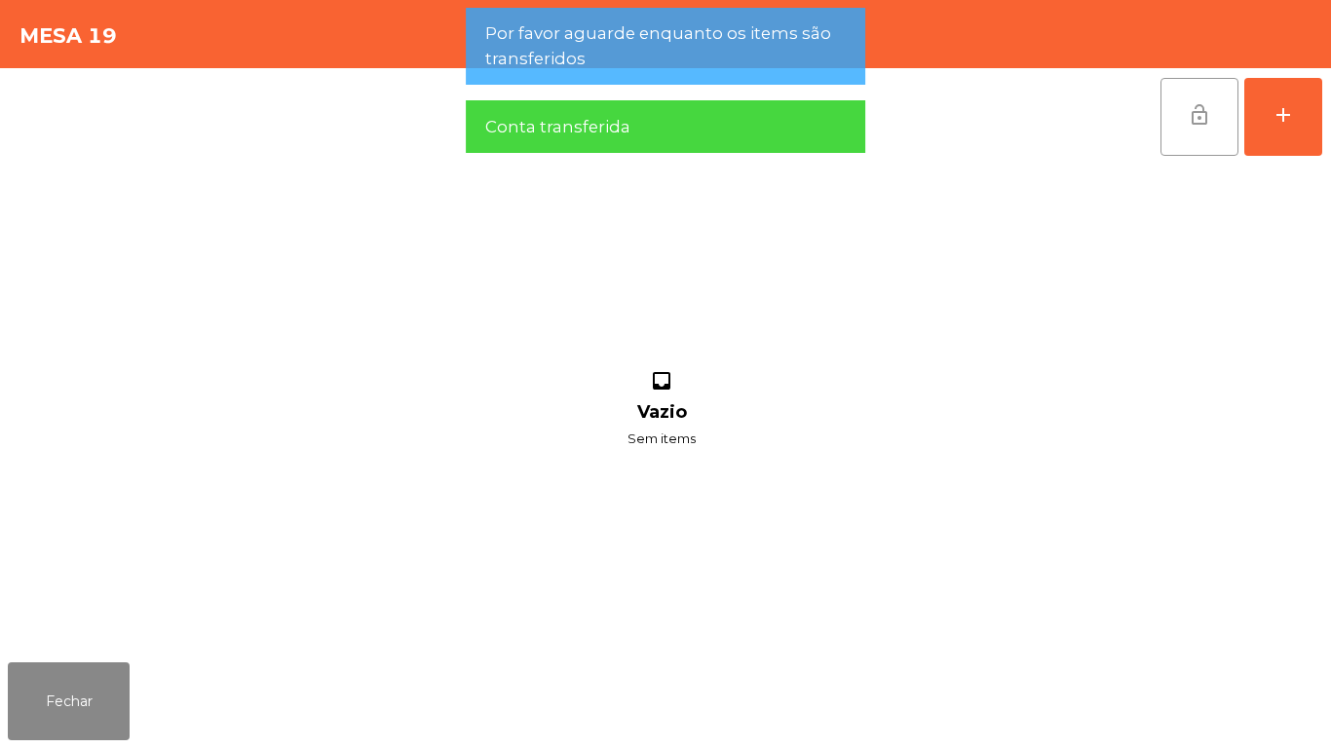
click at [1192, 131] on button "lock_open" at bounding box center [1199, 117] width 78 height 78
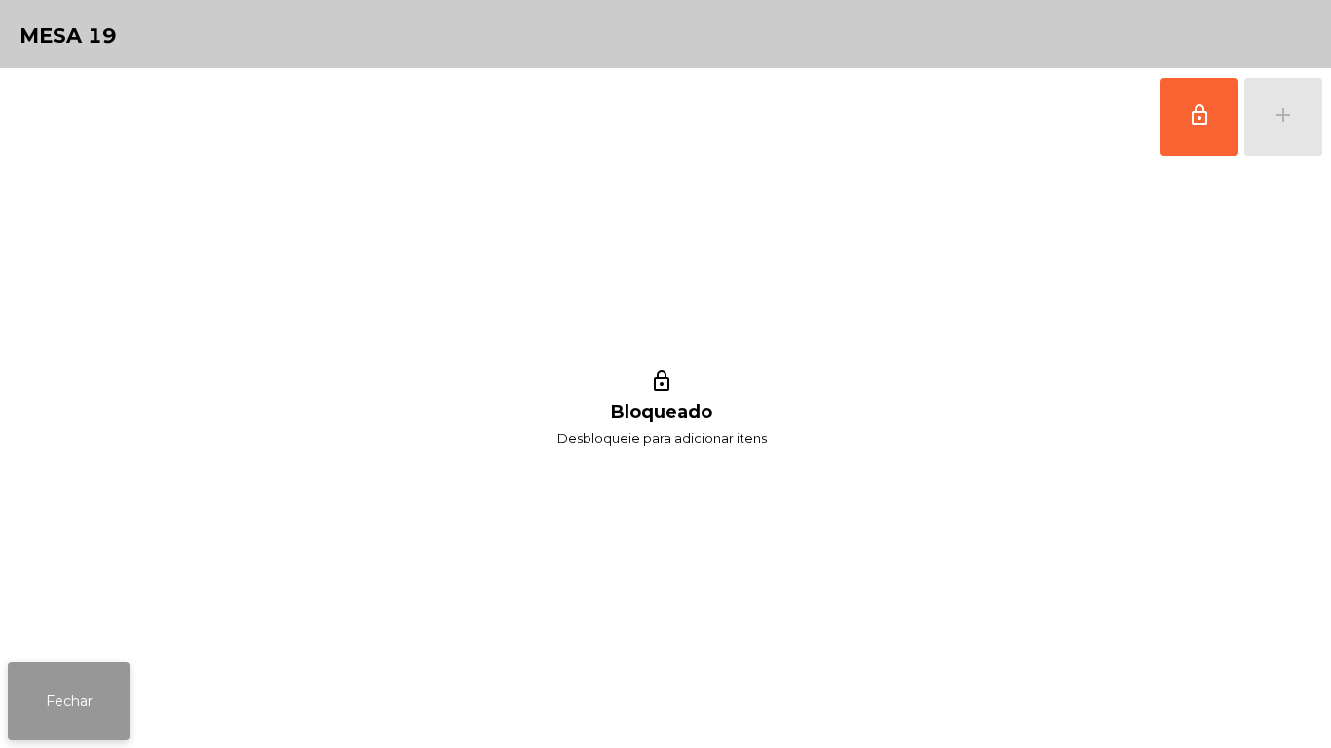
click at [85, 700] on button "Fechar" at bounding box center [69, 702] width 122 height 78
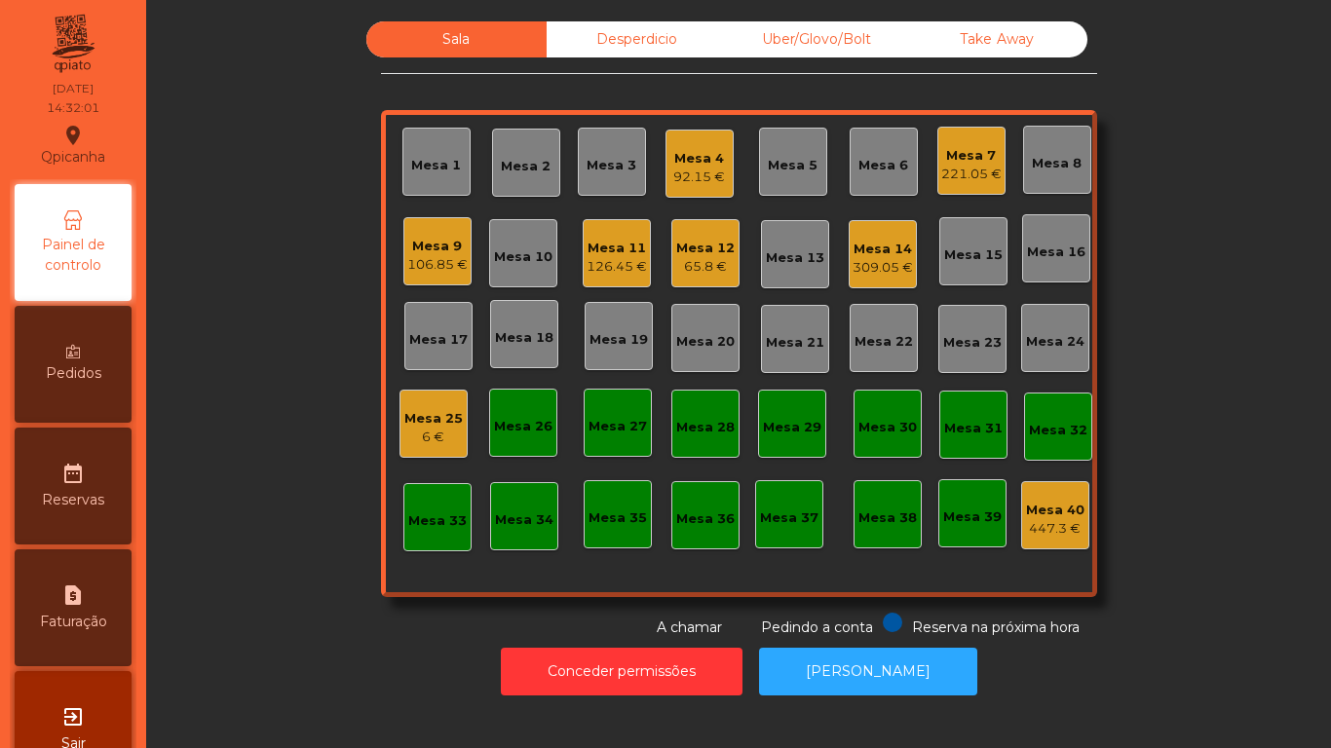
click at [707, 256] on div "Mesa 12" at bounding box center [705, 248] width 58 height 19
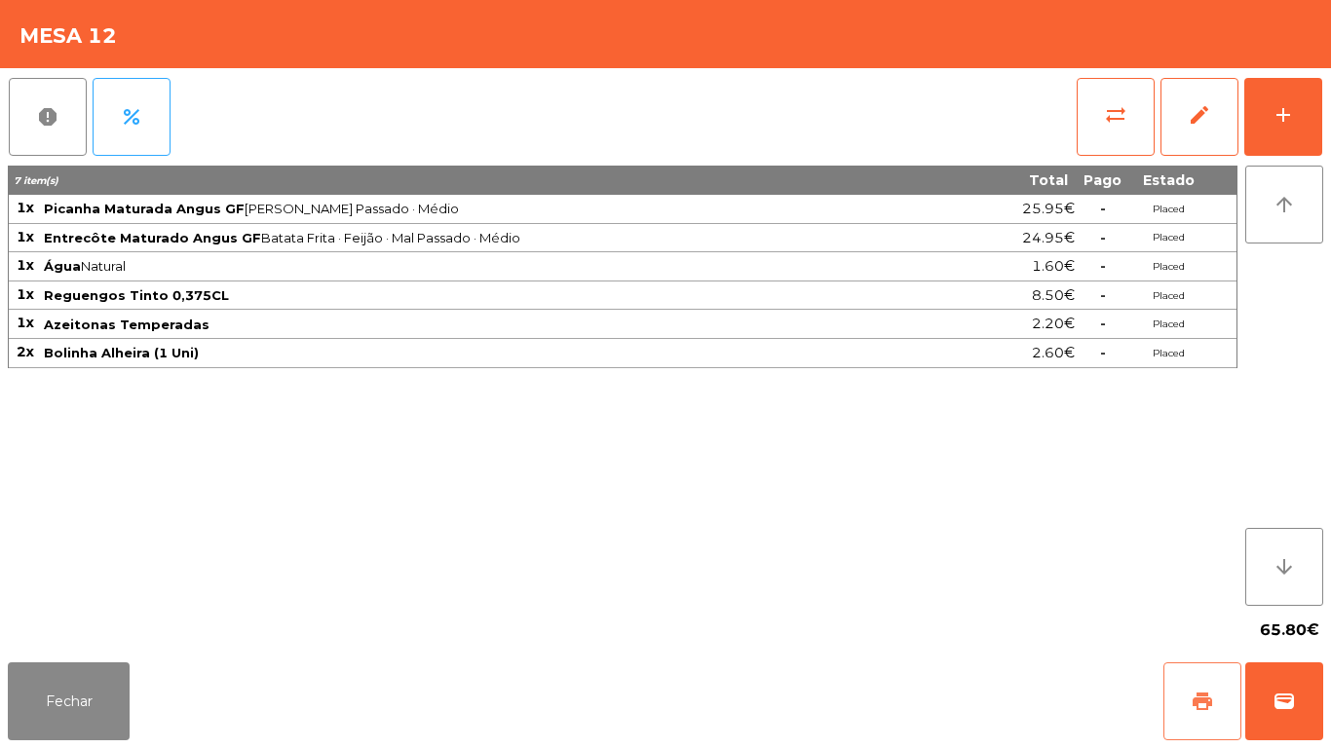
click at [1189, 689] on button "print" at bounding box center [1202, 702] width 78 height 78
click at [74, 682] on button "Fechar" at bounding box center [69, 702] width 122 height 78
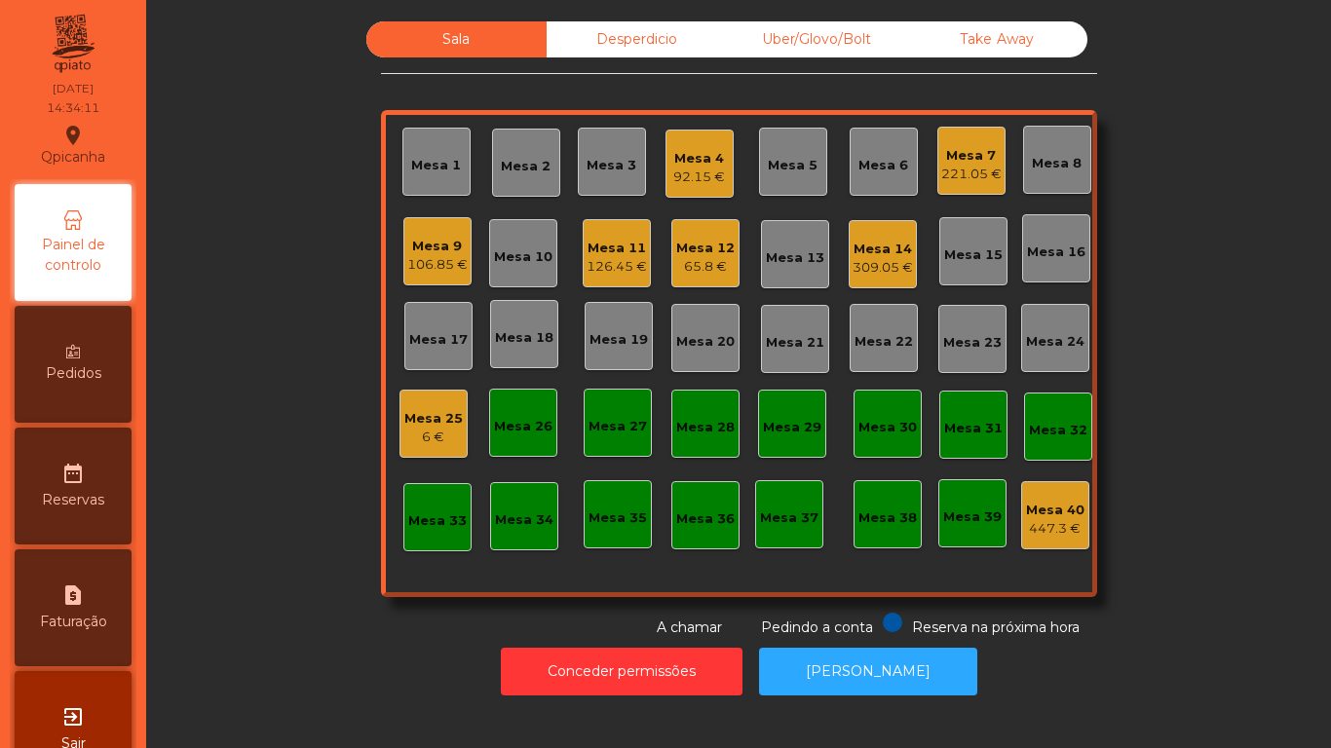
click at [688, 244] on div "Mesa 12" at bounding box center [705, 248] width 58 height 19
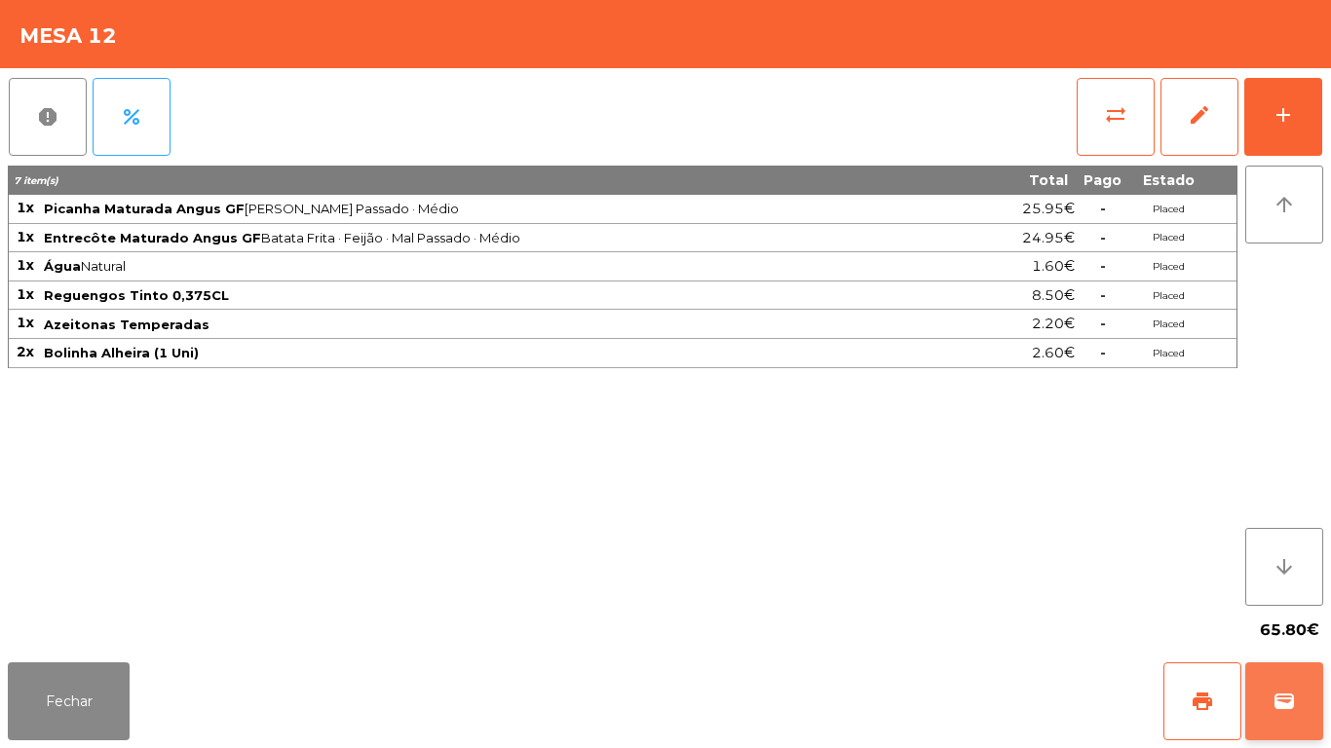
click at [1315, 687] on button "wallet" at bounding box center [1284, 702] width 78 height 78
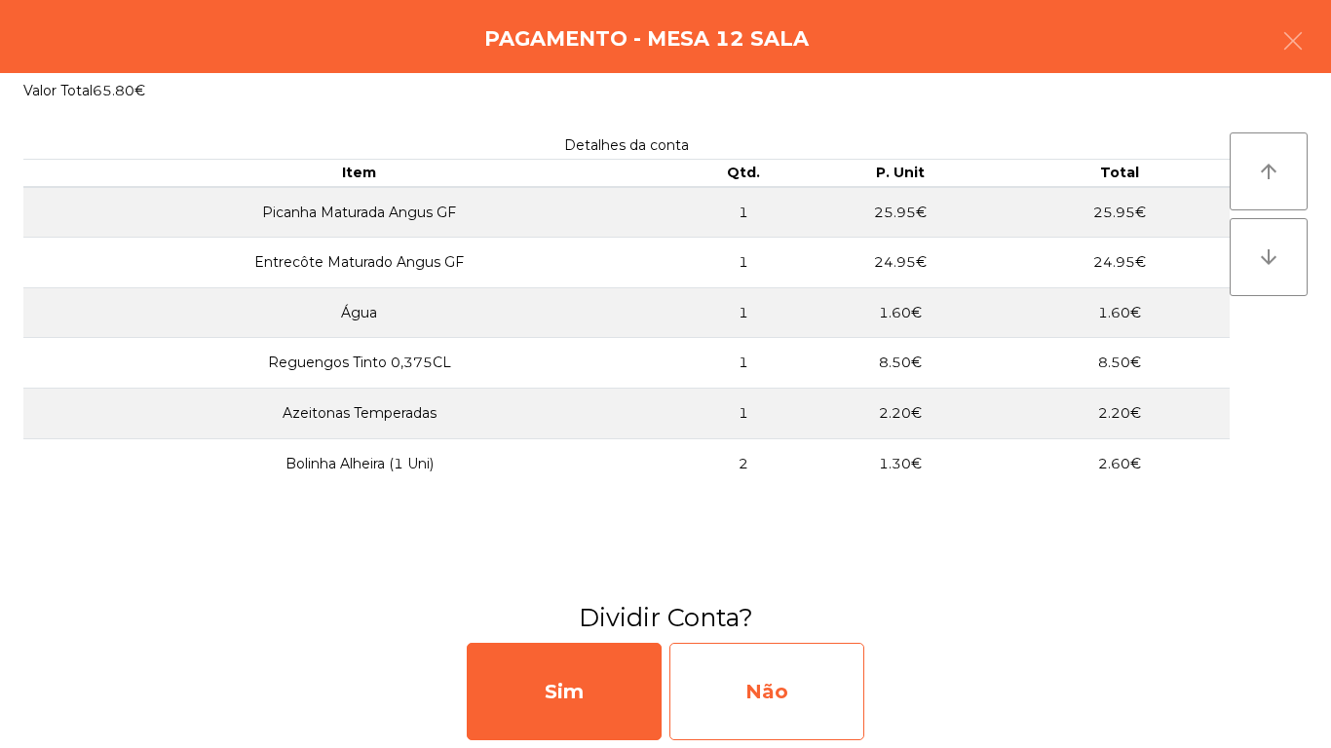
click at [779, 669] on div "Não" at bounding box center [766, 691] width 195 height 97
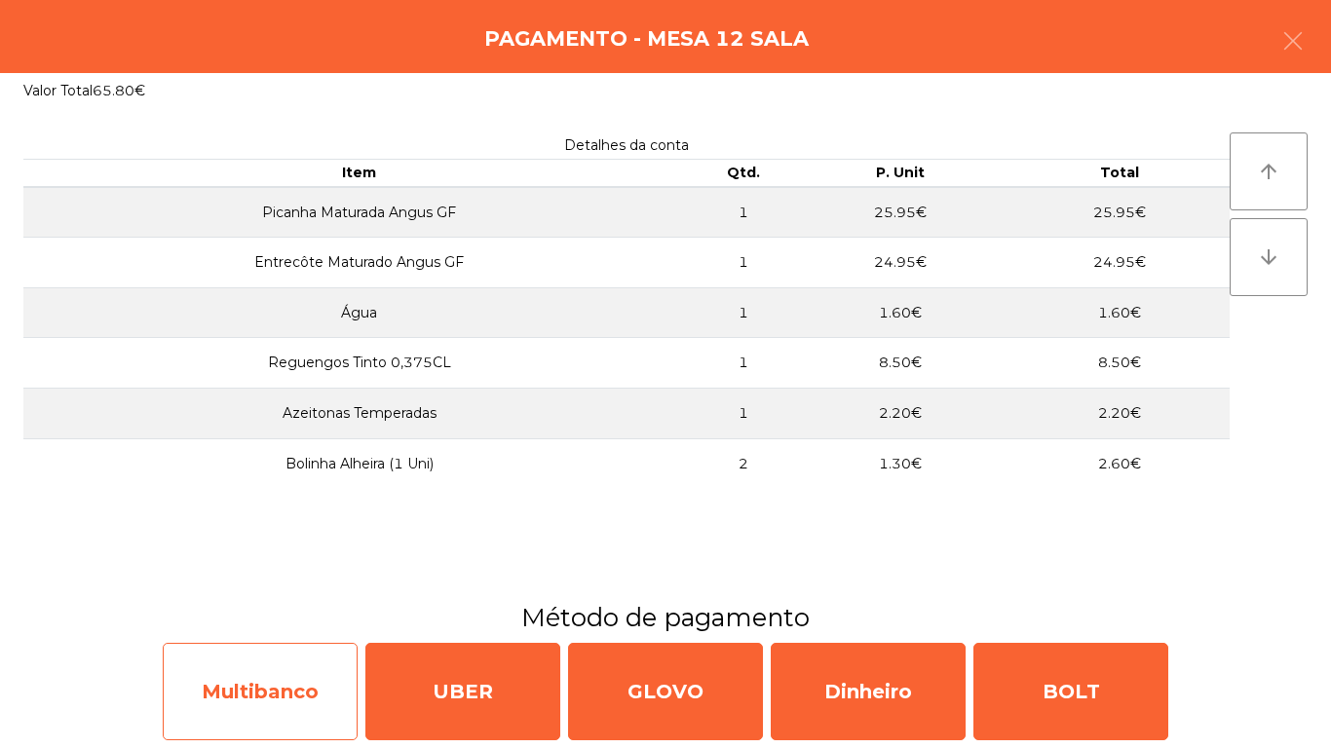
click at [283, 667] on div "Multibanco" at bounding box center [260, 691] width 195 height 97
select select "**"
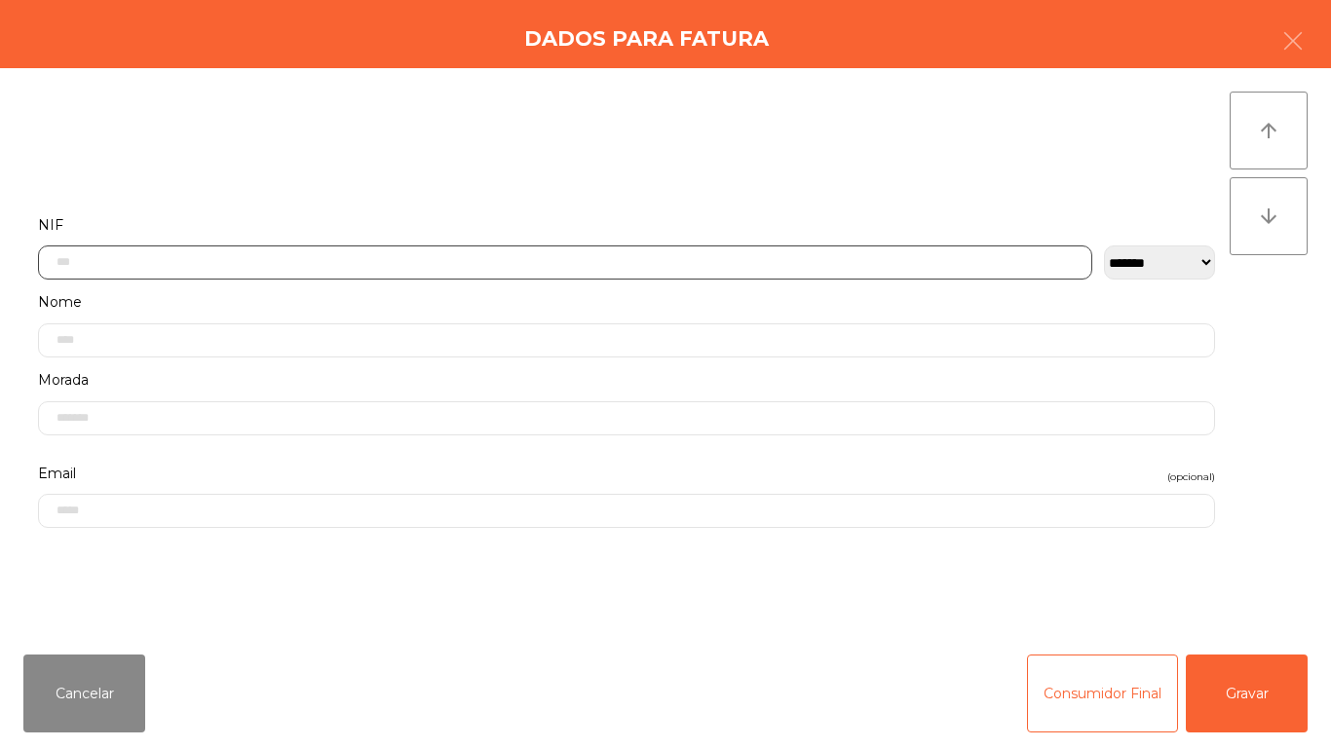
click at [610, 261] on input "text" at bounding box center [565, 263] width 1054 height 34
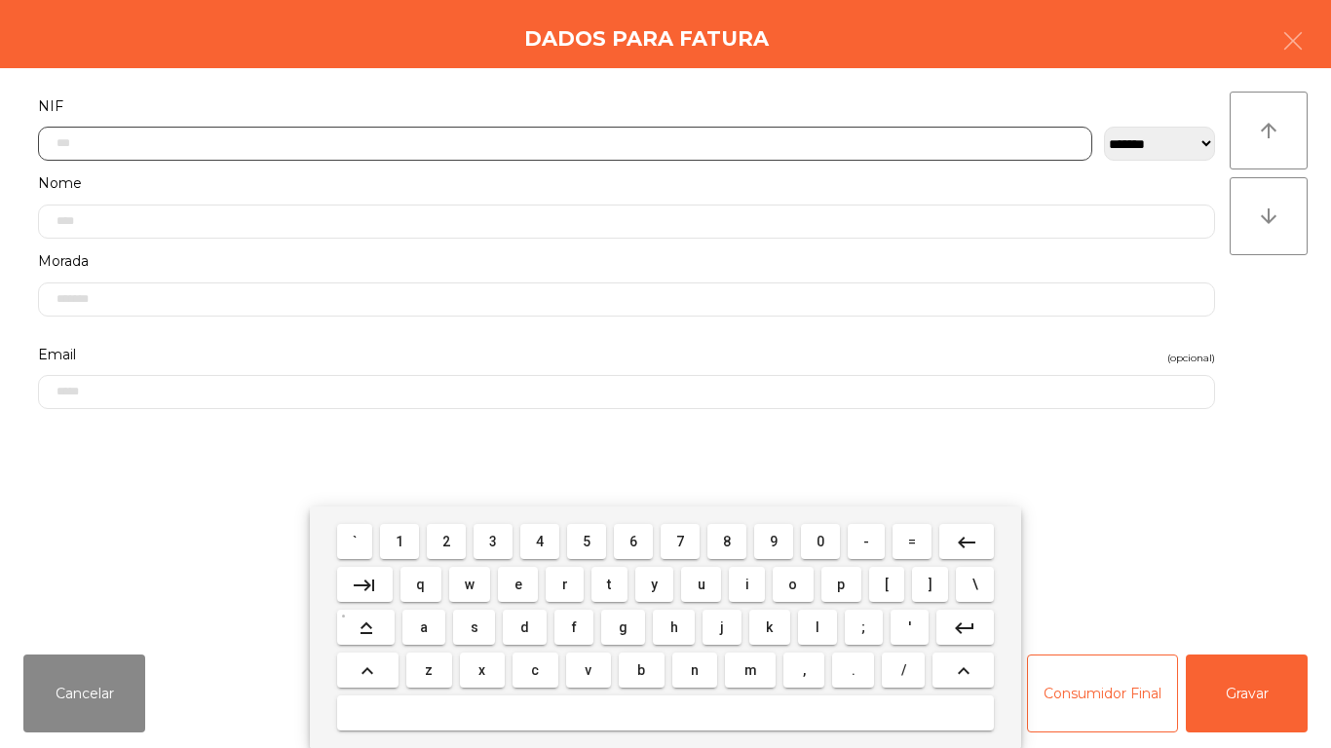
click at [587, 536] on span "5" at bounding box center [587, 542] width 8 height 16
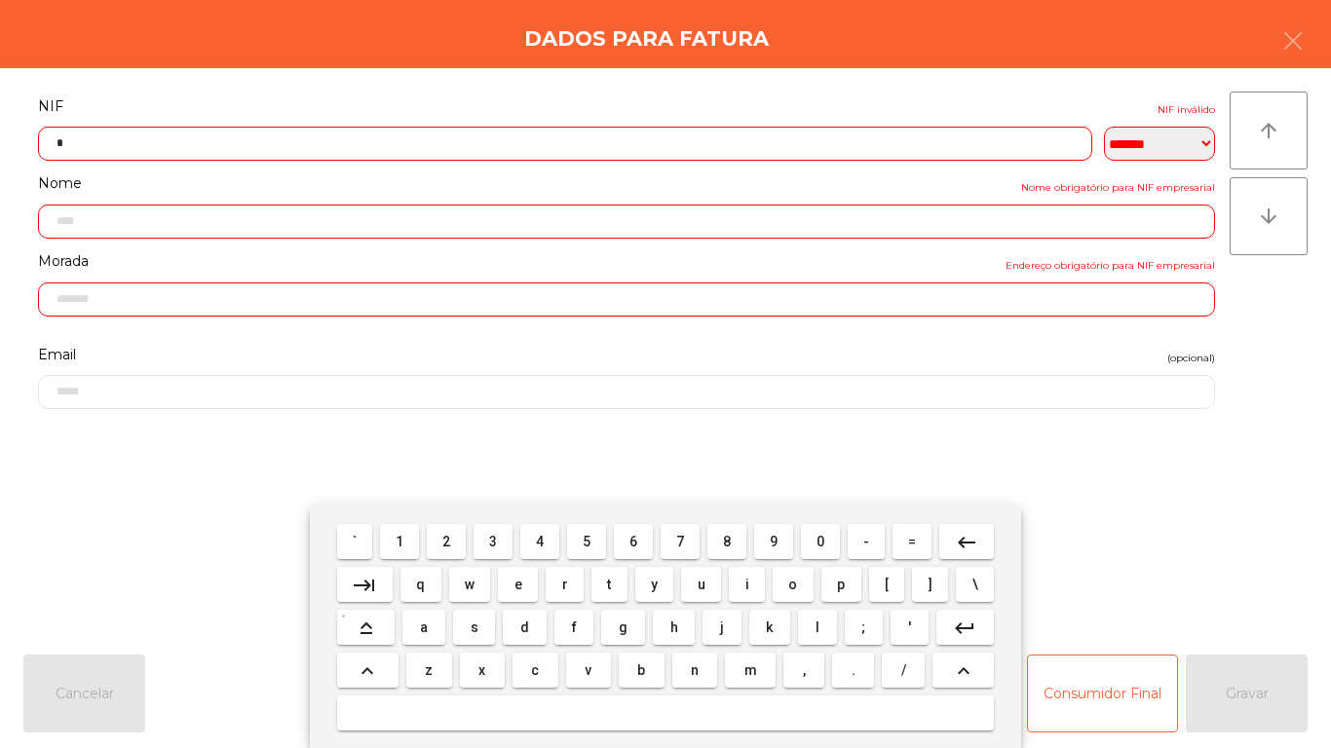
click at [820, 541] on span "0" at bounding box center [820, 542] width 8 height 16
click at [727, 541] on span "8" at bounding box center [727, 542] width 8 height 16
click at [494, 541] on span "3" at bounding box center [493, 542] width 8 height 16
click at [447, 541] on span "2" at bounding box center [446, 542] width 8 height 16
click at [727, 541] on span "8" at bounding box center [727, 542] width 8 height 16
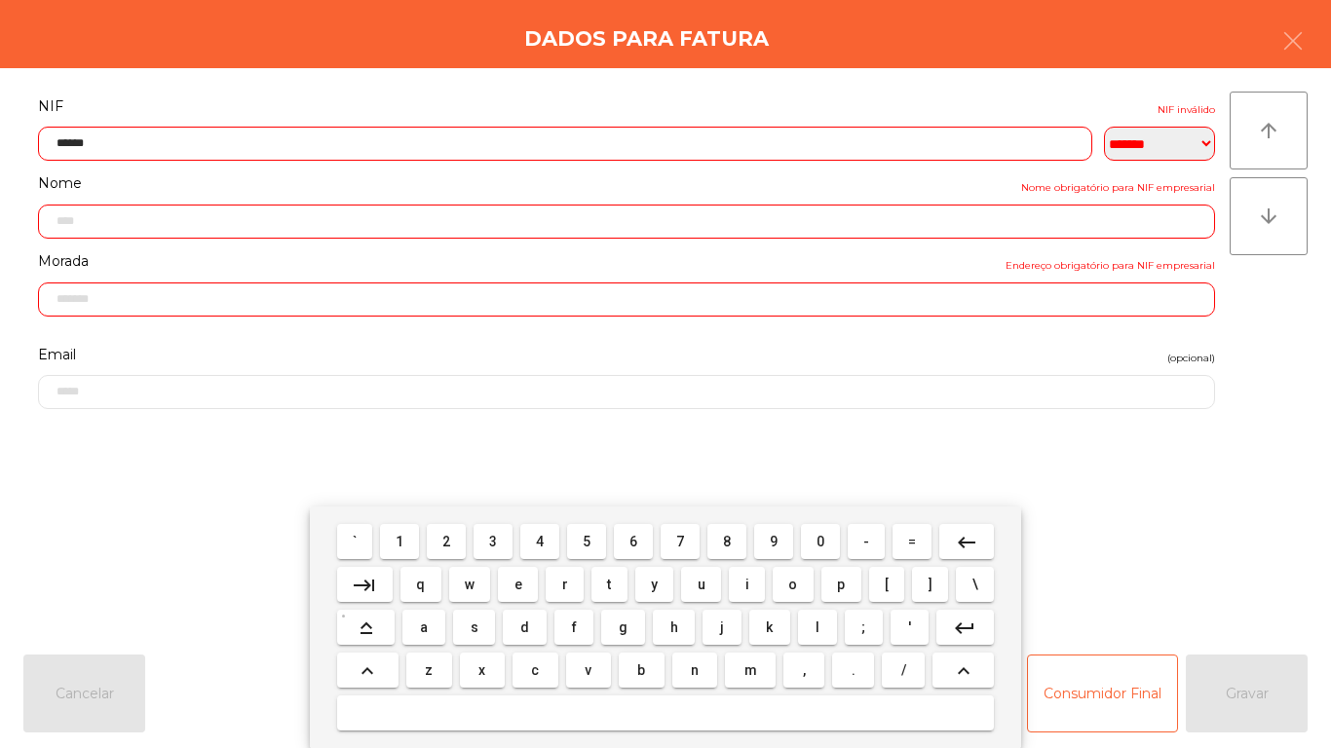
click at [631, 543] on span "6" at bounding box center [633, 542] width 8 height 16
click at [633, 542] on span "6" at bounding box center [633, 542] width 8 height 16
click at [641, 551] on button "6" at bounding box center [633, 541] width 39 height 35
click at [961, 540] on mat-icon "keyboard_backspace" at bounding box center [966, 542] width 23 height 23
click at [699, 531] on button "7" at bounding box center [680, 541] width 39 height 35
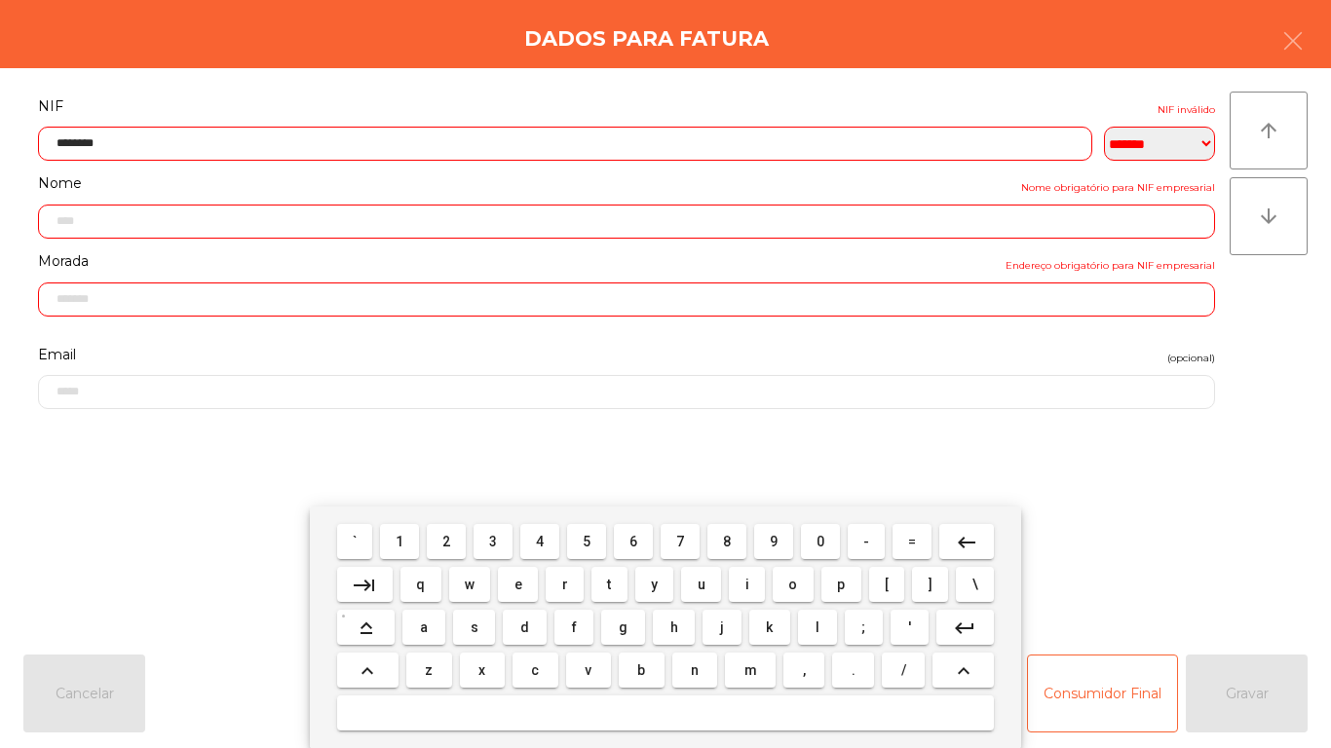
type input "*********"
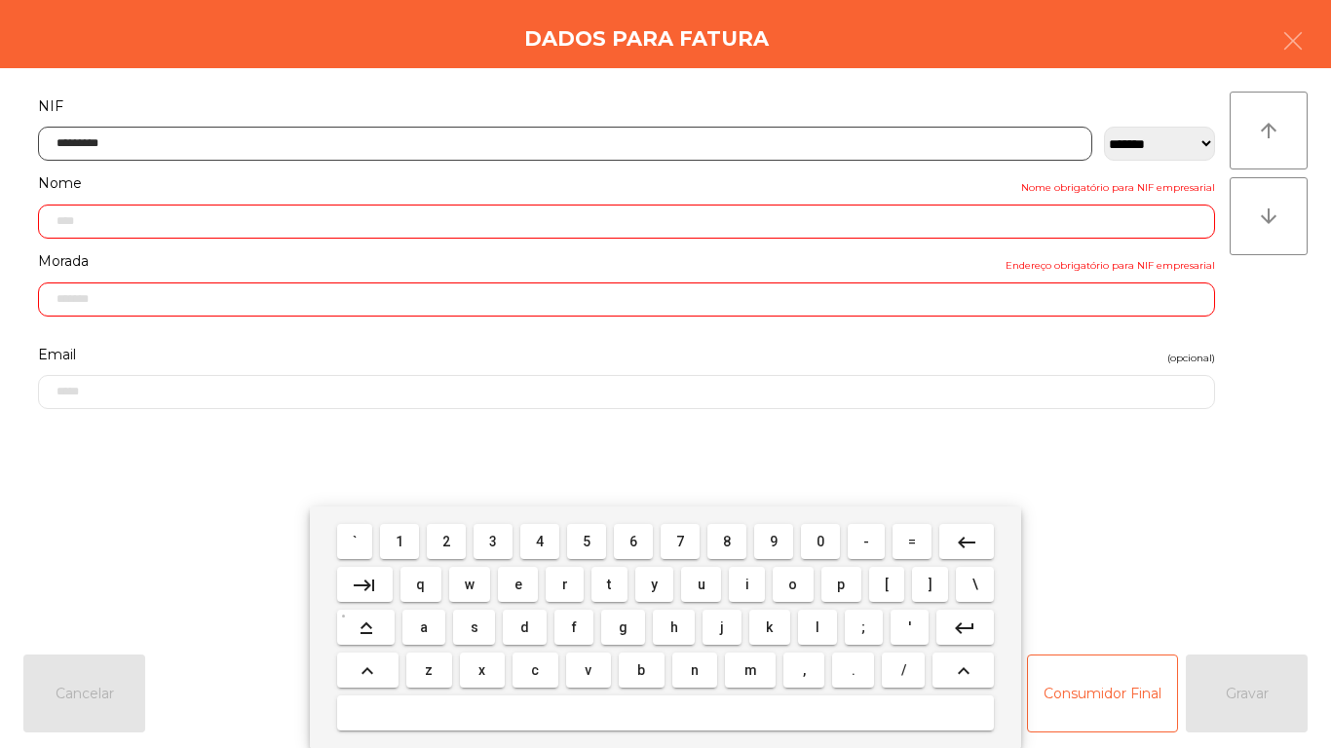
type input "**********"
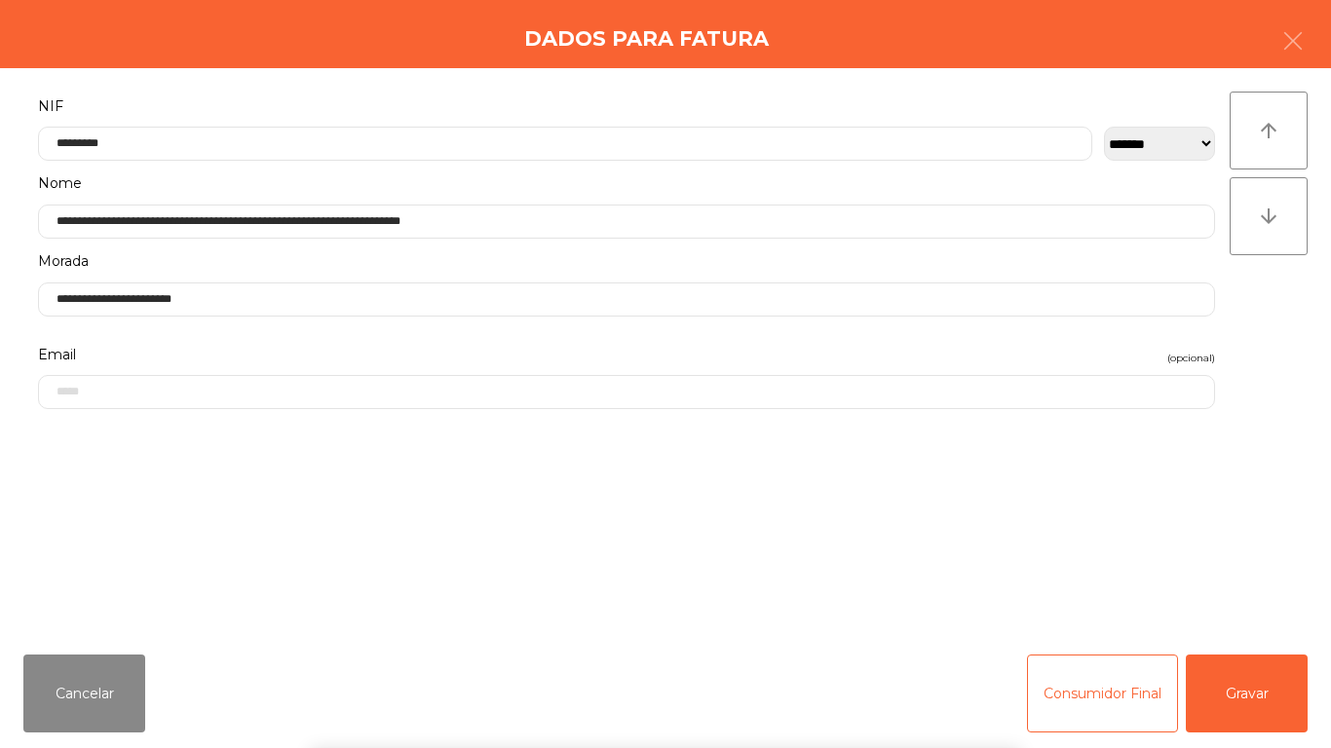
click at [1244, 685] on div "` 1 2 3 4 5 6 7 8 9 0 - = keyboard_backspace keyboard_tab q w e r t y u i o p […" at bounding box center [665, 628] width 1331 height 242
click at [1247, 693] on button "Gravar" at bounding box center [1247, 694] width 122 height 78
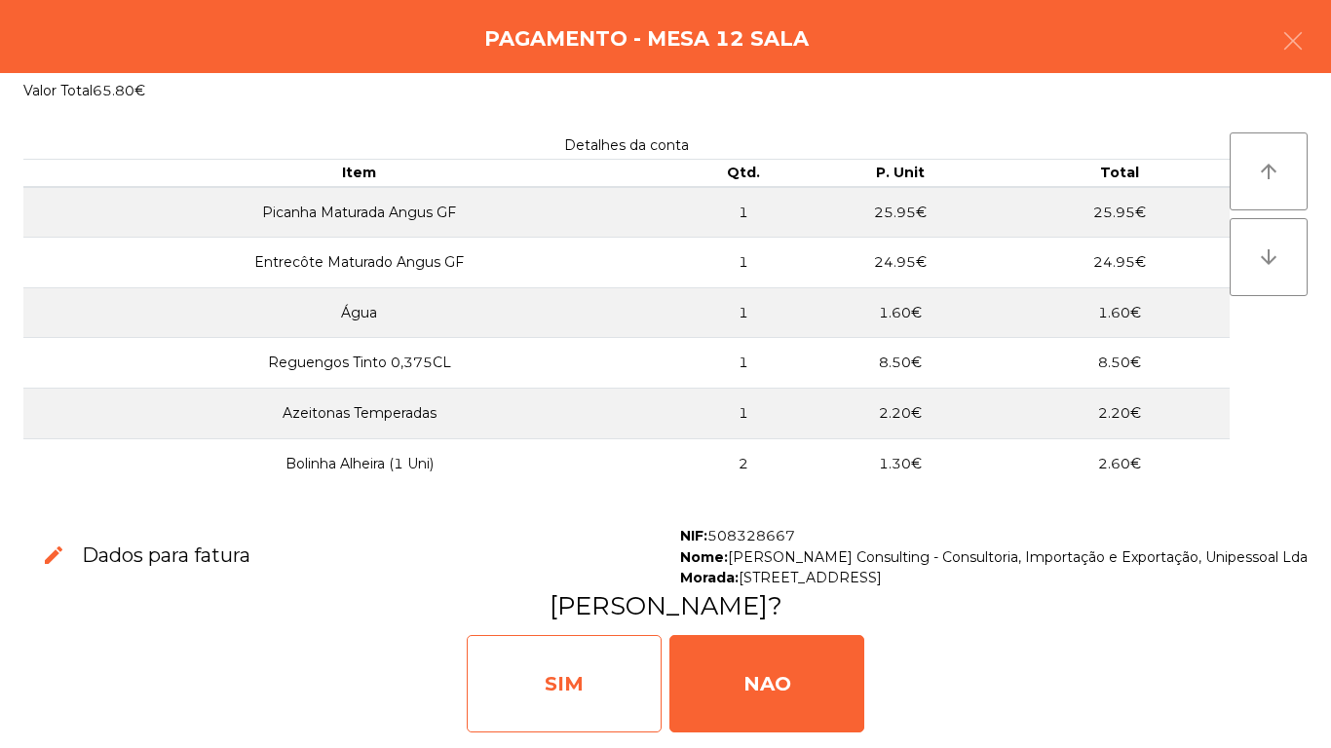
click at [617, 702] on div "SIM" at bounding box center [564, 683] width 195 height 97
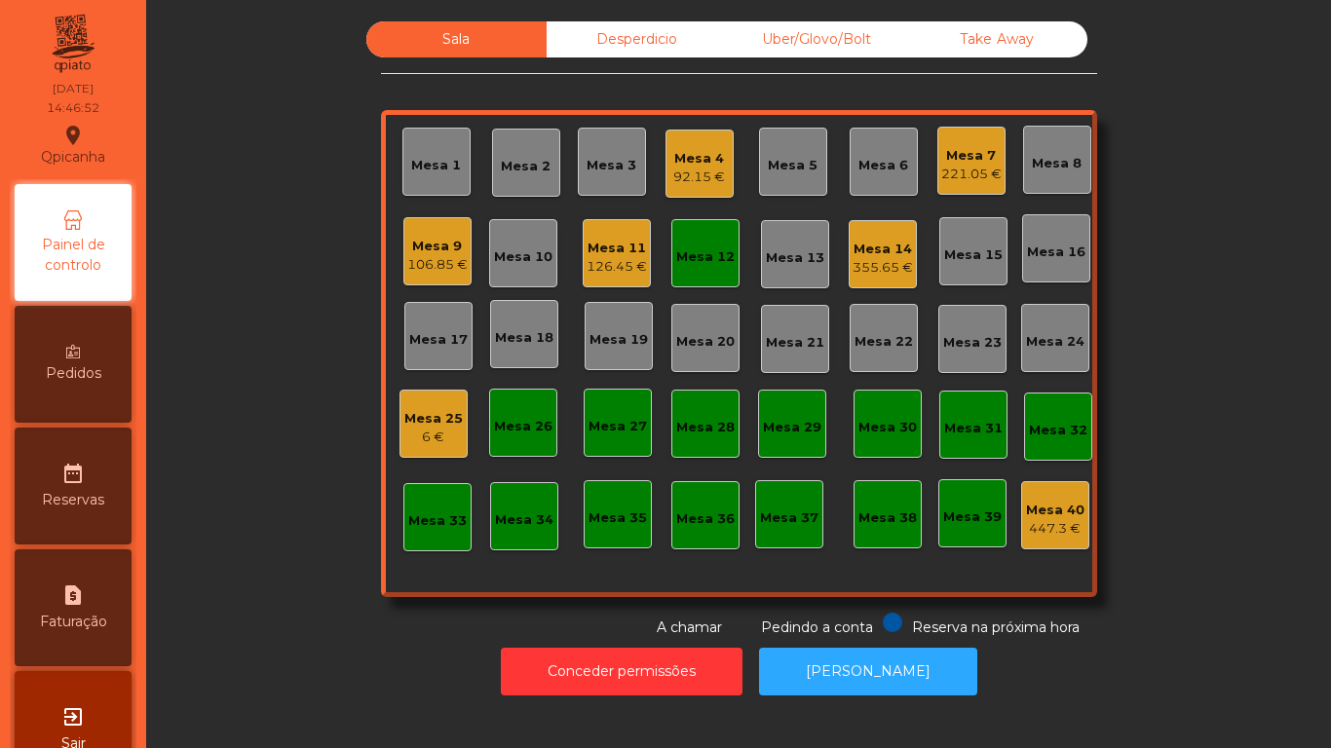
click at [893, 282] on div "Mesa 14 355.65 €" at bounding box center [883, 254] width 68 height 68
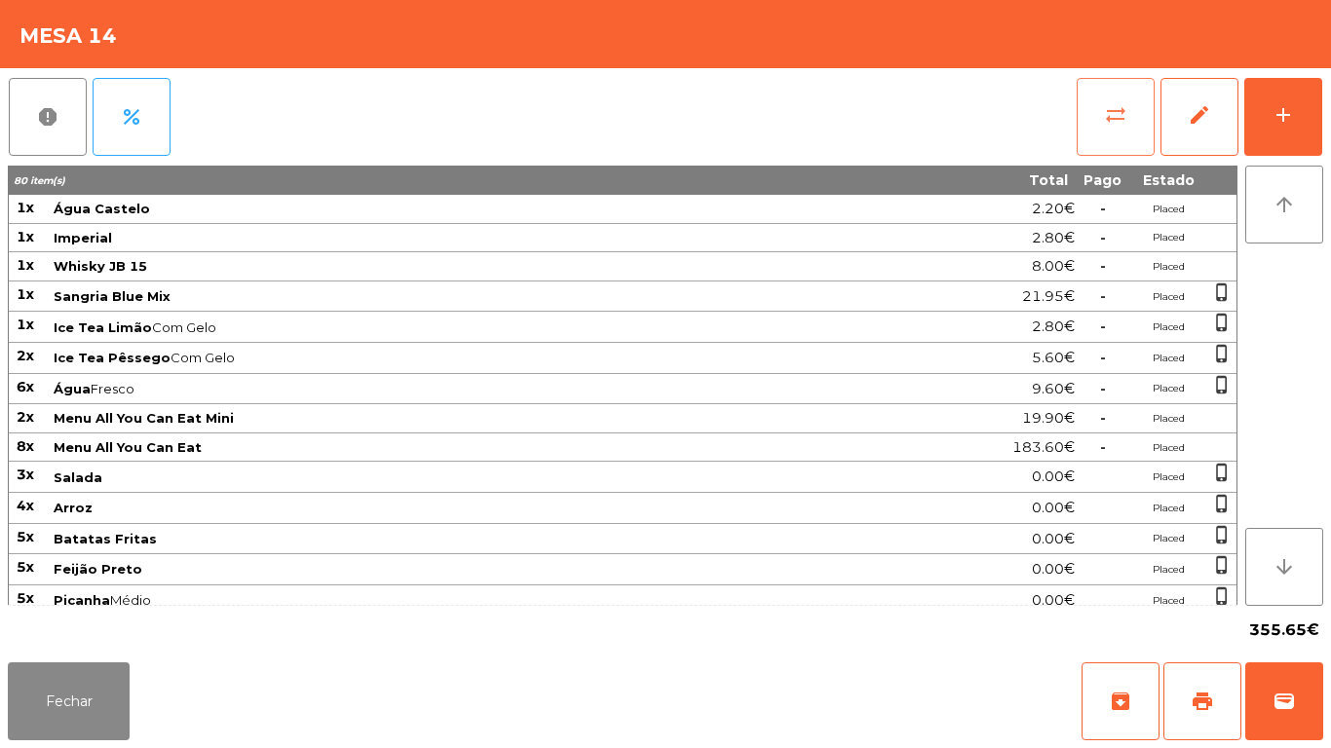
click at [1083, 131] on button "sync_alt" at bounding box center [1116, 117] width 78 height 78
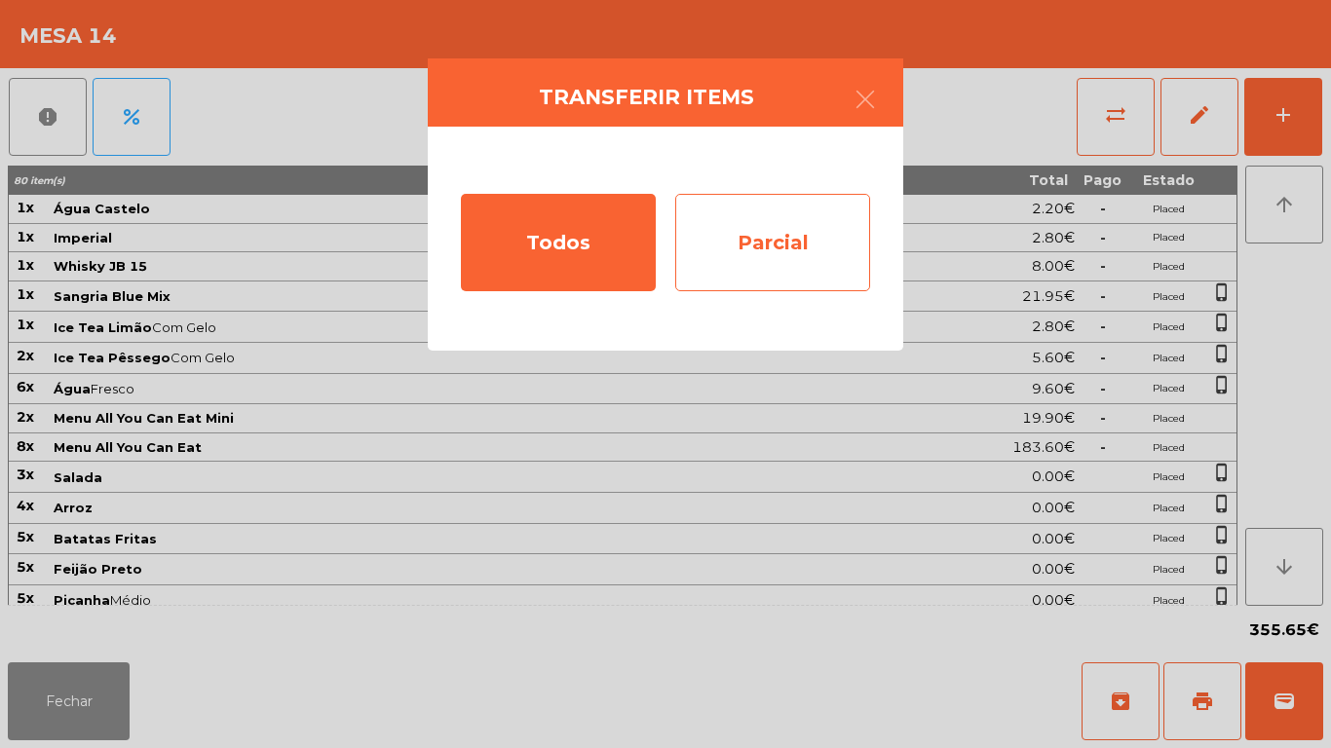
click at [777, 263] on div "Parcial" at bounding box center [772, 242] width 195 height 97
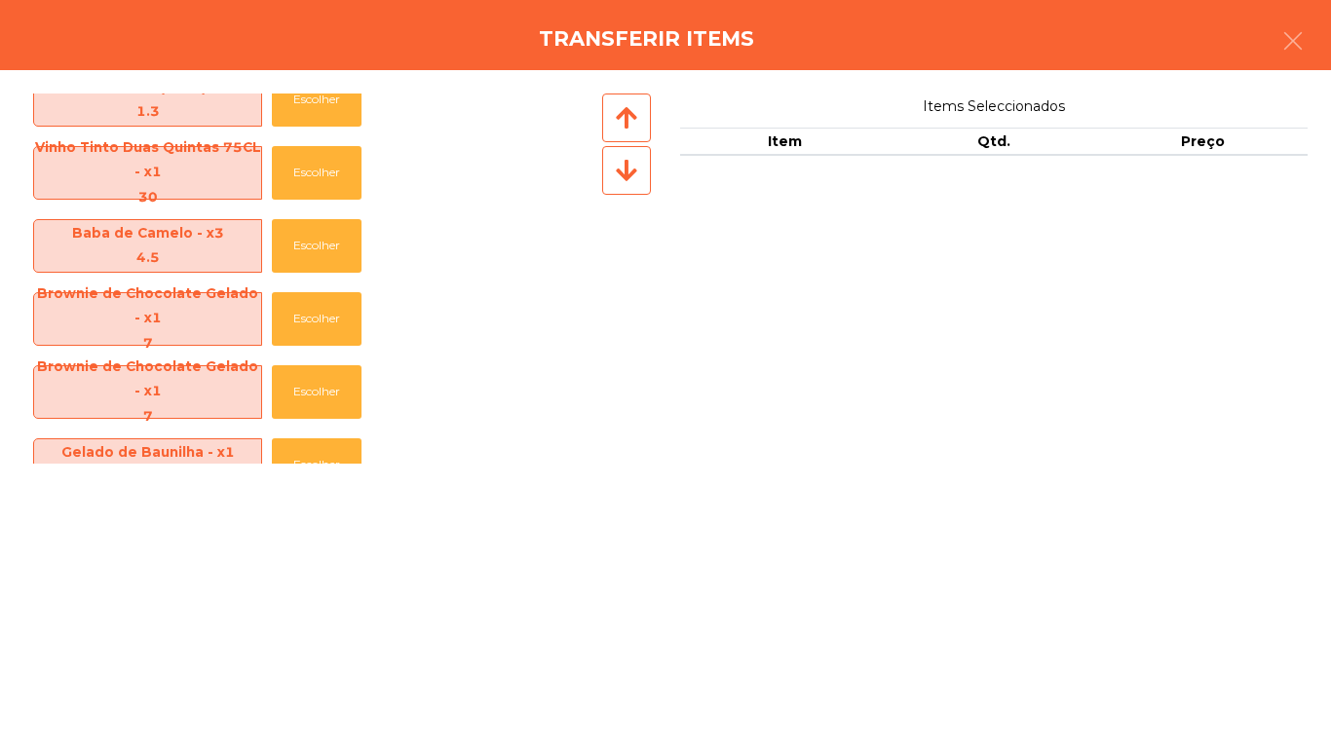
scroll to position [1416, 0]
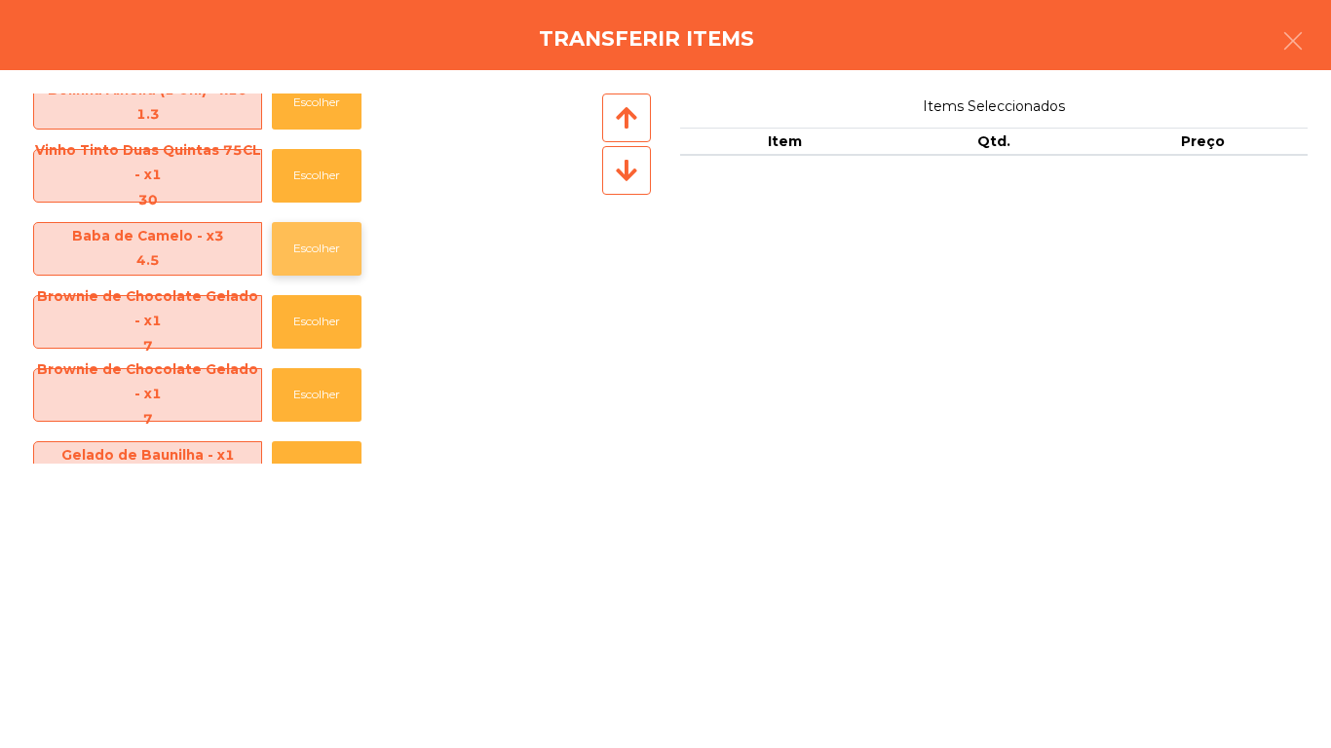
click at [332, 254] on button "Escolher" at bounding box center [317, 249] width 90 height 54
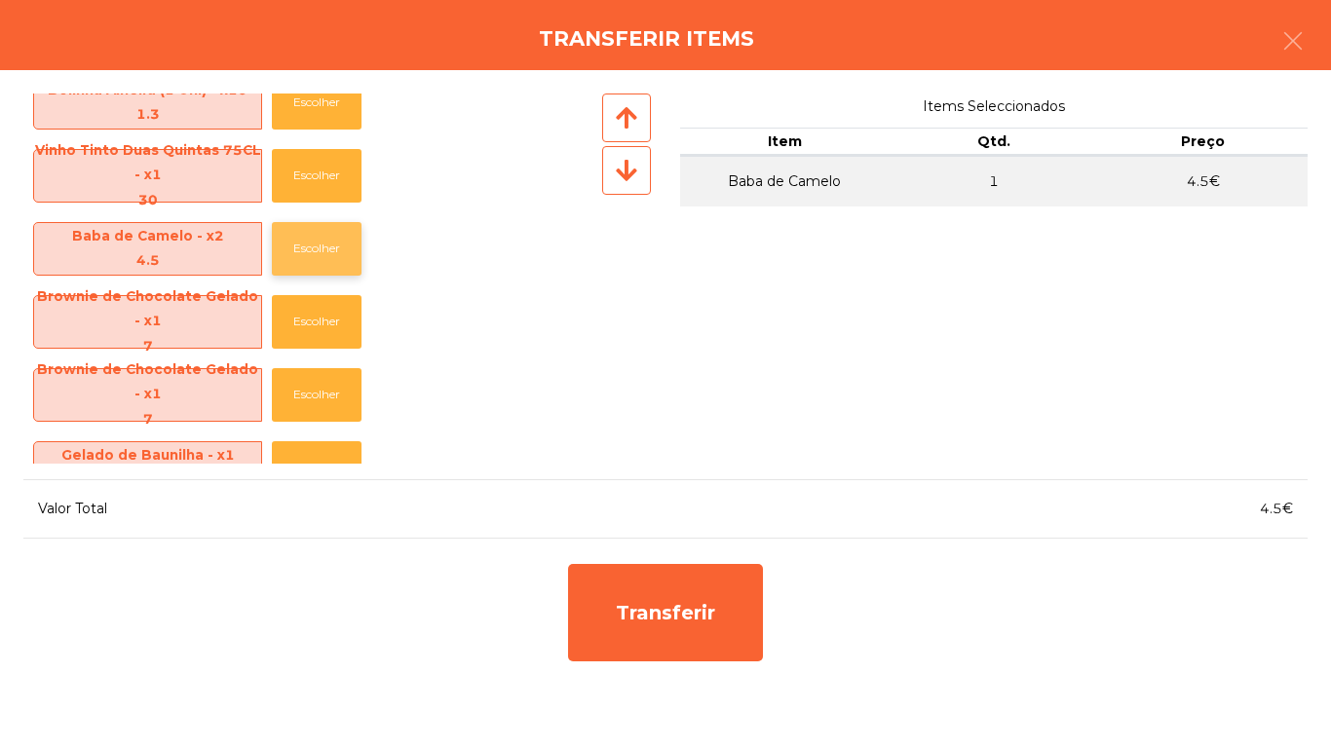
click at [332, 262] on button "Escolher" at bounding box center [317, 249] width 90 height 54
click at [333, 255] on button "Escolher" at bounding box center [317, 249] width 90 height 54
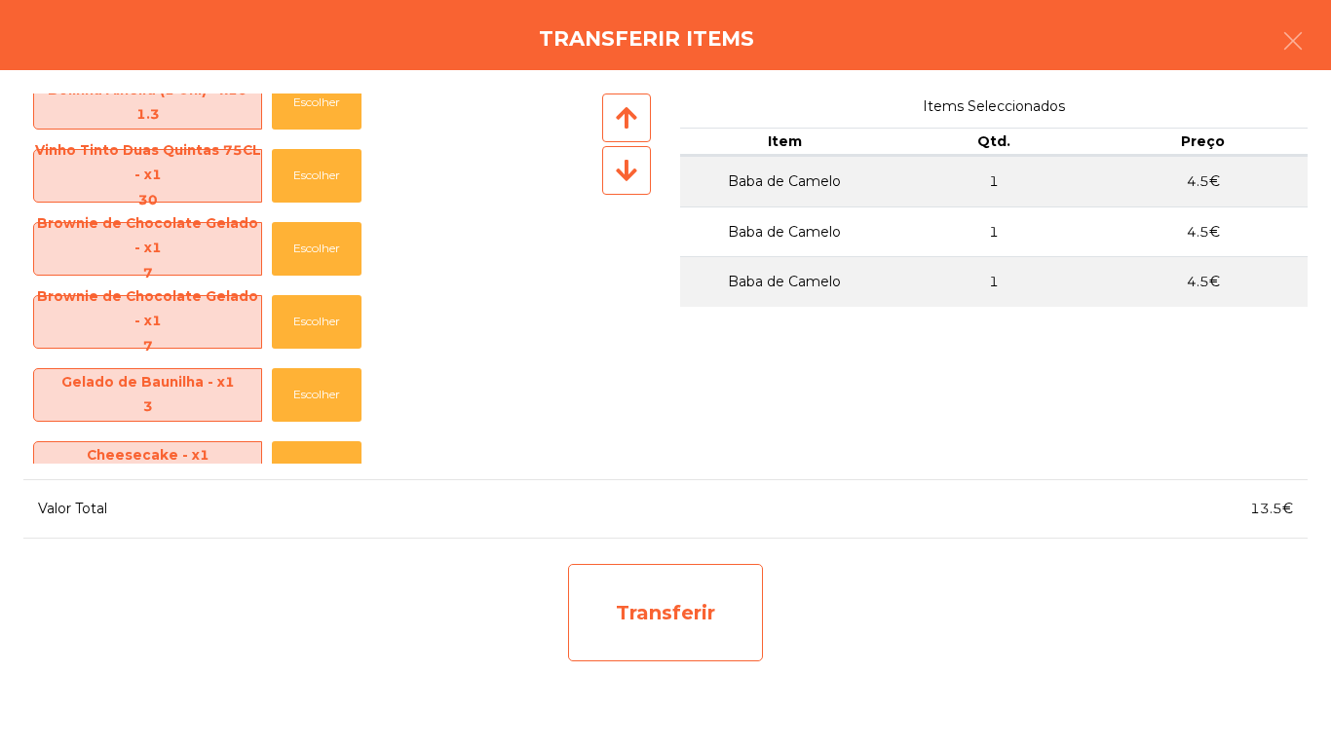
click at [677, 601] on div "Transferir" at bounding box center [665, 612] width 195 height 97
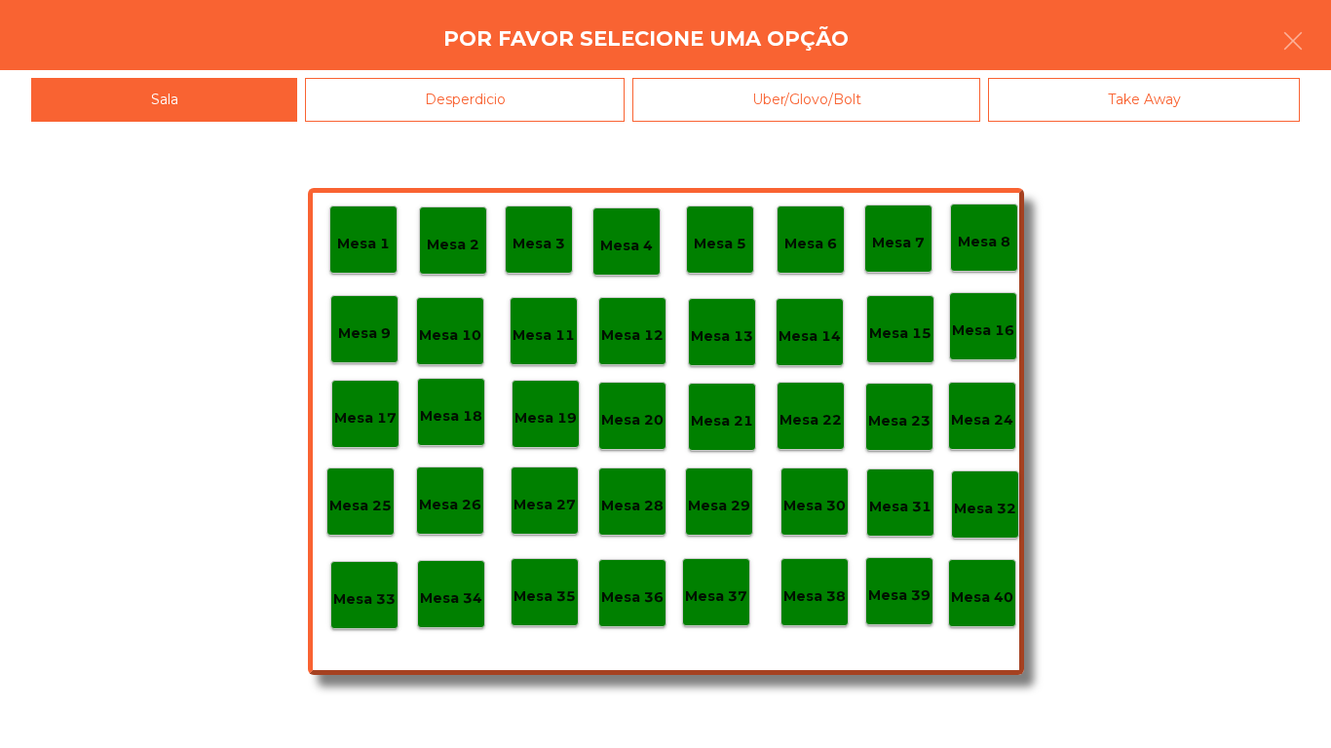
click at [544, 104] on div "Desperdicio" at bounding box center [465, 100] width 320 height 44
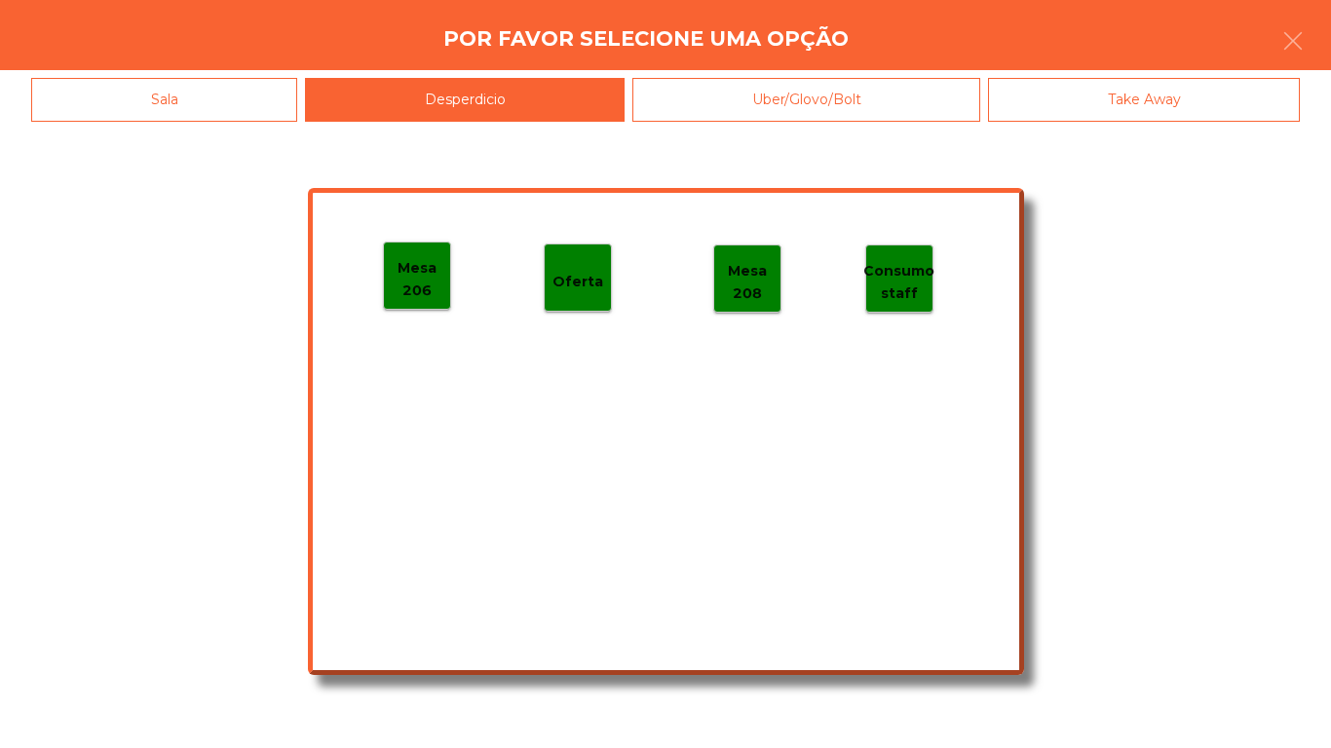
click at [431, 297] on p "Mesa 206" at bounding box center [417, 279] width 66 height 44
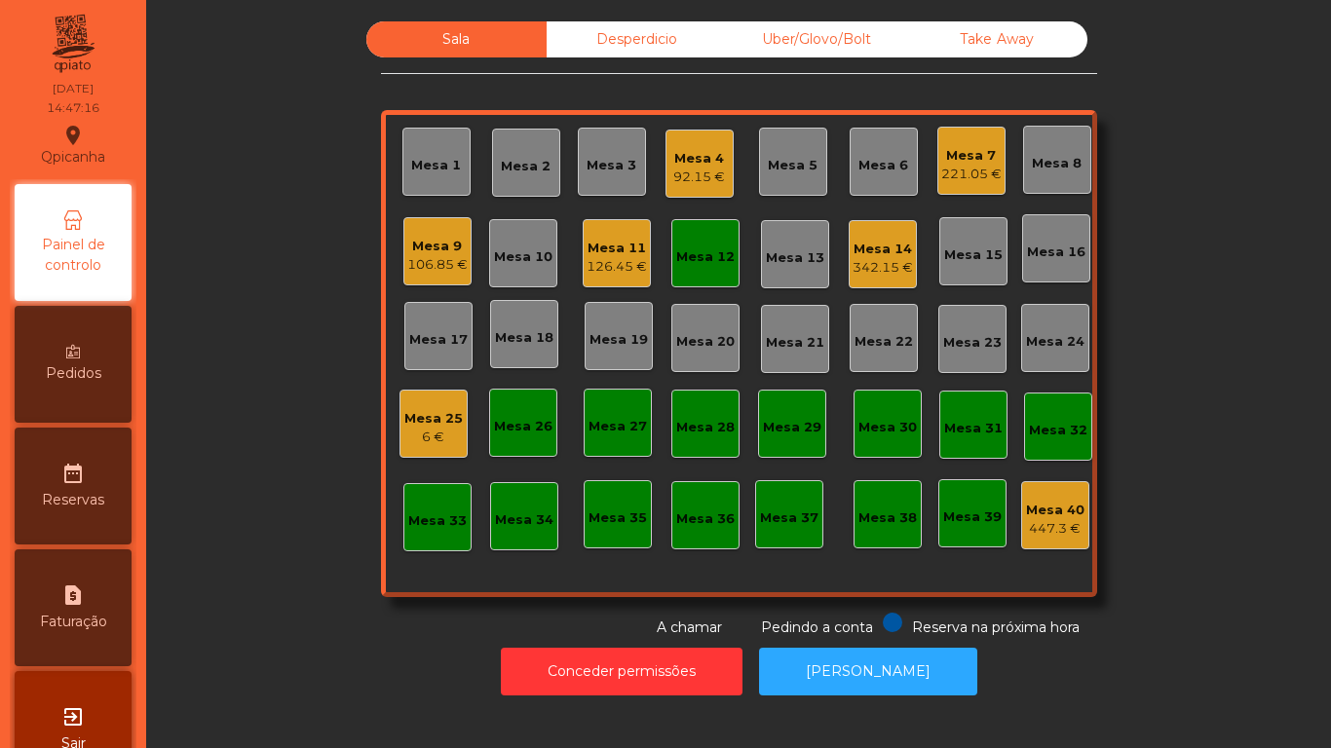
click at [868, 258] on div "342.15 €" at bounding box center [882, 267] width 60 height 19
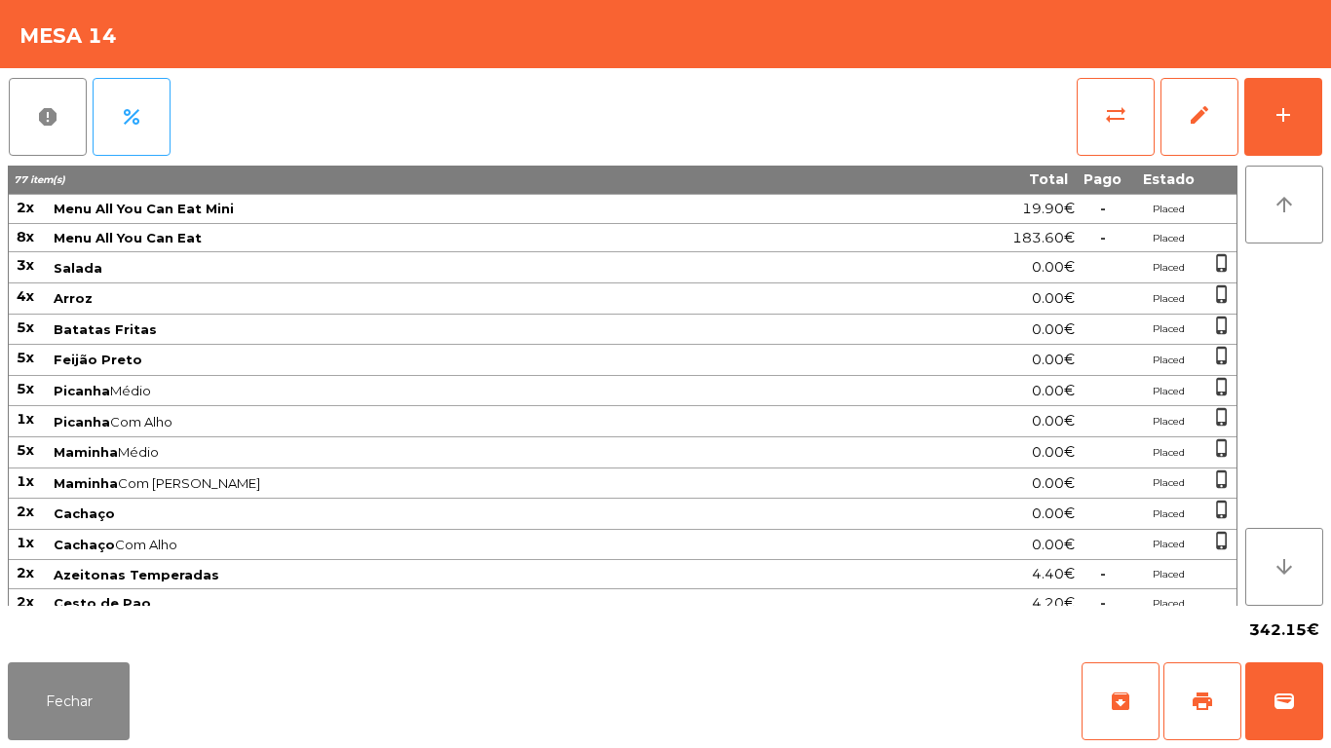
scroll to position [432, 0]
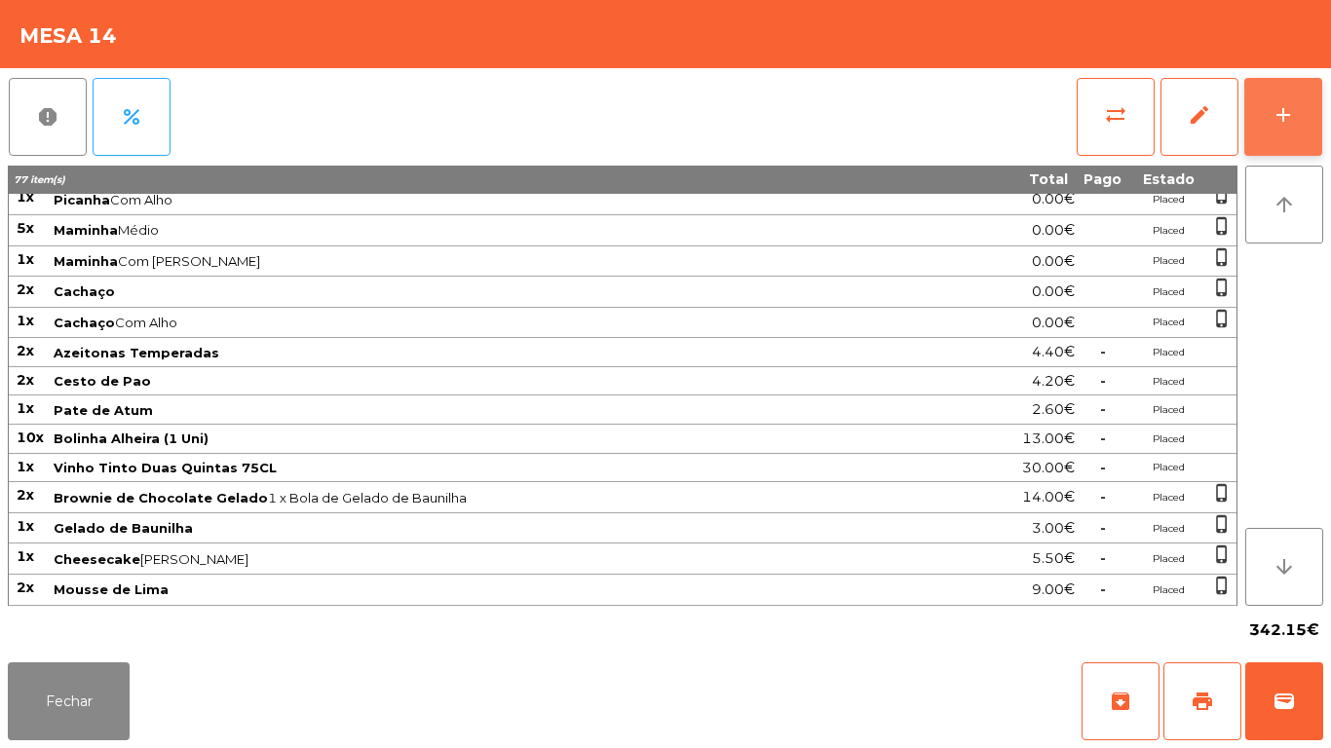
click at [1280, 140] on button "add" at bounding box center [1283, 117] width 78 height 78
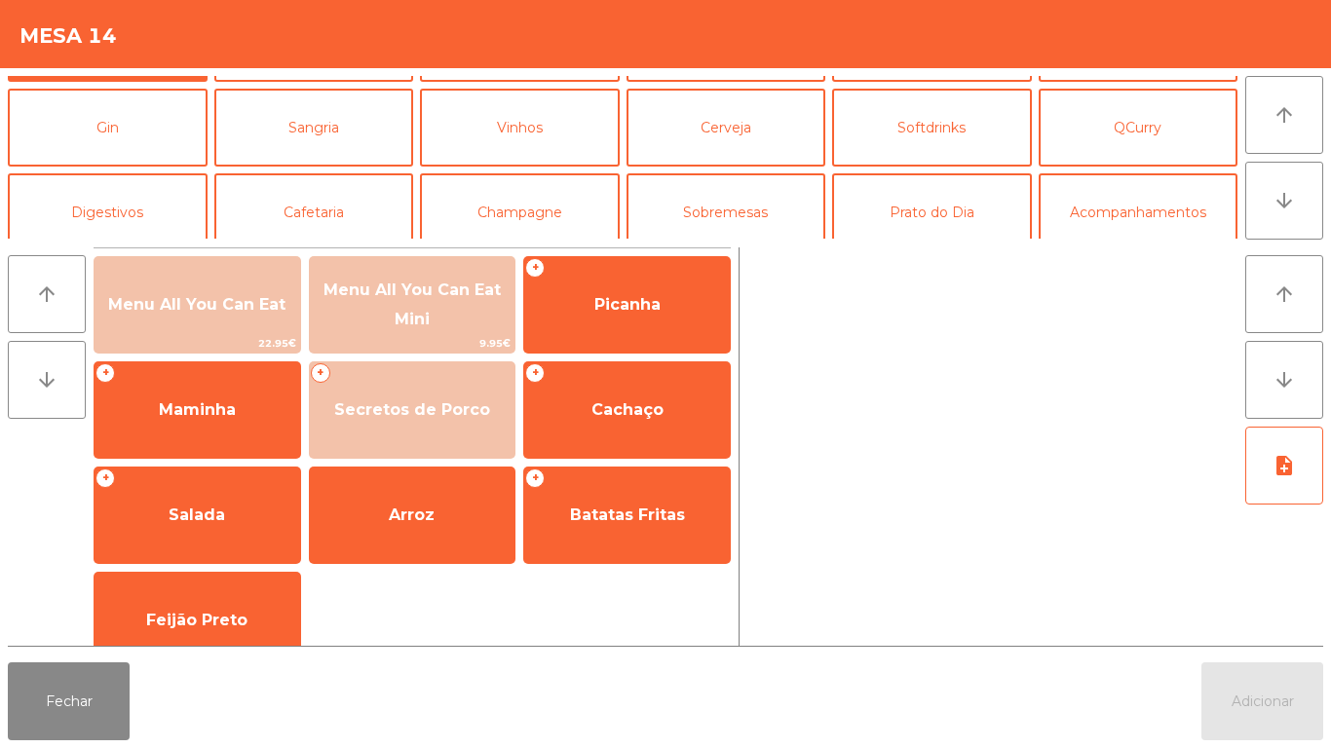
scroll to position [95, 0]
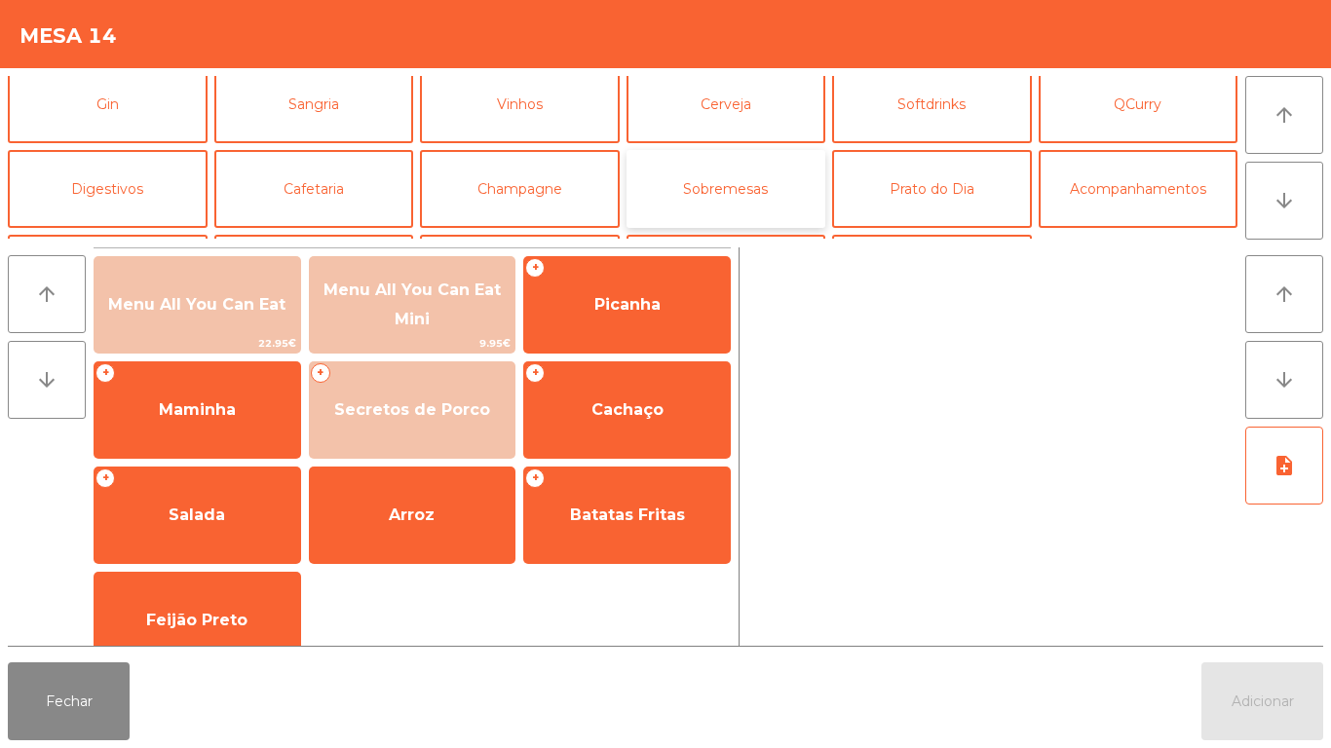
click at [761, 192] on button "Sobremesas" at bounding box center [726, 189] width 200 height 78
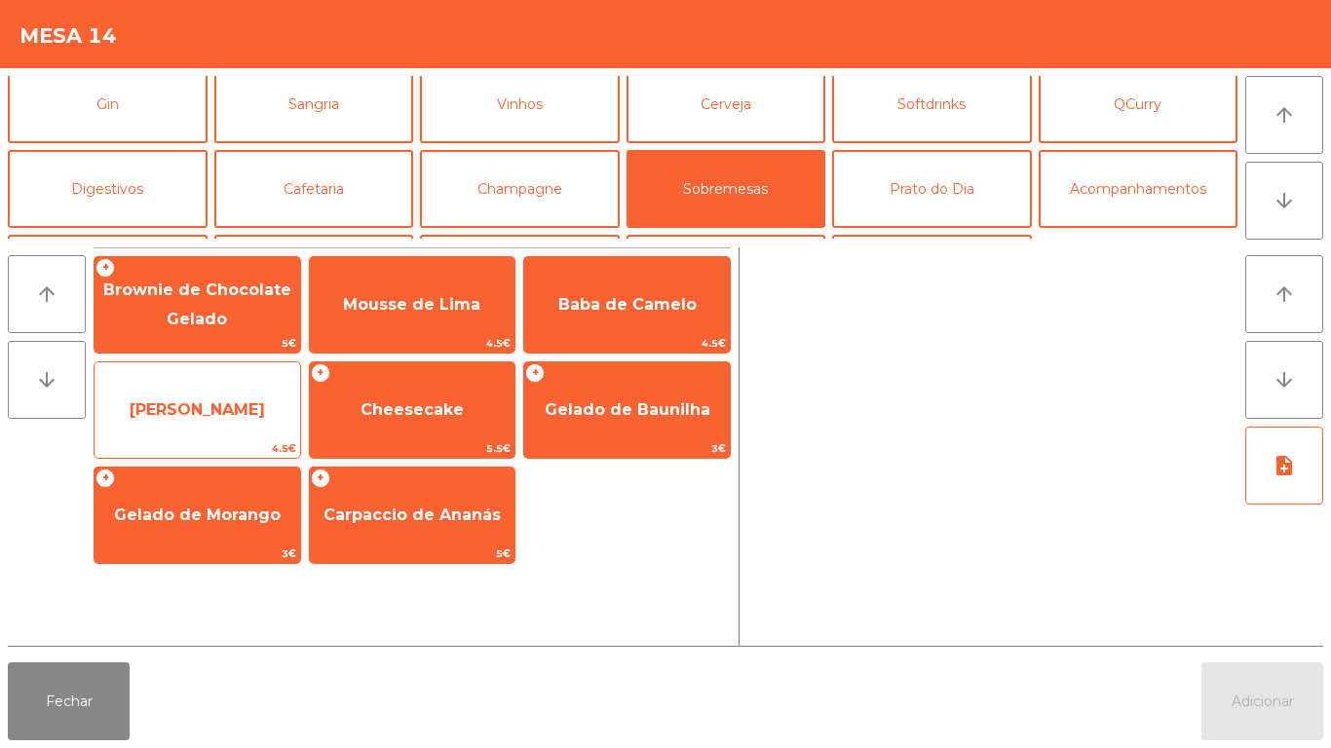
click at [276, 414] on span "[PERSON_NAME]" at bounding box center [198, 410] width 206 height 53
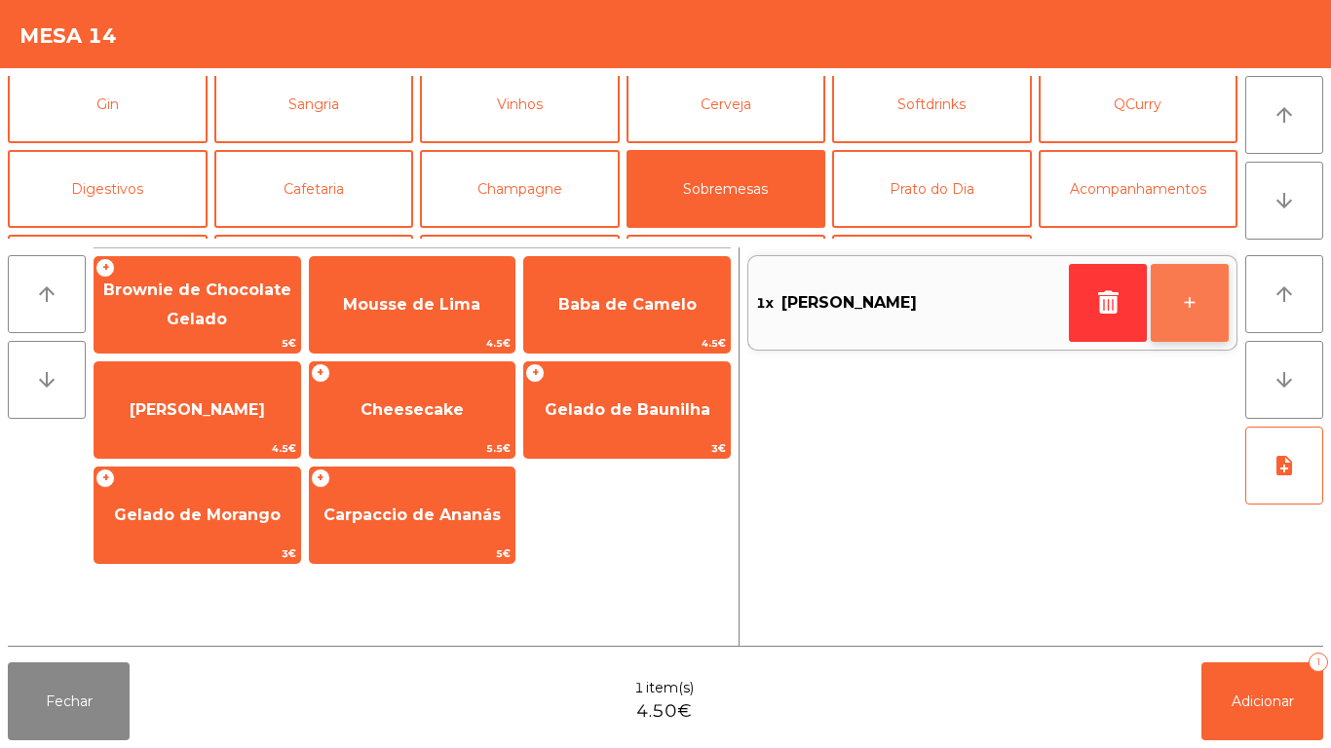
click at [1179, 293] on button "+" at bounding box center [1190, 303] width 78 height 78
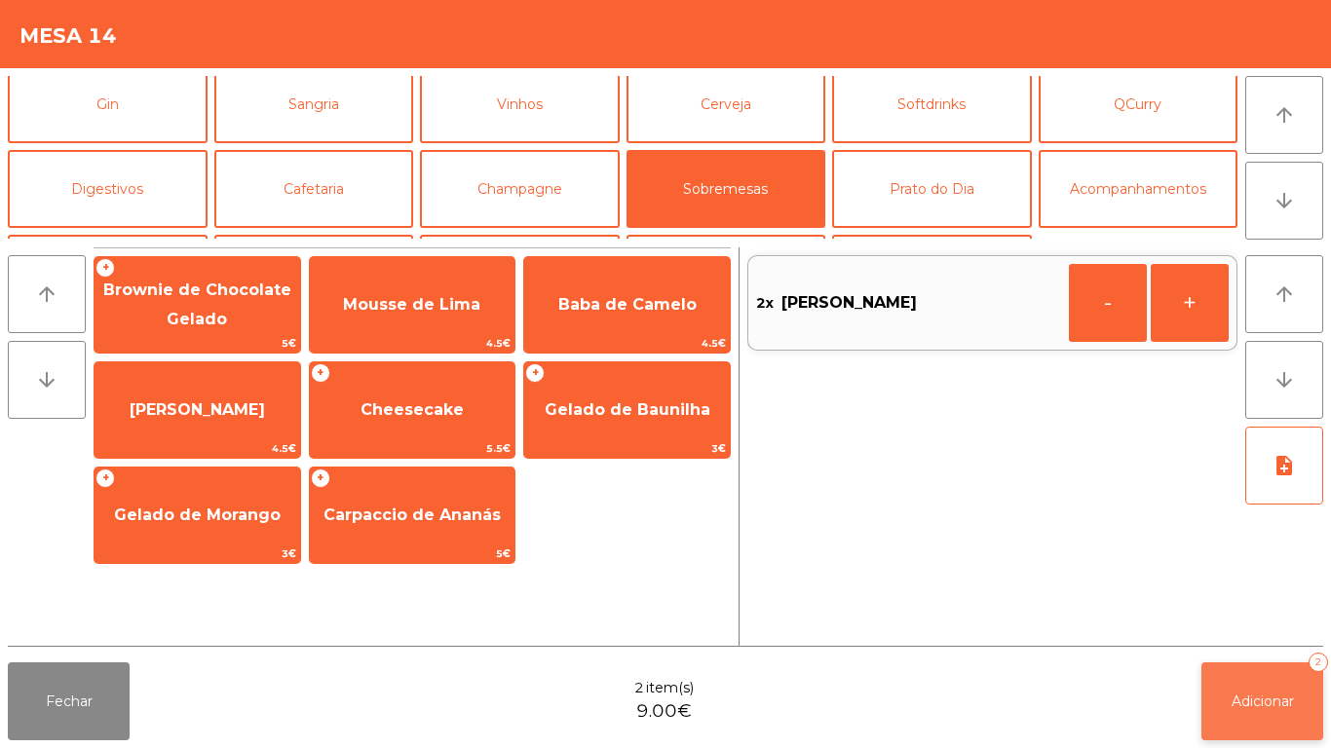
click at [1257, 684] on button "Adicionar 2" at bounding box center [1262, 702] width 122 height 78
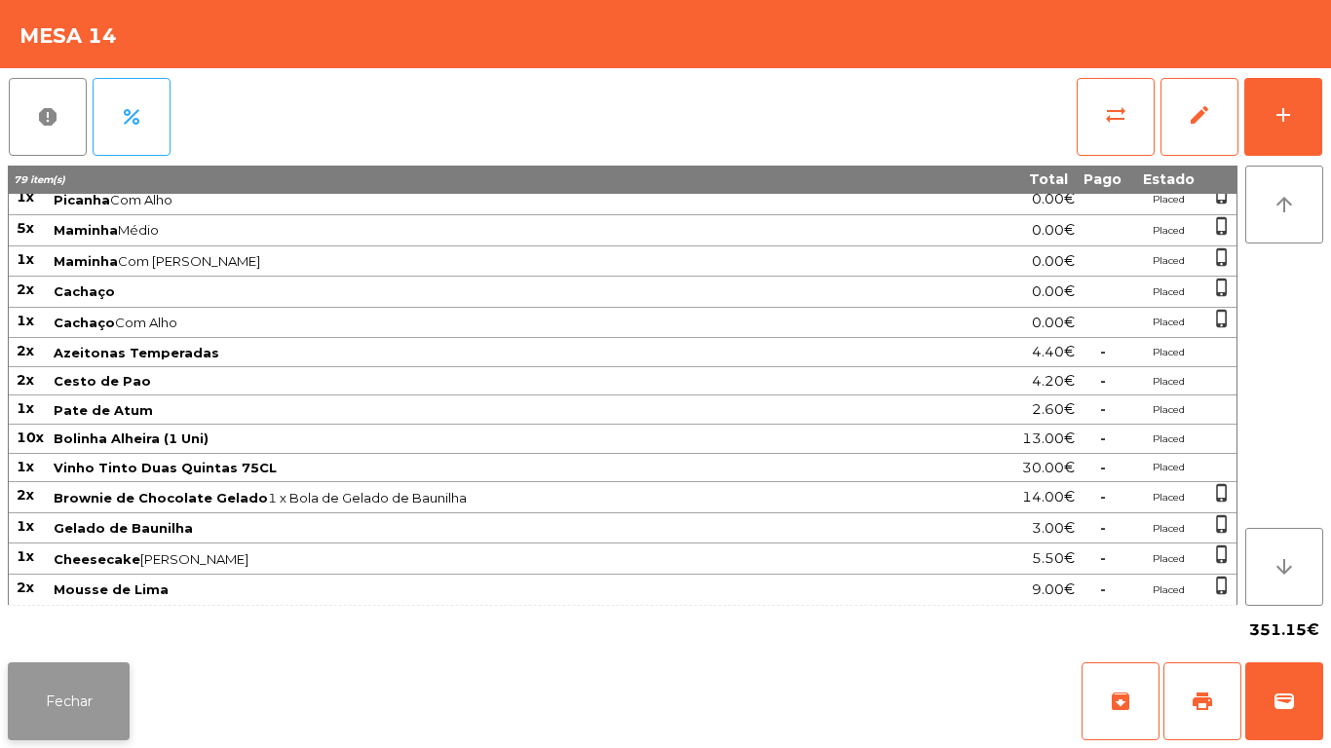
click at [94, 676] on button "Fechar" at bounding box center [69, 702] width 122 height 78
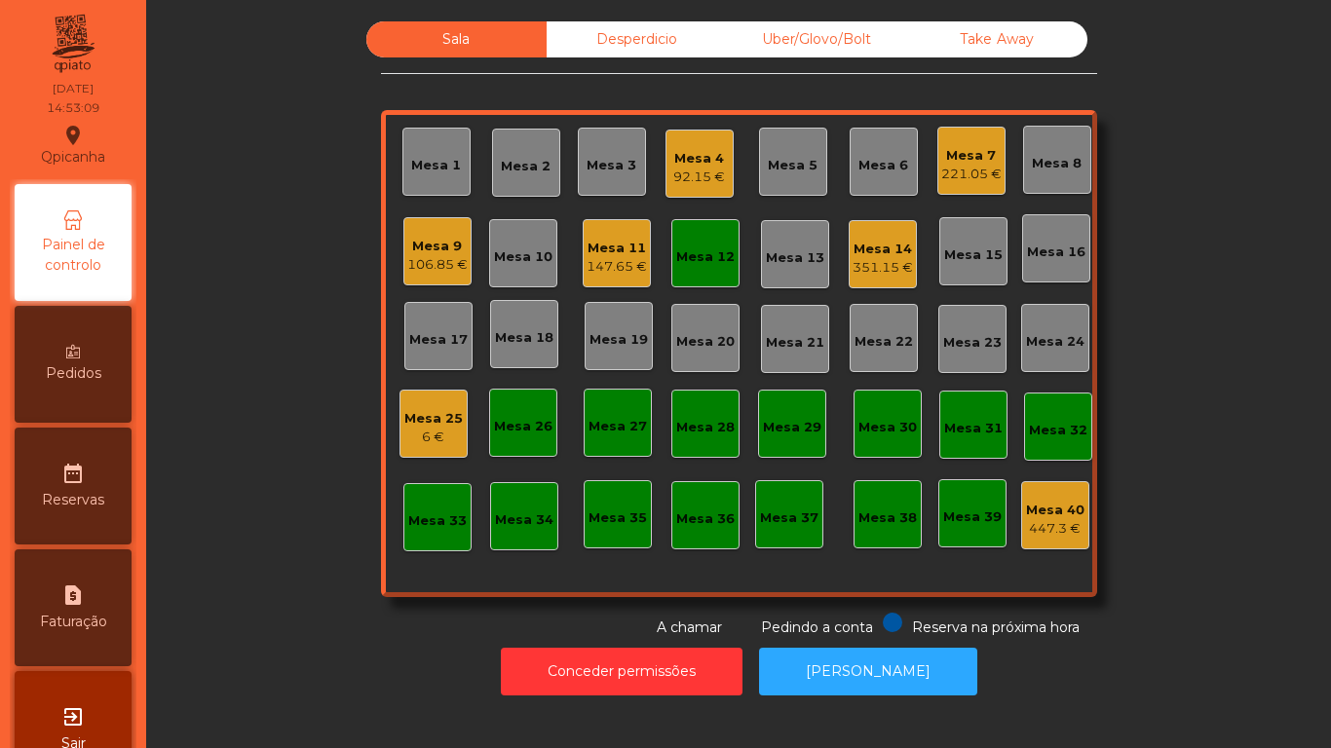
click at [436, 252] on div "Mesa 9" at bounding box center [437, 246] width 60 height 19
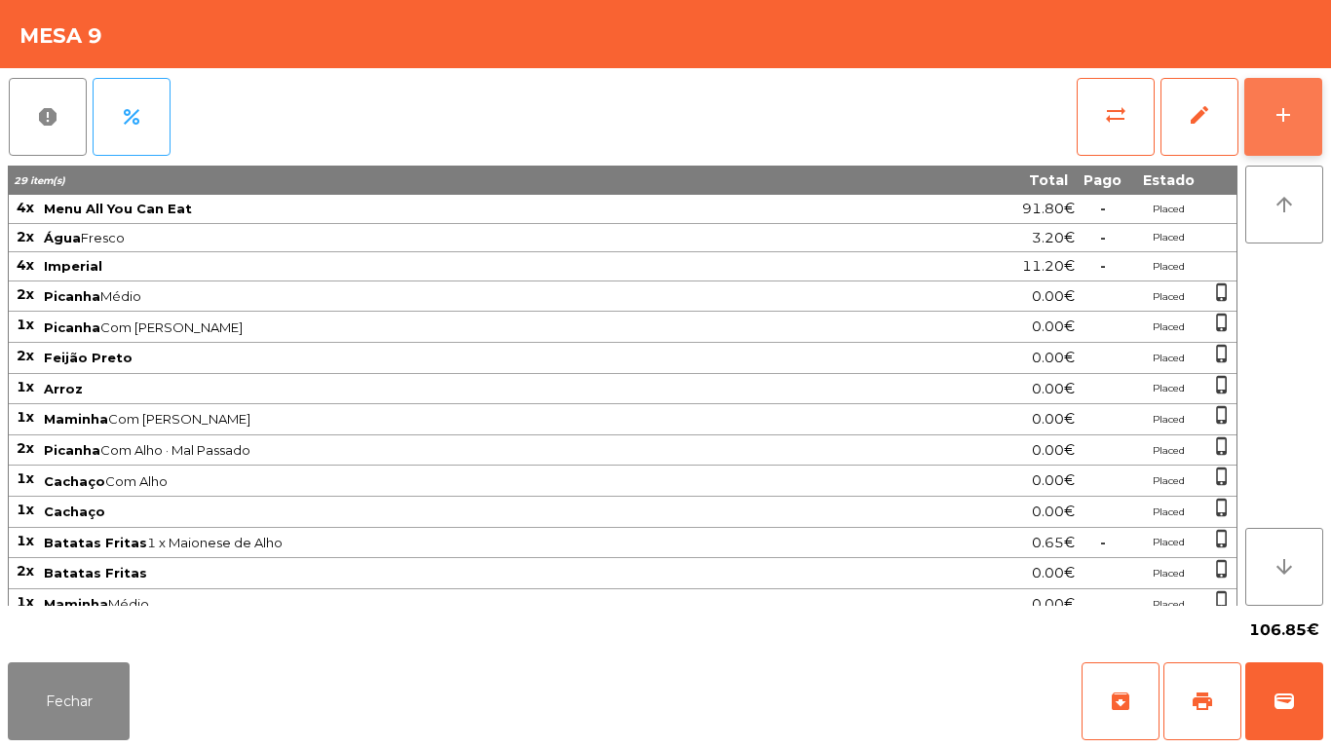
click at [1281, 114] on div "add" at bounding box center [1282, 114] width 23 height 23
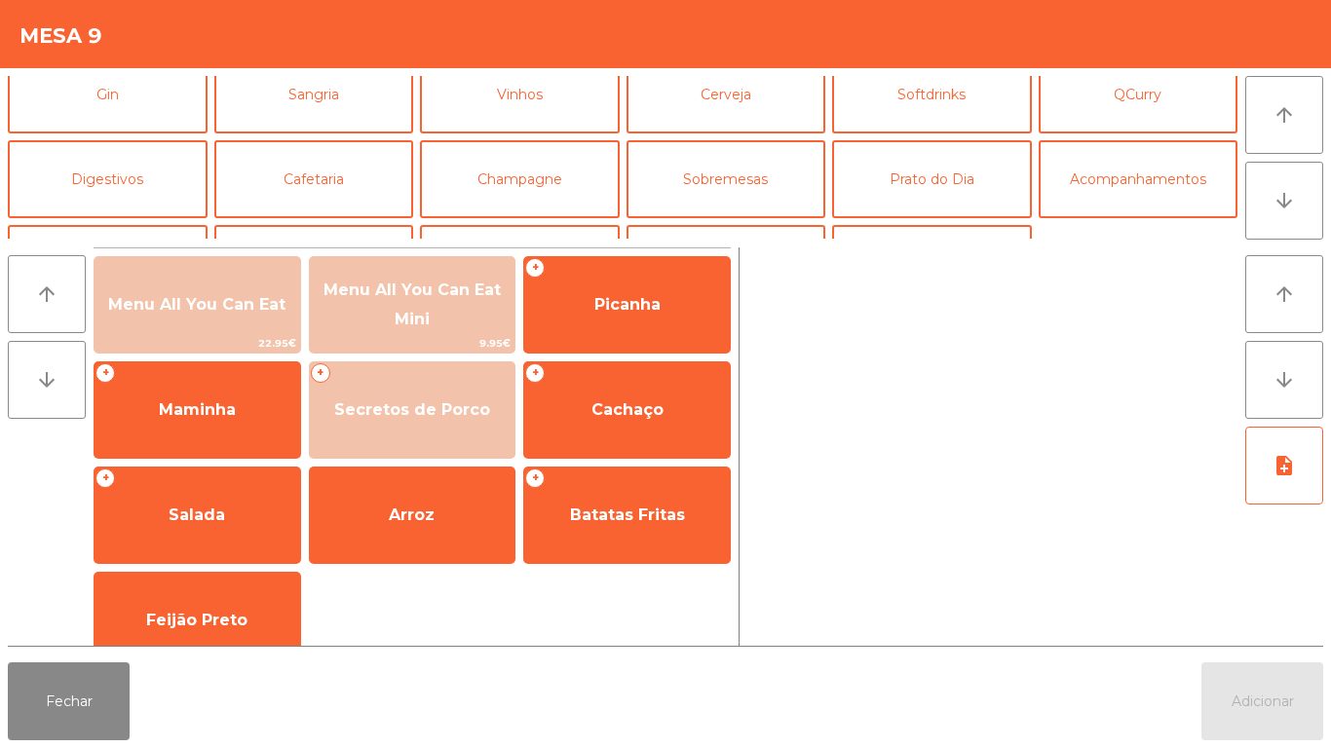
scroll to position [104, 0]
click at [550, 186] on button "Champagne" at bounding box center [520, 180] width 200 height 78
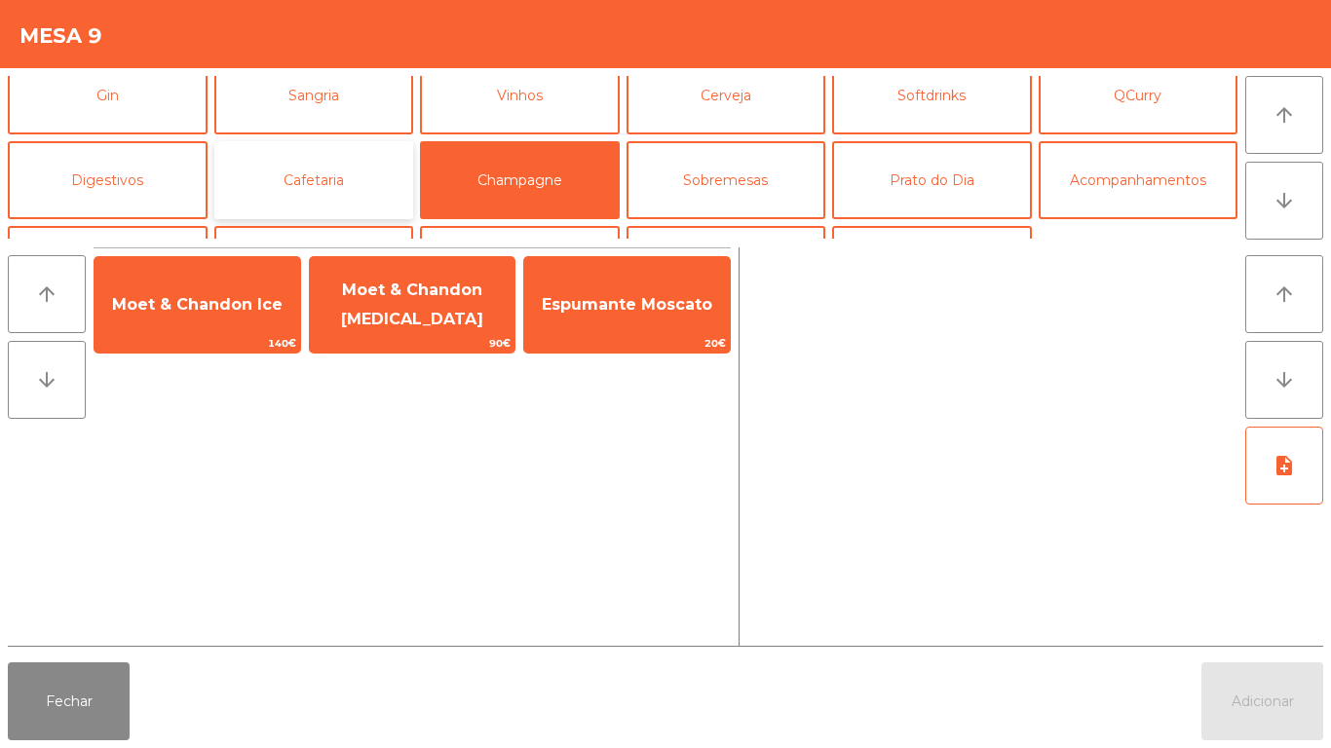
click at [354, 179] on button "Cafetaria" at bounding box center [314, 180] width 200 height 78
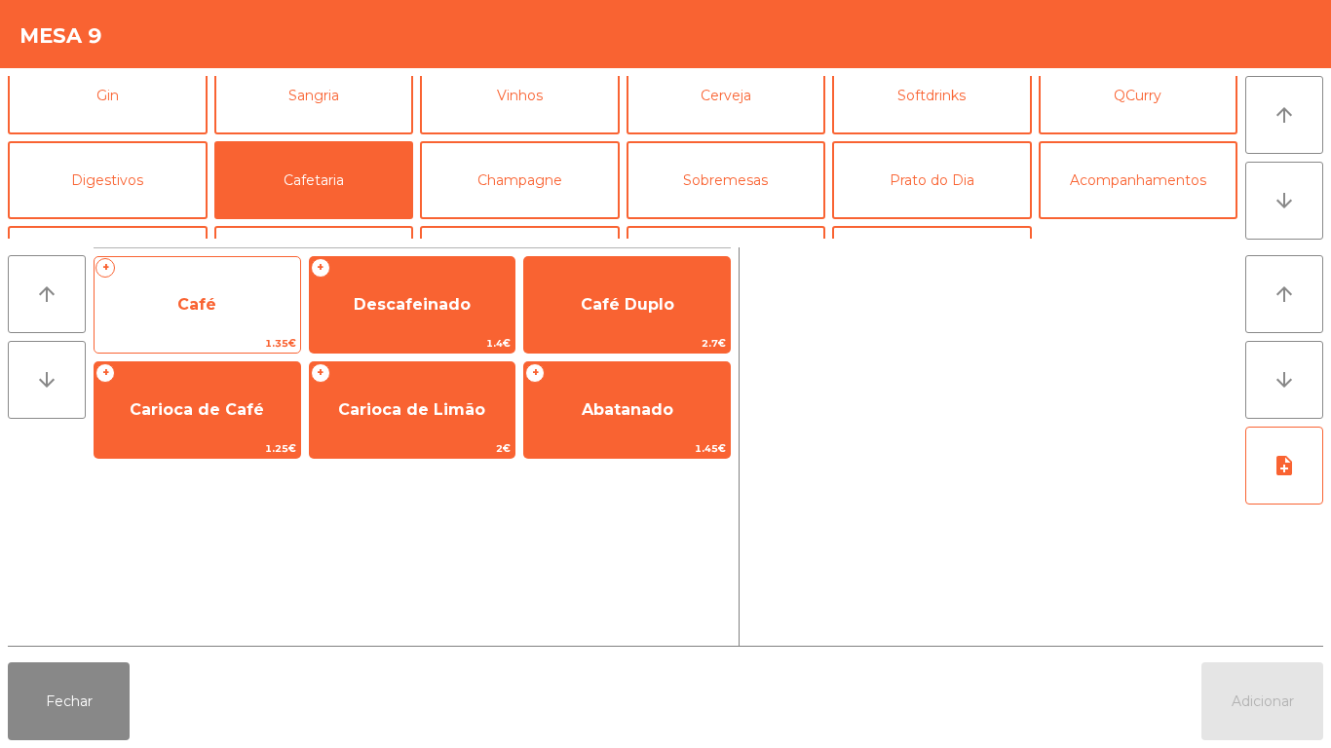
click at [246, 320] on span "Café" at bounding box center [198, 305] width 206 height 53
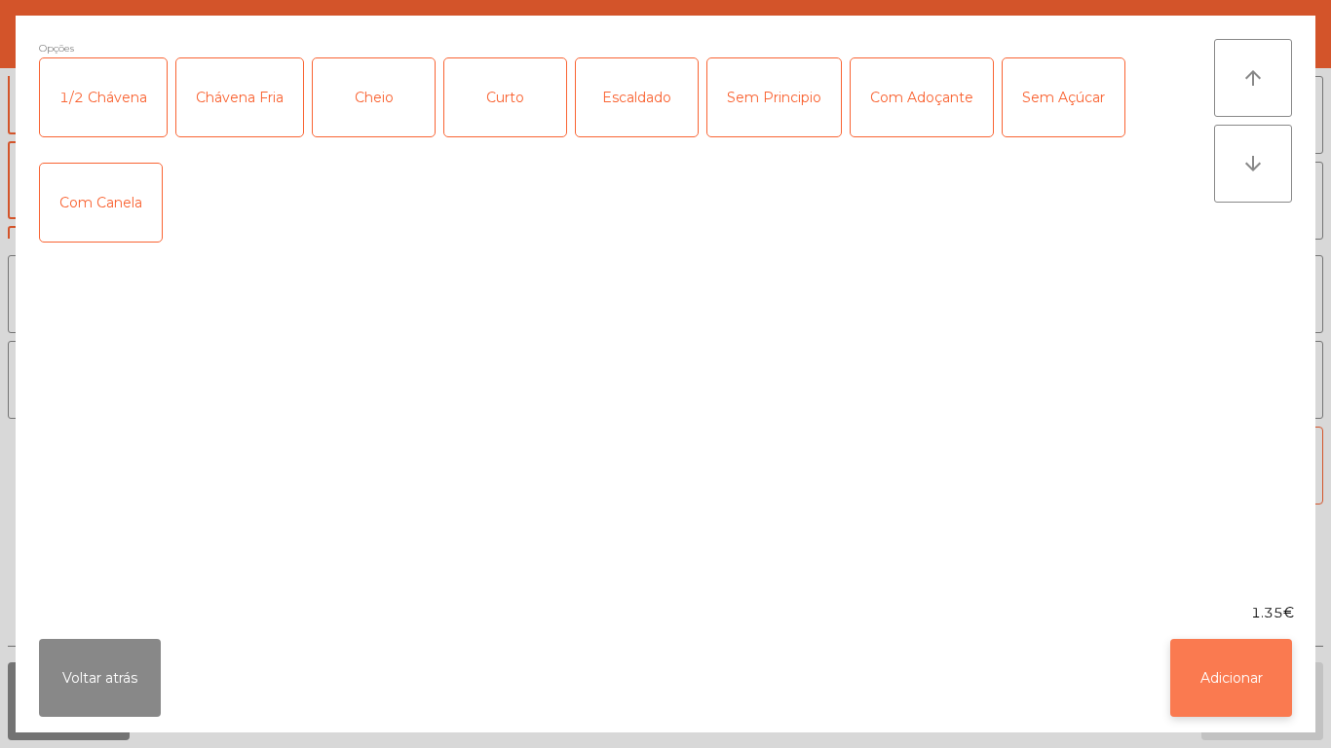
click at [1248, 685] on button "Adicionar" at bounding box center [1231, 678] width 122 height 78
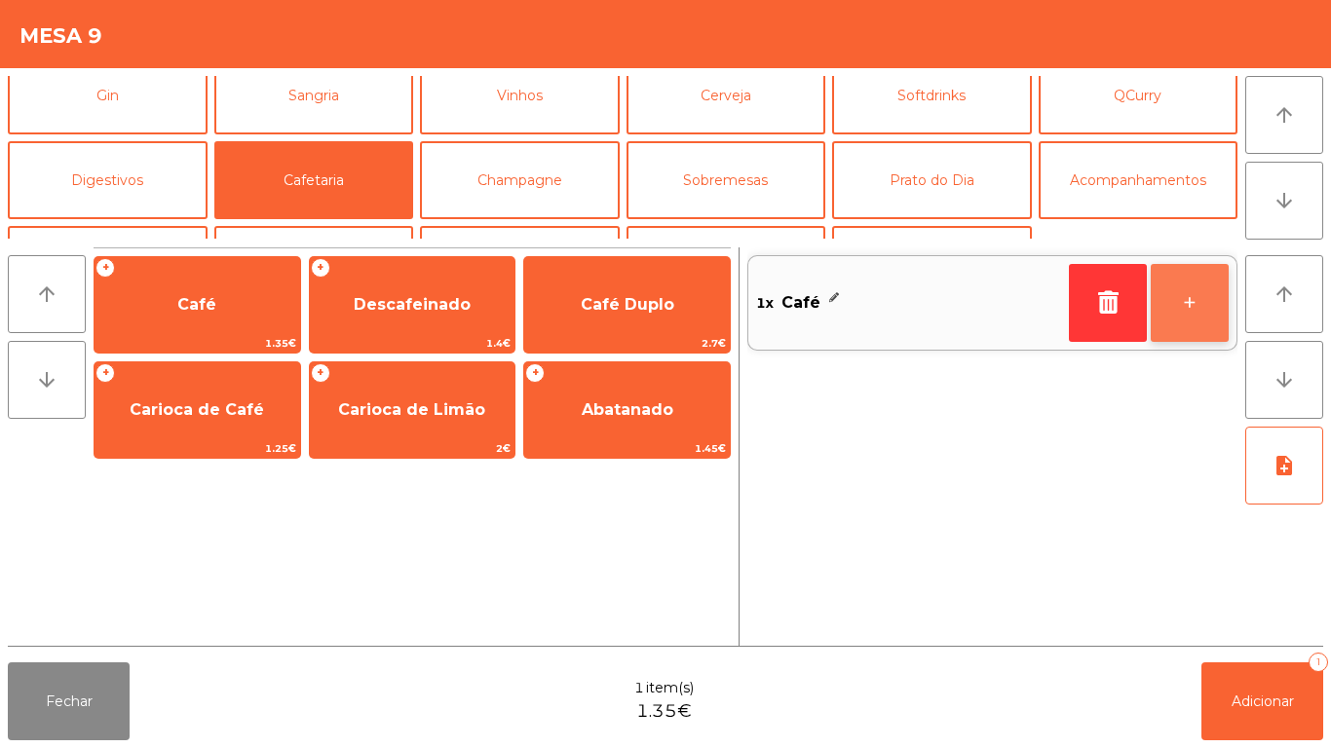
click at [1199, 282] on button "+" at bounding box center [1190, 303] width 78 height 78
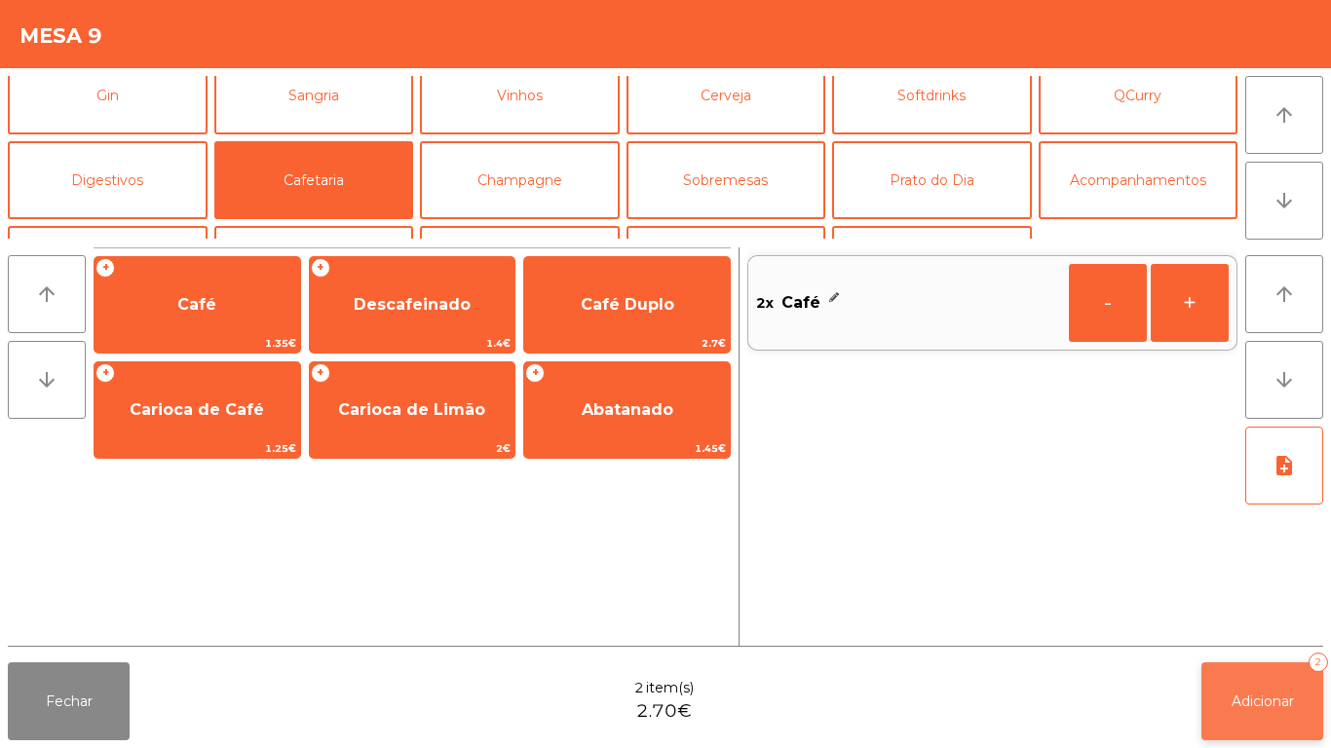
click at [1277, 713] on button "Adicionar 2" at bounding box center [1262, 702] width 122 height 78
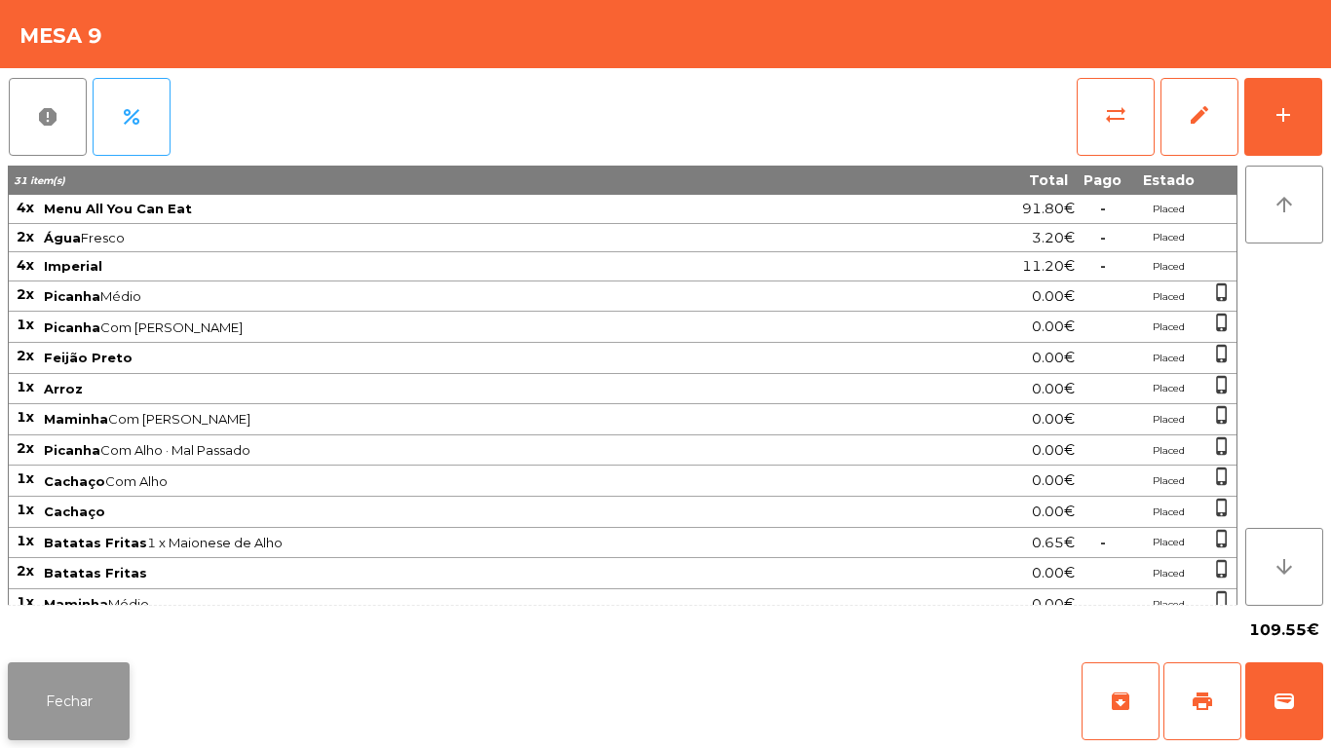
click at [91, 666] on button "Fechar" at bounding box center [69, 702] width 122 height 78
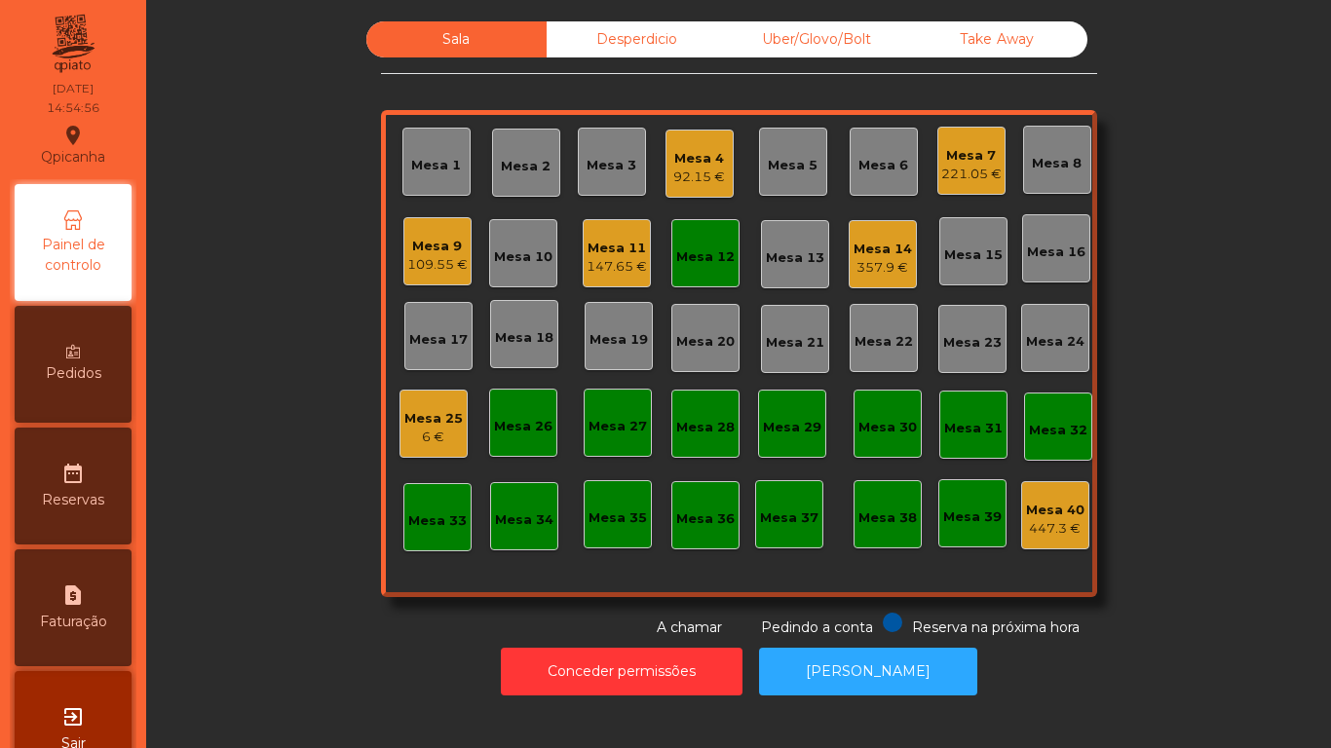
click at [953, 183] on div "221.05 €" at bounding box center [971, 174] width 60 height 19
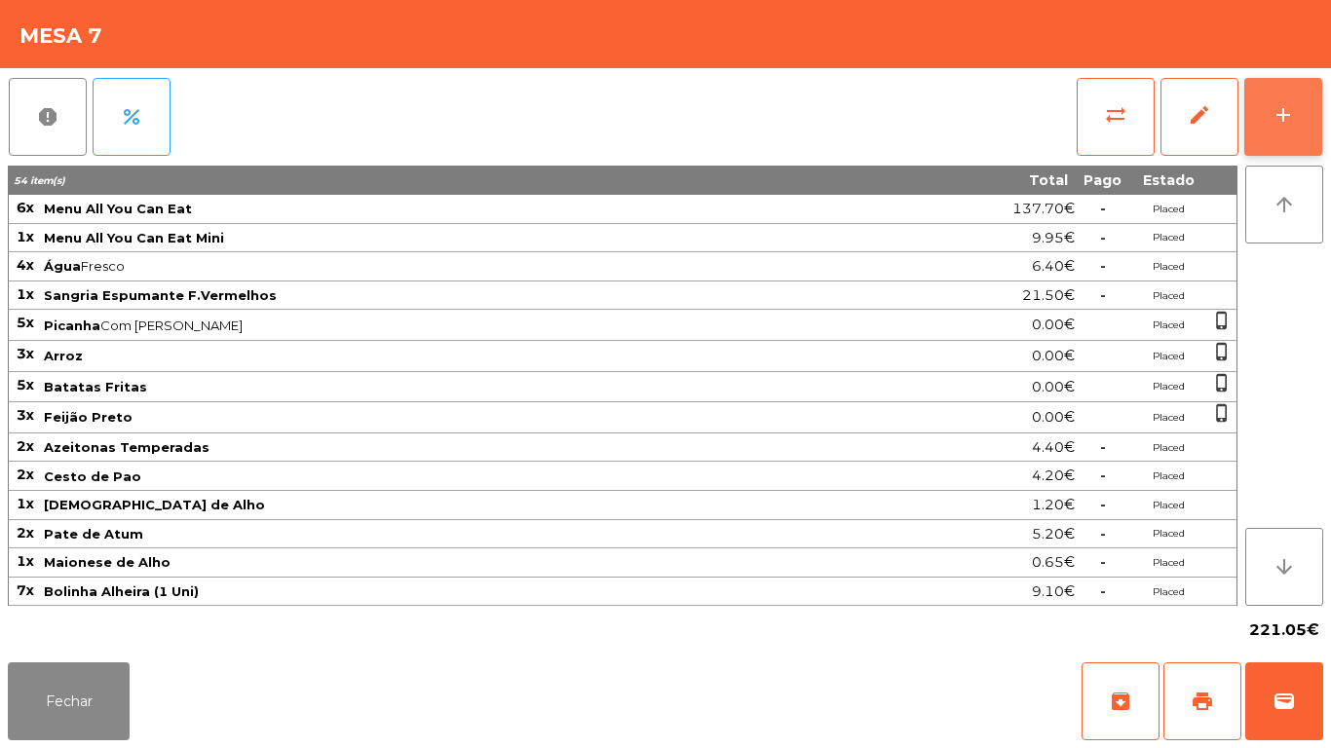
click at [1263, 133] on button "add" at bounding box center [1283, 117] width 78 height 78
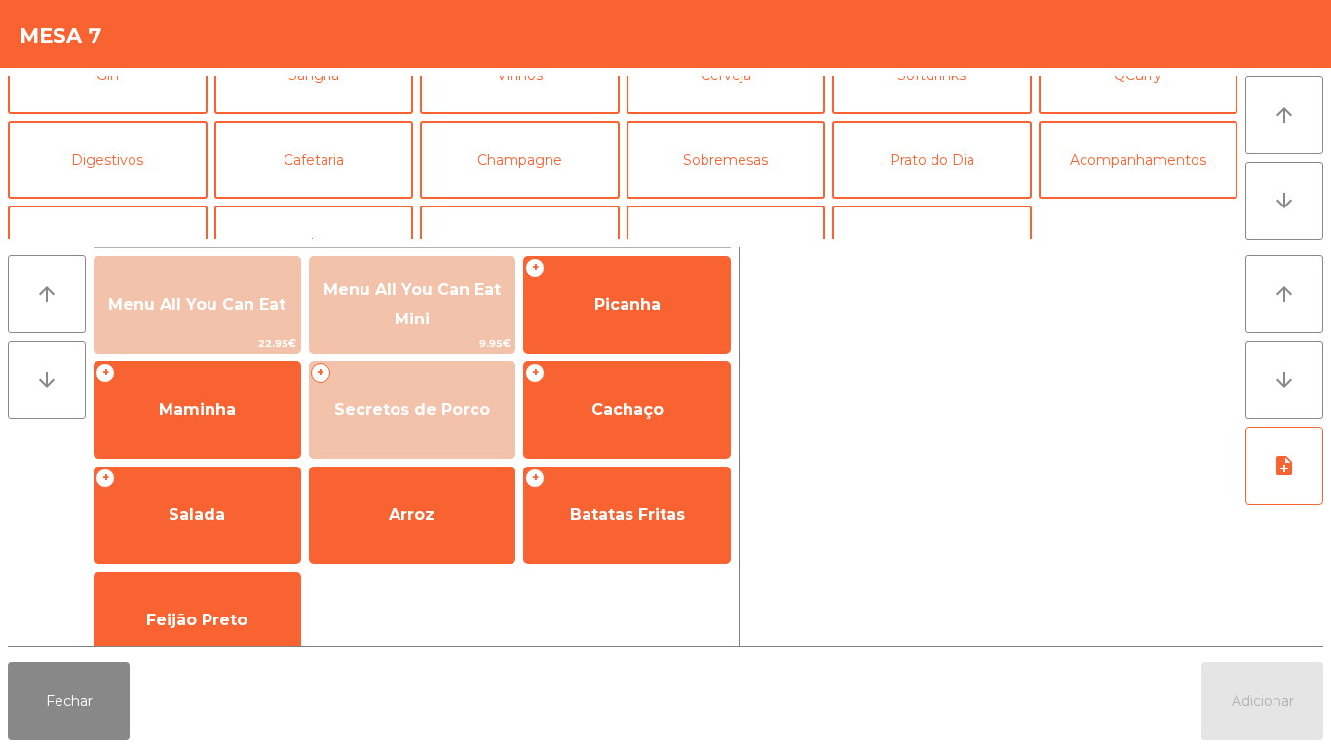
scroll to position [137, 0]
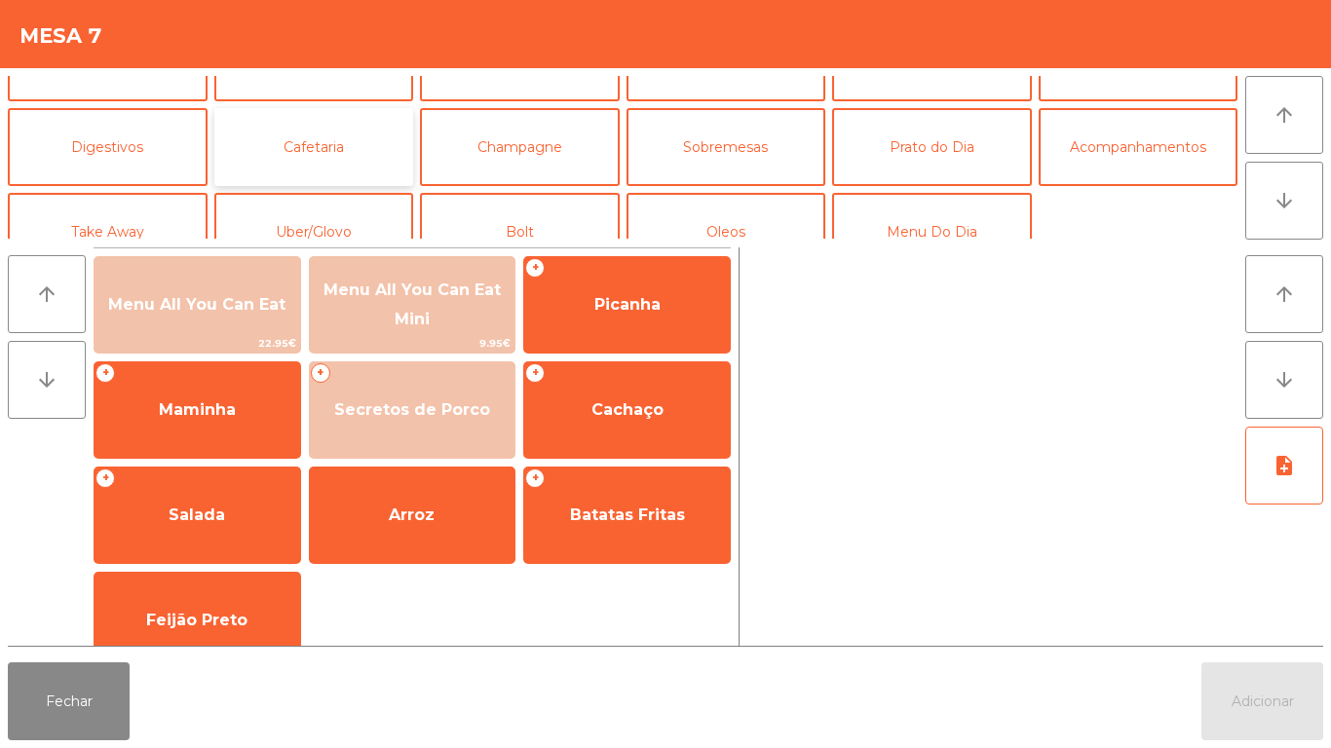
click at [352, 158] on button "Cafetaria" at bounding box center [314, 147] width 200 height 78
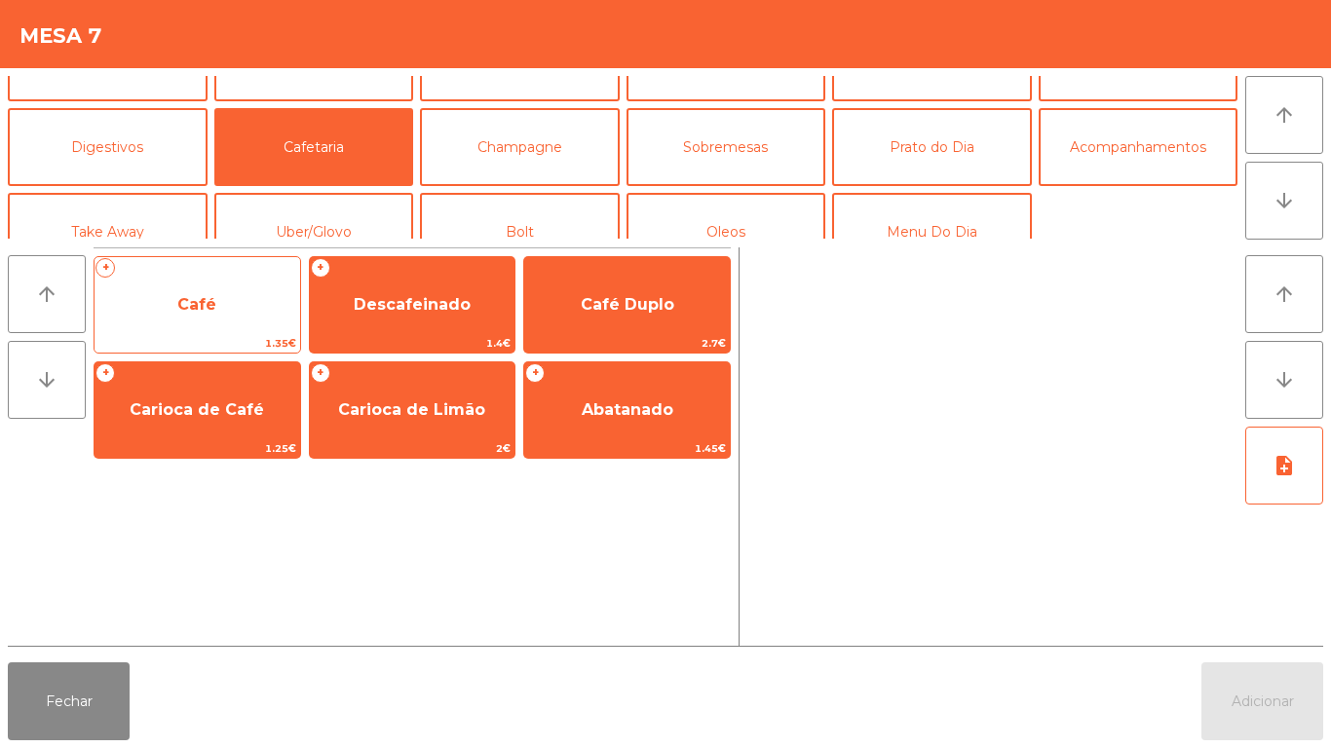
click at [220, 300] on span "Café" at bounding box center [198, 305] width 206 height 53
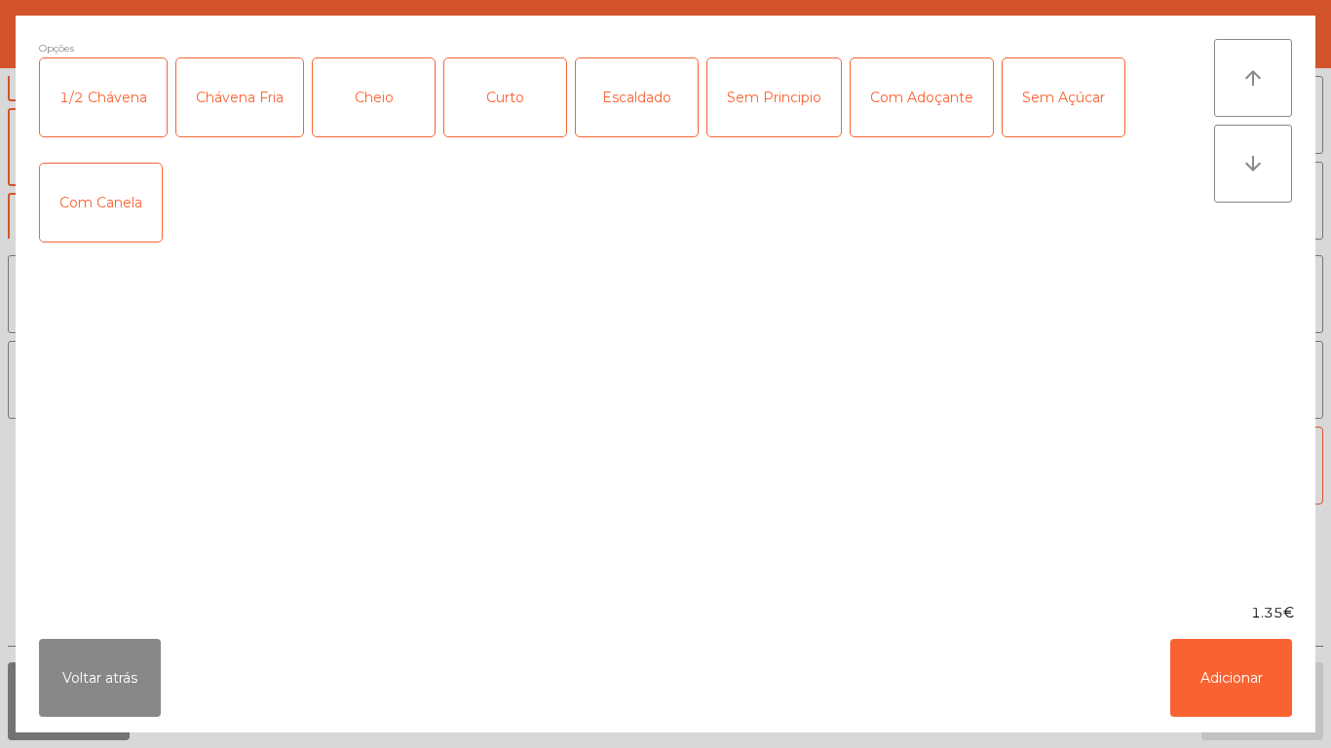
click at [398, 104] on div "Cheio" at bounding box center [374, 97] width 122 height 78
click at [1253, 682] on button "Adicionar" at bounding box center [1231, 678] width 122 height 78
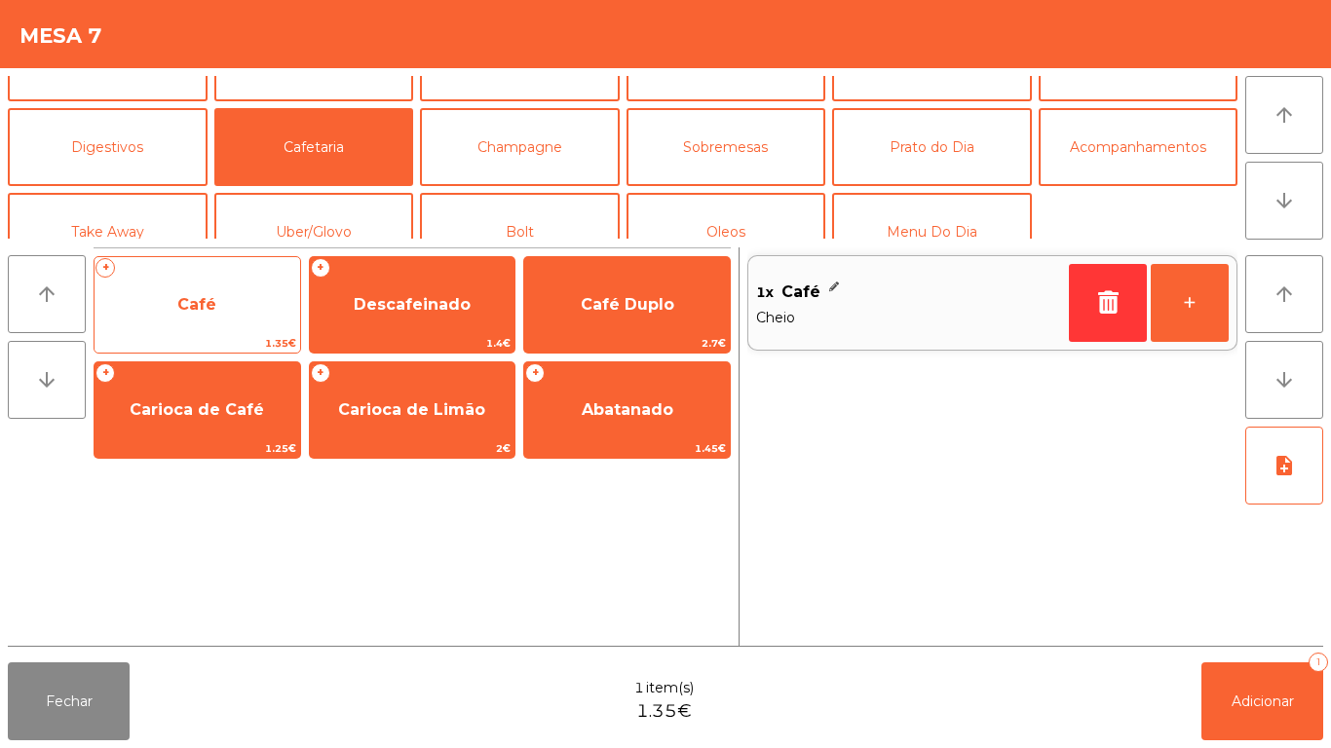
click at [265, 306] on span "Café" at bounding box center [198, 305] width 206 height 53
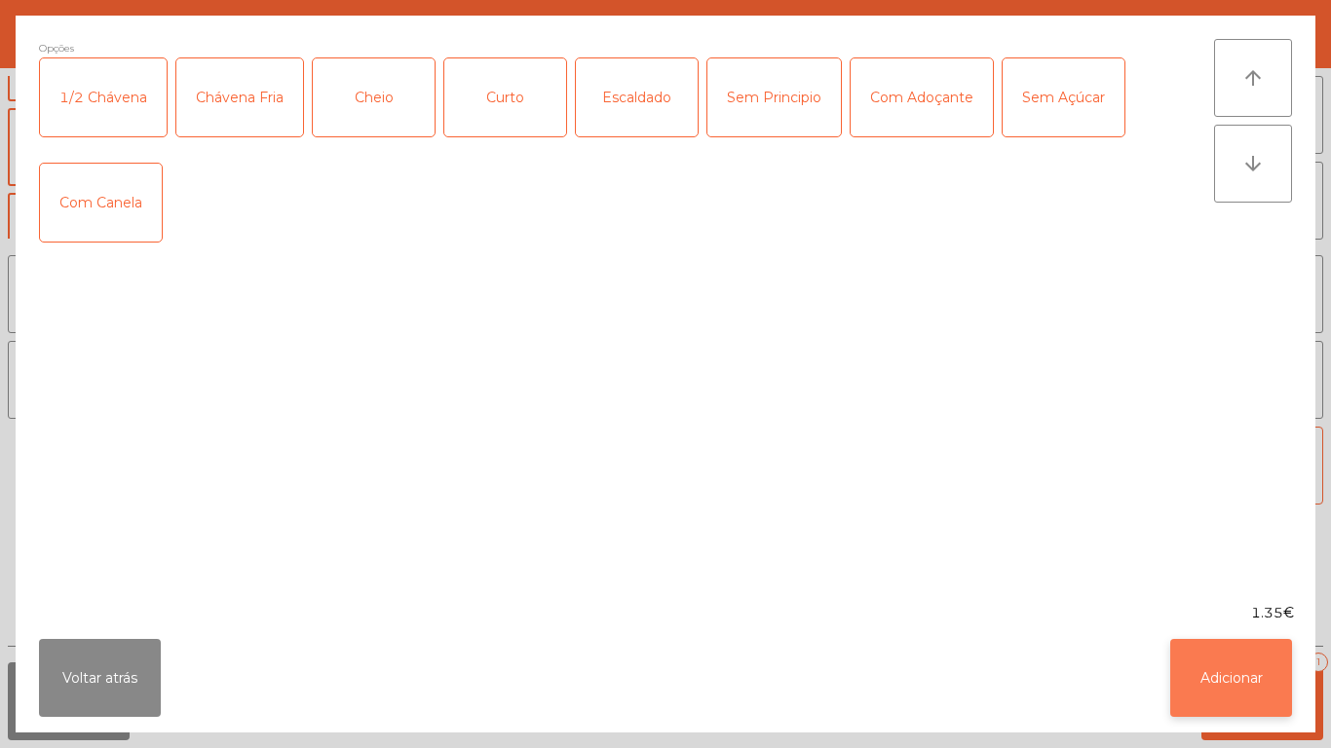
click at [1213, 664] on button "Adicionar" at bounding box center [1231, 678] width 122 height 78
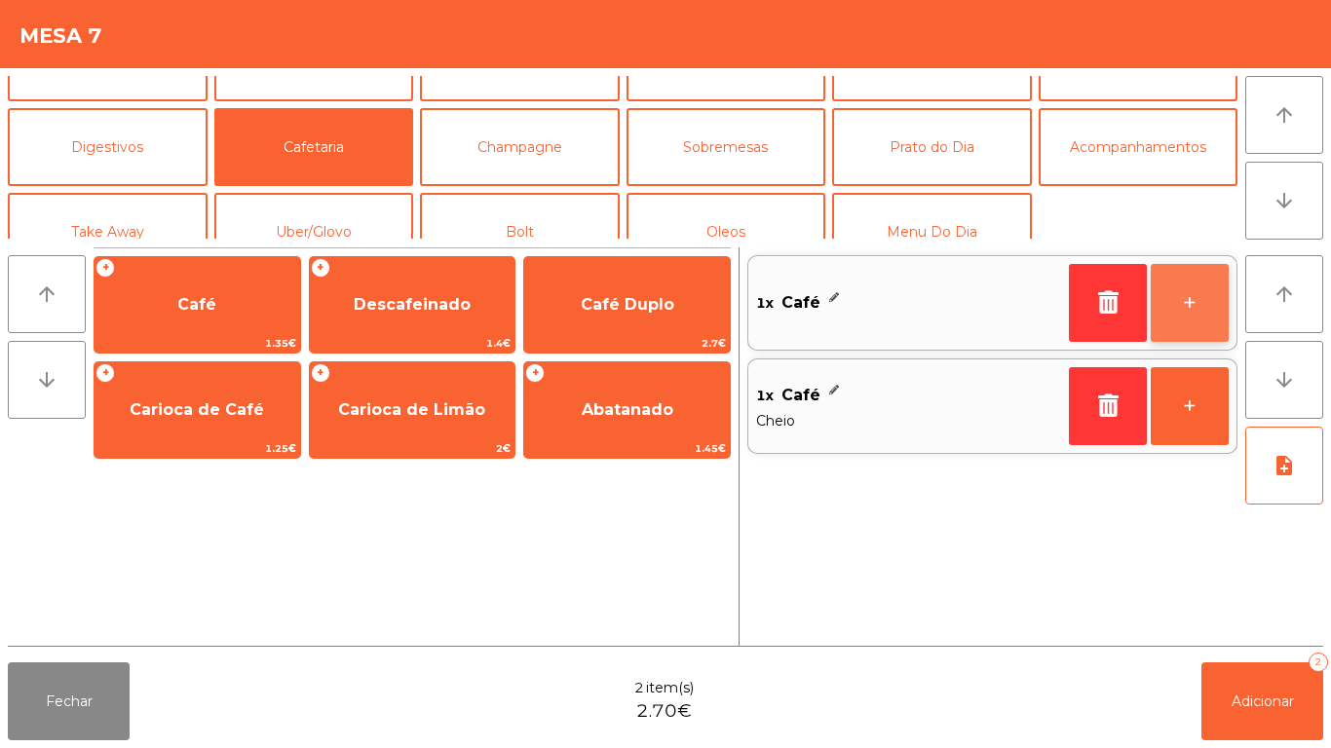
click at [1179, 311] on button "+" at bounding box center [1190, 303] width 78 height 78
click at [1178, 291] on button "+" at bounding box center [1190, 303] width 78 height 78
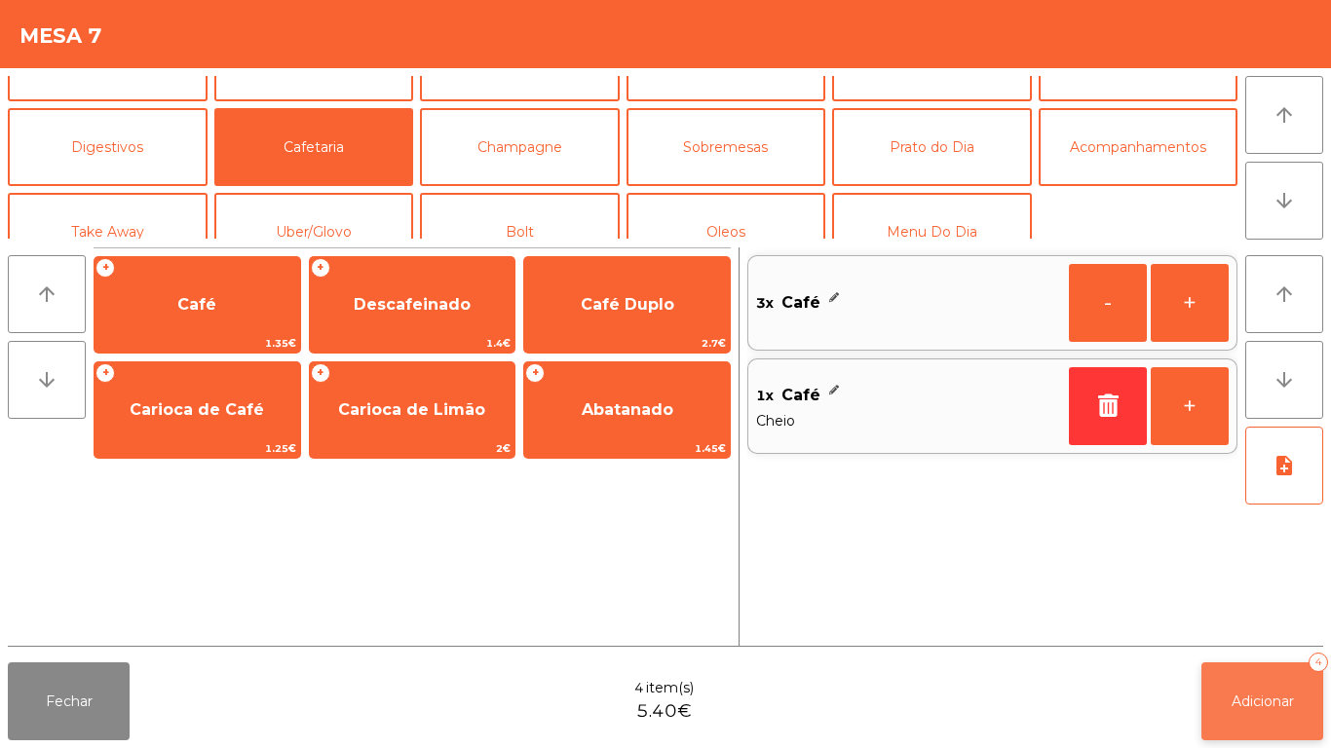
click at [1276, 706] on span "Adicionar" at bounding box center [1262, 702] width 62 height 18
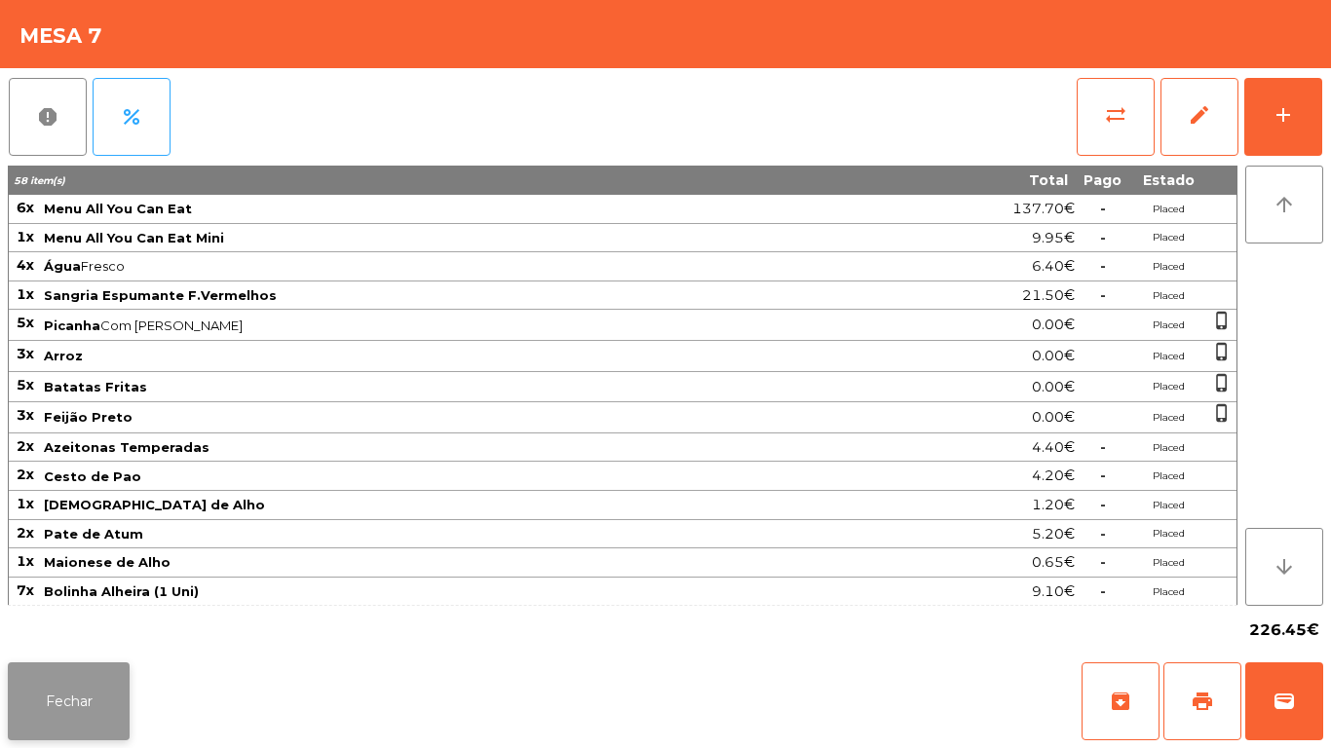
click at [95, 684] on button "Fechar" at bounding box center [69, 702] width 122 height 78
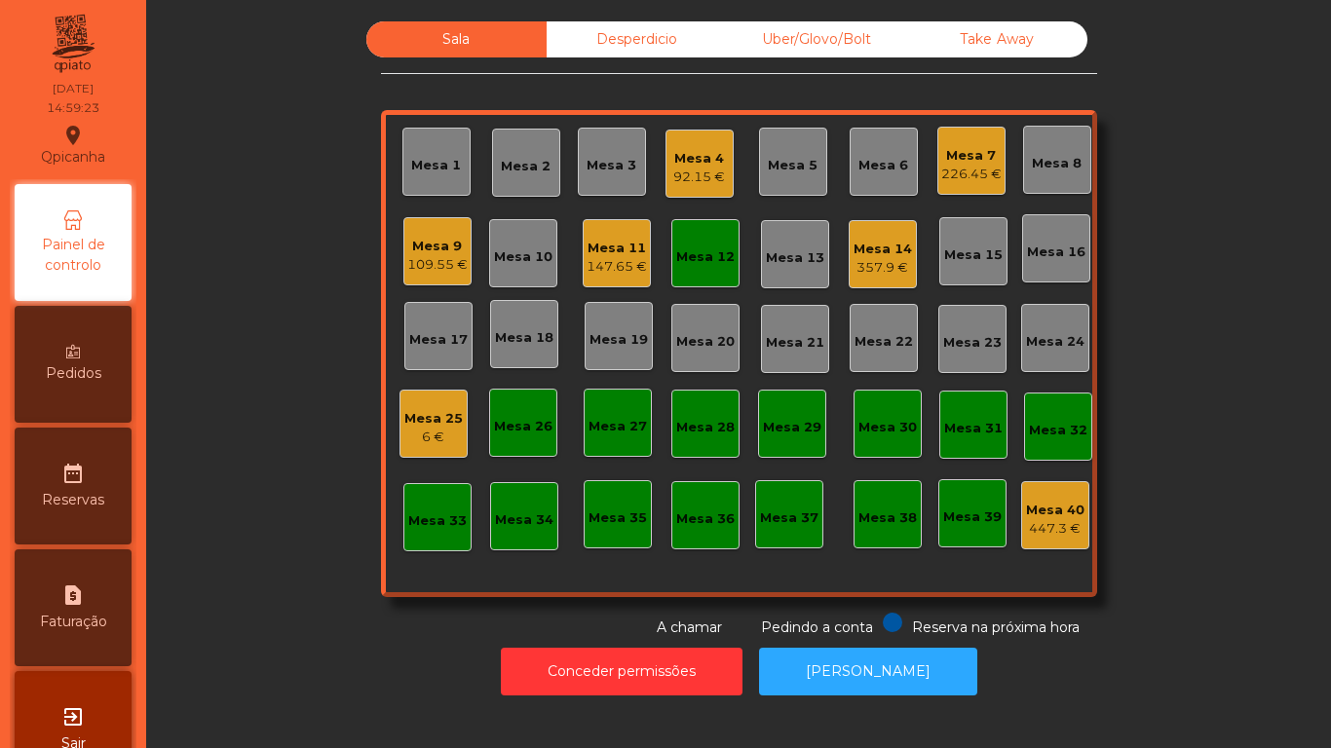
click at [631, 241] on div "Mesa 11" at bounding box center [617, 248] width 60 height 19
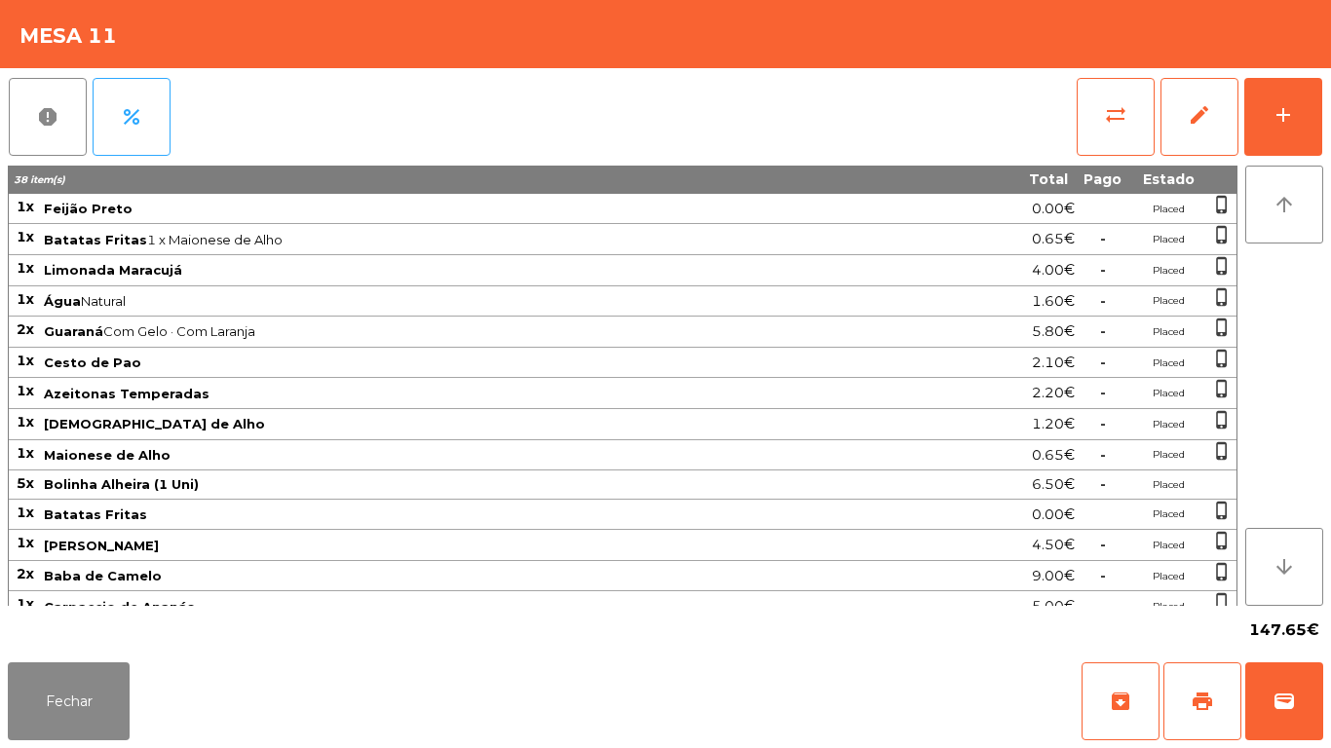
scroll to position [291, 0]
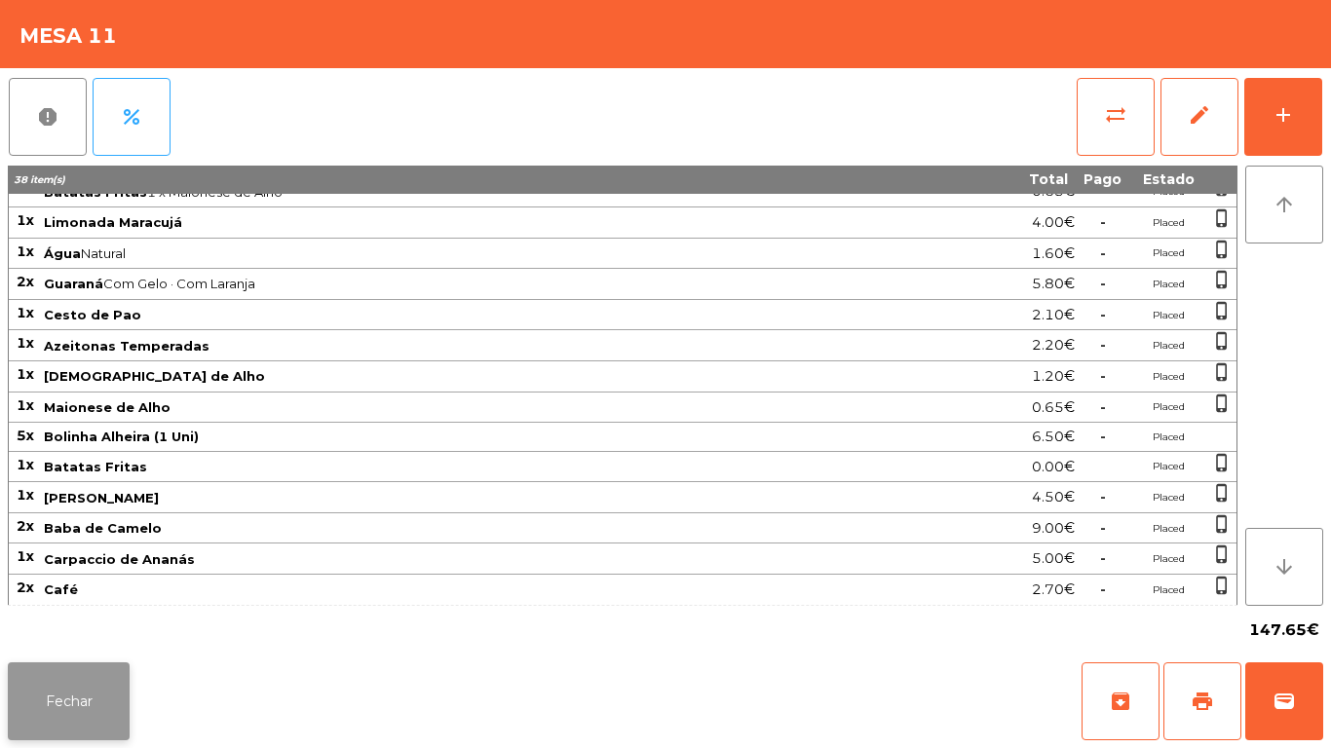
click at [104, 696] on button "Fechar" at bounding box center [69, 702] width 122 height 78
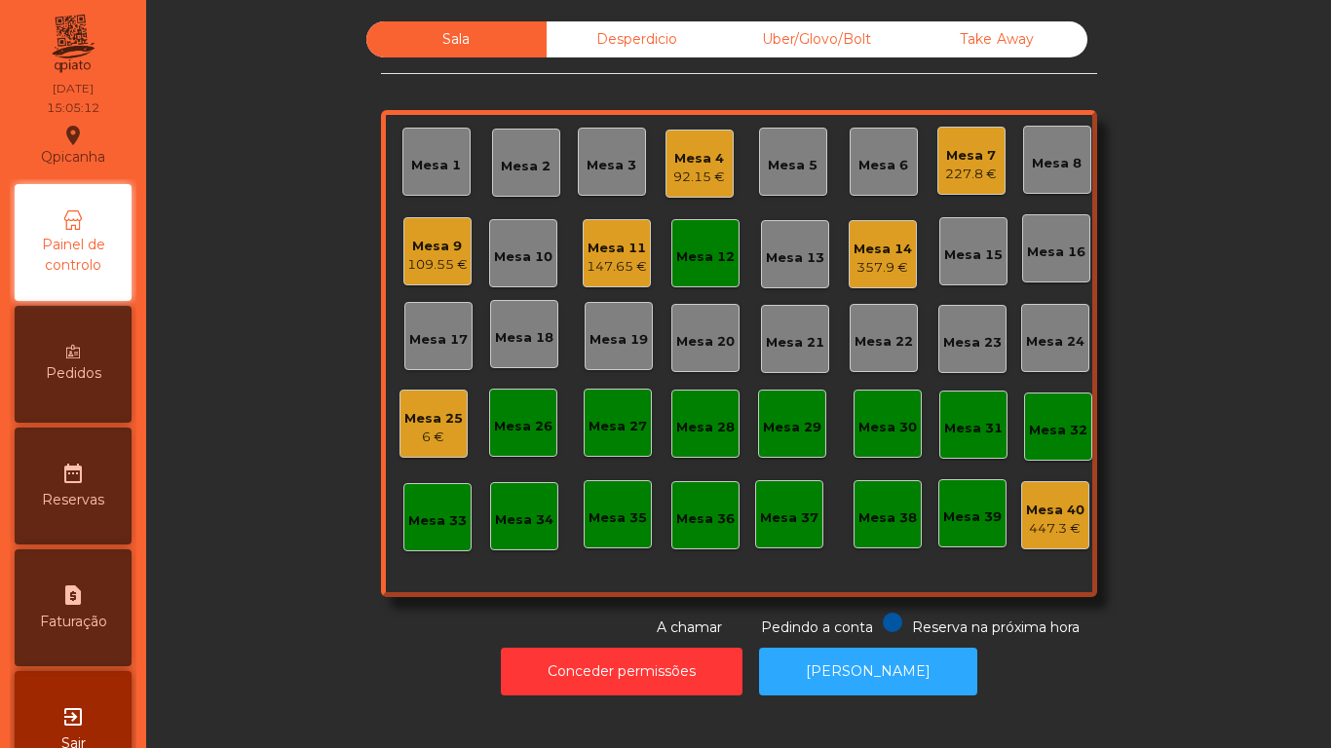
click at [697, 156] on div "Mesa 4" at bounding box center [699, 158] width 52 height 19
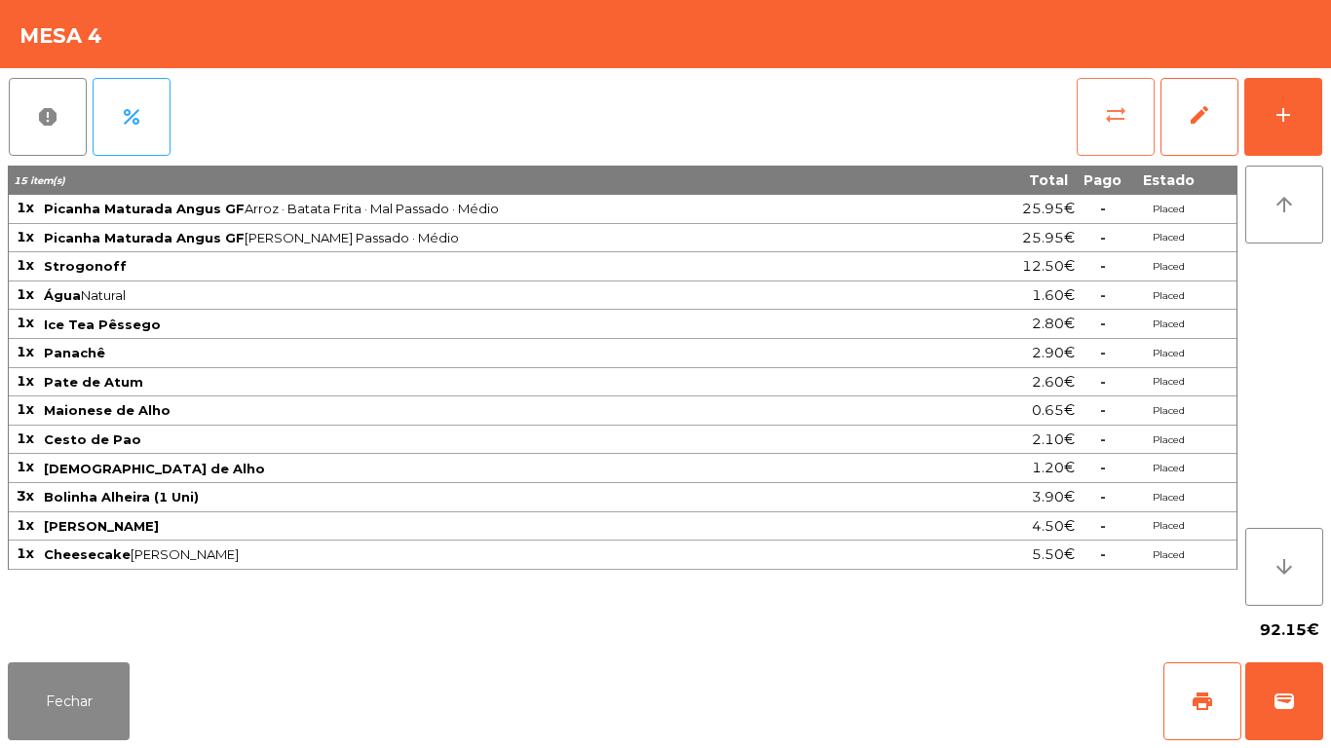
click at [1099, 107] on button "sync_alt" at bounding box center [1116, 117] width 78 height 78
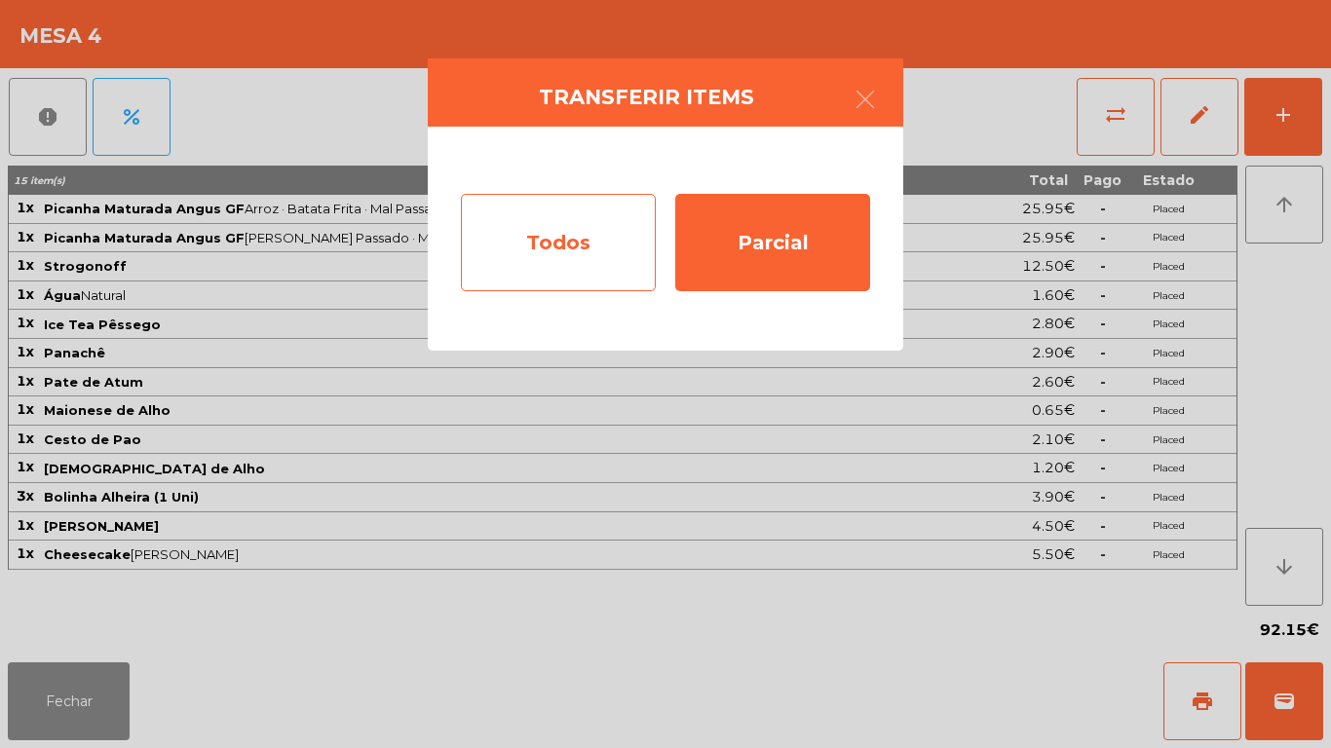
click at [597, 214] on div "Todos" at bounding box center [558, 242] width 195 height 97
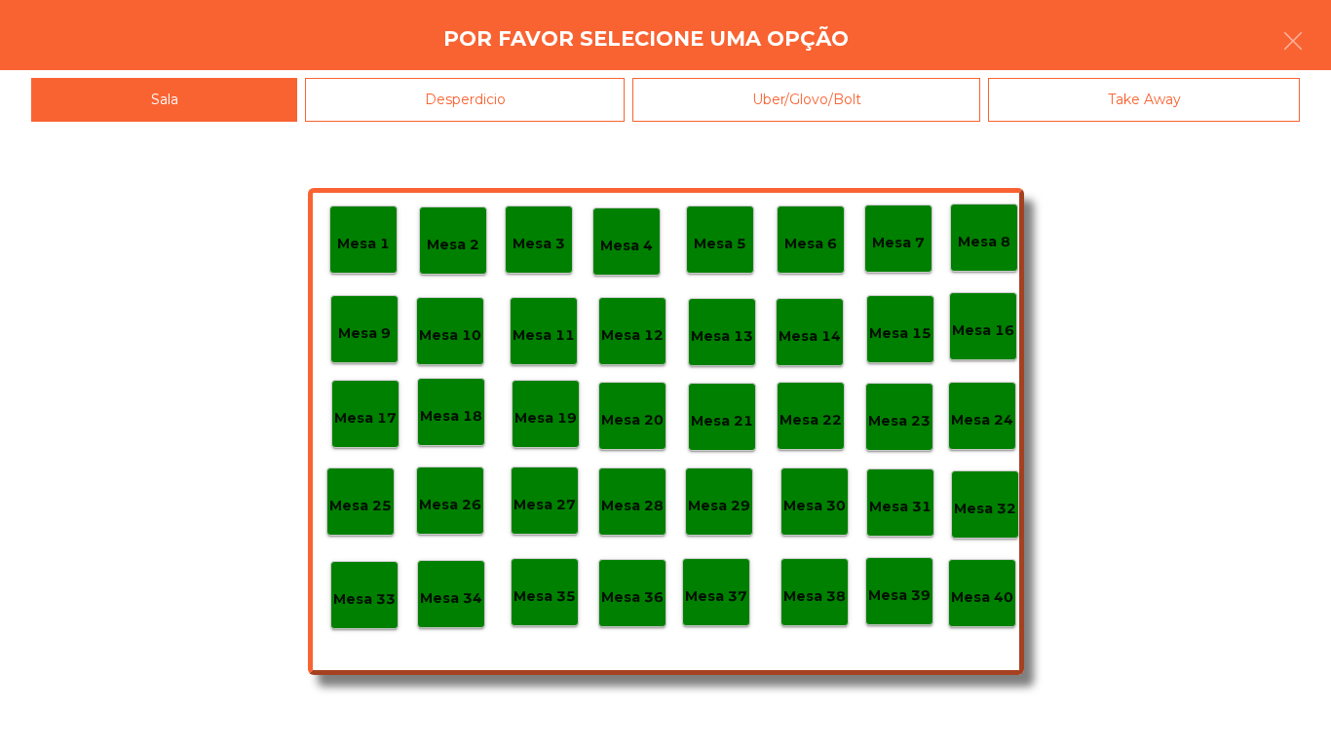
click at [983, 588] on p "Mesa 40" at bounding box center [982, 598] width 62 height 22
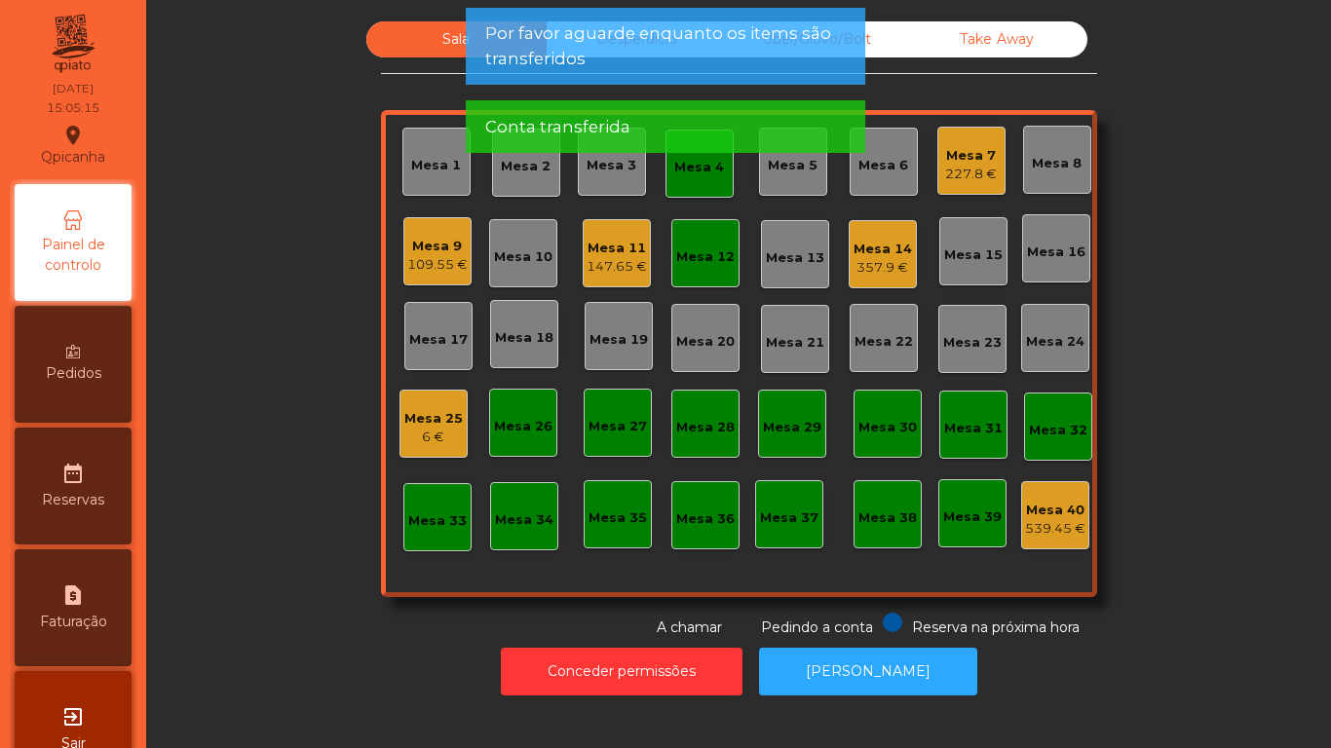
click at [696, 180] on div "Mesa 4" at bounding box center [699, 164] width 68 height 68
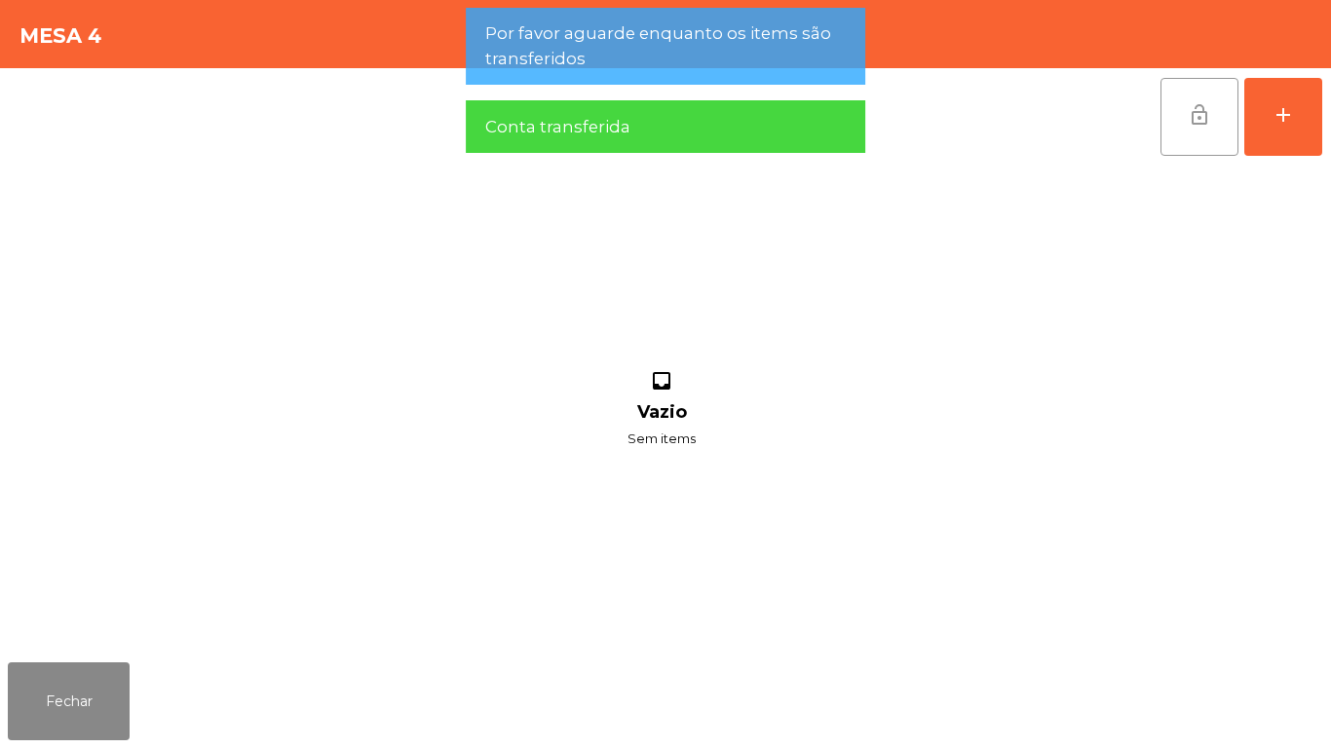
click at [1168, 117] on button "lock_open" at bounding box center [1199, 117] width 78 height 78
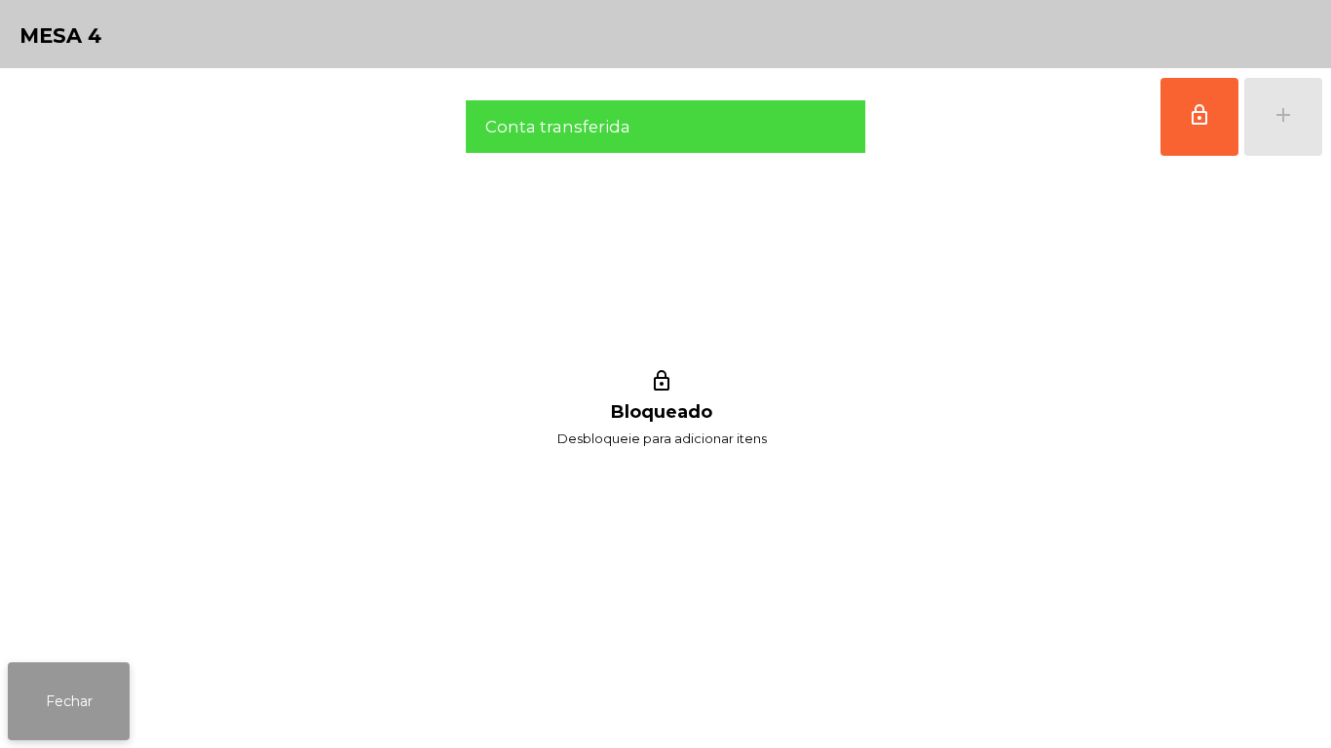
click at [94, 699] on button "Fechar" at bounding box center [69, 702] width 122 height 78
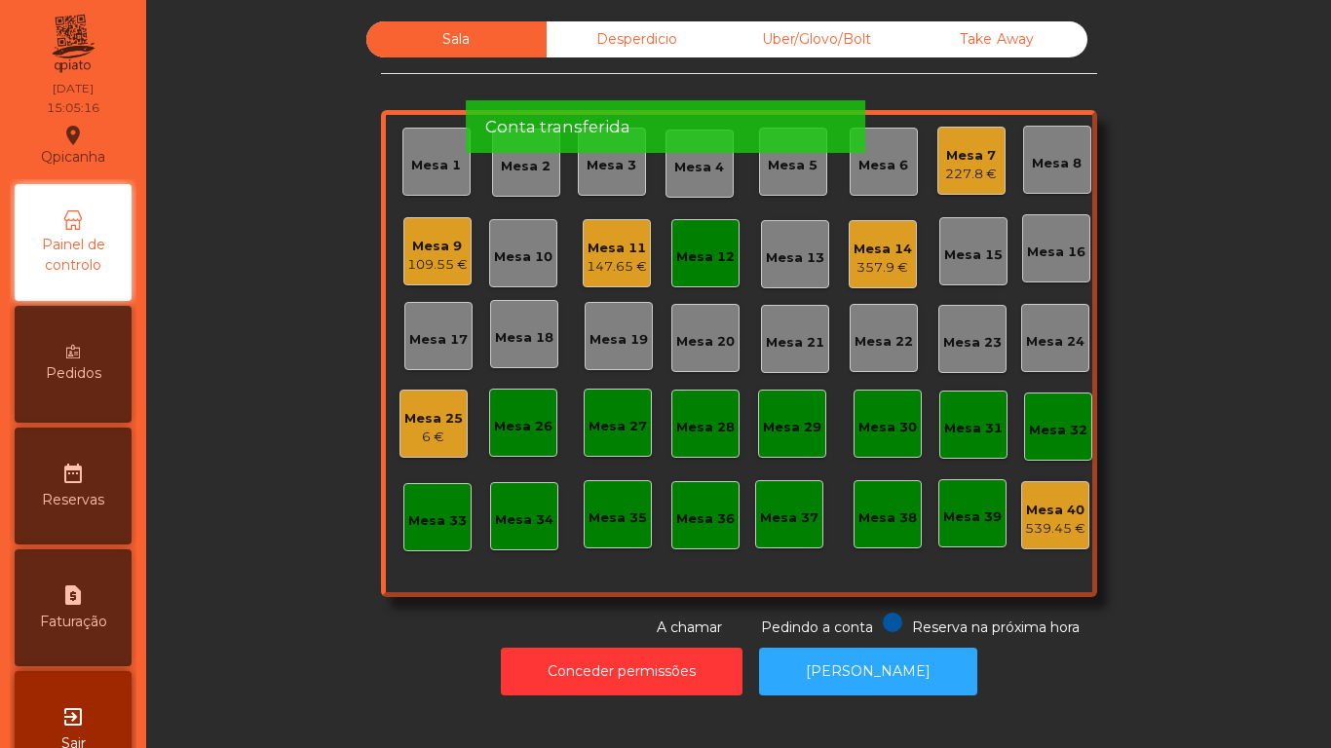
click at [727, 262] on div "Mesa 12" at bounding box center [705, 253] width 68 height 68
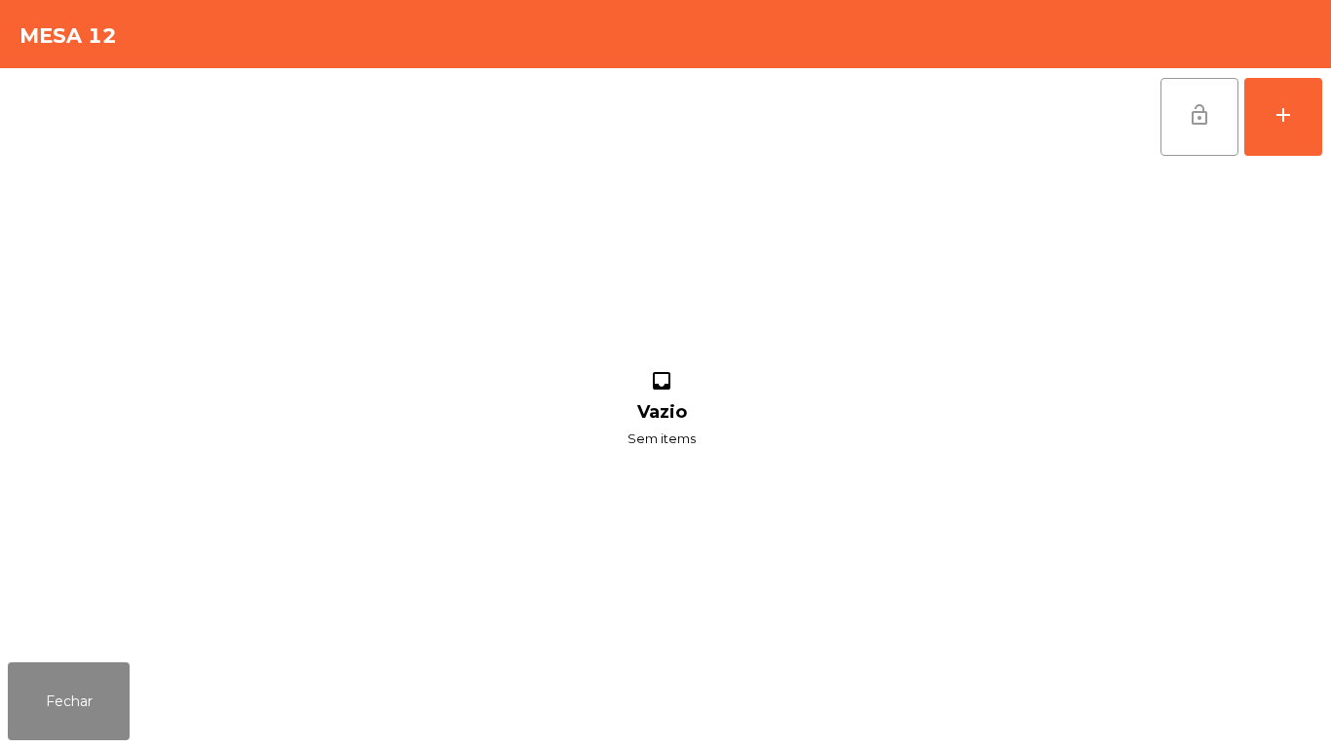
click at [1192, 130] on button "lock_open" at bounding box center [1199, 117] width 78 height 78
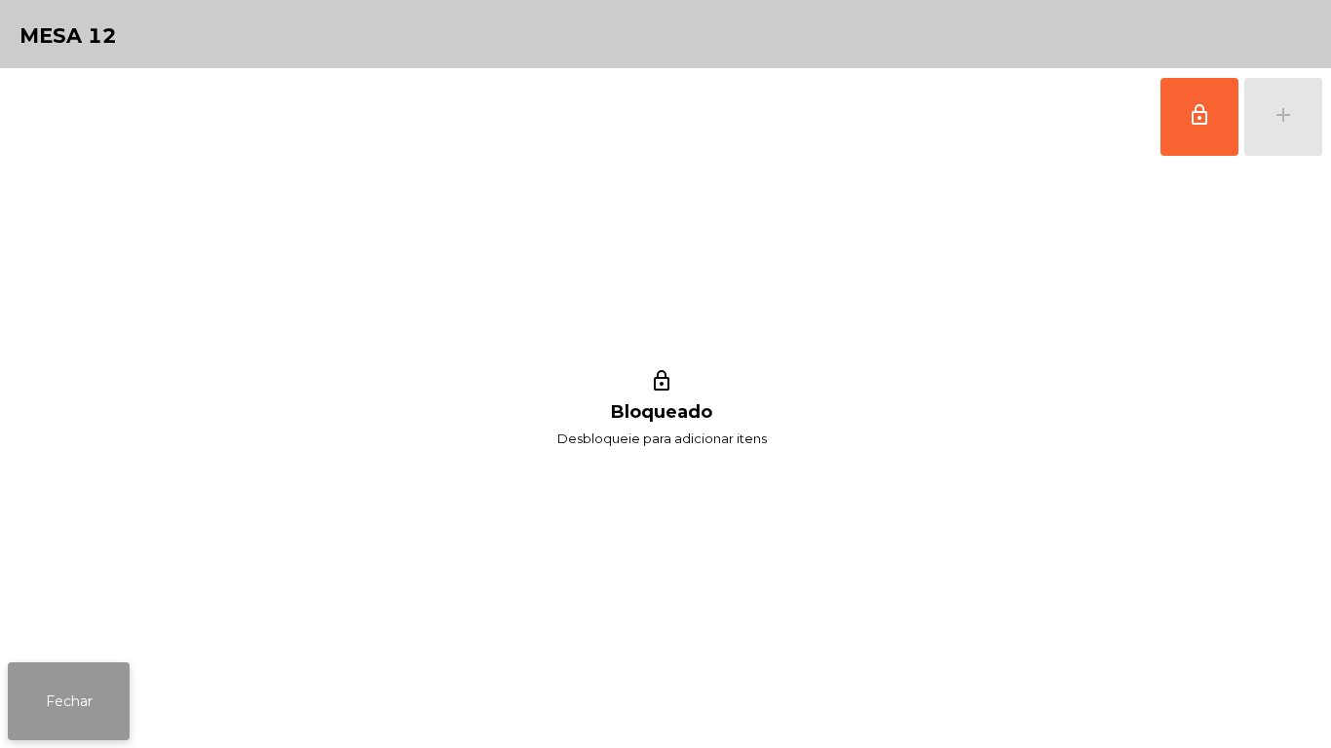
click at [77, 696] on button "Fechar" at bounding box center [69, 702] width 122 height 78
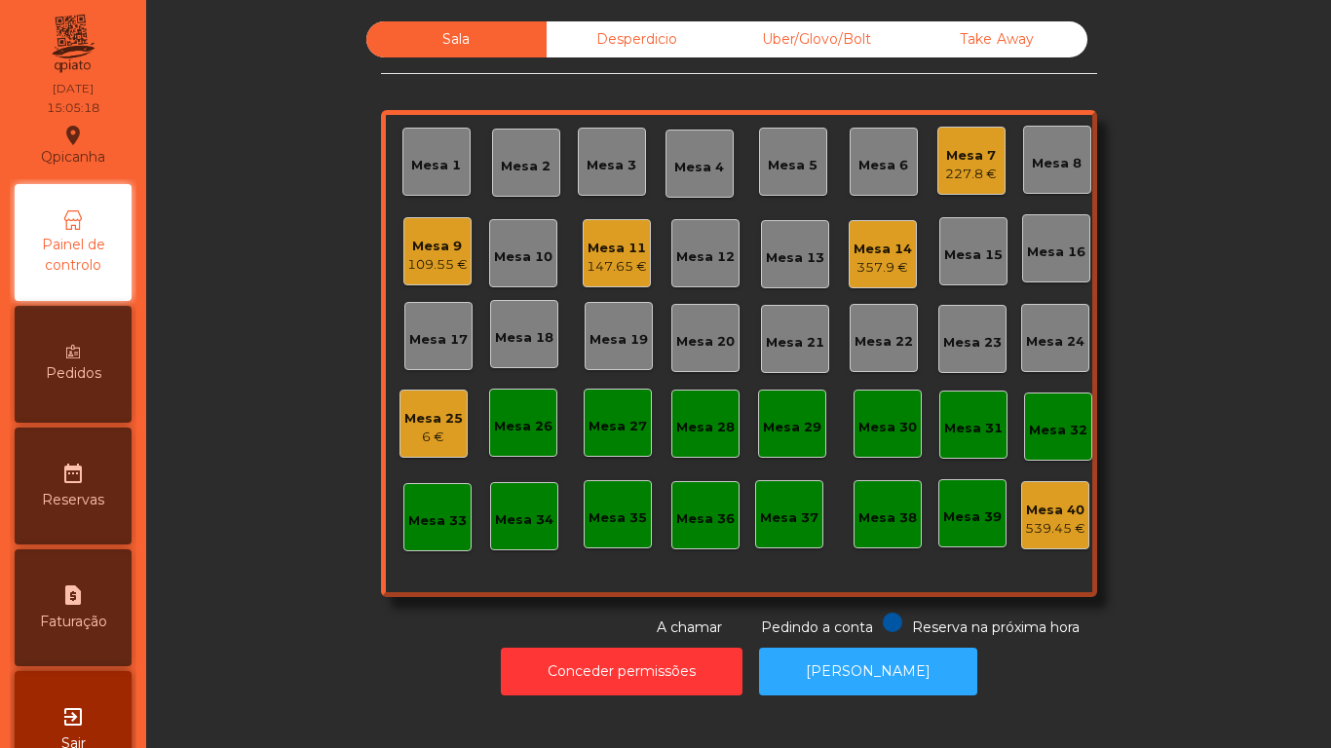
click at [443, 430] on div "6 €" at bounding box center [433, 437] width 58 height 19
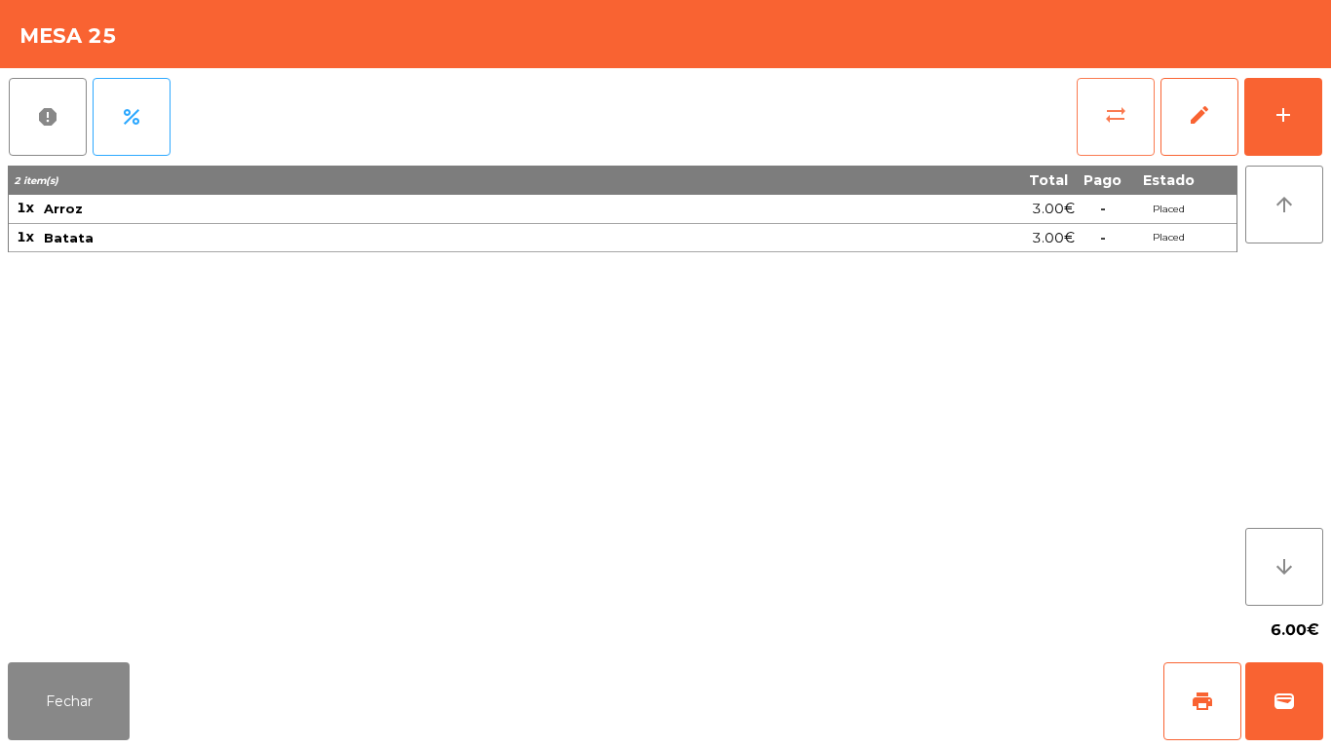
click at [1107, 121] on span "sync_alt" at bounding box center [1115, 114] width 23 height 23
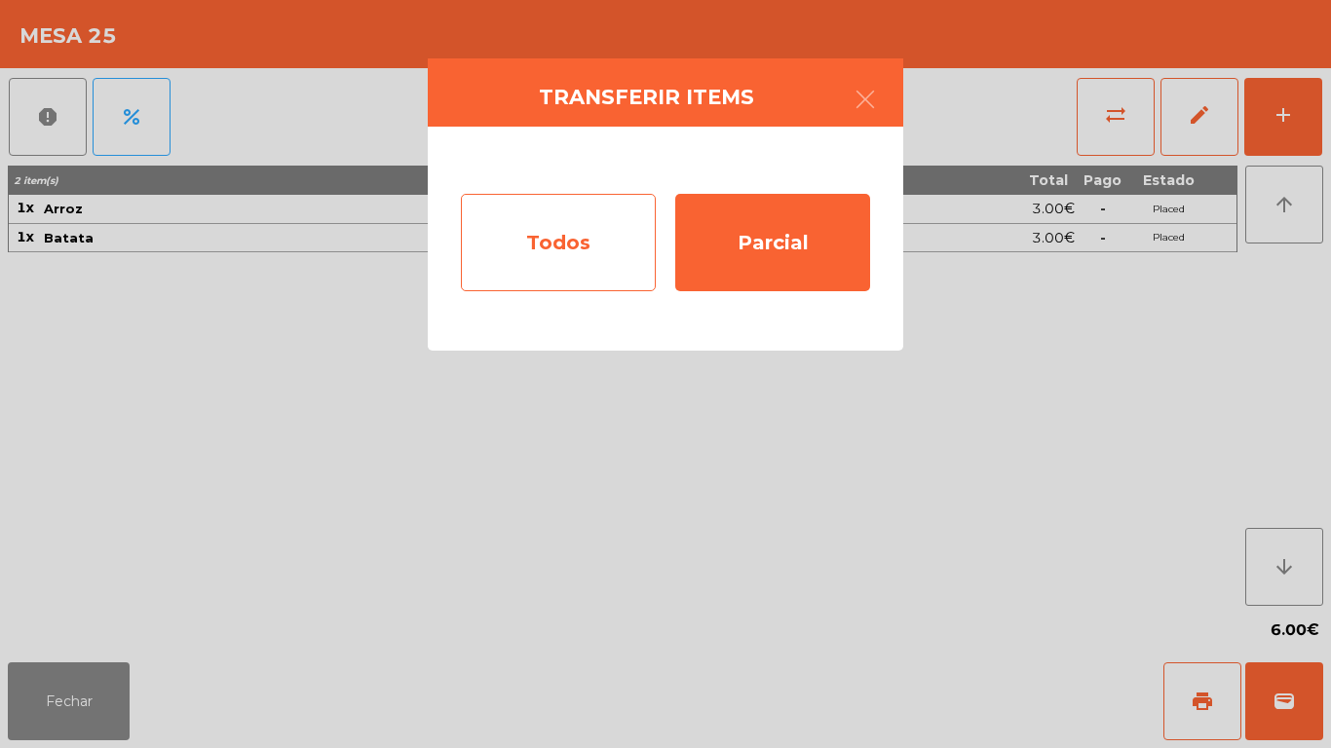
click at [597, 259] on div "Todos" at bounding box center [558, 242] width 195 height 97
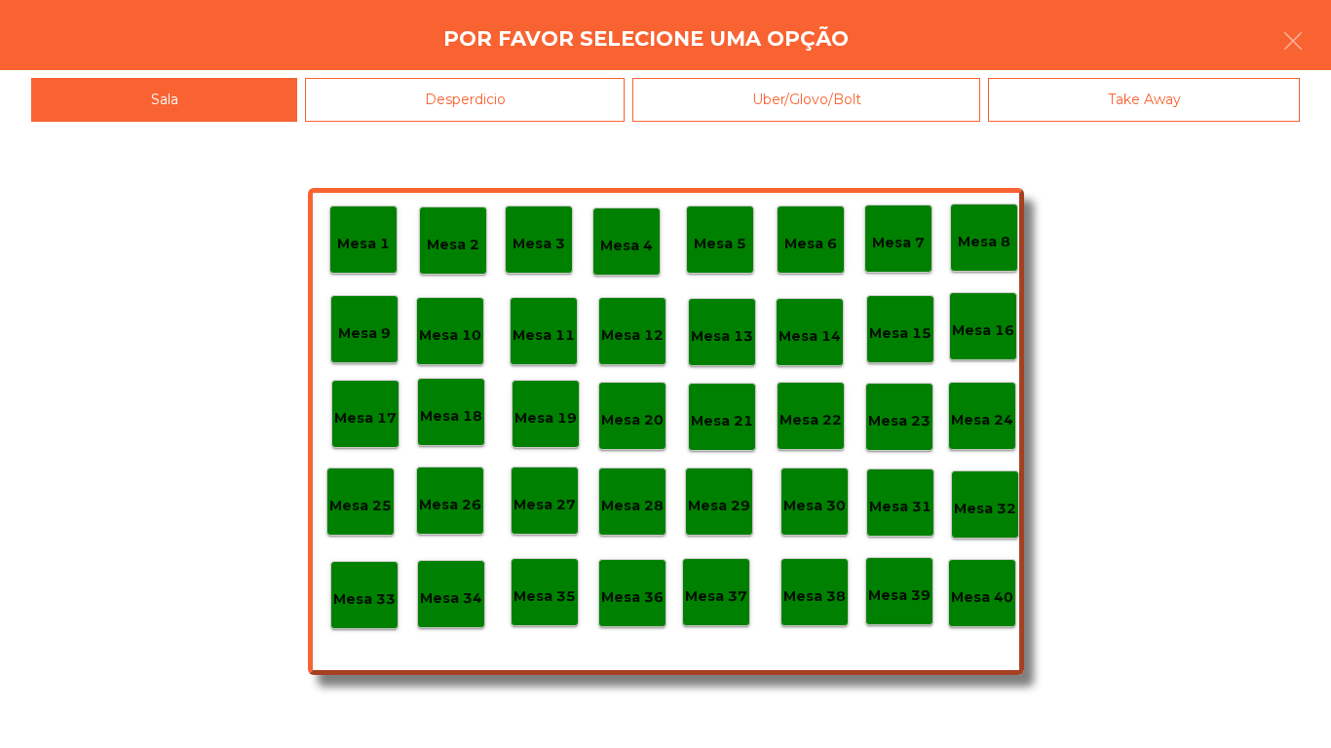
click at [548, 99] on div "Desperdicio" at bounding box center [465, 100] width 320 height 44
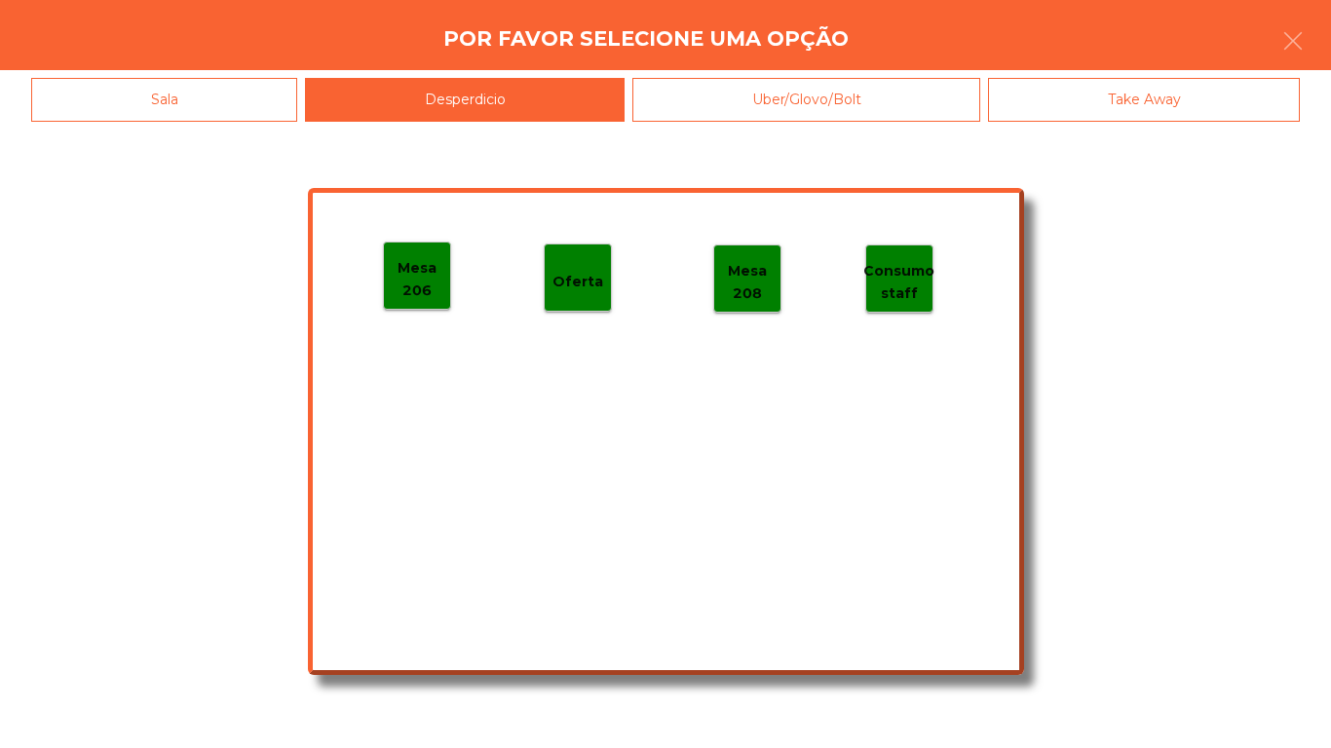
click at [429, 277] on p "Mesa 206" at bounding box center [417, 279] width 66 height 44
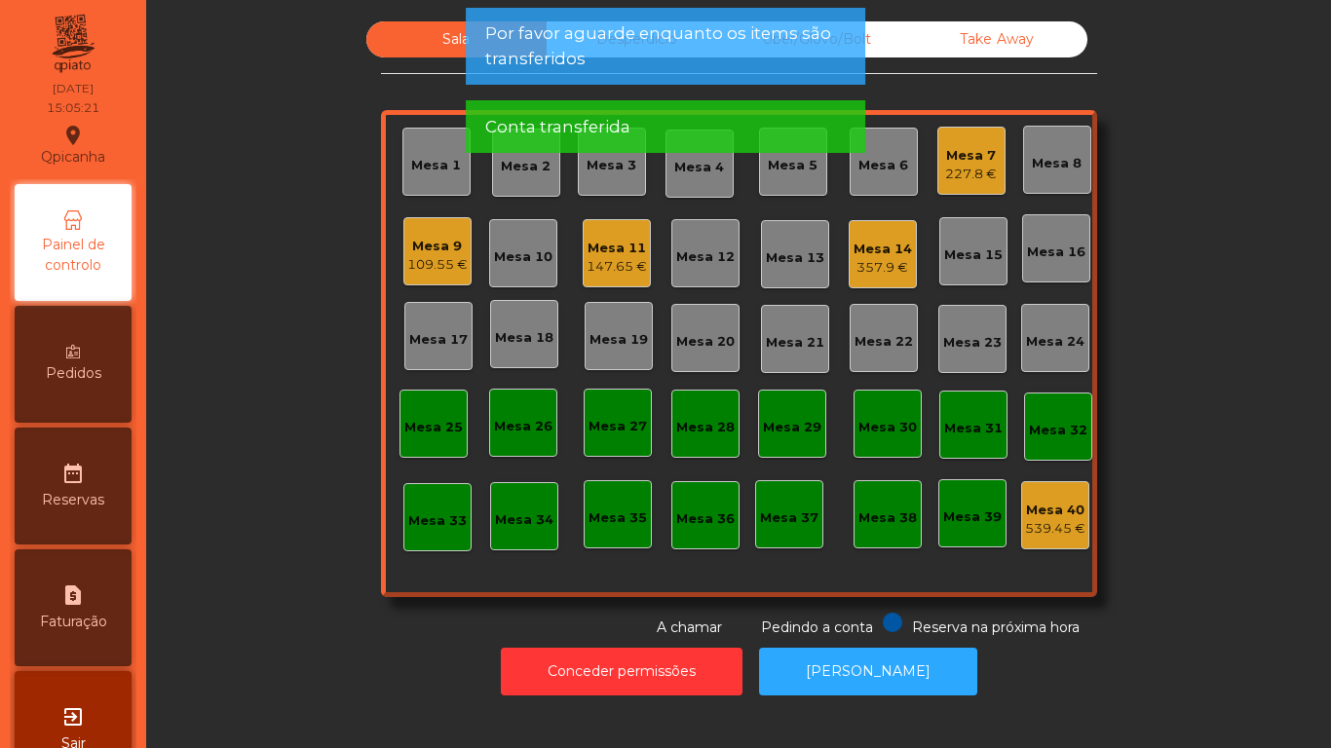
click at [609, 48] on span "Por favor aguarde enquanto os items são transferidos" at bounding box center [665, 45] width 360 height 49
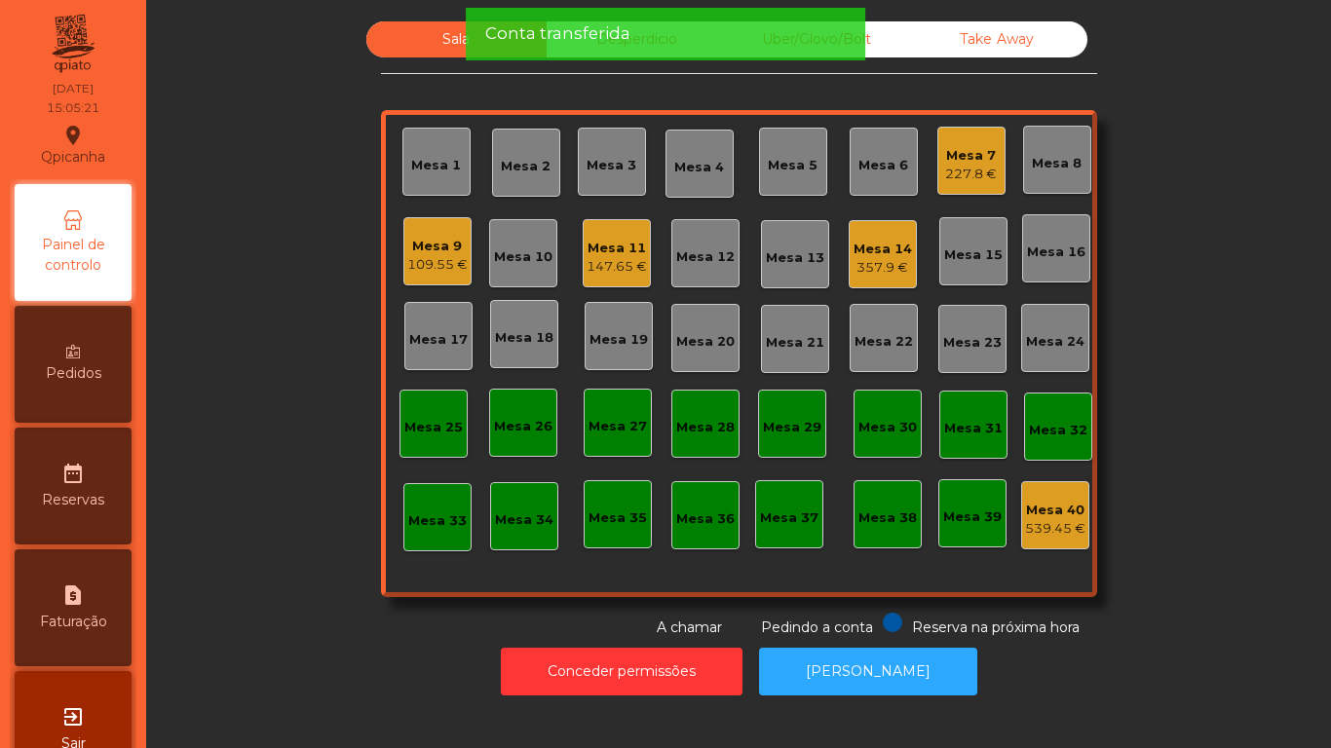
click at [631, 40] on div "Conta transferida" at bounding box center [665, 33] width 360 height 24
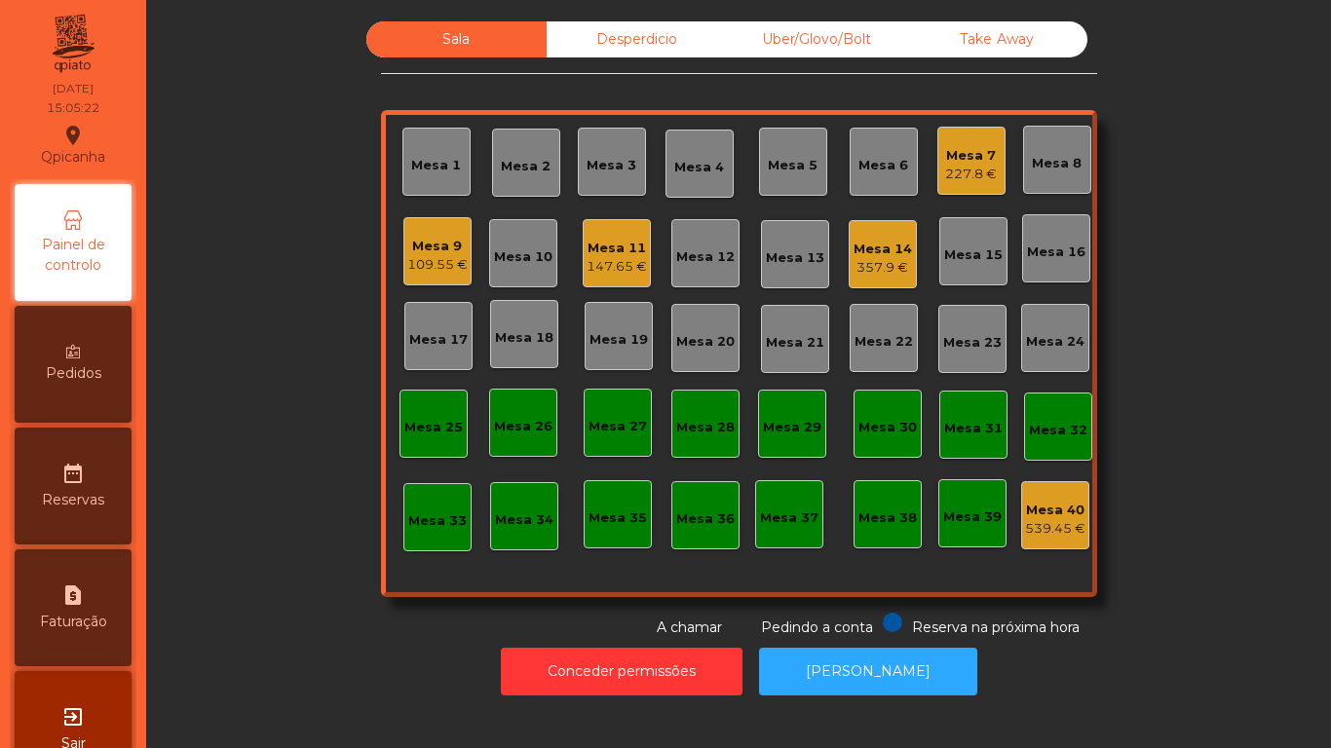
click at [635, 41] on div "Desperdicio" at bounding box center [637, 39] width 180 height 36
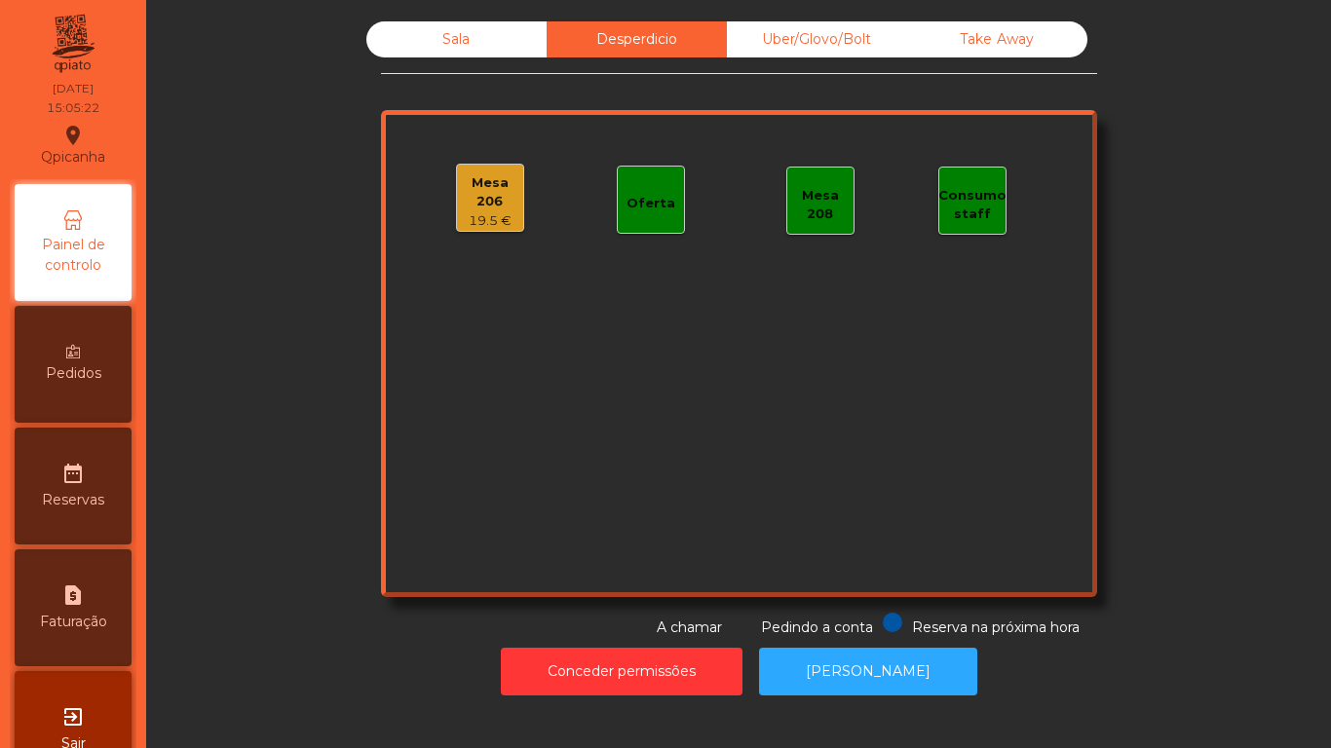
click at [482, 40] on div "Sala" at bounding box center [456, 39] width 180 height 36
click at [492, 192] on div "Mesa 206" at bounding box center [490, 192] width 66 height 38
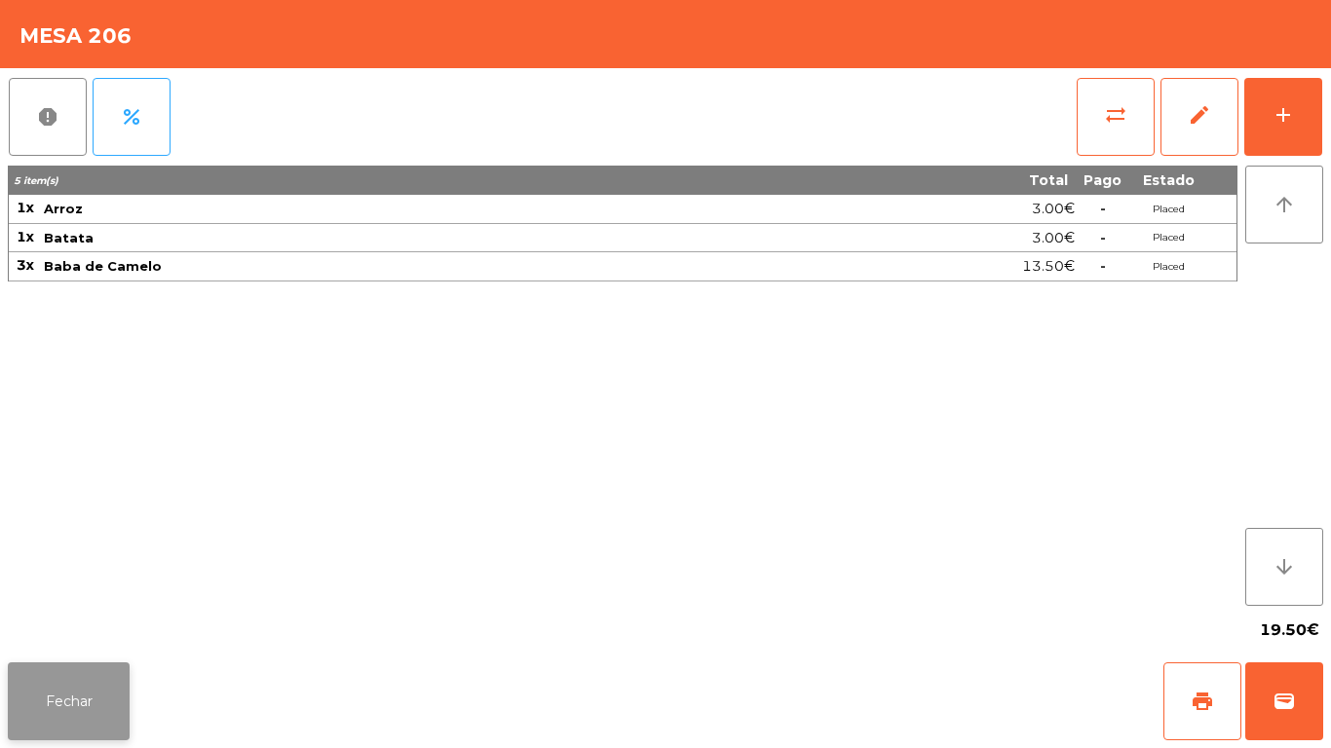
click at [89, 674] on button "Fechar" at bounding box center [69, 702] width 122 height 78
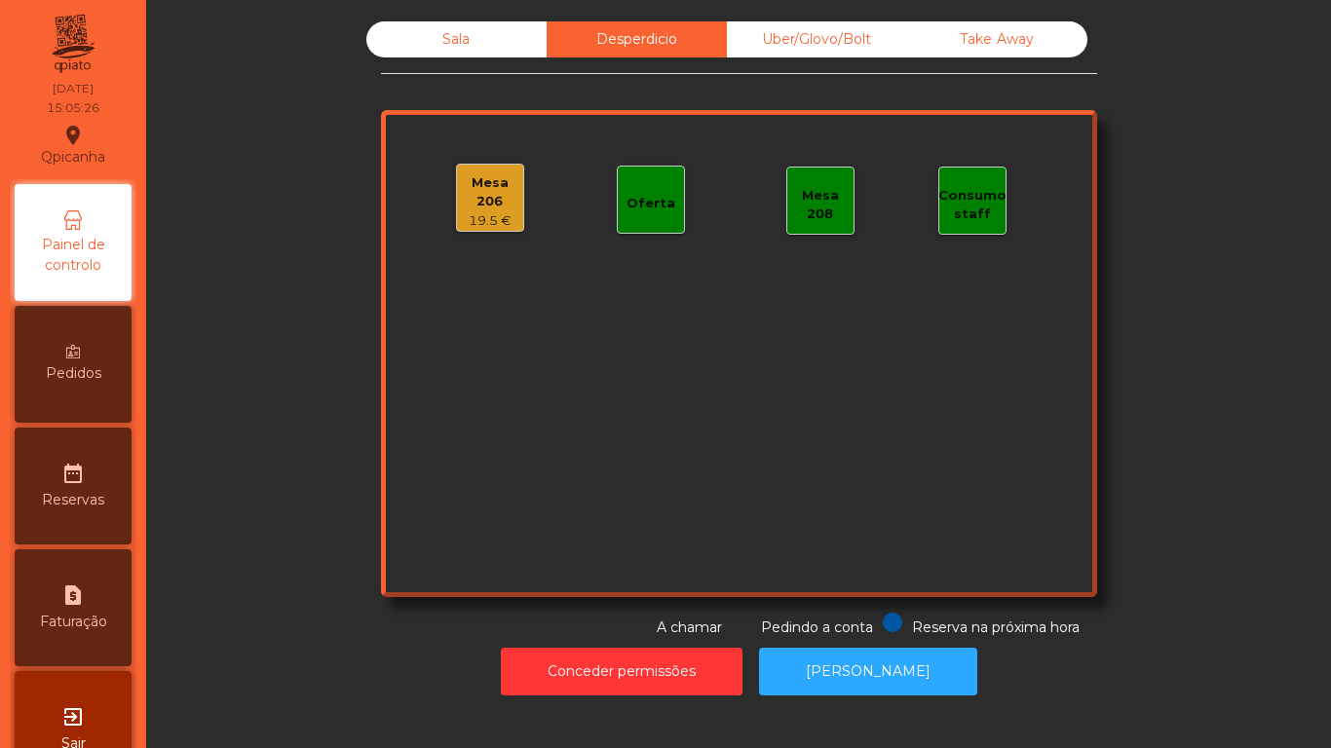
click at [458, 51] on div "Sala" at bounding box center [456, 39] width 180 height 36
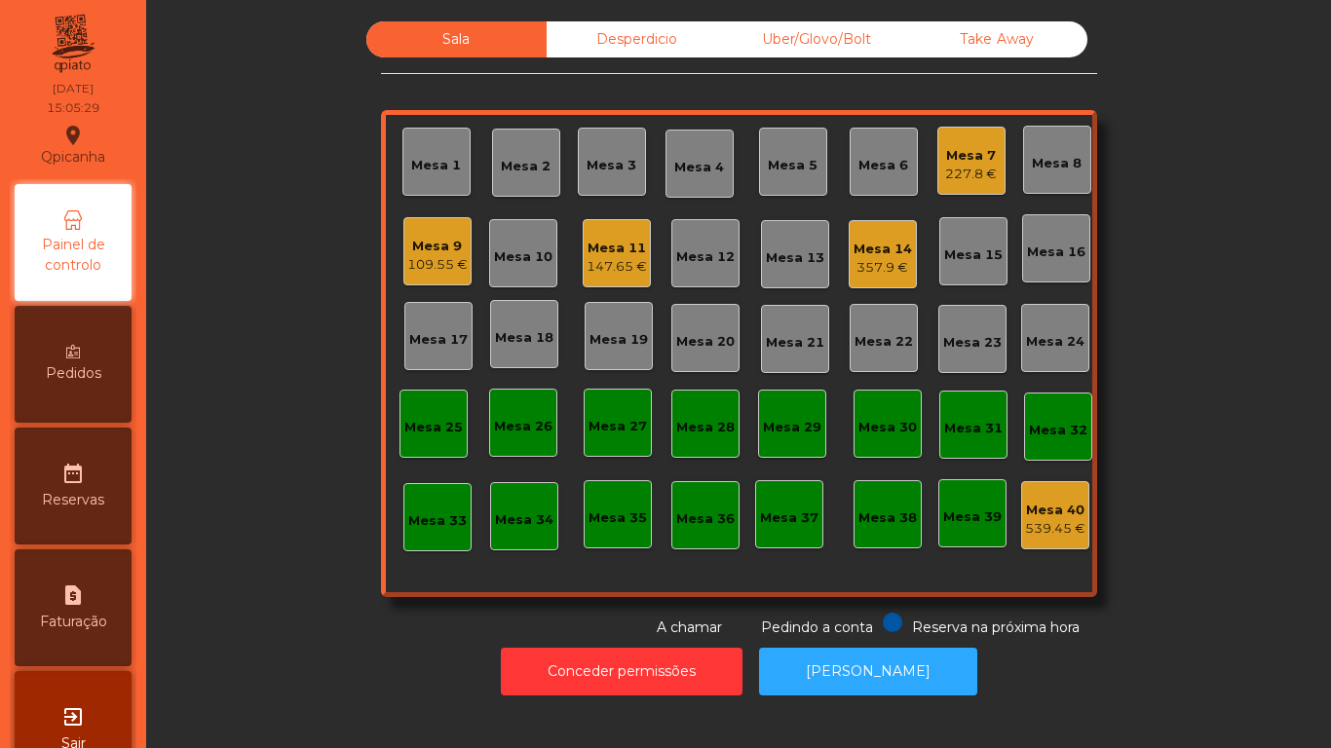
click at [879, 268] on div "357.9 €" at bounding box center [882, 267] width 58 height 19
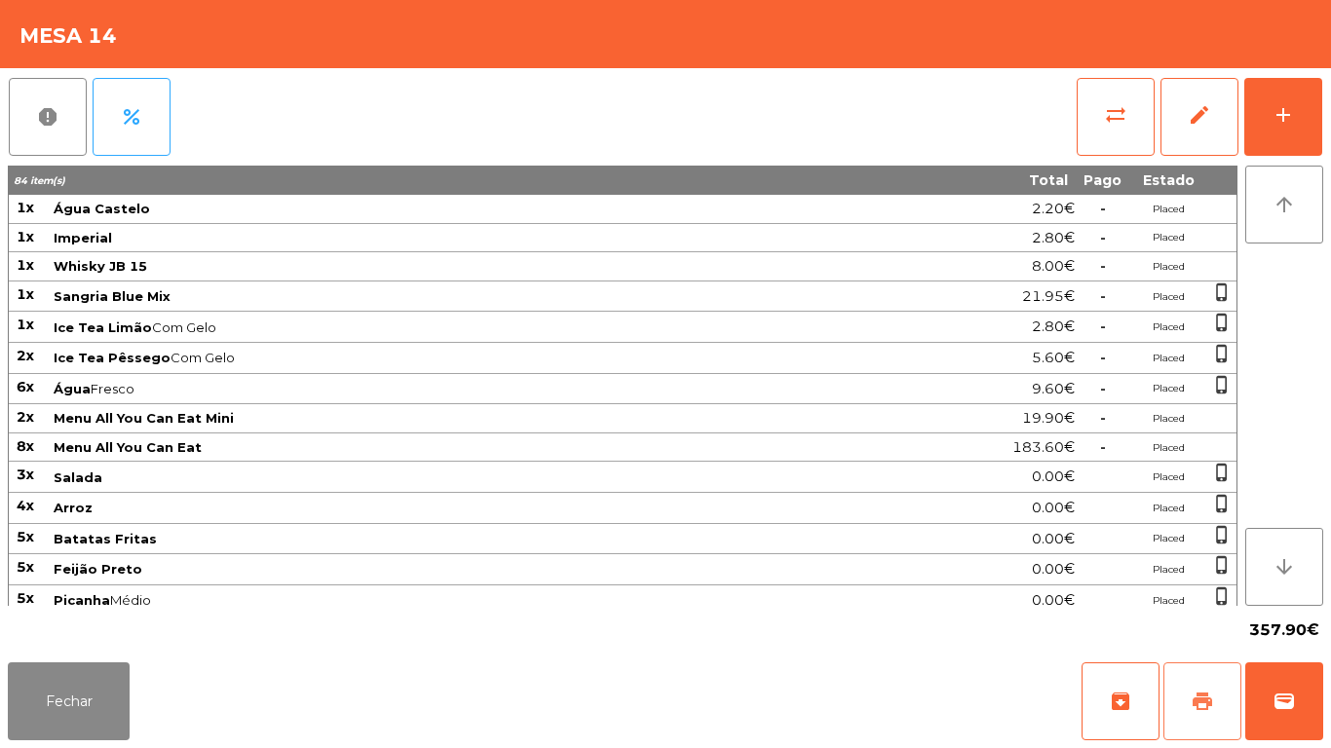
click at [1202, 700] on span "print" at bounding box center [1202, 701] width 23 height 23
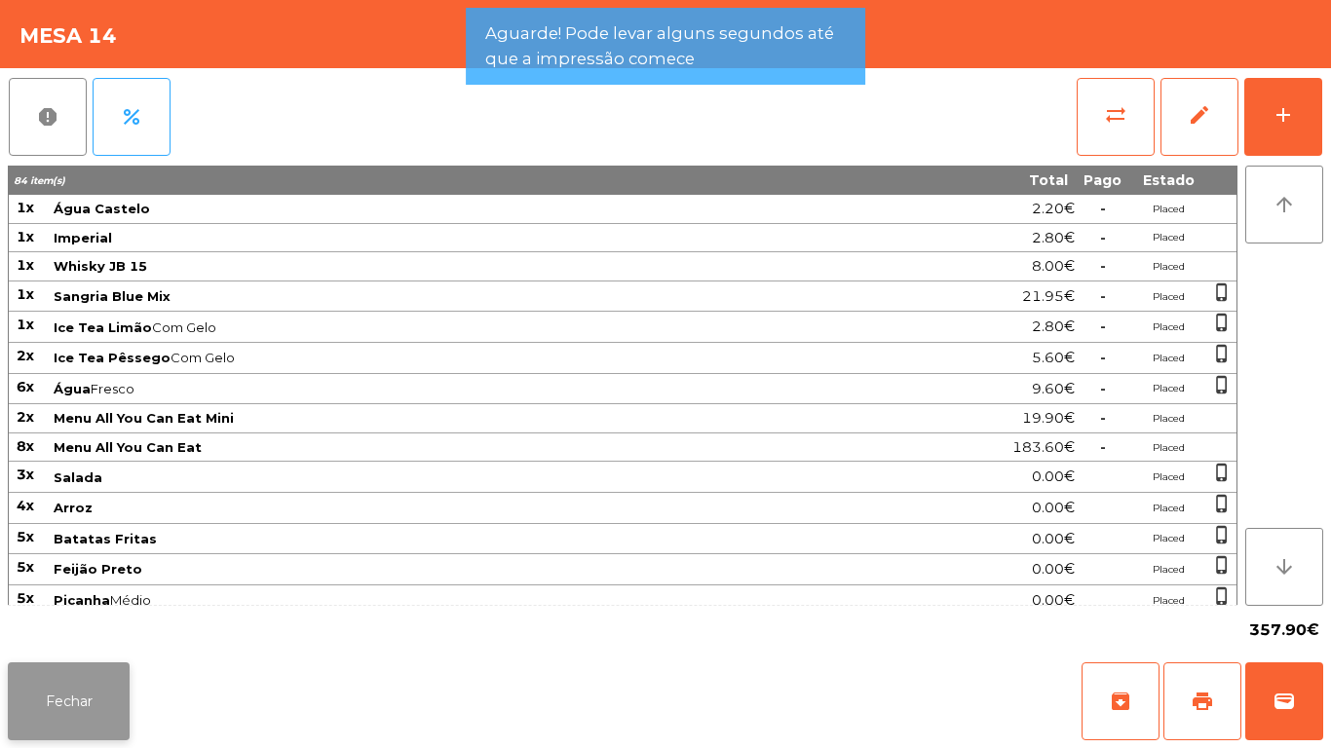
click at [81, 667] on button "Fechar" at bounding box center [69, 702] width 122 height 78
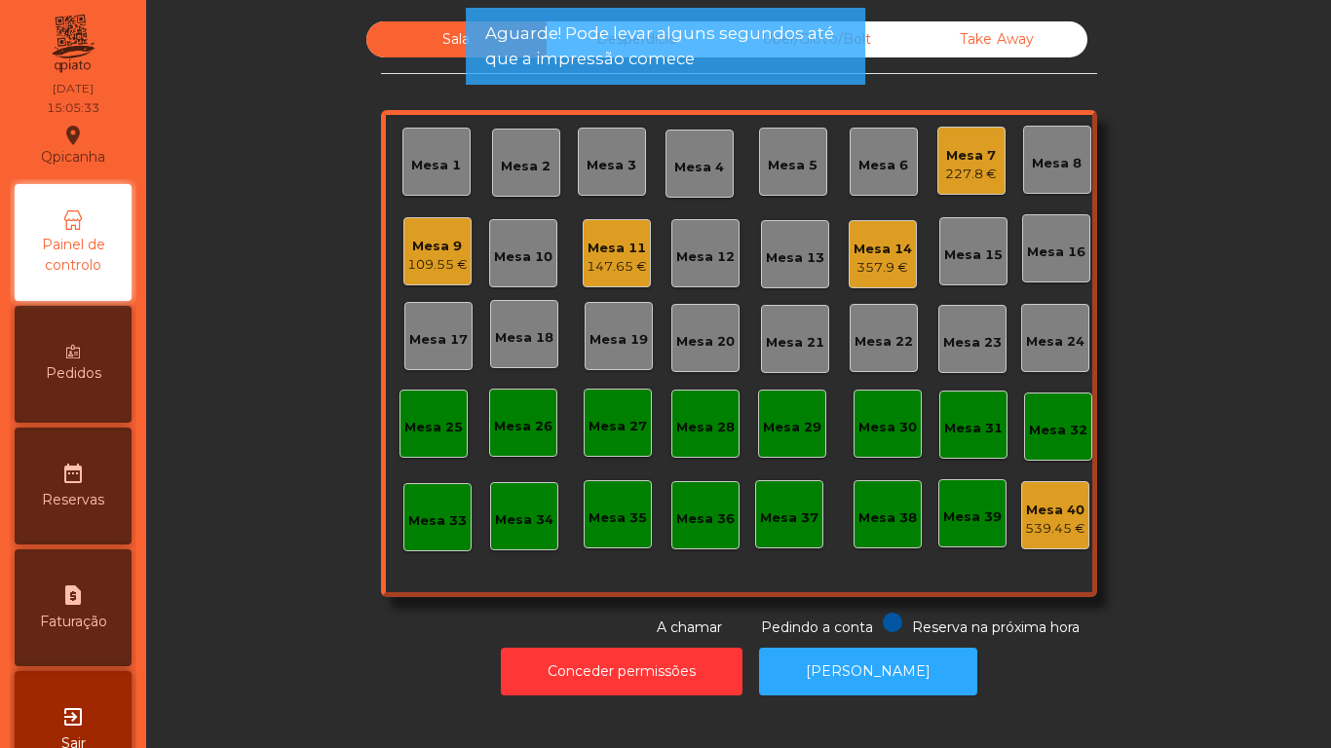
click at [950, 177] on div "227.8 €" at bounding box center [971, 174] width 52 height 19
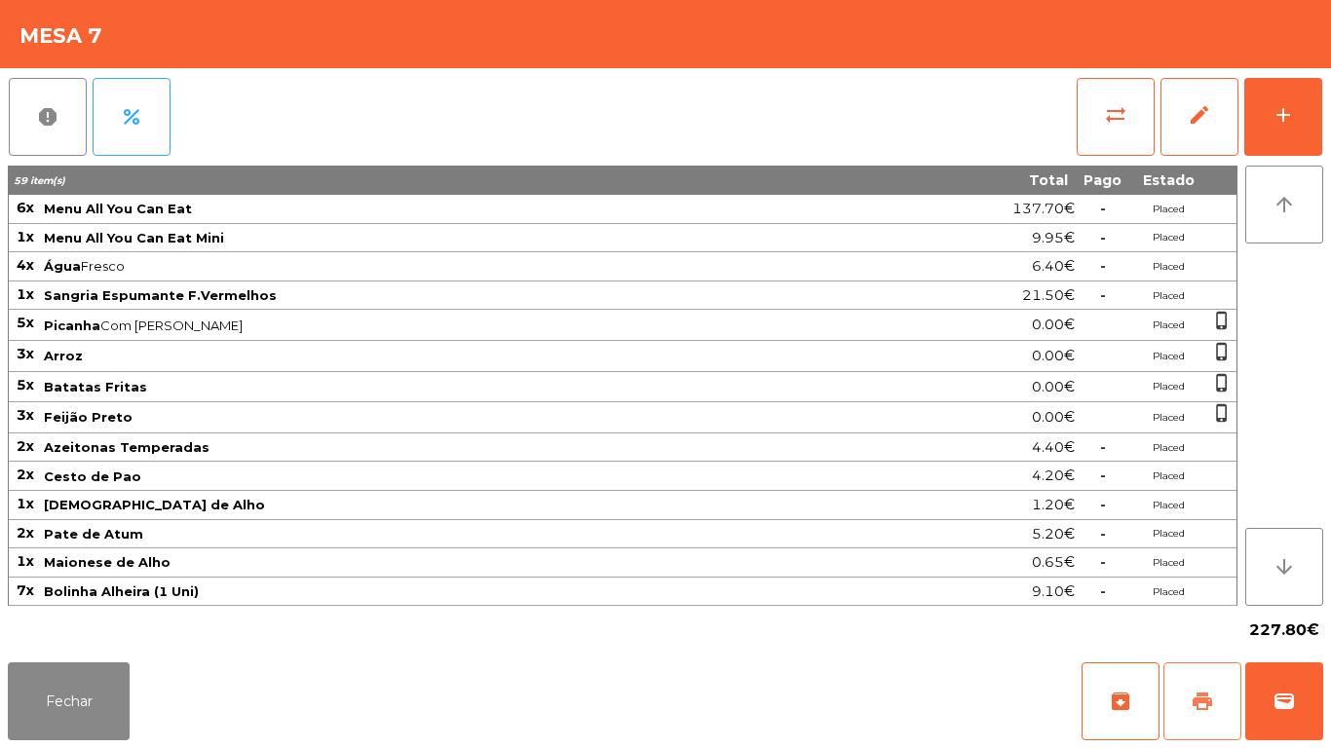
click at [1215, 701] on button "print" at bounding box center [1202, 702] width 78 height 78
click at [125, 679] on button "Fechar" at bounding box center [69, 702] width 122 height 78
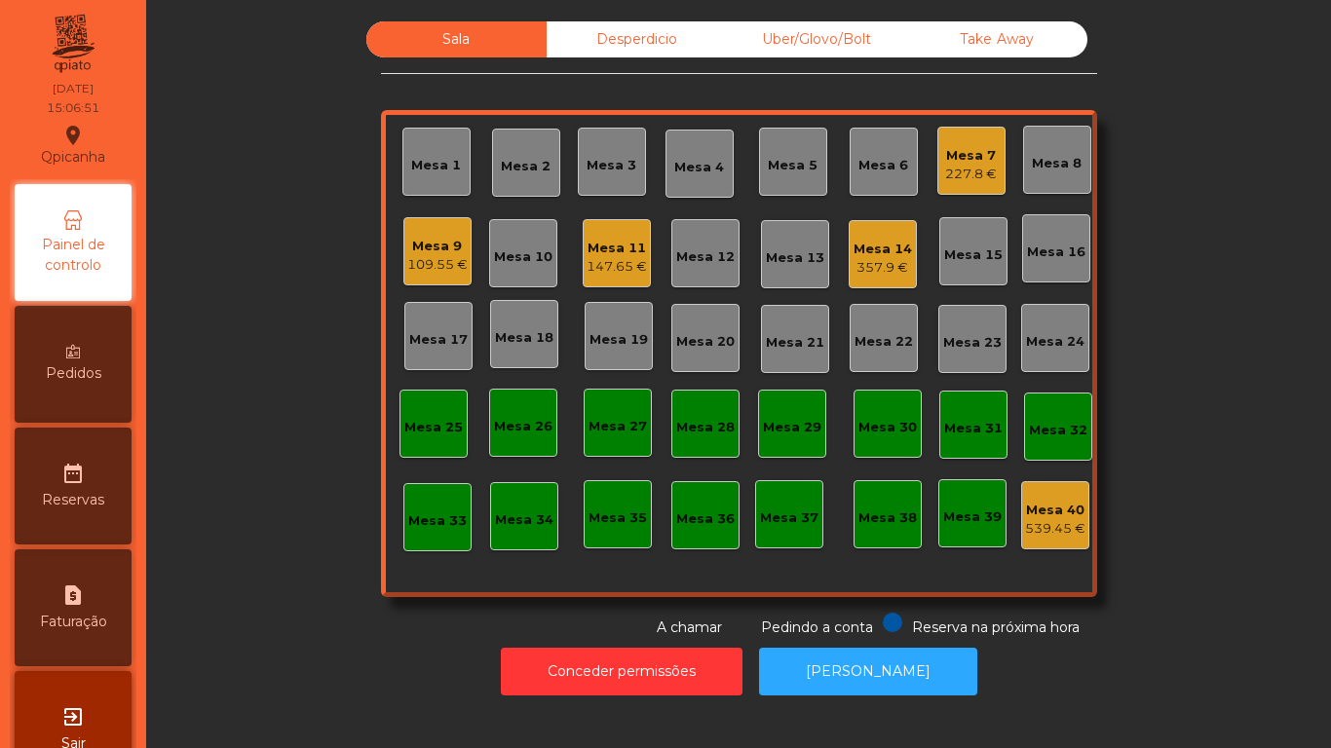
click at [962, 150] on div "Mesa 7" at bounding box center [971, 155] width 52 height 19
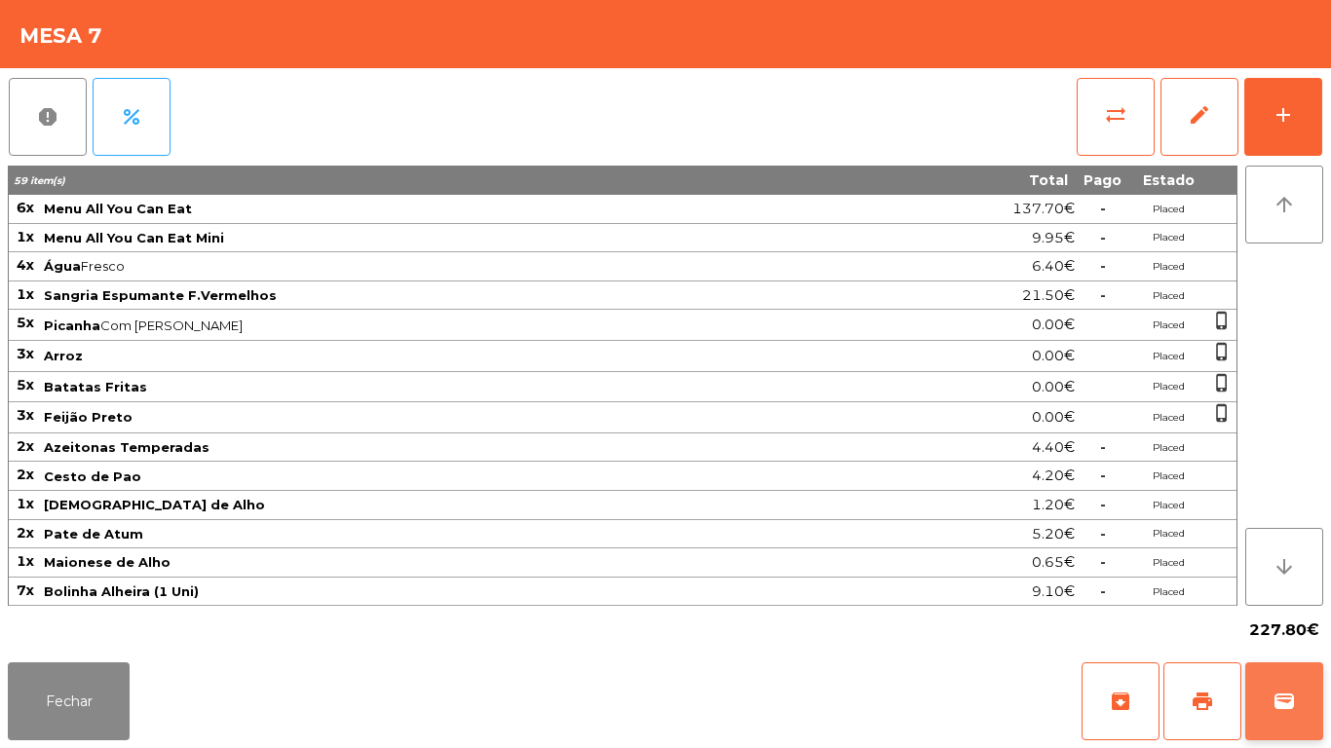
click at [1290, 685] on button "wallet" at bounding box center [1284, 702] width 78 height 78
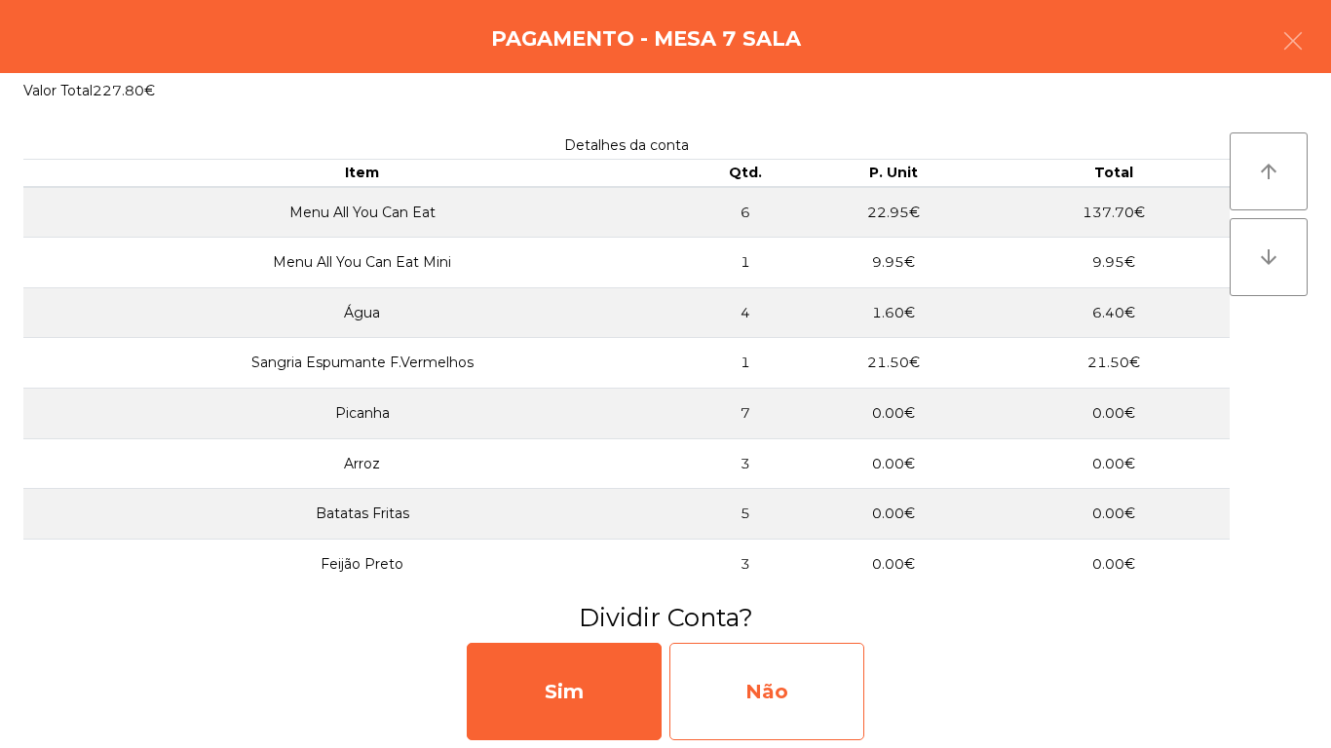
click at [811, 687] on div "Não" at bounding box center [766, 691] width 195 height 97
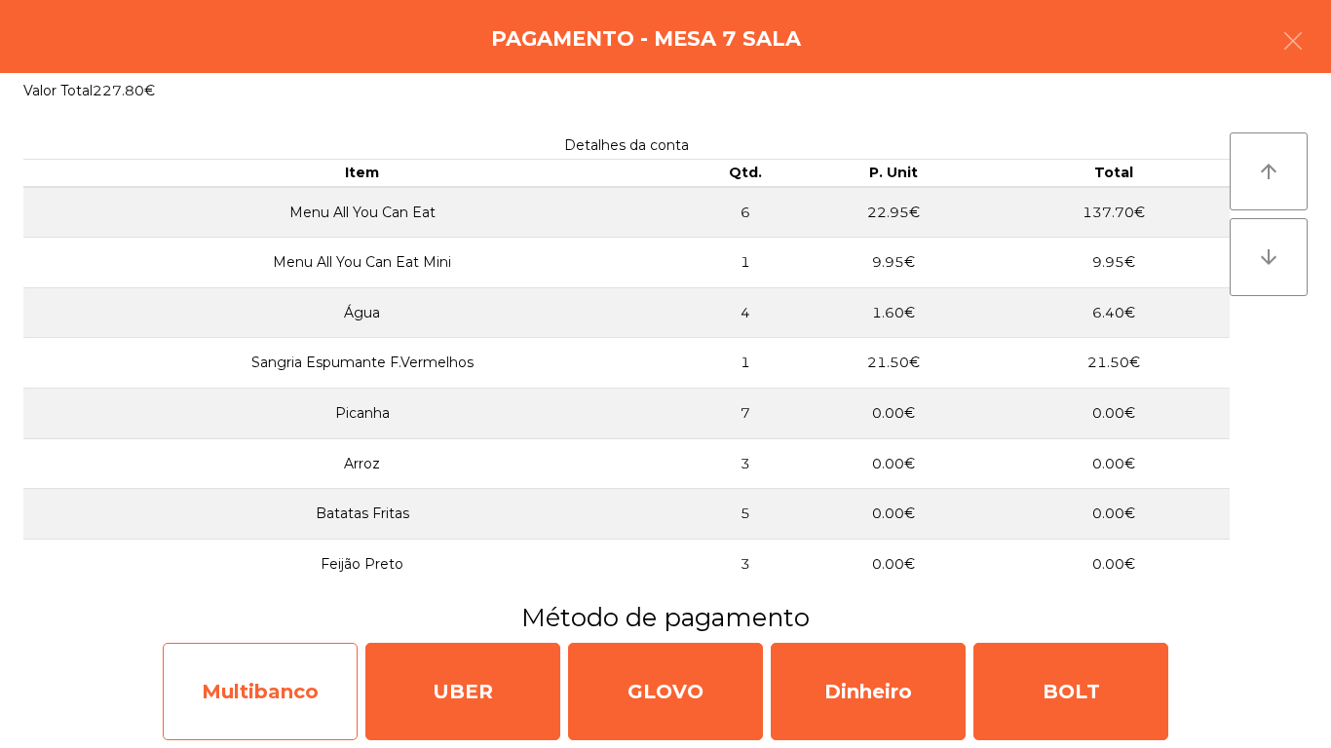
click at [305, 671] on div "Multibanco" at bounding box center [260, 691] width 195 height 97
select select "**"
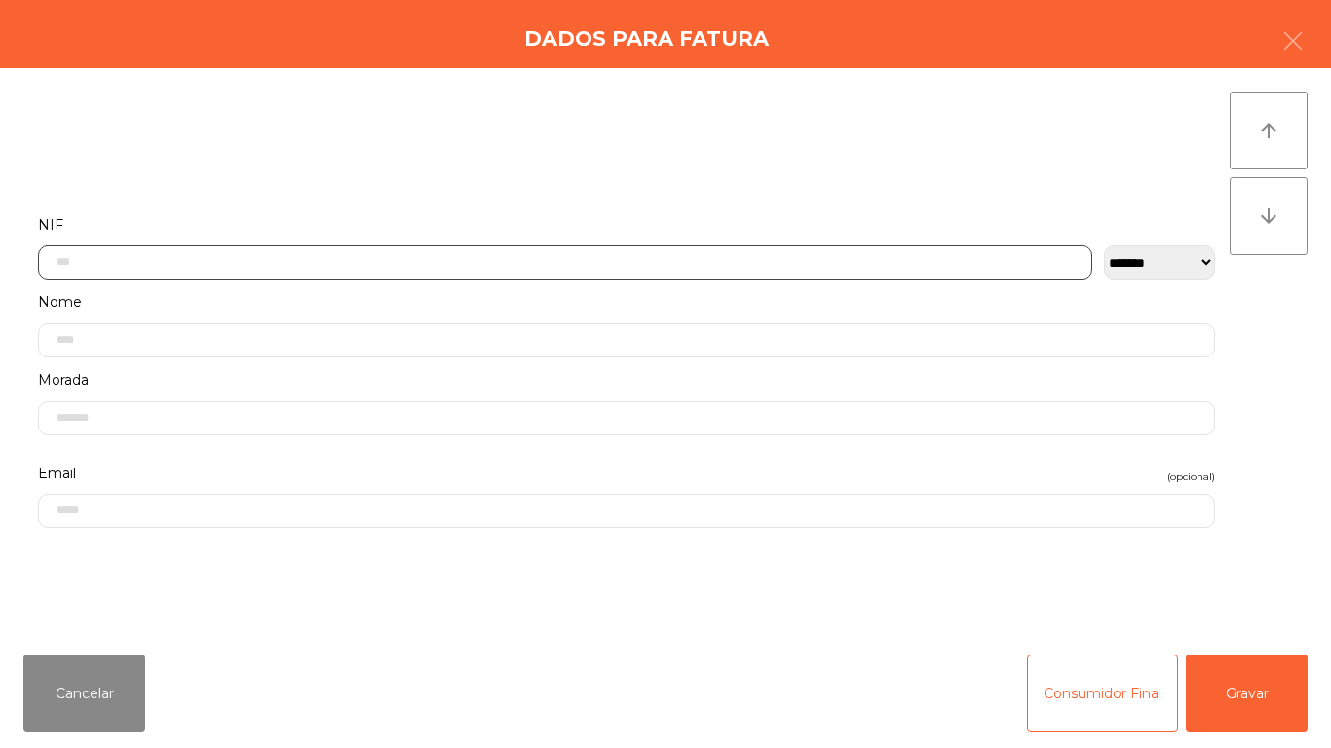
click at [415, 259] on input "text" at bounding box center [565, 263] width 1054 height 34
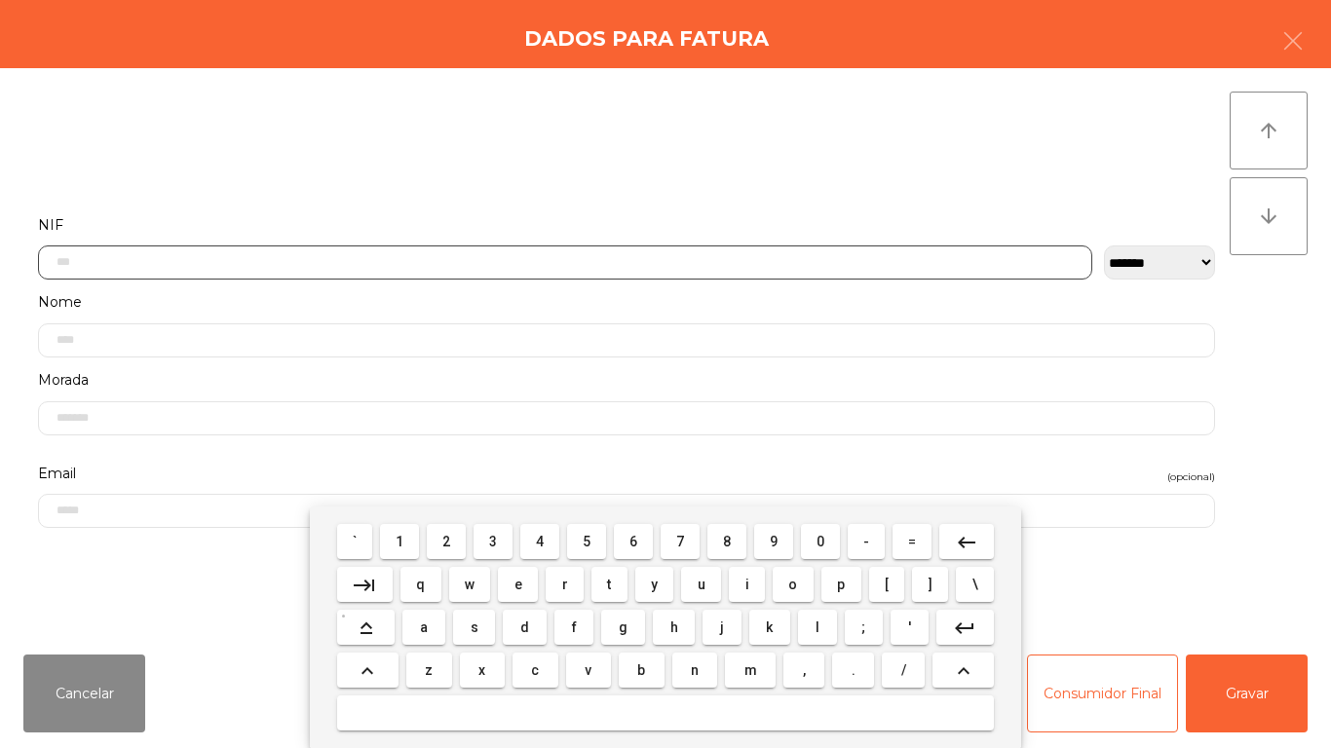
scroll to position [119, 0]
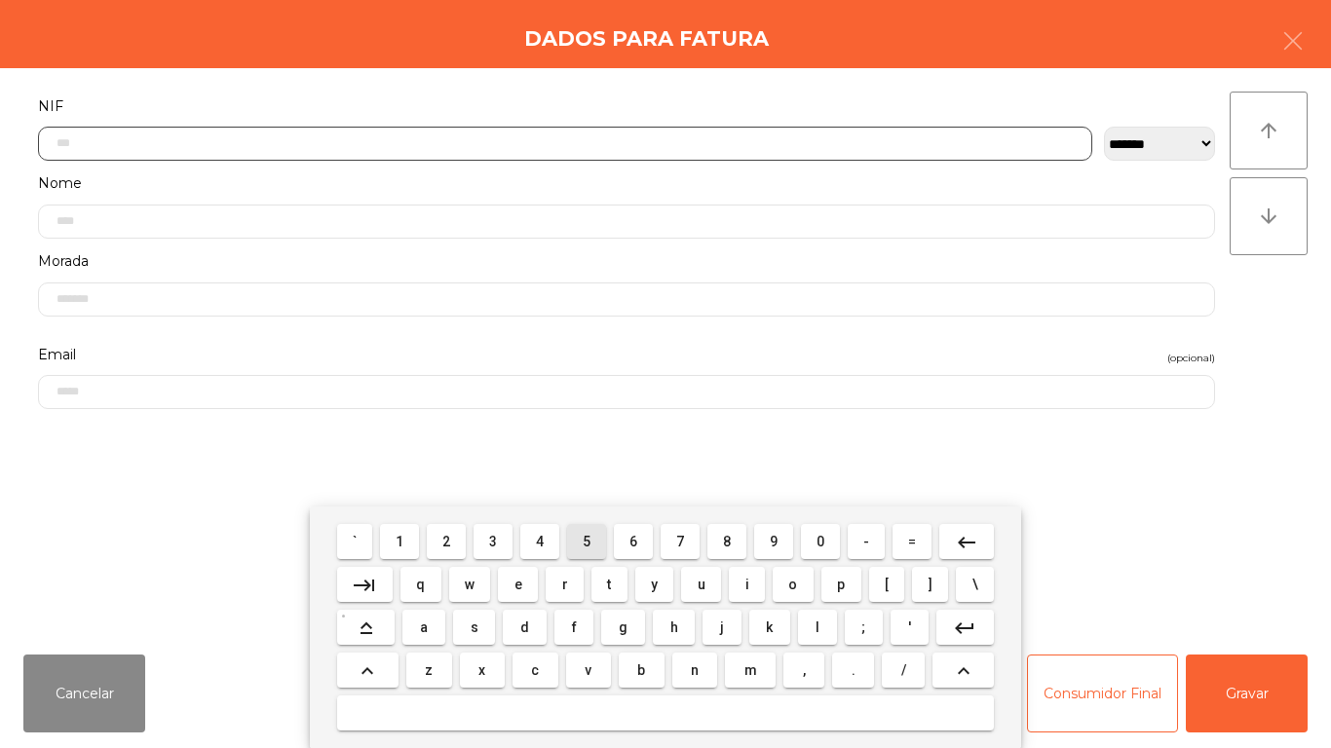
click at [583, 544] on span "5" at bounding box center [587, 542] width 8 height 16
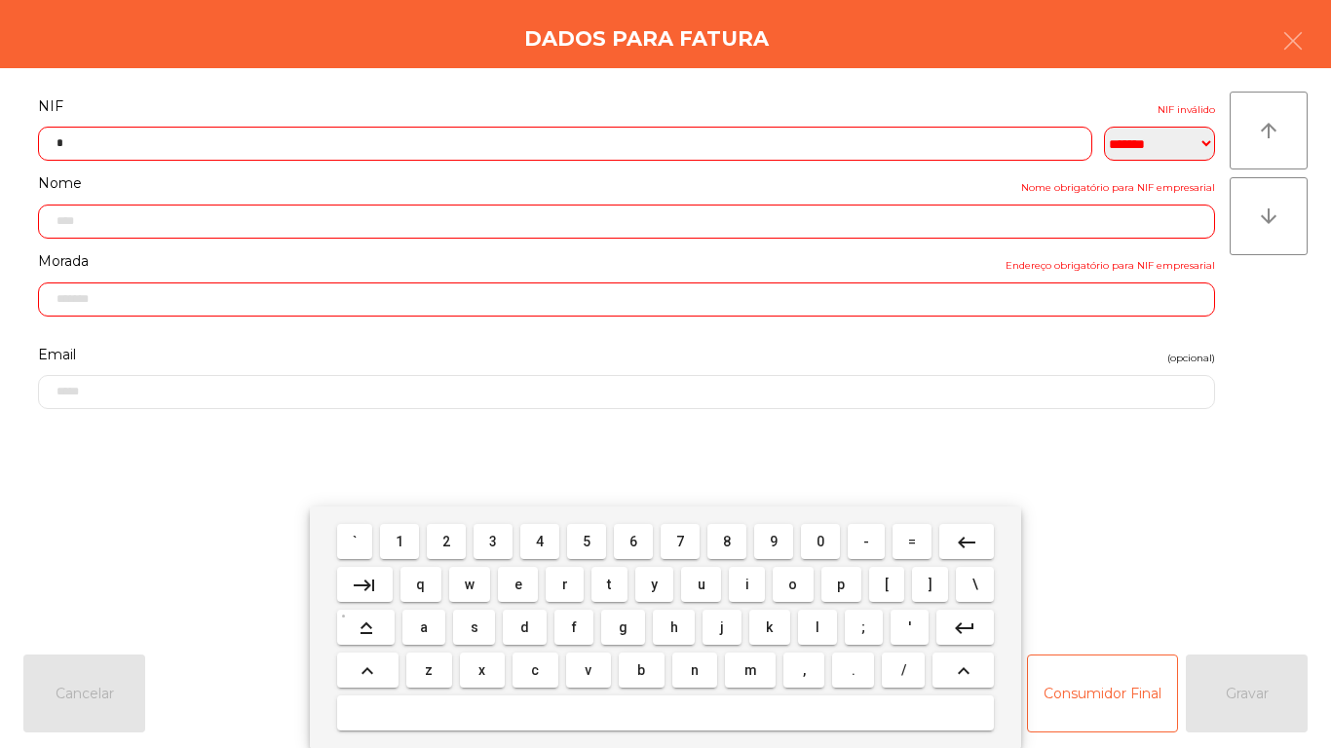
click at [400, 539] on span "1" at bounding box center [400, 542] width 8 height 16
click at [820, 541] on span "0" at bounding box center [820, 542] width 8 height 16
click at [816, 525] on button "0" at bounding box center [820, 541] width 39 height 35
click at [629, 539] on span "6" at bounding box center [633, 542] width 8 height 16
click at [635, 544] on span "6" at bounding box center [633, 542] width 8 height 16
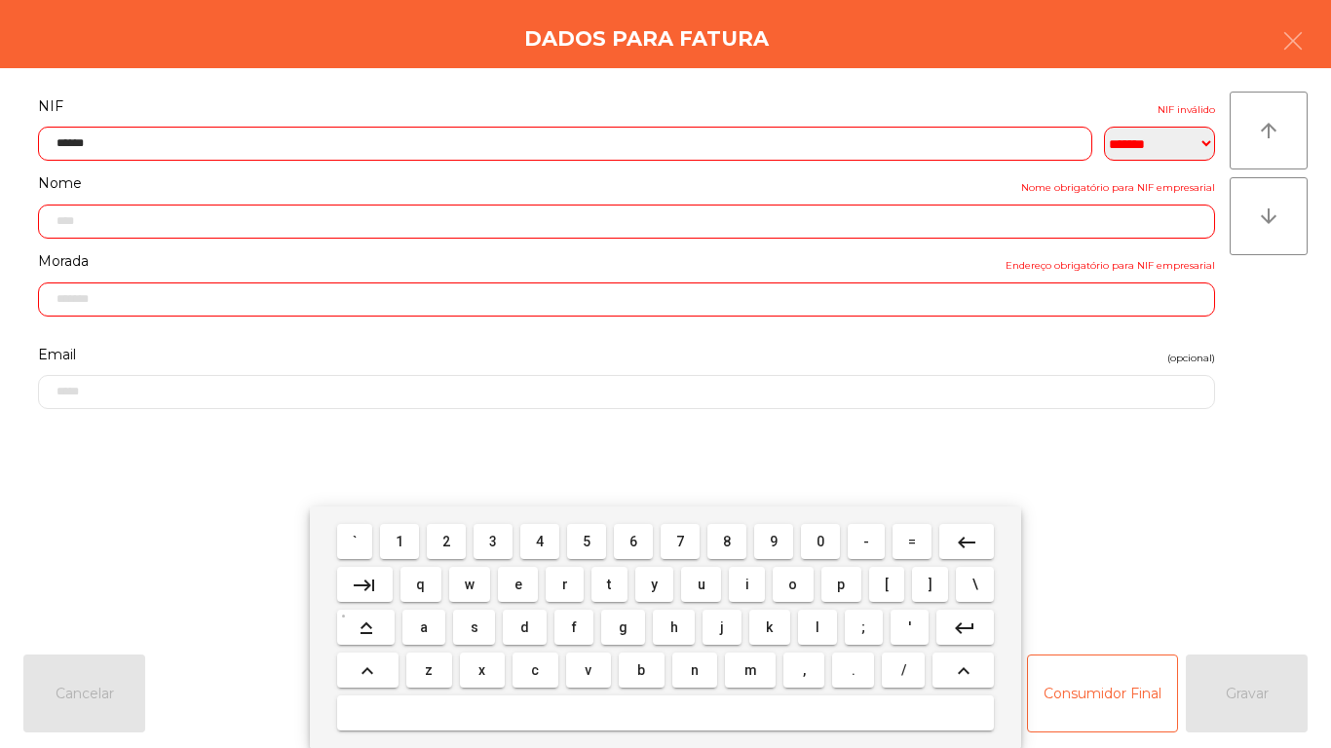
click at [414, 546] on button "1" at bounding box center [399, 541] width 39 height 35
click at [816, 535] on span "0" at bounding box center [820, 542] width 8 height 16
click at [818, 536] on span "0" at bounding box center [820, 542] width 8 height 16
type input "*********"
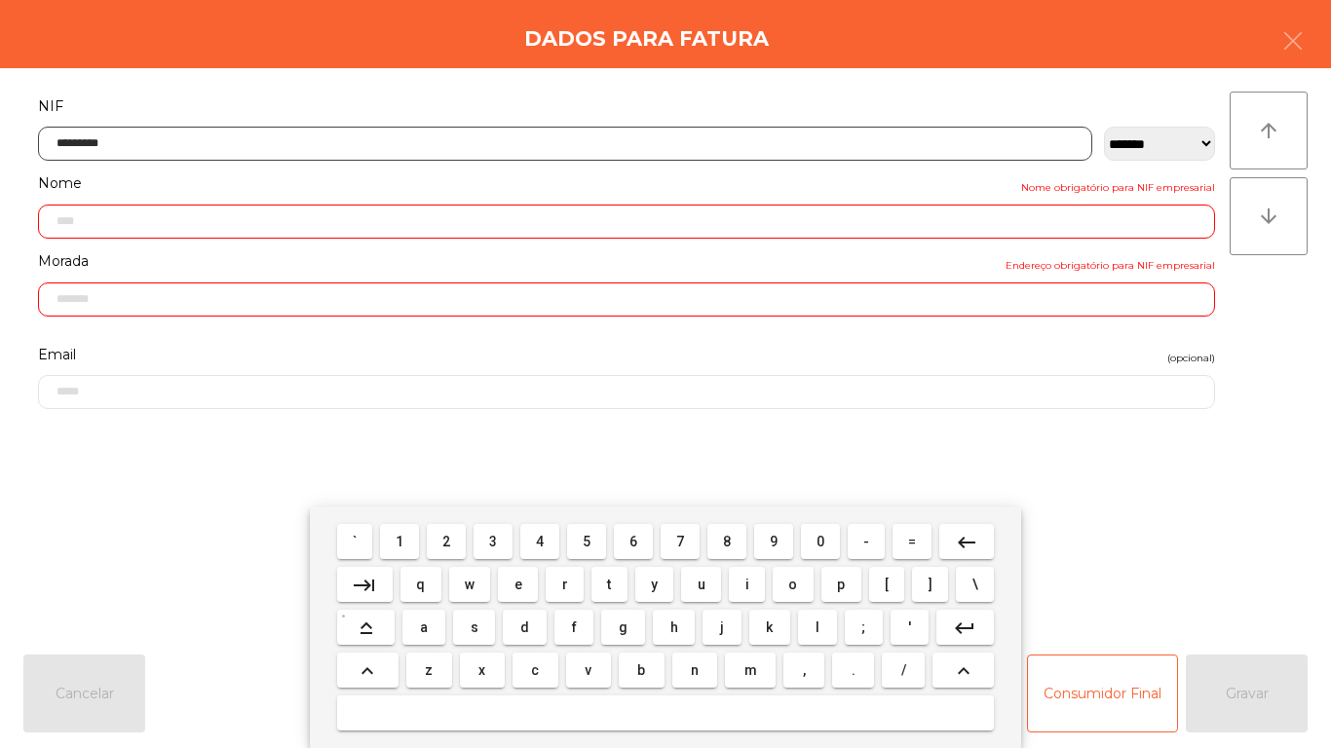
type input "**********"
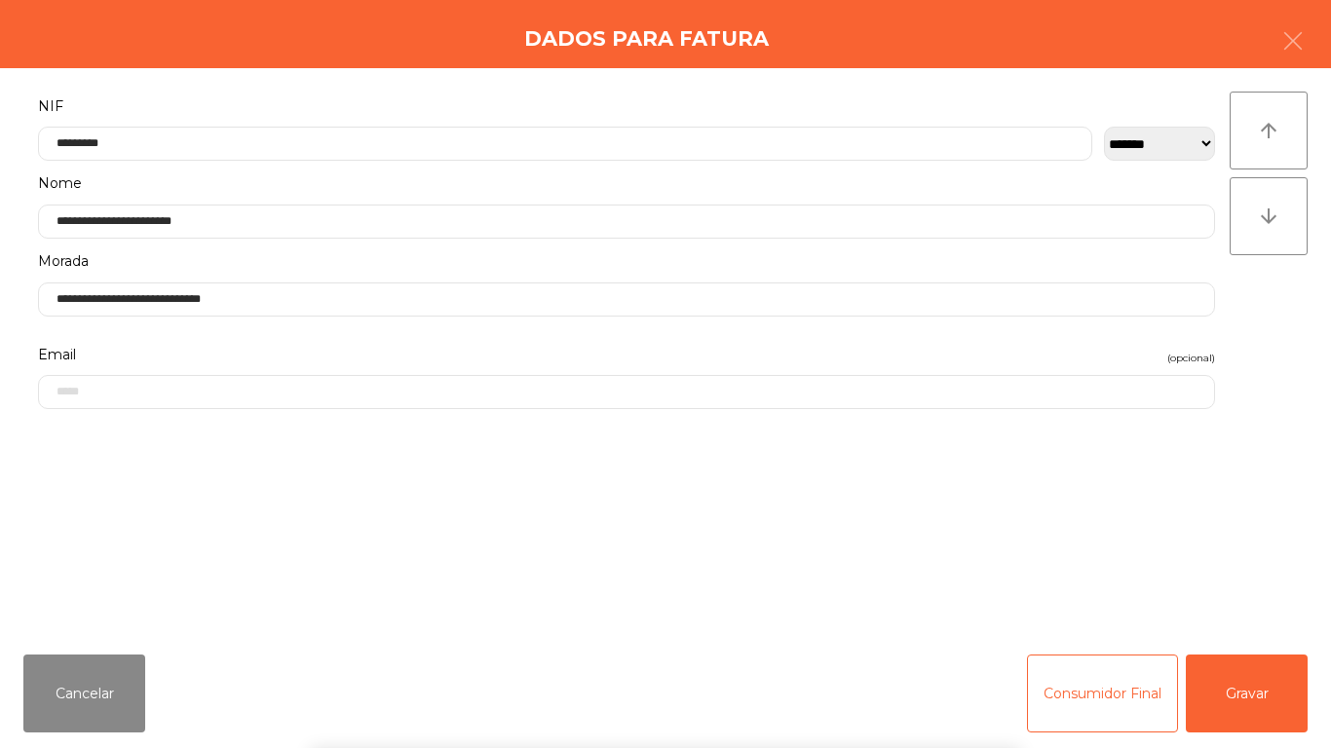
click at [1247, 686] on div "` 1 2 3 4 5 6 7 8 9 0 - = keyboard_backspace keyboard_tab q w e r t y u i o p […" at bounding box center [665, 628] width 1331 height 242
click at [1246, 683] on button "Gravar" at bounding box center [1247, 694] width 122 height 78
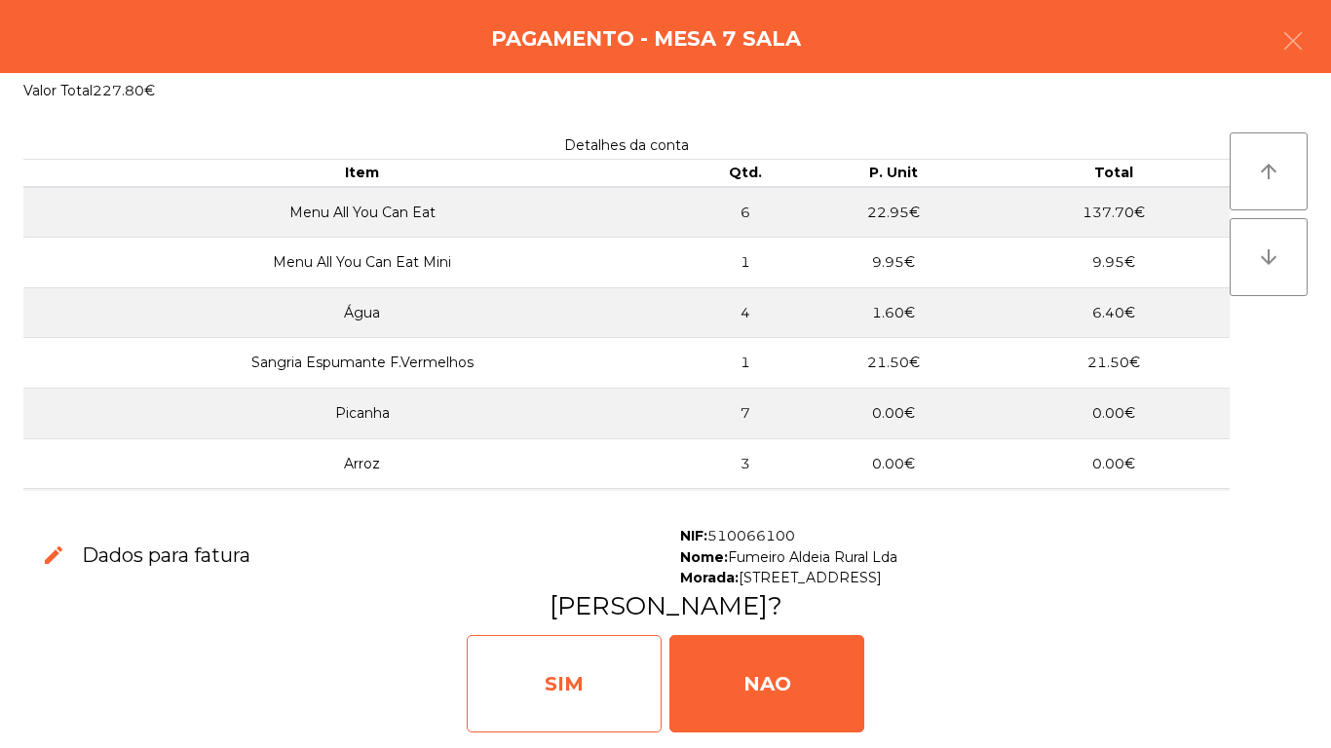
click at [568, 648] on div "SIM" at bounding box center [564, 683] width 195 height 97
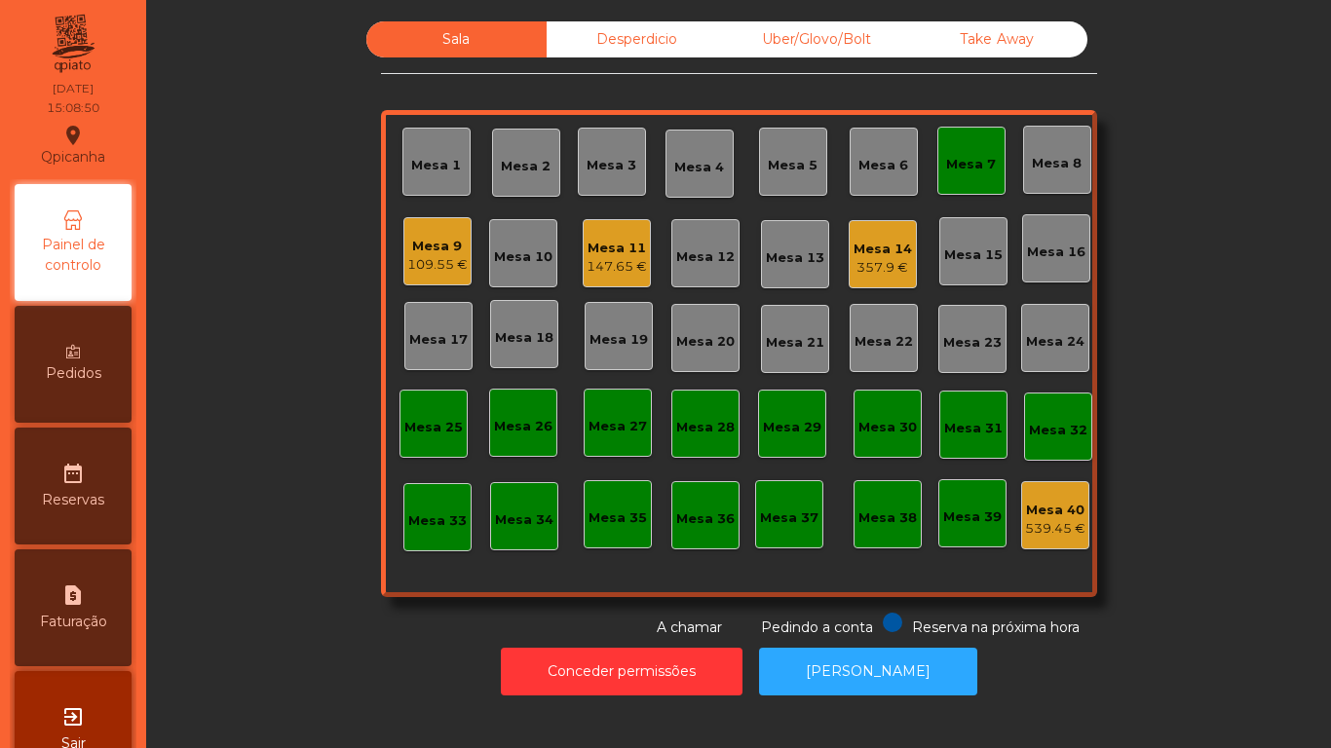
click at [864, 249] on div "Mesa 14" at bounding box center [882, 249] width 58 height 19
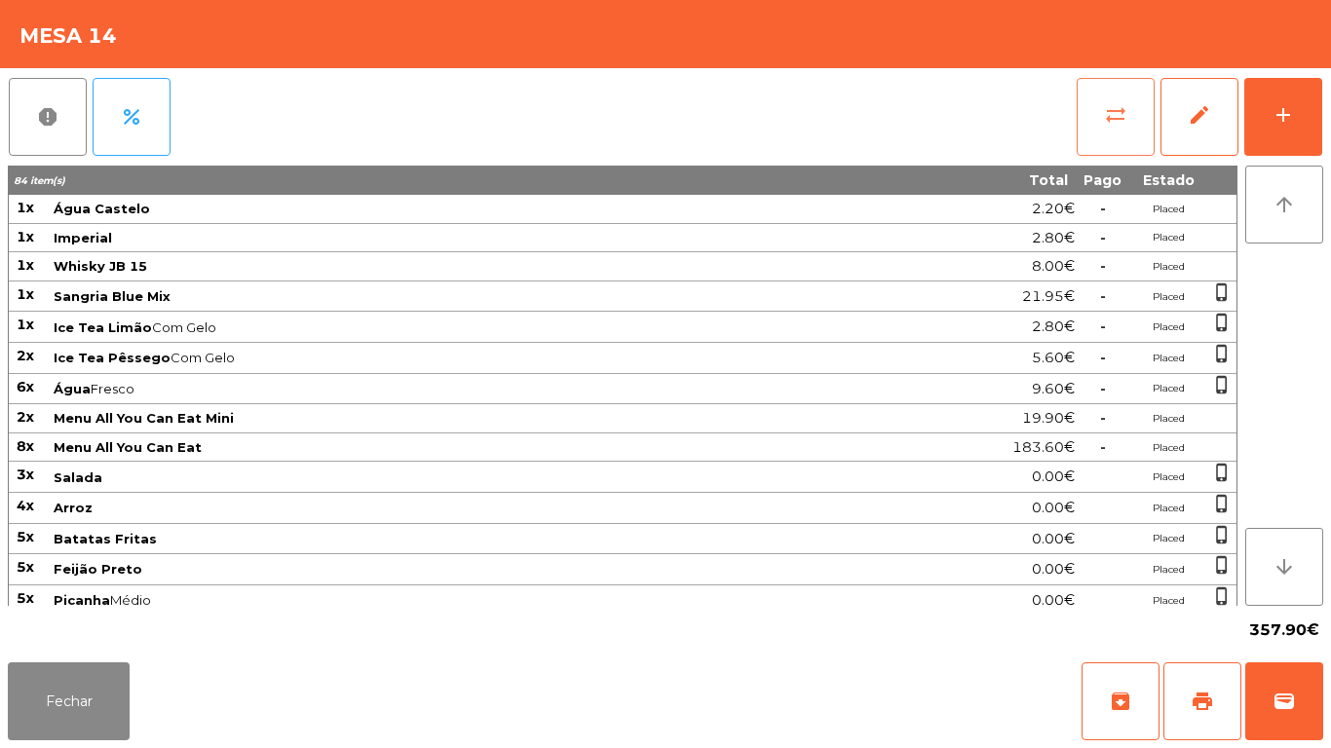
click at [1111, 116] on span "sync_alt" at bounding box center [1115, 114] width 23 height 23
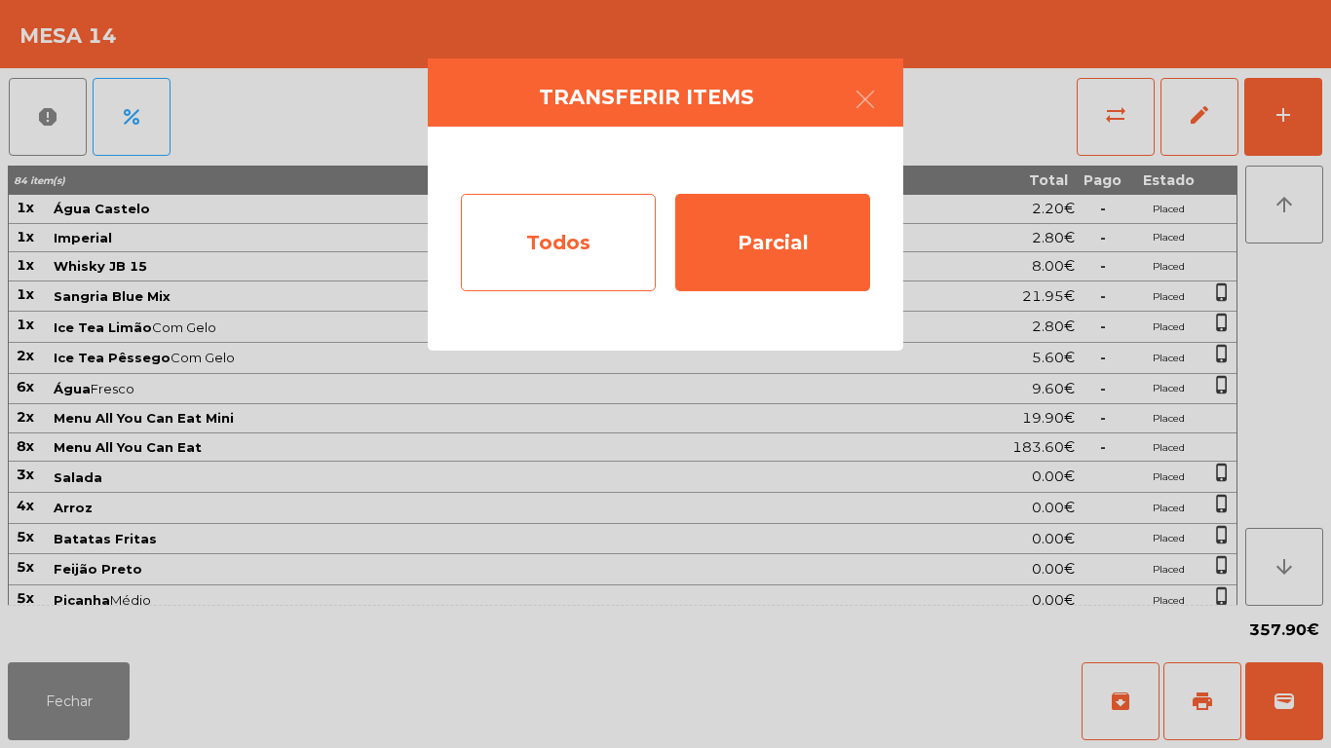
click at [582, 252] on div "Todos" at bounding box center [558, 242] width 195 height 97
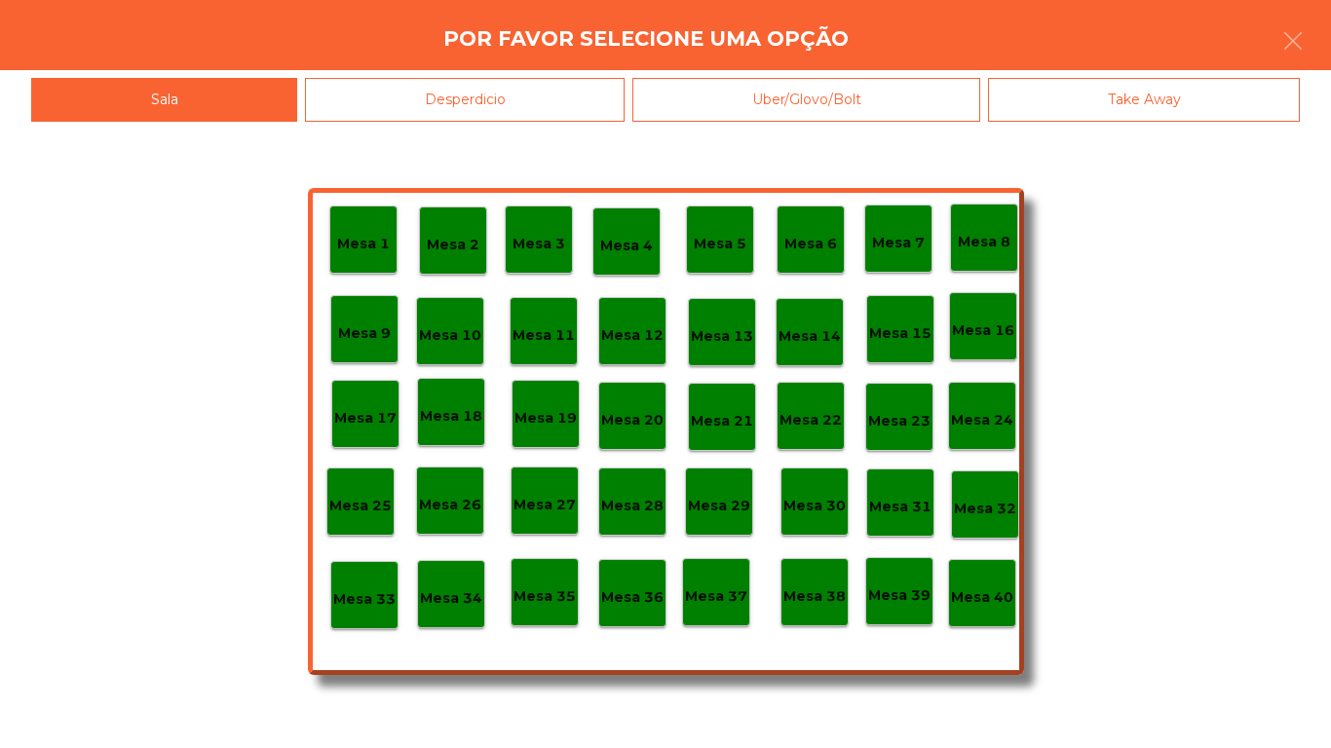
click at [979, 587] on p "Mesa 40" at bounding box center [982, 598] width 62 height 22
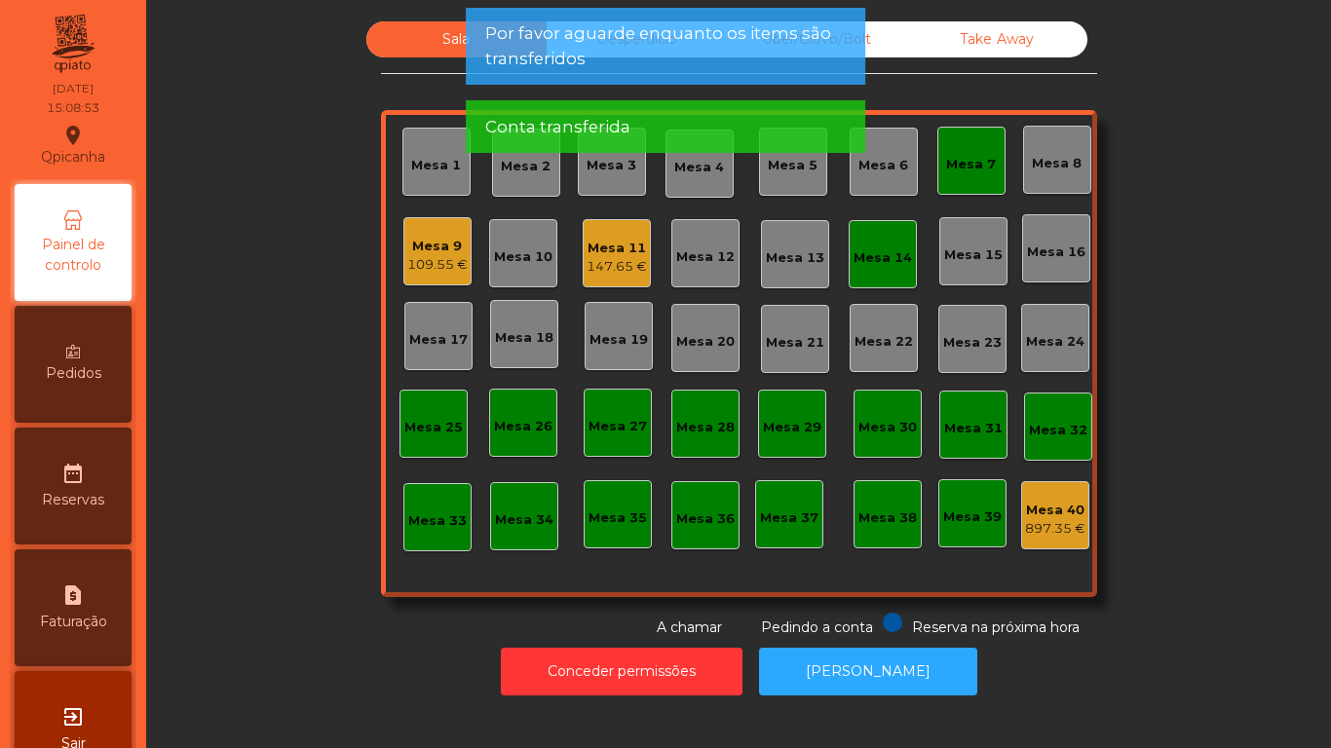
click at [871, 247] on div "Mesa 14" at bounding box center [882, 254] width 58 height 27
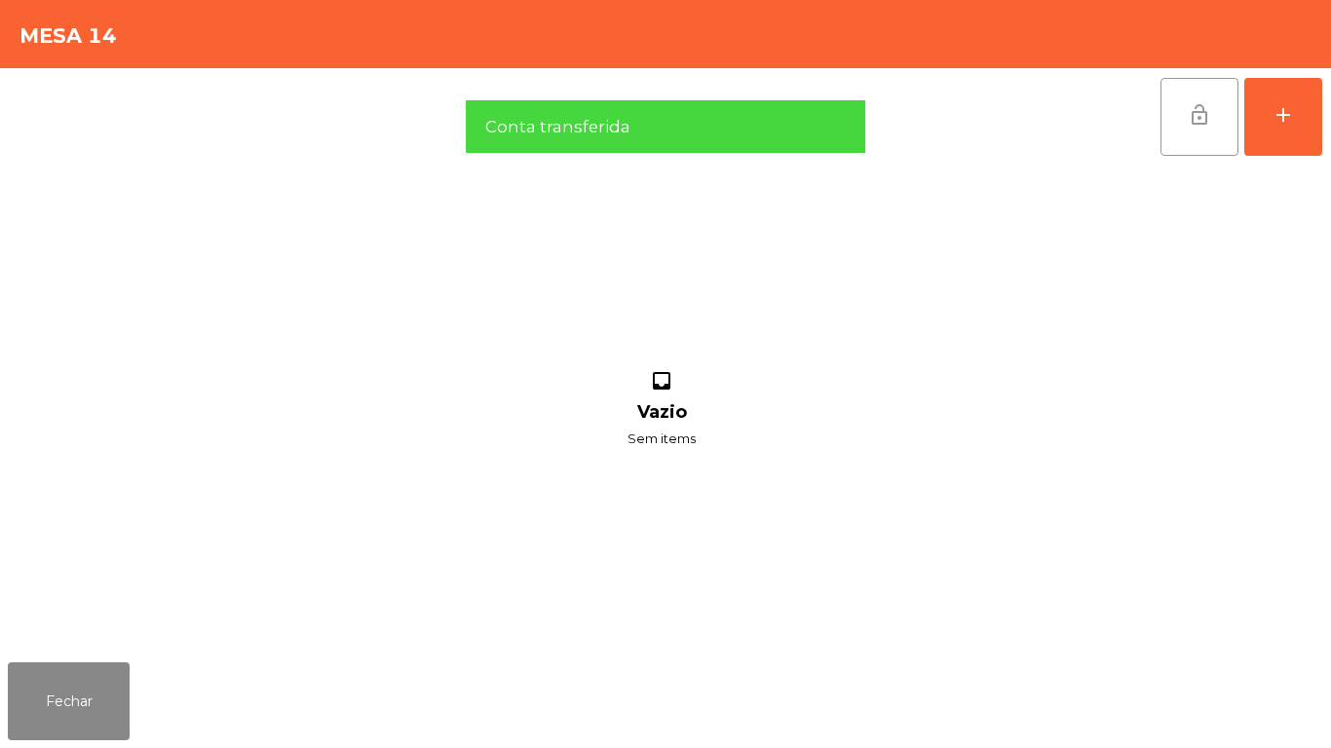
click at [1184, 137] on button "lock_open" at bounding box center [1199, 117] width 78 height 78
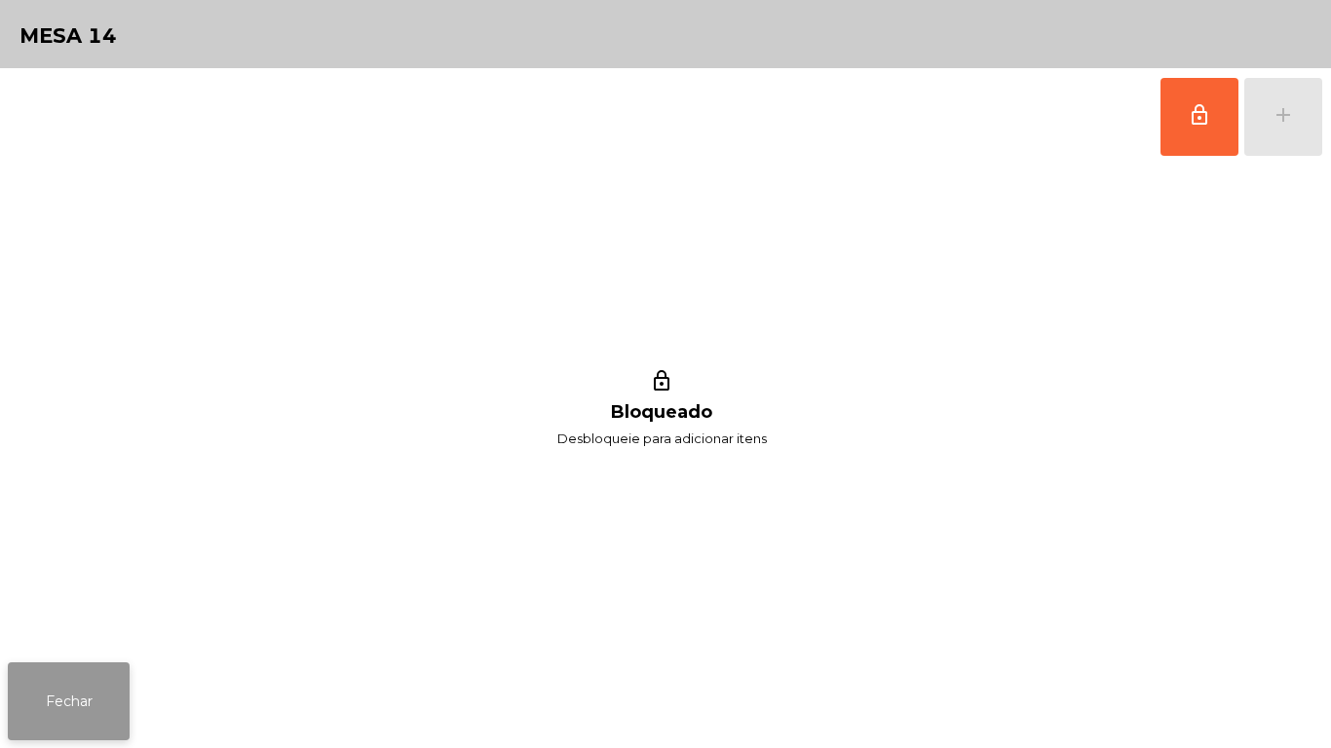
click at [97, 708] on button "Fechar" at bounding box center [69, 702] width 122 height 78
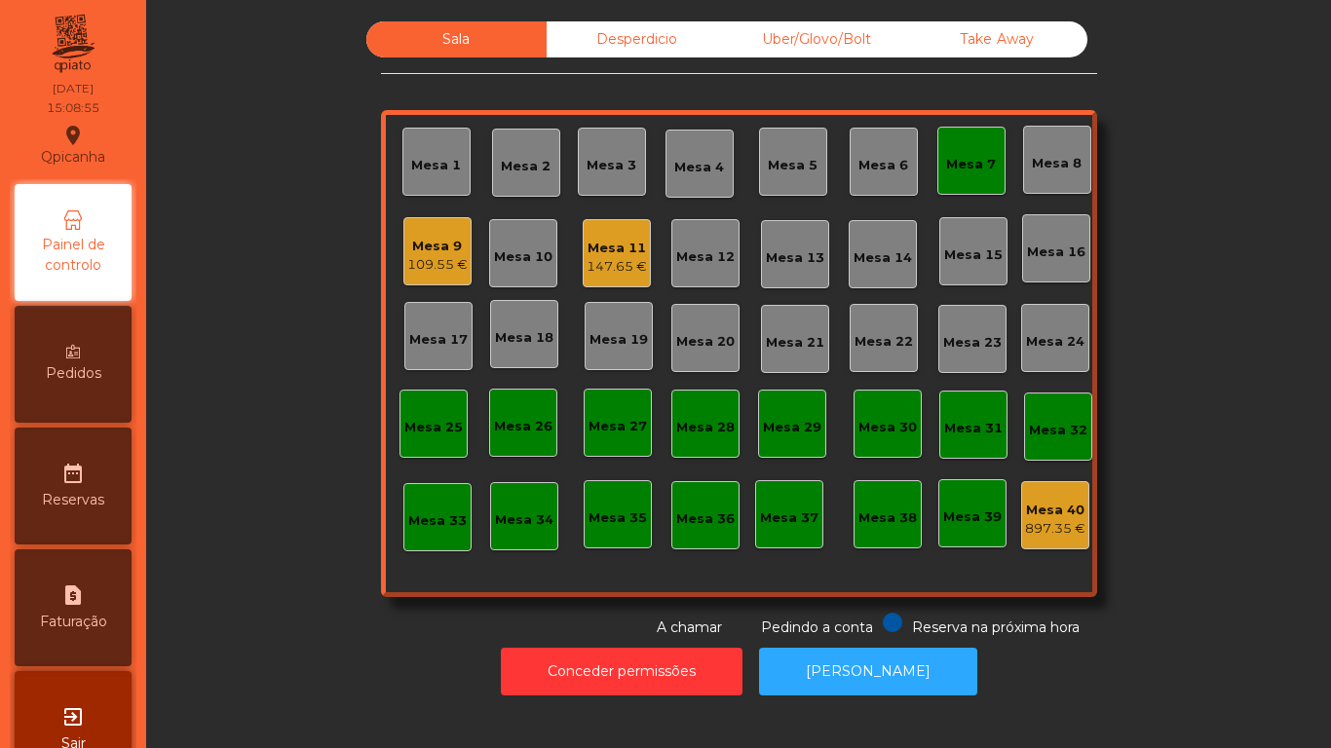
click at [967, 161] on div "Mesa 7" at bounding box center [971, 164] width 50 height 19
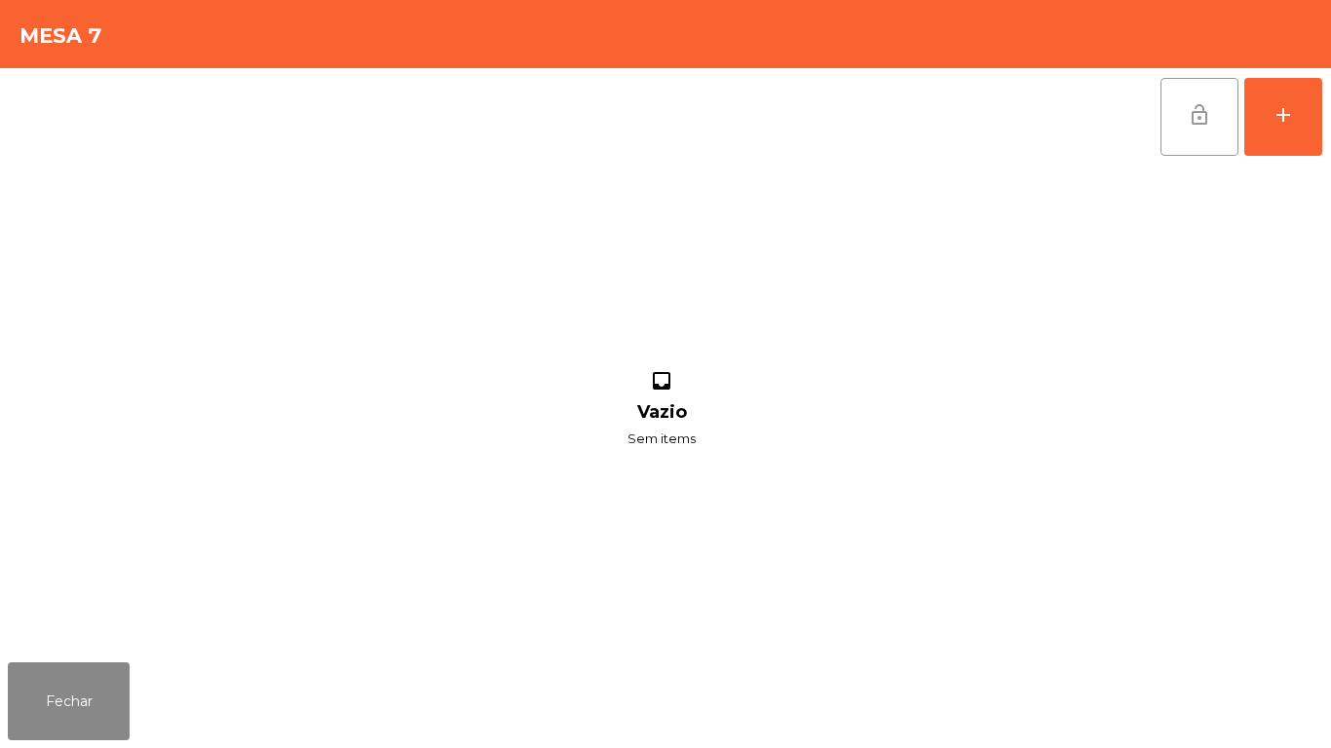
click at [1185, 131] on button "lock_open" at bounding box center [1199, 117] width 78 height 78
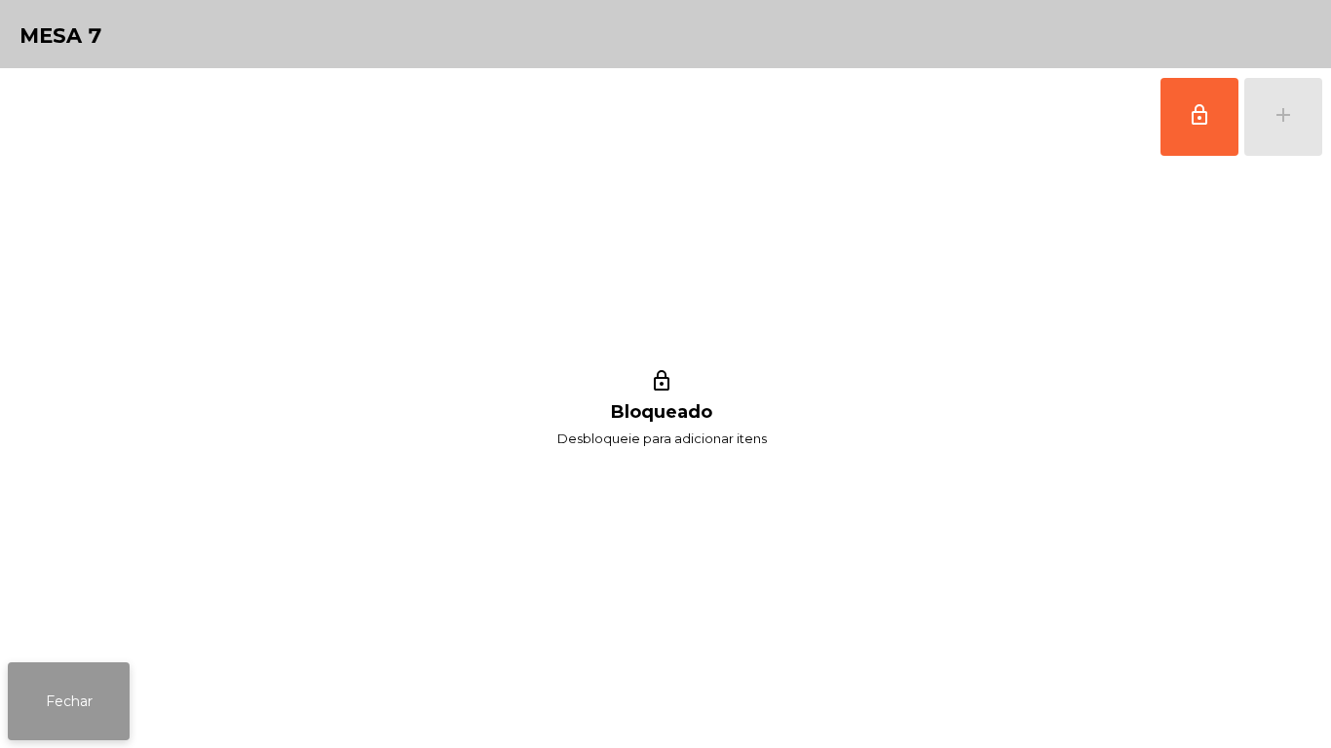
click at [81, 692] on button "Fechar" at bounding box center [69, 702] width 122 height 78
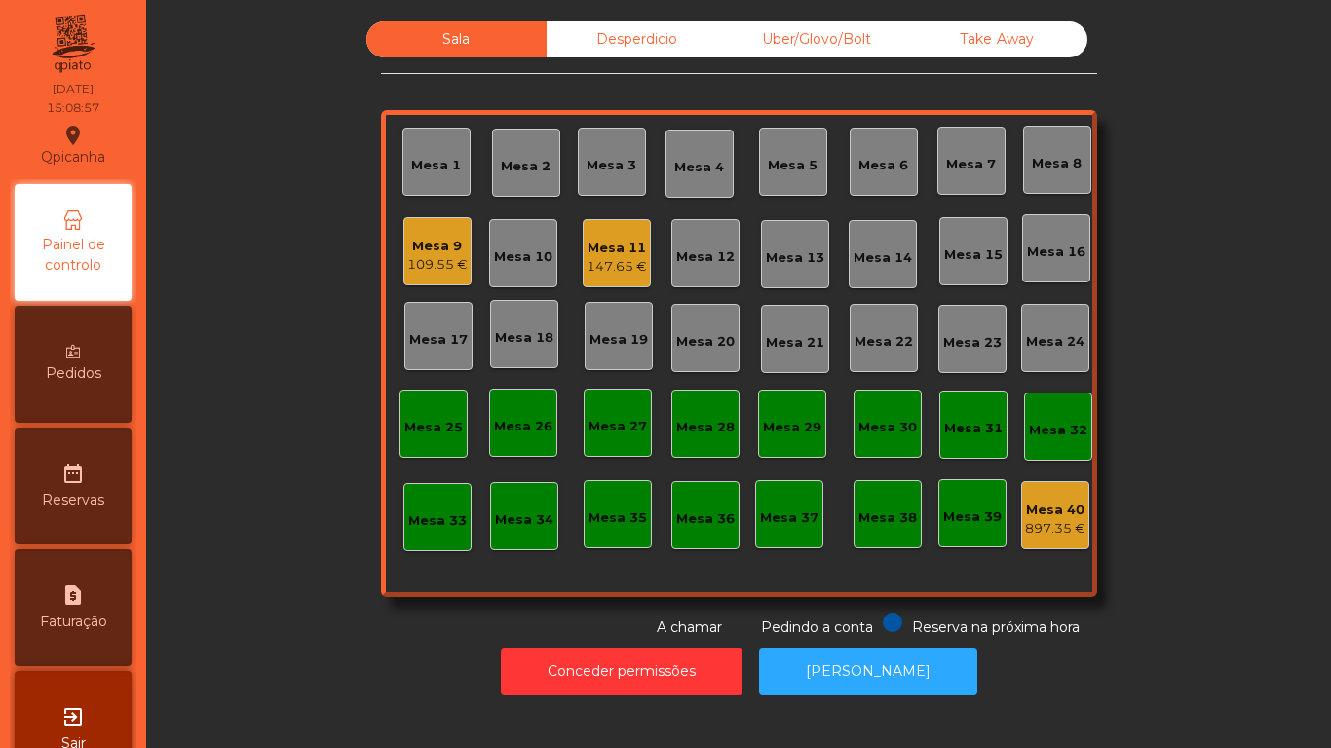
click at [626, 270] on div "147.65 €" at bounding box center [617, 266] width 60 height 19
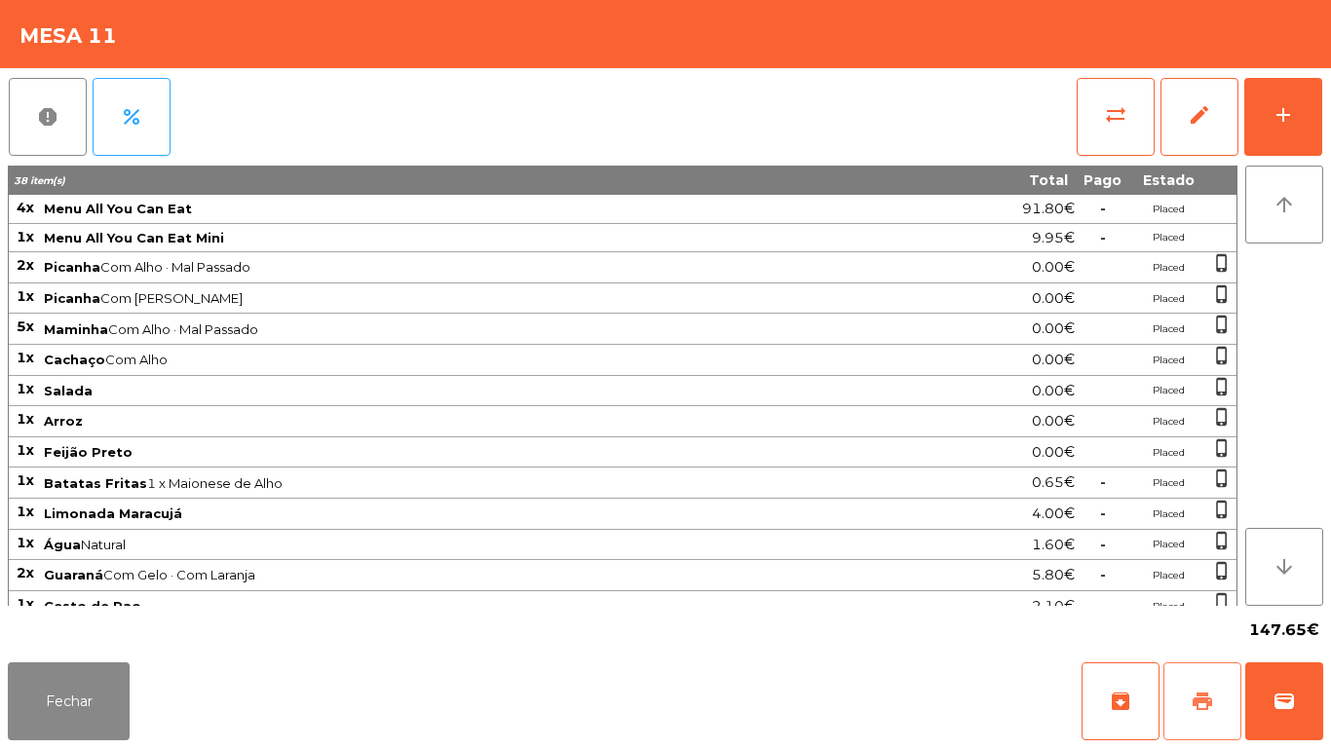
click at [1189, 701] on button "print" at bounding box center [1202, 702] width 78 height 78
click at [81, 701] on button "Fechar" at bounding box center [69, 702] width 122 height 78
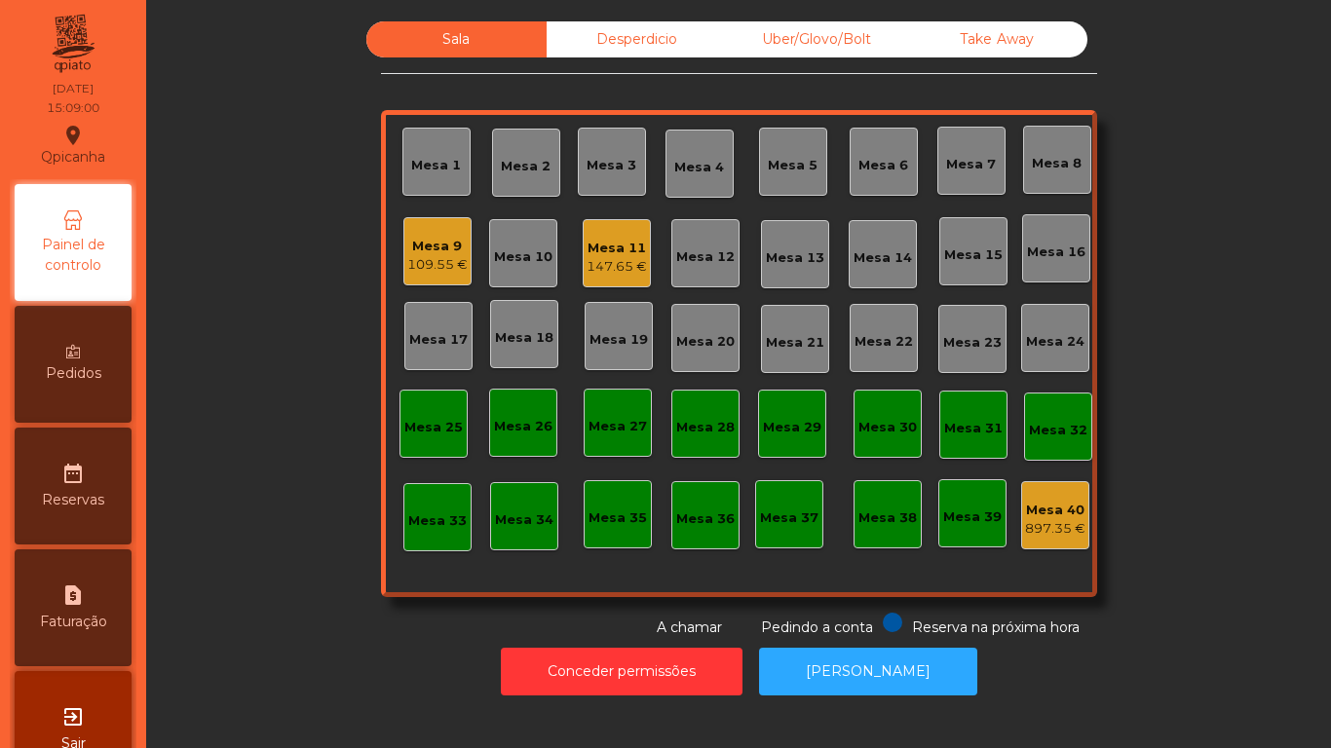
click at [455, 265] on div "109.55 €" at bounding box center [437, 264] width 60 height 19
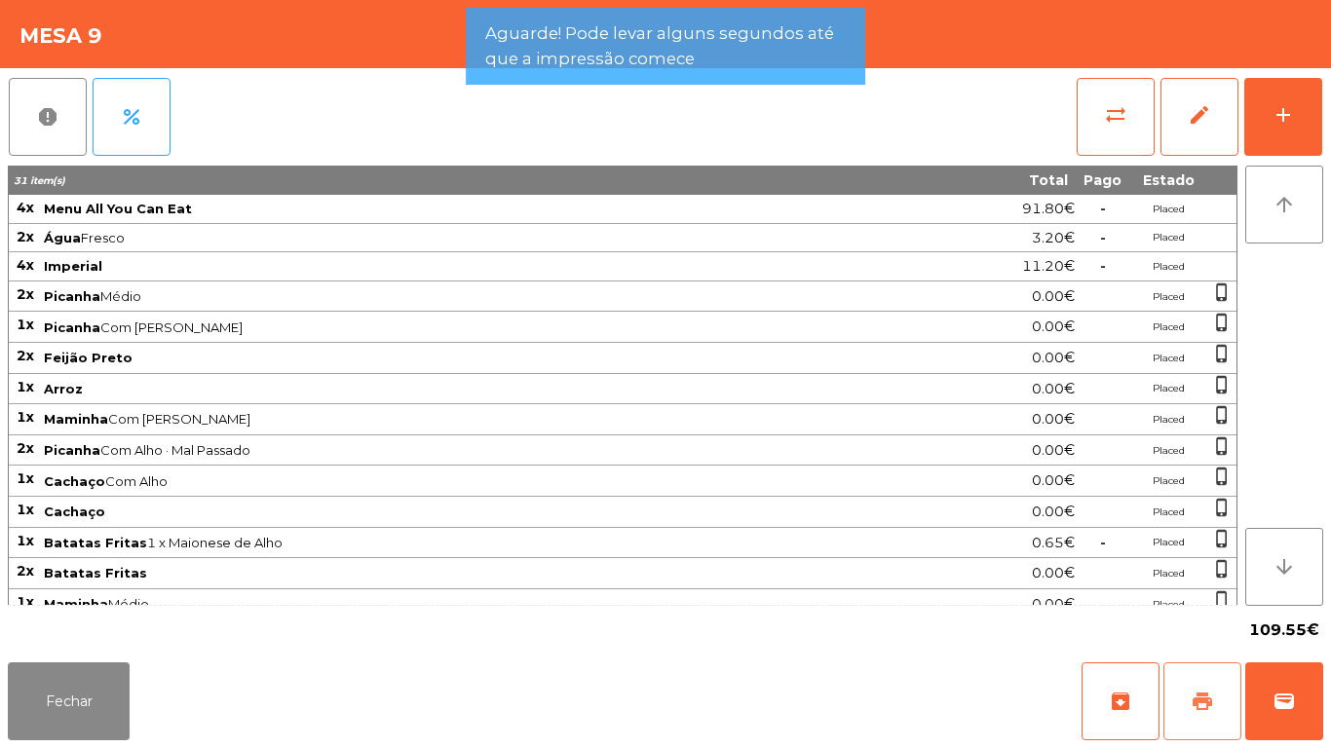
click at [1185, 683] on button "print" at bounding box center [1202, 702] width 78 height 78
click at [91, 703] on button "Fechar" at bounding box center [69, 702] width 122 height 78
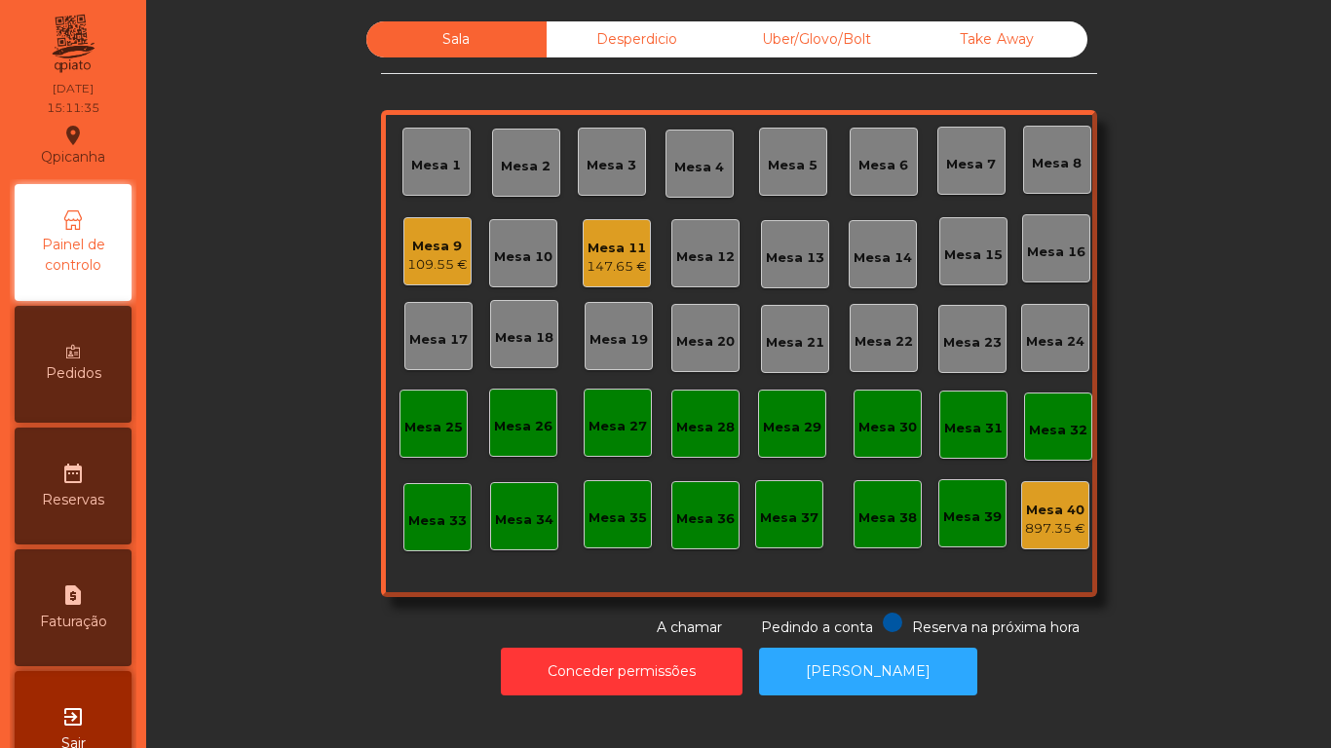
click at [598, 251] on div "Mesa 11" at bounding box center [617, 248] width 60 height 19
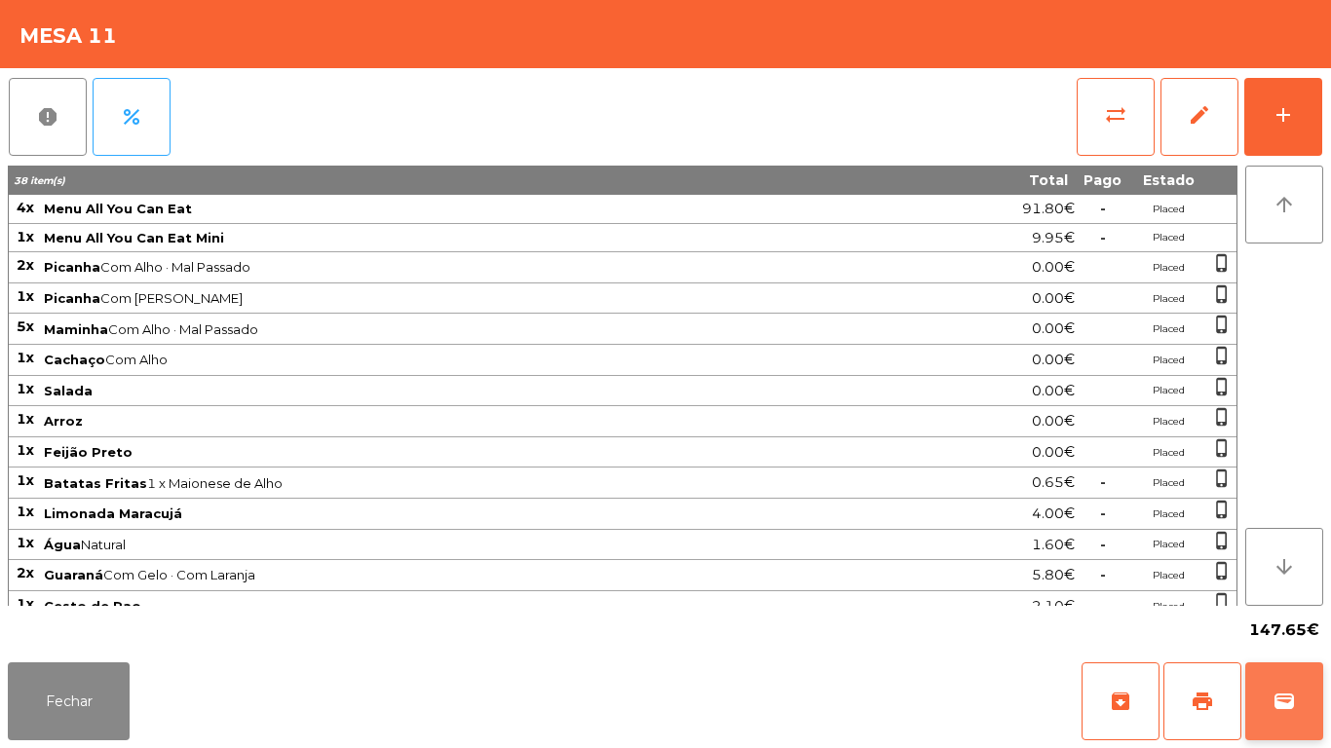
click at [1273, 678] on button "wallet" at bounding box center [1284, 702] width 78 height 78
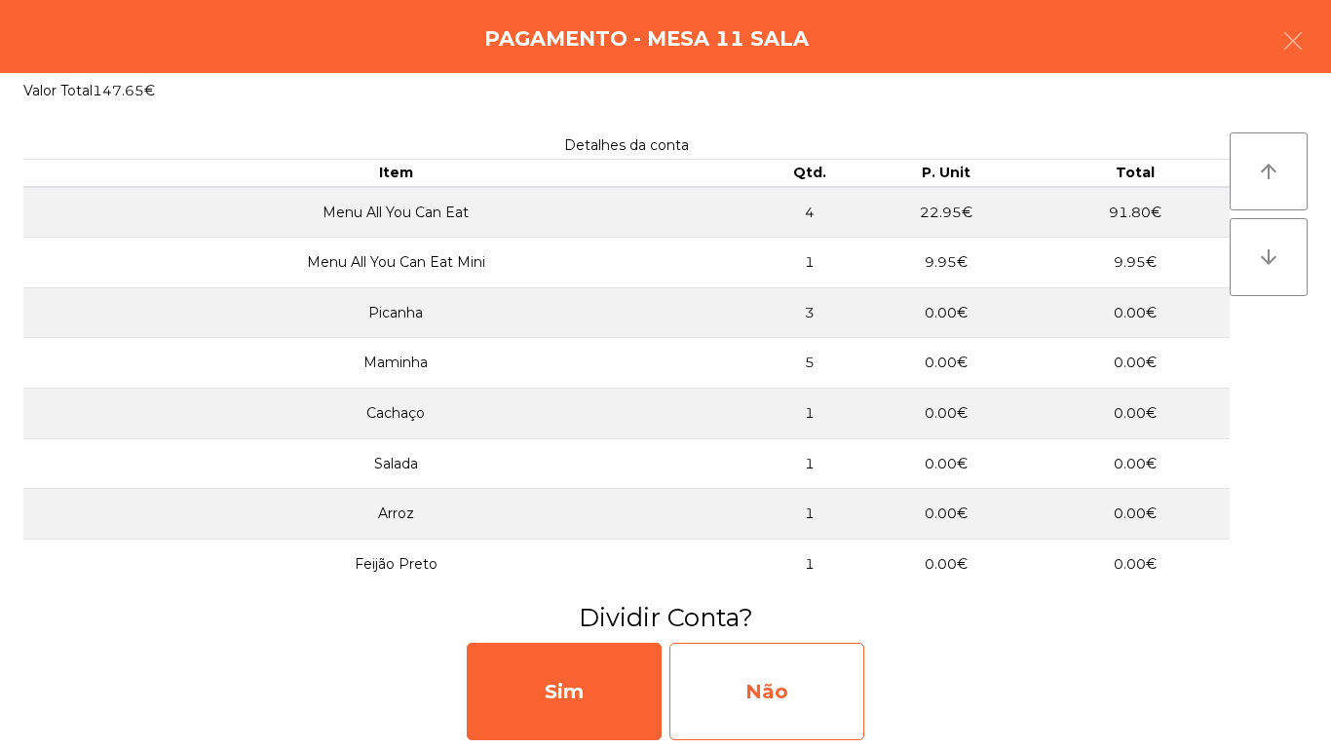
click at [785, 674] on div "Não" at bounding box center [766, 691] width 195 height 97
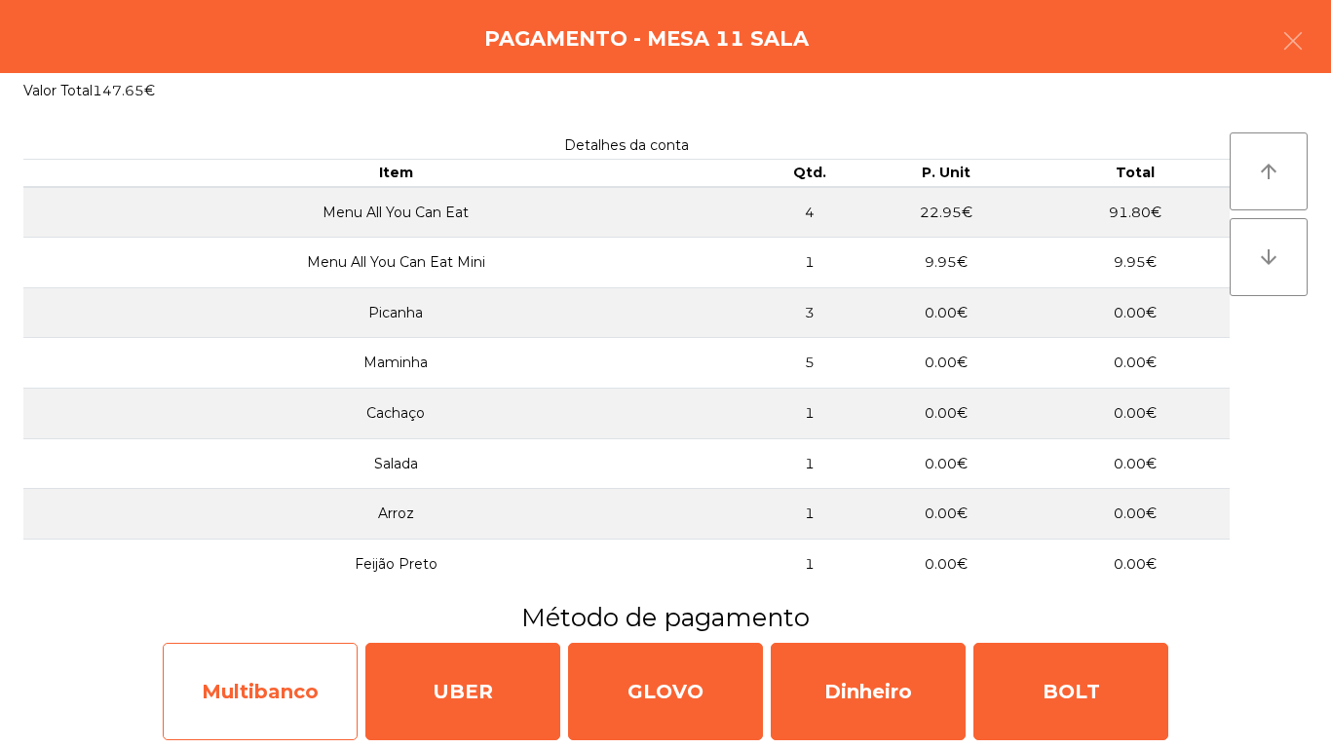
click at [218, 673] on div "Multibanco" at bounding box center [260, 691] width 195 height 97
select select "**"
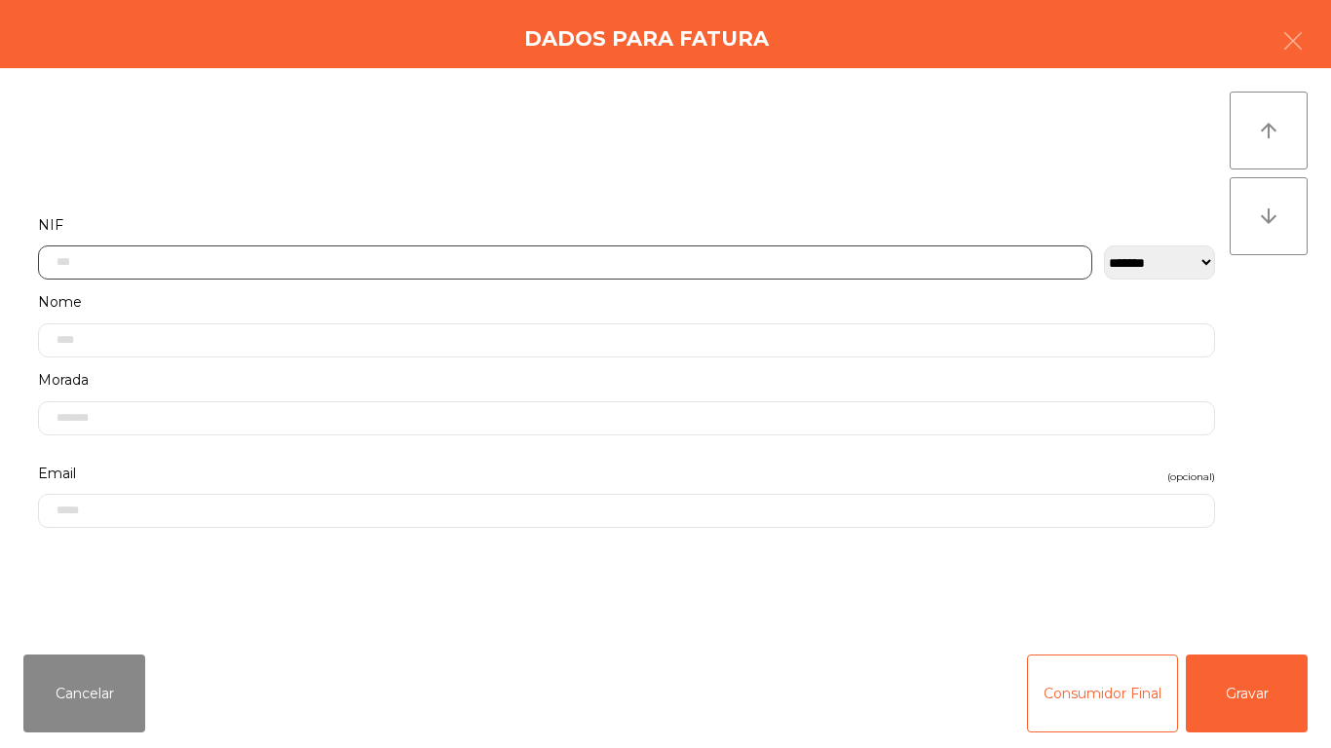
click at [408, 256] on input "text" at bounding box center [565, 263] width 1054 height 34
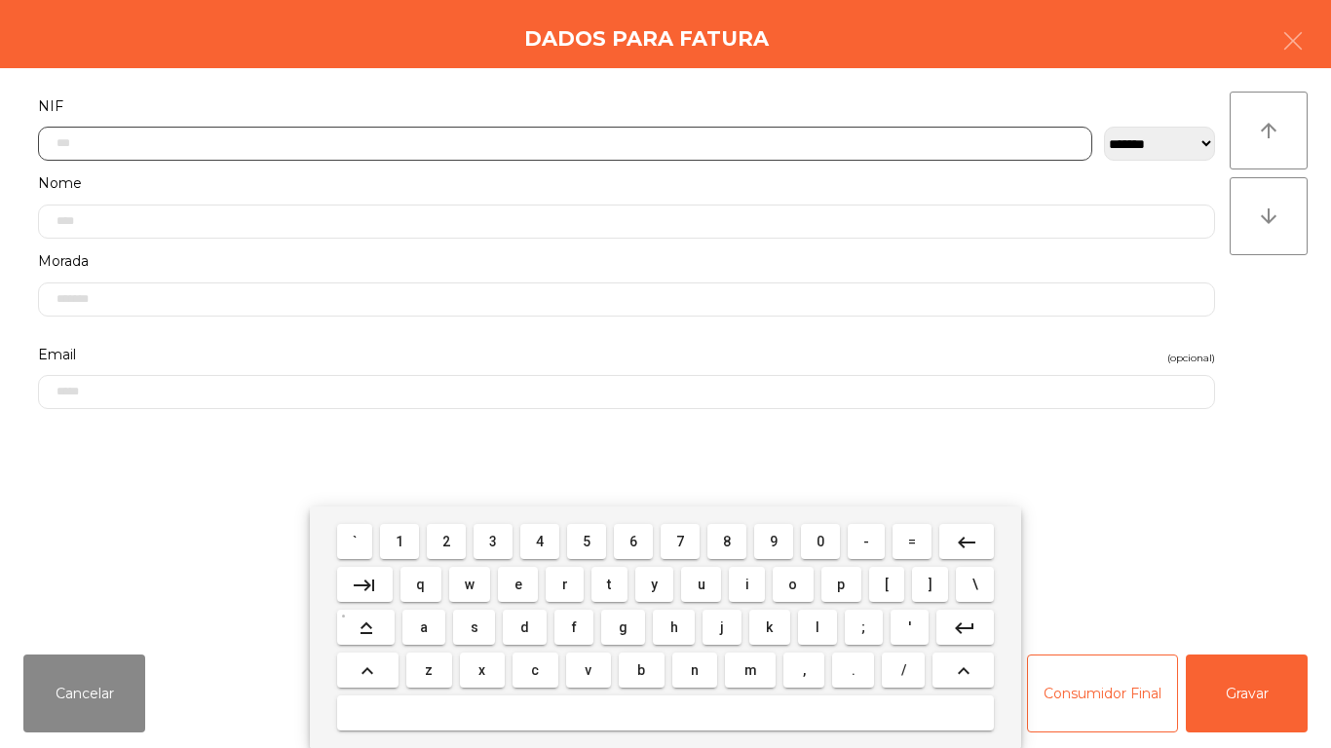
click at [587, 541] on span "5" at bounding box center [587, 542] width 8 height 16
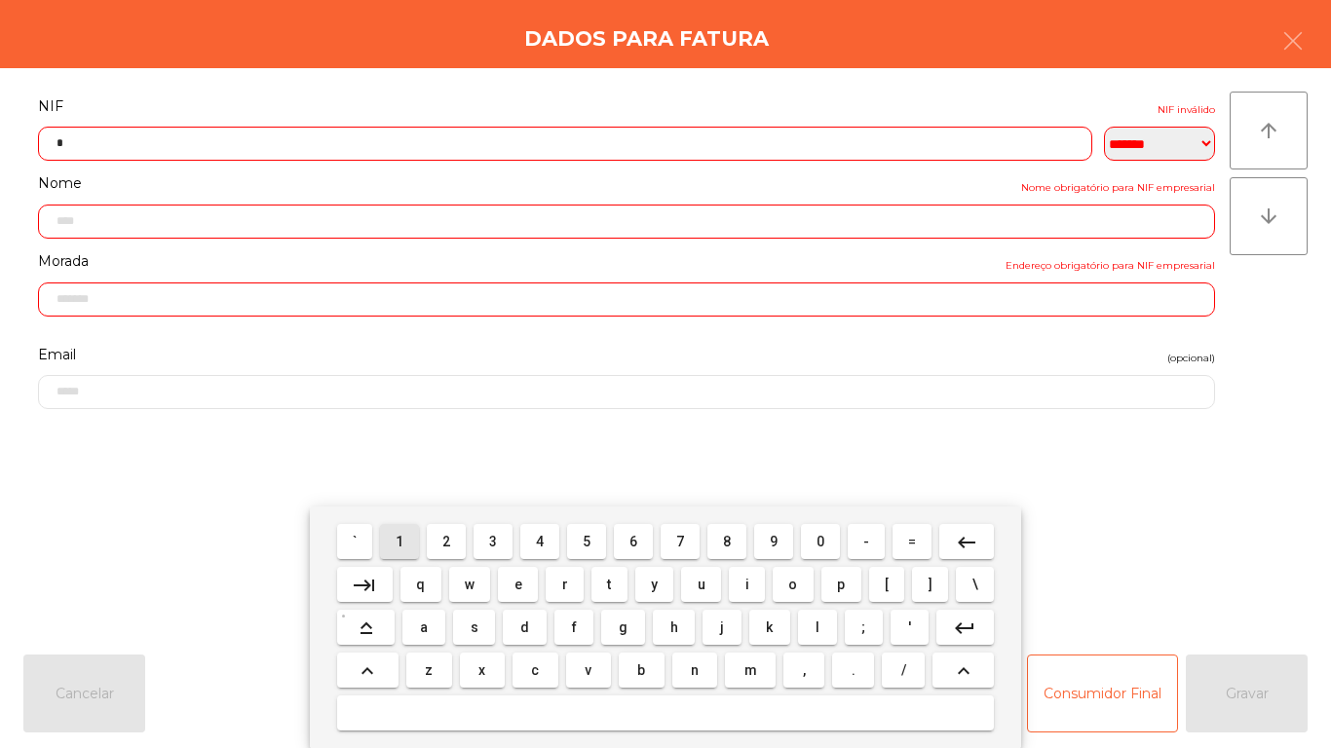
click at [401, 541] on span "1" at bounding box center [400, 542] width 8 height 16
click at [680, 541] on span "7" at bounding box center [680, 542] width 8 height 16
click at [631, 542] on span "6" at bounding box center [633, 542] width 8 height 16
click at [727, 541] on span "8" at bounding box center [727, 542] width 8 height 16
click at [542, 536] on span "4" at bounding box center [540, 542] width 8 height 16
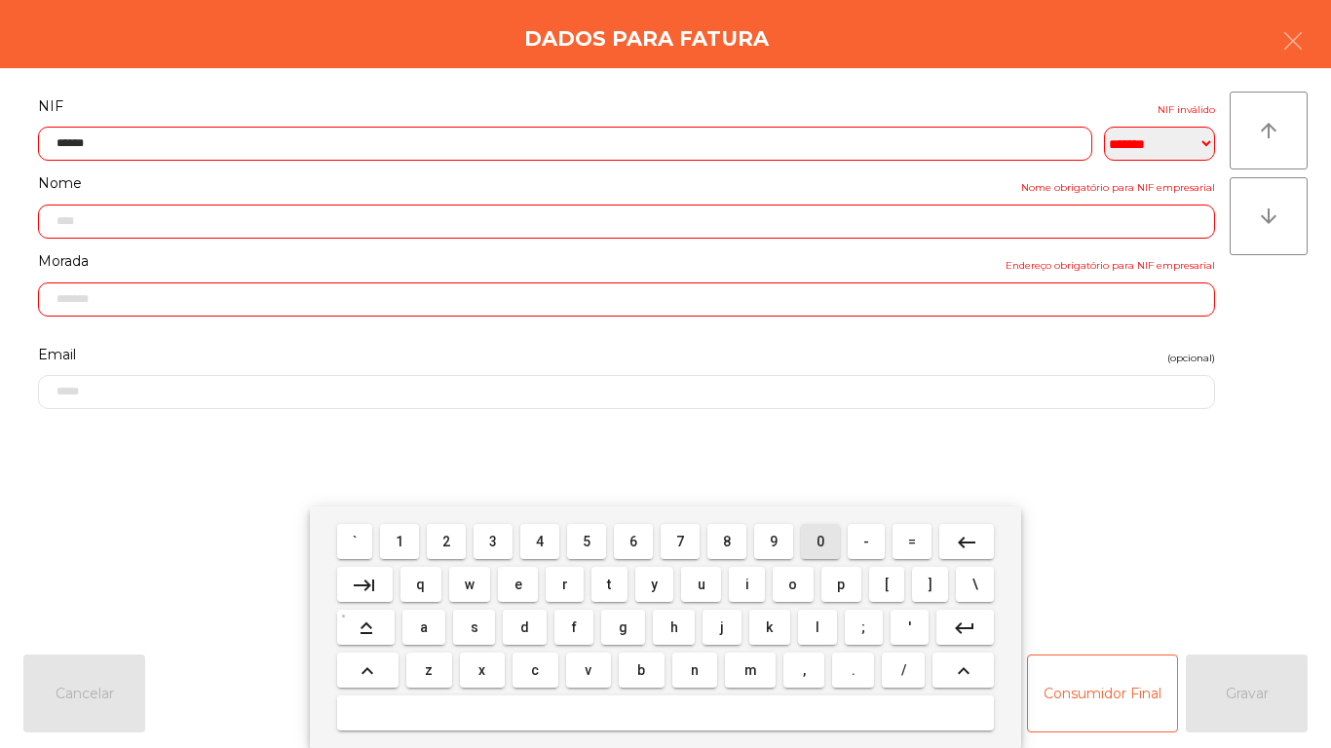
click at [820, 541] on span "0" at bounding box center [820, 542] width 8 height 16
click at [540, 540] on span "4" at bounding box center [540, 542] width 8 height 16
type input "*********"
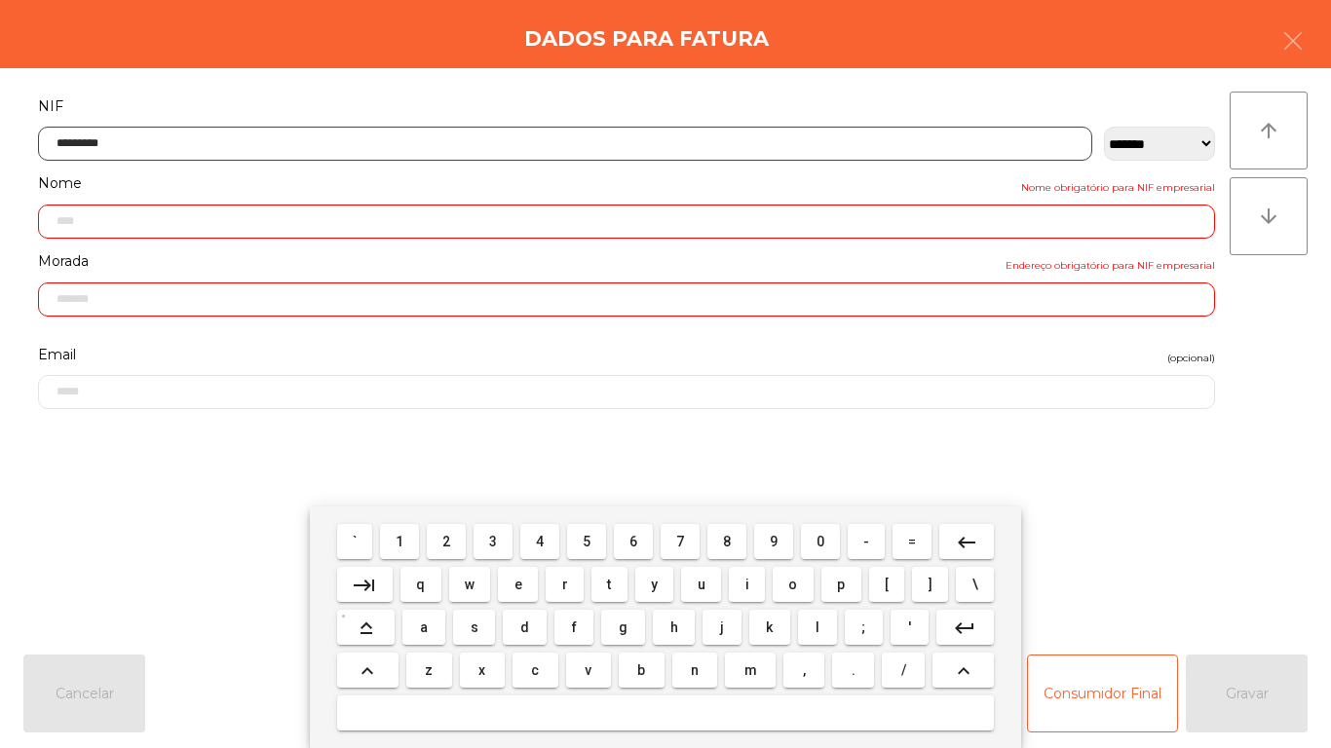
type input "**********"
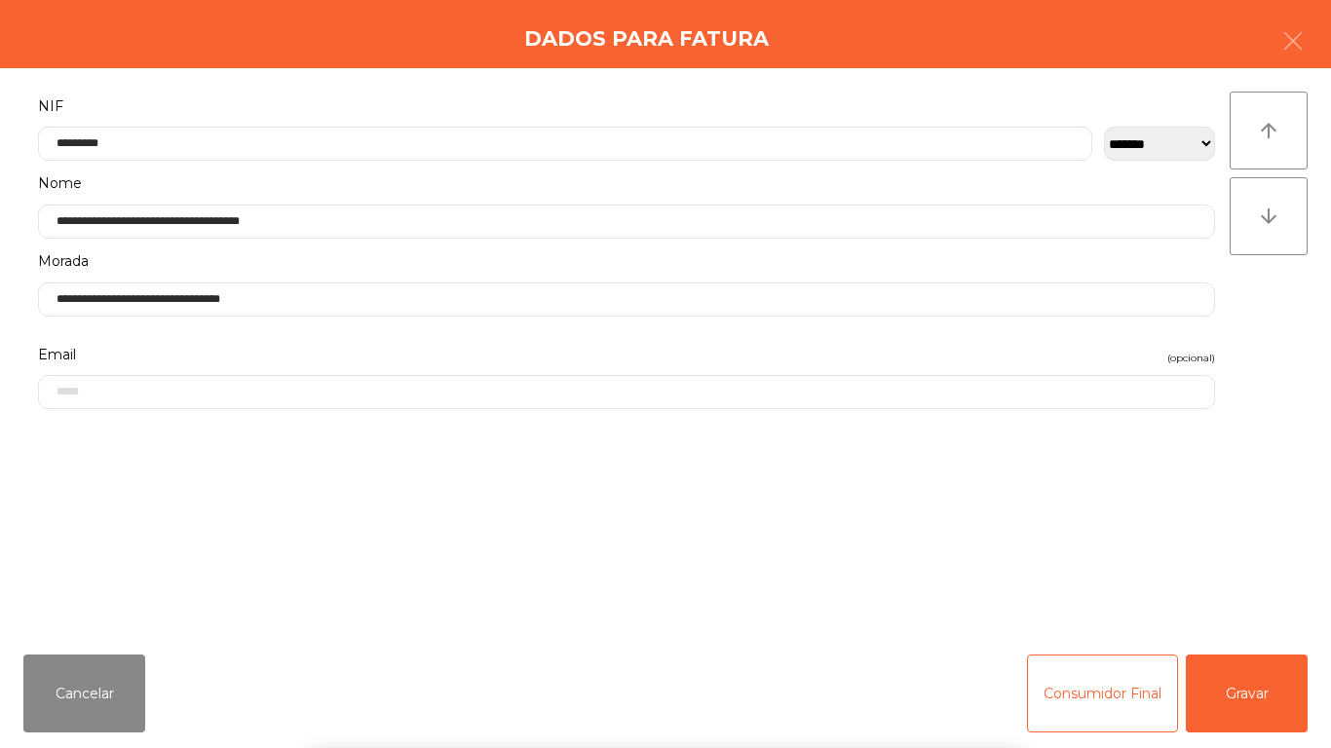
click at [1269, 693] on div "` 1 2 3 4 5 6 7 8 9 0 - = keyboard_backspace keyboard_tab q w e r t y u i o p […" at bounding box center [665, 628] width 1331 height 242
click at [1257, 681] on button "Gravar" at bounding box center [1247, 694] width 122 height 78
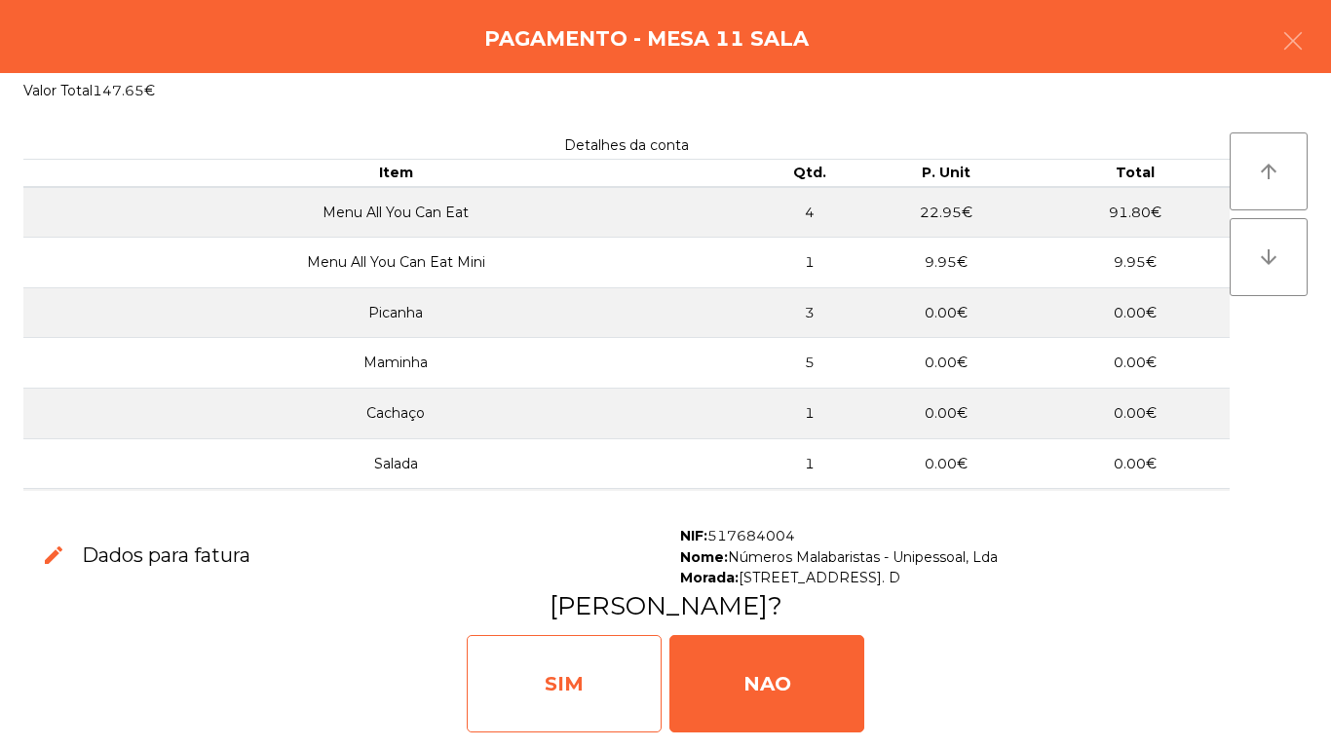
click at [592, 668] on div "SIM" at bounding box center [564, 683] width 195 height 97
